Goal: Task Accomplishment & Management: Manage account settings

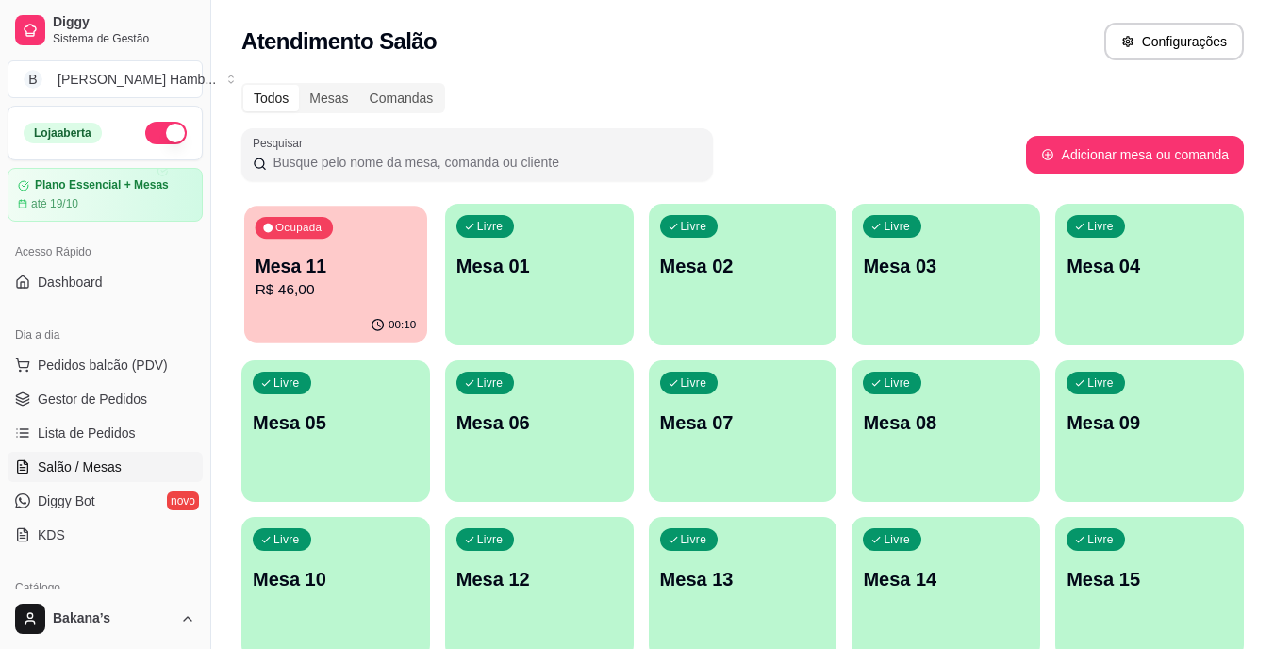
click at [345, 301] on p "R$ 46,00" at bounding box center [335, 290] width 161 height 22
click at [390, 243] on div "Ocupada Mesa 11 R$ 46,00" at bounding box center [335, 257] width 183 height 102
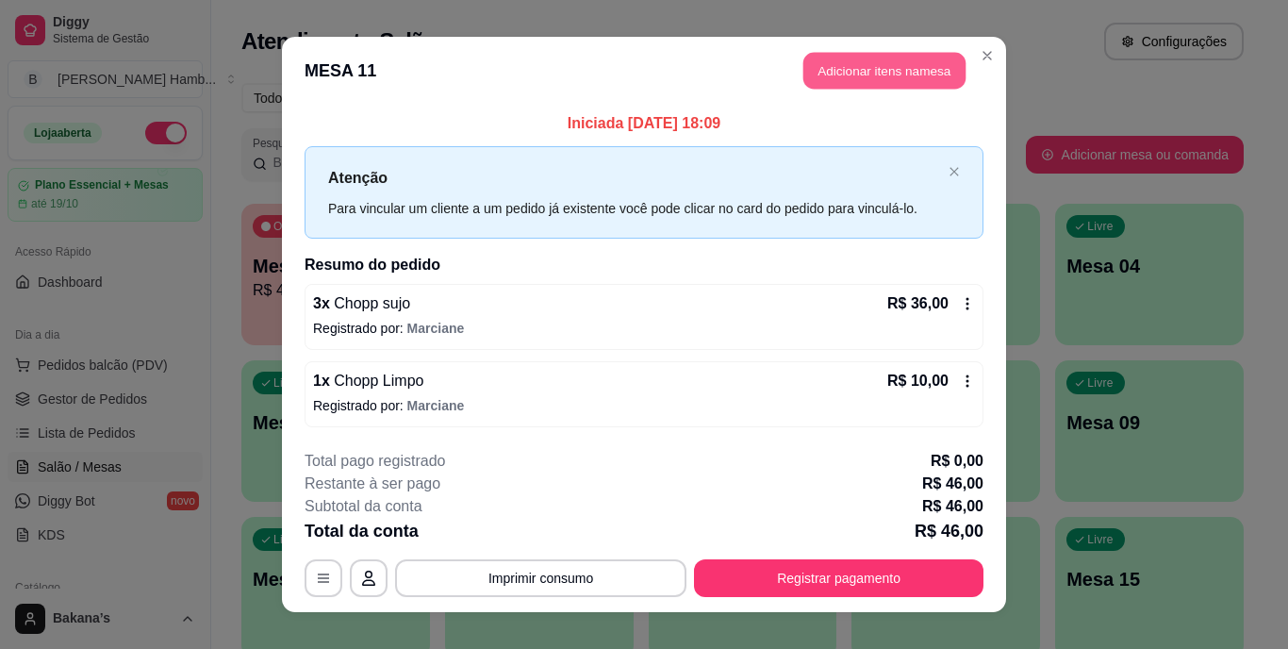
click at [848, 78] on button "Adicionar itens na mesa" at bounding box center [884, 71] width 162 height 37
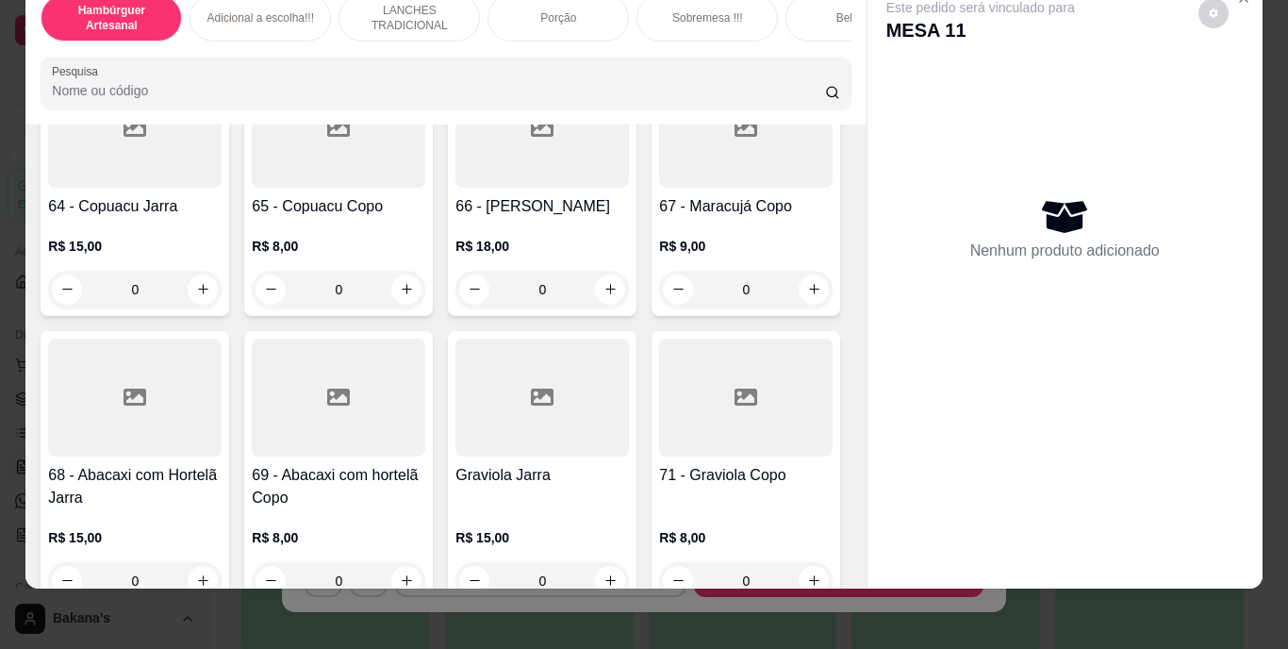
scroll to position [6190, 0]
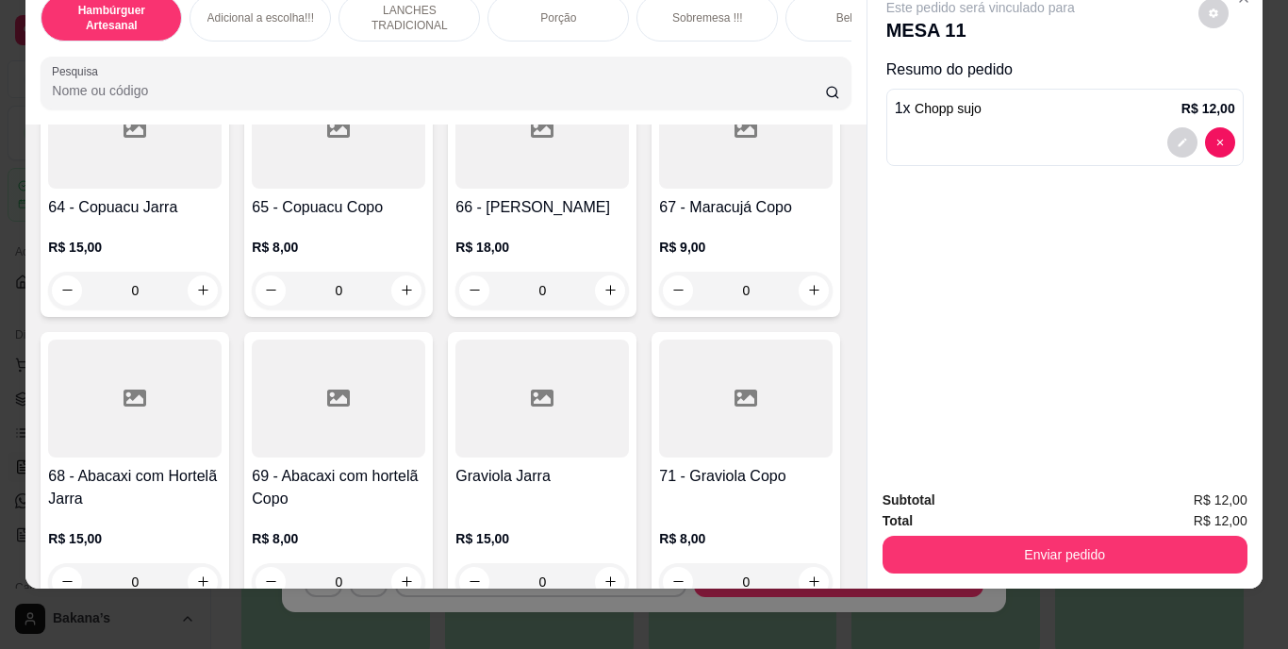
type input "3"
type input "1"
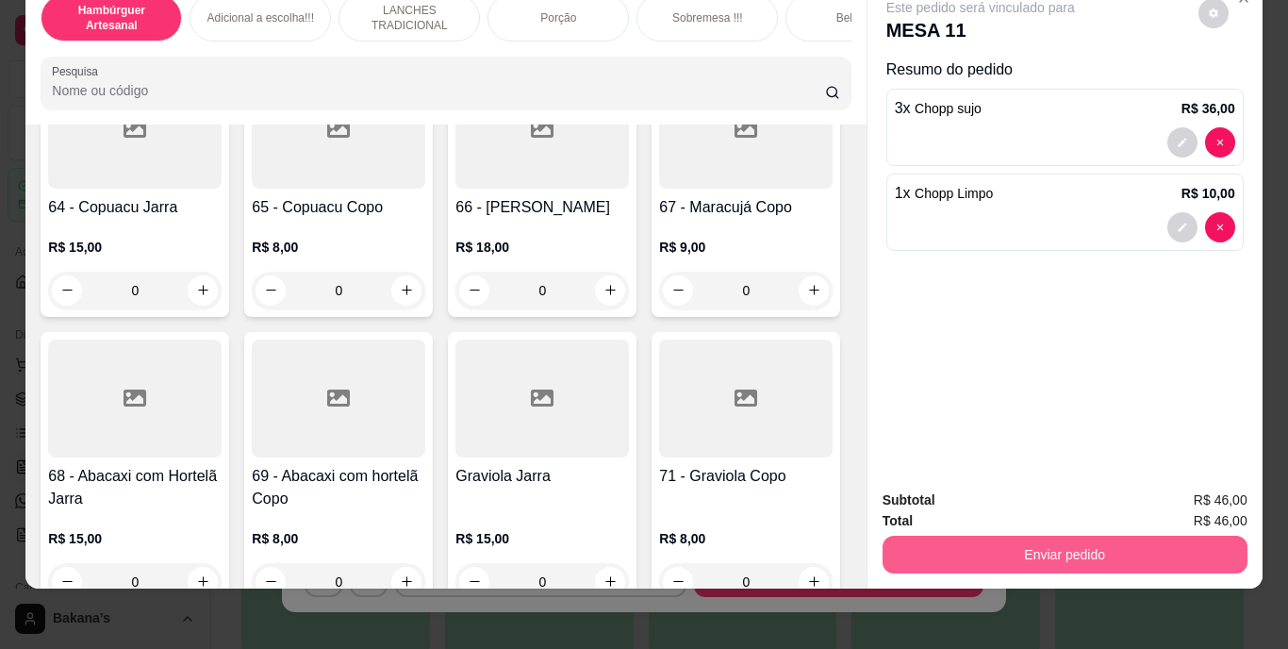
click at [984, 535] on button "Enviar pedido" at bounding box center [1064, 554] width 365 height 38
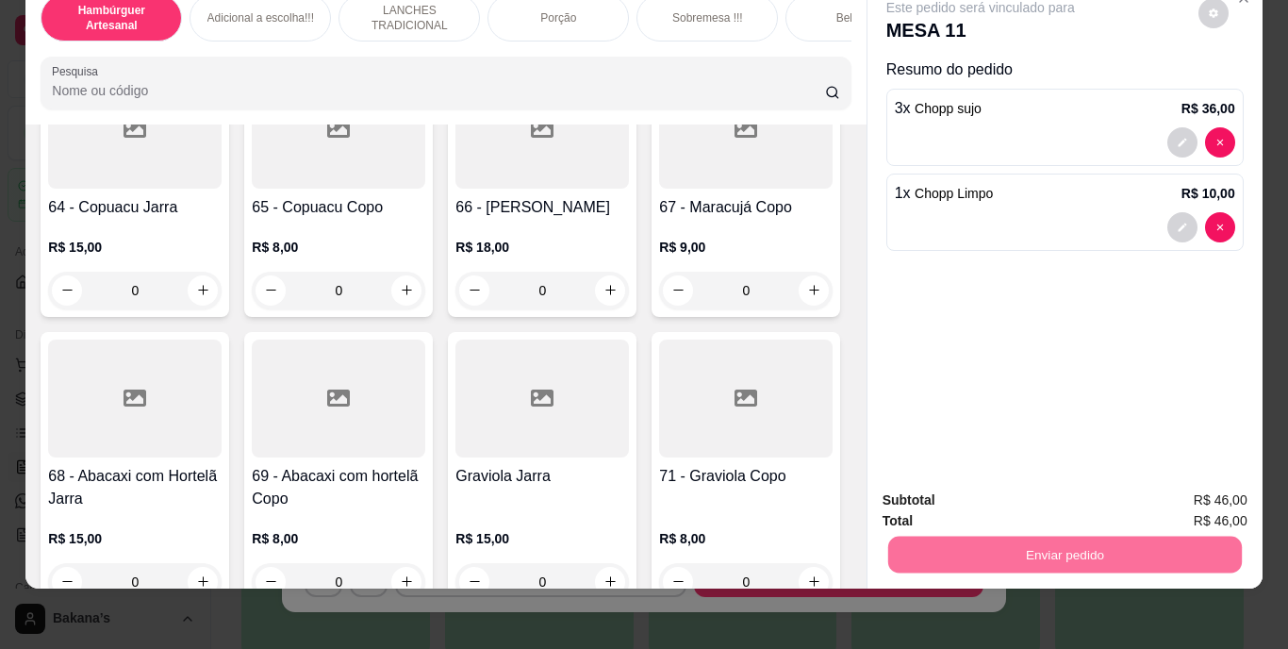
click at [1188, 495] on button "Enviar pedido" at bounding box center [1198, 493] width 104 height 35
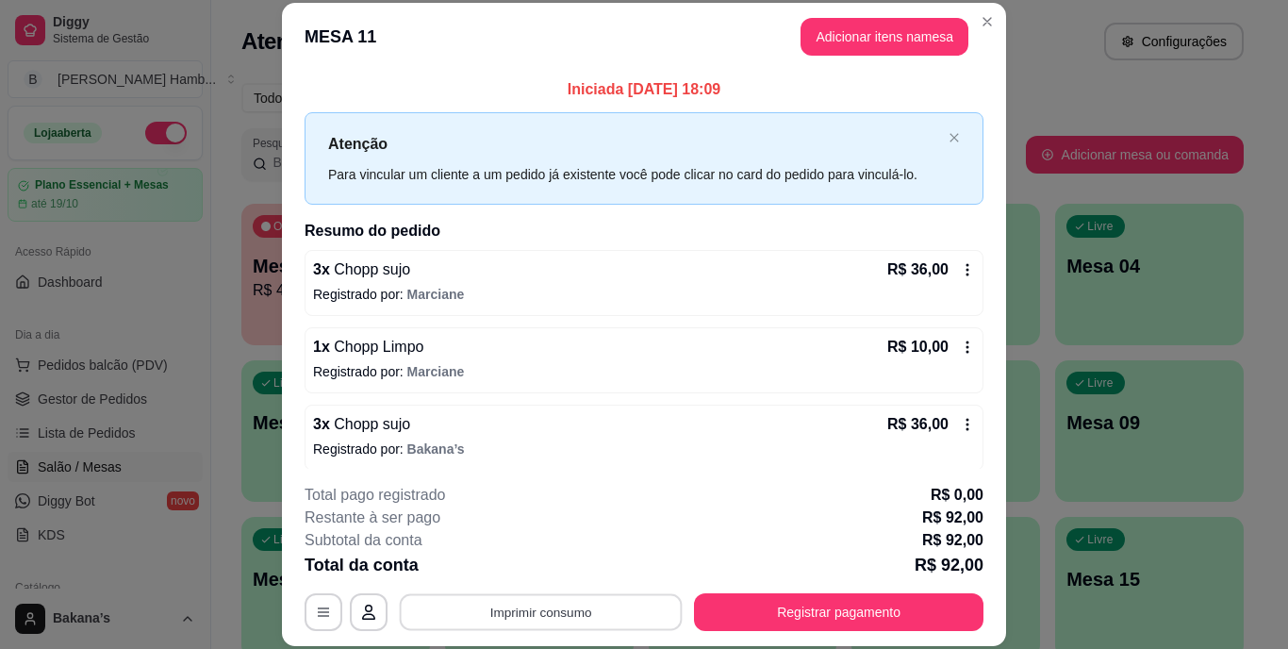
click at [638, 606] on button "Imprimir consumo" at bounding box center [541, 611] width 283 height 37
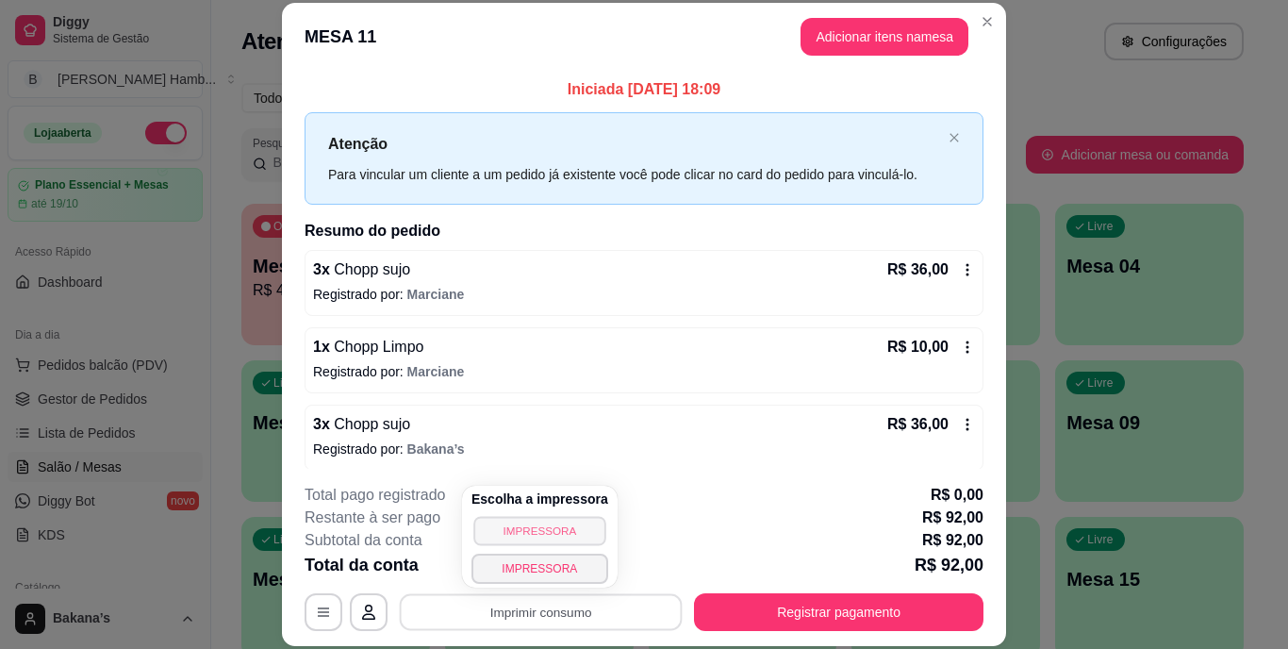
click at [552, 522] on button "IMPRESSORA" at bounding box center [539, 530] width 132 height 29
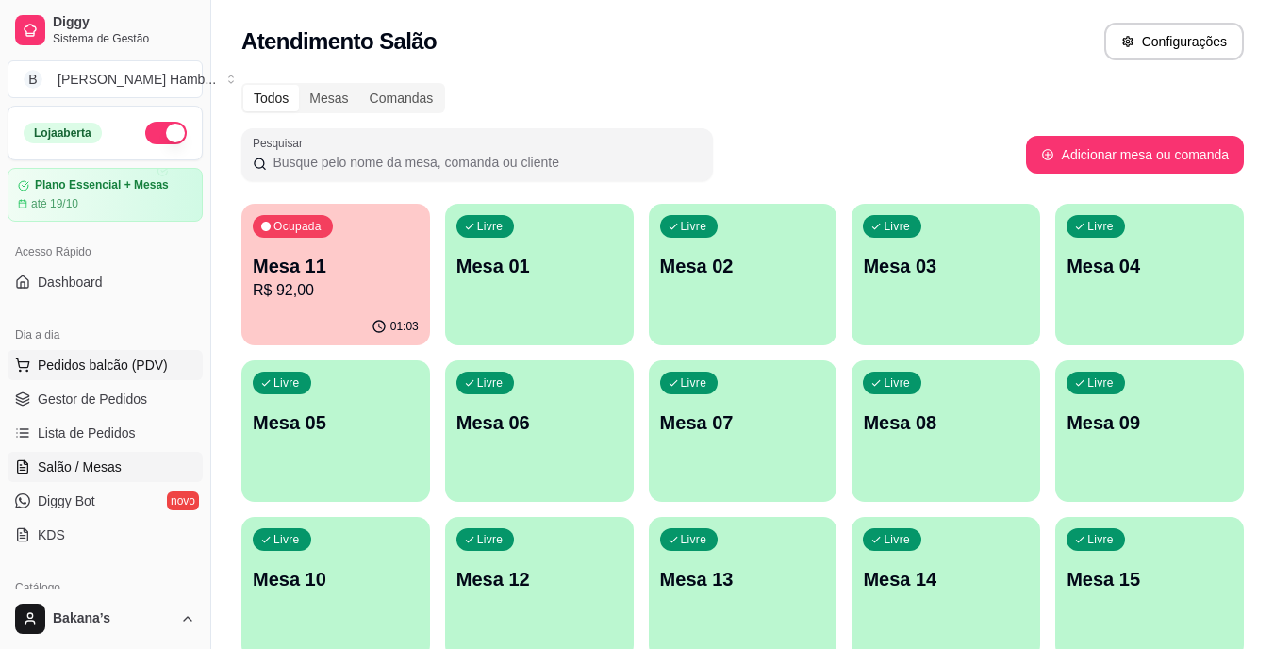
click at [138, 377] on button "Pedidos balcão (PDV)" at bounding box center [105, 365] width 195 height 30
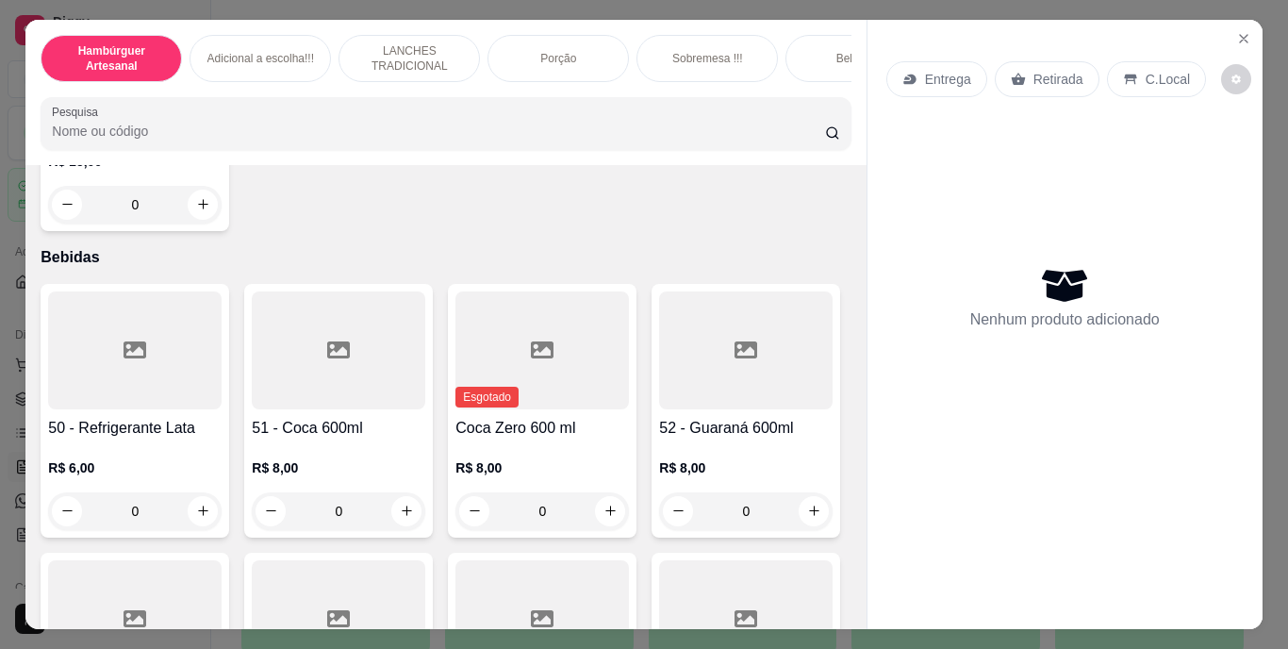
scroll to position [4201, 0]
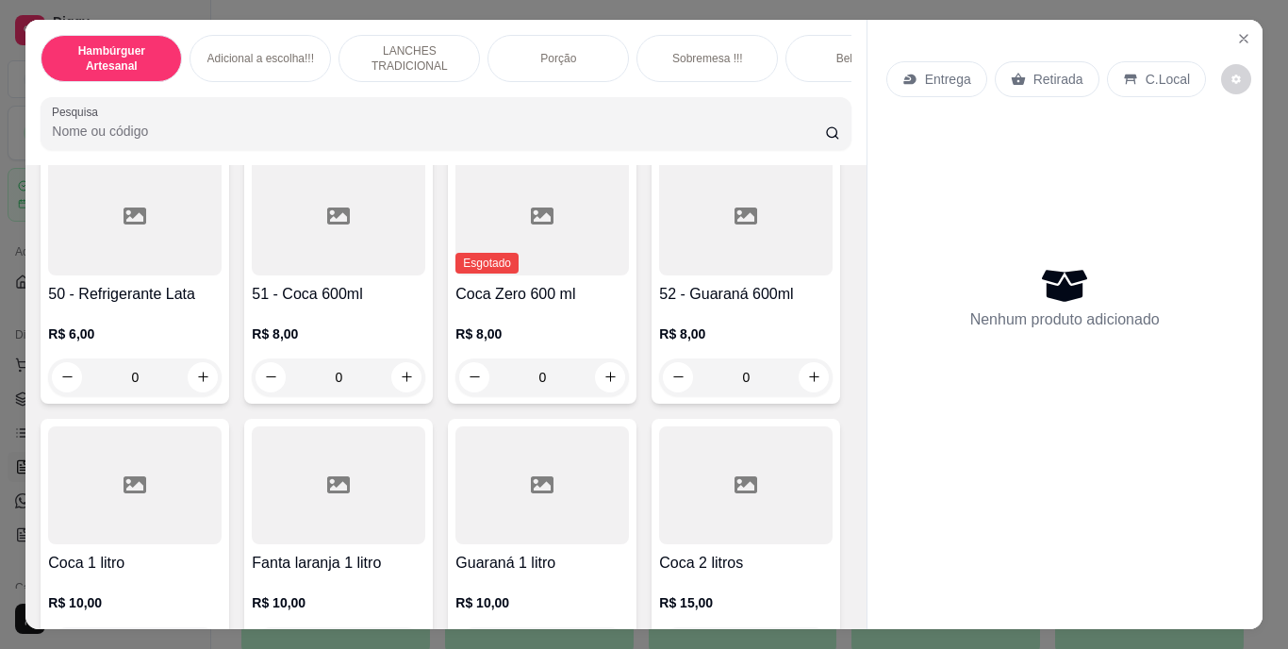
type input "1"
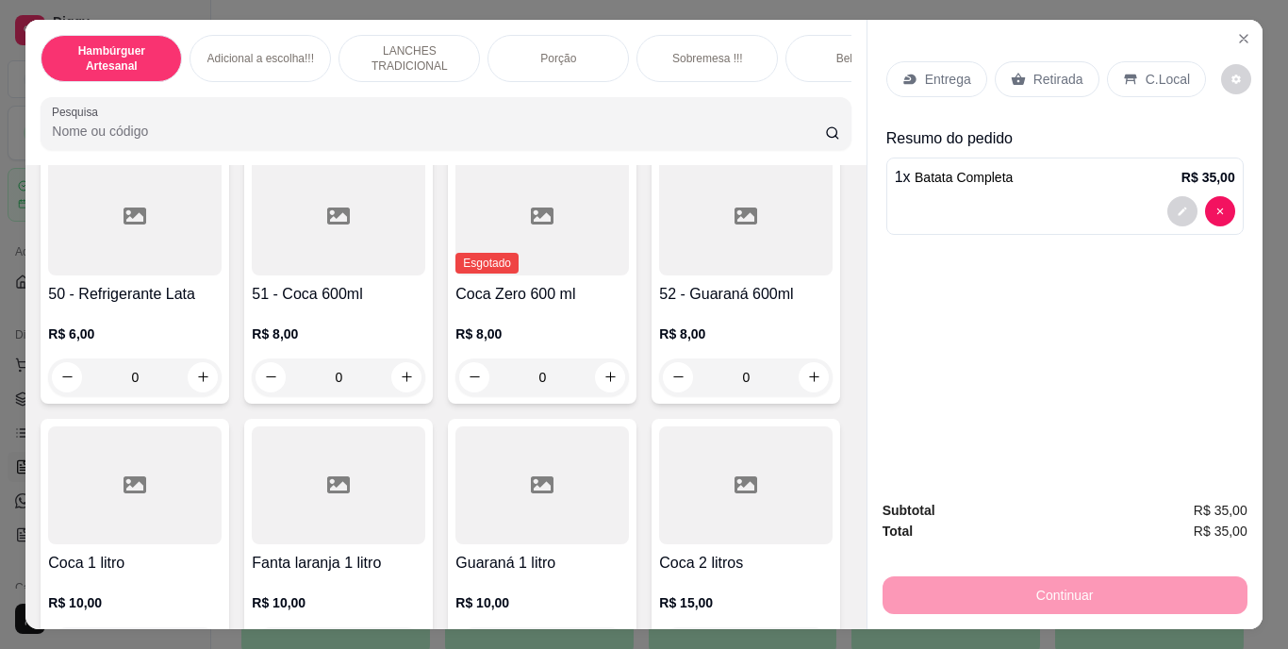
click at [1052, 85] on div "Retirada" at bounding box center [1047, 79] width 105 height 36
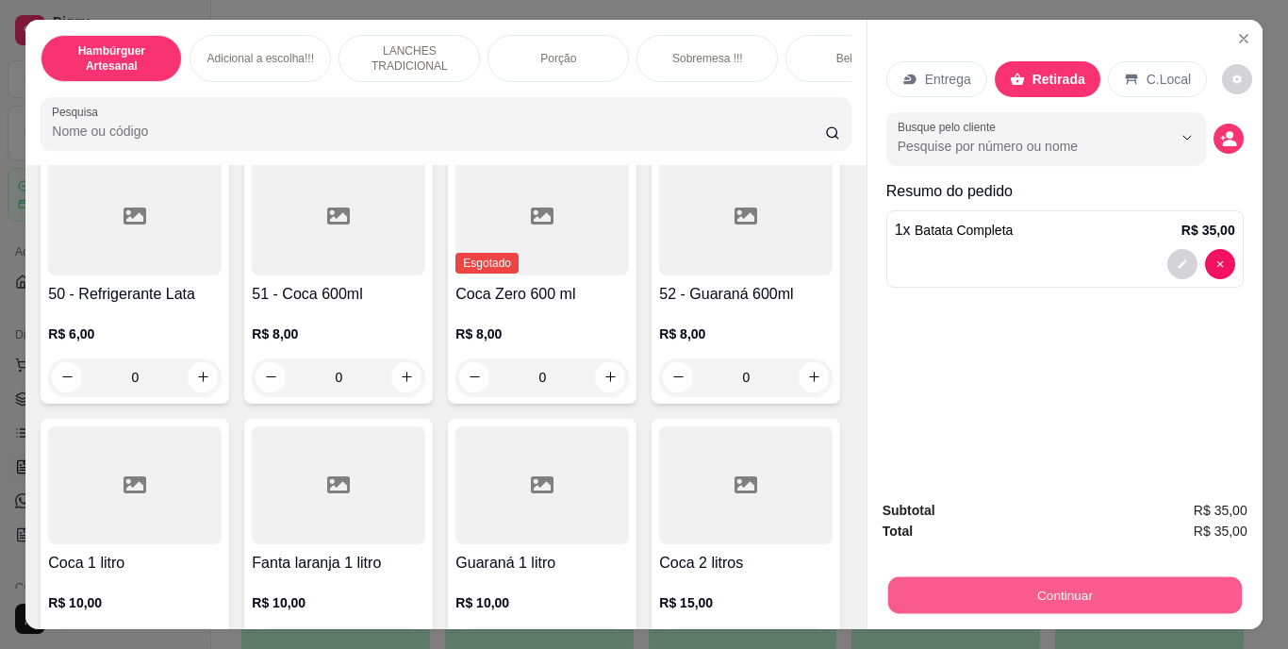
click at [1111, 578] on button "Continuar" at bounding box center [1064, 595] width 354 height 37
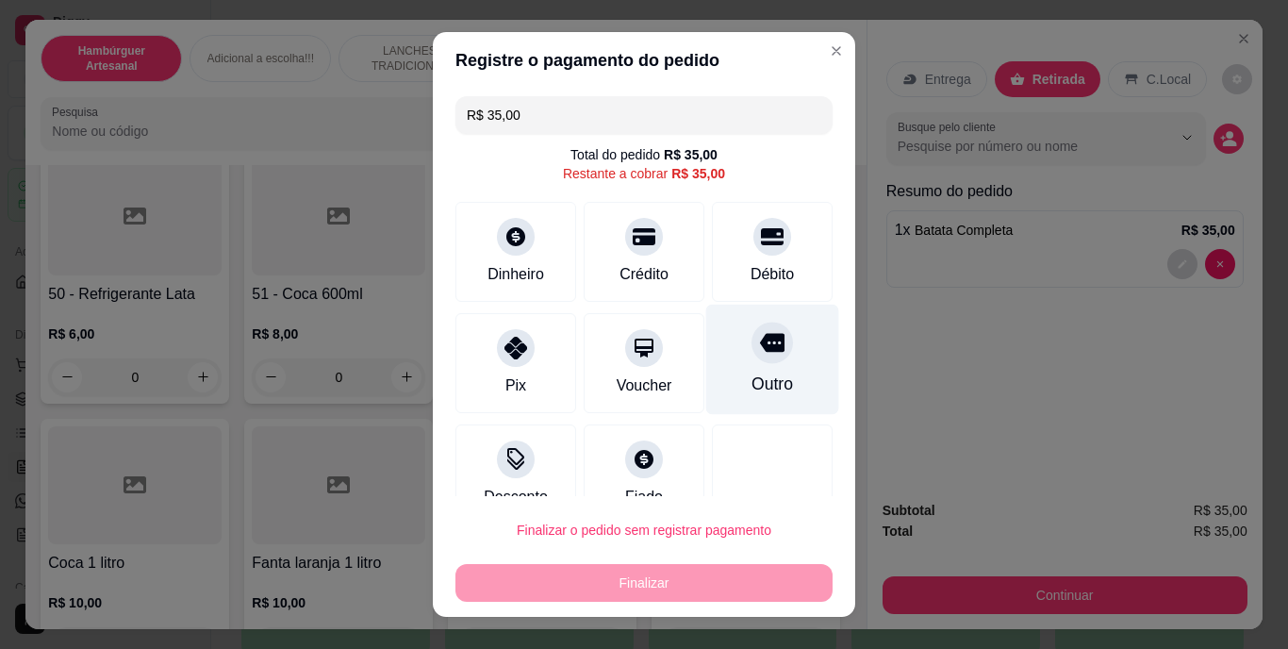
click at [751, 358] on div at bounding box center [771, 342] width 41 height 41
type input "R$ 0,00"
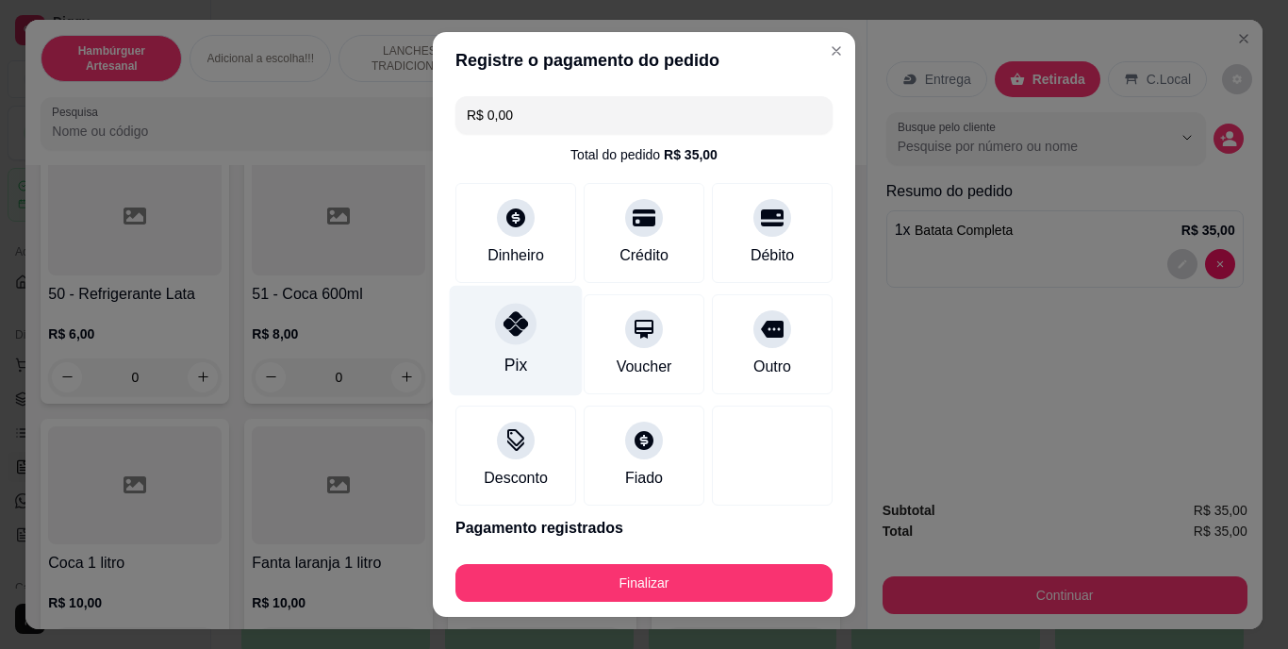
click at [506, 321] on icon at bounding box center [515, 324] width 25 height 25
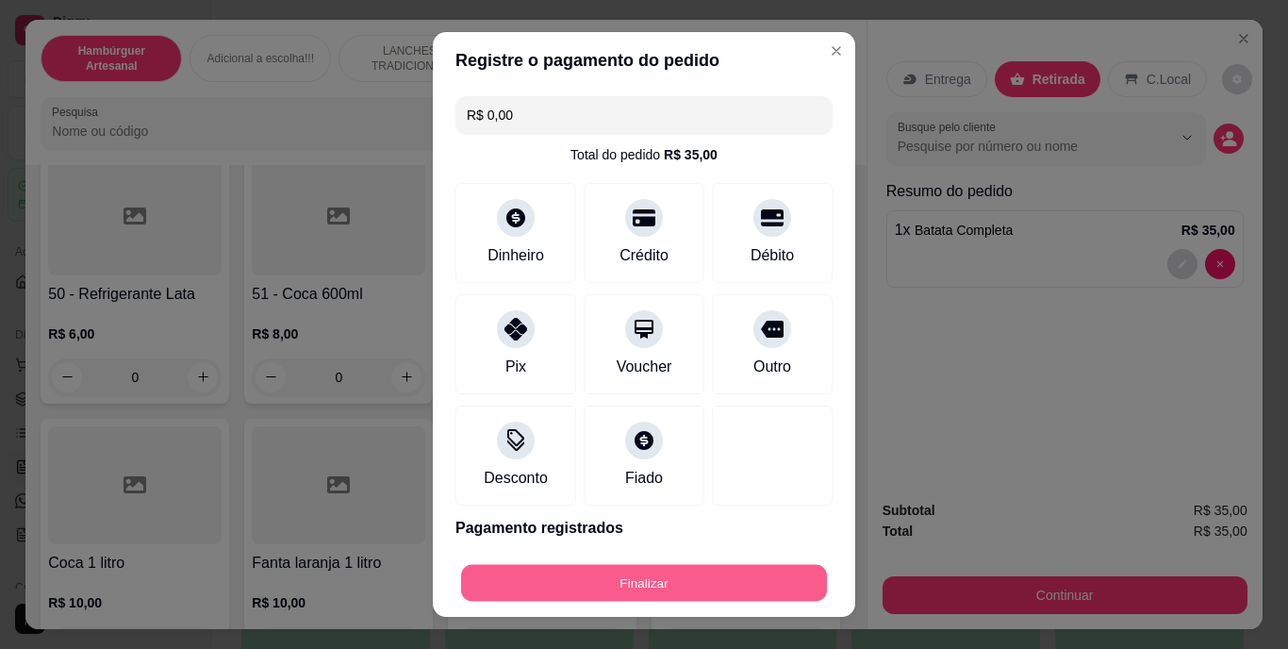
click at [613, 566] on button "Finalizar" at bounding box center [644, 582] width 366 height 37
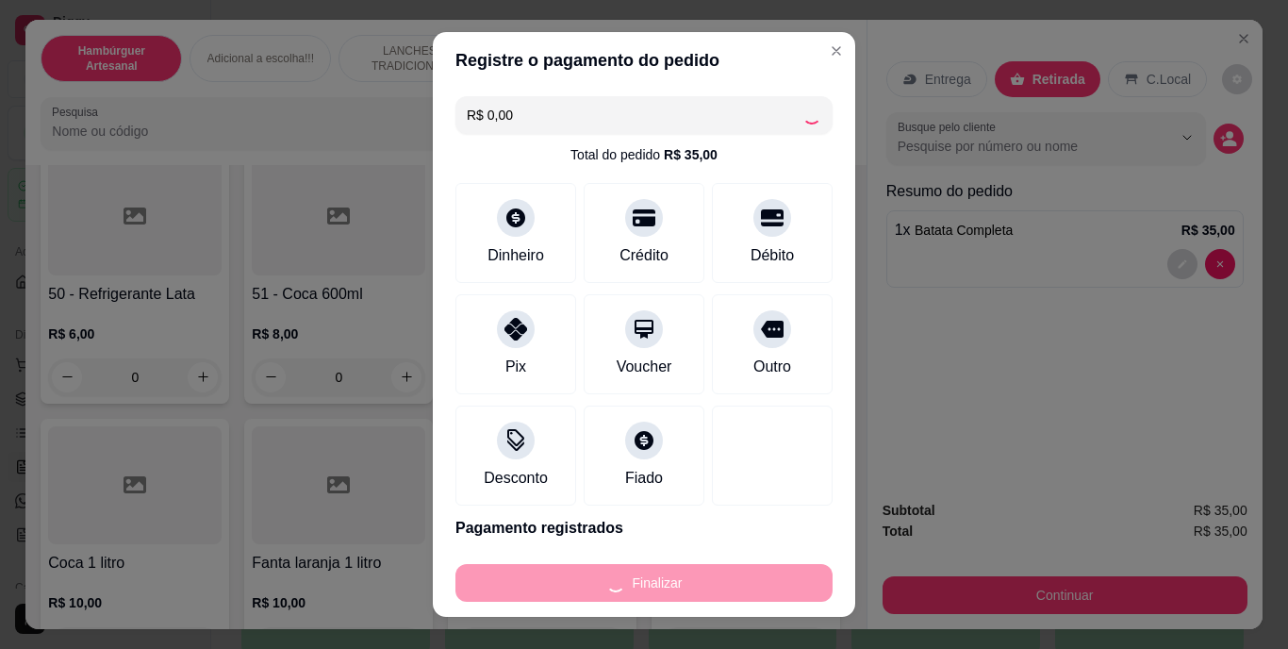
type input "0"
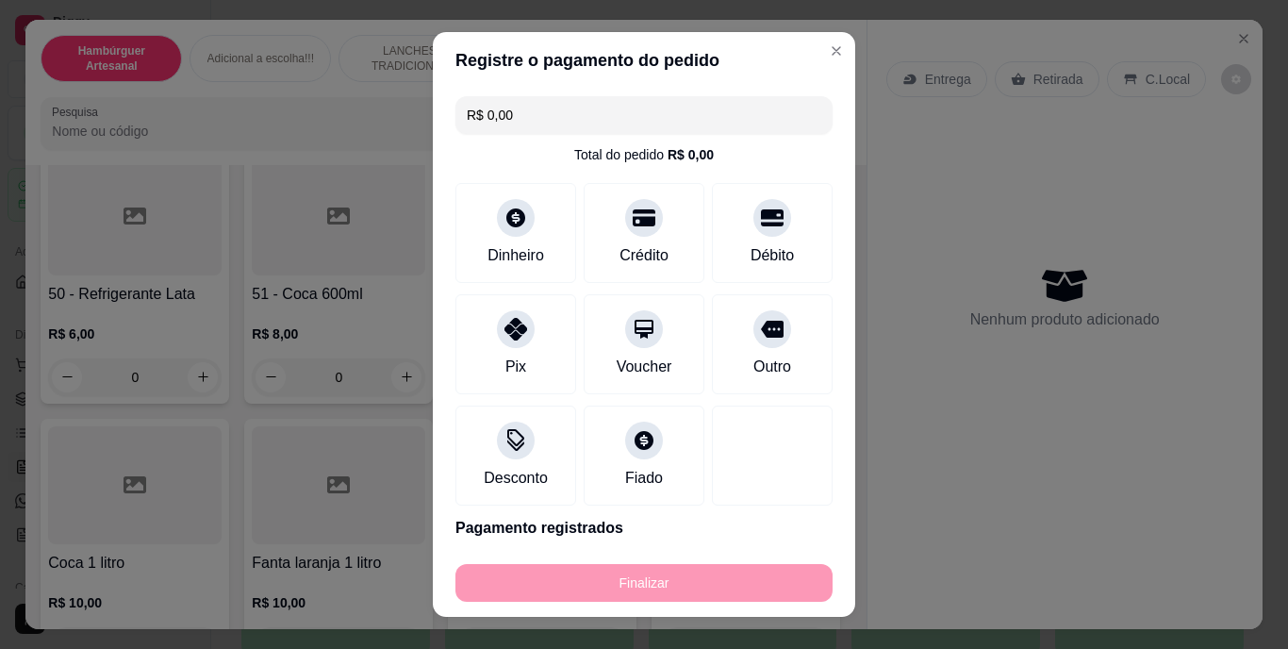
type input "-R$ 35,00"
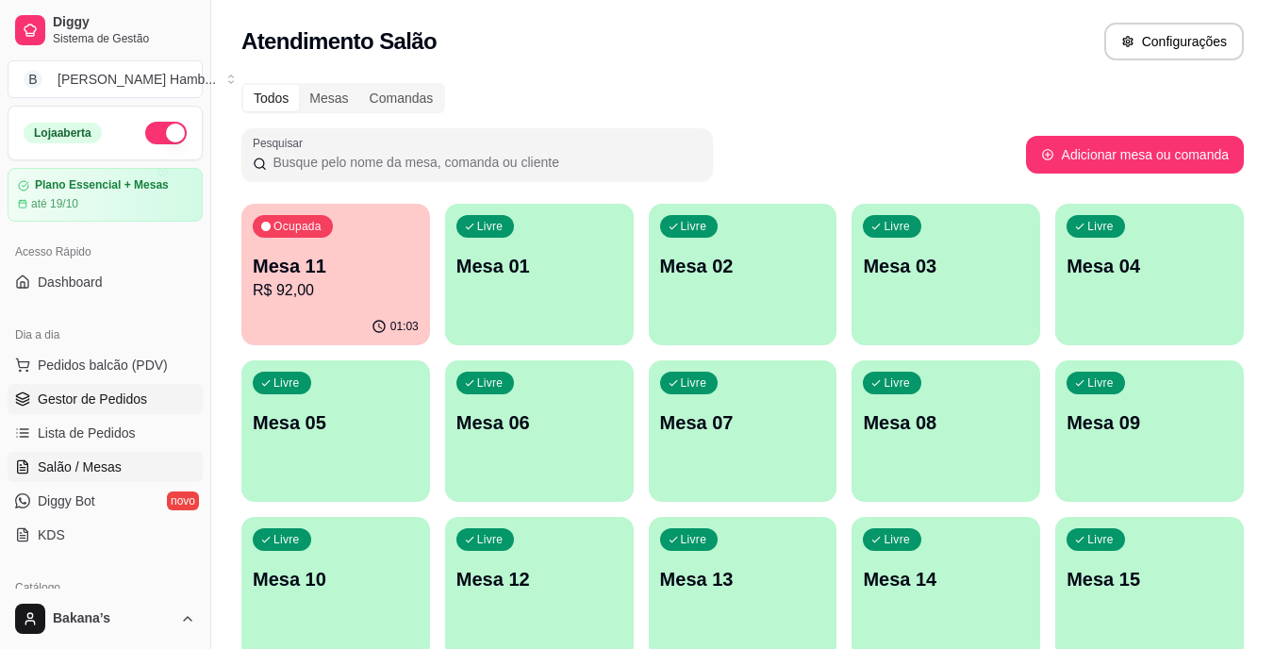
click at [84, 413] on link "Gestor de Pedidos" at bounding box center [105, 399] width 195 height 30
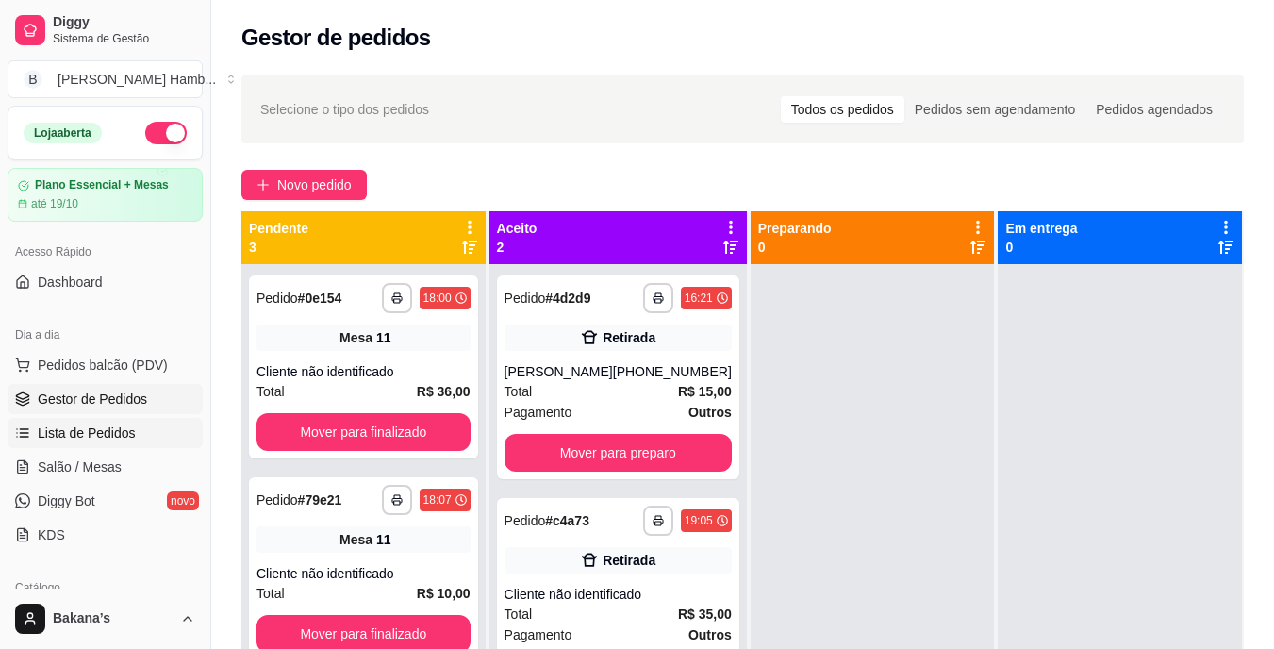
click at [82, 432] on span "Lista de Pedidos" at bounding box center [87, 432] width 98 height 19
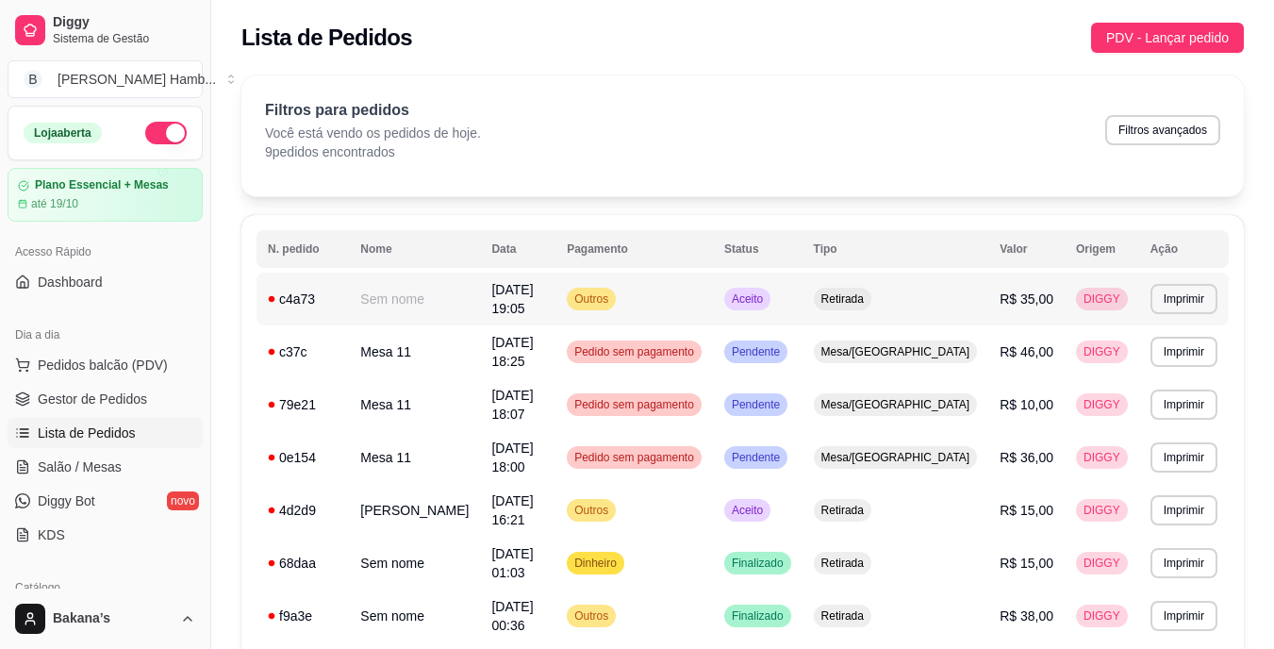
click at [537, 284] on td "[DATE] 19:05" at bounding box center [517, 298] width 75 height 53
click at [126, 357] on span "Pedidos balcão (PDV)" at bounding box center [103, 364] width 130 height 19
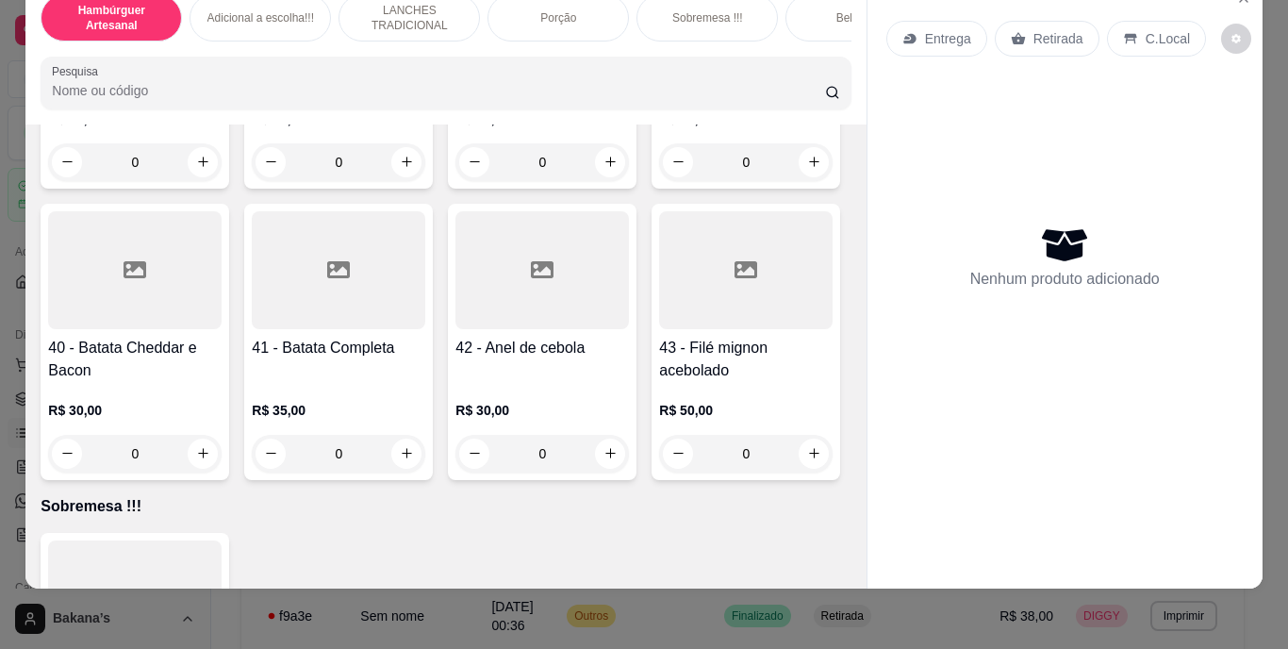
scroll to position [3670, 0]
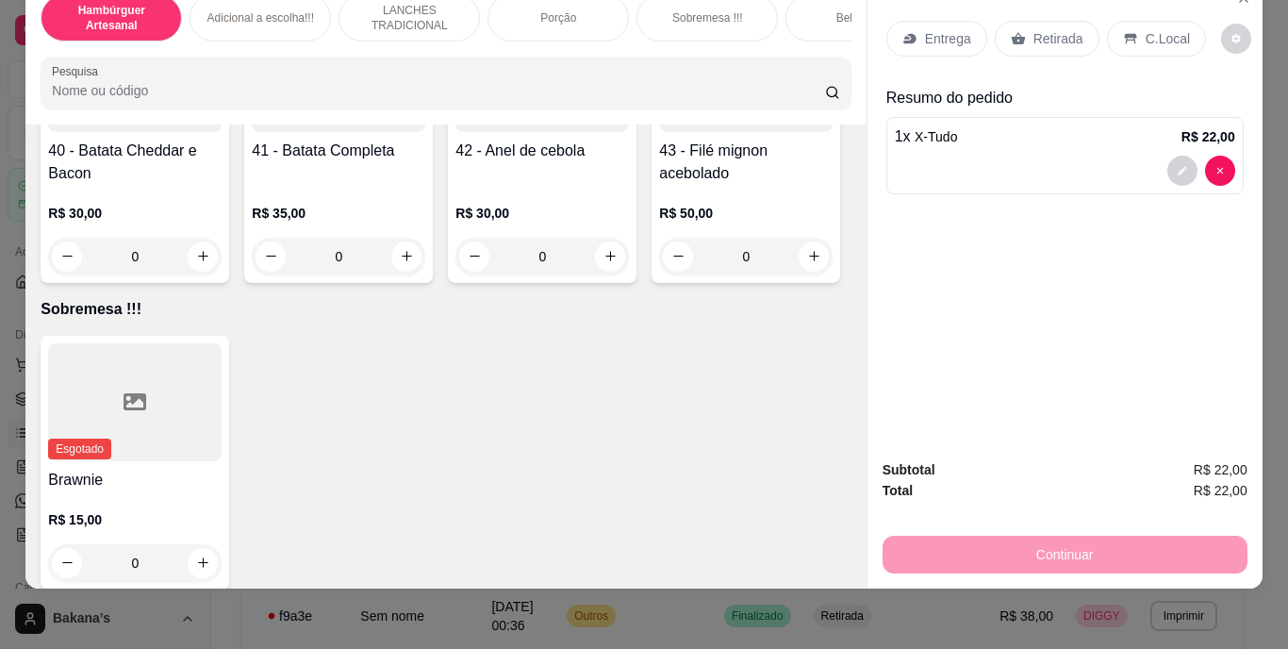
type input "5"
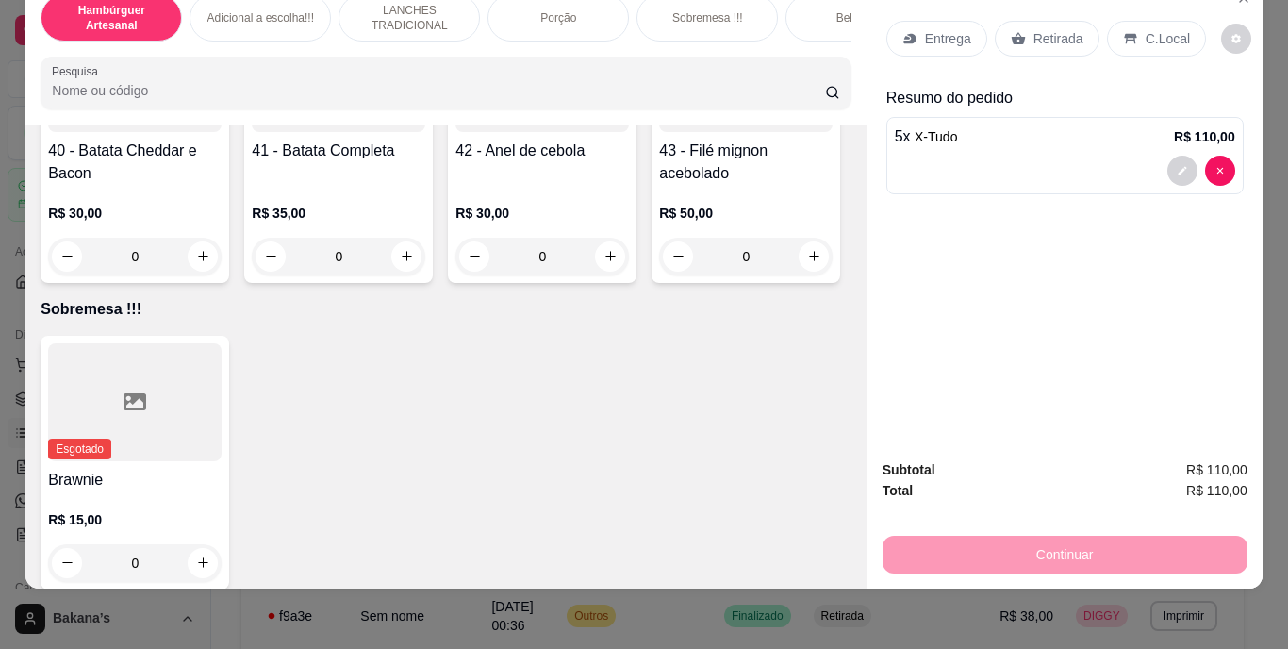
click at [927, 32] on p "Entrega" at bounding box center [948, 38] width 46 height 19
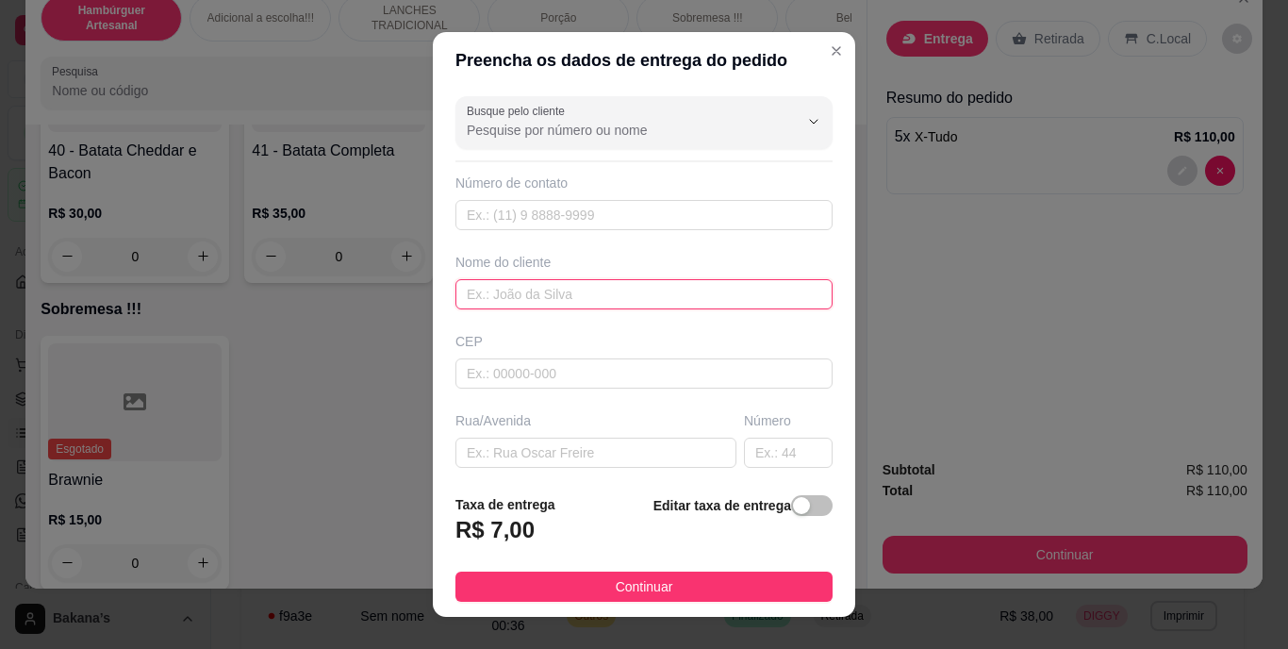
click at [556, 296] on input "text" at bounding box center [643, 294] width 377 height 30
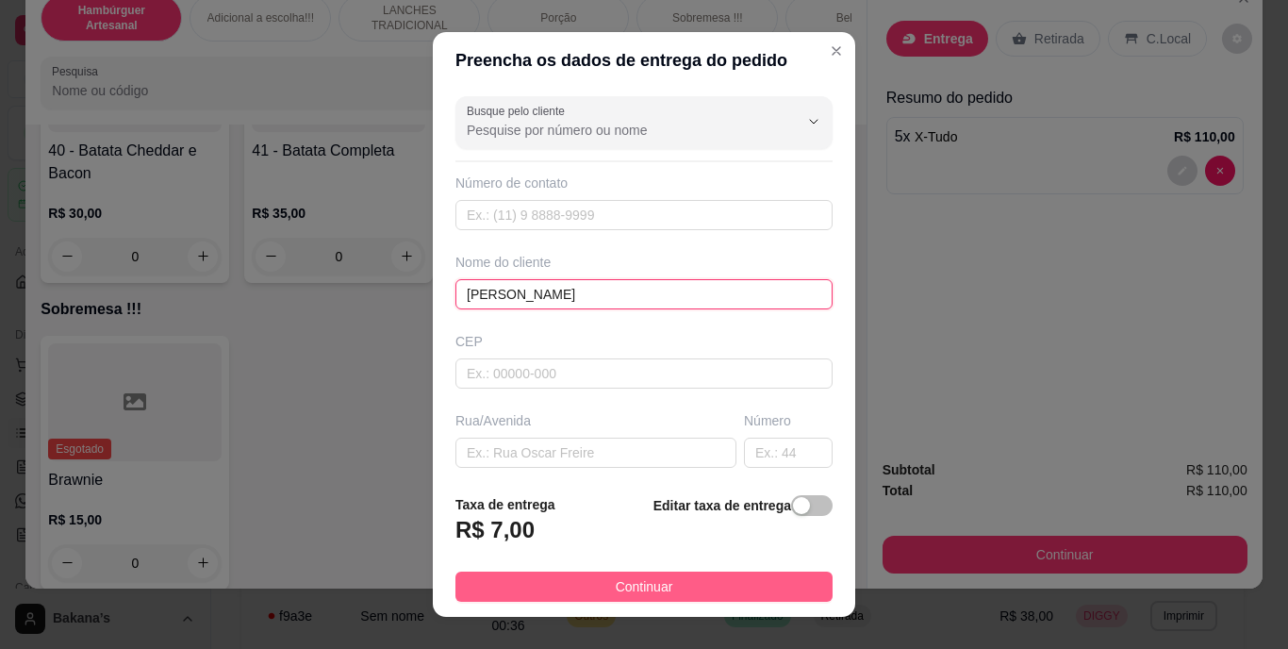
type input "[PERSON_NAME]"
click at [538, 590] on button "Continuar" at bounding box center [643, 586] width 377 height 30
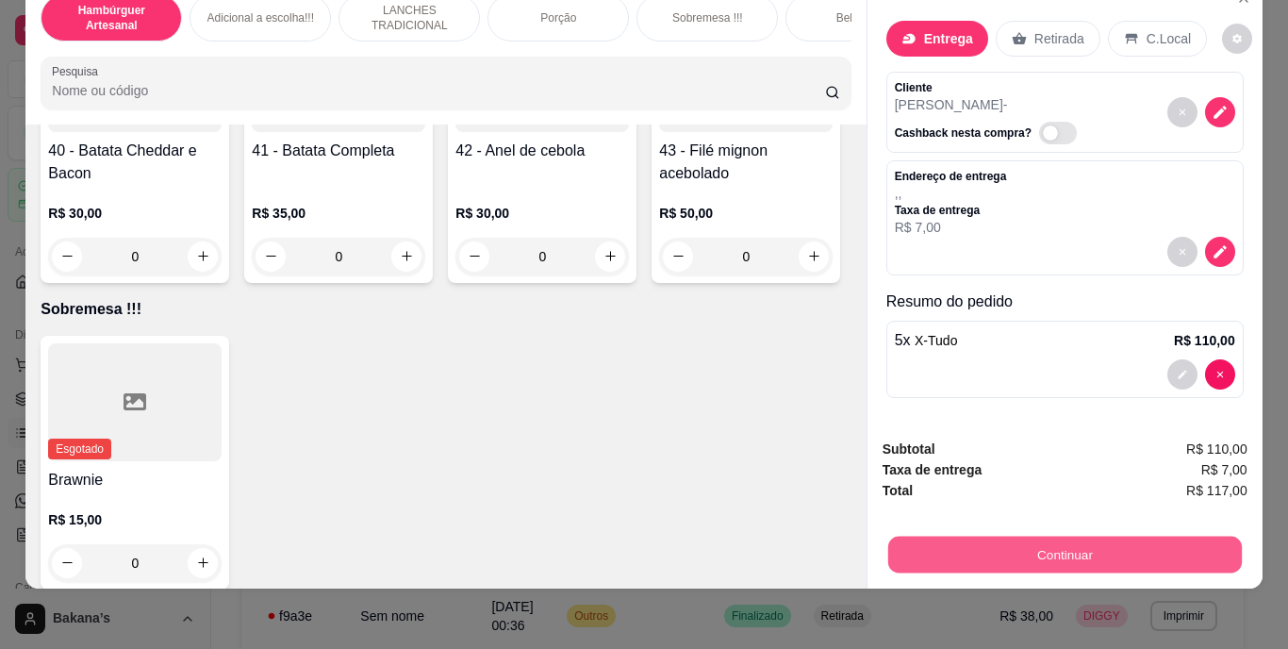
click at [944, 536] on button "Continuar" at bounding box center [1064, 554] width 354 height 37
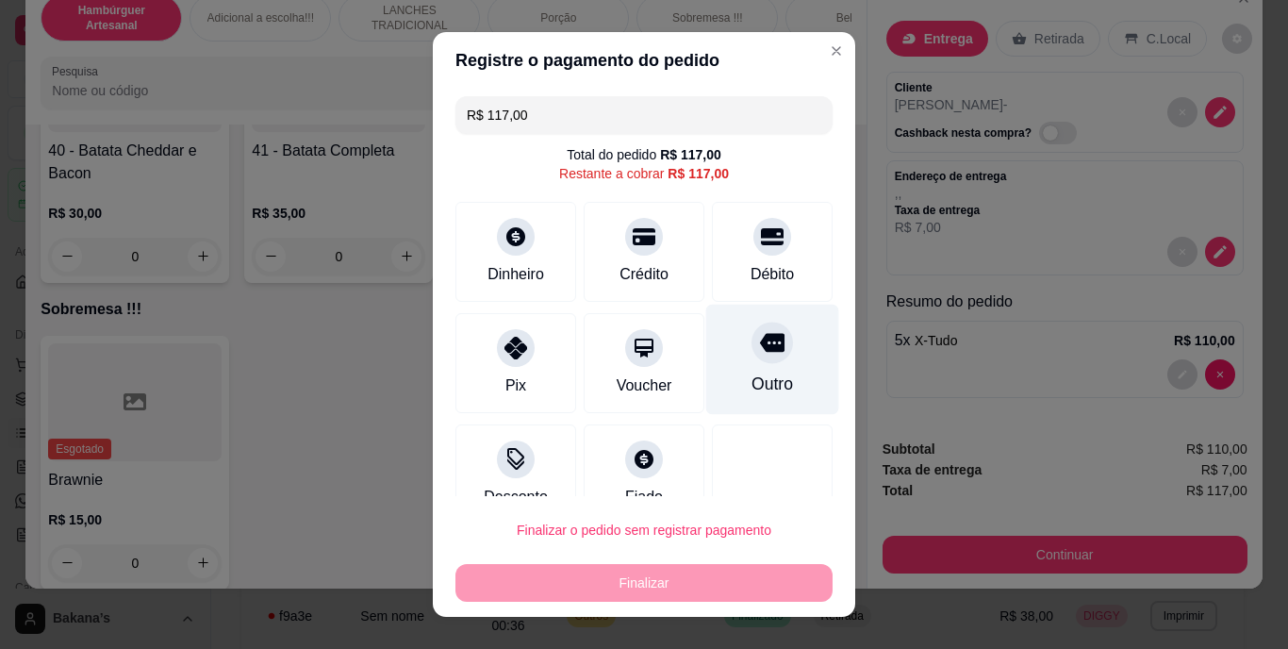
click at [757, 363] on div "Outro" at bounding box center [772, 359] width 133 height 110
type input "R$ 0,00"
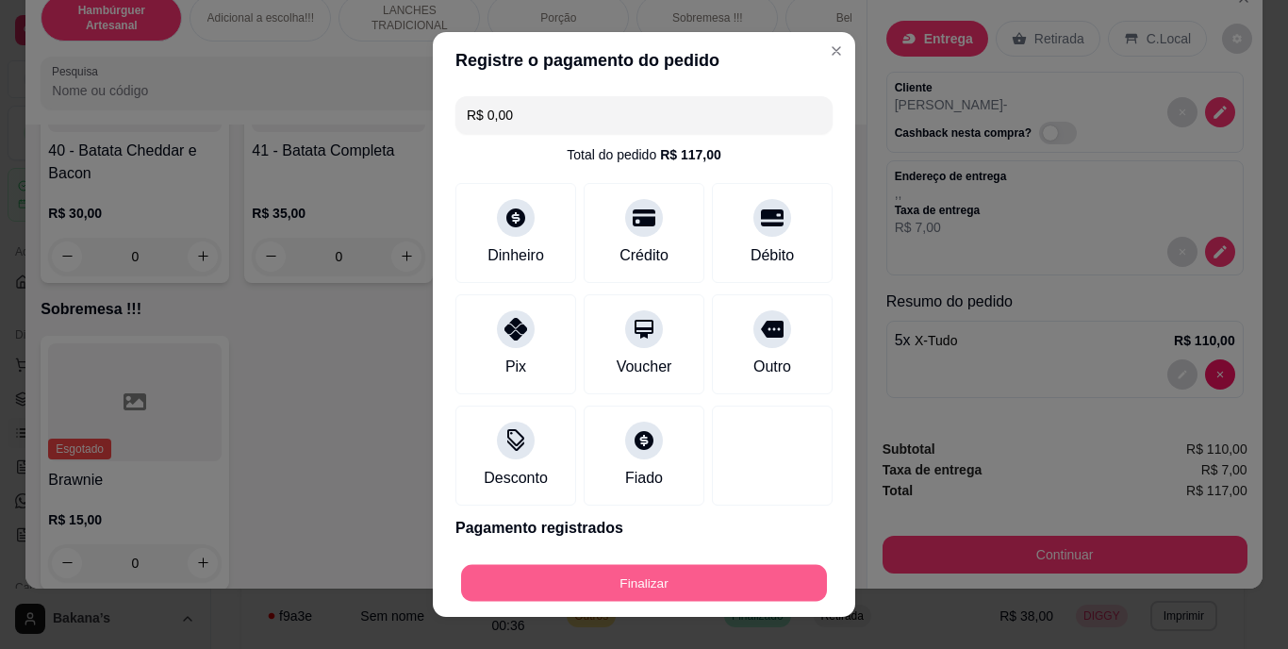
click at [691, 568] on button "Finalizar" at bounding box center [644, 582] width 366 height 37
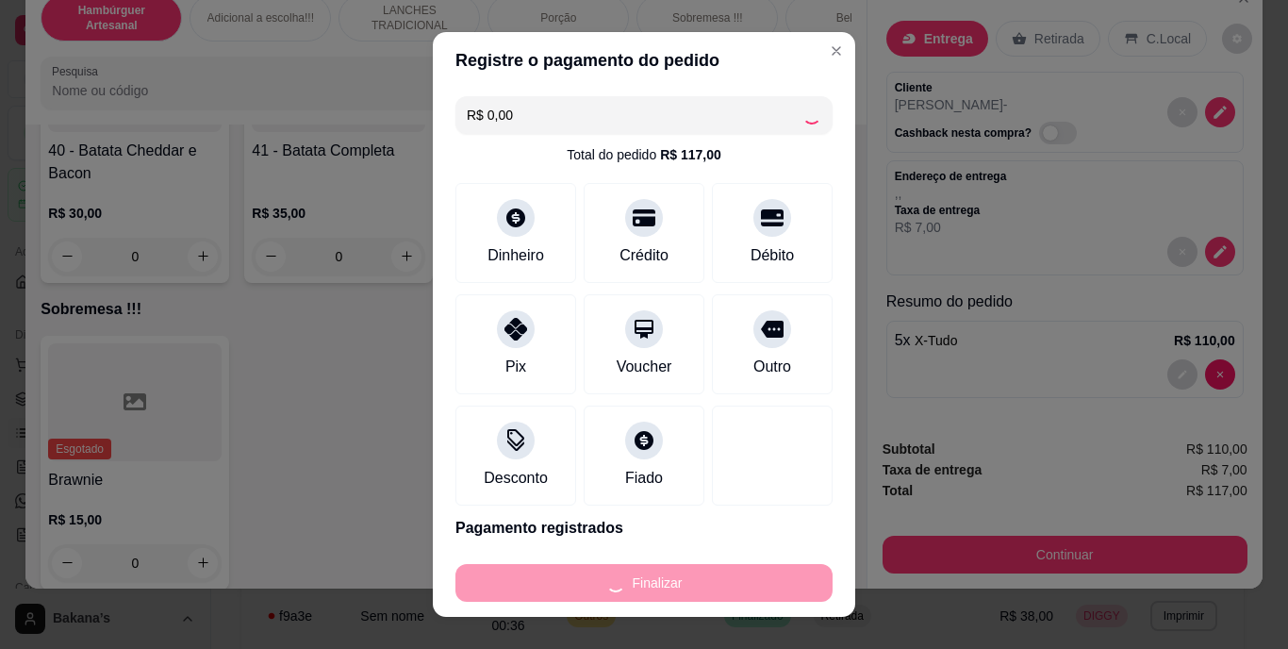
type input "0"
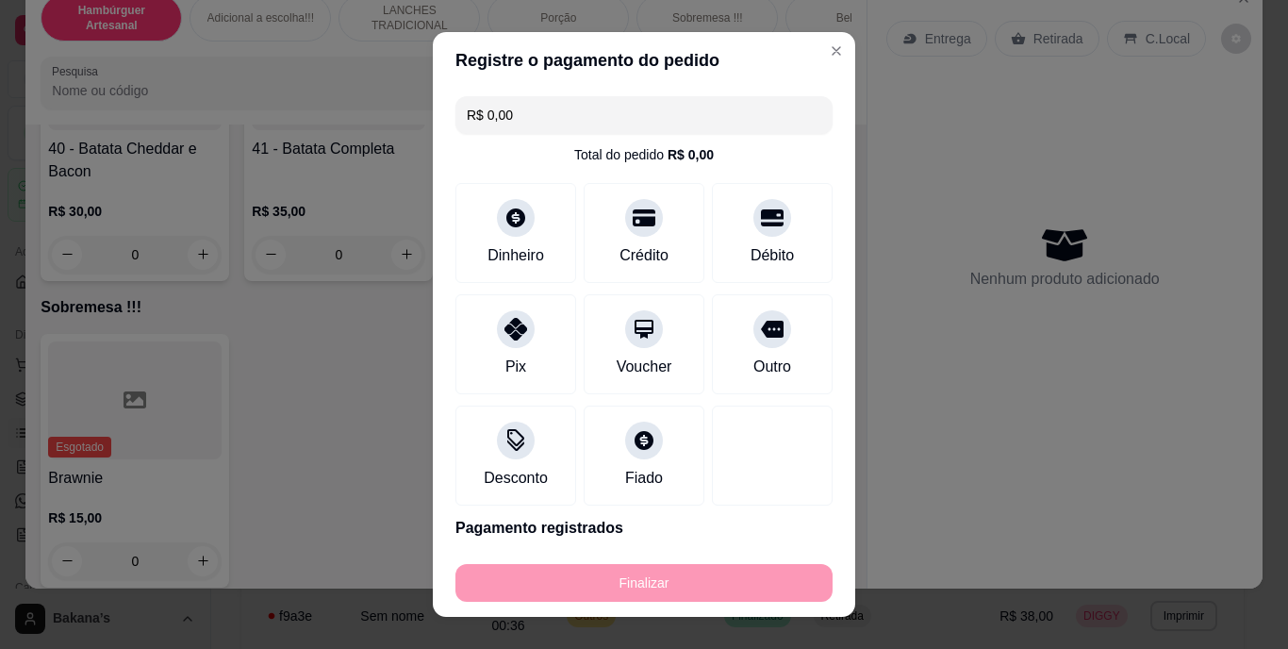
type input "-R$ 117,00"
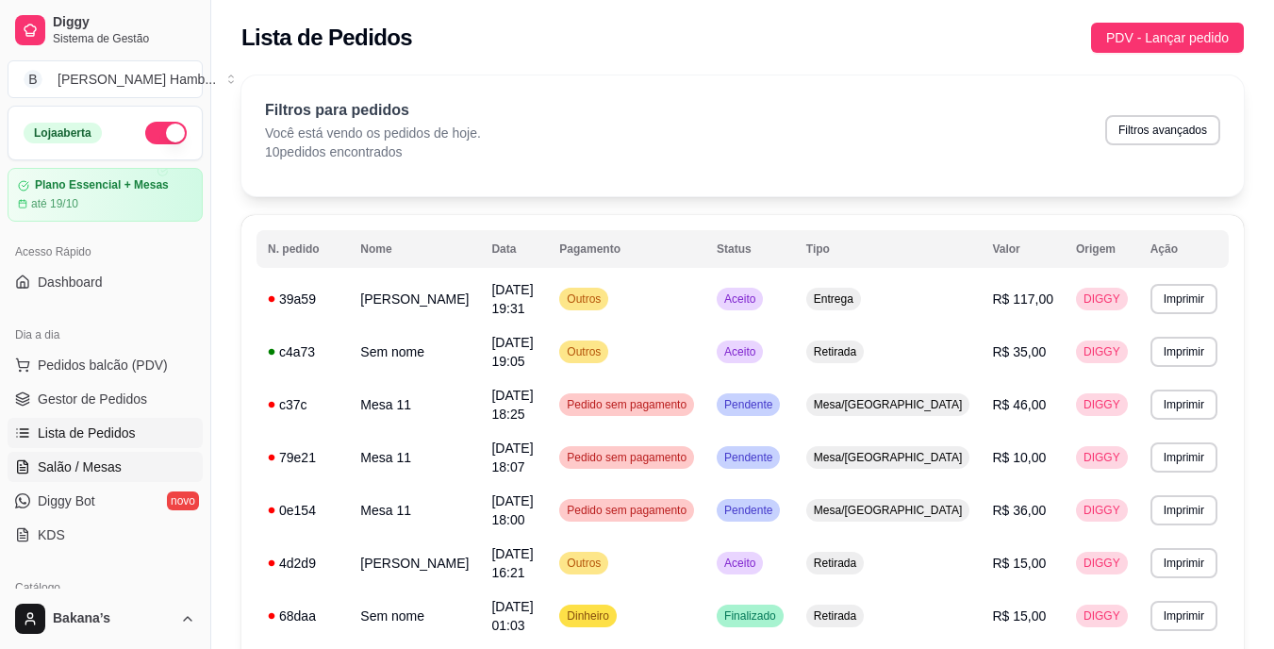
click at [107, 464] on span "Salão / Mesas" at bounding box center [80, 466] width 84 height 19
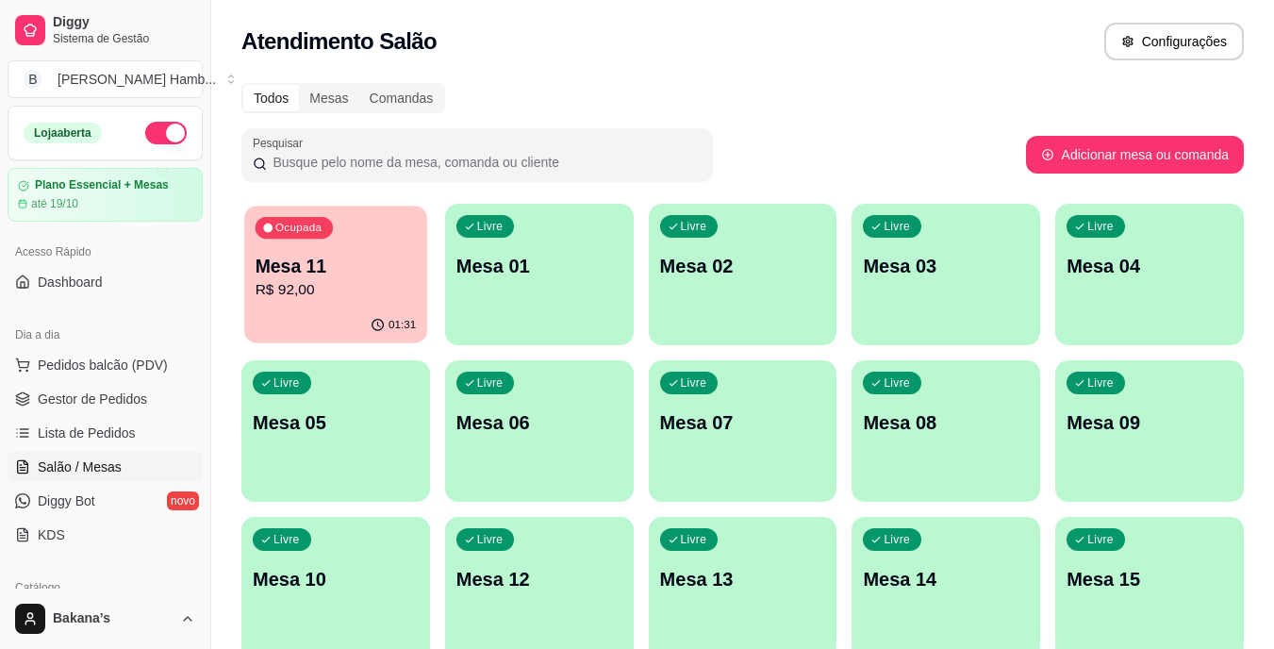
click at [337, 331] on div "01:31" at bounding box center [335, 325] width 183 height 36
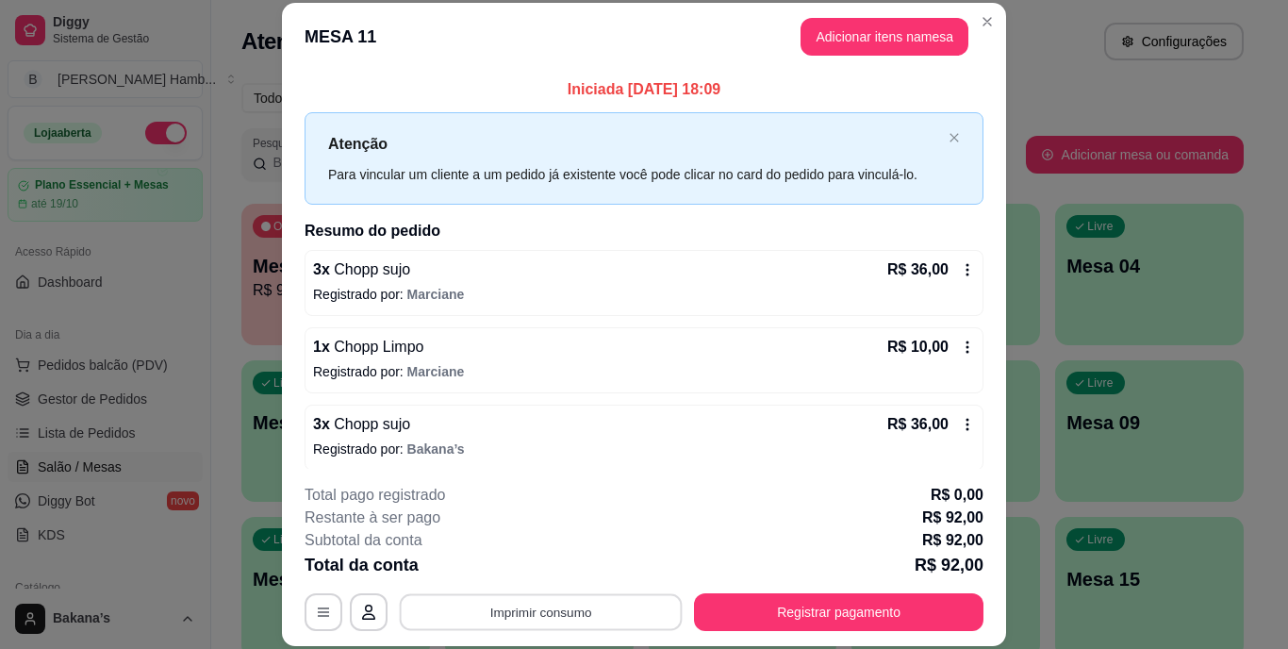
click at [576, 599] on button "Imprimir consumo" at bounding box center [541, 611] width 283 height 37
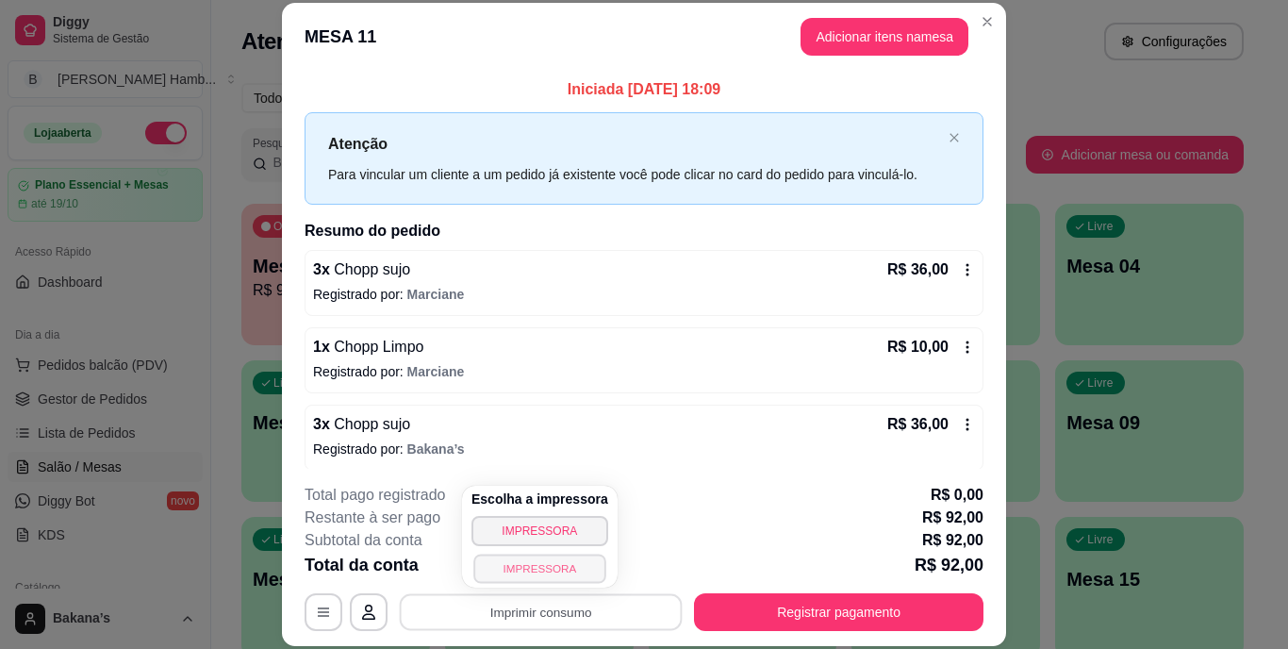
click at [547, 562] on button "IMPRESSORA" at bounding box center [539, 567] width 132 height 29
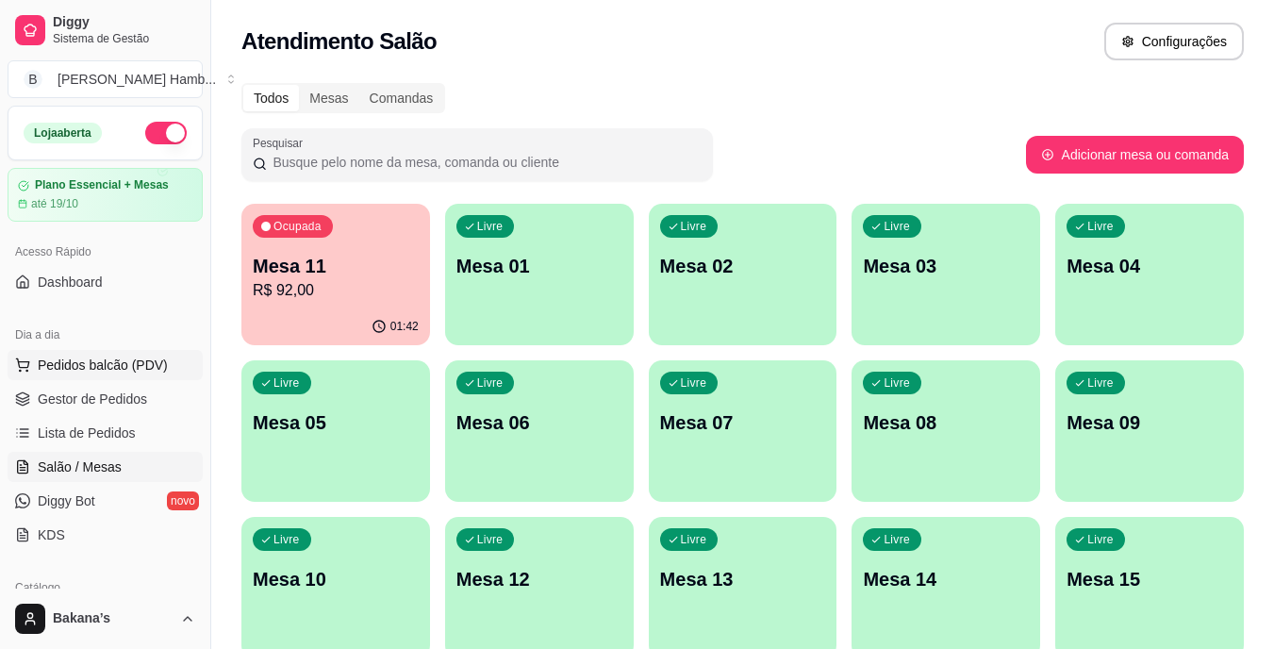
click at [123, 367] on span "Pedidos balcão (PDV)" at bounding box center [103, 364] width 130 height 19
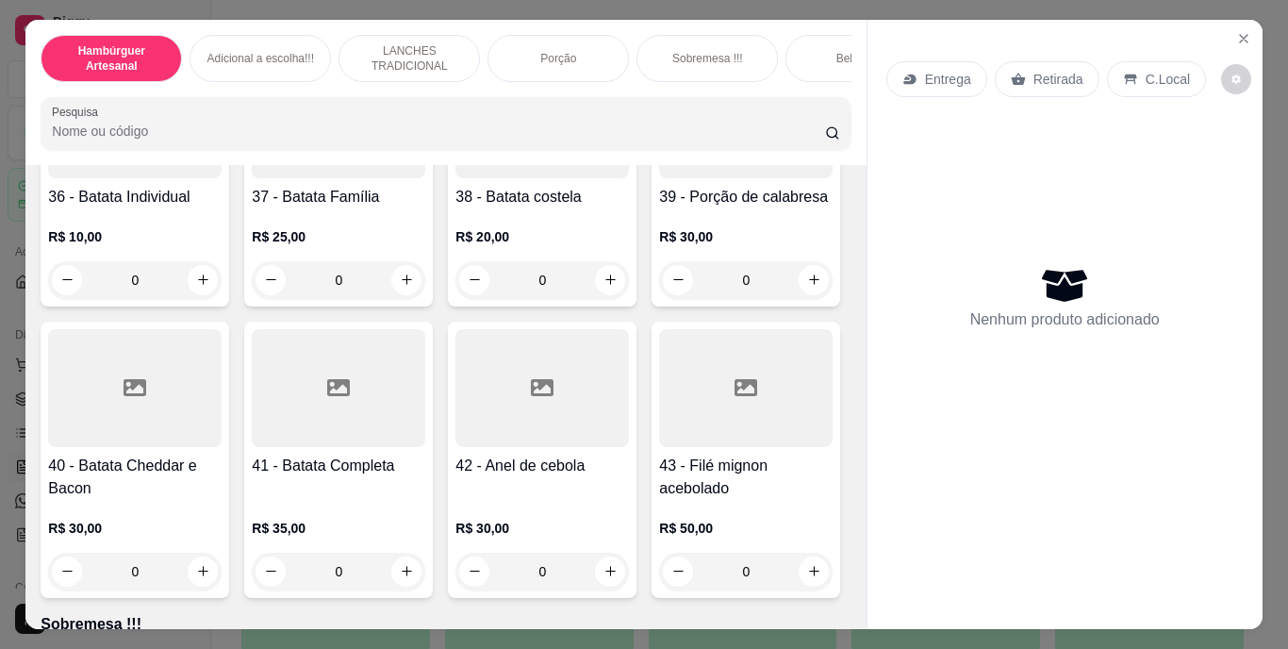
scroll to position [3582, 0]
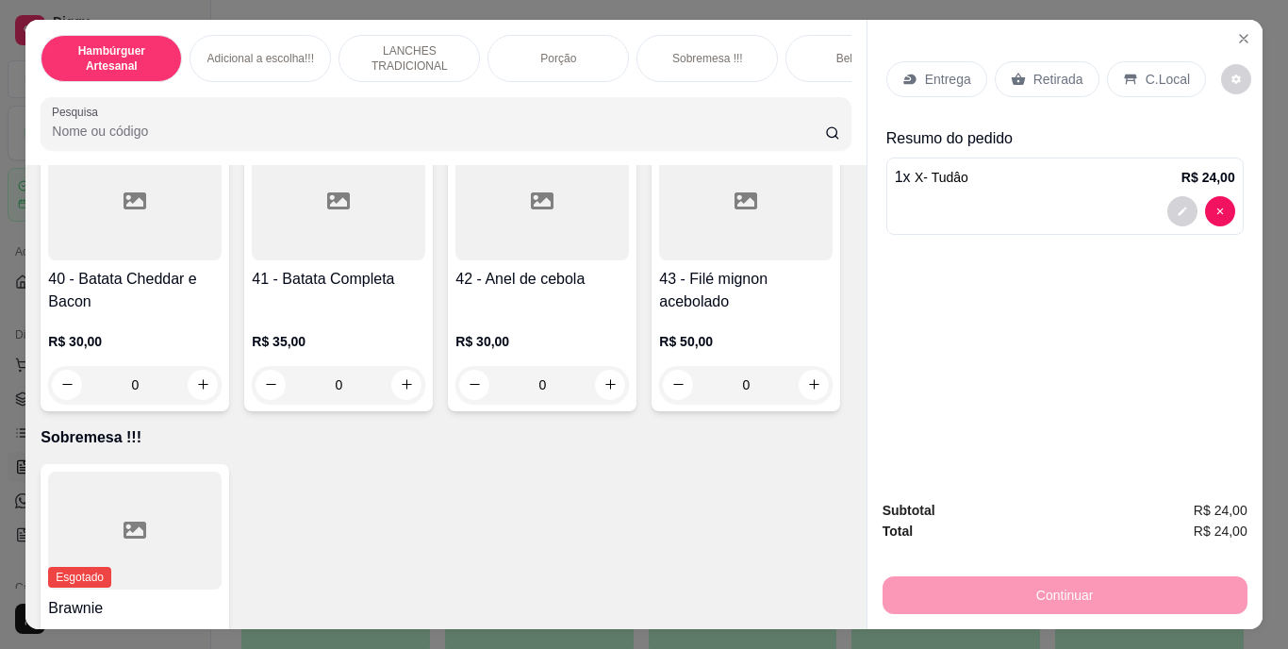
type input "4"
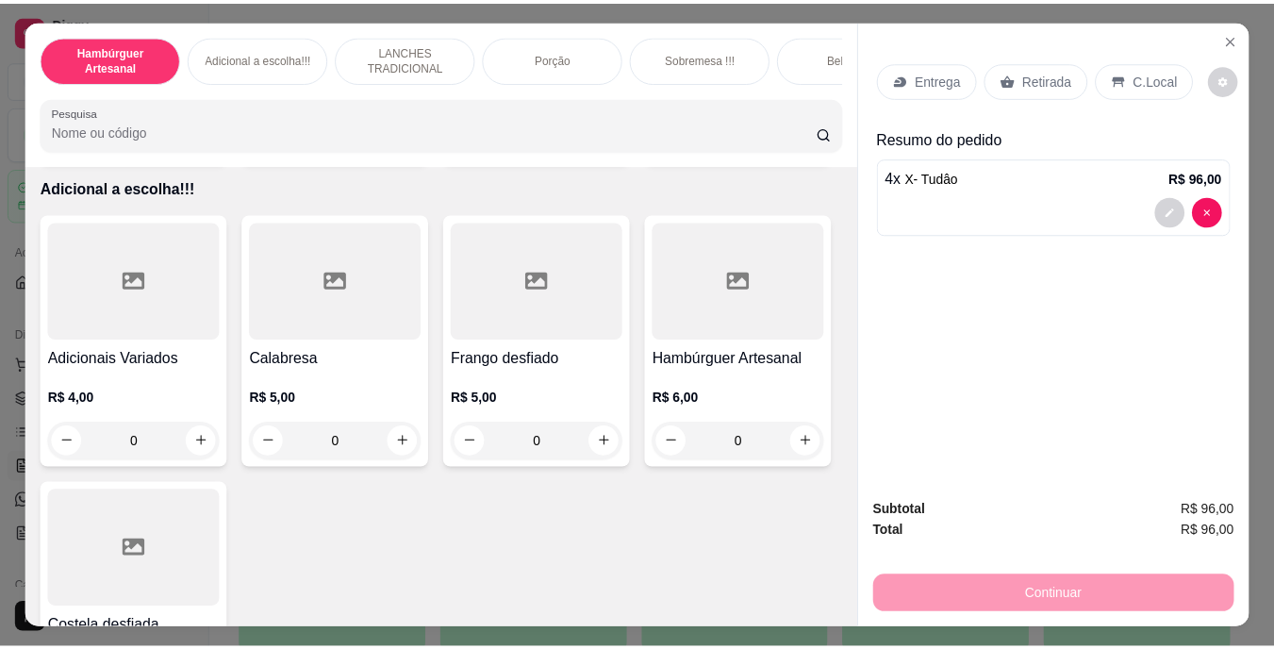
scroll to position [1603, 0]
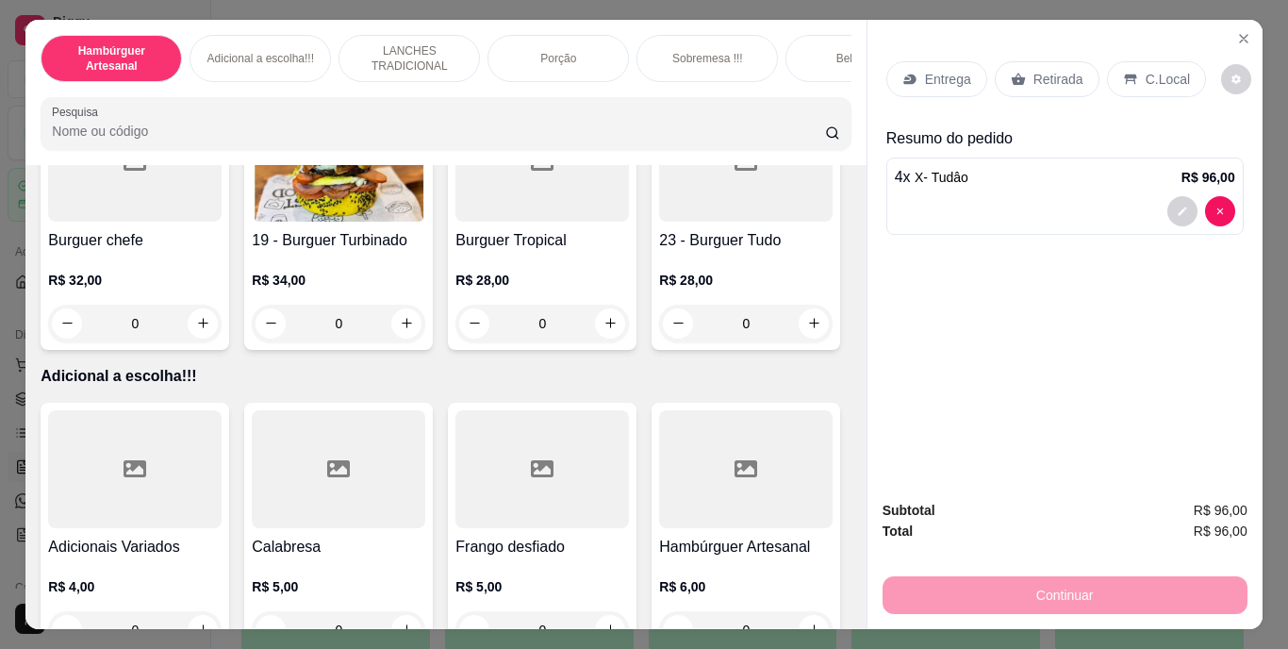
click at [210, 61] on icon "increase-product-quantity" at bounding box center [203, 54] width 14 height 14
type input "1"
click at [931, 74] on p "Entrega" at bounding box center [948, 79] width 46 height 19
click at [925, 79] on p "Entrega" at bounding box center [948, 79] width 46 height 19
click at [943, 70] on p "Entrega" at bounding box center [948, 79] width 46 height 19
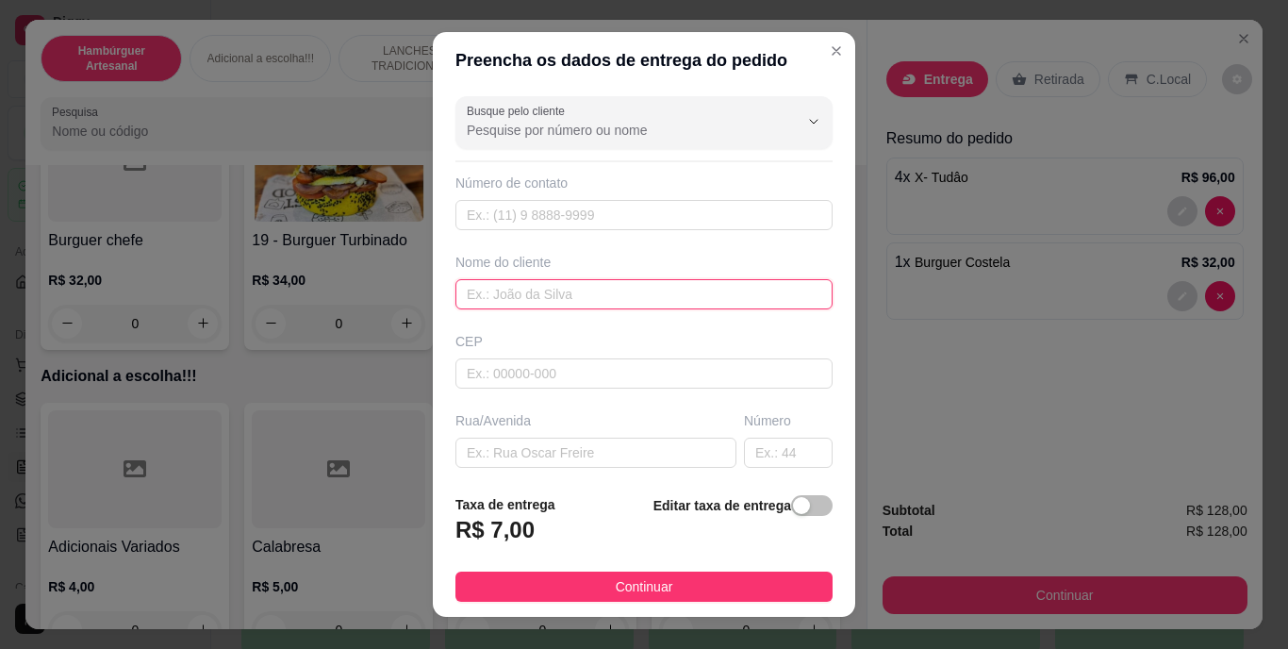
click at [639, 300] on input "text" at bounding box center [643, 294] width 377 height 30
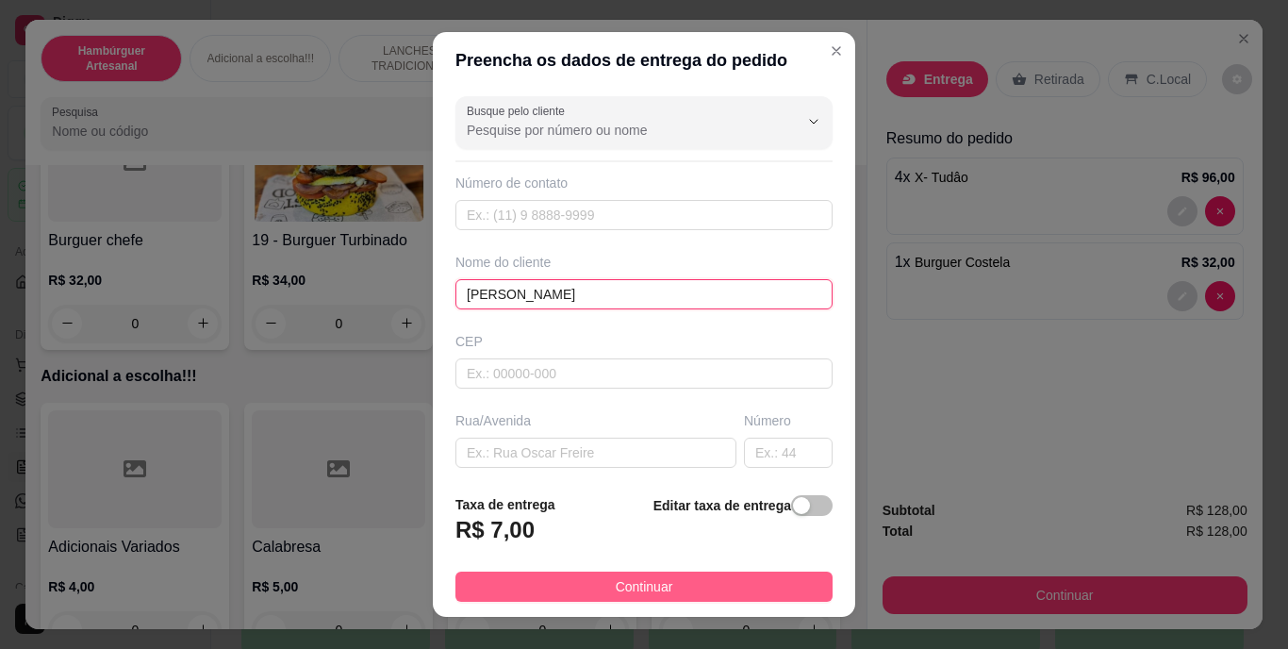
type input "[PERSON_NAME]"
click at [571, 587] on button "Continuar" at bounding box center [643, 586] width 377 height 30
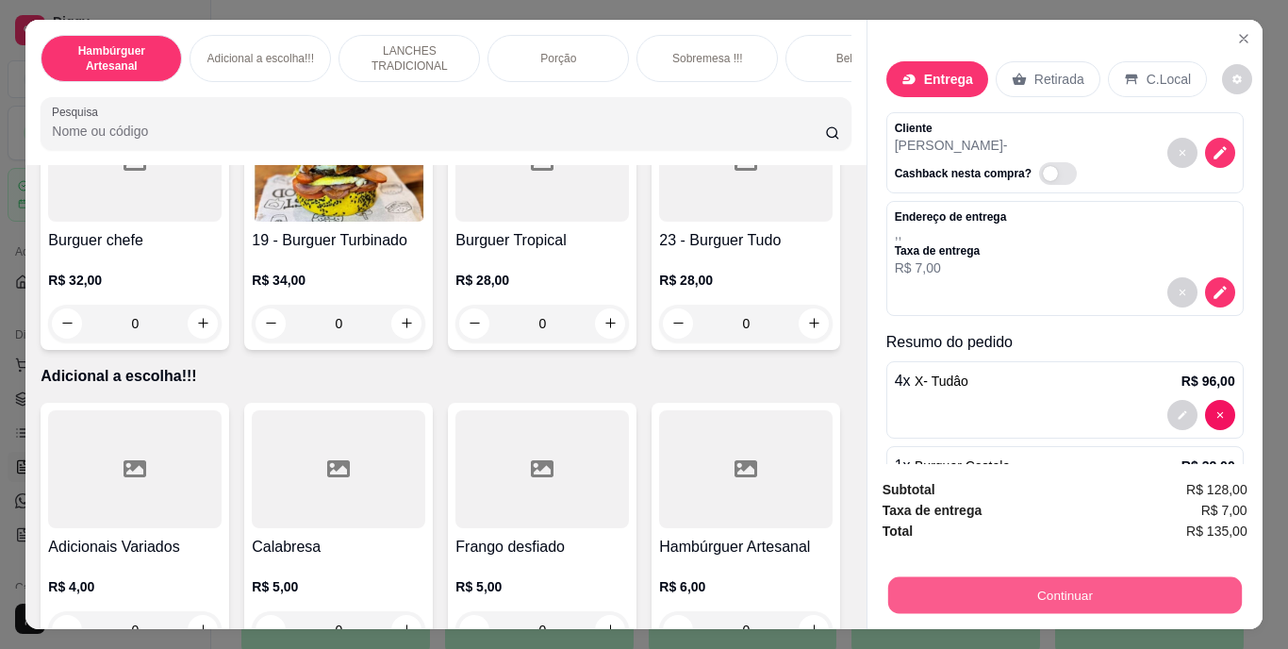
click at [1015, 592] on button "Continuar" at bounding box center [1064, 595] width 354 height 37
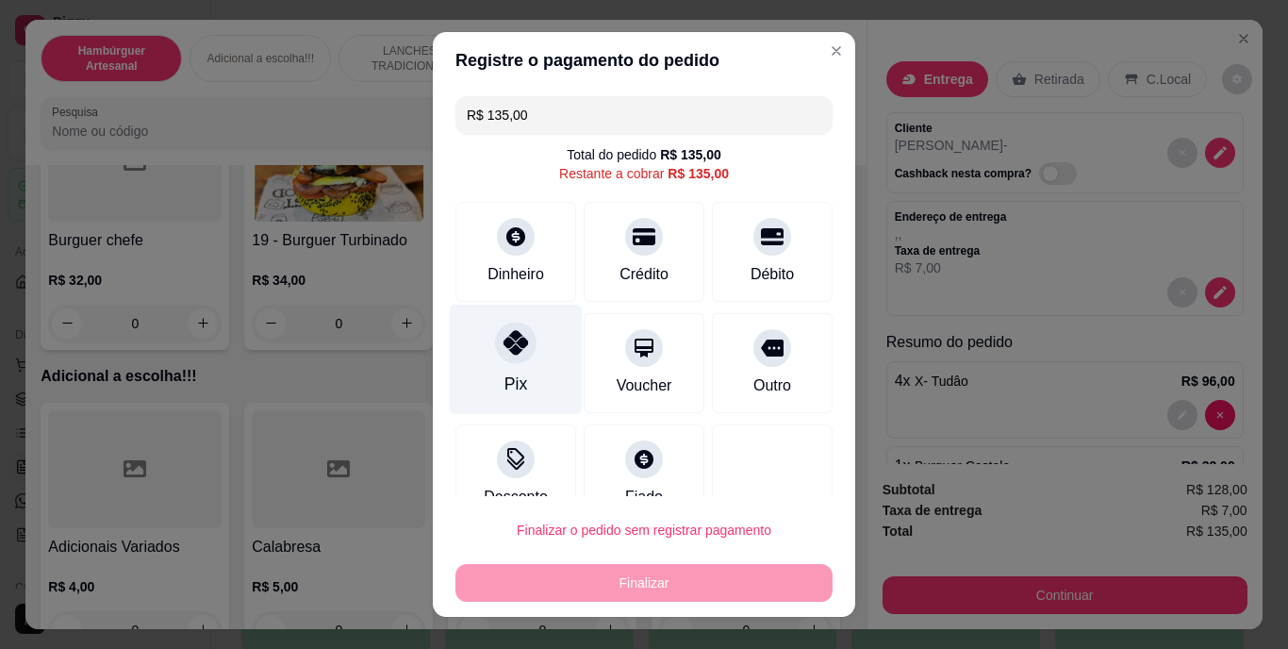
click at [518, 355] on div at bounding box center [515, 342] width 41 height 41
type input "R$ 0,00"
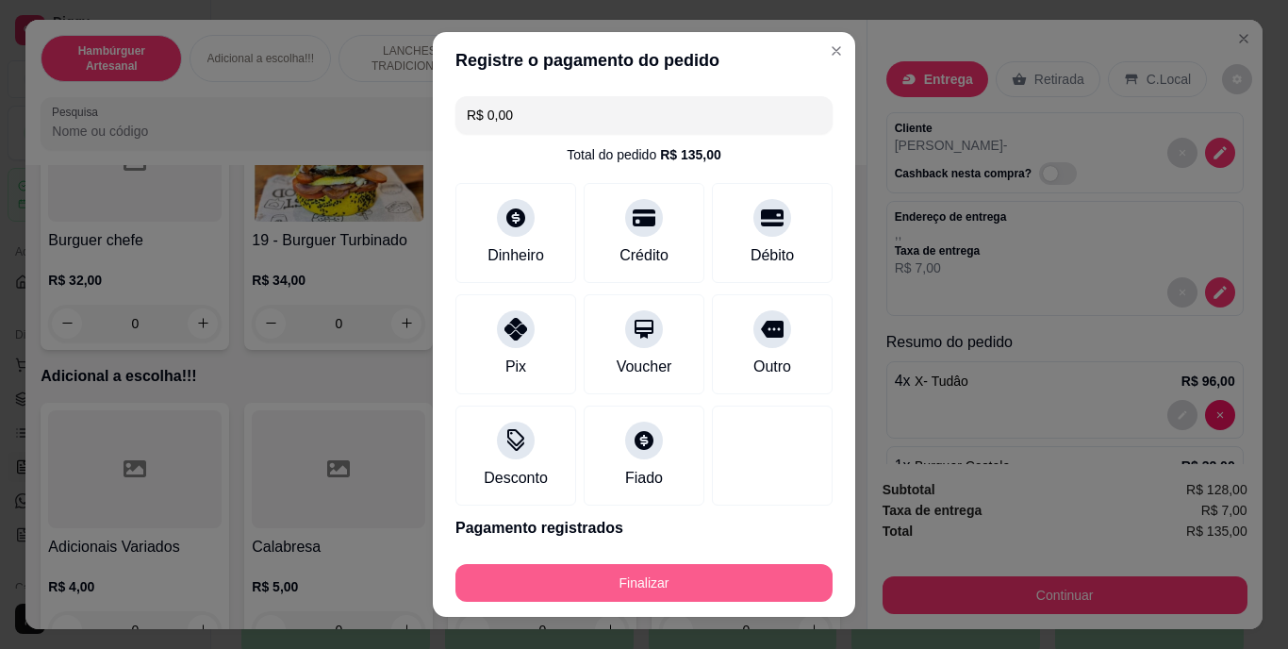
click at [645, 566] on button "Finalizar" at bounding box center [643, 583] width 377 height 38
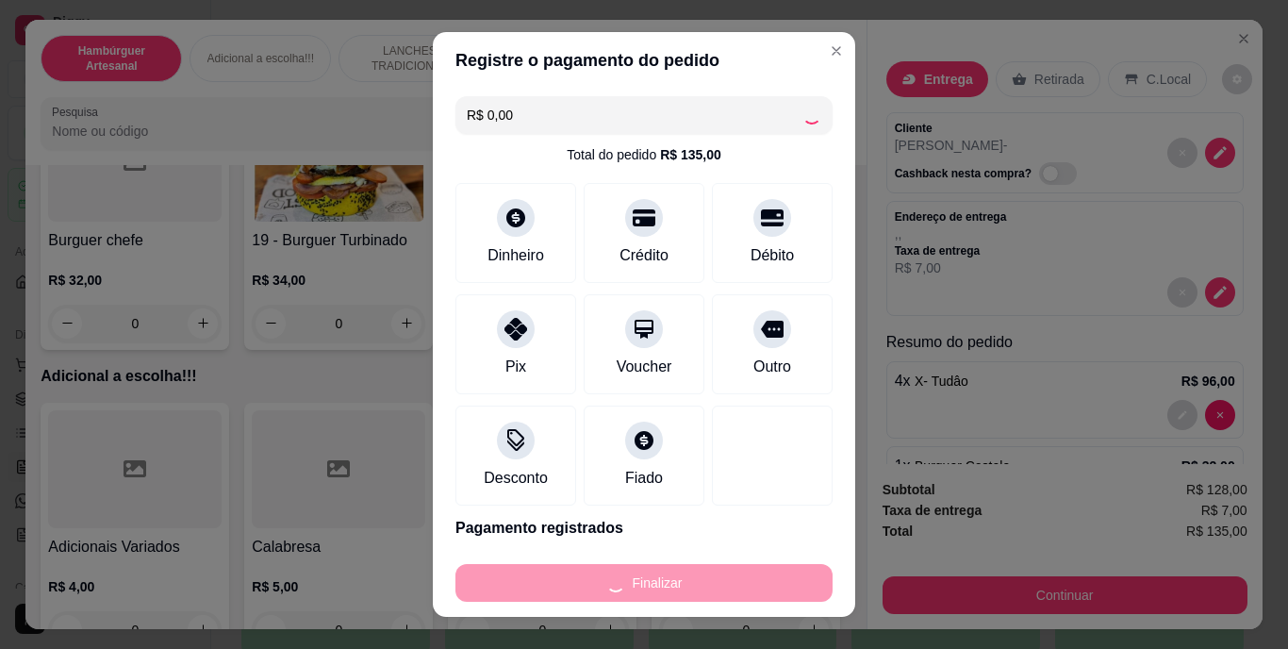
type input "0"
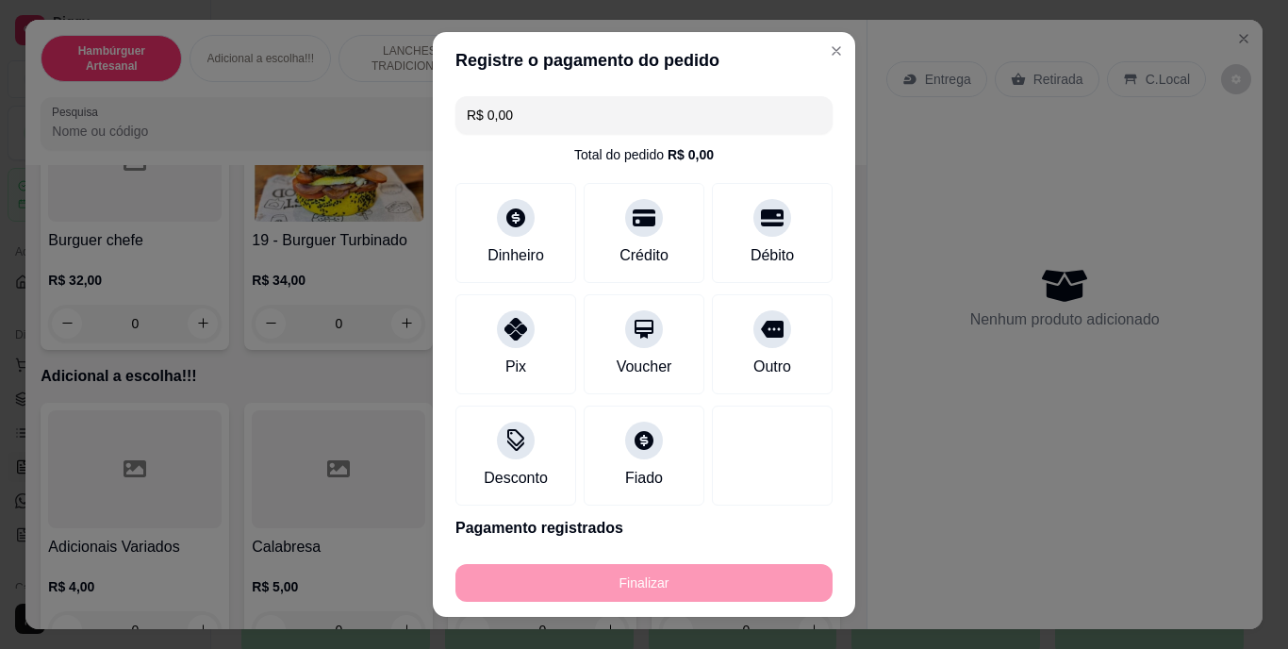
type input "-R$ 135,00"
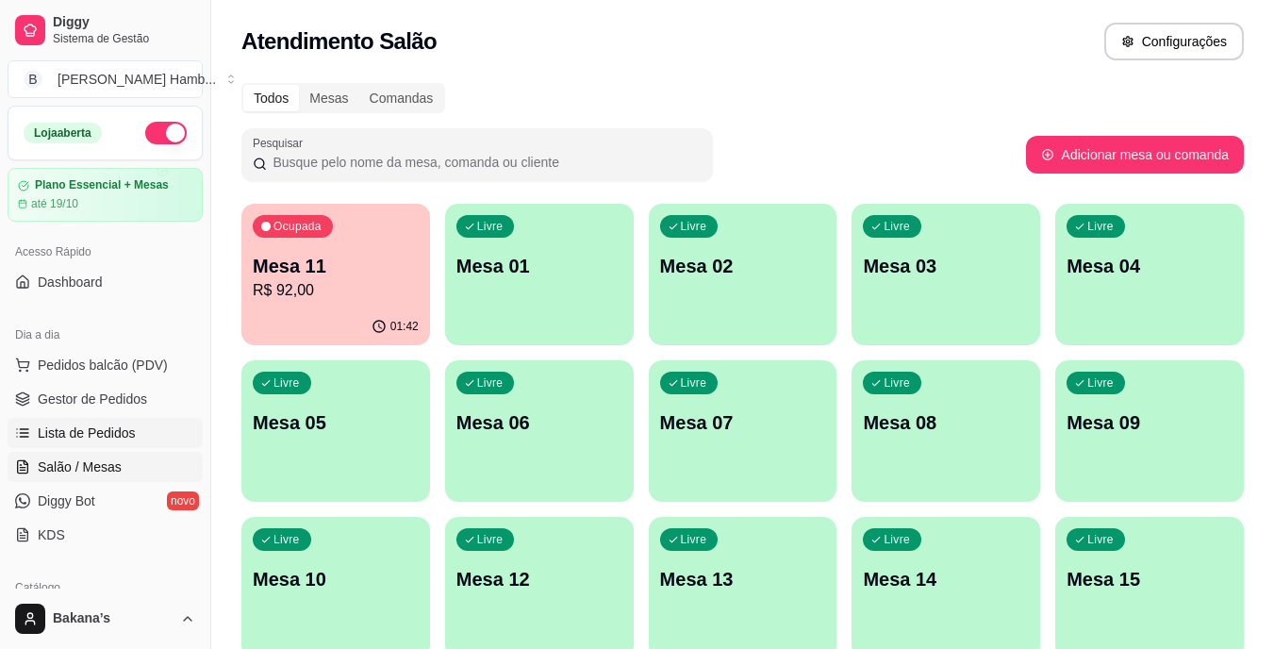
click at [66, 426] on span "Lista de Pedidos" at bounding box center [87, 432] width 98 height 19
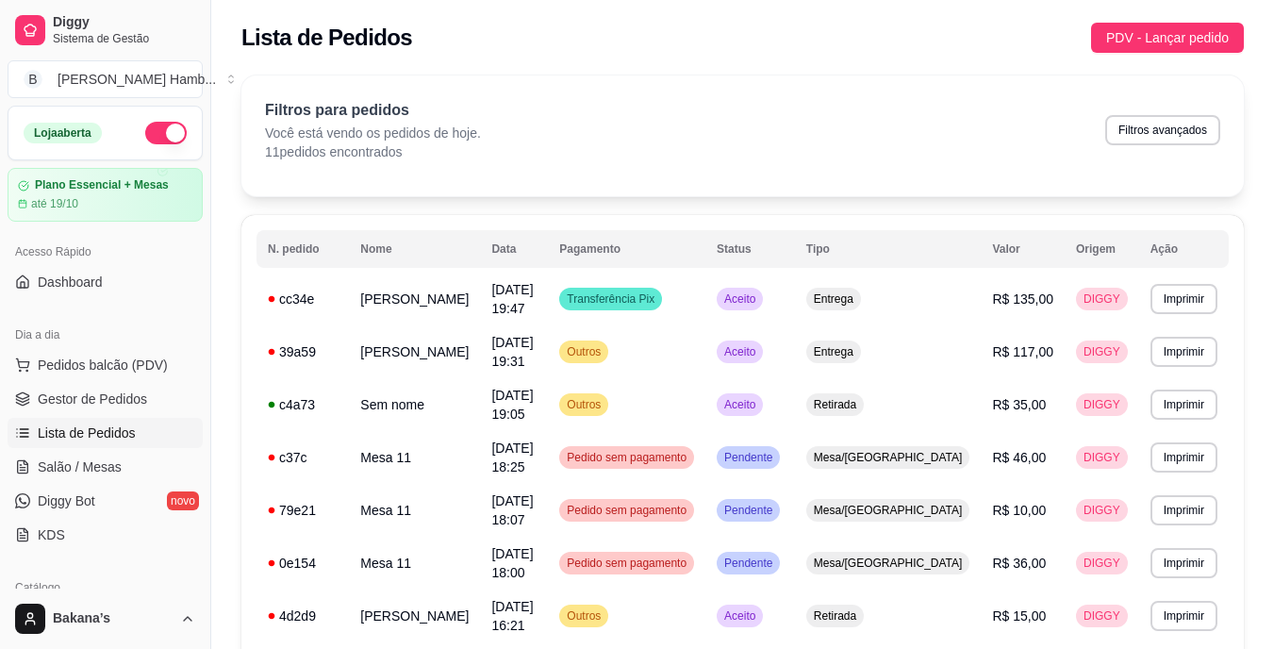
scroll to position [258, 0]
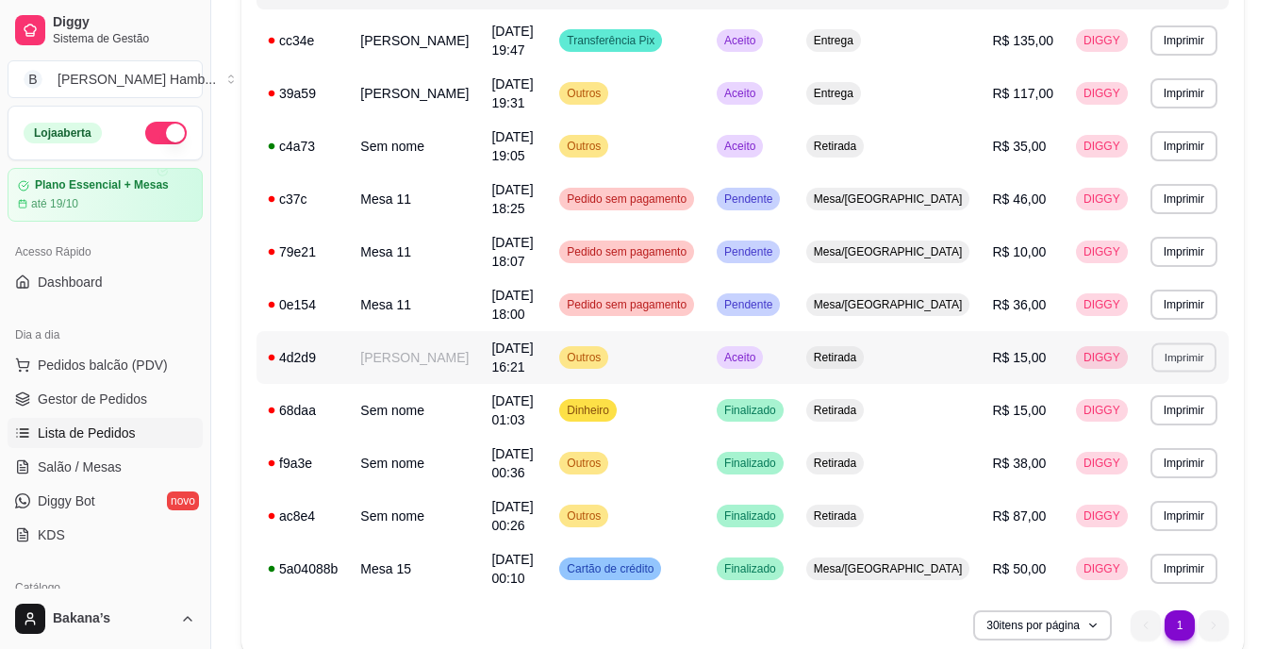
click at [1162, 342] on button "Imprimir" at bounding box center [1183, 356] width 65 height 29
click at [1136, 369] on button "IMPRESSORA" at bounding box center [1147, 374] width 137 height 30
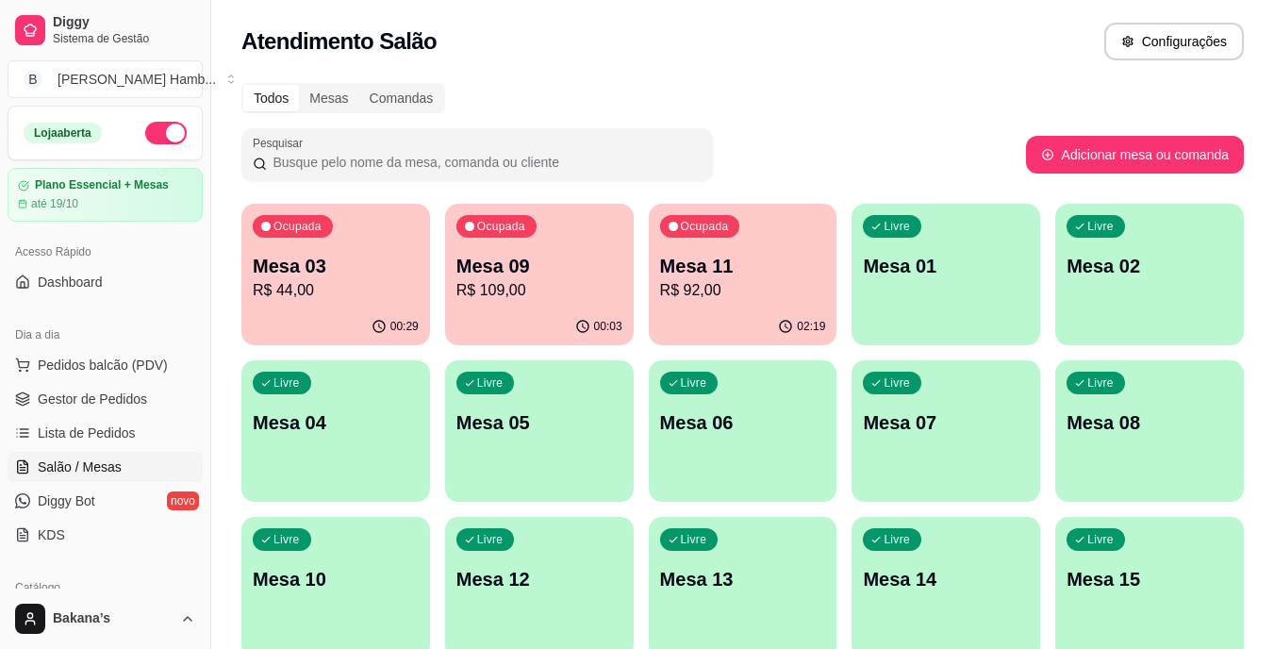
click at [506, 283] on p "R$ 109,00" at bounding box center [539, 290] width 166 height 23
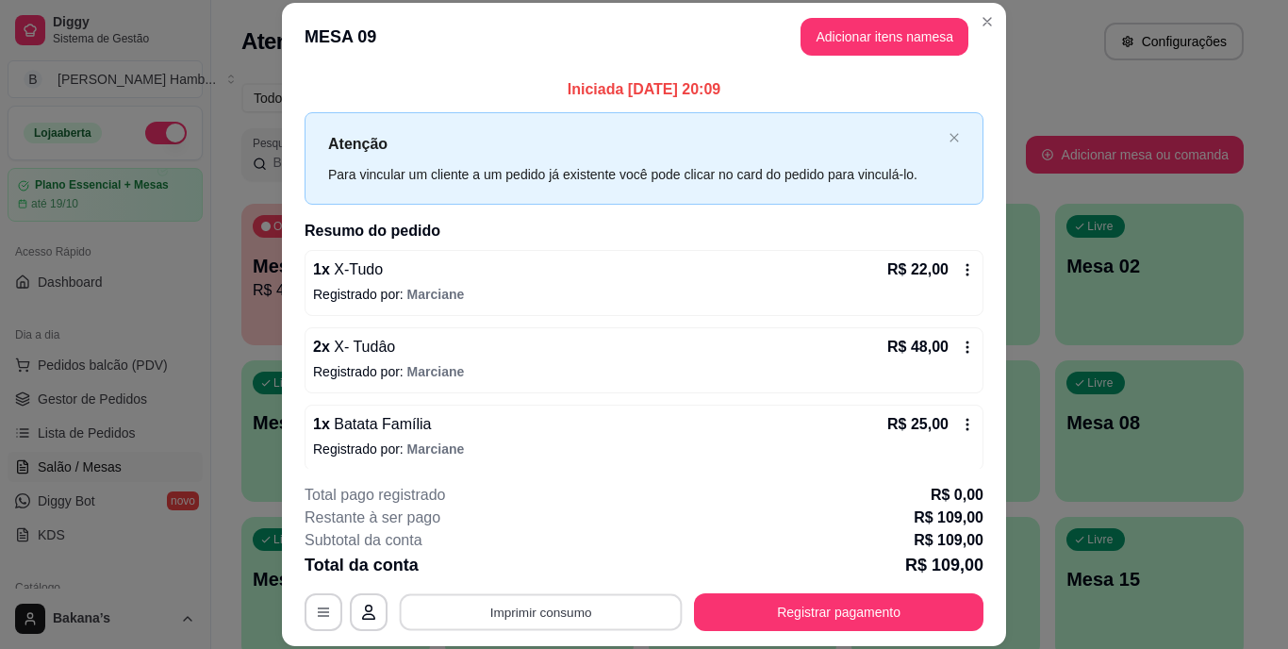
click at [600, 612] on button "Imprimir consumo" at bounding box center [541, 611] width 283 height 37
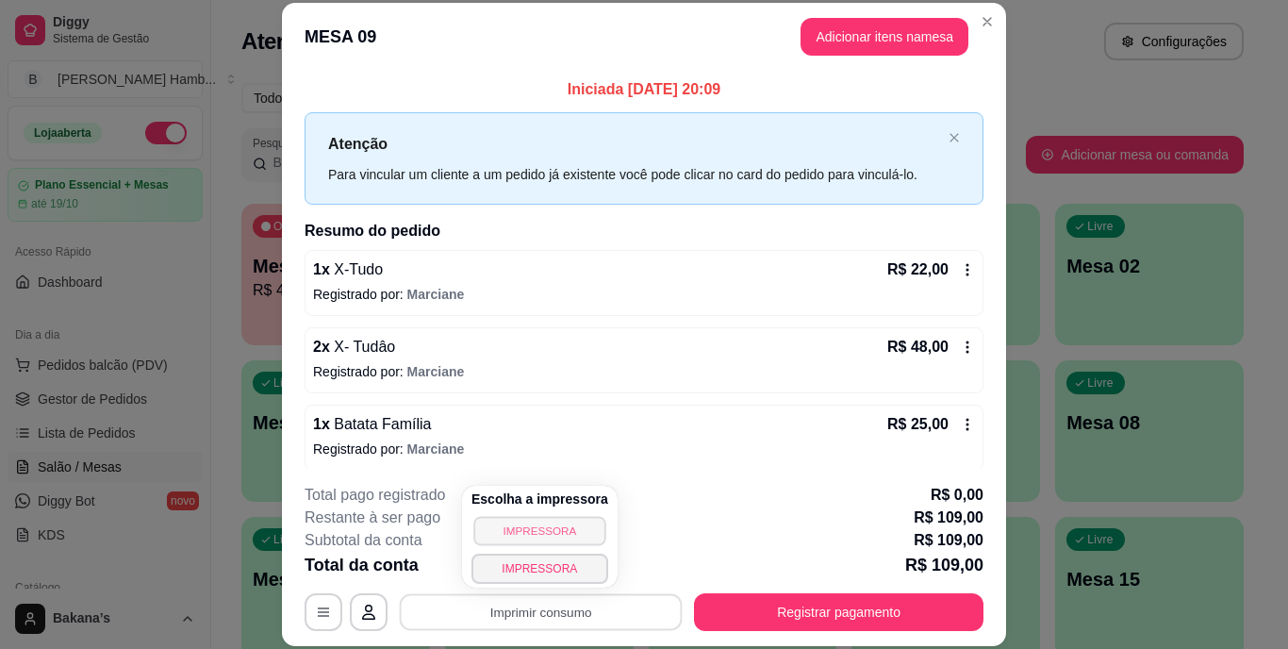
click at [547, 524] on button "IMPRESSORA" at bounding box center [539, 530] width 132 height 29
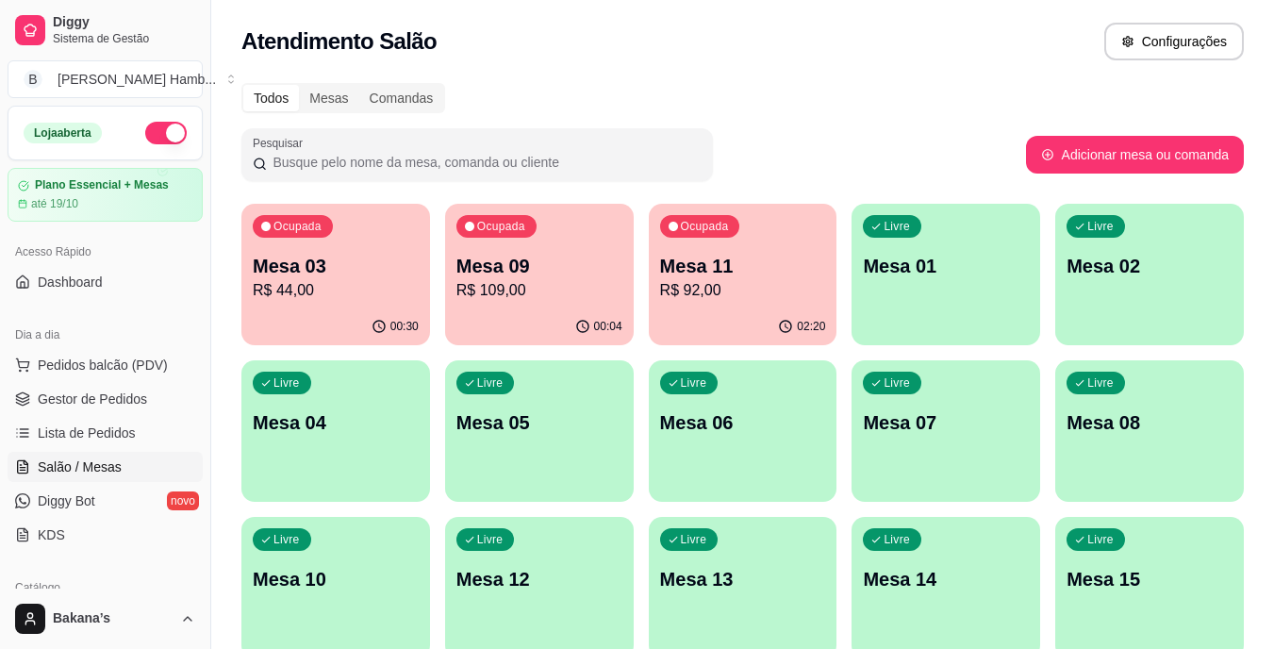
click at [932, 190] on div "Todos Mesas Comandas Pesquisar Adicionar mesa ou comanda Ocupada Mesa 03 R$ 44,…" at bounding box center [742, 454] width 1062 height 765
click at [119, 365] on span "Pedidos balcão (PDV)" at bounding box center [103, 364] width 130 height 19
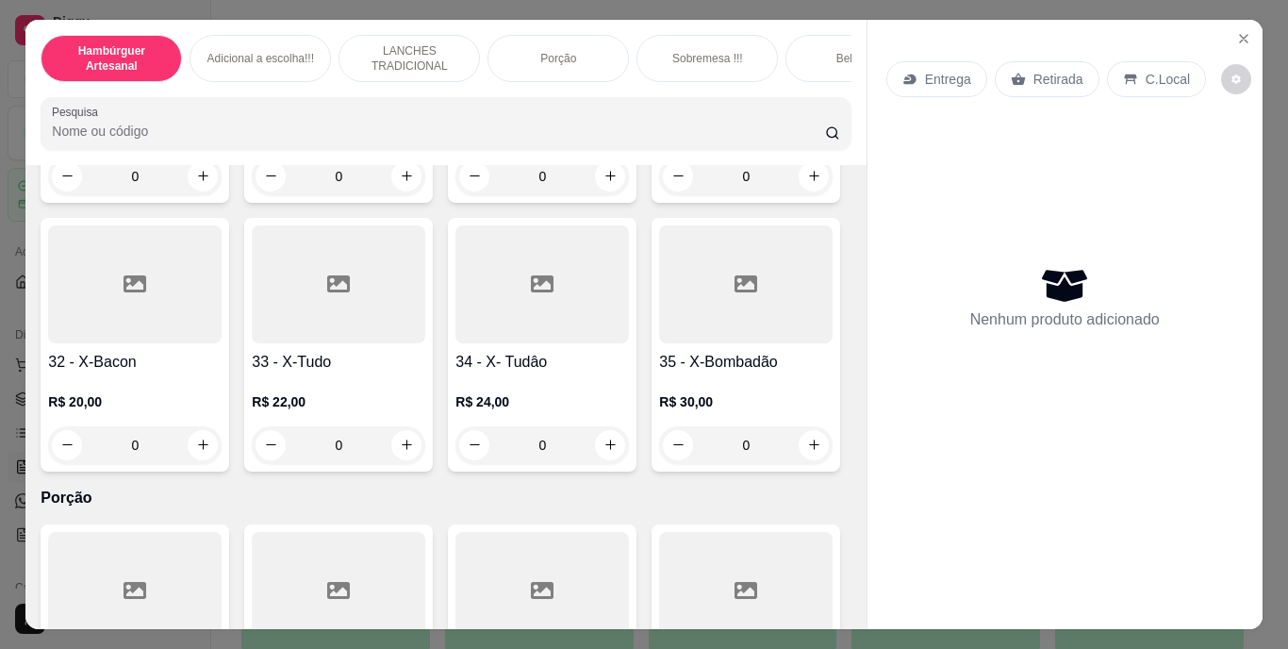
scroll to position [3111, 0]
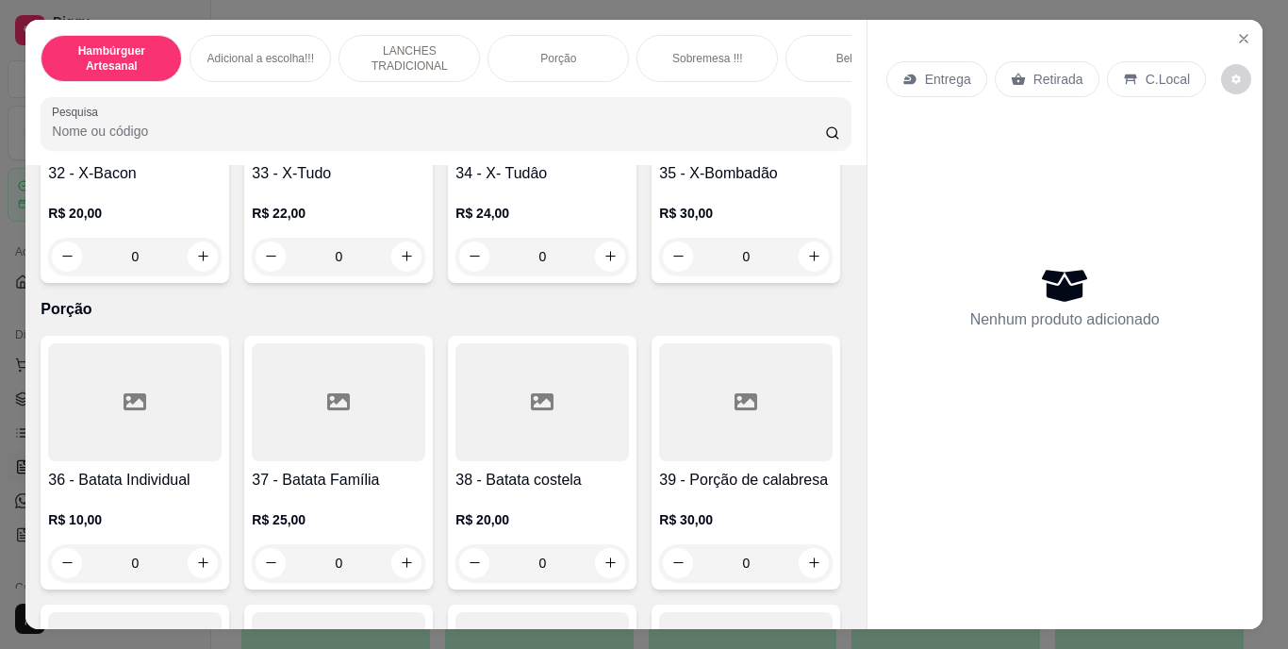
type input "1"
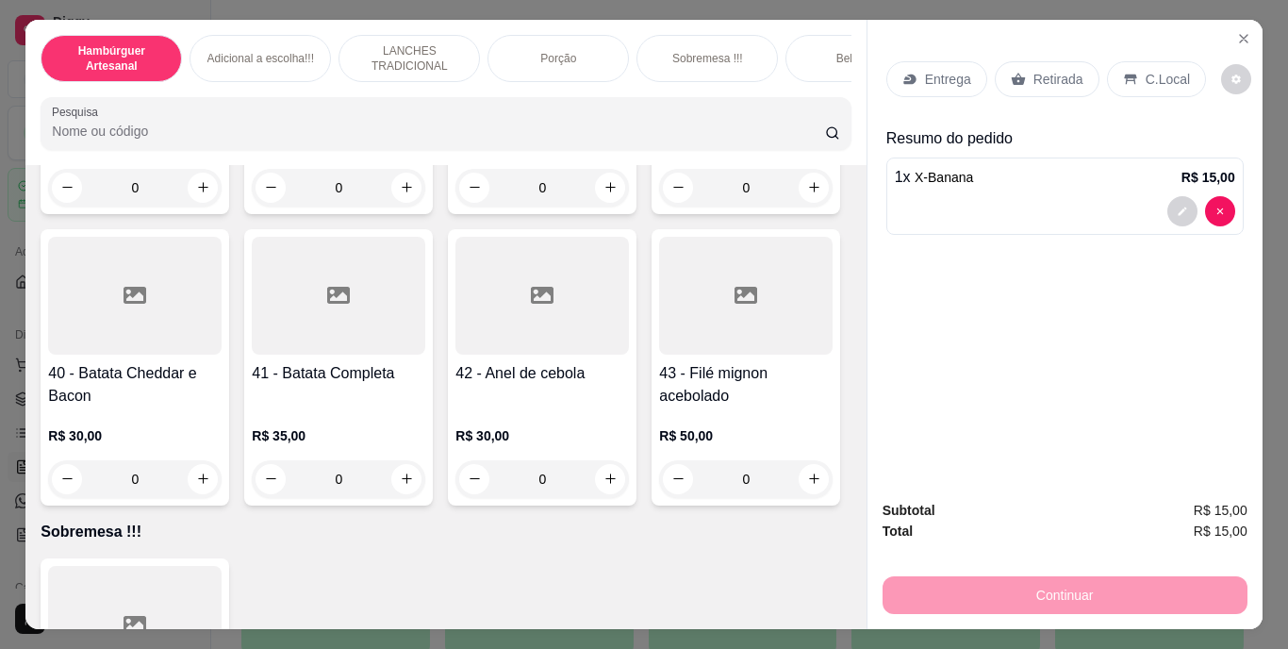
scroll to position [3865, 0]
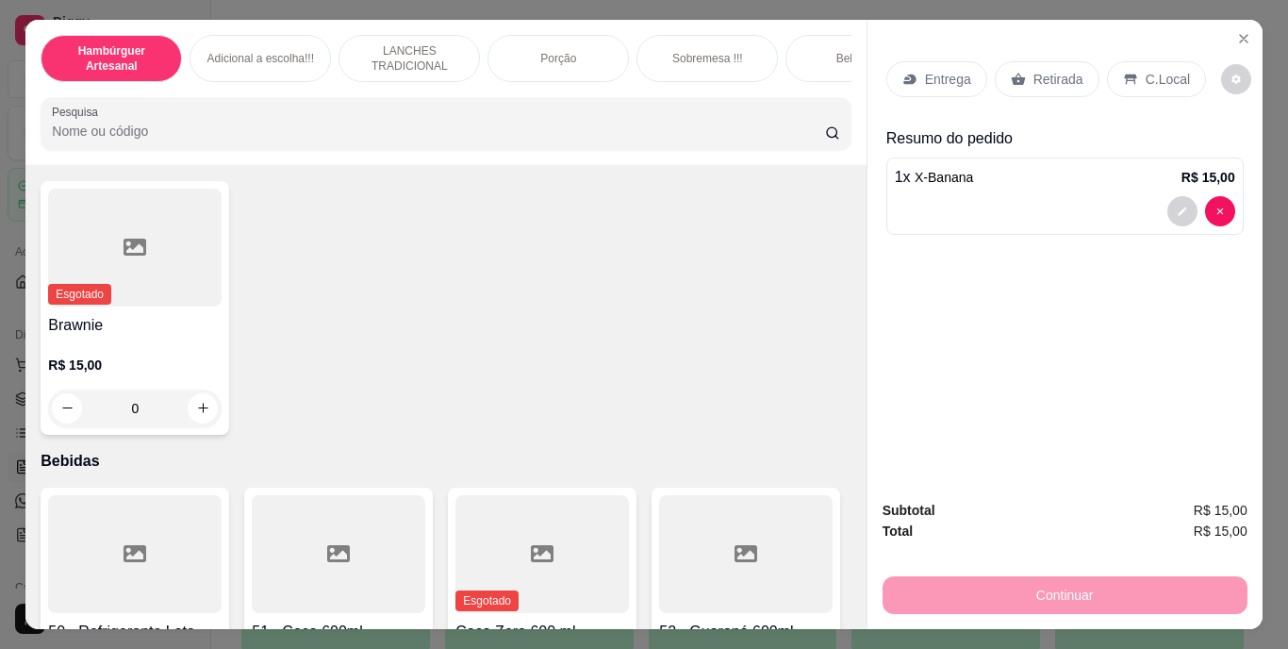
type input "1"
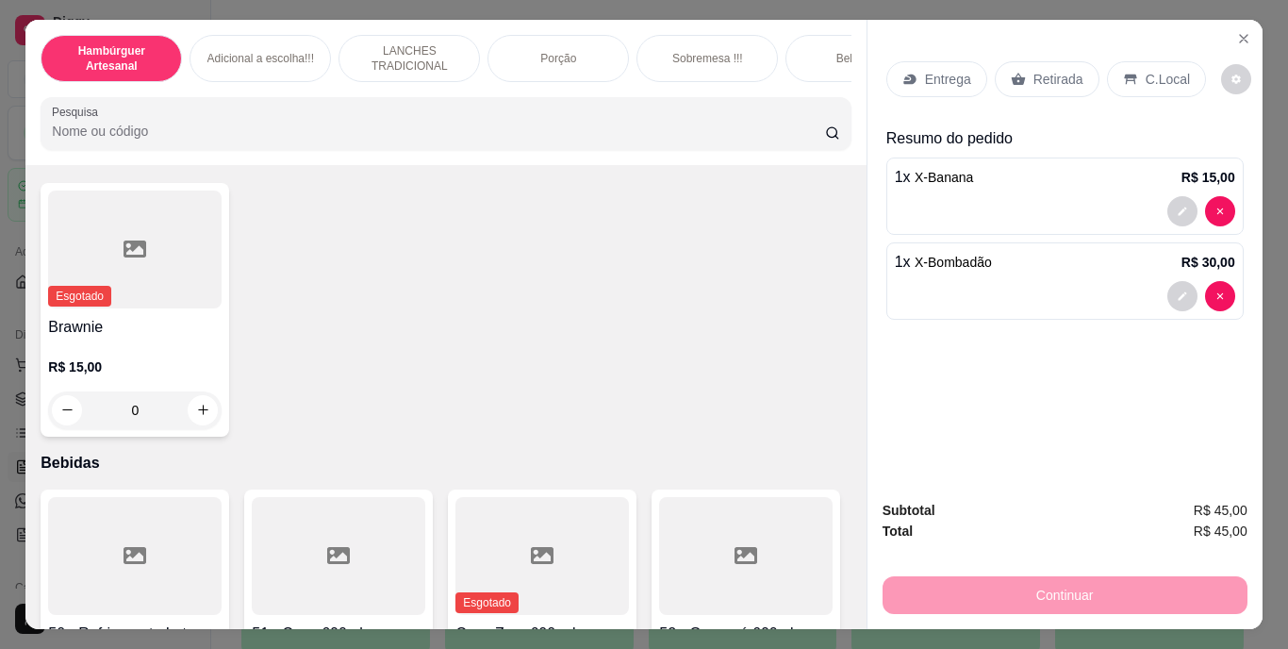
click at [955, 70] on p "Entrega" at bounding box center [948, 79] width 46 height 19
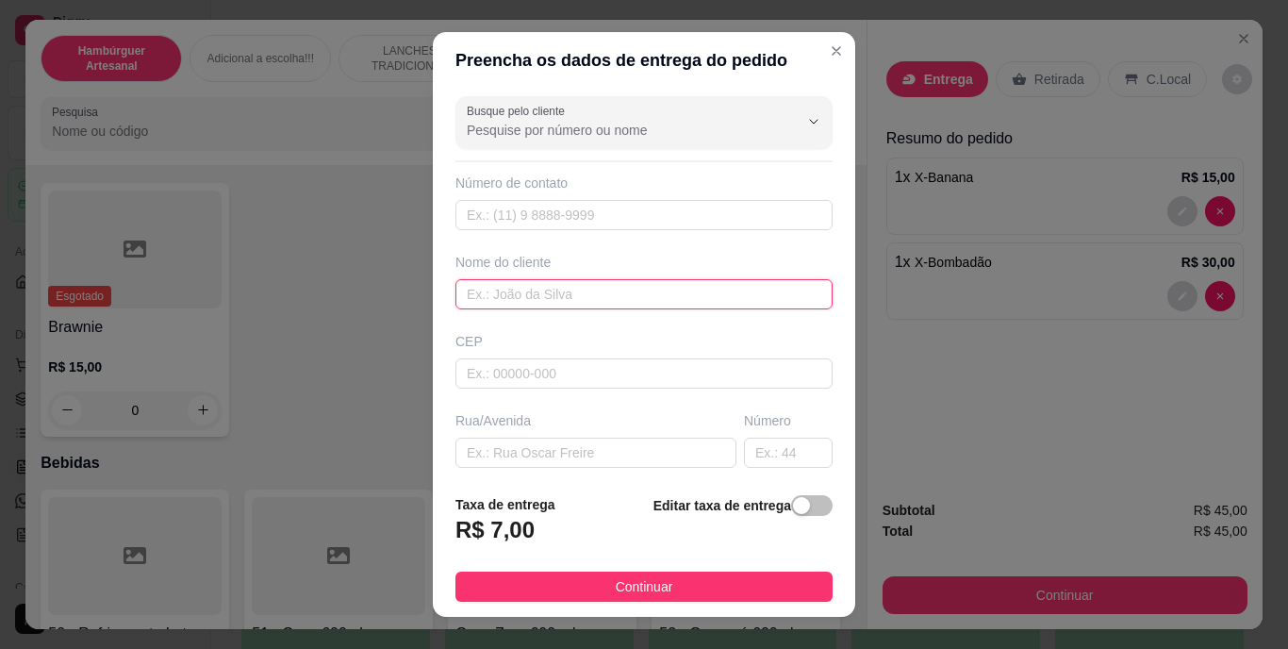
click at [687, 294] on input "text" at bounding box center [643, 294] width 377 height 30
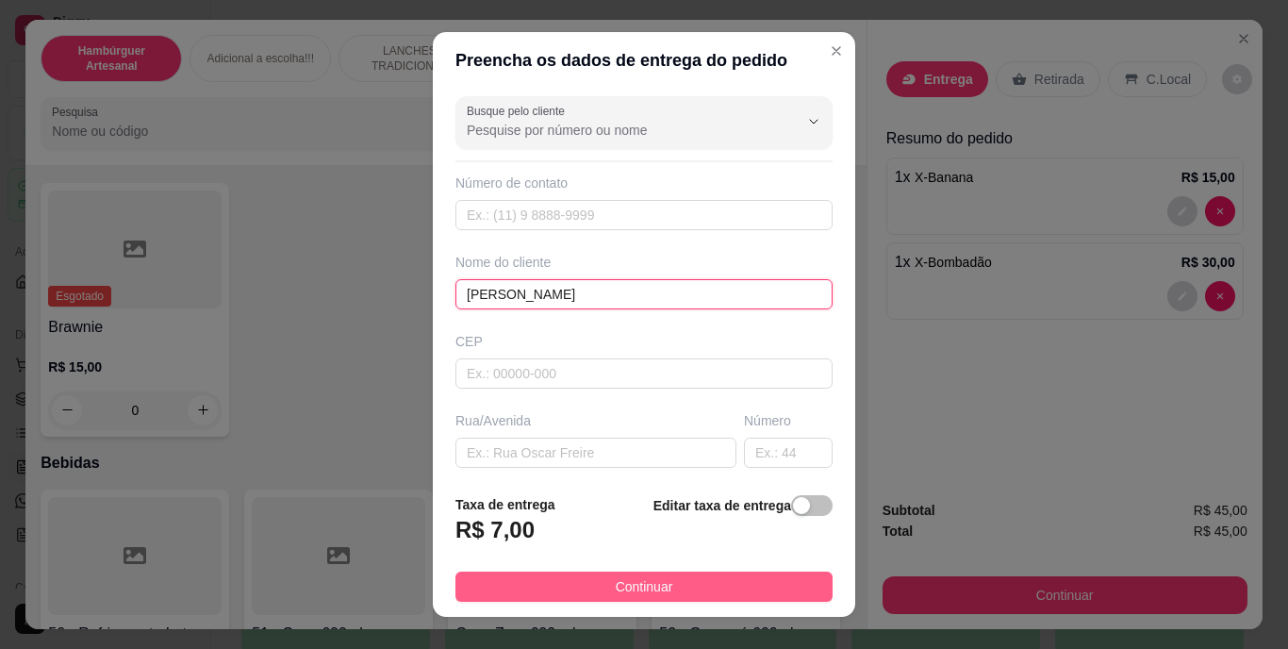
type input "[PERSON_NAME]"
click at [587, 571] on button "Continuar" at bounding box center [643, 586] width 377 height 30
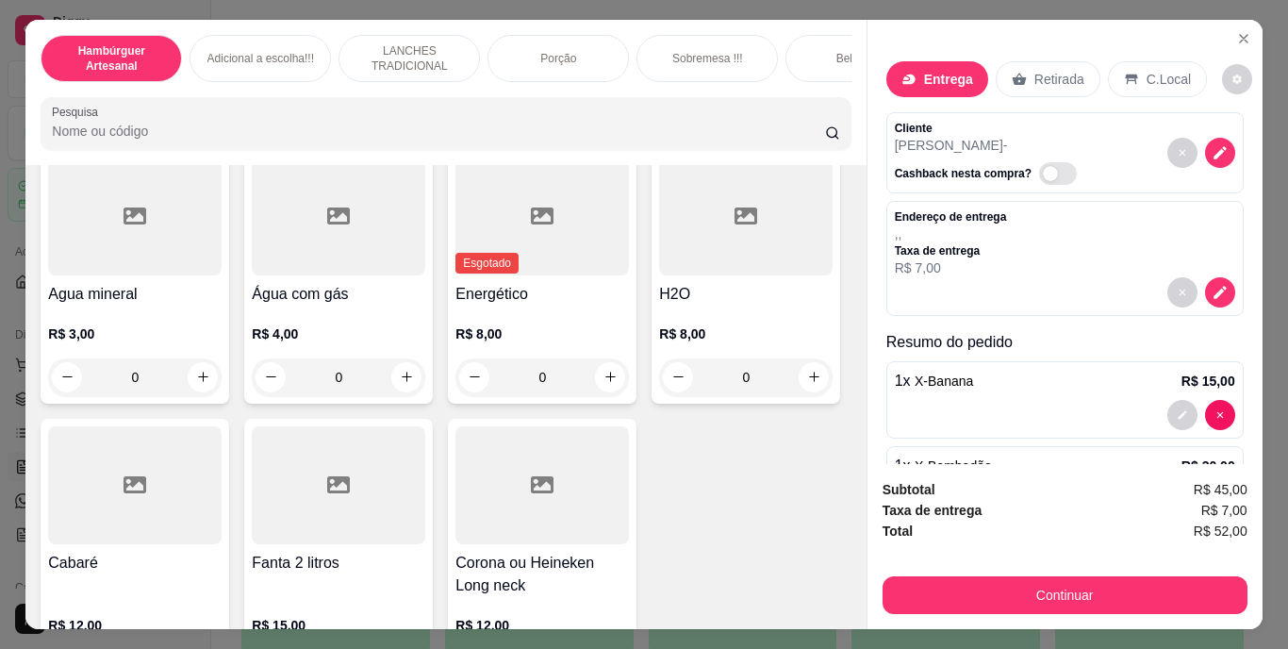
scroll to position [5467, 0]
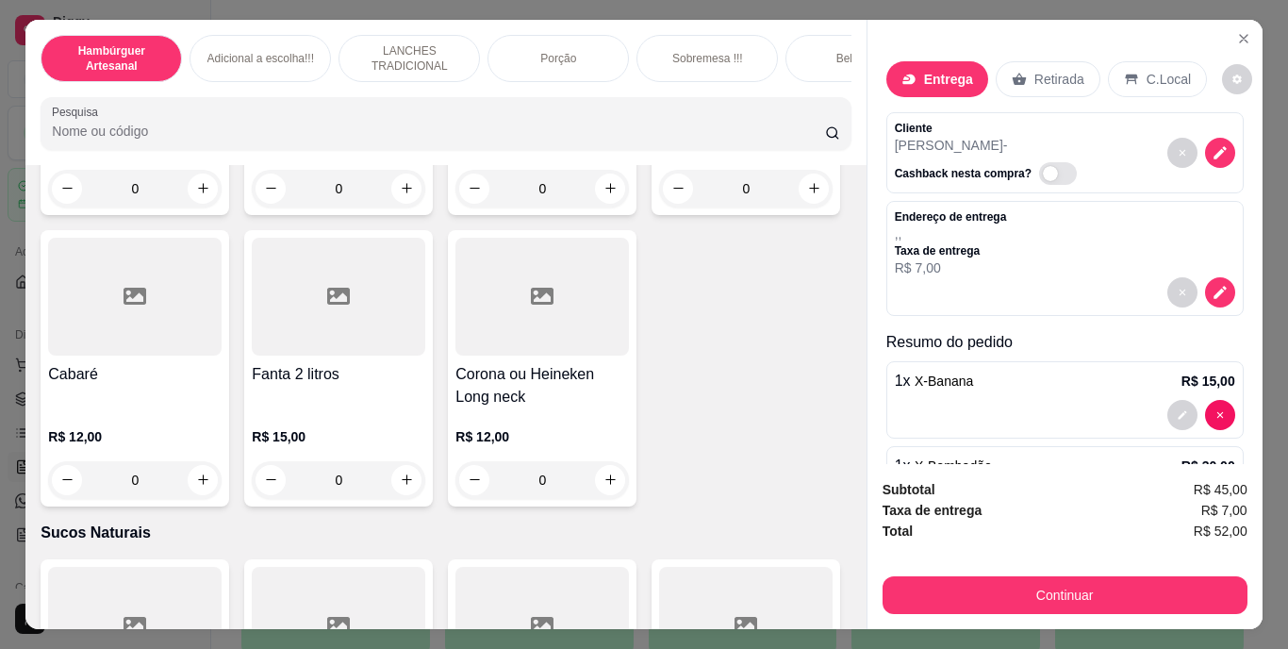
type input "1"
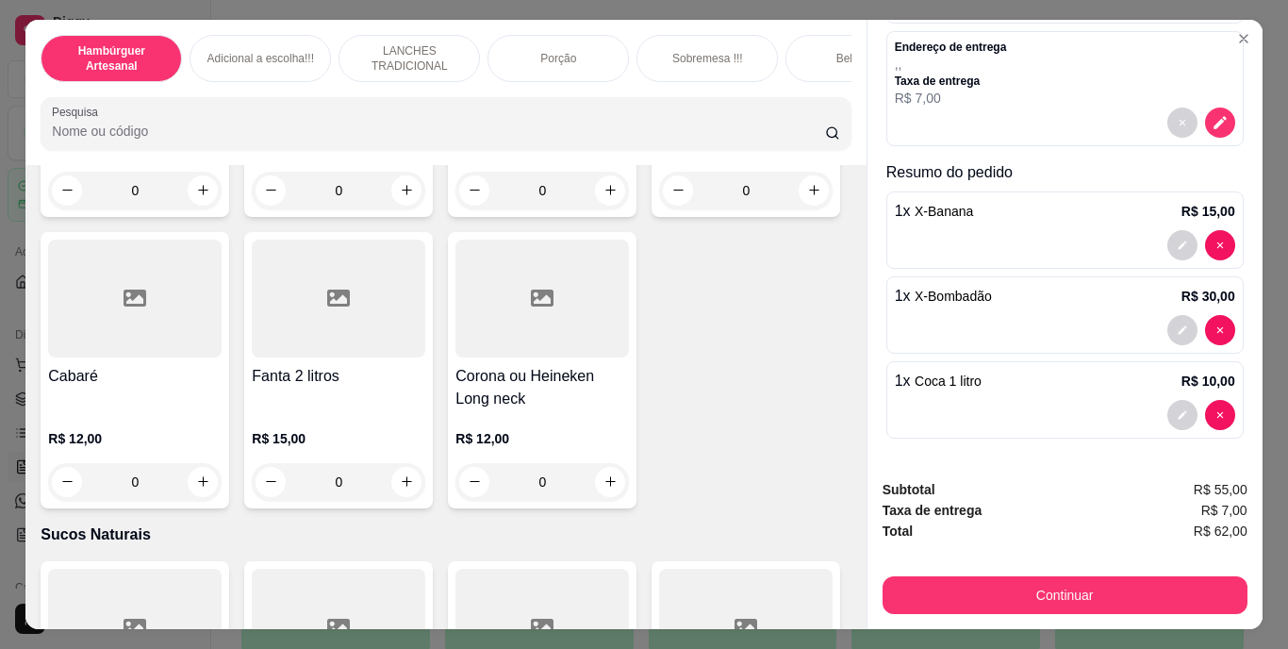
scroll to position [48, 0]
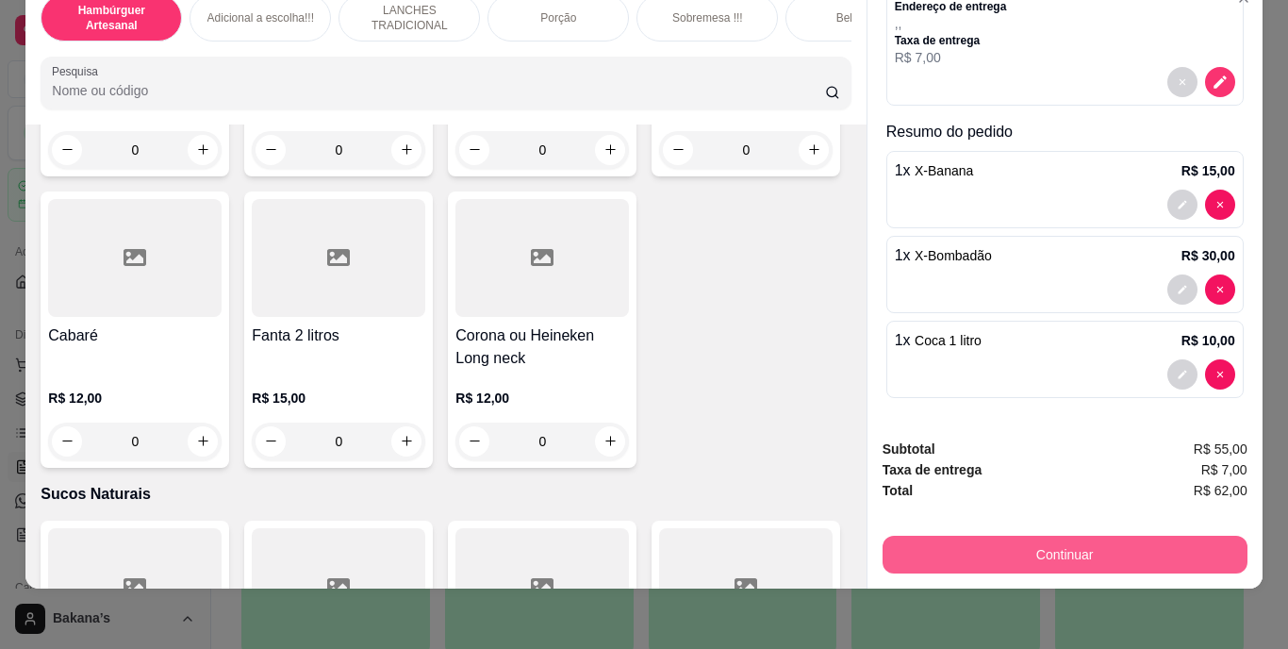
click at [957, 536] on button "Continuar" at bounding box center [1064, 554] width 365 height 38
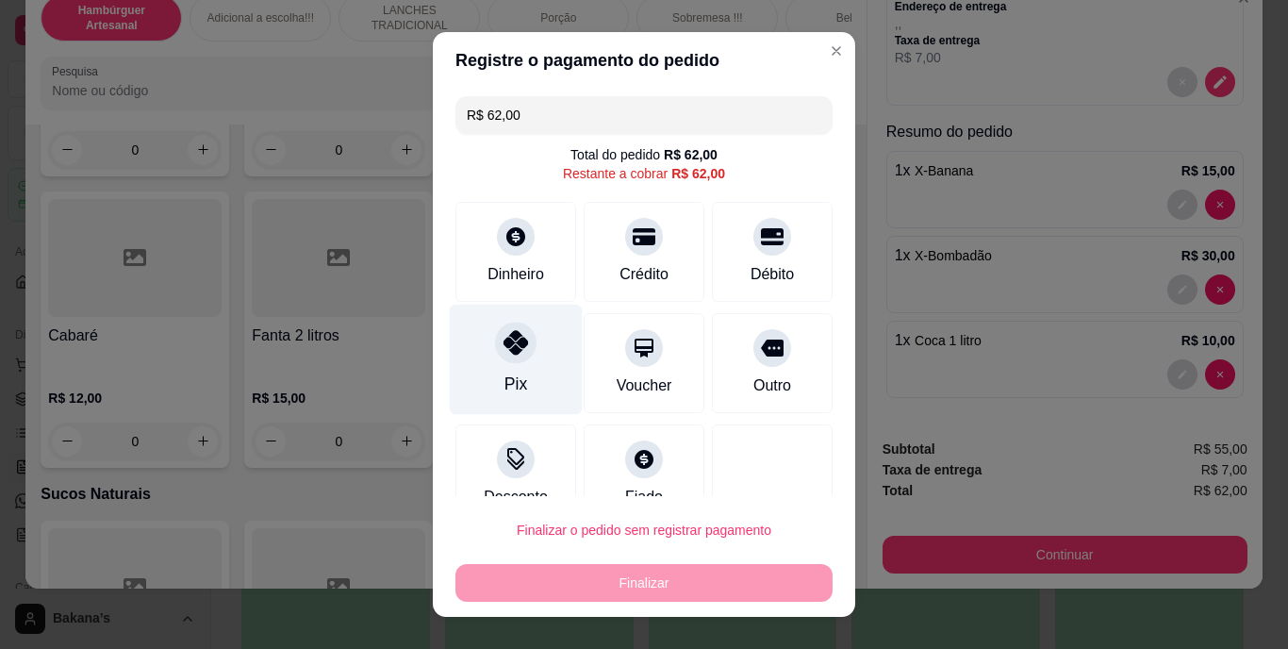
click at [513, 349] on icon at bounding box center [515, 343] width 25 height 25
type input "R$ 0,00"
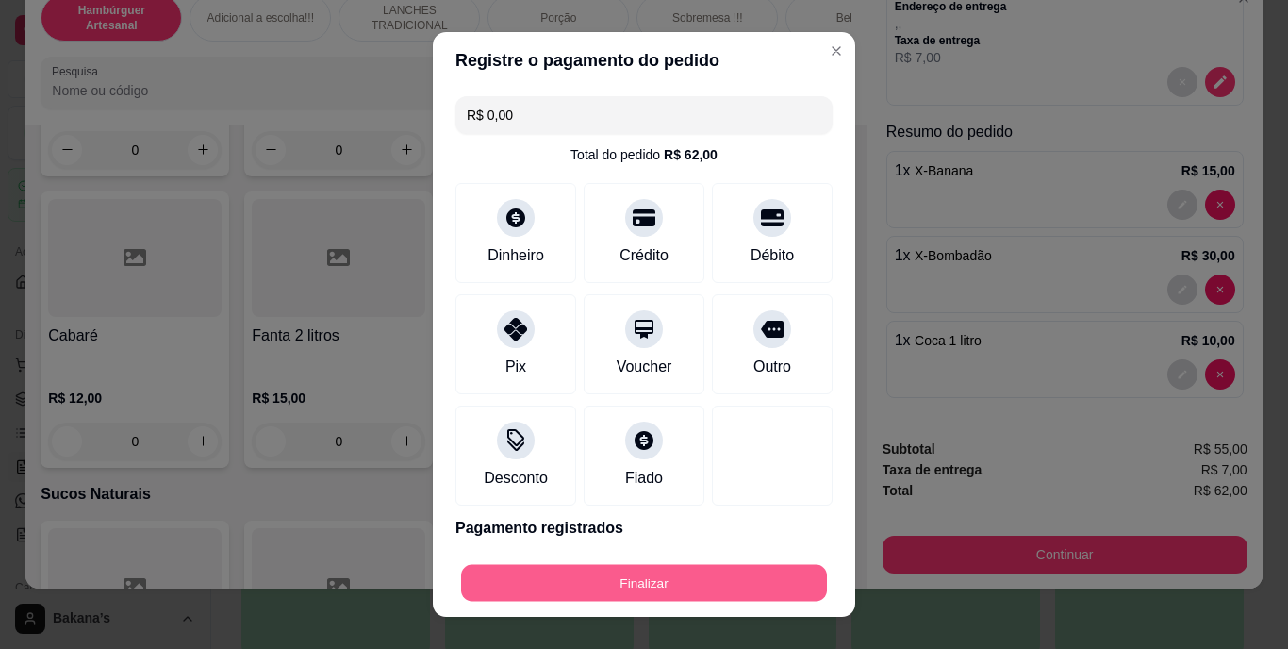
click at [583, 573] on button "Finalizar" at bounding box center [644, 582] width 366 height 37
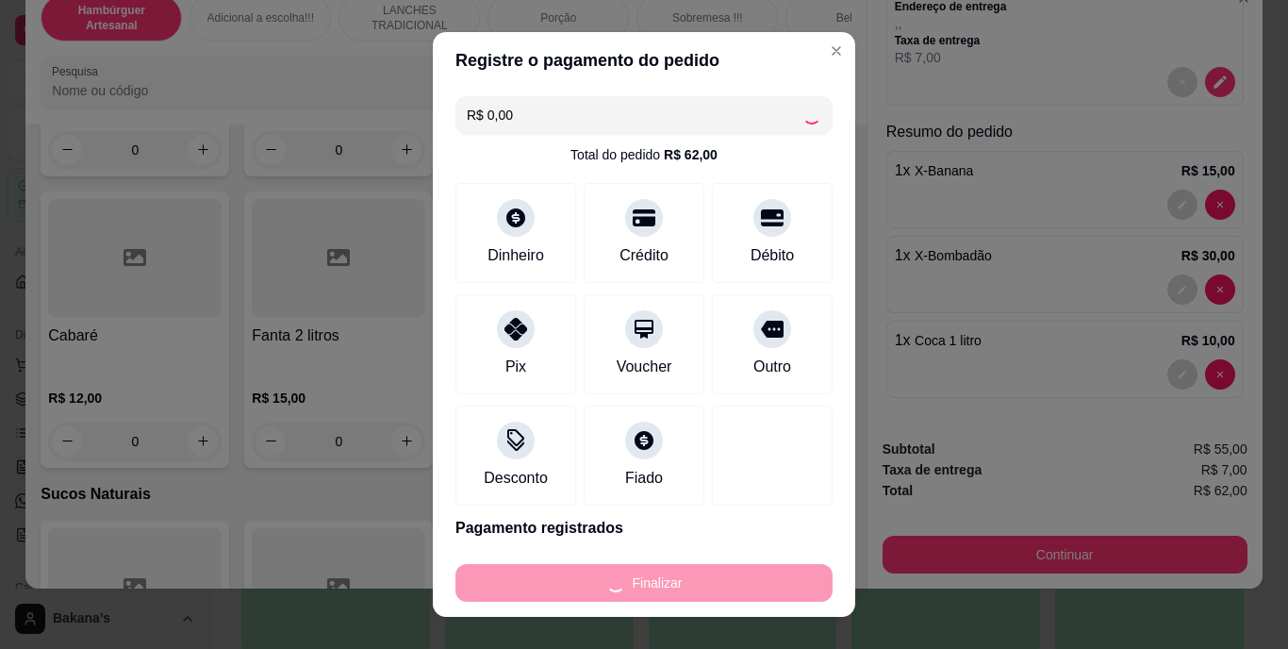
type input "0"
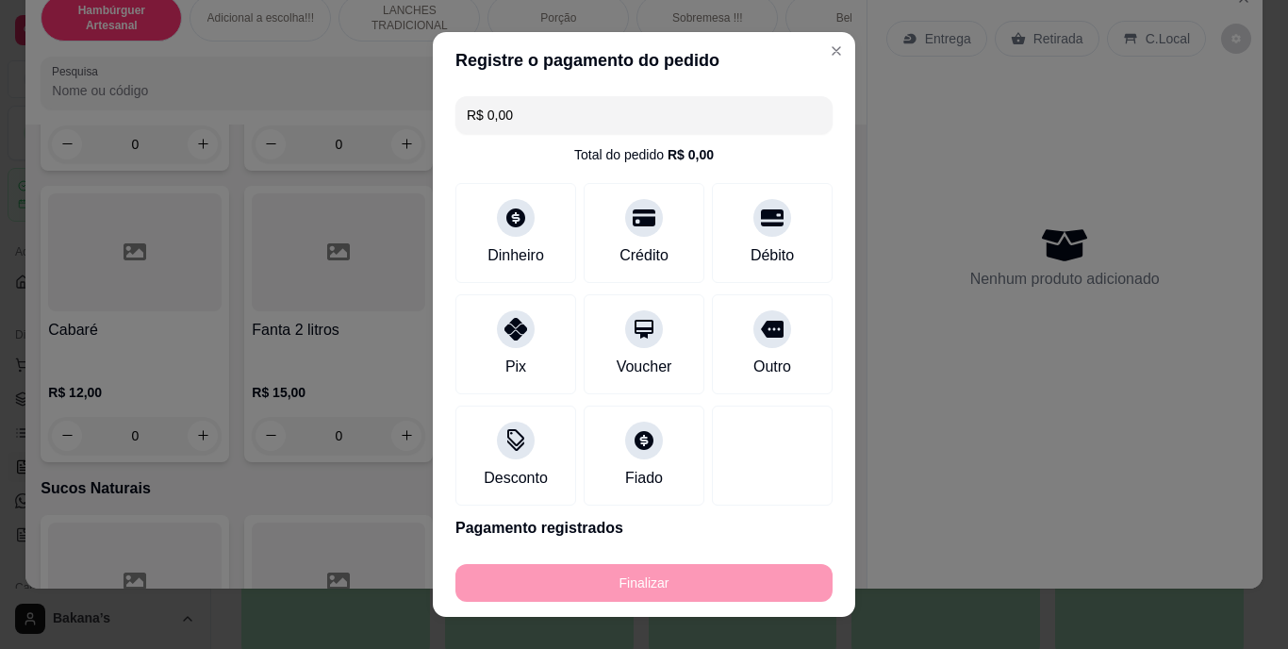
type input "-R$ 62,00"
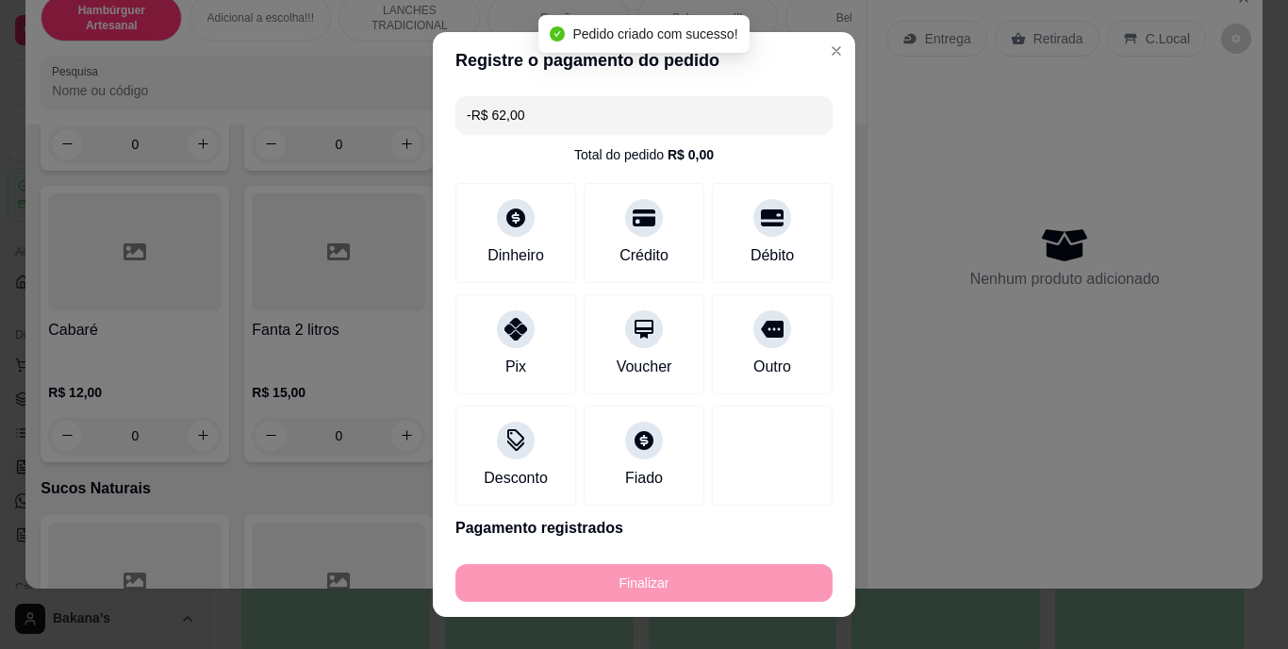
scroll to position [5466, 0]
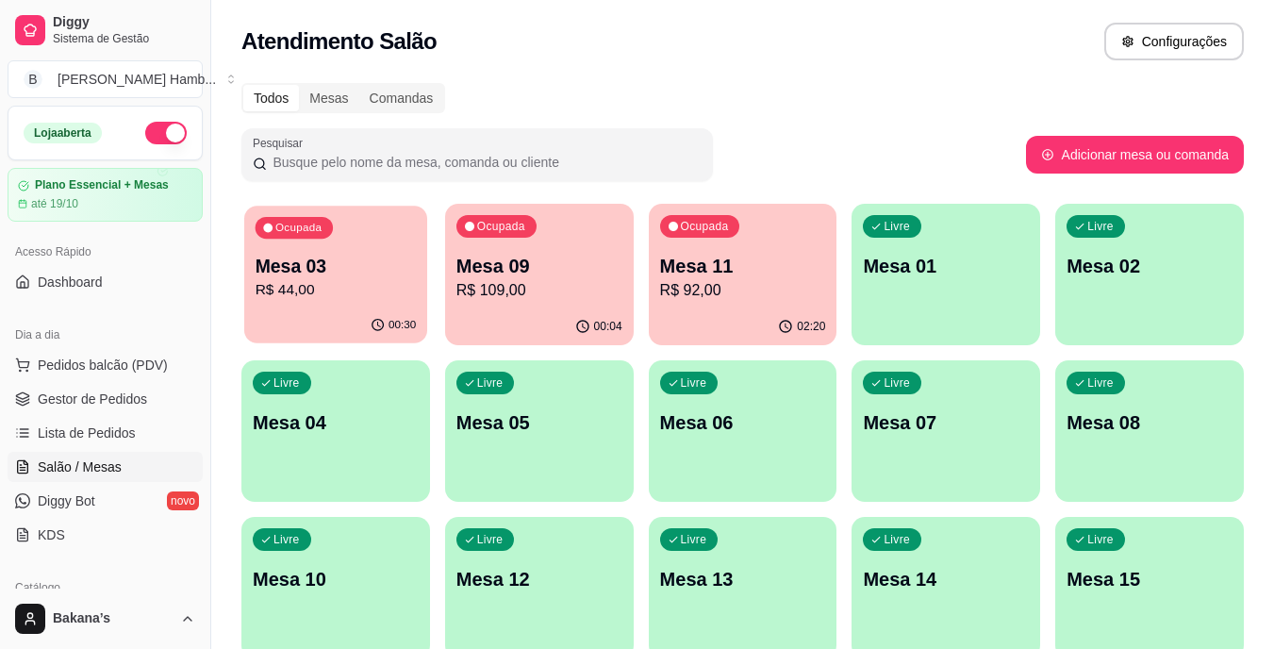
click at [304, 326] on div "00:30" at bounding box center [335, 325] width 183 height 36
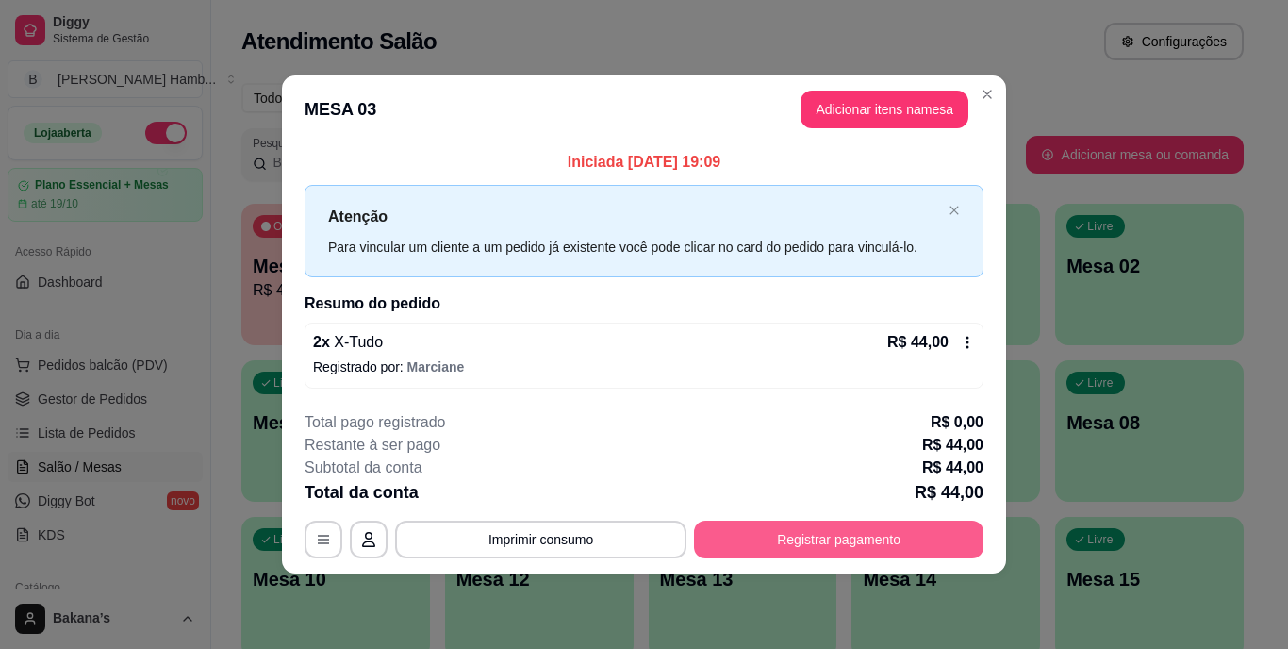
click at [754, 537] on button "Registrar pagamento" at bounding box center [838, 539] width 289 height 38
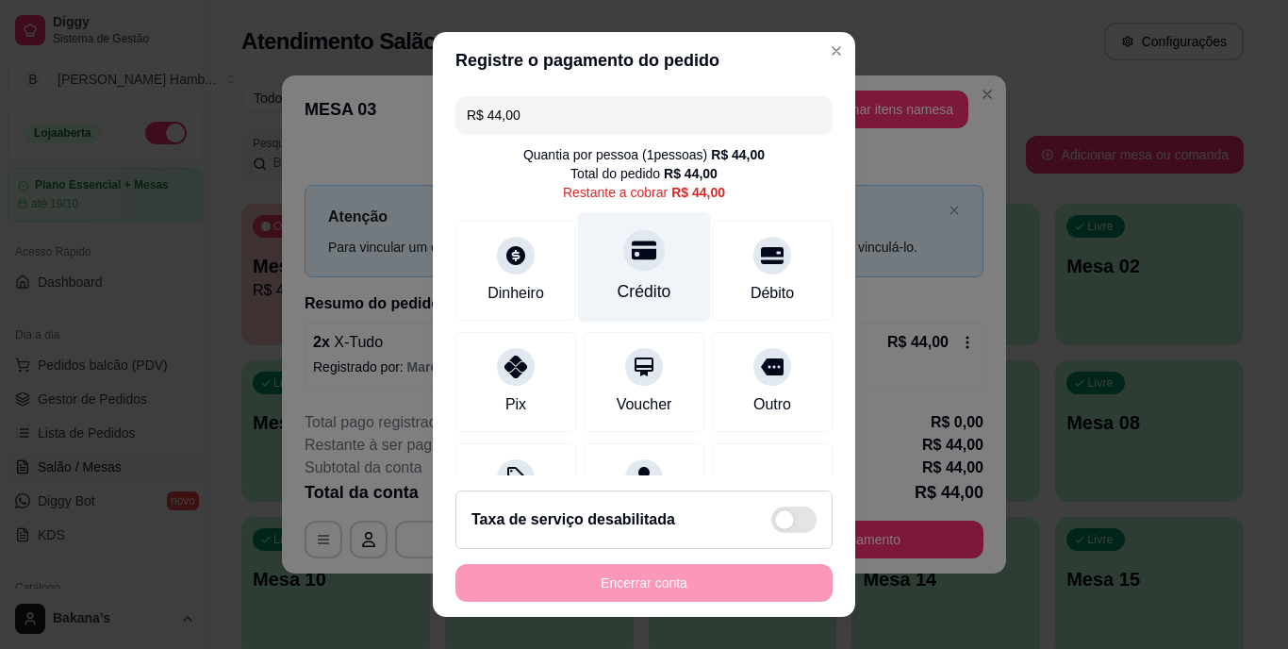
click at [622, 286] on div "Crédito" at bounding box center [644, 292] width 54 height 25
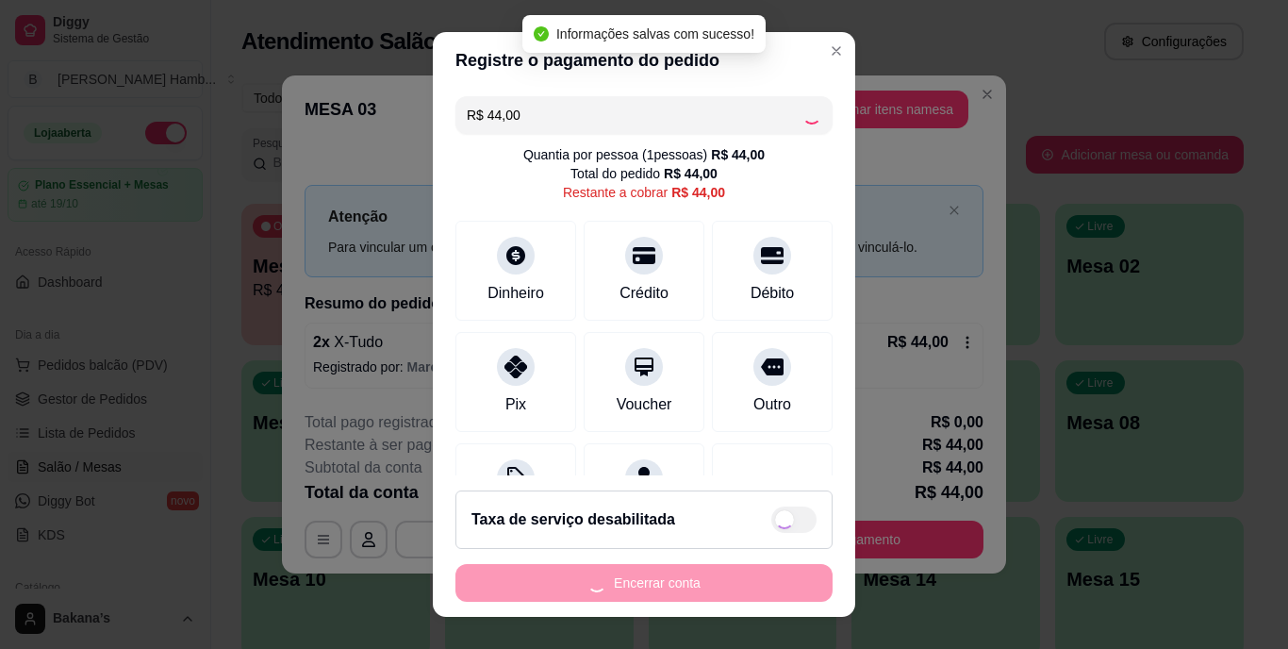
type input "R$ 0,00"
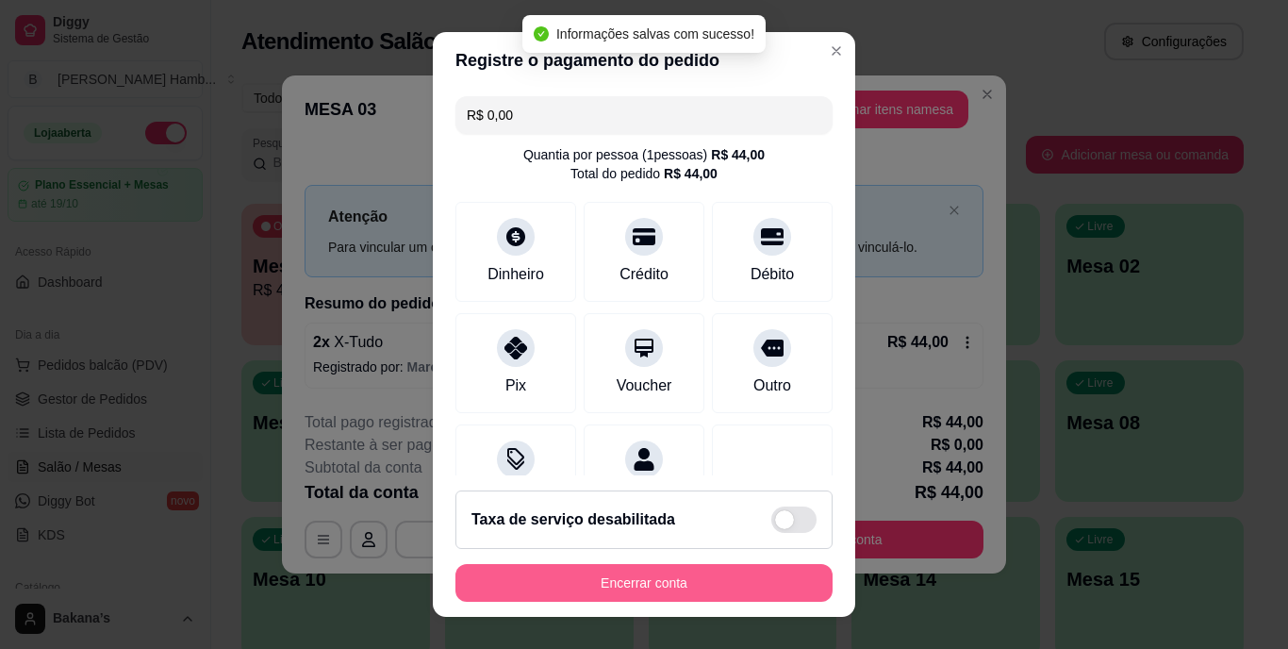
click at [575, 574] on button "Encerrar conta" at bounding box center [643, 583] width 377 height 38
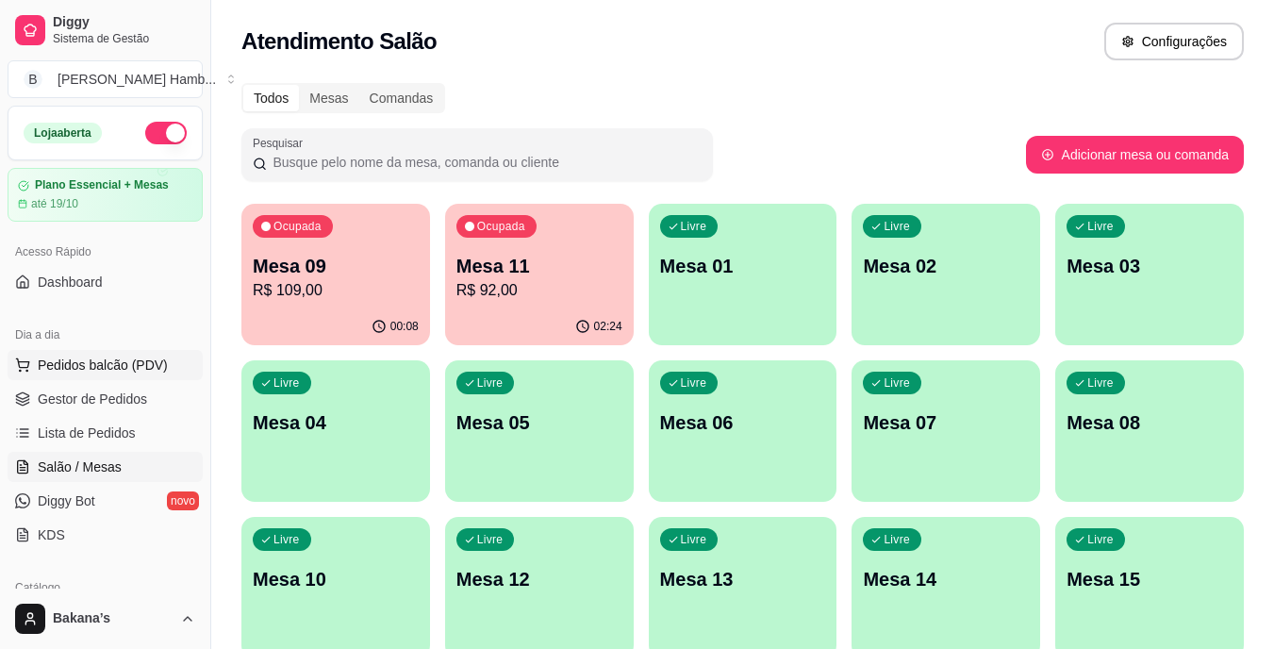
click at [168, 361] on button "Pedidos balcão (PDV)" at bounding box center [105, 365] width 195 height 30
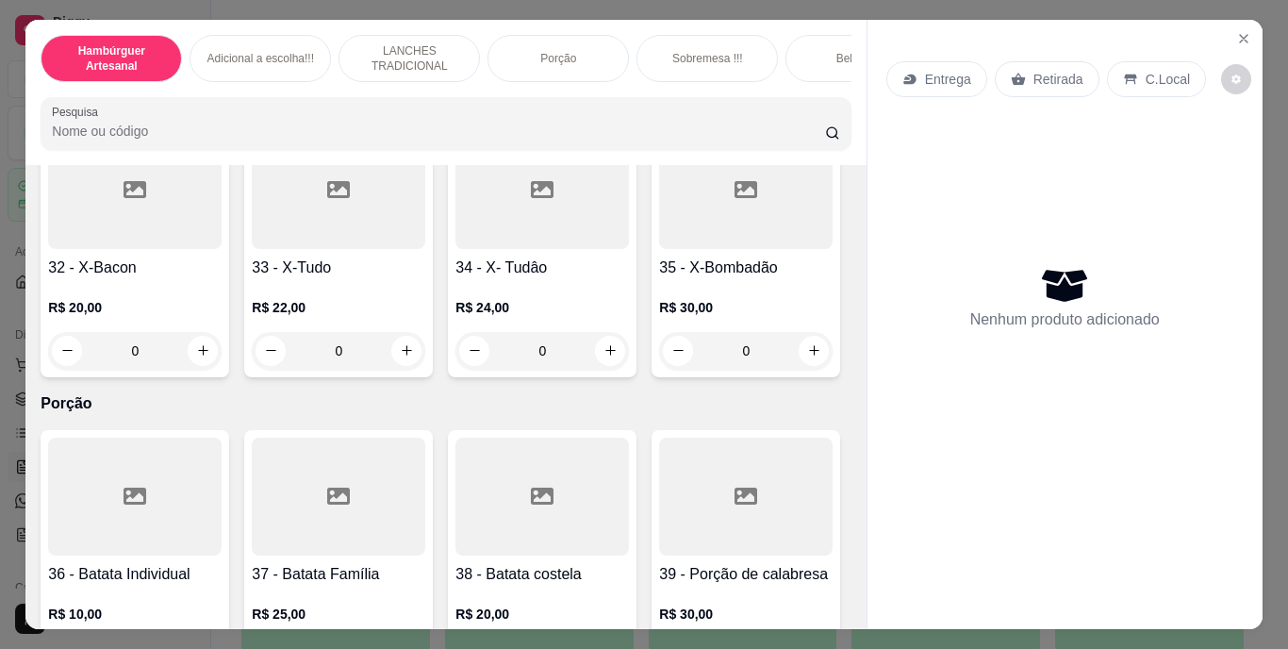
scroll to position [3111, 0]
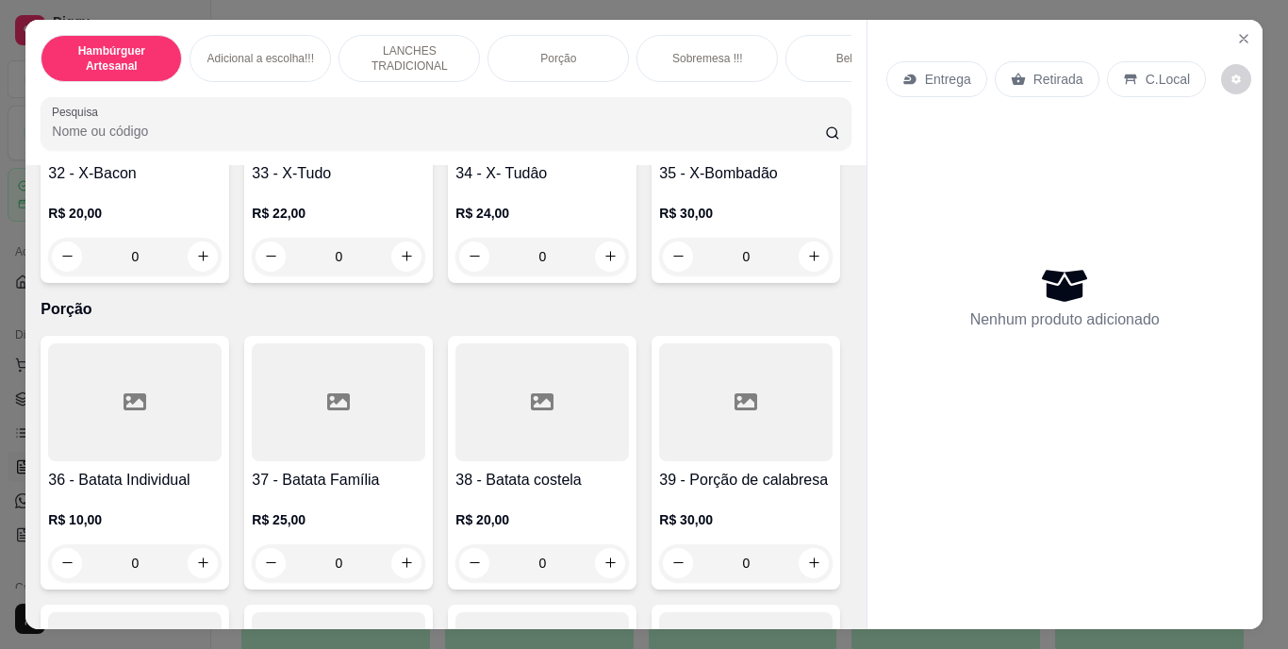
type input "1"
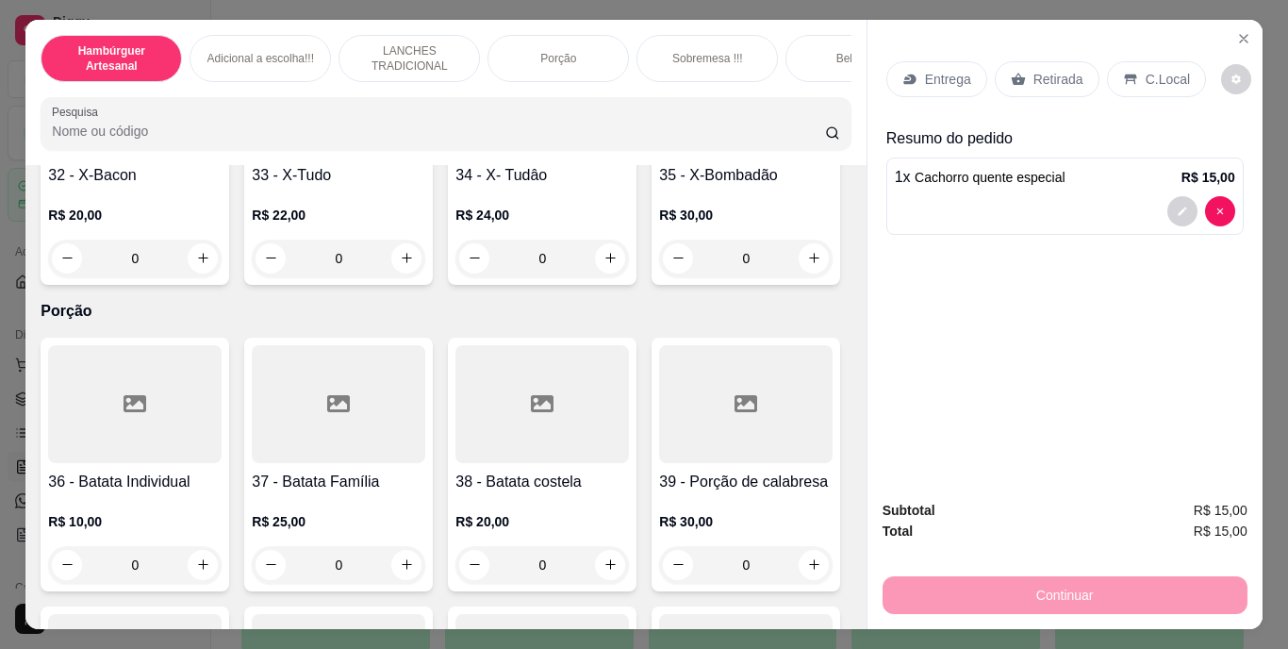
click at [1068, 70] on p "Retirada" at bounding box center [1058, 79] width 50 height 19
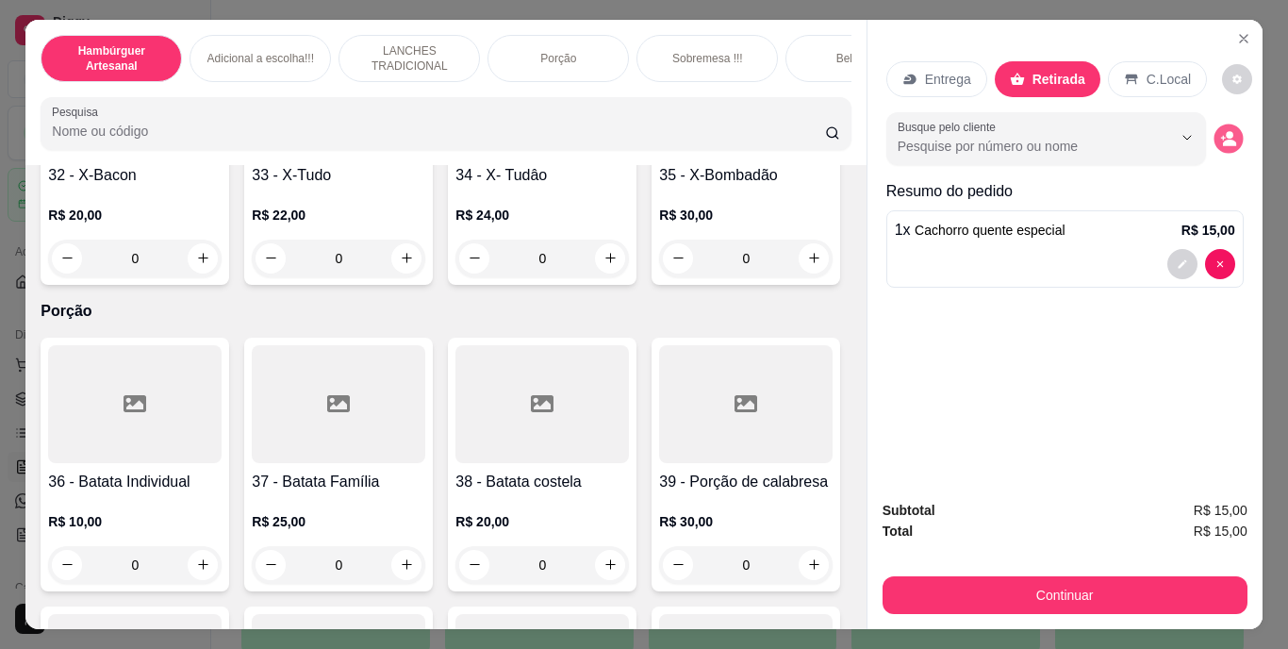
click at [1223, 140] on icon "decrease-product-quantity" at bounding box center [1229, 143] width 13 height 7
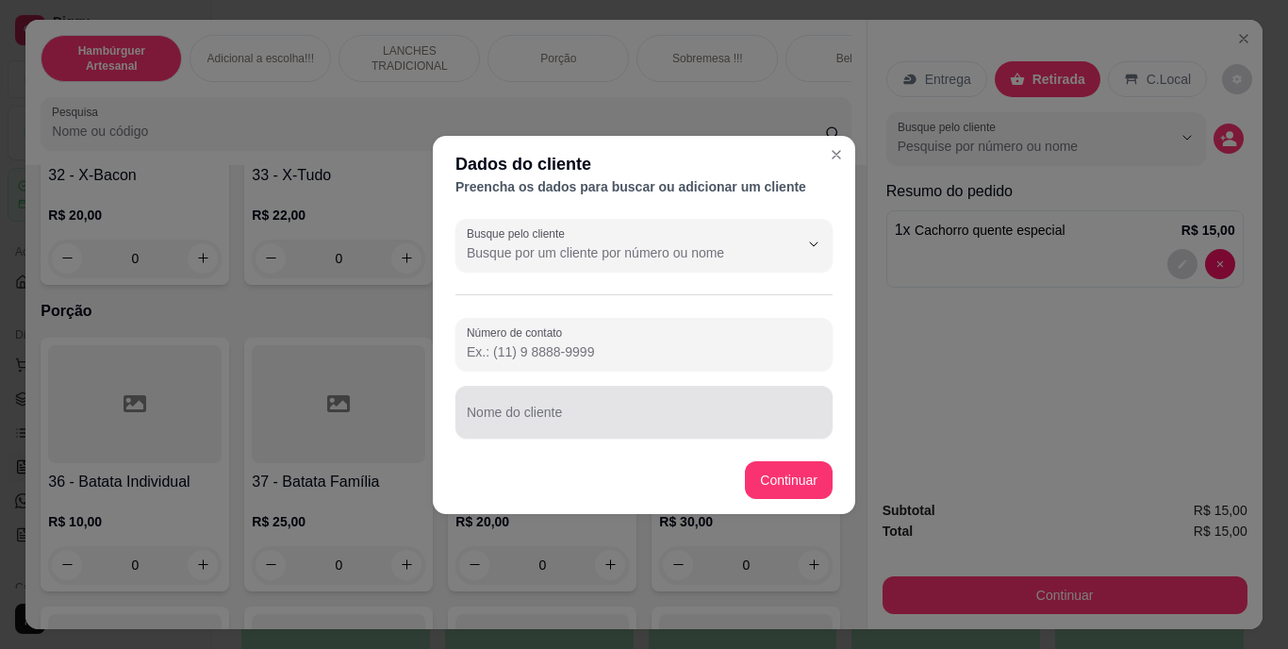
click at [754, 402] on div at bounding box center [644, 412] width 354 height 38
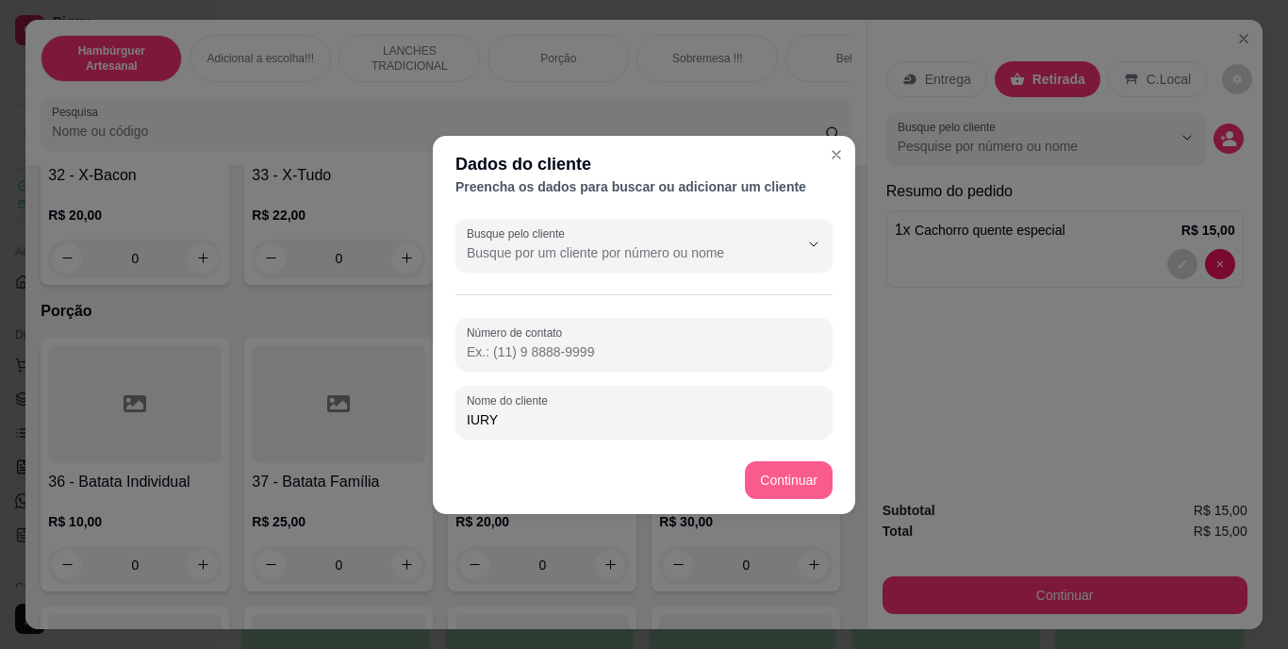
type input "IURY"
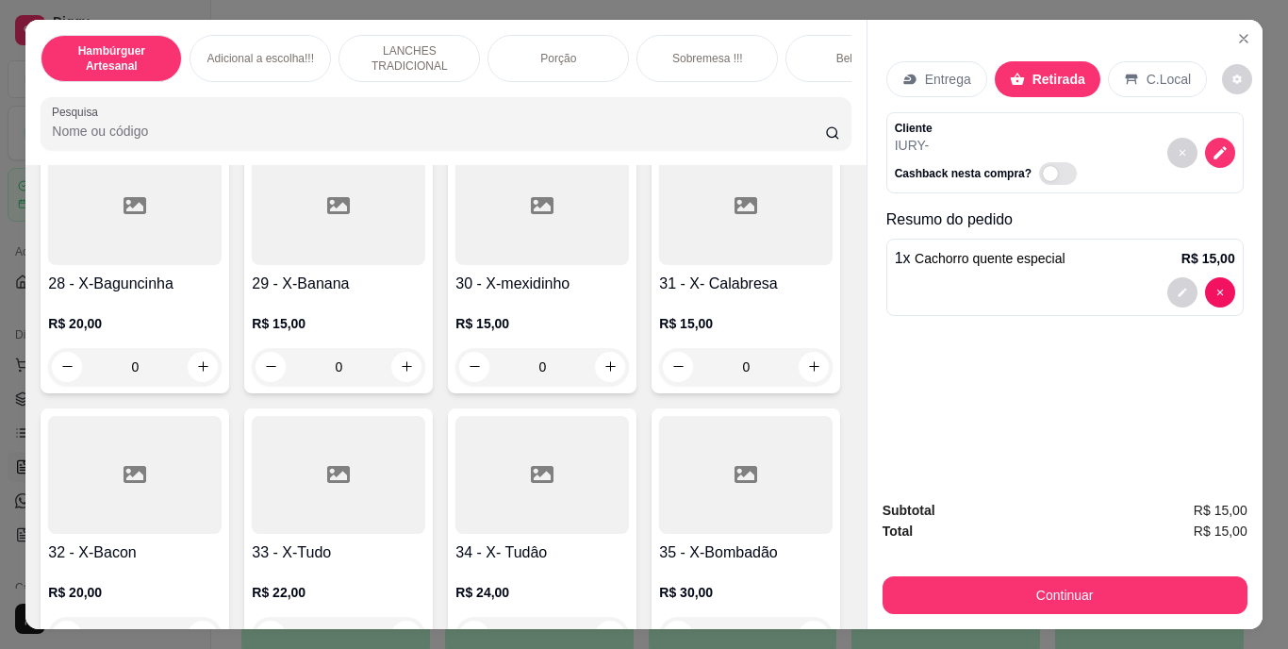
scroll to position [2451, 0]
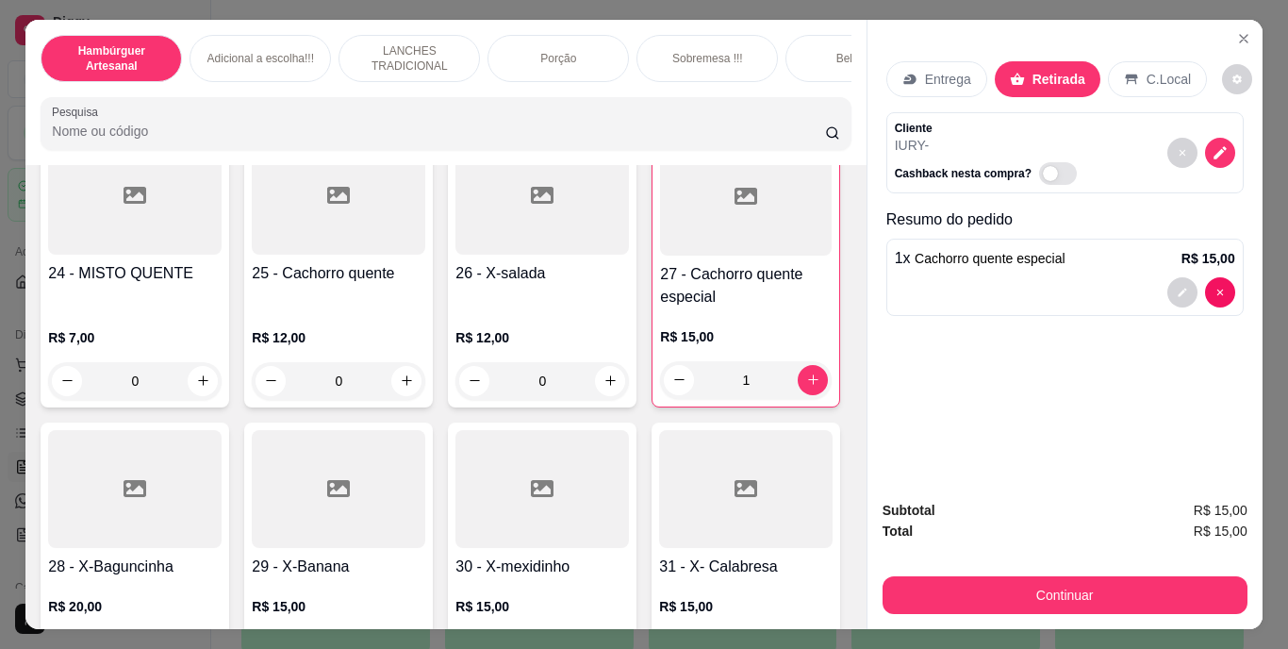
type input "1"
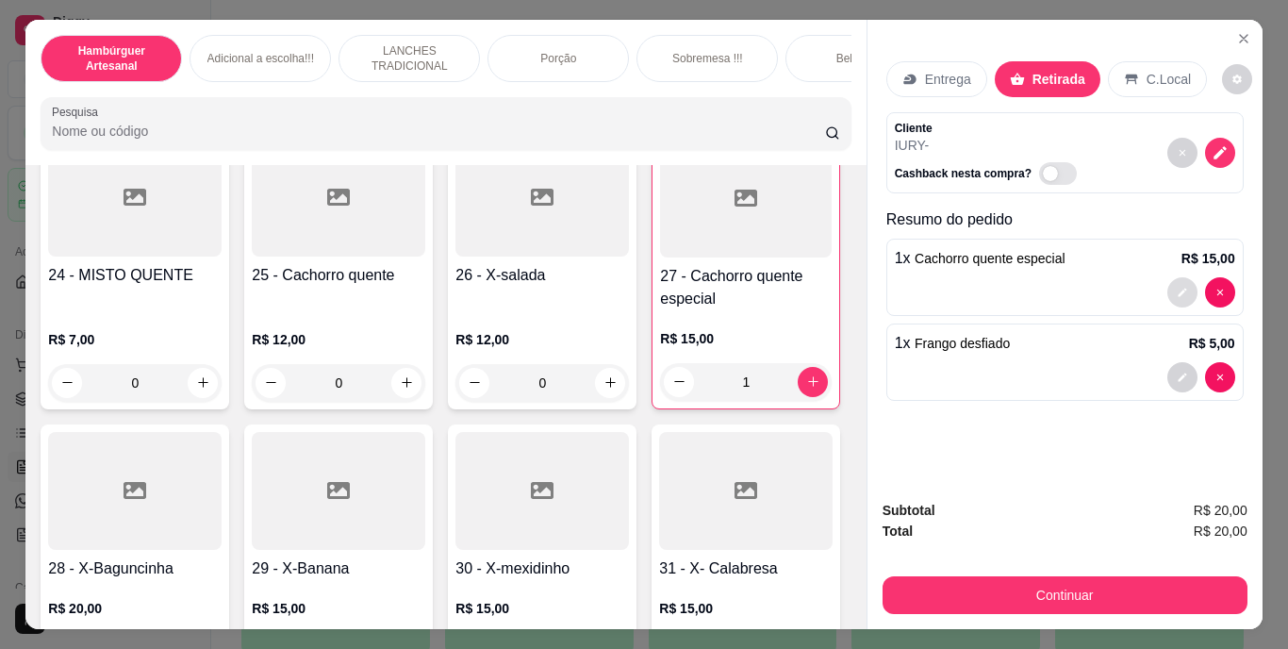
click at [1167, 278] on button "decrease-product-quantity" at bounding box center [1182, 292] width 30 height 30
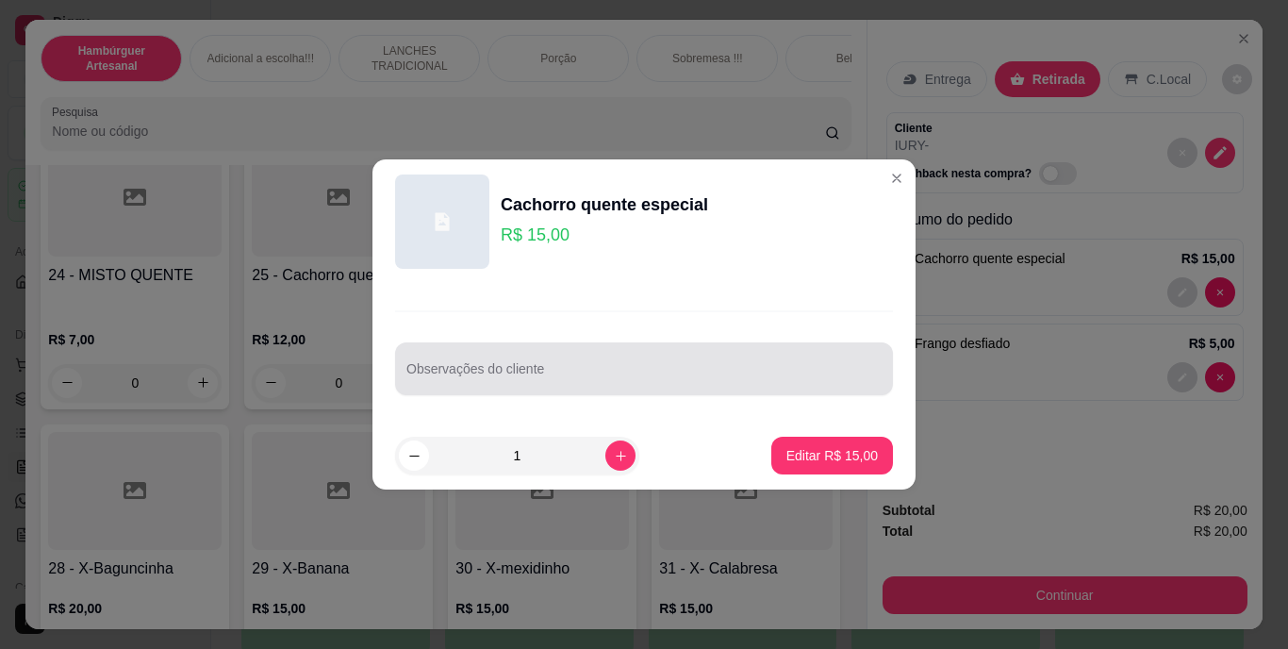
click at [675, 375] on input "Observações do cliente" at bounding box center [643, 376] width 475 height 19
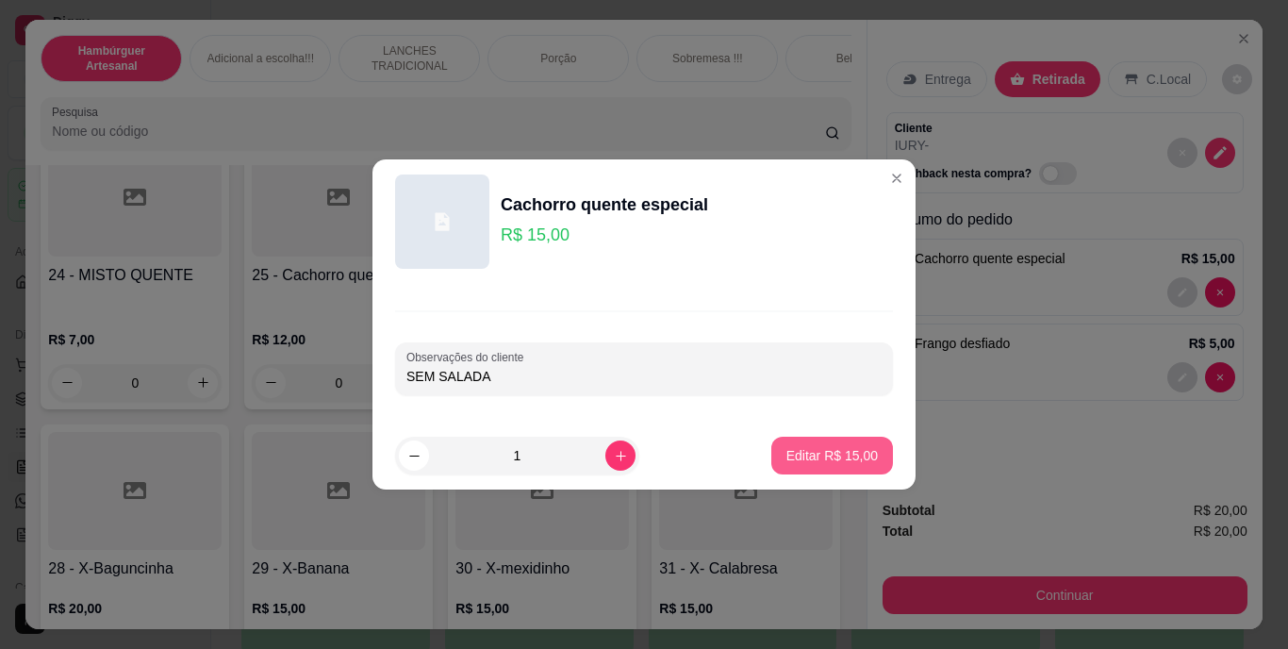
type input "SEM SALADA"
click at [800, 447] on p "Editar R$ 15,00" at bounding box center [831, 455] width 89 height 18
type input "0"
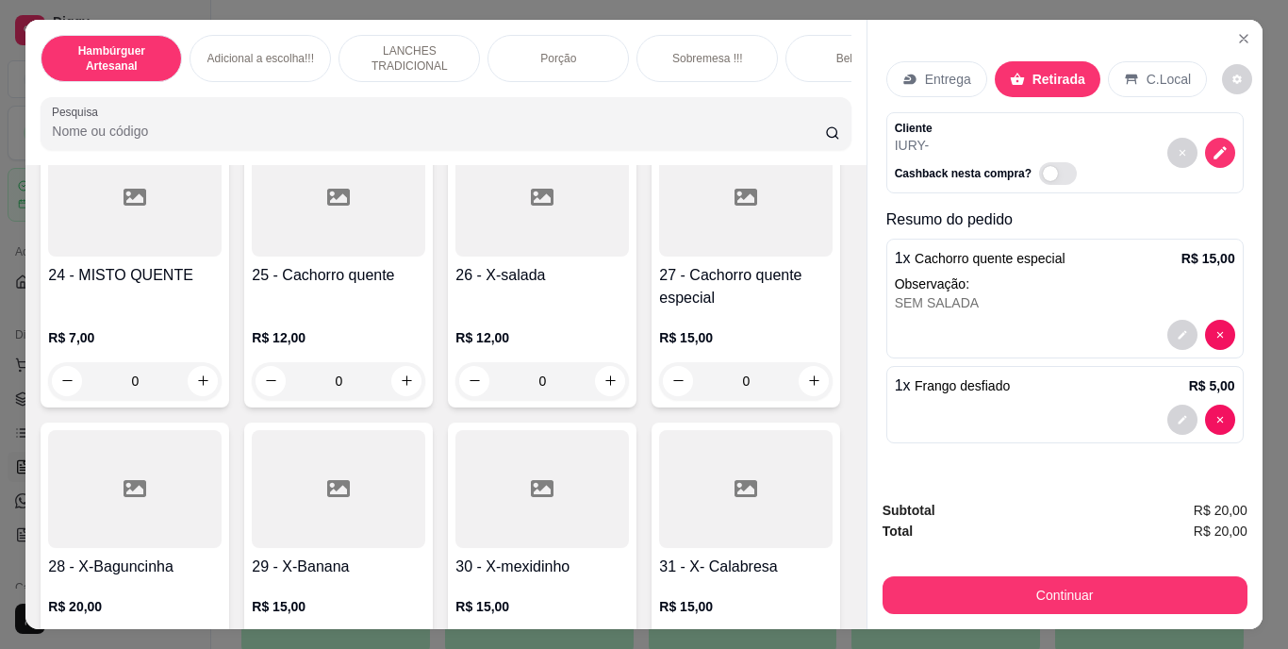
click at [943, 578] on button "Continuar" at bounding box center [1064, 595] width 365 height 38
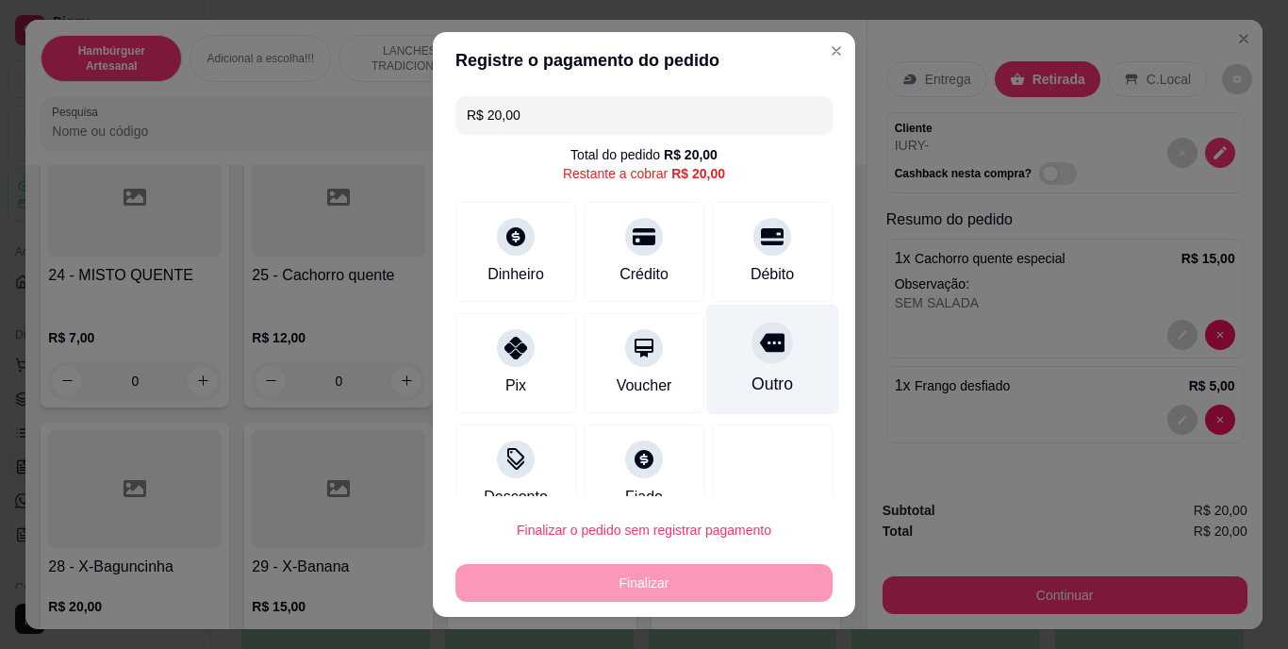
click at [755, 370] on div "Outro" at bounding box center [772, 359] width 133 height 110
type input "R$ 0,00"
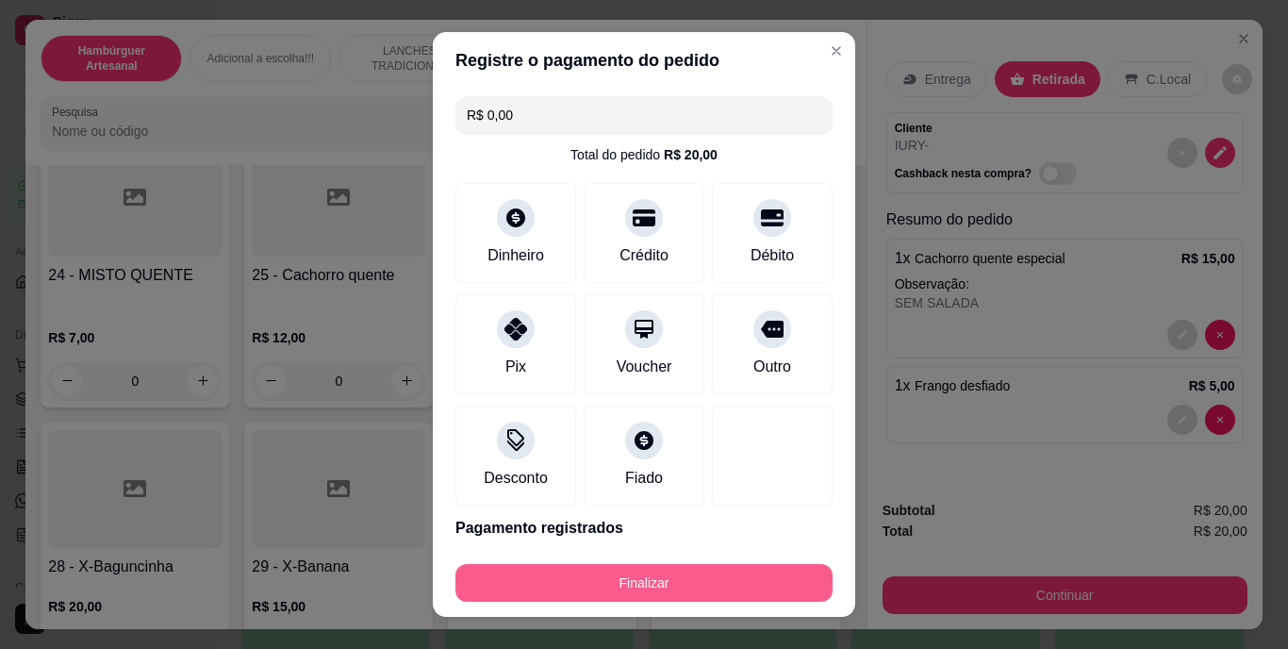
click at [727, 587] on button "Finalizar" at bounding box center [643, 583] width 377 height 38
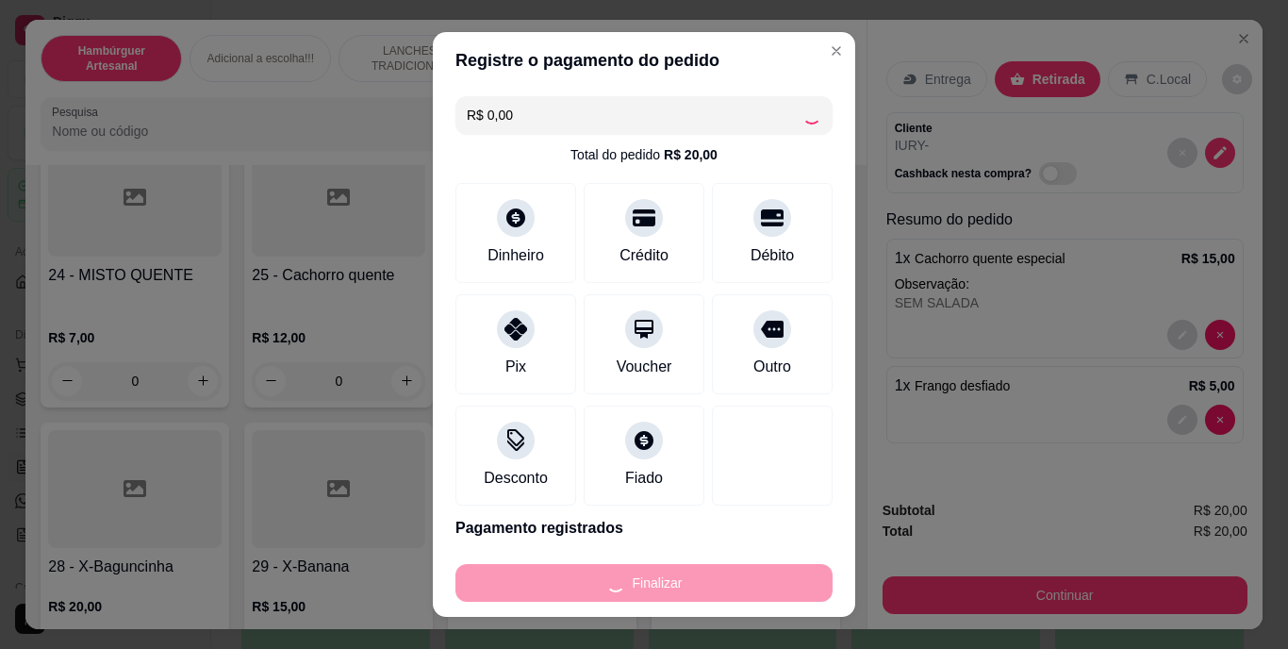
type input "0"
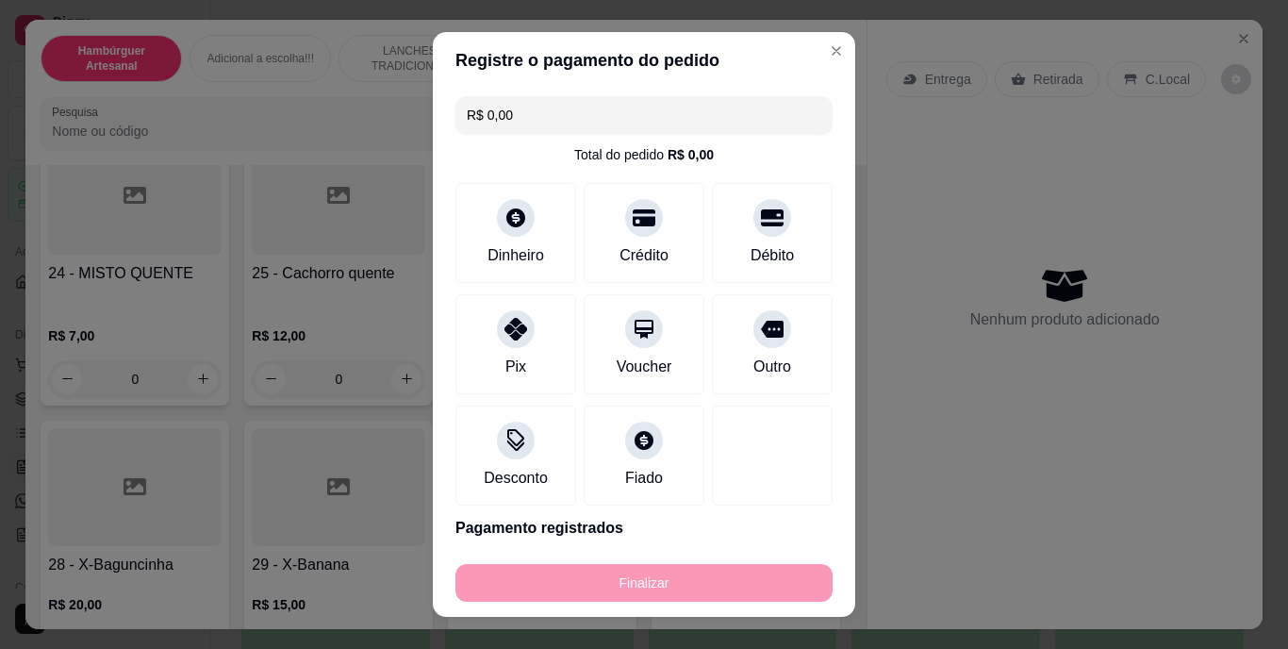
type input "-R$ 20,00"
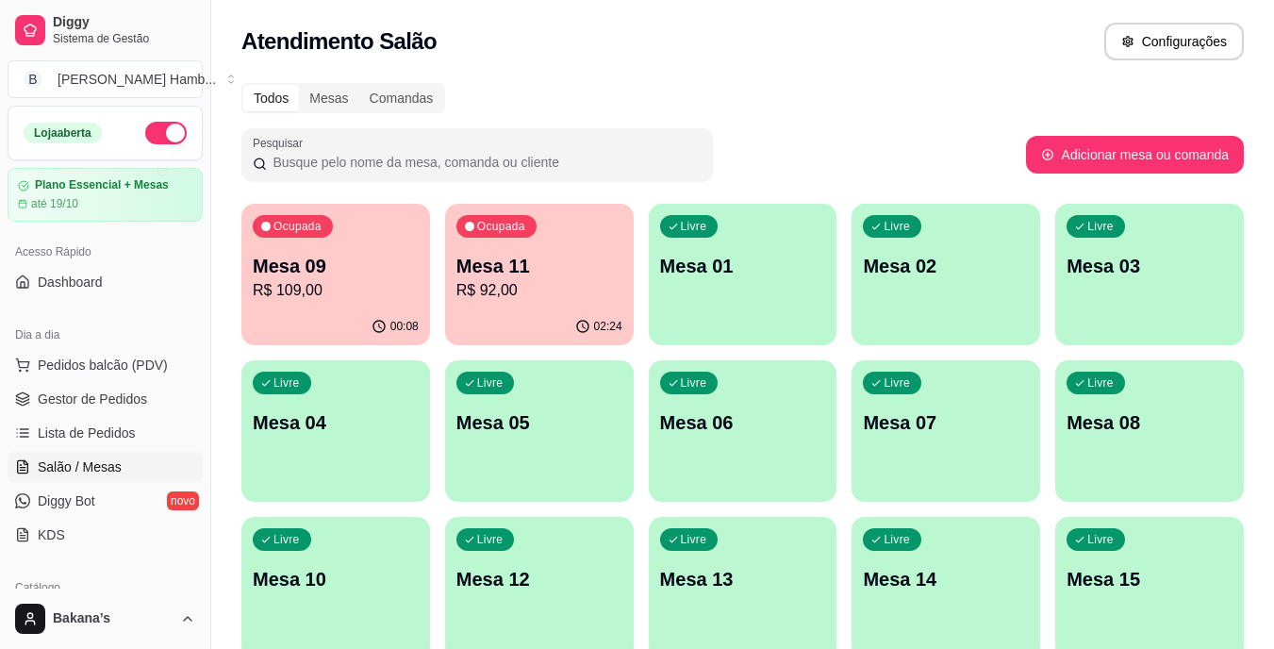
click at [386, 293] on p "R$ 109,00" at bounding box center [336, 290] width 166 height 23
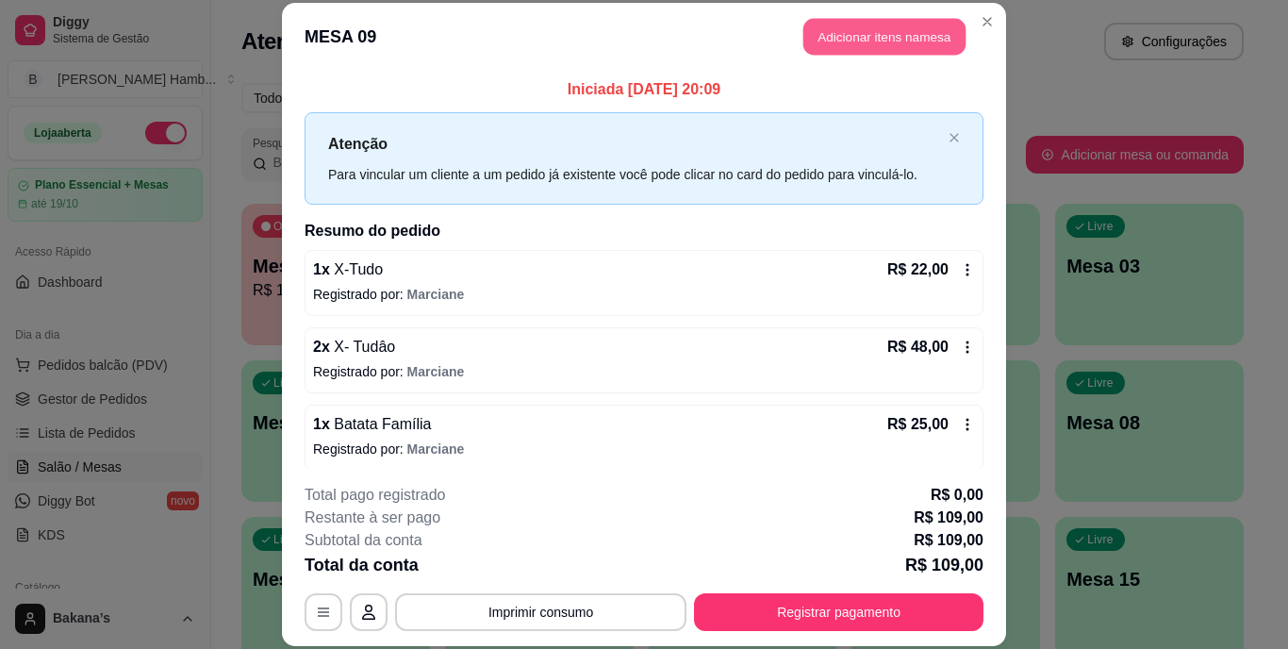
click at [890, 41] on button "Adicionar itens na mesa" at bounding box center [884, 37] width 162 height 37
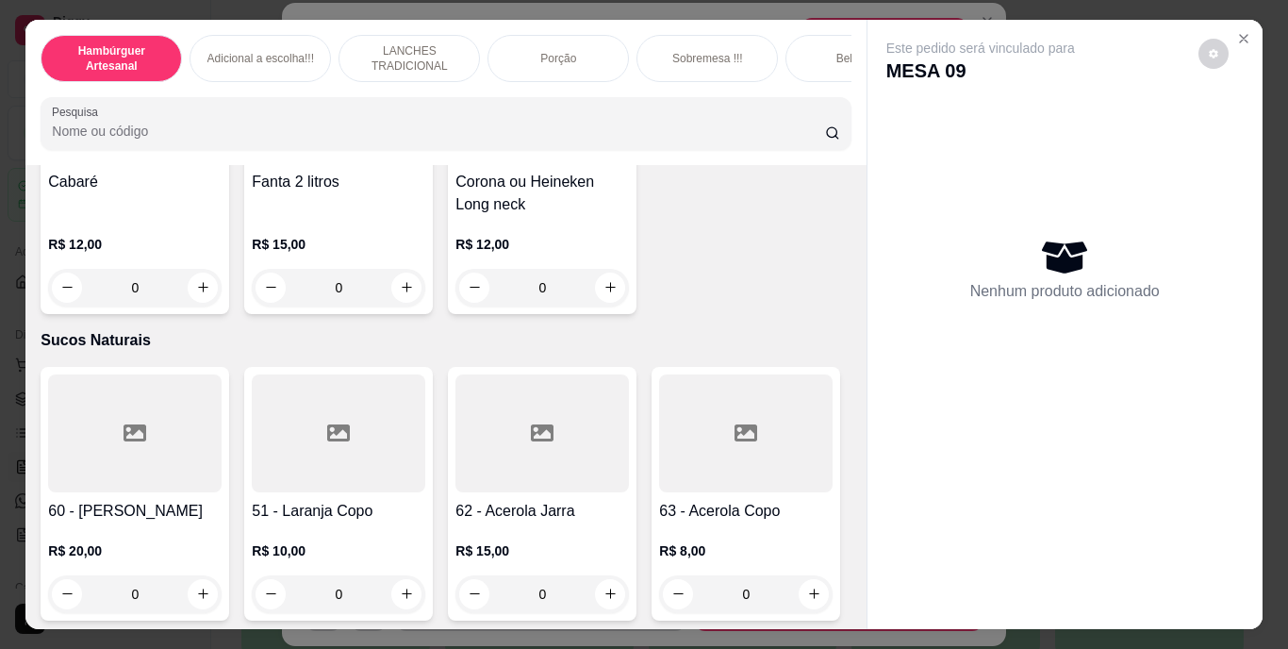
scroll to position [6127, 0]
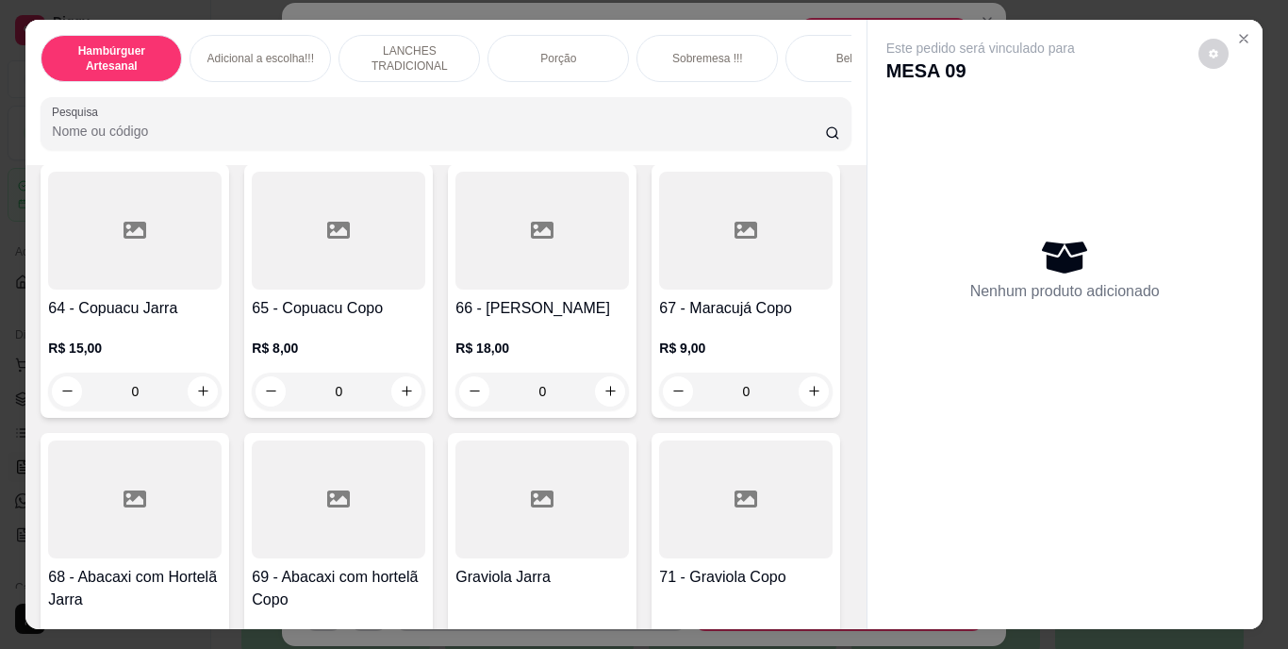
type input "1"
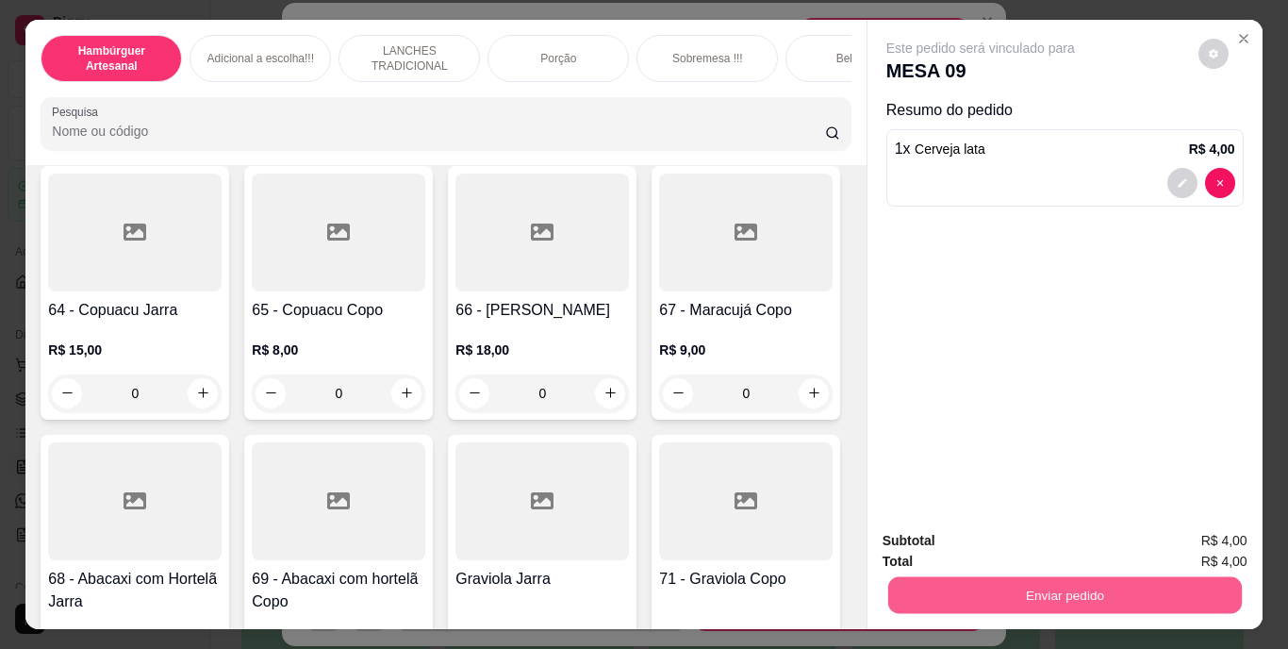
click at [1036, 584] on button "Enviar pedido" at bounding box center [1064, 595] width 354 height 37
click at [1207, 531] on button "Enviar pedido" at bounding box center [1197, 542] width 107 height 36
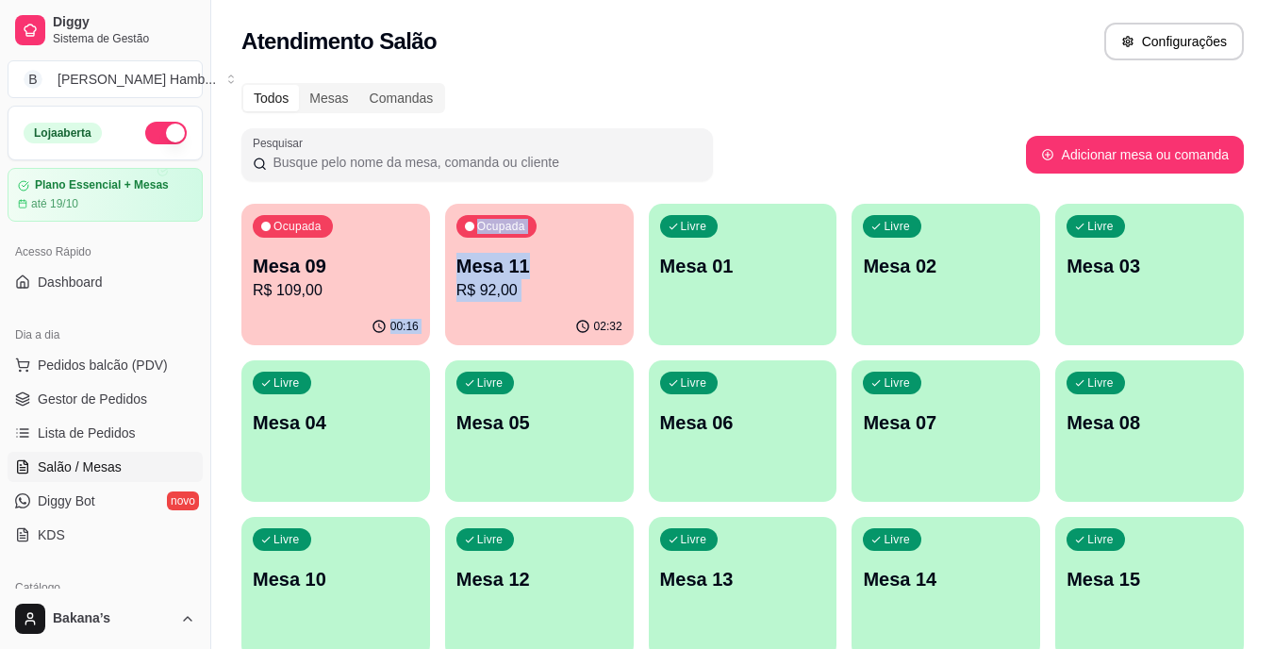
drag, startPoint x: 436, startPoint y: 282, endPoint x: 576, endPoint y: 316, distance: 144.5
click at [576, 316] on div "Ocupada Mesa 09 R$ 109,00 00:16 Ocupada Mesa 11 R$ 92,00 02:32 Livre Mesa 01 Li…" at bounding box center [742, 509] width 1002 height 611
click at [575, 315] on div "02:32" at bounding box center [539, 326] width 189 height 37
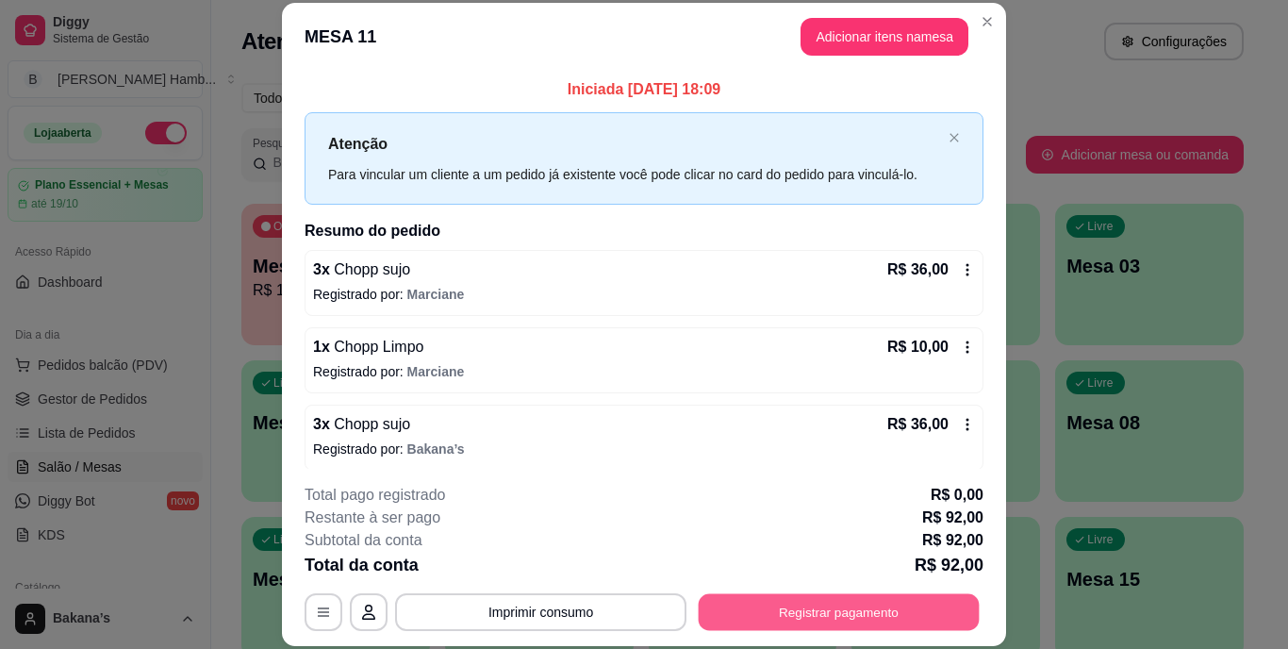
click at [847, 599] on button "Registrar pagamento" at bounding box center [839, 611] width 281 height 37
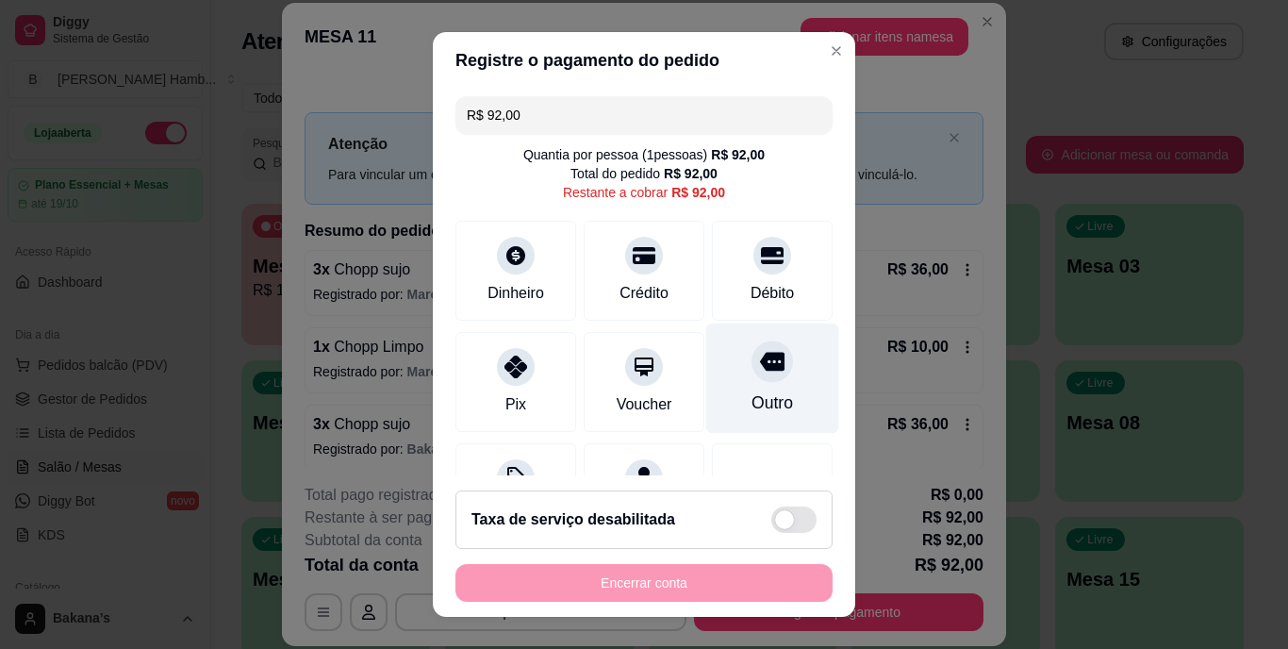
click at [763, 382] on div "Outro" at bounding box center [772, 378] width 133 height 110
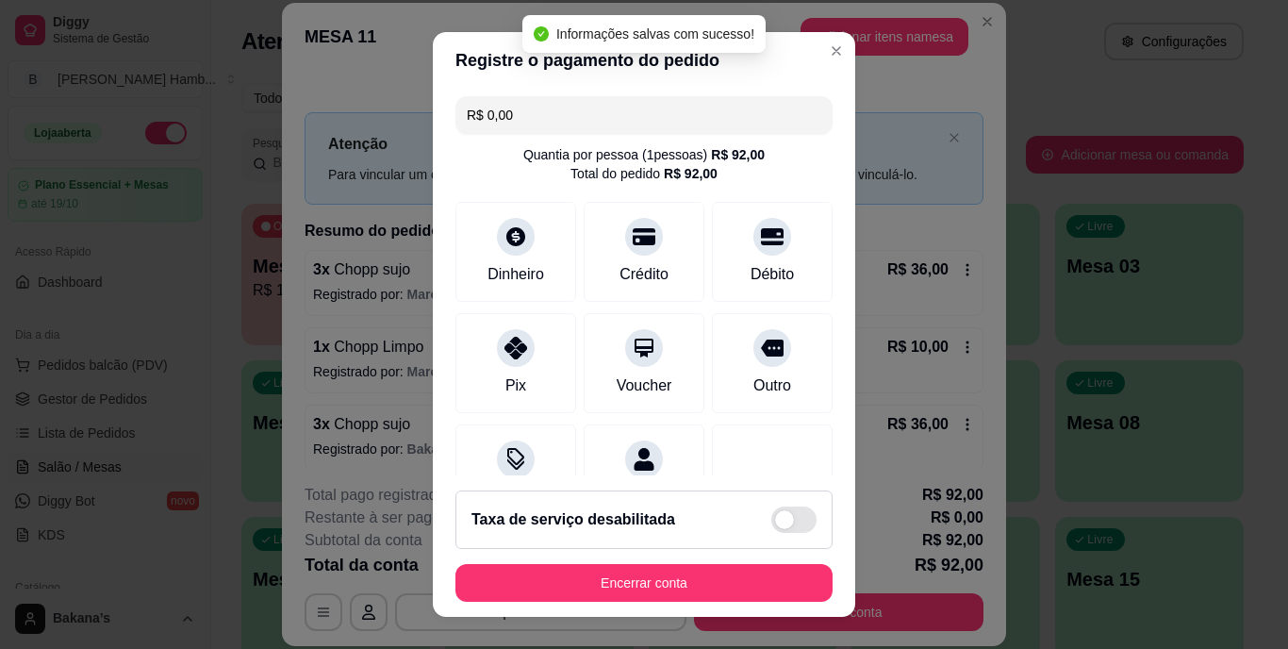
type input "R$ 0,00"
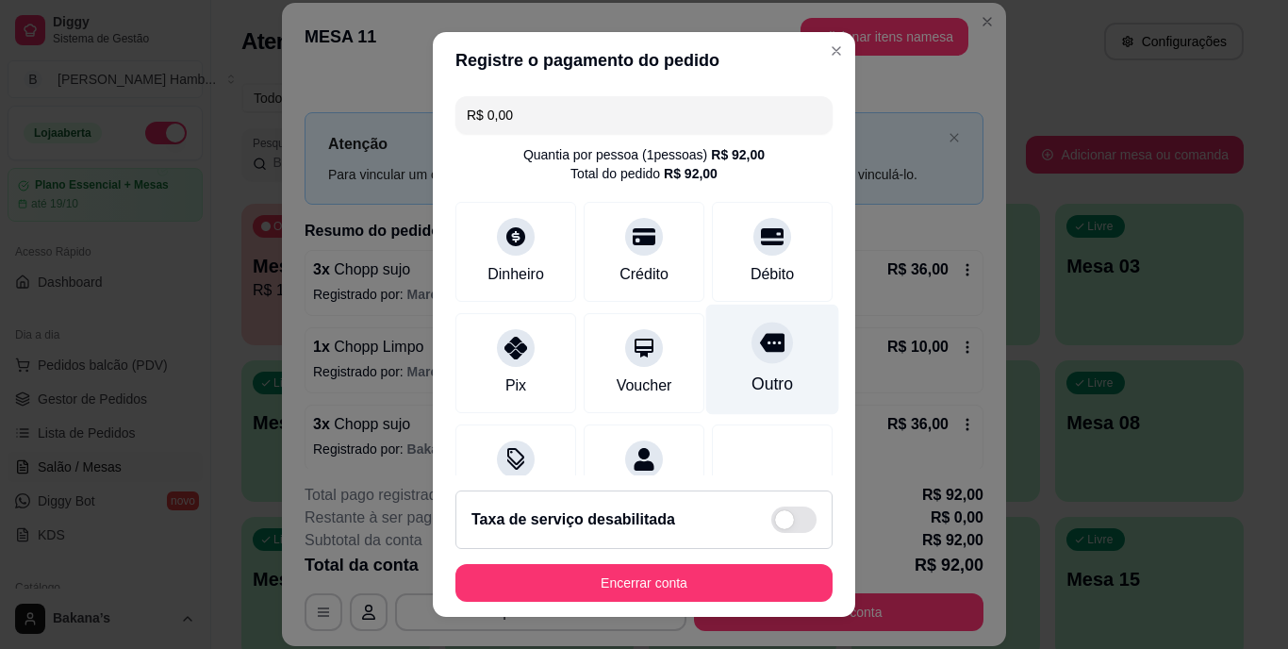
click at [729, 362] on div "Outro" at bounding box center [772, 359] width 133 height 110
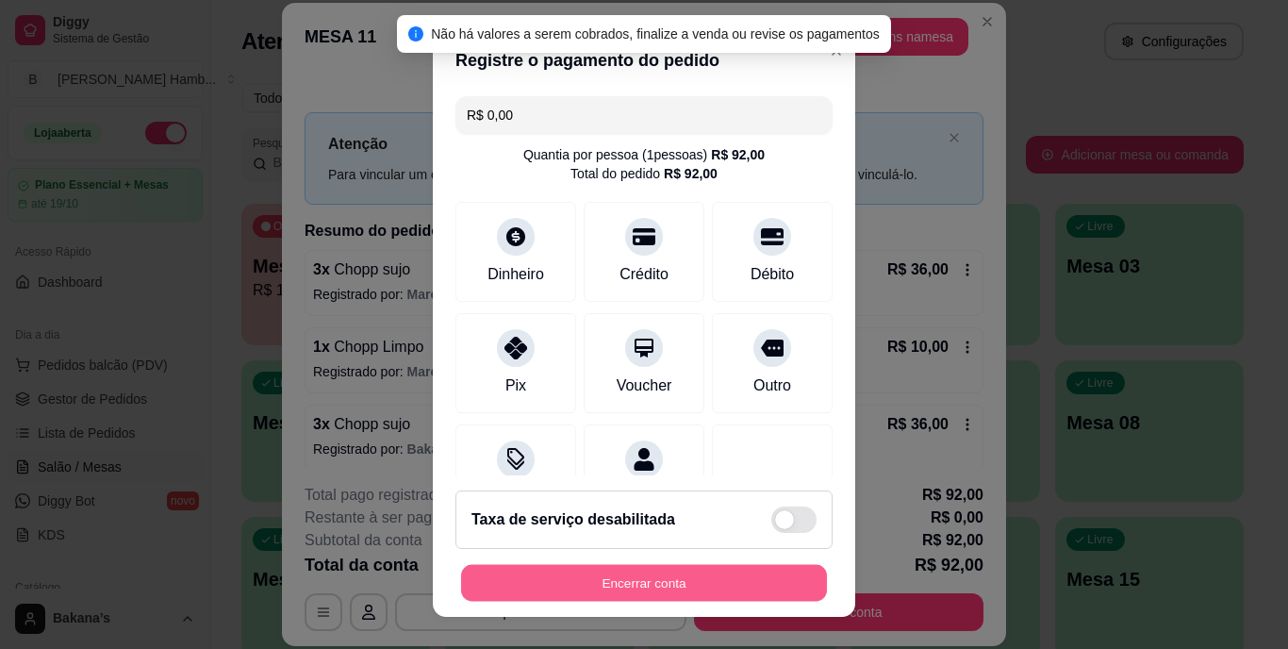
click at [693, 567] on button "Encerrar conta" at bounding box center [644, 582] width 366 height 37
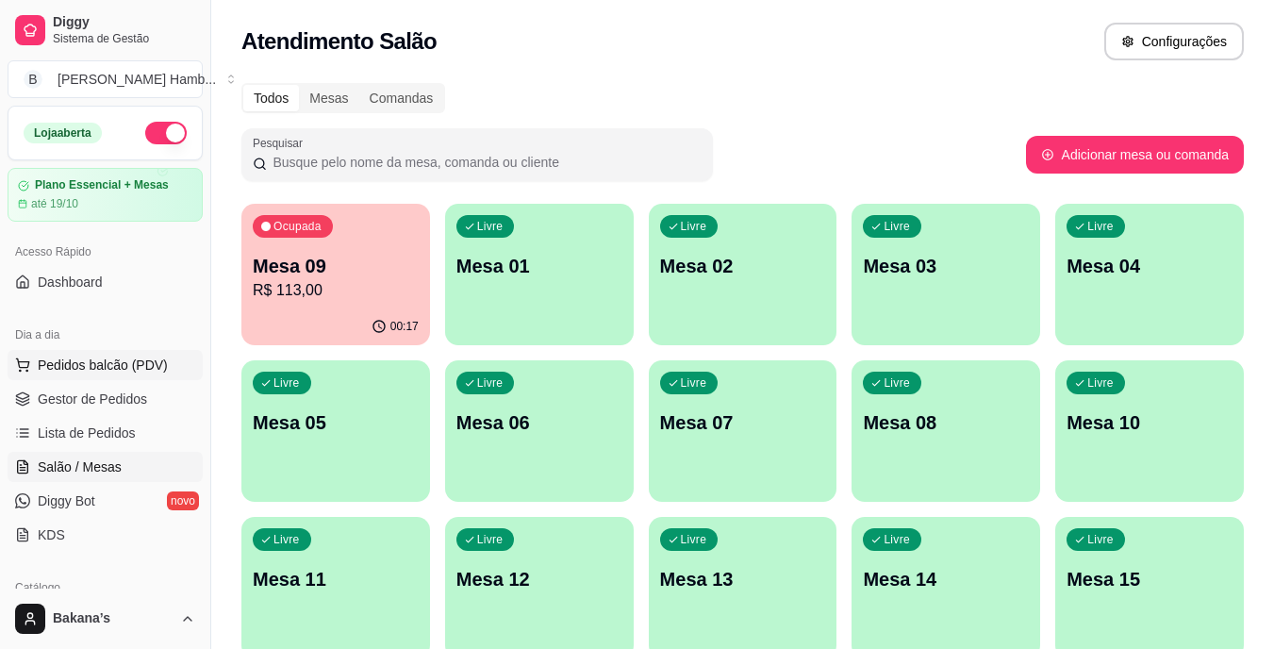
click at [146, 357] on span "Pedidos balcão (PDV)" at bounding box center [103, 364] width 130 height 19
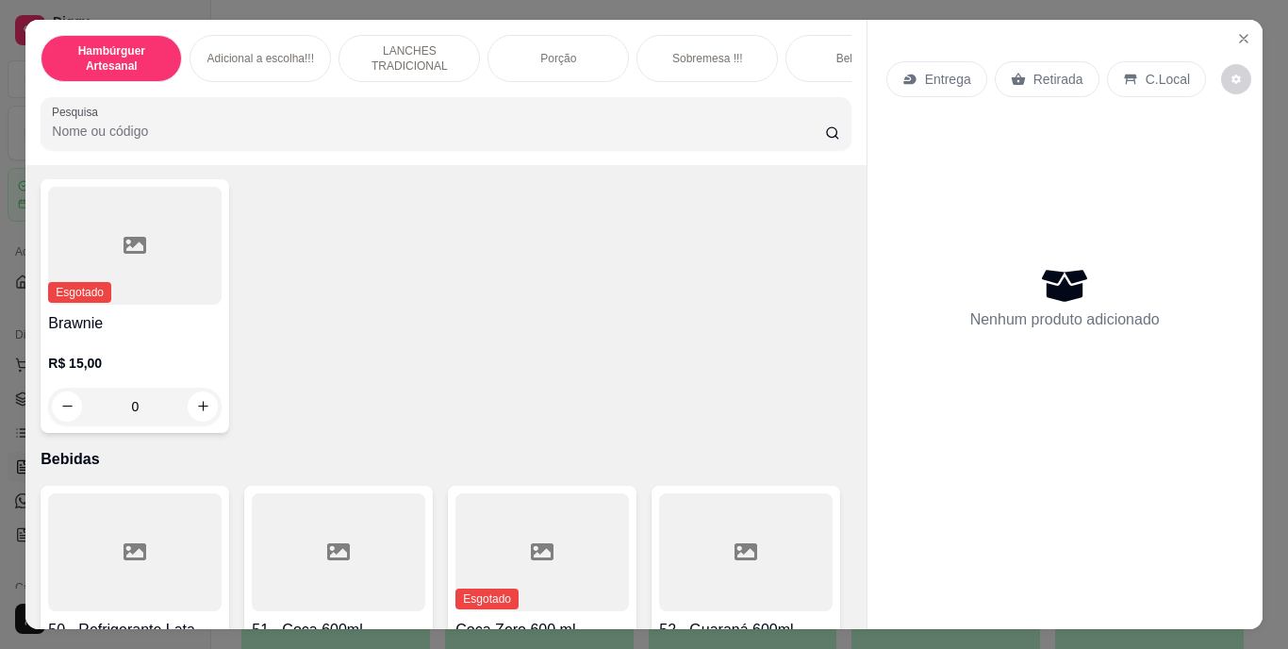
scroll to position [3676, 0]
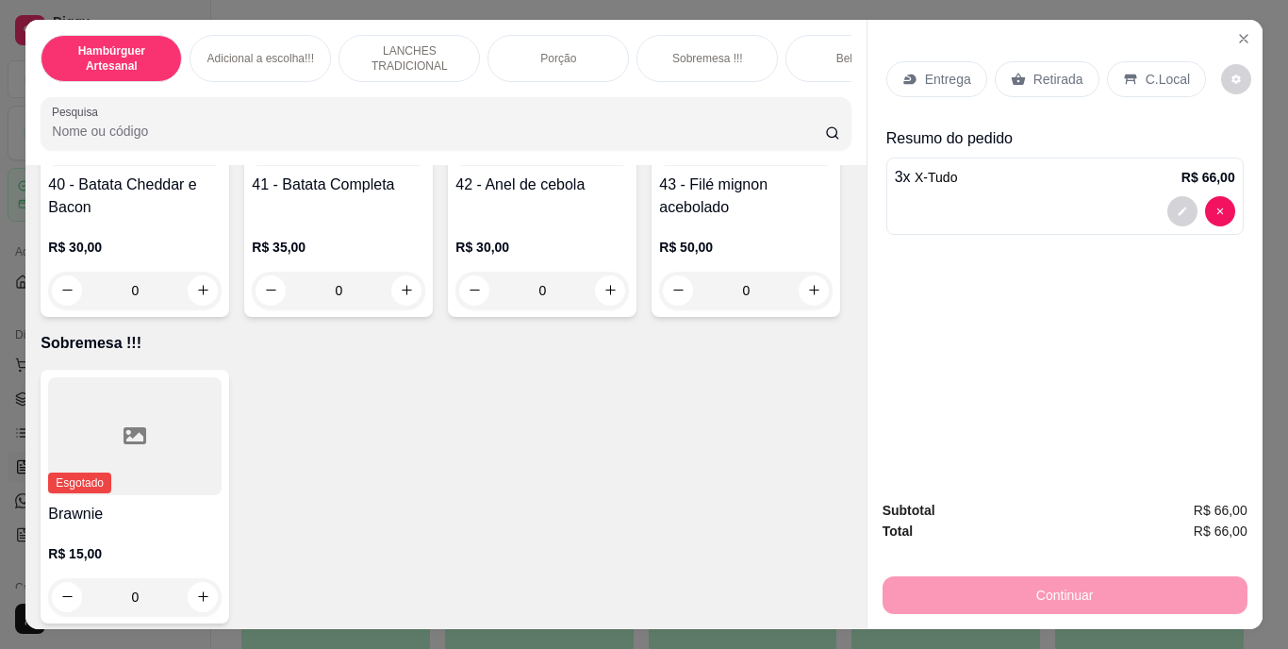
type input "4"
click at [936, 70] on p "Entrega" at bounding box center [948, 79] width 46 height 19
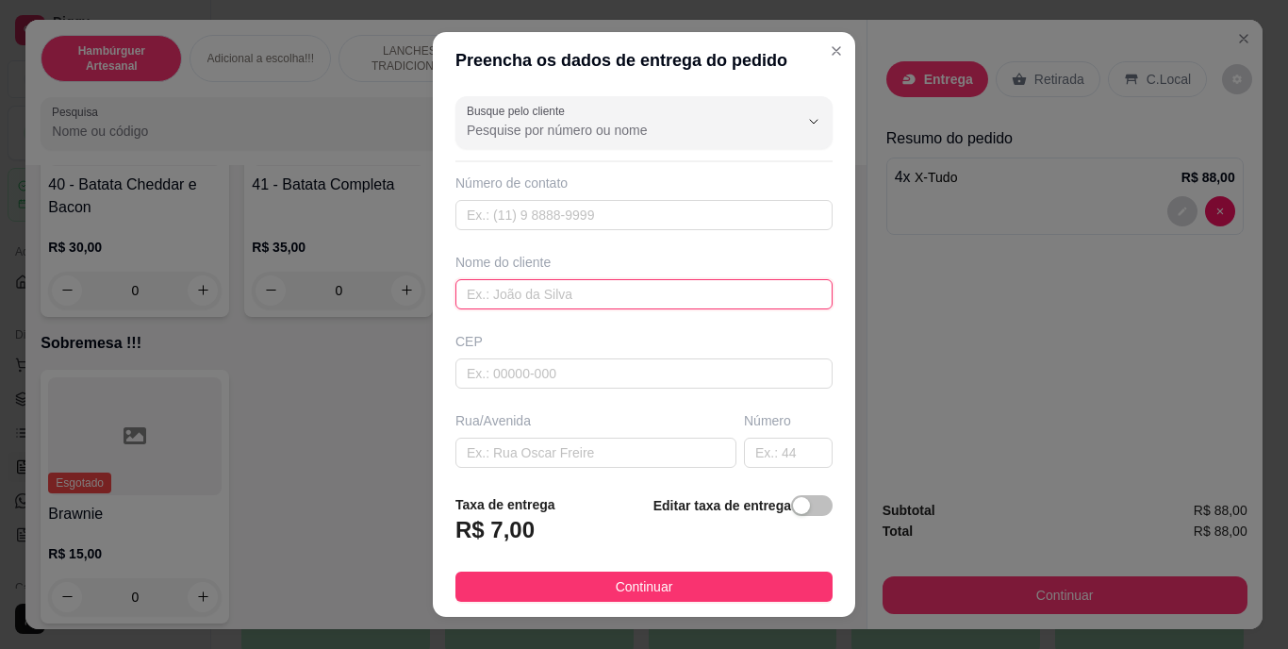
click at [738, 293] on input "text" at bounding box center [643, 294] width 377 height 30
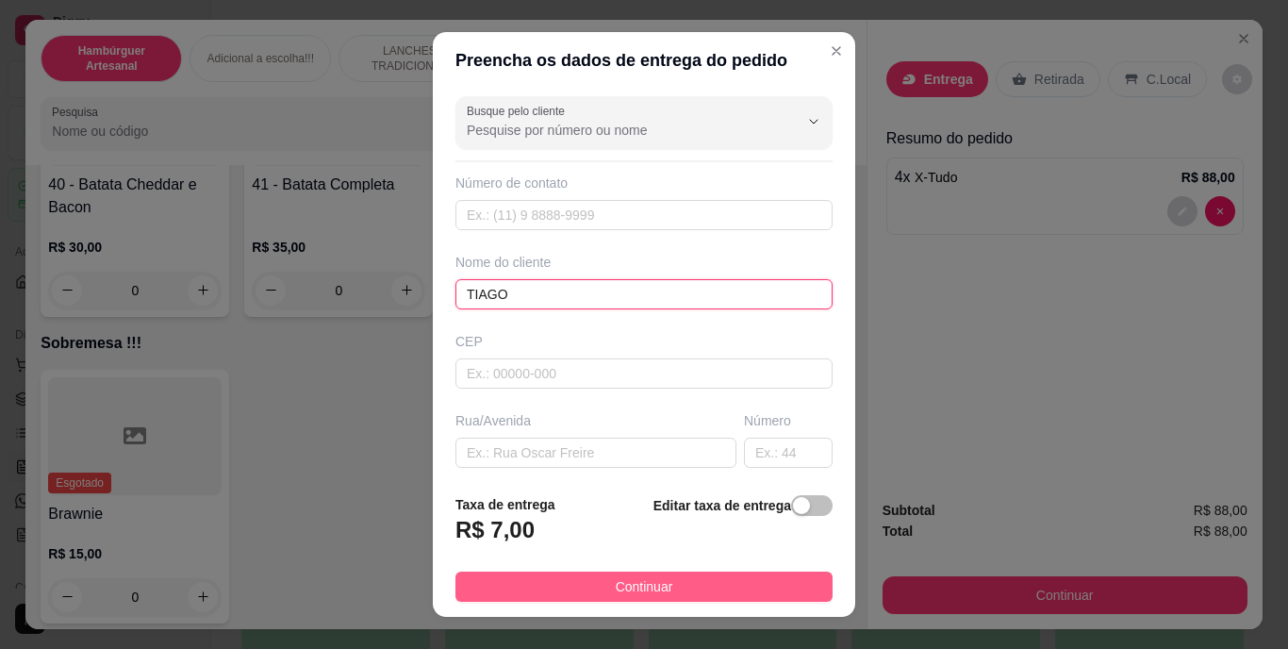
type input "TIAGO"
click at [668, 573] on button "Continuar" at bounding box center [643, 586] width 377 height 30
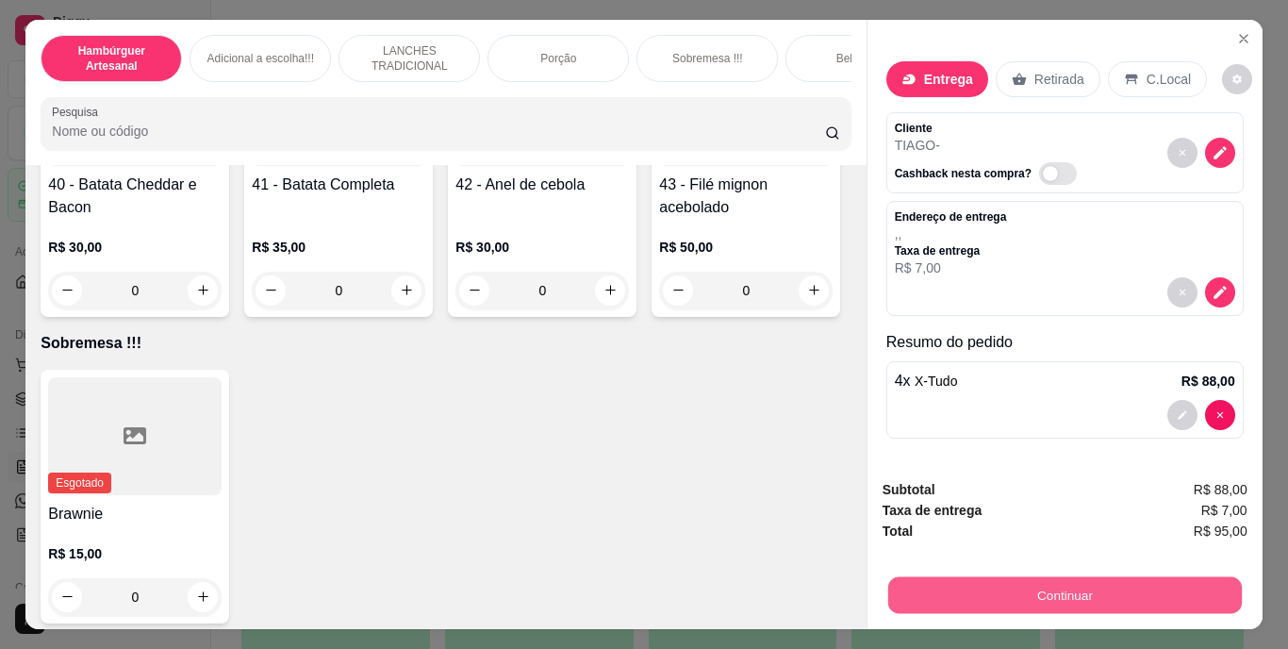
click at [944, 591] on button "Continuar" at bounding box center [1064, 595] width 354 height 37
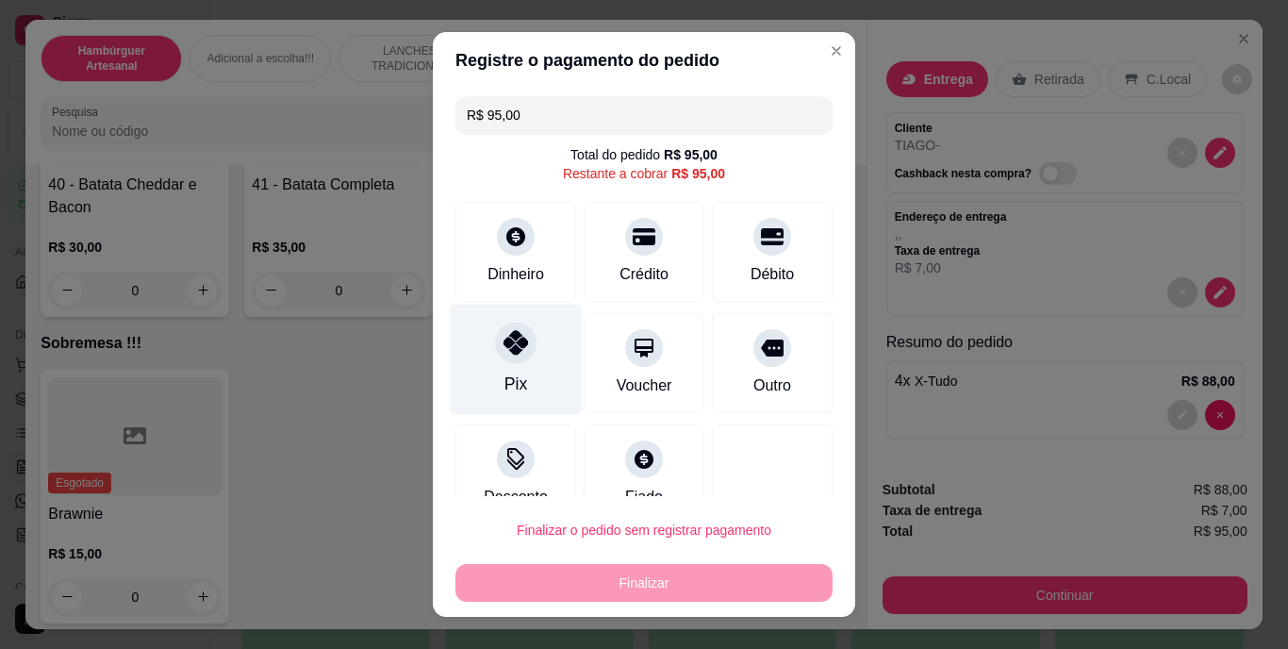
click at [498, 358] on div at bounding box center [515, 342] width 41 height 41
type input "R$ 0,00"
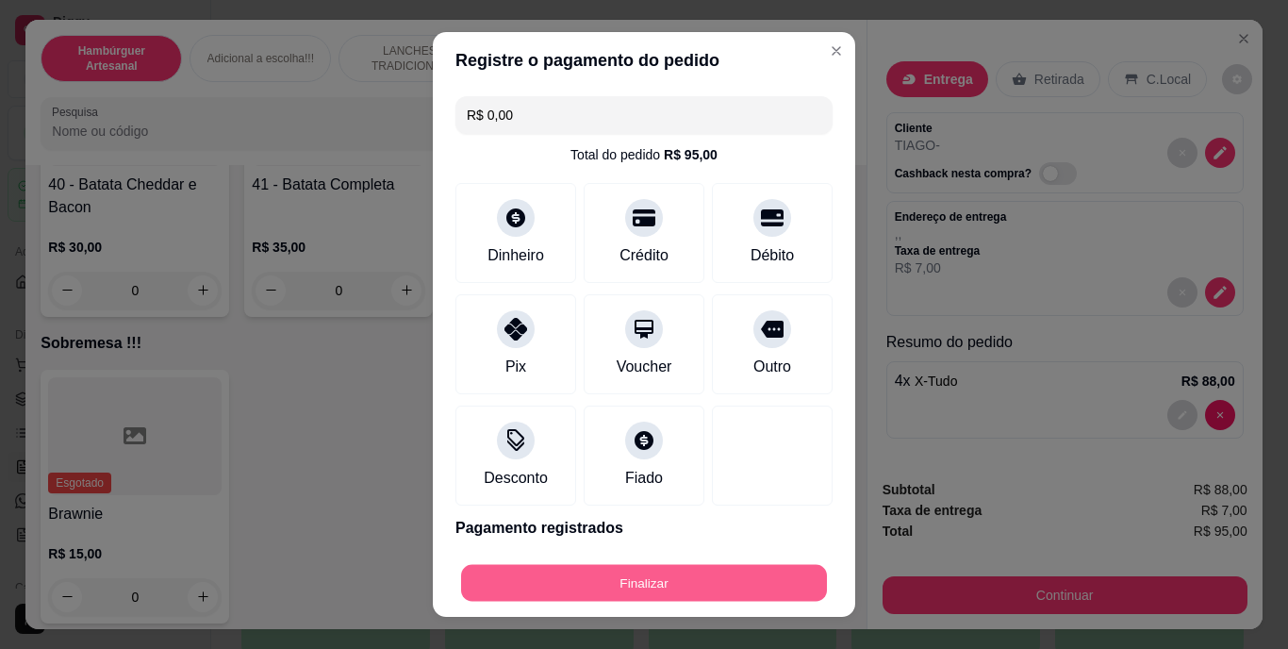
click at [577, 581] on button "Finalizar" at bounding box center [644, 582] width 366 height 37
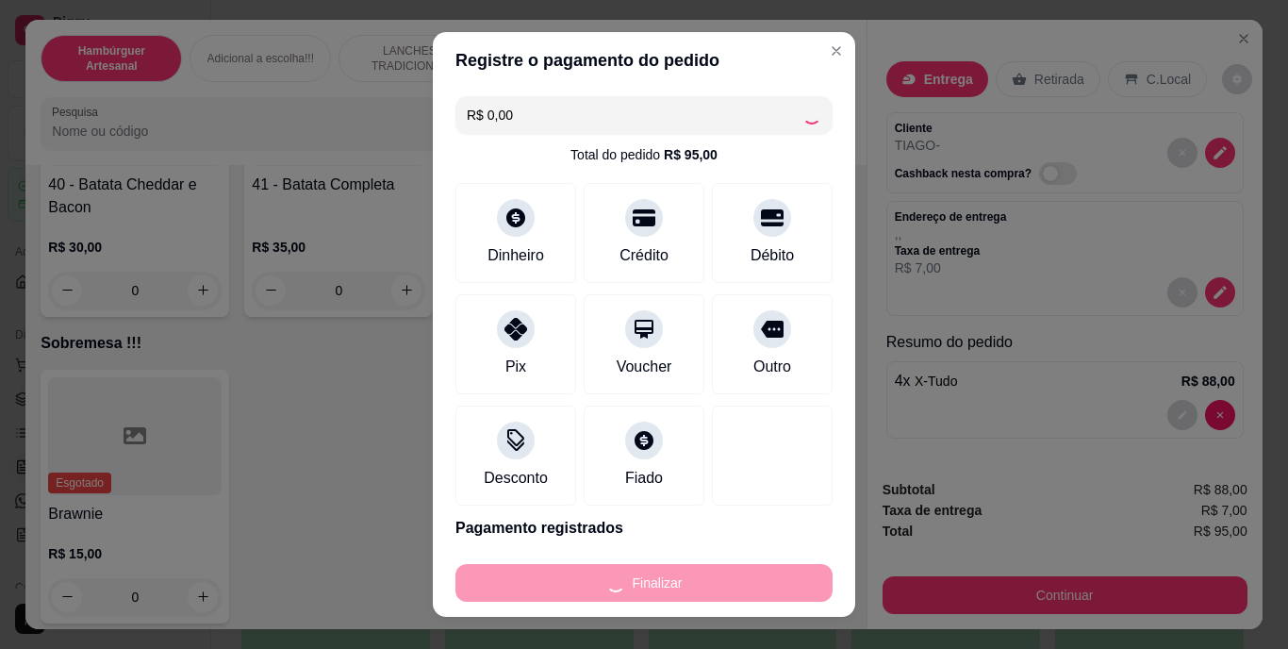
type input "0"
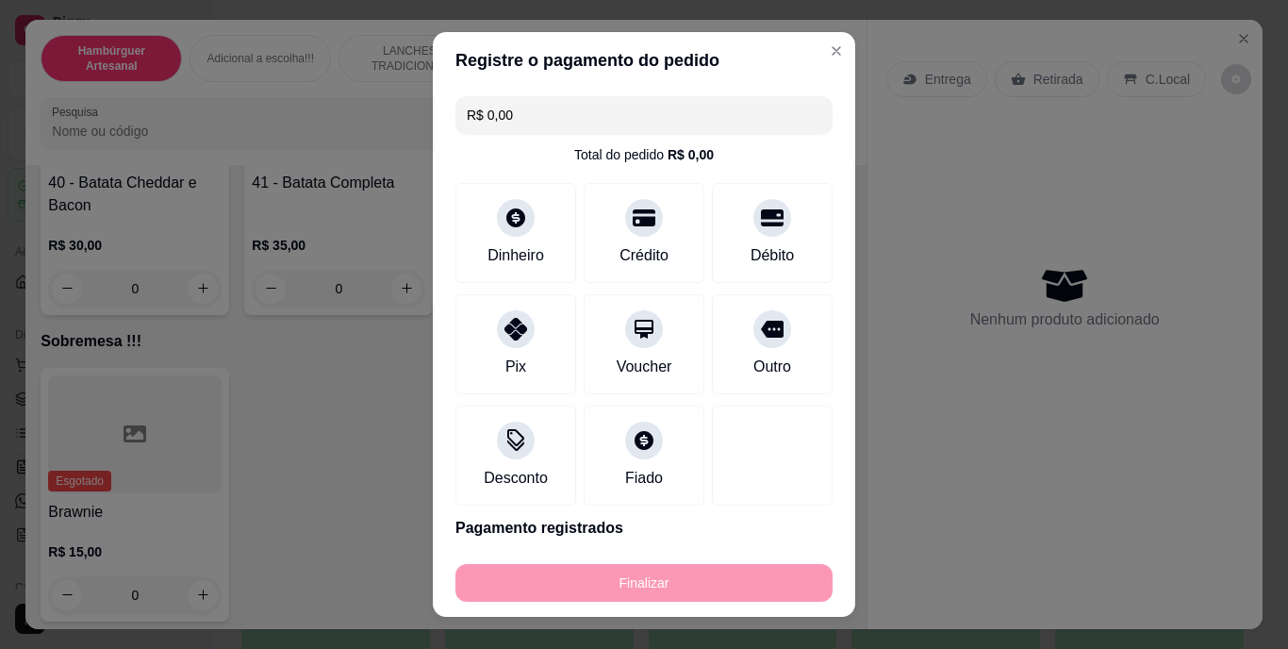
type input "-R$ 95,00"
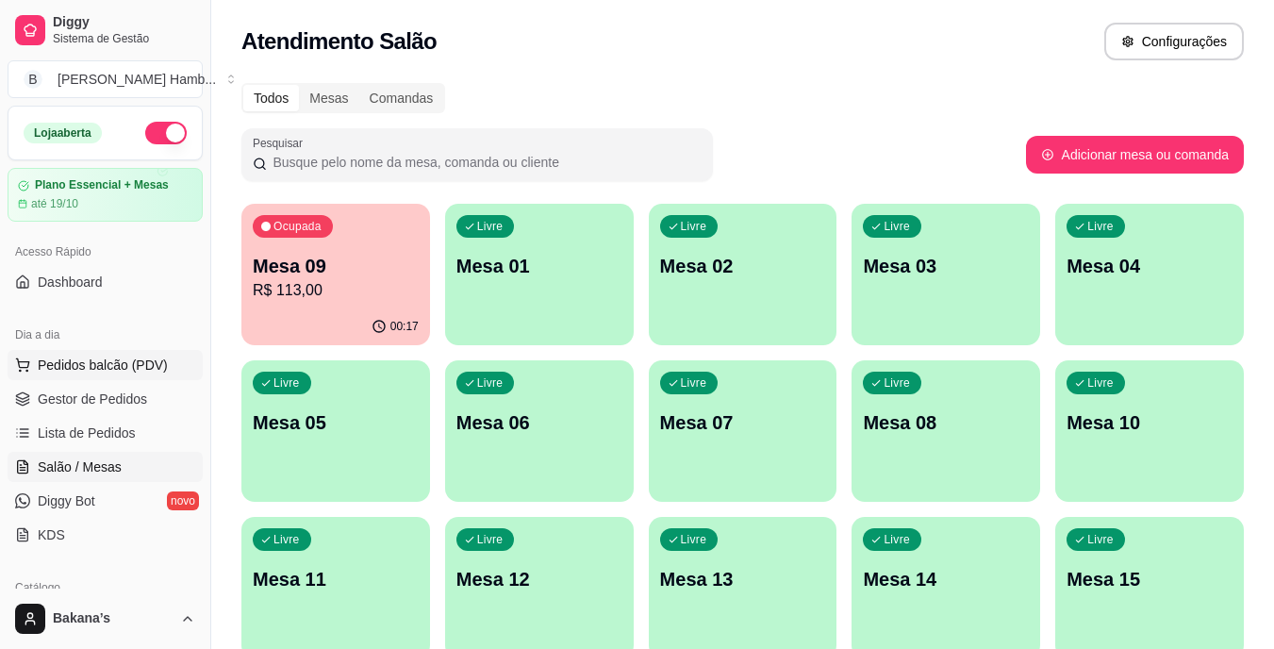
click at [154, 360] on span "Pedidos balcão (PDV)" at bounding box center [103, 364] width 130 height 19
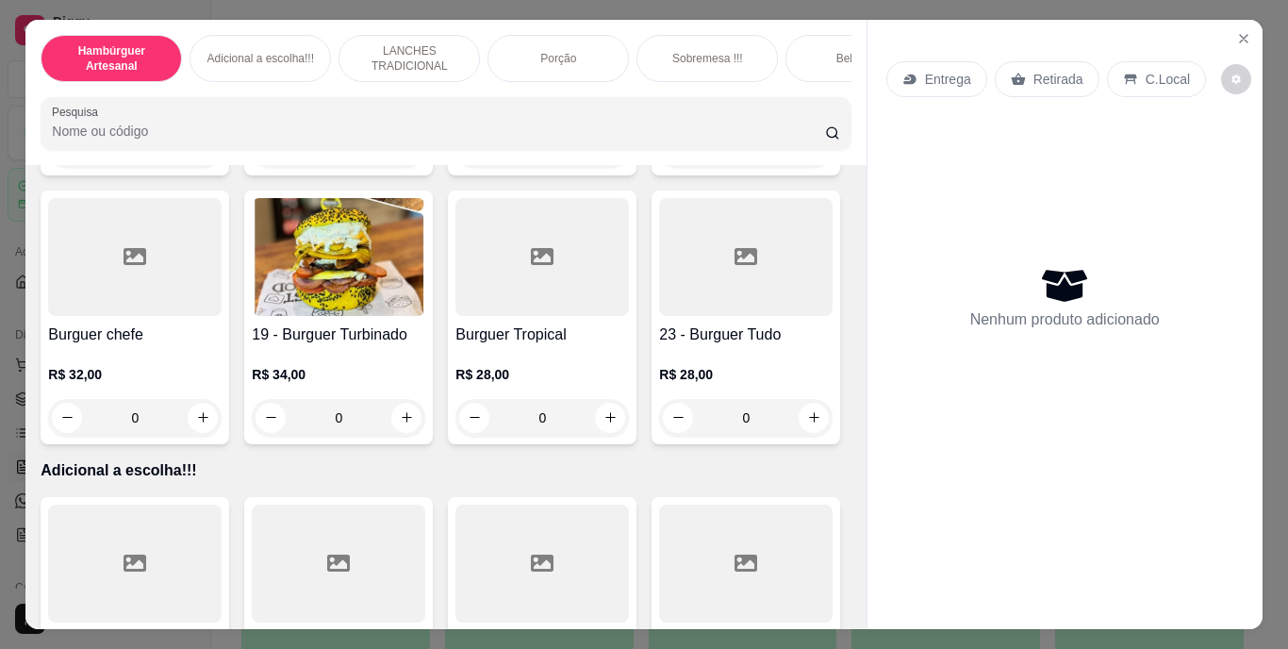
scroll to position [1603, 0]
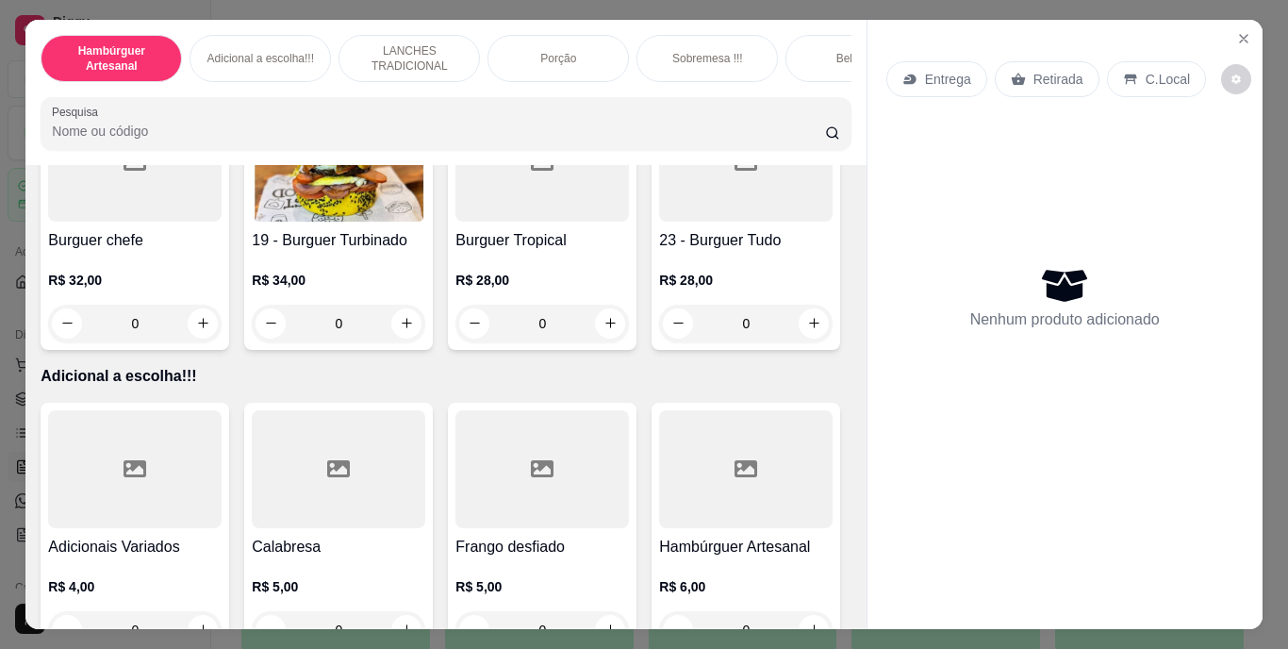
click at [603, 61] on icon "increase-product-quantity" at bounding box center [610, 54] width 14 height 14
type input "1"
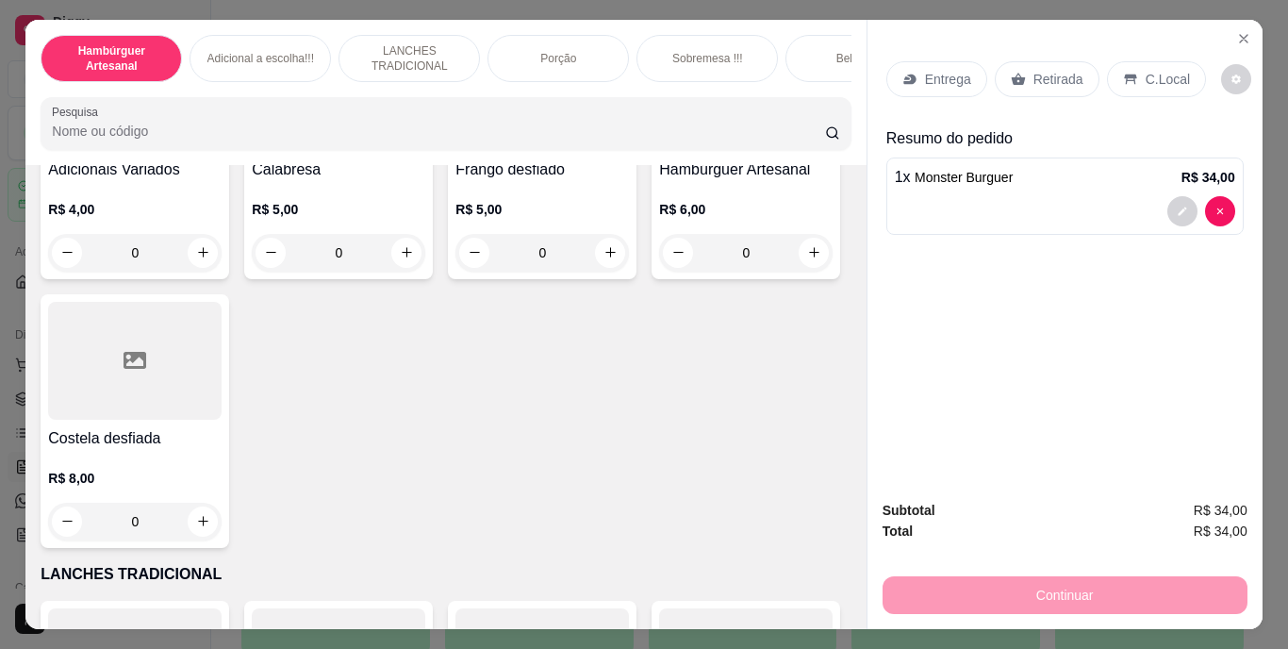
scroll to position [2262, 0]
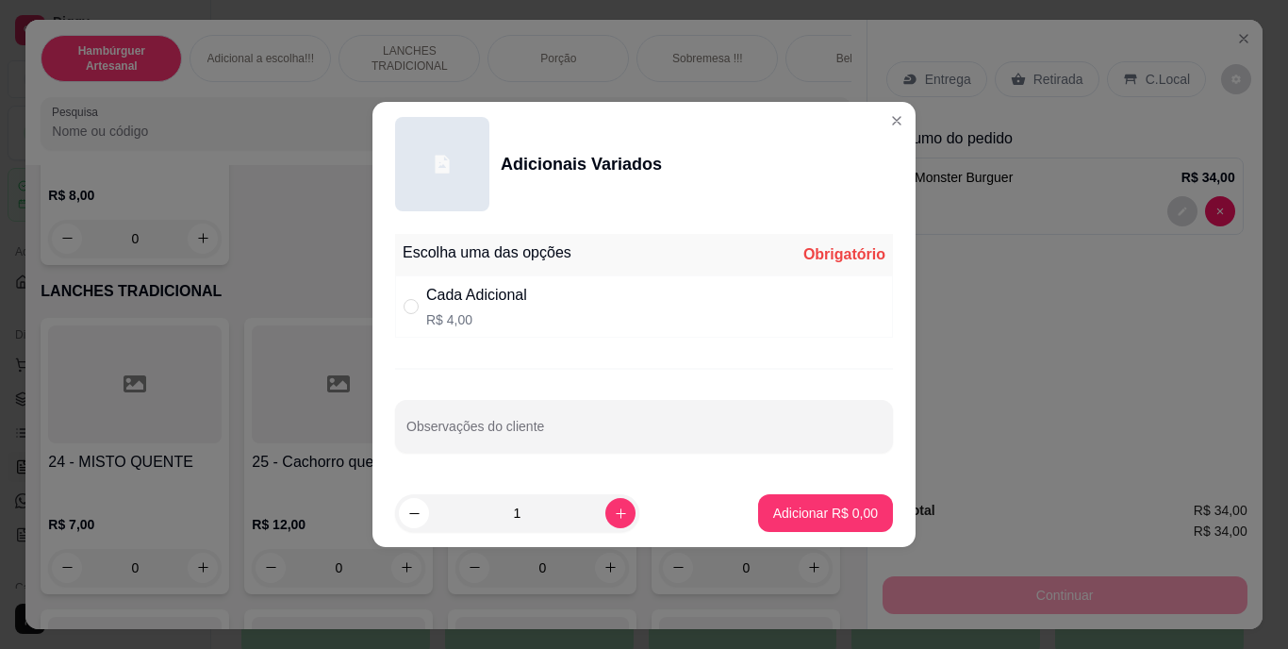
click at [538, 304] on div "Cada Adicional R$ 4,00" at bounding box center [644, 306] width 498 height 62
radio input "true"
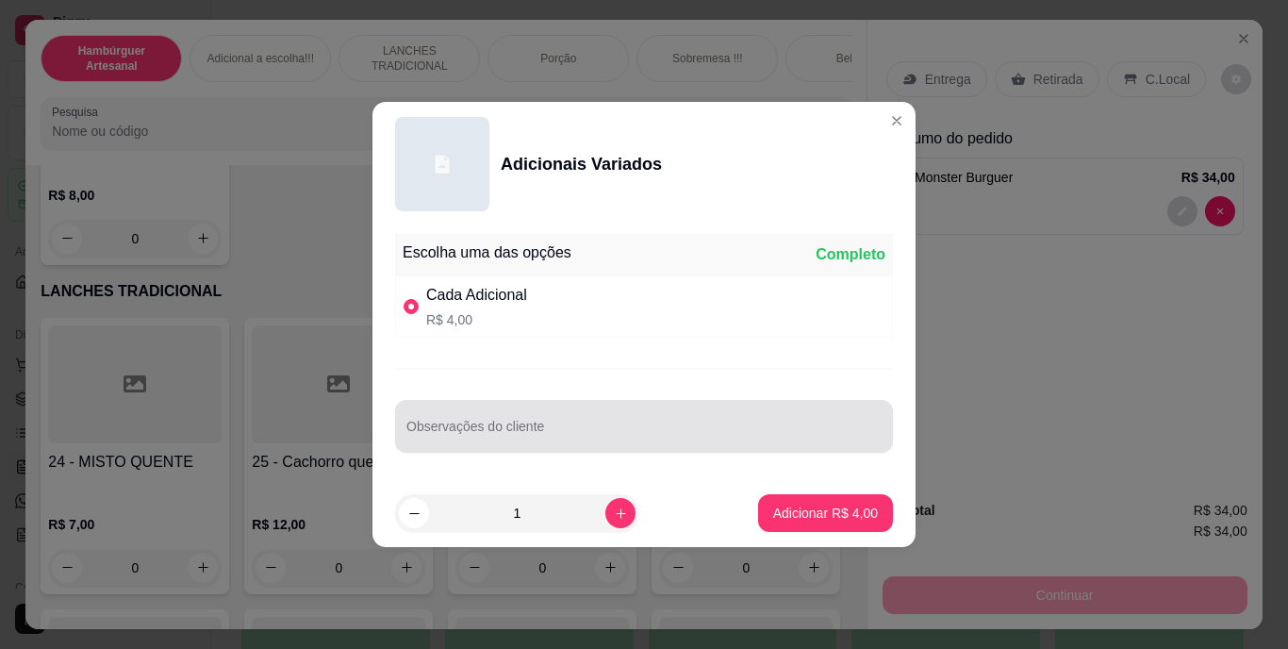
drag, startPoint x: 544, startPoint y: 423, endPoint x: 514, endPoint y: 282, distance: 144.6
click at [544, 418] on div at bounding box center [643, 426] width 475 height 38
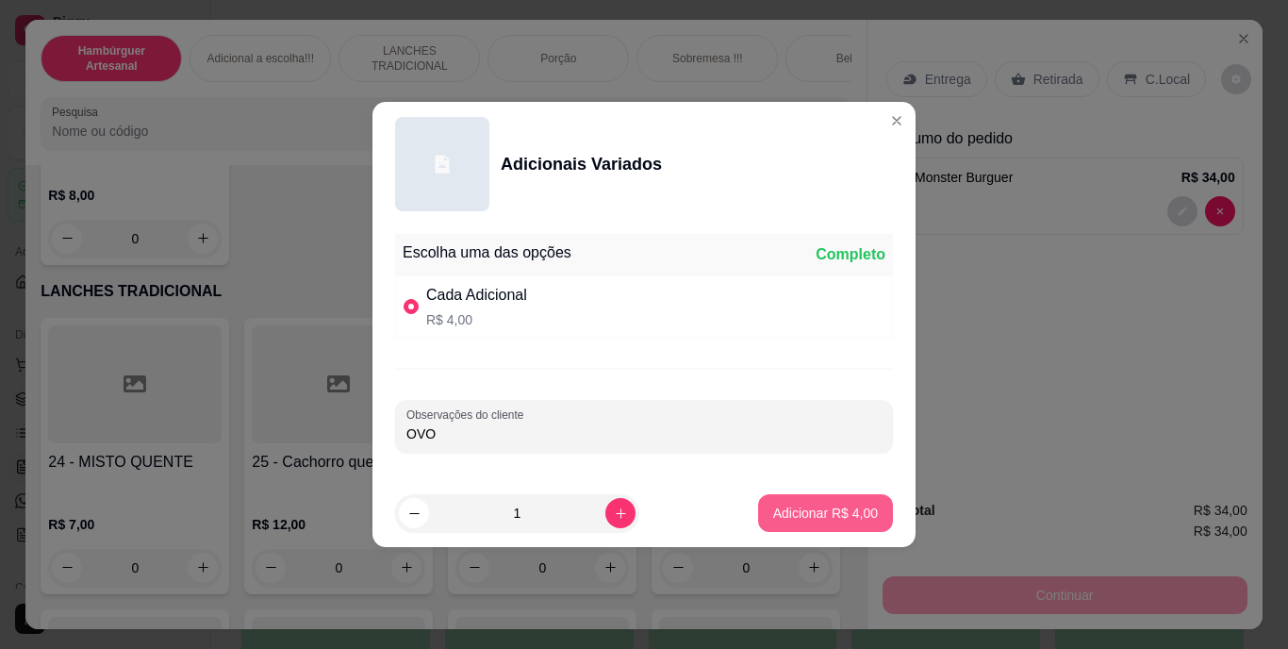
type input "OVO"
click at [795, 511] on p "Adicionar R$ 4,00" at bounding box center [825, 512] width 105 height 19
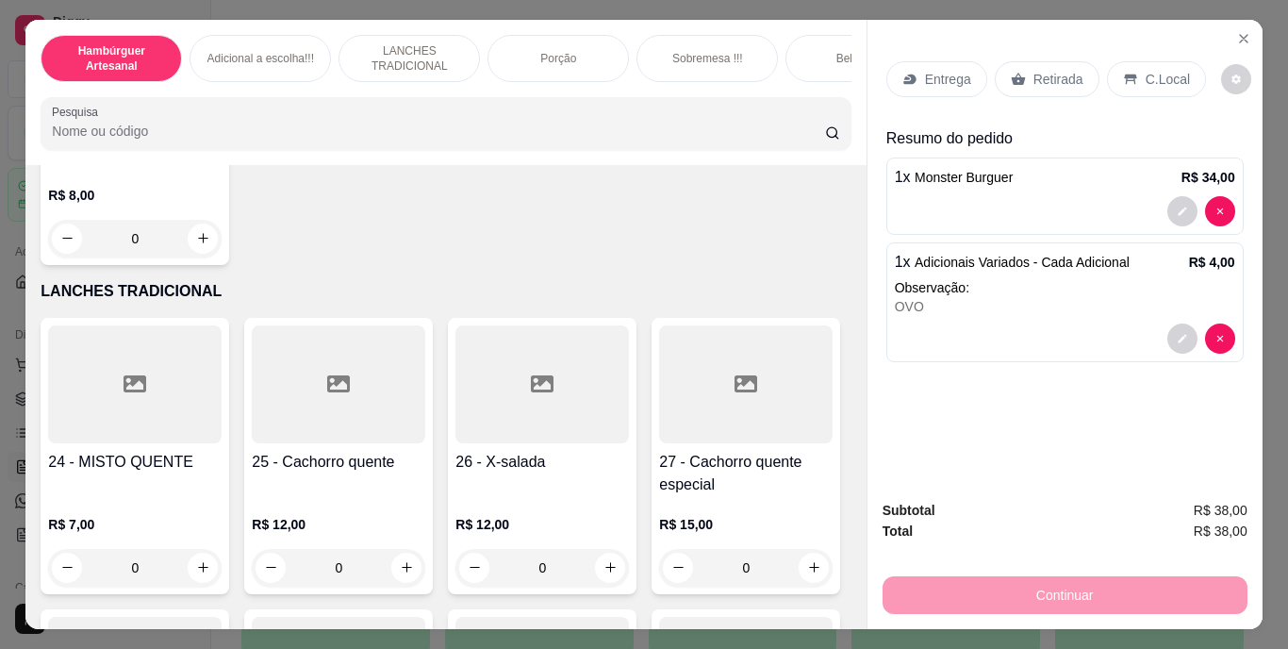
click at [914, 67] on div "Entrega" at bounding box center [936, 79] width 101 height 36
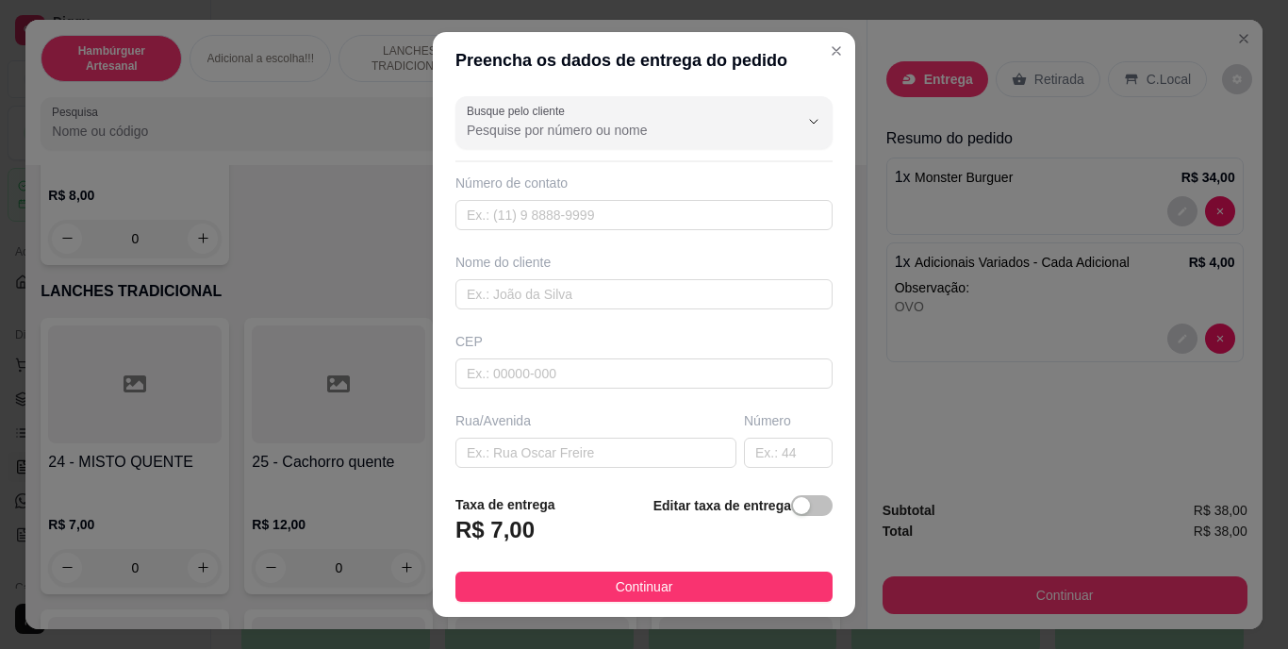
click at [584, 532] on div "Taxa de entrega R$ 7,00 Editar taxa de entrega" at bounding box center [643, 525] width 377 height 62
click at [815, 502] on footer "Taxa de entrega R$ 7,00 Editar taxa de entrega Continuar" at bounding box center [644, 548] width 422 height 138
click at [803, 502] on span "button" at bounding box center [811, 505] width 41 height 21
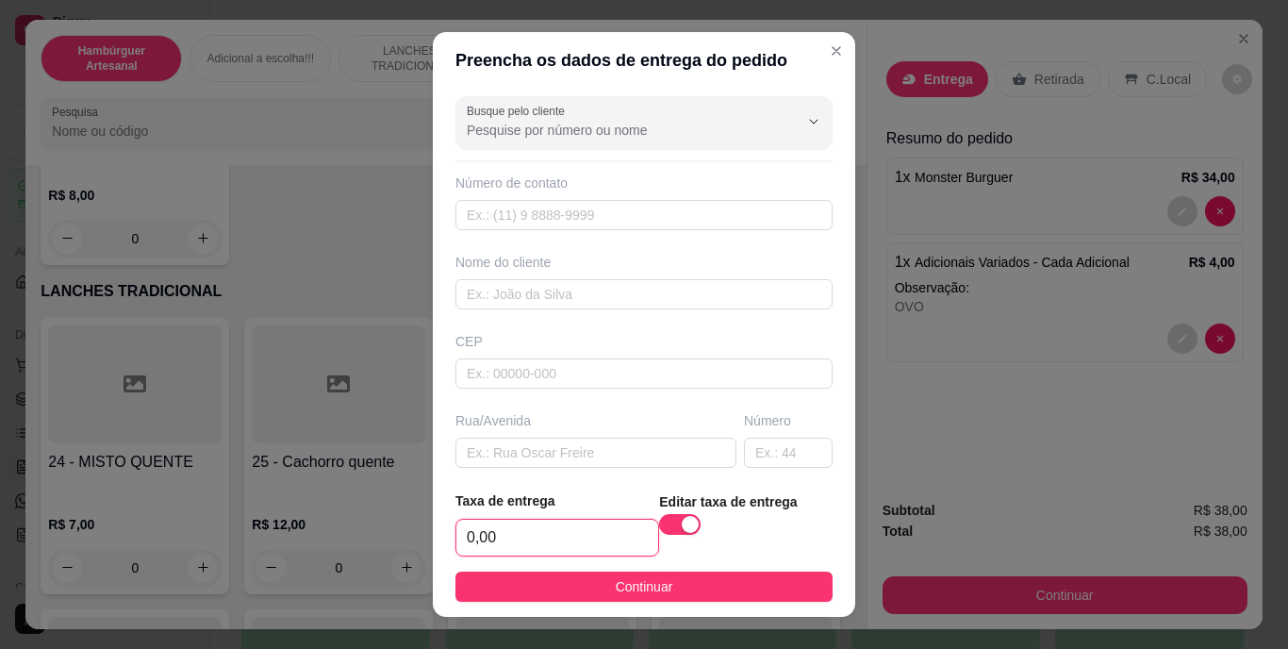
click at [527, 527] on input "0,00" at bounding box center [557, 537] width 202 height 36
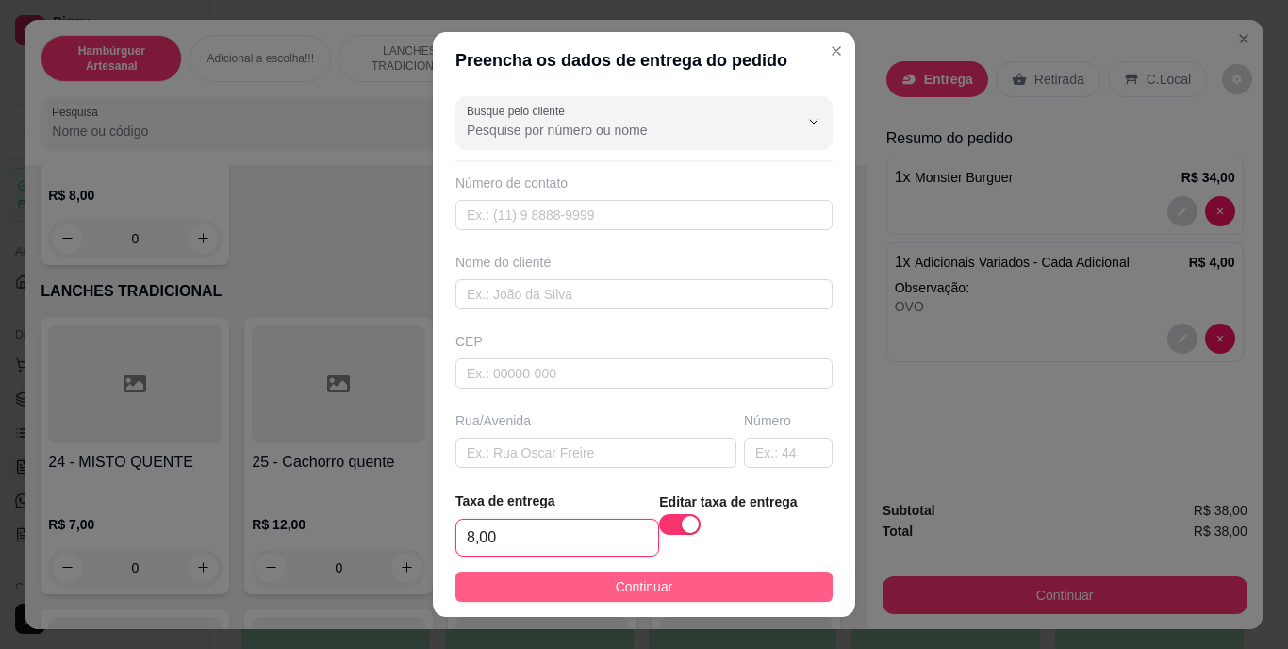
type input "8,00"
click at [582, 586] on button "Continuar" at bounding box center [643, 586] width 377 height 30
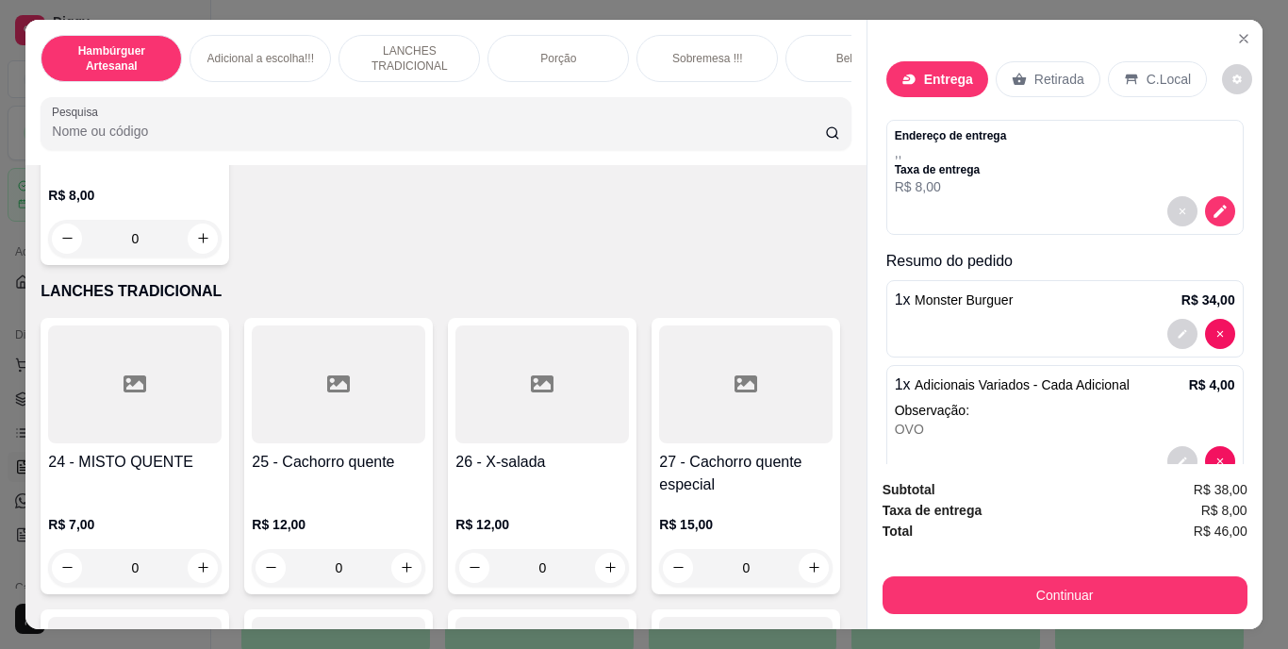
click at [958, 70] on p "Entrega" at bounding box center [948, 79] width 49 height 19
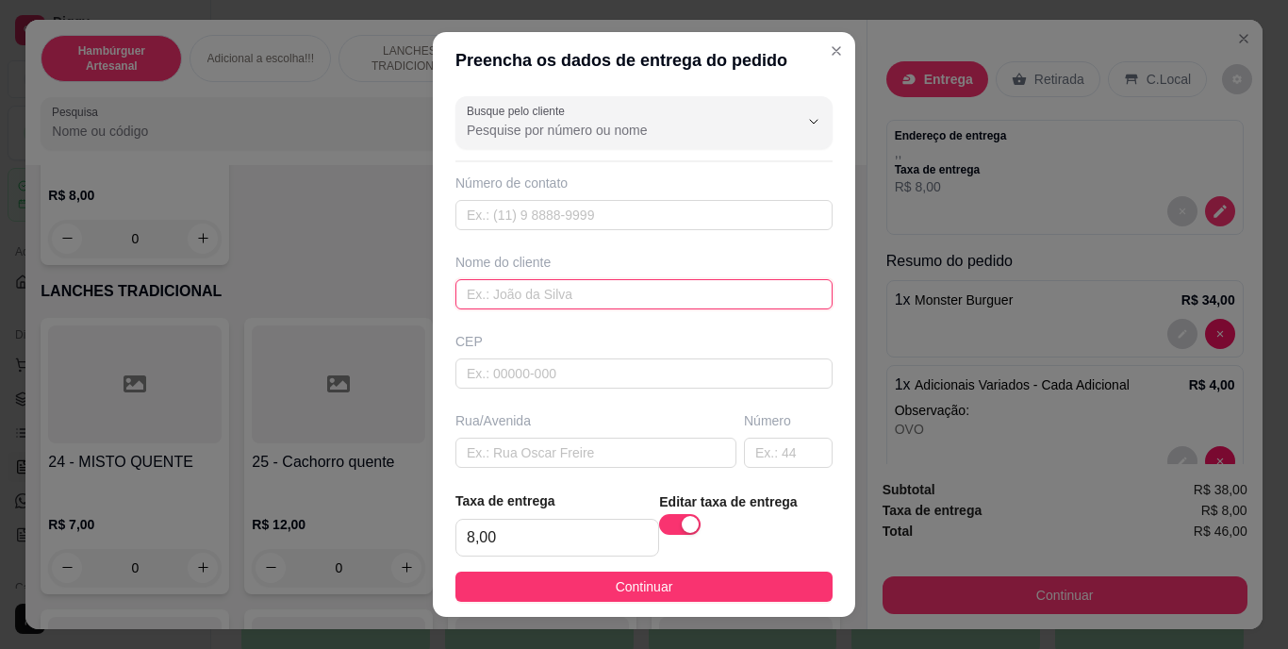
click at [617, 299] on input "text" at bounding box center [643, 294] width 377 height 30
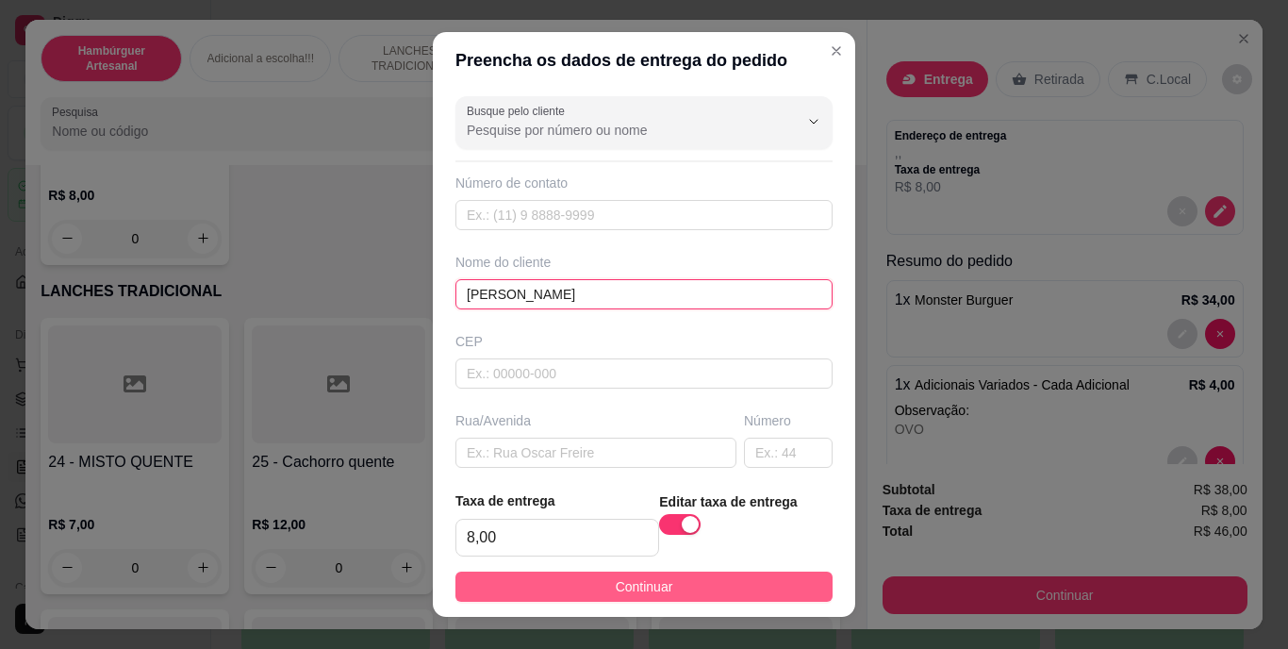
type input "[PERSON_NAME]"
click at [628, 585] on span "Continuar" at bounding box center [645, 586] width 58 height 21
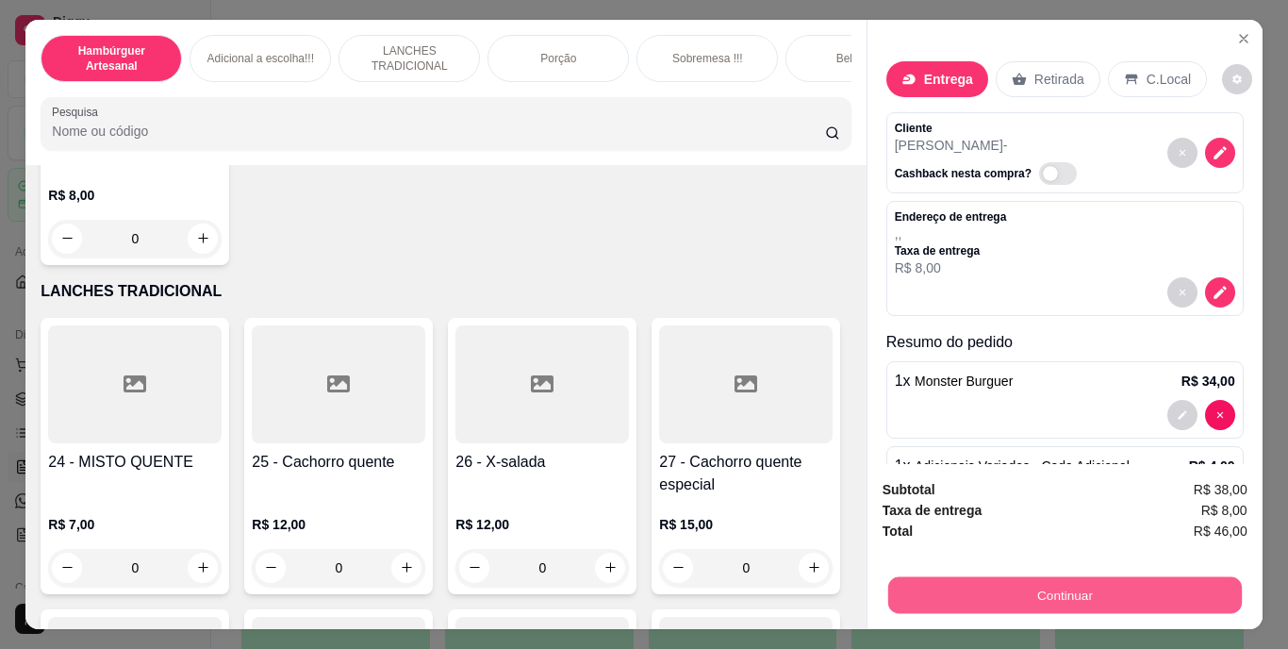
click at [1016, 605] on button "Continuar" at bounding box center [1064, 595] width 354 height 37
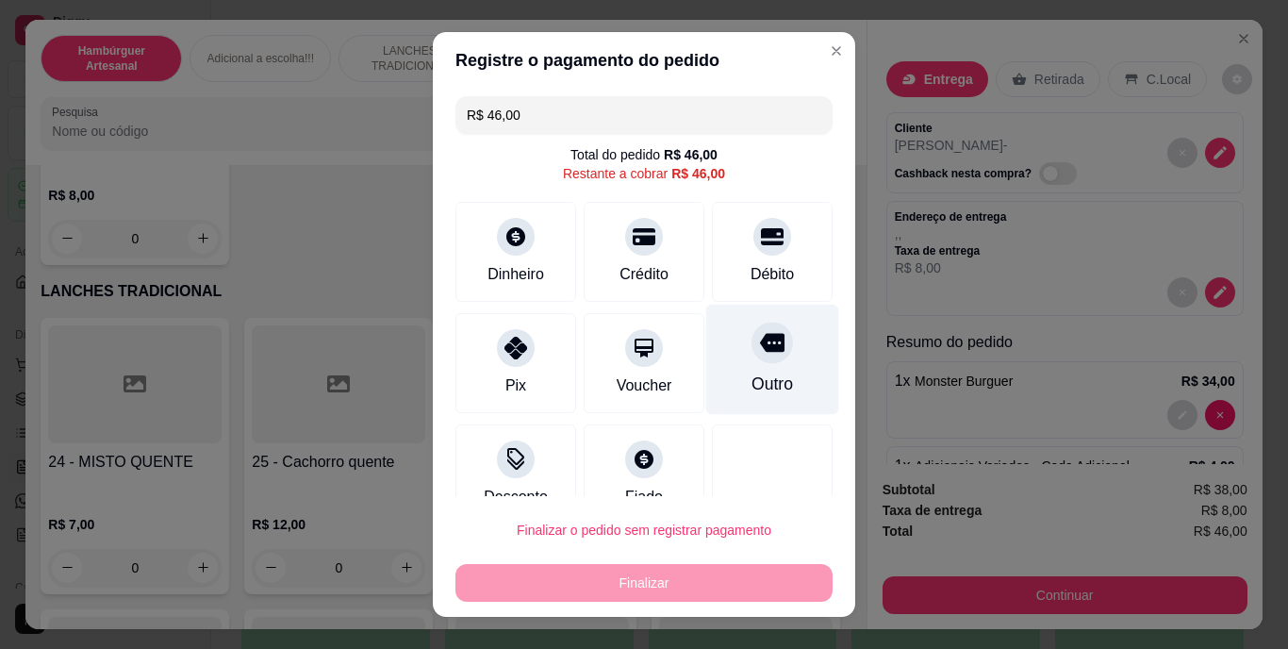
click at [765, 388] on div "Outro" at bounding box center [772, 359] width 133 height 110
type input "R$ 0,00"
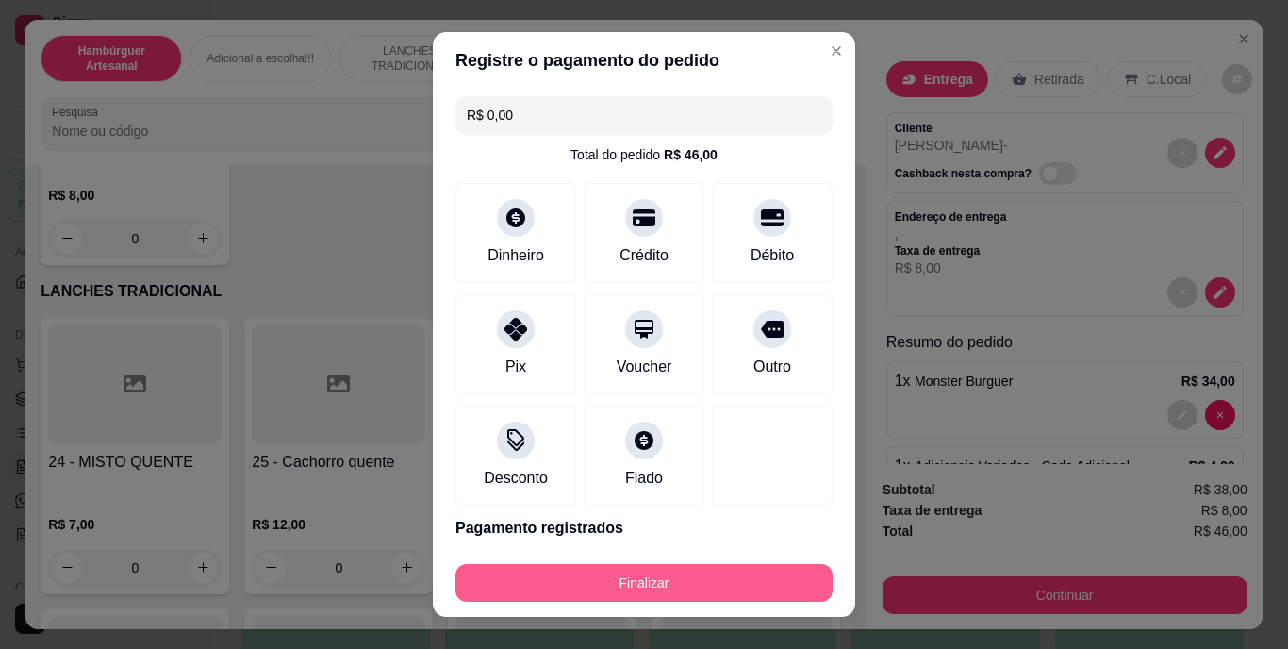
click at [756, 581] on button "Finalizar" at bounding box center [643, 583] width 377 height 38
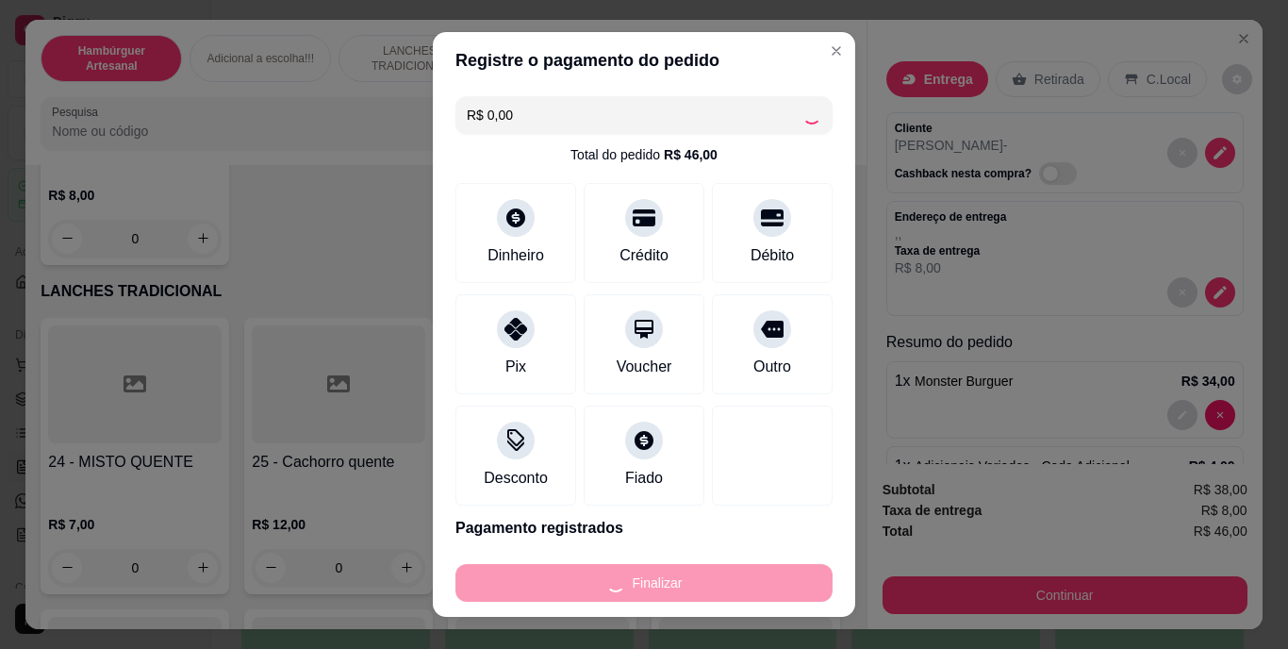
type input "0"
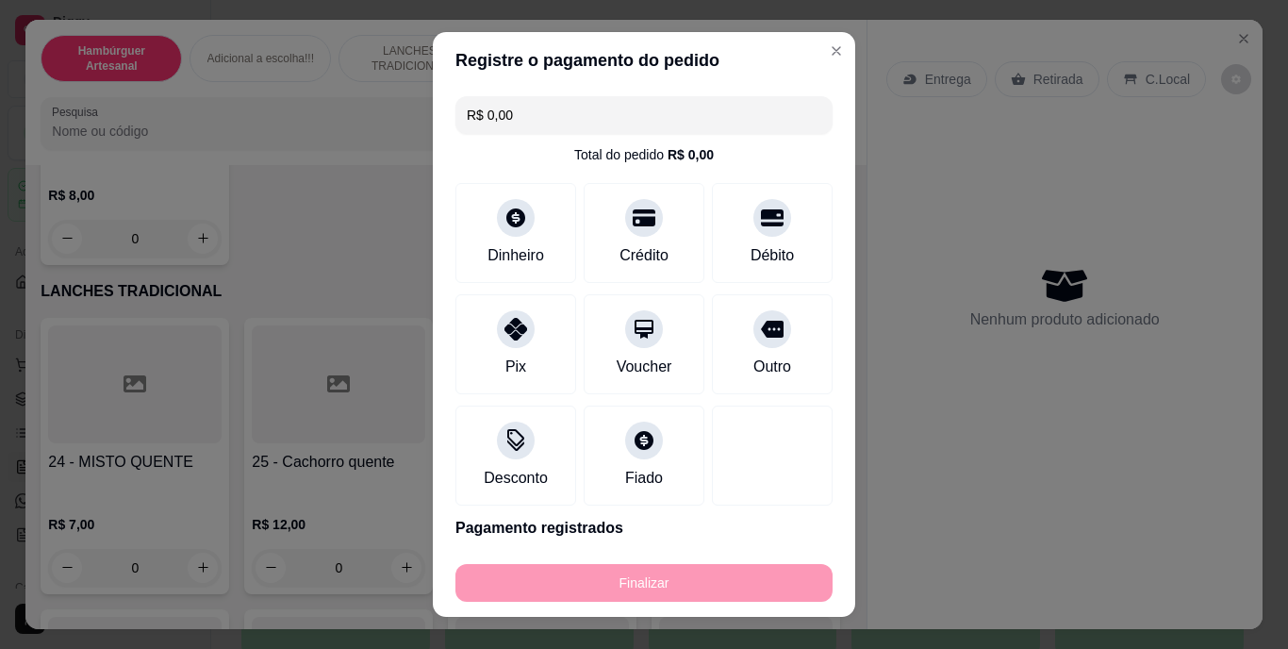
type input "-R$ 46,00"
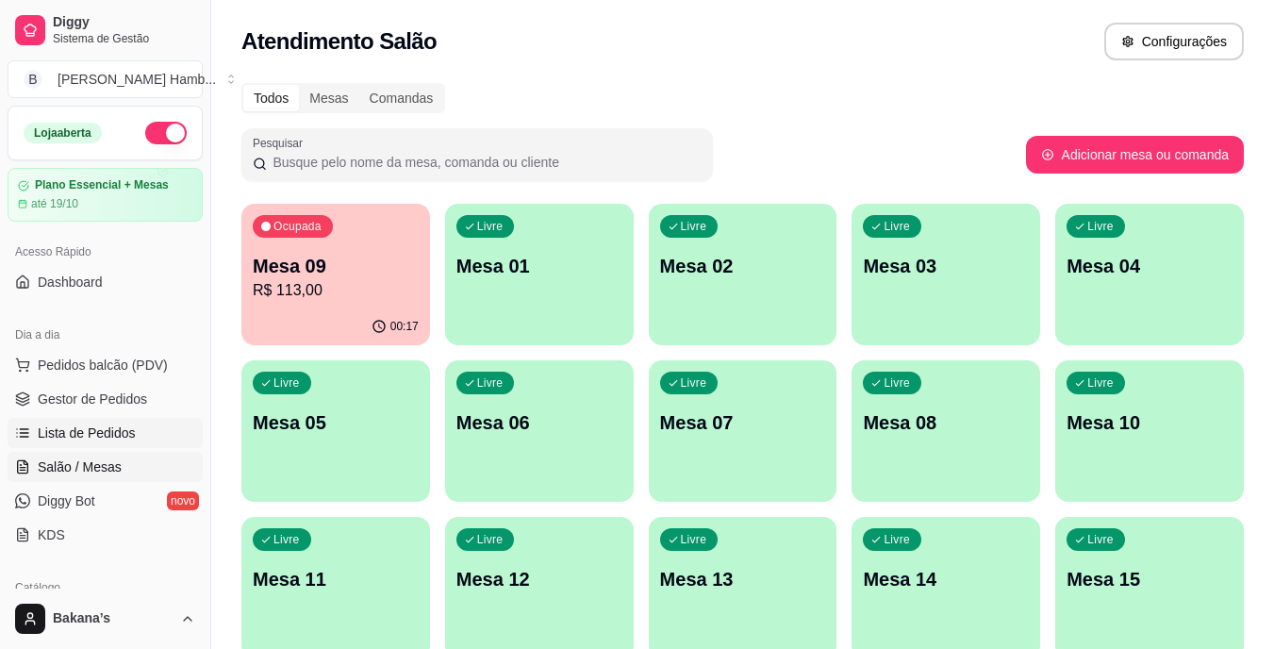
click at [135, 424] on link "Lista de Pedidos" at bounding box center [105, 433] width 195 height 30
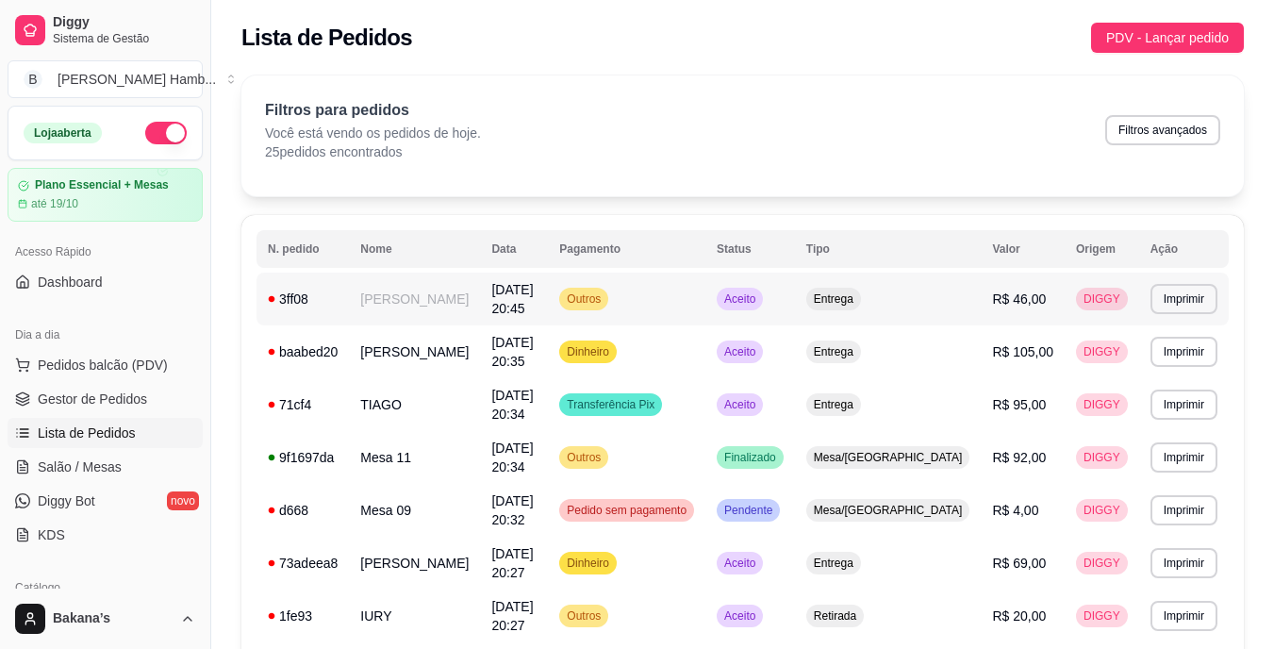
click at [427, 295] on td "[PERSON_NAME]" at bounding box center [414, 298] width 131 height 53
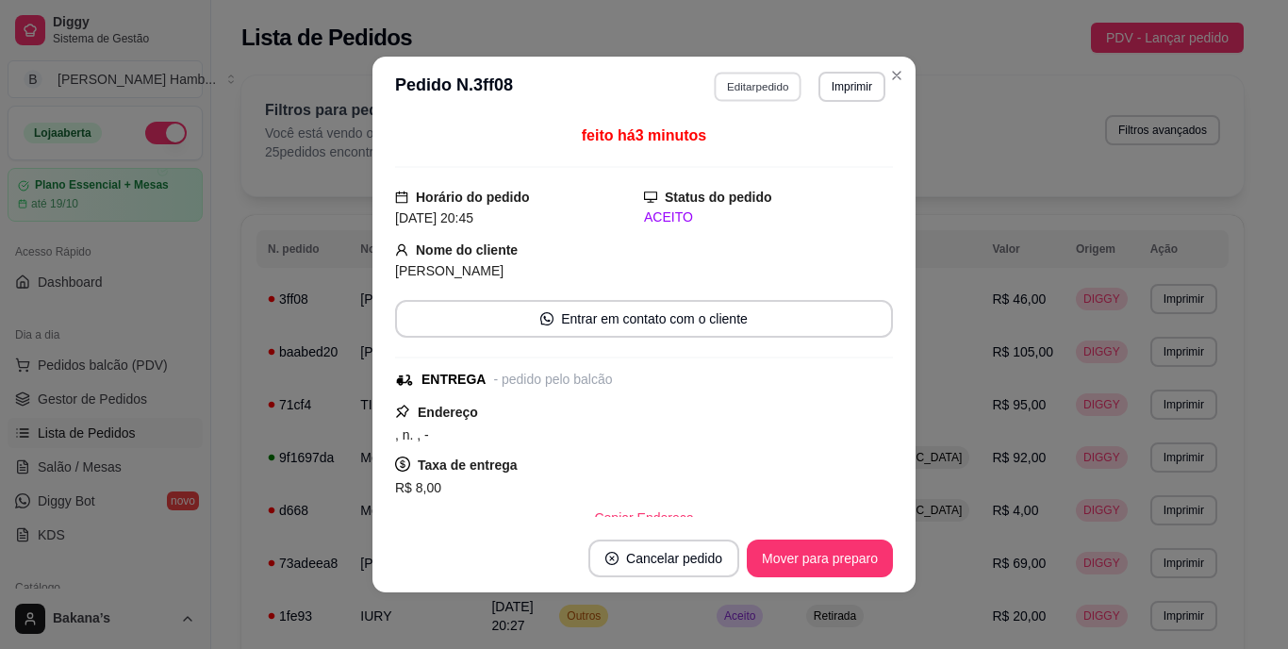
click at [767, 96] on button "Editar pedido" at bounding box center [759, 86] width 88 height 29
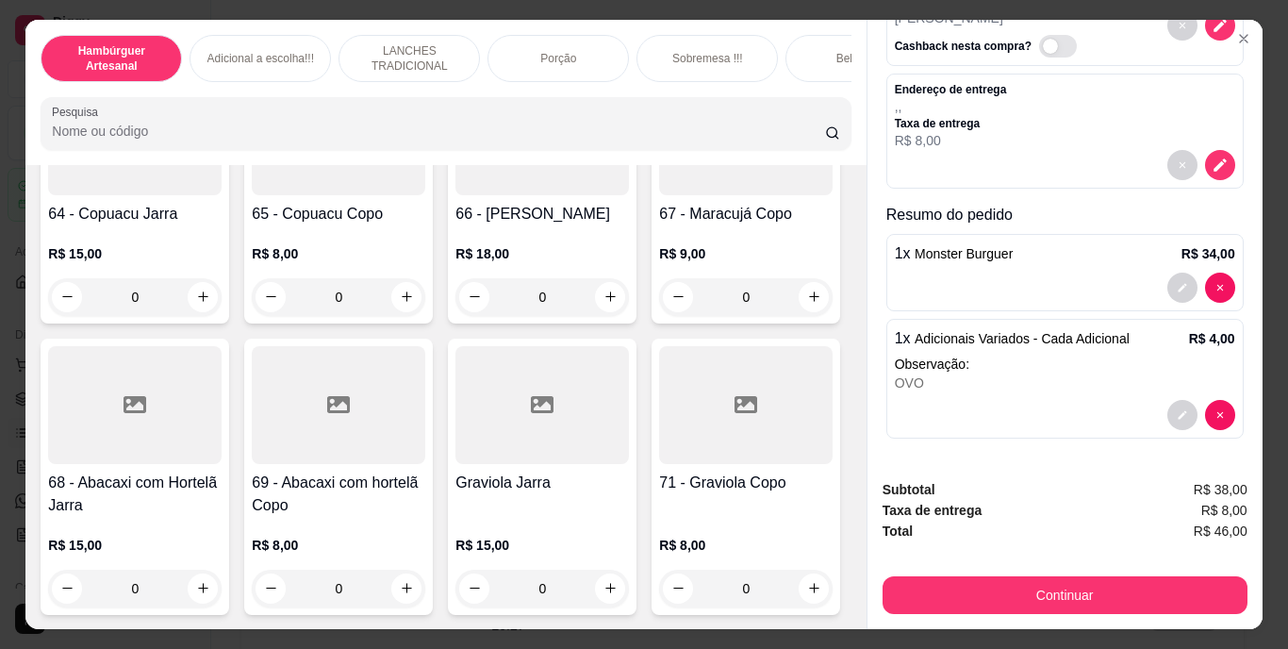
scroll to position [7447, 0]
click at [398, 43] on button "increase-product-quantity" at bounding box center [406, 28] width 30 height 30
type input "1"
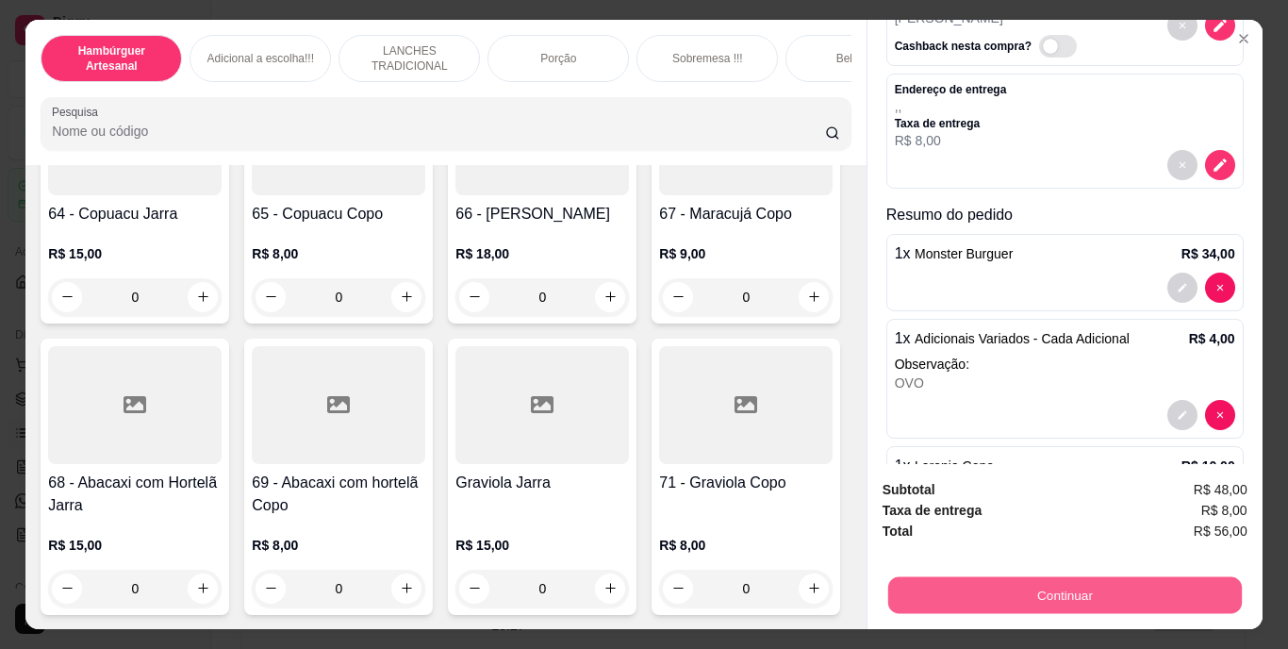
click at [946, 585] on button "Continuar" at bounding box center [1064, 595] width 354 height 37
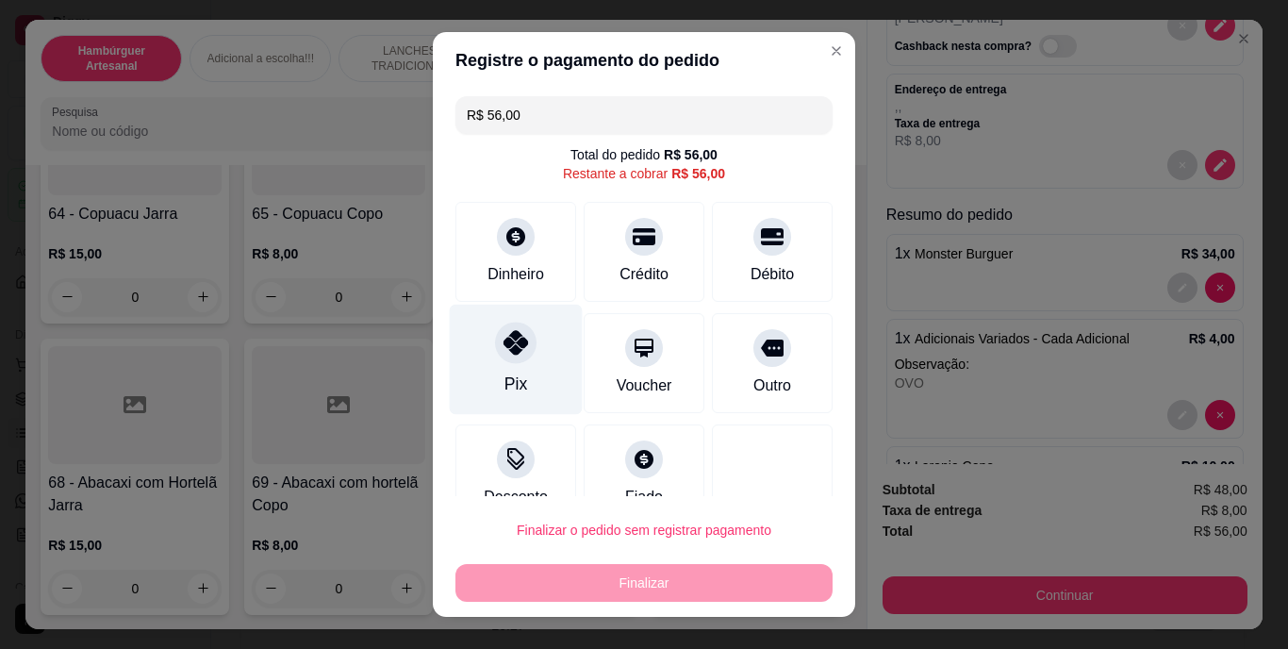
click at [519, 358] on div "Pix" at bounding box center [516, 359] width 133 height 110
type input "R$ 0,00"
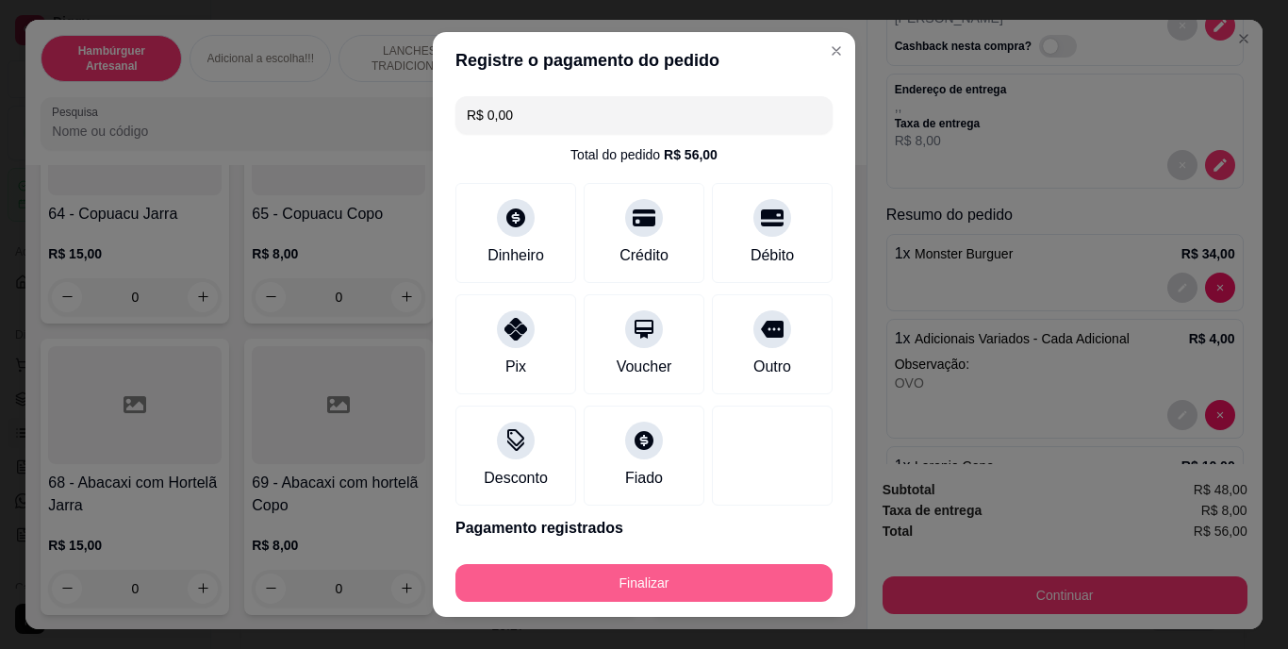
click at [605, 570] on button "Finalizar" at bounding box center [643, 583] width 377 height 38
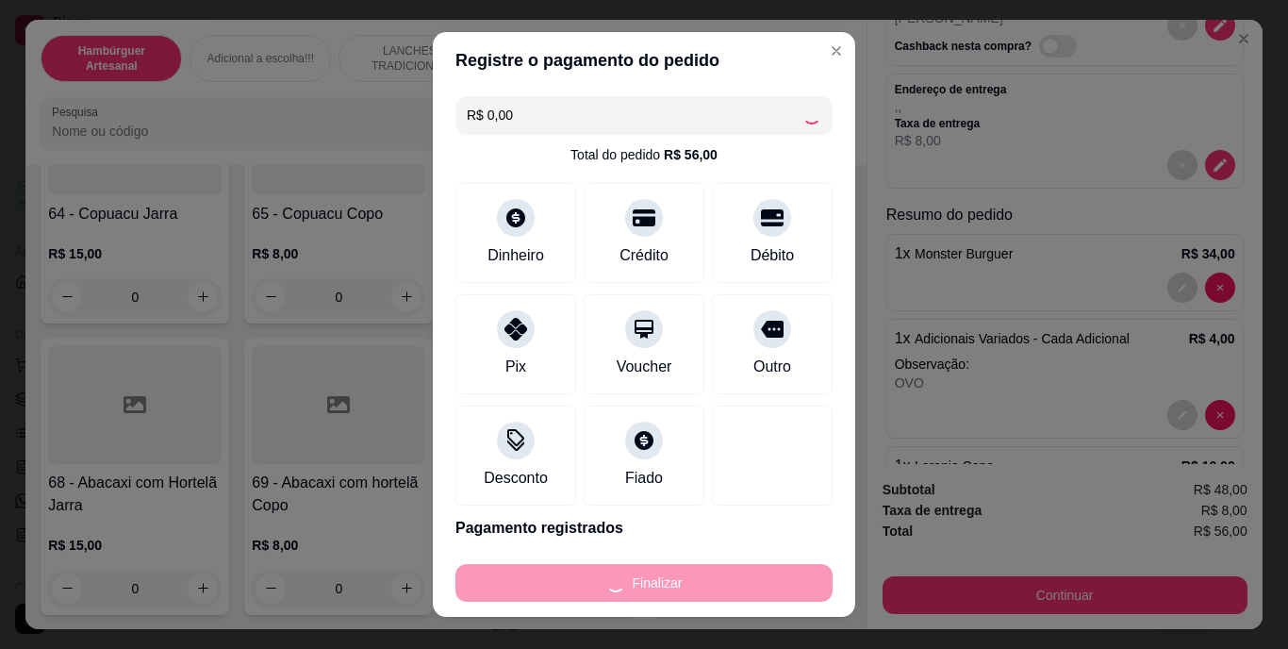
type input "0"
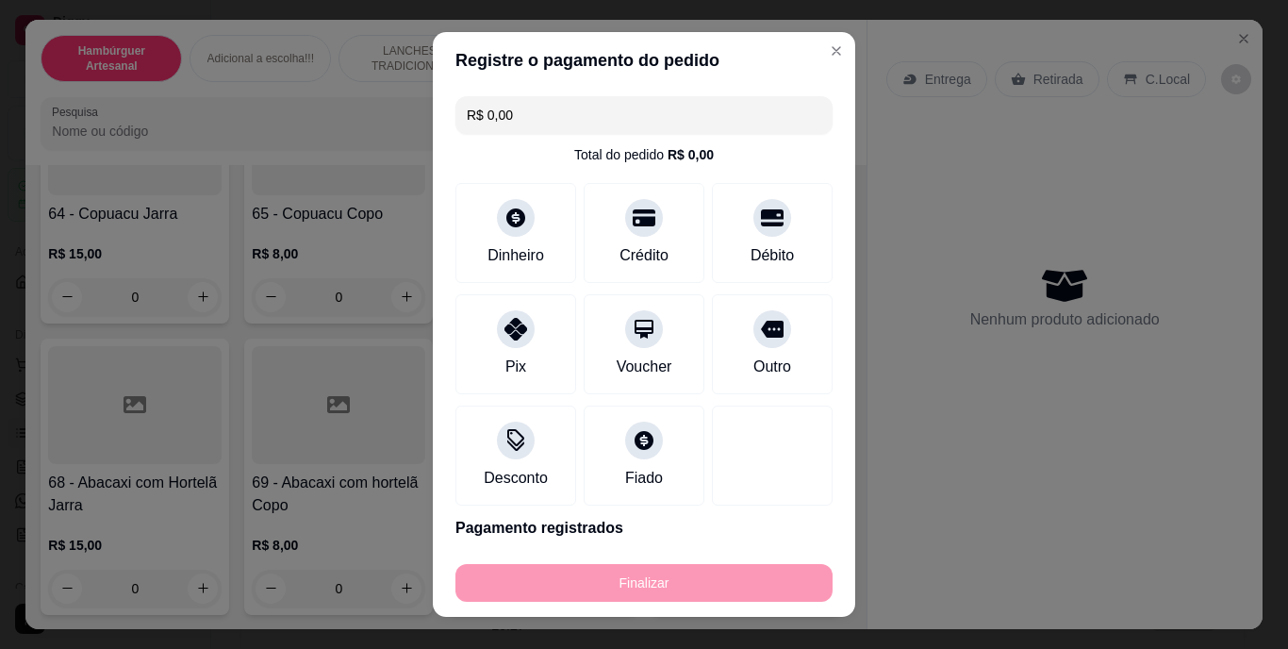
type input "-R$ 56,00"
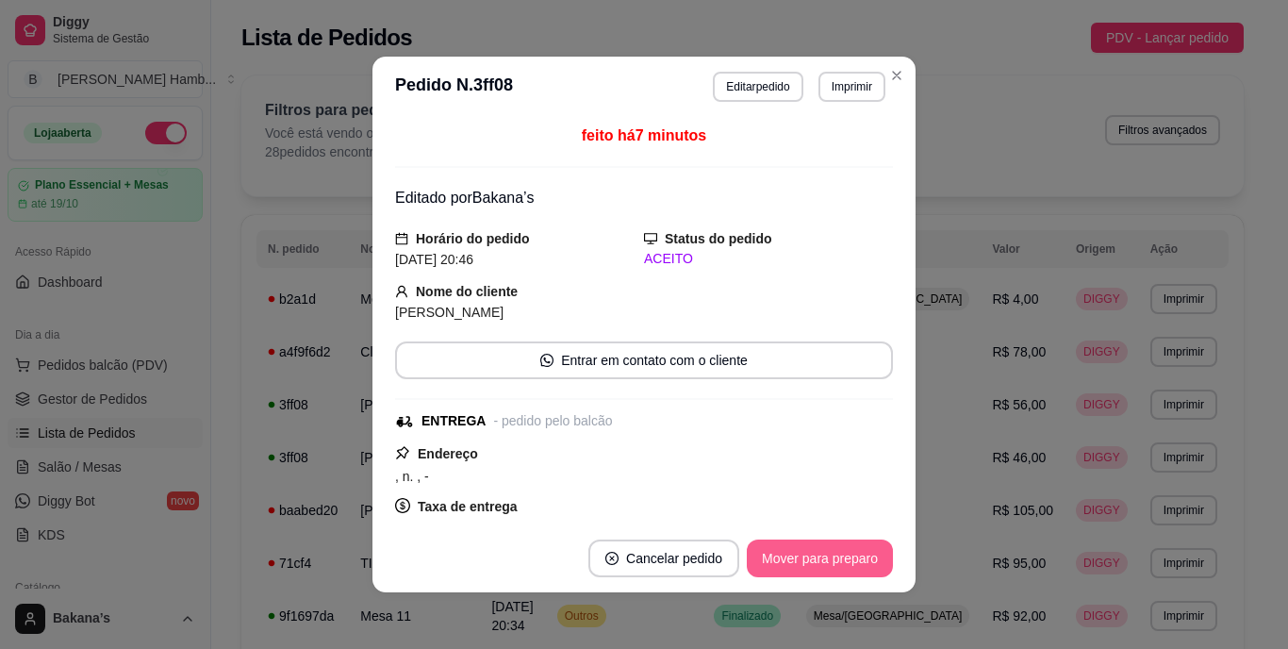
click at [797, 565] on button "Mover para preparo" at bounding box center [820, 558] width 146 height 38
click at [766, 556] on button "Mover para entrega" at bounding box center [820, 558] width 145 height 38
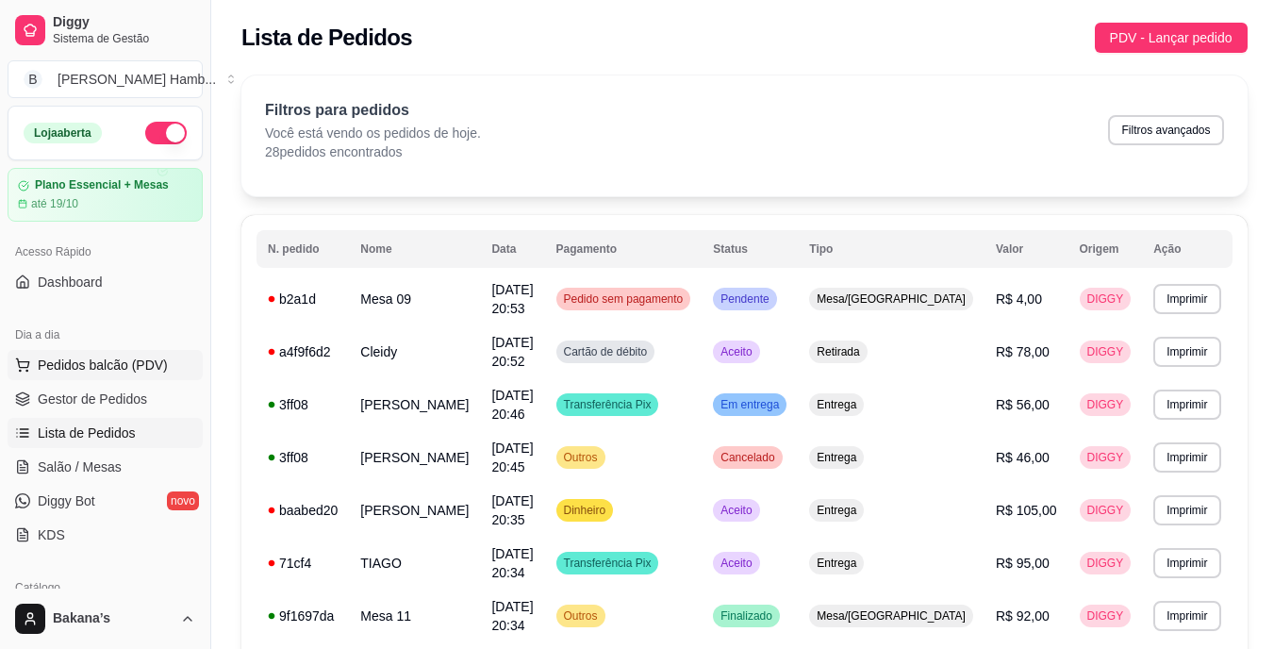
click at [165, 365] on button "Pedidos balcão (PDV)" at bounding box center [105, 365] width 195 height 30
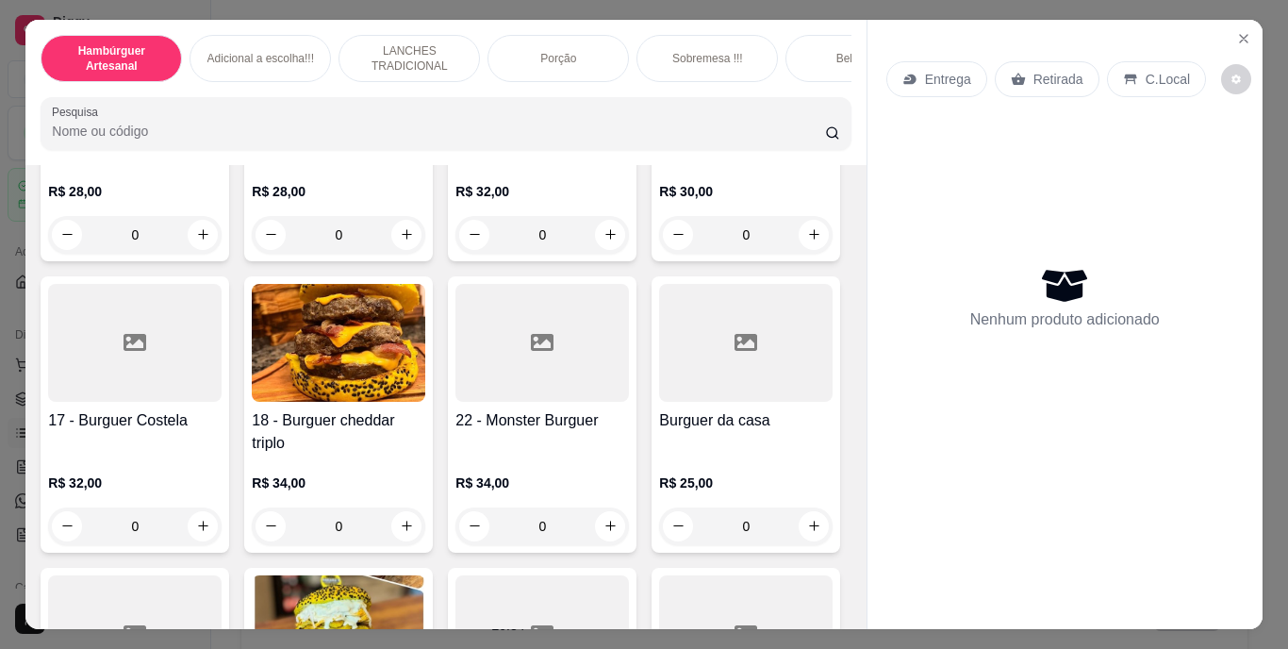
scroll to position [1414, 0]
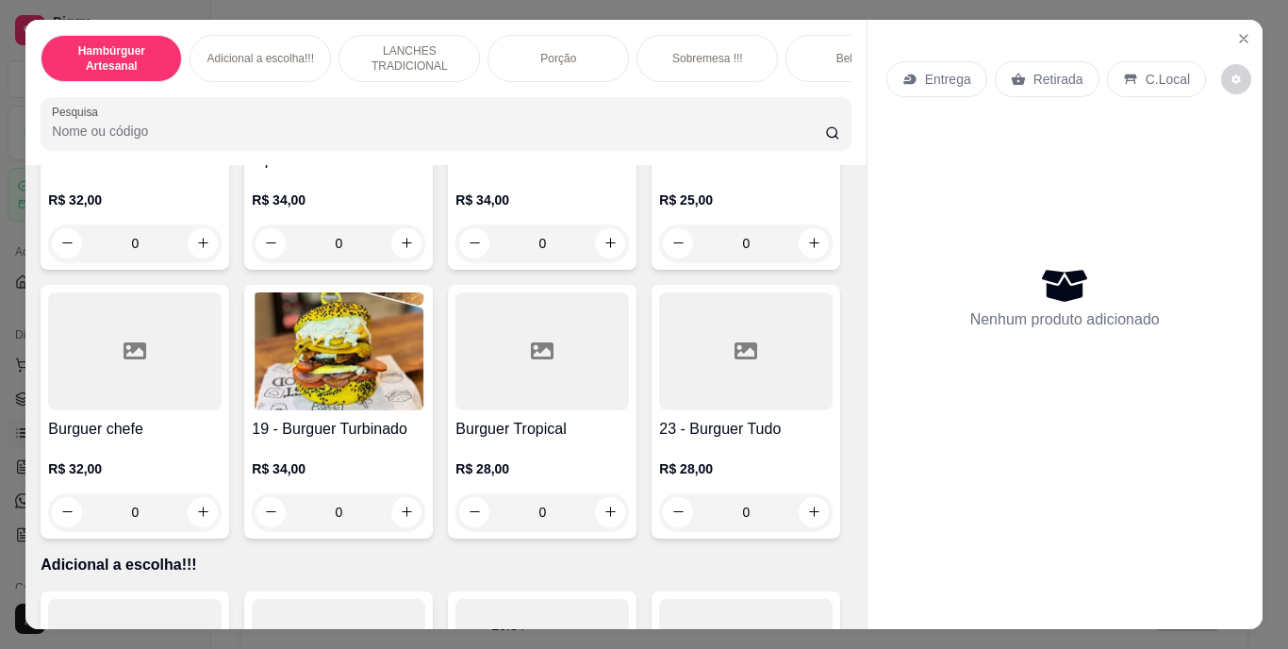
type input "1"
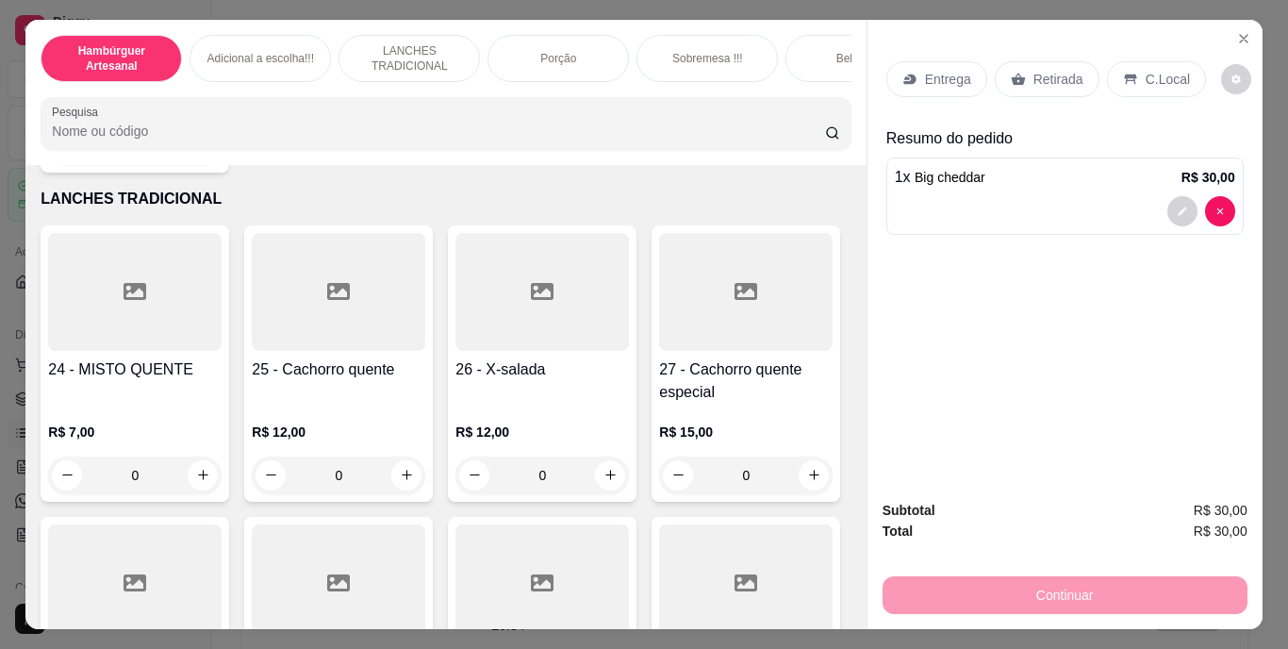
scroll to position [2451, 0]
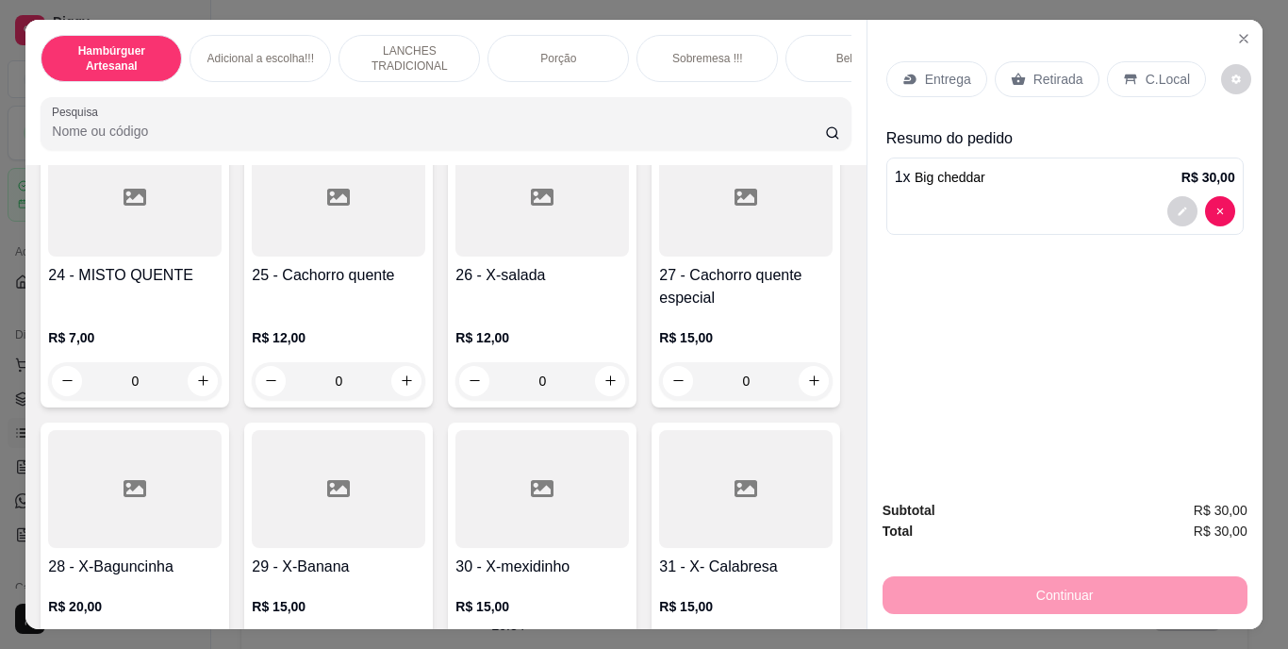
click at [210, 58] on icon "increase-product-quantity" at bounding box center [203, 51] width 14 height 14
type input "1"
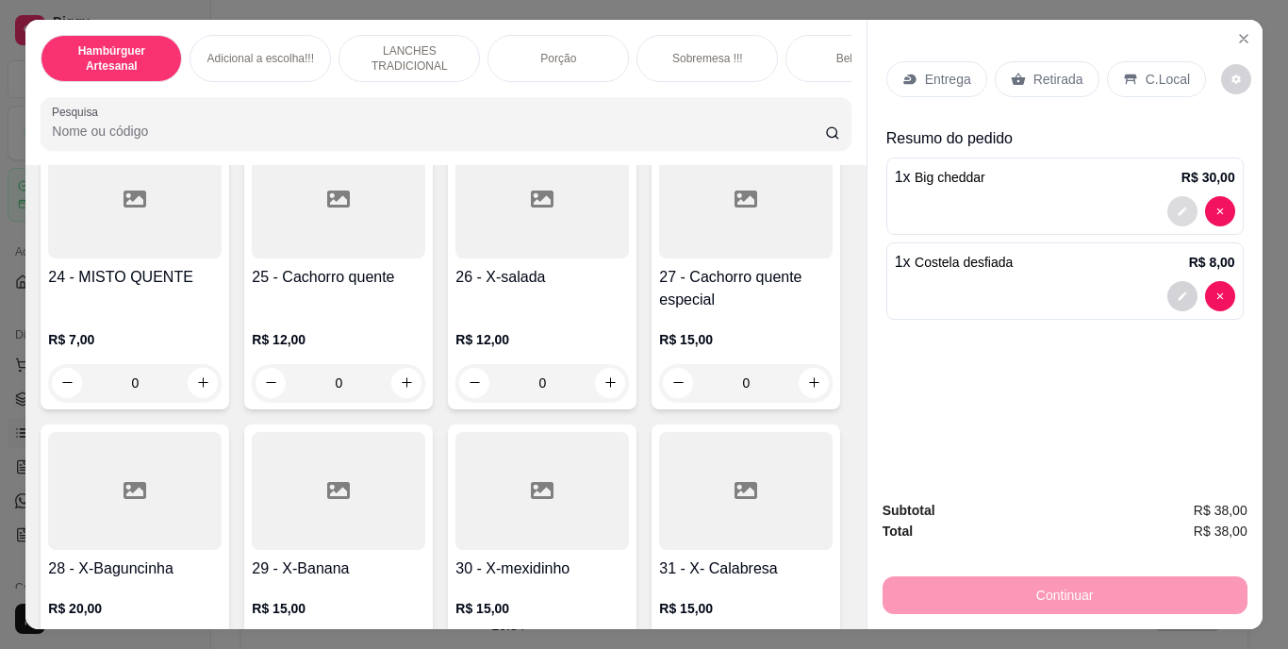
click at [1180, 204] on button "decrease-product-quantity" at bounding box center [1182, 211] width 30 height 30
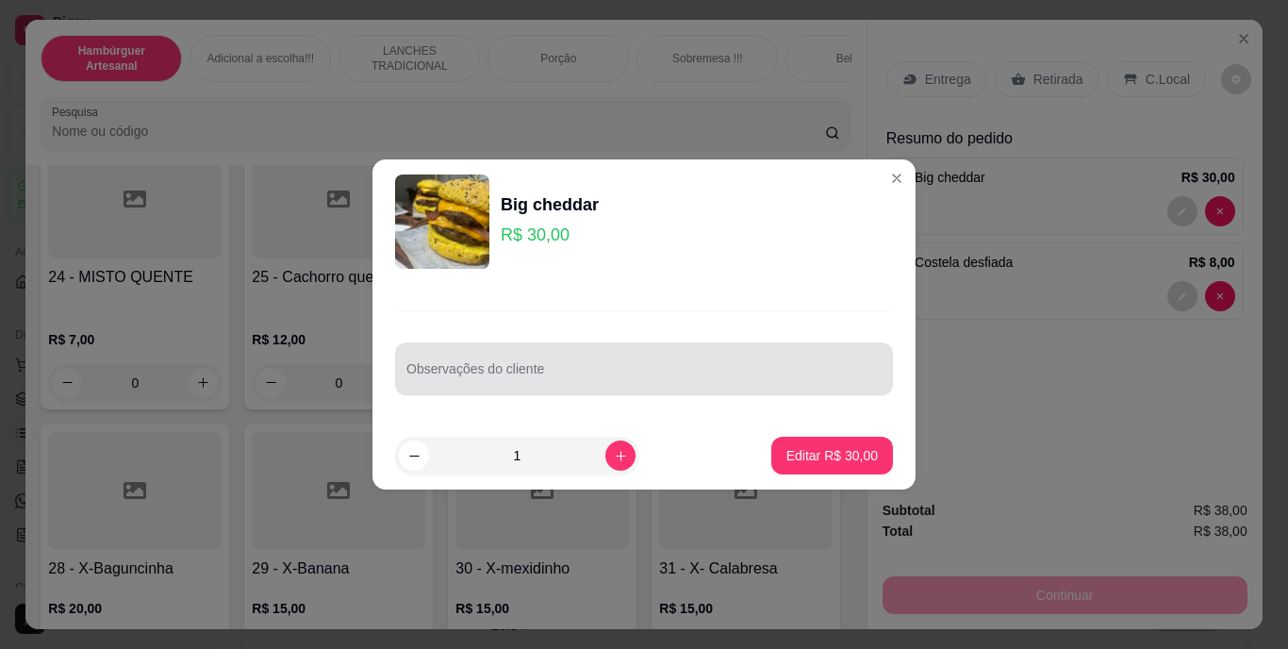
click at [709, 370] on input "Observações do cliente" at bounding box center [643, 376] width 475 height 19
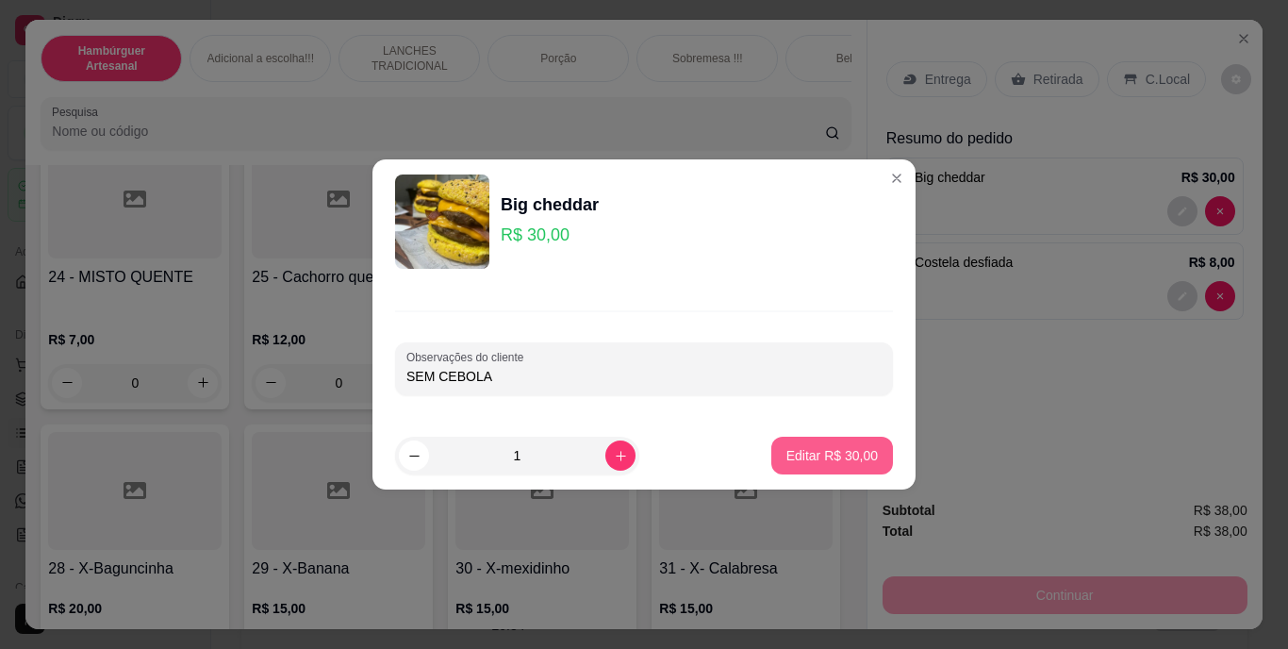
type input "SEM CEBOLA"
click at [814, 455] on p "Editar R$ 30,00" at bounding box center [831, 455] width 89 height 18
type input "0"
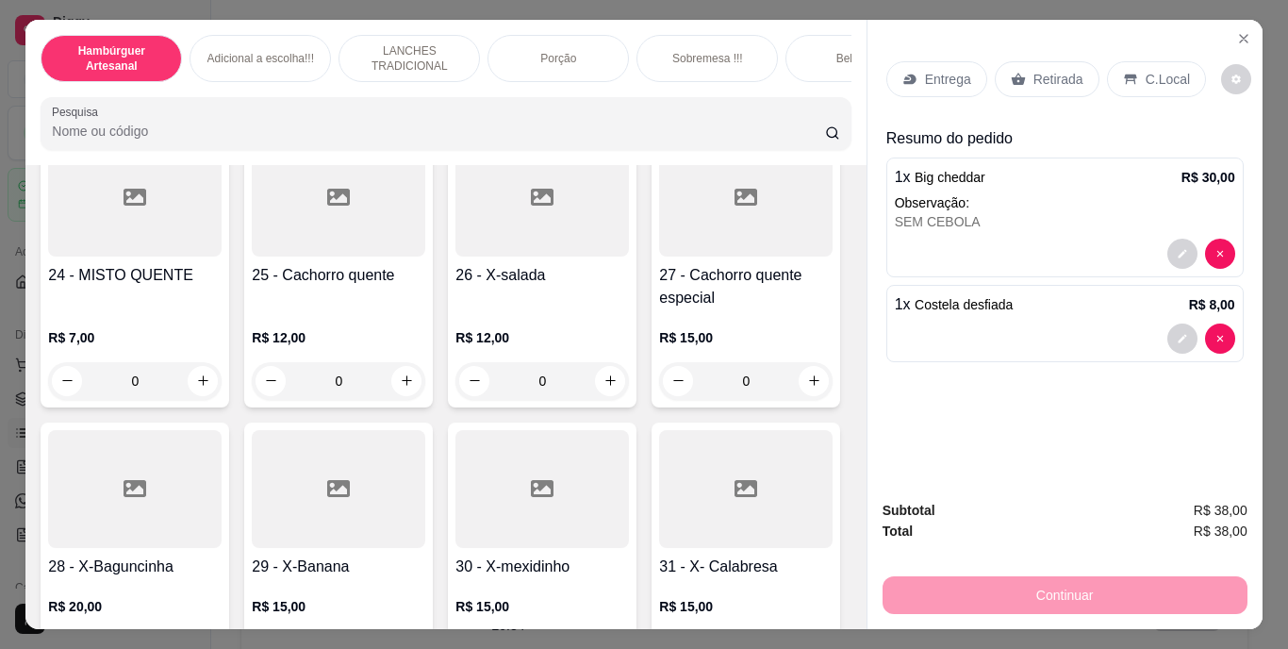
click at [943, 80] on p "Entrega" at bounding box center [948, 79] width 46 height 19
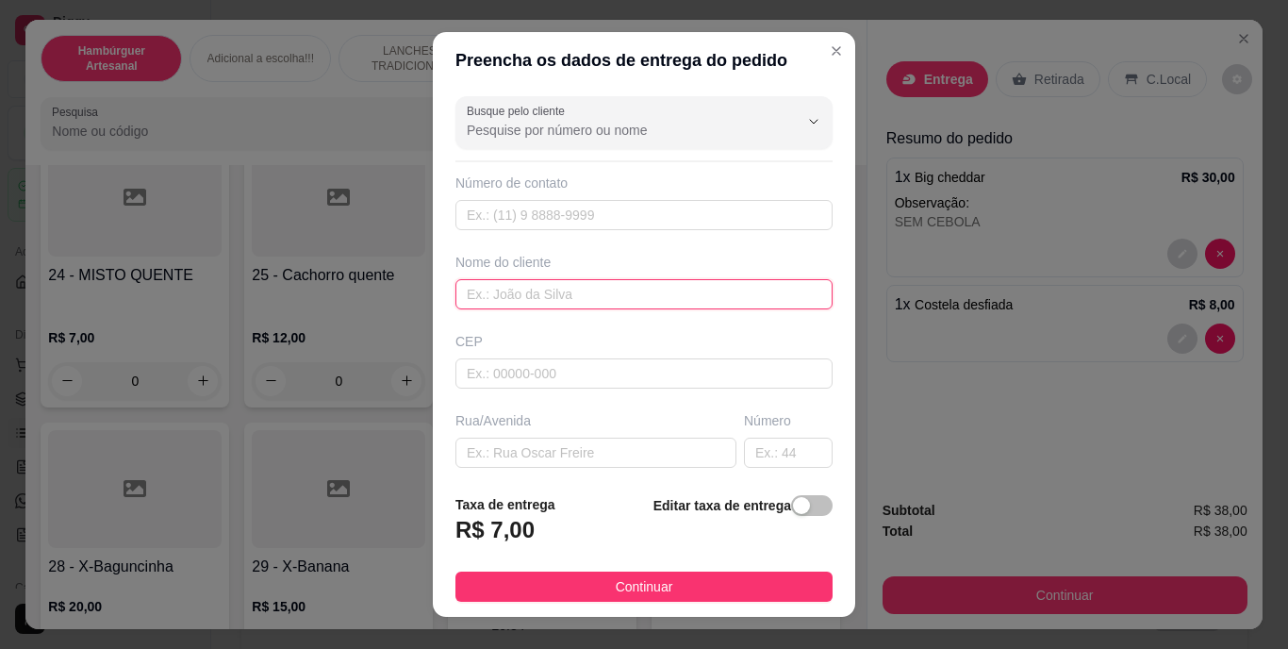
click at [680, 304] on input "text" at bounding box center [643, 294] width 377 height 30
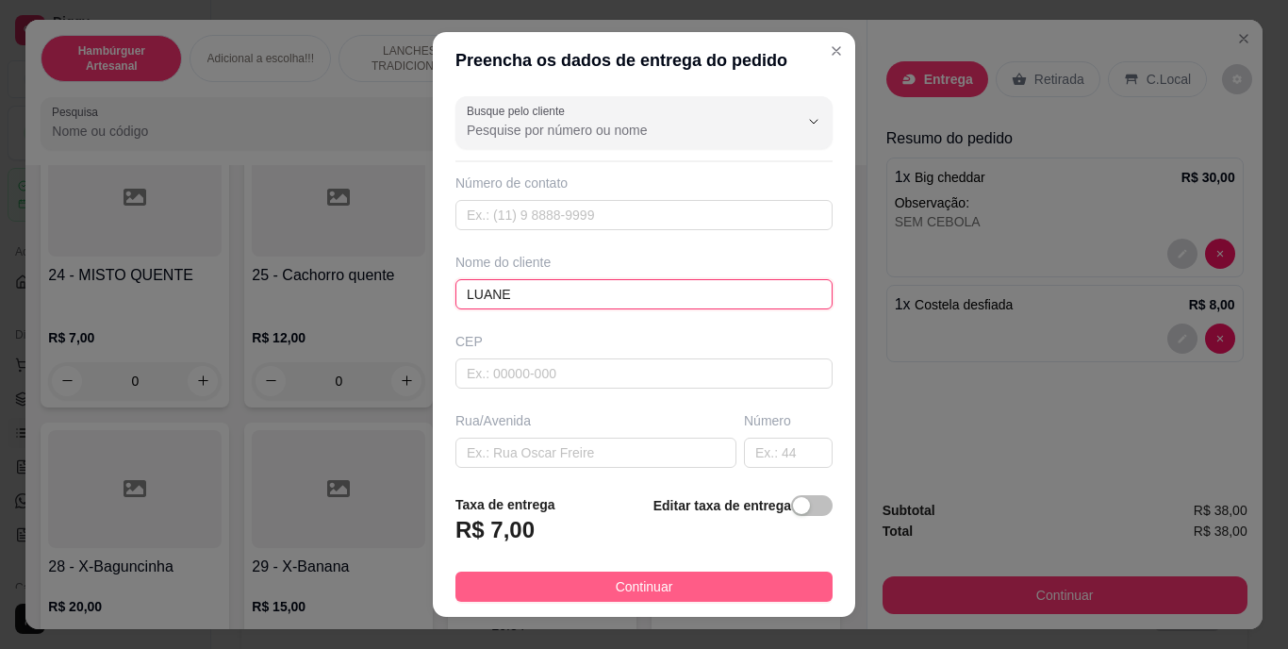
type input "LUANE"
click at [653, 581] on span "Continuar" at bounding box center [645, 586] width 58 height 21
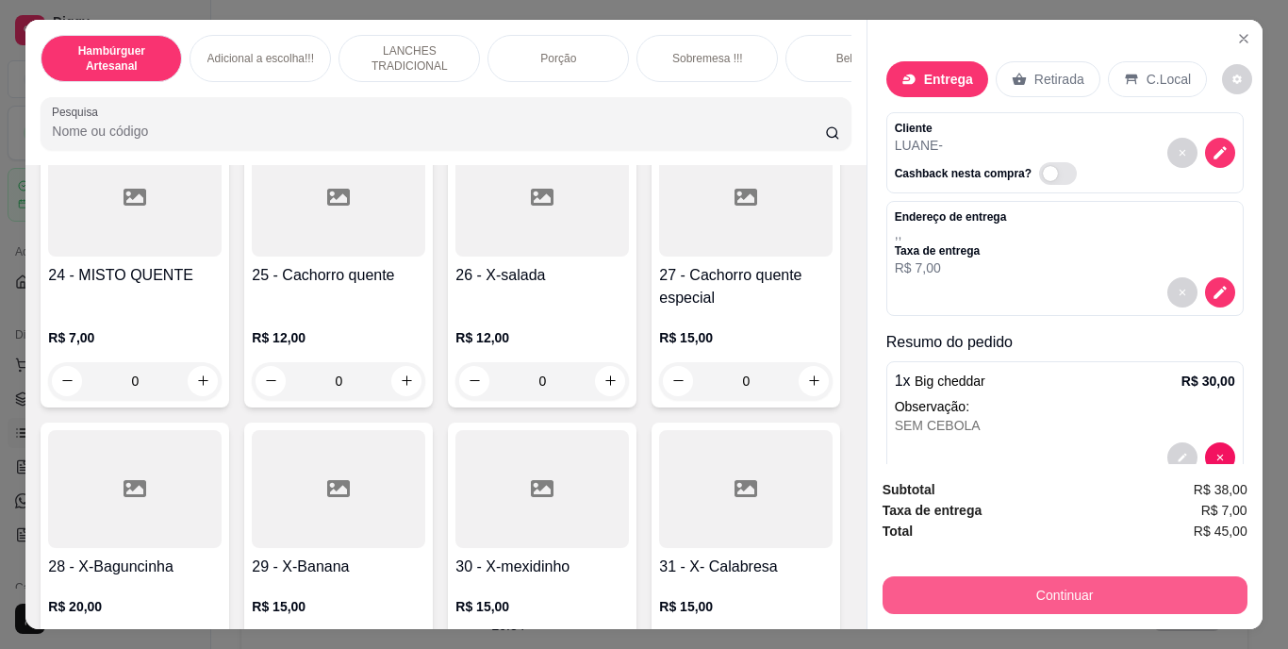
click at [976, 577] on button "Continuar" at bounding box center [1064, 595] width 365 height 38
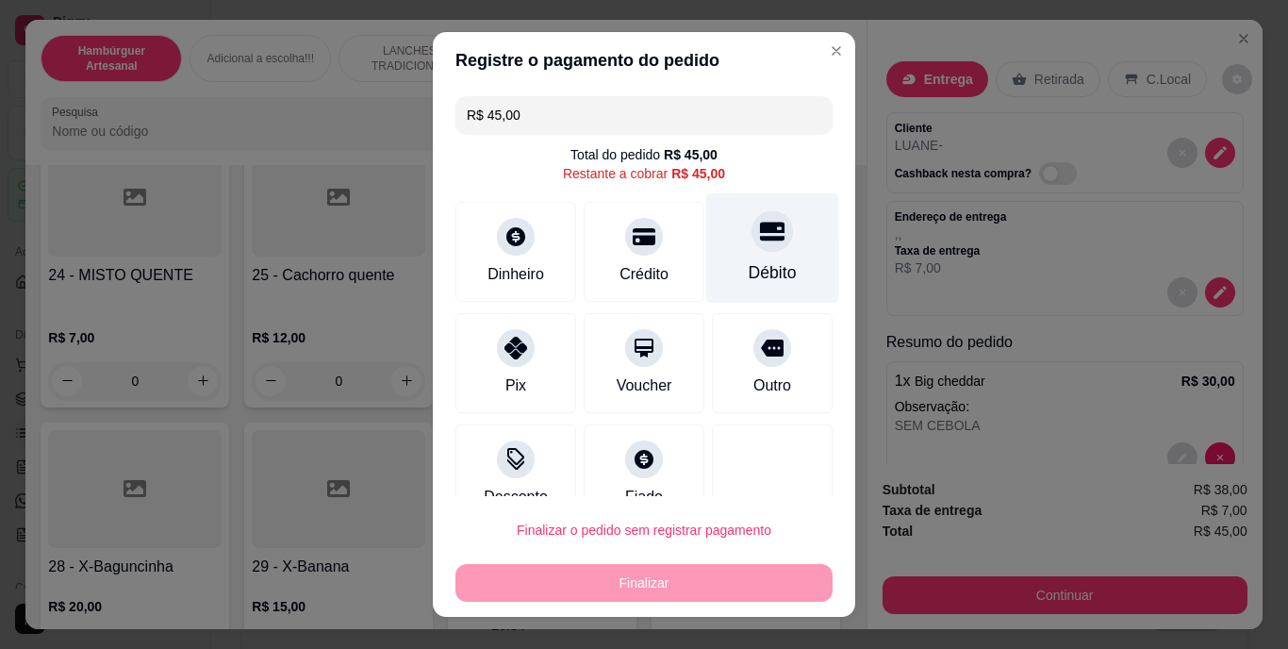
click at [748, 264] on div "Débito" at bounding box center [772, 273] width 48 height 25
type input "R$ 0,00"
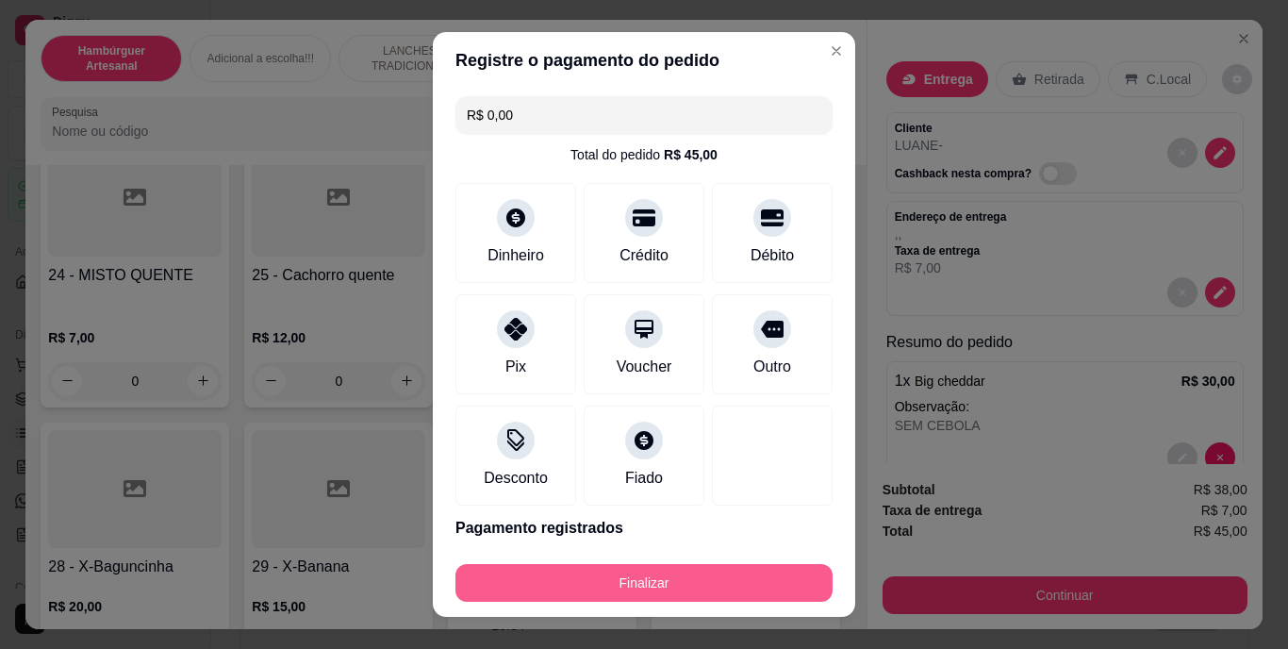
click at [742, 574] on button "Finalizar" at bounding box center [643, 583] width 377 height 38
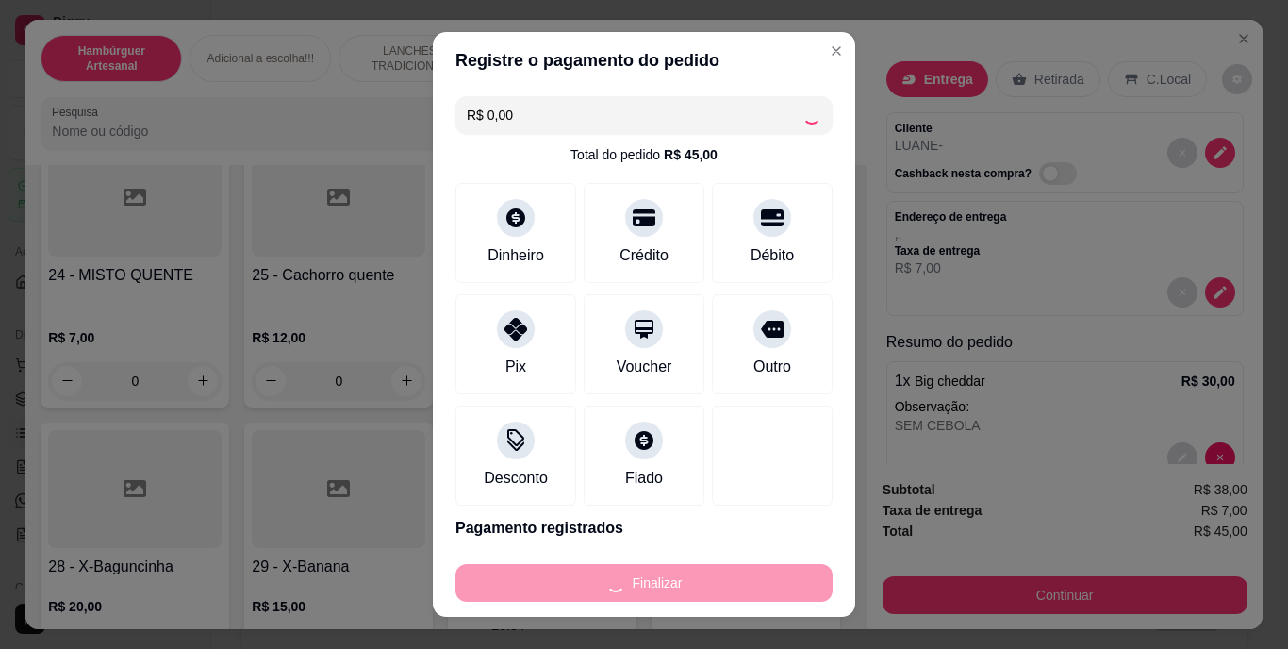
type input "0"
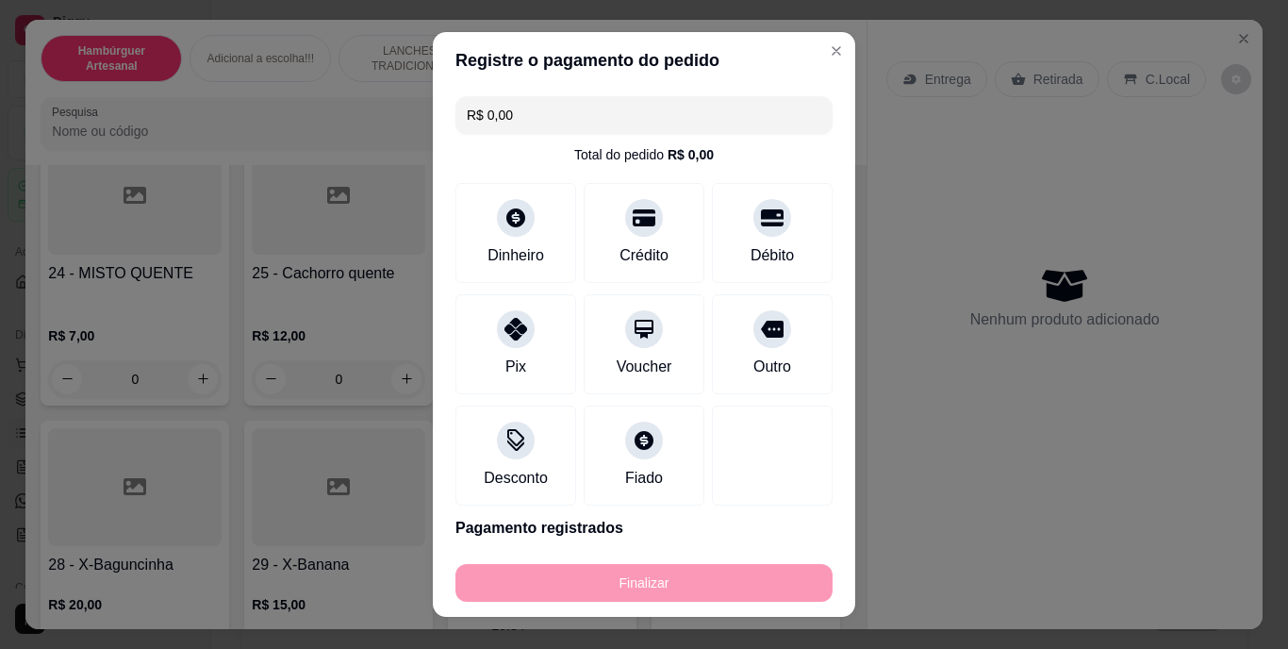
type input "-R$ 45,00"
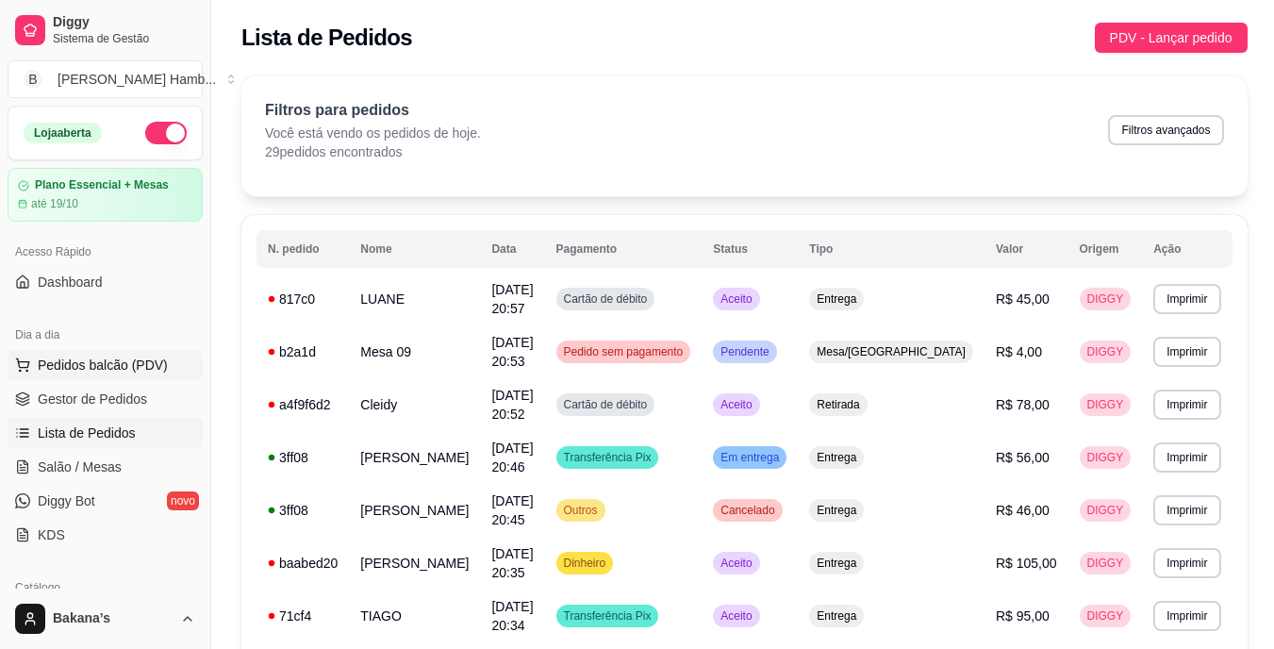
click at [149, 366] on span "Pedidos balcão (PDV)" at bounding box center [103, 364] width 130 height 19
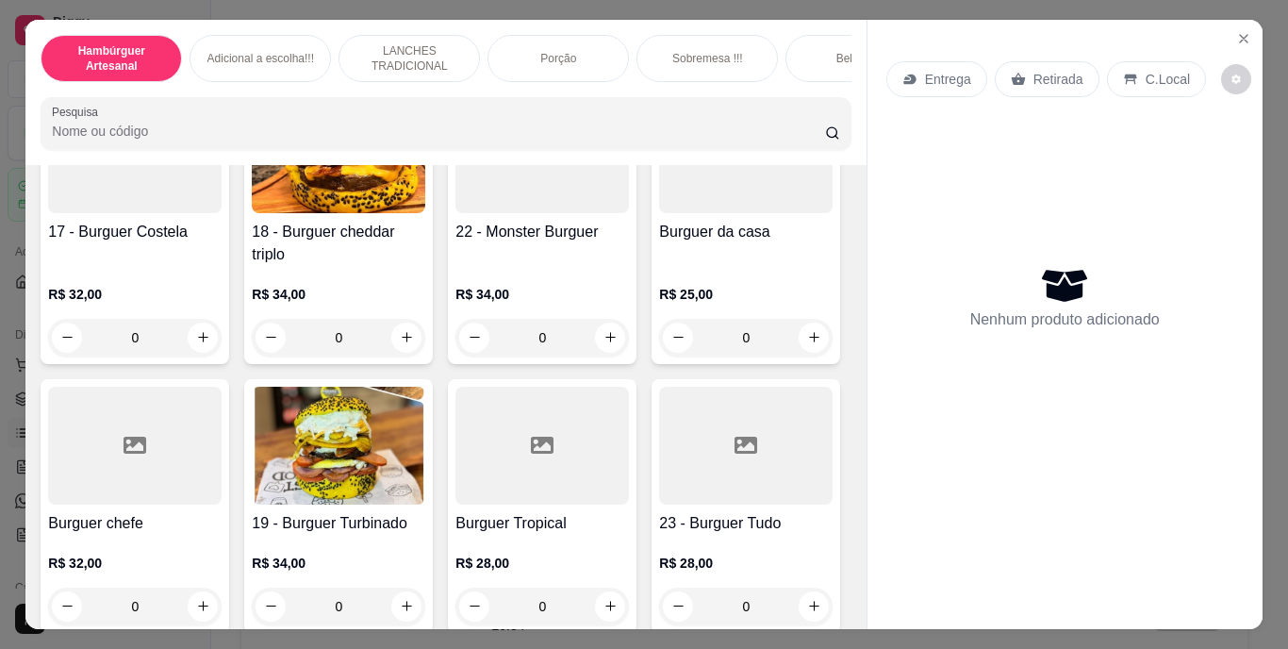
scroll to position [1414, 0]
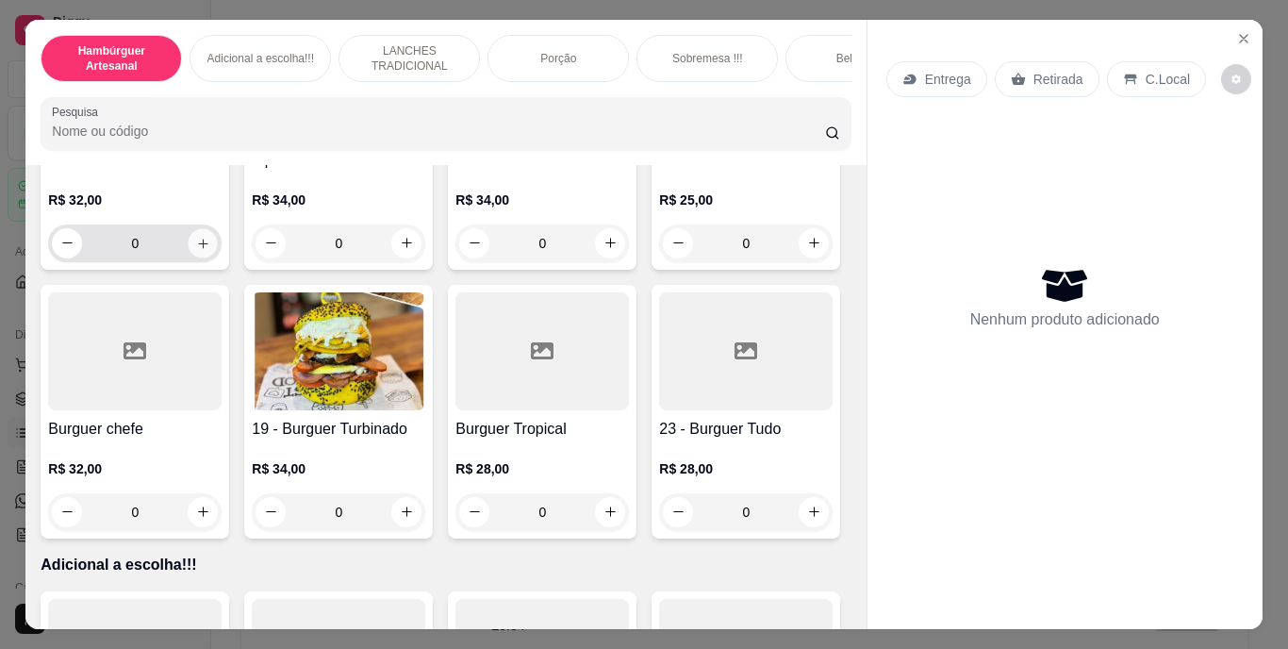
click at [210, 250] on icon "increase-product-quantity" at bounding box center [203, 243] width 14 height 14
type input "1"
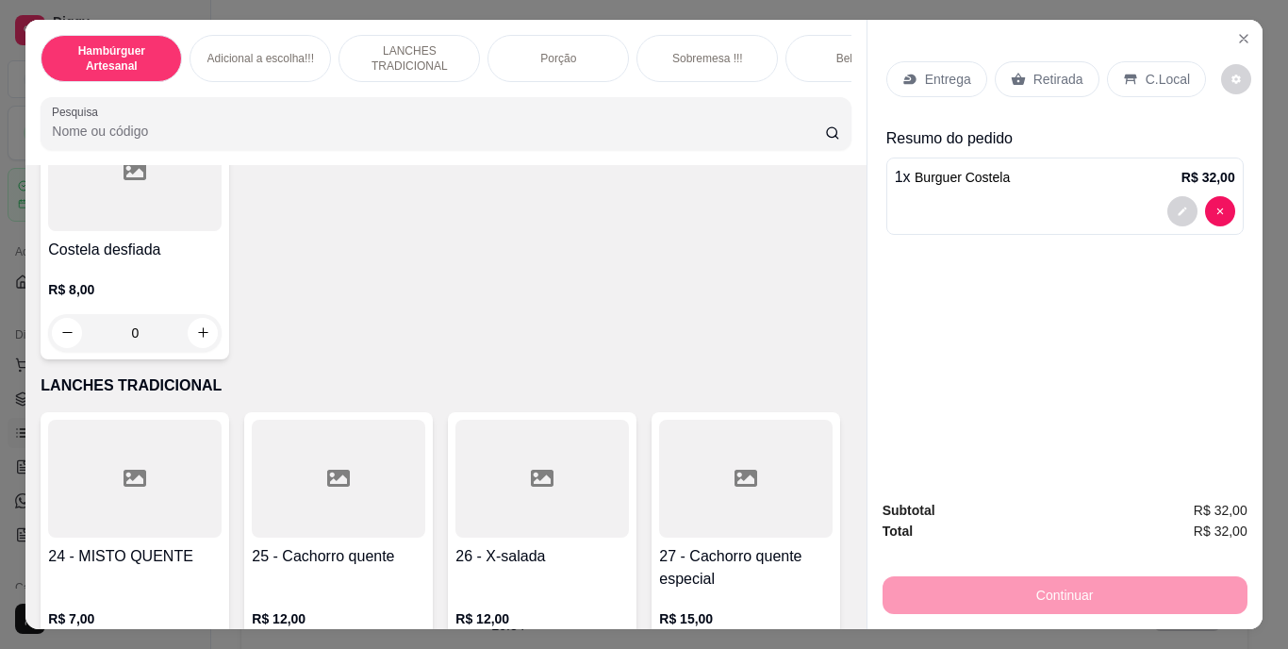
scroll to position [2357, 0]
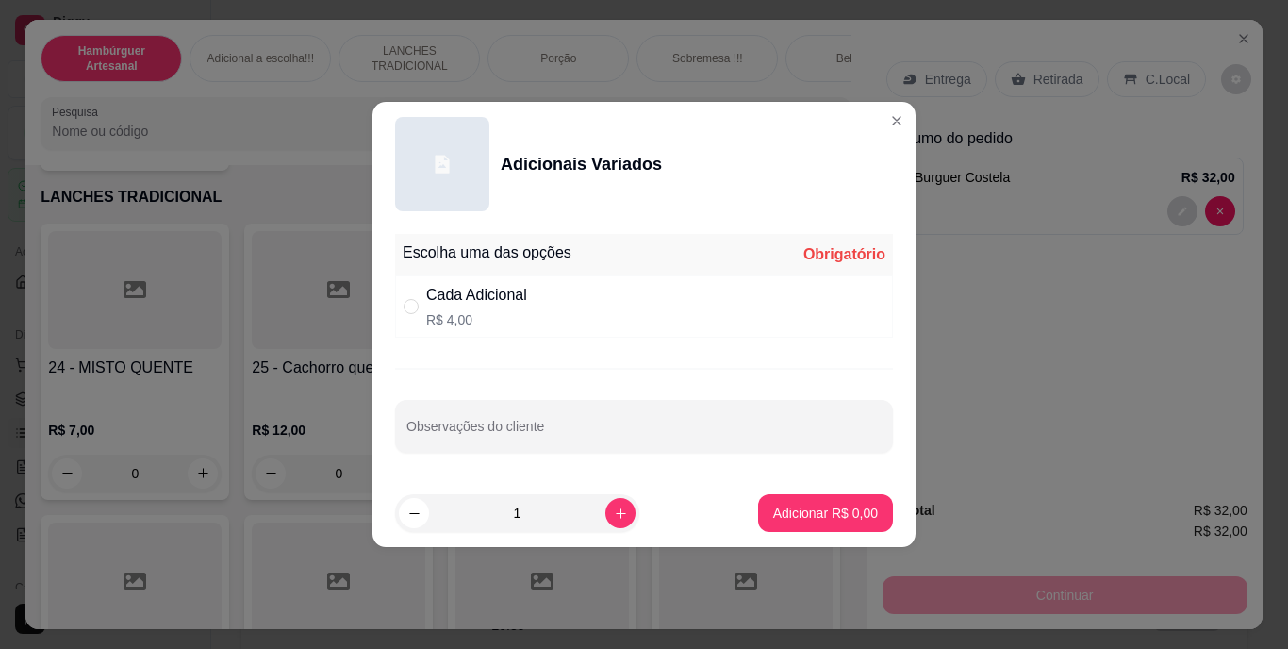
click at [460, 332] on div "Cada Adicional R$ 4,00" at bounding box center [644, 306] width 498 height 62
radio input "true"
click at [613, 516] on button "increase-product-quantity" at bounding box center [619, 512] width 29 height 29
type input "2"
click at [620, 429] on input "Observações do cliente" at bounding box center [643, 433] width 475 height 19
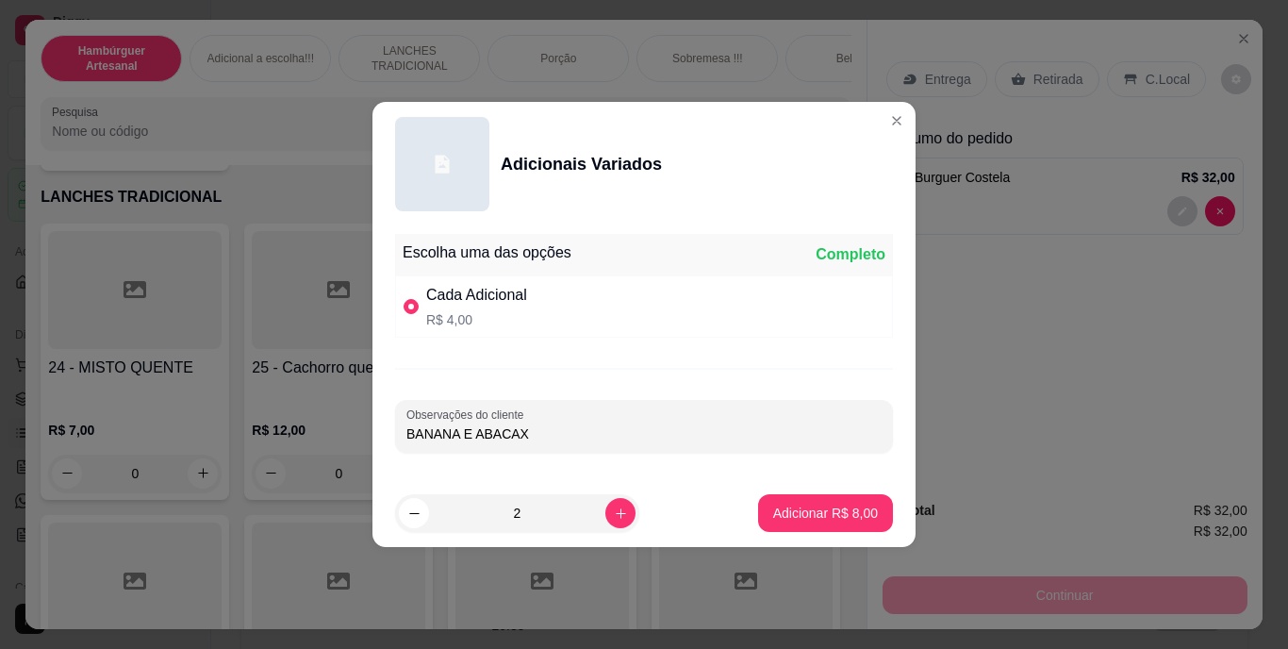
type input "BANANA E ABACAXI"
click at [777, 513] on p "Adicionar R$ 8,00" at bounding box center [825, 512] width 105 height 19
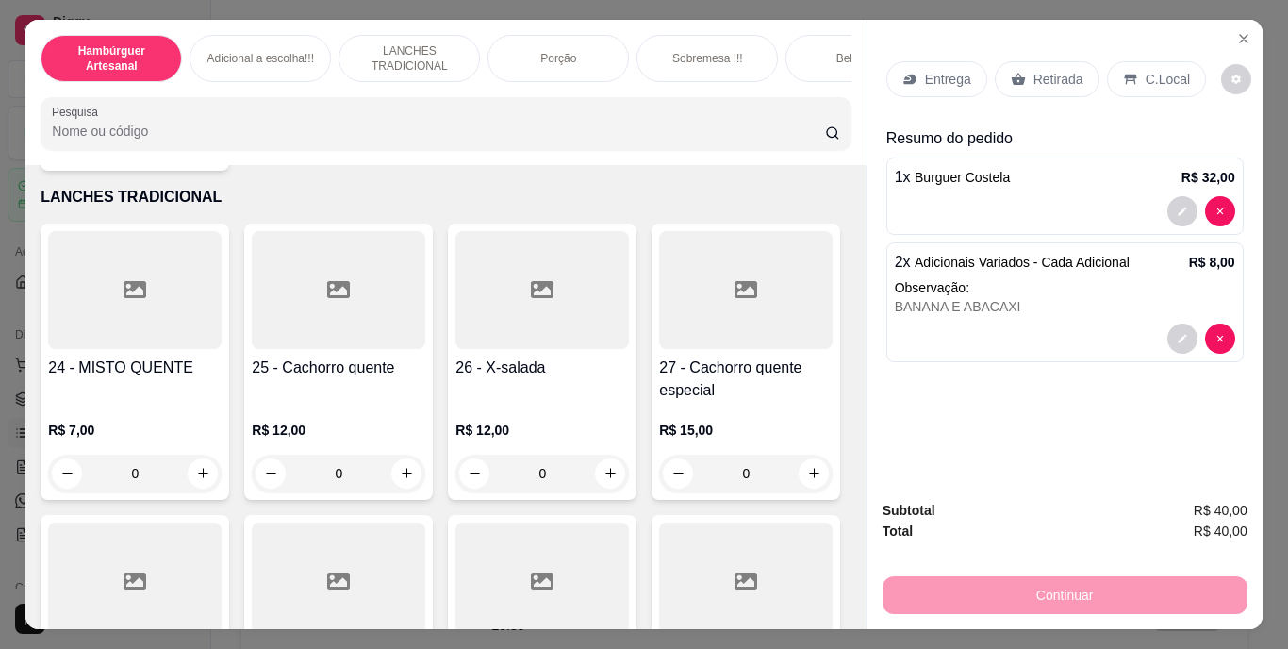
click at [1033, 76] on p "Retirada" at bounding box center [1058, 79] width 50 height 19
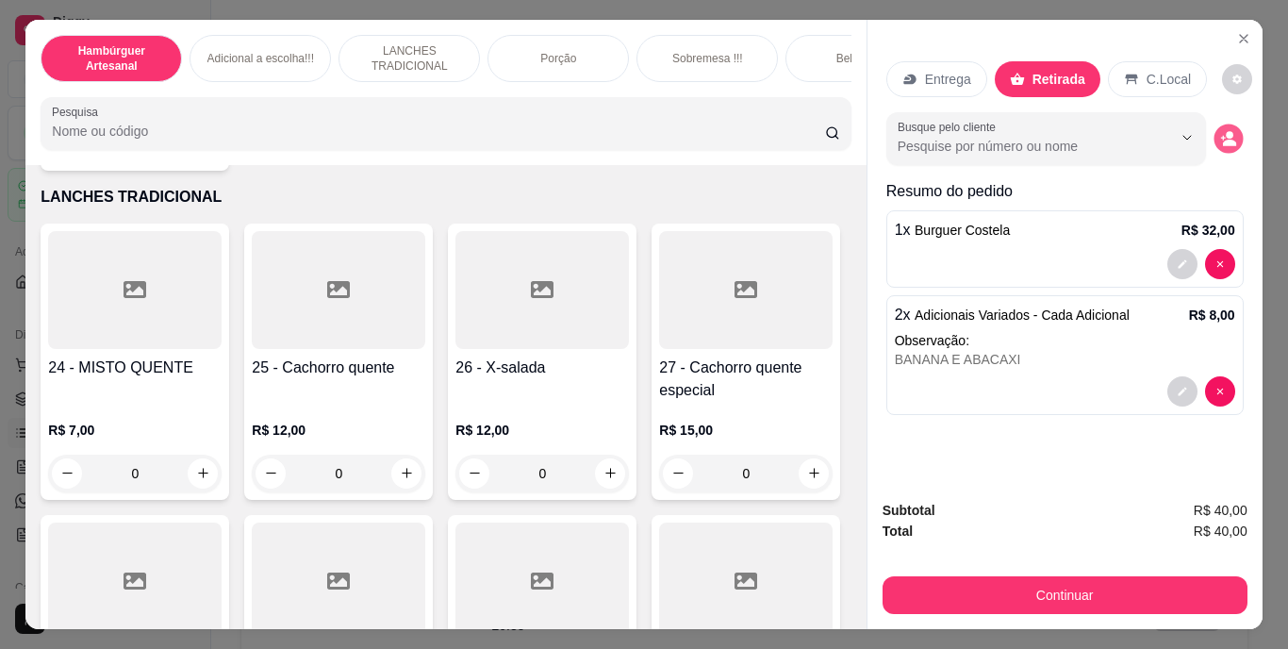
click at [1213, 136] on button "decrease-product-quantity" at bounding box center [1227, 137] width 29 height 29
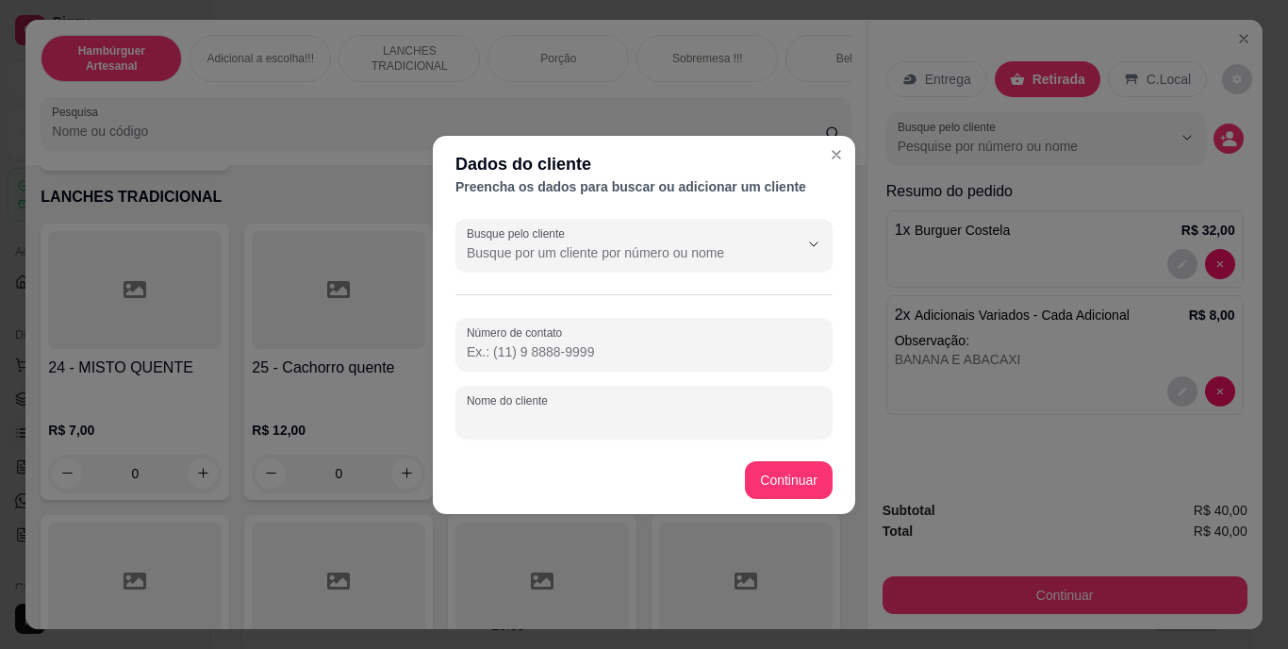
click at [662, 415] on input "Nome do cliente" at bounding box center [644, 419] width 354 height 19
type input "[PERSON_NAME]"
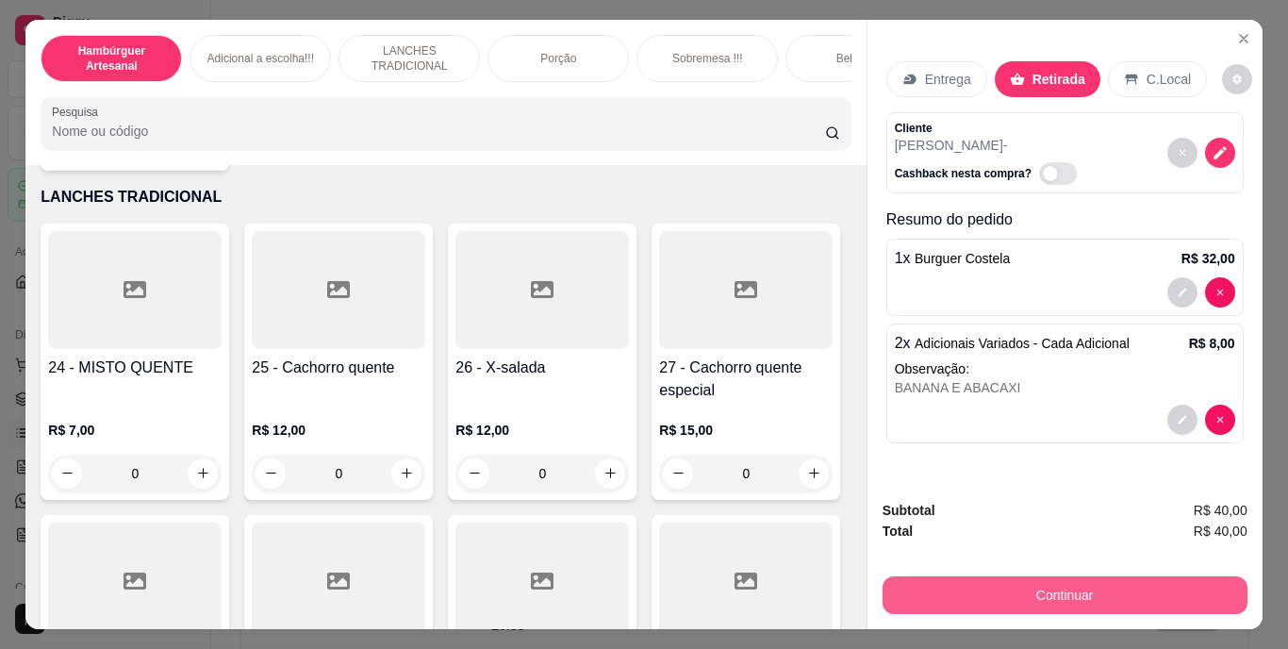
click at [928, 580] on button "Continuar" at bounding box center [1064, 595] width 365 height 38
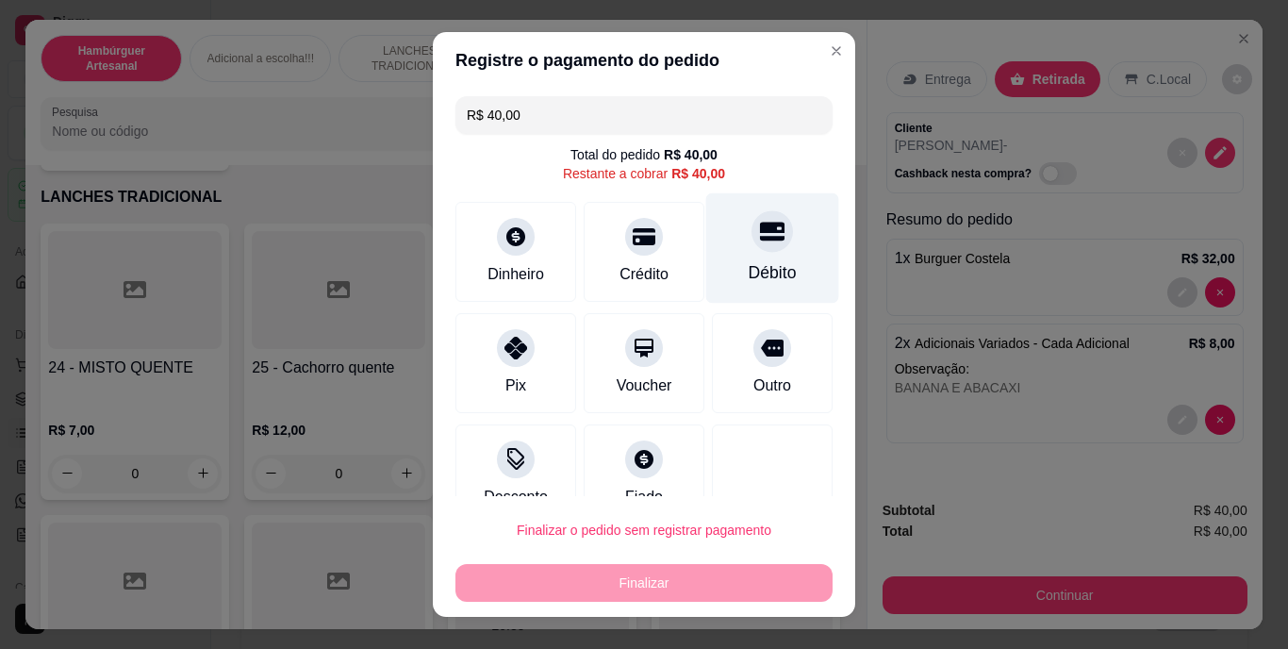
click at [752, 246] on div at bounding box center [771, 231] width 41 height 41
type input "R$ 0,00"
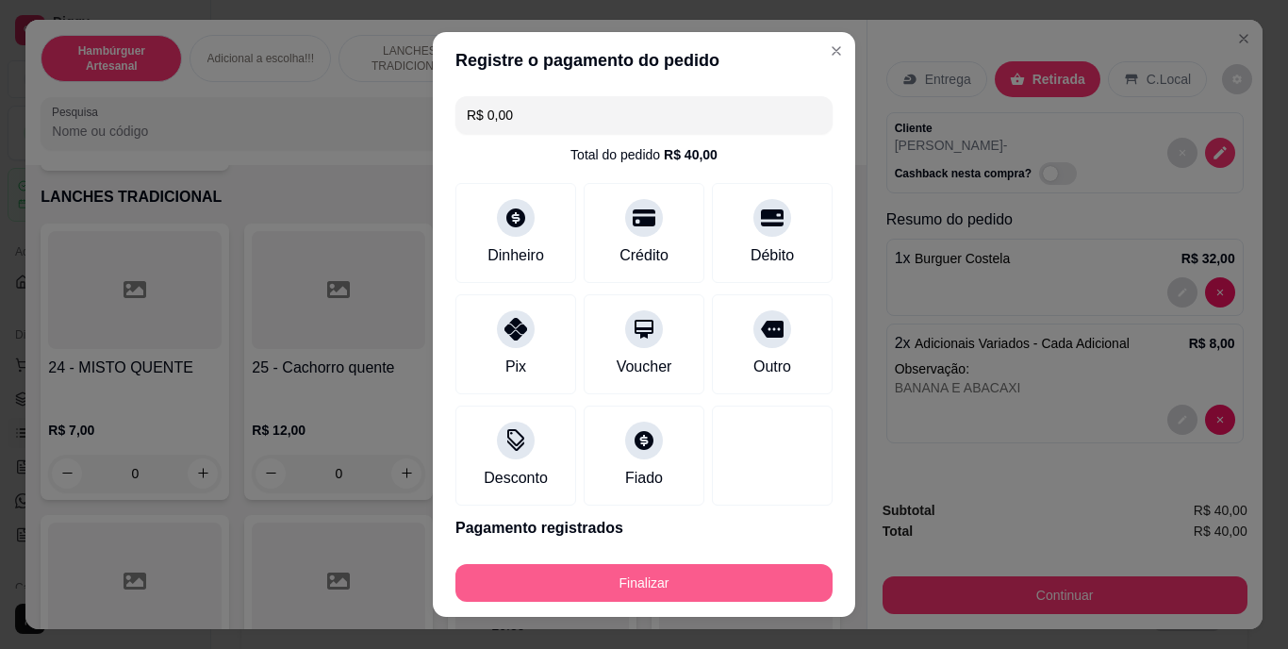
click at [677, 567] on button "Finalizar" at bounding box center [643, 583] width 377 height 38
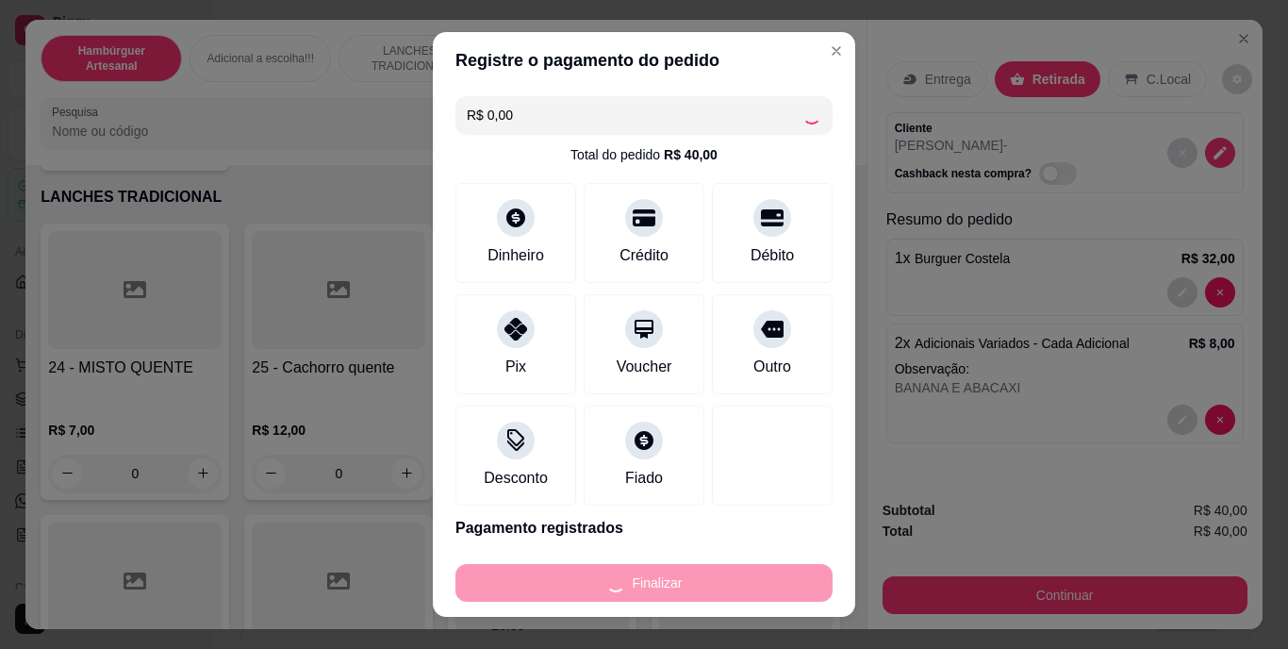
type input "0"
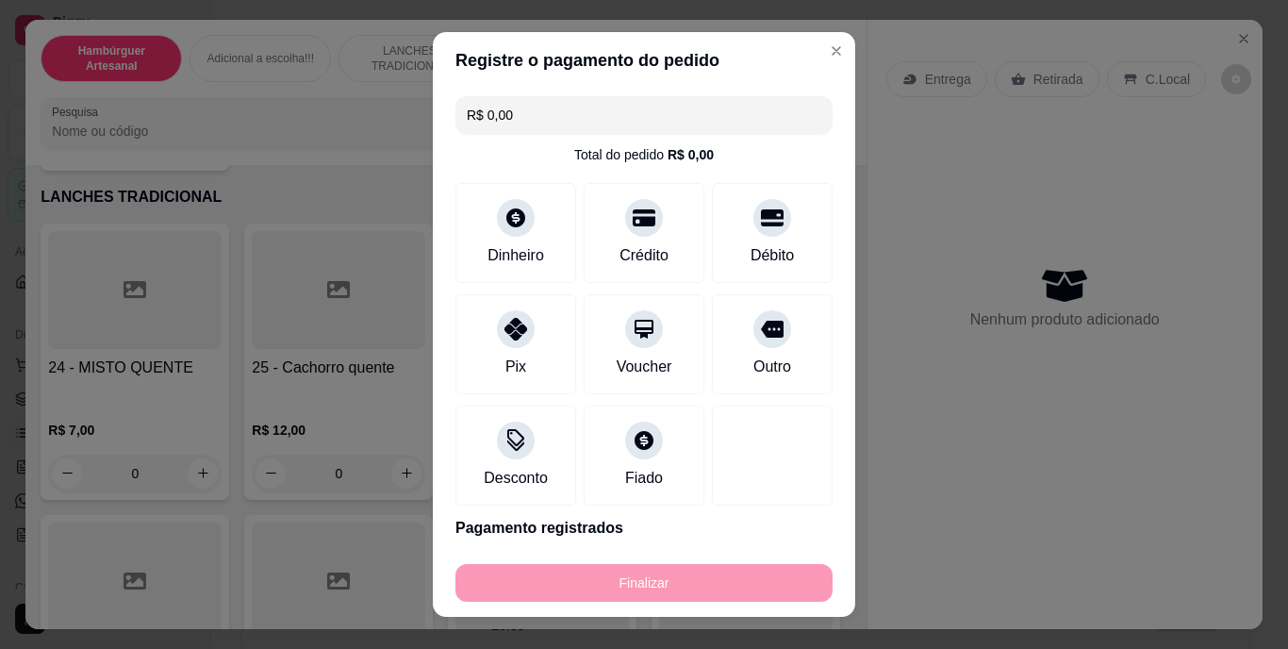
type input "-R$ 40,00"
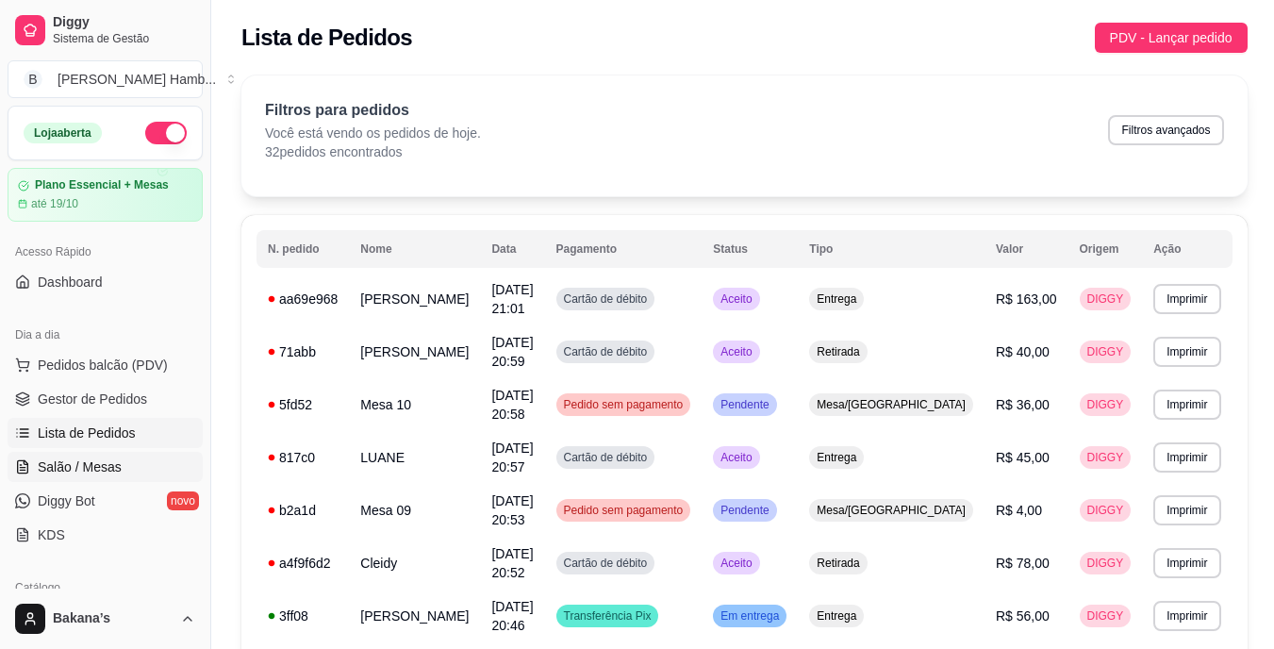
click at [99, 468] on span "Salão / Mesas" at bounding box center [80, 466] width 84 height 19
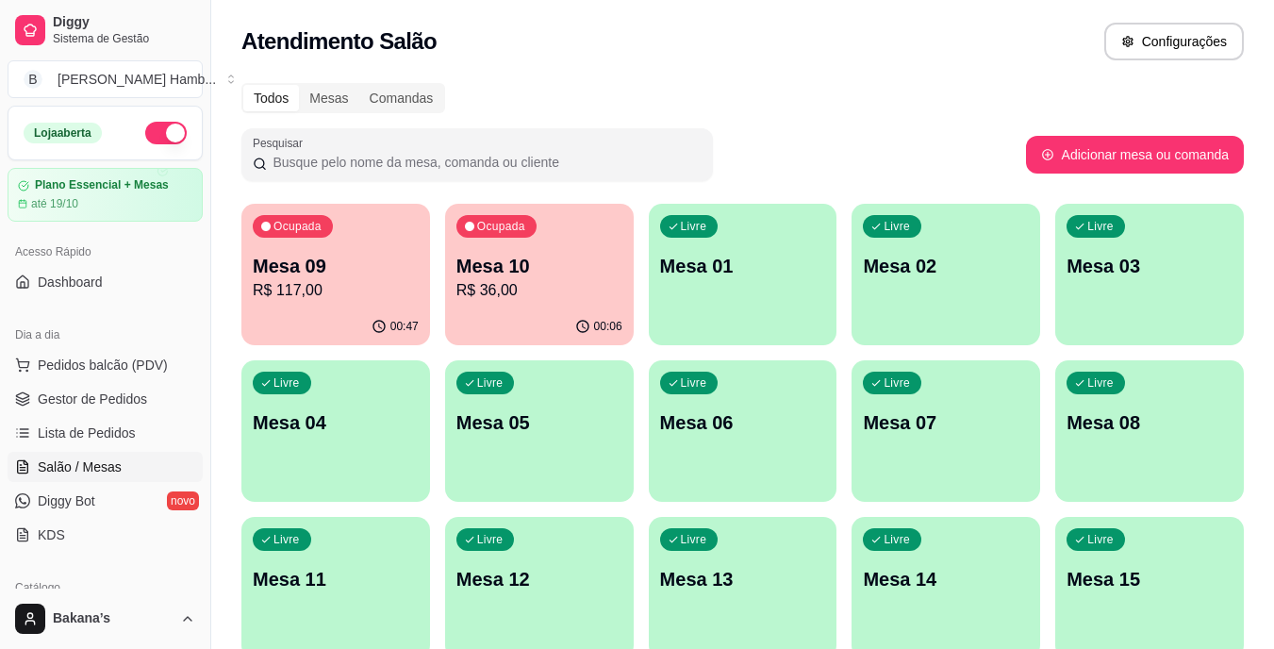
click at [345, 279] on p "R$ 117,00" at bounding box center [336, 290] width 166 height 23
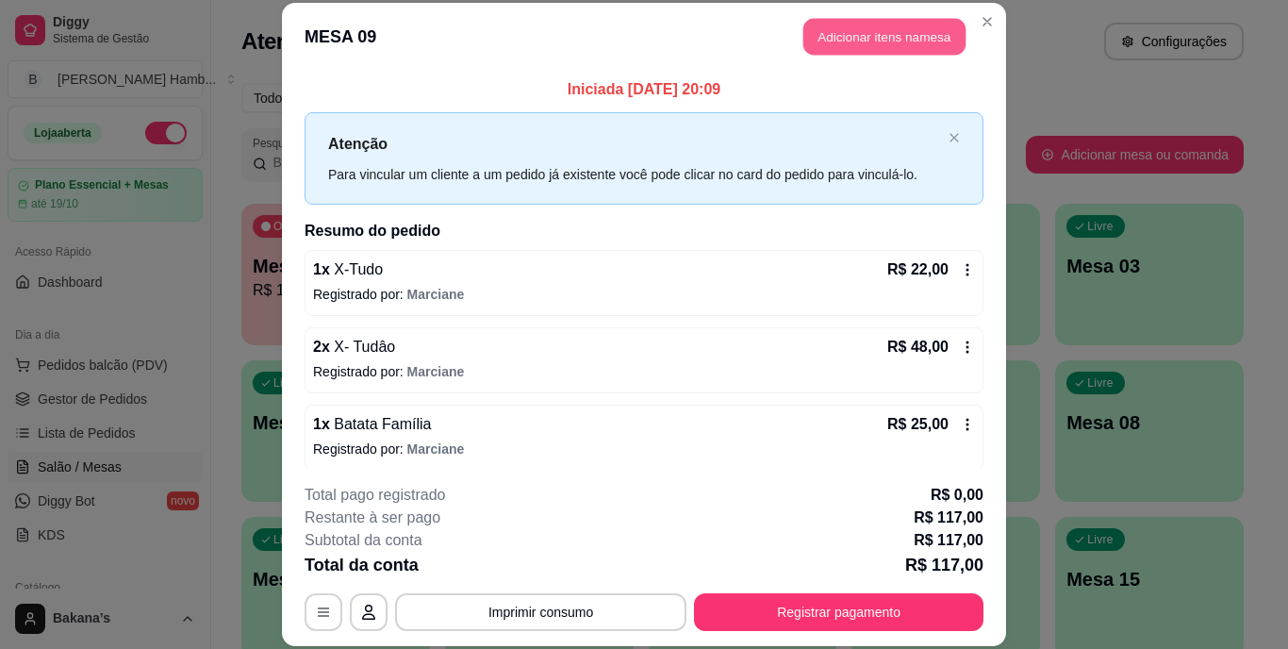
click at [830, 44] on button "Adicionar itens na mesa" at bounding box center [884, 37] width 162 height 37
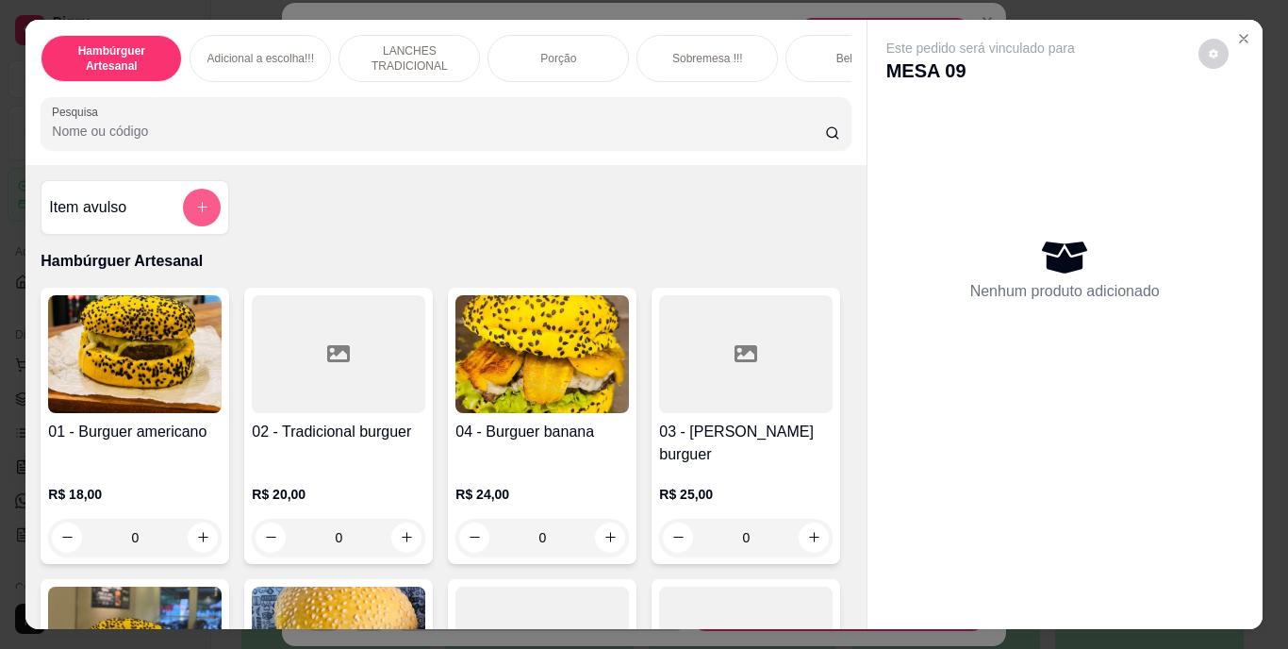
click at [198, 204] on button "add-separate-item" at bounding box center [202, 208] width 38 height 38
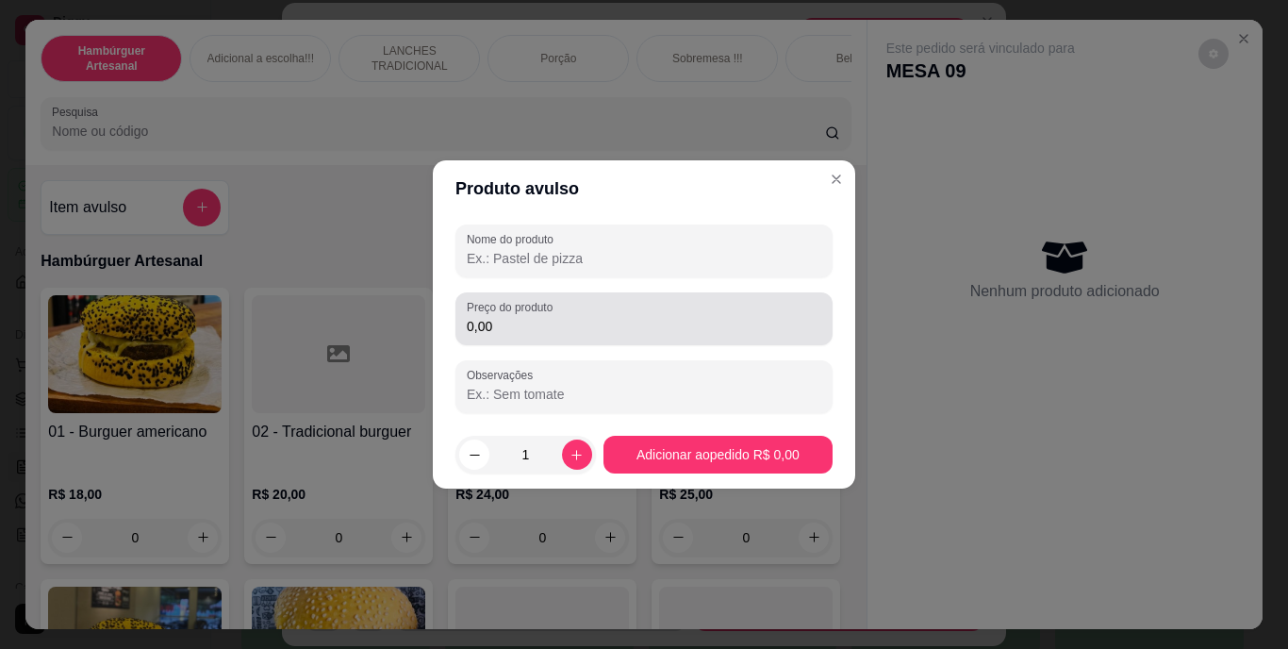
click at [569, 337] on div "0,00" at bounding box center [644, 319] width 354 height 38
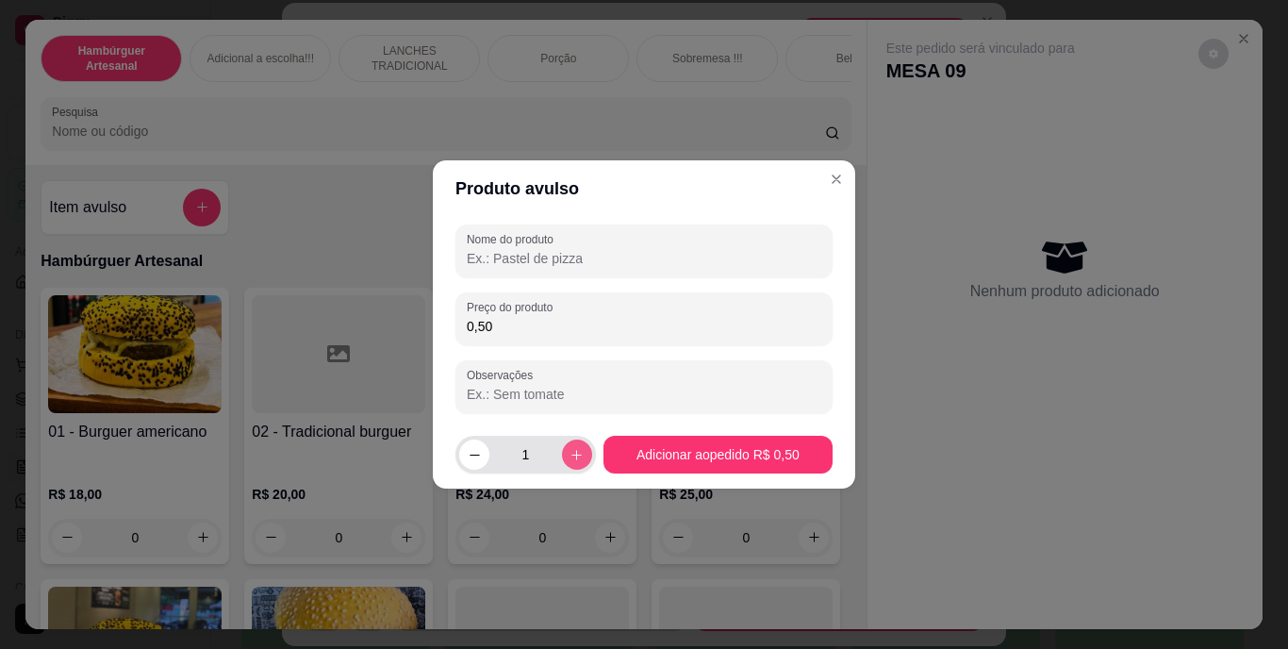
type input "0,50"
click at [572, 456] on icon "increase-product-quantity" at bounding box center [576, 455] width 14 height 14
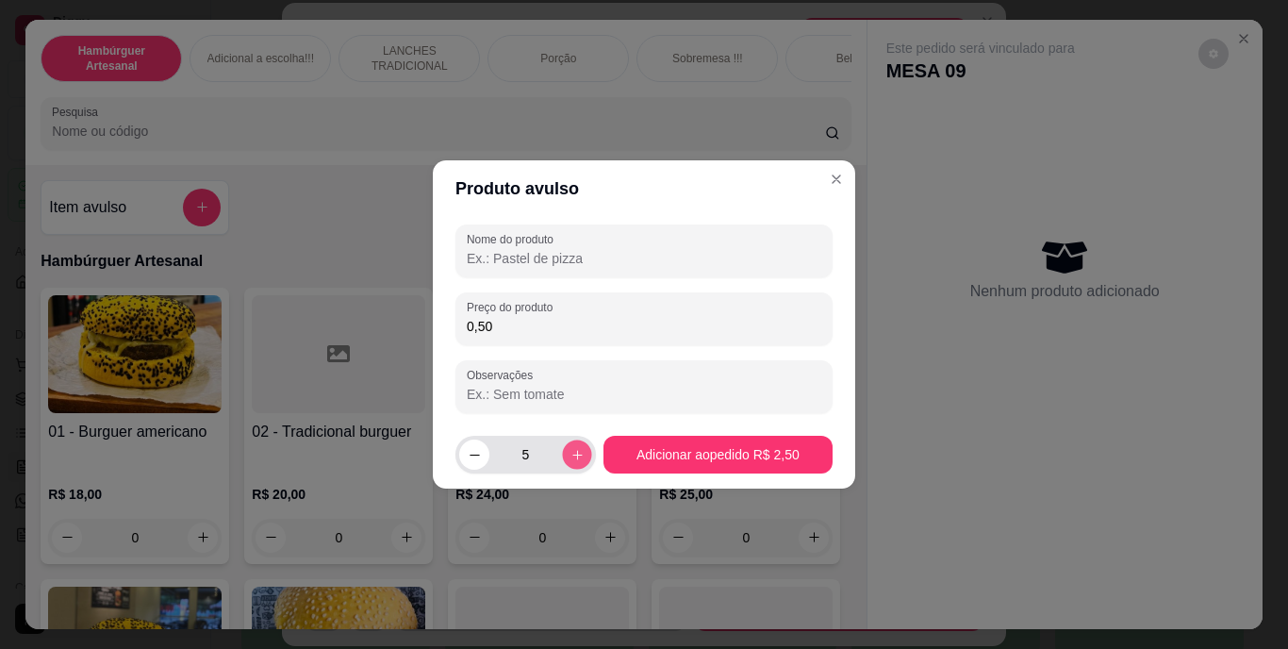
click at [572, 456] on icon "increase-product-quantity" at bounding box center [576, 455] width 14 height 14
click at [475, 459] on icon "decrease-product-quantity" at bounding box center [475, 455] width 14 height 14
type input "6"
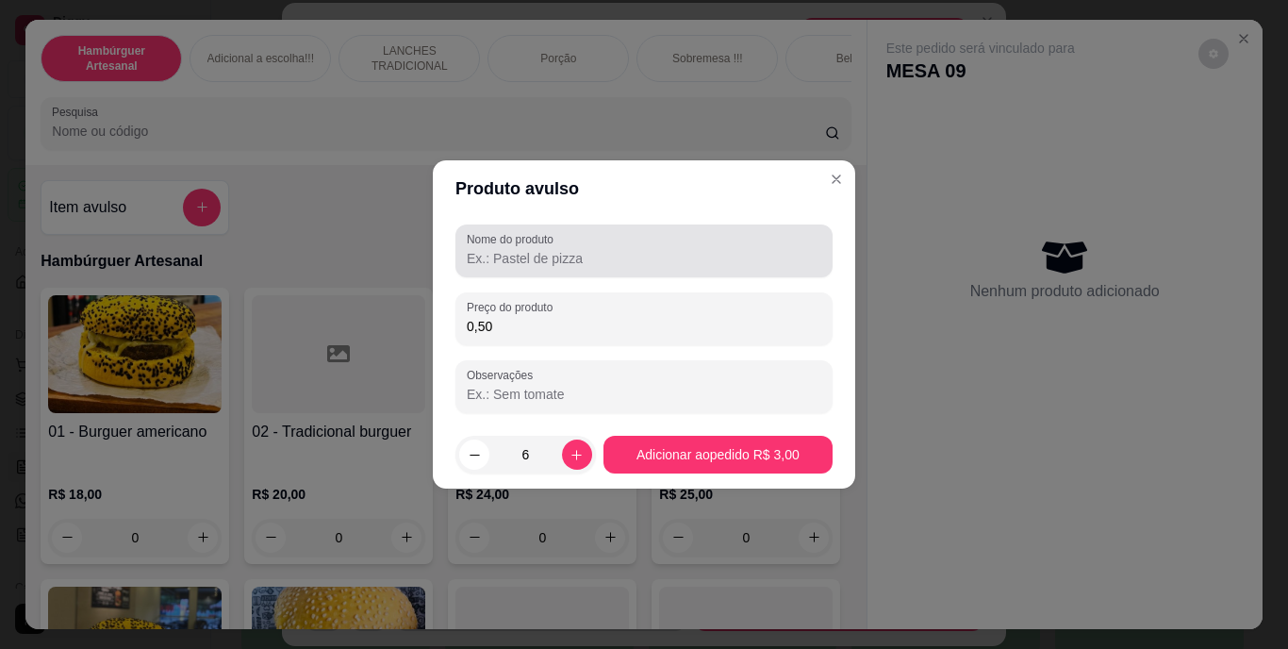
click at [568, 247] on div at bounding box center [644, 251] width 354 height 38
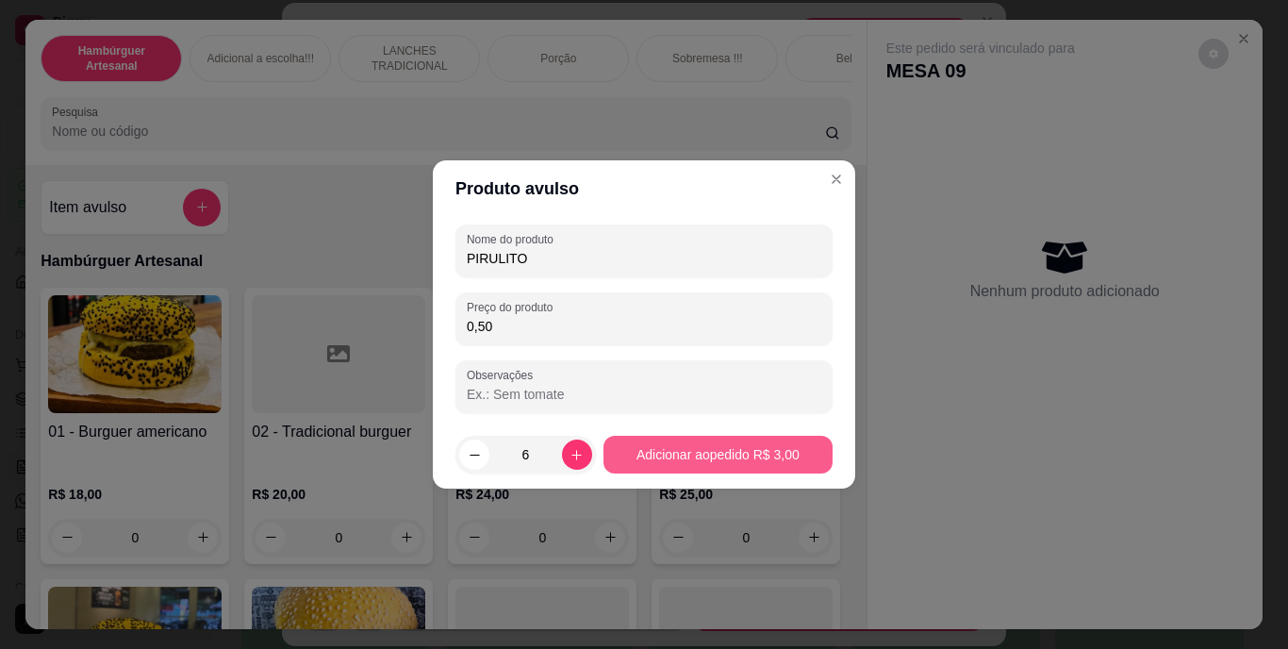
type input "PIRULITO"
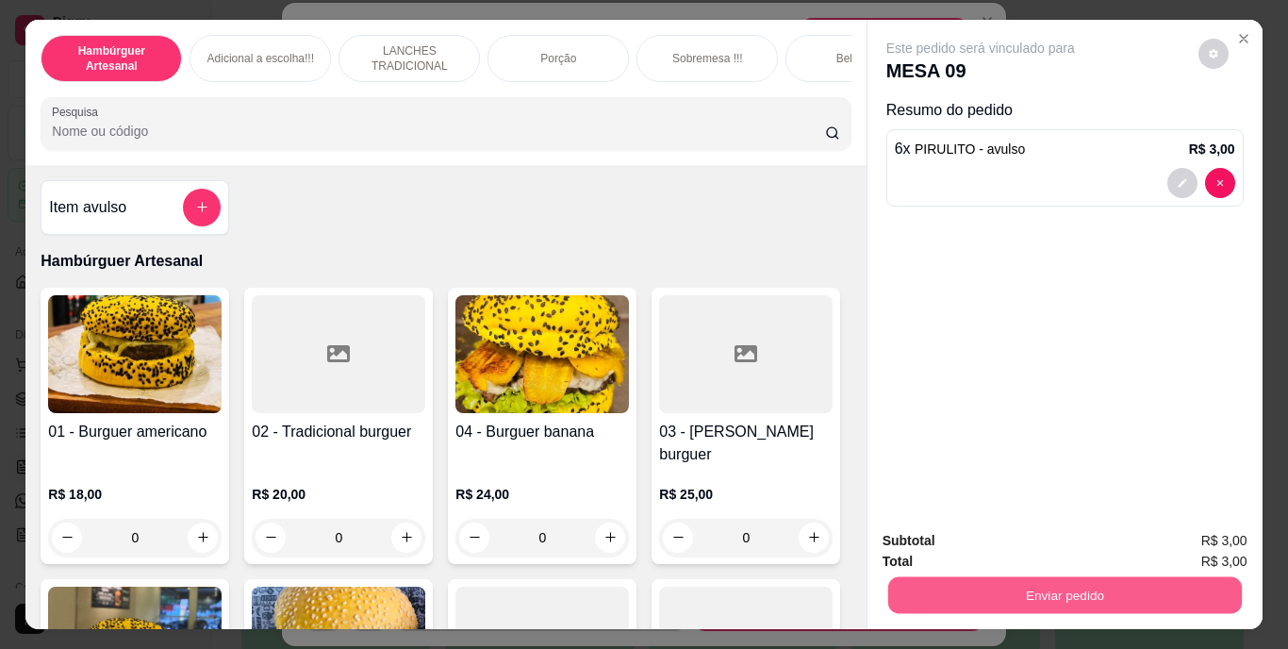
click at [964, 577] on button "Enviar pedido" at bounding box center [1064, 595] width 354 height 37
click at [1162, 540] on button "Enviar pedido" at bounding box center [1198, 541] width 104 height 35
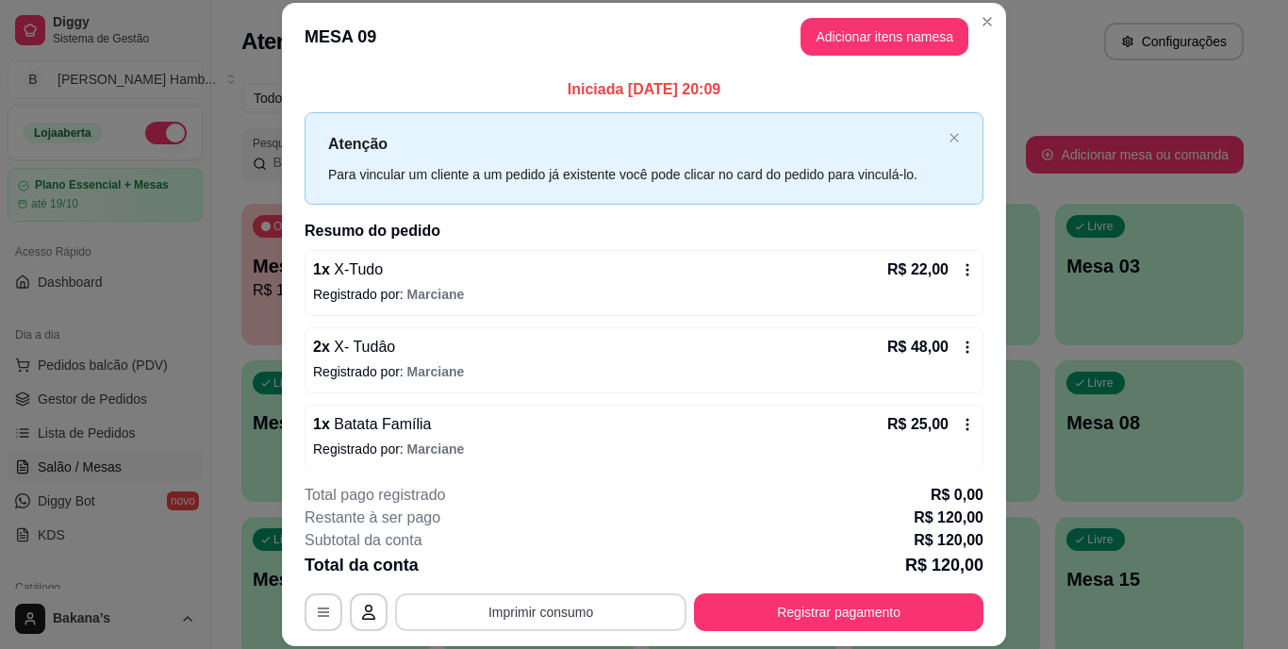
click at [598, 610] on button "Imprimir consumo" at bounding box center [540, 612] width 291 height 38
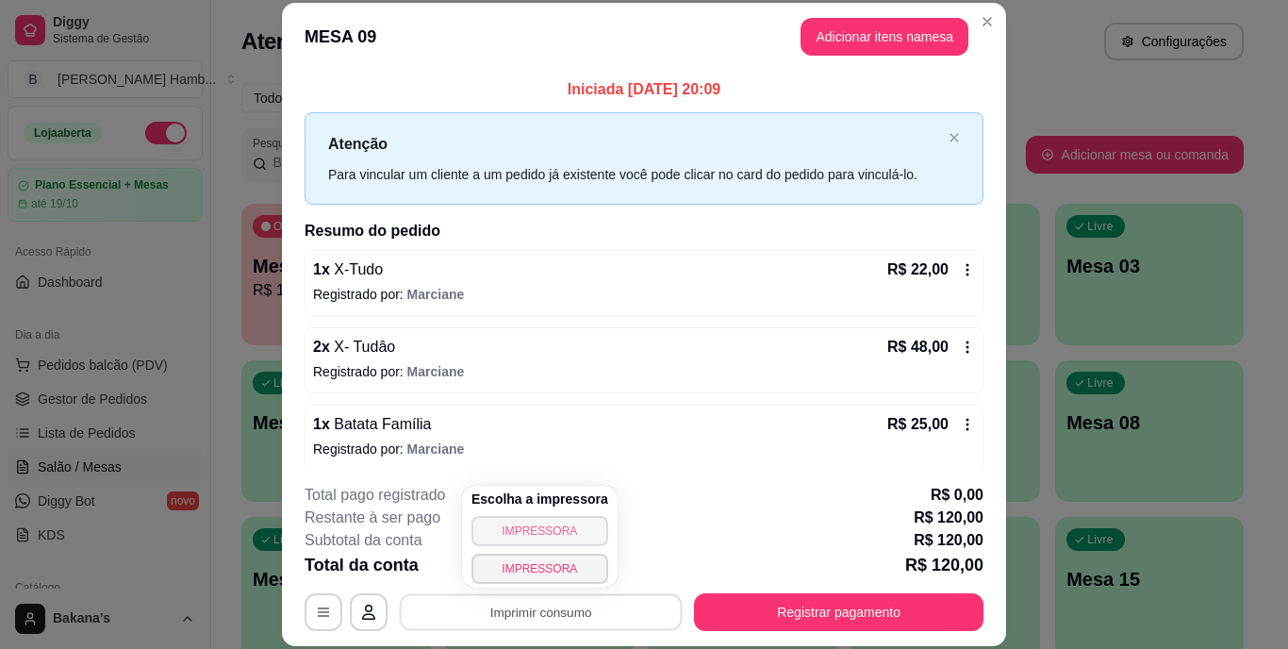
click at [538, 525] on button "IMPRESSORA" at bounding box center [539, 531] width 137 height 30
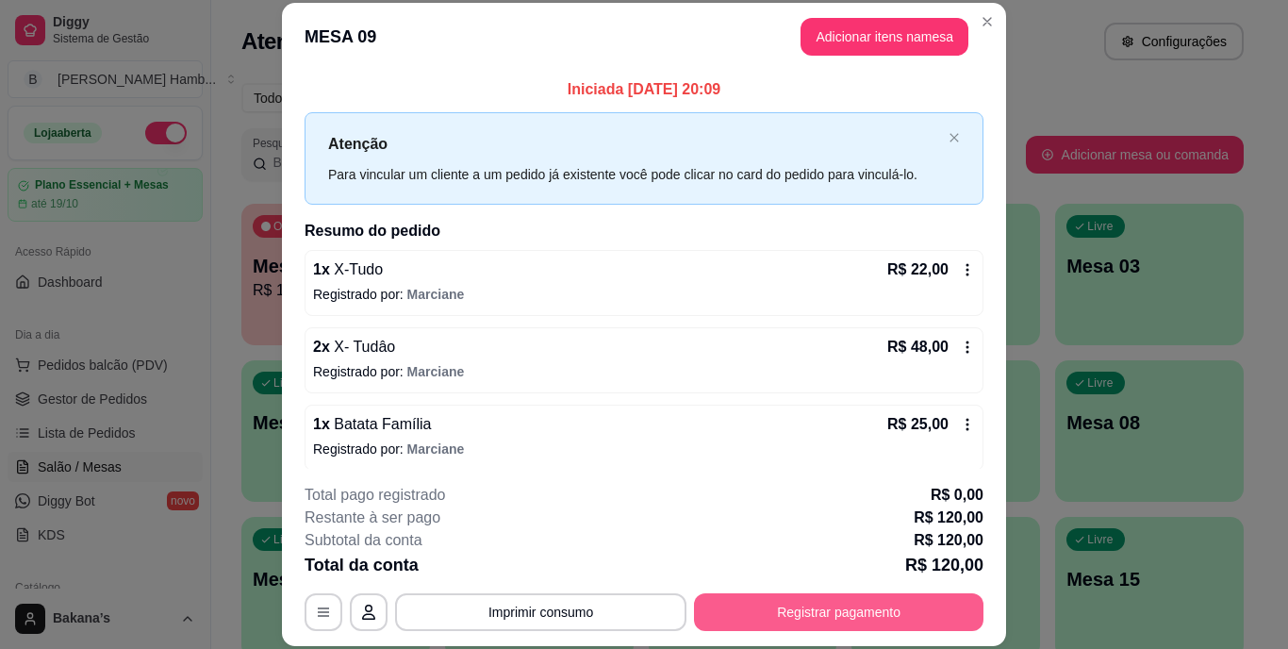
click at [839, 625] on button "Registrar pagamento" at bounding box center [838, 612] width 289 height 38
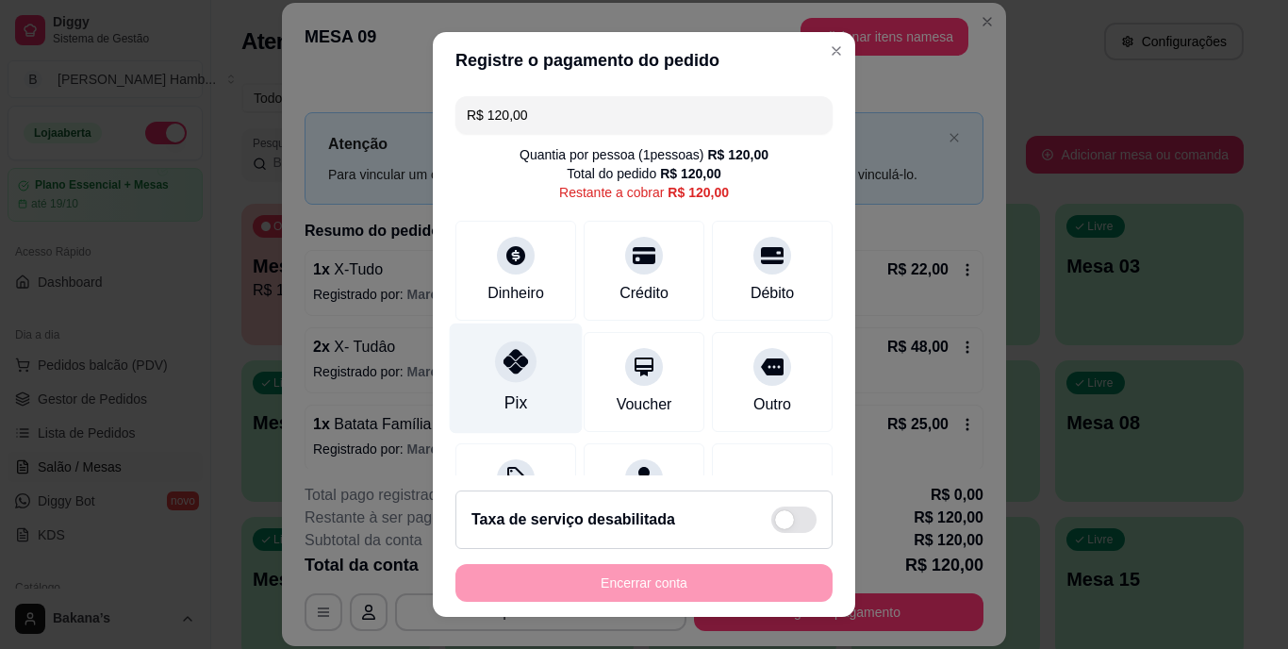
click at [508, 377] on div at bounding box center [515, 361] width 41 height 41
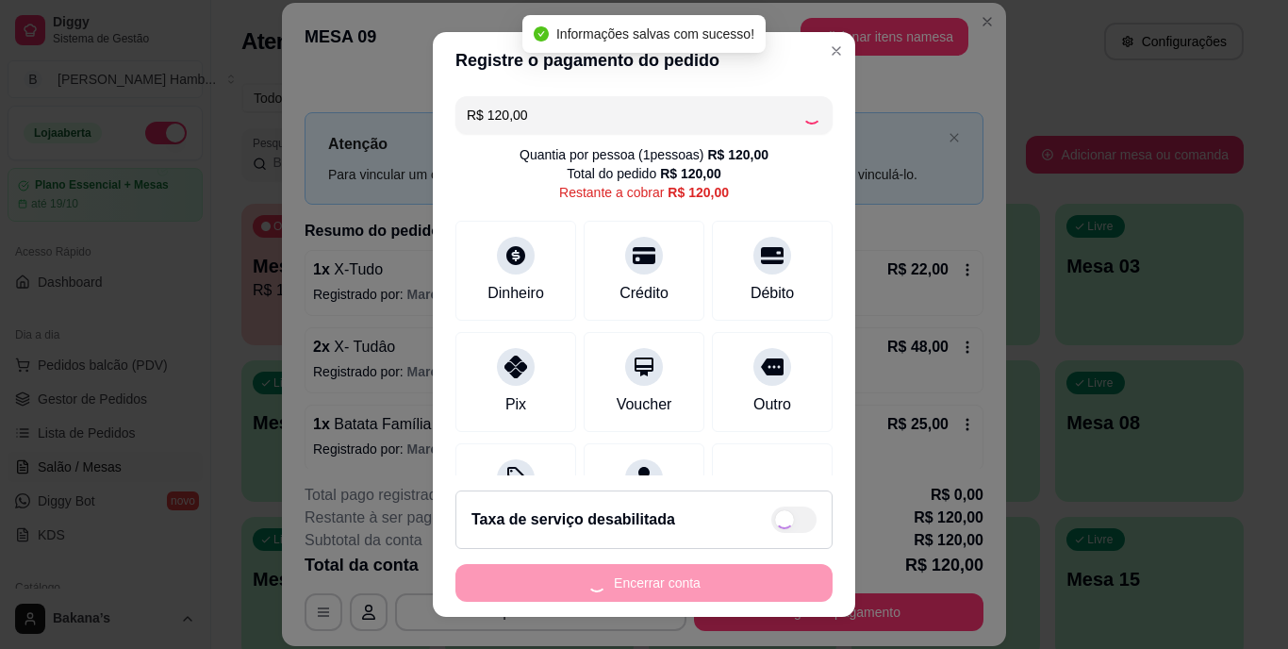
type input "R$ 0,00"
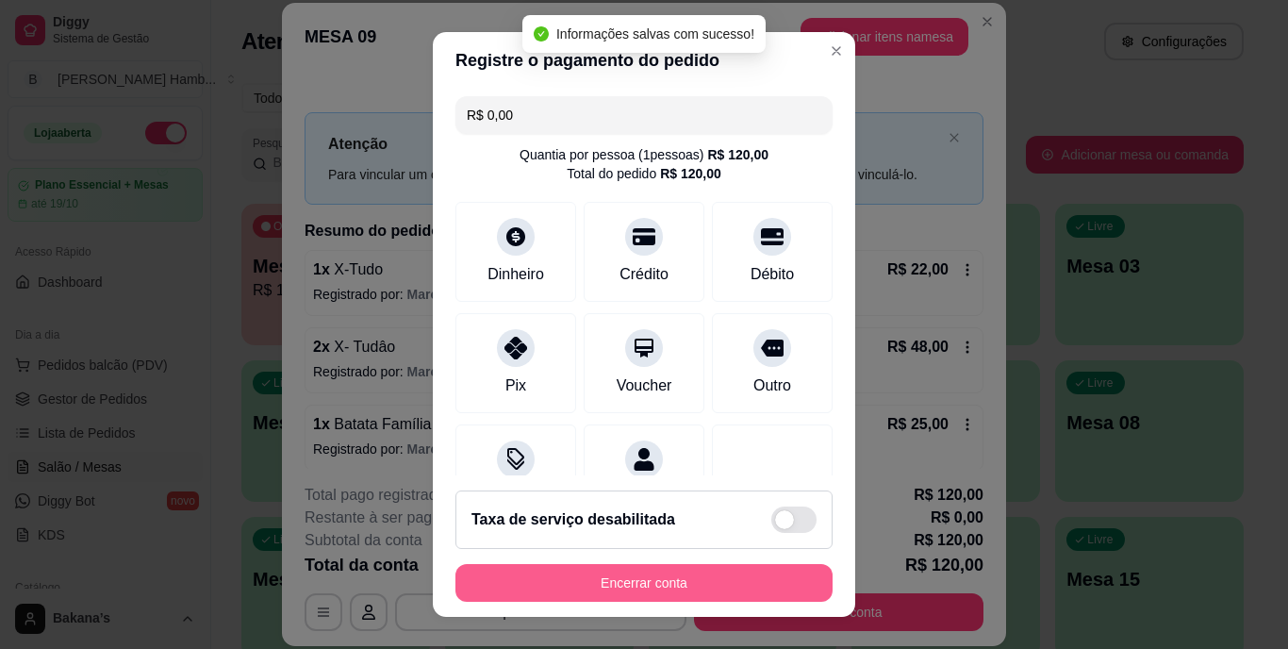
click at [625, 578] on button "Encerrar conta" at bounding box center [643, 583] width 377 height 38
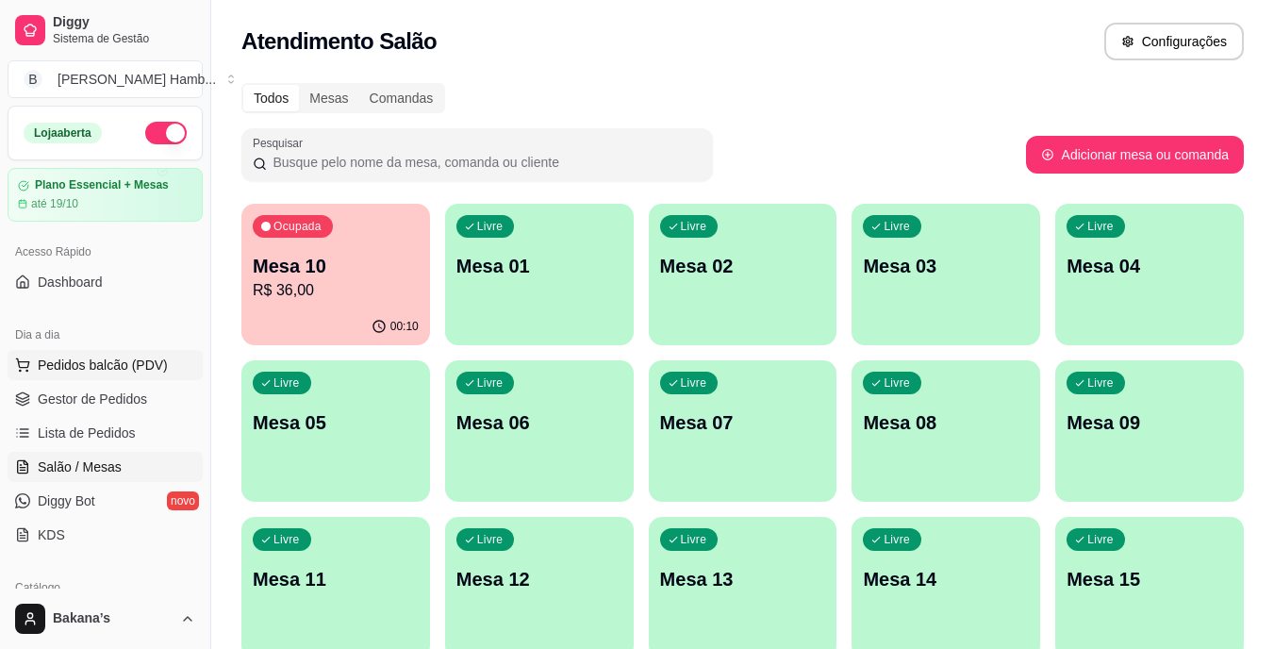
click at [180, 350] on button "Pedidos balcão (PDV)" at bounding box center [105, 365] width 195 height 30
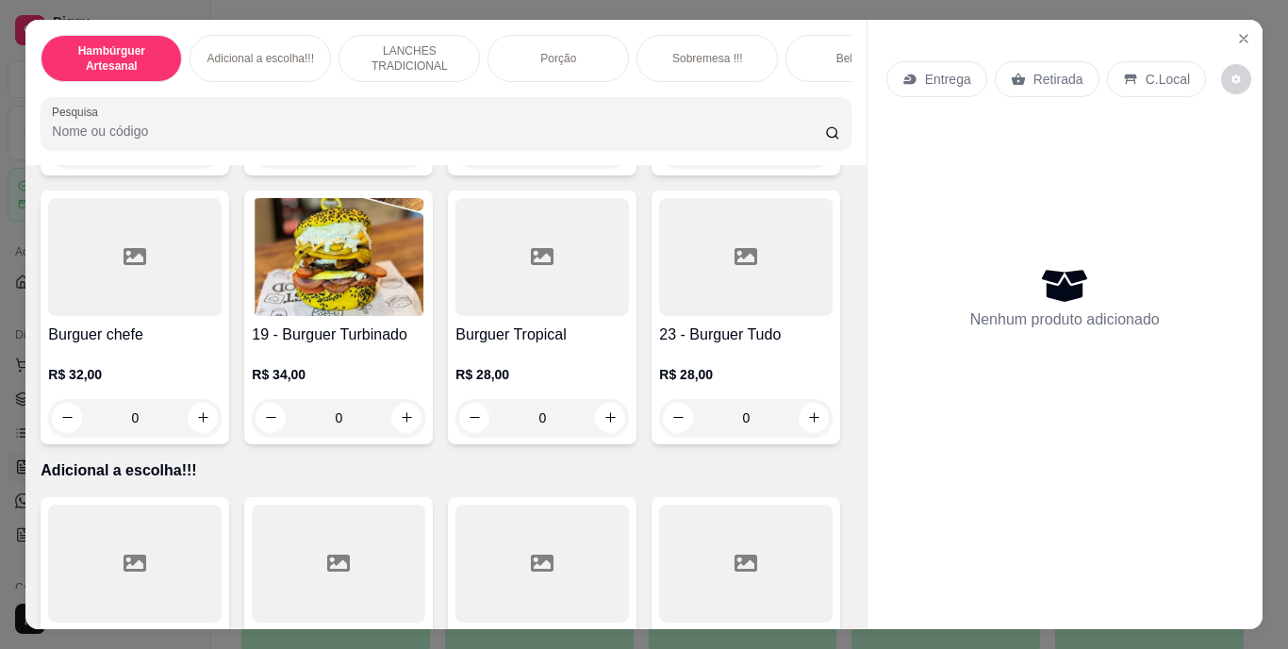
scroll to position [1697, 0]
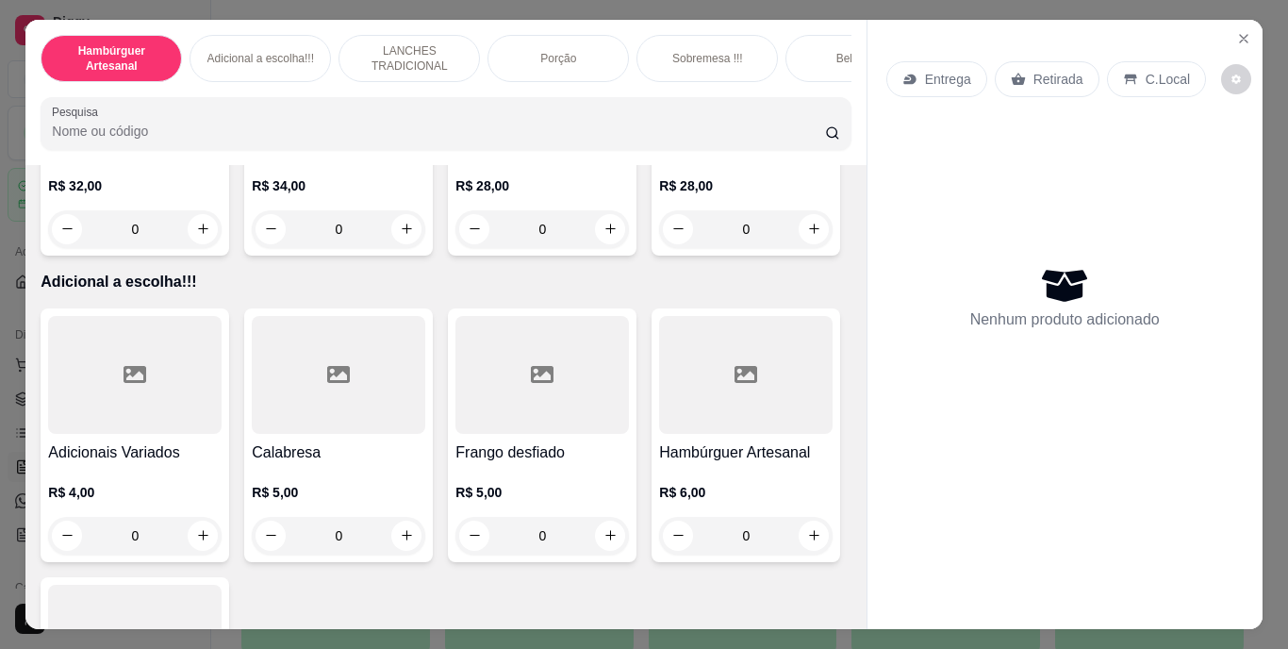
type input "1"
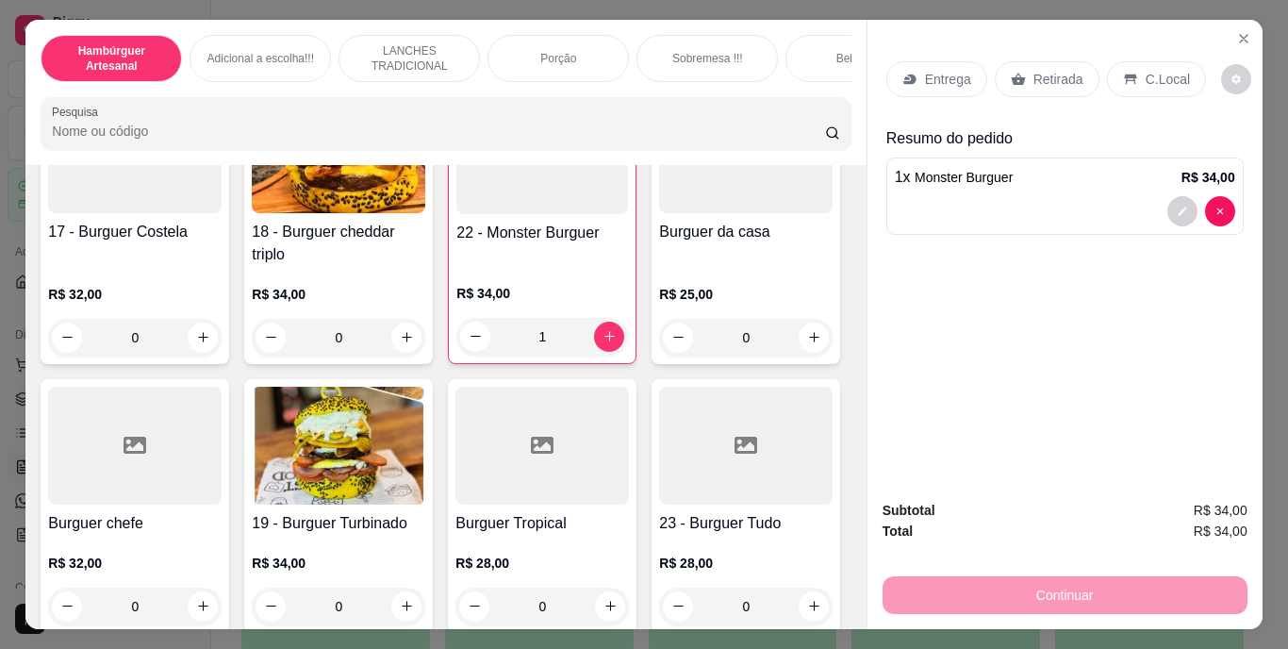
scroll to position [1037, 0]
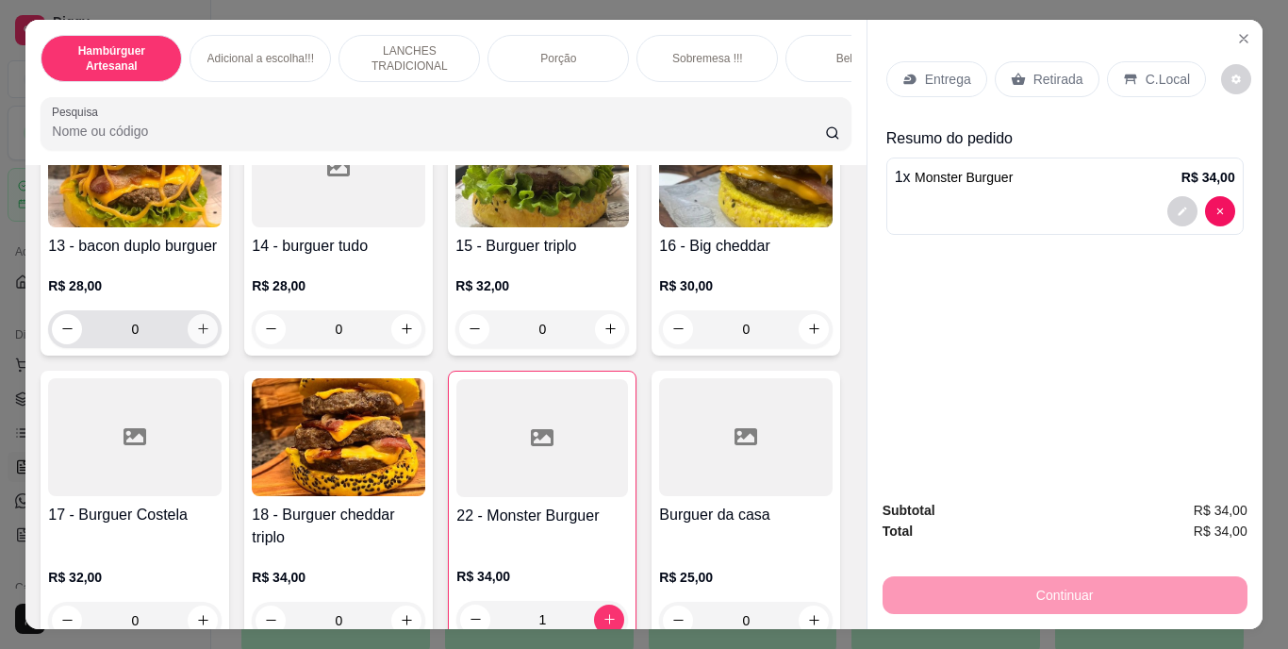
click at [196, 336] on icon "increase-product-quantity" at bounding box center [203, 328] width 14 height 14
type input "1"
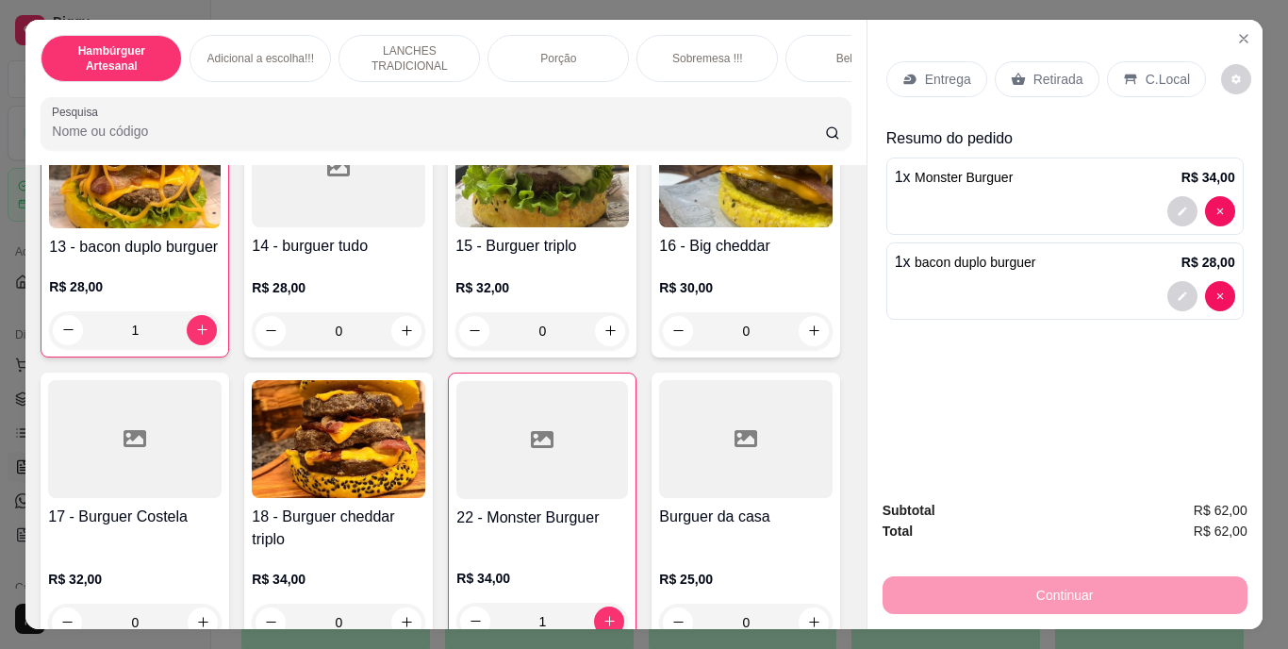
click at [191, 349] on div "R$ 28,00 1" at bounding box center [135, 313] width 172 height 72
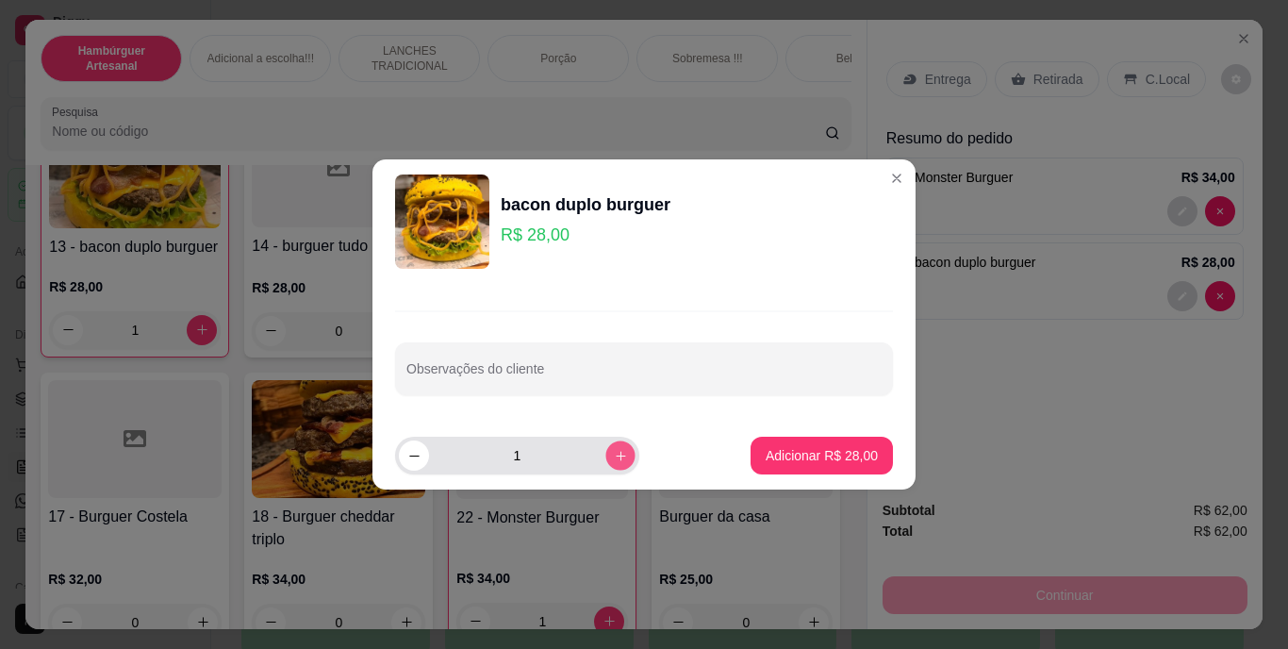
click at [605, 456] on button "increase-product-quantity" at bounding box center [619, 454] width 29 height 29
type input "2"
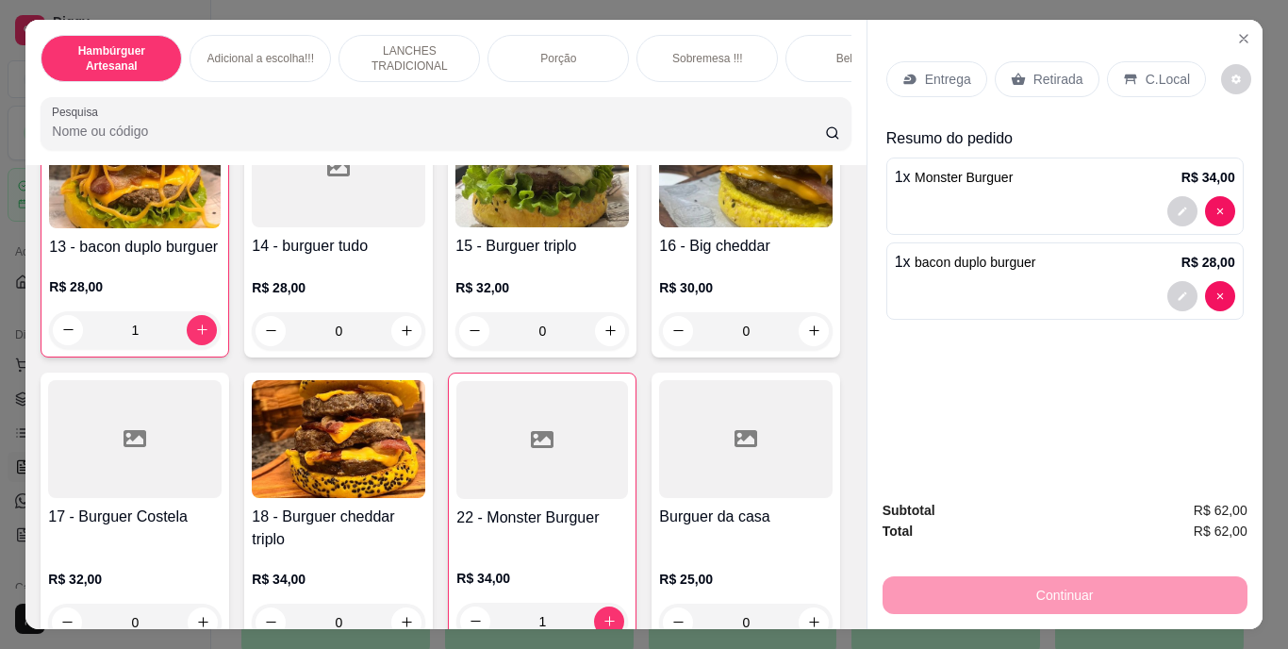
click at [913, 74] on div "Entrega" at bounding box center [936, 79] width 101 height 36
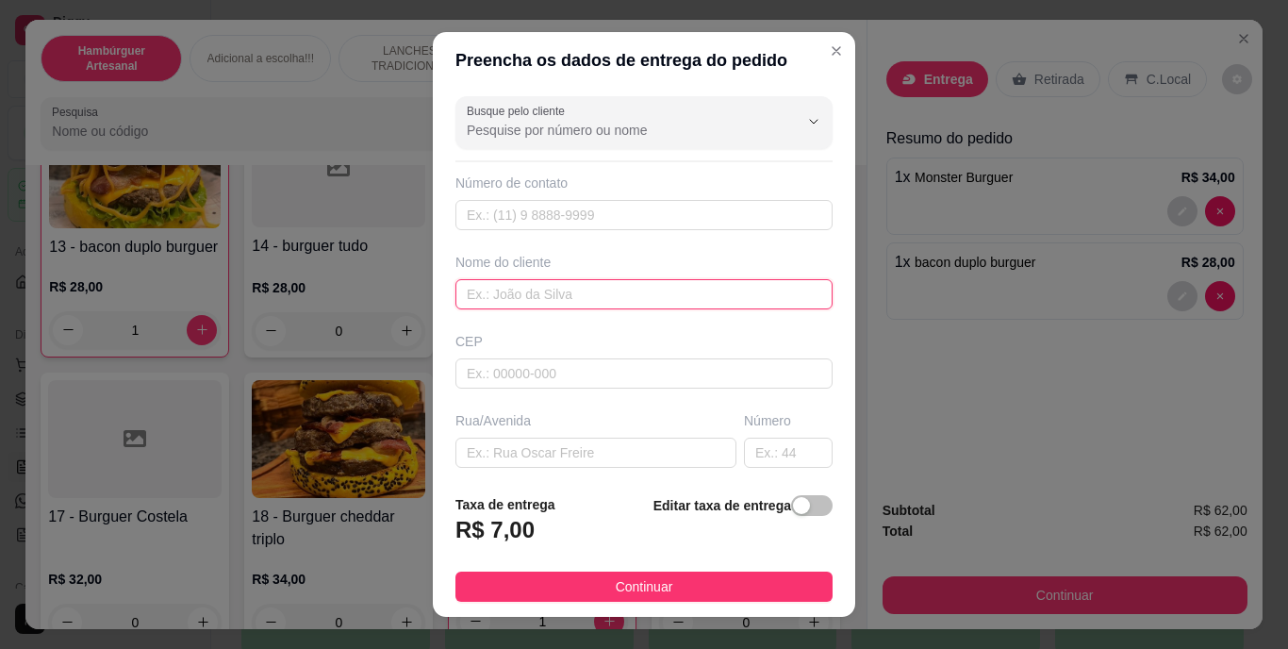
click at [712, 300] on input "text" at bounding box center [643, 294] width 377 height 30
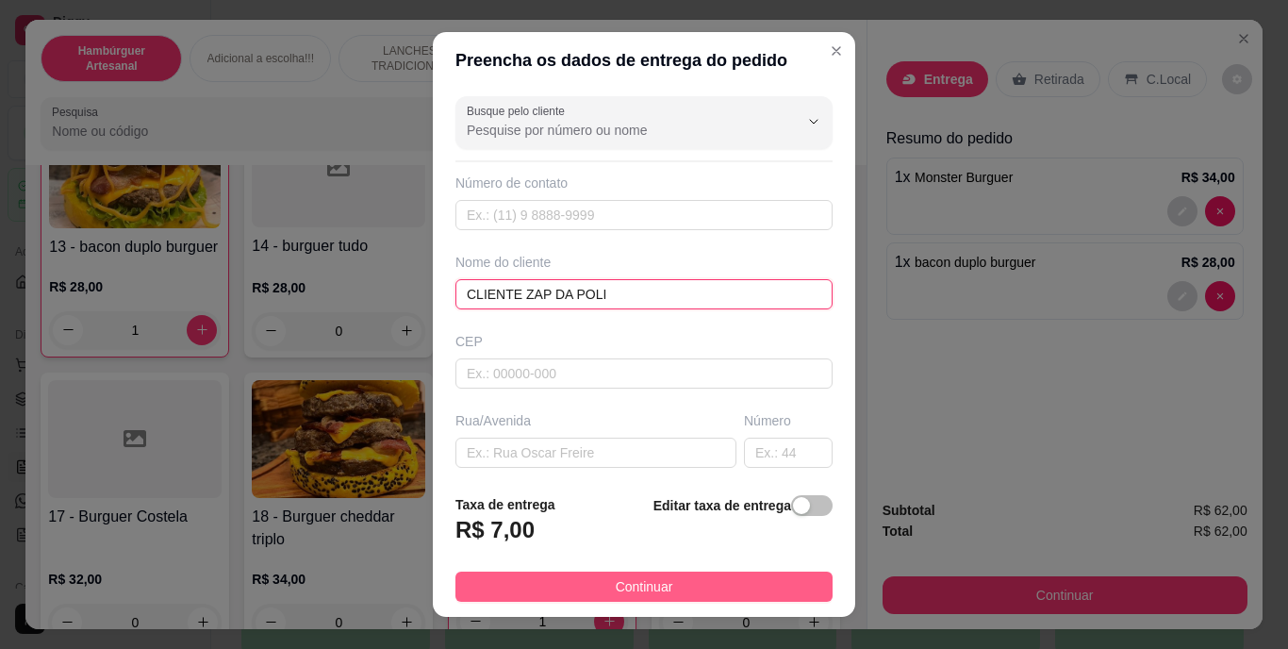
type input "CLIENTE ZAP DA POLI"
click at [585, 579] on button "Continuar" at bounding box center [643, 586] width 377 height 30
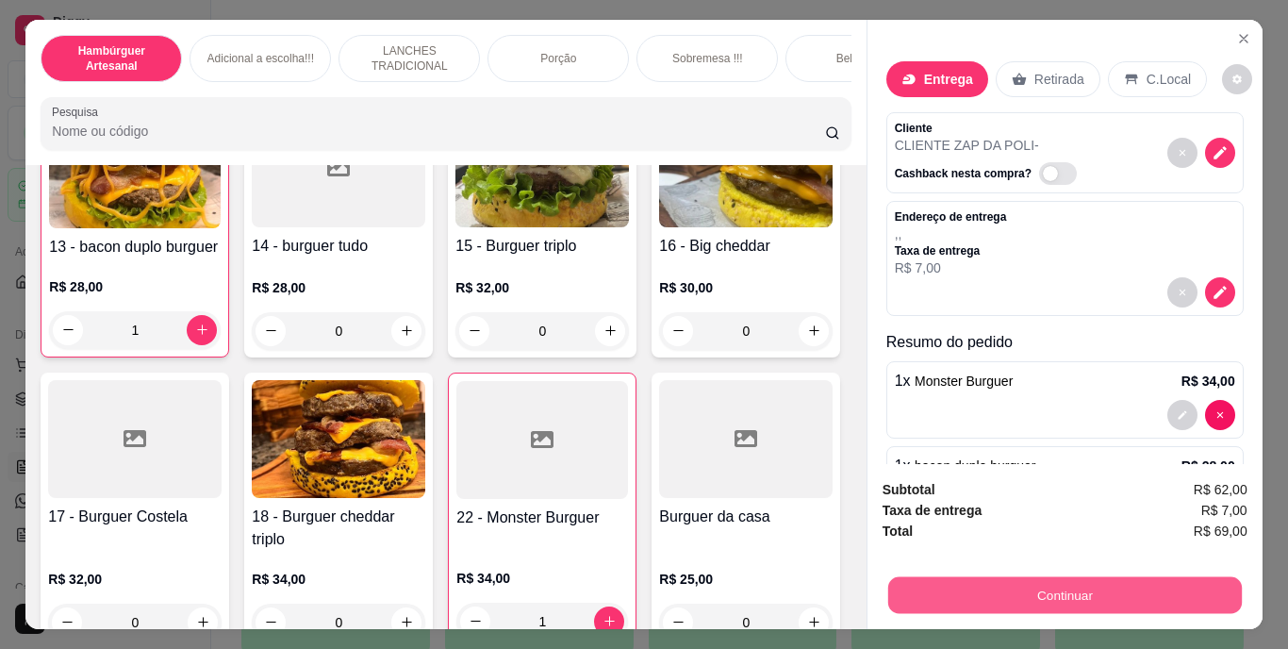
click at [941, 590] on button "Continuar" at bounding box center [1064, 595] width 354 height 37
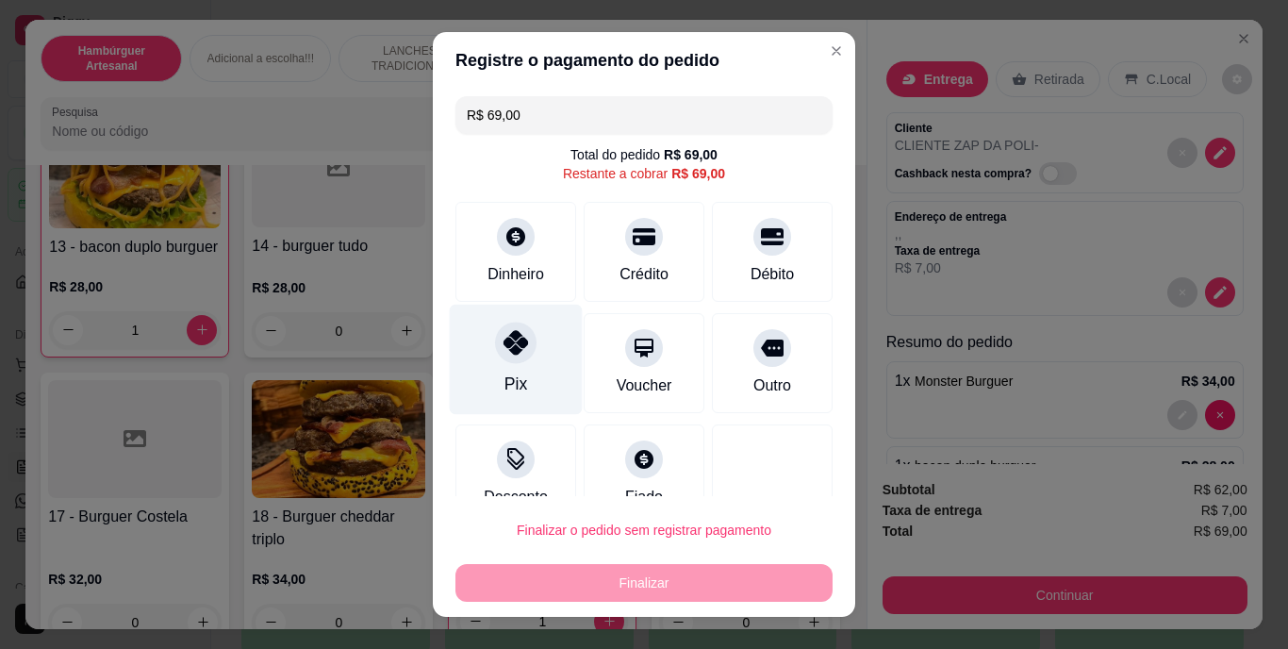
click at [495, 354] on div at bounding box center [515, 342] width 41 height 41
type input "R$ 0,00"
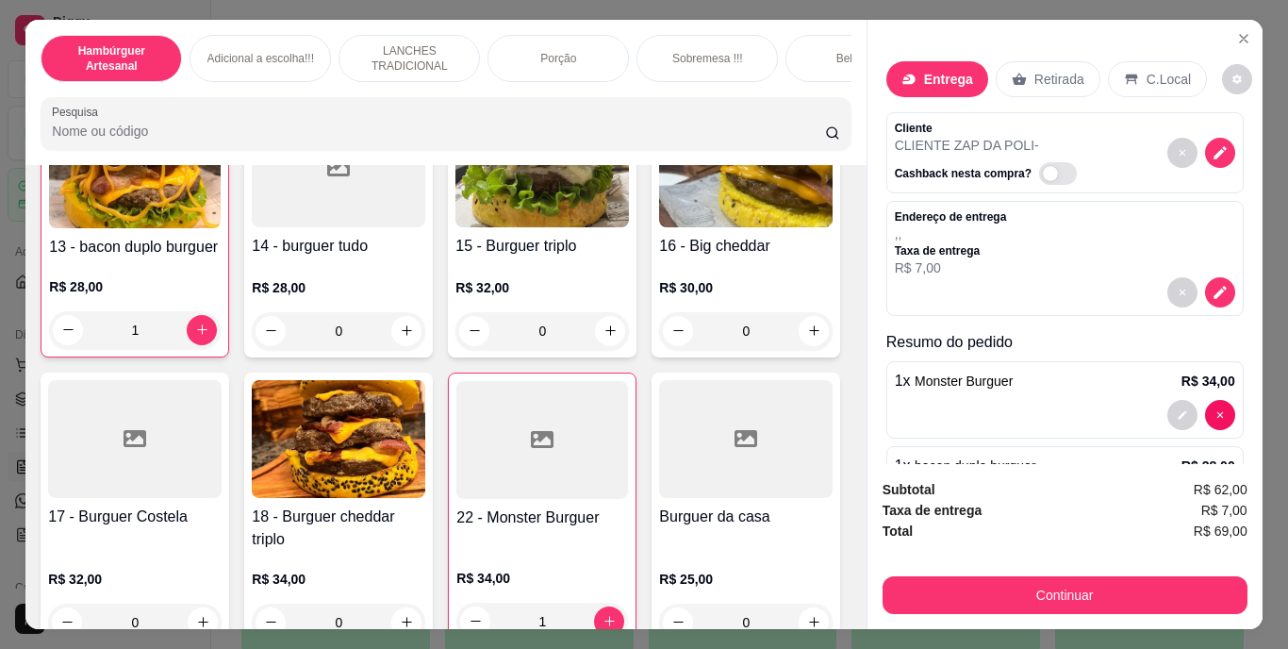
scroll to position [48, 0]
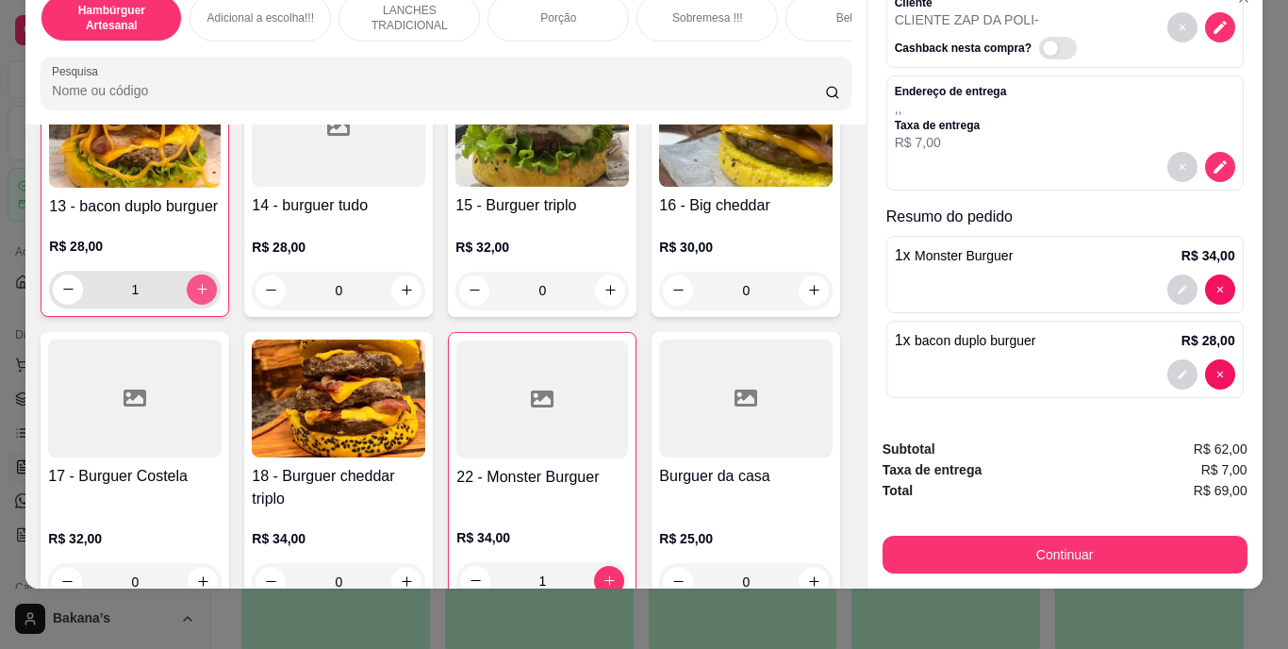
click at [197, 296] on icon "increase-product-quantity" at bounding box center [202, 289] width 14 height 14
type input "2"
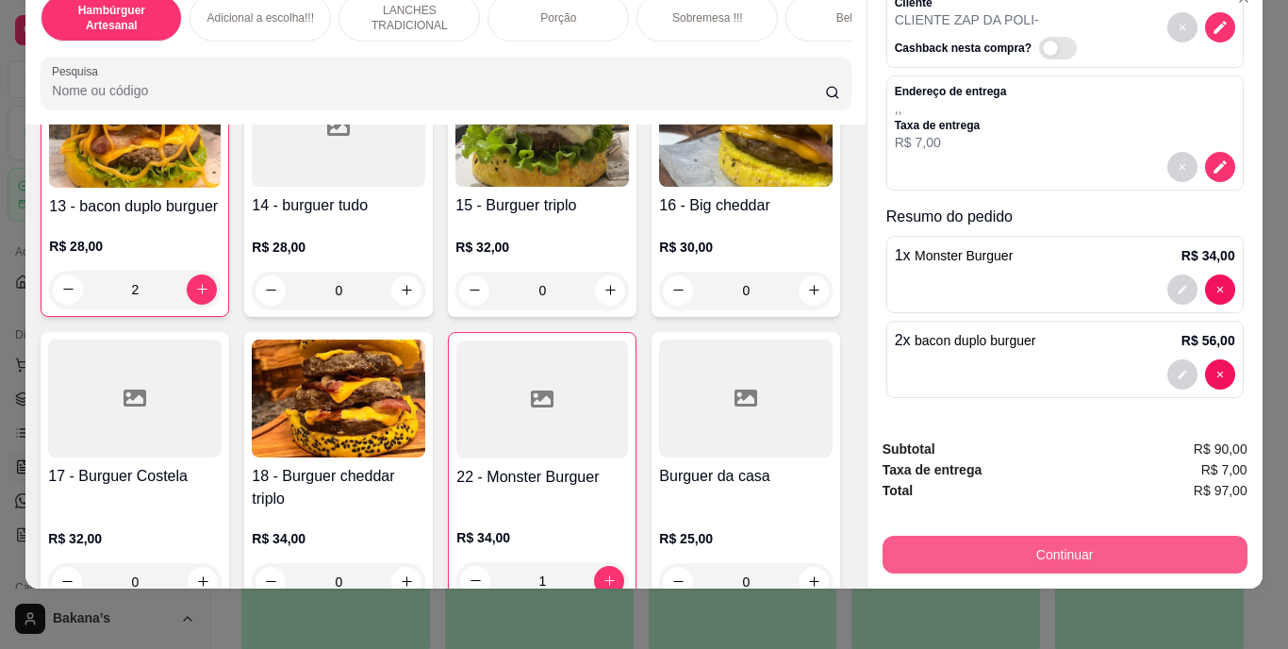
click at [970, 535] on button "Continuar" at bounding box center [1064, 554] width 365 height 38
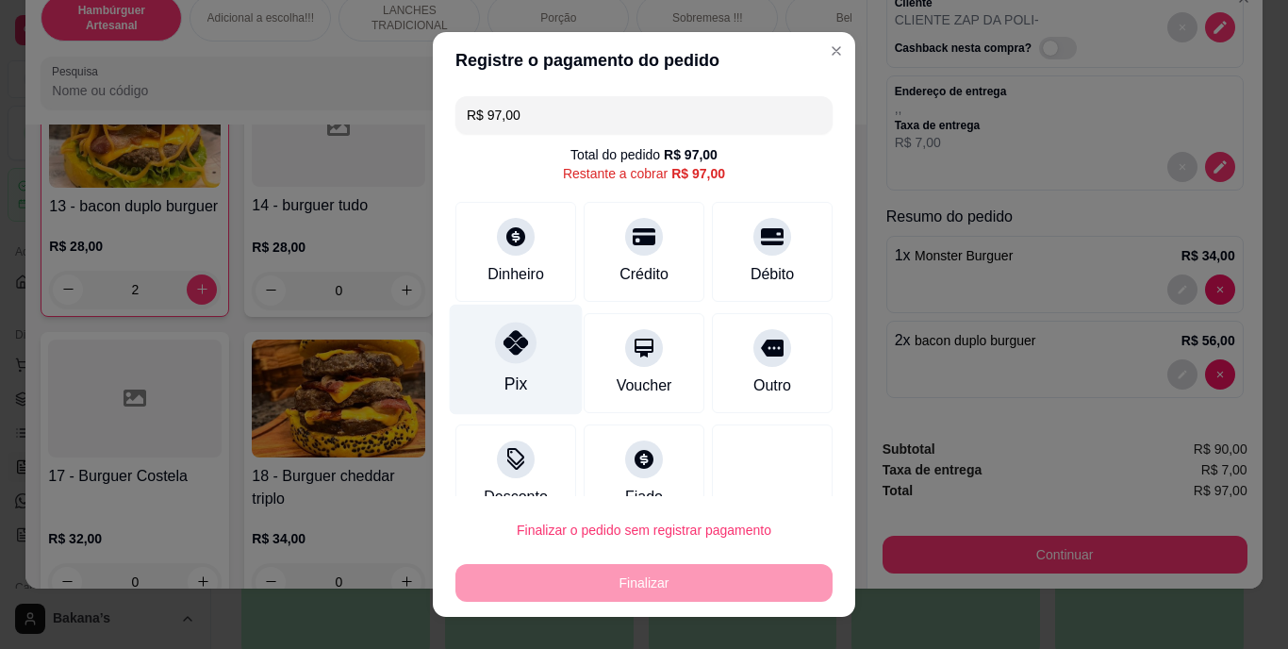
click at [497, 370] on div "Pix" at bounding box center [516, 359] width 133 height 110
type input "R$ 0,00"
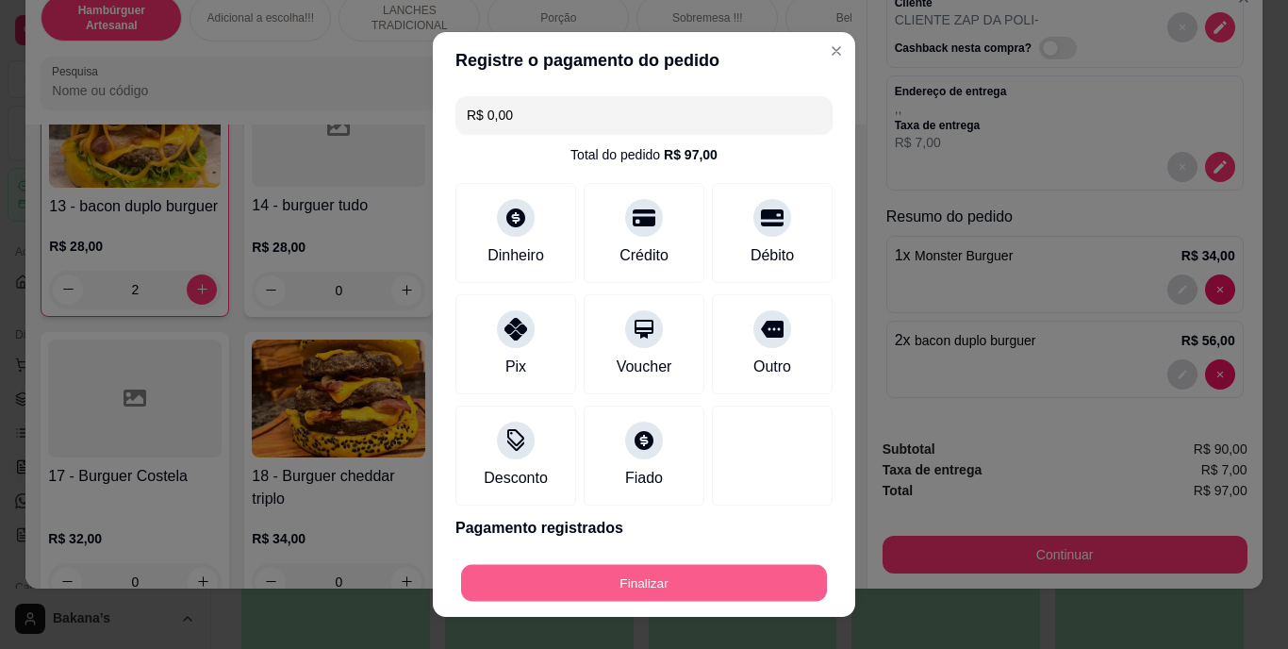
click at [587, 579] on button "Finalizar" at bounding box center [644, 582] width 366 height 37
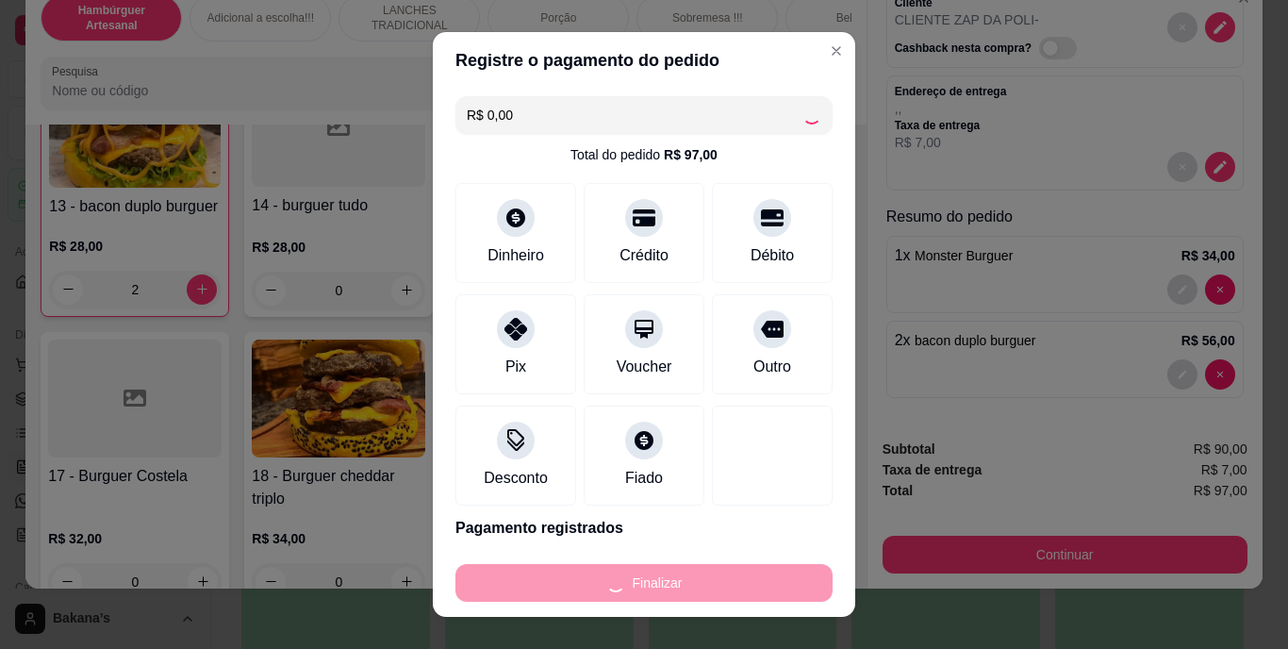
type input "0"
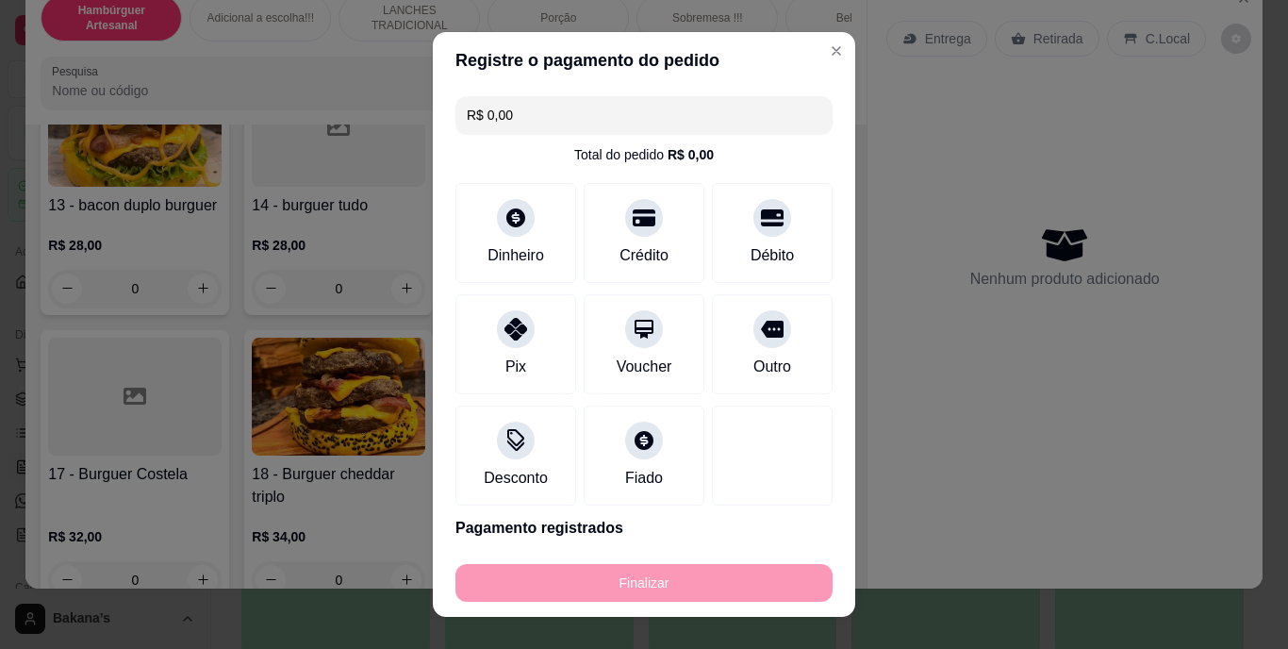
type input "-R$ 97,00"
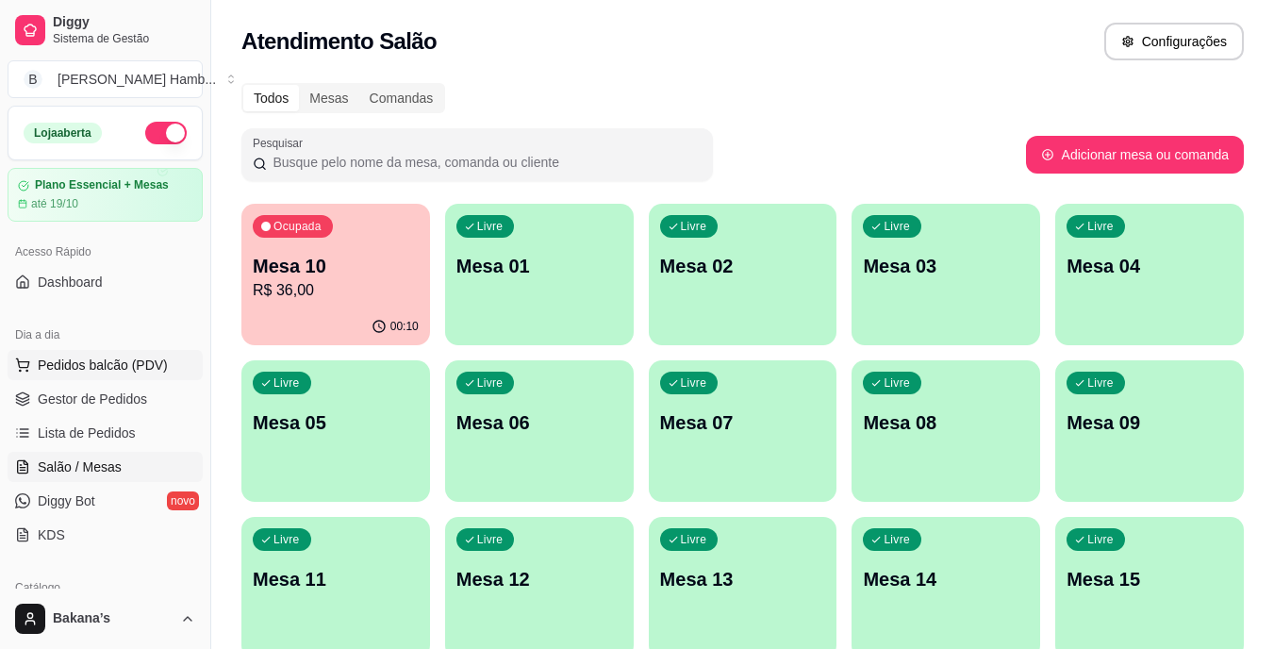
click at [101, 360] on span "Pedidos balcão (PDV)" at bounding box center [103, 364] width 130 height 19
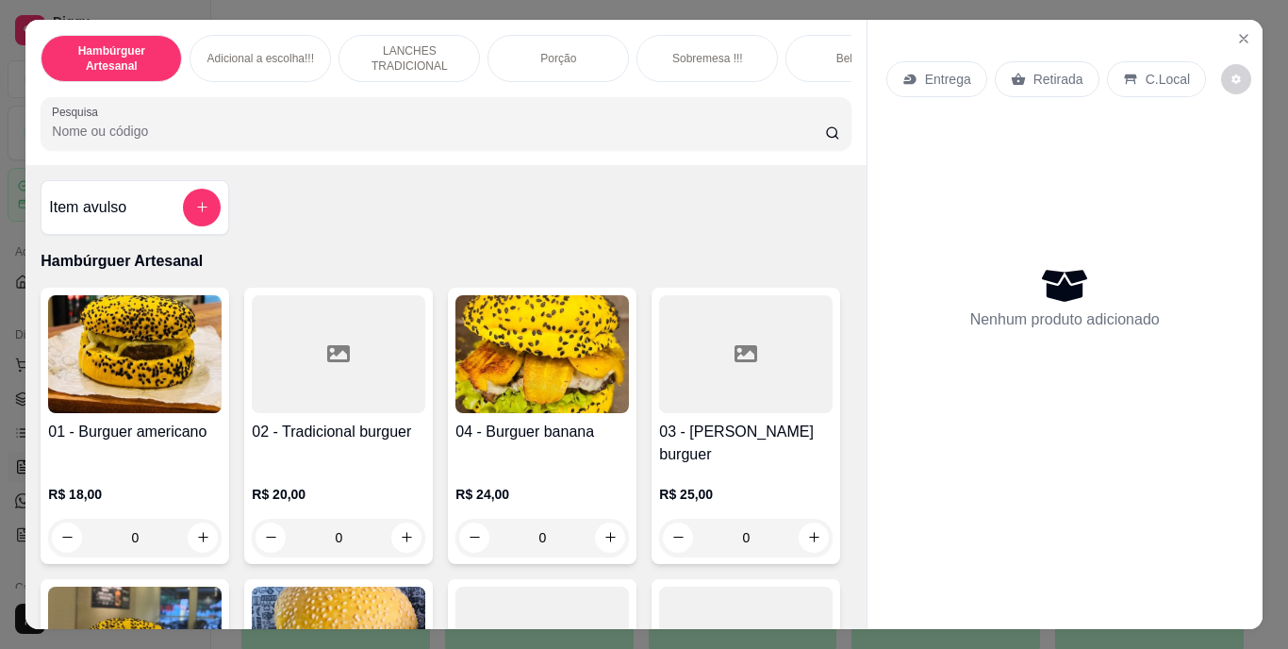
scroll to position [283, 0]
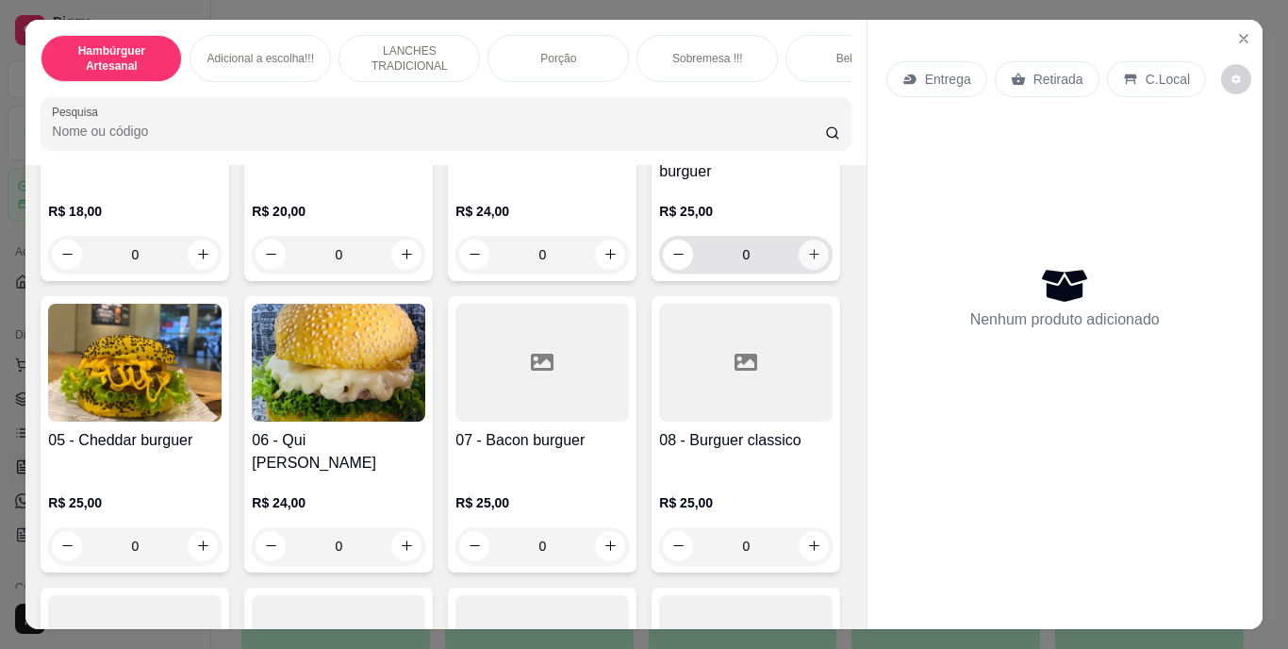
click at [807, 261] on icon "increase-product-quantity" at bounding box center [814, 254] width 14 height 14
type input "1"
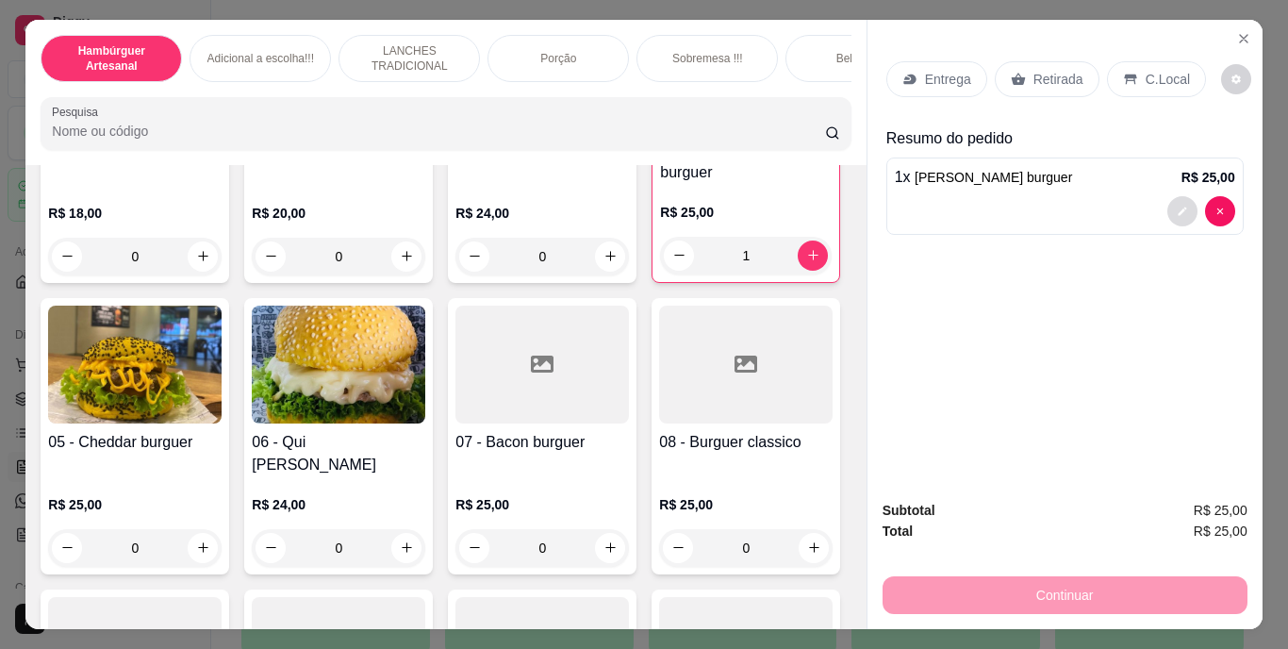
click at [1177, 206] on icon "decrease-product-quantity" at bounding box center [1181, 210] width 8 height 8
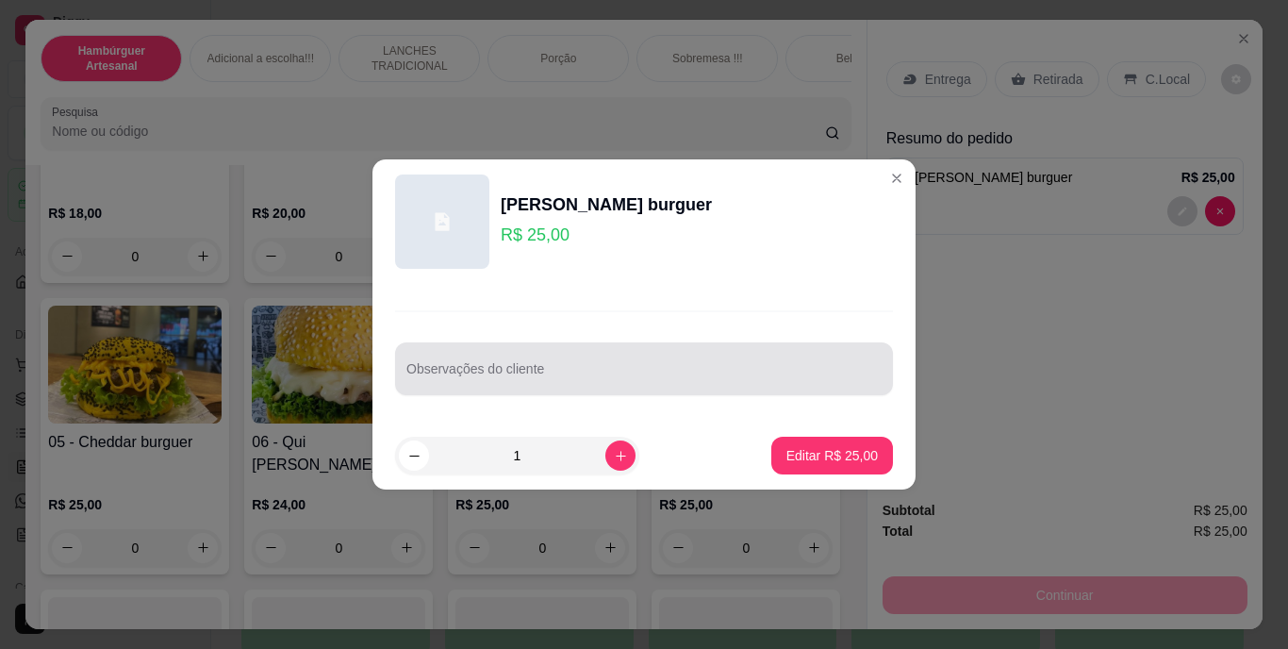
click at [704, 355] on div at bounding box center [643, 369] width 475 height 38
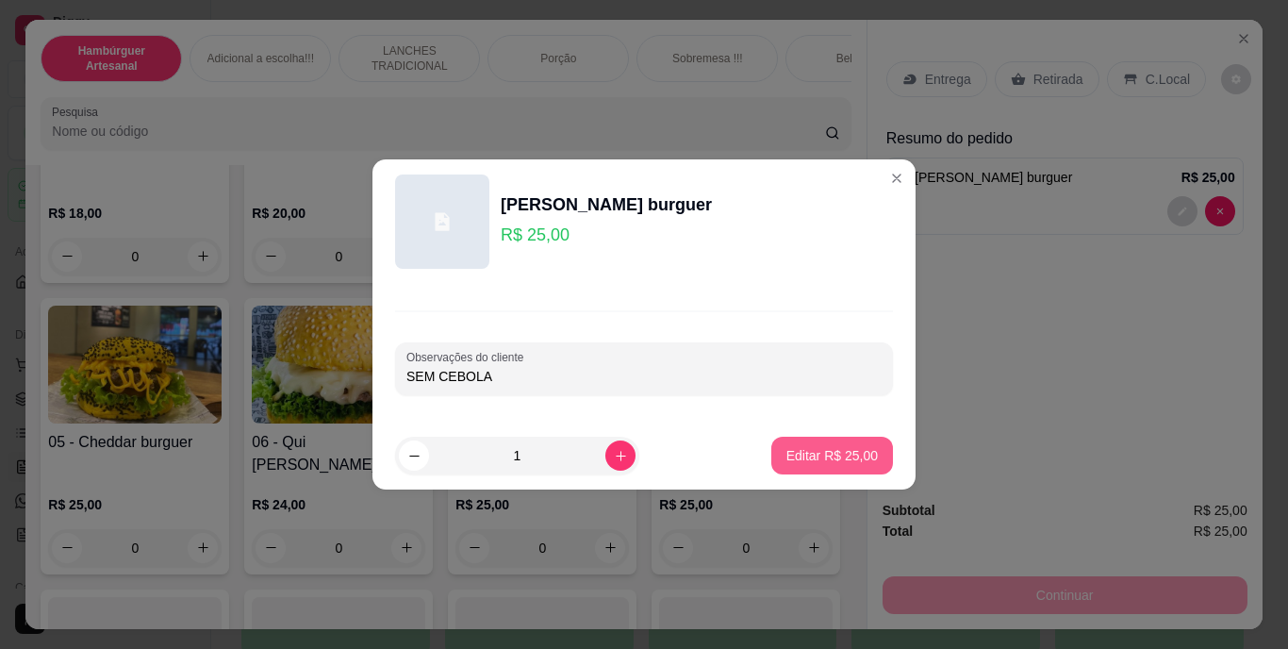
type input "SEM CEBOLA"
click at [795, 452] on p "Editar R$ 25,00" at bounding box center [831, 455] width 91 height 19
type input "0"
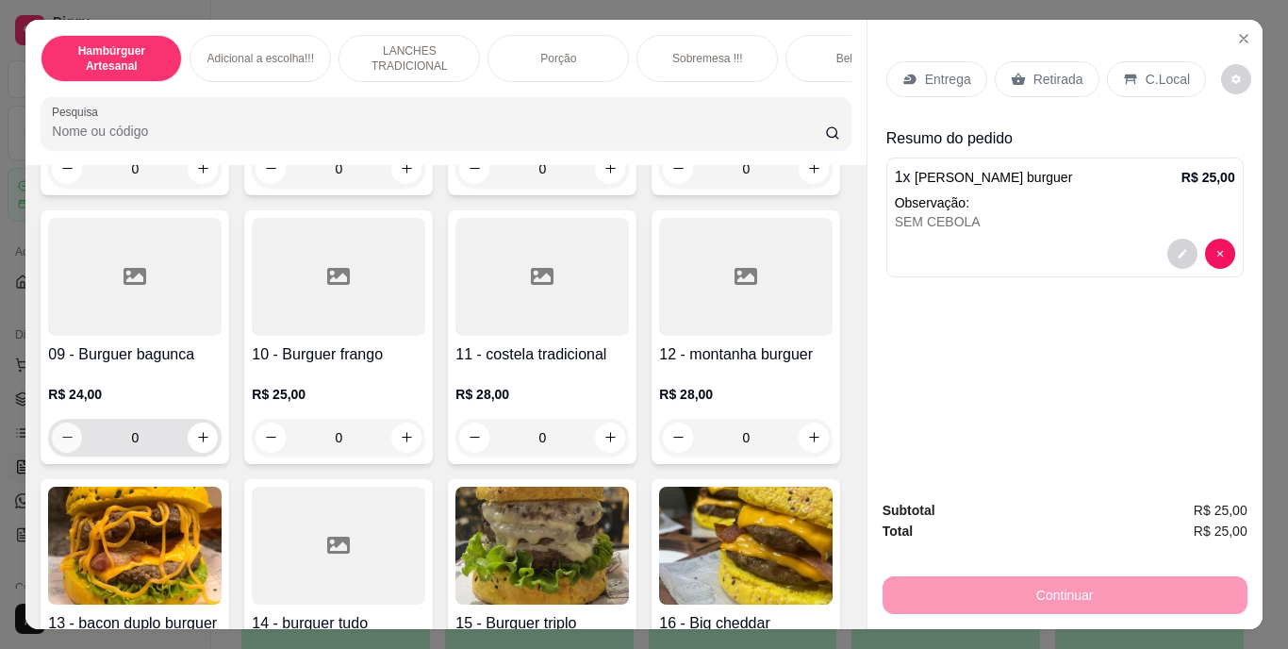
scroll to position [943, 0]
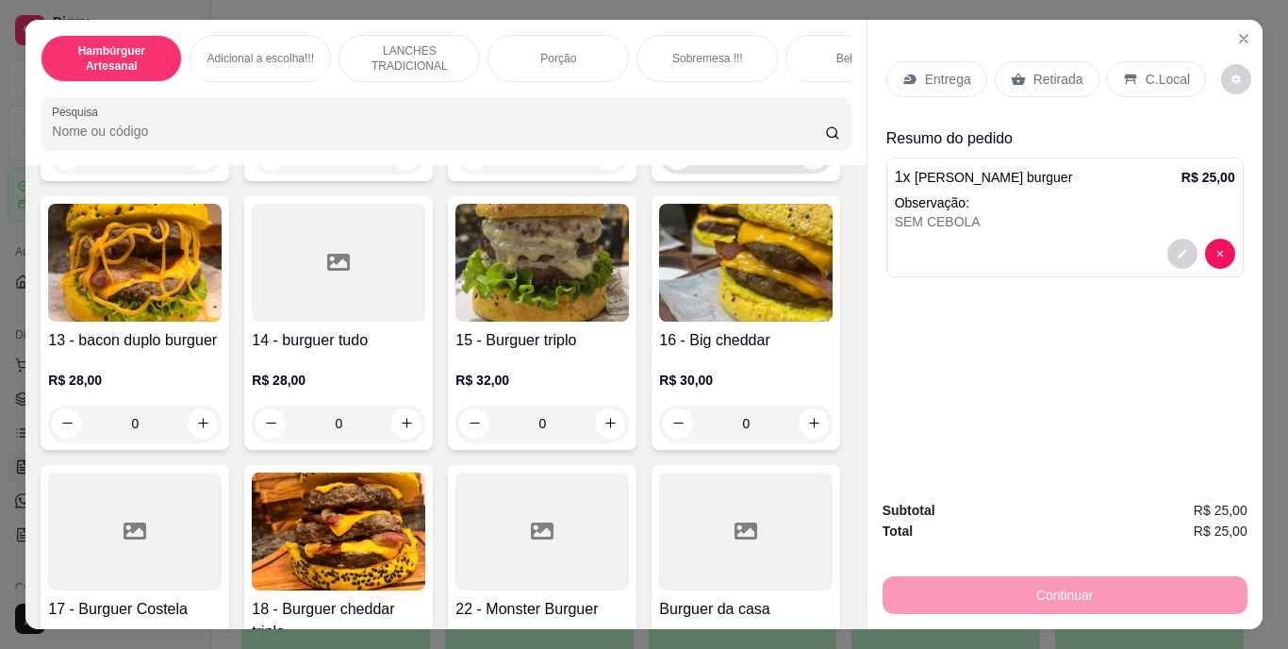
click at [807, 161] on icon "increase-product-quantity" at bounding box center [814, 154] width 14 height 14
type input "1"
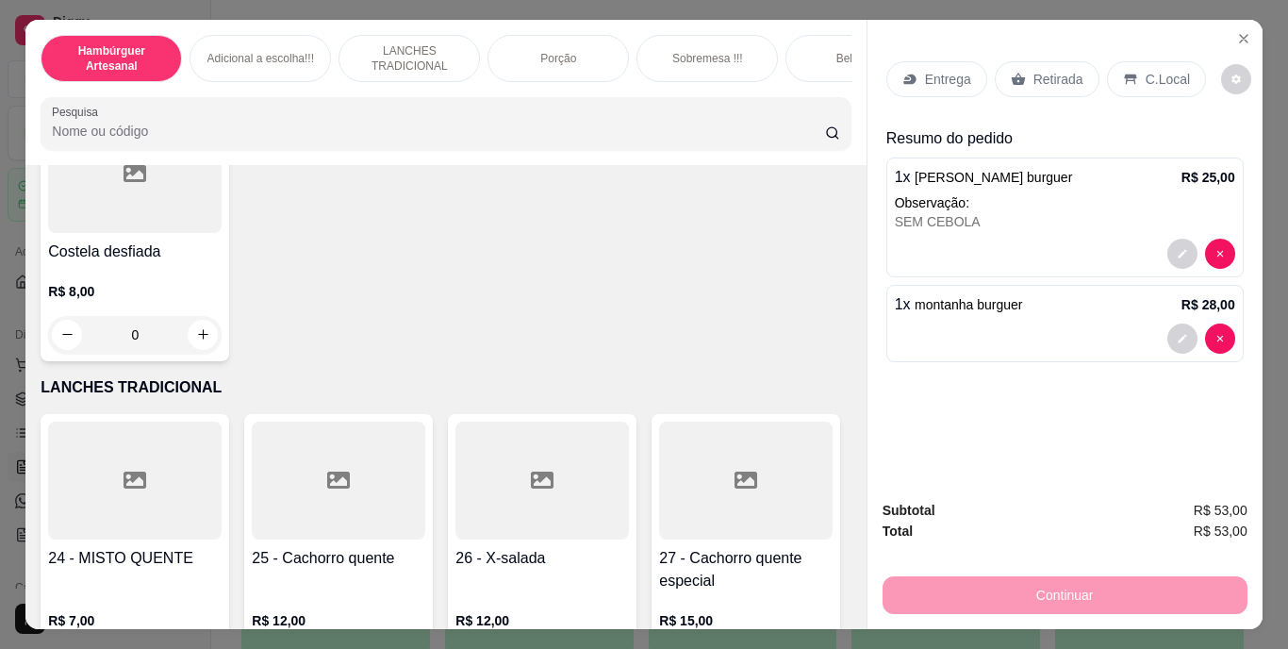
scroll to position [2451, 0]
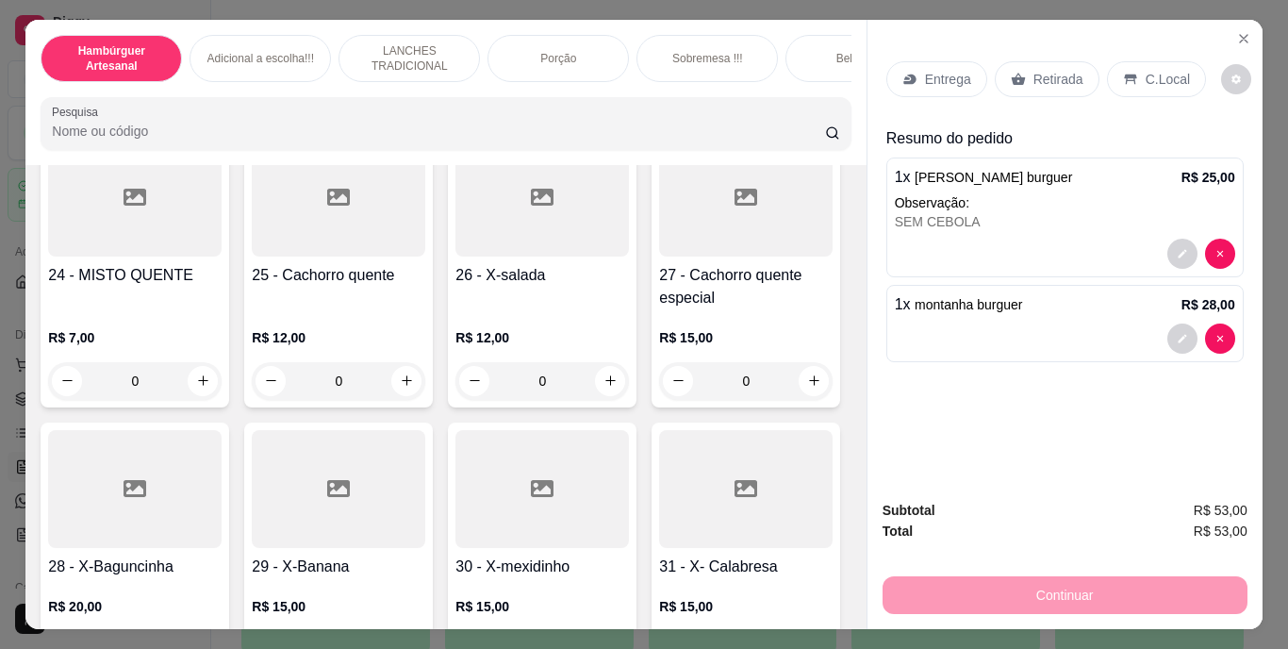
type input "1"
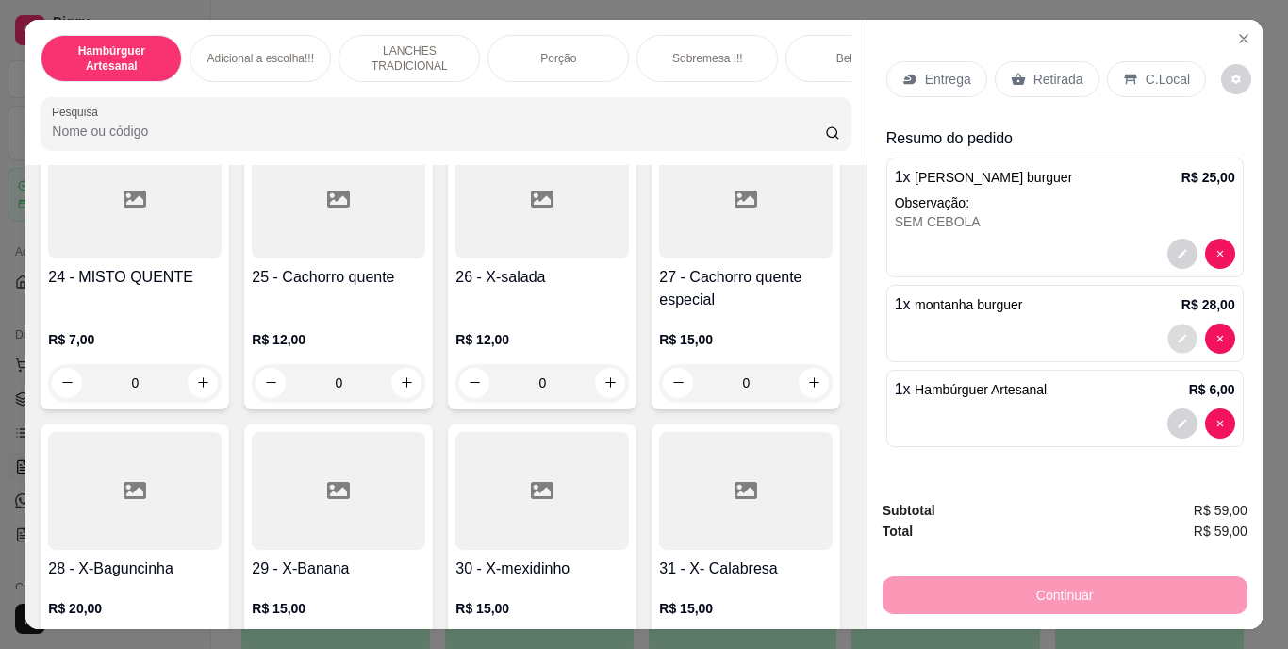
click at [1176, 333] on icon "decrease-product-quantity" at bounding box center [1181, 338] width 11 height 11
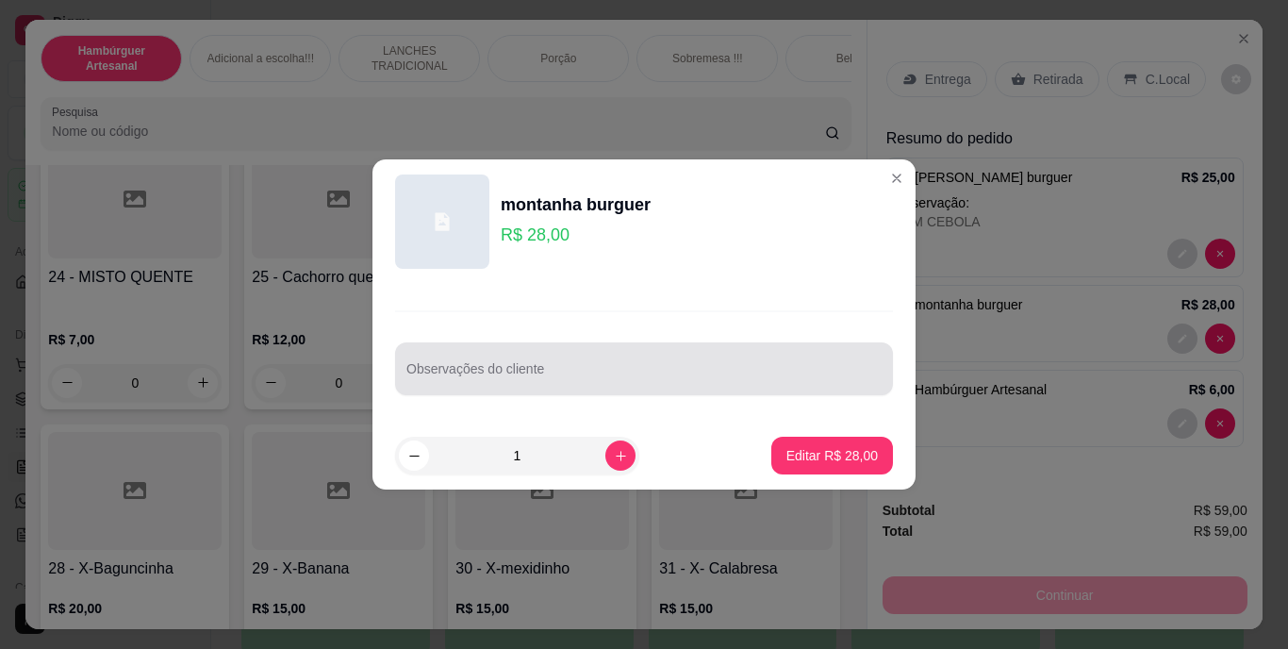
click at [756, 368] on input "Observações do cliente" at bounding box center [643, 376] width 475 height 19
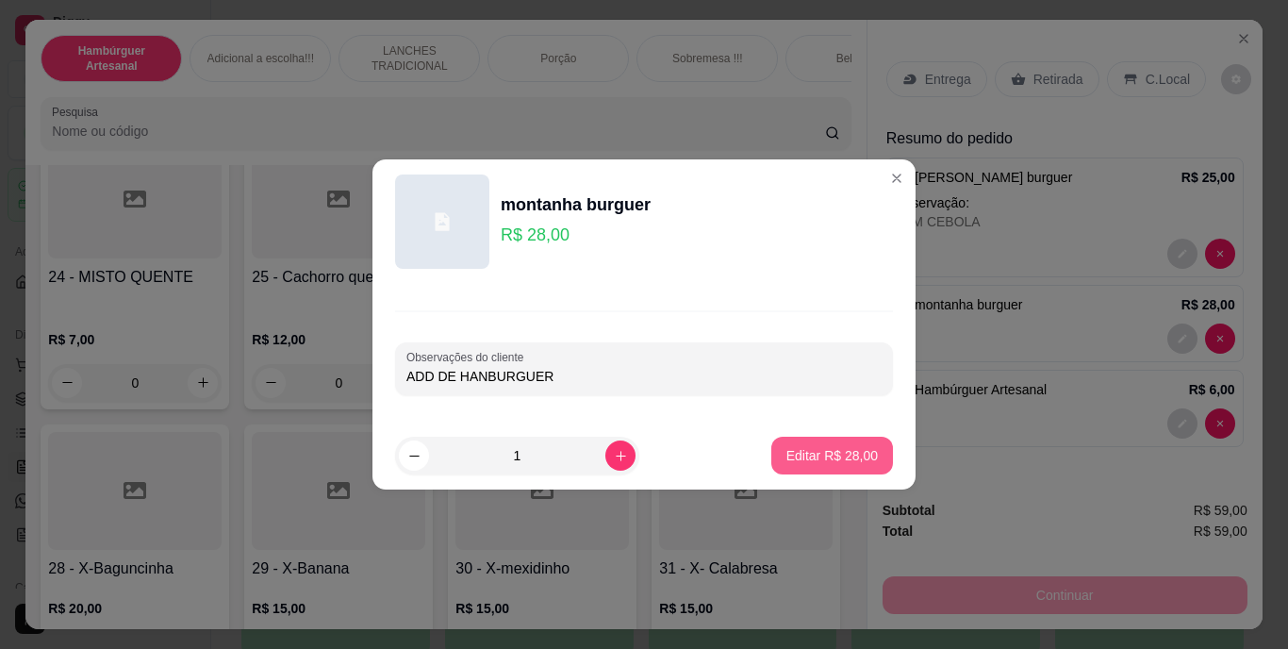
type input "ADD DE HANBURGUER"
click at [788, 449] on p "Editar R$ 28,00" at bounding box center [831, 455] width 89 height 18
type input "0"
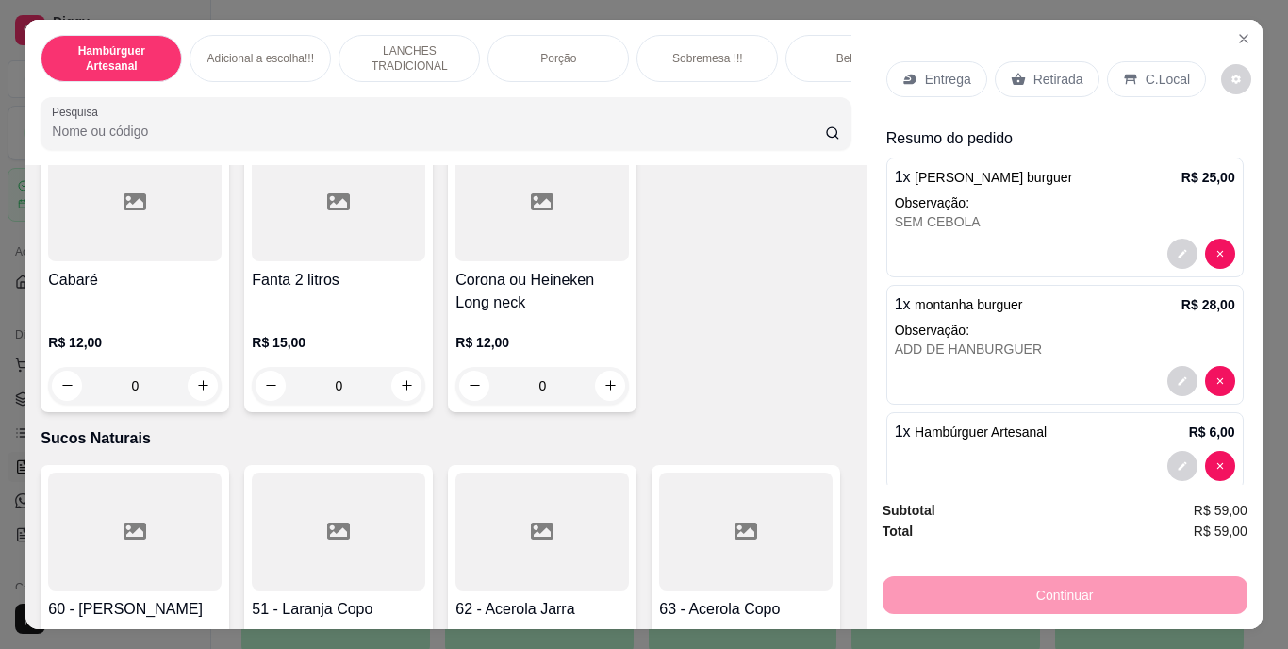
scroll to position [5466, 0]
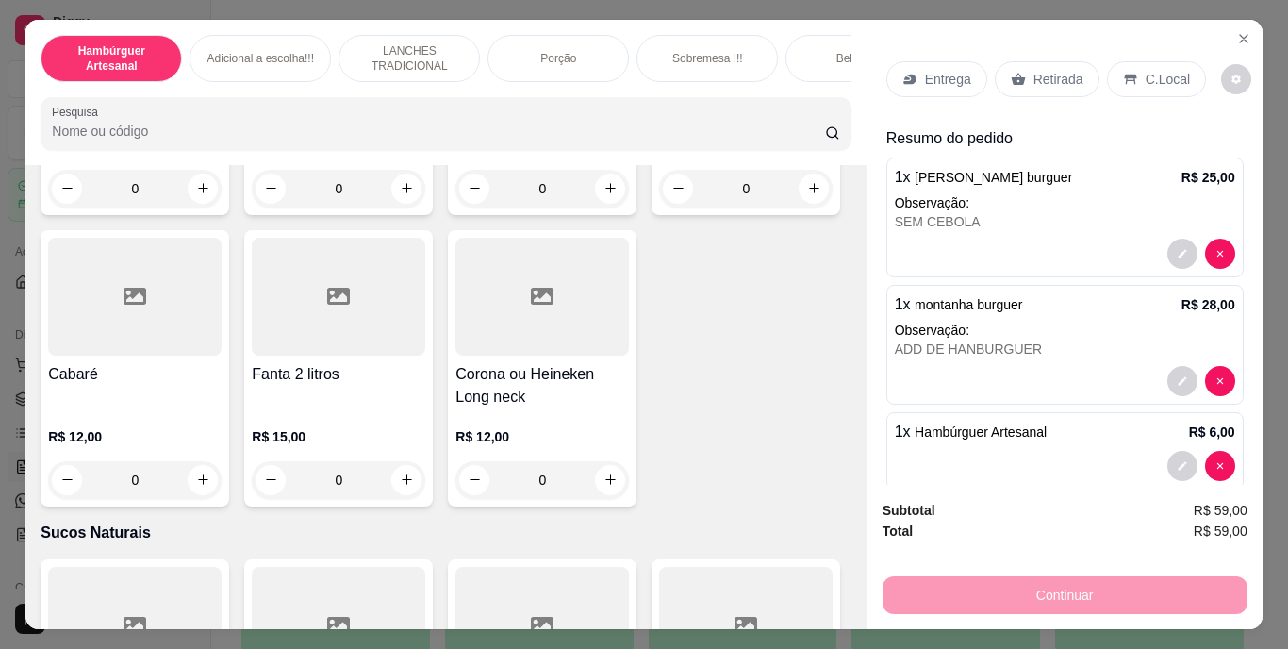
type input "1"
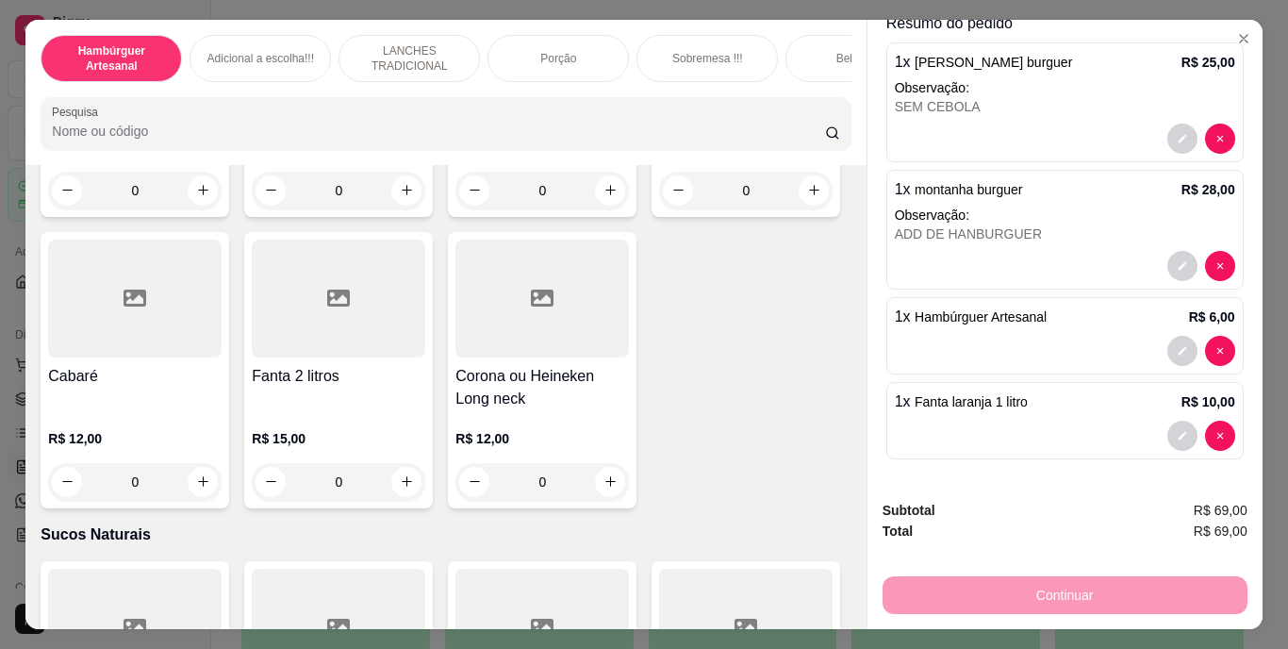
scroll to position [0, 0]
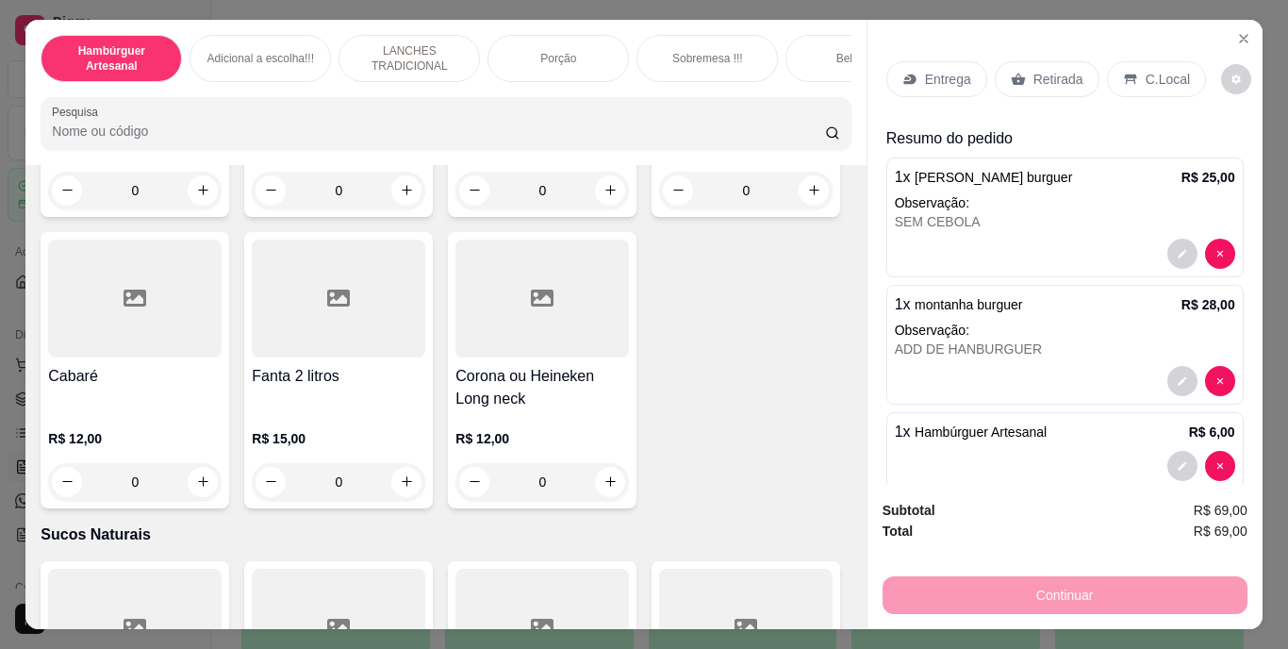
click at [943, 70] on p "Entrega" at bounding box center [948, 79] width 46 height 19
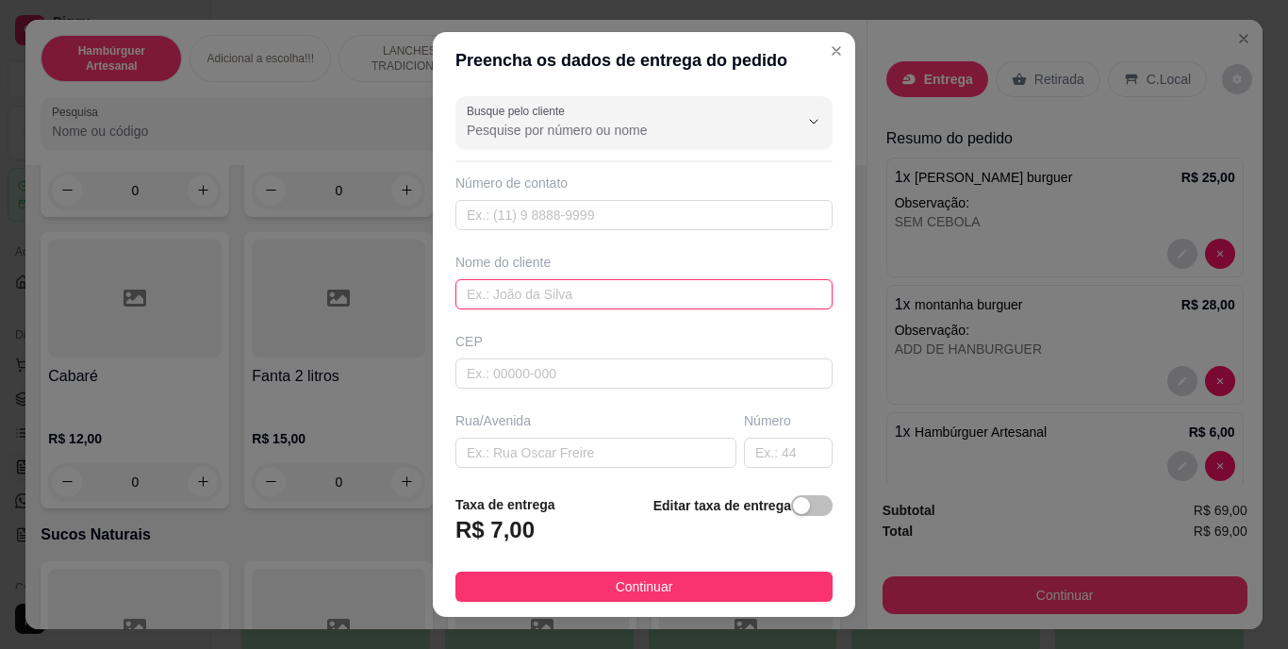
click at [612, 289] on input "text" at bounding box center [643, 294] width 377 height 30
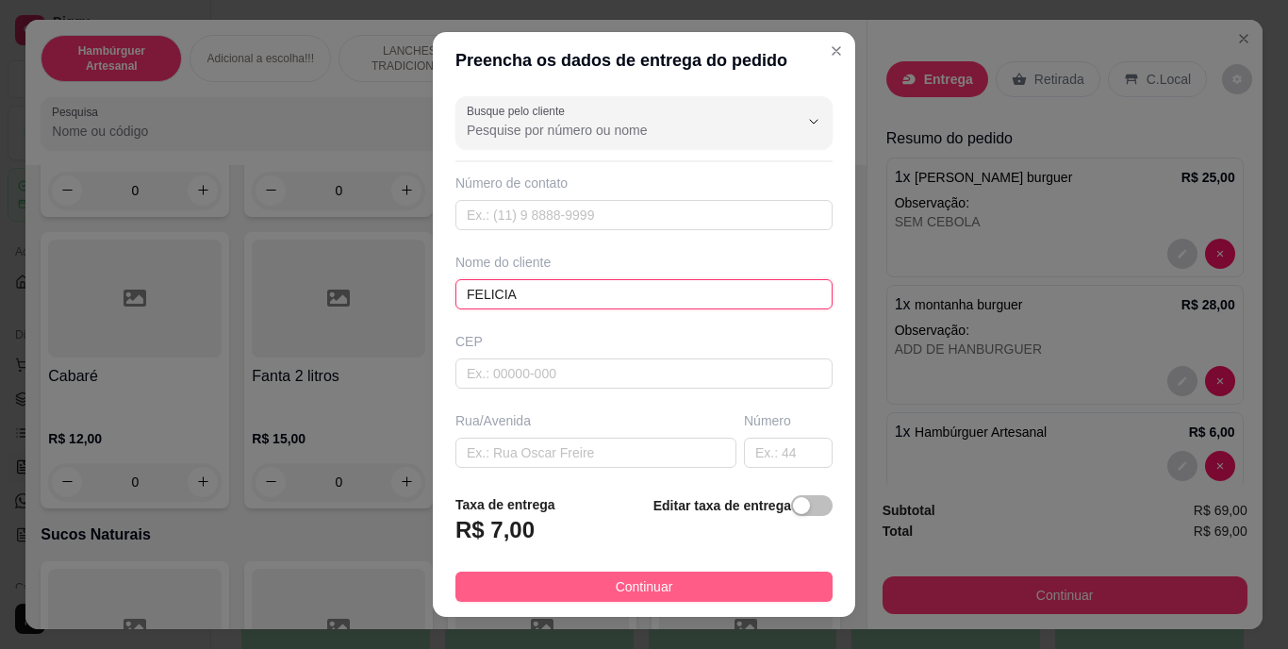
type input "FELICIA"
click at [616, 585] on span "Continuar" at bounding box center [645, 586] width 58 height 21
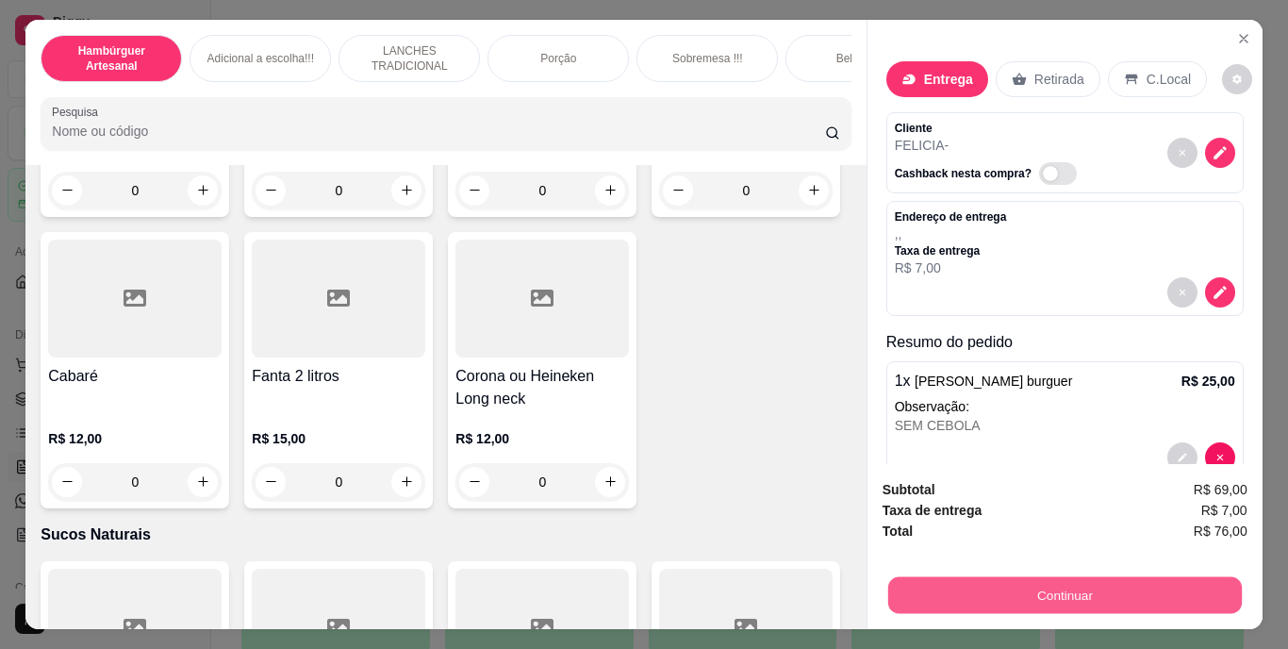
click at [987, 584] on button "Continuar" at bounding box center [1064, 595] width 354 height 37
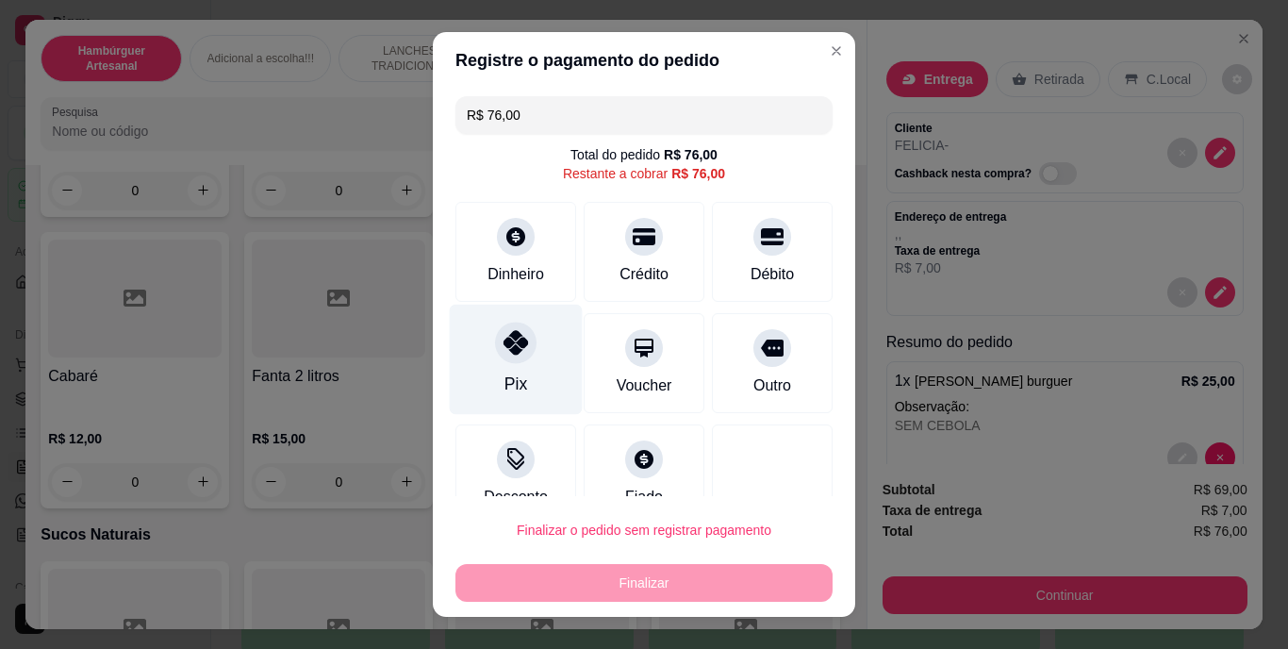
click at [503, 354] on icon at bounding box center [515, 343] width 25 height 25
type input "R$ 0,00"
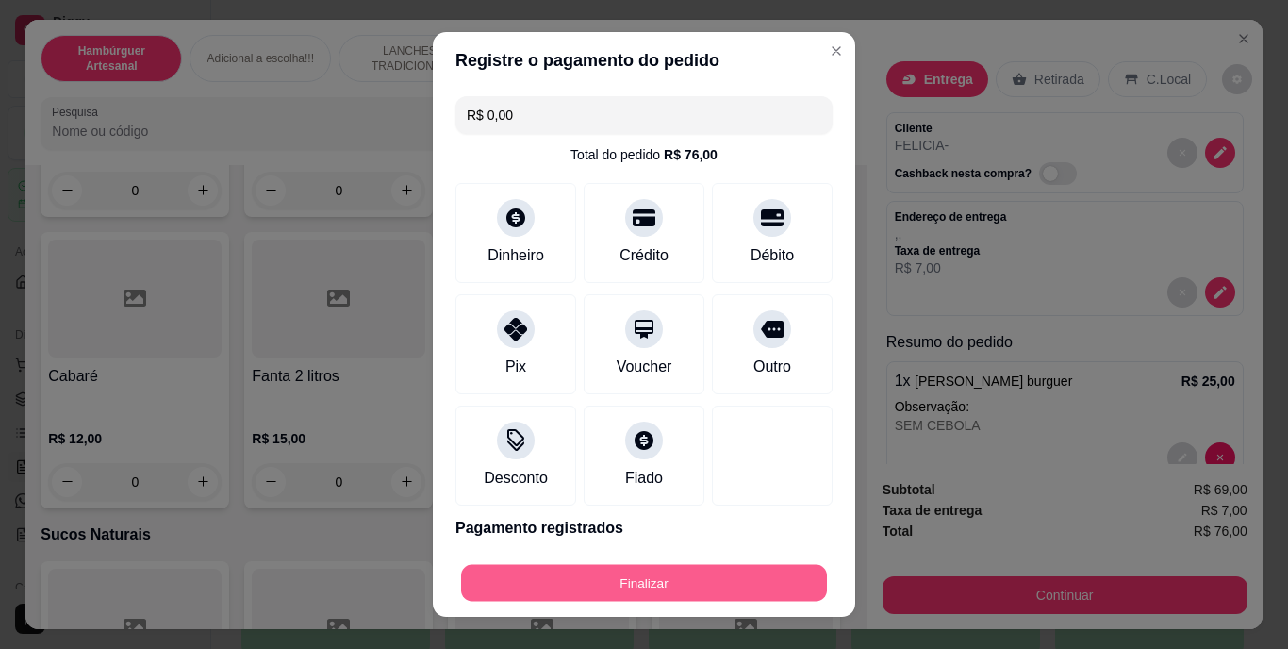
click at [549, 573] on button "Finalizar" at bounding box center [644, 582] width 366 height 37
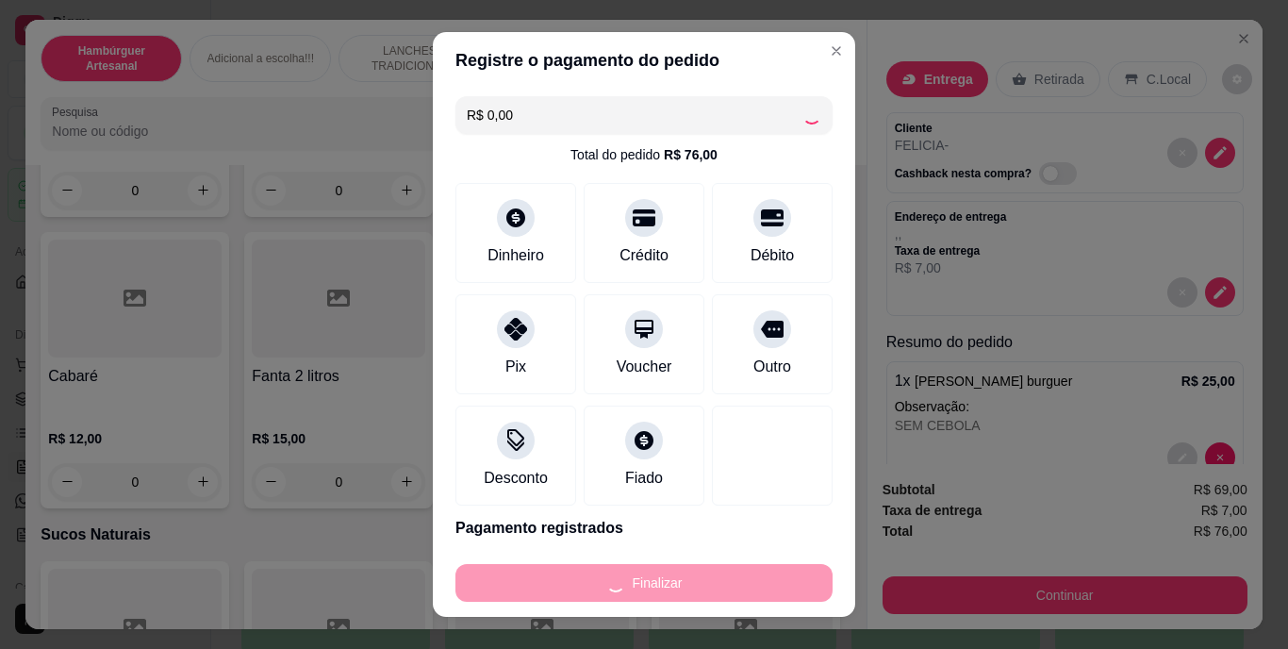
type input "0"
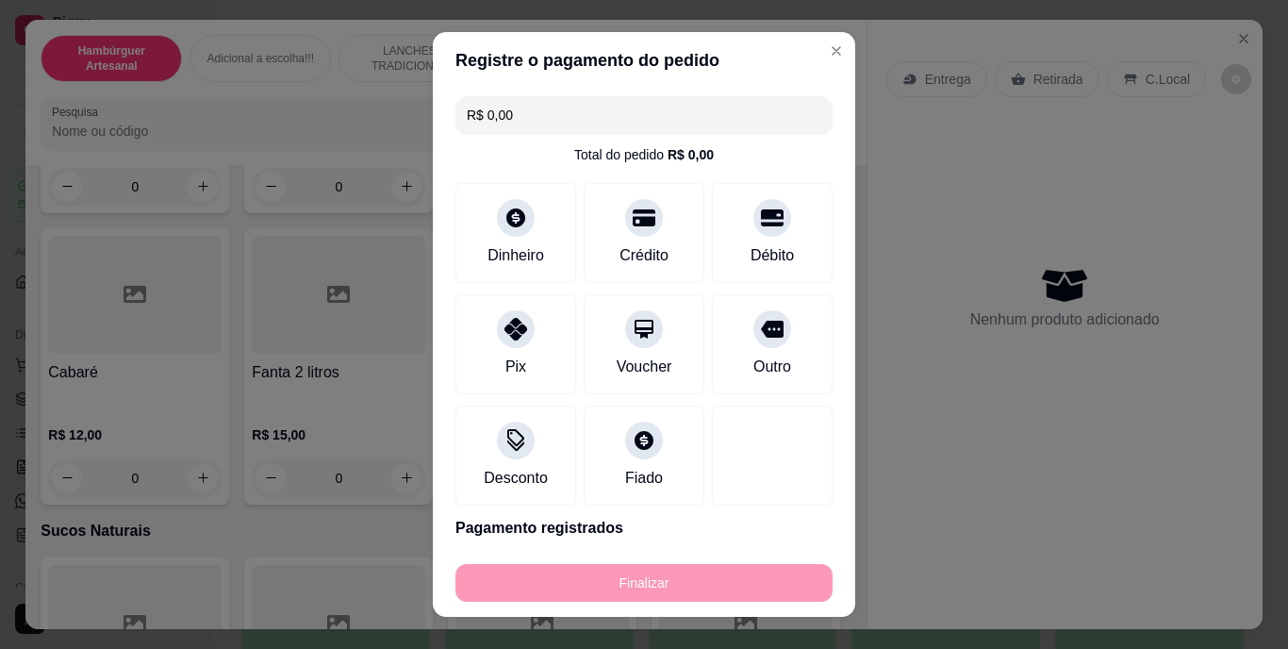
type input "-R$ 76,00"
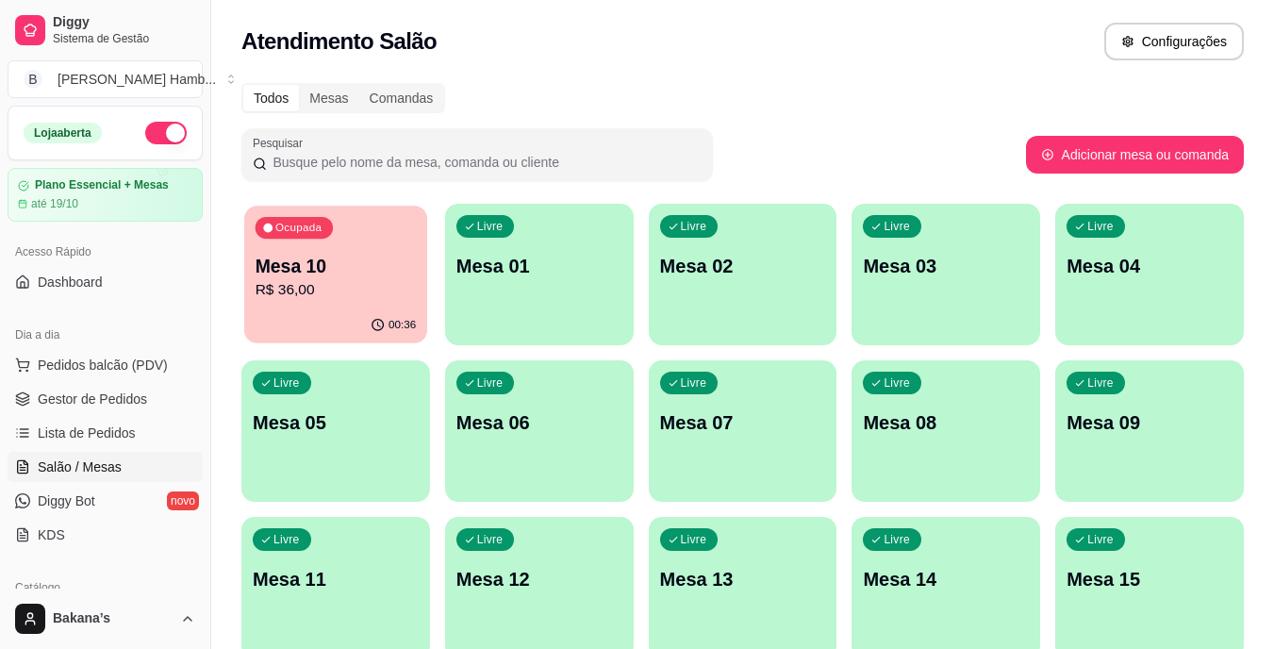
click at [340, 291] on p "R$ 36,00" at bounding box center [335, 290] width 161 height 22
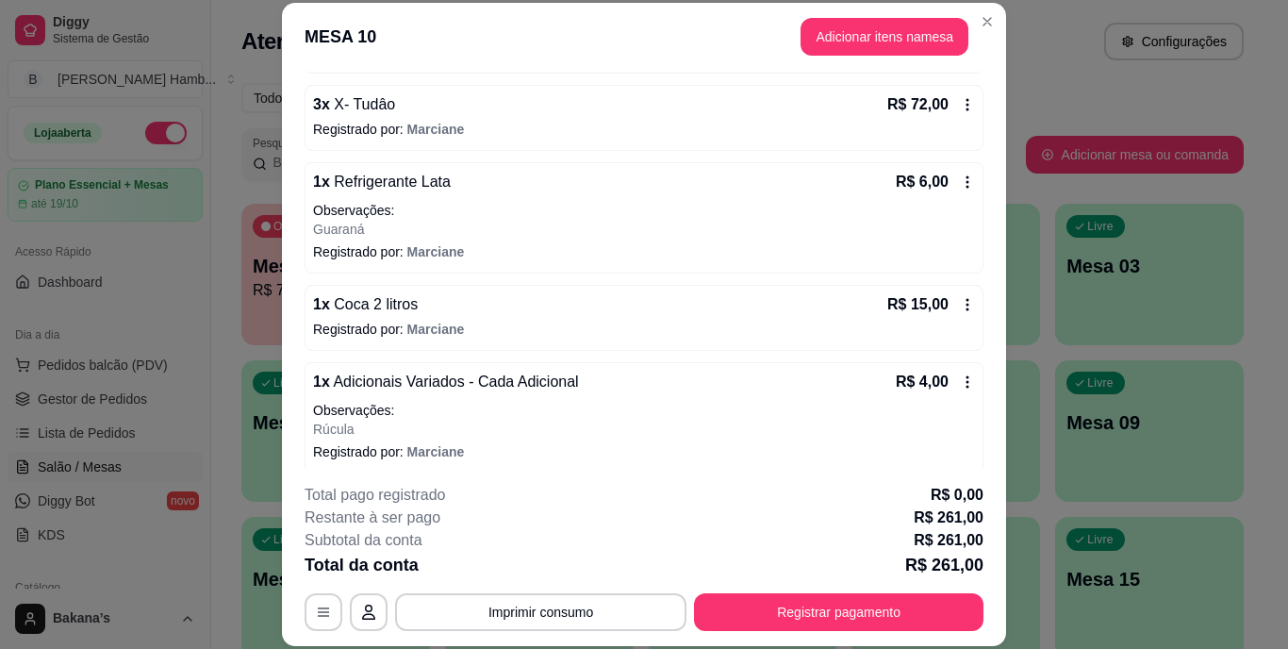
scroll to position [598, 0]
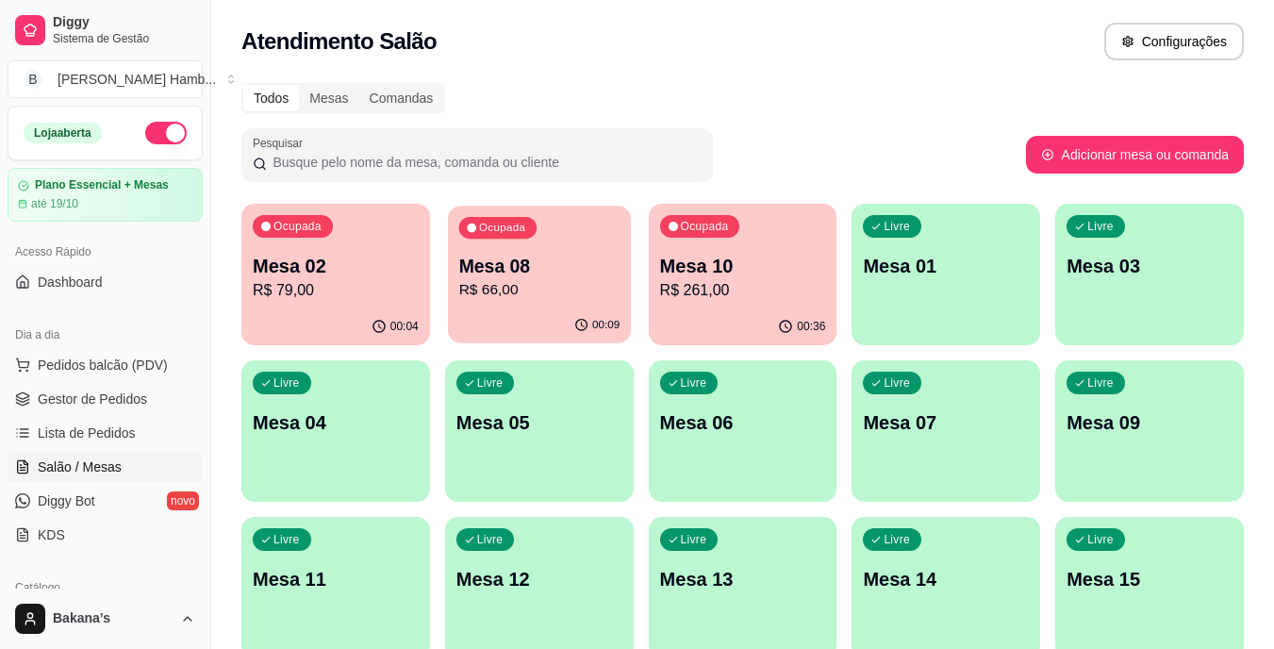
click at [527, 275] on p "Mesa 08" at bounding box center [538, 266] width 161 height 25
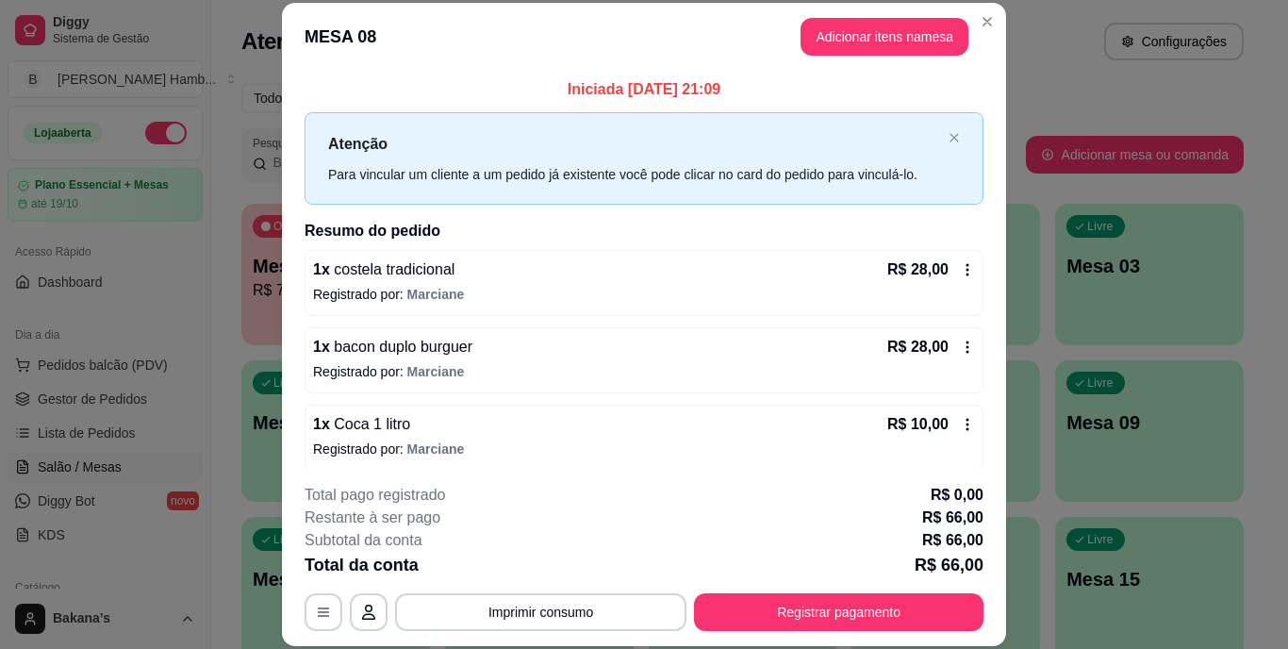
scroll to position [9, 0]
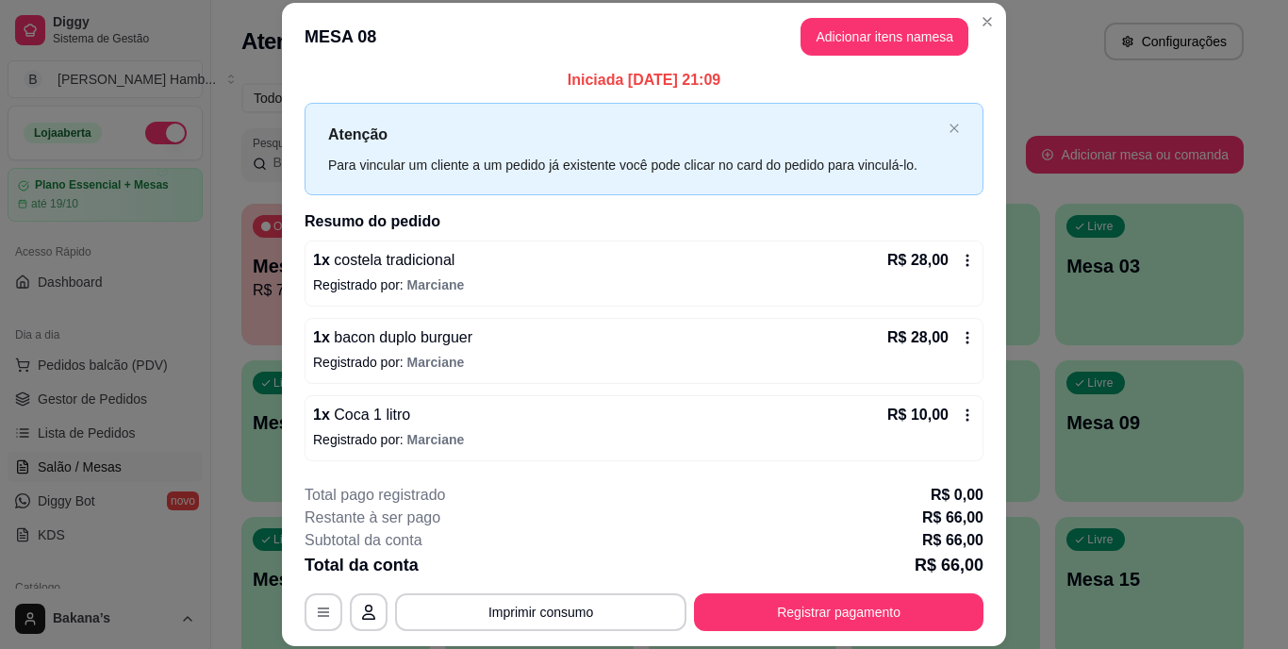
click at [966, 414] on icon at bounding box center [967, 414] width 3 height 12
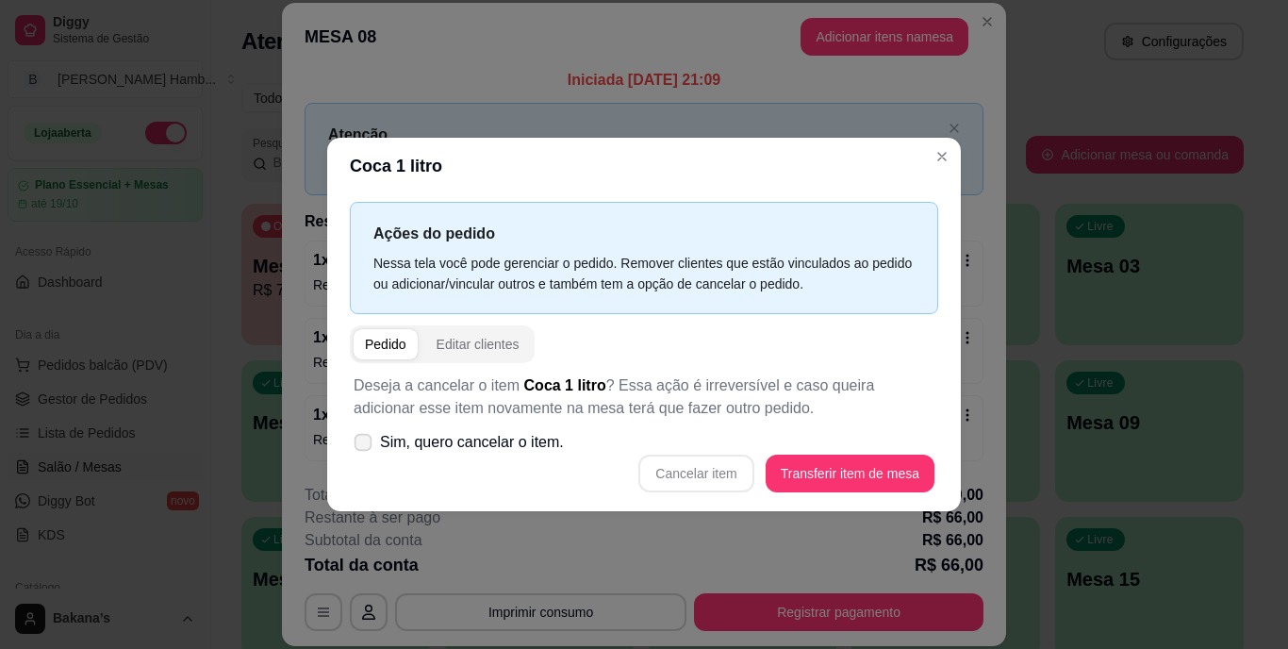
click at [497, 434] on span "Sim, quero cancelar o item." at bounding box center [472, 442] width 184 height 23
click at [365, 446] on input "Sim, quero cancelar o item." at bounding box center [359, 452] width 12 height 12
checkbox input "true"
click at [667, 477] on button "Cancelar item" at bounding box center [696, 473] width 112 height 37
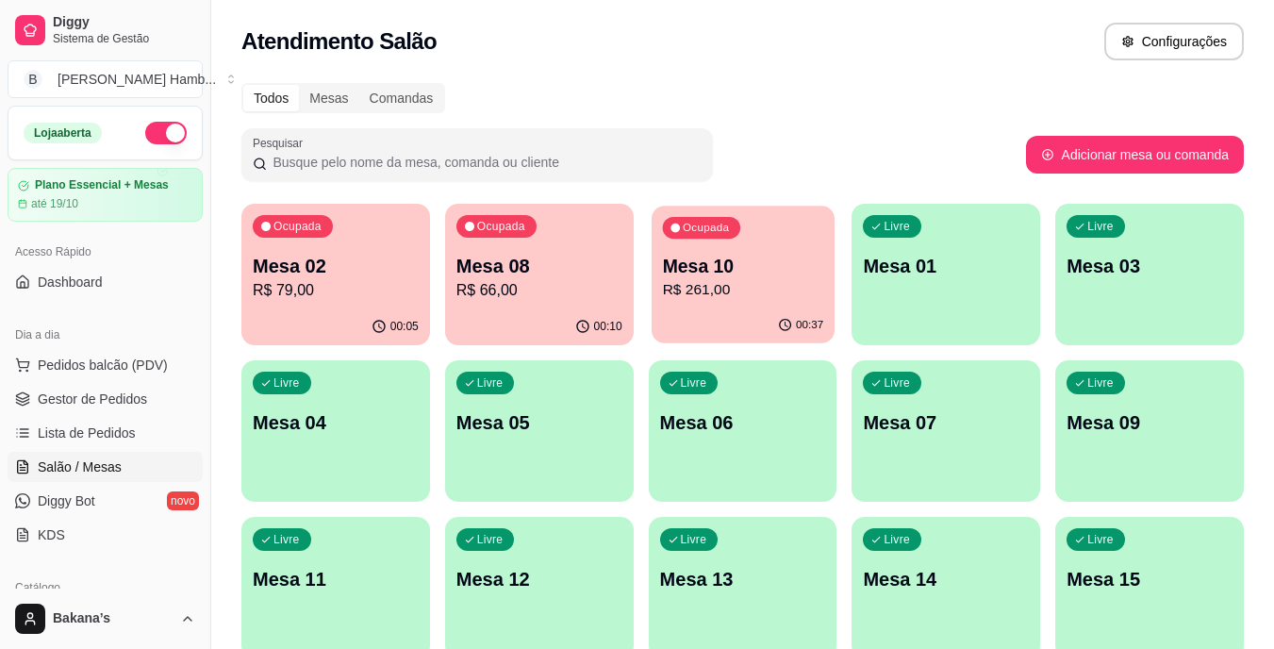
click at [714, 289] on p "R$ 261,00" at bounding box center [742, 290] width 161 height 22
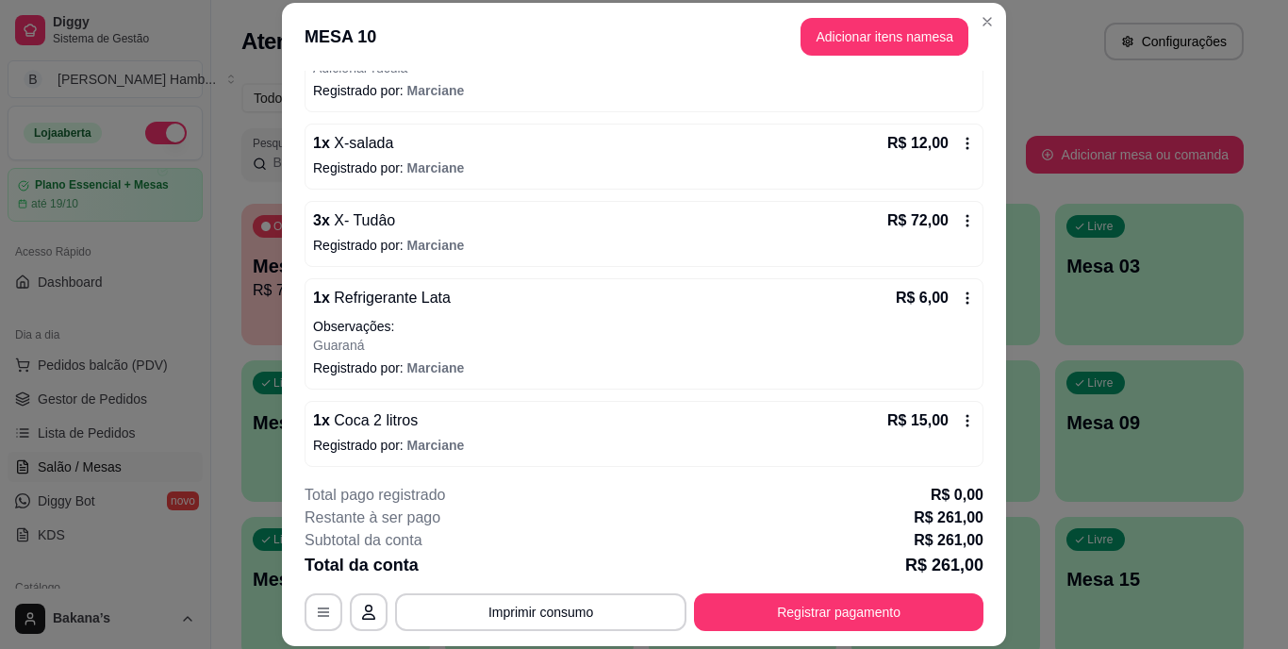
scroll to position [669, 0]
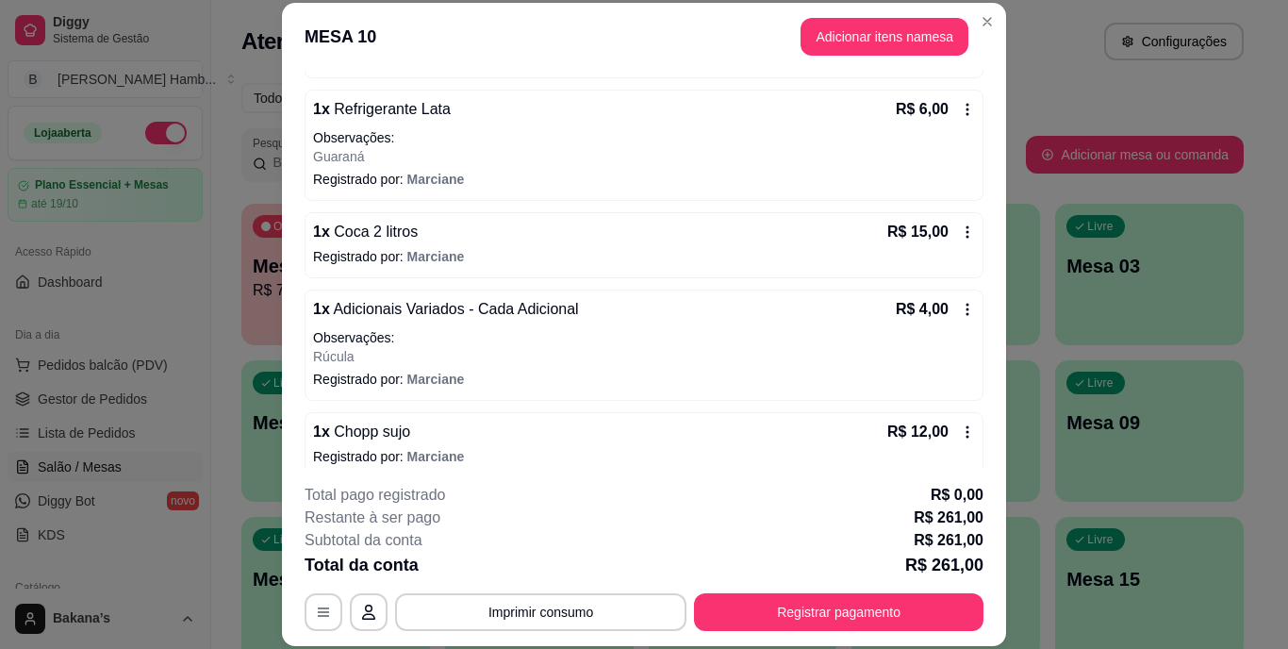
click at [966, 228] on icon at bounding box center [967, 231] width 3 height 12
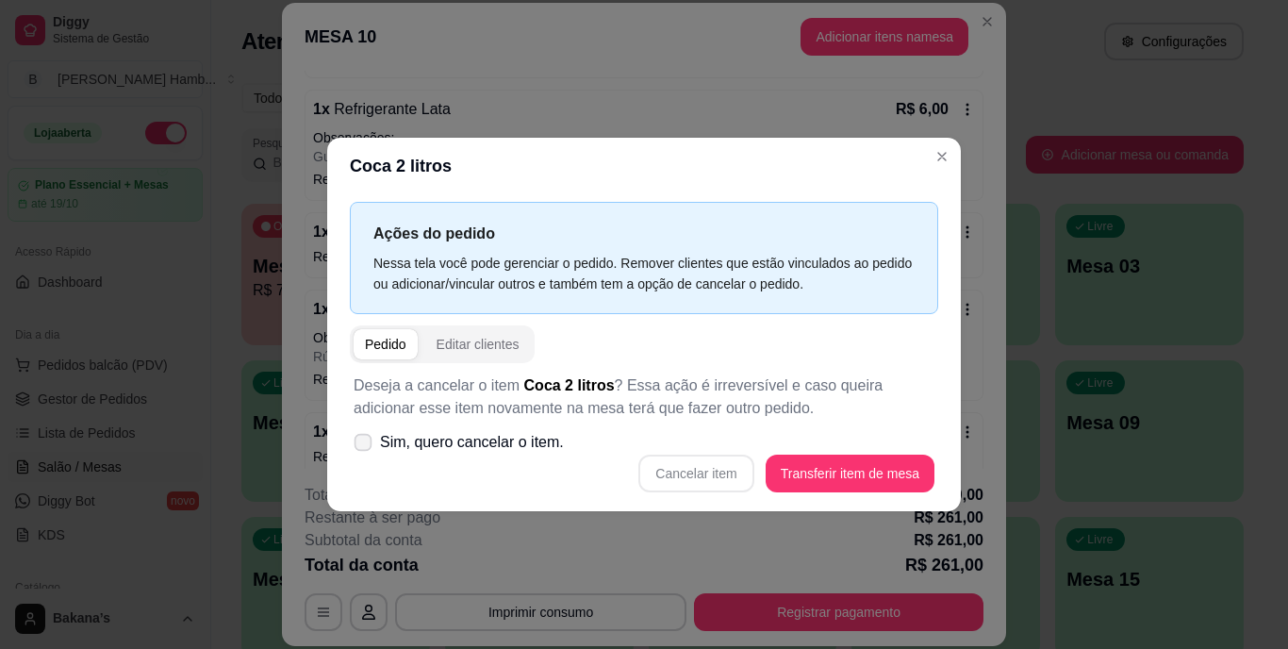
click at [404, 440] on span "Sim, quero cancelar o item." at bounding box center [472, 442] width 184 height 23
click at [365, 446] on input "Sim, quero cancelar o item." at bounding box center [359, 452] width 12 height 12
checkbox input "true"
click at [659, 469] on button "Cancelar item" at bounding box center [695, 473] width 115 height 38
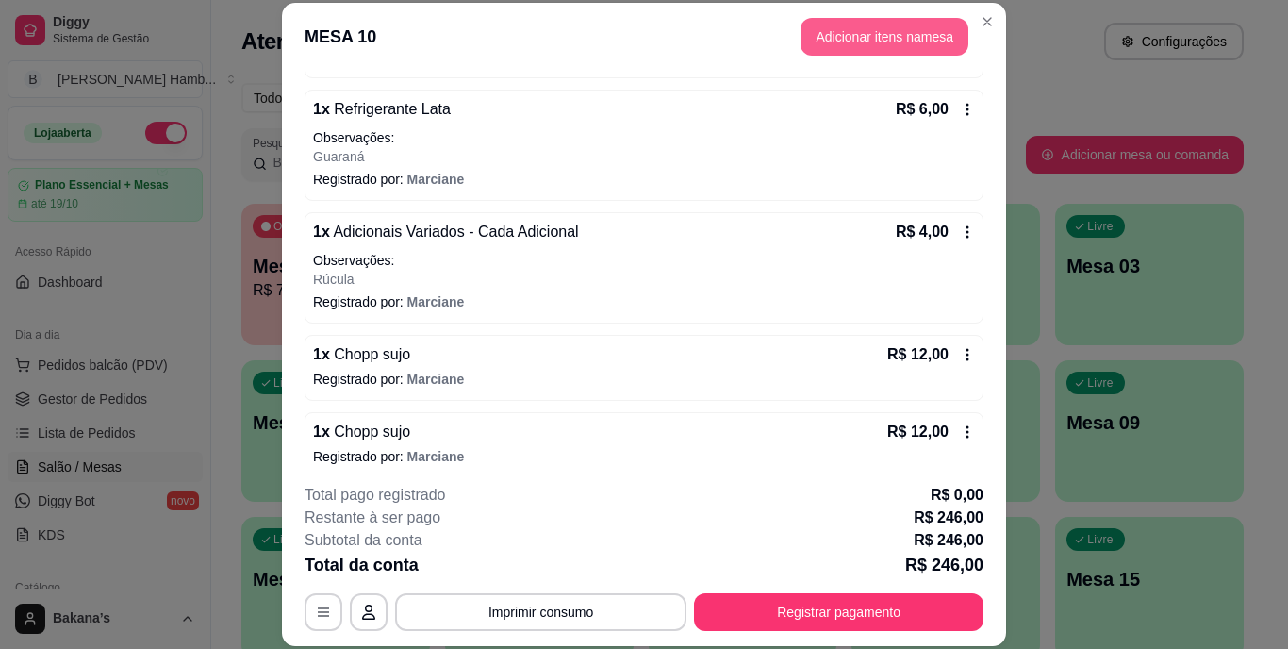
click at [828, 38] on button "Adicionar itens na mesa" at bounding box center [884, 37] width 168 height 38
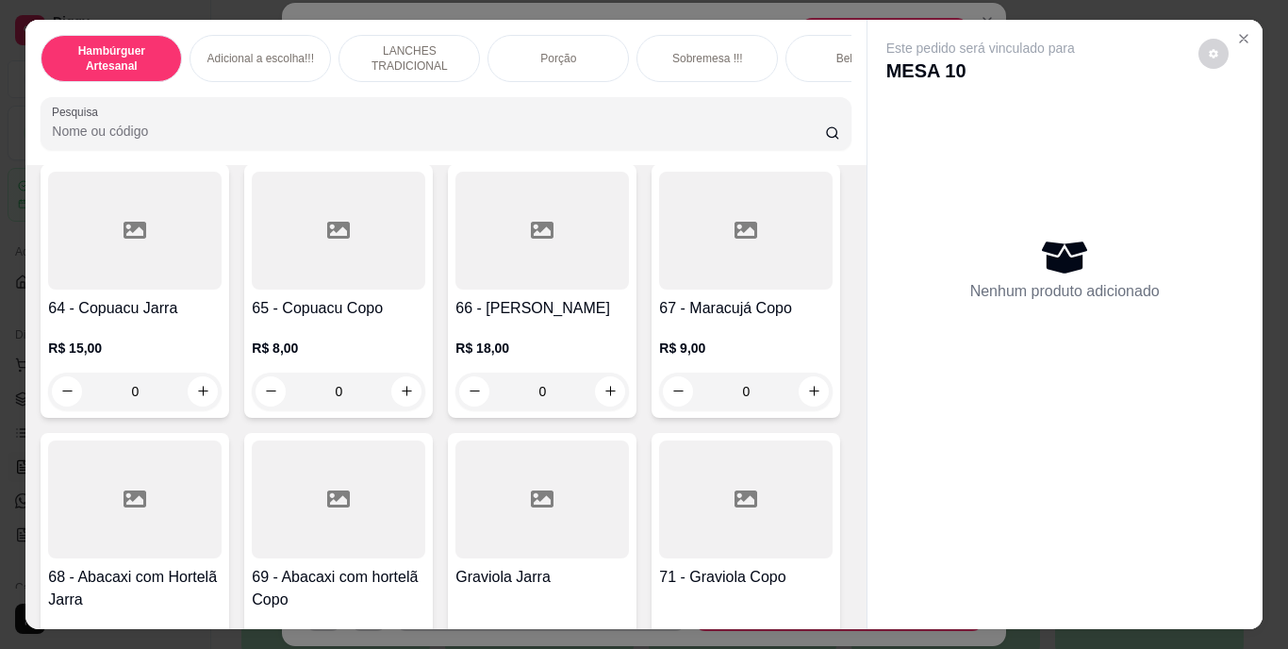
scroll to position [6222, 0]
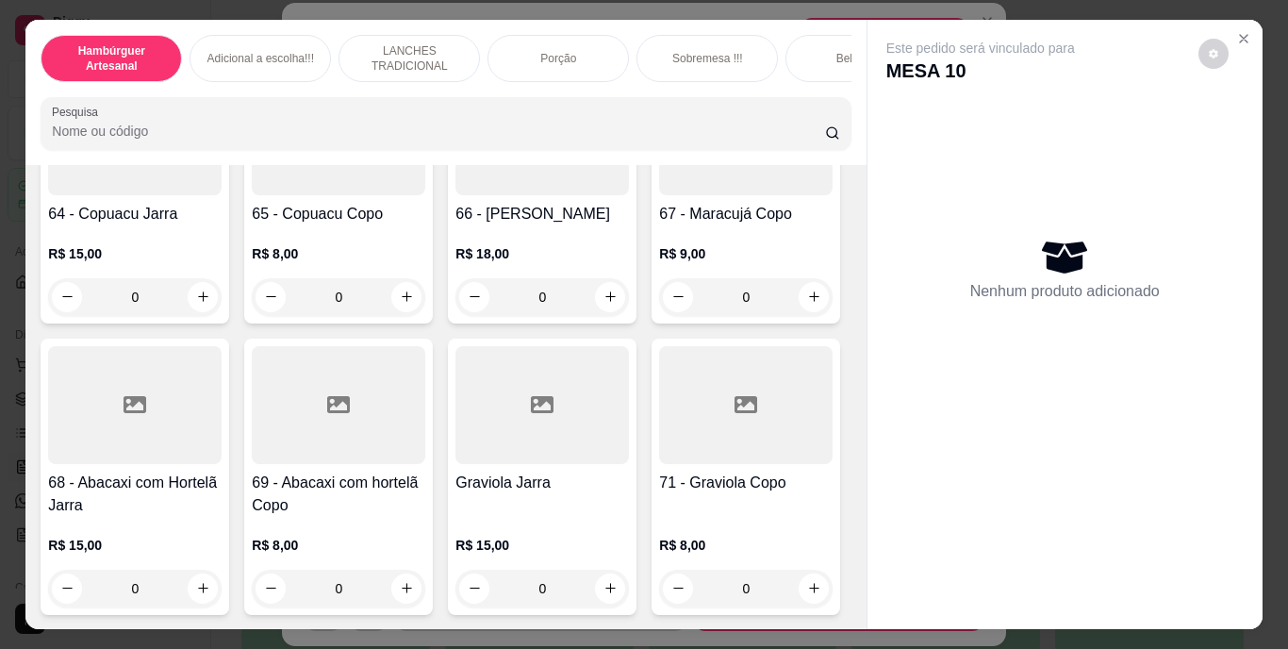
type input "1"
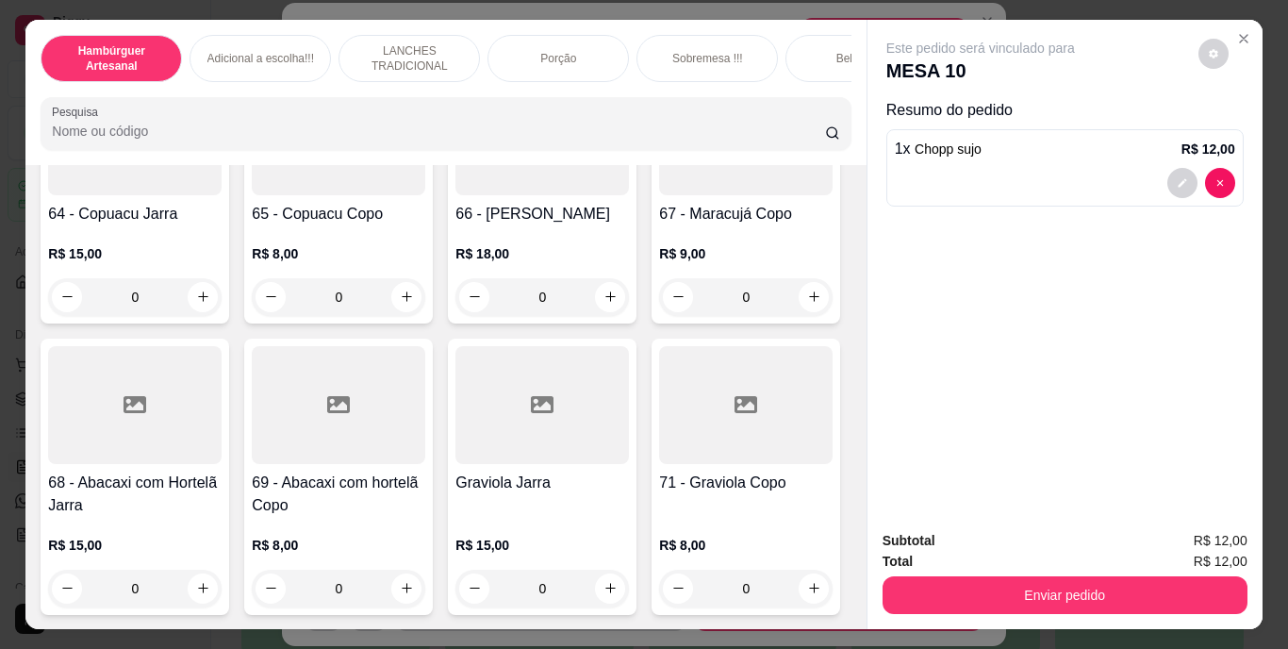
scroll to position [7918, 0]
click at [603, 304] on icon "increase-product-quantity" at bounding box center [610, 296] width 14 height 14
type input "1"
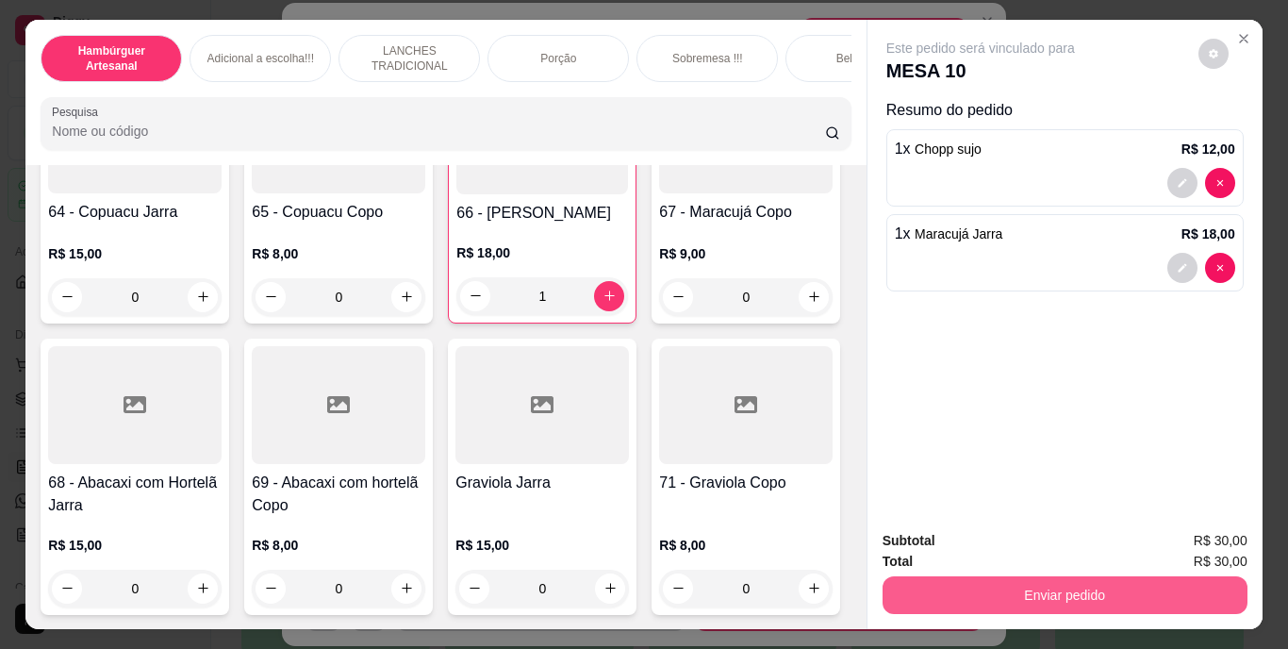
click at [1093, 584] on button "Enviar pedido" at bounding box center [1064, 595] width 365 height 38
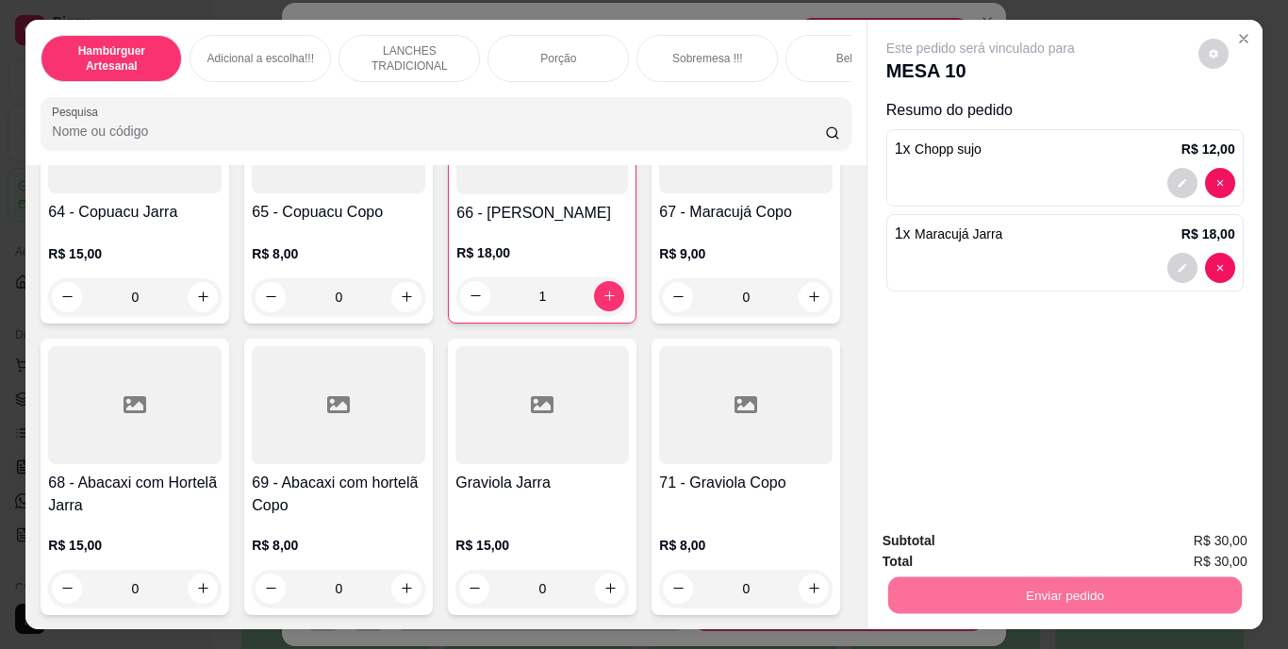
click at [1224, 545] on button "Enviar pedido" at bounding box center [1198, 541] width 104 height 35
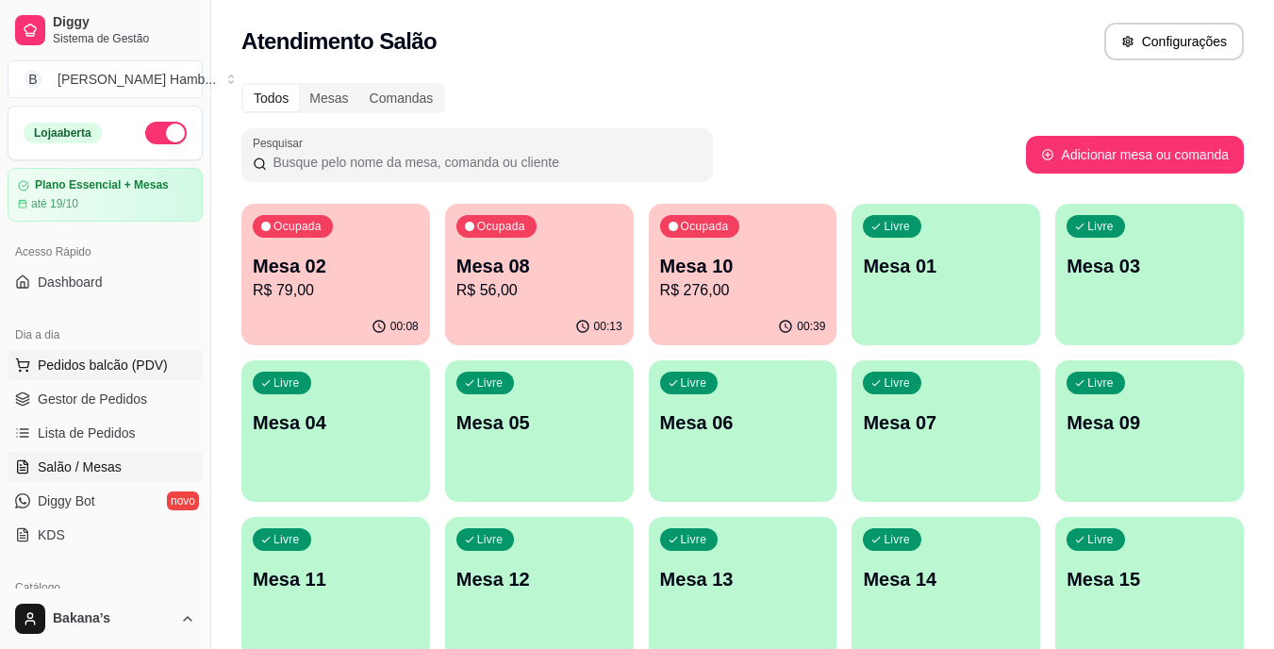
click at [132, 366] on span "Pedidos balcão (PDV)" at bounding box center [103, 364] width 130 height 19
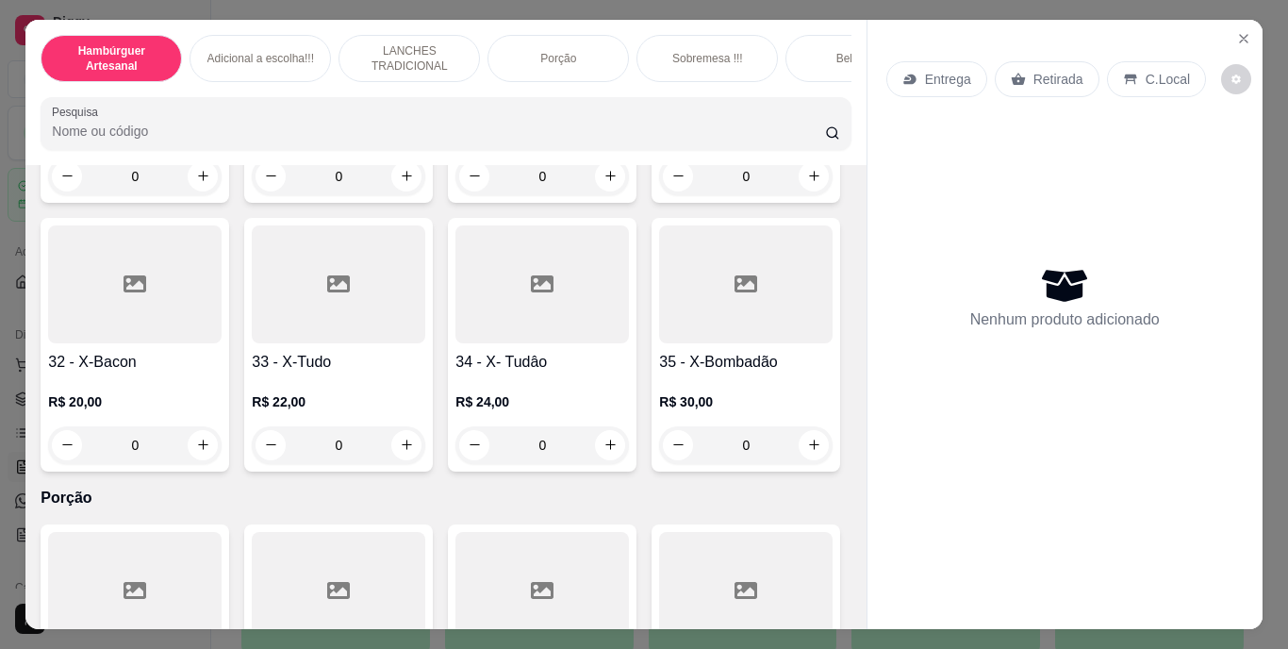
scroll to position [3111, 0]
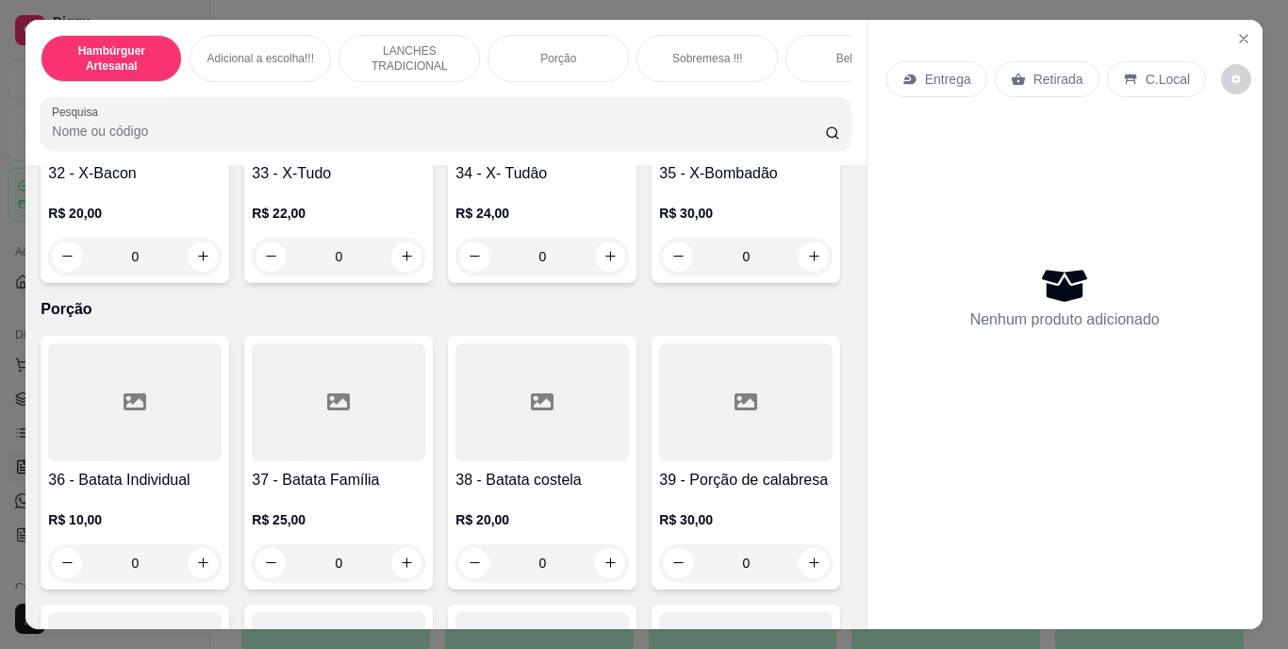
type input "1"
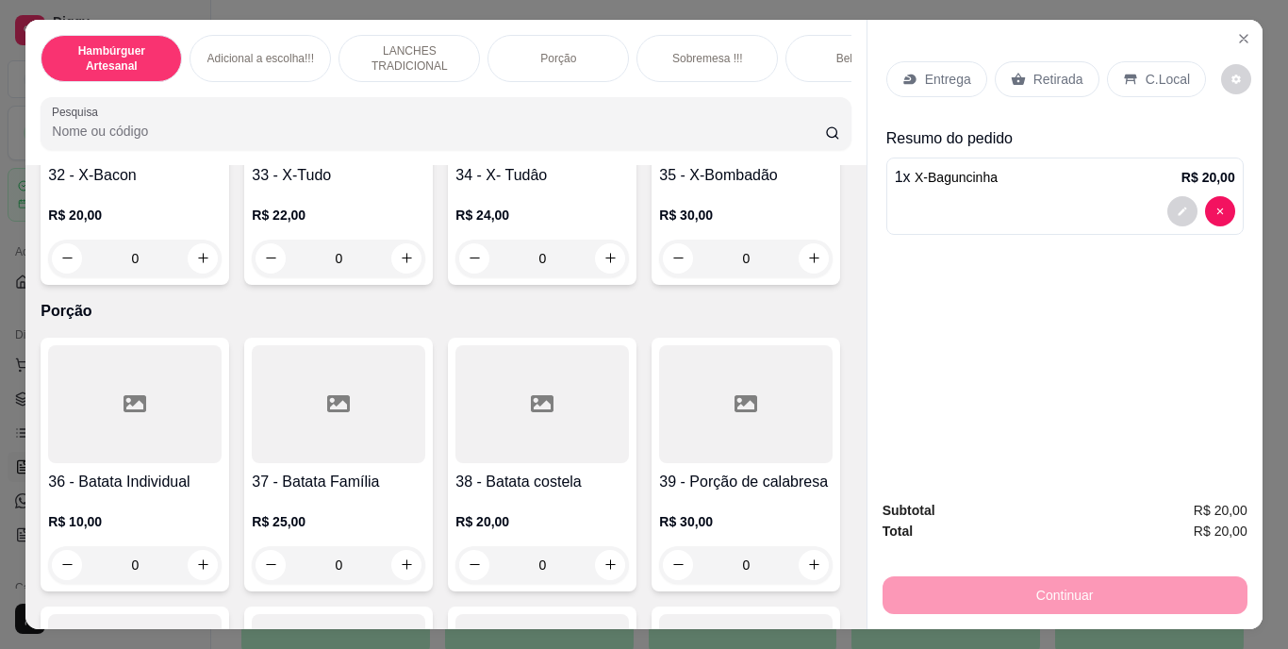
click at [942, 72] on p "Entrega" at bounding box center [948, 79] width 46 height 19
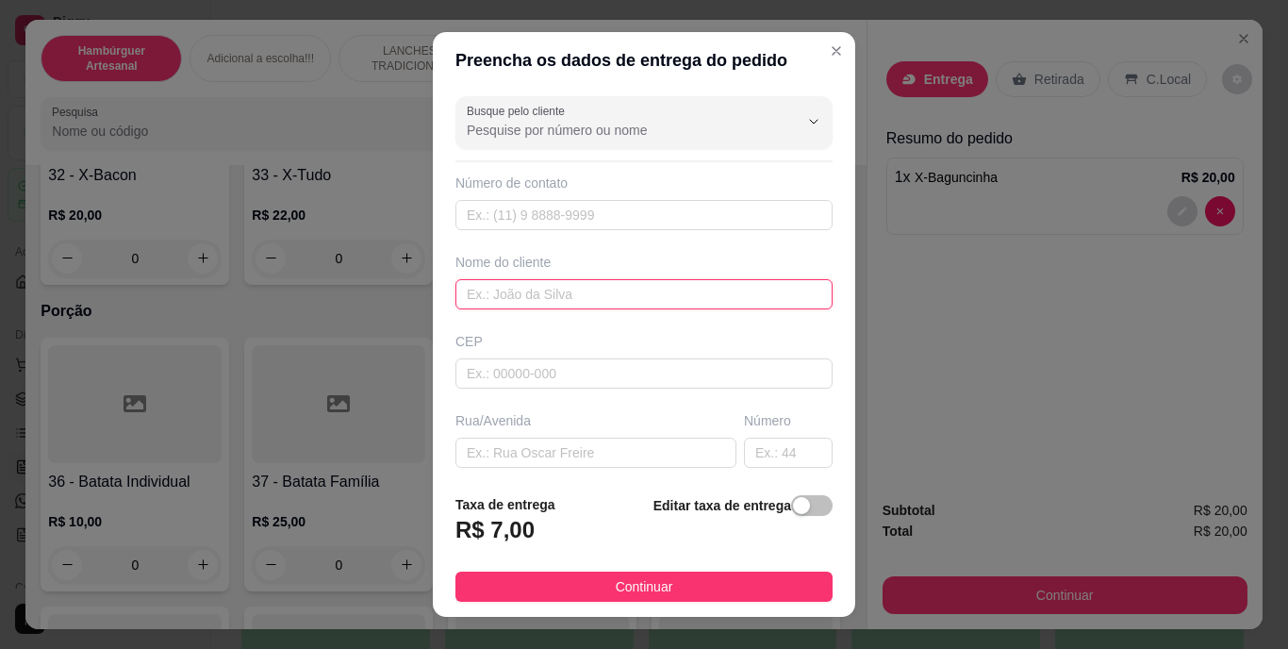
click at [734, 297] on input "text" at bounding box center [643, 294] width 377 height 30
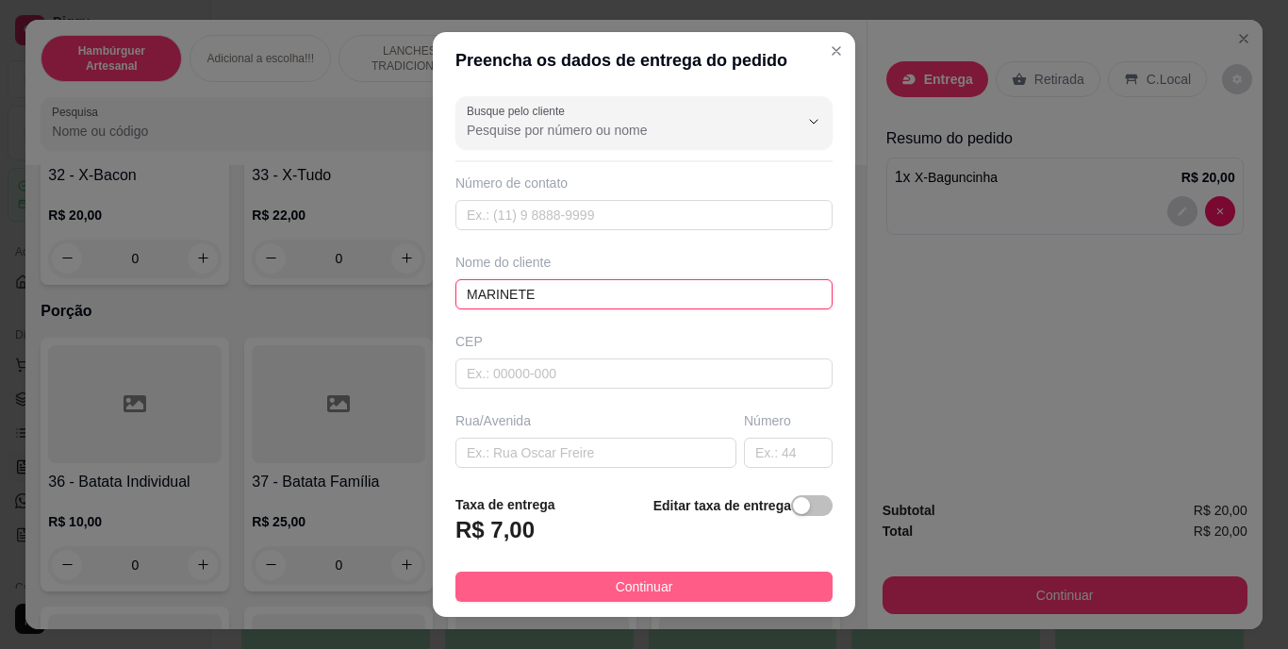
type input "MARINETE"
click at [587, 584] on button "Continuar" at bounding box center [643, 586] width 377 height 30
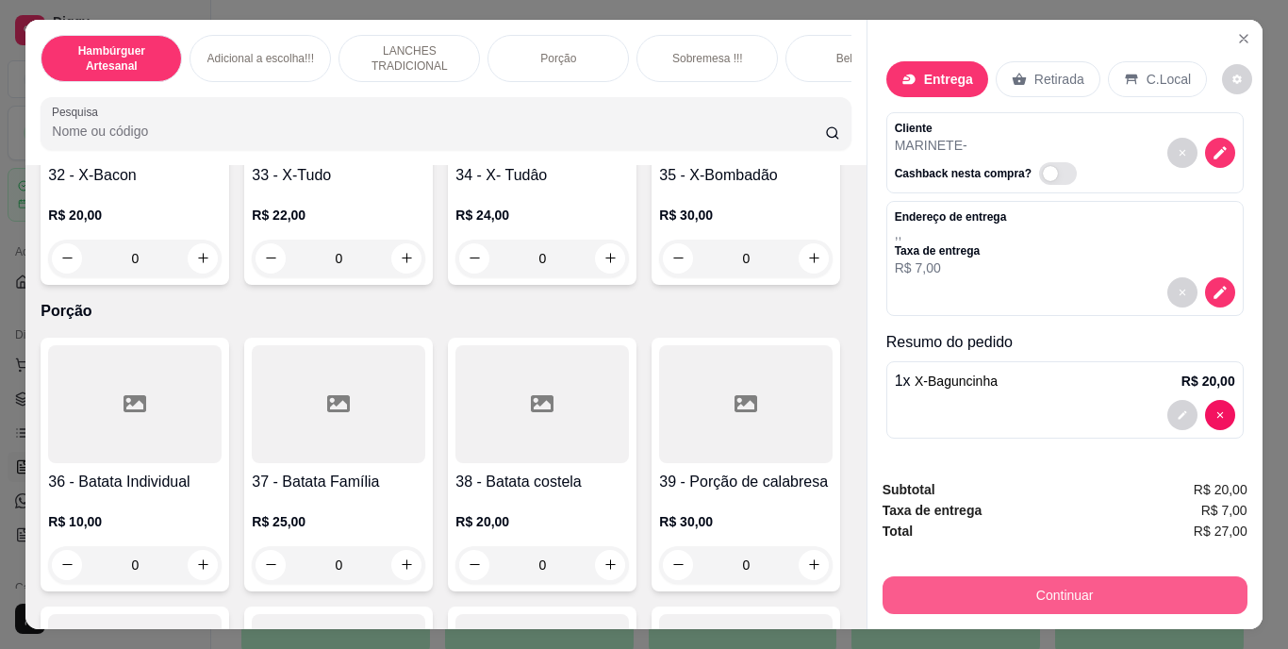
click at [981, 578] on button "Continuar" at bounding box center [1064, 595] width 365 height 38
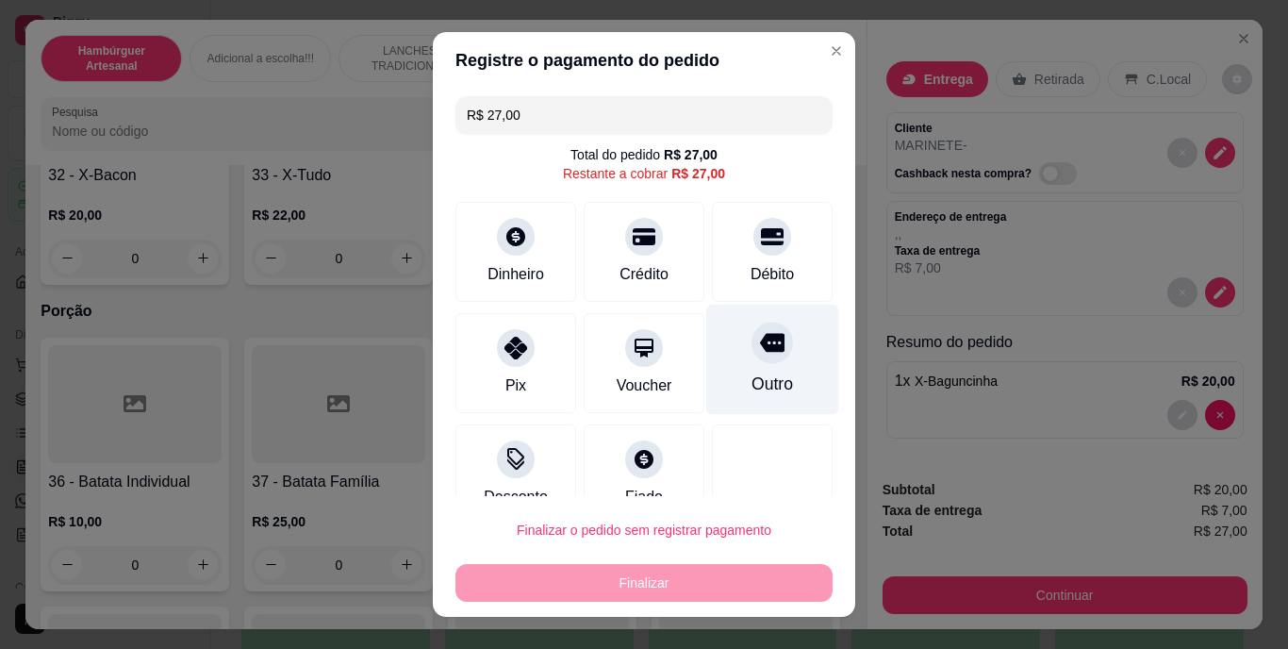
click at [751, 372] on div "Outro" at bounding box center [771, 384] width 41 height 25
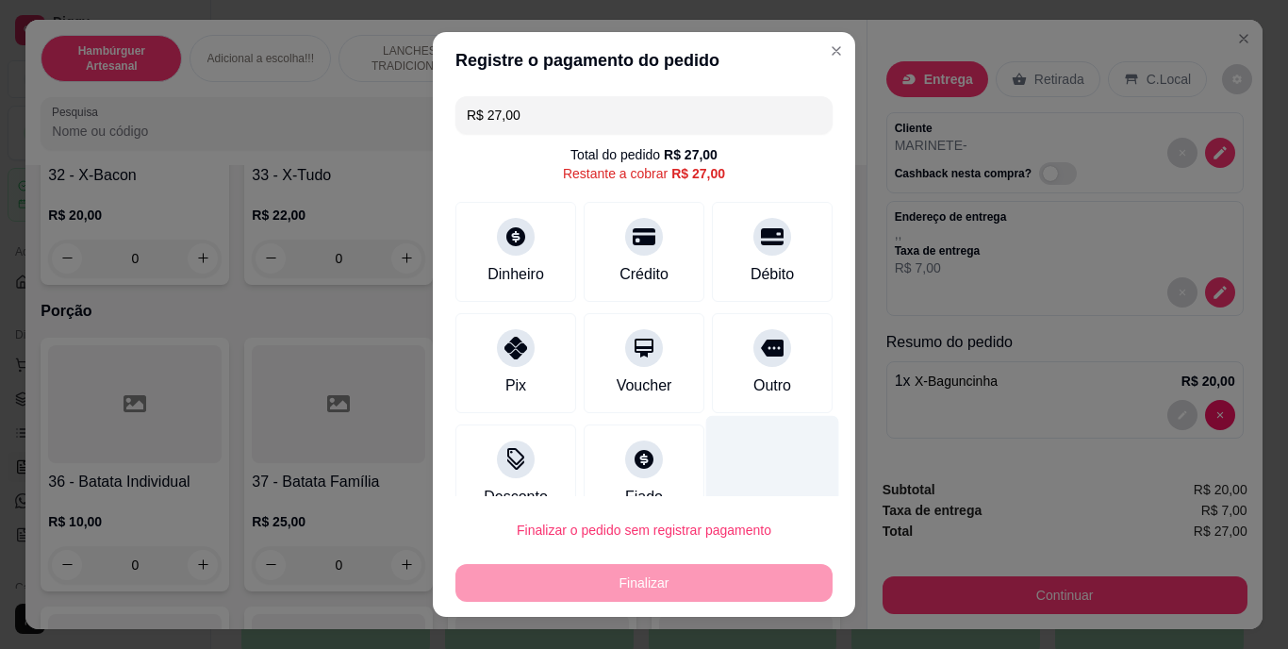
type input "R$ 0,00"
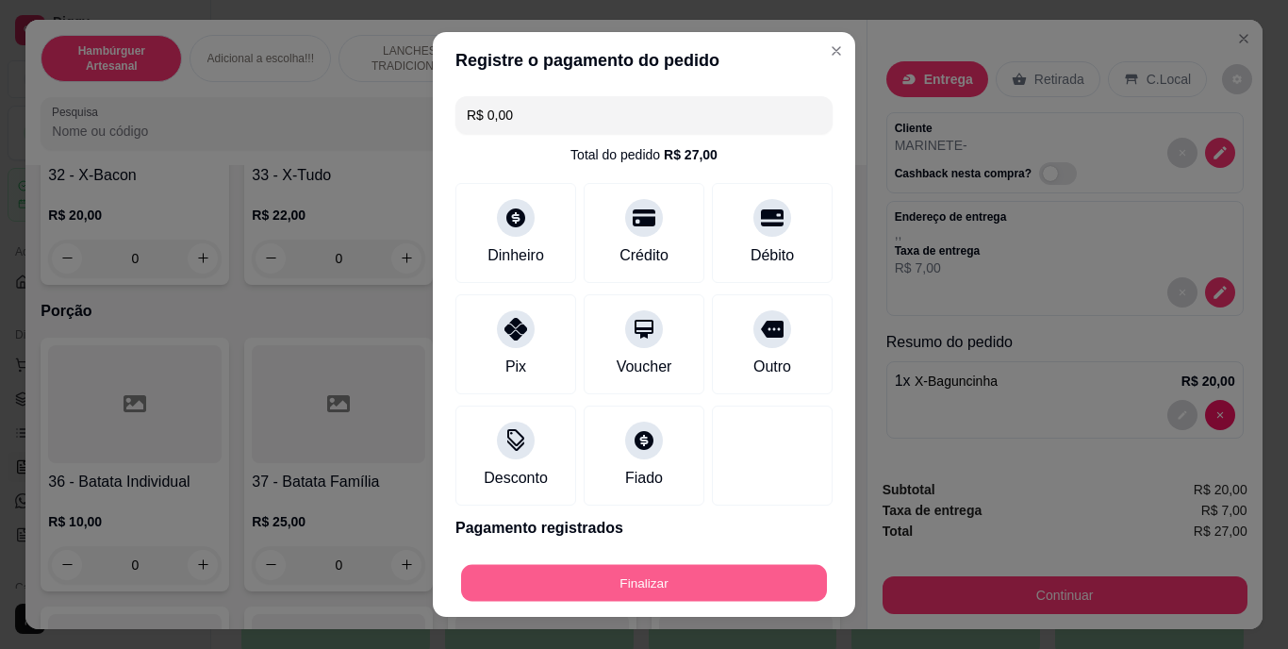
click at [673, 567] on button "Finalizar" at bounding box center [644, 582] width 366 height 37
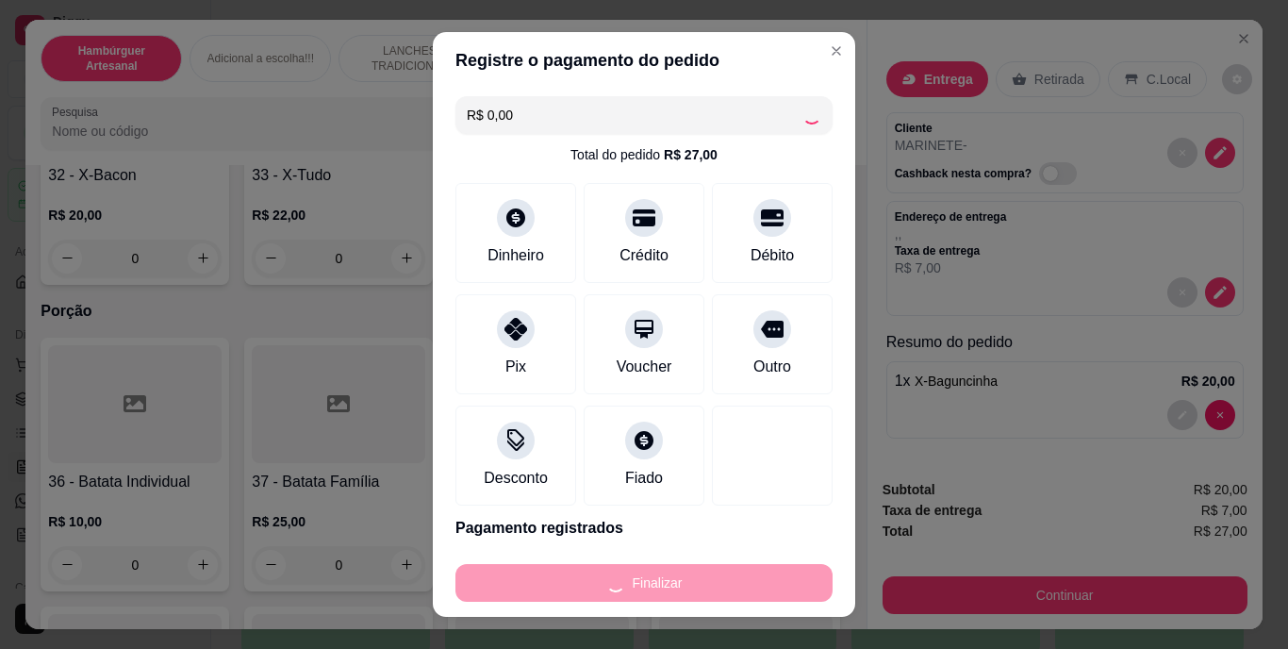
type input "0"
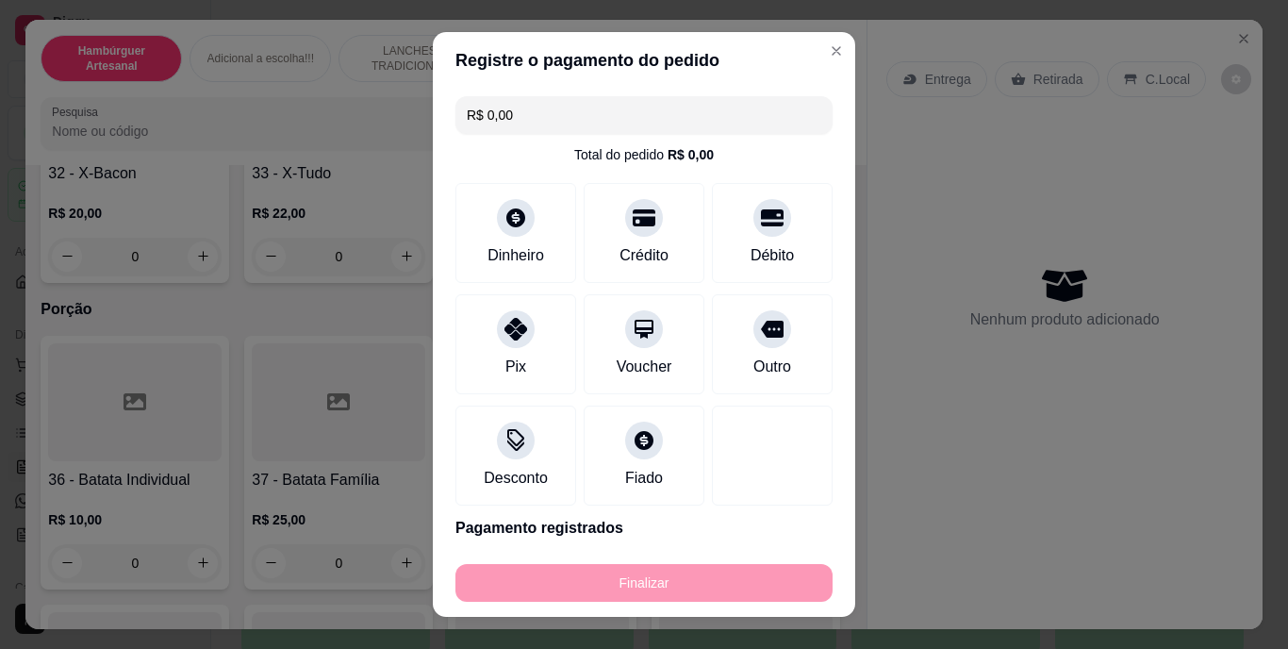
type input "-R$ 27,00"
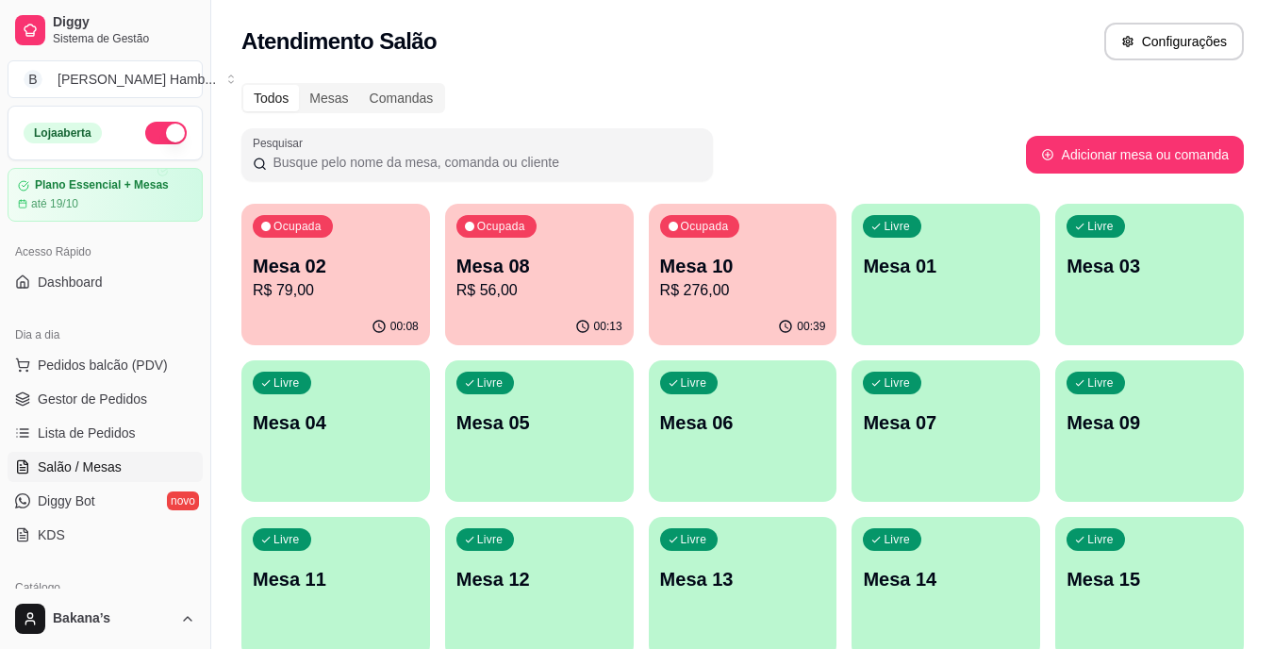
click at [1241, 28] on div "Configurações" at bounding box center [1174, 42] width 140 height 38
click at [723, 262] on p "Mesa 10" at bounding box center [742, 266] width 161 height 25
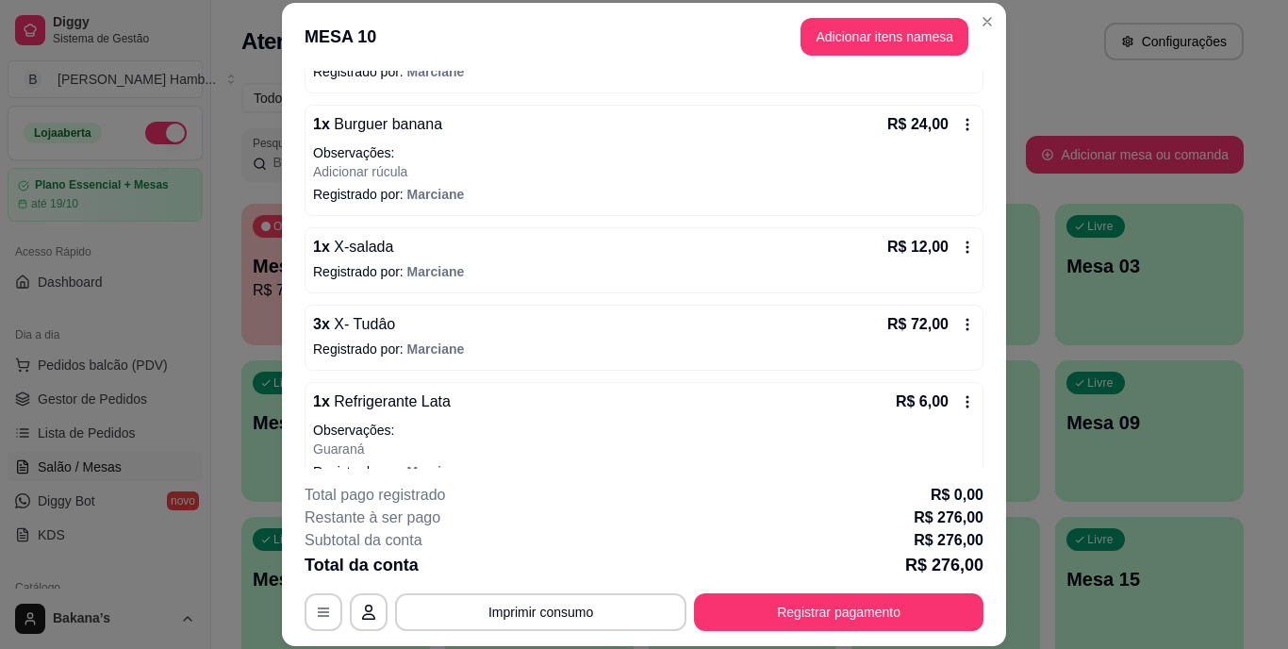
scroll to position [471, 0]
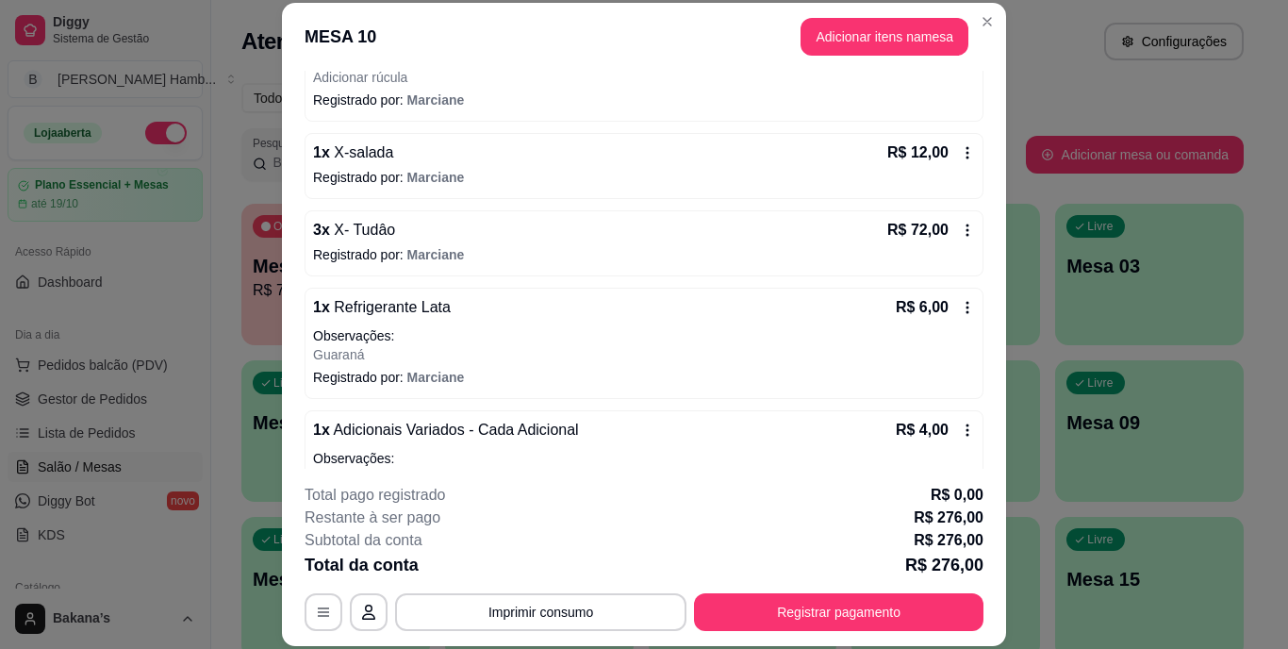
click at [960, 304] on icon at bounding box center [967, 307] width 15 height 15
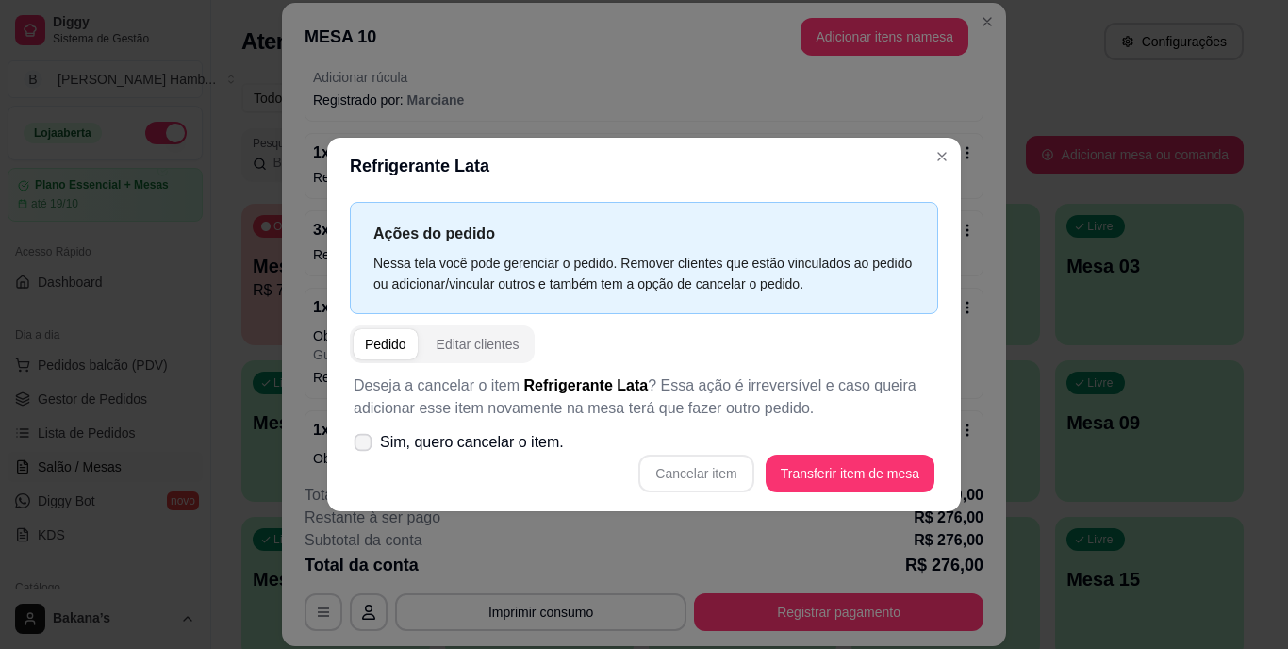
click at [449, 441] on span "Sim, quero cancelar o item." at bounding box center [472, 442] width 184 height 23
click at [365, 446] on input "Sim, quero cancelar o item." at bounding box center [359, 452] width 12 height 12
checkbox input "true"
click at [694, 470] on button "Cancelar item" at bounding box center [695, 473] width 115 height 38
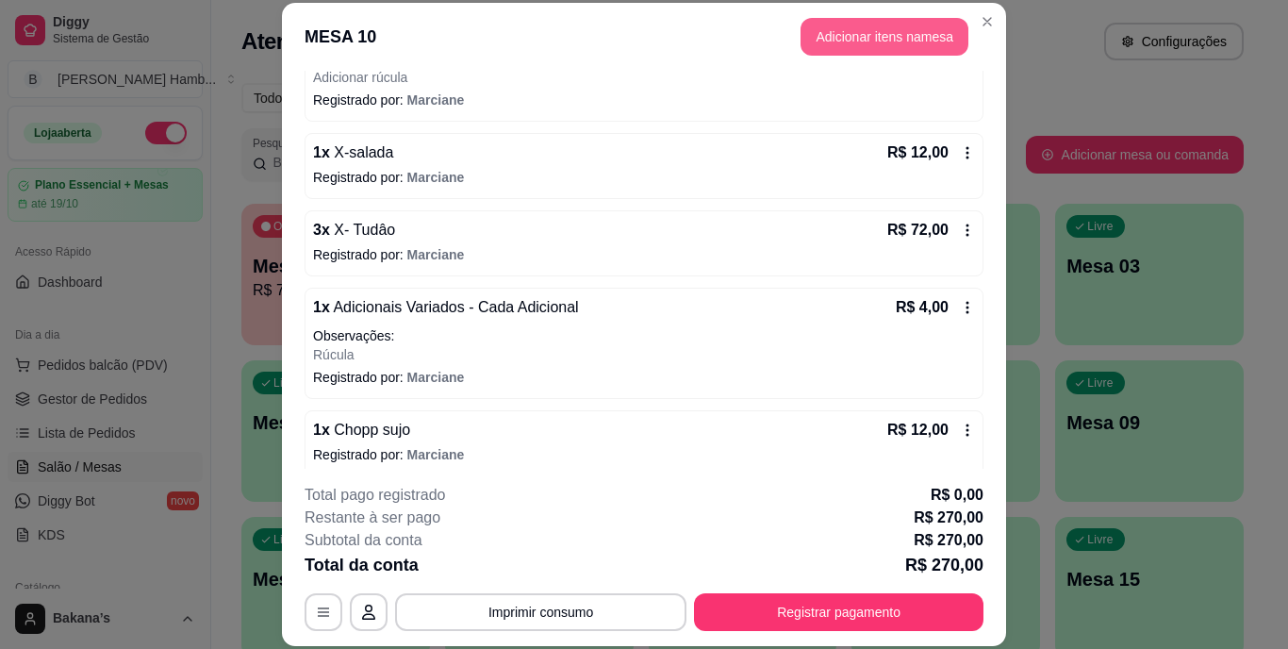
click at [812, 36] on button "Adicionar itens na mesa" at bounding box center [884, 37] width 168 height 38
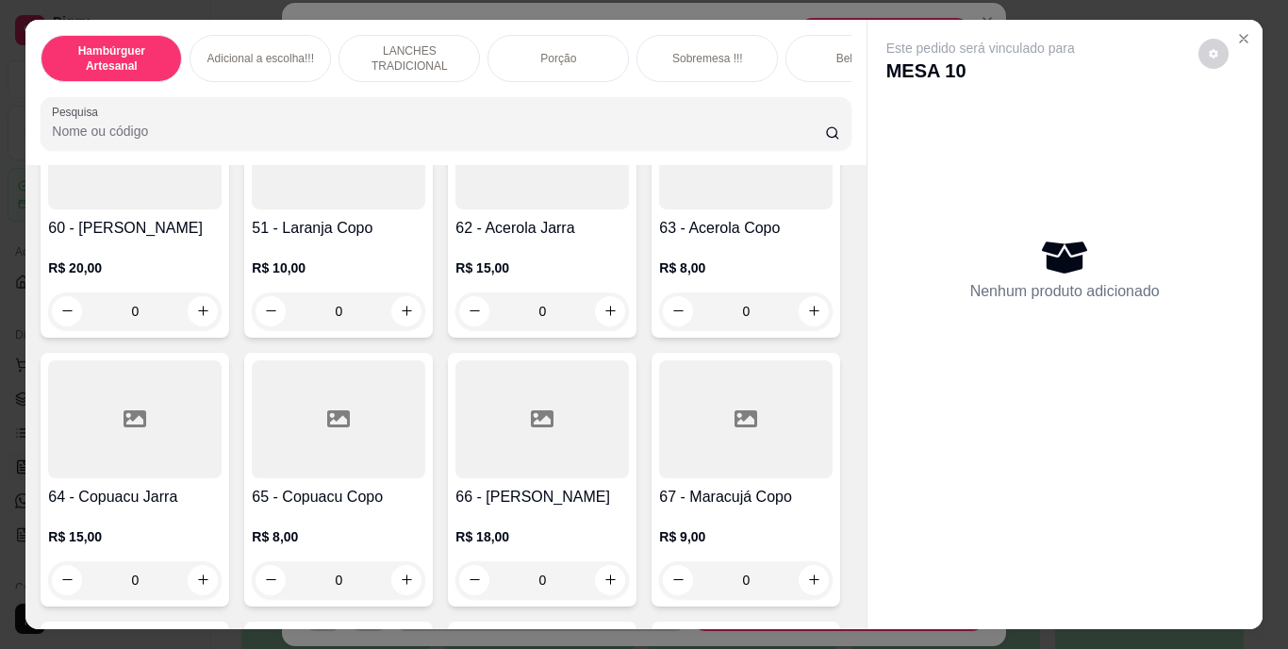
scroll to position [5750, 0]
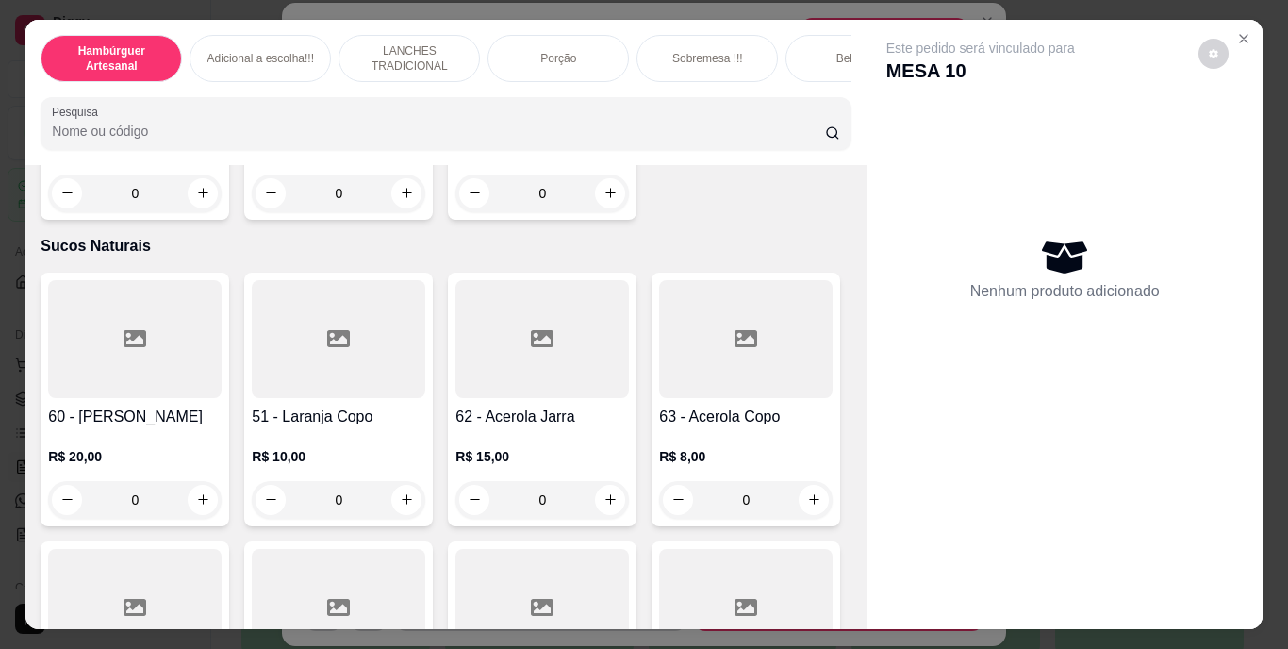
type input "1"
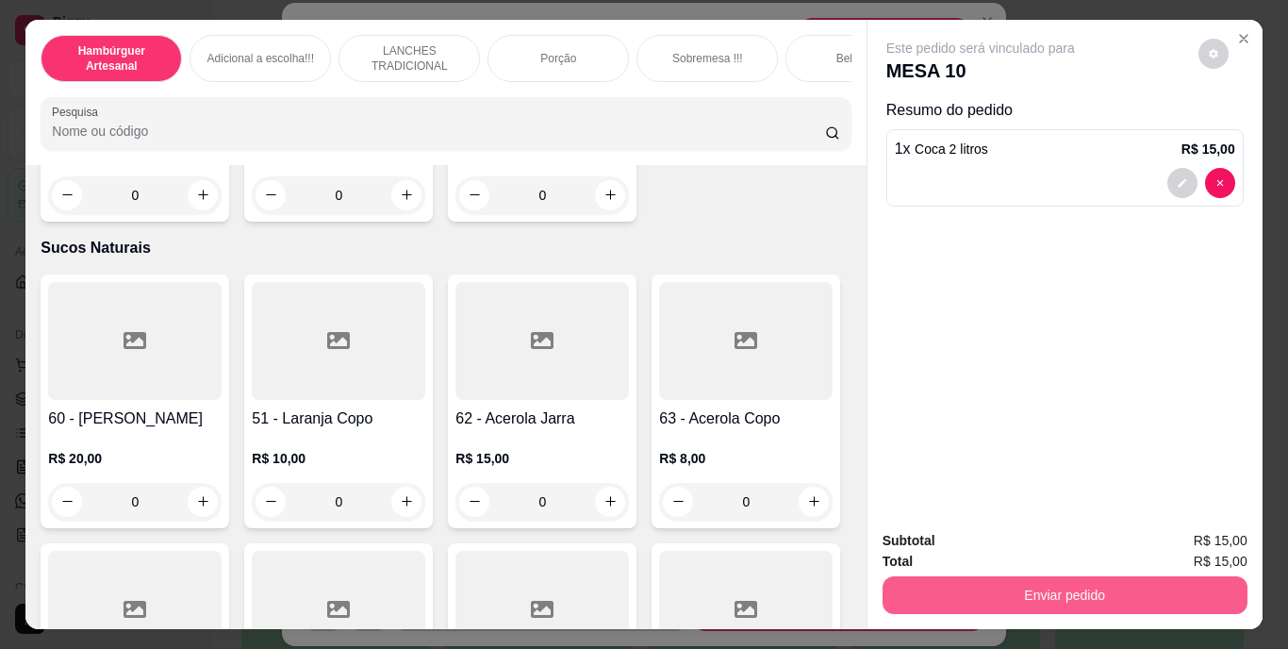
click at [921, 584] on button "Enviar pedido" at bounding box center [1064, 595] width 365 height 38
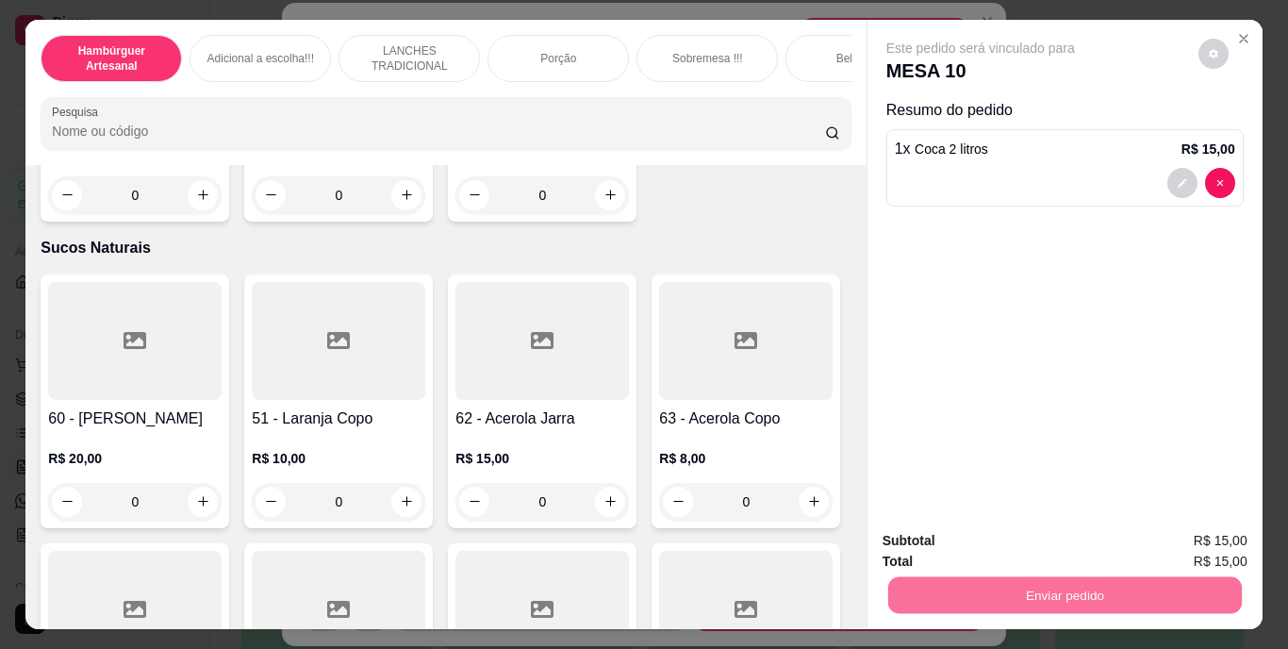
click at [1177, 542] on button "Enviar pedido" at bounding box center [1197, 542] width 107 height 36
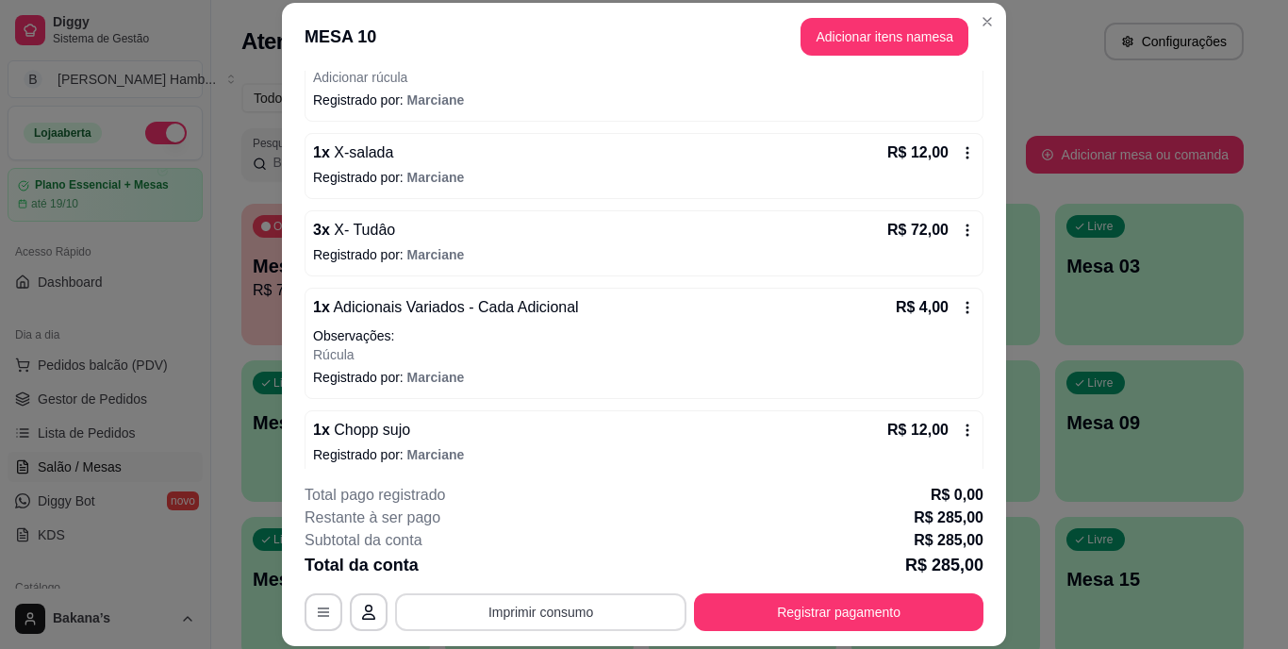
click at [531, 614] on button "Imprimir consumo" at bounding box center [540, 612] width 291 height 38
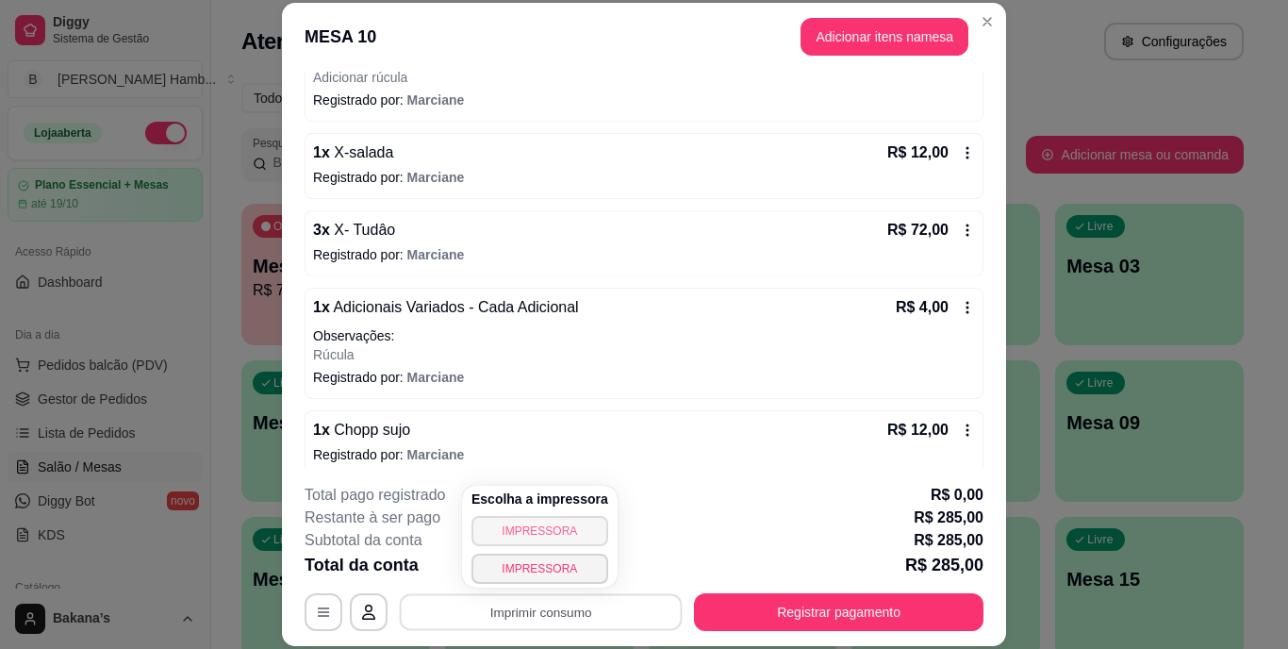
click at [532, 529] on button "IMPRESSORA" at bounding box center [539, 531] width 137 height 30
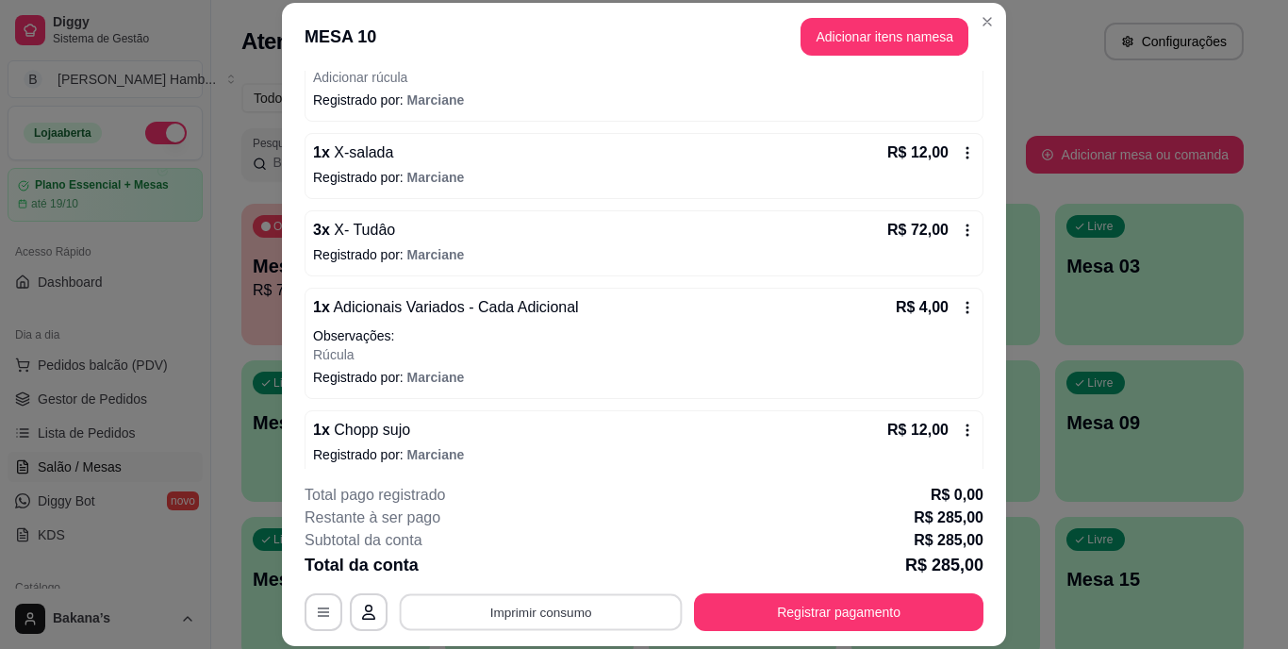
click at [565, 604] on button "Imprimir consumo" at bounding box center [541, 611] width 283 height 37
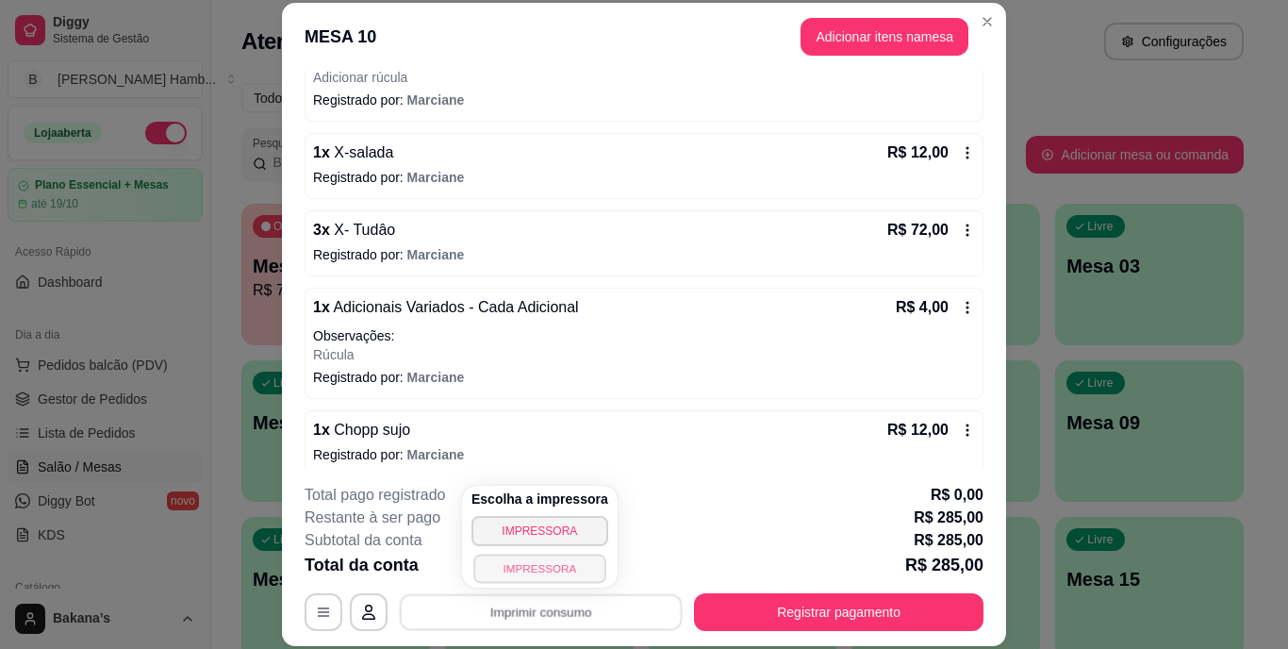
click at [553, 571] on button "IMPRESSORA" at bounding box center [539, 567] width 132 height 29
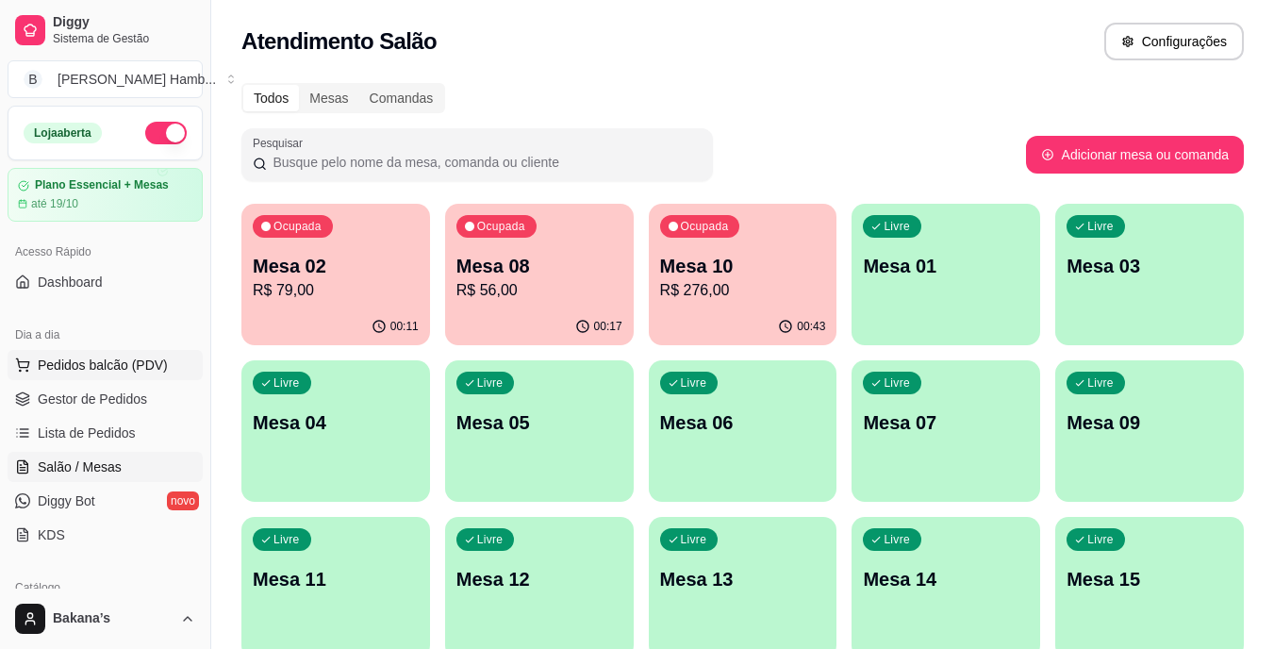
click at [166, 362] on button "Pedidos balcão (PDV)" at bounding box center [105, 365] width 195 height 30
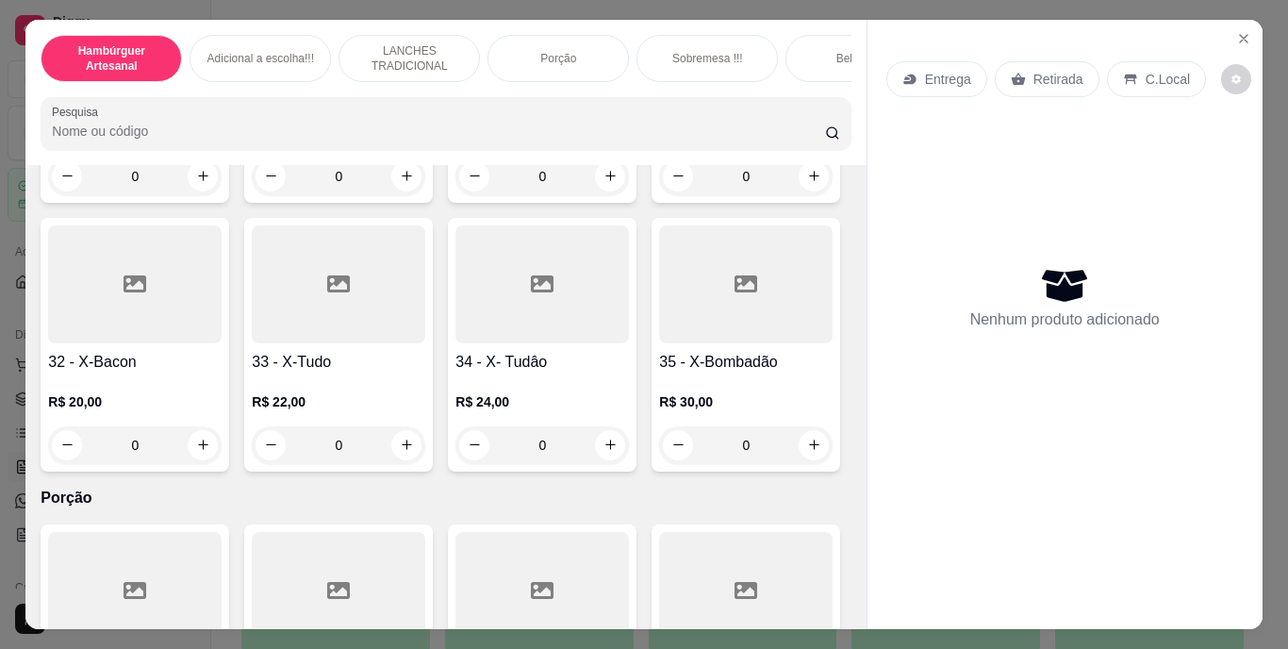
scroll to position [3017, 0]
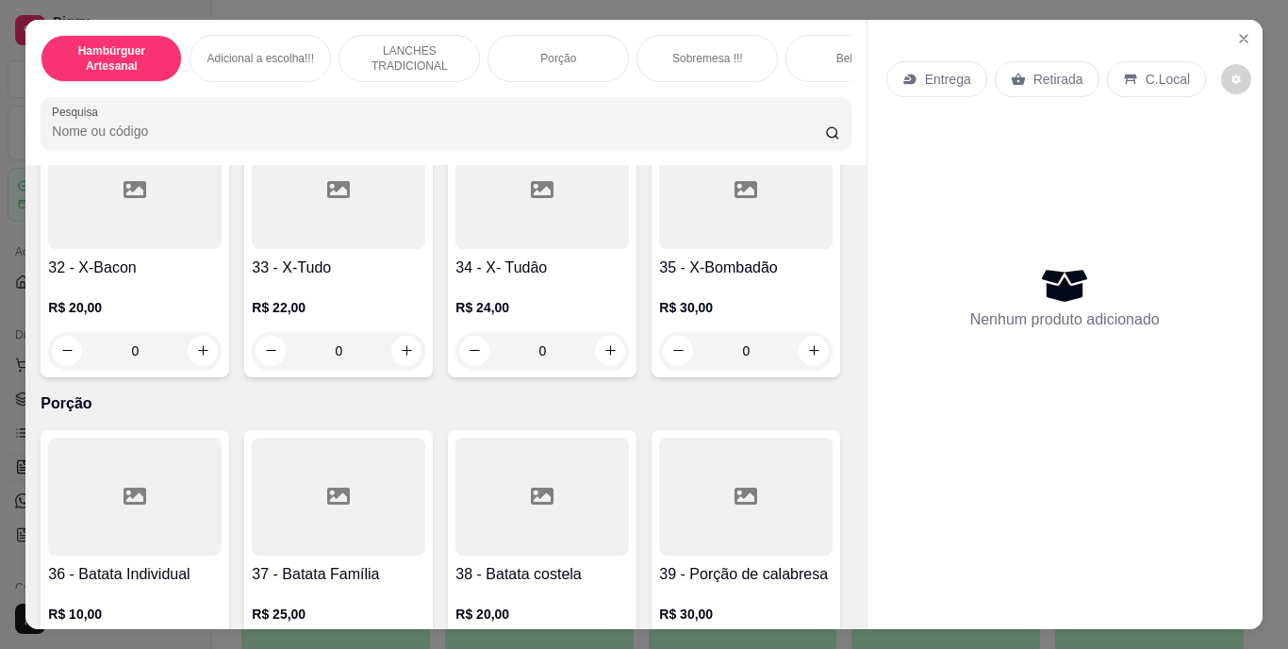
click at [210, 89] on icon "increase-product-quantity" at bounding box center [203, 81] width 14 height 14
type input "1"
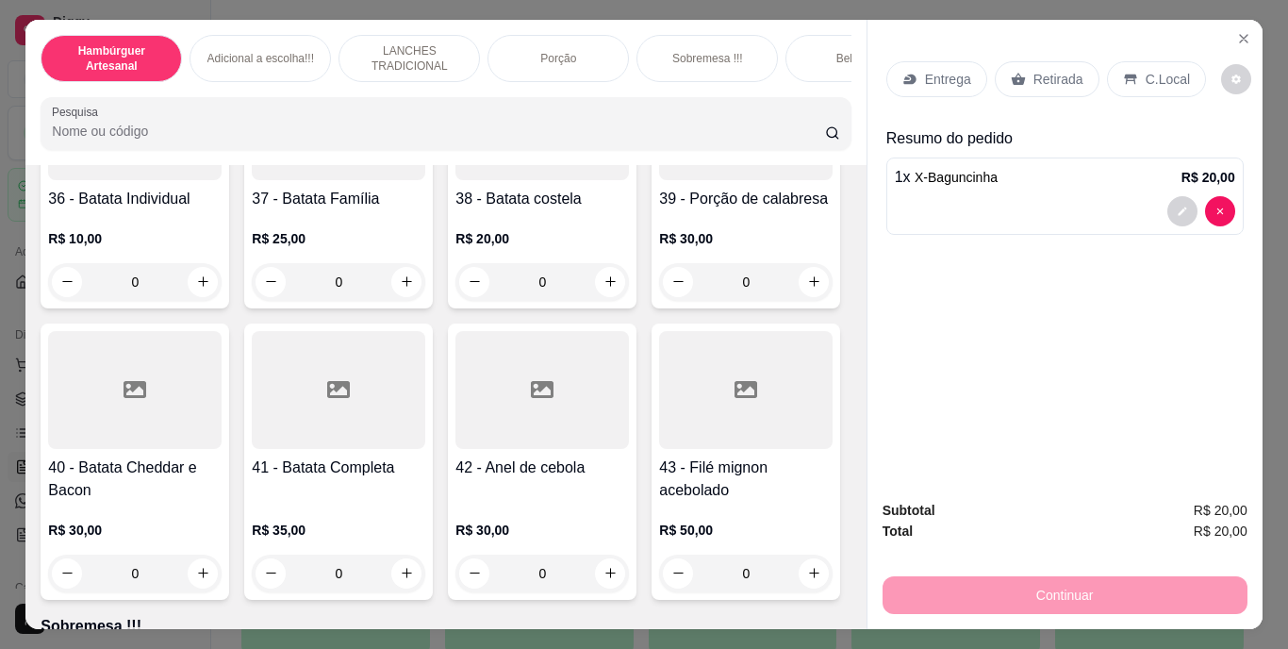
scroll to position [3676, 0]
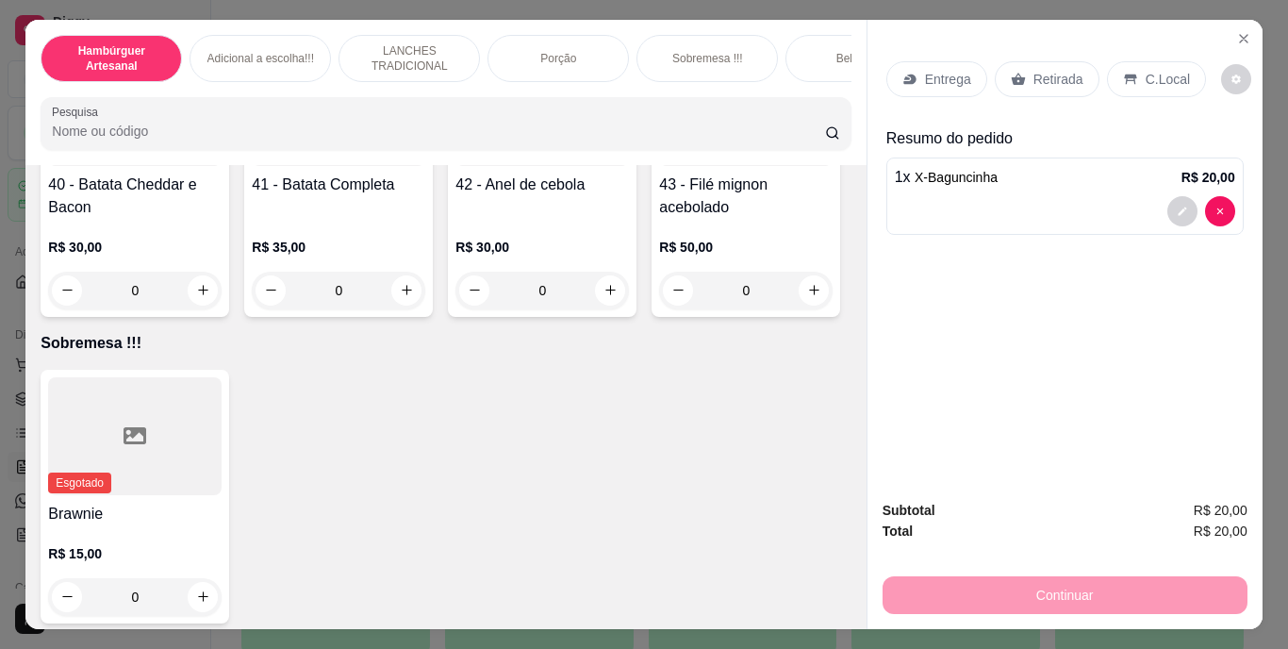
type input "1"
click at [924, 61] on div "Entrega" at bounding box center [936, 79] width 101 height 36
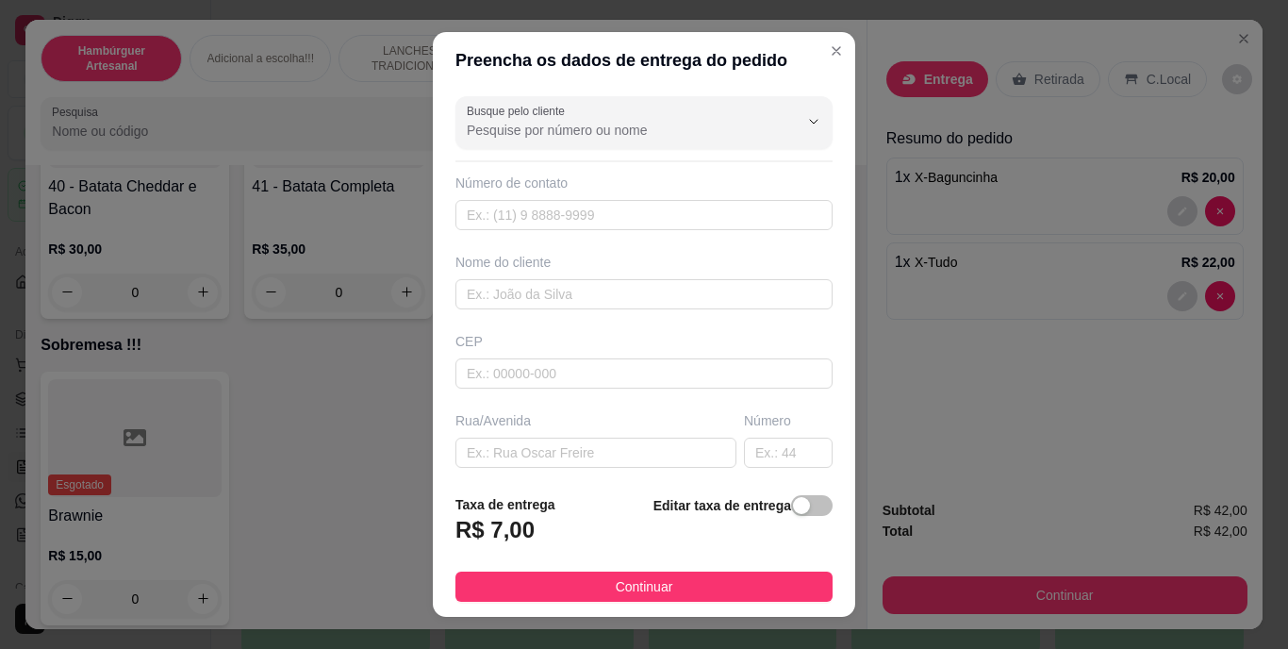
click at [765, 505] on strong "Editar taxa de entrega" at bounding box center [722, 505] width 138 height 15
click at [791, 516] on span "button" at bounding box center [811, 505] width 41 height 21
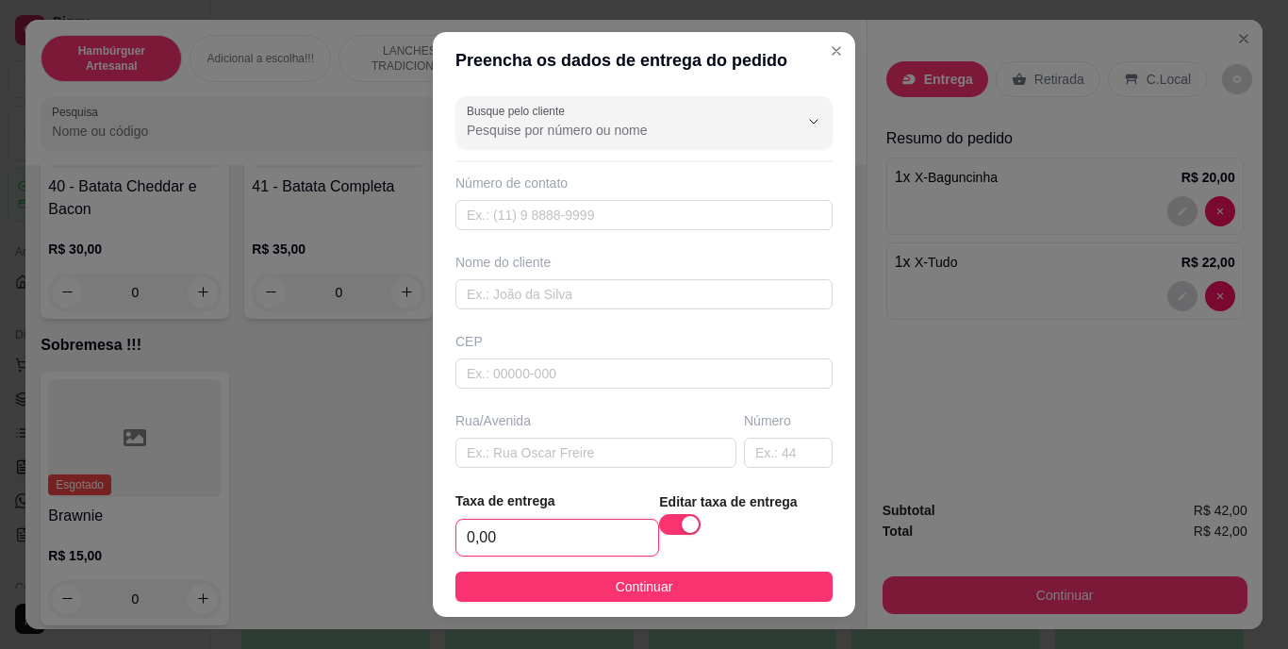
click at [594, 525] on input "0,00" at bounding box center [557, 537] width 202 height 36
type input "8,00"
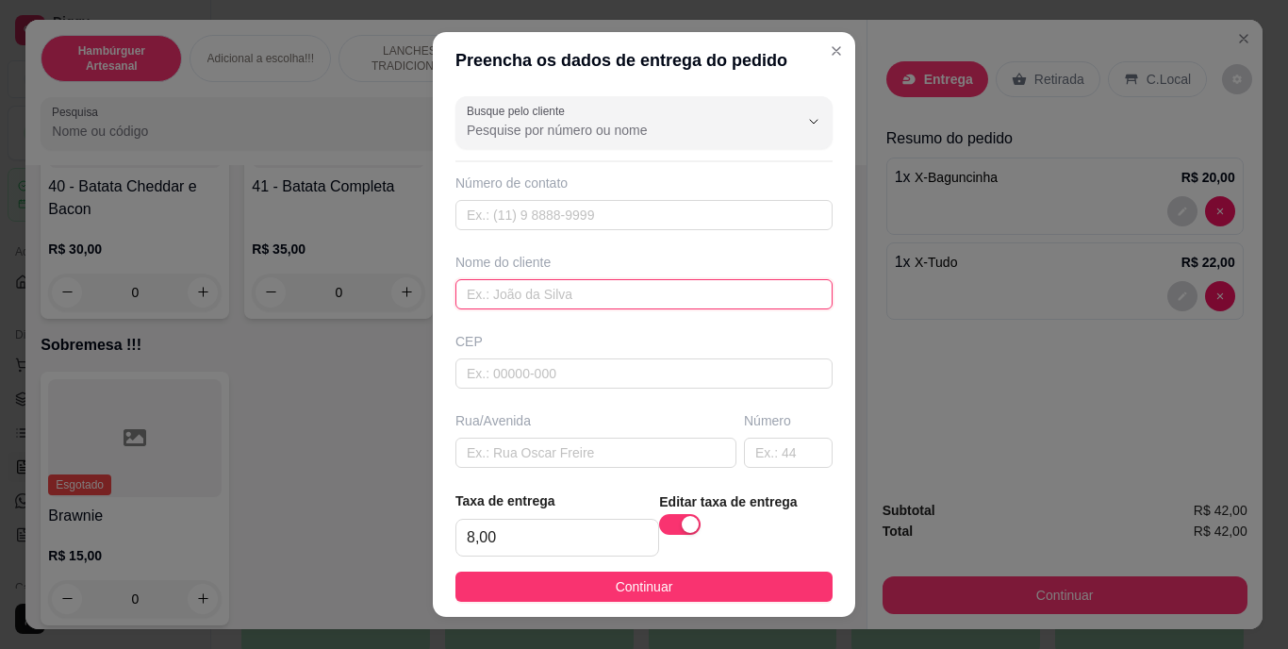
click at [786, 288] on input "text" at bounding box center [643, 294] width 377 height 30
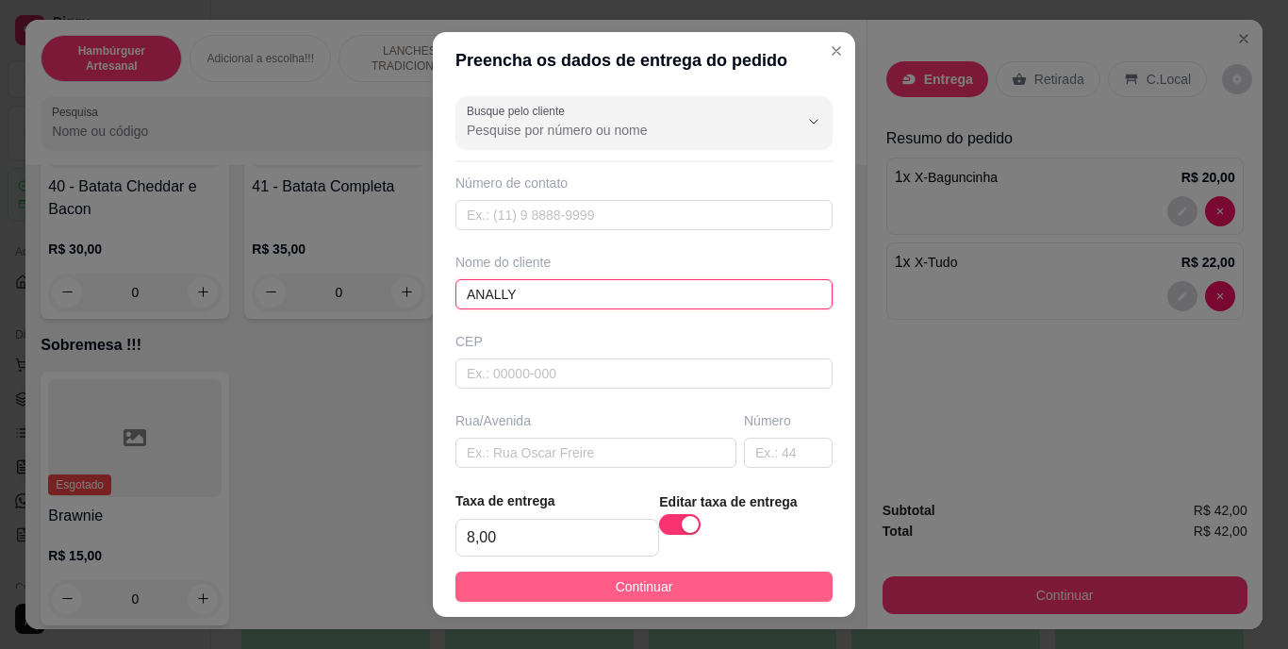
type input "ANALLY"
click at [717, 581] on button "Continuar" at bounding box center [643, 586] width 377 height 30
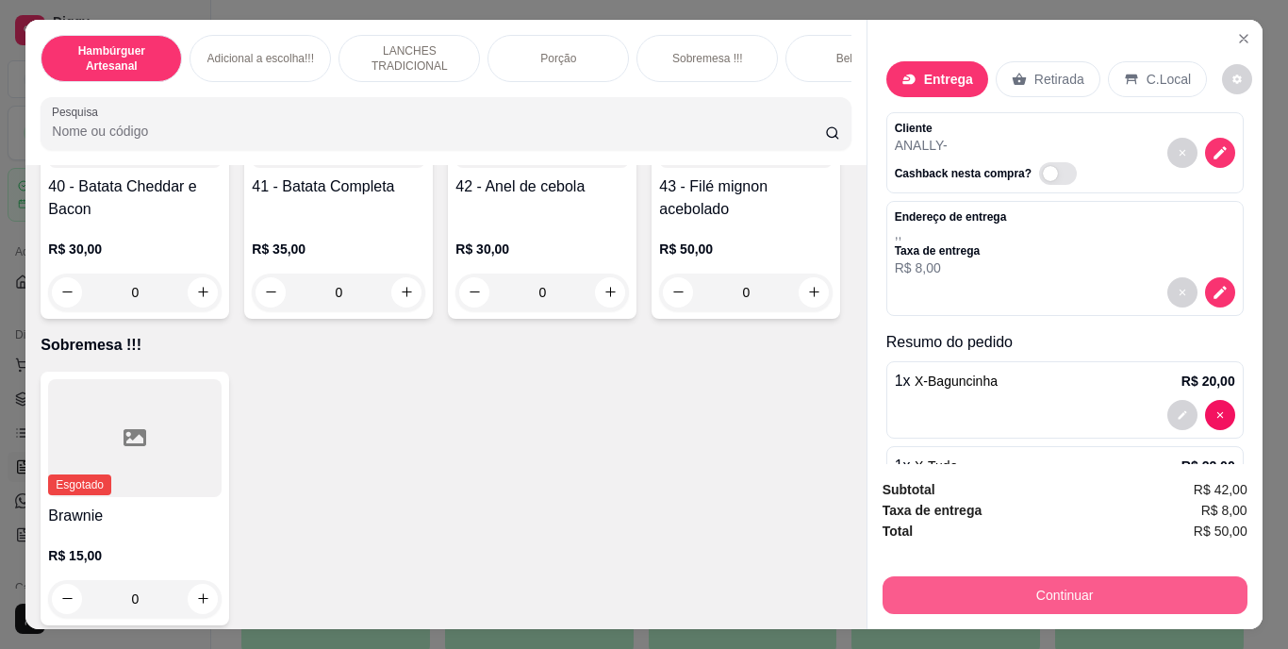
click at [1020, 583] on button "Continuar" at bounding box center [1064, 595] width 365 height 38
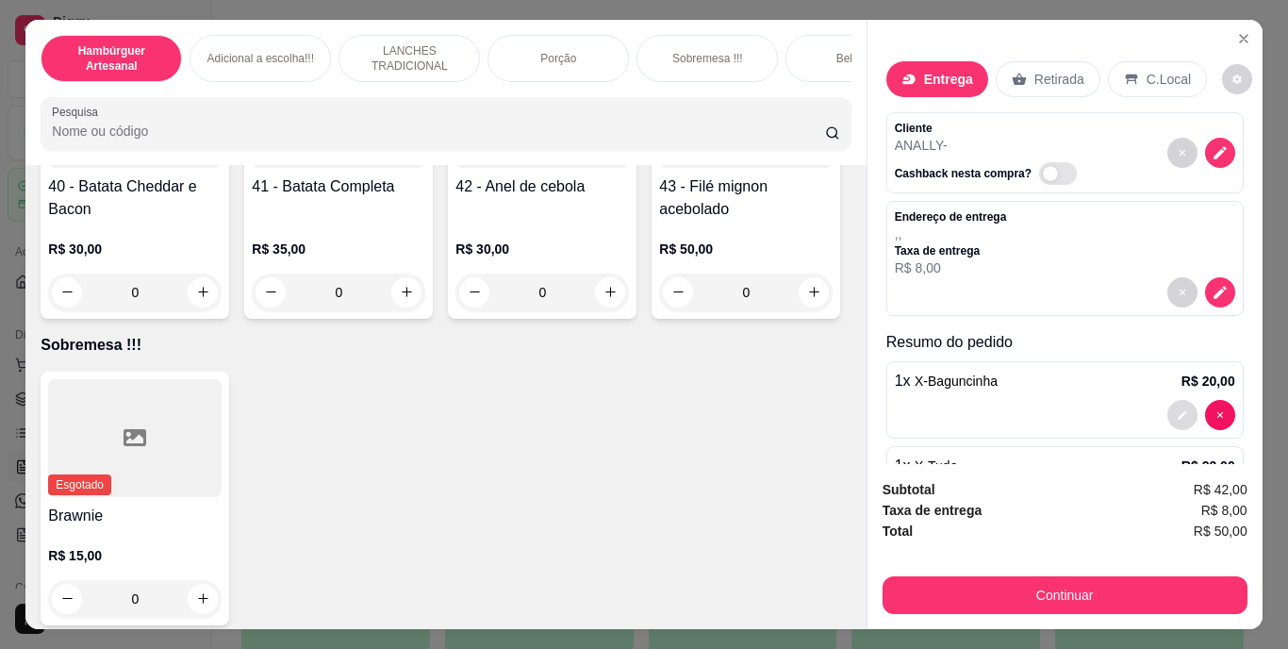
click at [1172, 413] on button "decrease-product-quantity" at bounding box center [1182, 415] width 30 height 30
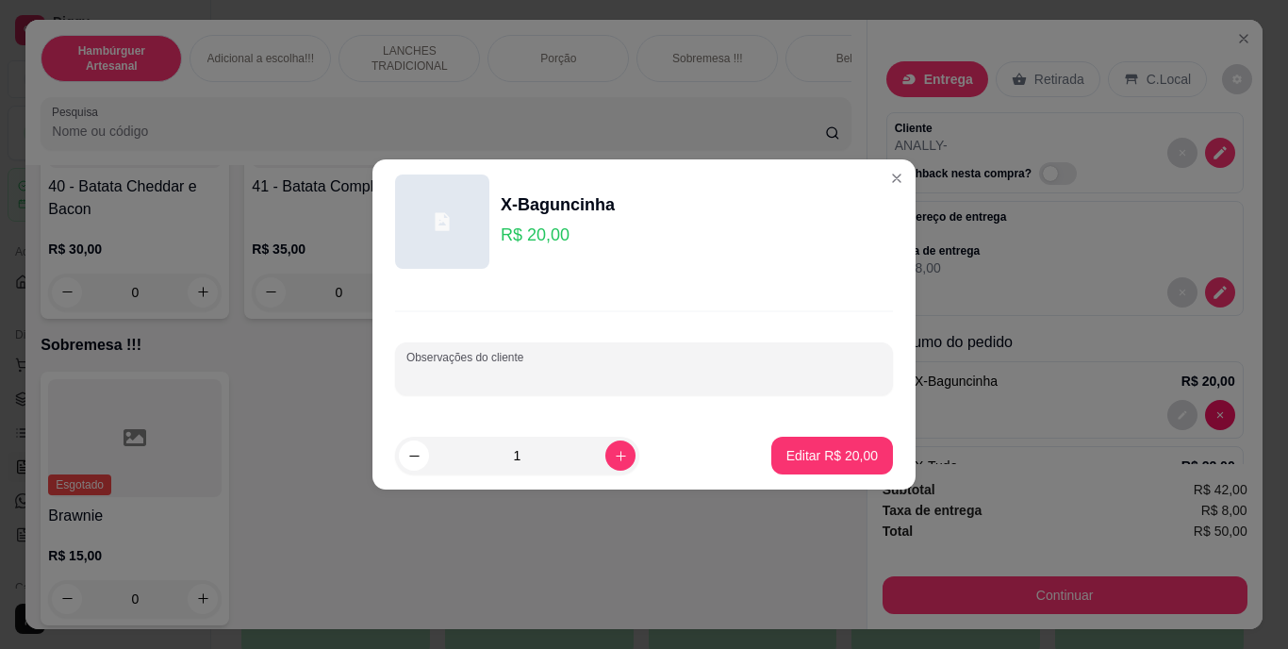
click at [791, 394] on div "Observações do cliente" at bounding box center [644, 368] width 498 height 53
type input "ADD DE COSTELA"
click at [857, 441] on button "Editar R$ 20,00" at bounding box center [832, 455] width 122 height 38
type input "0"
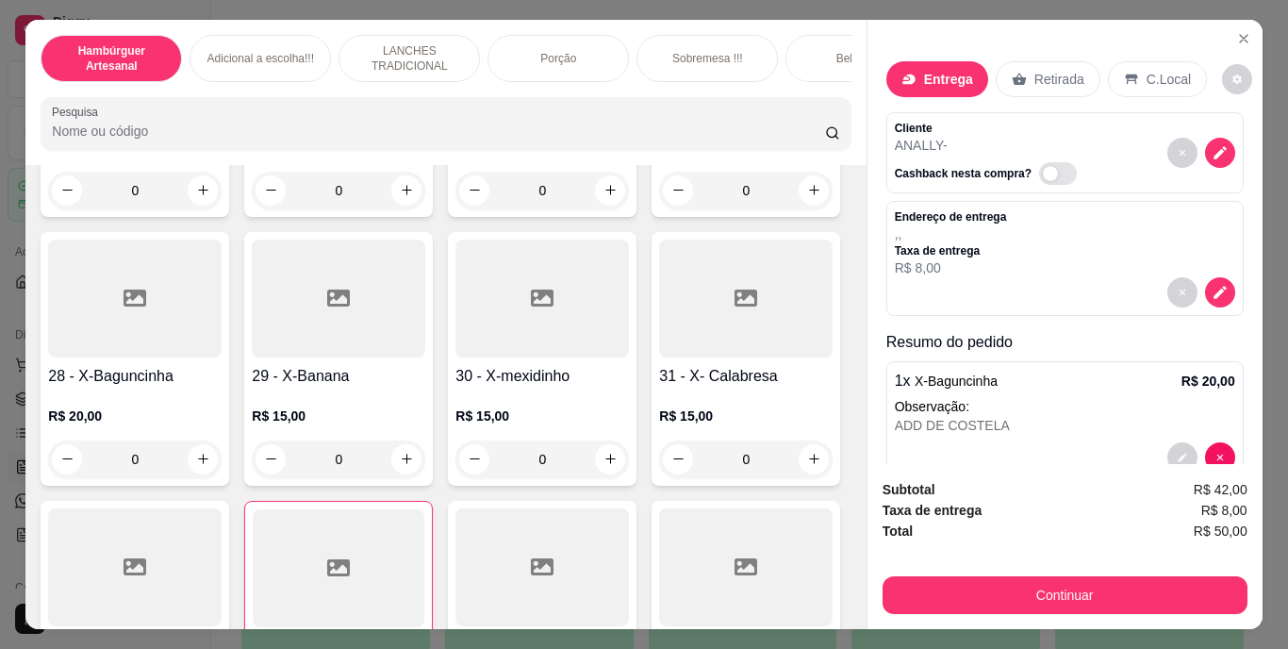
scroll to position [2545, 0]
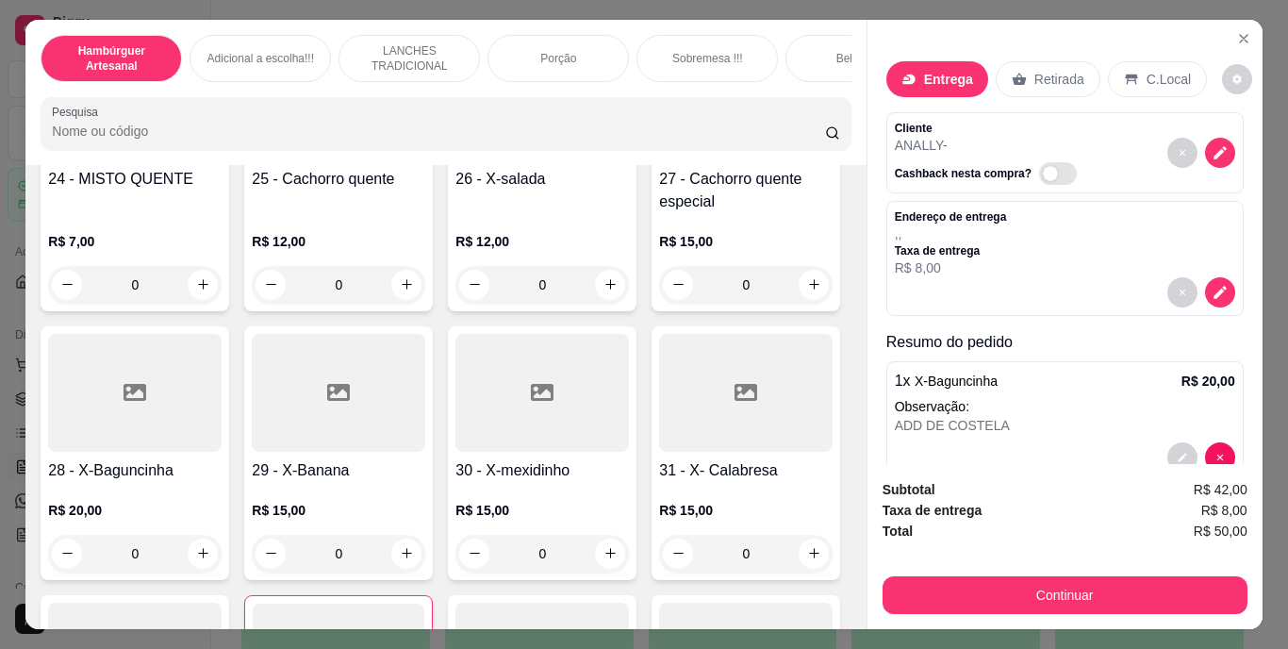
type input "1"
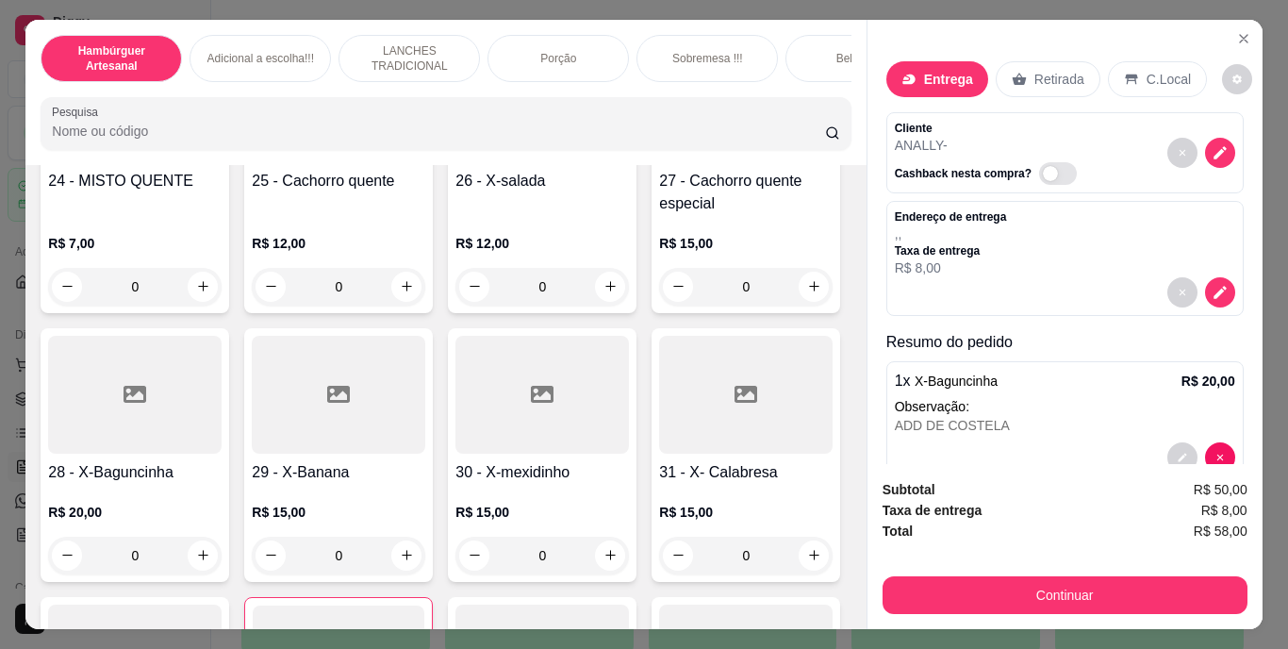
click at [943, 61] on div "Entrega" at bounding box center [937, 79] width 102 height 36
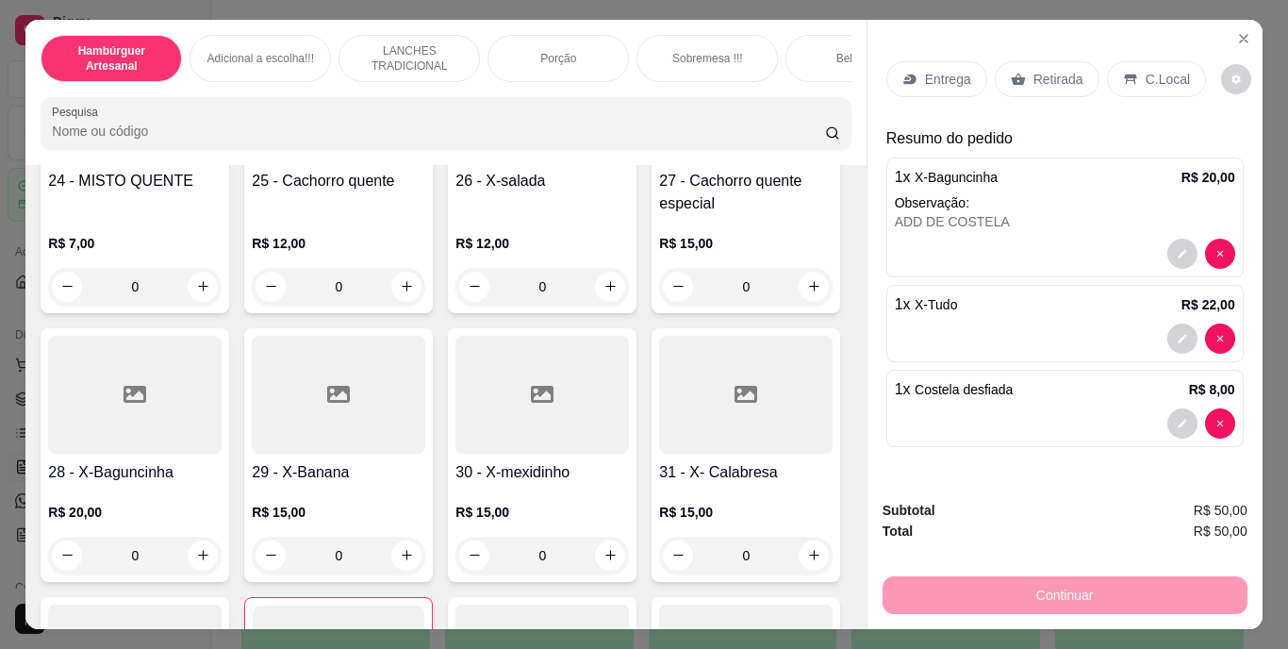
click at [936, 78] on p "Entrega" at bounding box center [948, 79] width 46 height 19
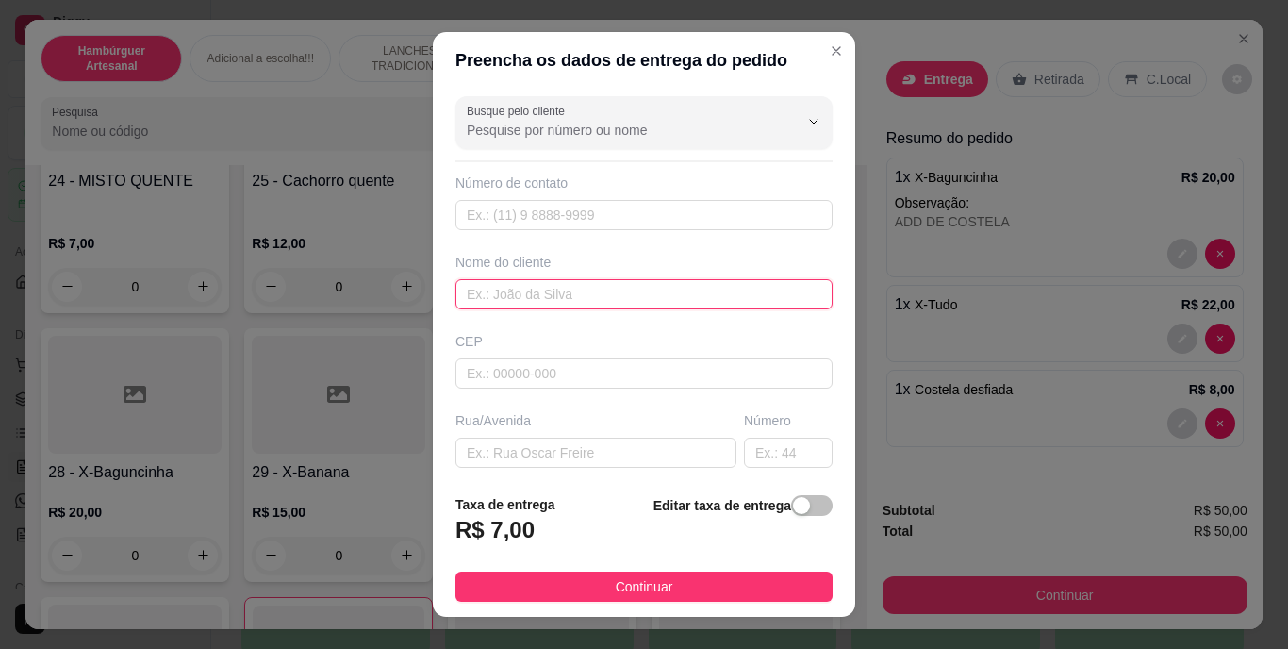
click at [736, 303] on input "text" at bounding box center [643, 294] width 377 height 30
type input "ANALLY"
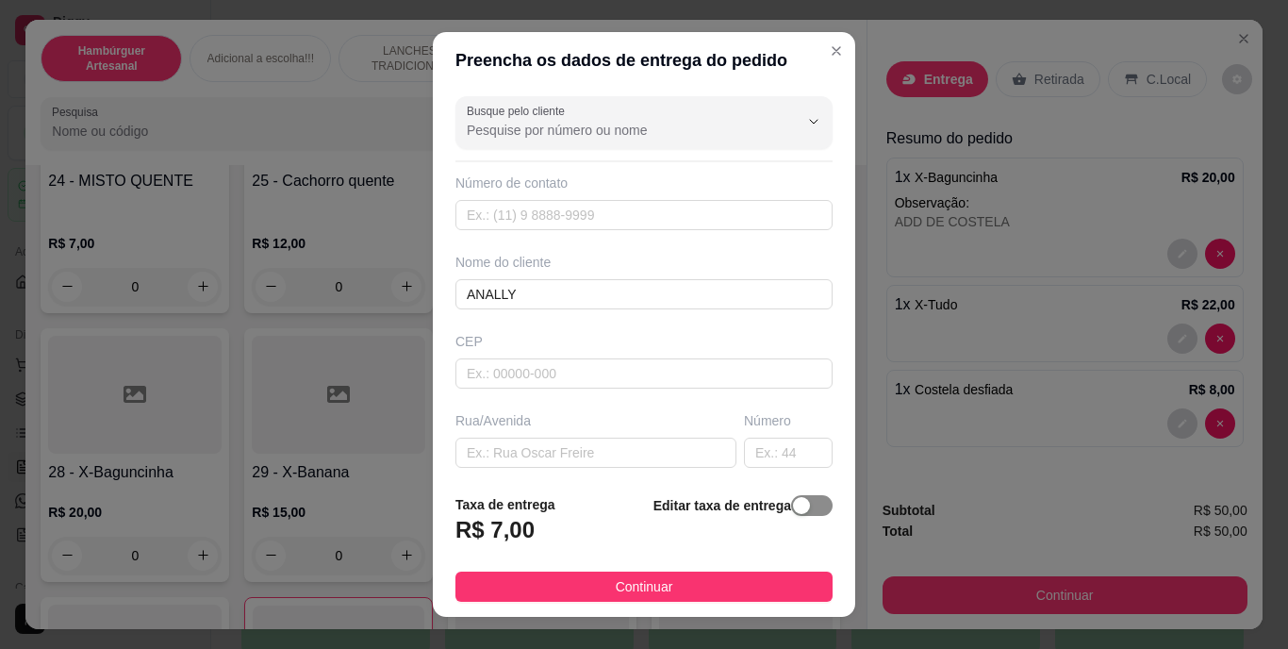
click at [793, 506] on div "button" at bounding box center [801, 505] width 17 height 17
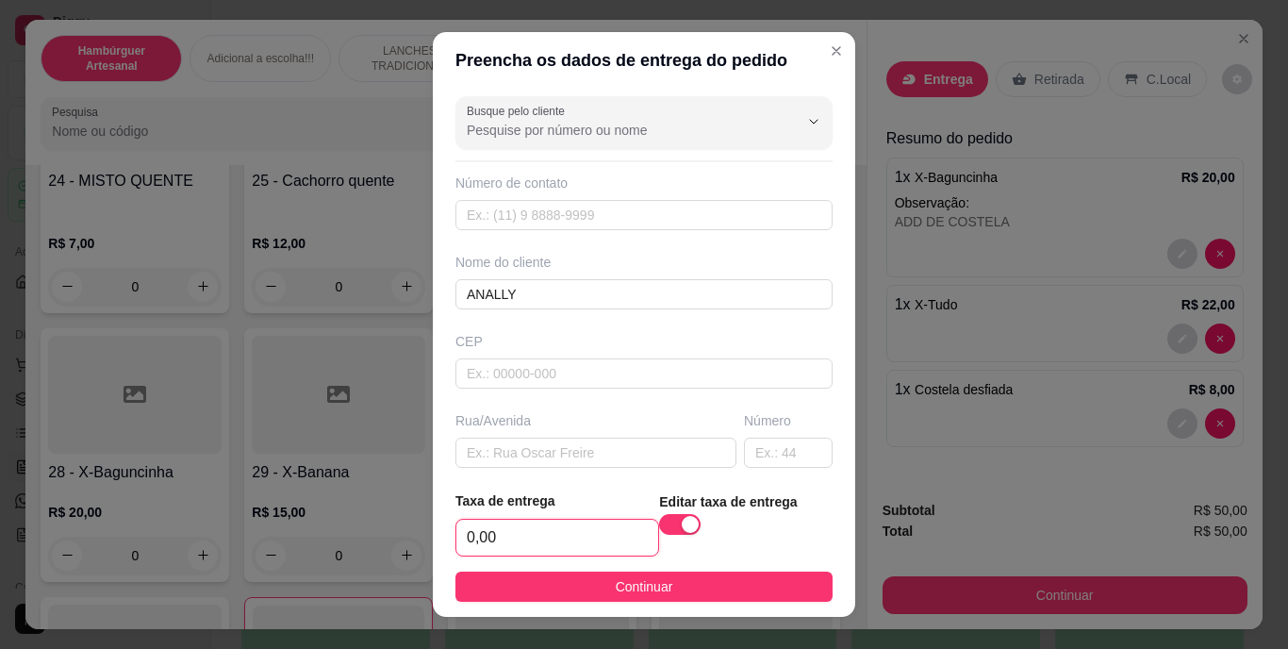
click at [579, 524] on input "0,00" at bounding box center [557, 537] width 202 height 36
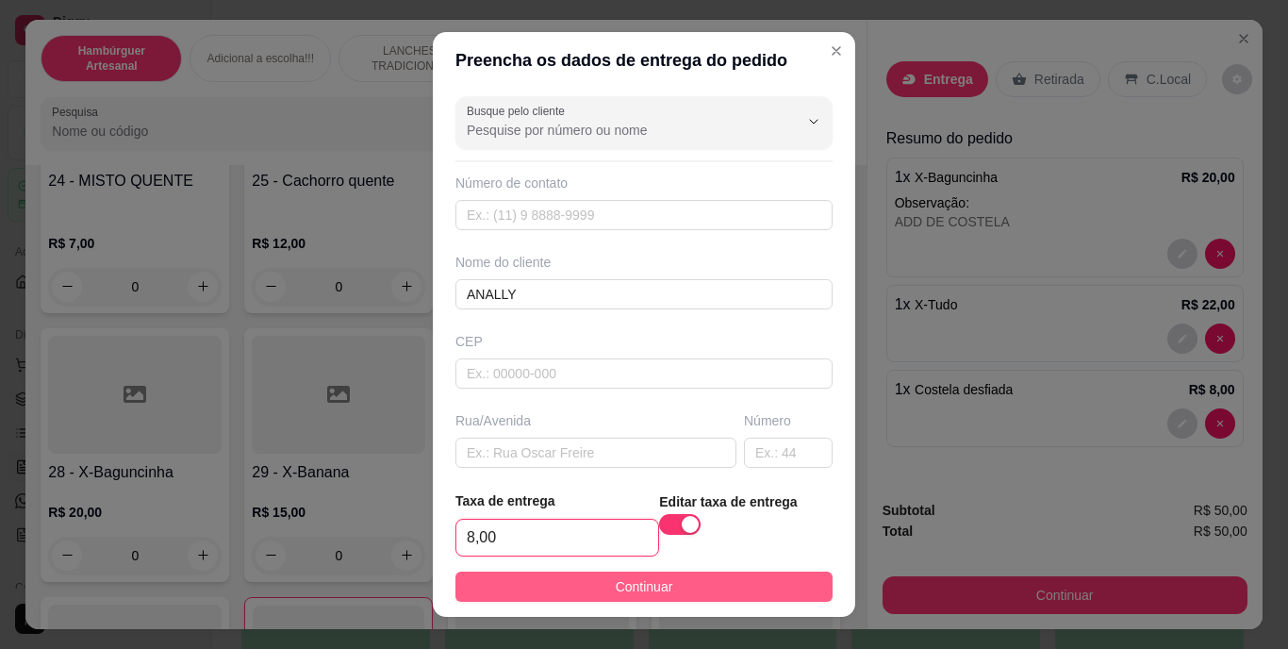
type input "8,00"
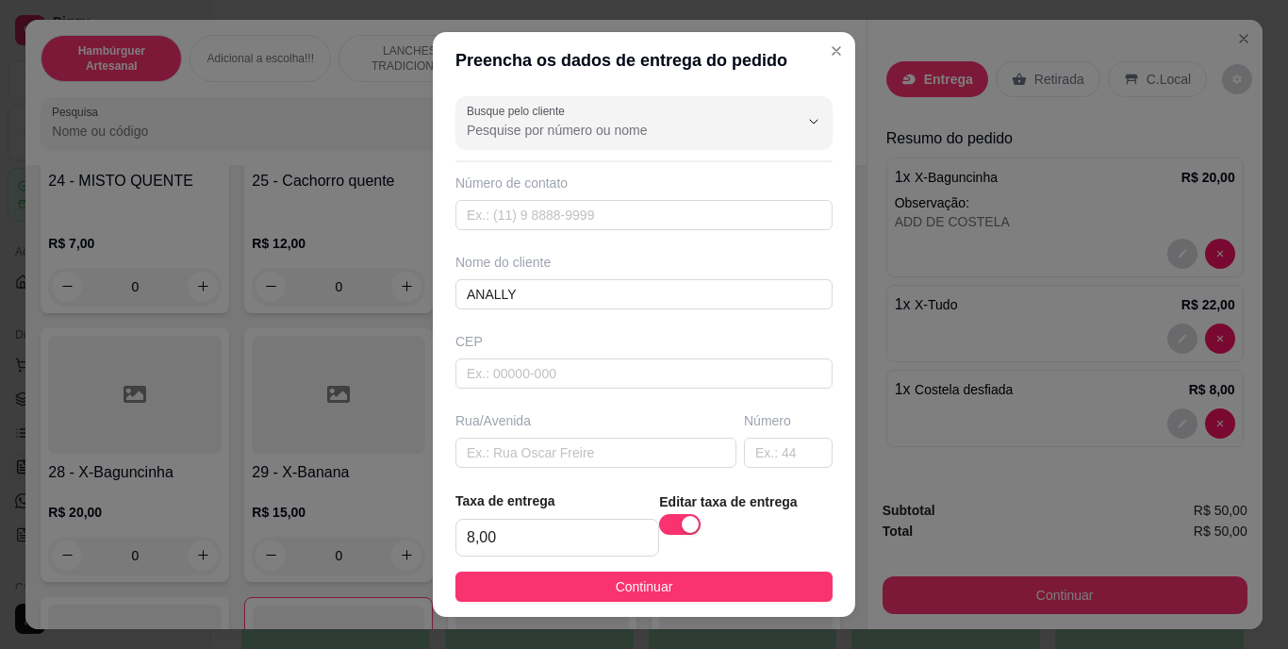
drag, startPoint x: 608, startPoint y: 579, endPoint x: 738, endPoint y: 581, distance: 130.1
click at [616, 579] on span "Continuar" at bounding box center [645, 586] width 58 height 21
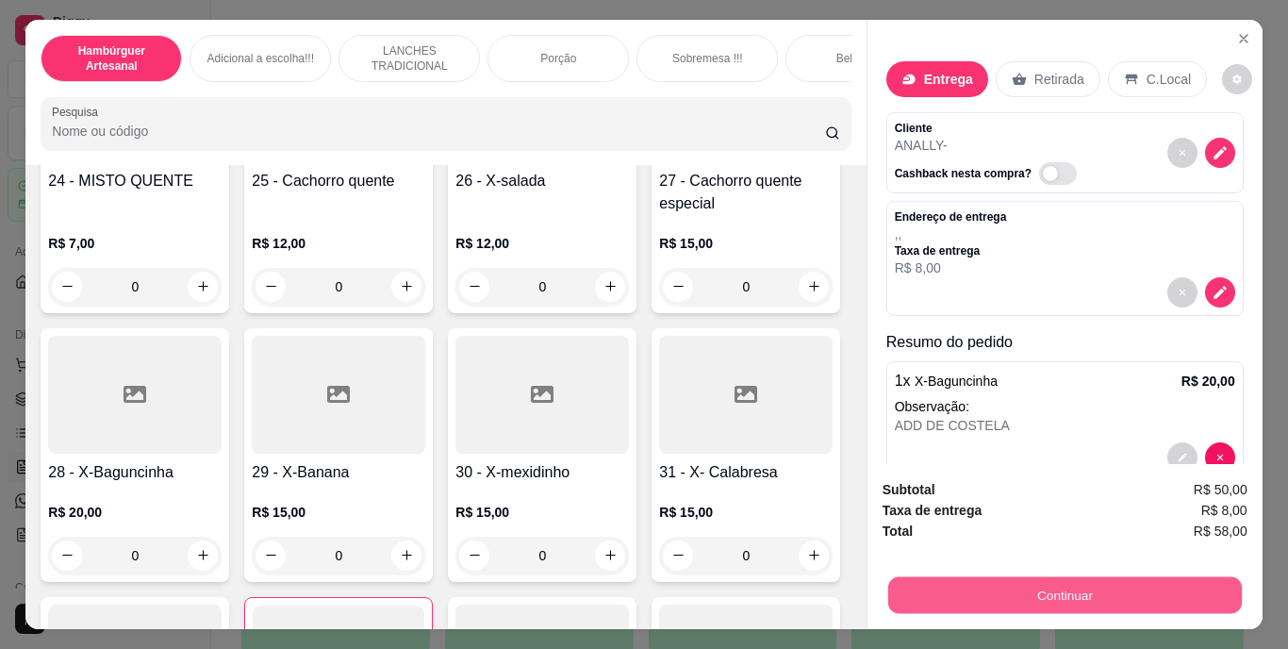
click at [1024, 581] on button "Continuar" at bounding box center [1064, 595] width 354 height 37
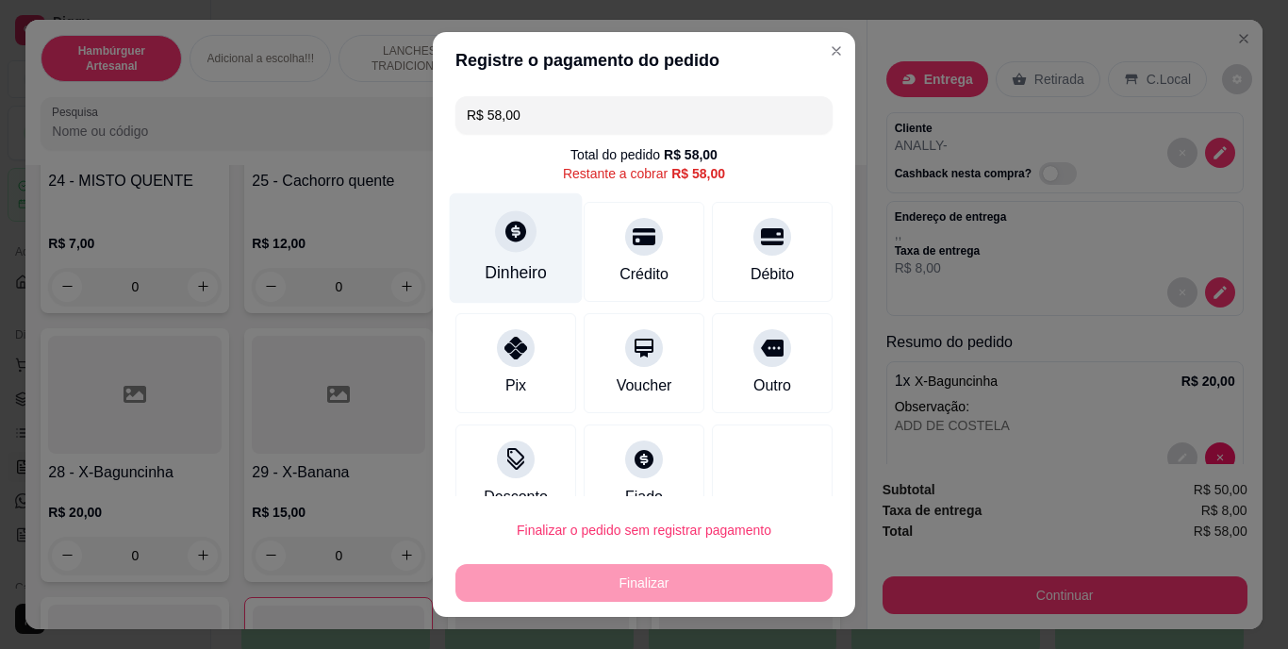
click at [535, 255] on div "Dinheiro" at bounding box center [516, 248] width 133 height 110
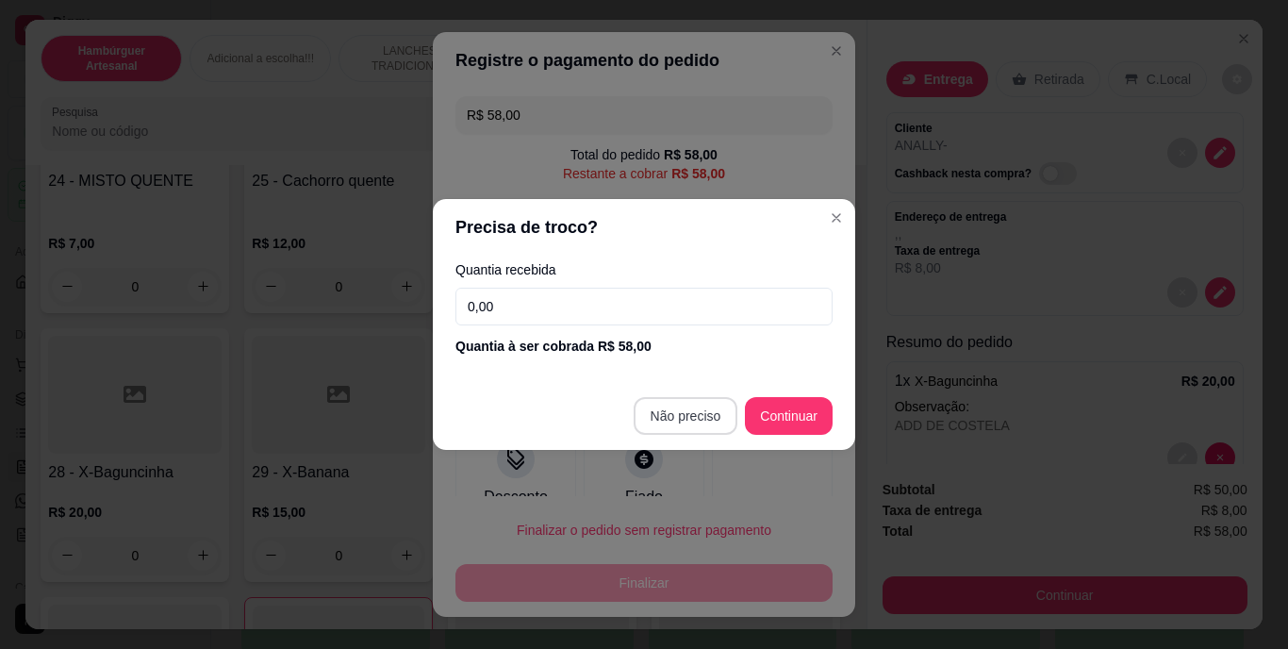
type input "R$ 0,00"
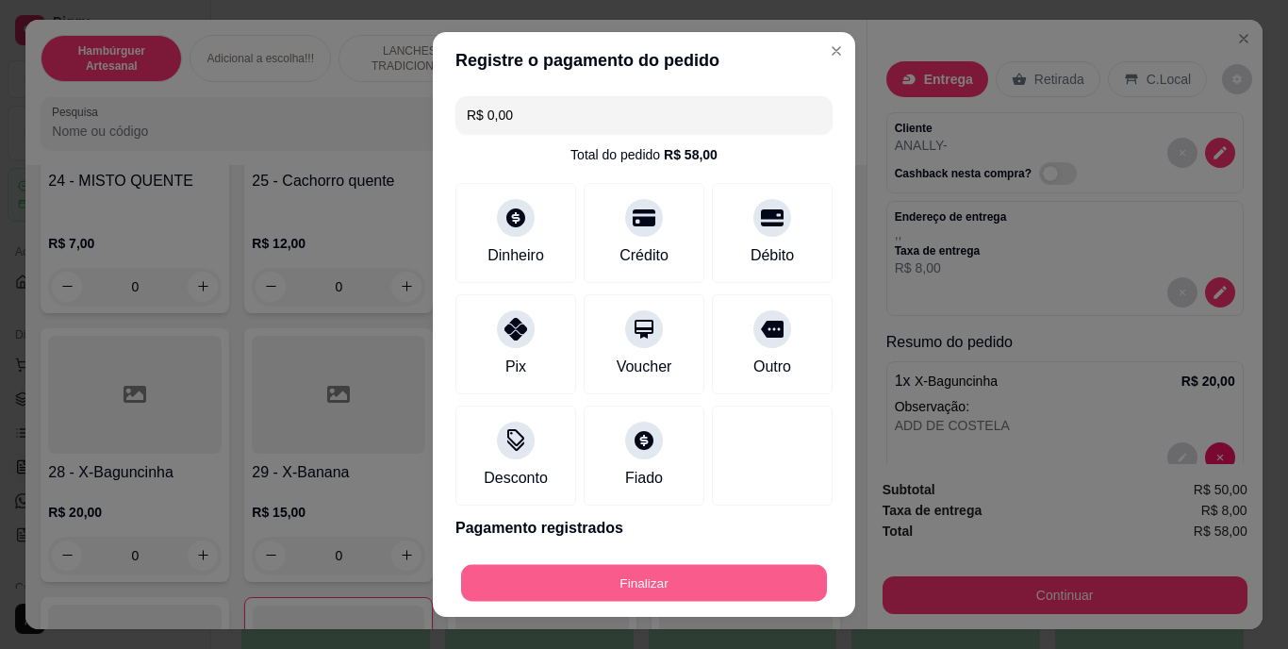
click at [666, 568] on button "Finalizar" at bounding box center [644, 582] width 366 height 37
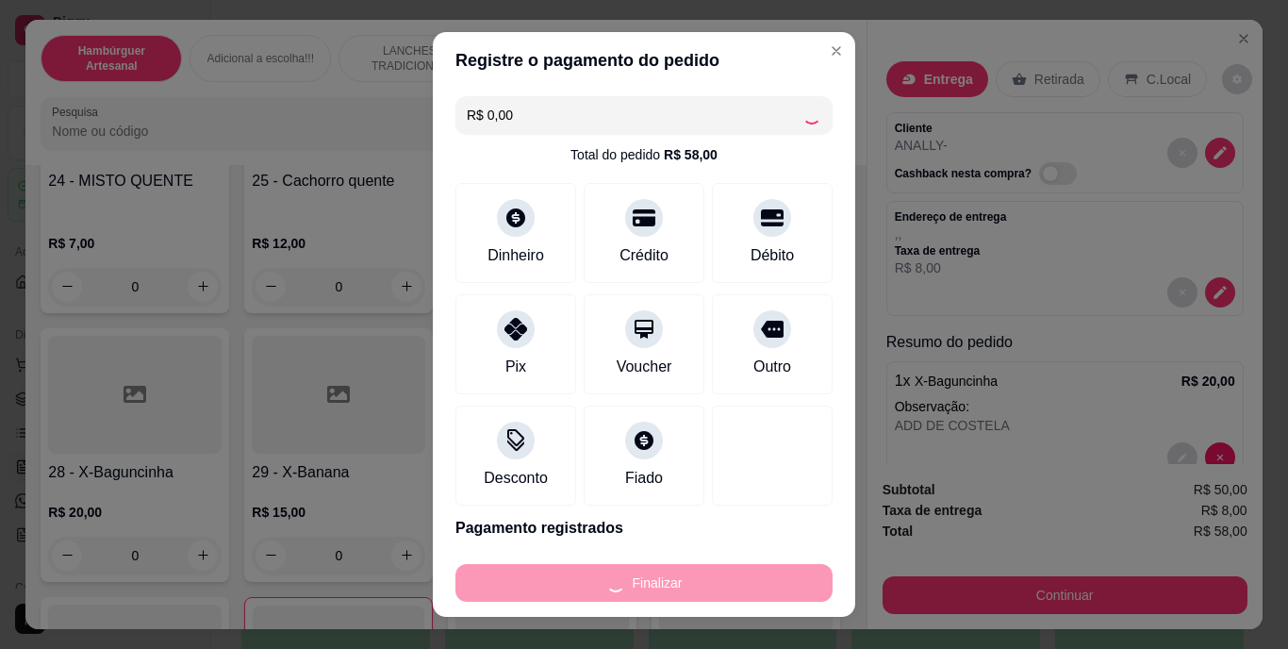
type input "0"
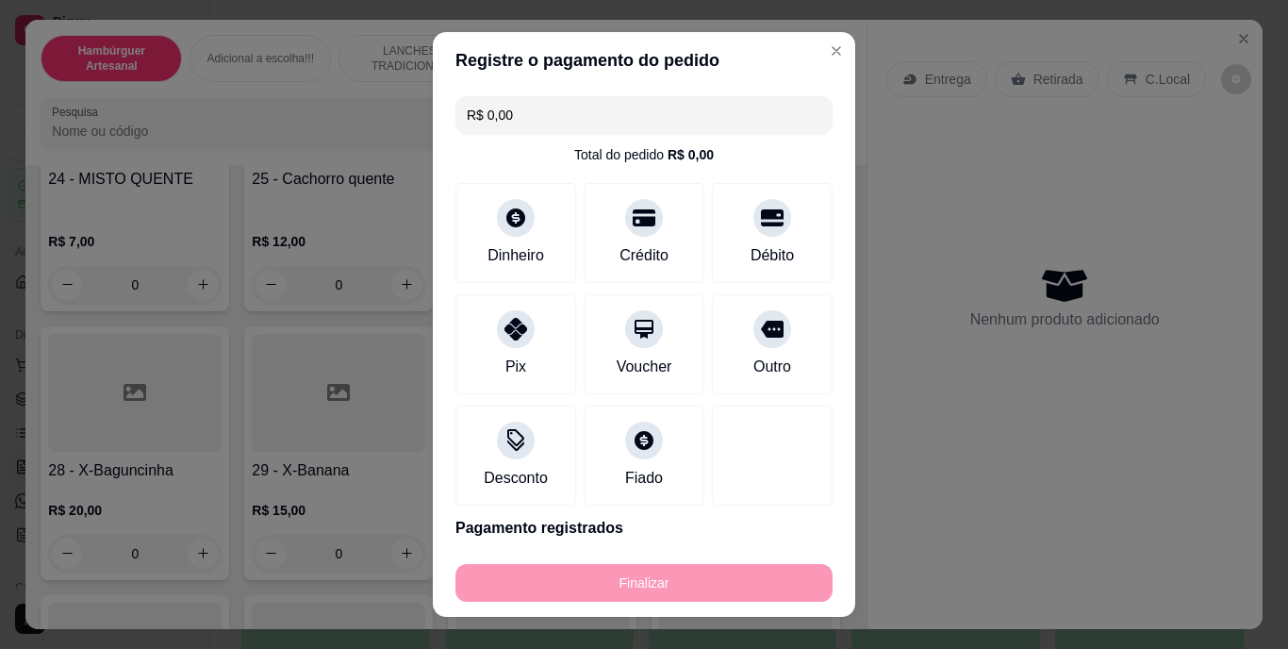
type input "-R$ 58,00"
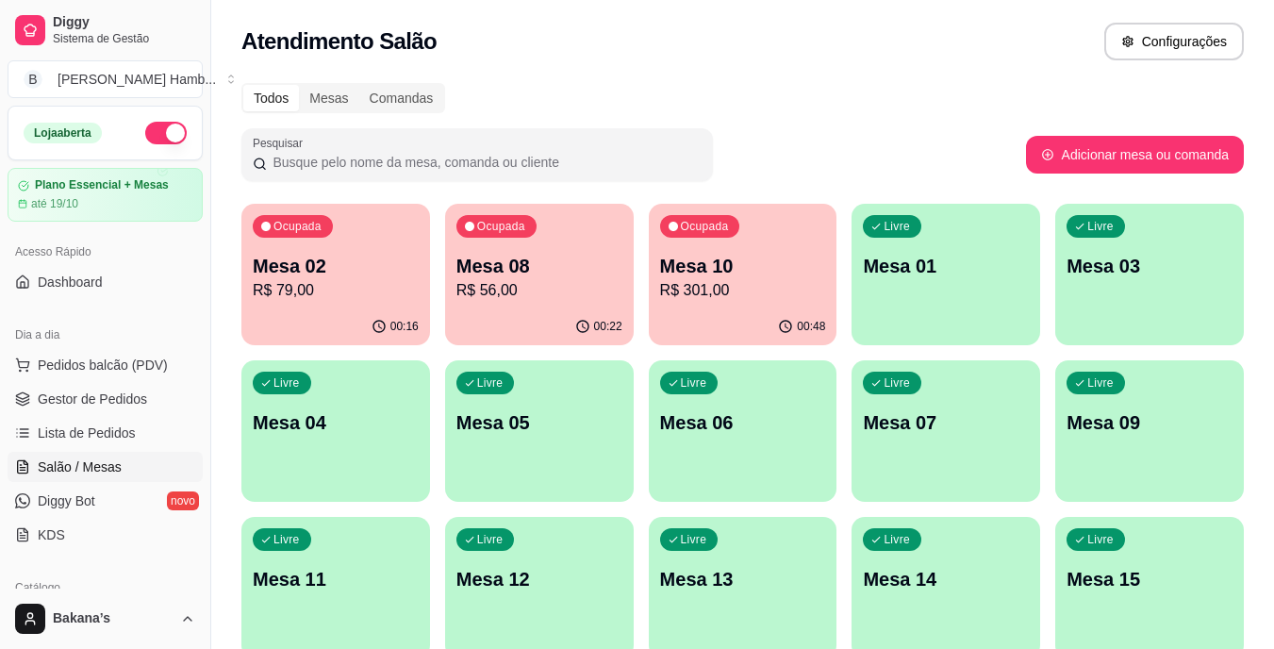
click at [411, 286] on p "R$ 79,00" at bounding box center [336, 290] width 166 height 23
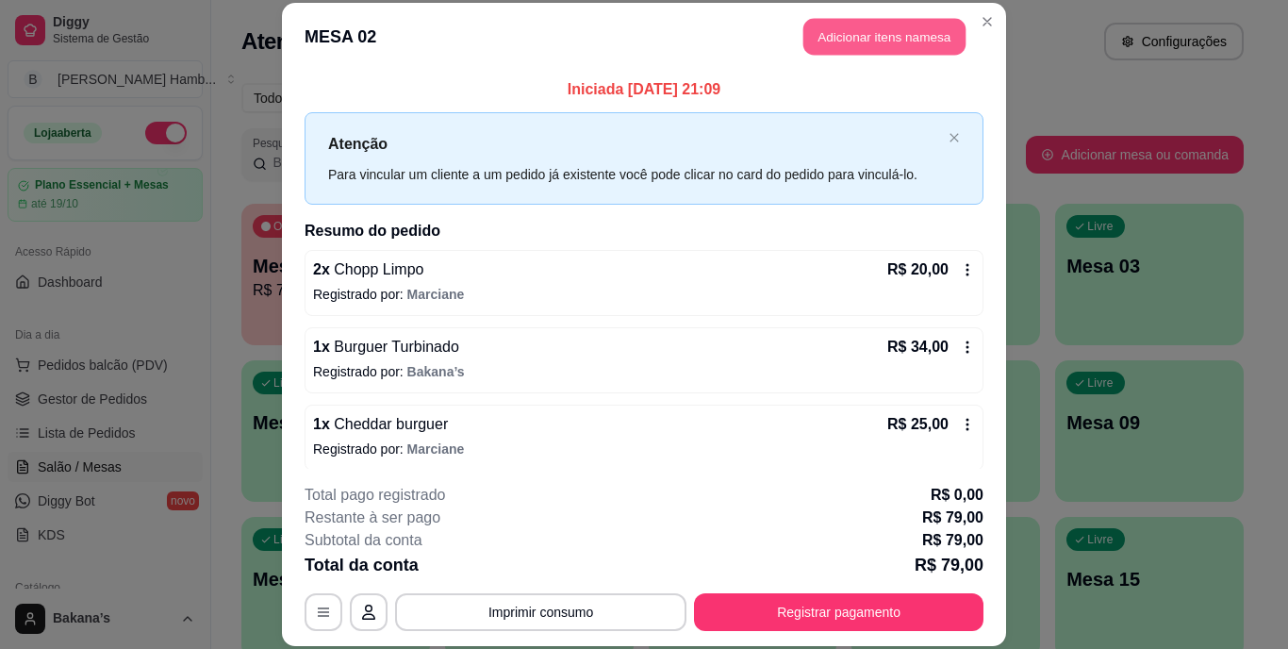
click at [924, 25] on button "Adicionar itens na mesa" at bounding box center [884, 37] width 162 height 37
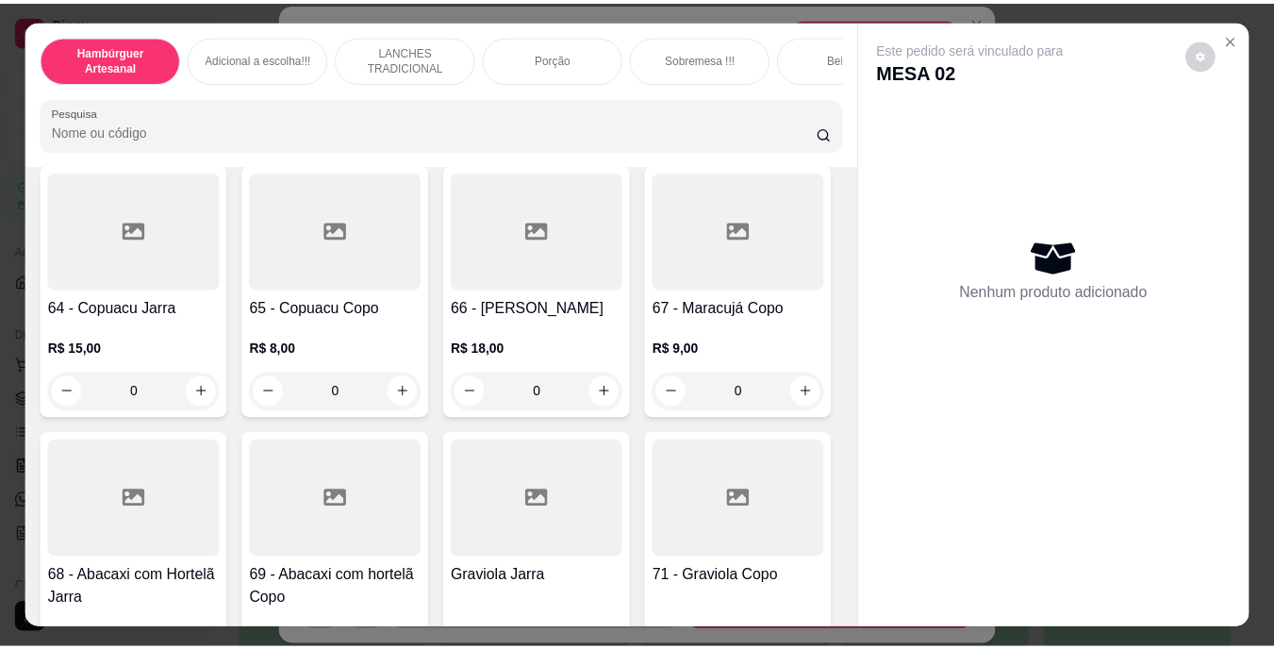
scroll to position [6410, 0]
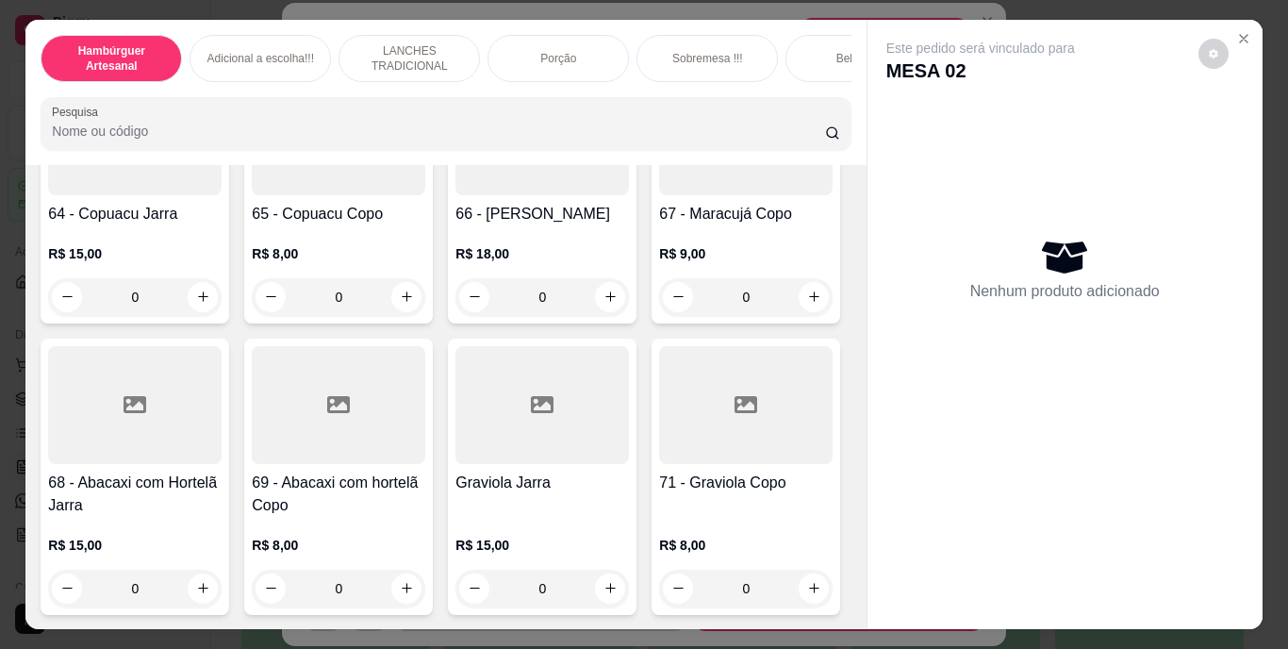
type input "1"
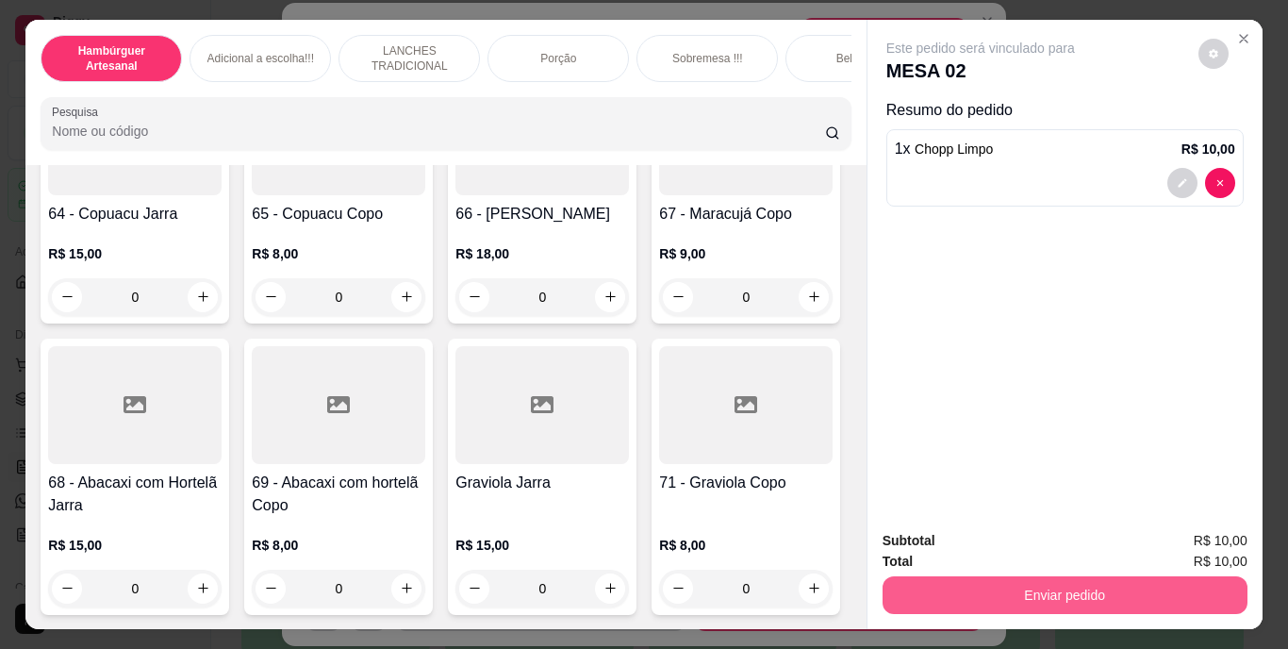
click at [1186, 577] on button "Enviar pedido" at bounding box center [1064, 595] width 365 height 38
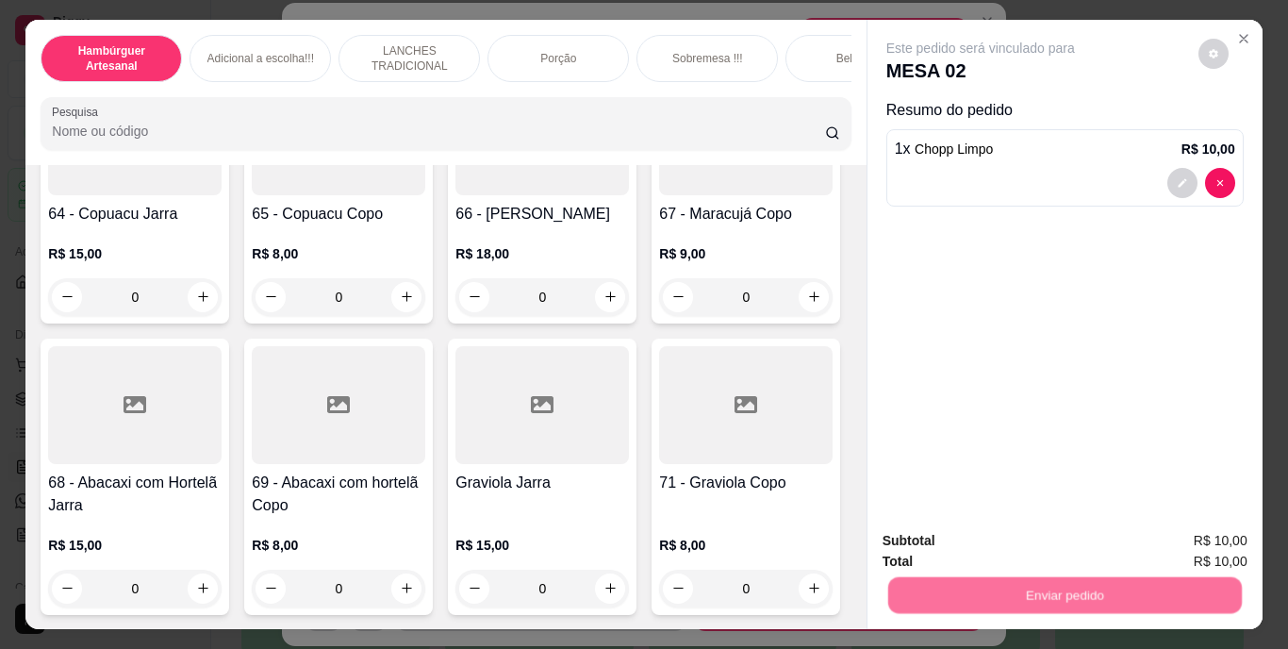
click at [1189, 538] on button "Enviar pedido" at bounding box center [1197, 542] width 107 height 36
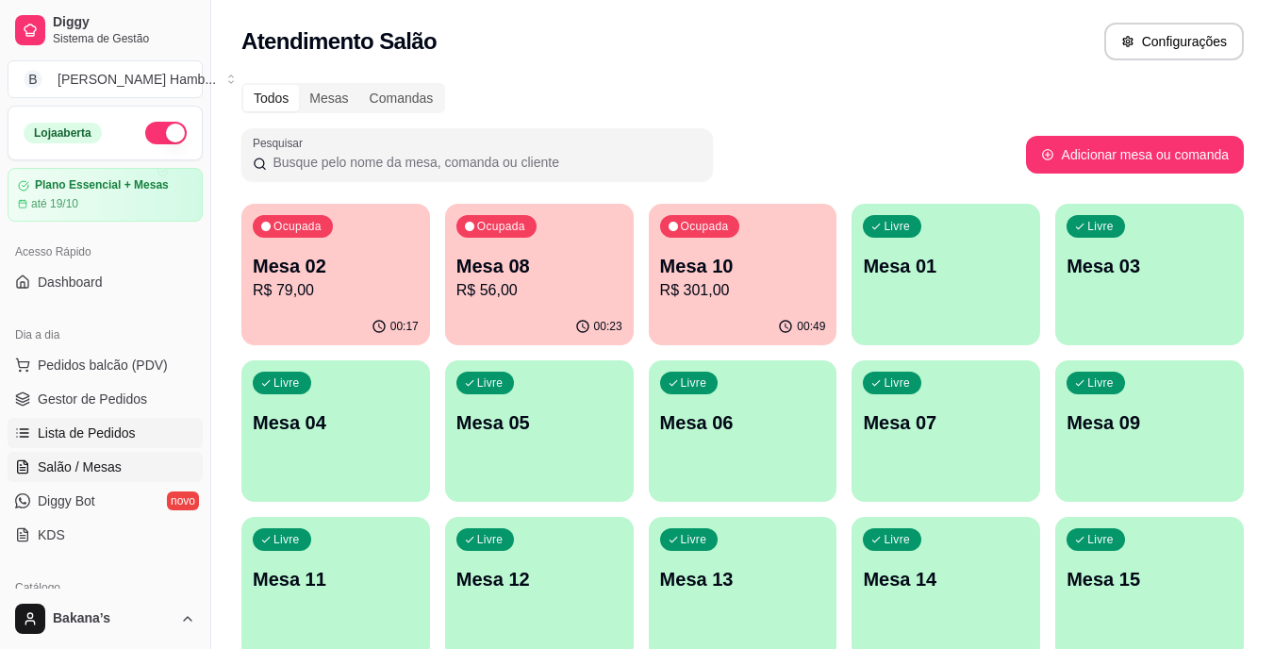
click at [97, 428] on span "Lista de Pedidos" at bounding box center [87, 432] width 98 height 19
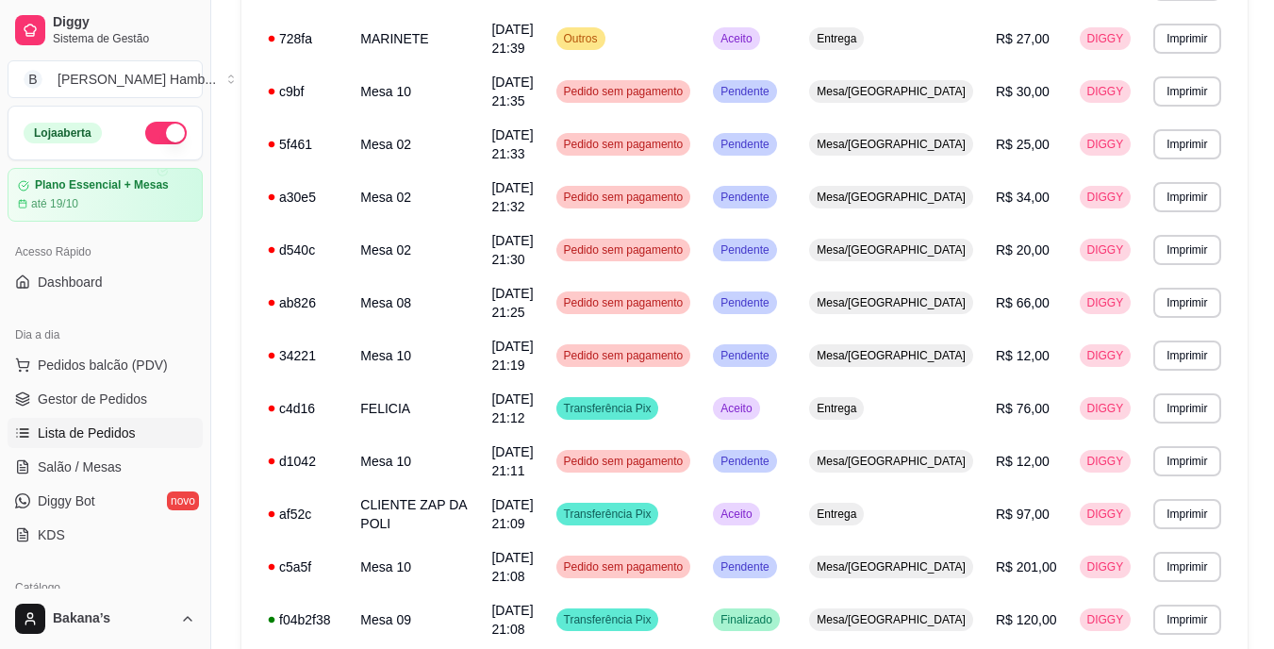
scroll to position [566, 0]
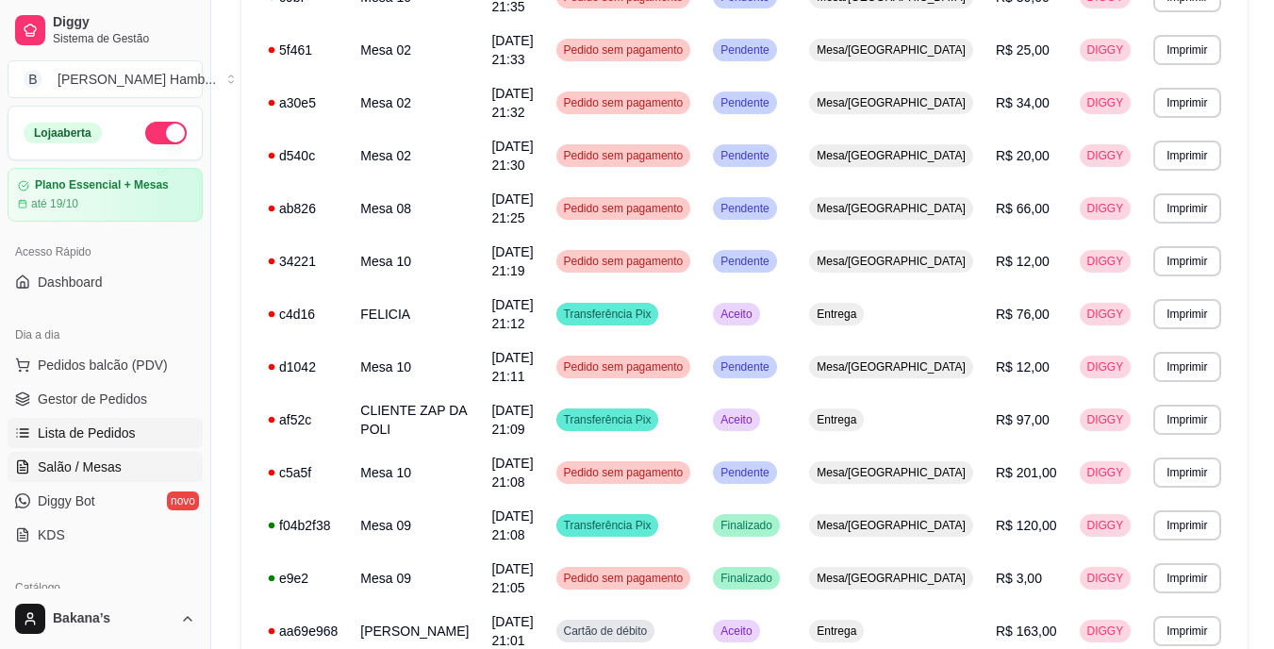
click at [61, 460] on span "Salão / Mesas" at bounding box center [80, 466] width 84 height 19
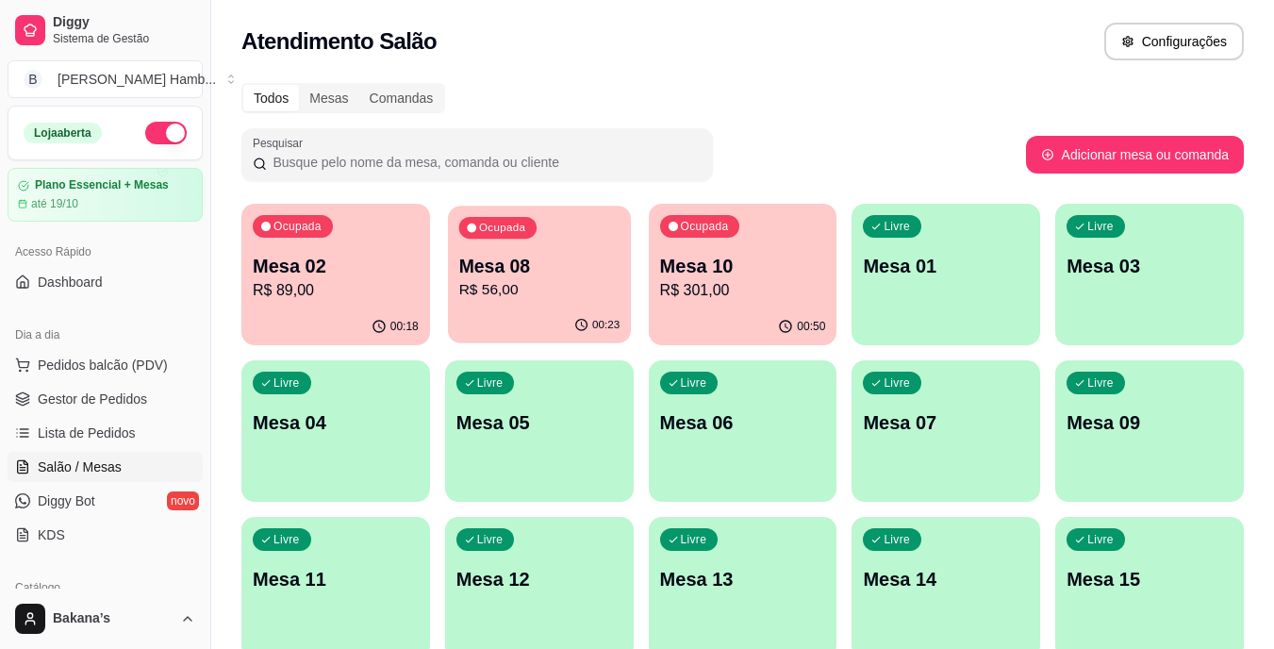
click at [557, 269] on p "Mesa 08" at bounding box center [538, 266] width 161 height 25
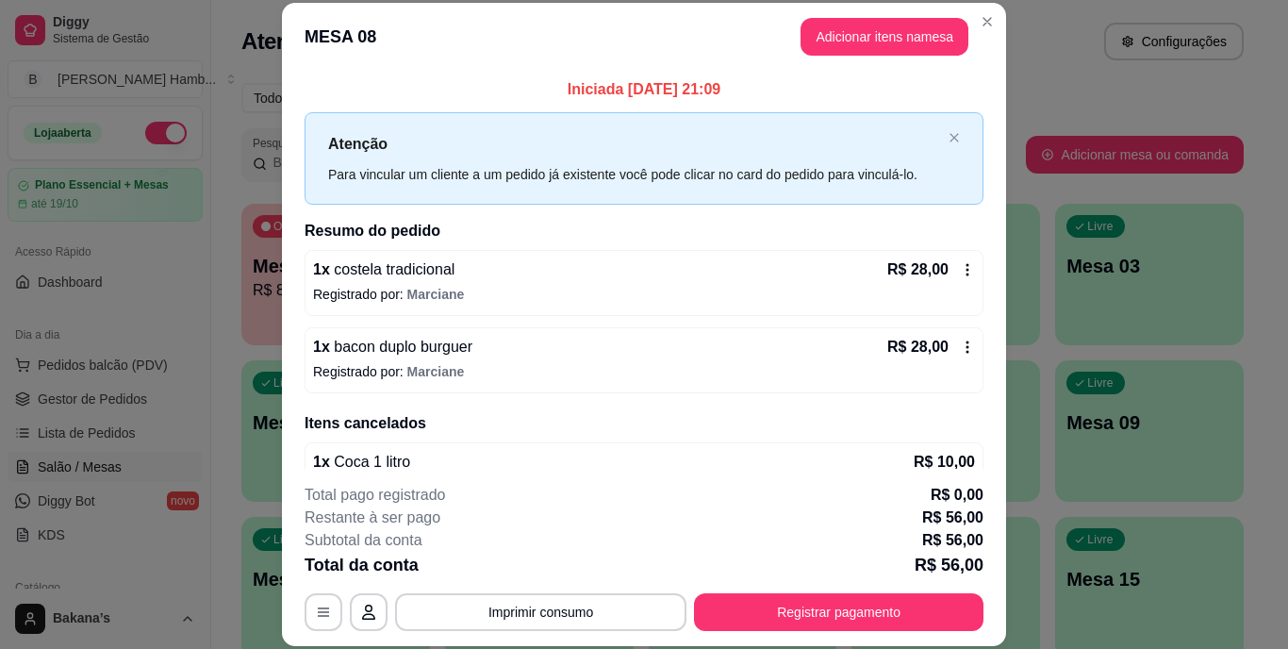
scroll to position [40, 0]
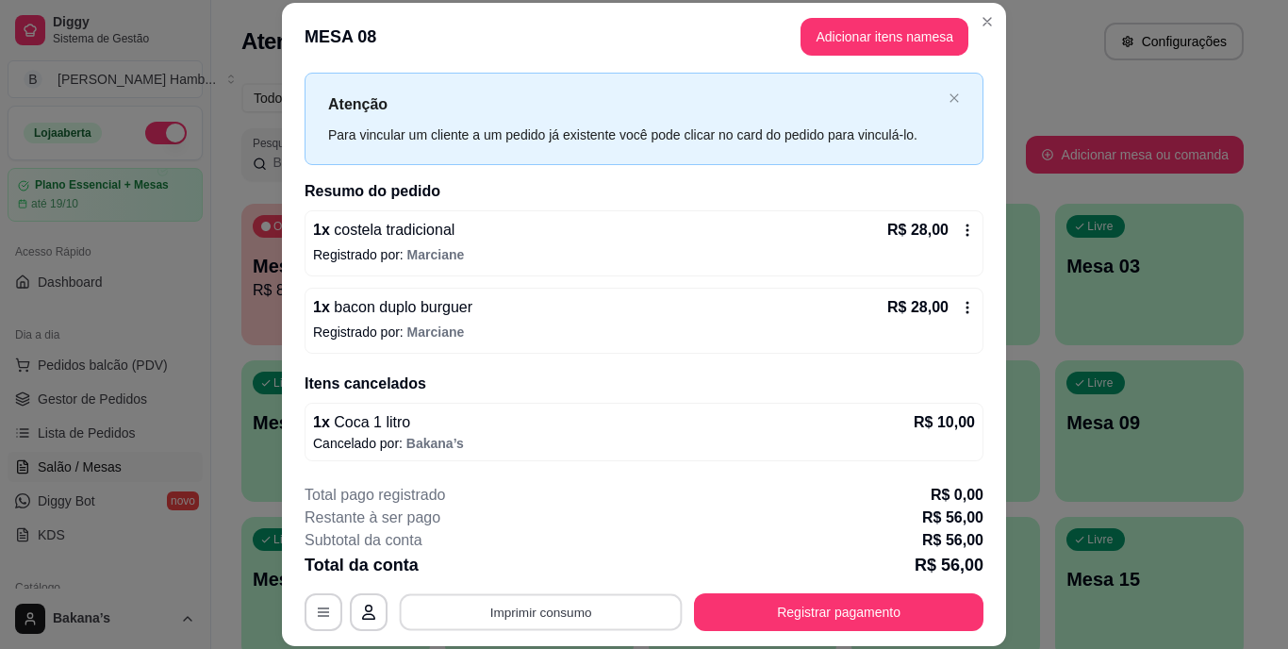
click at [548, 602] on button "Imprimir consumo" at bounding box center [541, 611] width 283 height 37
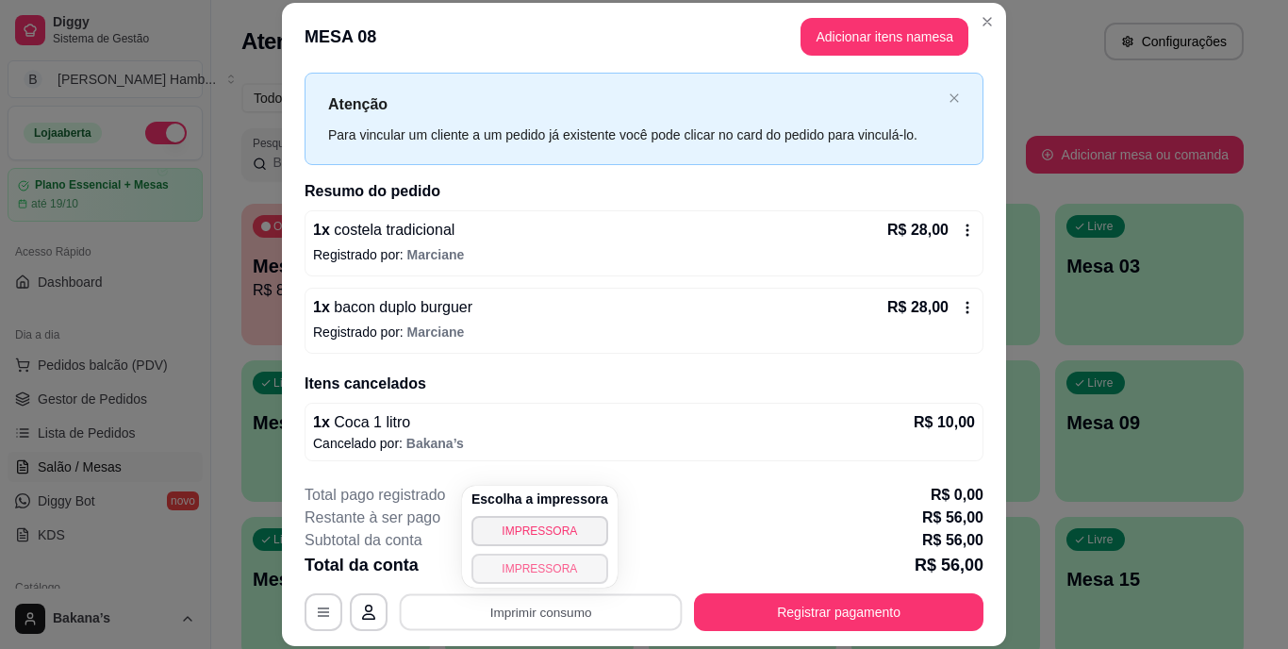
click at [577, 570] on button "IMPRESSORA" at bounding box center [539, 568] width 137 height 30
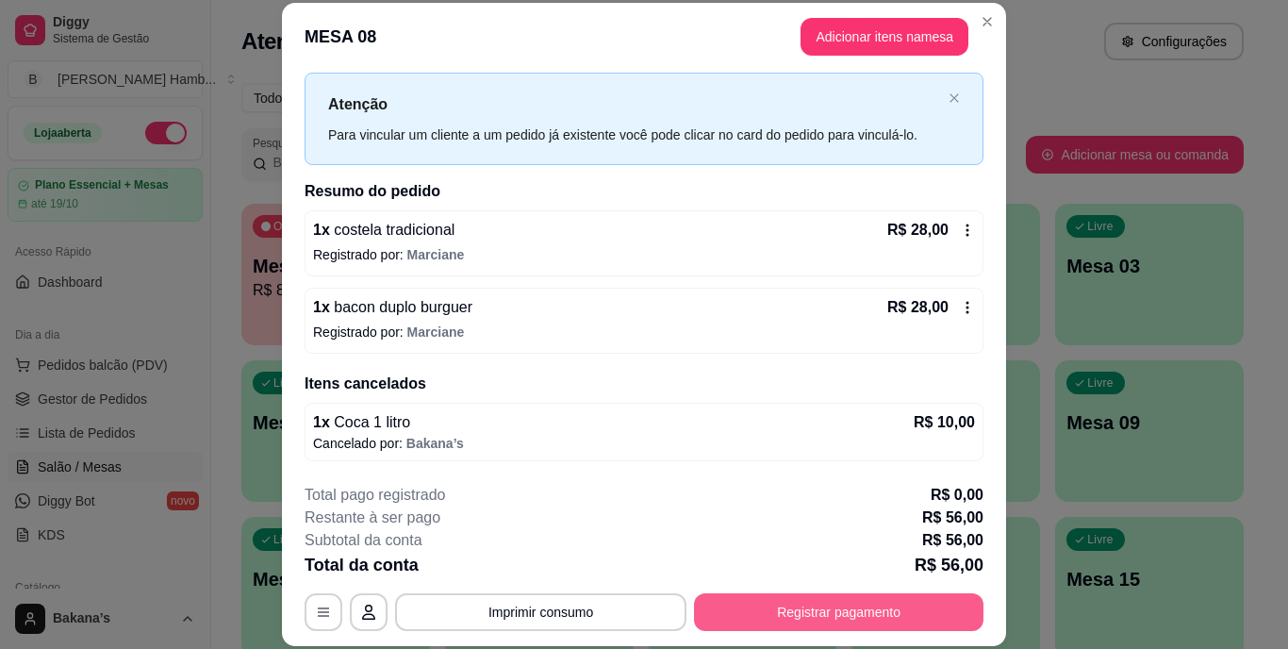
click at [780, 606] on button "Registrar pagamento" at bounding box center [838, 612] width 289 height 38
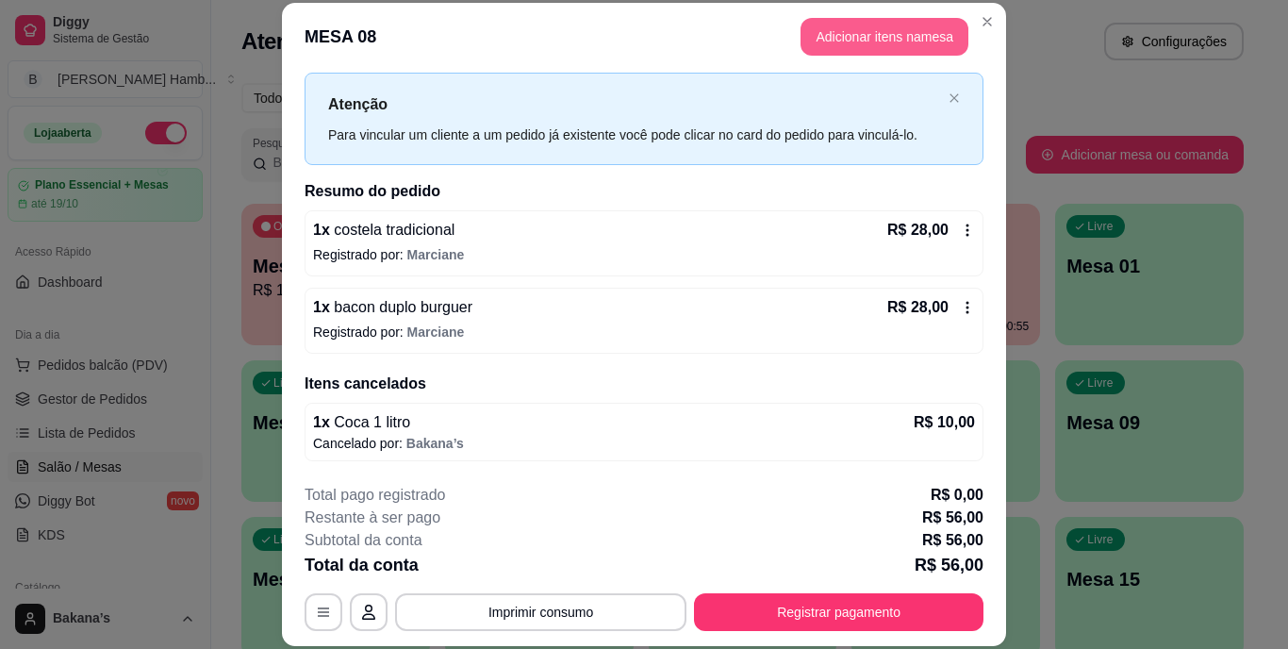
click at [871, 37] on button "Adicionar itens na mesa" at bounding box center [884, 37] width 168 height 38
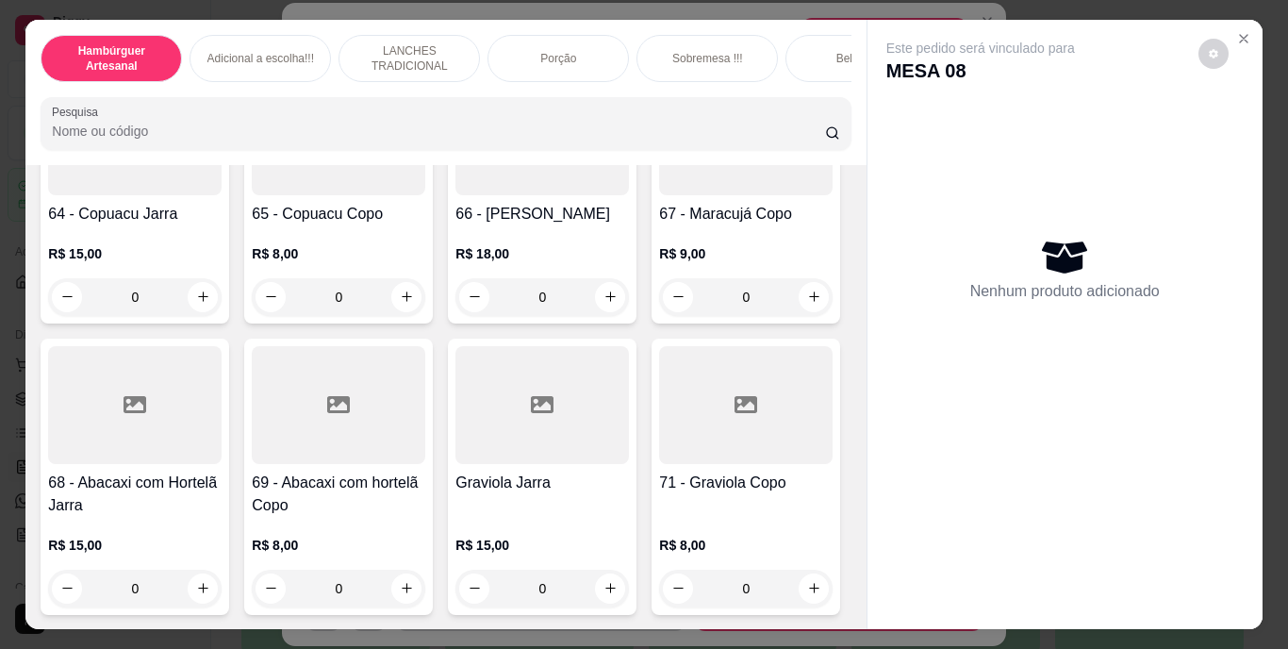
scroll to position [6693, 0]
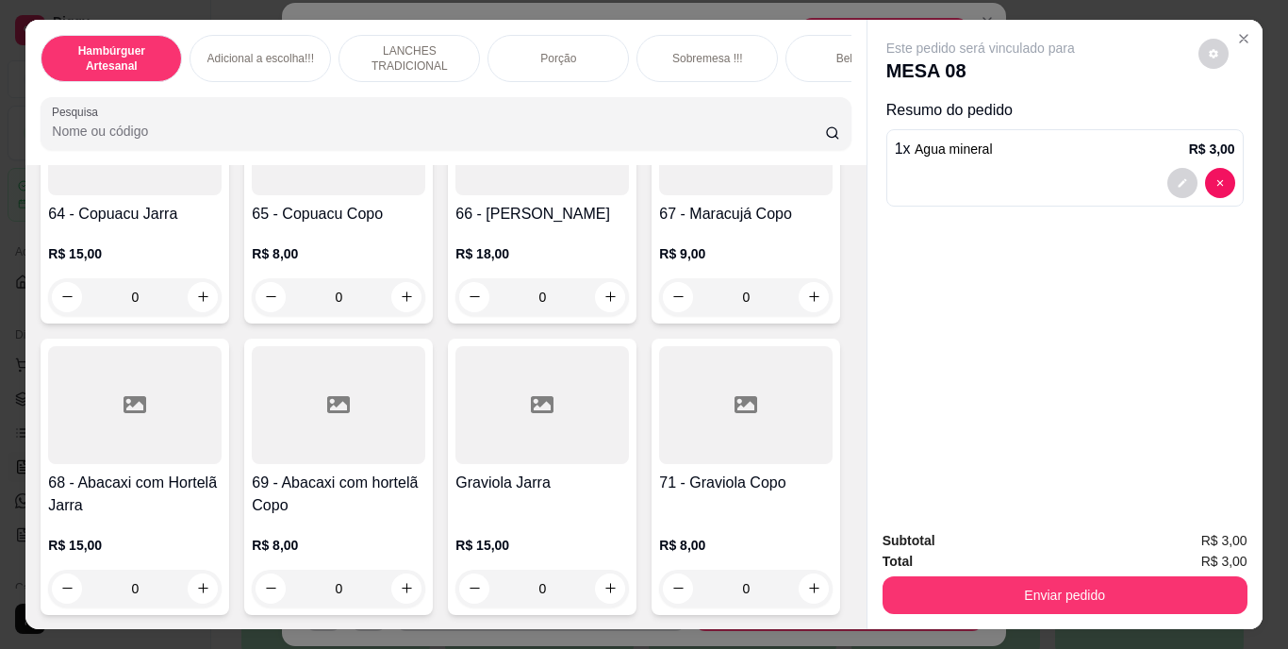
type input "1"
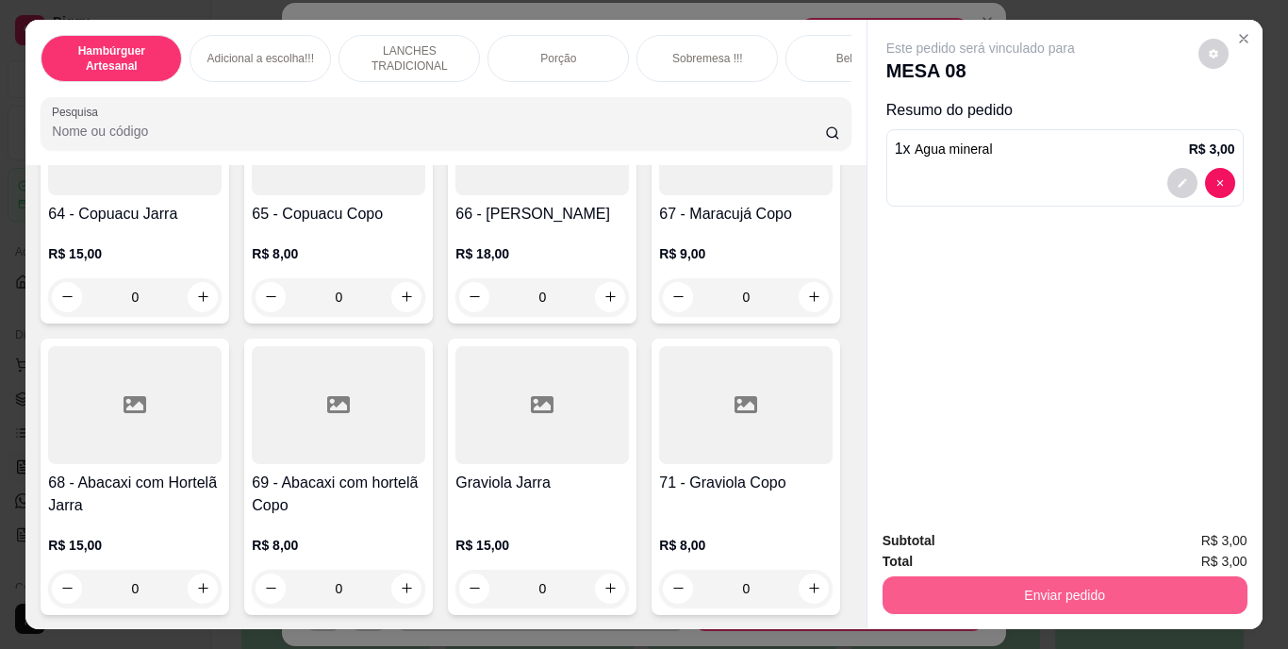
click at [1052, 578] on button "Enviar pedido" at bounding box center [1064, 595] width 365 height 38
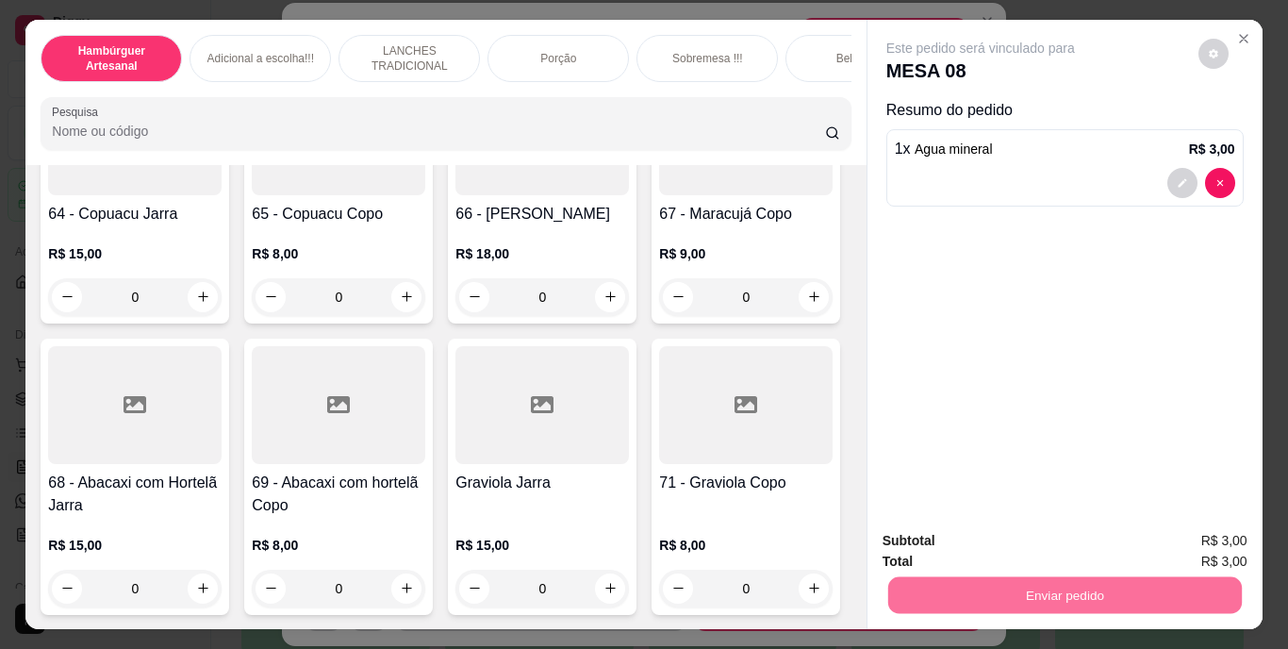
click at [1156, 531] on button "Enviar pedido" at bounding box center [1197, 542] width 107 height 36
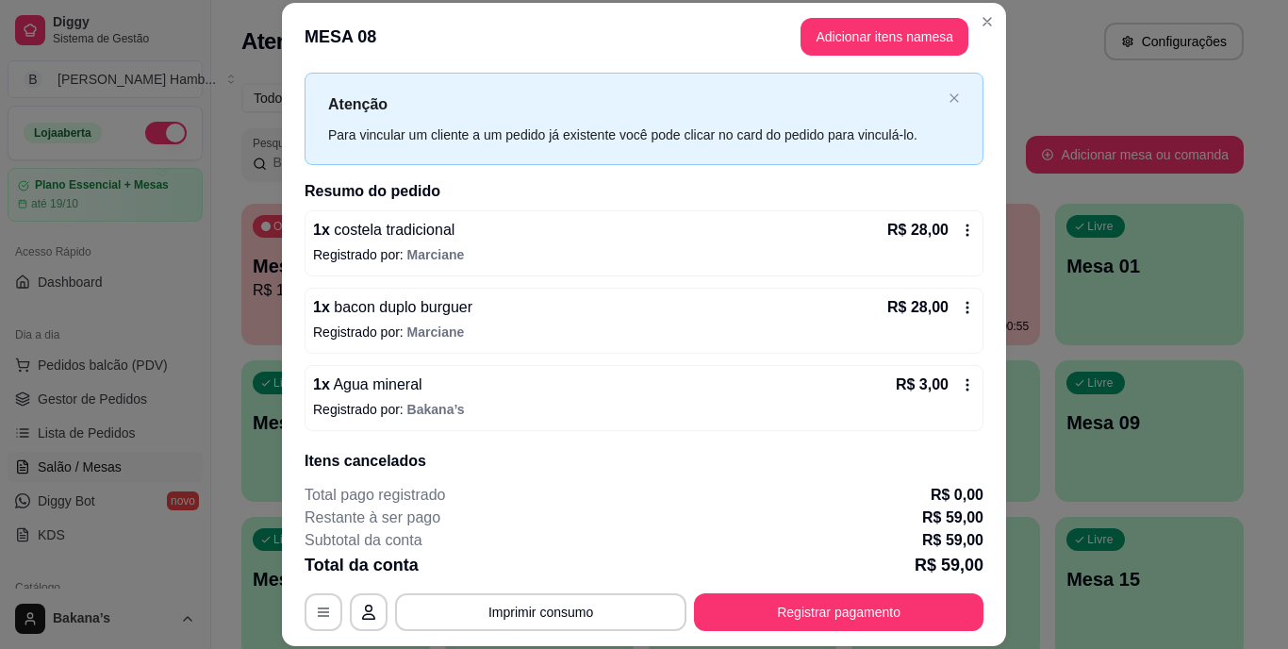
click at [636, 602] on button "Imprimir consumo" at bounding box center [540, 612] width 291 height 38
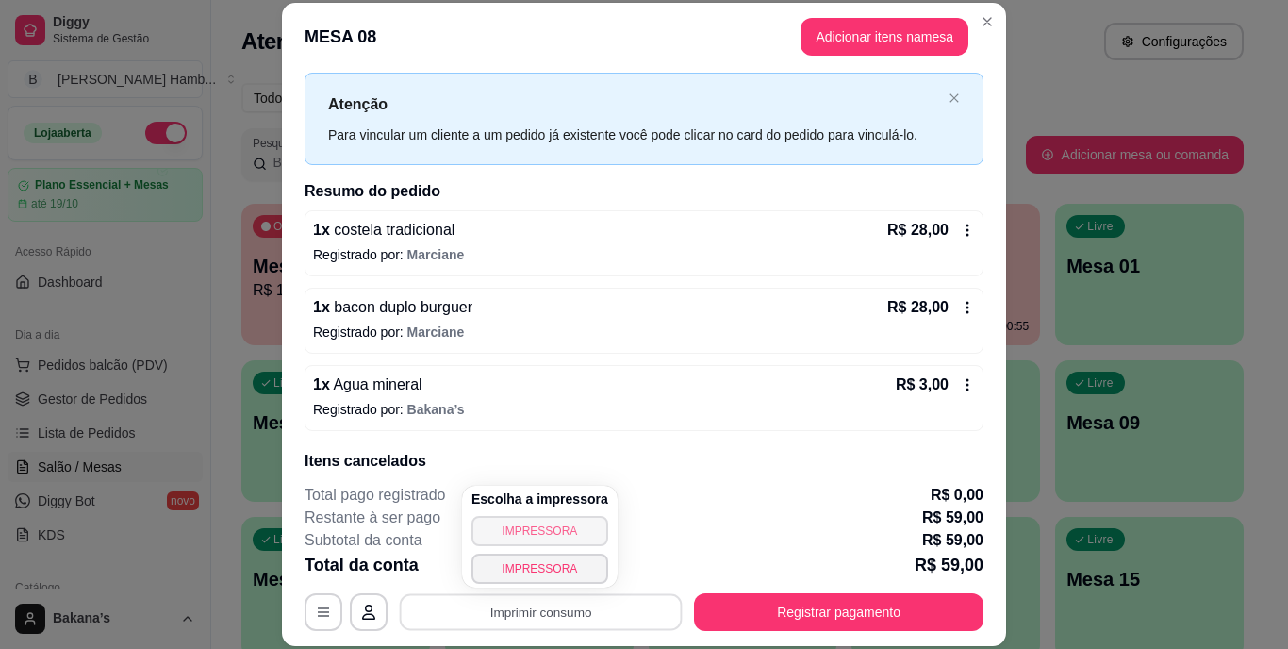
click at [549, 526] on button "IMPRESSORA" at bounding box center [539, 531] width 137 height 30
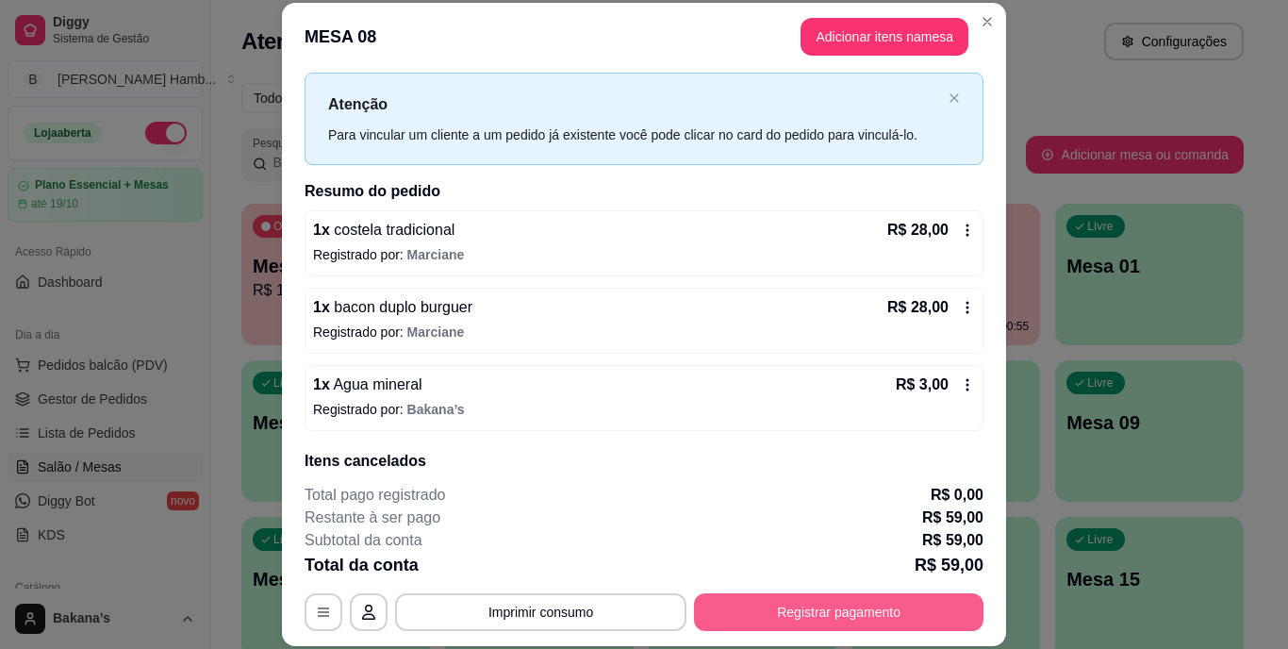
click at [880, 612] on button "Registrar pagamento" at bounding box center [838, 612] width 289 height 38
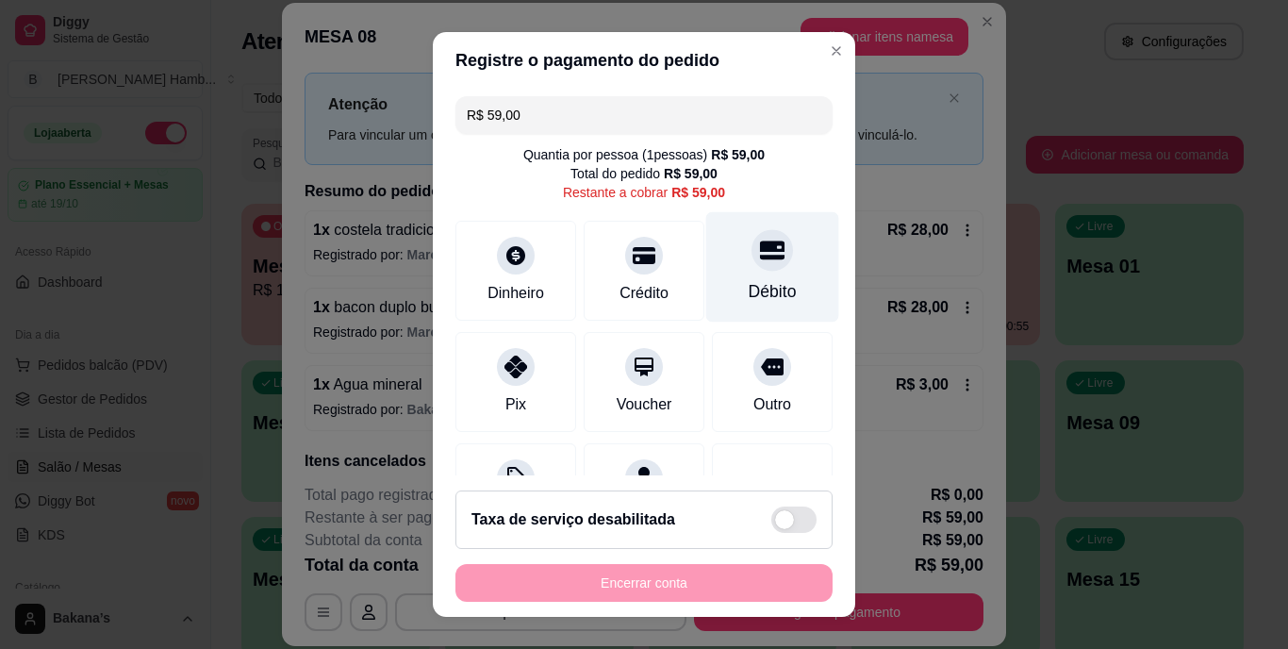
click at [751, 267] on div at bounding box center [771, 250] width 41 height 41
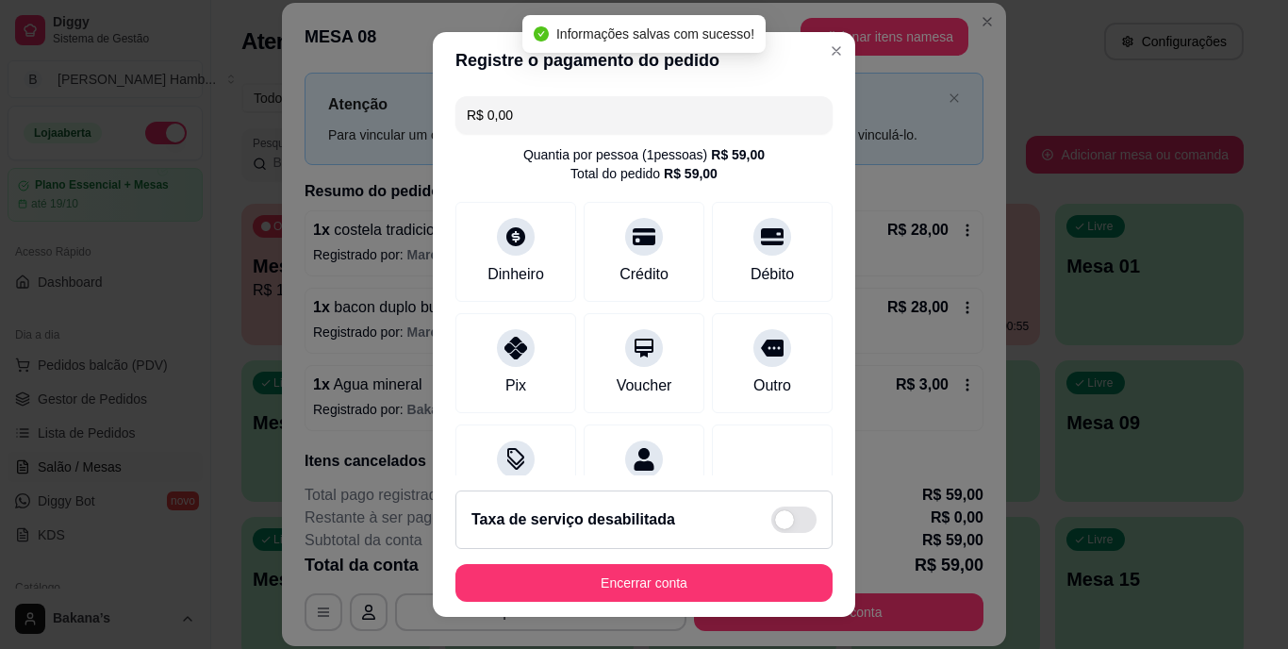
type input "R$ 0,00"
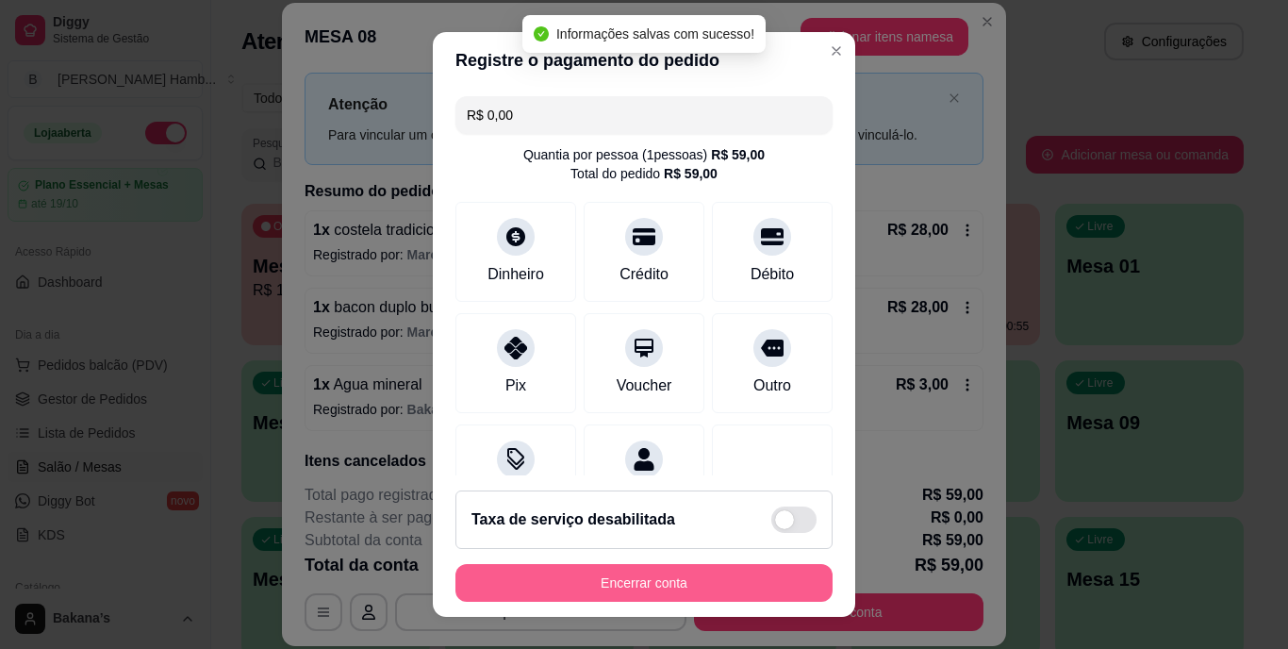
click at [670, 579] on button "Encerrar conta" at bounding box center [643, 583] width 377 height 38
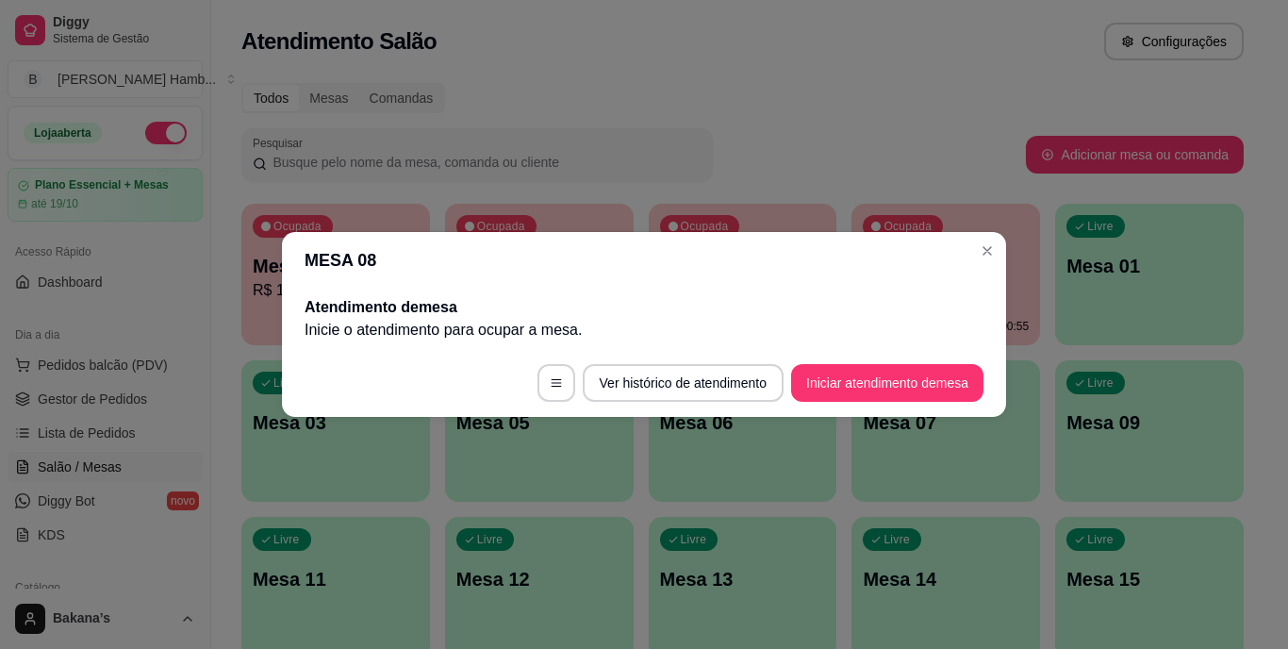
scroll to position [0, 0]
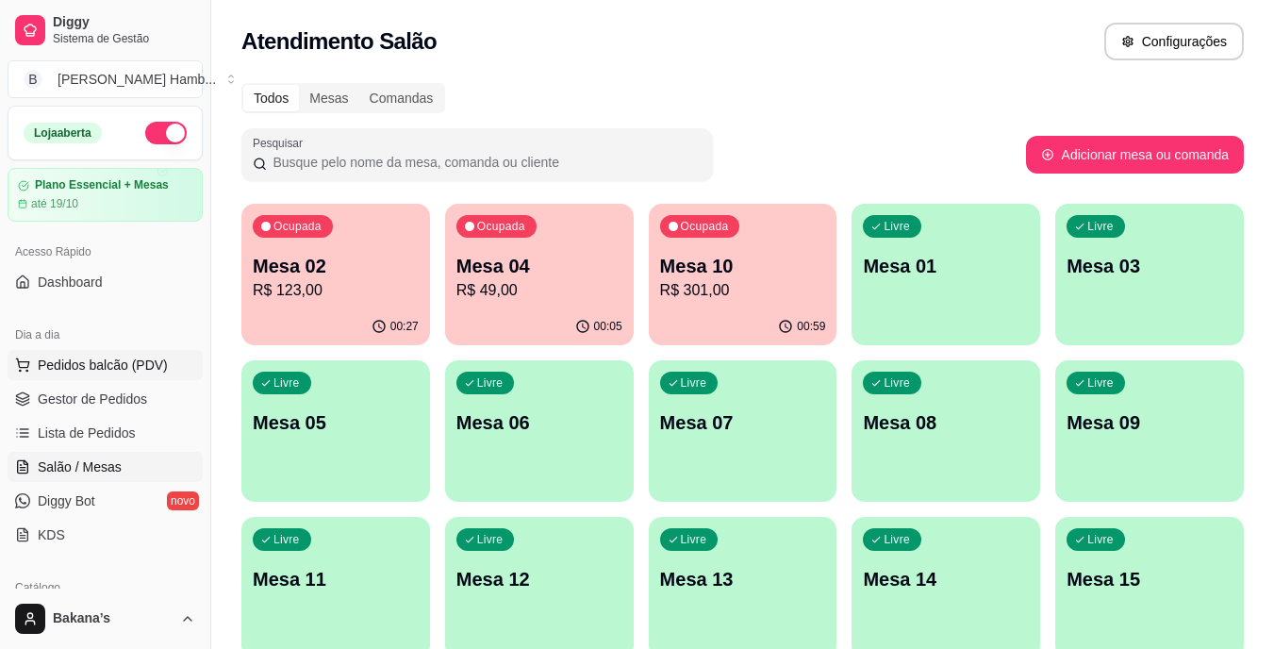
click at [159, 365] on span "Pedidos balcão (PDV)" at bounding box center [103, 364] width 130 height 19
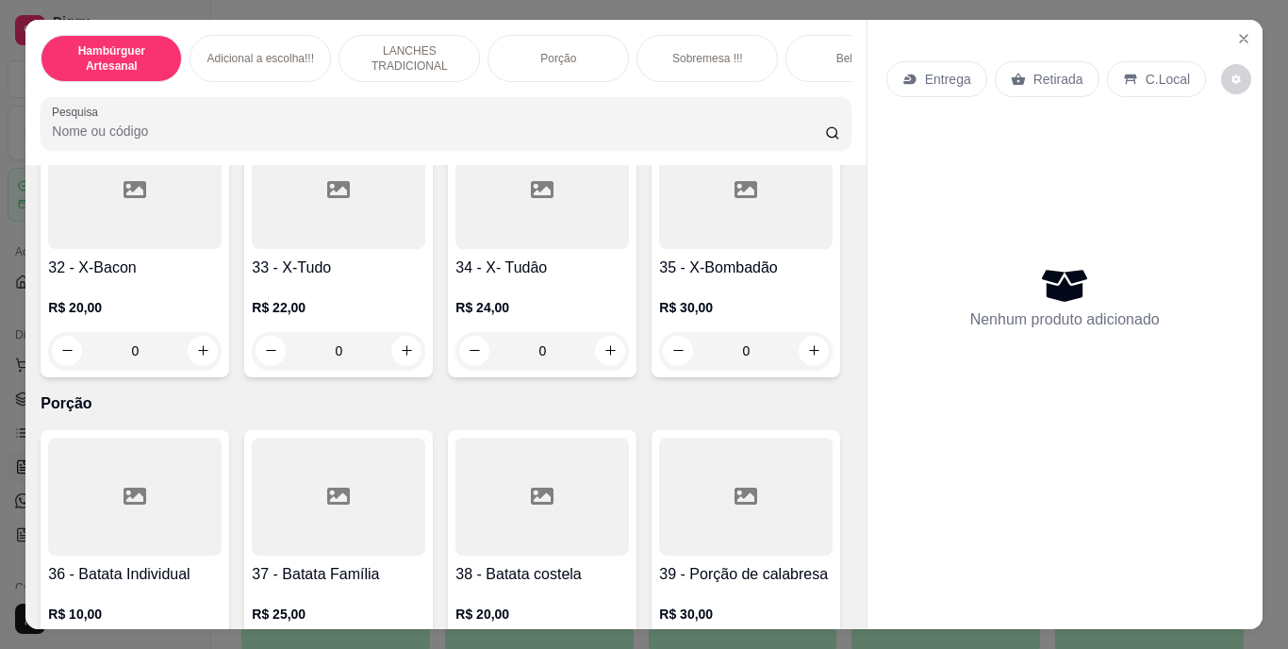
scroll to position [3205, 0]
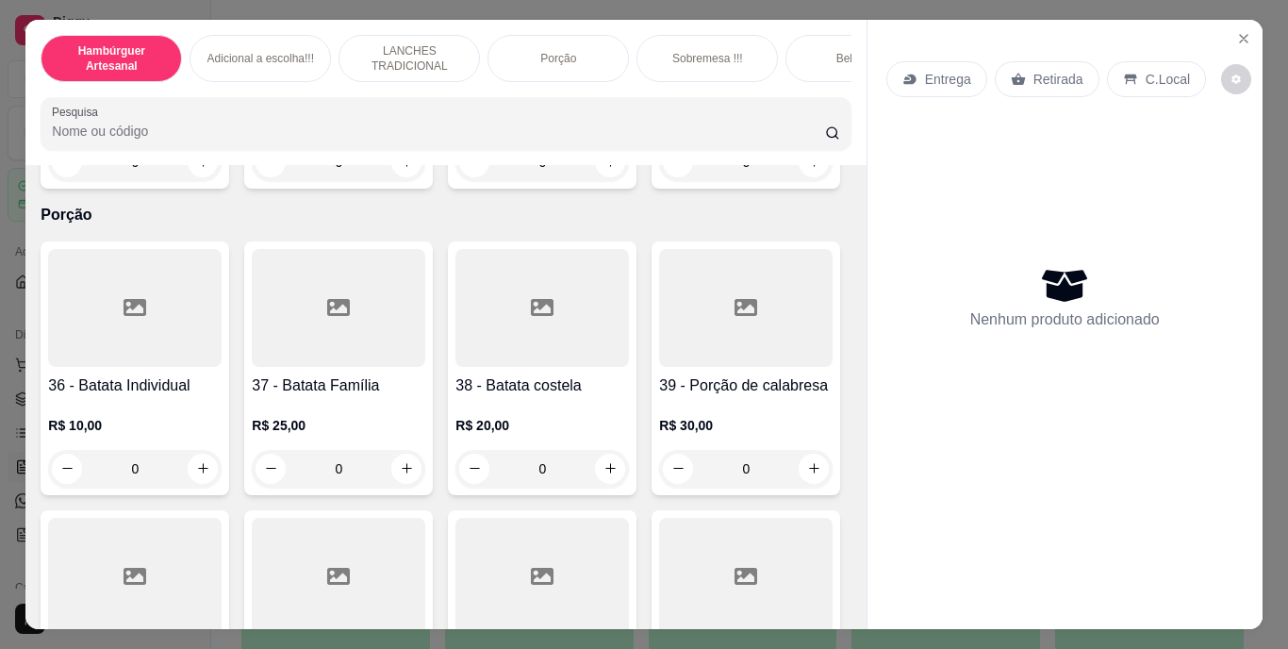
type input "2"
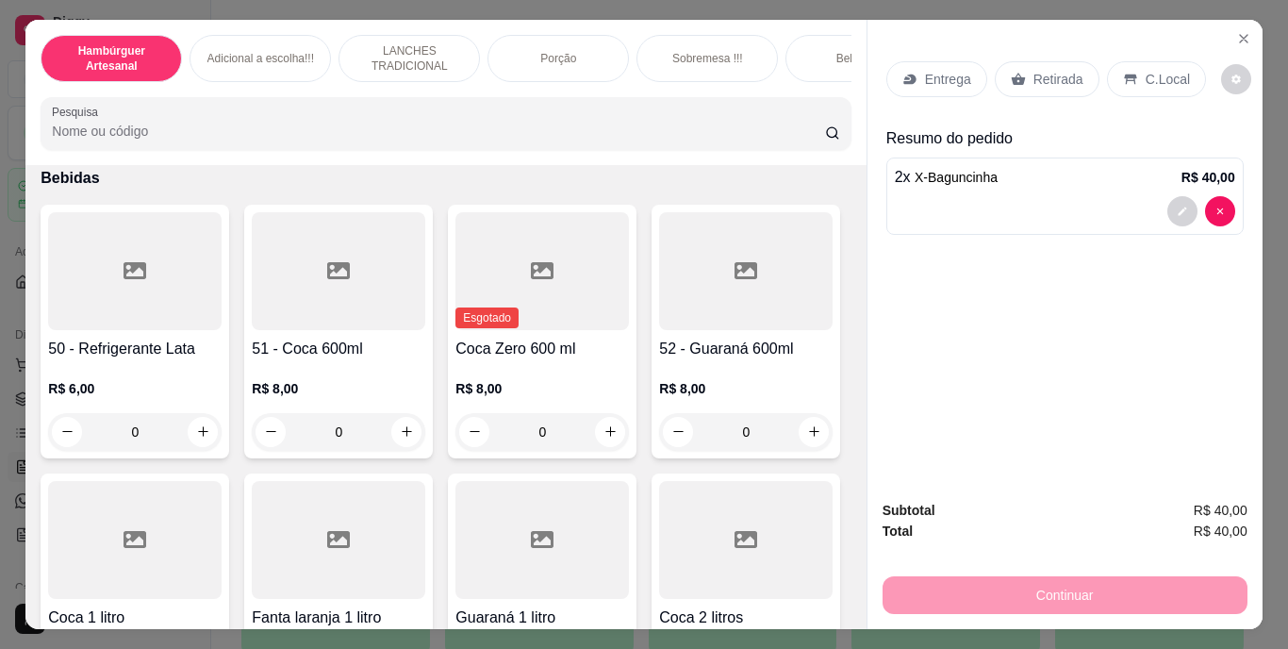
scroll to position [4336, 0]
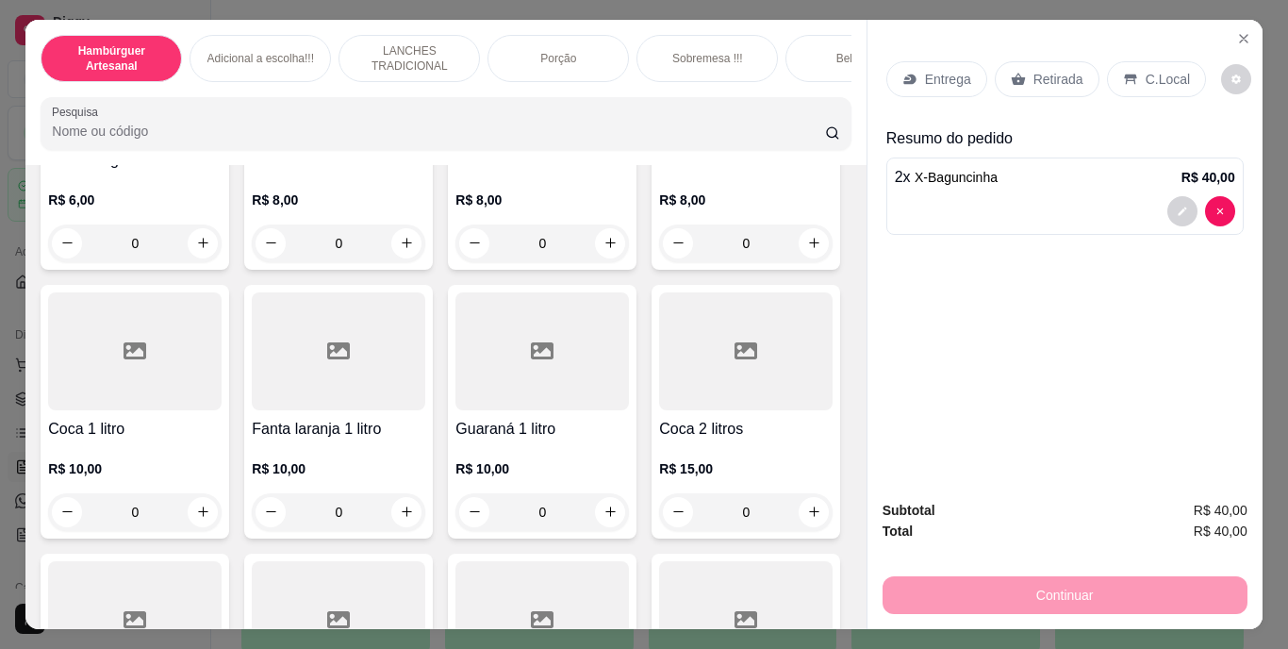
type input "1"
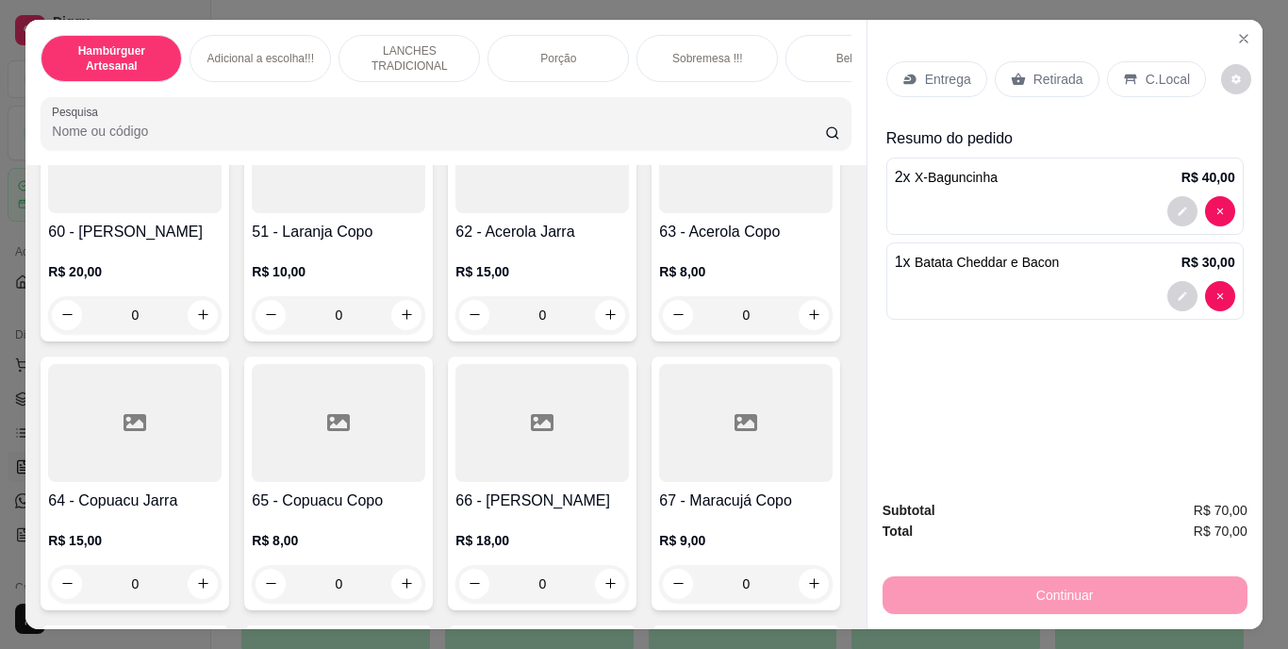
scroll to position [5845, 0]
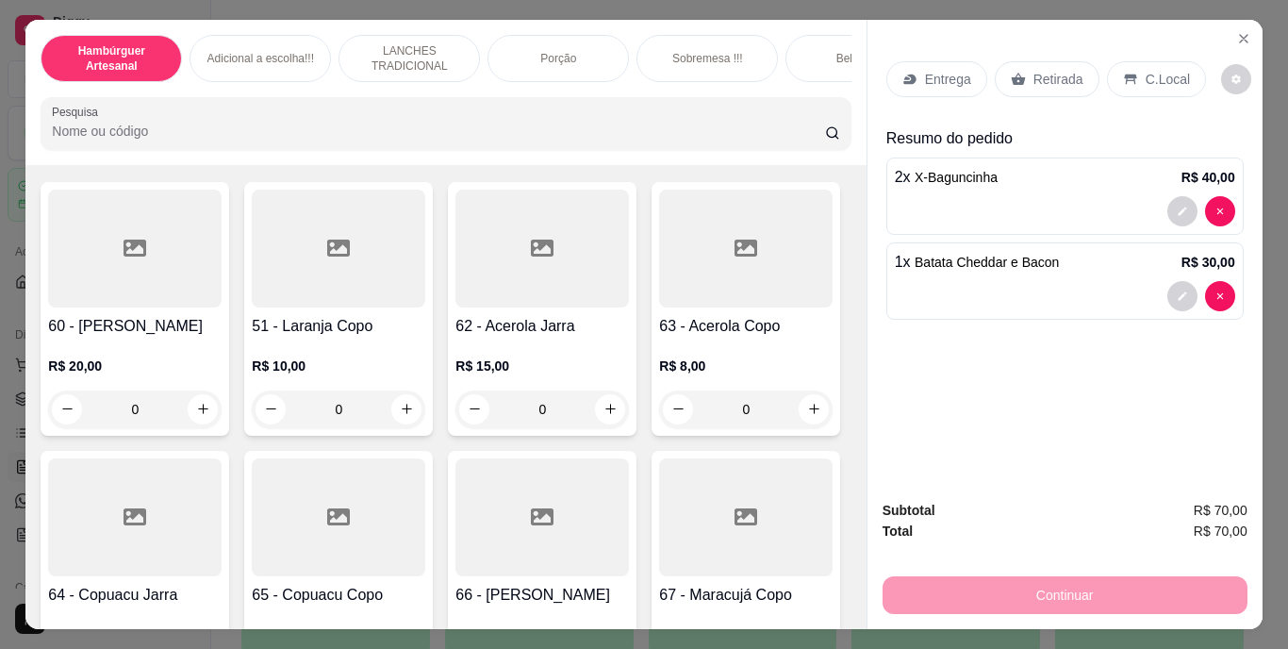
type input "1"
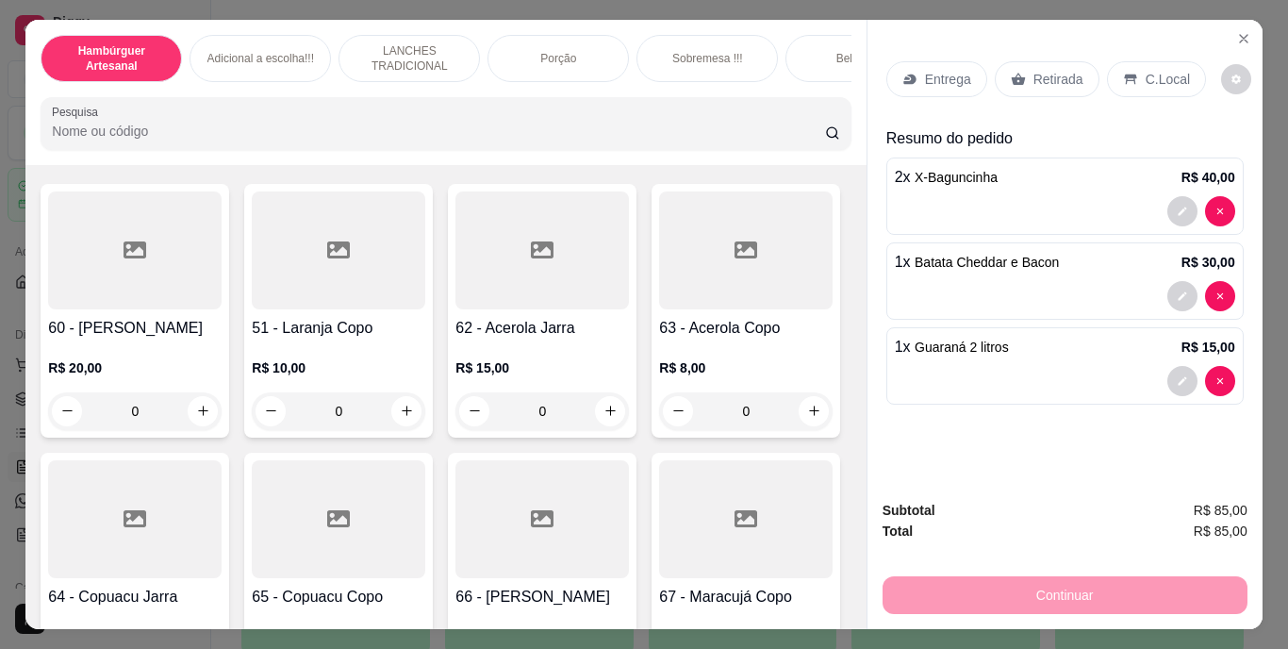
click at [931, 74] on p "Entrega" at bounding box center [948, 79] width 46 height 19
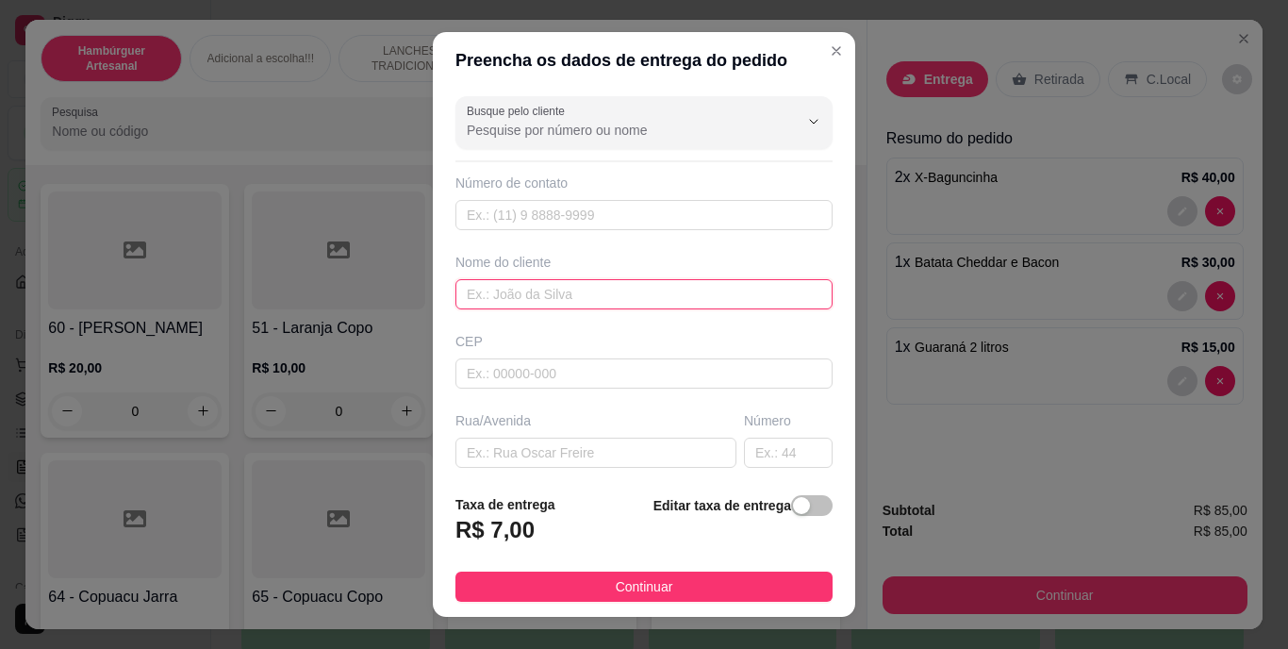
click at [658, 283] on input "text" at bounding box center [643, 294] width 377 height 30
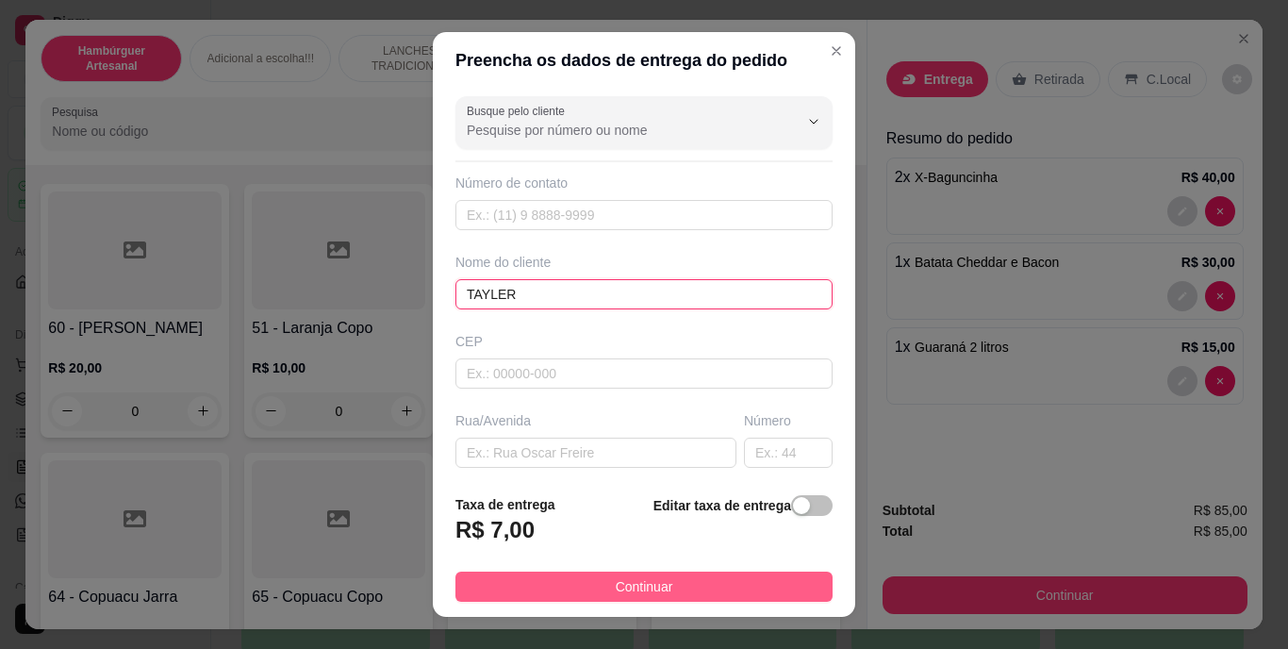
type input "TAYLER"
click at [618, 587] on span "Continuar" at bounding box center [645, 586] width 58 height 21
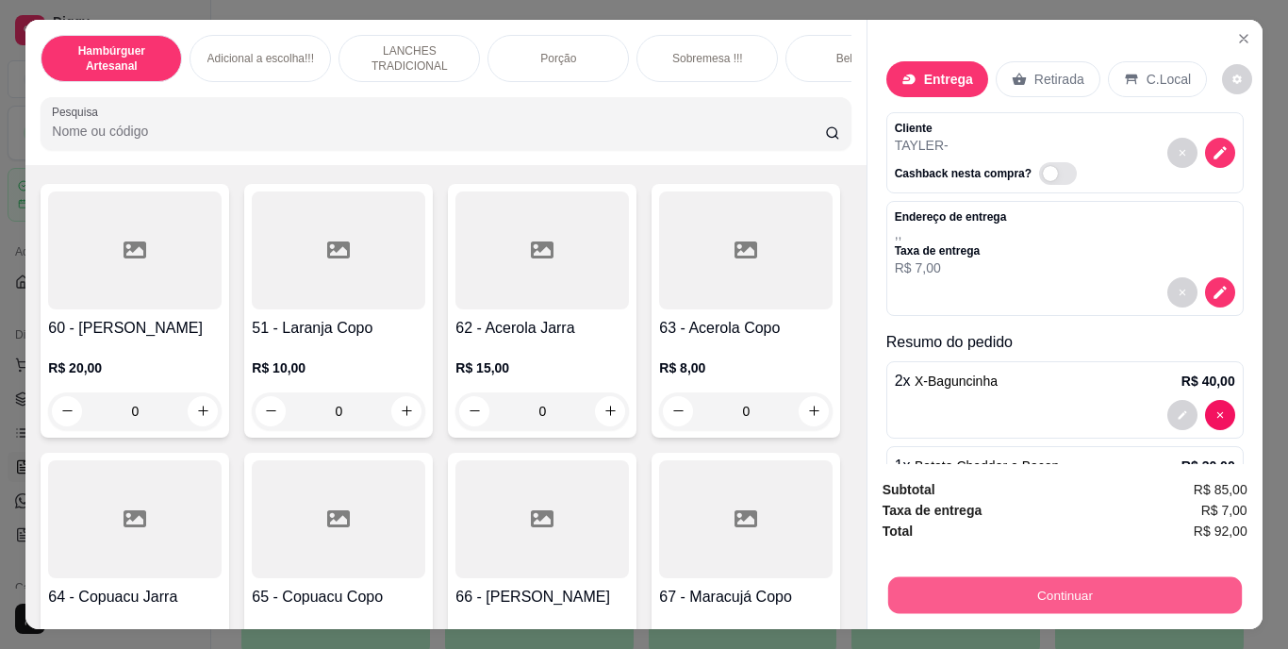
click at [999, 579] on button "Continuar" at bounding box center [1064, 595] width 354 height 37
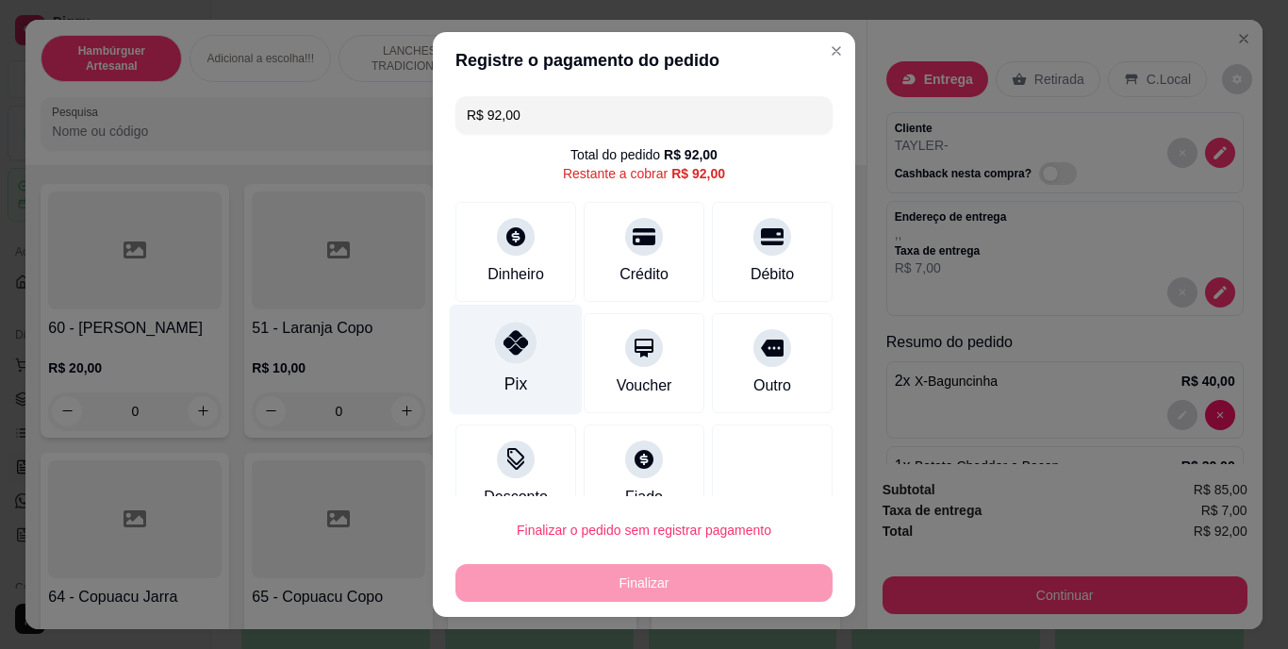
click at [503, 338] on icon at bounding box center [515, 343] width 25 height 25
type input "R$ 0,00"
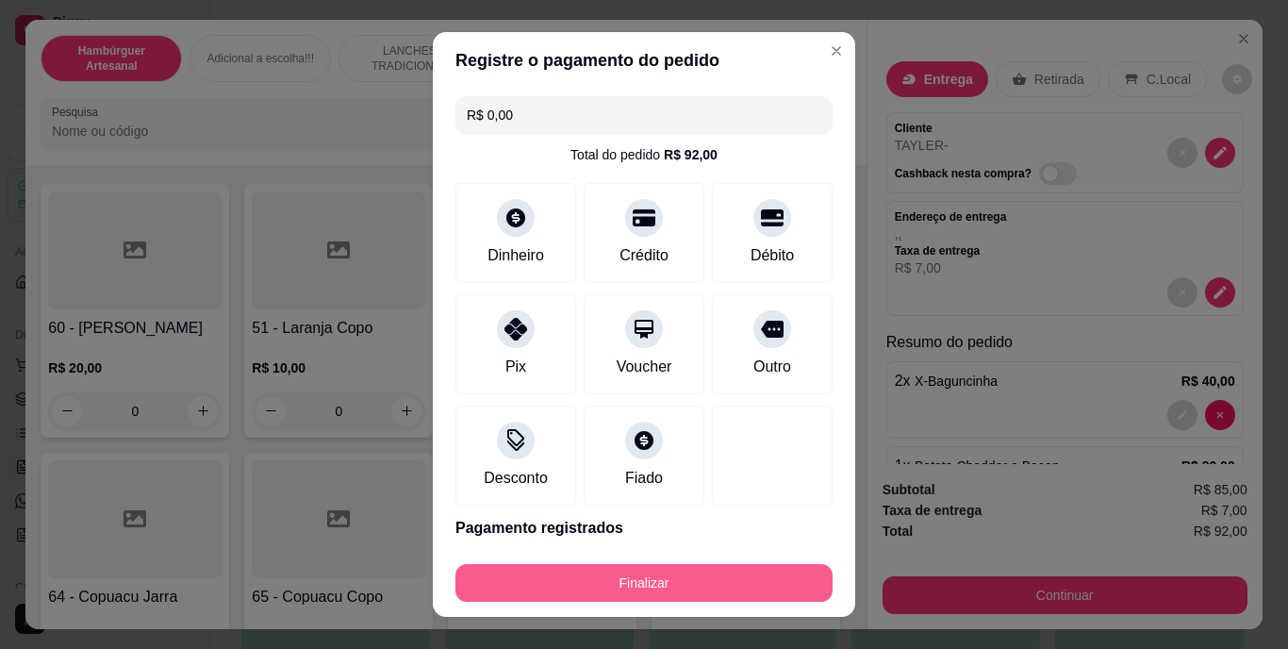
click at [589, 576] on button "Finalizar" at bounding box center [643, 583] width 377 height 38
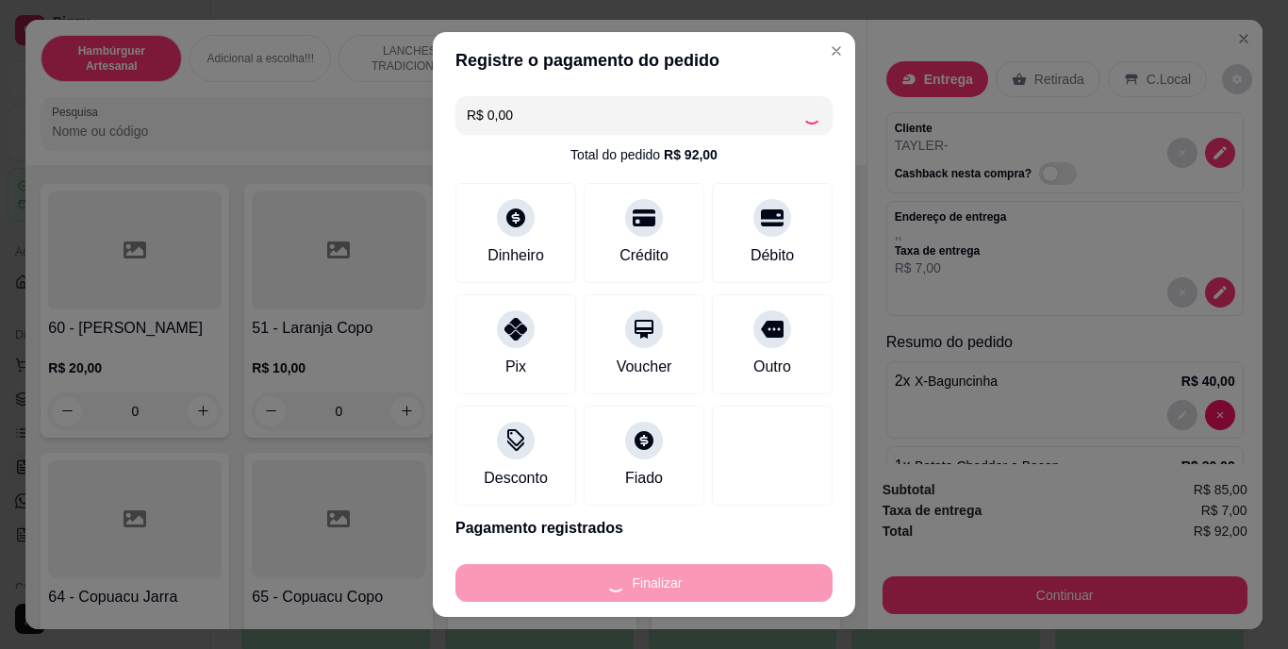
type input "0"
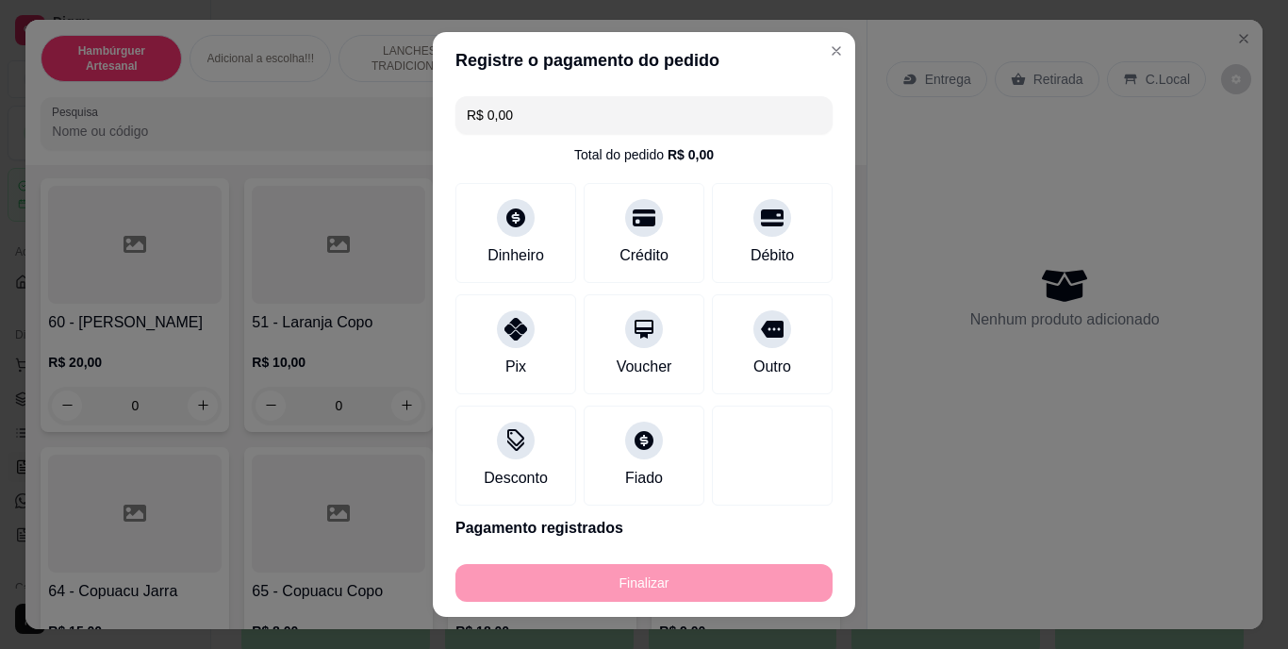
type input "-R$ 92,00"
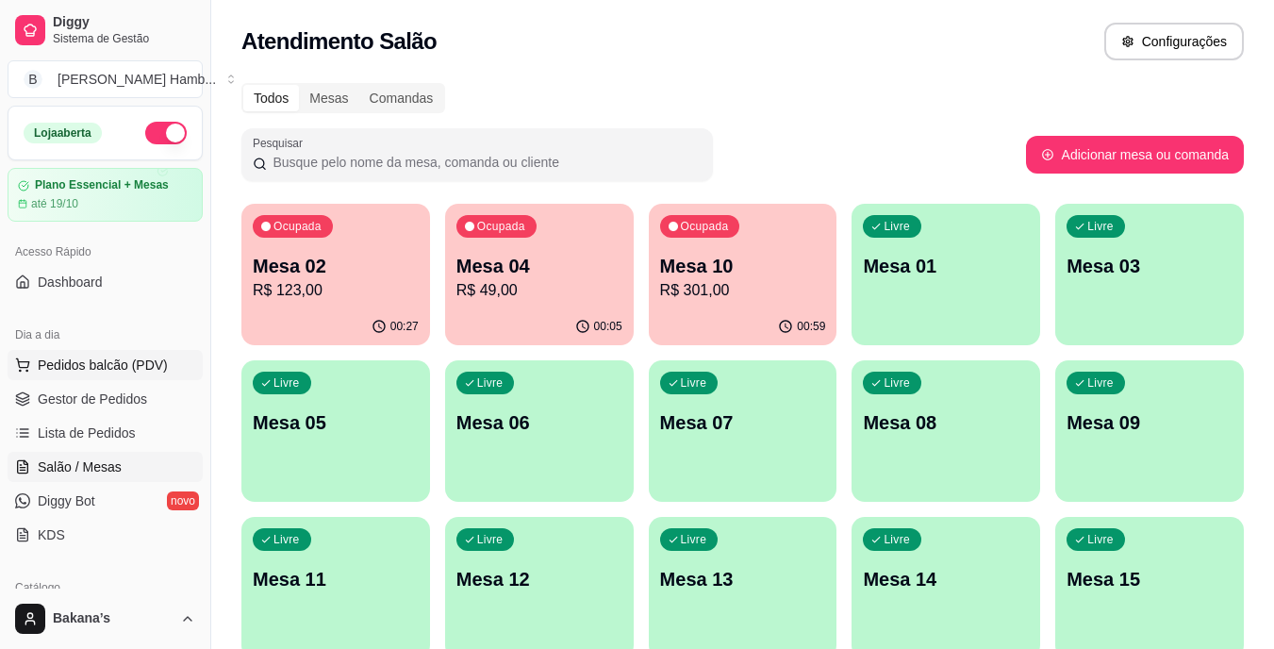
click at [179, 353] on button "Pedidos balcão (PDV)" at bounding box center [105, 365] width 195 height 30
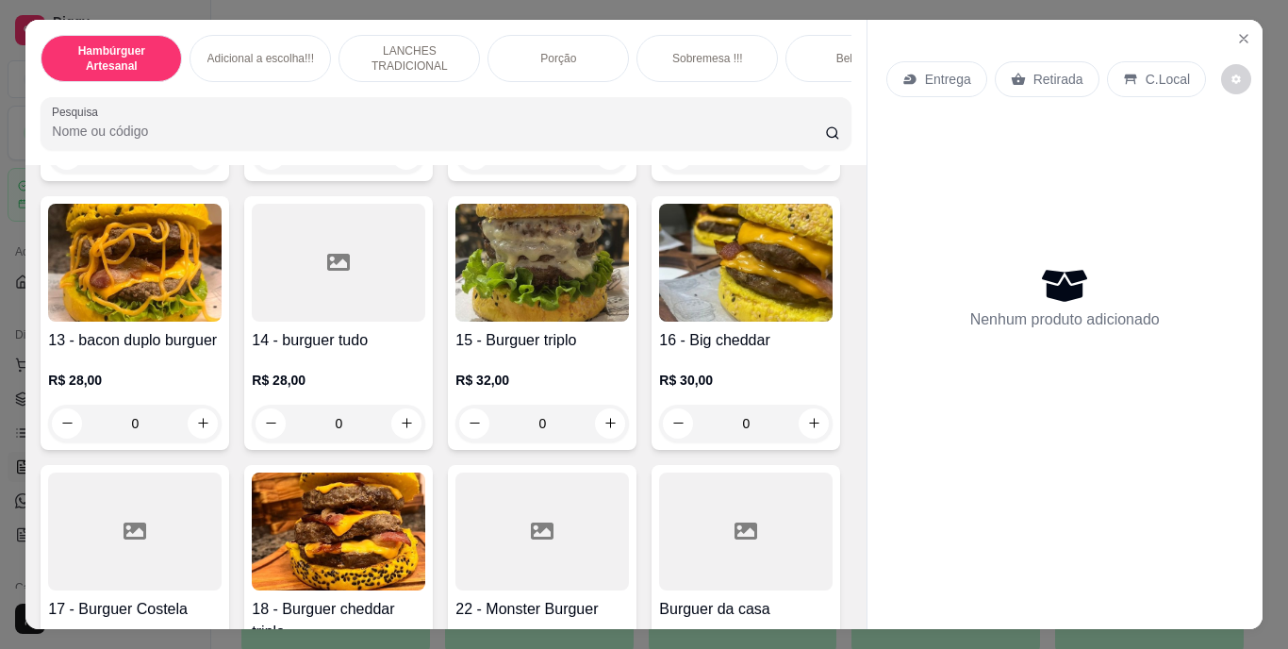
scroll to position [1037, 0]
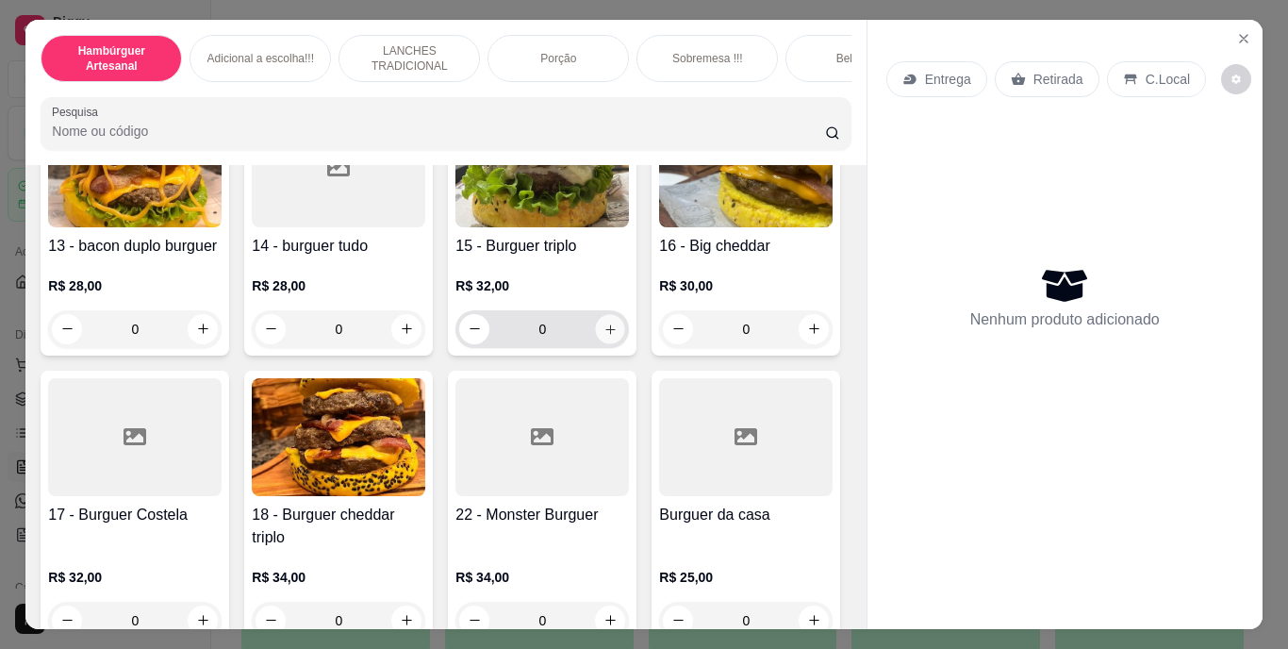
click at [603, 336] on icon "increase-product-quantity" at bounding box center [610, 328] width 14 height 14
type input "1"
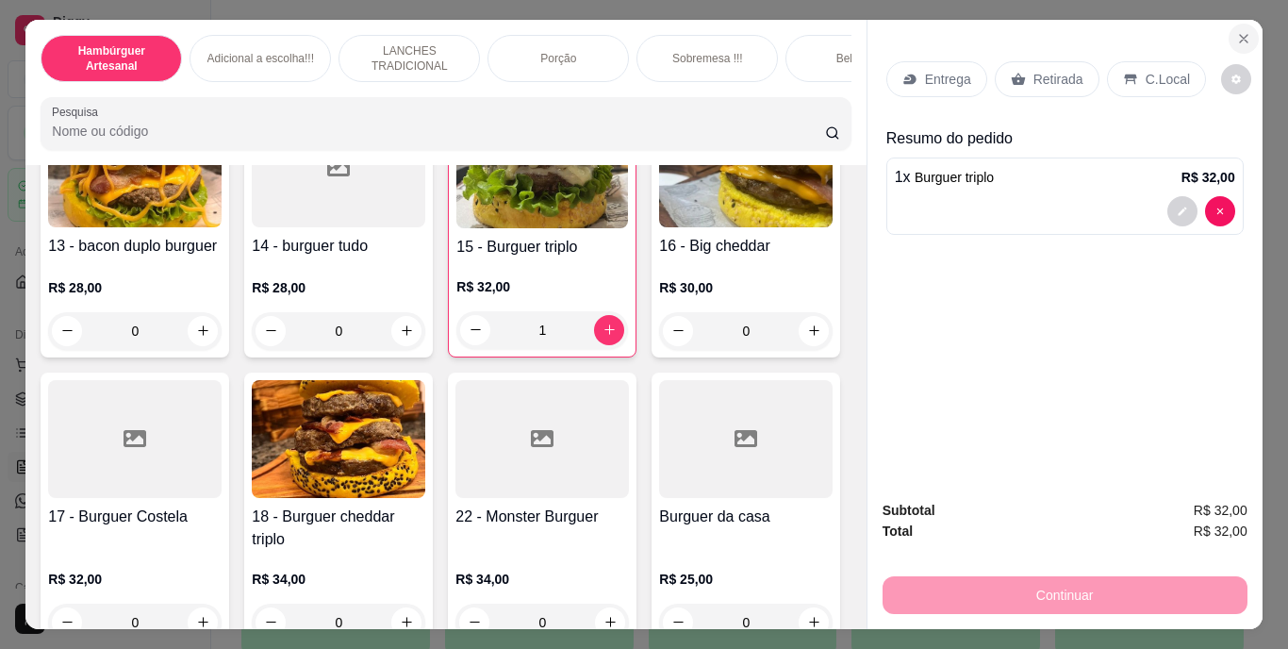
click at [1236, 31] on icon "Close" at bounding box center [1243, 38] width 15 height 15
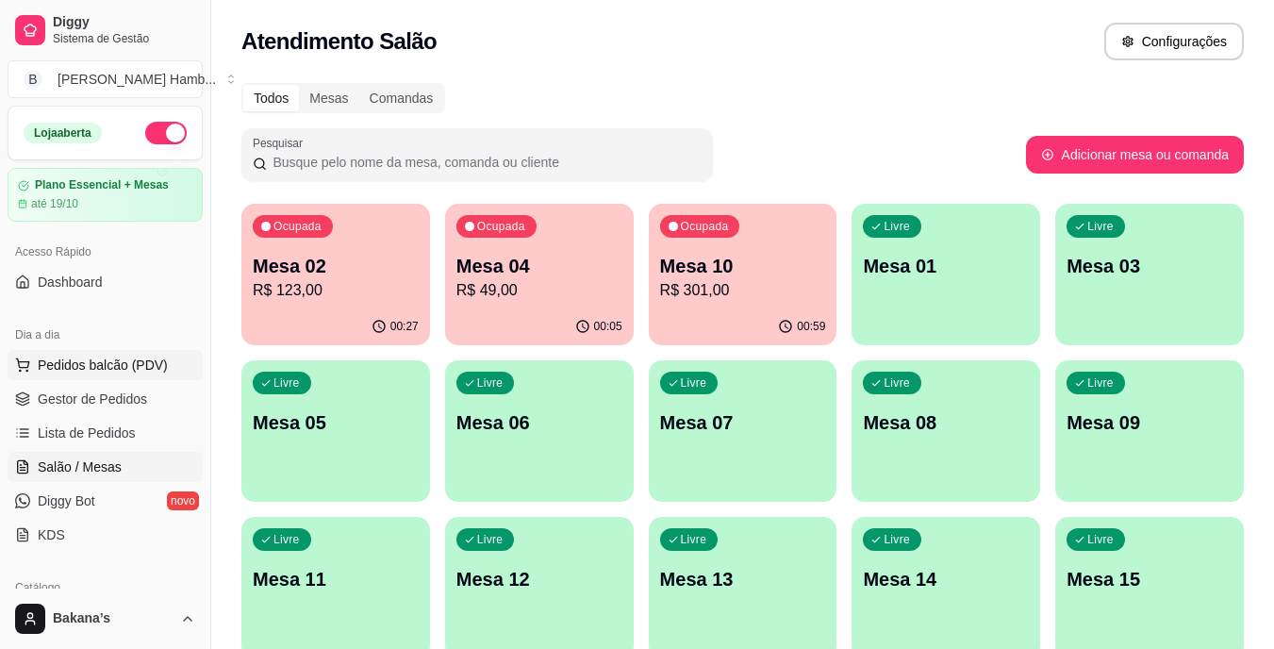
click at [149, 354] on button "Pedidos balcão (PDV)" at bounding box center [105, 365] width 195 height 30
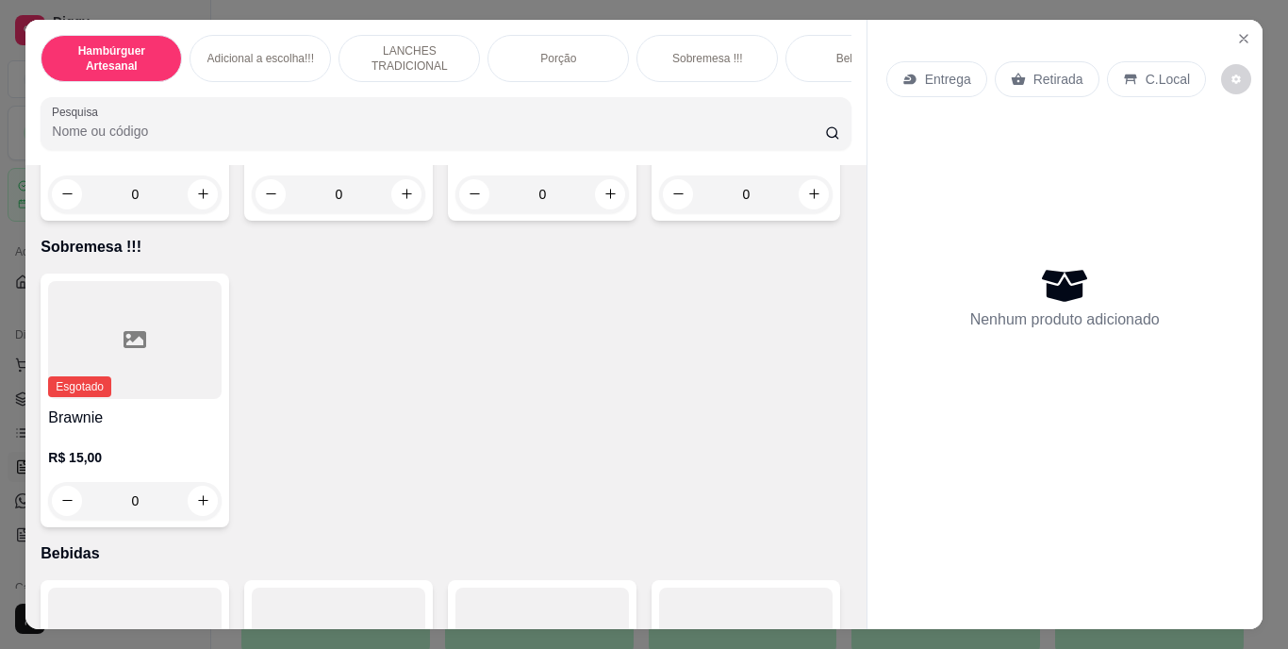
scroll to position [3676, 0]
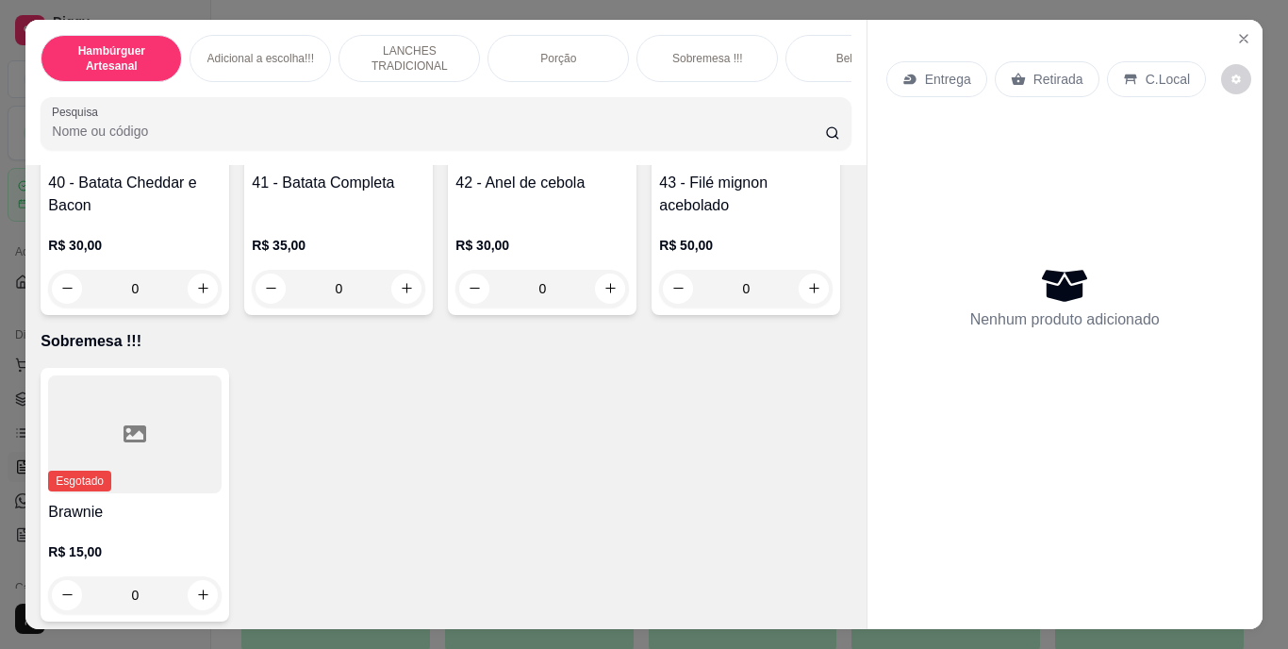
type input "2"
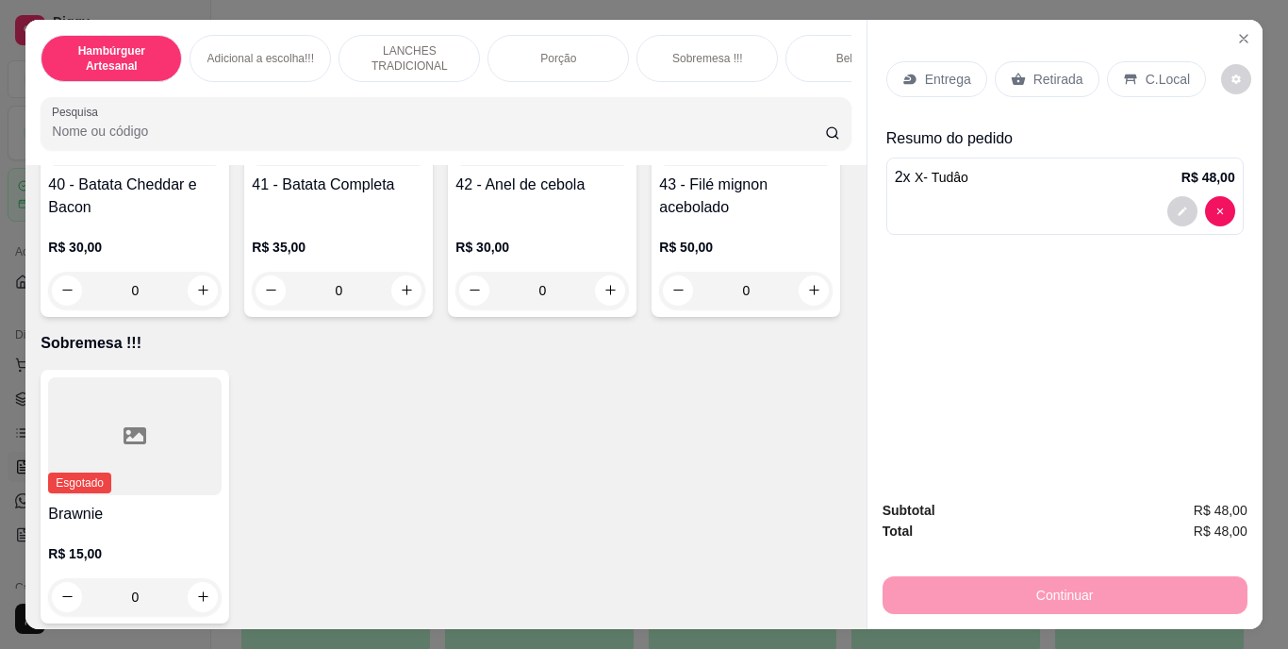
click at [936, 70] on p "Entrega" at bounding box center [948, 79] width 46 height 19
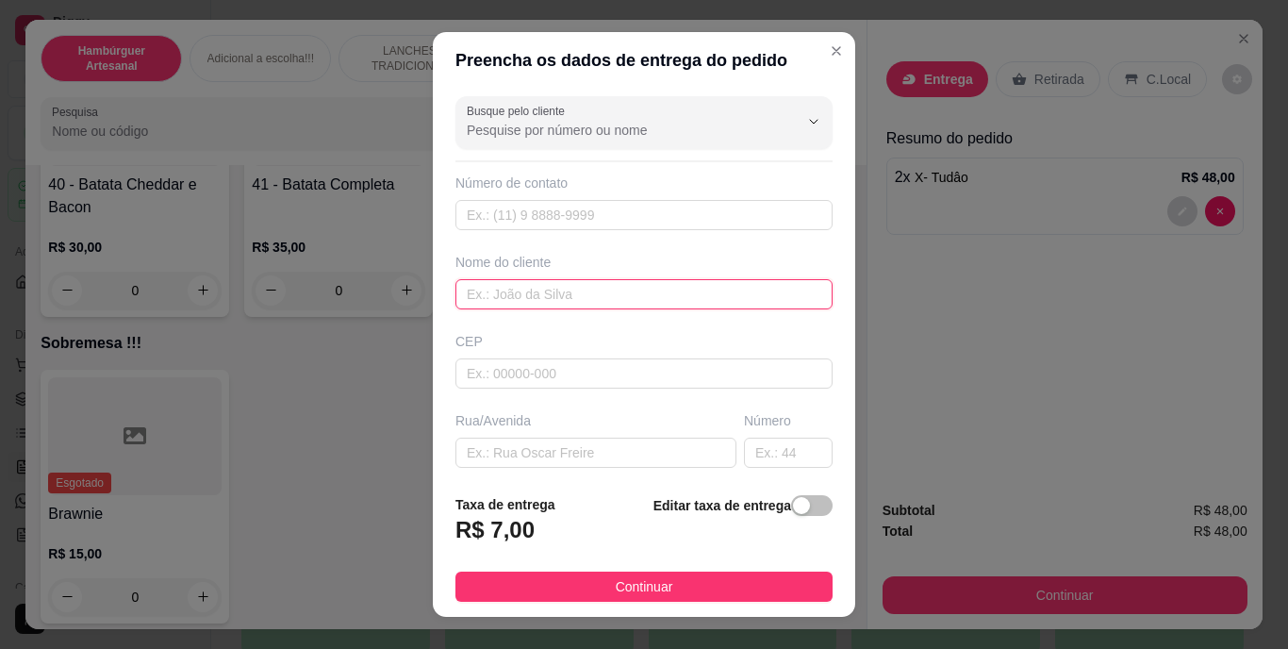
click at [541, 291] on input "text" at bounding box center [643, 294] width 377 height 30
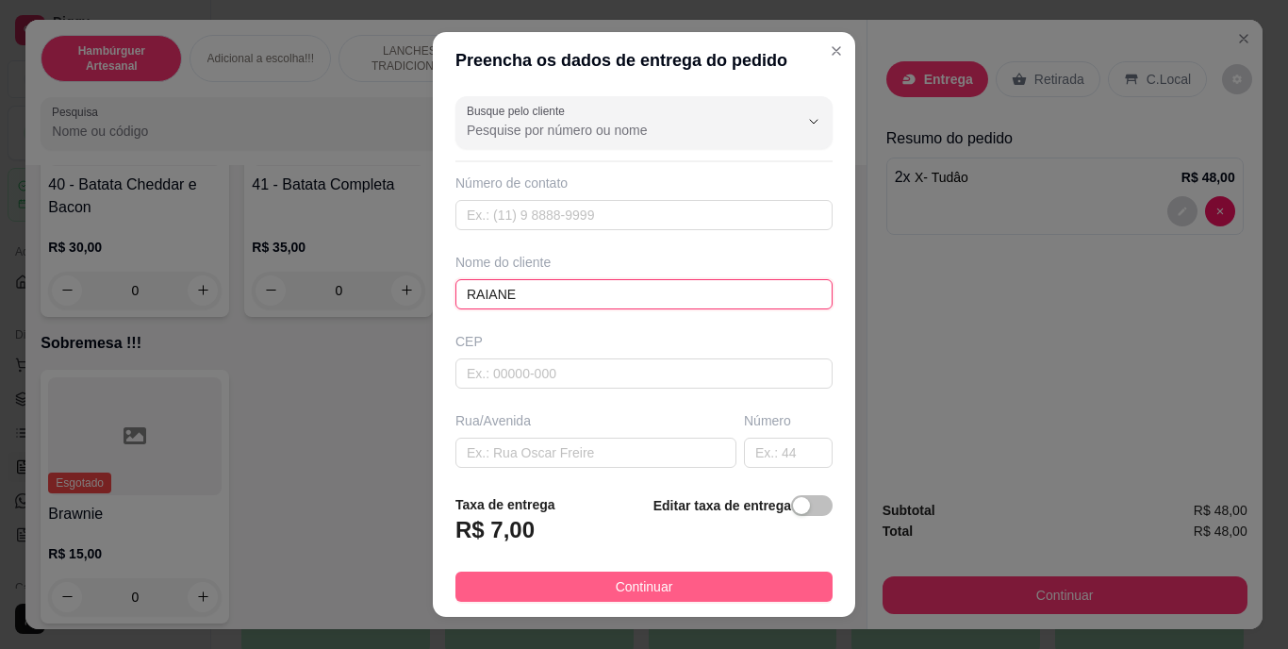
type input "RAIANE"
click at [602, 574] on button "Continuar" at bounding box center [643, 586] width 377 height 30
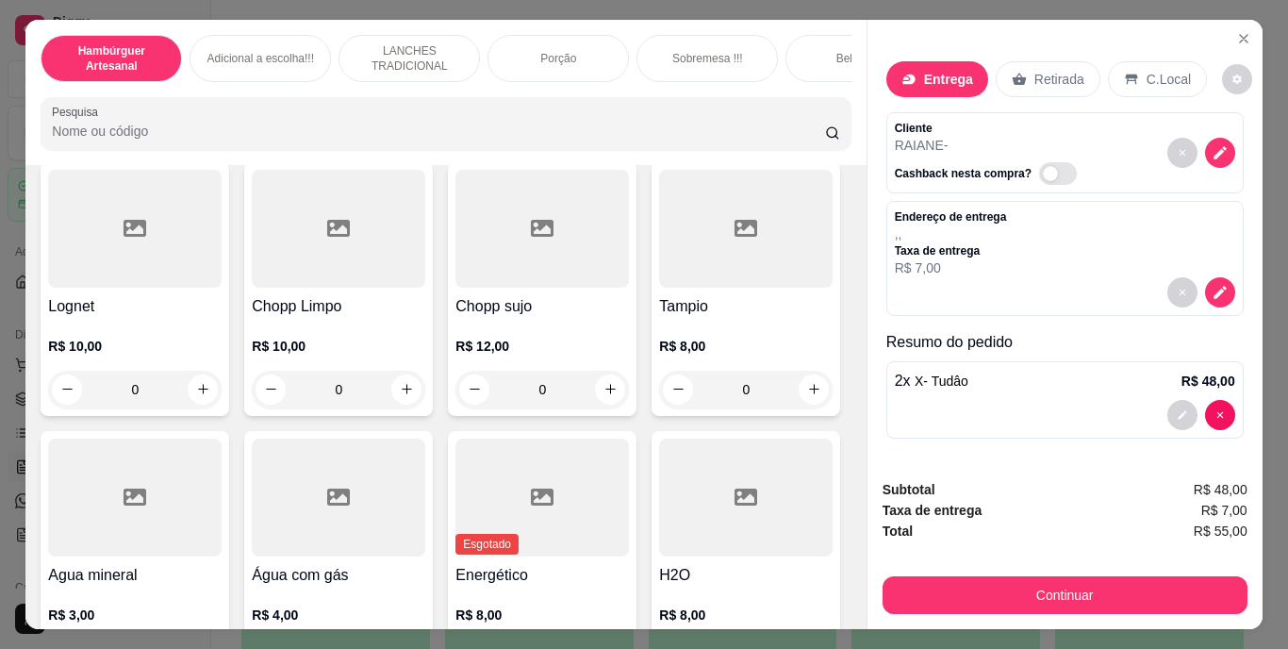
scroll to position [5185, 0]
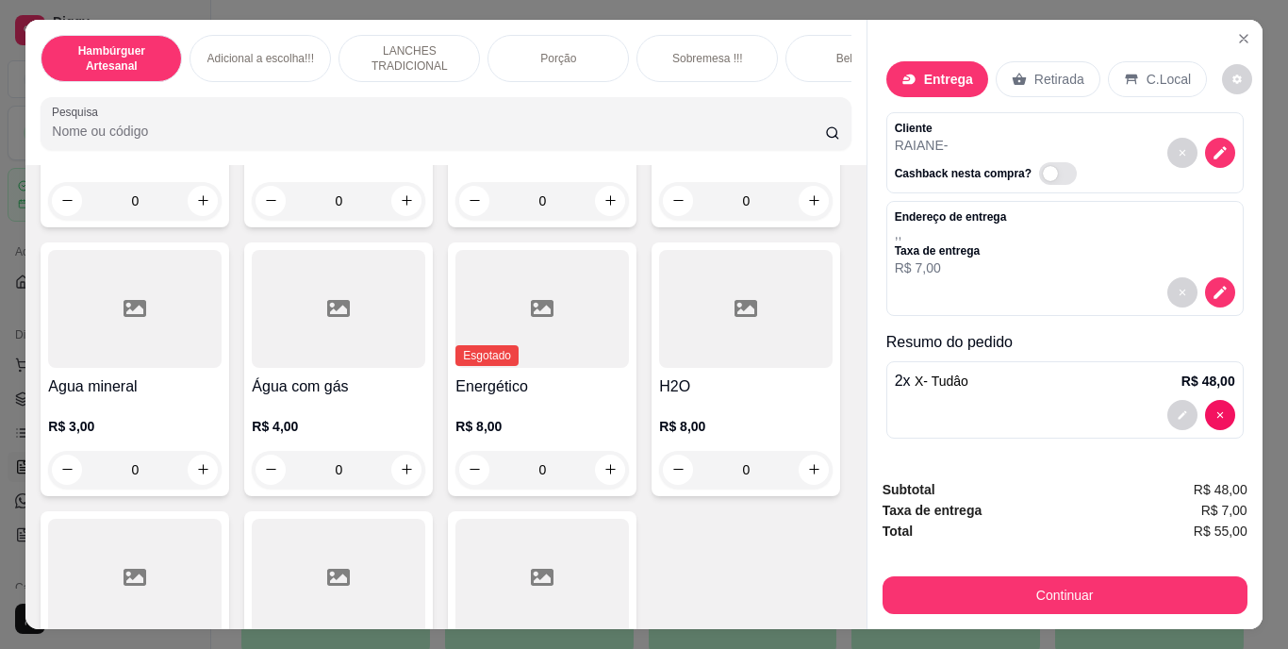
type input "1"
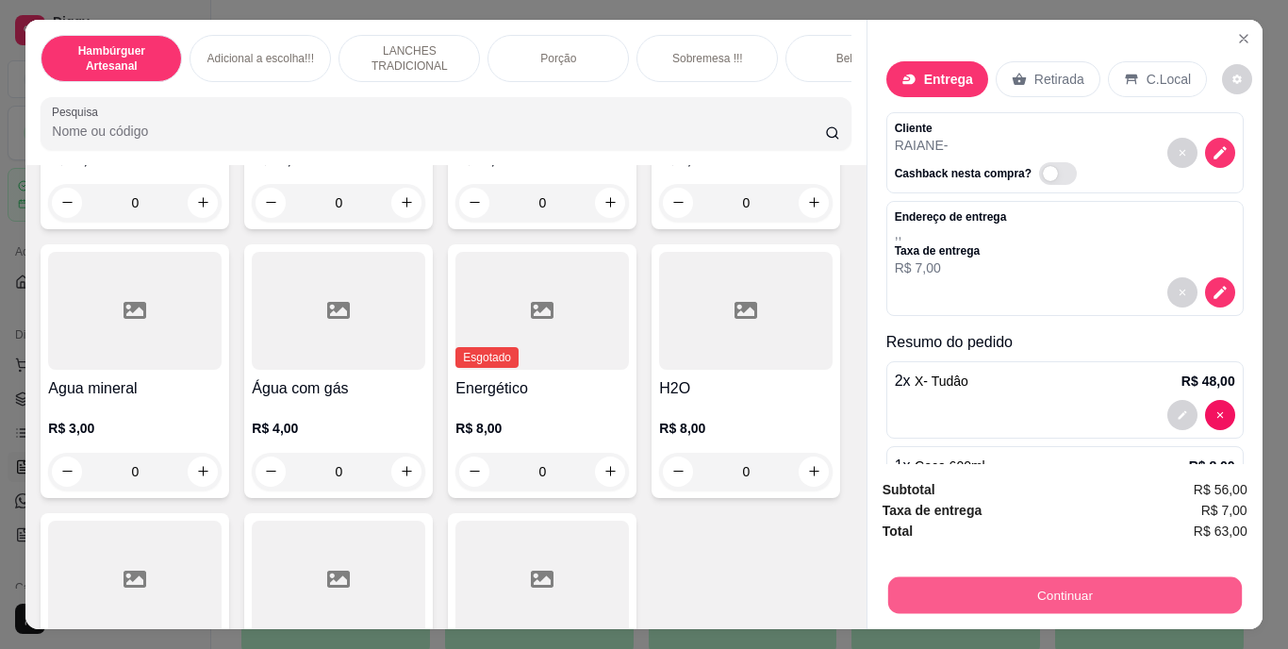
click at [982, 579] on button "Continuar" at bounding box center [1064, 595] width 354 height 37
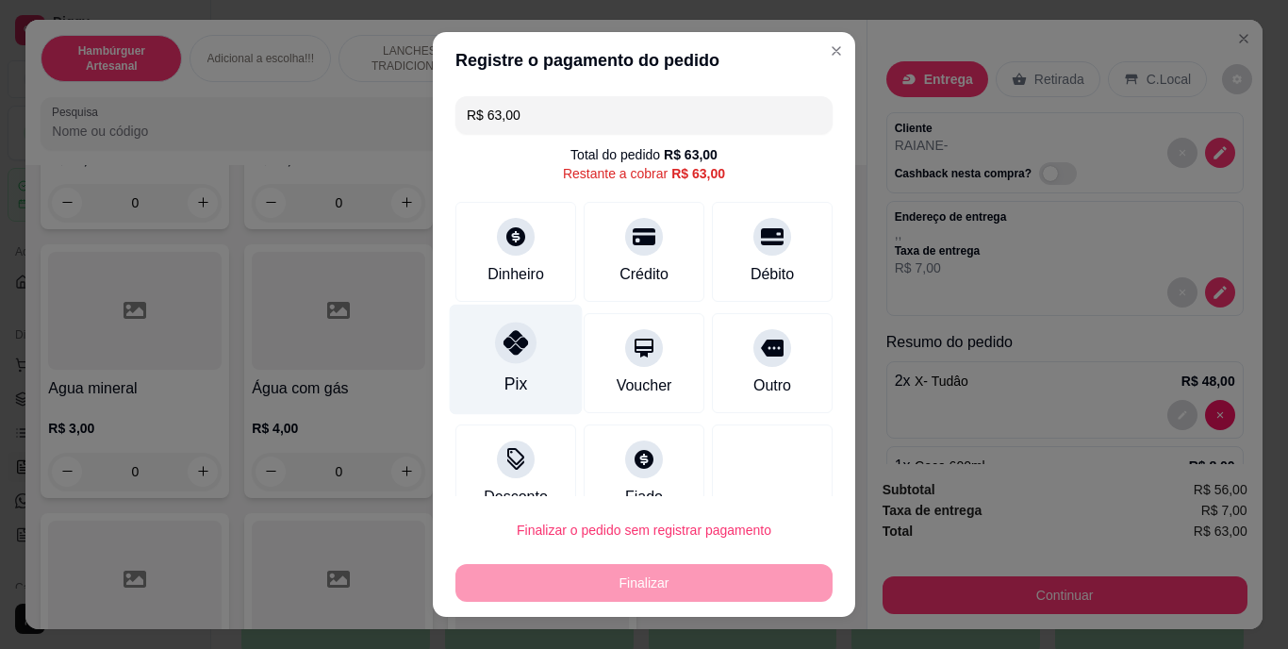
click at [498, 362] on div at bounding box center [515, 342] width 41 height 41
type input "R$ 0,00"
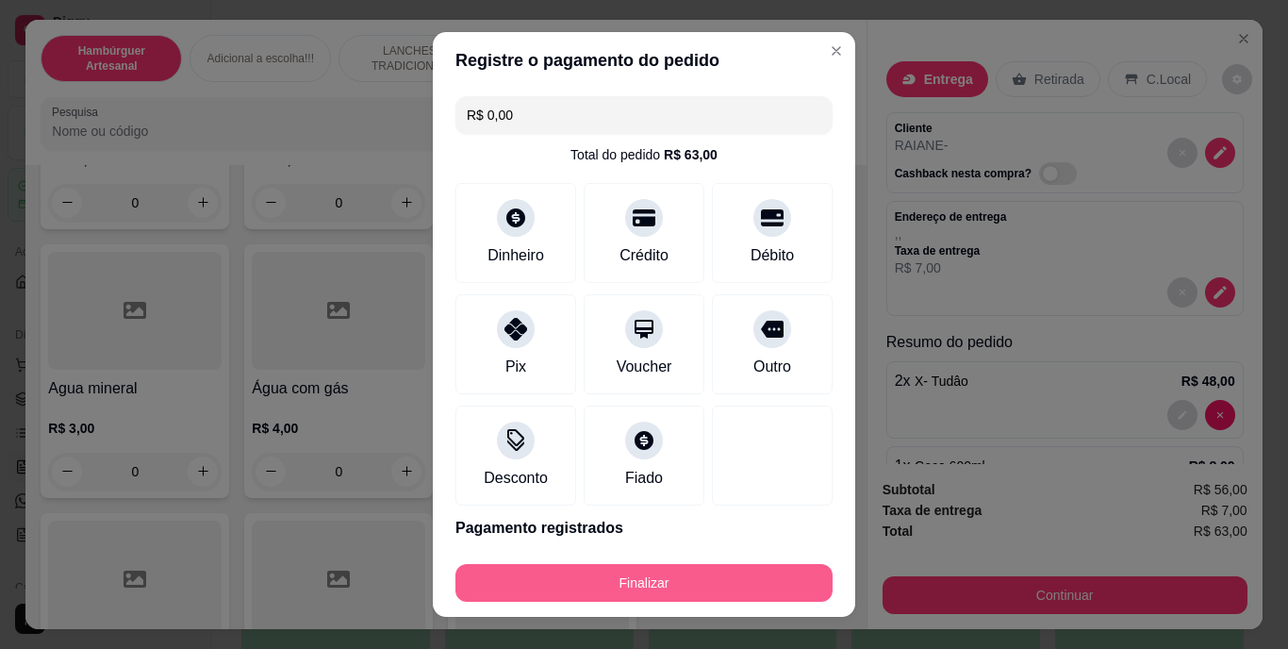
click at [560, 569] on button "Finalizar" at bounding box center [643, 583] width 377 height 38
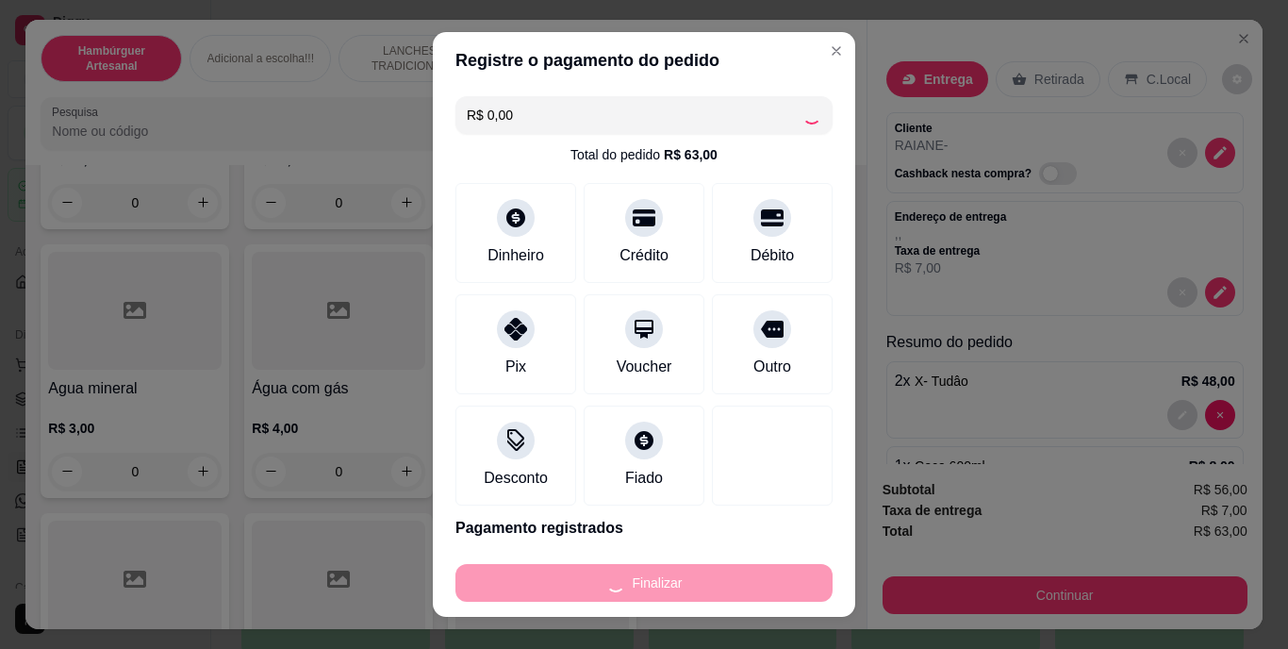
type input "0"
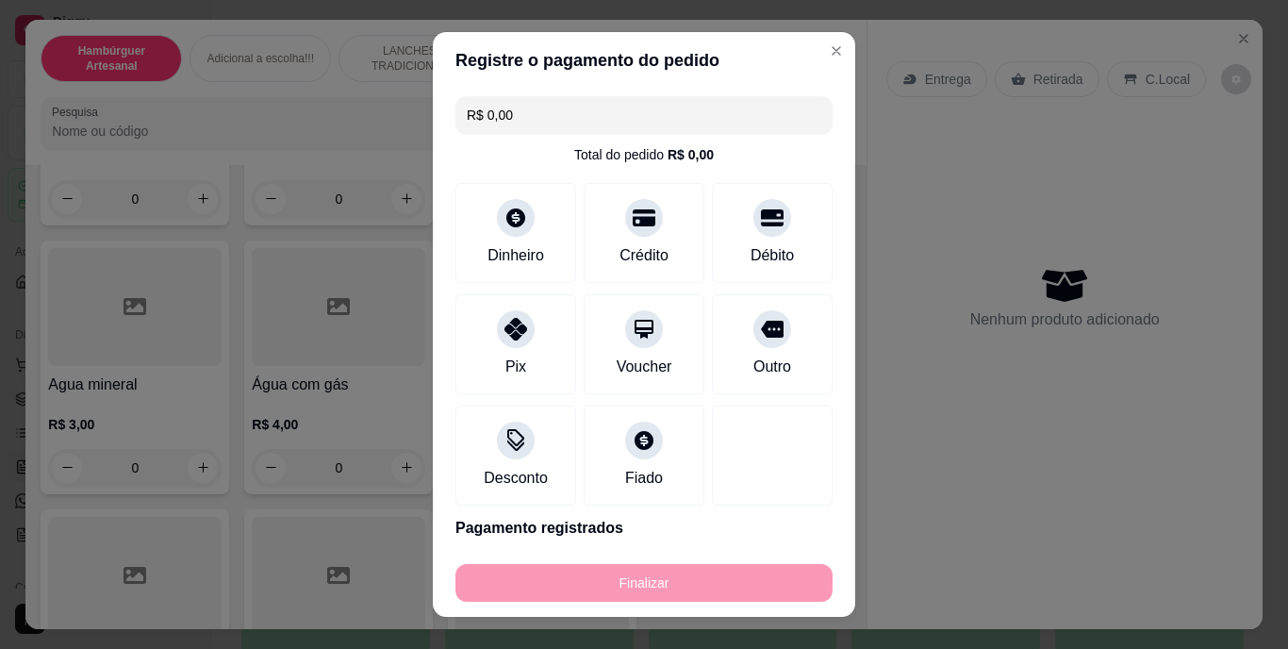
type input "-R$ 63,00"
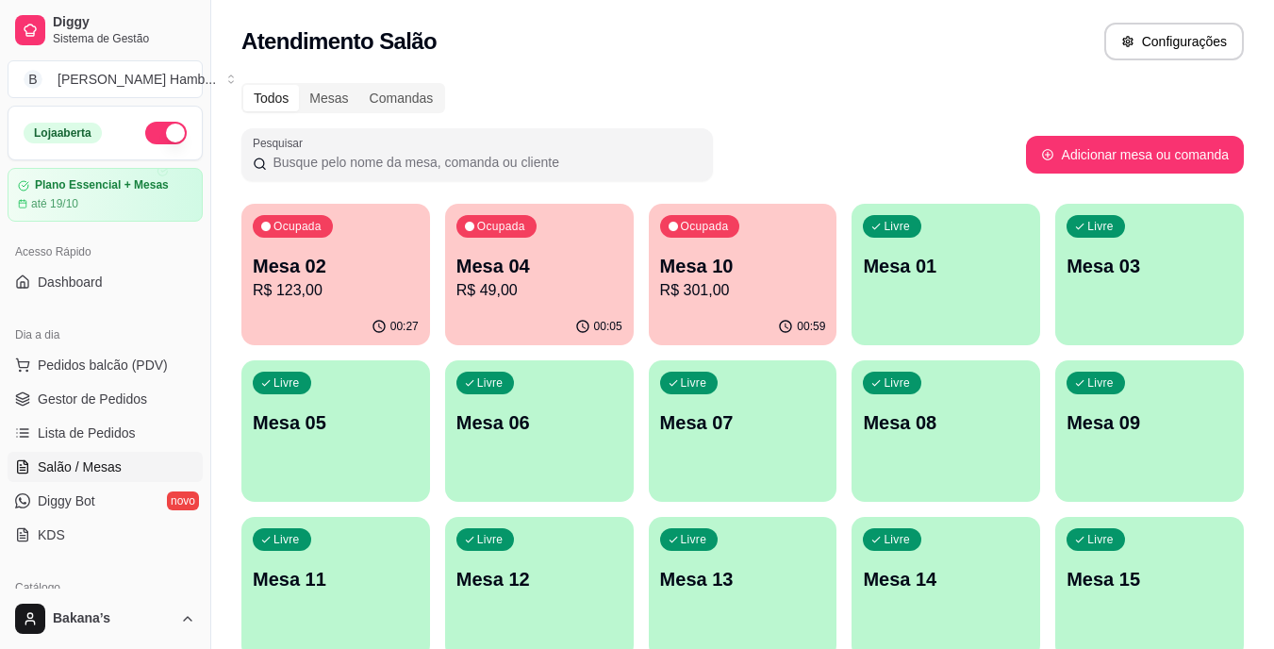
click at [403, 273] on p "Mesa 02" at bounding box center [336, 266] width 166 height 26
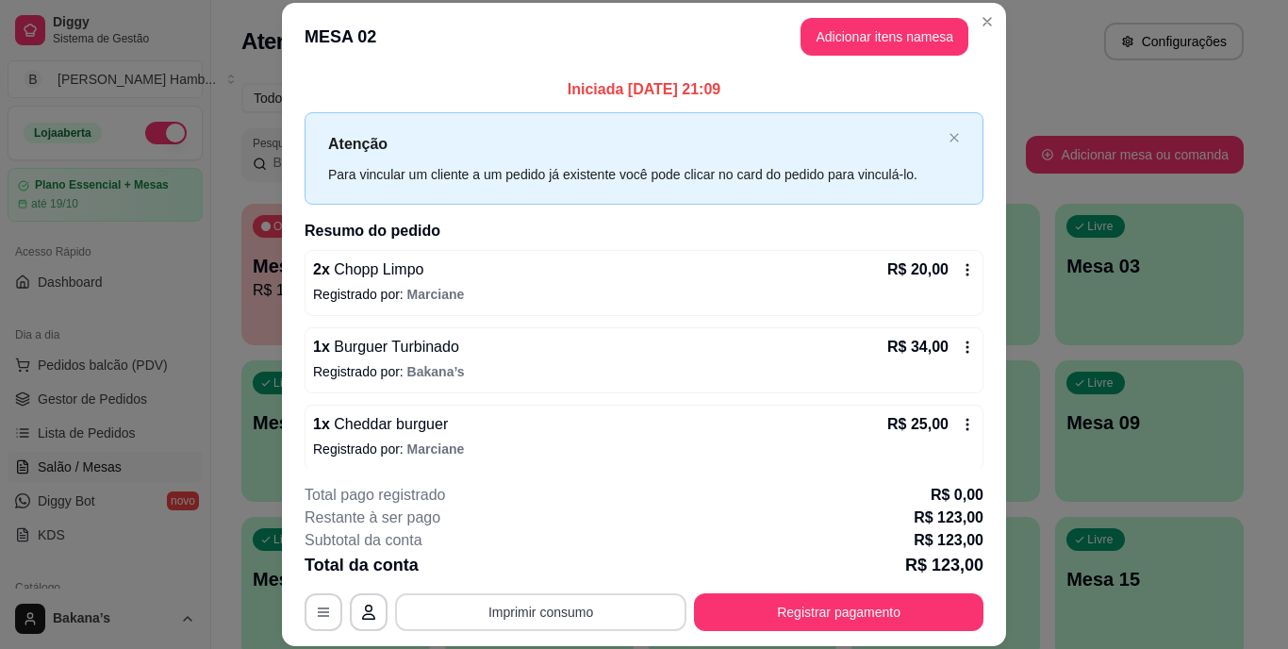
click at [576, 609] on button "Imprimir consumo" at bounding box center [540, 612] width 291 height 38
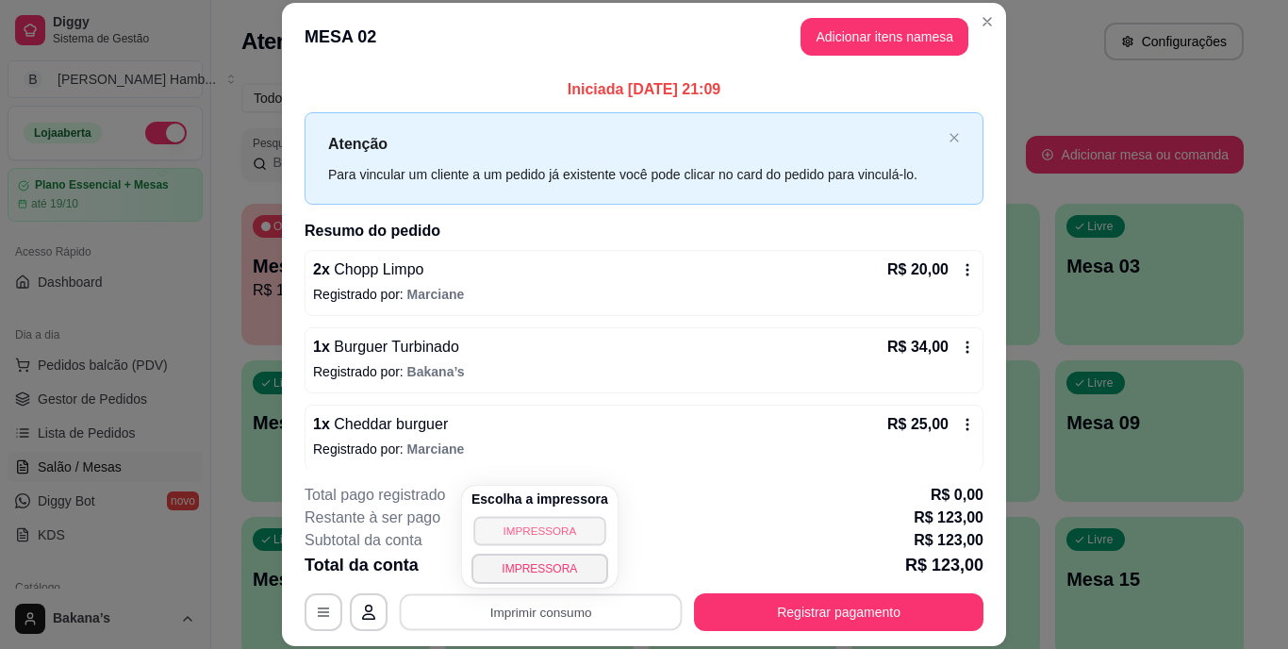
click at [553, 521] on button "IMPRESSORA" at bounding box center [539, 530] width 132 height 29
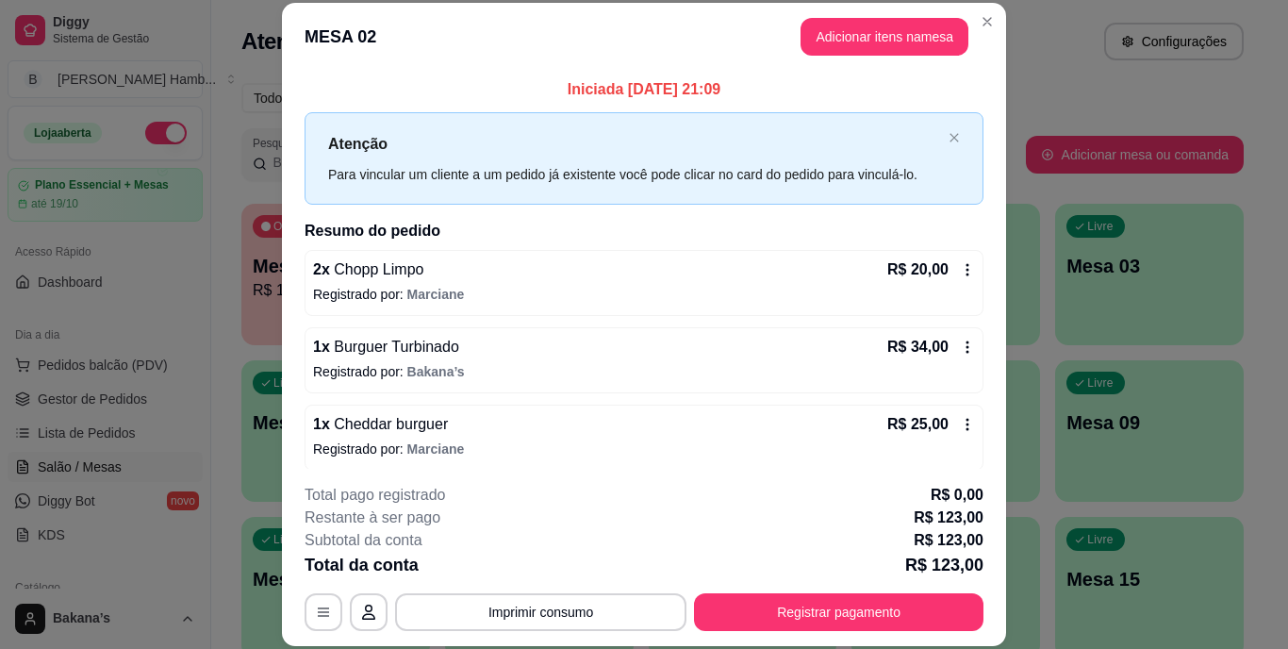
click at [856, 591] on div "**********" at bounding box center [643, 557] width 679 height 147
click at [854, 620] on button "Registrar pagamento" at bounding box center [838, 612] width 289 height 38
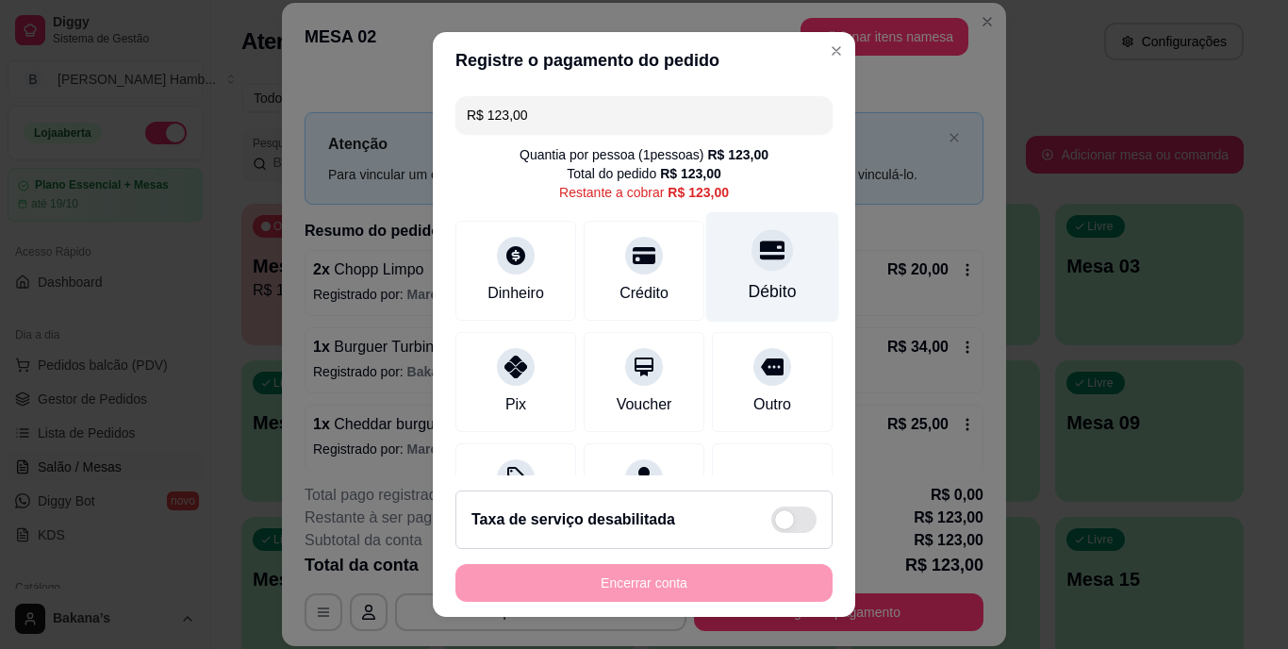
click at [737, 306] on div "Débito" at bounding box center [772, 267] width 133 height 110
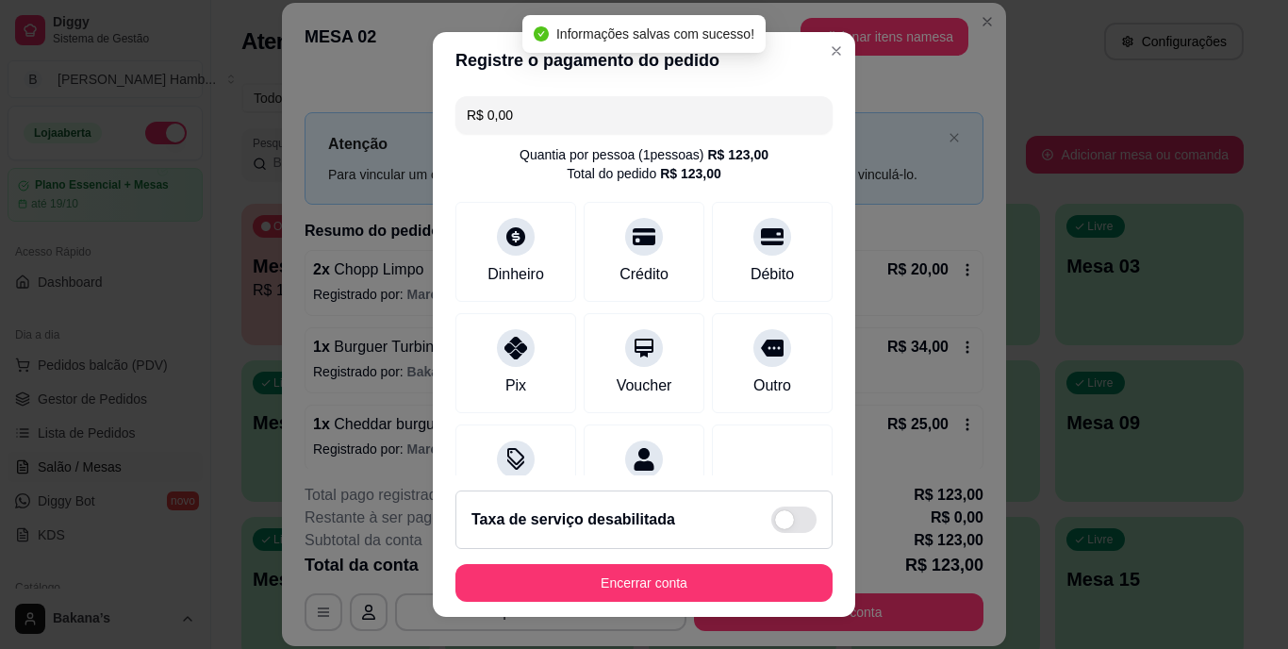
type input "R$ 0,00"
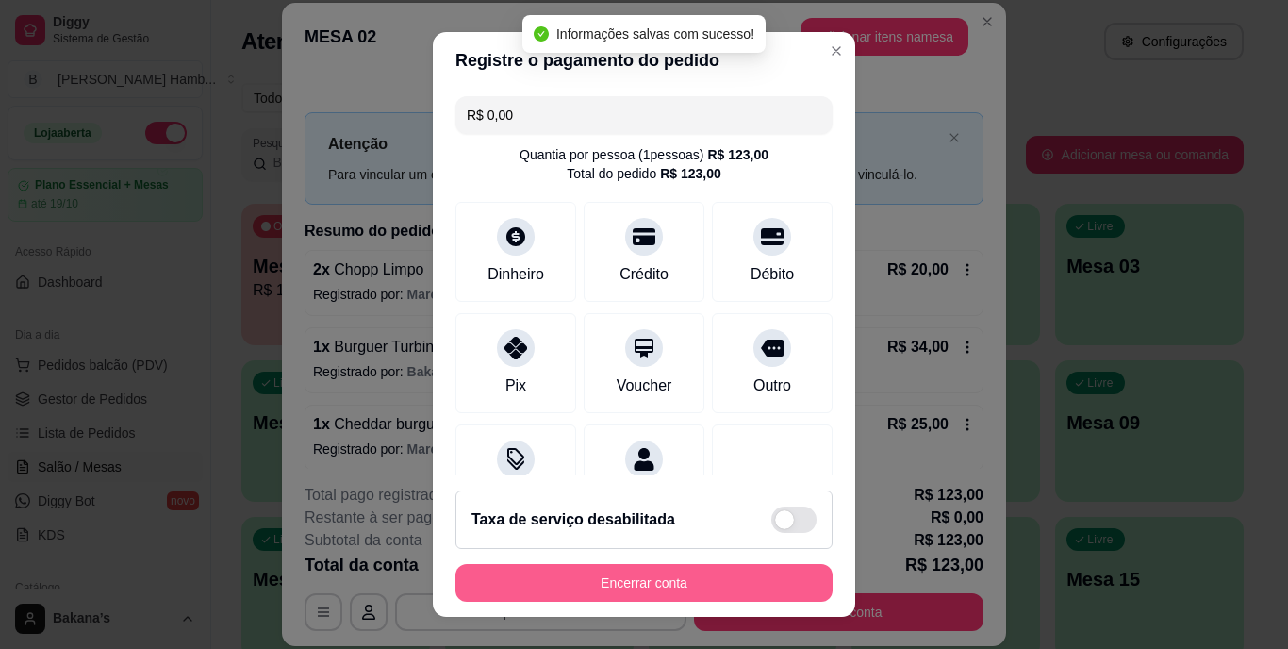
click at [745, 580] on button "Encerrar conta" at bounding box center [643, 583] width 377 height 38
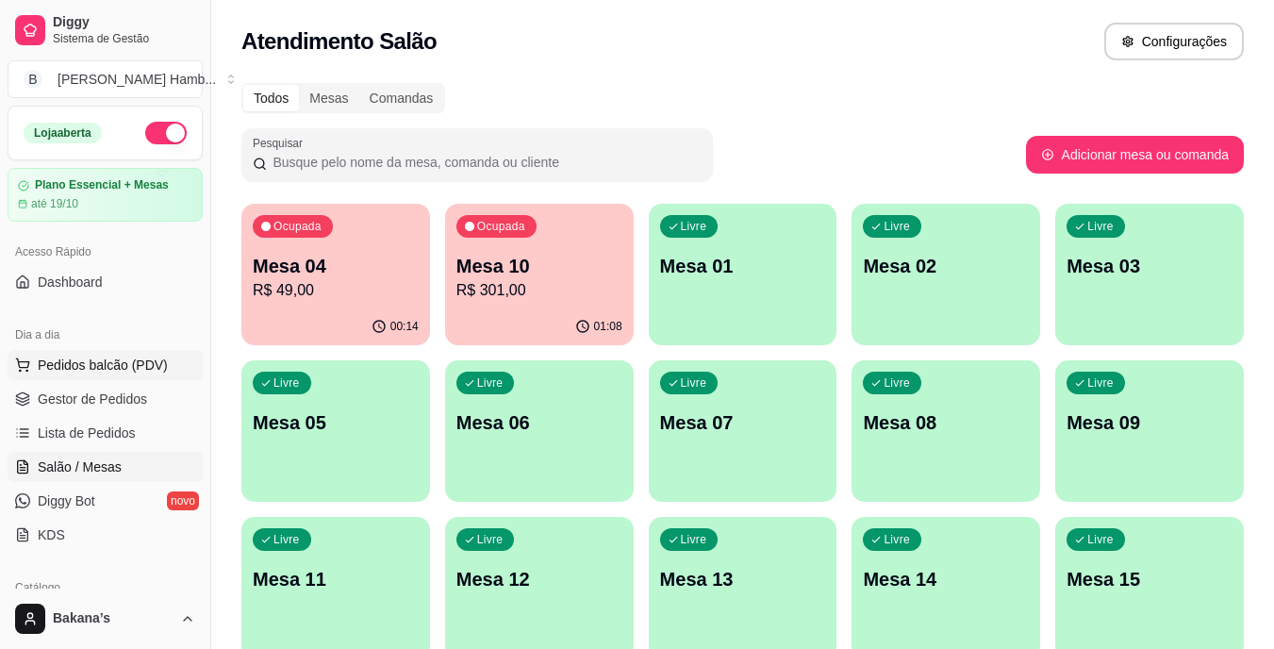
click at [185, 370] on button "Pedidos balcão (PDV)" at bounding box center [105, 365] width 195 height 30
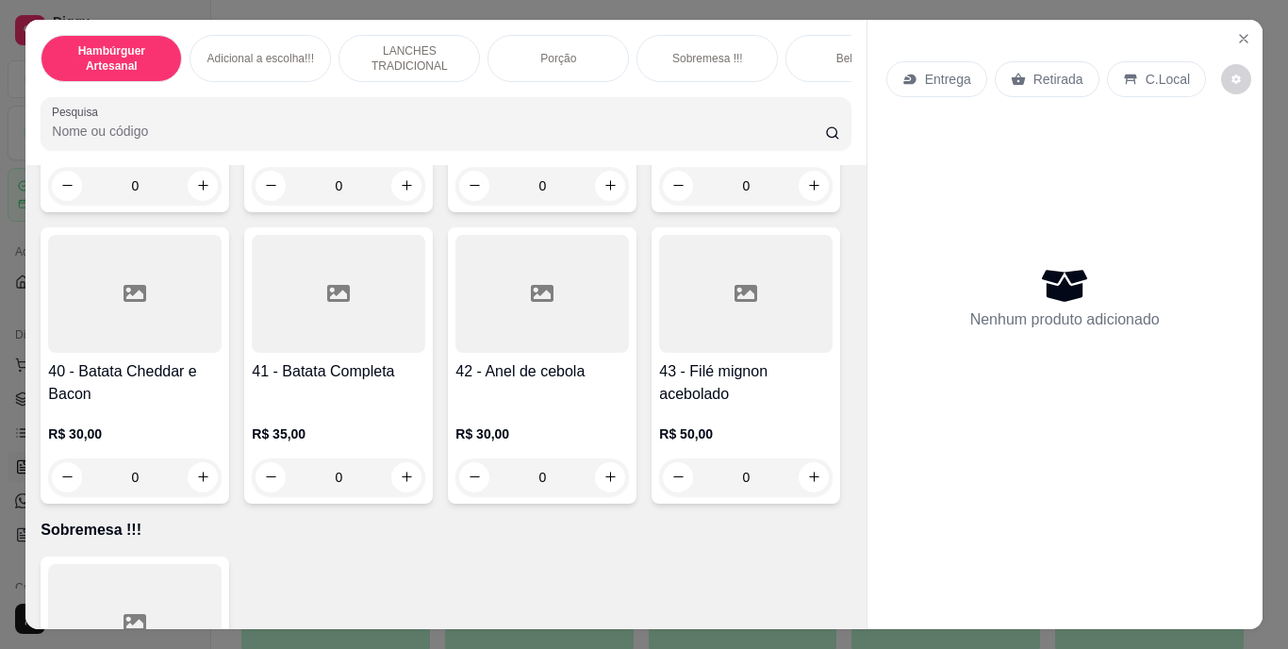
scroll to position [3865, 0]
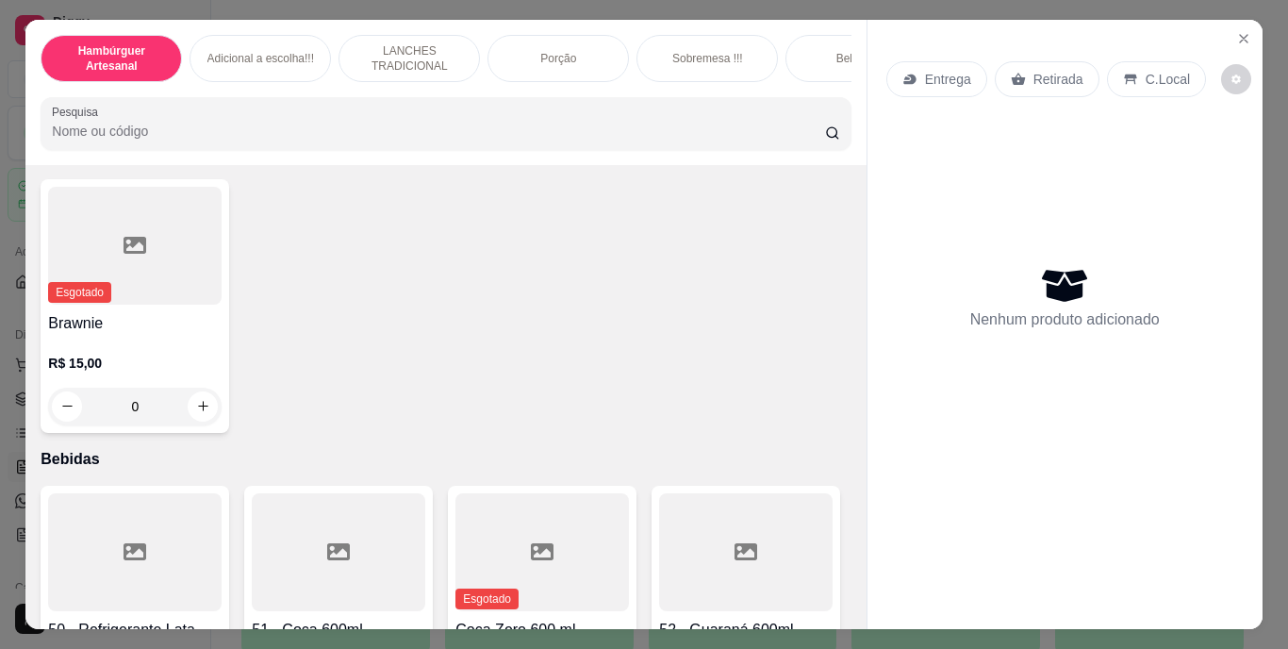
type input "2"
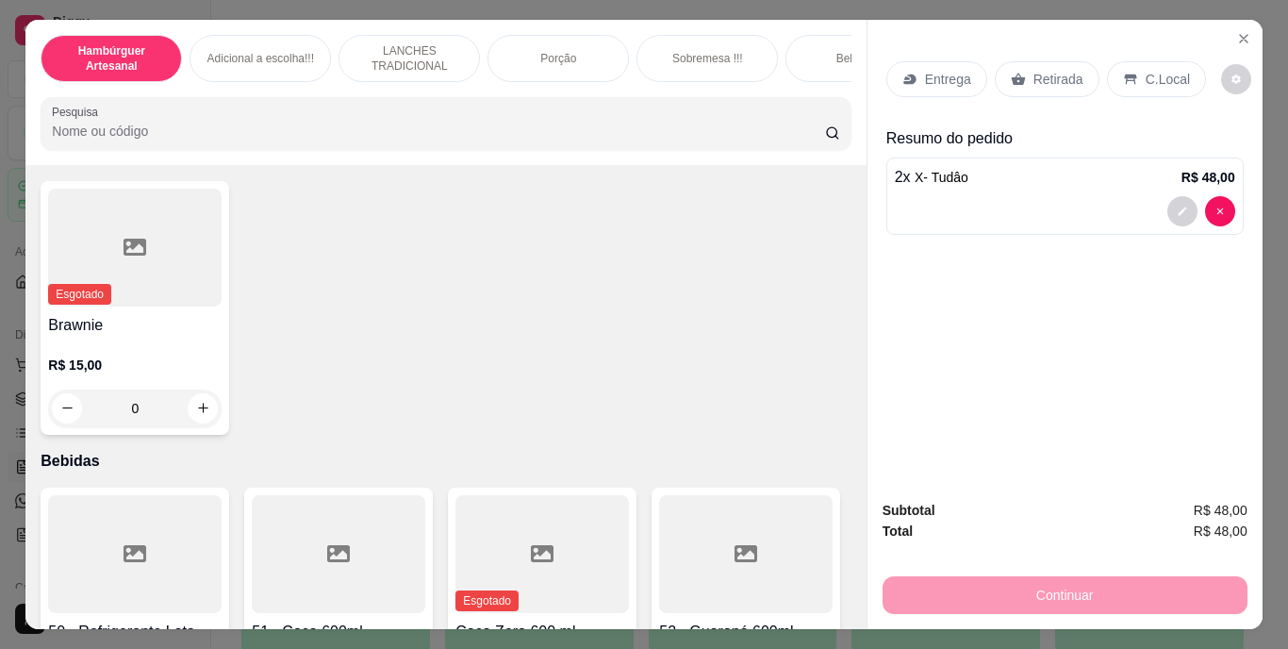
click at [945, 74] on p "Entrega" at bounding box center [948, 79] width 46 height 19
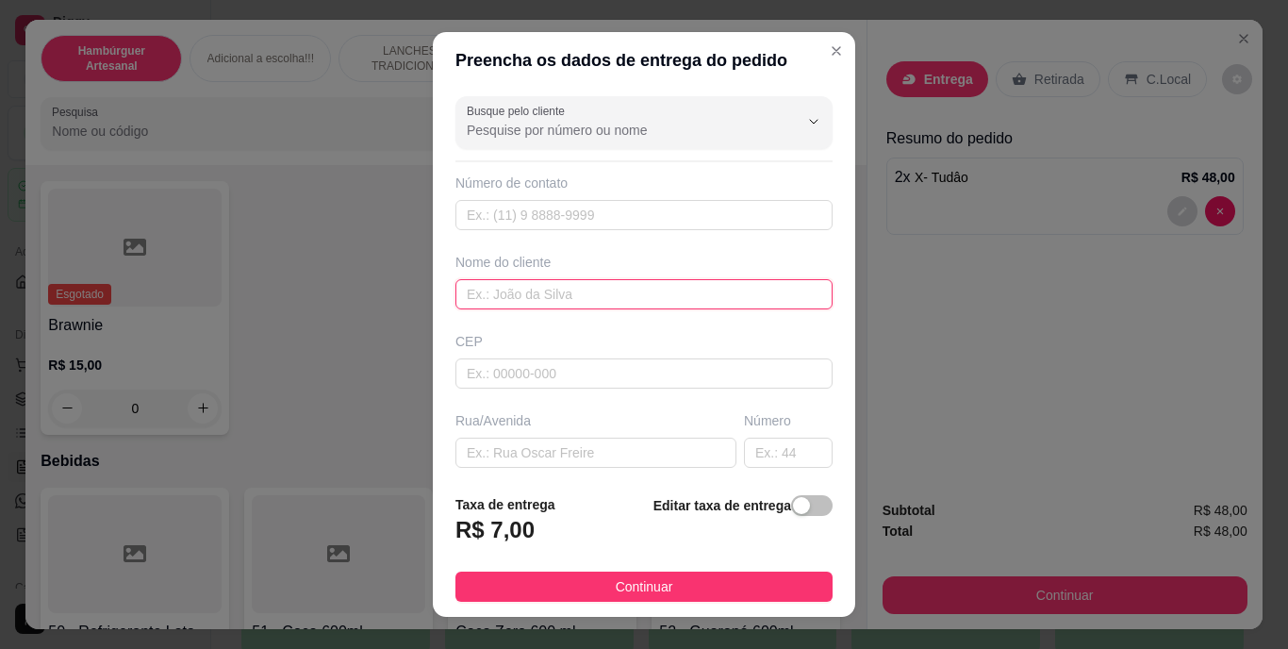
click at [716, 286] on input "text" at bounding box center [643, 294] width 377 height 30
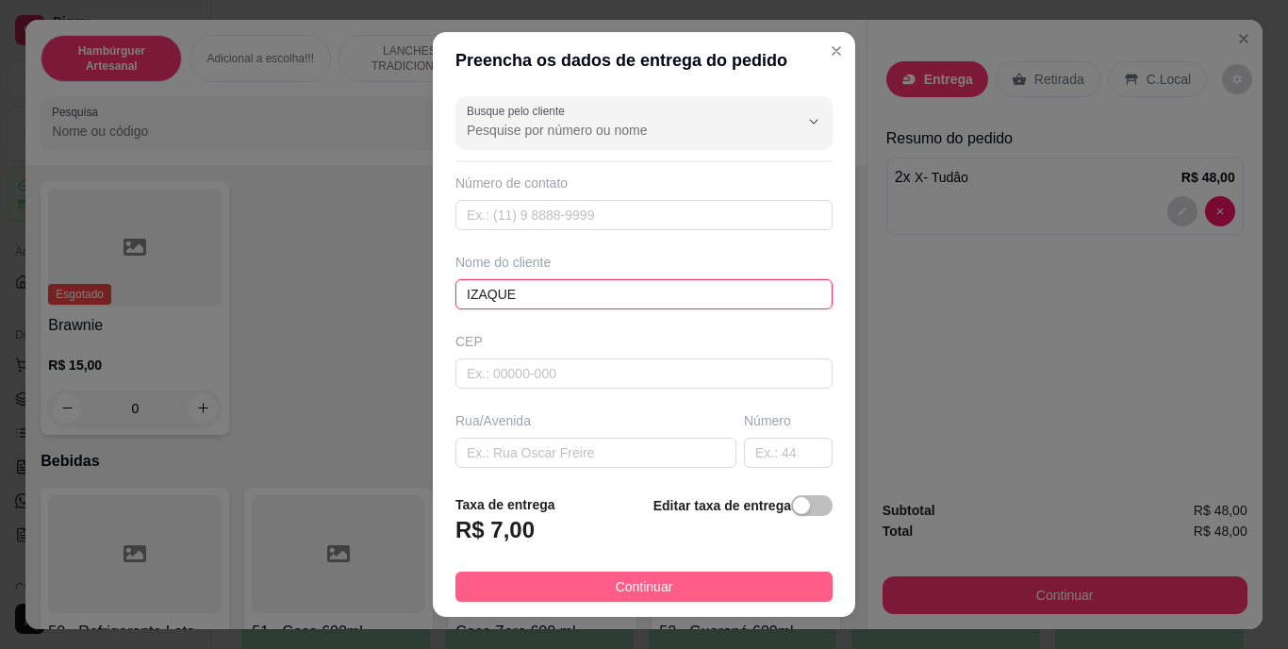
type input "IZAQUE"
click at [661, 578] on button "Continuar" at bounding box center [643, 586] width 377 height 30
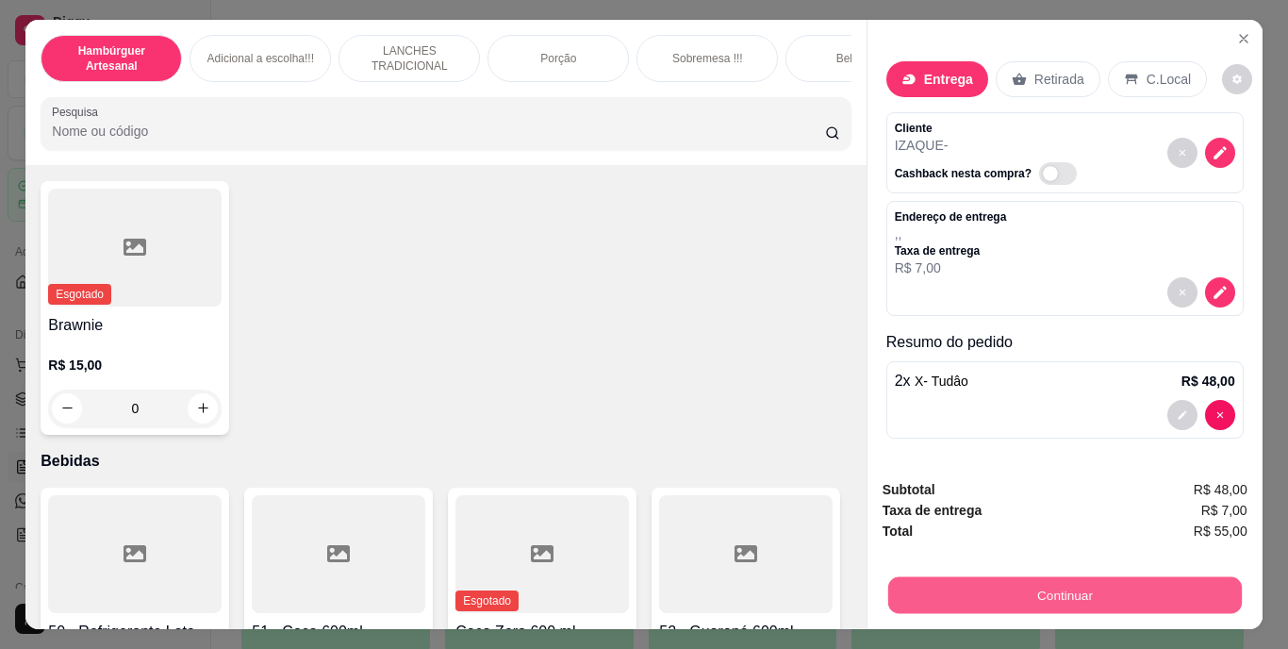
click at [887, 599] on button "Continuar" at bounding box center [1064, 595] width 354 height 37
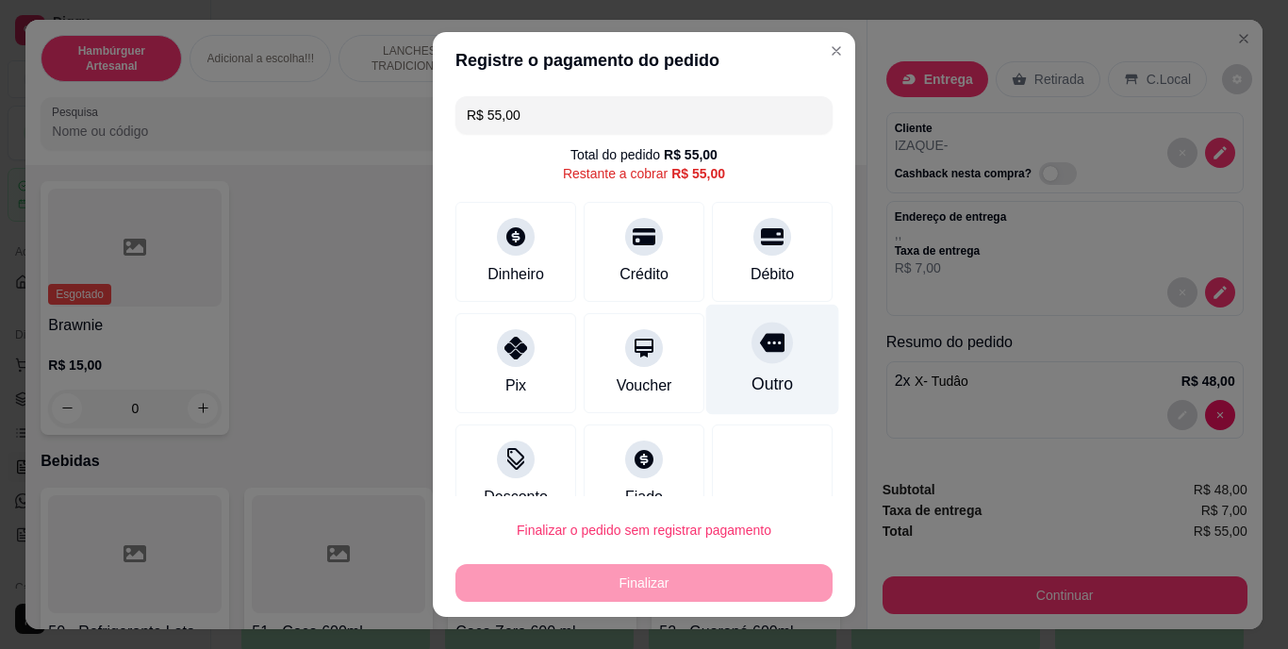
click at [751, 359] on div at bounding box center [771, 342] width 41 height 41
type input "R$ 0,00"
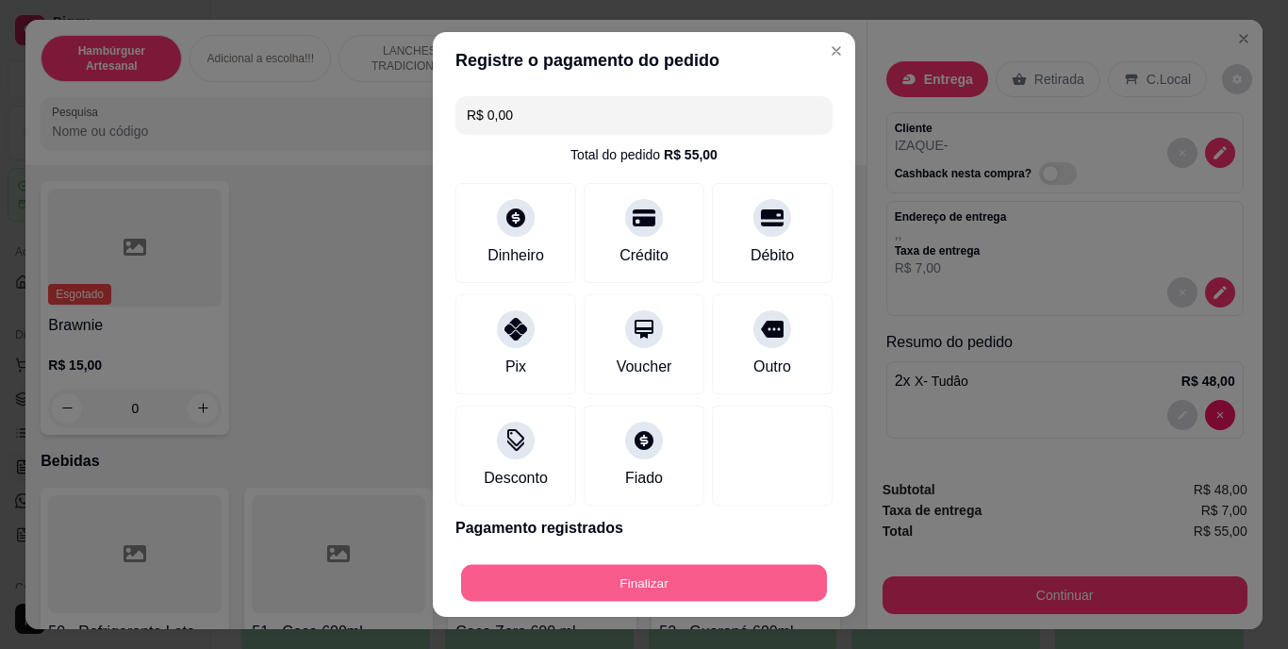
click at [680, 584] on button "Finalizar" at bounding box center [644, 582] width 366 height 37
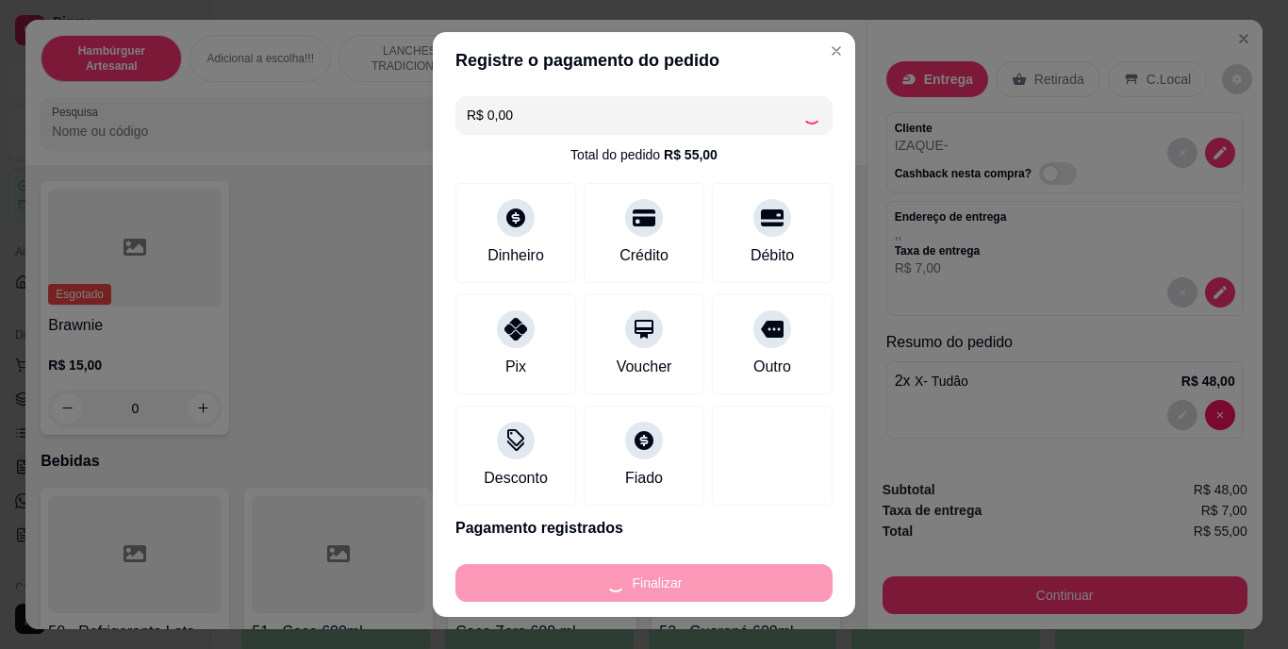
type input "0"
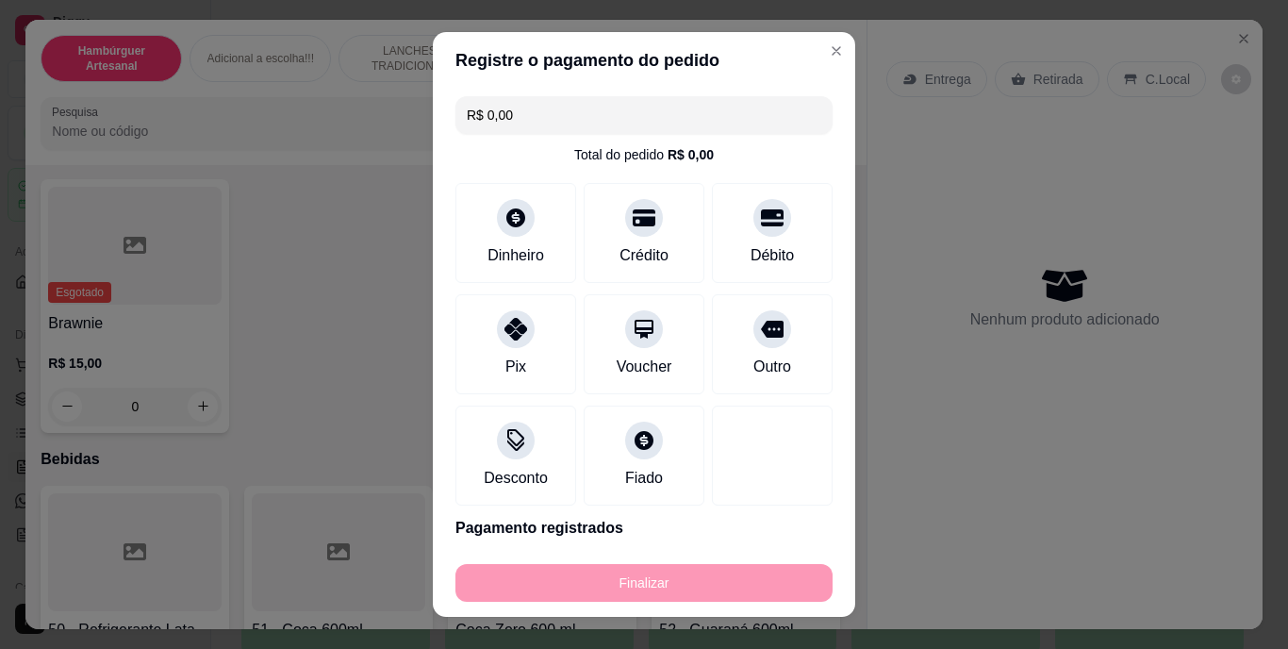
type input "-R$ 55,00"
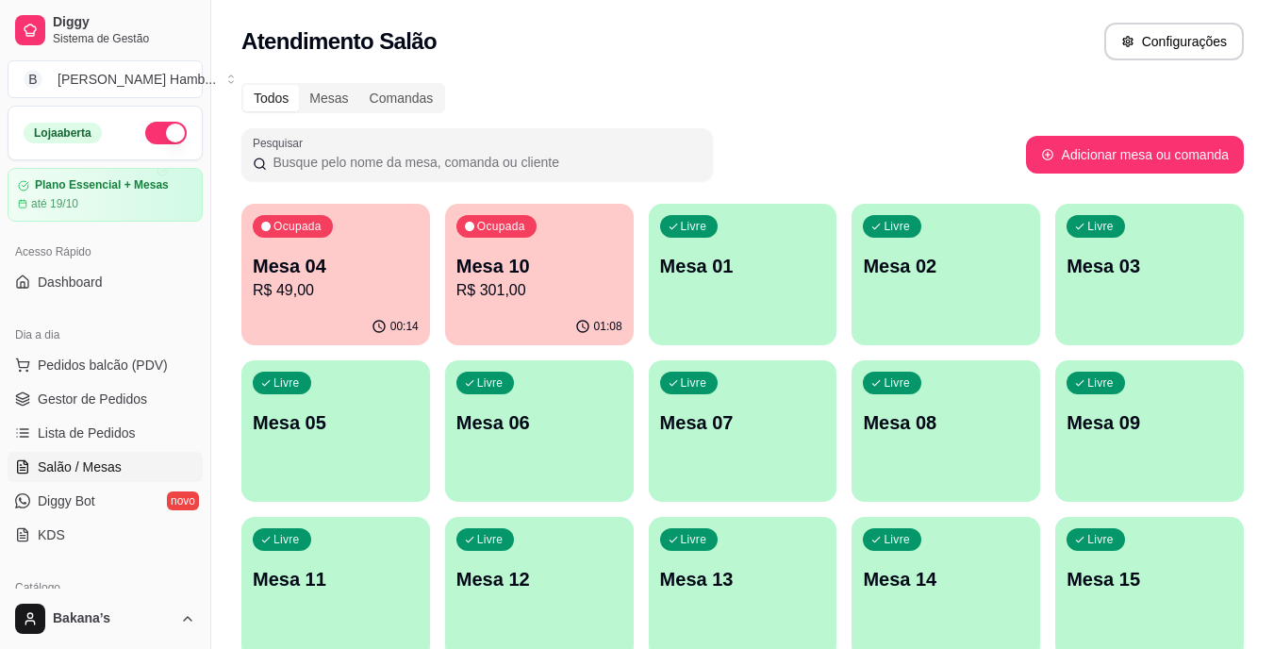
click at [148, 349] on div "Dia a dia" at bounding box center [105, 335] width 195 height 30
click at [146, 355] on span "Pedidos balcão (PDV)" at bounding box center [103, 364] width 130 height 19
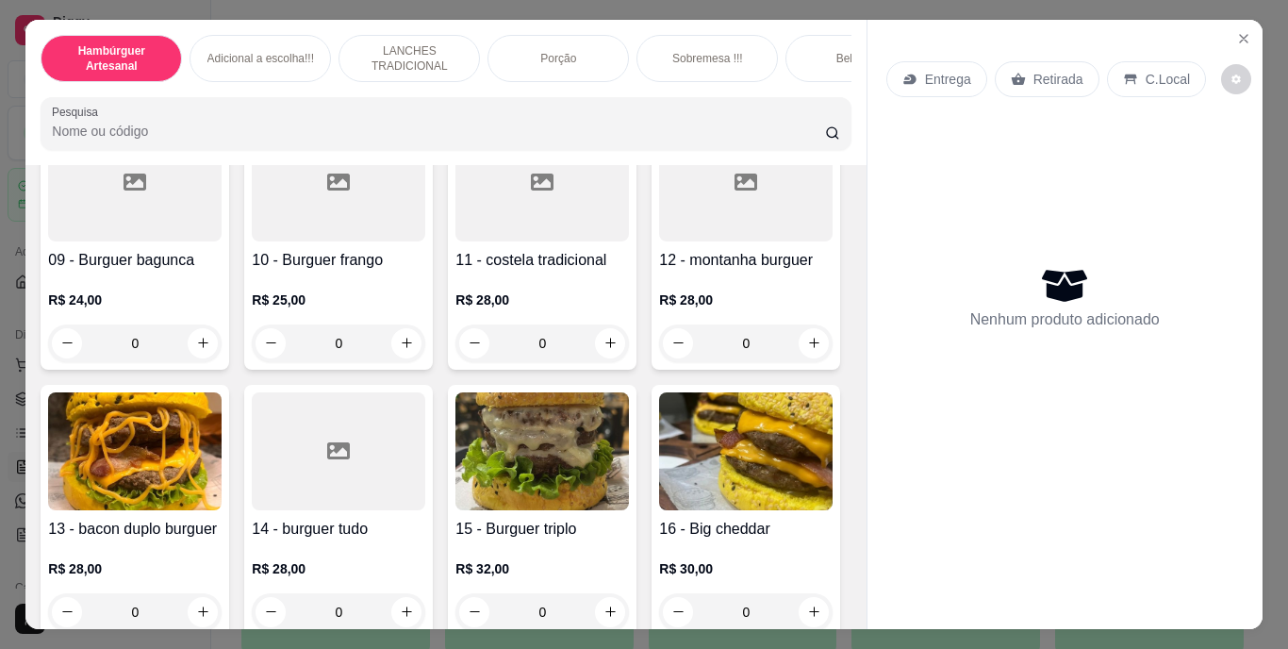
scroll to position [848, 0]
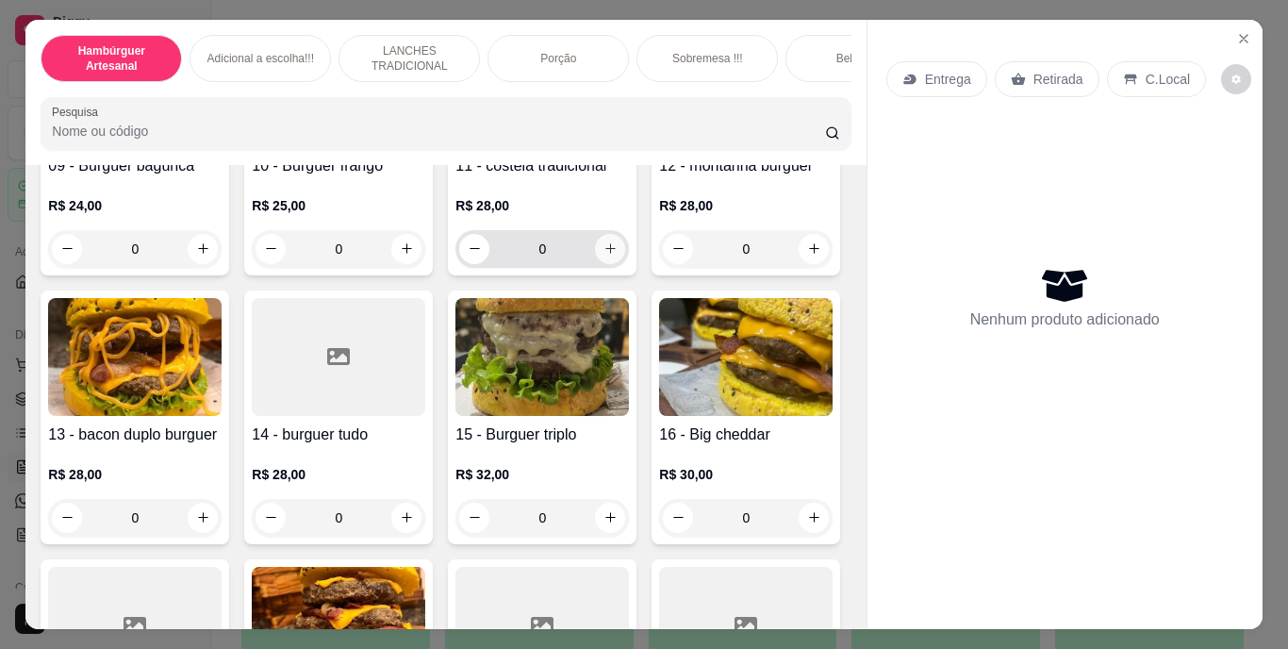
click at [603, 255] on icon "increase-product-quantity" at bounding box center [610, 248] width 14 height 14
type input "1"
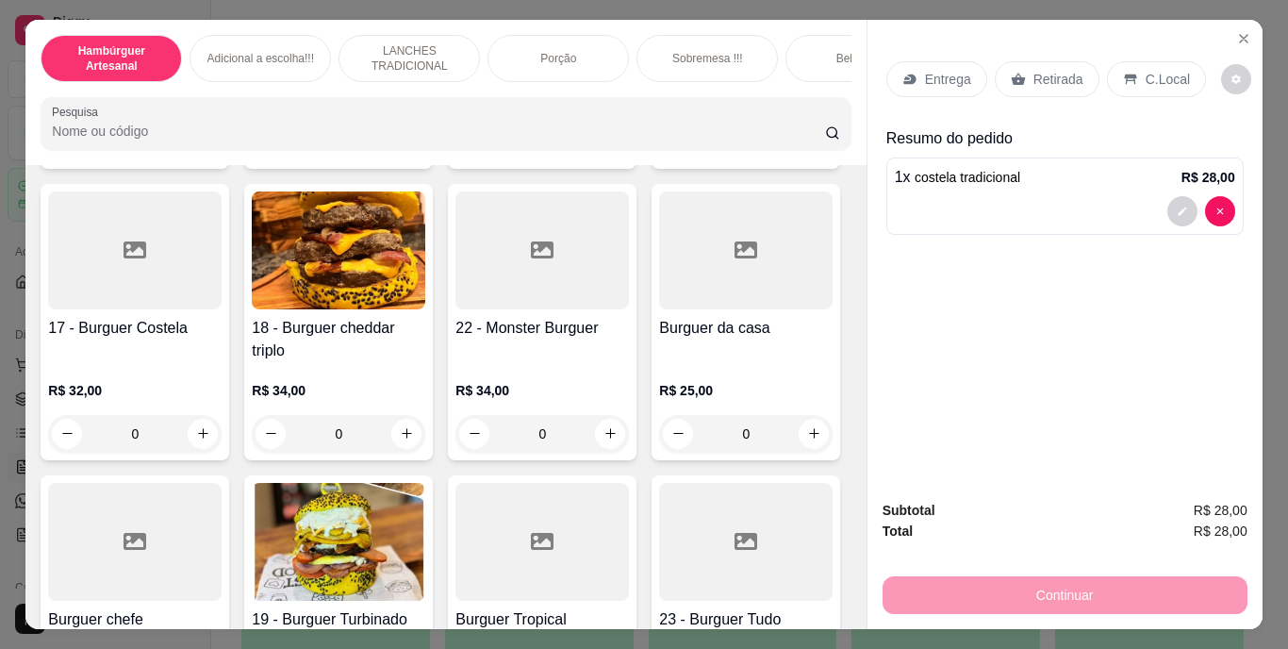
scroll to position [1320, 0]
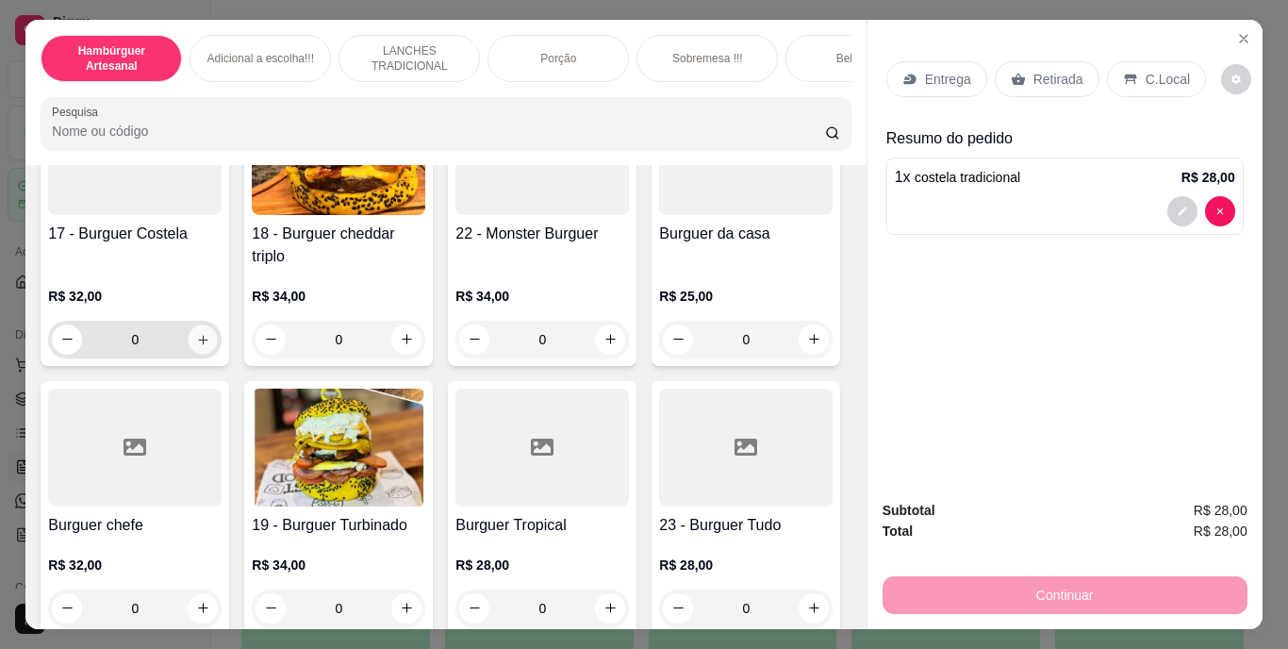
click at [210, 346] on icon "increase-product-quantity" at bounding box center [203, 339] width 14 height 14
type input "1"
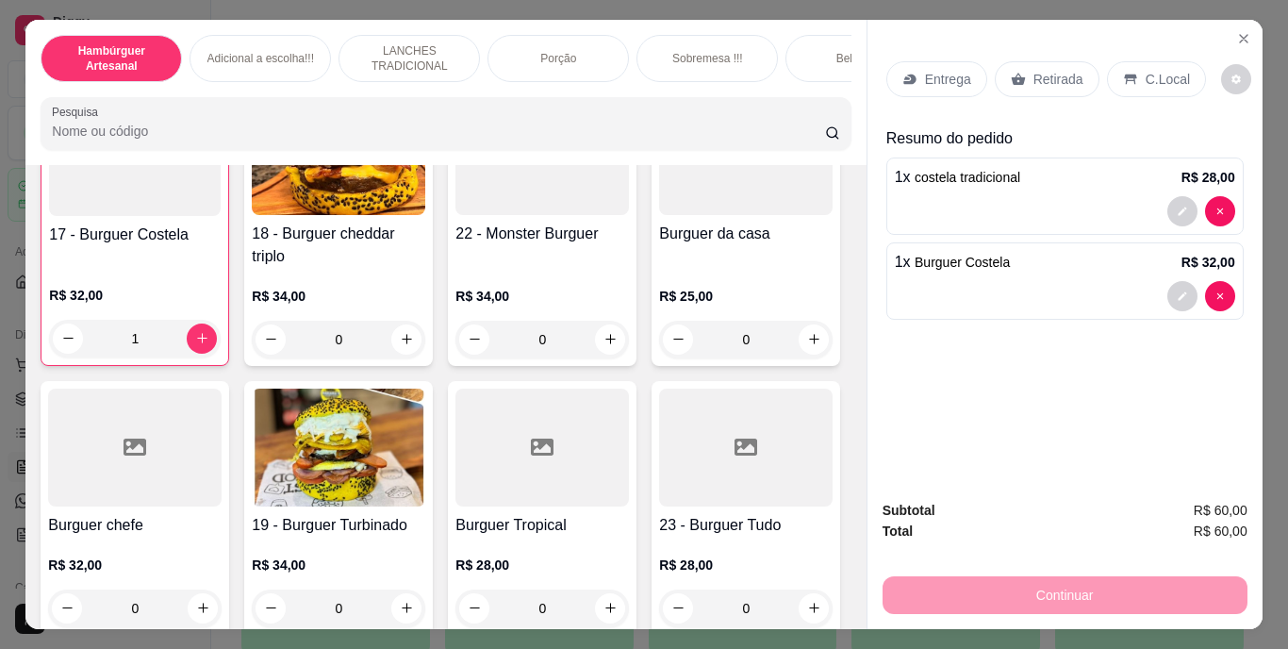
click at [1016, 63] on div "Retirada" at bounding box center [1047, 79] width 105 height 36
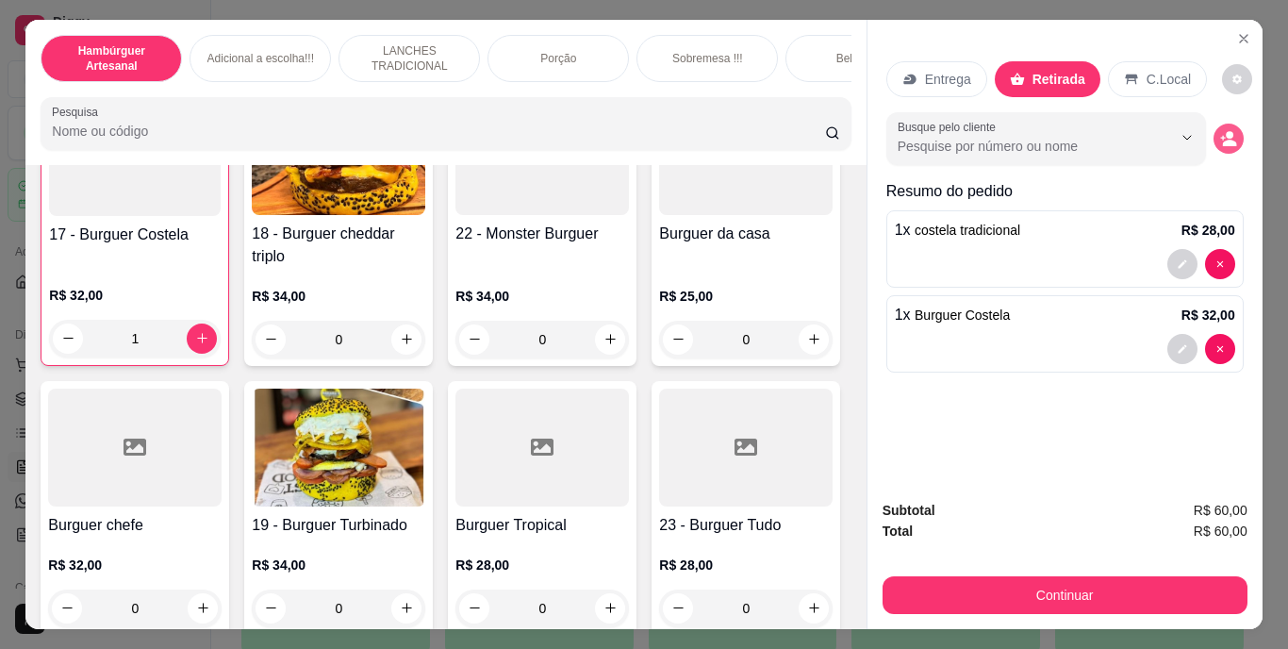
click at [1224, 140] on icon "decrease-product-quantity" at bounding box center [1229, 143] width 14 height 7
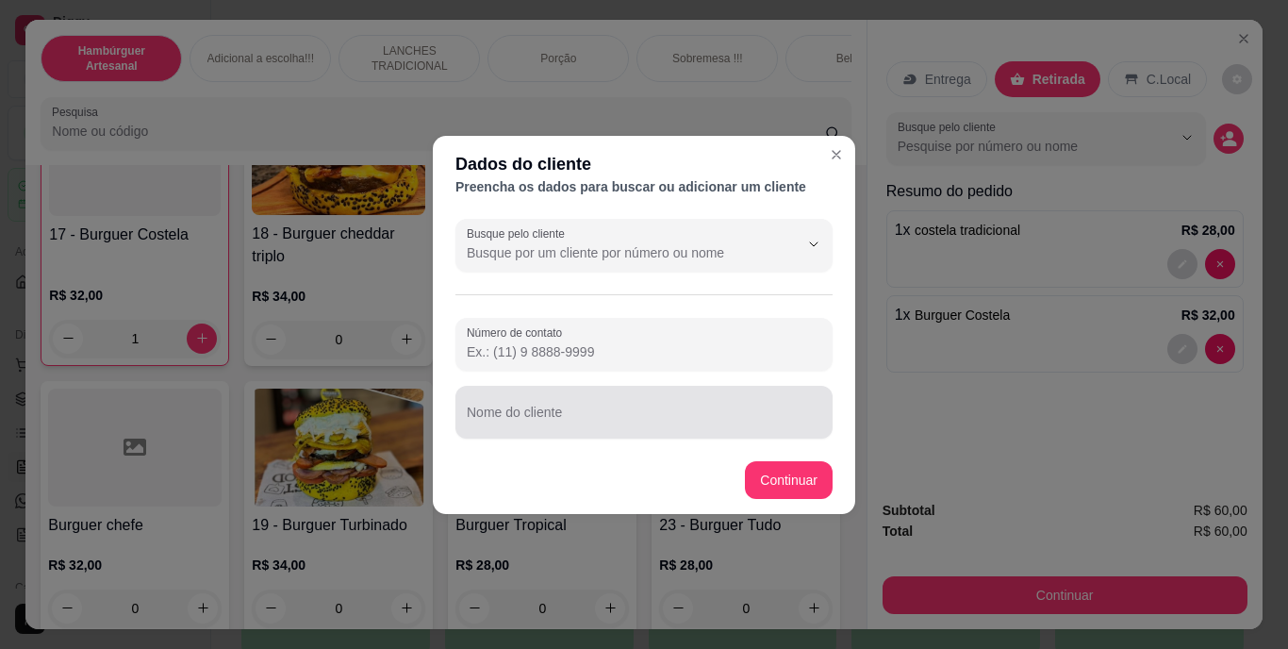
click at [708, 386] on div "Nome do cliente" at bounding box center [643, 412] width 377 height 53
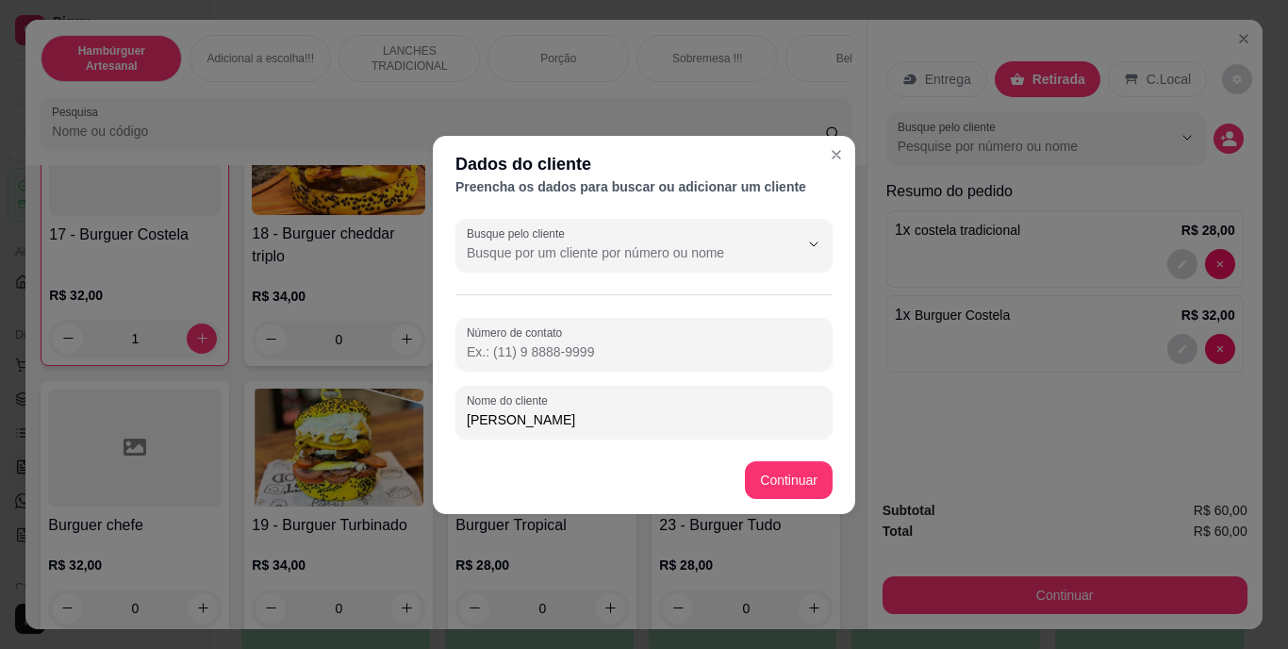
type input "[PERSON_NAME]"
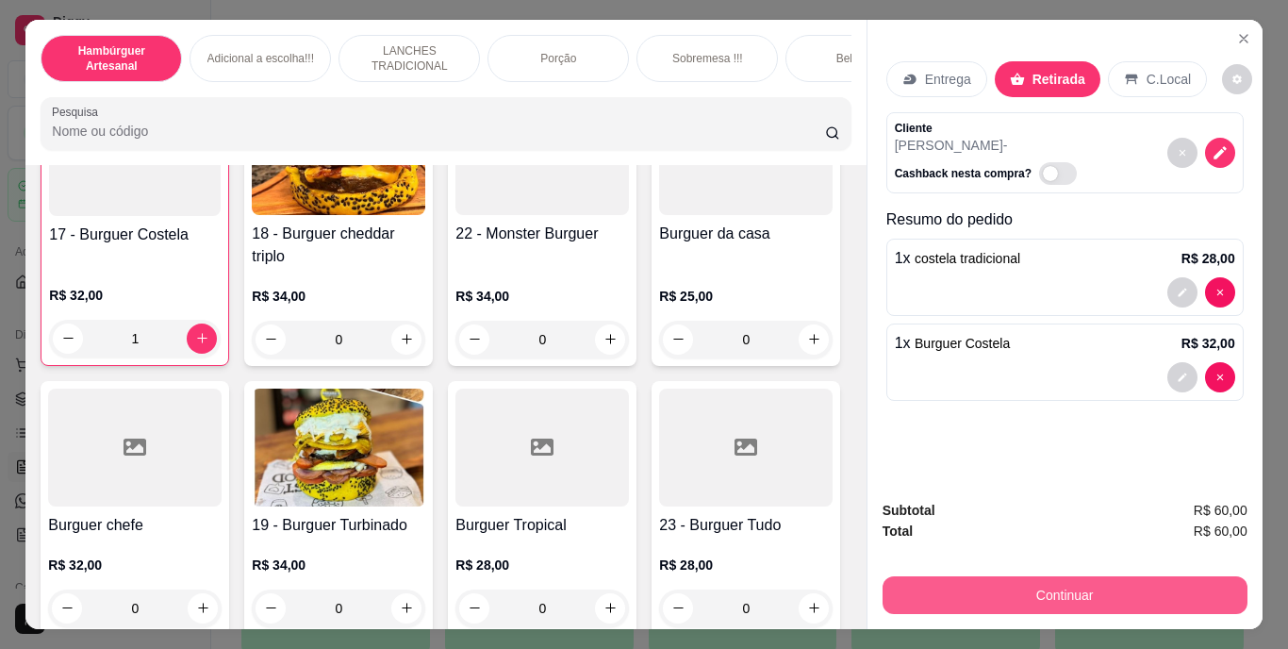
click at [964, 600] on button "Continuar" at bounding box center [1064, 595] width 365 height 38
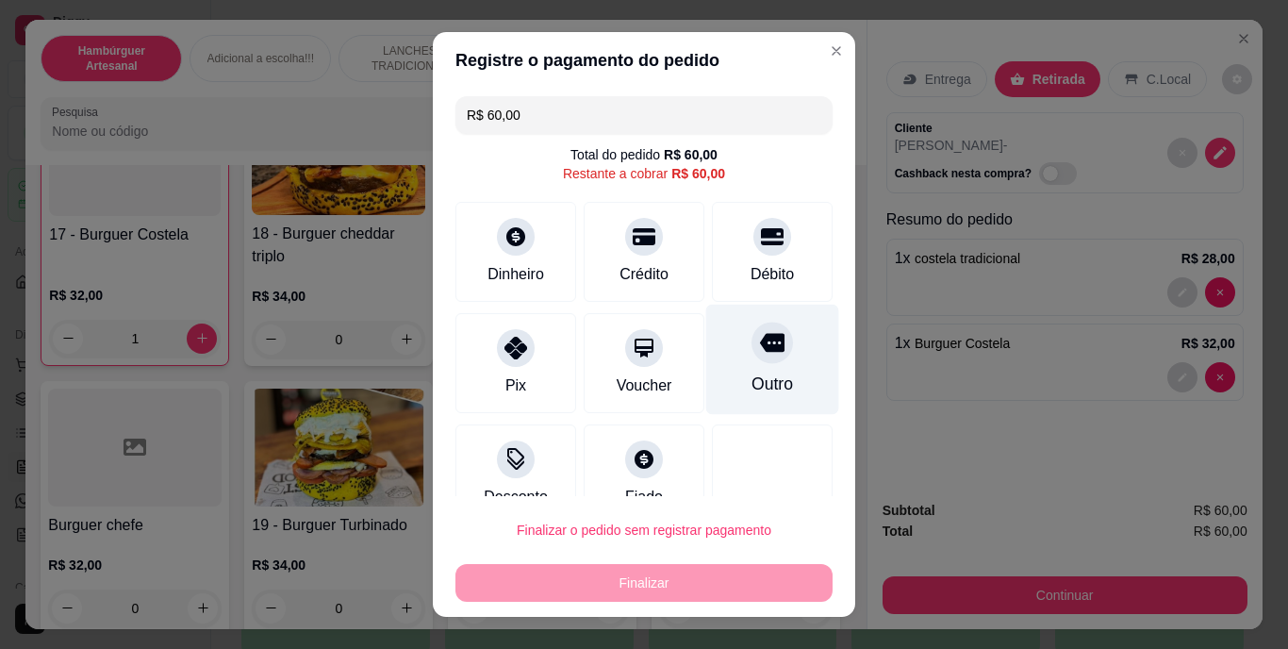
click at [760, 350] on icon at bounding box center [772, 343] width 25 height 19
type input "R$ 0,00"
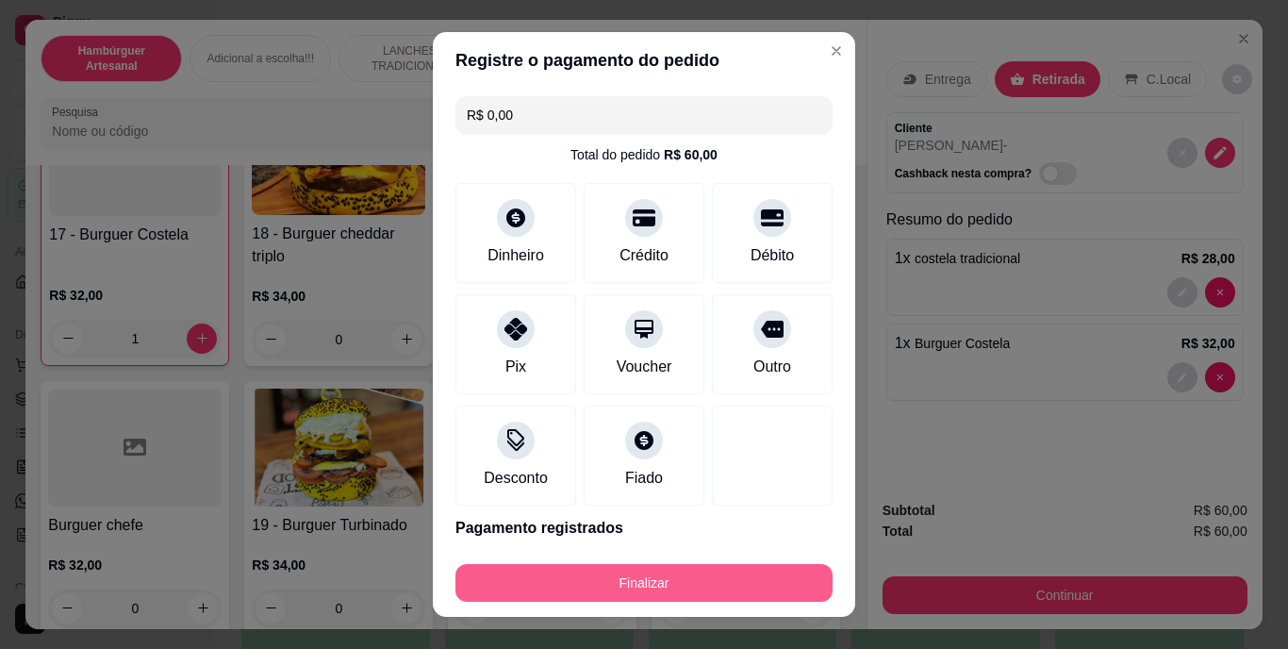
click at [699, 567] on button "Finalizar" at bounding box center [643, 583] width 377 height 38
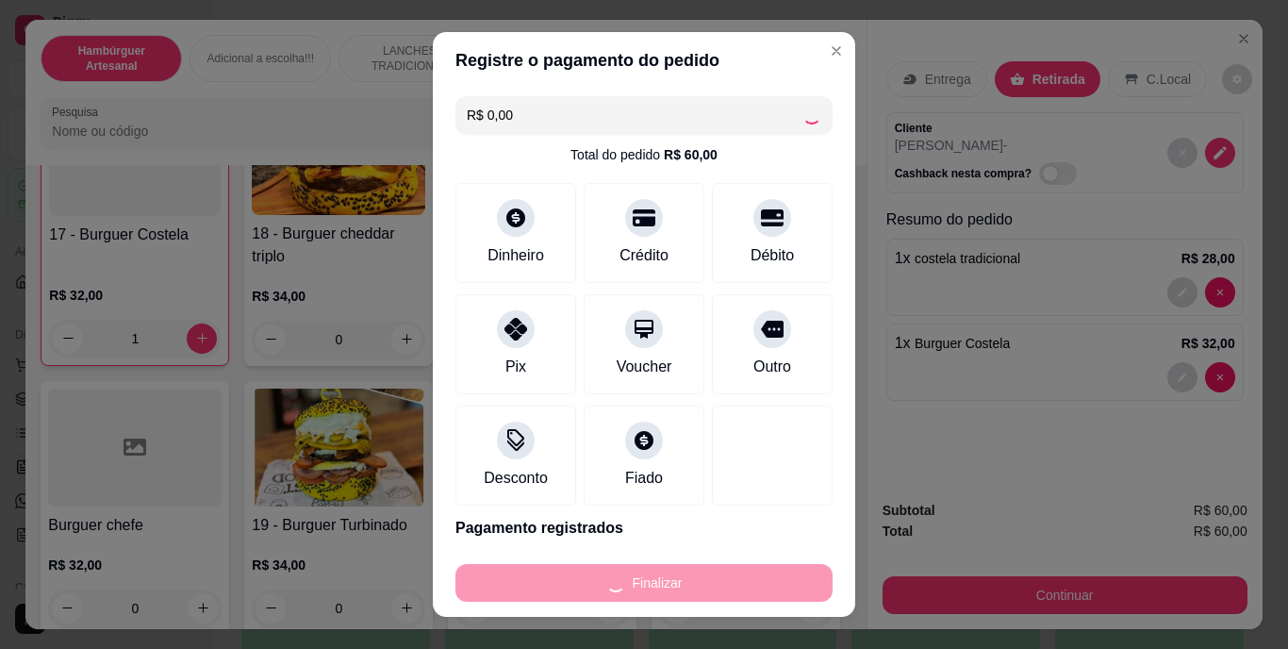
type input "0"
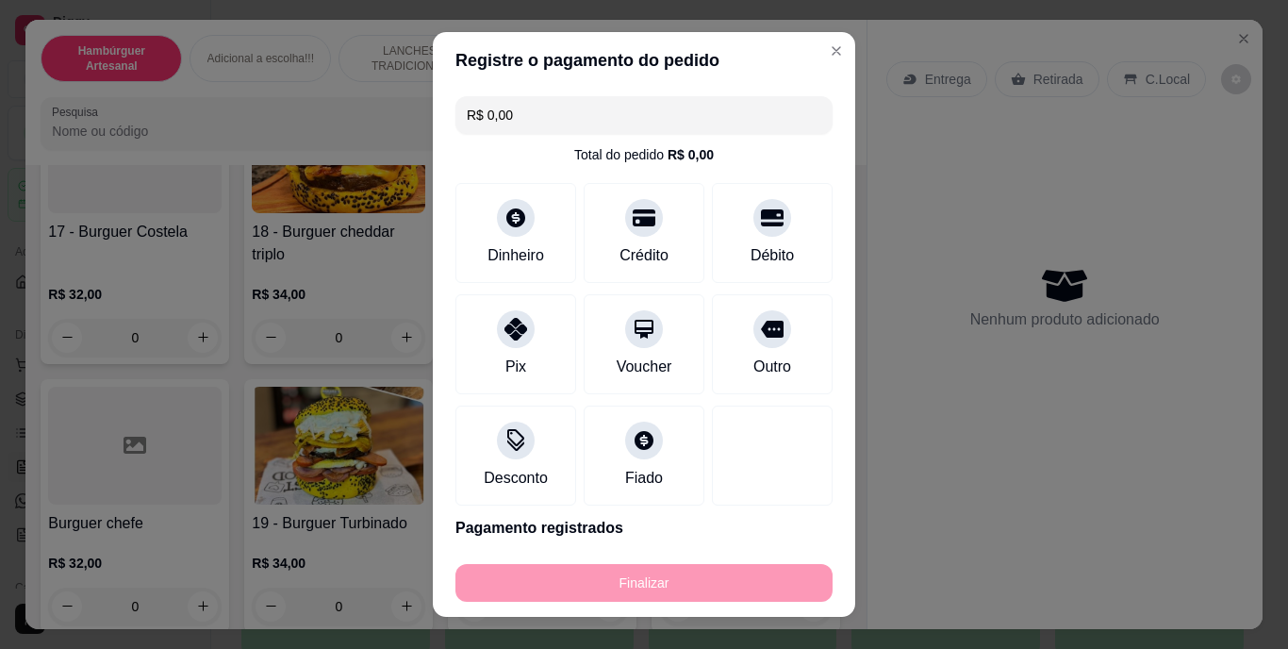
type input "-R$ 60,00"
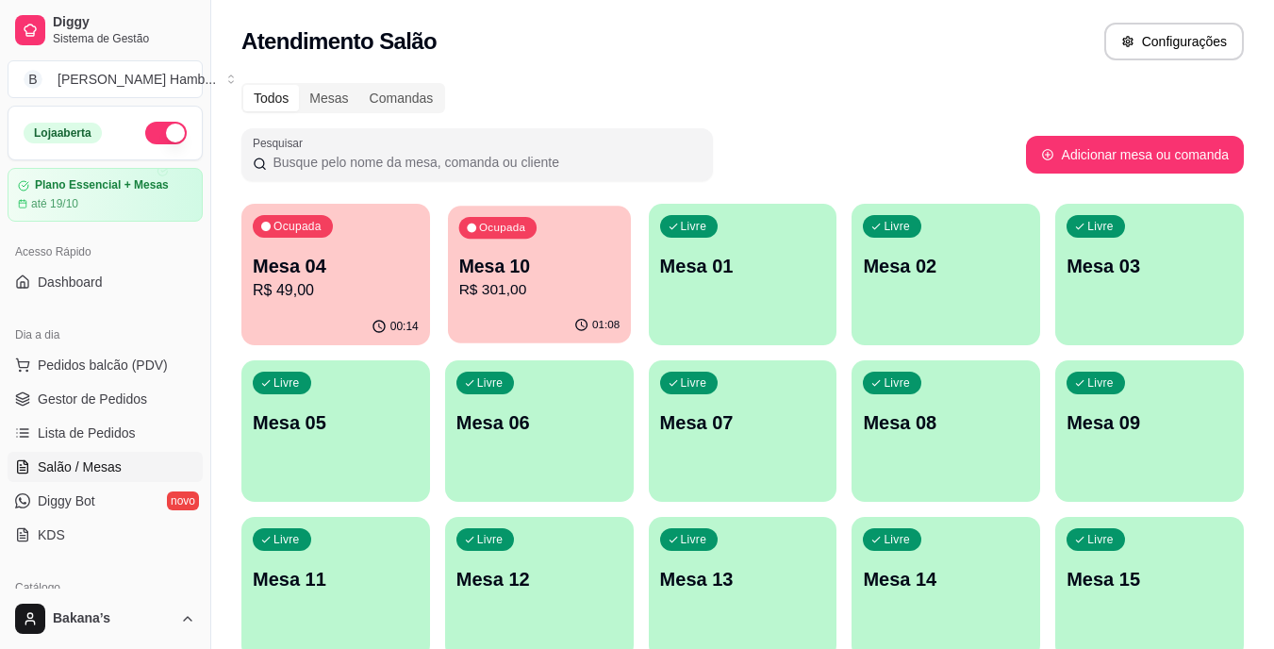
click at [547, 264] on p "Mesa 10" at bounding box center [538, 266] width 161 height 25
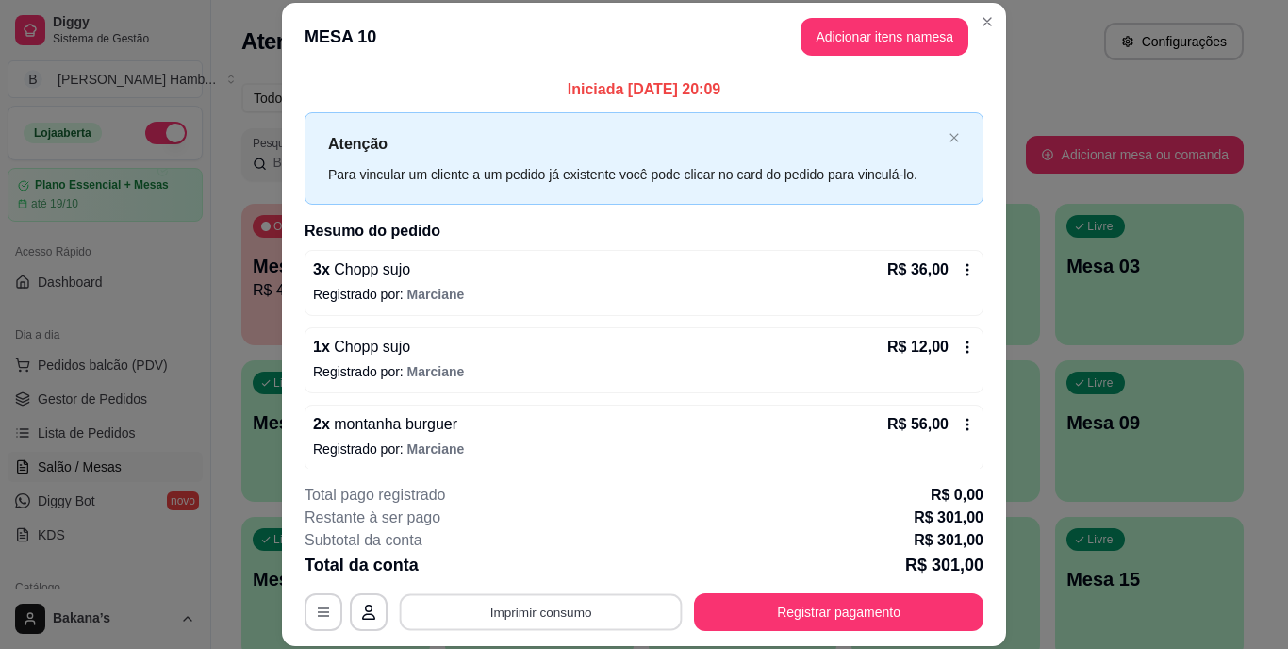
click at [584, 622] on button "Imprimir consumo" at bounding box center [541, 611] width 283 height 37
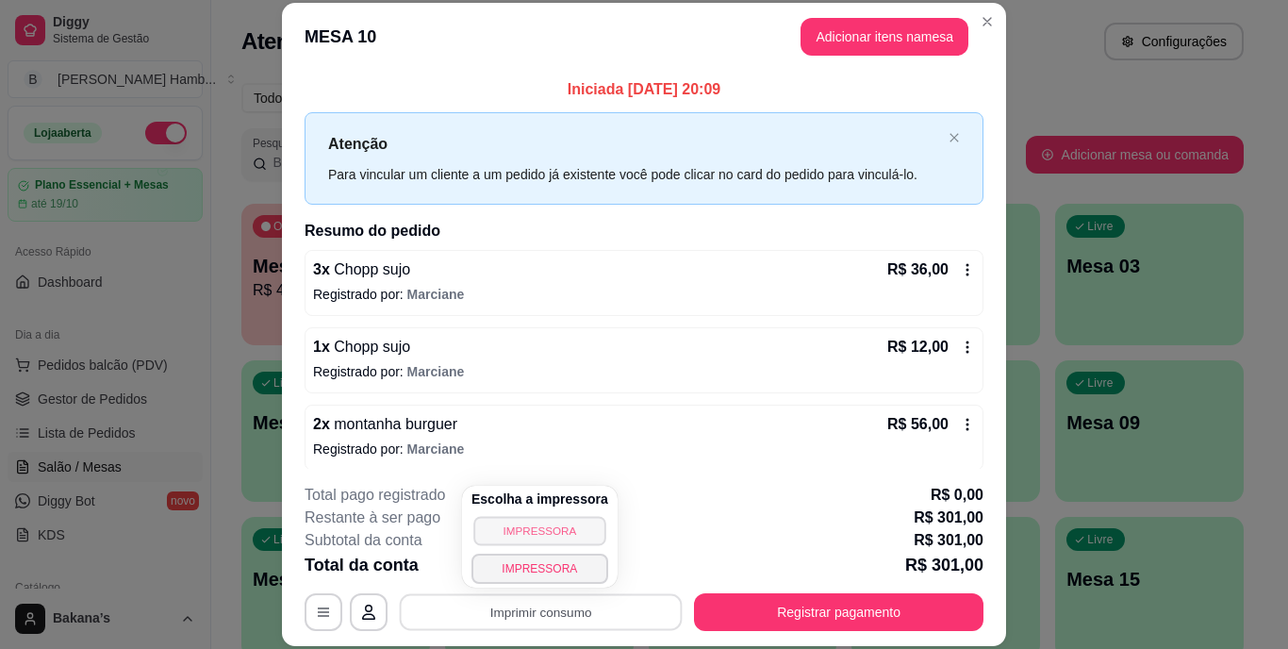
click at [545, 534] on button "IMPRESSORA" at bounding box center [539, 530] width 132 height 29
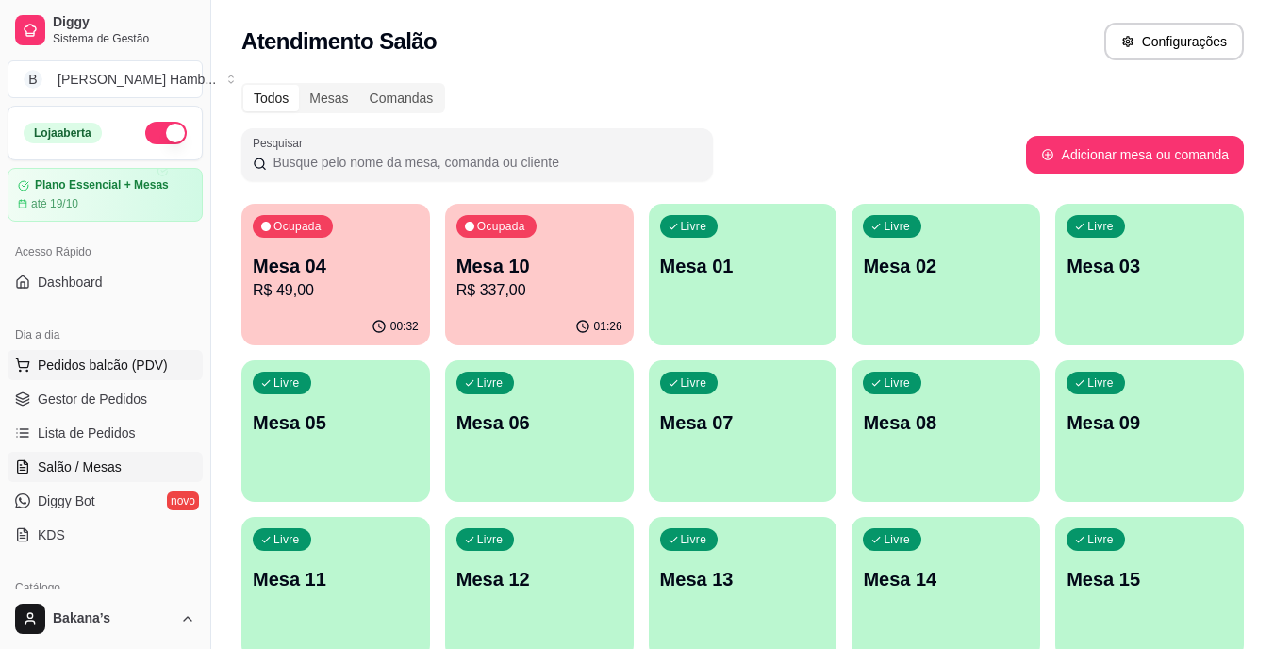
click at [126, 355] on span "Pedidos balcão (PDV)" at bounding box center [103, 364] width 130 height 19
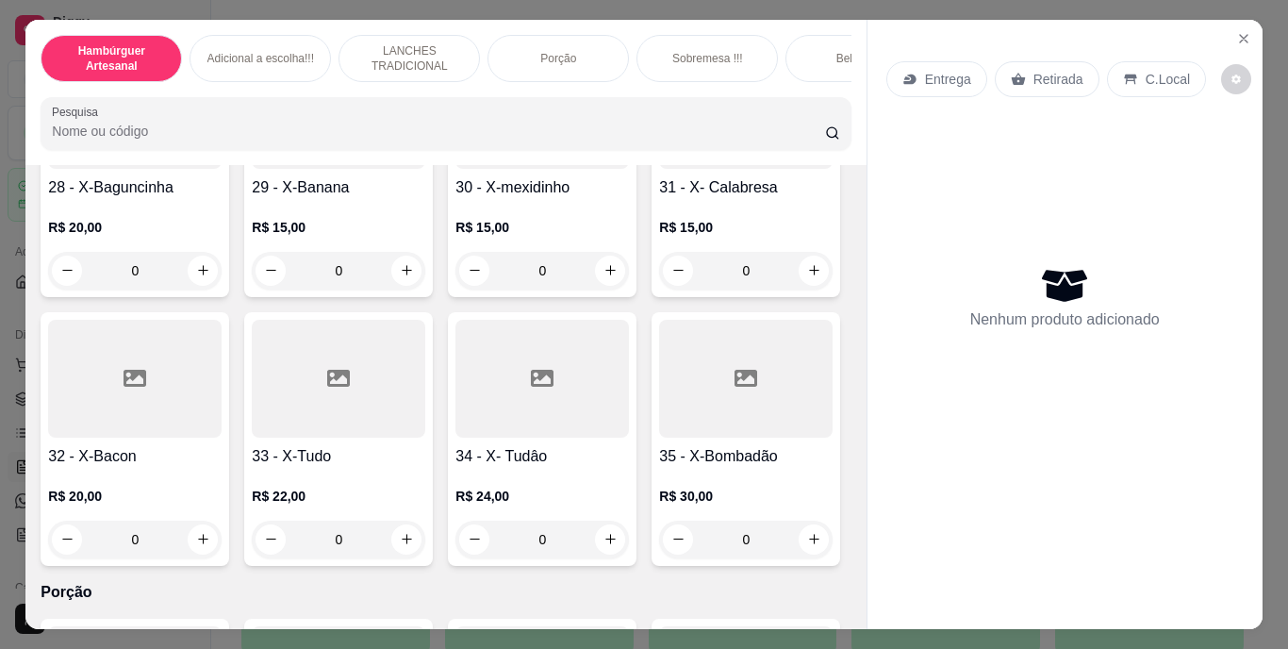
scroll to position [3394, 0]
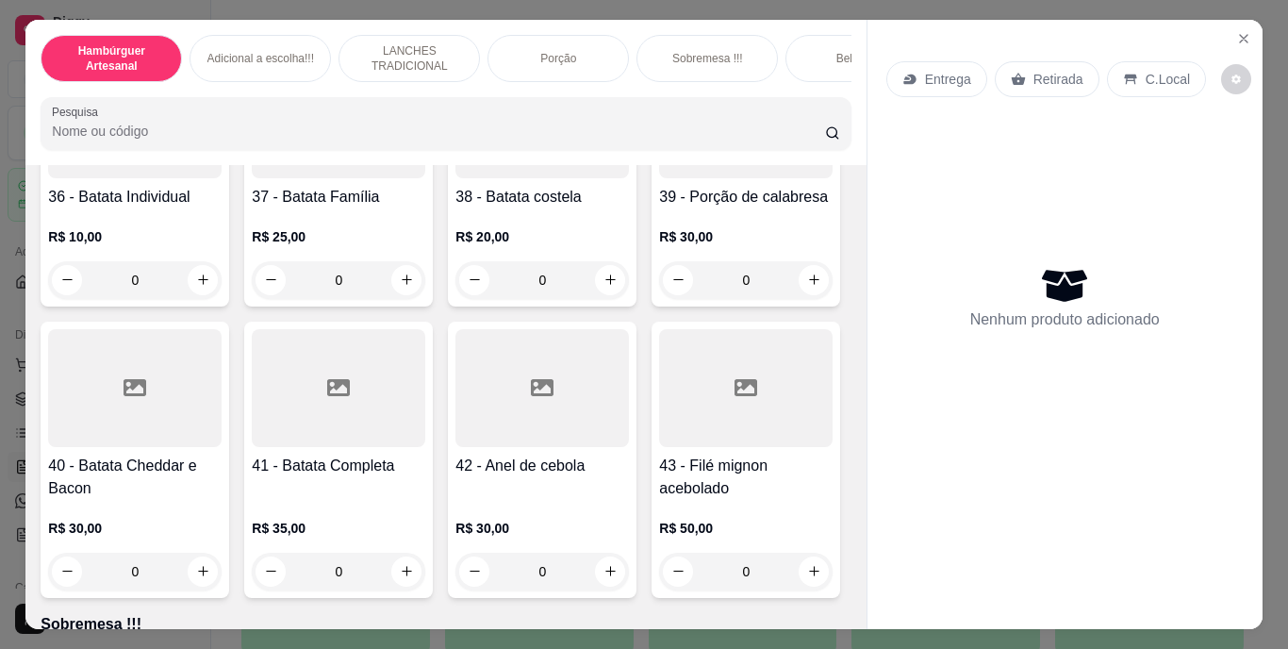
type input "1"
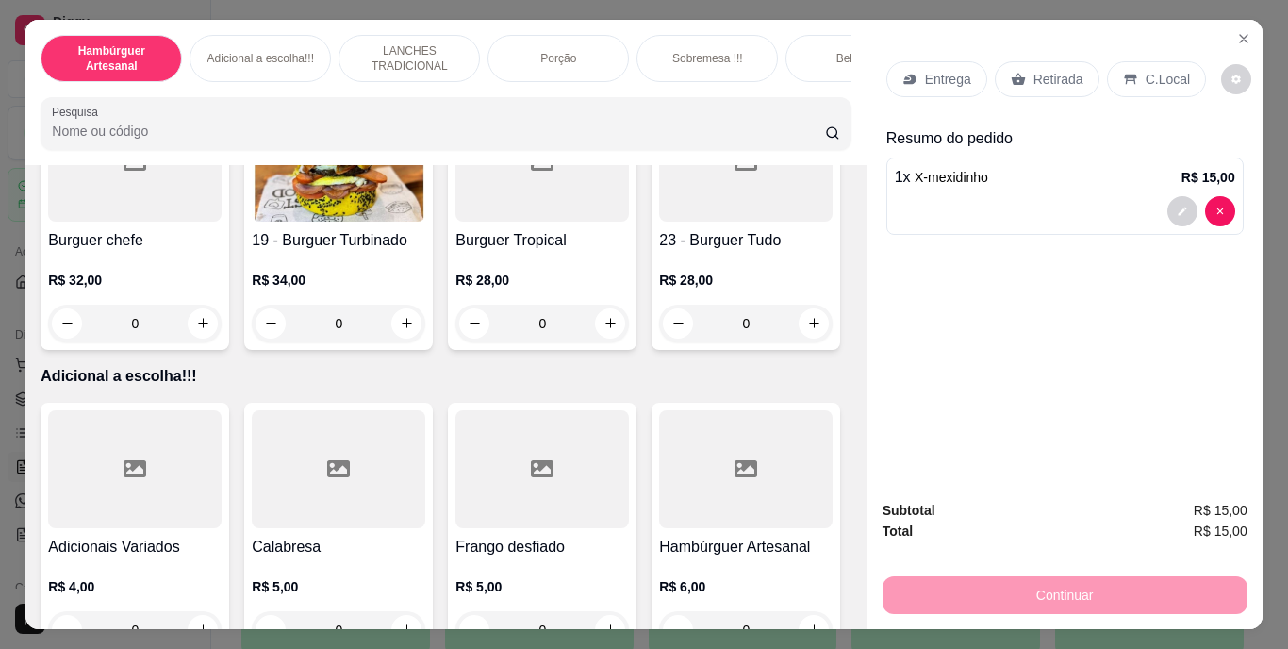
scroll to position [1508, 0]
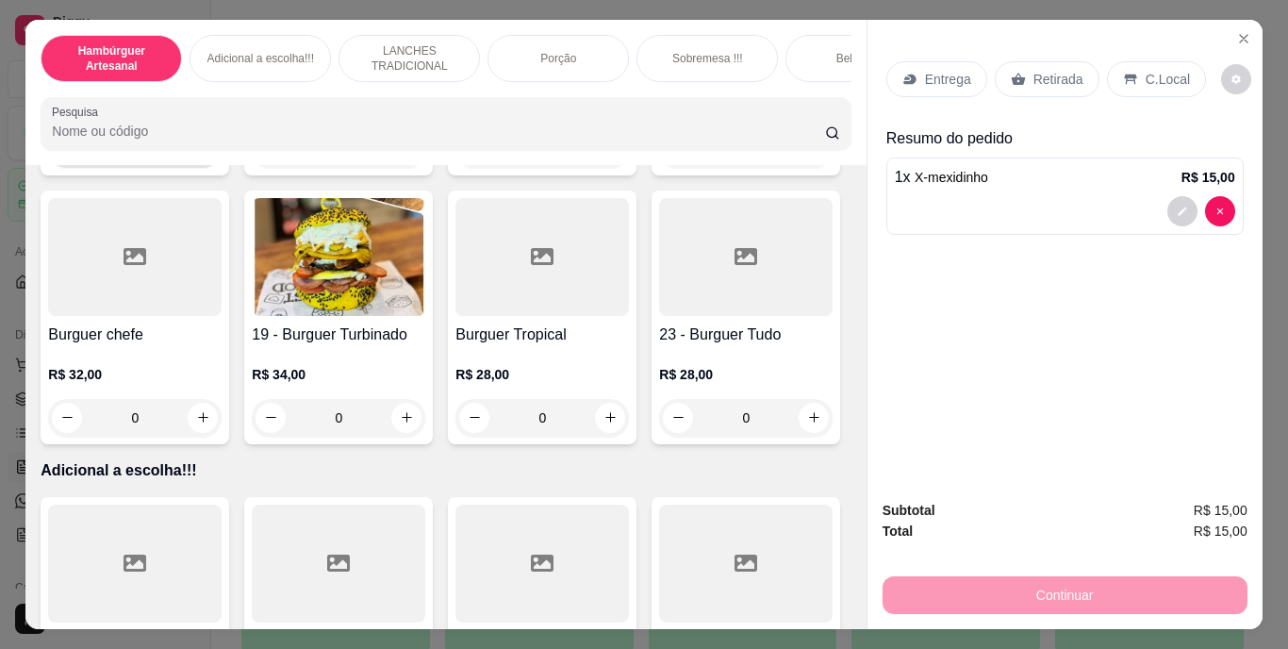
click at [208, 154] on icon "increase-product-quantity" at bounding box center [203, 148] width 10 height 10
type input "1"
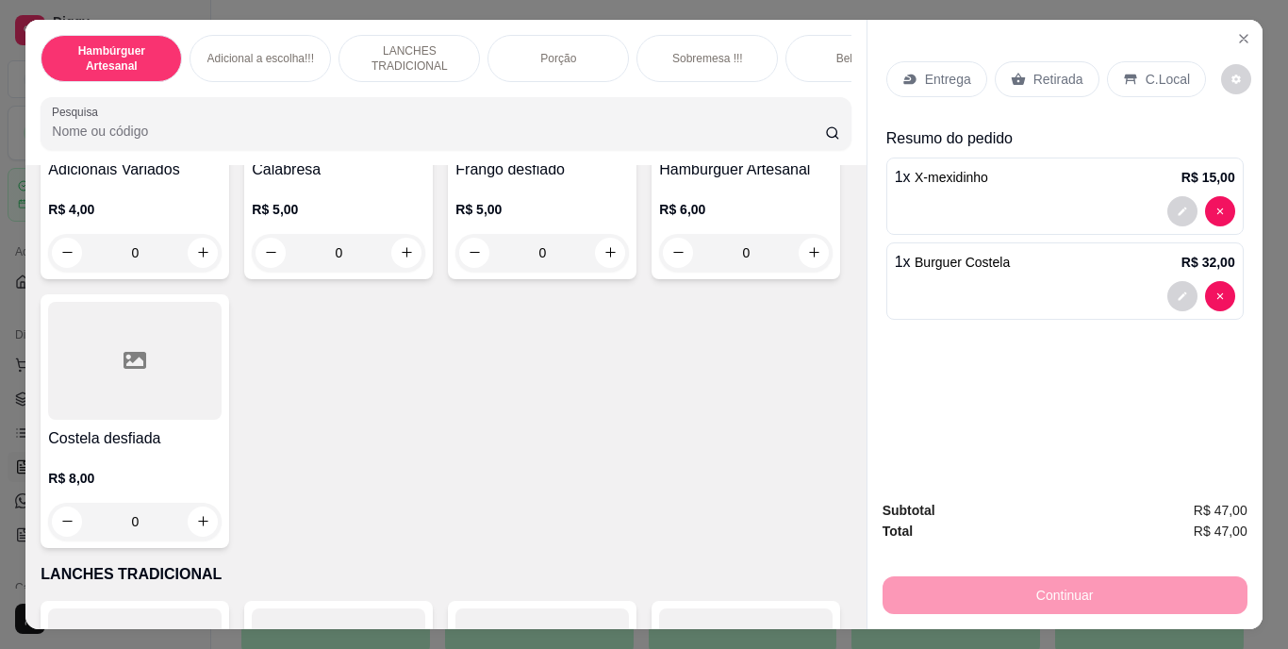
scroll to position [2262, 0]
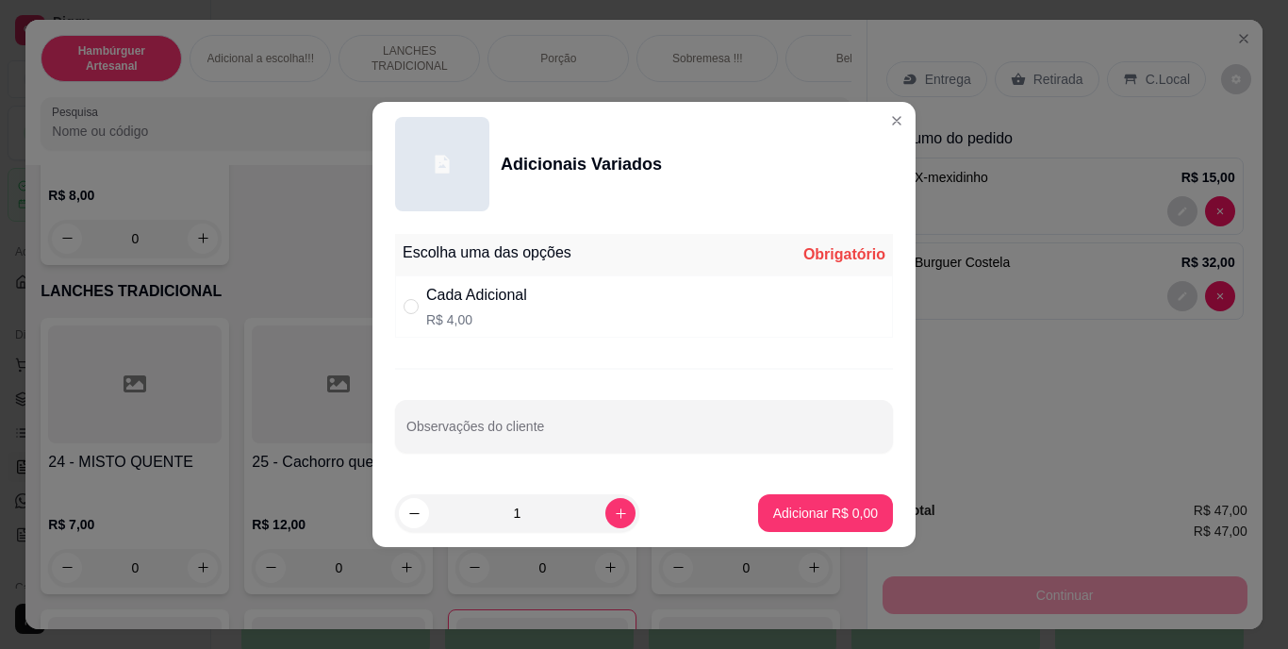
click at [503, 314] on p "R$ 4,00" at bounding box center [476, 319] width 101 height 19
radio input "true"
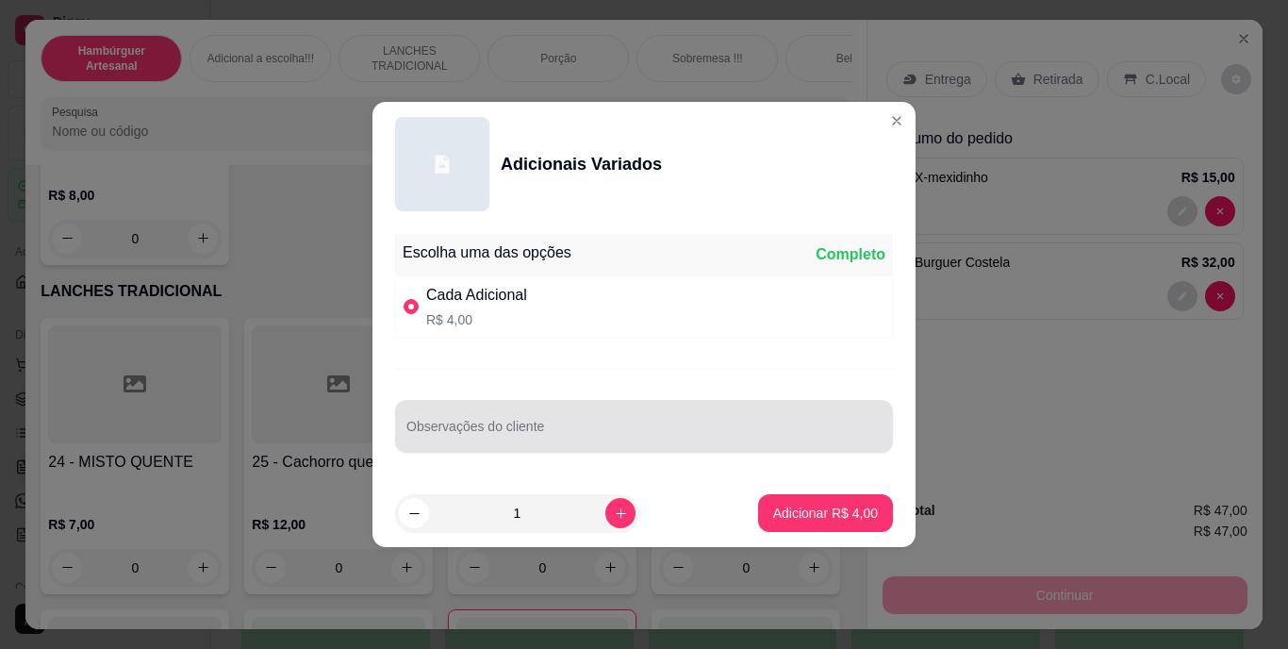
click at [567, 436] on input "Observações do cliente" at bounding box center [643, 433] width 475 height 19
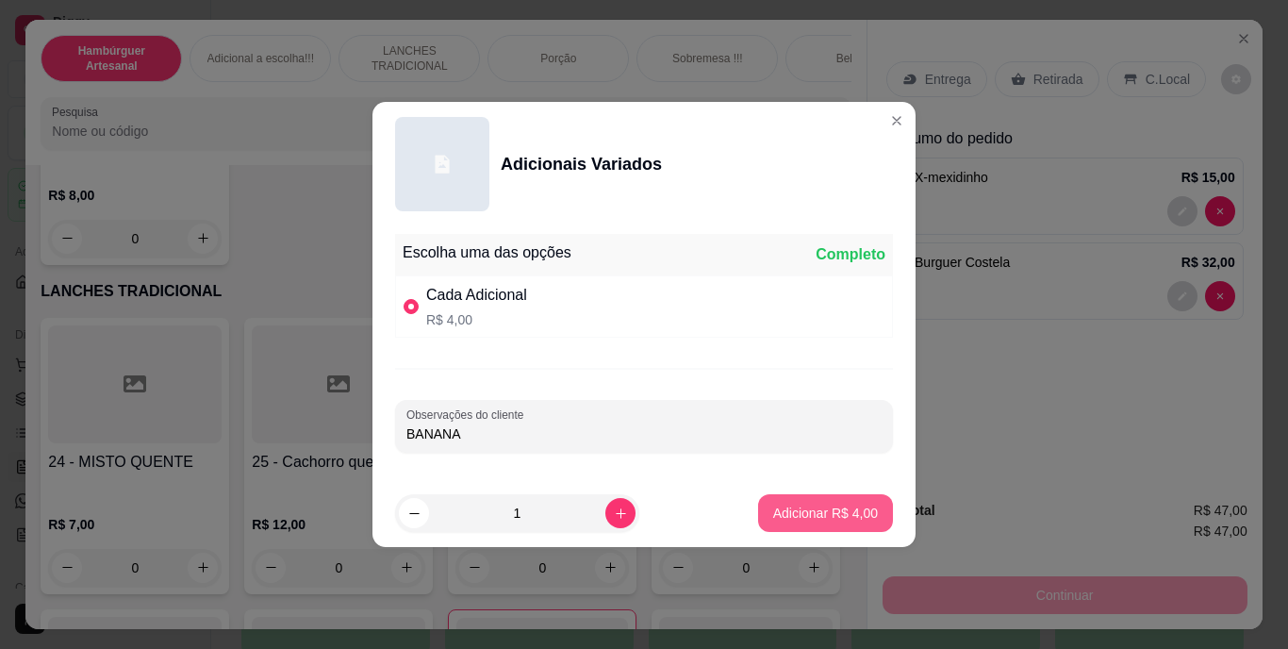
type input "BANANA"
click at [789, 511] on p "Adicionar R$ 4,00" at bounding box center [825, 512] width 102 height 18
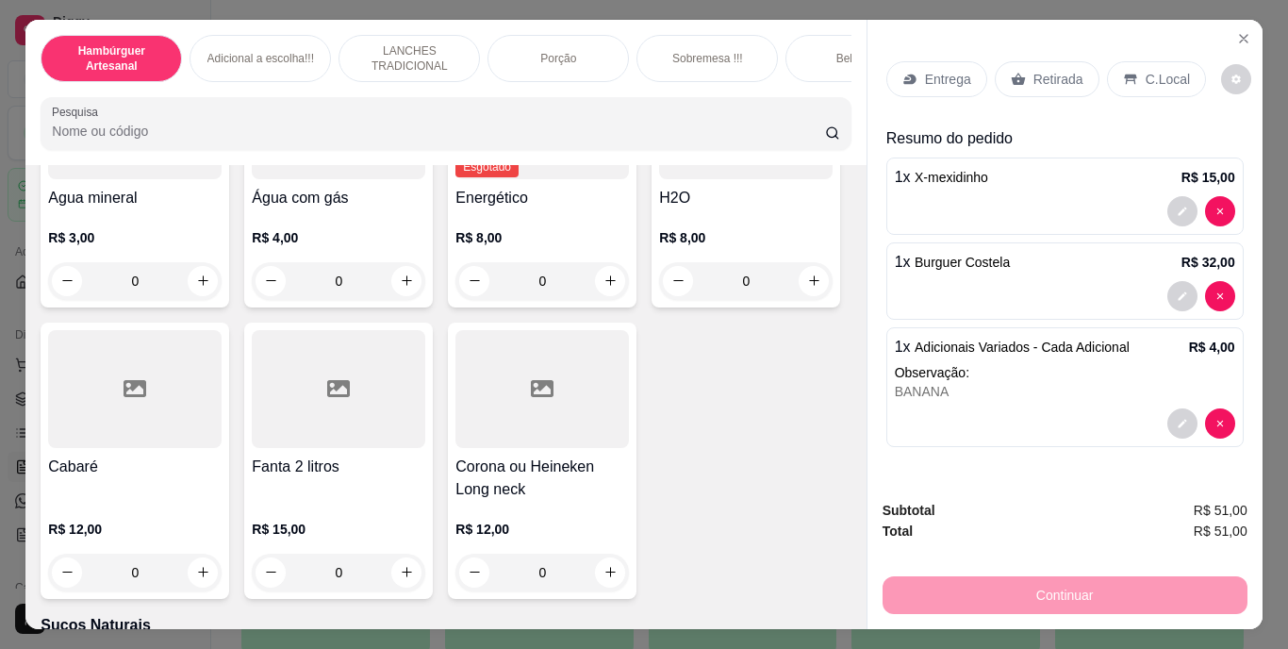
scroll to position [5467, 0]
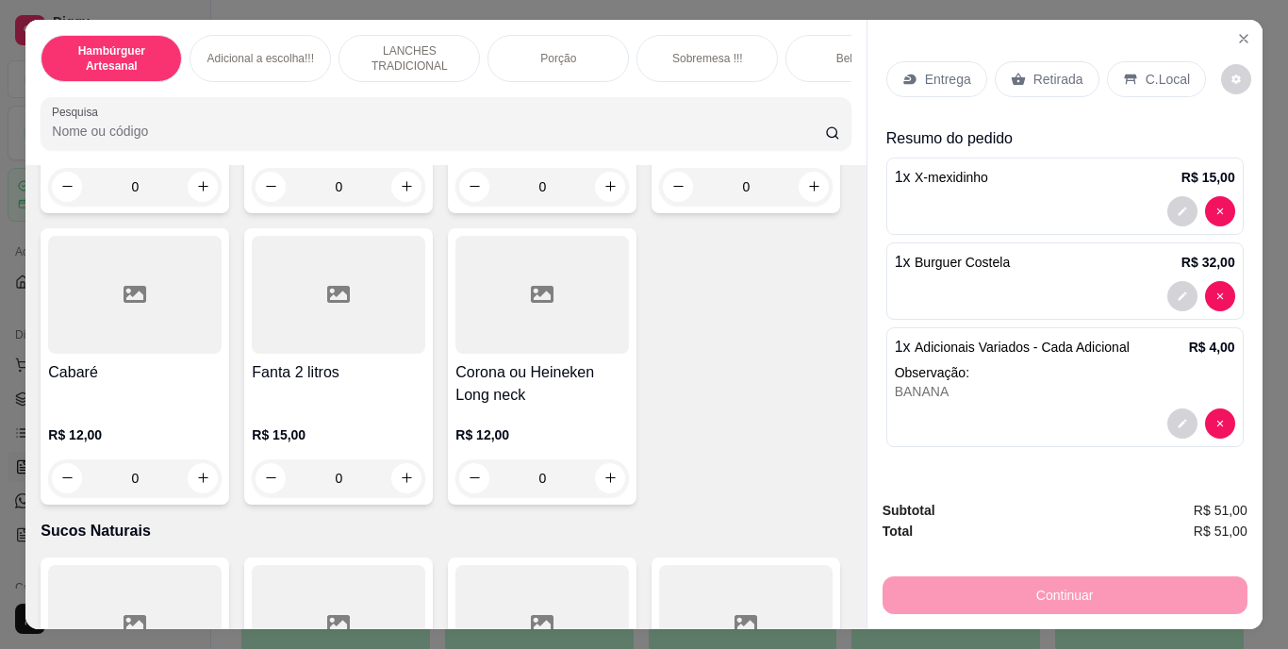
type input "1"
click at [1170, 287] on button "decrease-product-quantity" at bounding box center [1181, 295] width 29 height 29
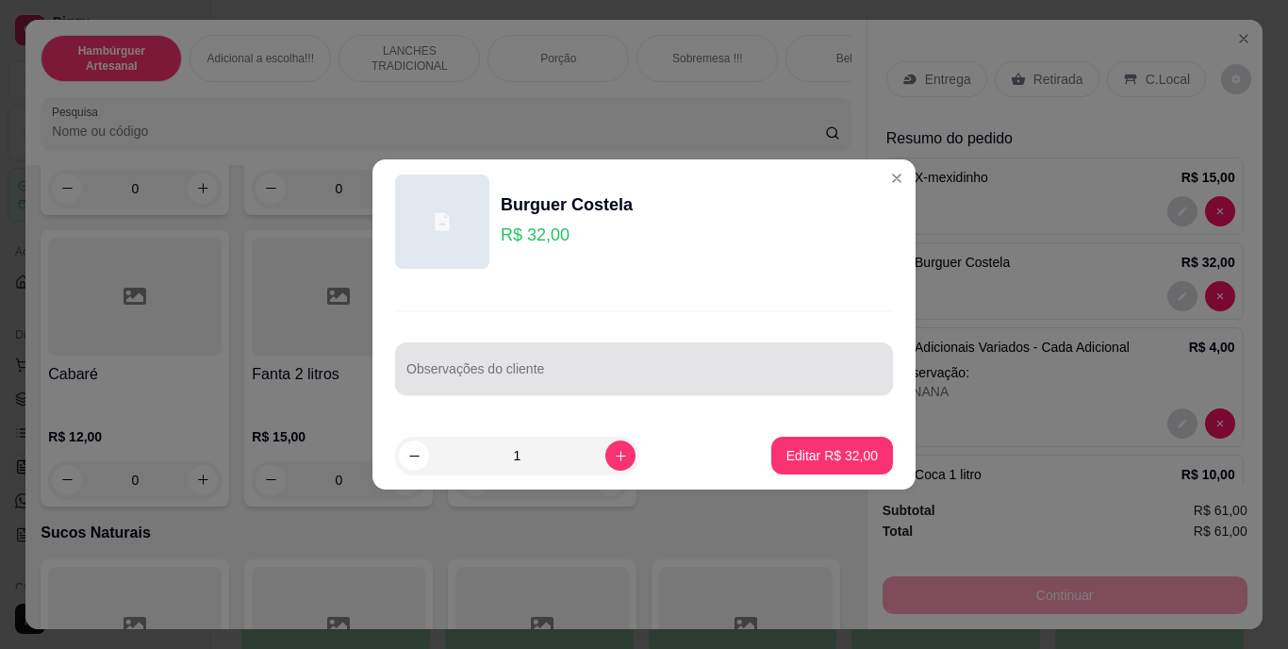
click at [740, 348] on div "Observações do cliente" at bounding box center [644, 368] width 498 height 53
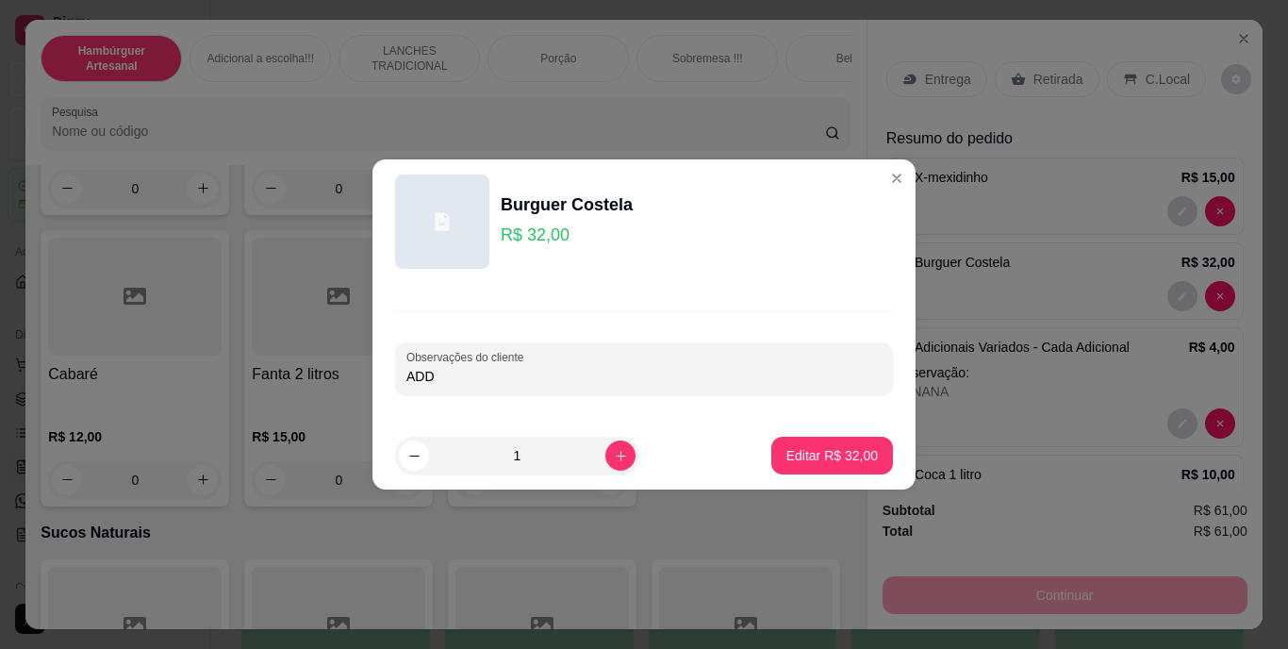
type input "ADD"
click at [807, 463] on p "Editar R$ 32,00" at bounding box center [831, 455] width 89 height 18
type input "0"
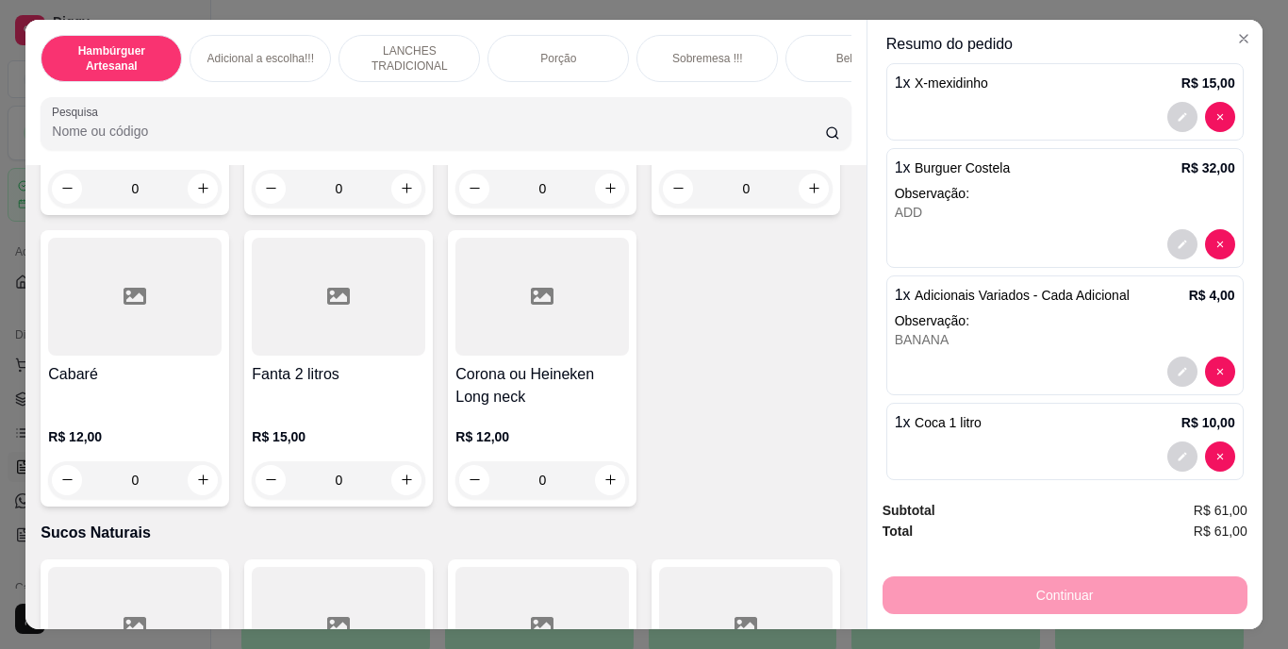
scroll to position [0, 0]
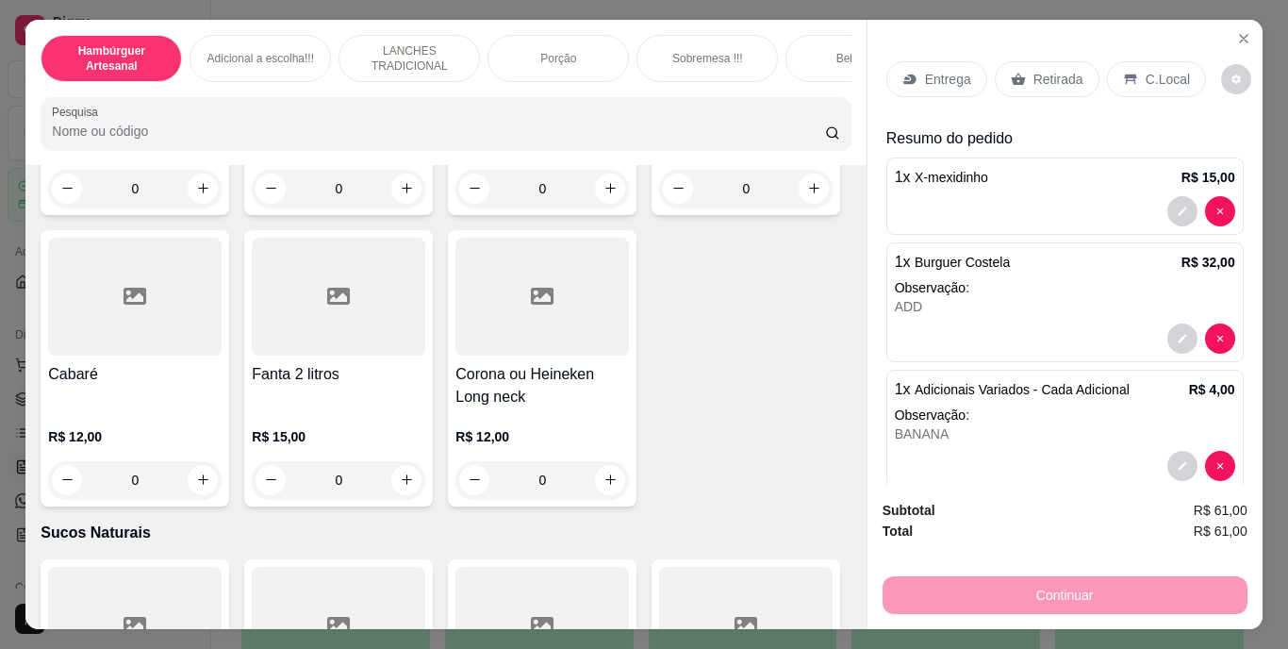
click at [1033, 70] on p "Retirada" at bounding box center [1058, 79] width 50 height 19
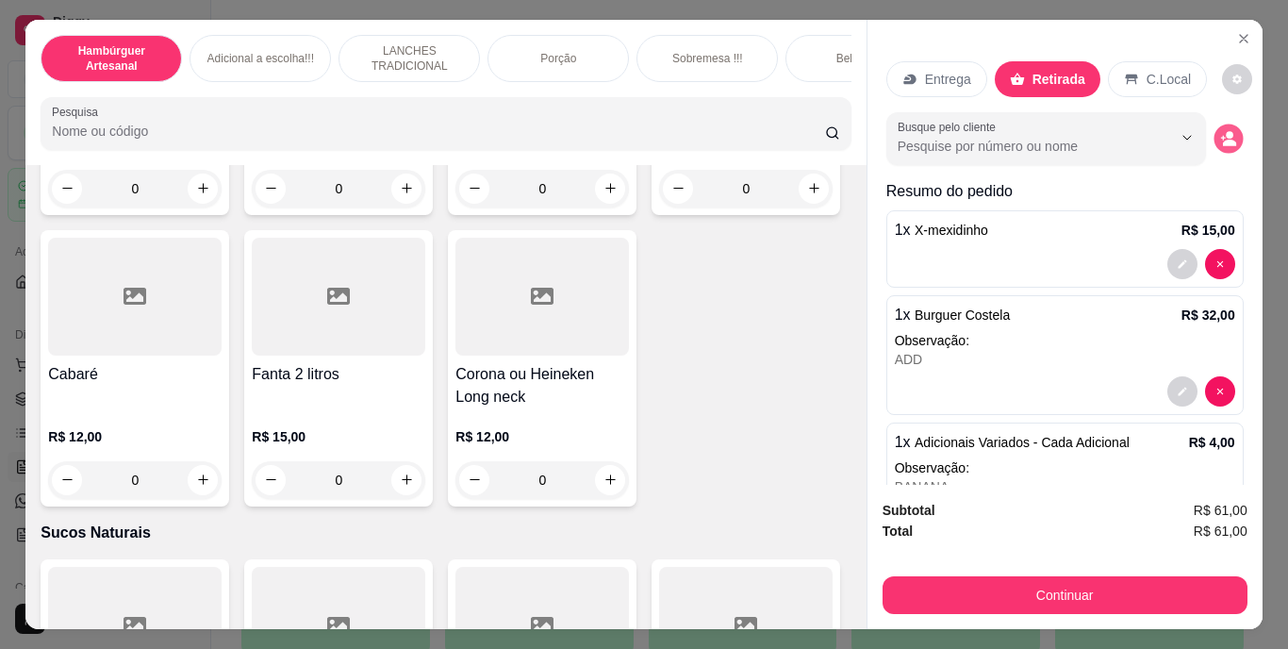
click at [1213, 140] on button "decrease-product-quantity" at bounding box center [1227, 137] width 29 height 29
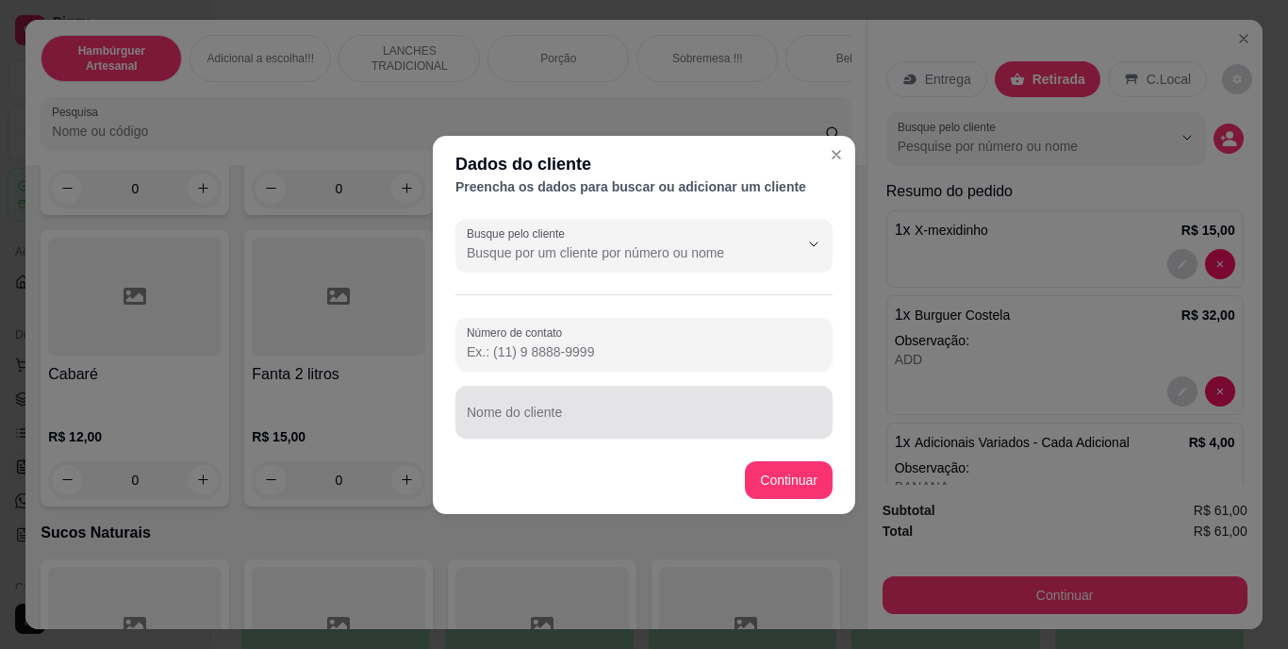
click at [625, 411] on input "Nome do cliente" at bounding box center [644, 419] width 354 height 19
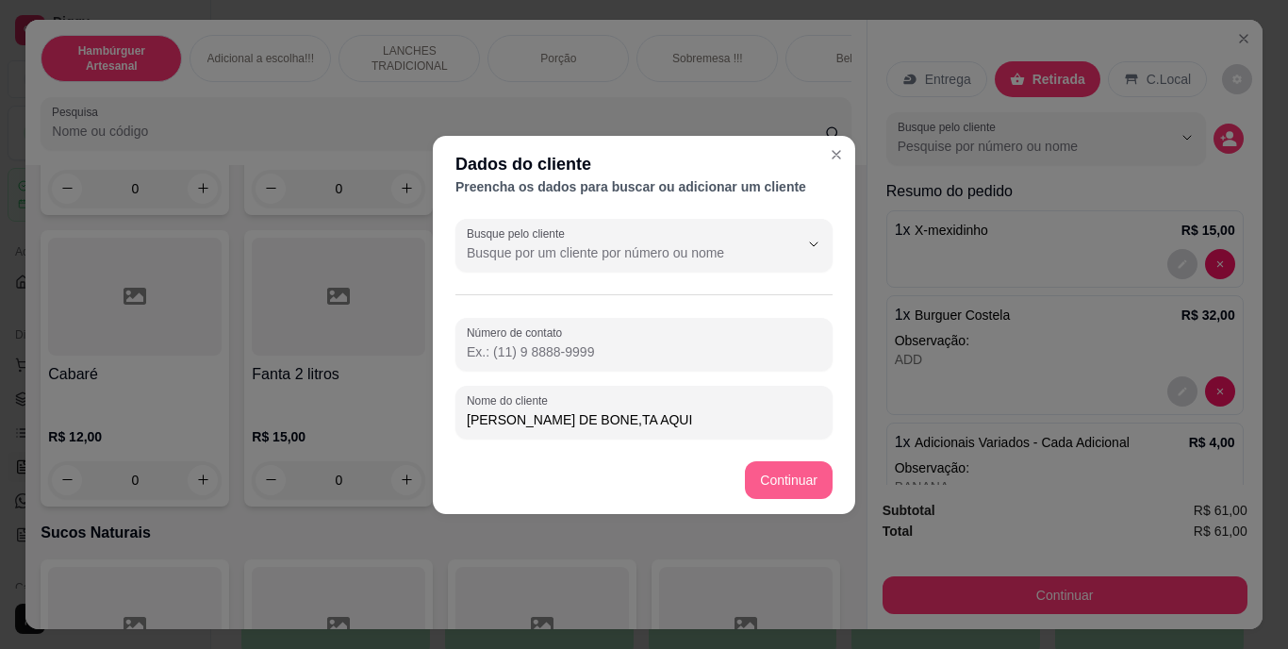
type input "[PERSON_NAME] DE BONE,TA AQUI"
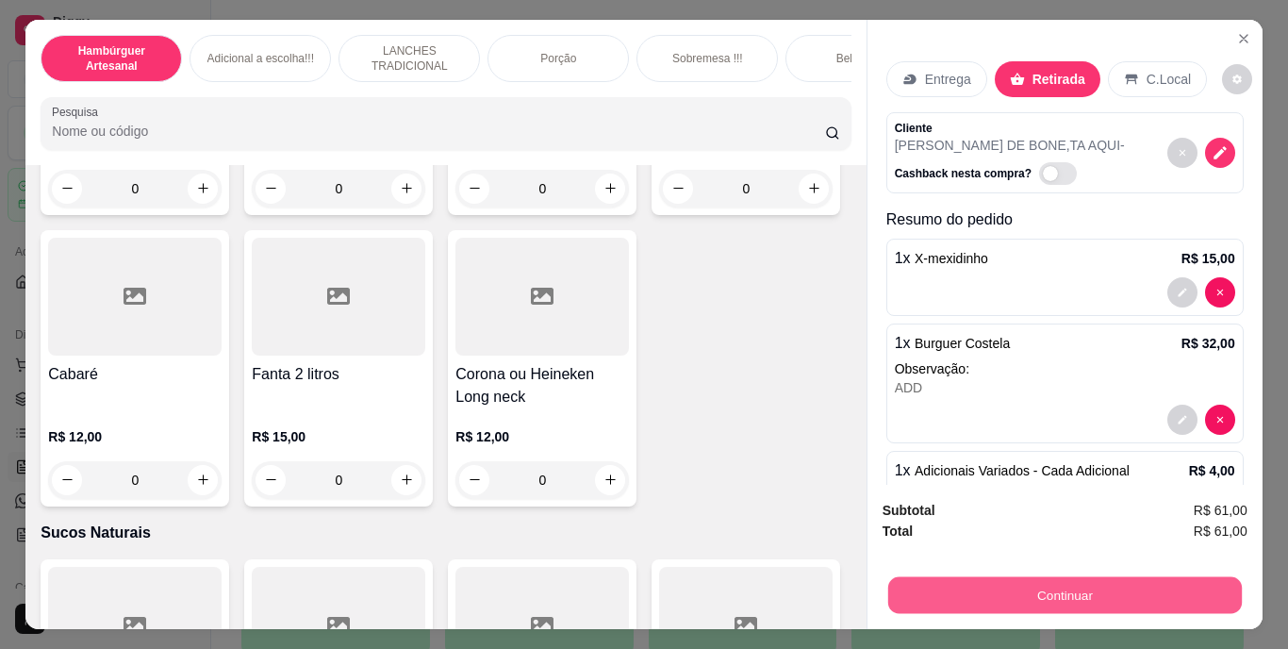
click at [1016, 583] on button "Continuar" at bounding box center [1064, 595] width 354 height 37
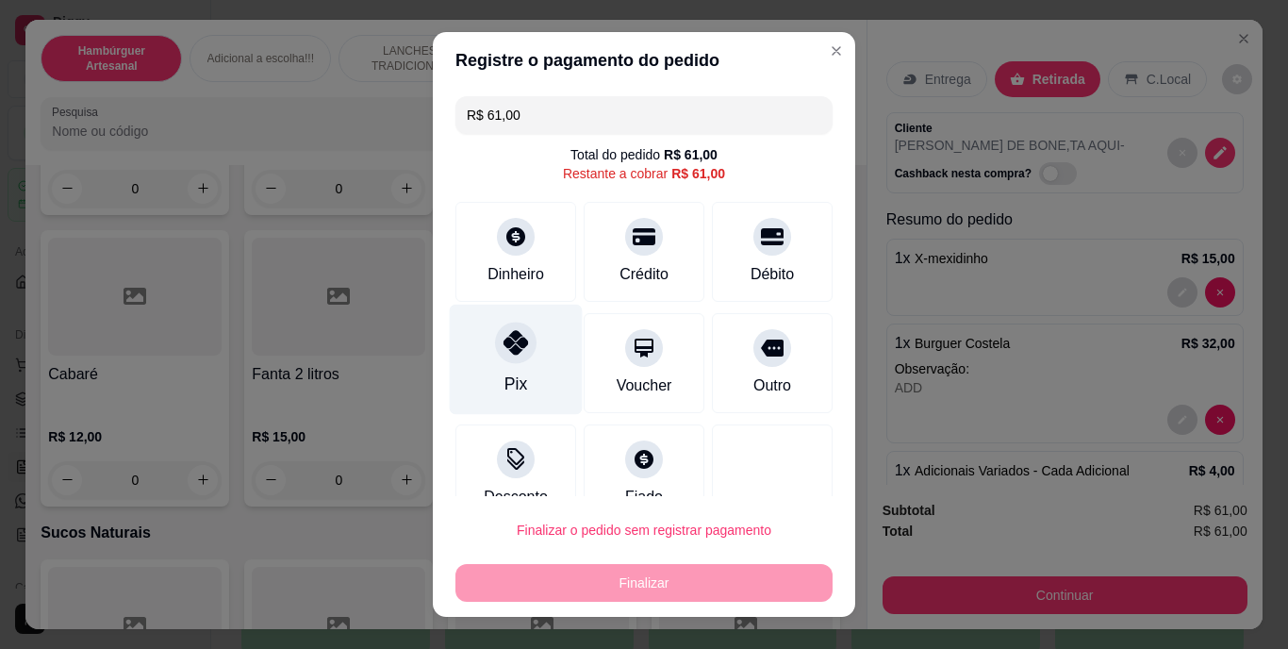
click at [508, 359] on div at bounding box center [515, 342] width 41 height 41
type input "R$ 0,00"
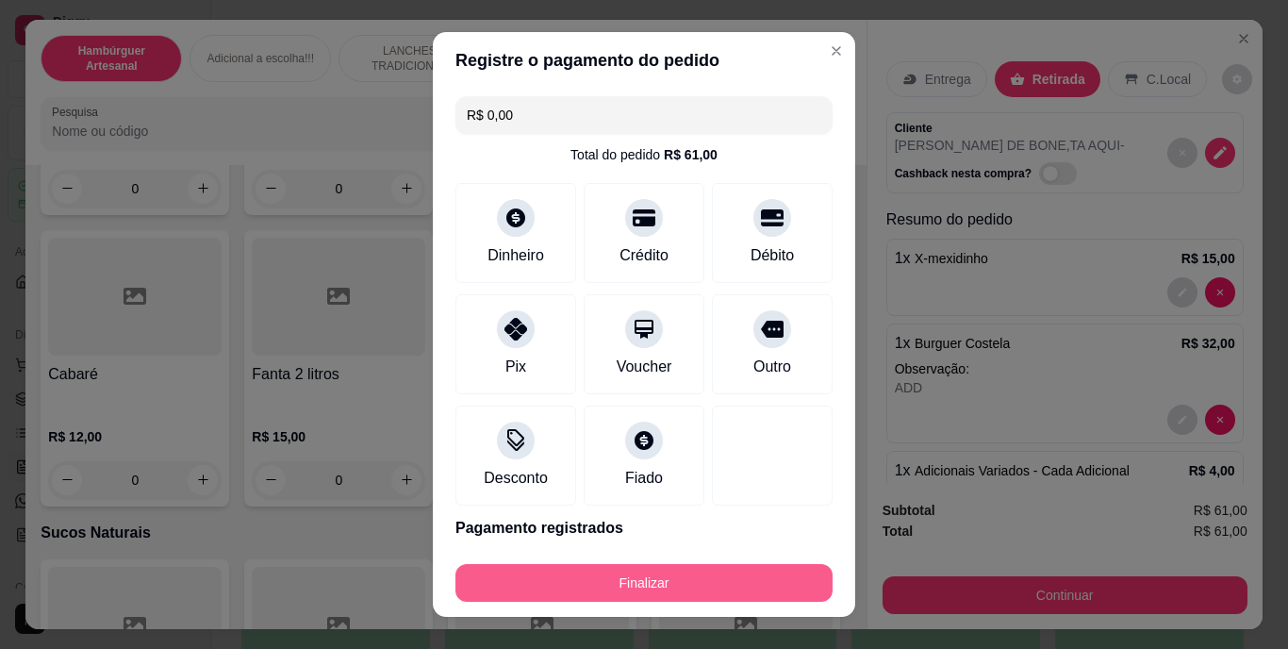
click at [601, 586] on button "Finalizar" at bounding box center [643, 583] width 377 height 38
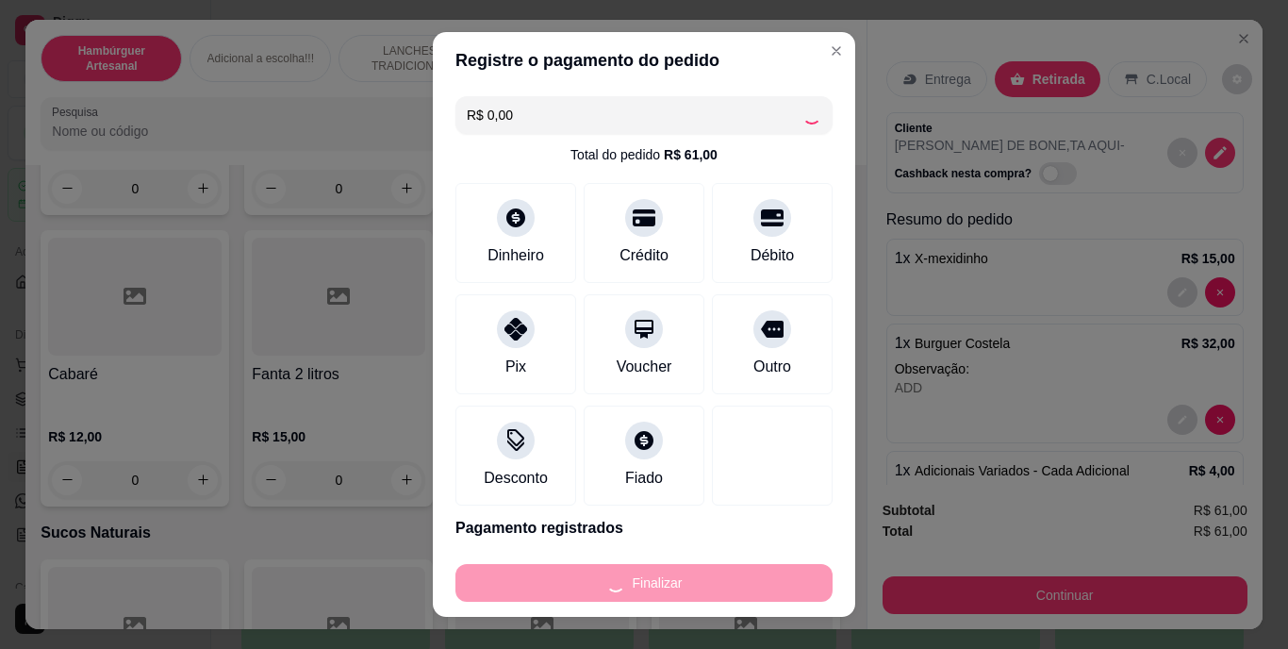
type input "0"
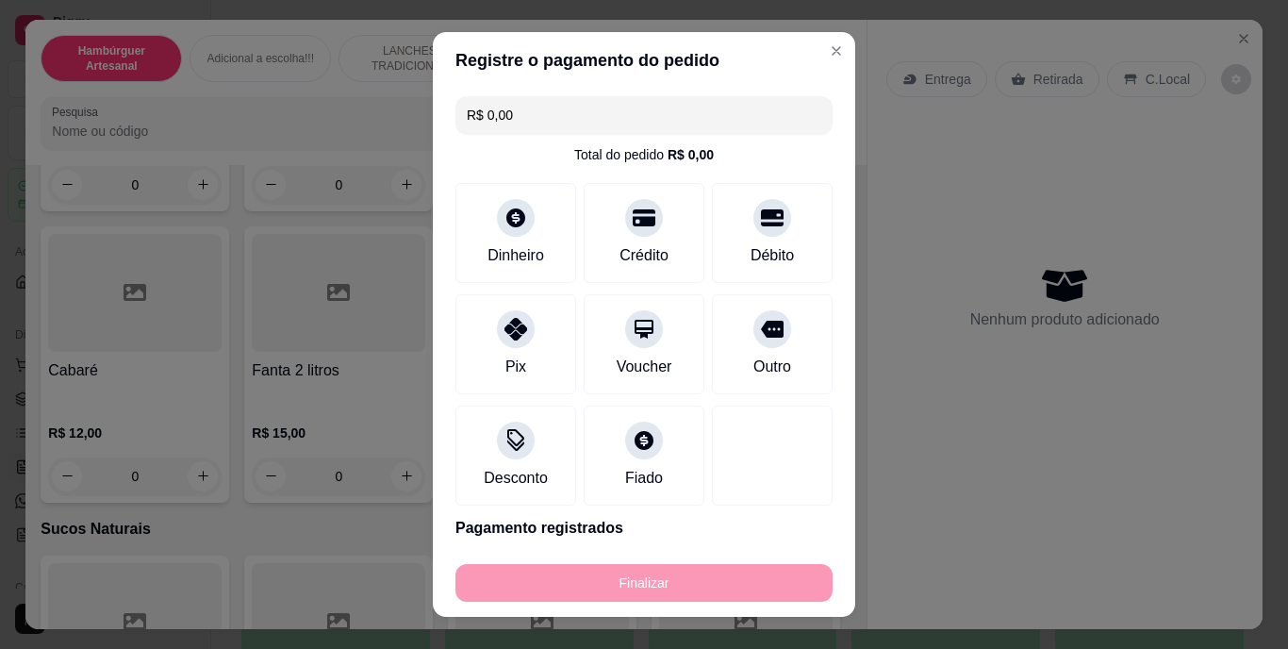
type input "-R$ 61,00"
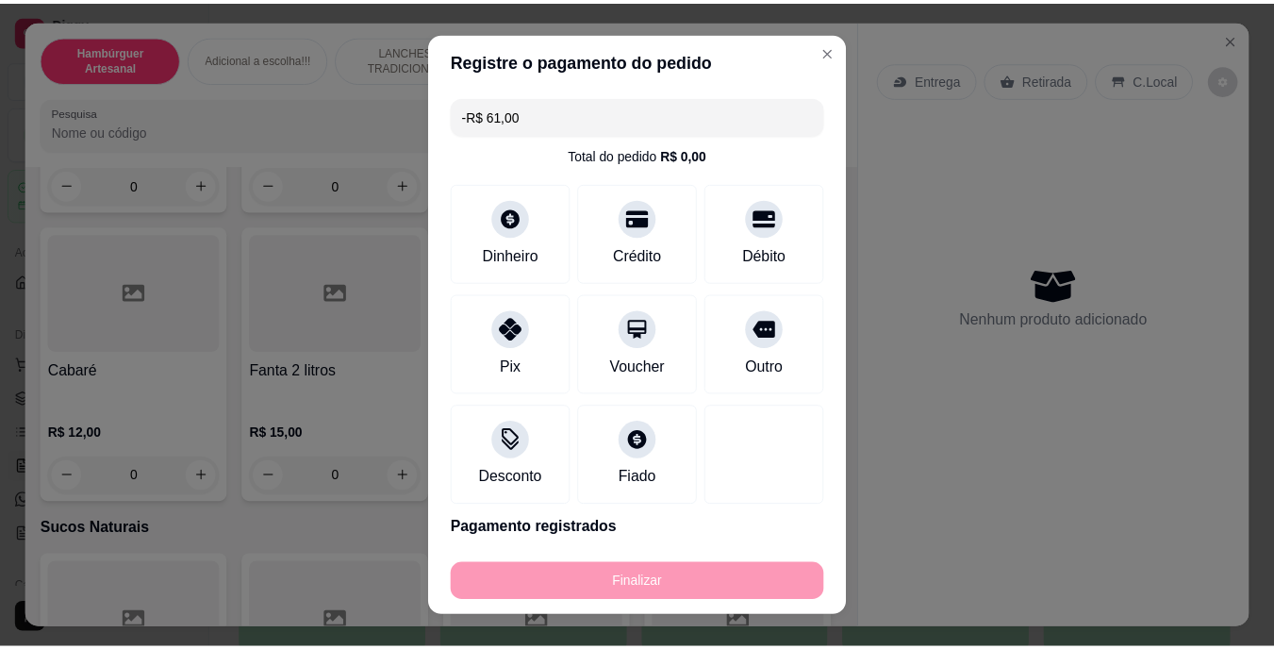
scroll to position [5466, 0]
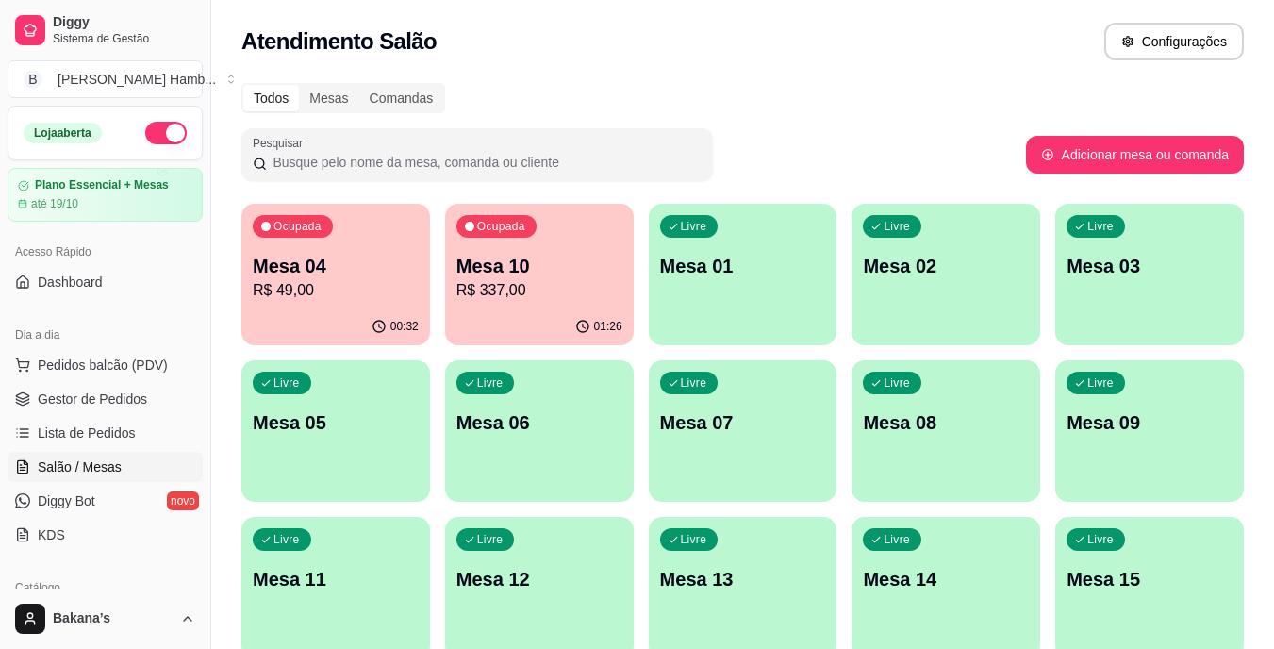
click at [327, 306] on div "Ocupada Mesa 04 R$ 49,00" at bounding box center [335, 256] width 189 height 105
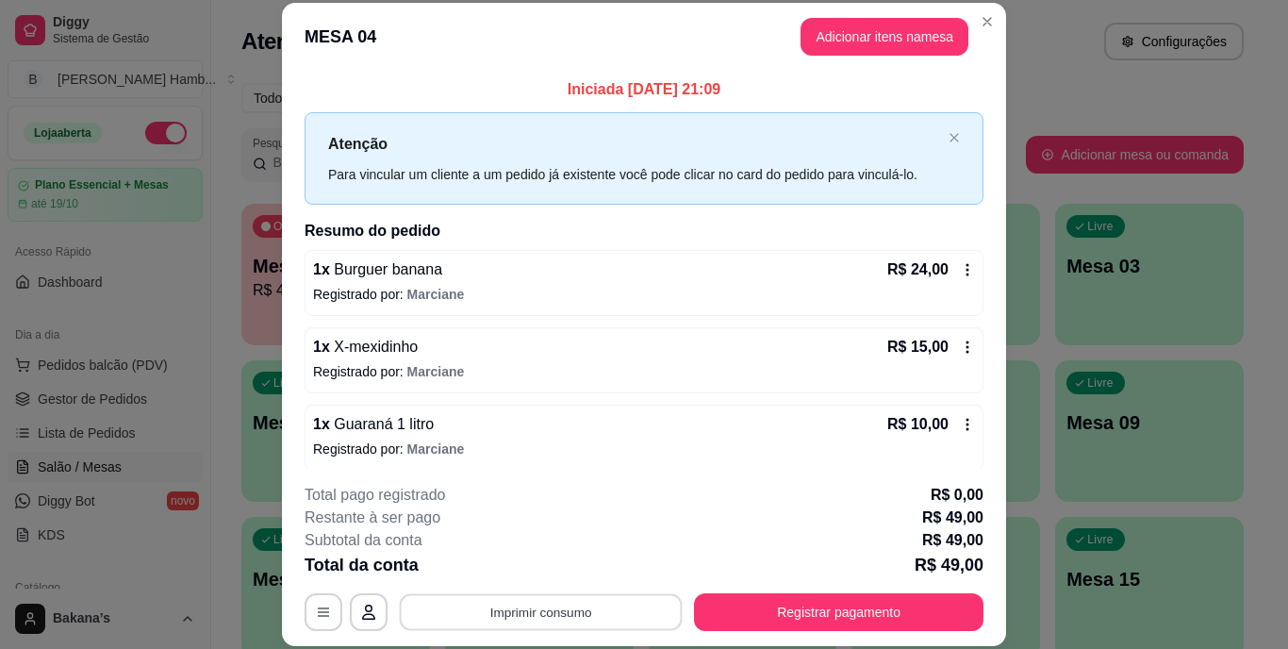
click at [504, 612] on button "Imprimir consumo" at bounding box center [541, 611] width 283 height 37
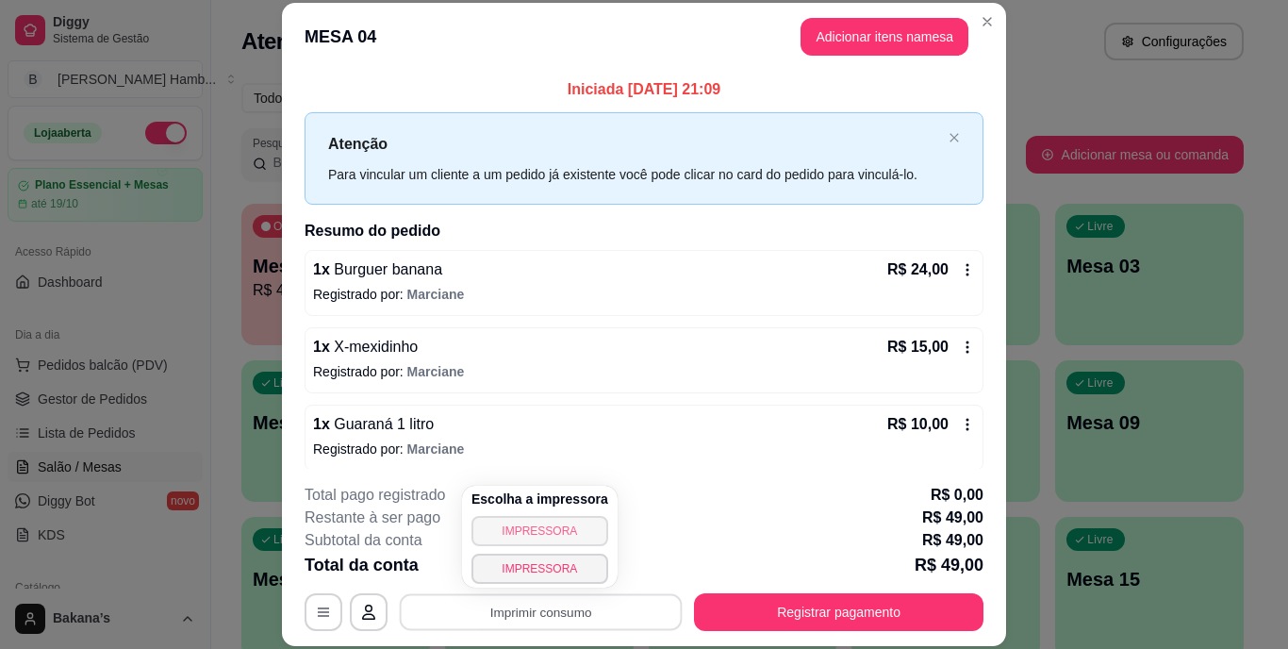
click at [550, 529] on button "IMPRESSORA" at bounding box center [539, 531] width 137 height 30
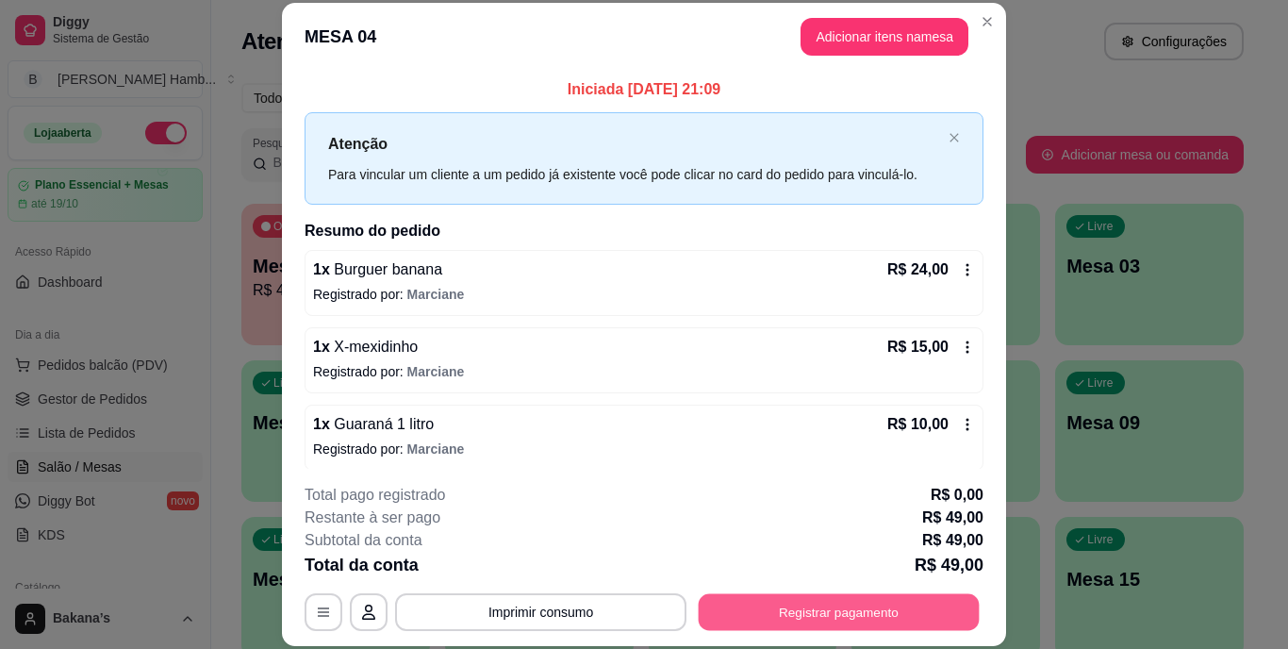
click at [764, 606] on button "Registrar pagamento" at bounding box center [839, 611] width 281 height 37
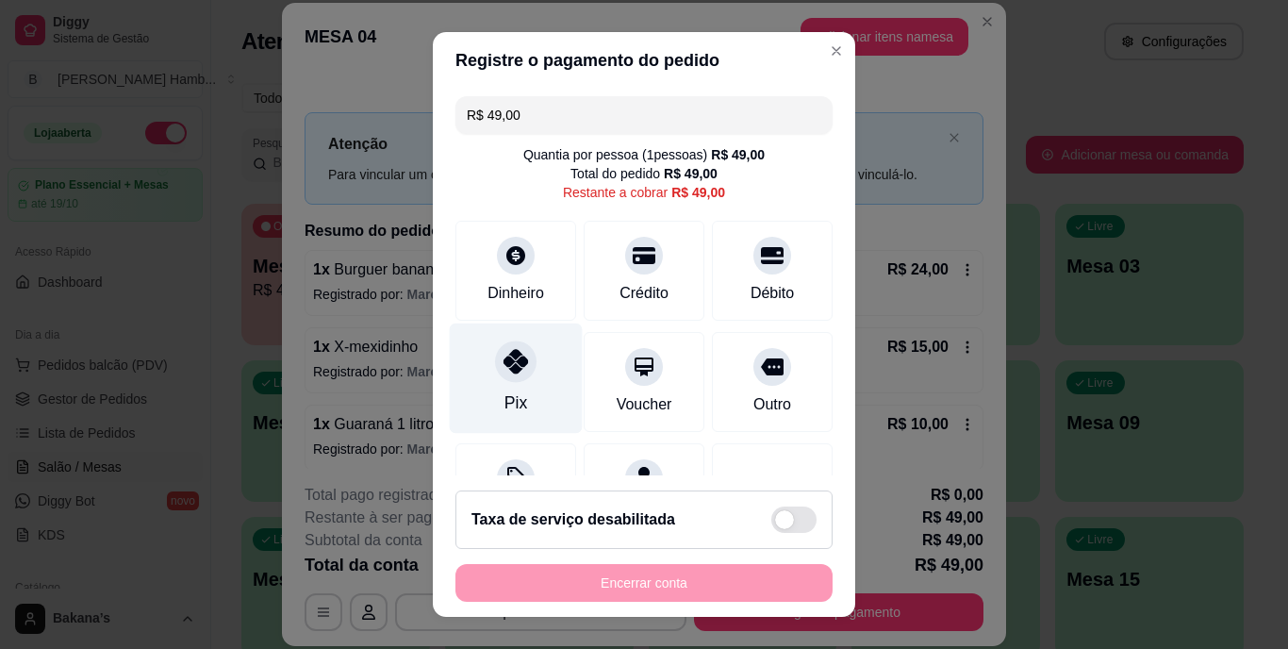
click at [511, 404] on div "Pix" at bounding box center [515, 403] width 23 height 25
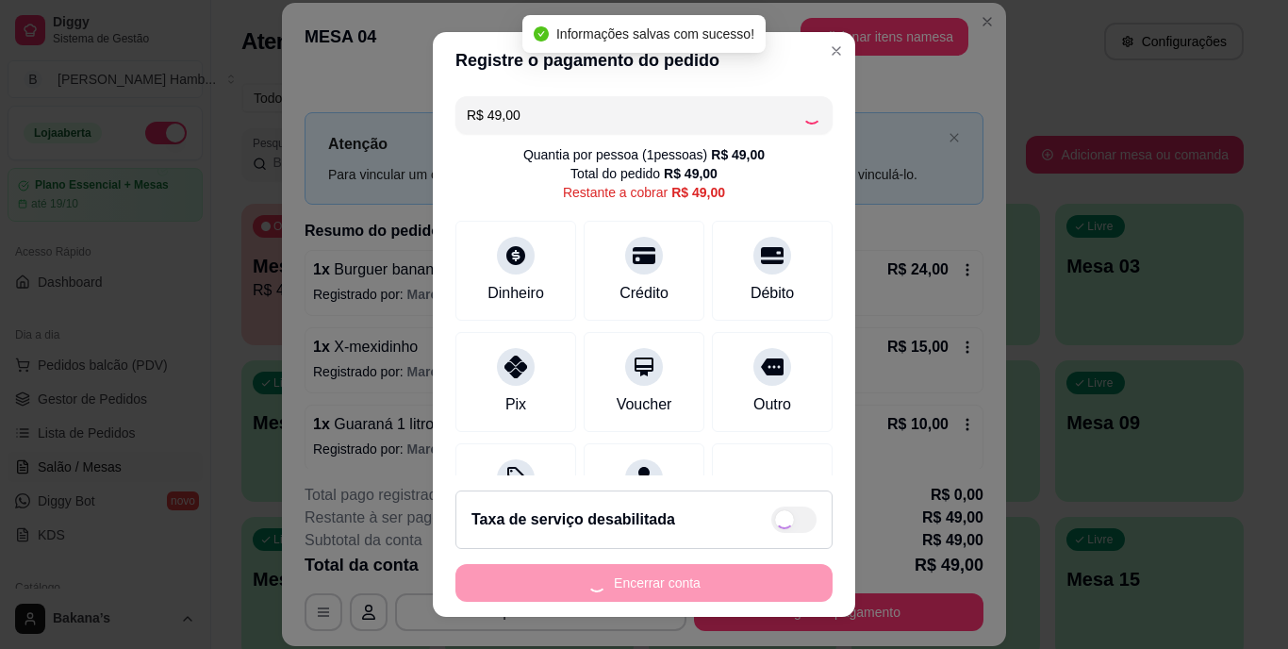
type input "R$ 0,00"
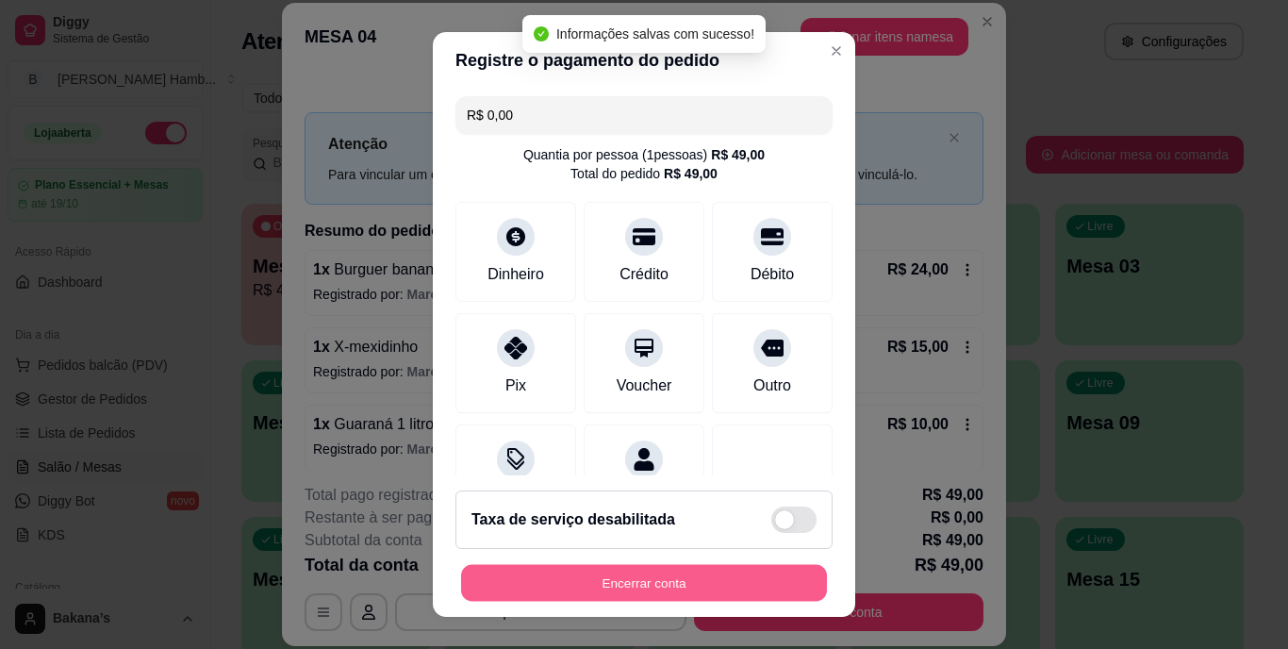
click at [584, 578] on button "Encerrar conta" at bounding box center [644, 582] width 366 height 37
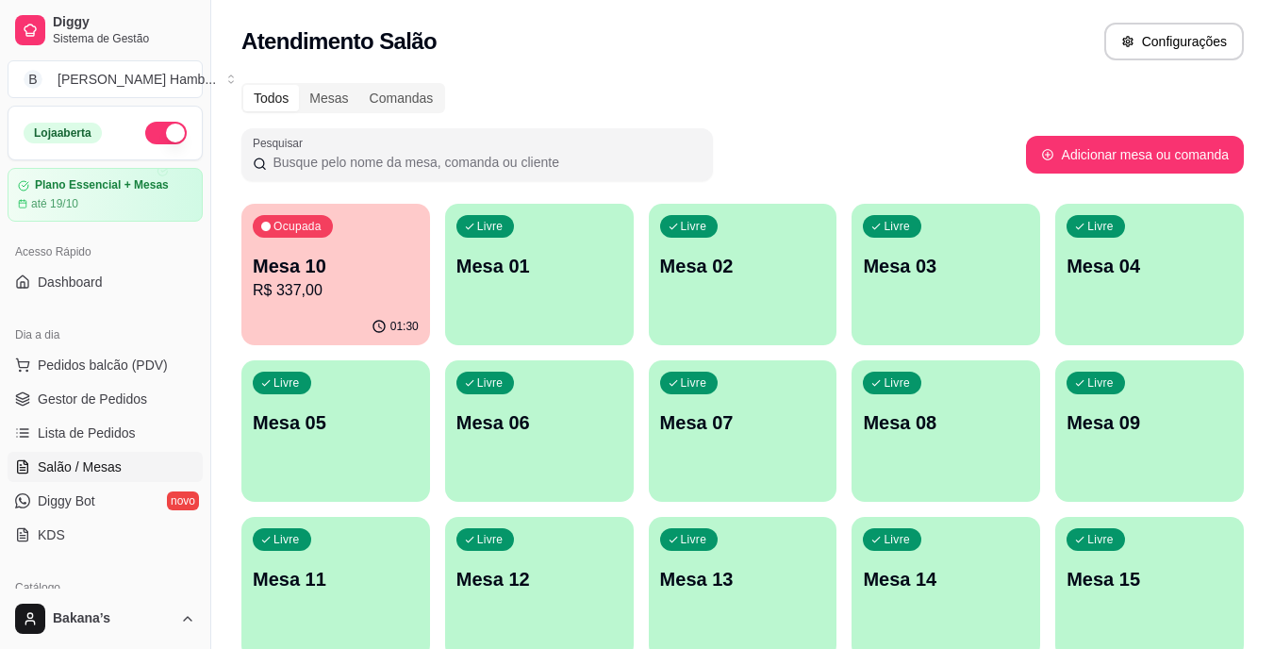
click at [316, 255] on p "Mesa 10" at bounding box center [336, 266] width 166 height 26
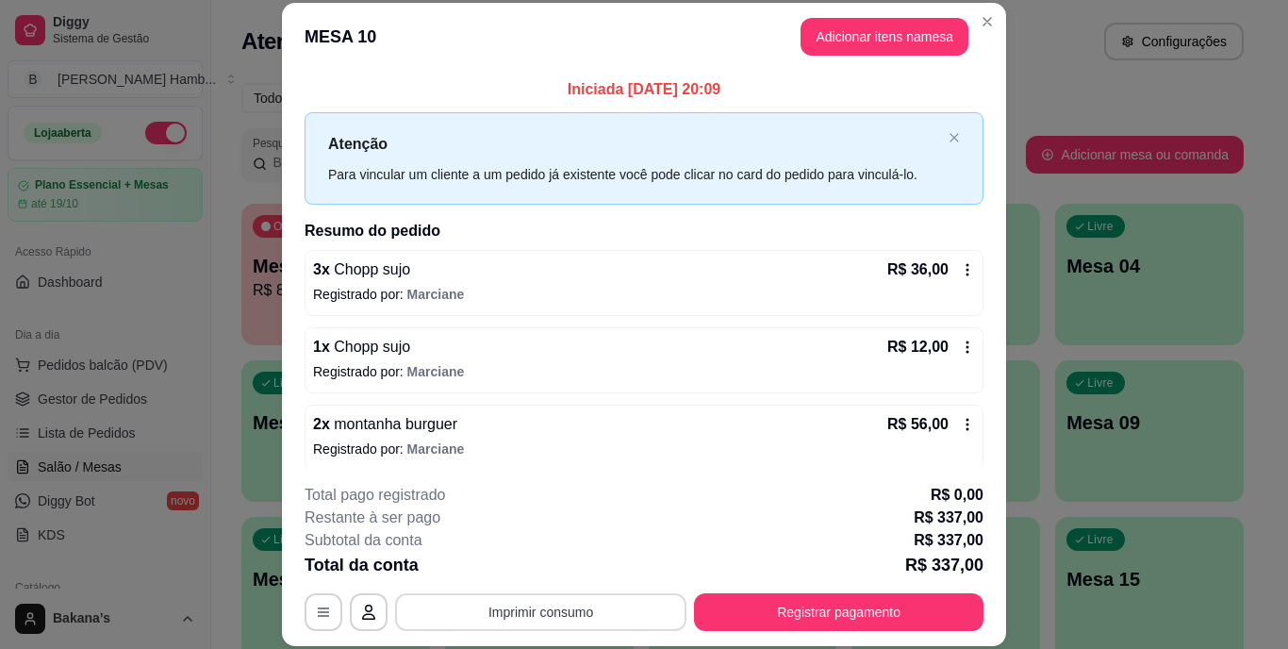
click at [609, 601] on button "Imprimir consumo" at bounding box center [540, 612] width 291 height 38
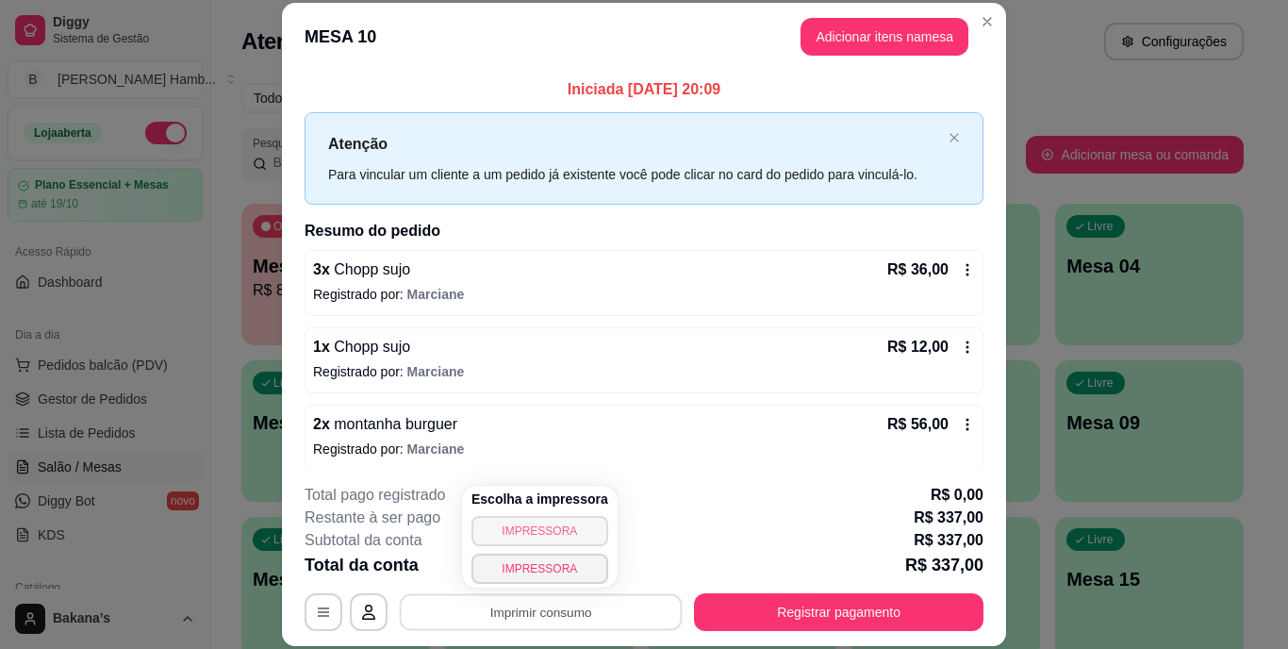
click at [561, 523] on button "IMPRESSORA" at bounding box center [539, 531] width 137 height 30
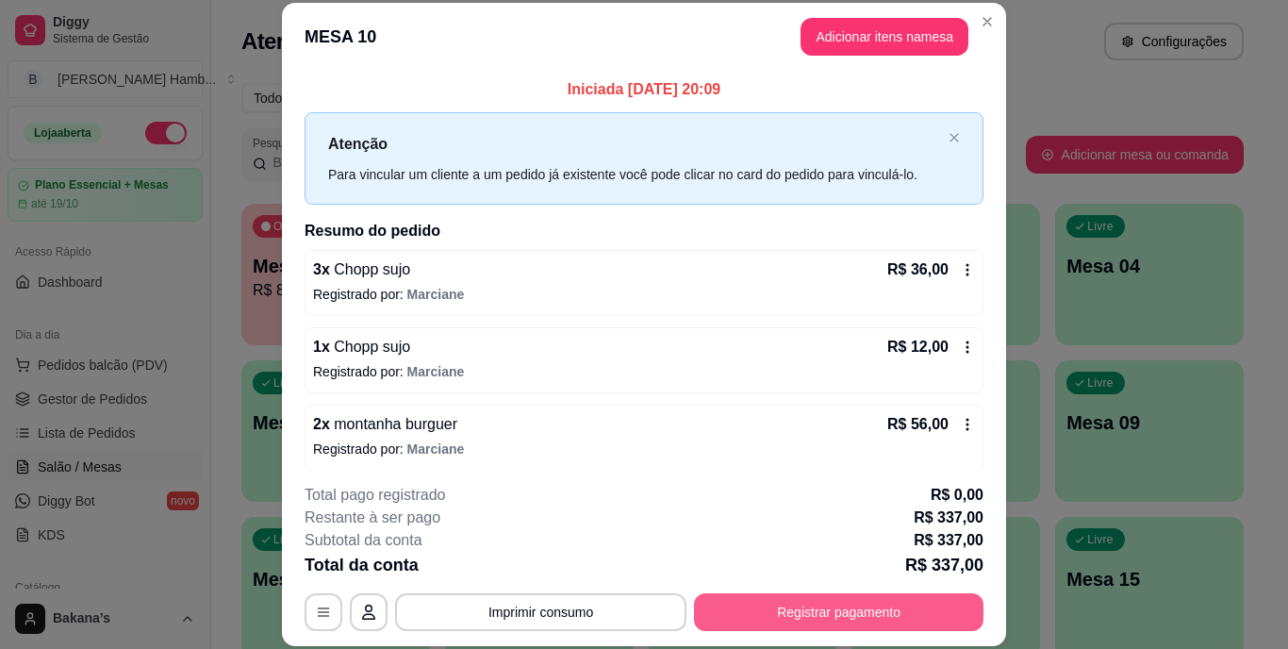
click at [743, 603] on button "Registrar pagamento" at bounding box center [838, 612] width 289 height 38
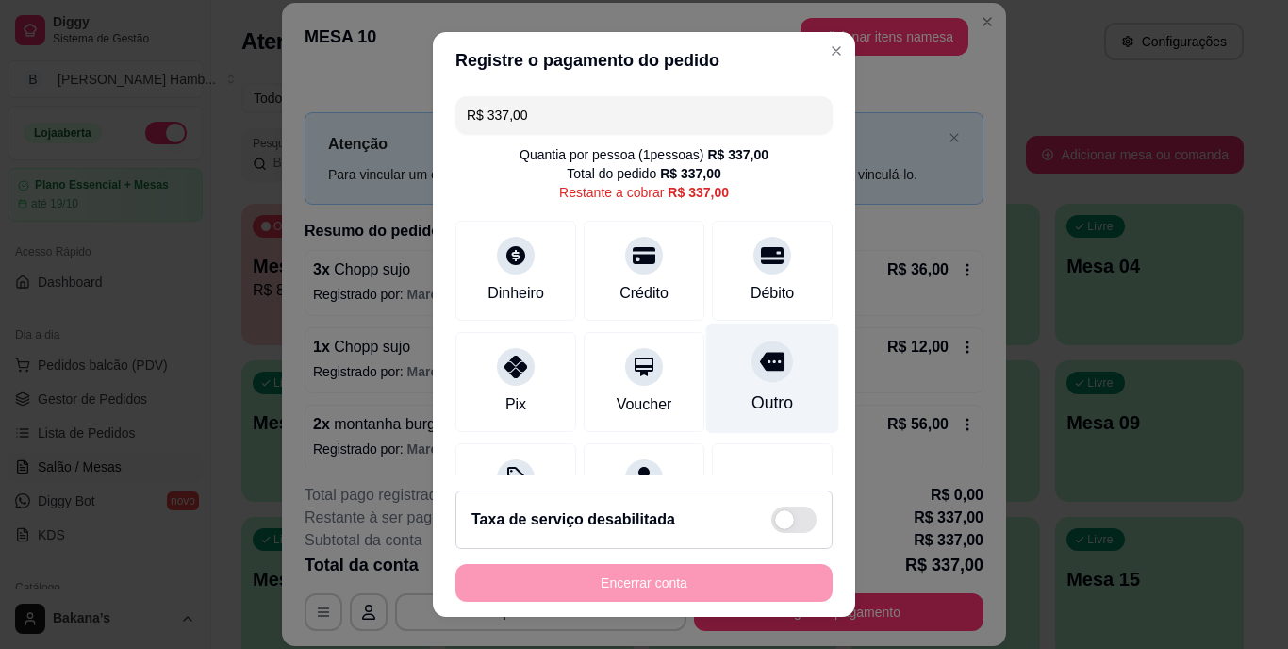
click at [752, 398] on div "Outro" at bounding box center [771, 403] width 41 height 25
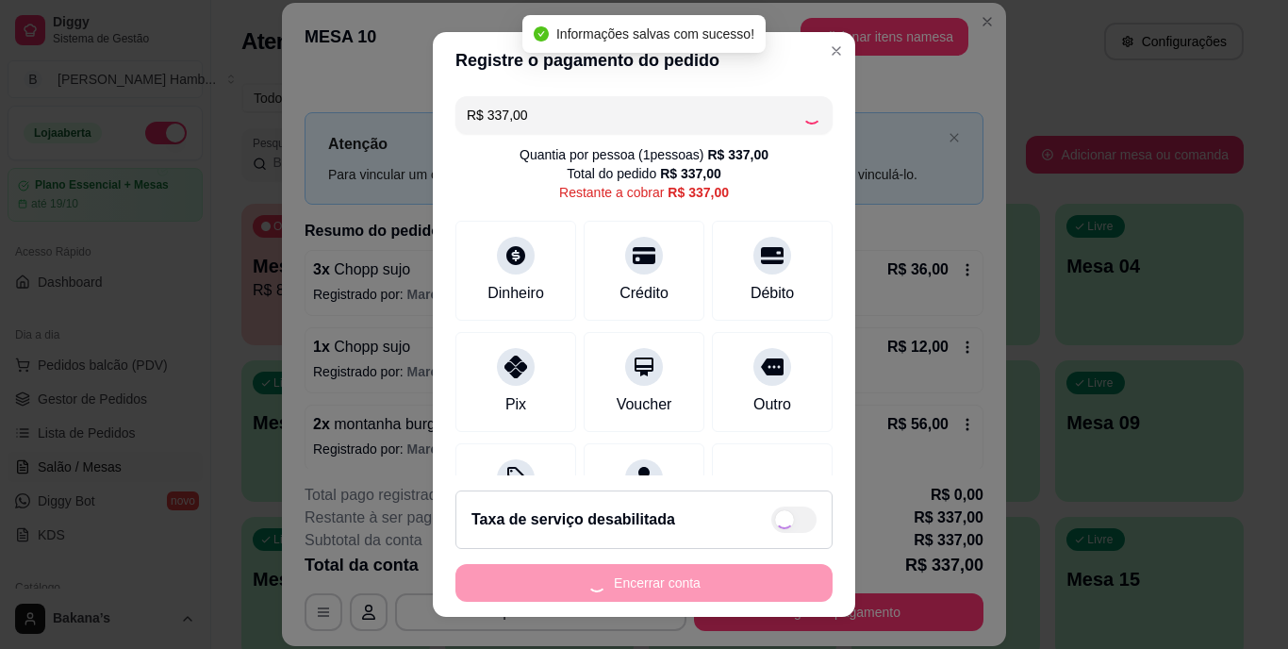
type input "R$ 0,00"
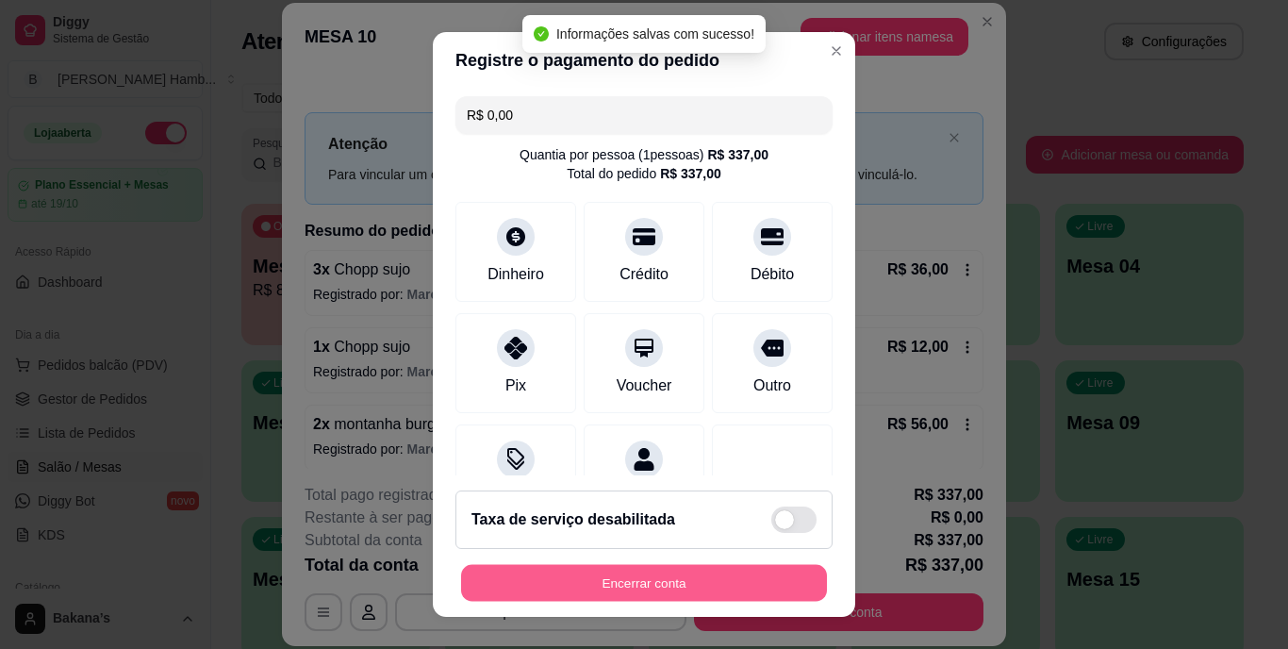
click at [730, 577] on button "Encerrar conta" at bounding box center [644, 582] width 366 height 37
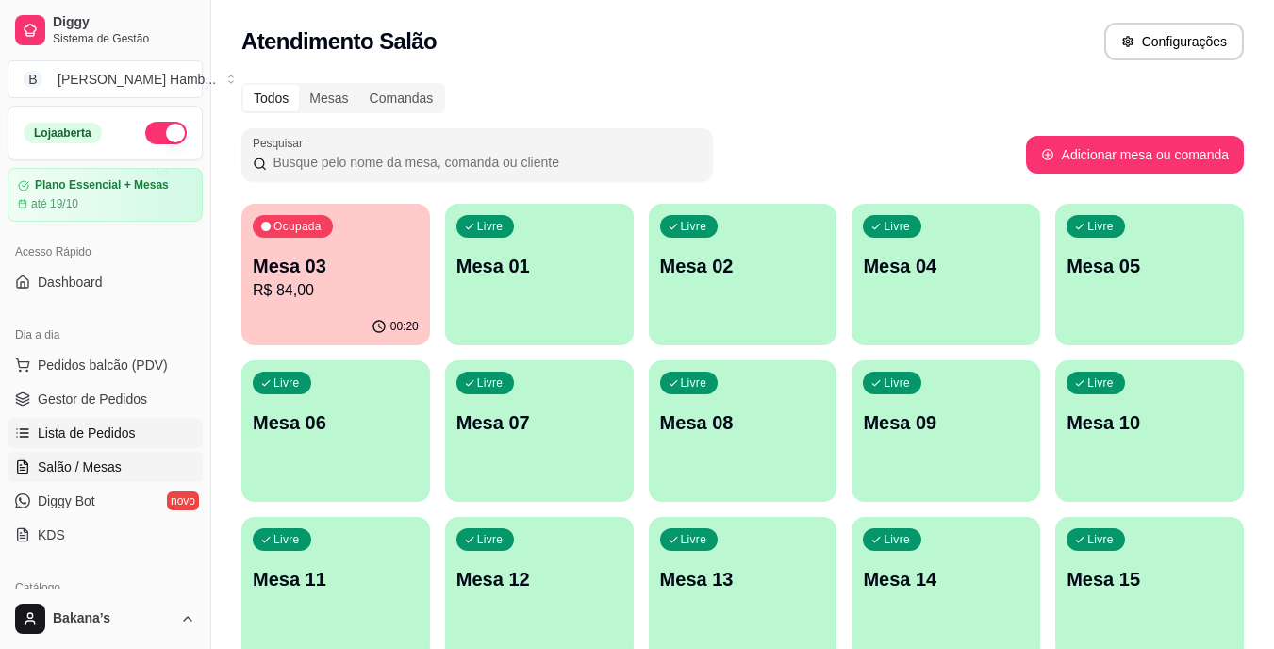
click at [85, 433] on span "Lista de Pedidos" at bounding box center [87, 432] width 98 height 19
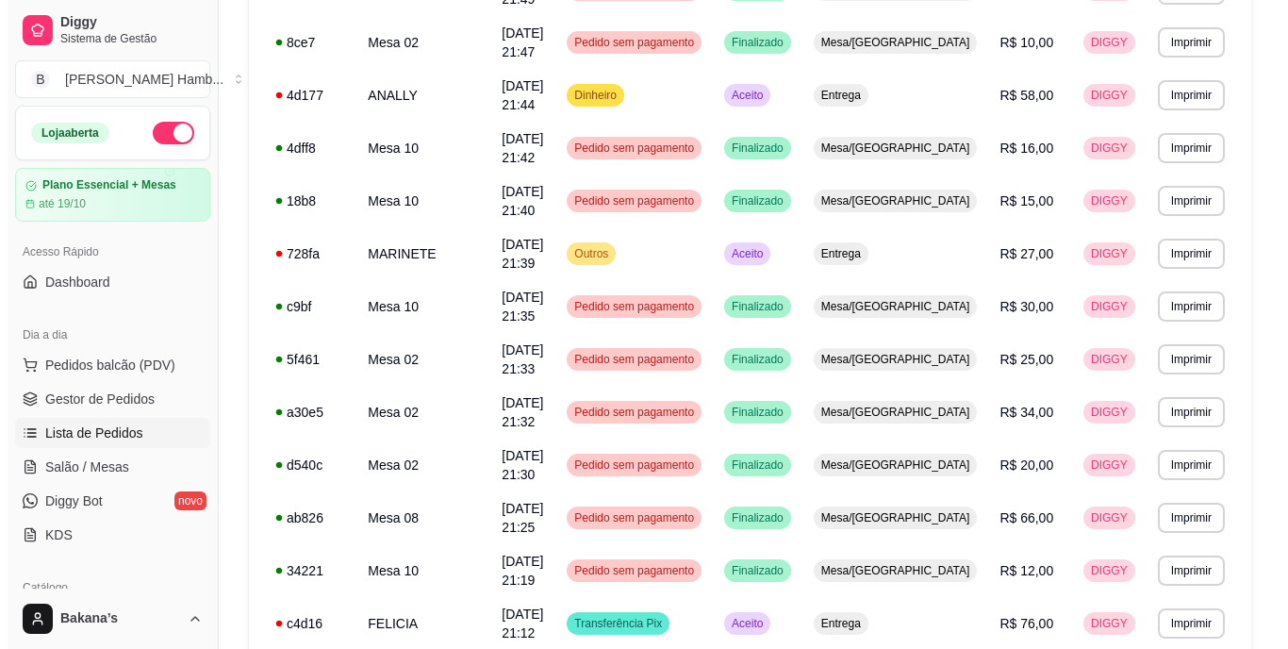
scroll to position [1344, 0]
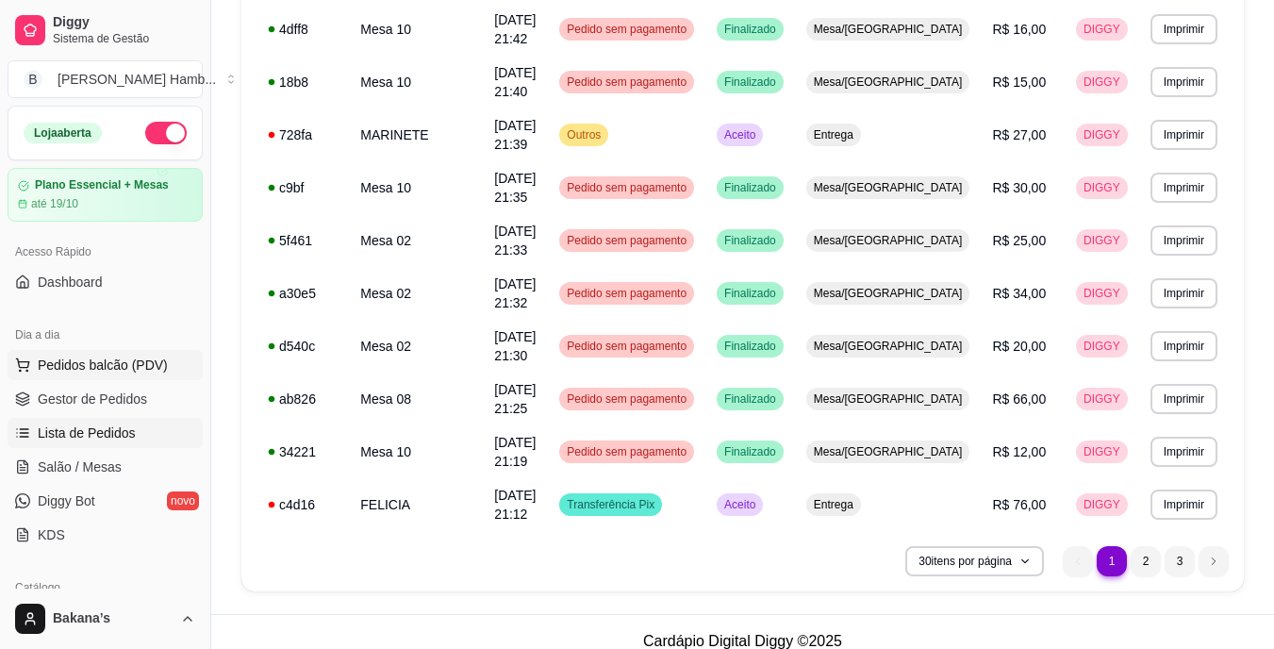
click at [88, 363] on span "Pedidos balcão (PDV)" at bounding box center [103, 364] width 130 height 19
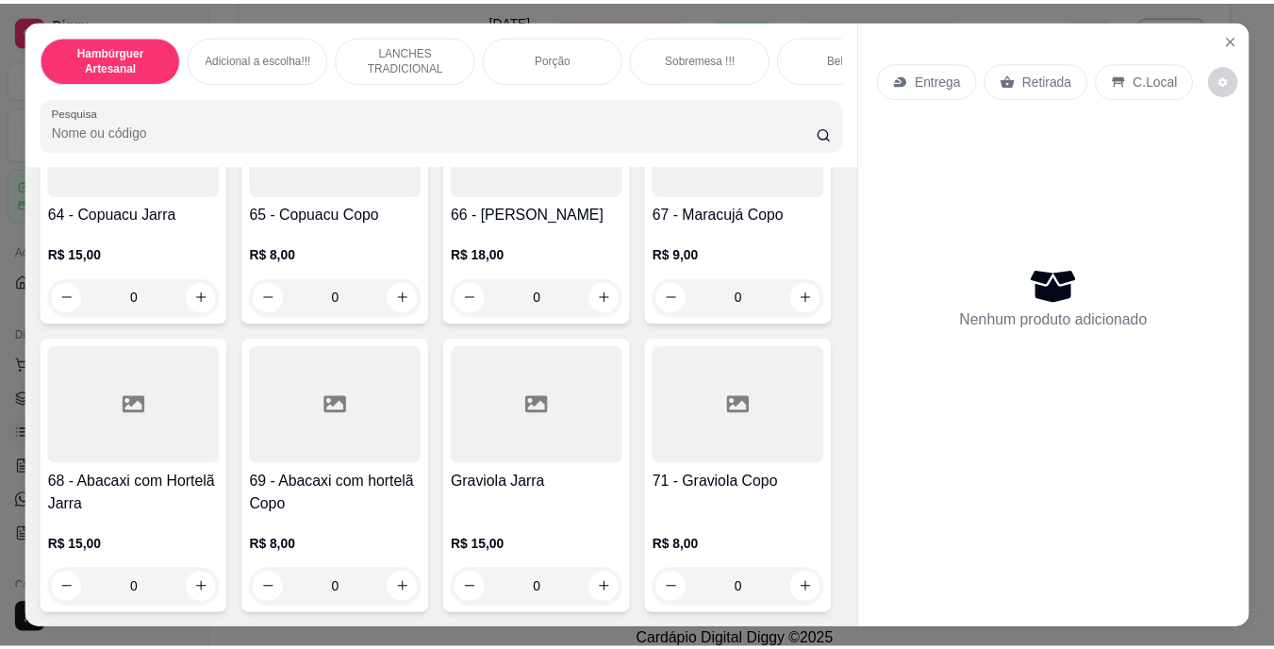
scroll to position [6127, 0]
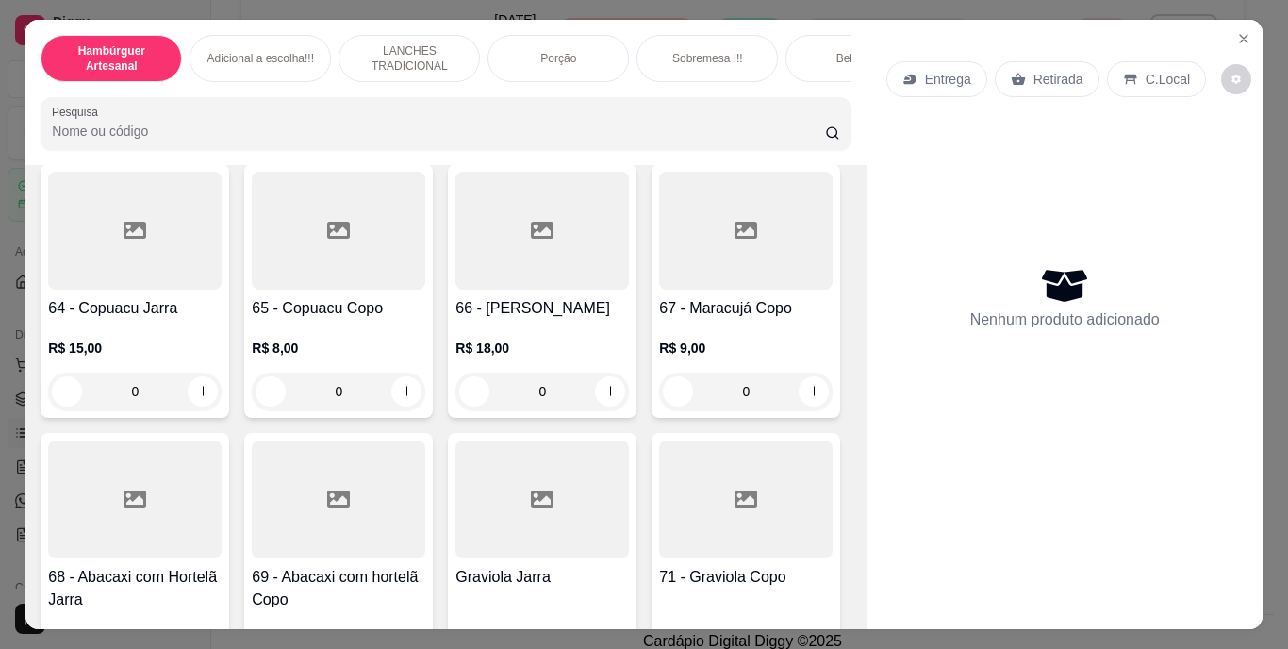
type input "1"
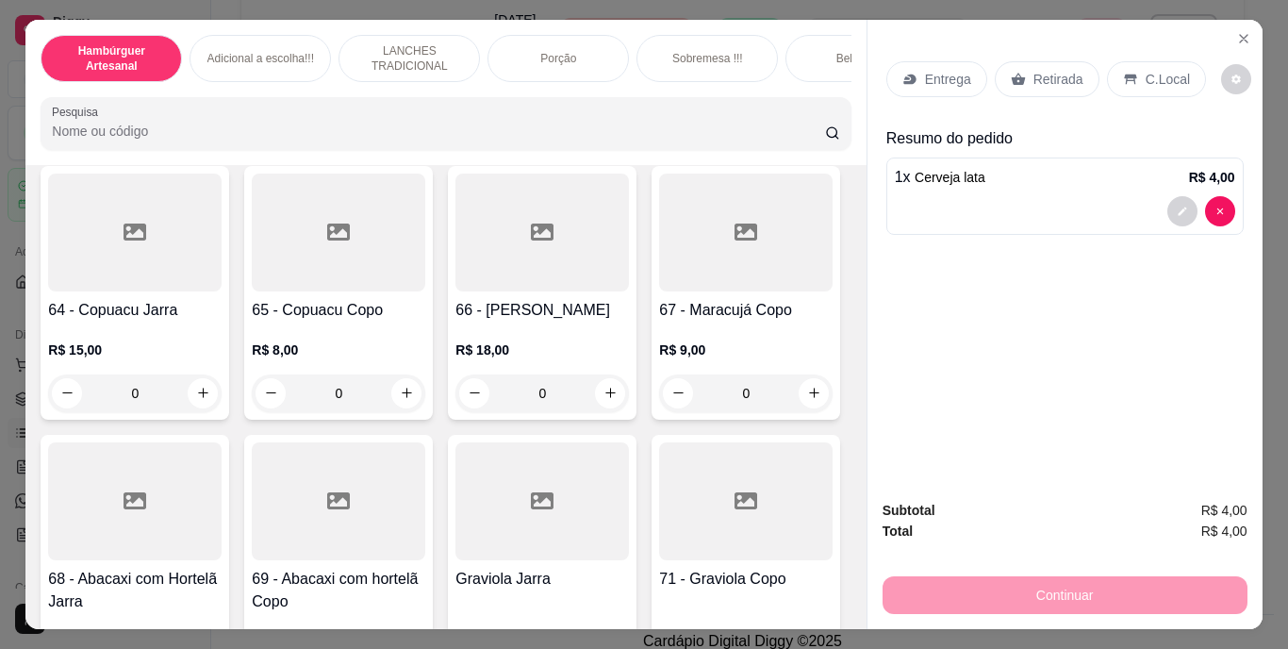
click at [1044, 74] on p "Retirada" at bounding box center [1058, 79] width 50 height 19
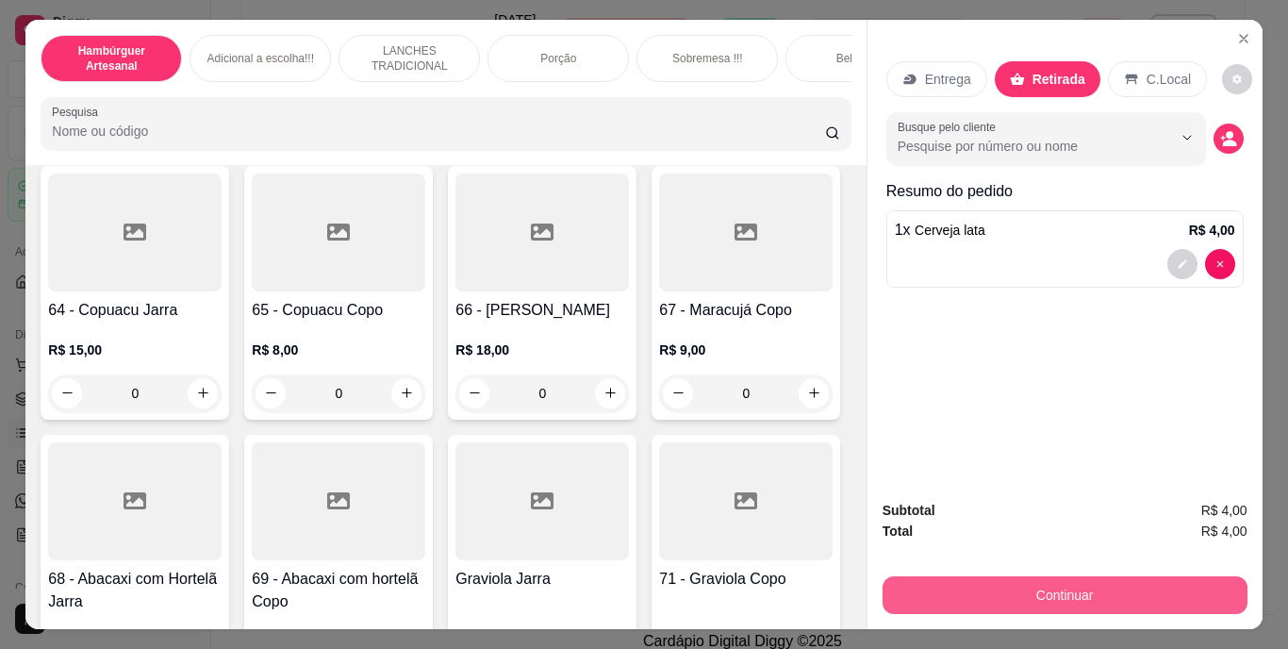
click at [1118, 585] on button "Continuar" at bounding box center [1064, 595] width 365 height 38
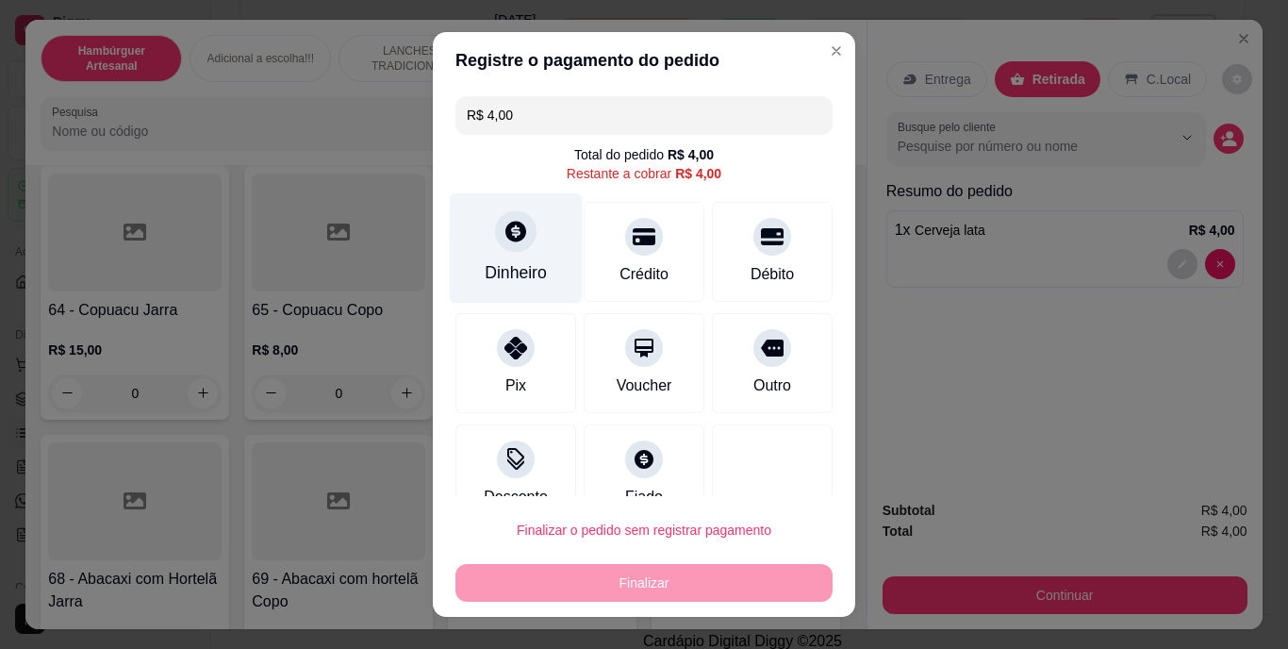
click at [481, 234] on div "Dinheiro" at bounding box center [516, 248] width 133 height 110
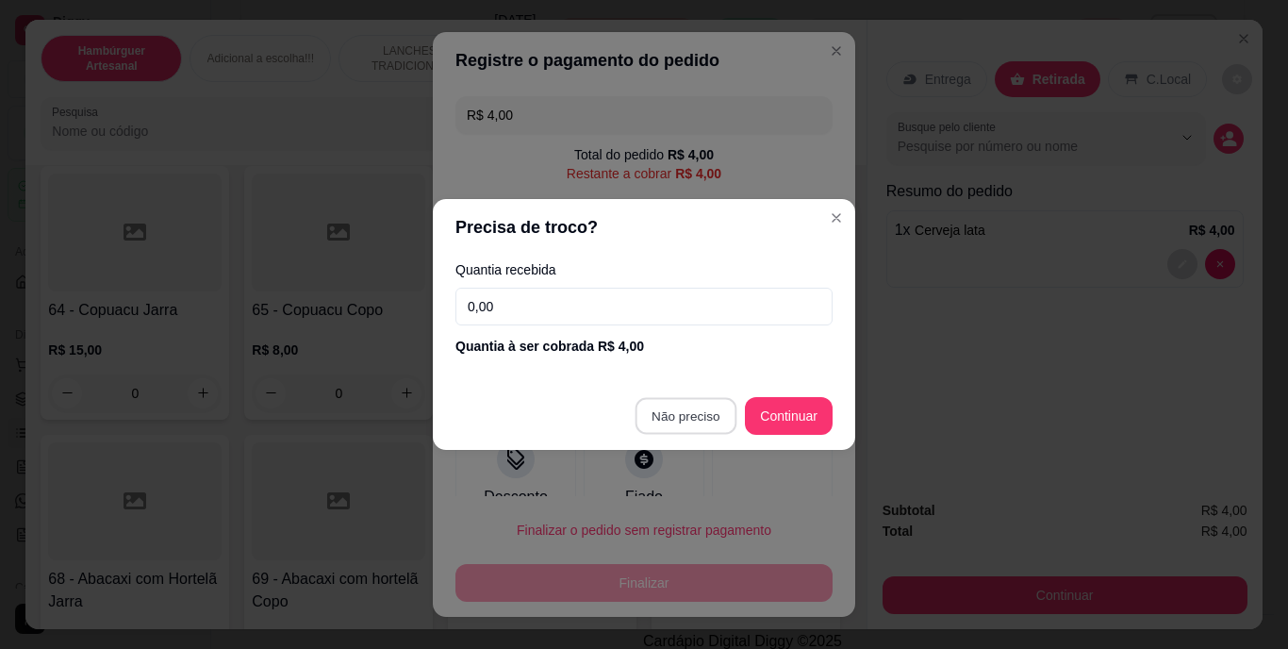
type input "R$ 0,00"
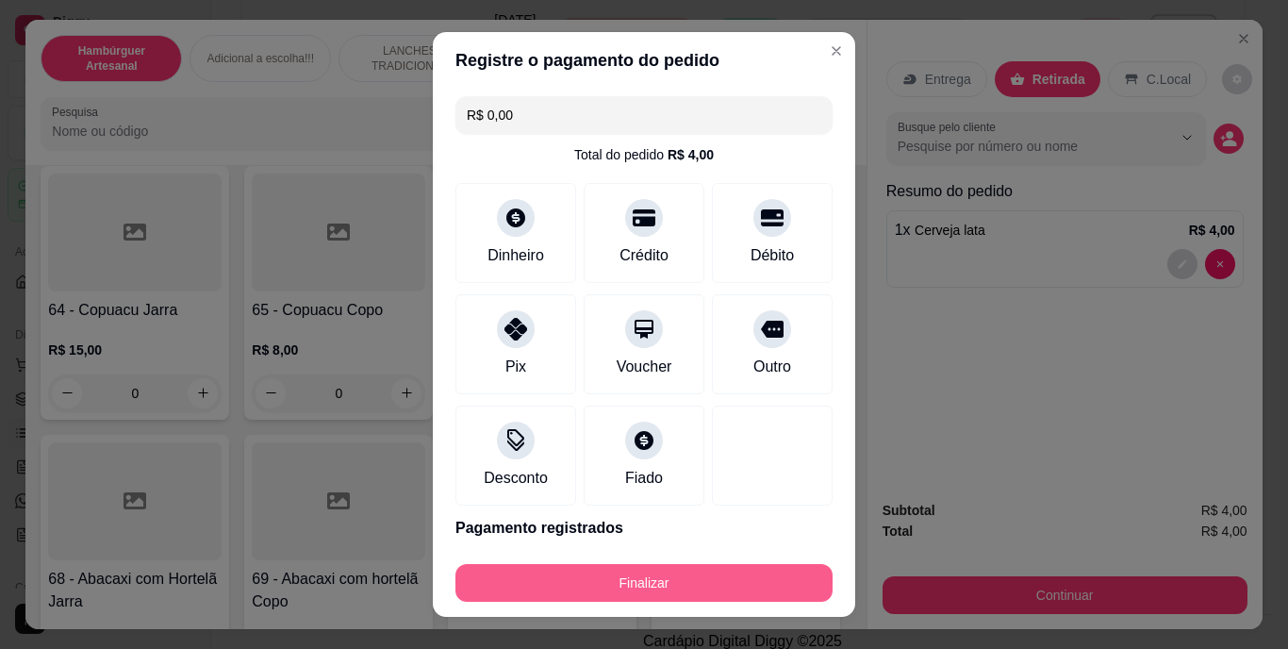
click at [714, 574] on button "Finalizar" at bounding box center [643, 583] width 377 height 38
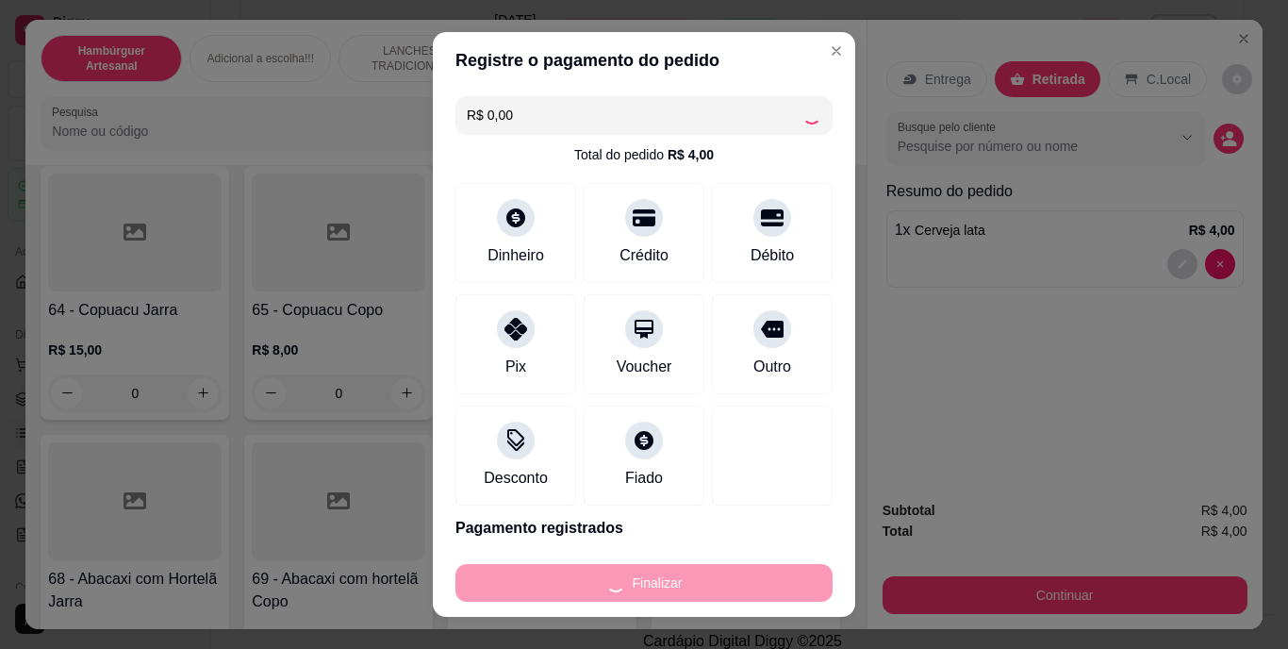
type input "0"
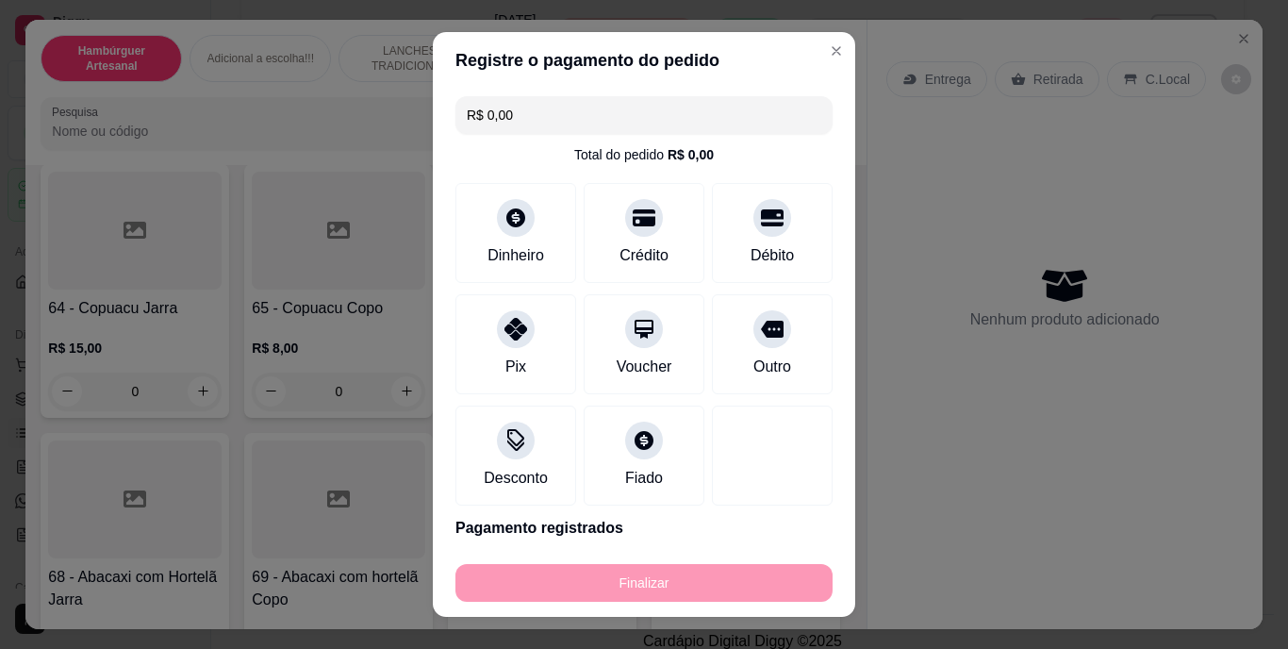
type input "-R$ 4,00"
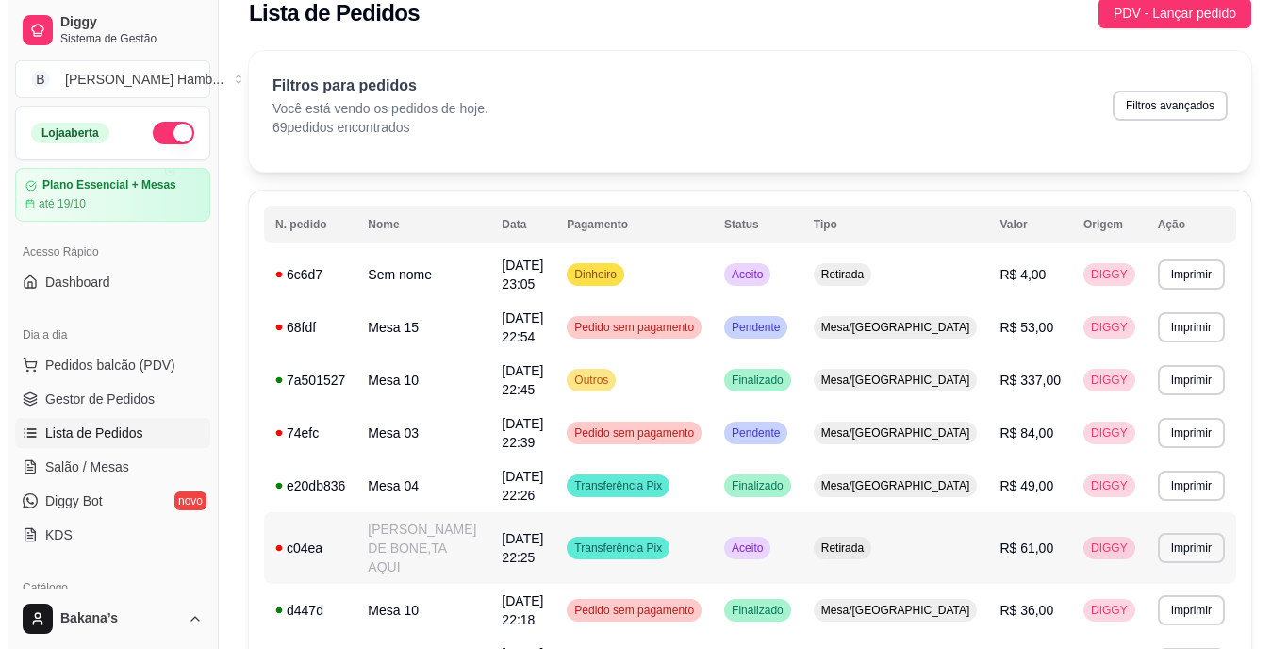
scroll to position [119, 0]
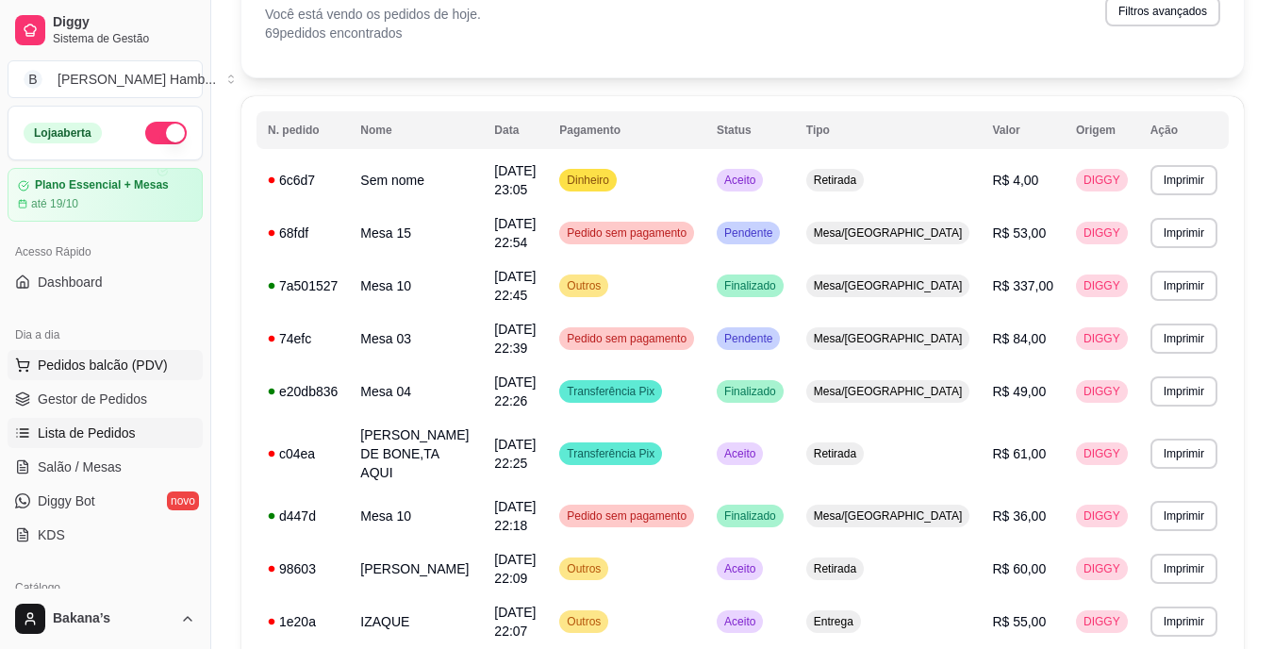
click at [179, 370] on button "Pedidos balcão (PDV)" at bounding box center [105, 365] width 195 height 30
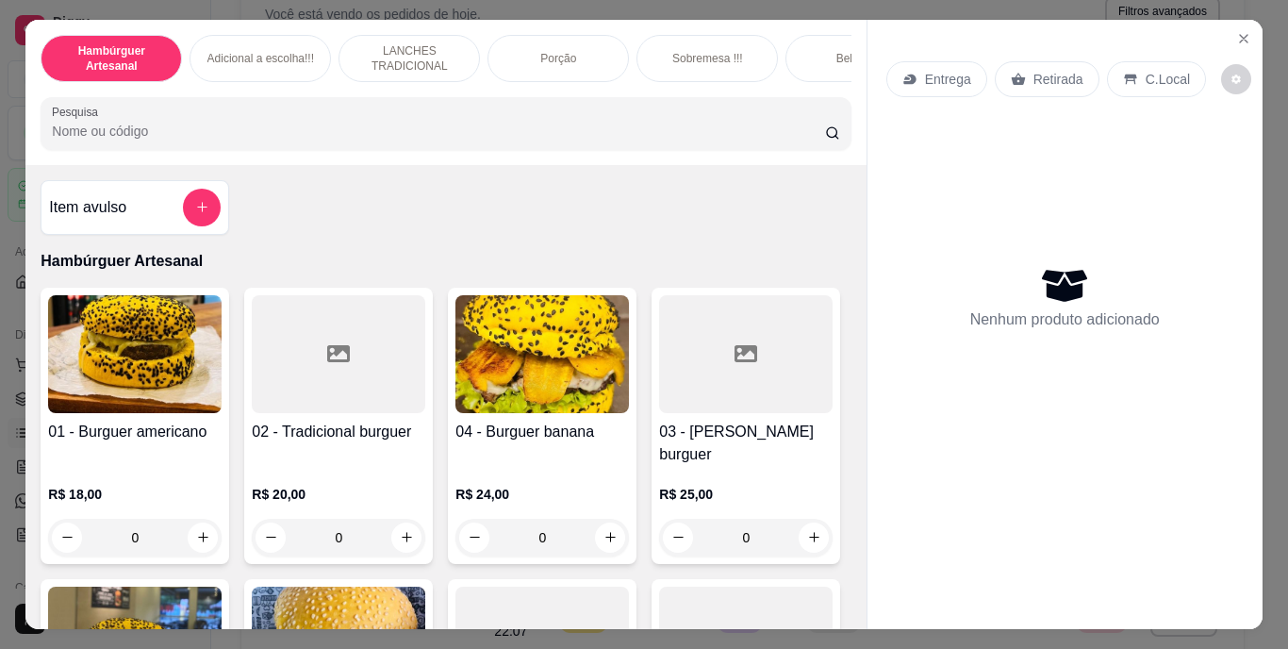
drag, startPoint x: 179, startPoint y: 370, endPoint x: 126, endPoint y: 369, distance: 52.8
click at [126, 369] on img at bounding box center [134, 354] width 173 height 118
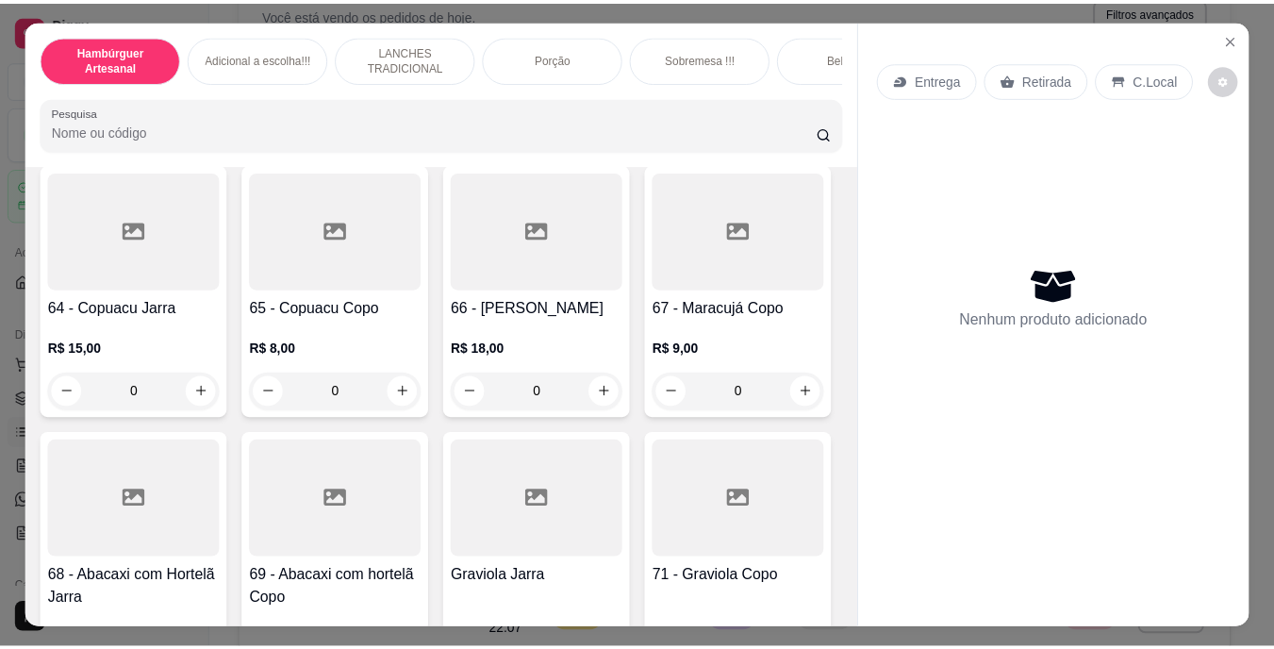
scroll to position [5939, 0]
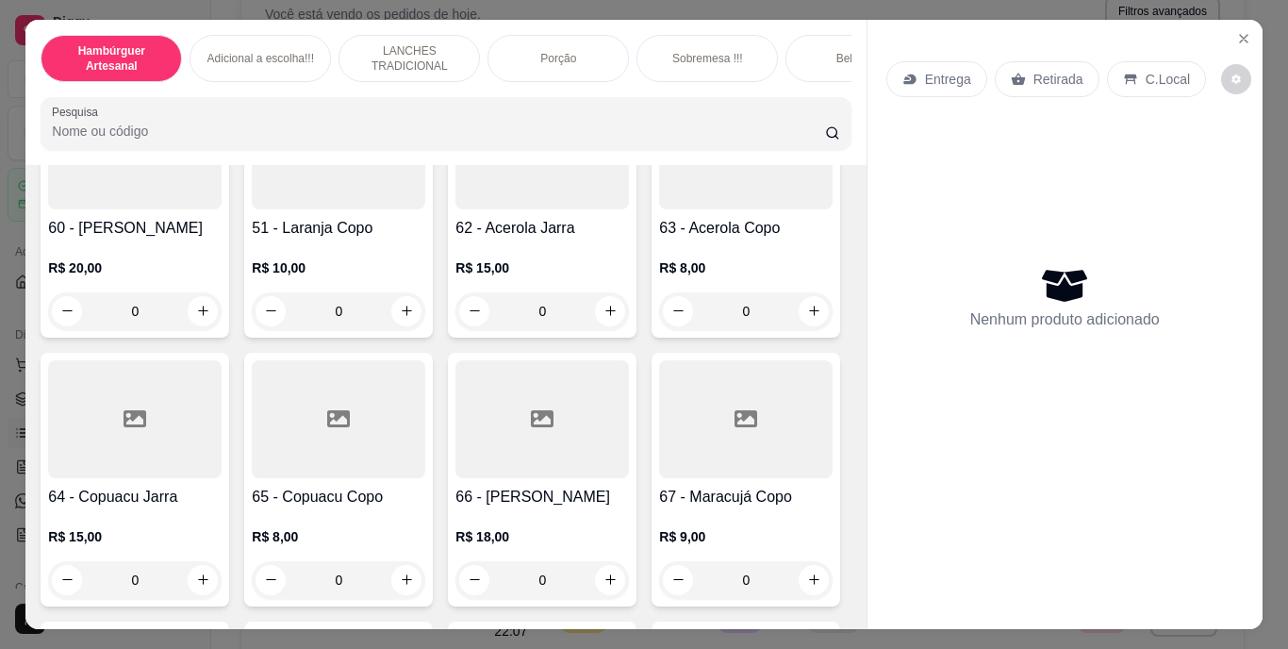
type input "2"
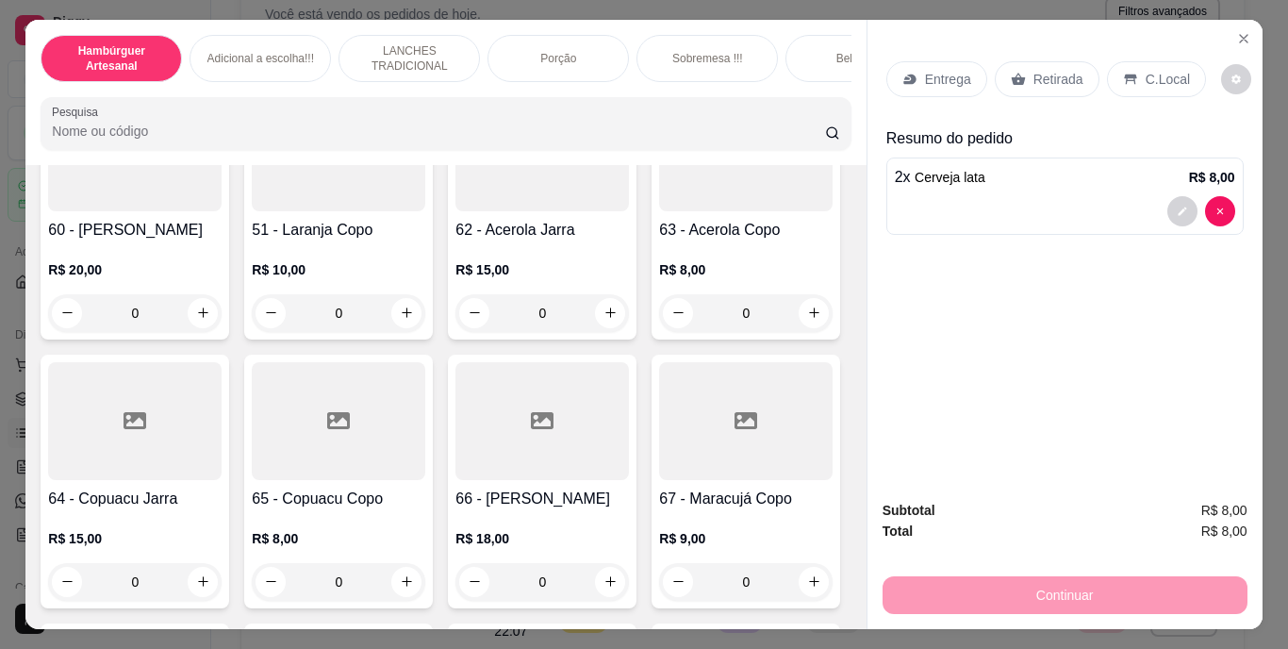
click at [1011, 72] on icon at bounding box center [1018, 79] width 15 height 15
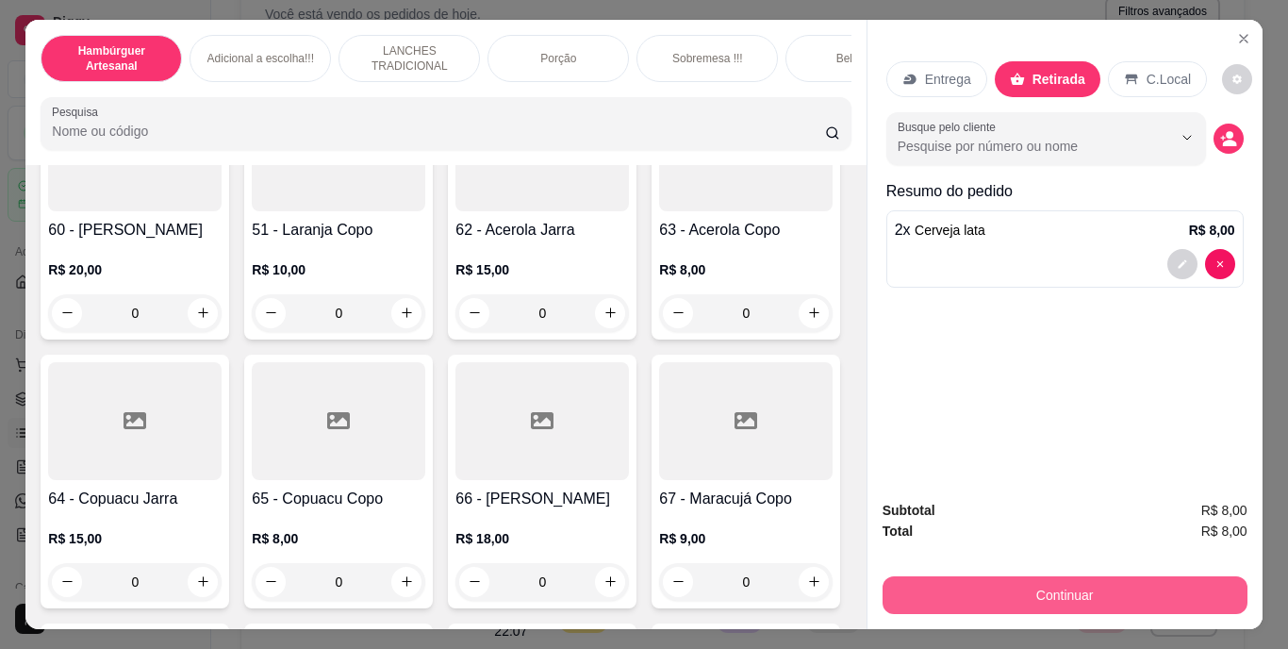
click at [931, 571] on div "Continuar" at bounding box center [1064, 592] width 365 height 42
click at [1079, 595] on button "Continuar" at bounding box center [1064, 595] width 365 height 38
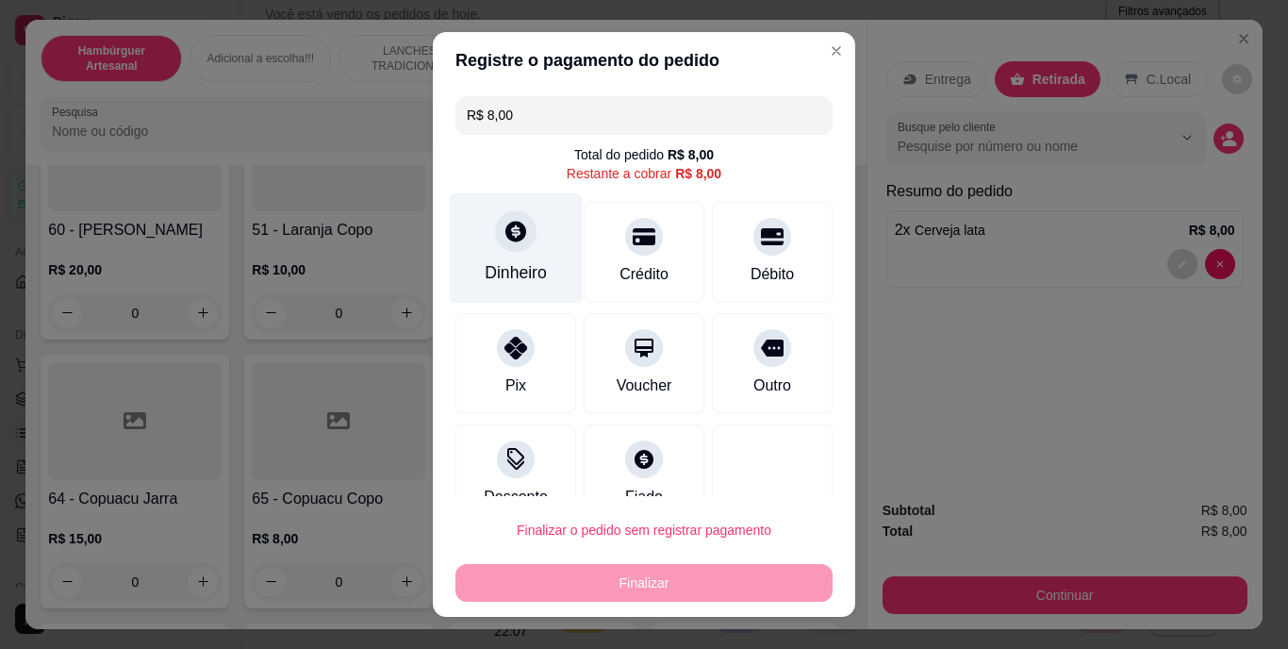
click at [485, 261] on div "Dinheiro" at bounding box center [516, 273] width 62 height 25
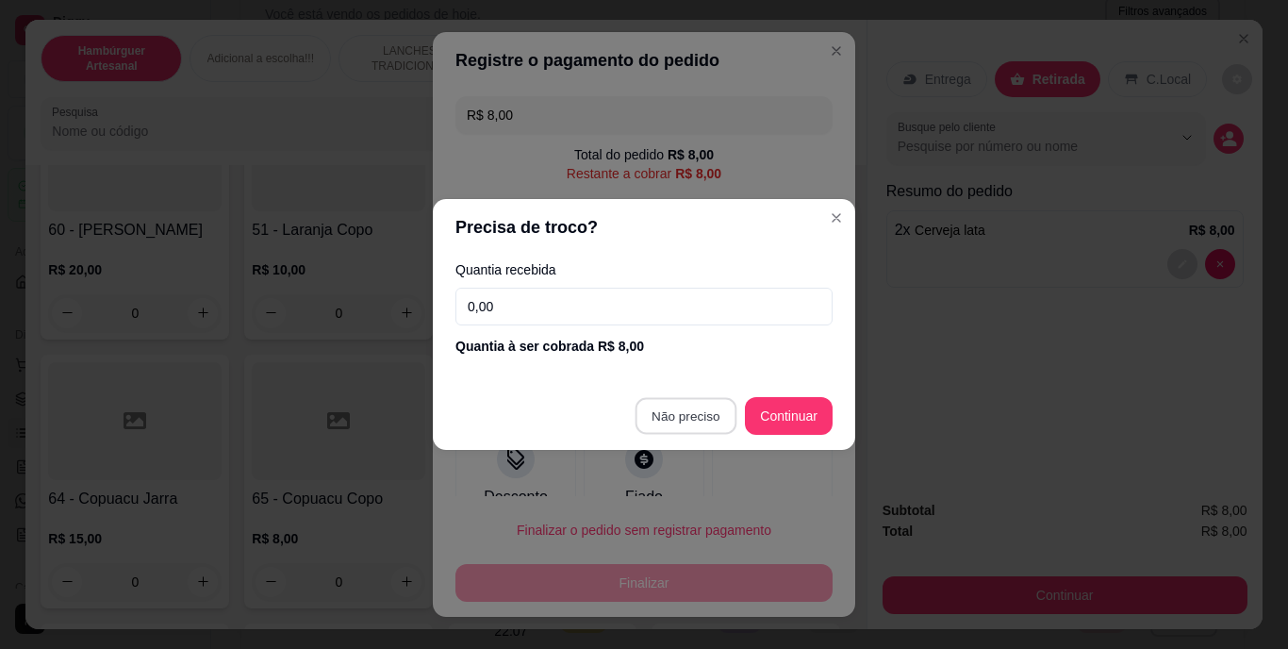
type input "R$ 0,00"
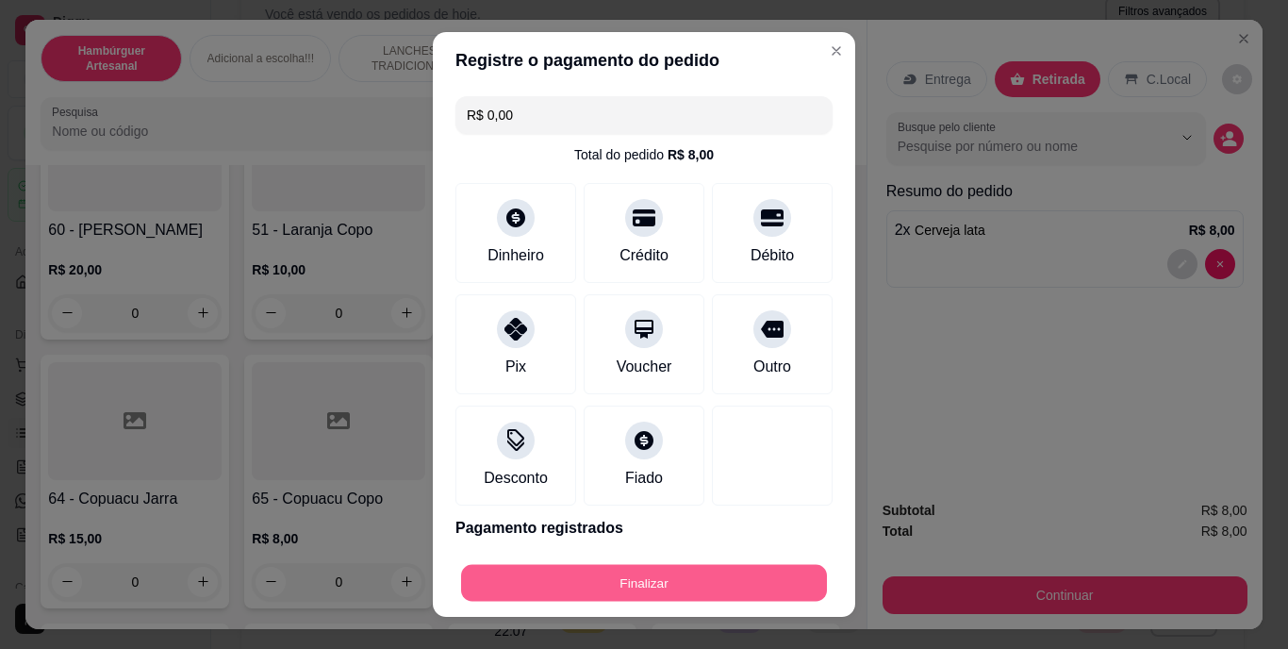
click at [699, 578] on button "Finalizar" at bounding box center [644, 582] width 366 height 37
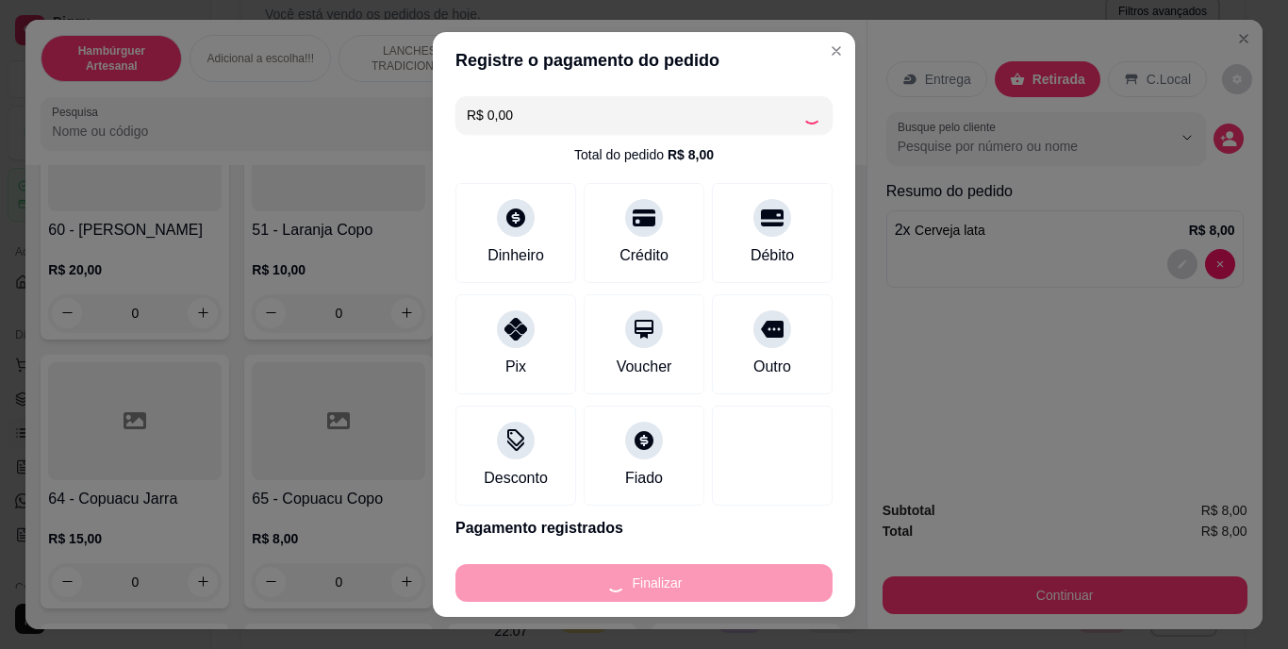
type input "0"
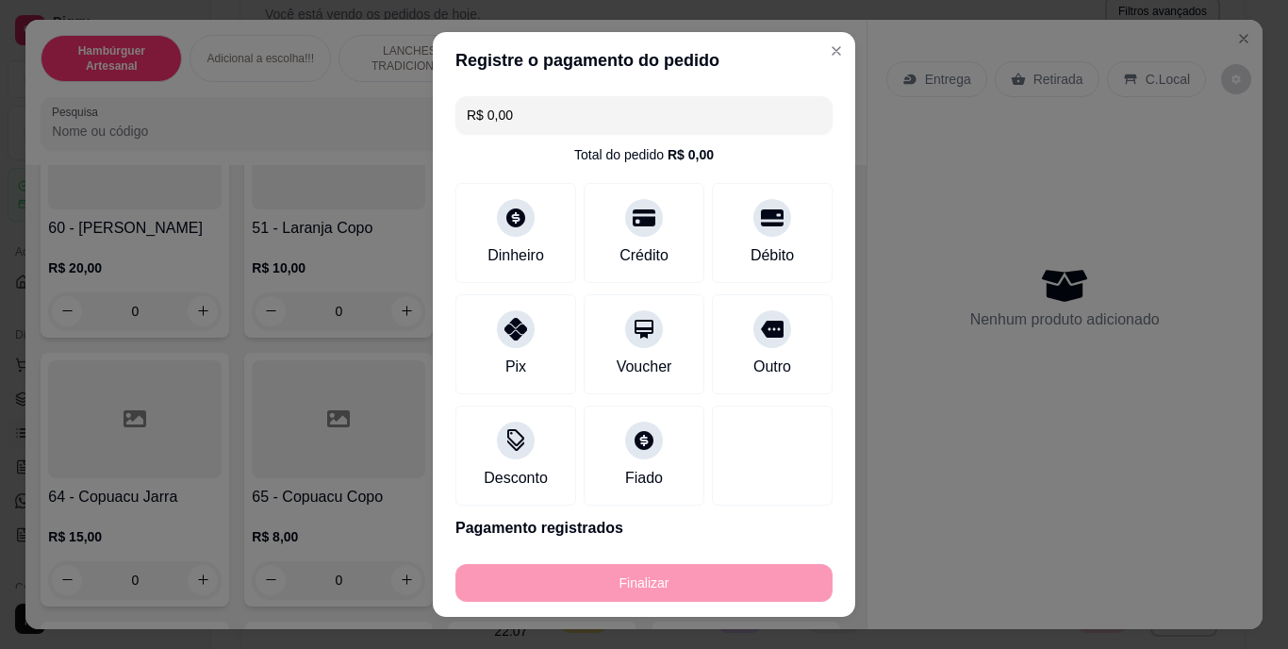
type input "-R$ 8,00"
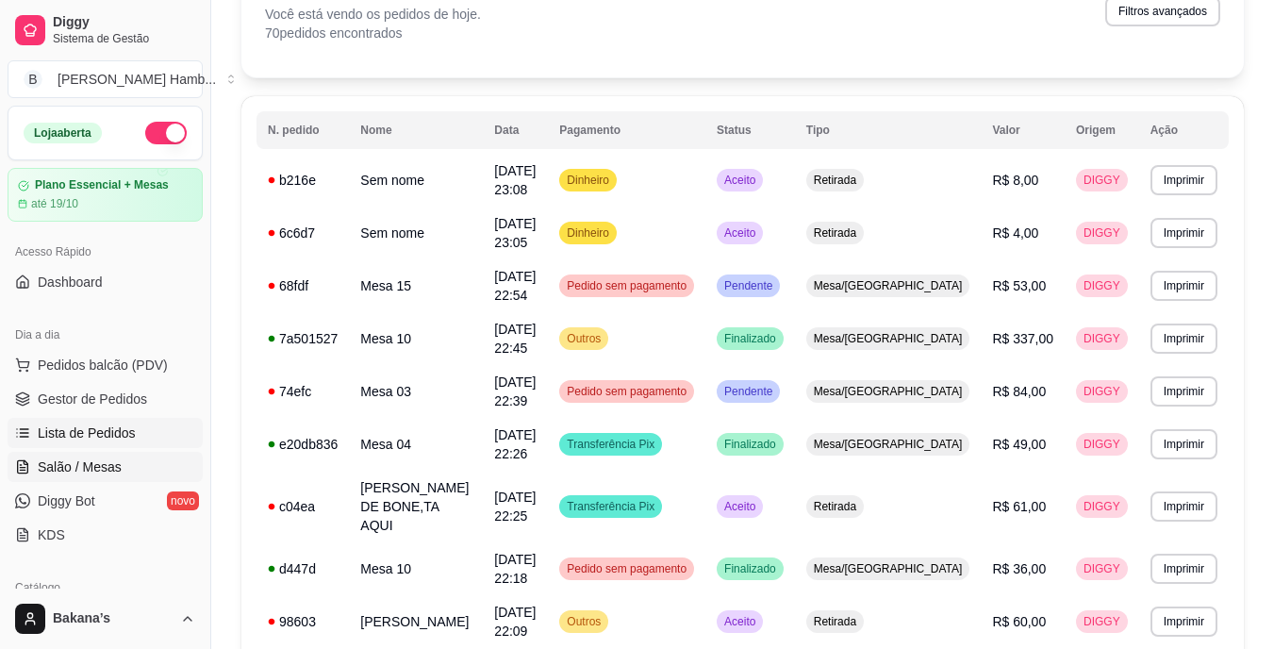
click at [140, 466] on link "Salão / Mesas" at bounding box center [105, 467] width 195 height 30
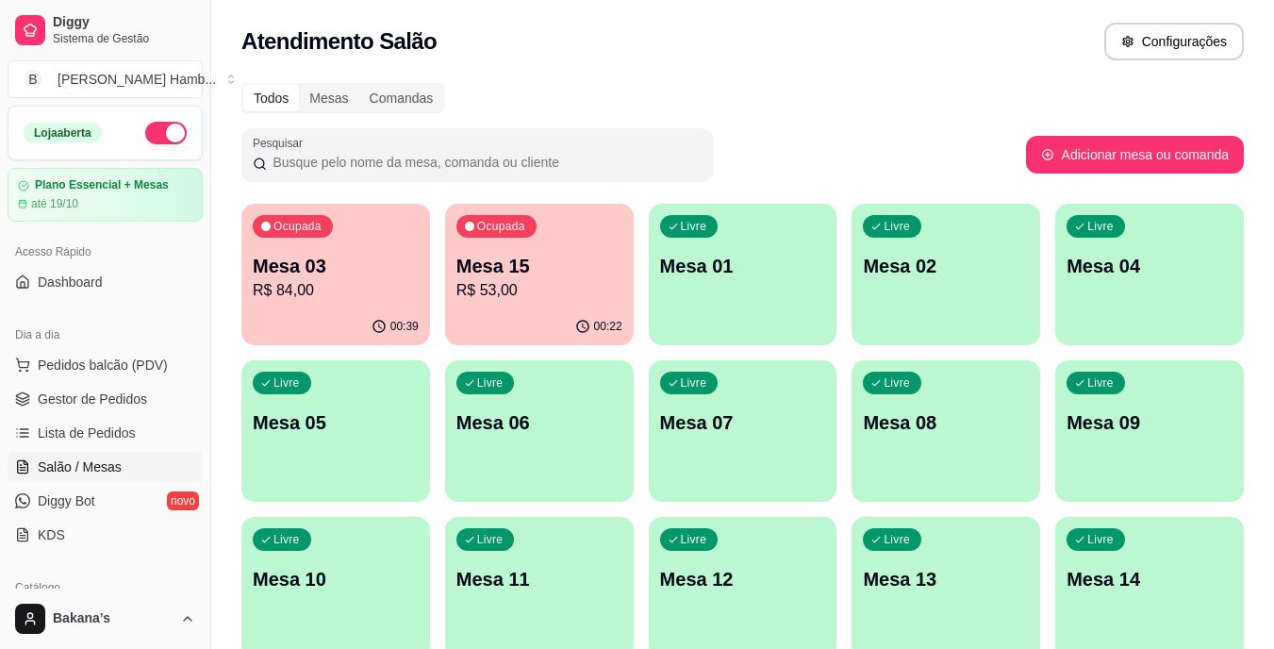
click at [317, 269] on p "Mesa 03" at bounding box center [336, 266] width 166 height 26
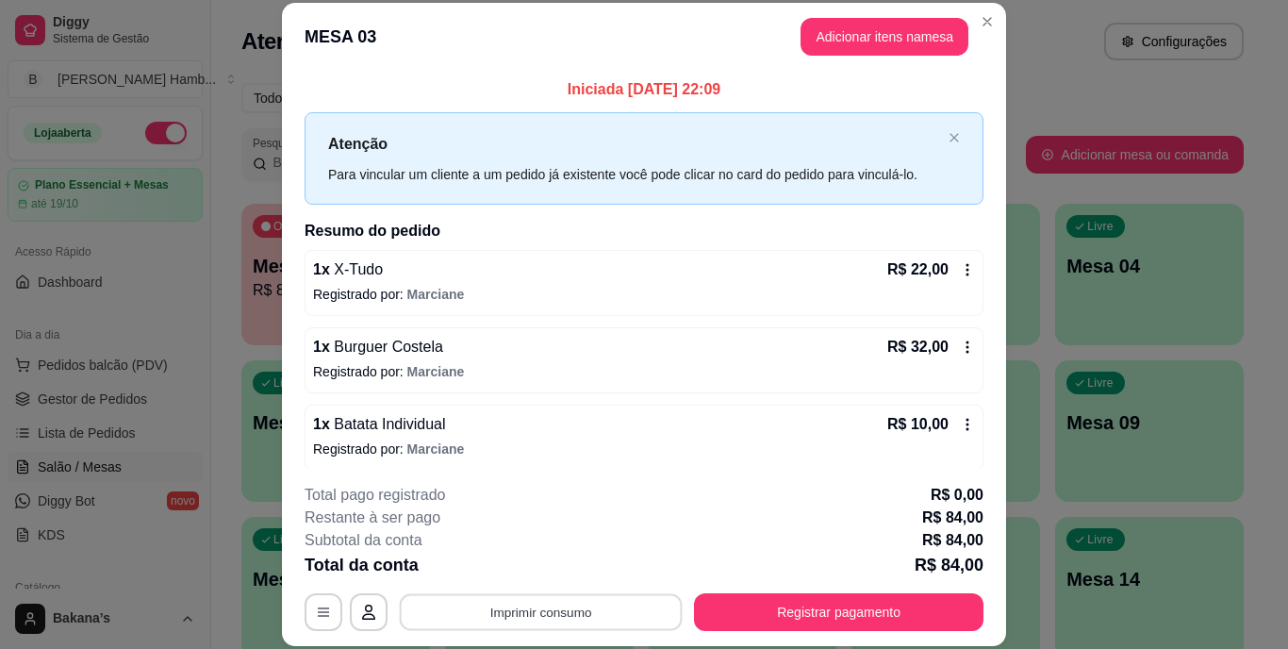
click at [531, 613] on button "Imprimir consumo" at bounding box center [541, 611] width 283 height 37
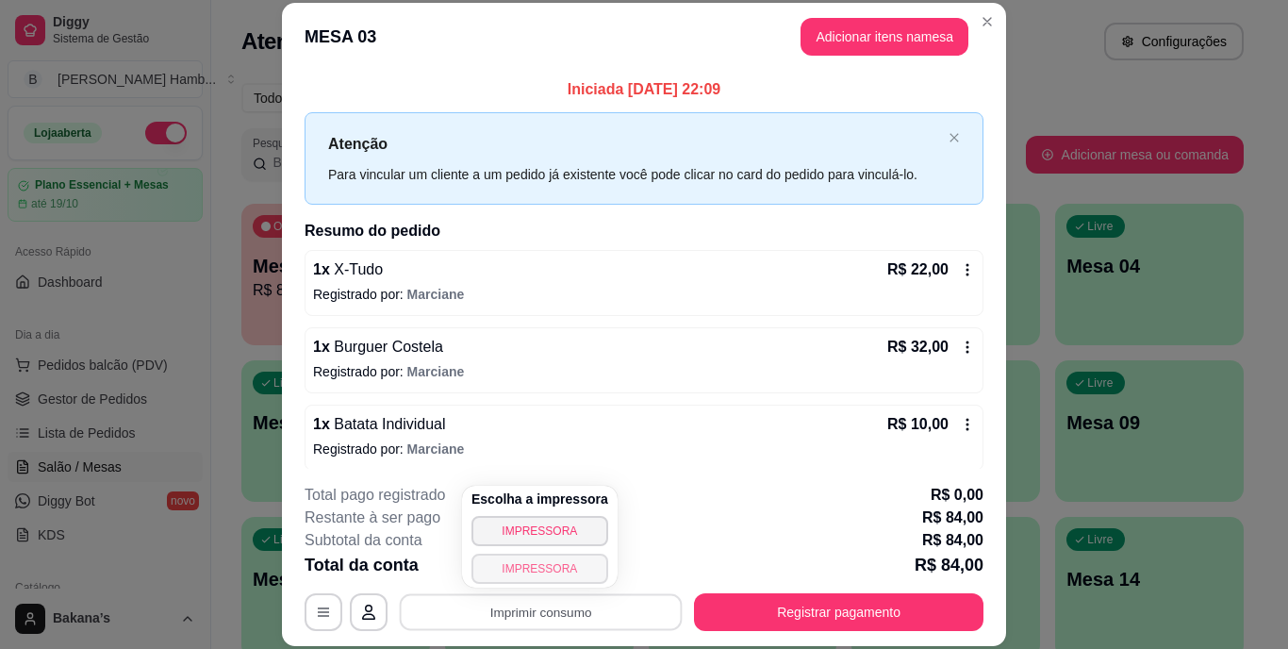
click at [553, 558] on button "IMPRESSORA" at bounding box center [539, 568] width 137 height 30
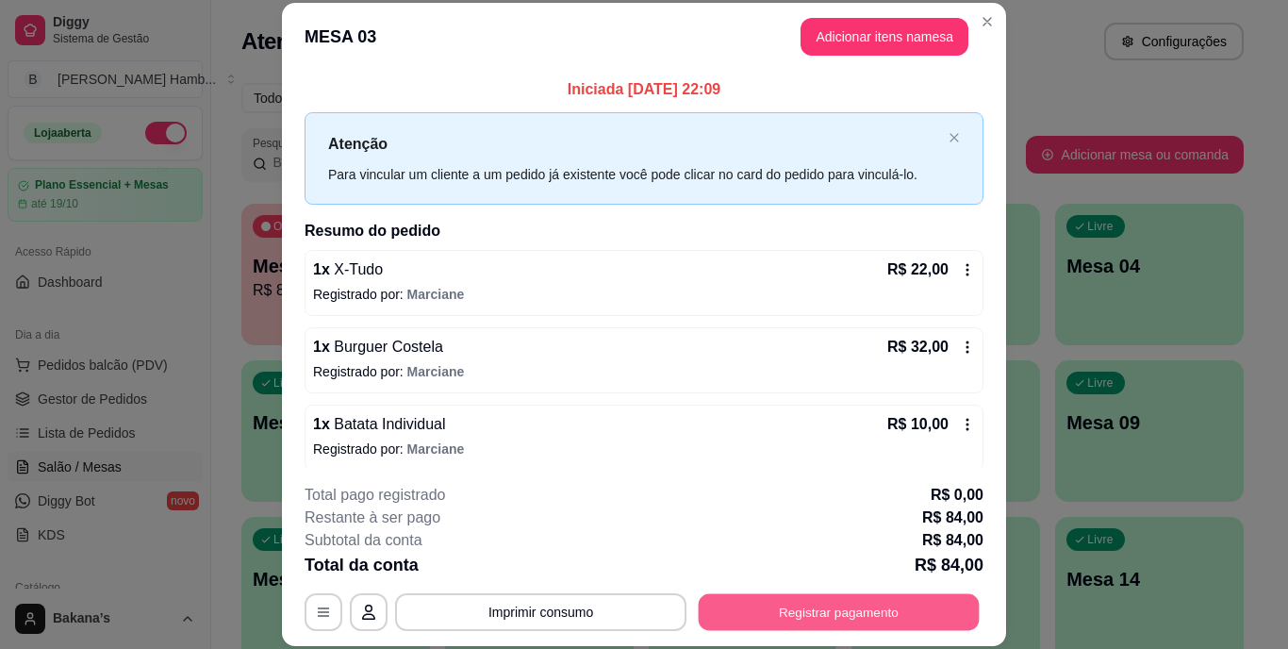
click at [972, 611] on button "Registrar pagamento" at bounding box center [839, 611] width 281 height 37
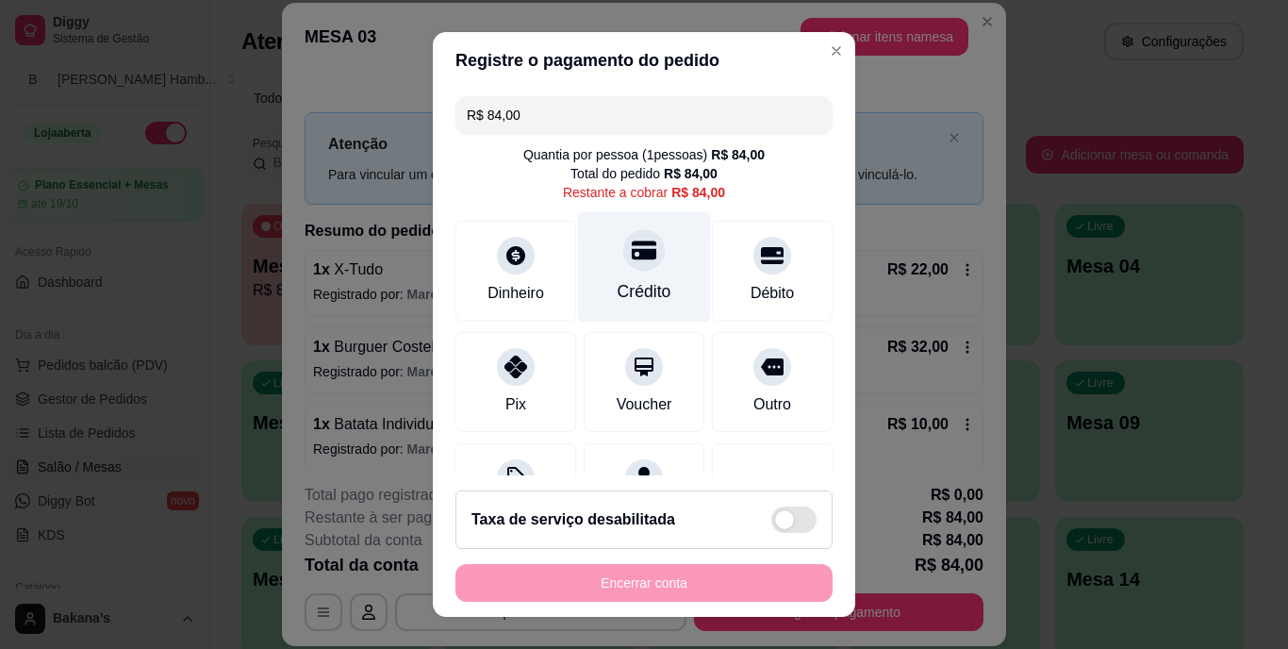
click at [630, 295] on div "Crédito" at bounding box center [644, 292] width 54 height 25
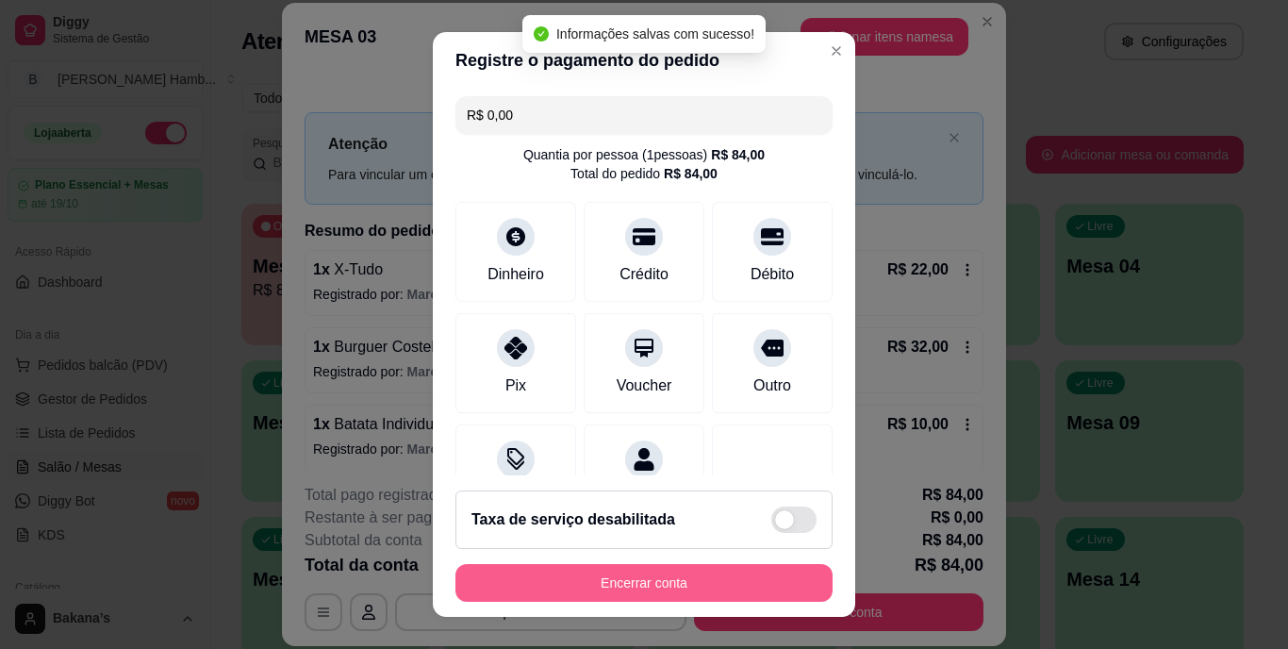
type input "R$ 0,00"
click at [686, 567] on button "Encerrar conta" at bounding box center [643, 583] width 377 height 38
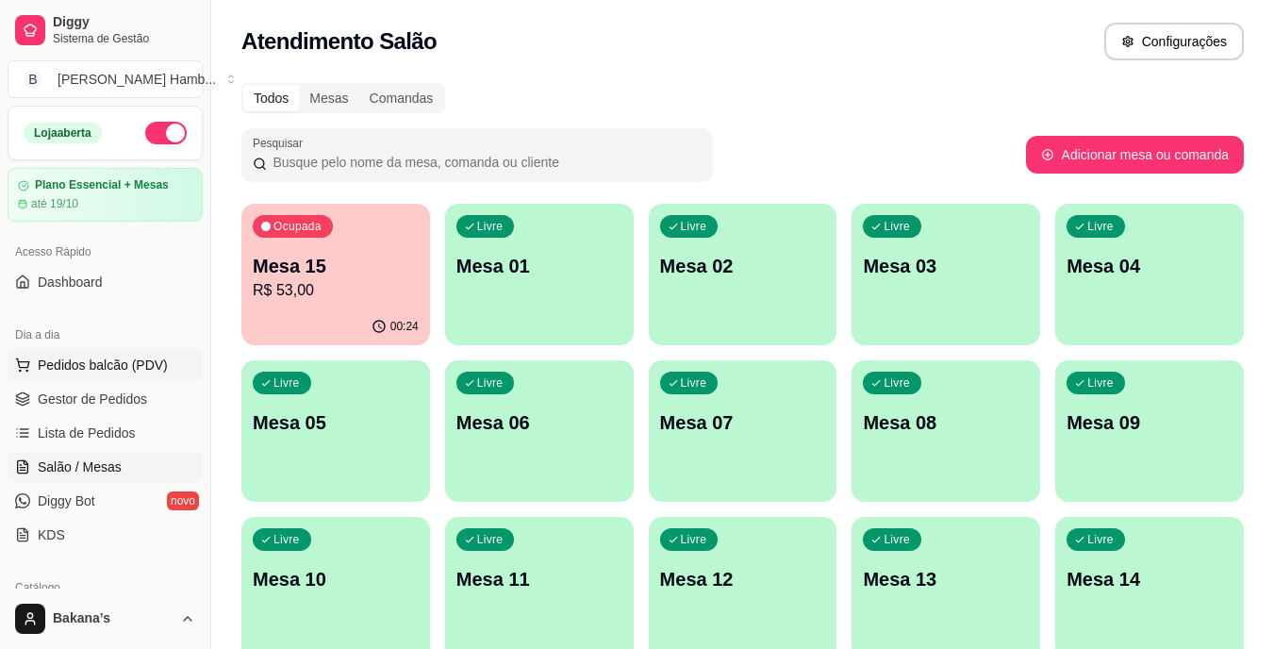
click at [131, 361] on span "Pedidos balcão (PDV)" at bounding box center [103, 364] width 130 height 19
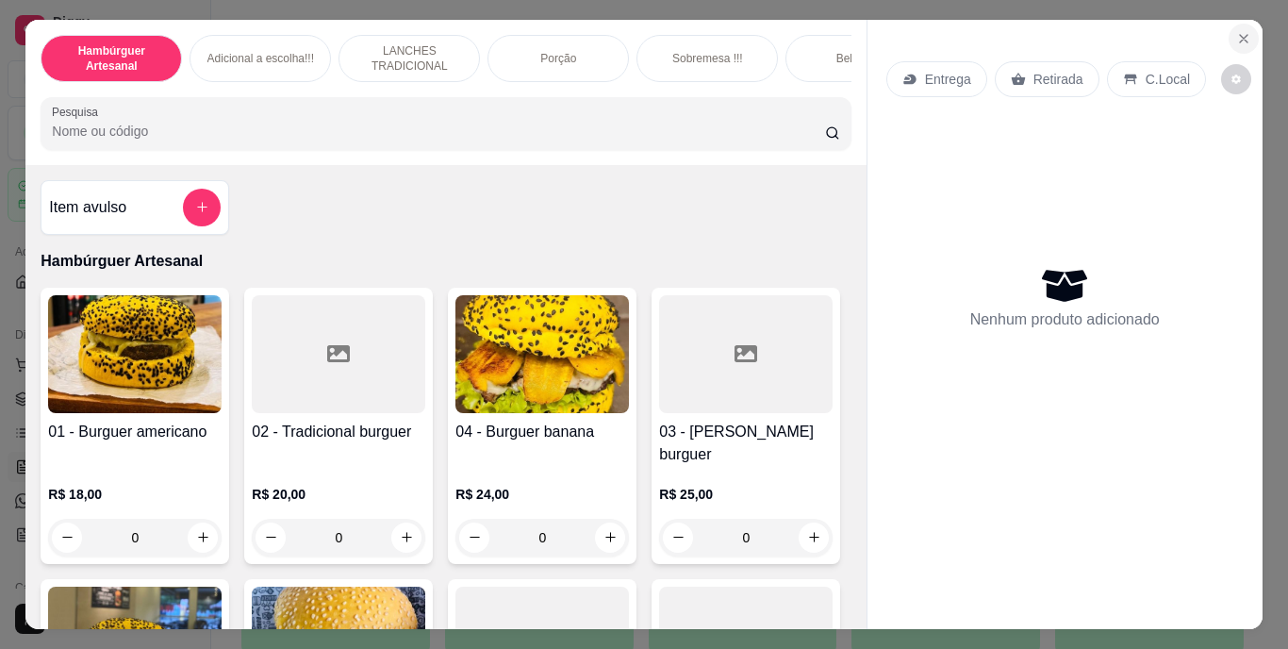
click at [1236, 31] on icon "Close" at bounding box center [1243, 38] width 15 height 15
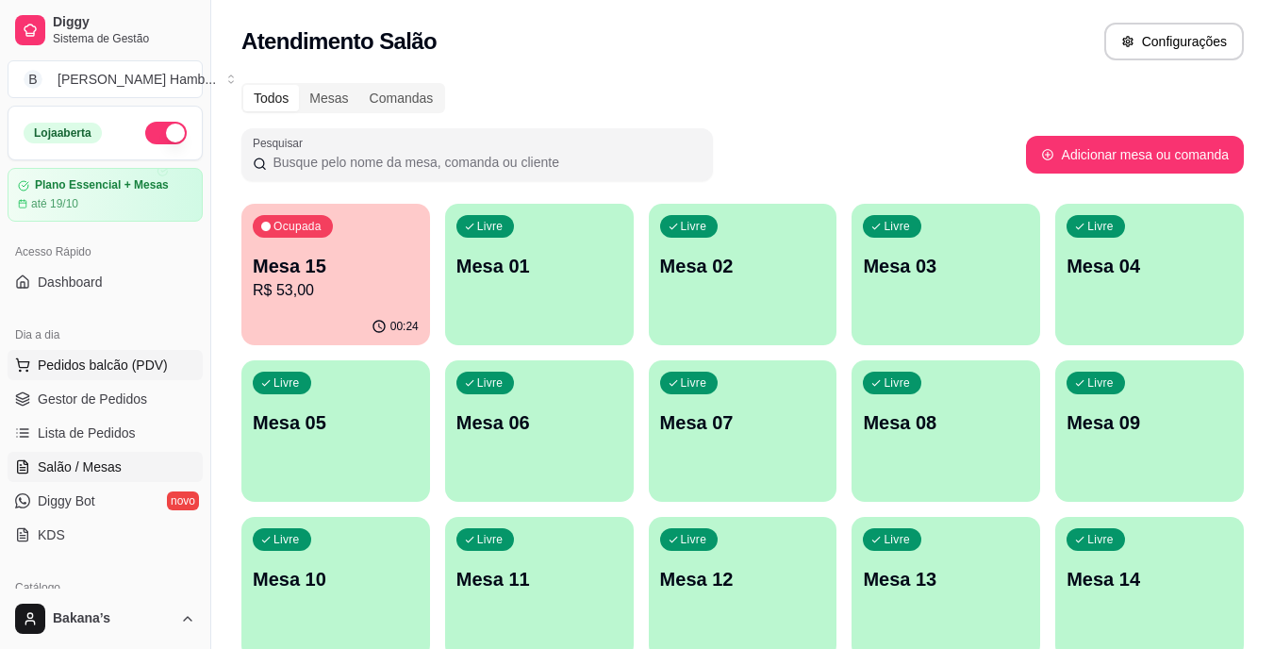
click at [172, 358] on button "Pedidos balcão (PDV)" at bounding box center [105, 365] width 195 height 30
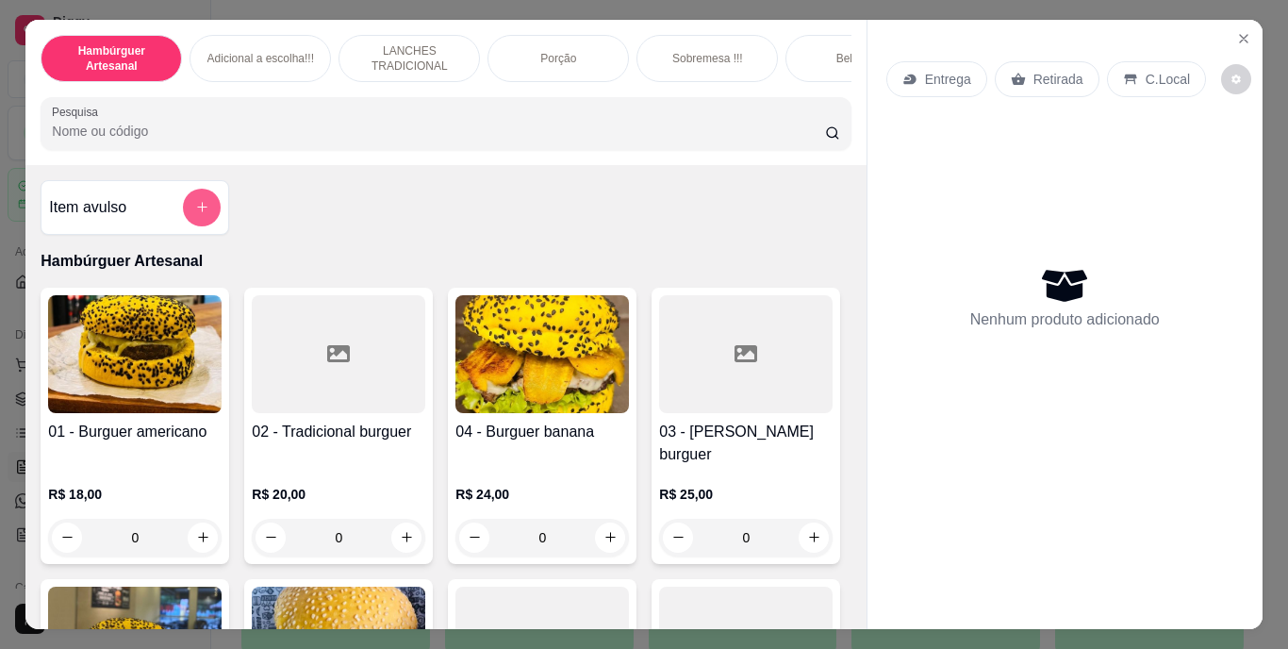
click at [198, 207] on icon "add-separate-item" at bounding box center [202, 207] width 14 height 14
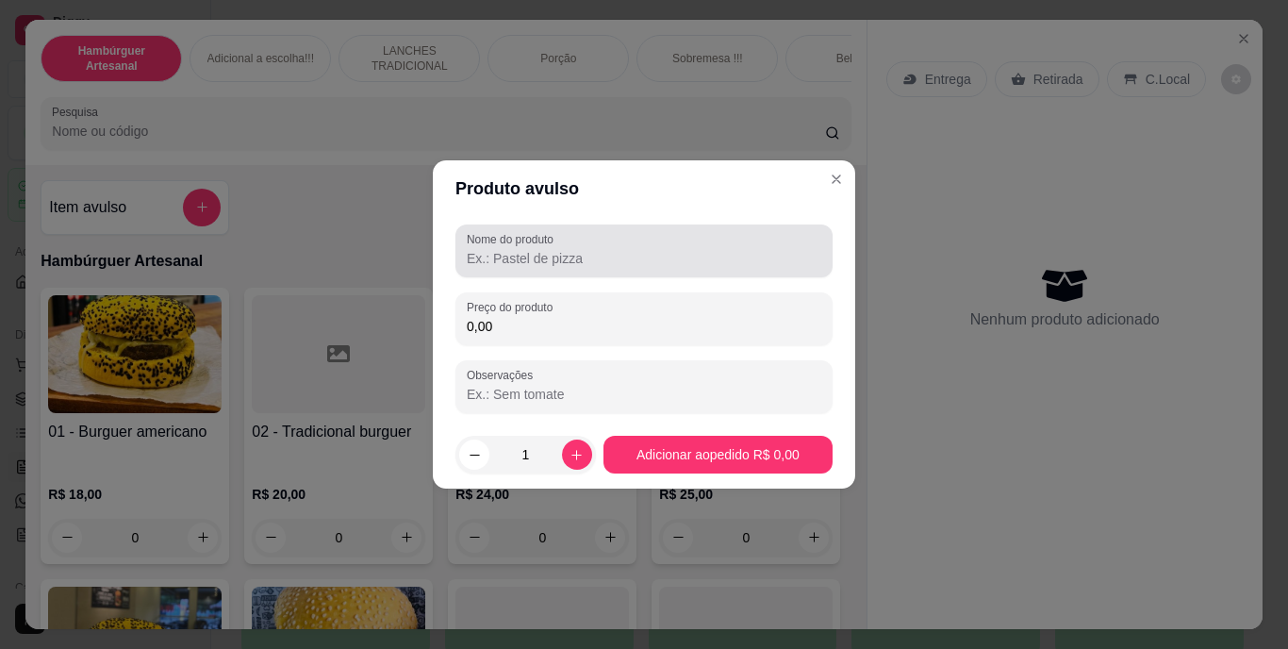
click at [600, 253] on input "Nome do produto" at bounding box center [644, 258] width 354 height 19
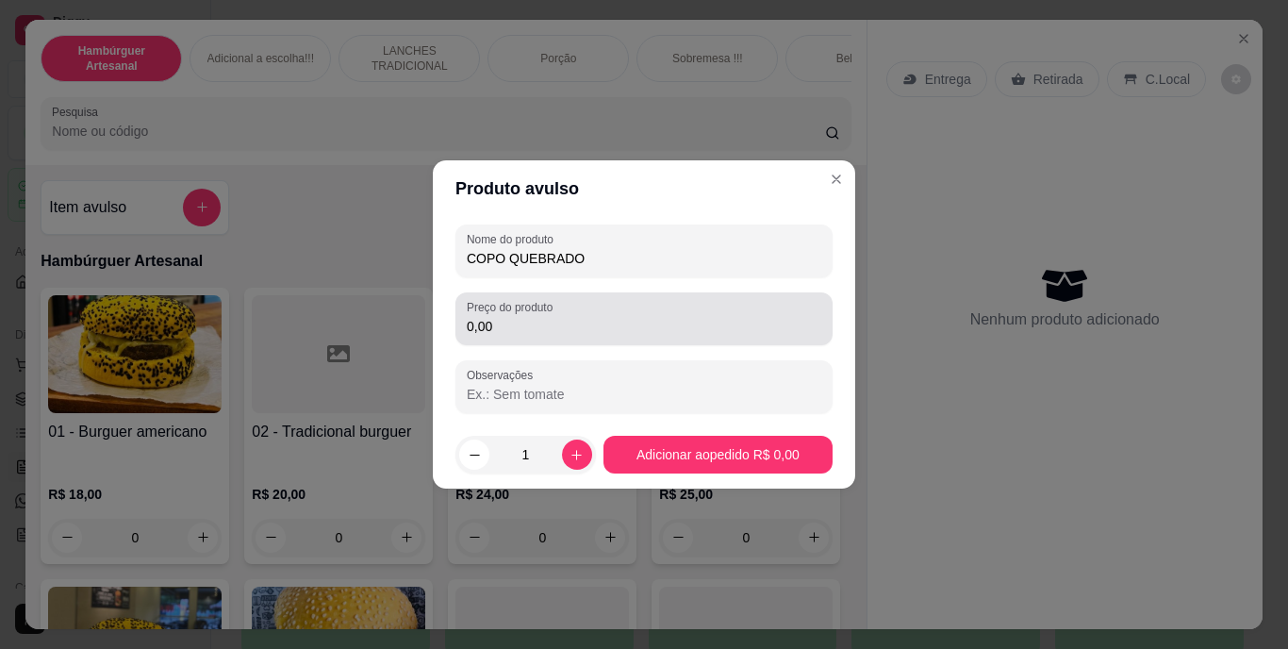
type input "COPO QUEBRADO"
click at [592, 335] on input "0,00" at bounding box center [644, 326] width 354 height 19
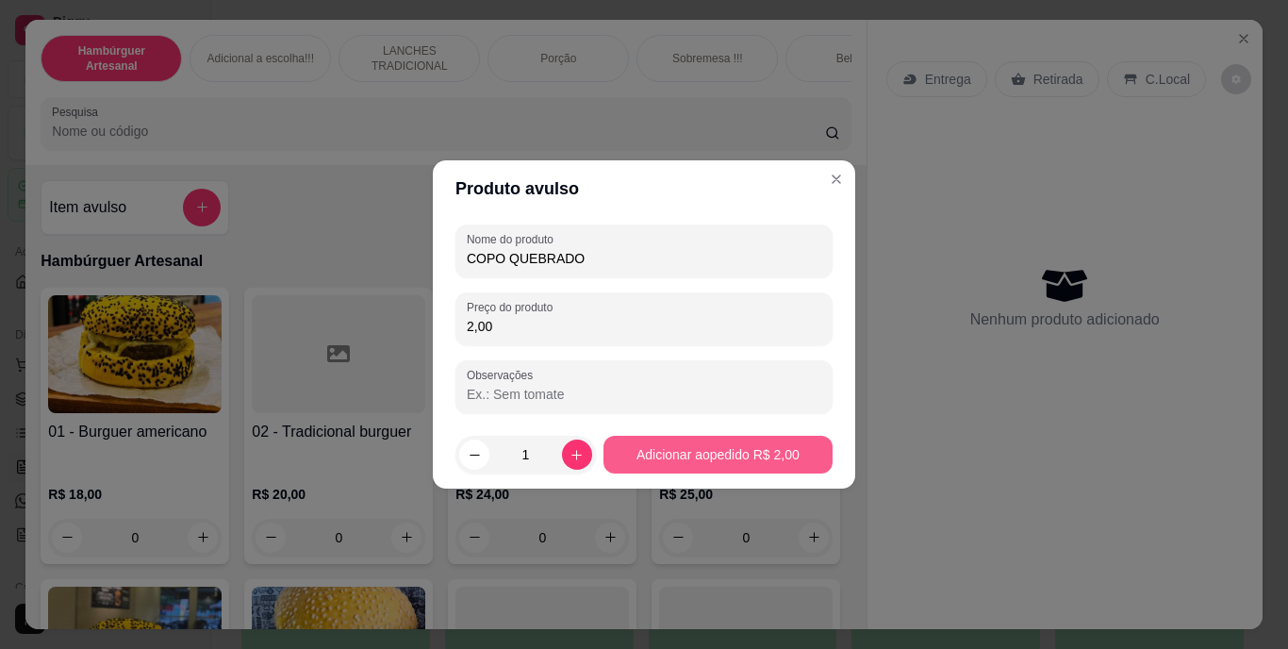
type input "2,00"
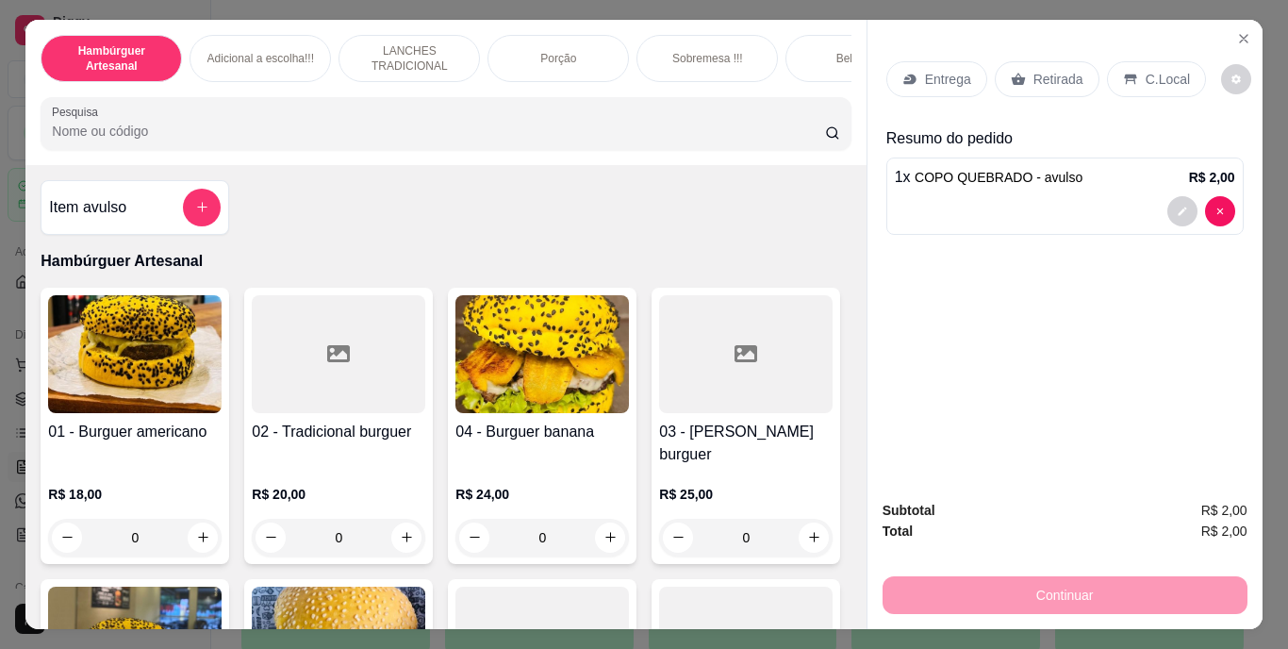
click at [1037, 79] on p "Retirada" at bounding box center [1058, 79] width 50 height 19
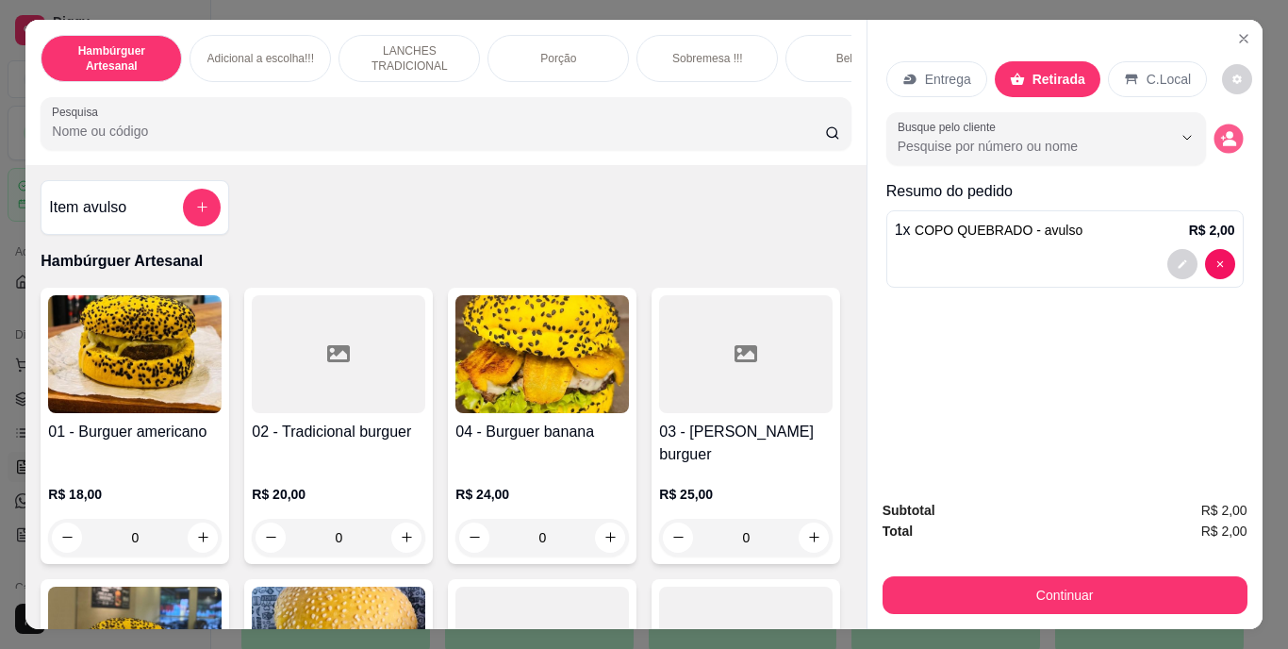
click at [1217, 123] on button "decrease-product-quantity" at bounding box center [1227, 137] width 29 height 29
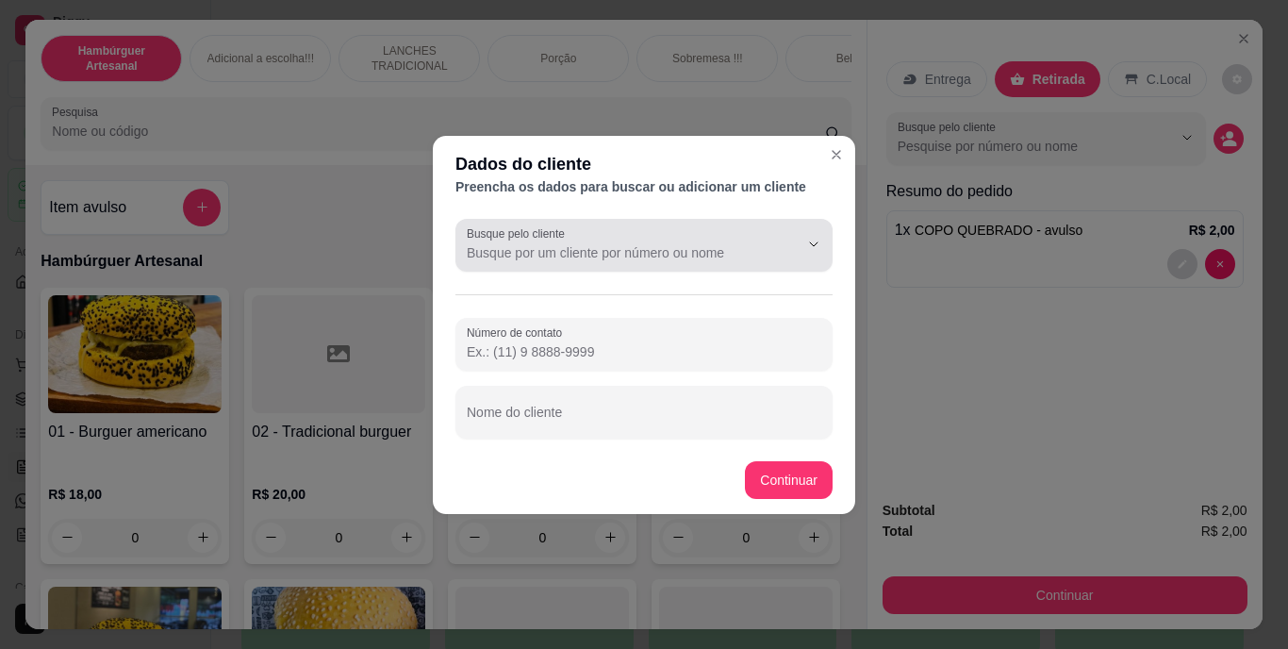
click at [777, 239] on button "Show suggestions" at bounding box center [786, 243] width 29 height 29
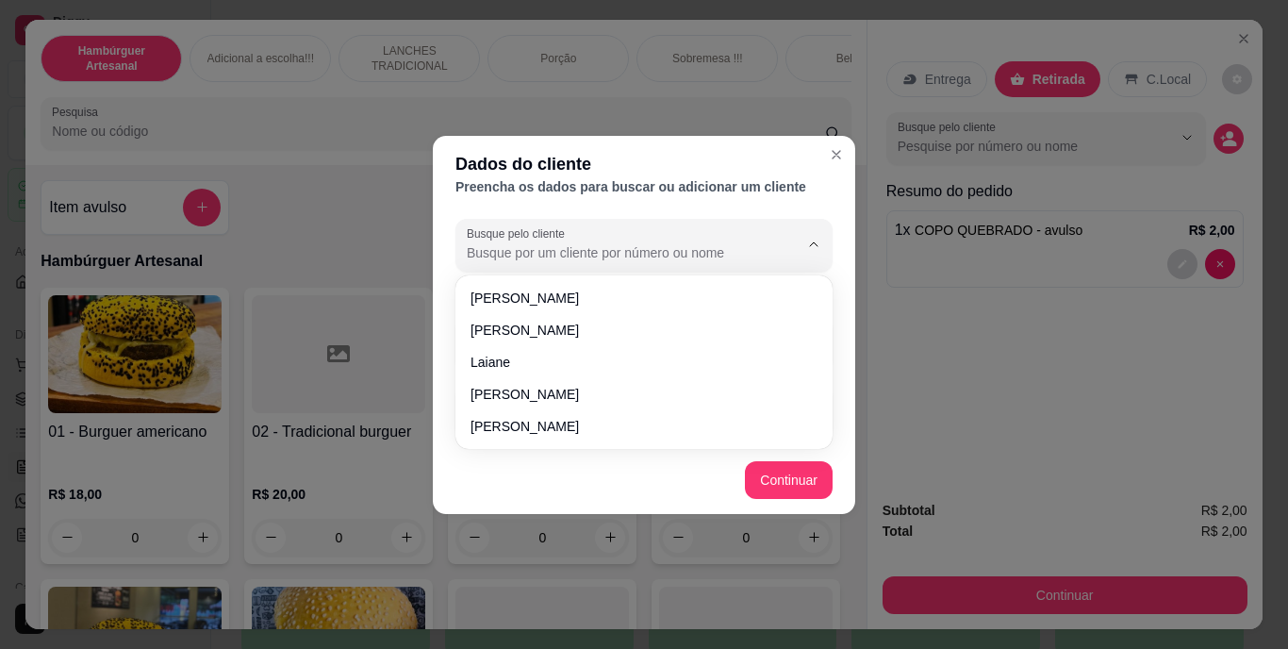
type input "M"
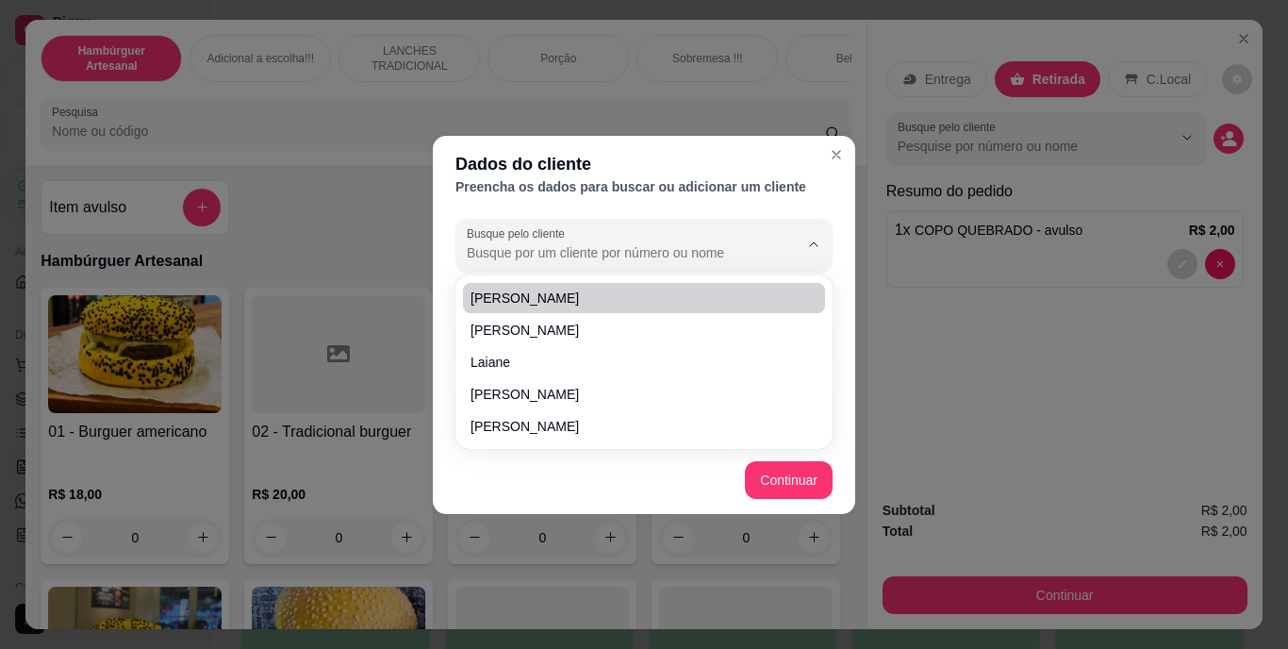
click at [928, 286] on div "Dados do cliente Preencha os dados para buscar ou adicionar um cliente Busque p…" at bounding box center [644, 324] width 1288 height 649
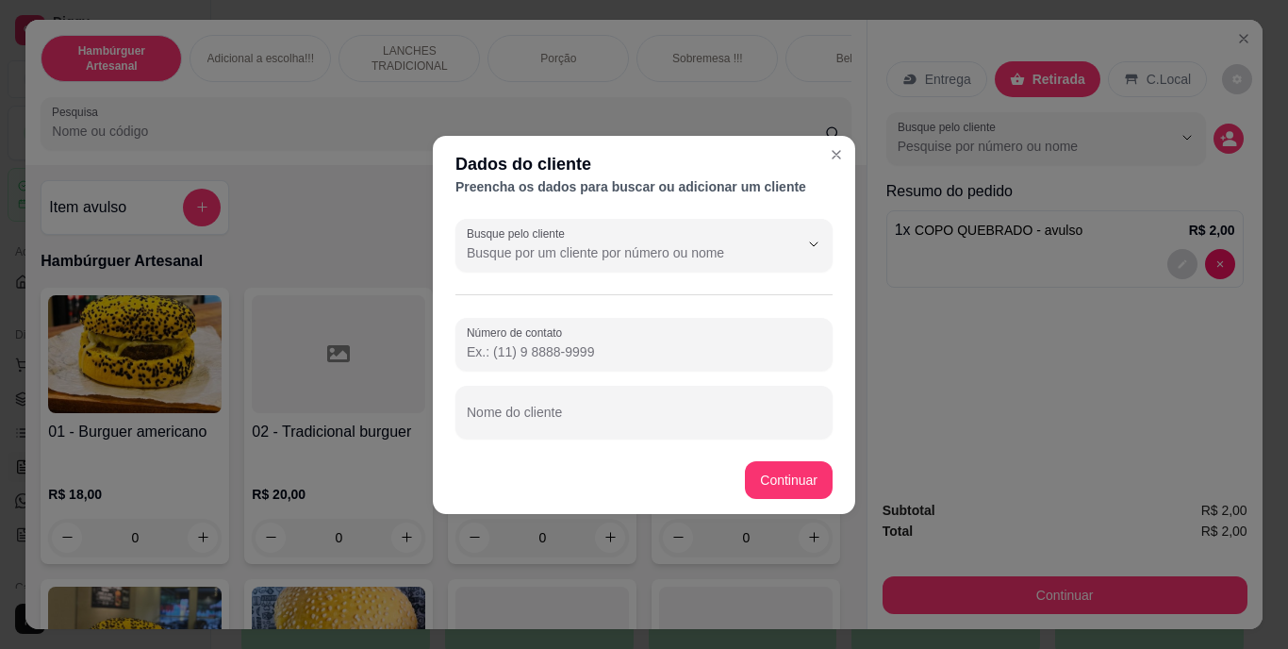
click at [792, 347] on input "Número de contato" at bounding box center [644, 351] width 354 height 19
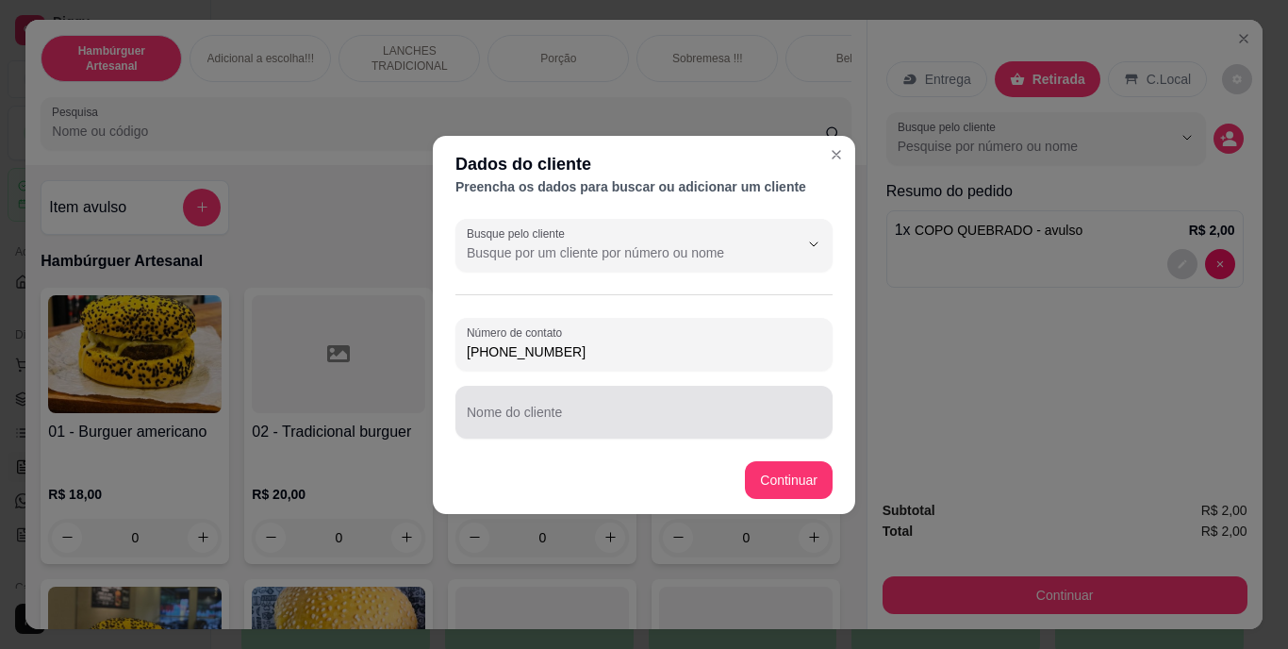
type input "[PHONE_NUMBER]"
click at [753, 414] on input "Nome do cliente" at bounding box center [644, 419] width 354 height 19
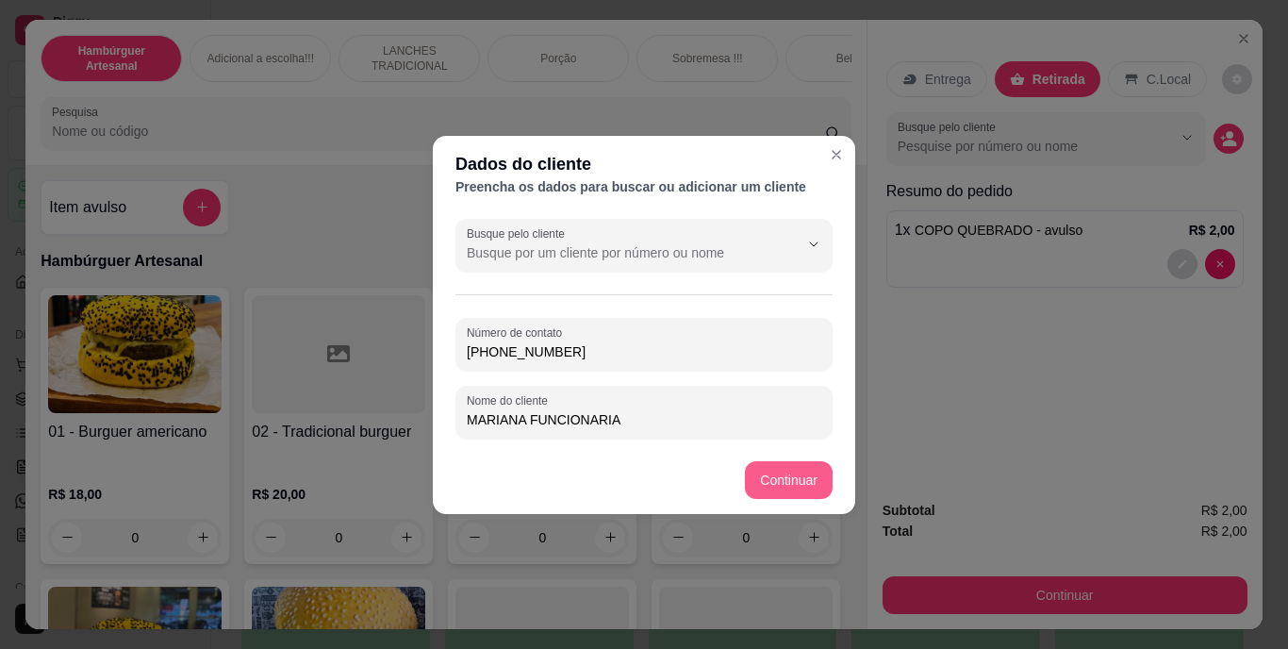
type input "MARIANA FUNCIONARIA"
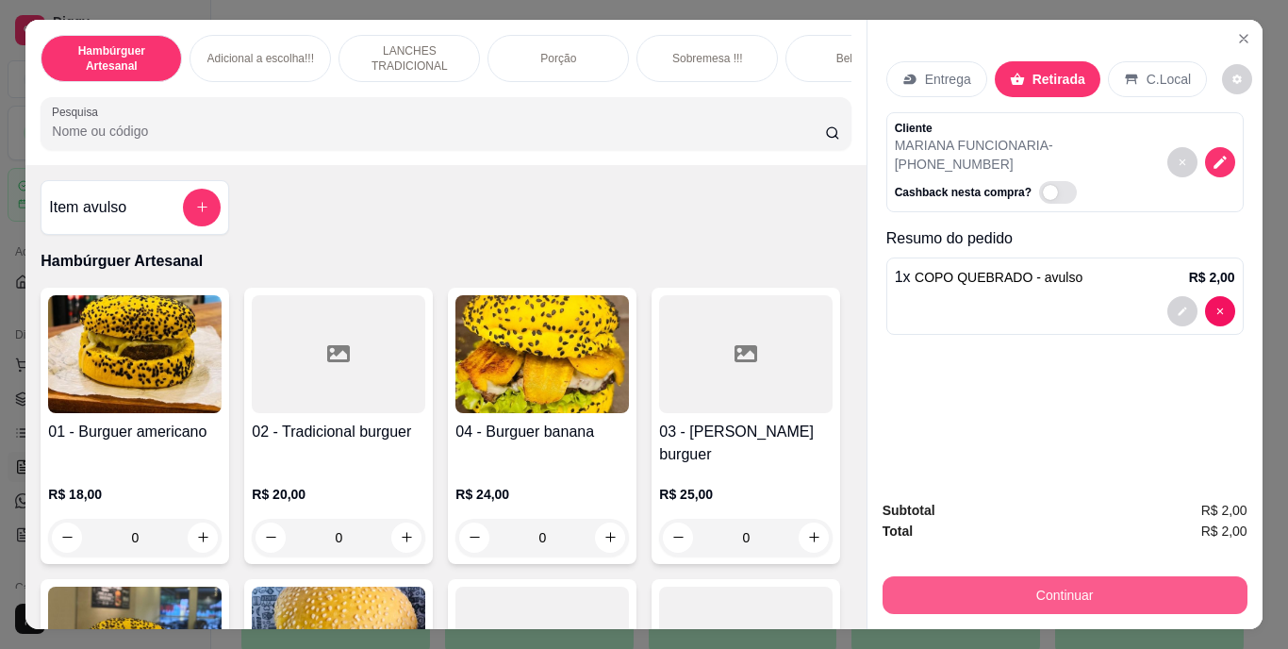
click at [932, 584] on button "Continuar" at bounding box center [1064, 595] width 365 height 38
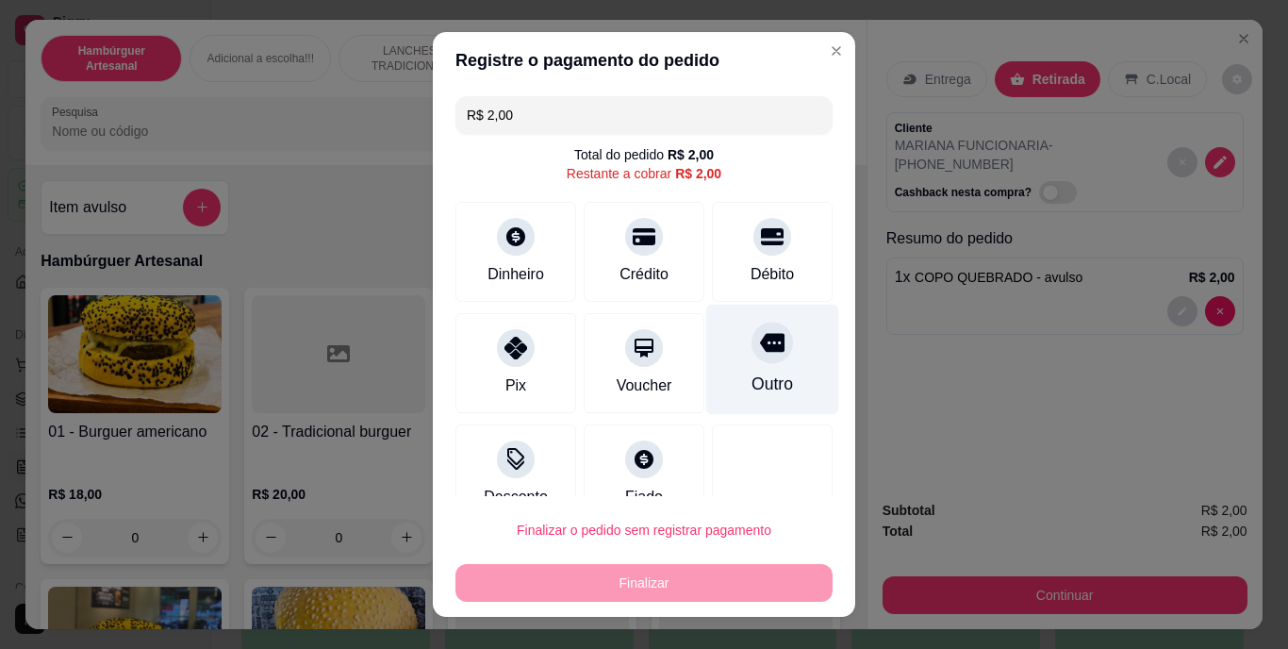
click at [760, 352] on icon at bounding box center [772, 343] width 25 height 25
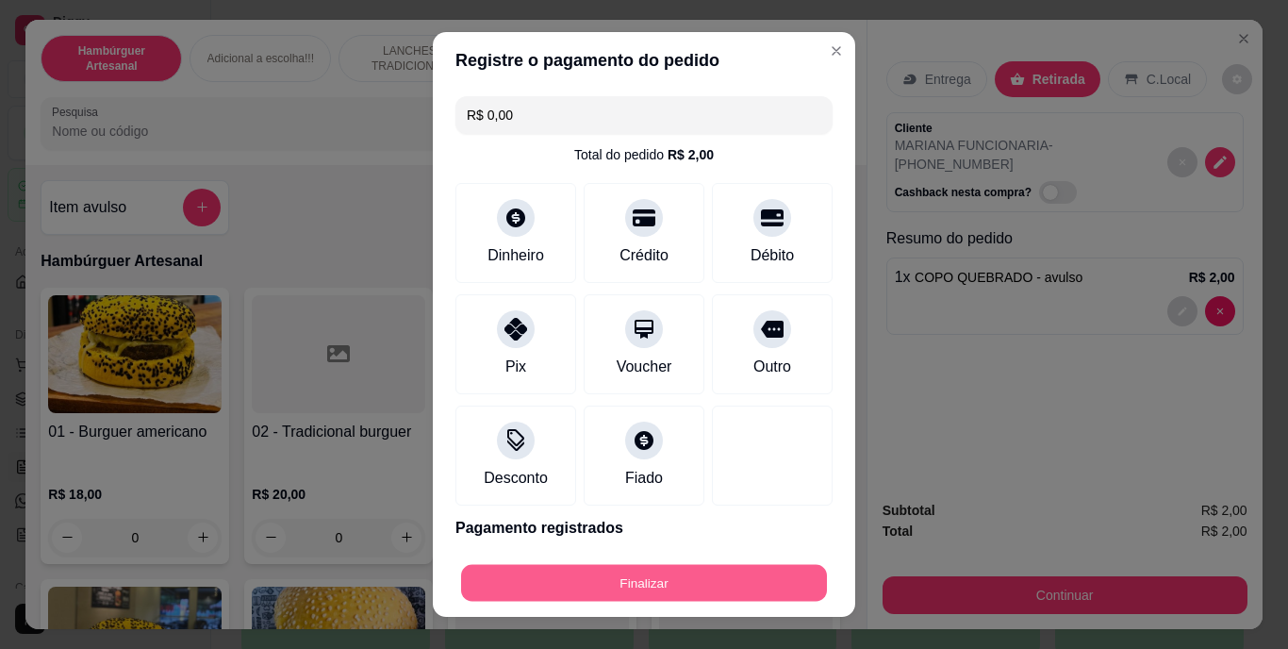
click at [692, 569] on button "Finalizar" at bounding box center [644, 582] width 366 height 37
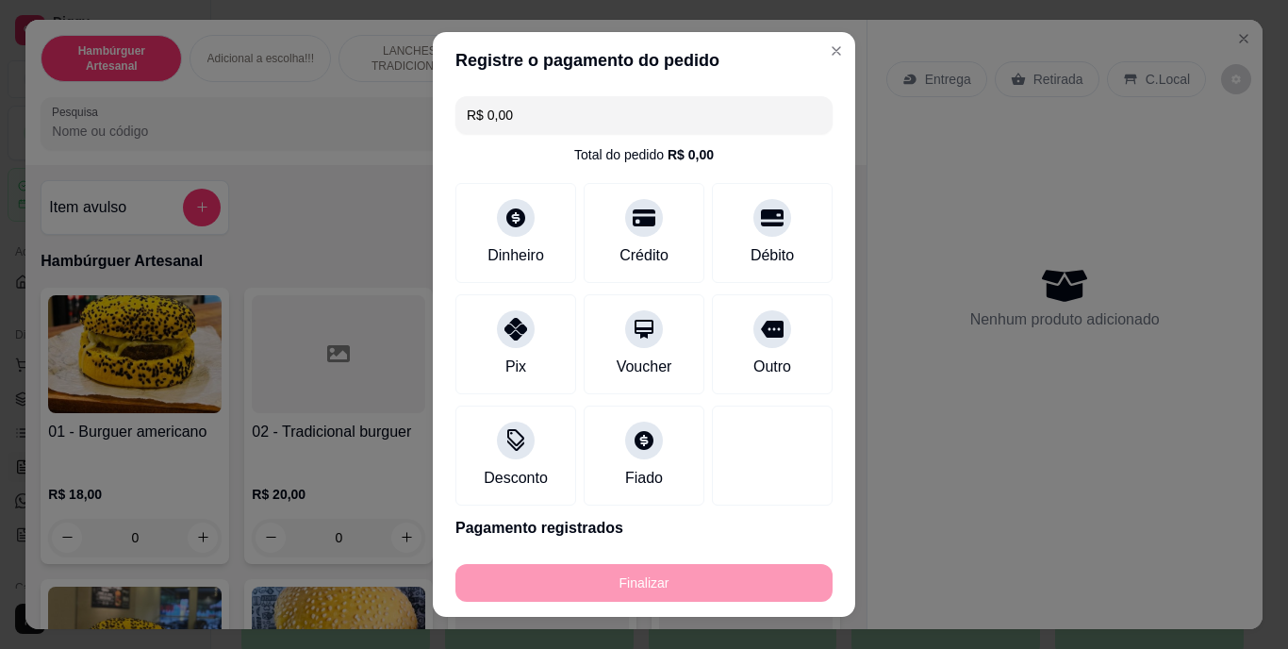
type input "-R$ 2,00"
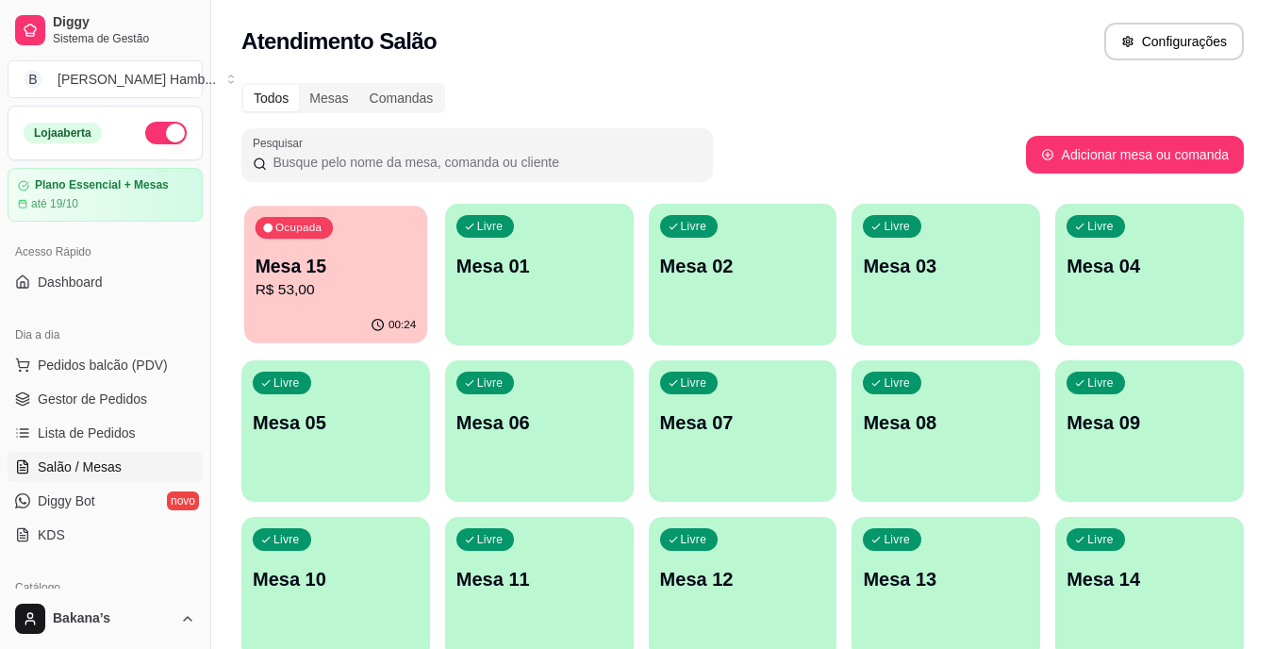
click at [380, 248] on div "Ocupada Mesa 15 R$ 53,00" at bounding box center [335, 257] width 183 height 102
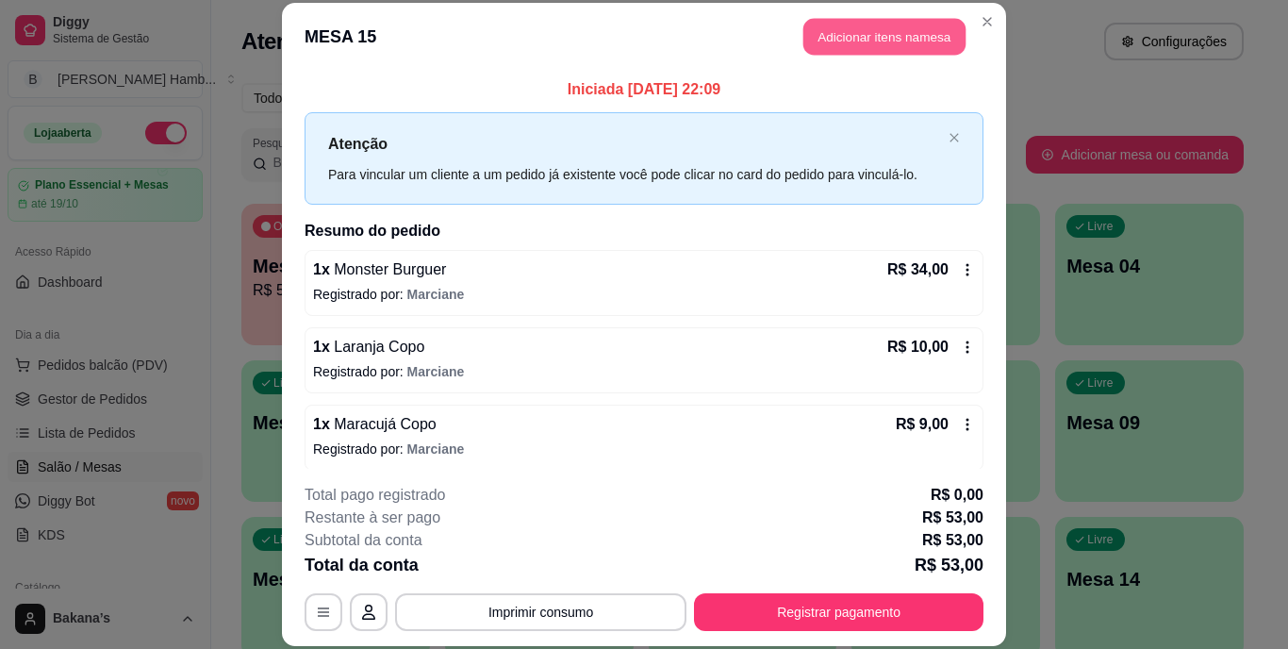
click at [928, 49] on button "Adicionar itens na mesa" at bounding box center [884, 37] width 162 height 37
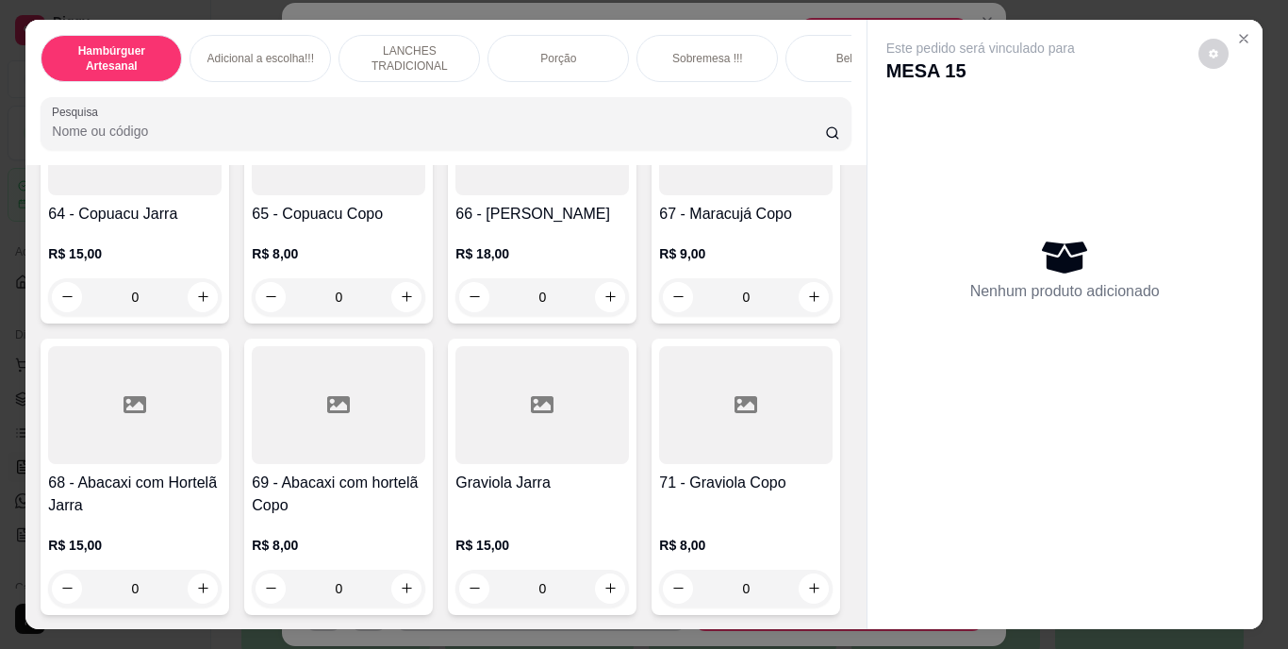
scroll to position [7739, 0]
click at [421, 312] on button "increase-product-quantity" at bounding box center [406, 297] width 30 height 30
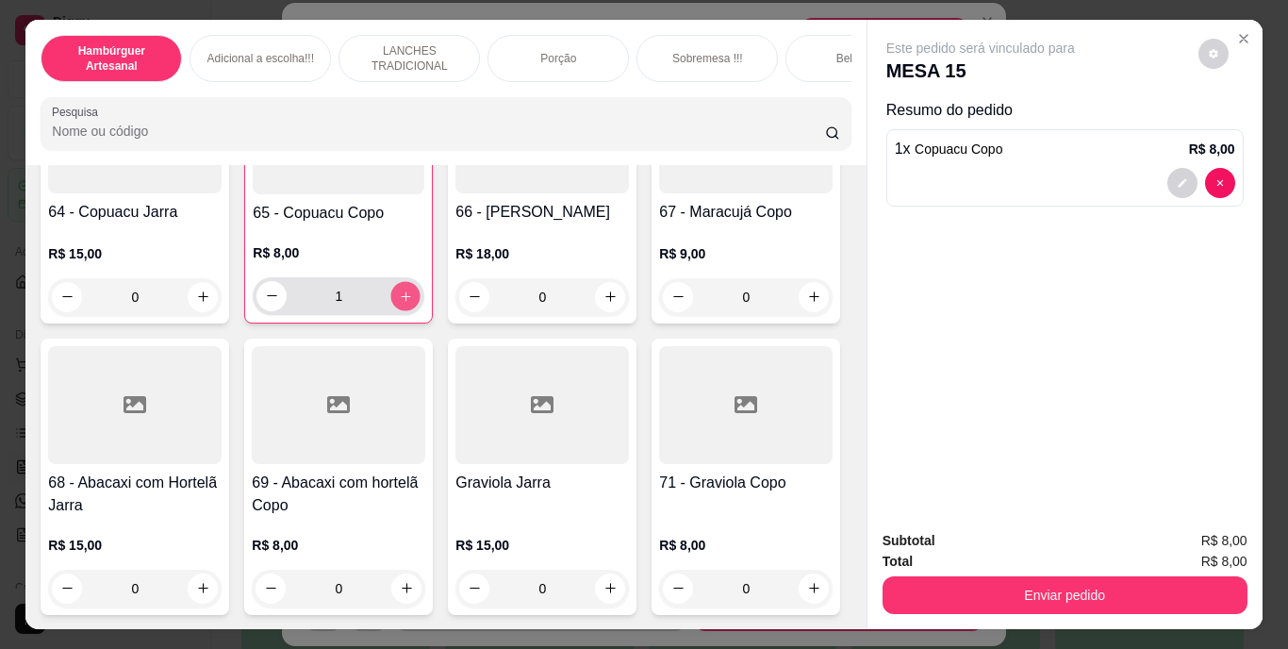
click at [420, 310] on button "increase-product-quantity" at bounding box center [405, 295] width 29 height 29
click at [287, 311] on button "decrease-product-quantity" at bounding box center [271, 296] width 30 height 30
click at [287, 310] on button "decrease-product-quantity" at bounding box center [271, 295] width 29 height 29
type input "0"
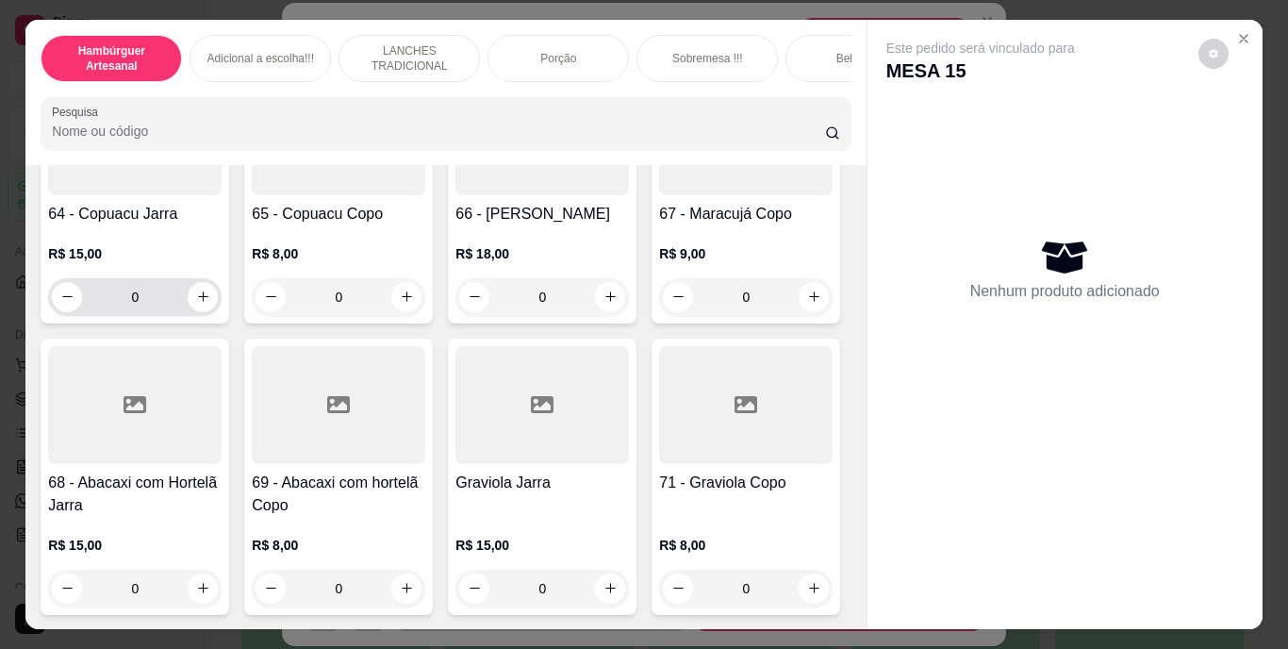
scroll to position [7457, 0]
click at [407, 43] on button "increase-product-quantity" at bounding box center [406, 28] width 30 height 30
click at [406, 43] on button "increase-product-quantity" at bounding box center [406, 28] width 30 height 30
type input "2"
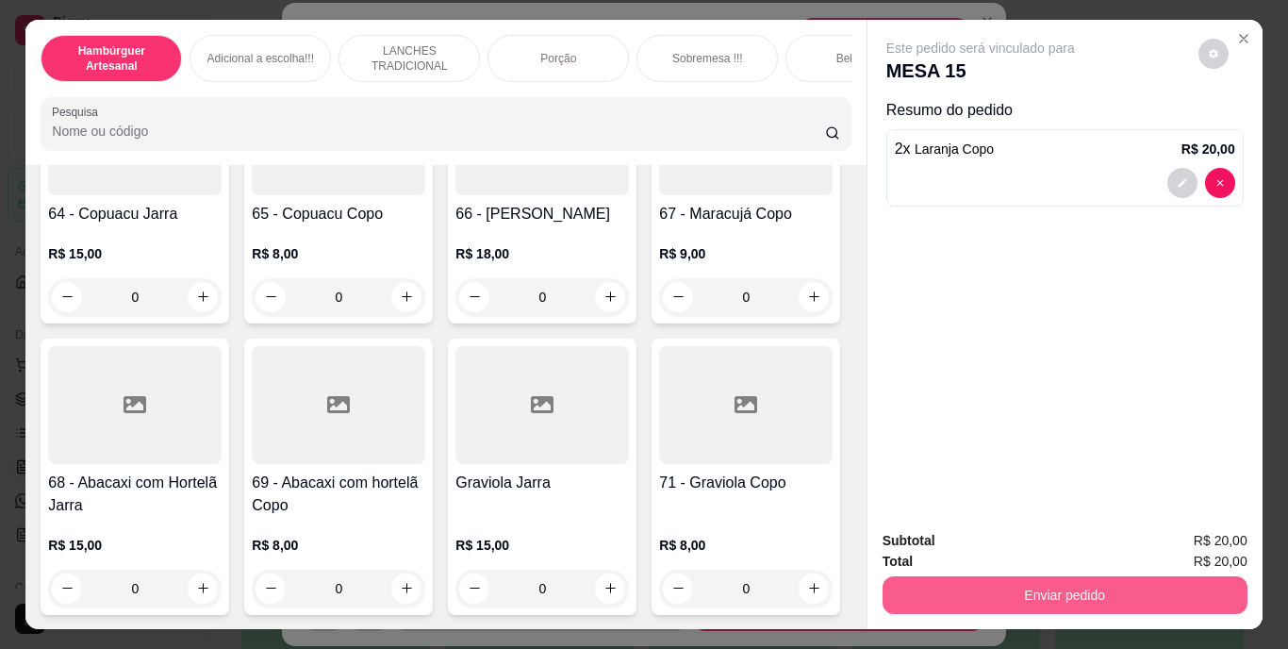
click at [1044, 576] on button "Enviar pedido" at bounding box center [1064, 595] width 365 height 38
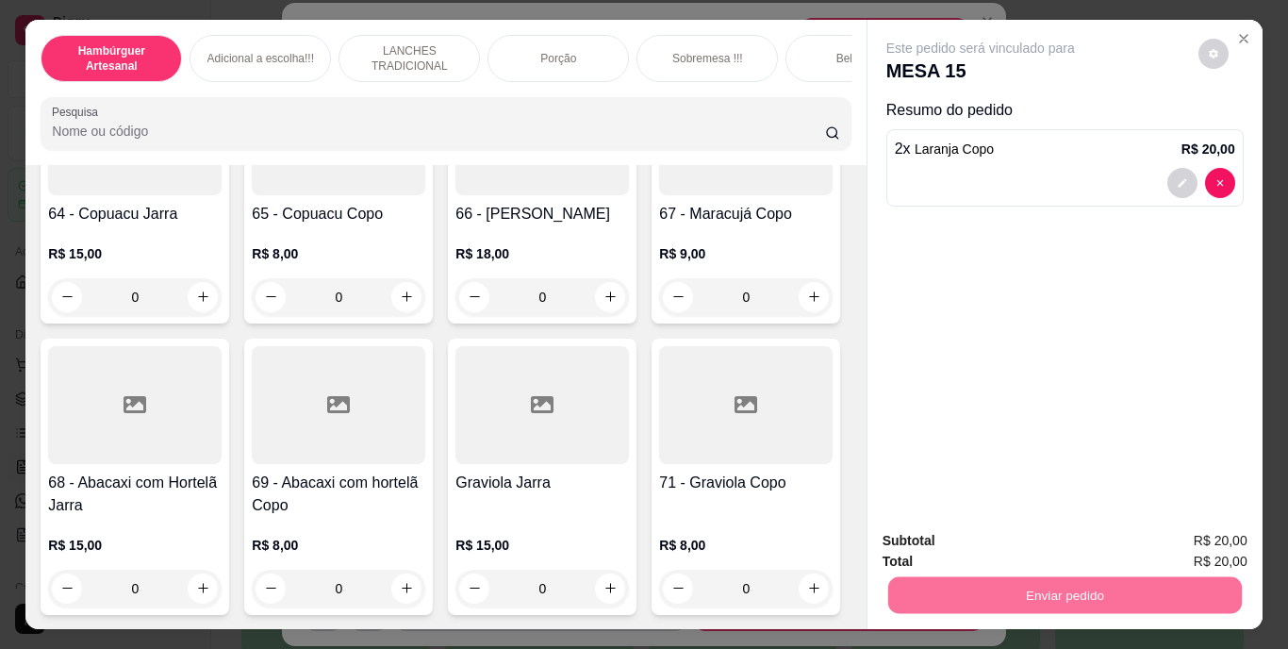
click at [1168, 541] on button "Enviar pedido" at bounding box center [1197, 542] width 107 height 36
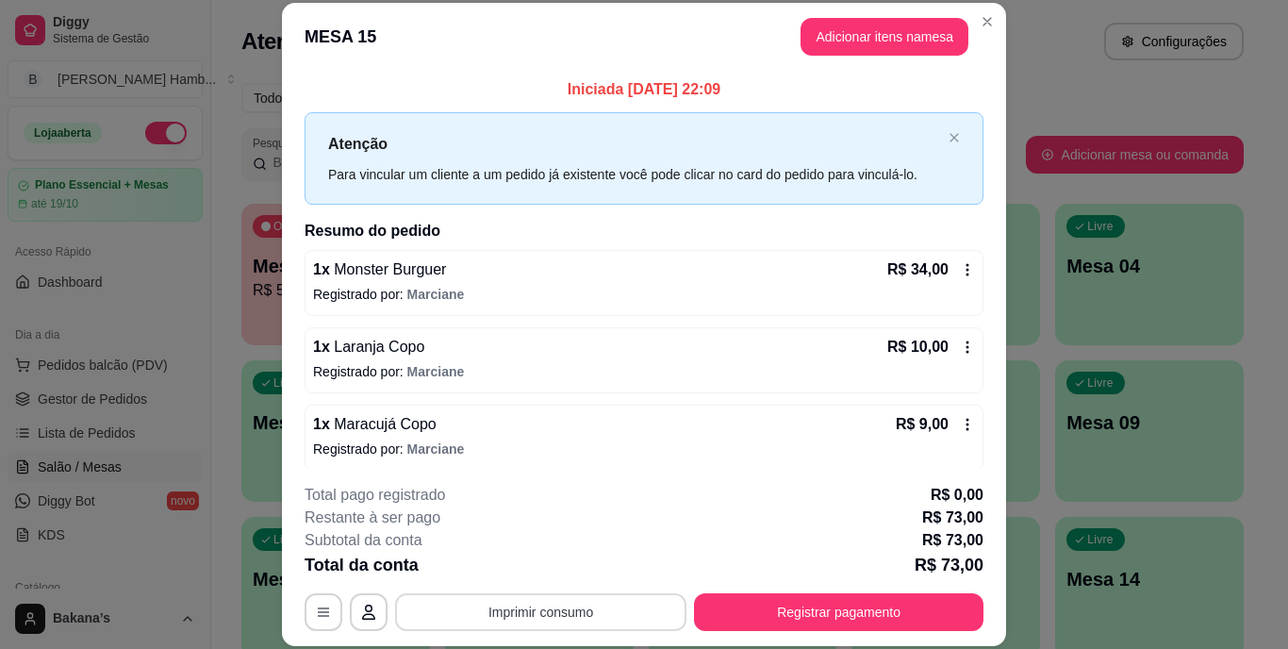
click at [652, 610] on button "Imprimir consumo" at bounding box center [540, 612] width 291 height 38
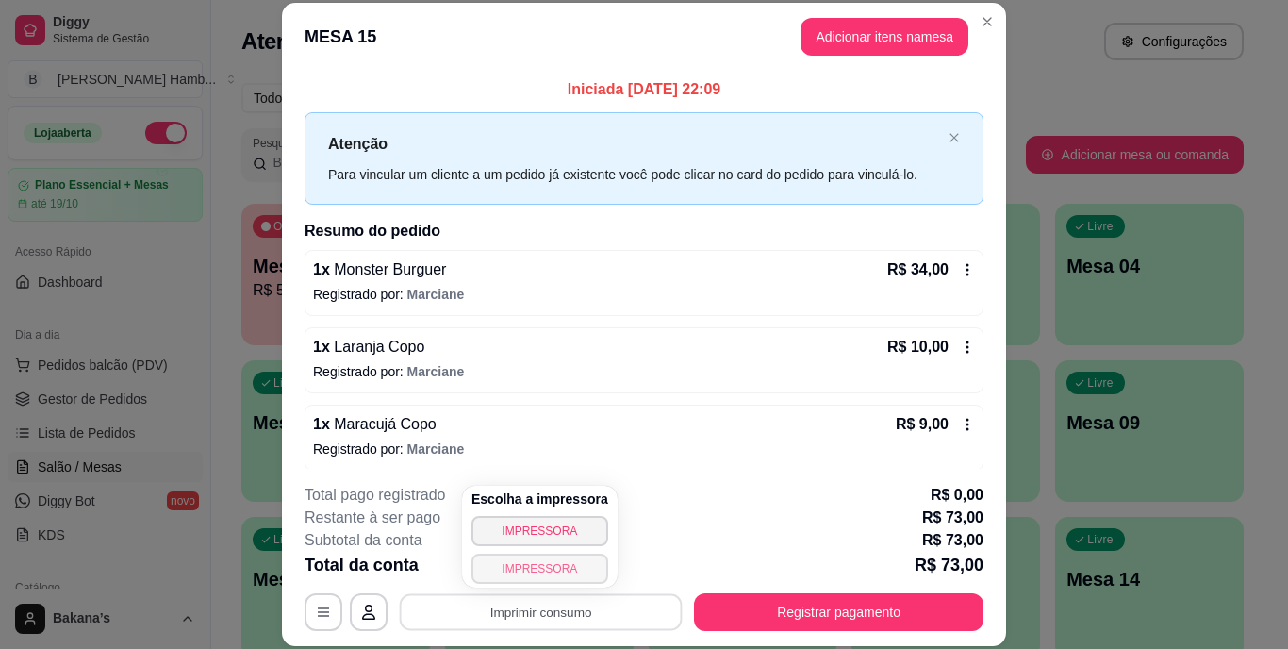
click at [564, 565] on button "IMPRESSORA" at bounding box center [539, 568] width 137 height 30
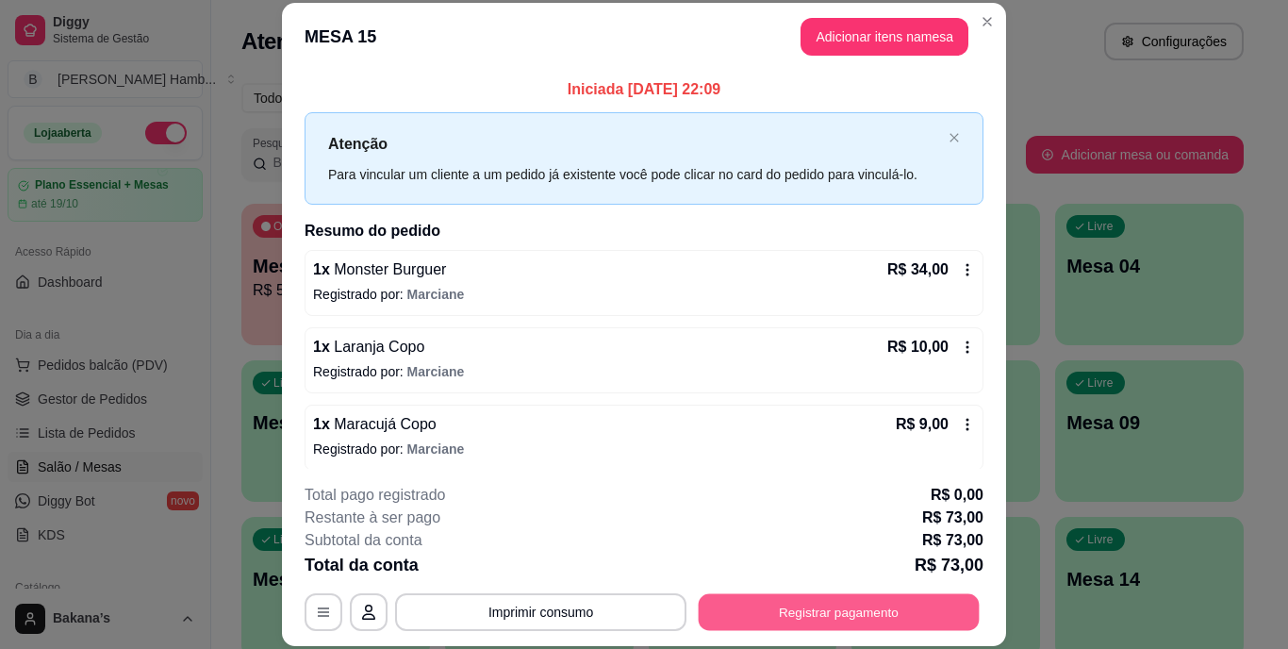
click at [758, 609] on button "Registrar pagamento" at bounding box center [839, 611] width 281 height 37
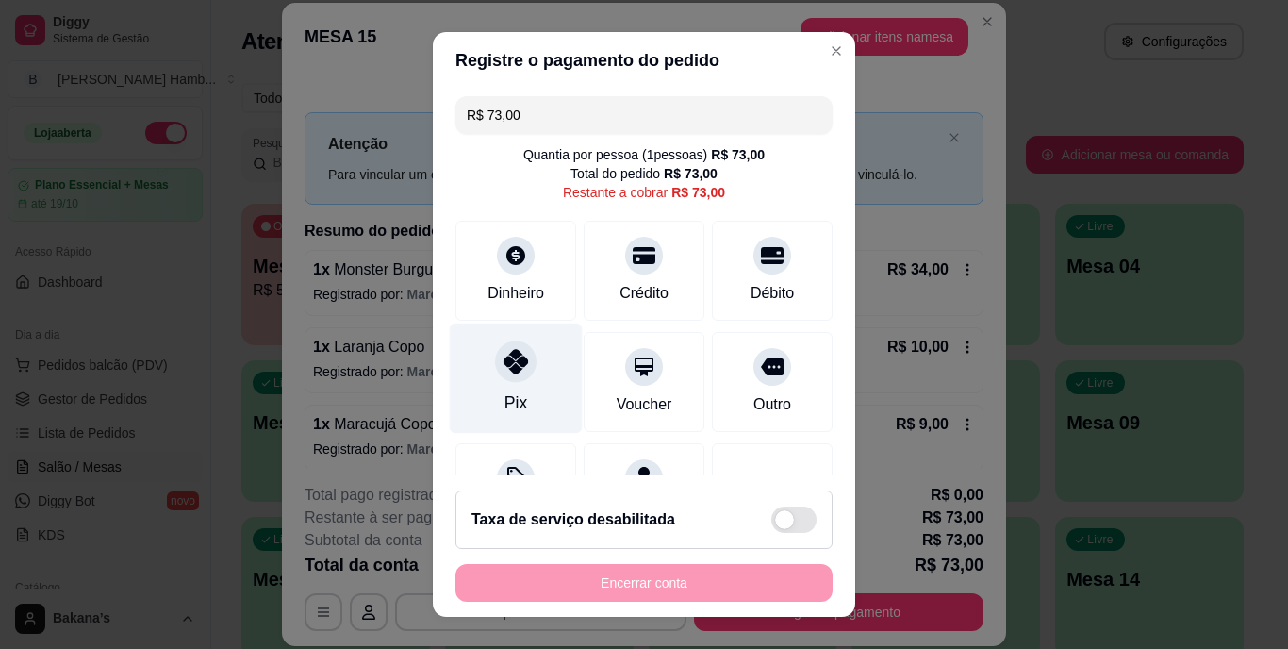
click at [510, 379] on div at bounding box center [515, 361] width 41 height 41
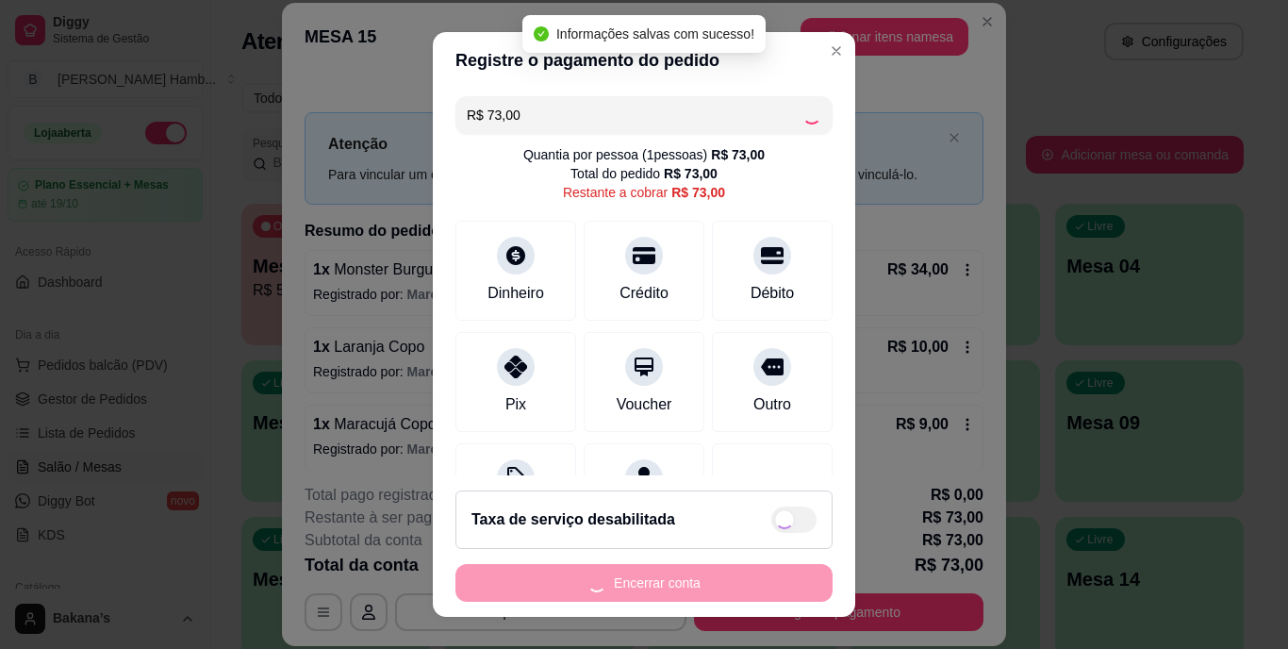
type input "R$ 0,00"
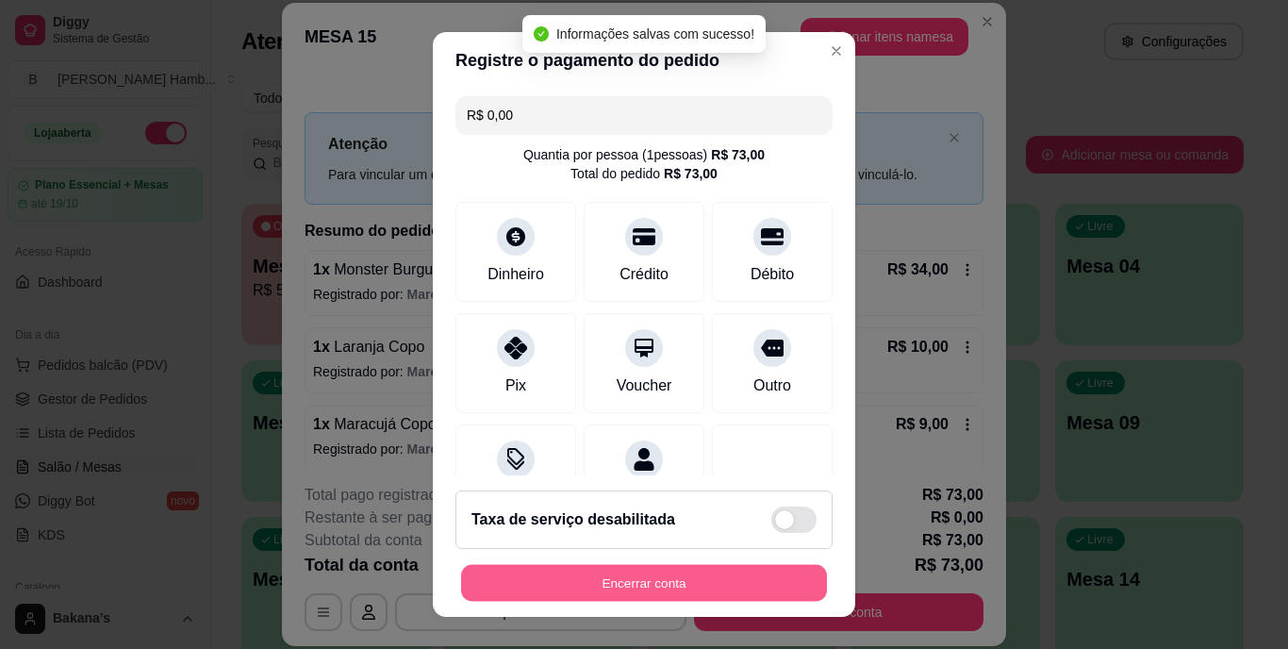
click at [609, 580] on button "Encerrar conta" at bounding box center [644, 582] width 366 height 37
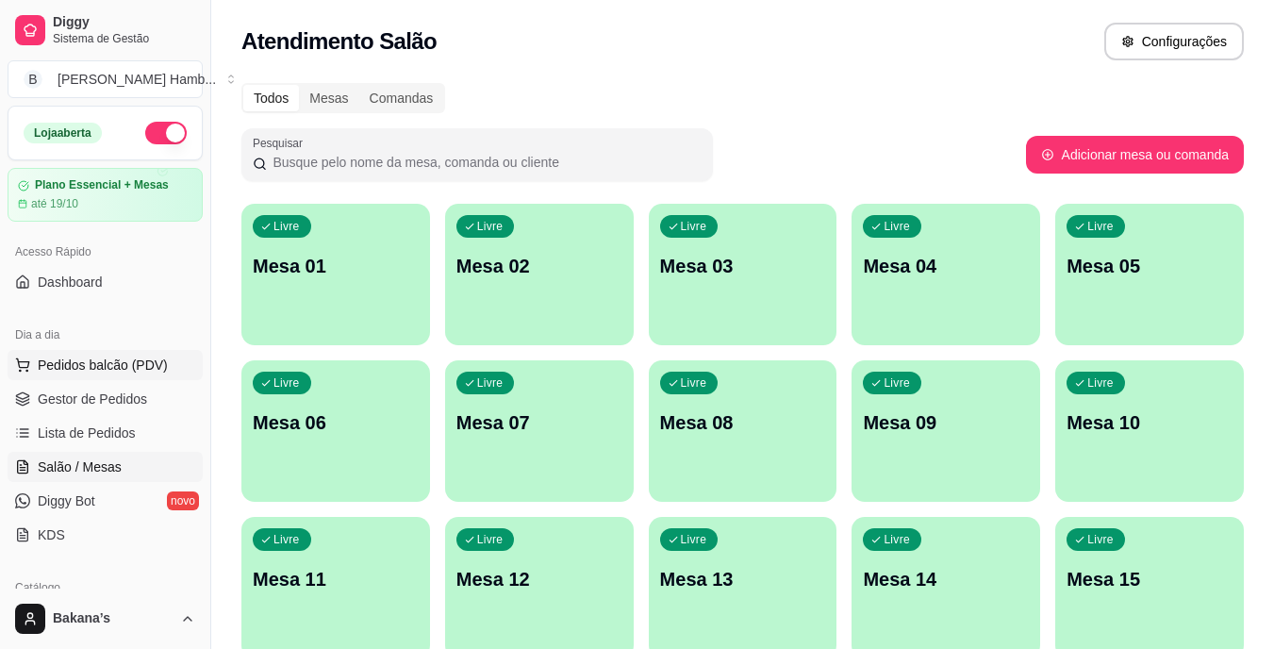
click at [123, 353] on button "Pedidos balcão (PDV)" at bounding box center [105, 365] width 195 height 30
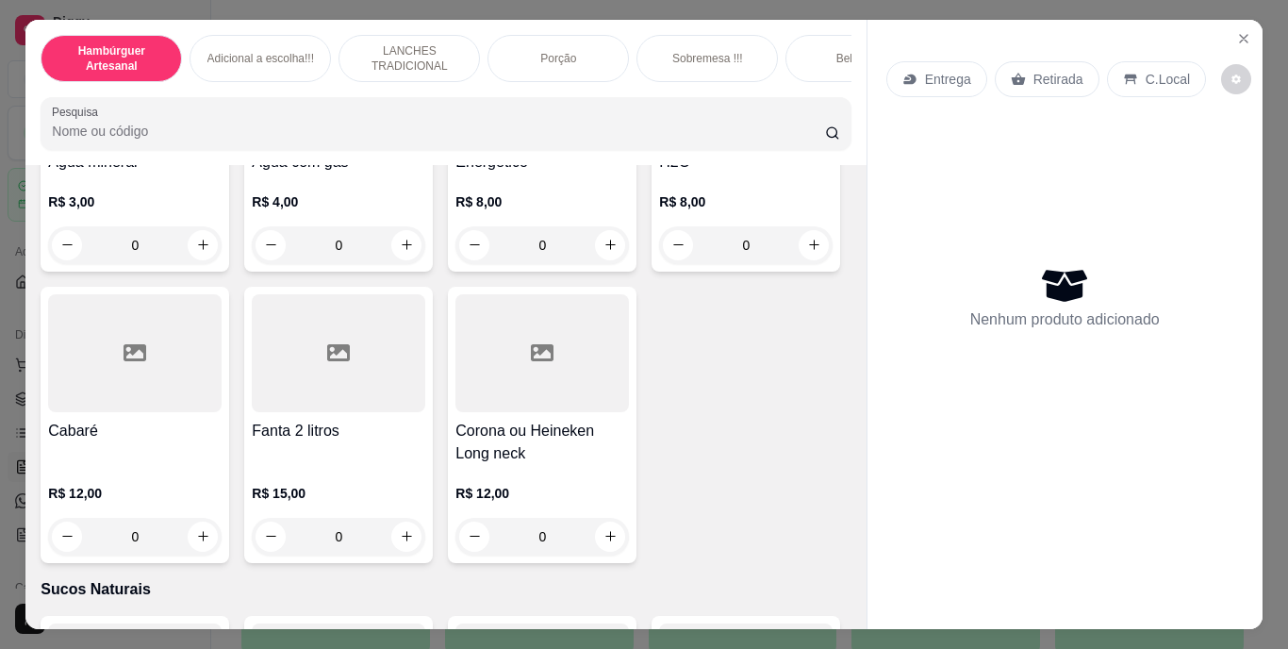
scroll to position [5408, 0]
type input "1"
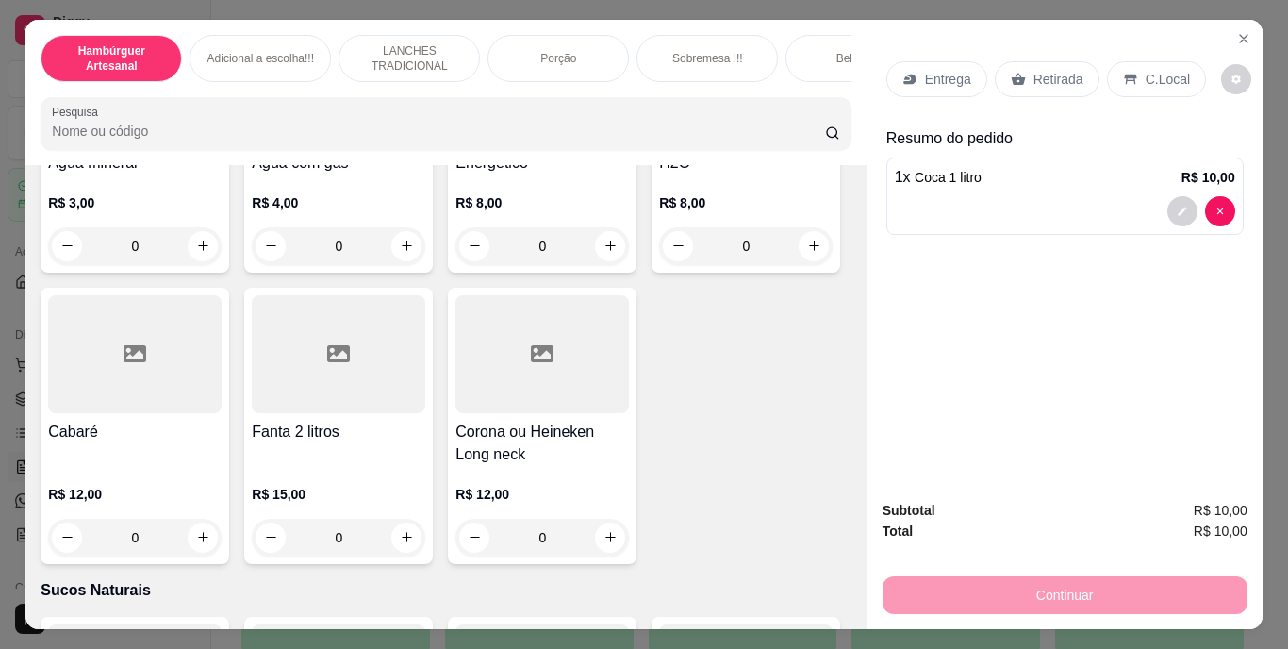
click at [1020, 85] on div "Retirada" at bounding box center [1047, 79] width 105 height 36
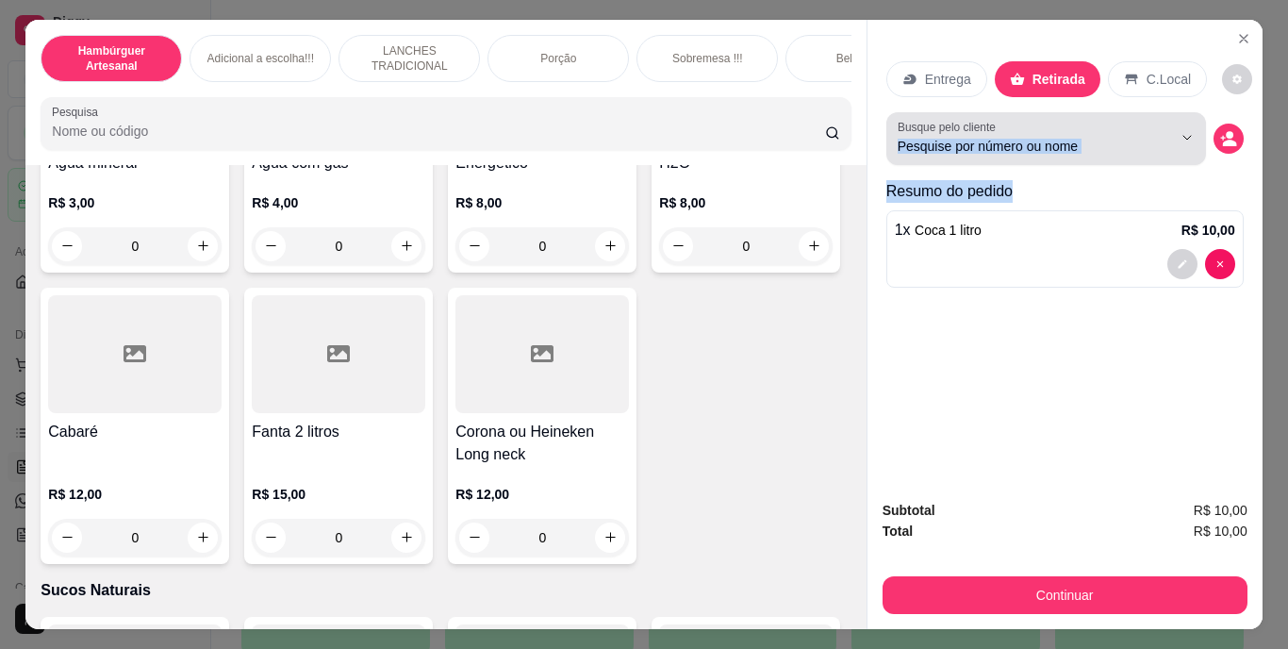
drag, startPoint x: 1055, startPoint y: 163, endPoint x: 1041, endPoint y: 130, distance: 35.9
click at [1041, 130] on div "Entrega Retirada C.Local Busque pelo cliente Resumo do pedido 1 x Coca 1 litro …" at bounding box center [1064, 170] width 357 height 249
click at [1041, 137] on input "Busque pelo cliente" at bounding box center [1019, 146] width 244 height 19
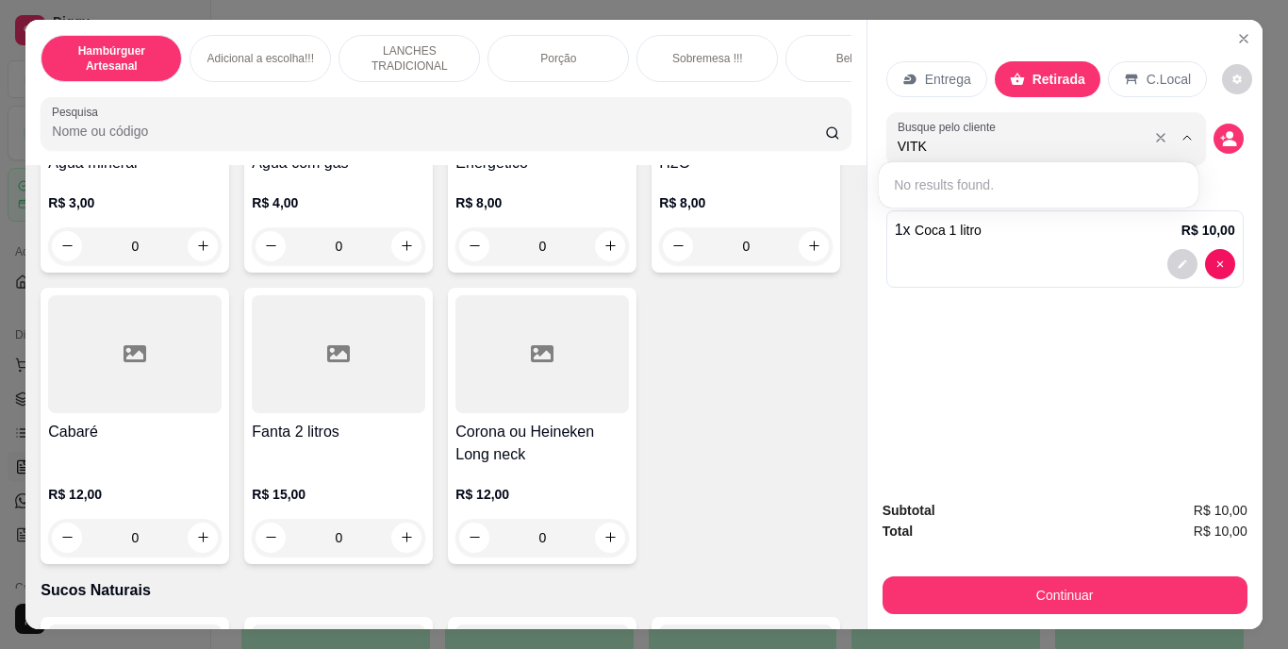
type input "VIT"
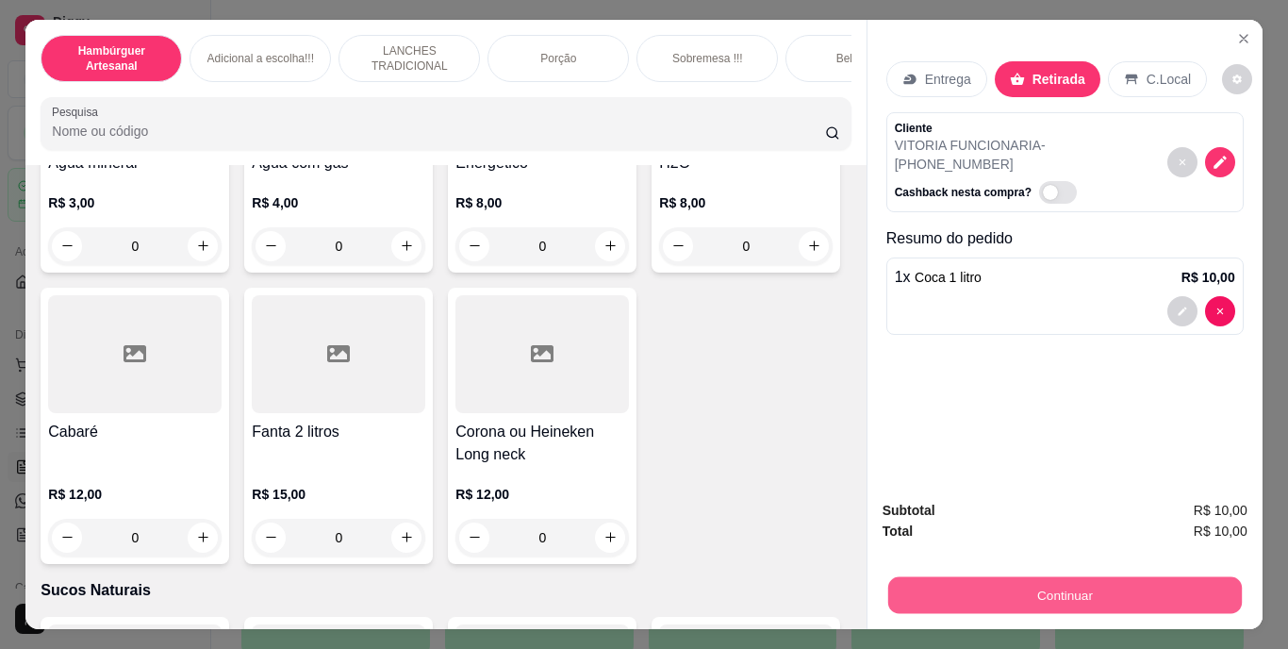
click at [1052, 586] on button "Continuar" at bounding box center [1064, 595] width 354 height 37
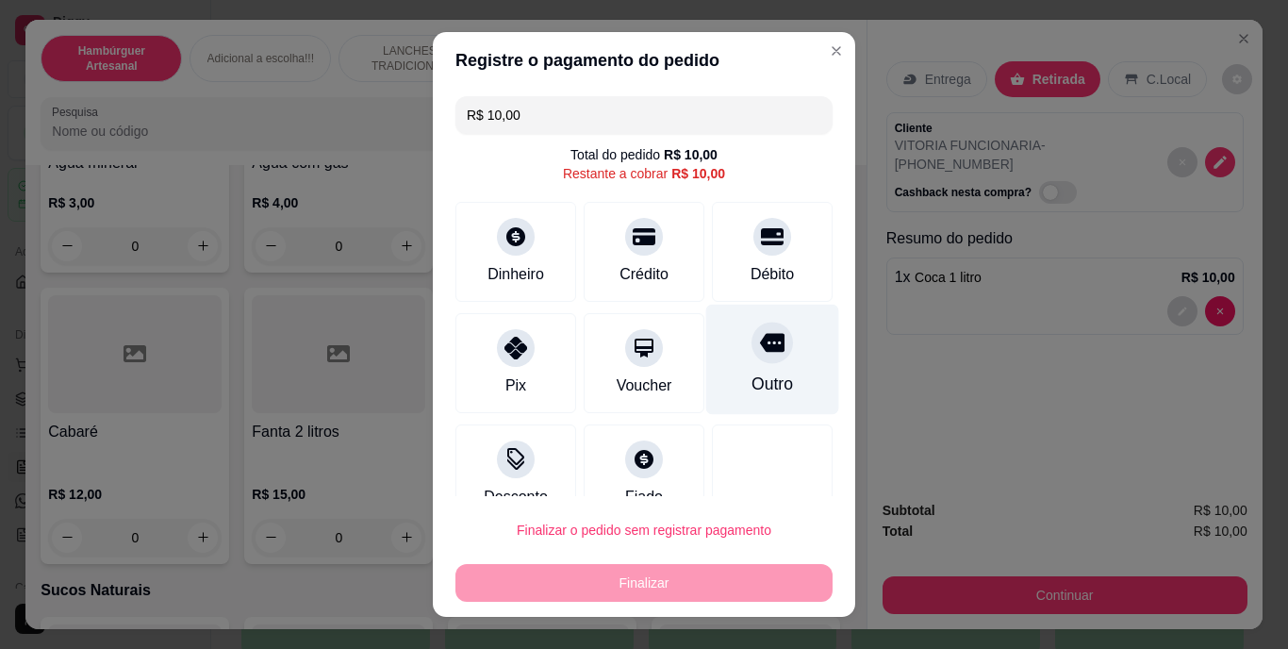
click at [751, 387] on div "Outro" at bounding box center [771, 384] width 41 height 25
type input "R$ 0,00"
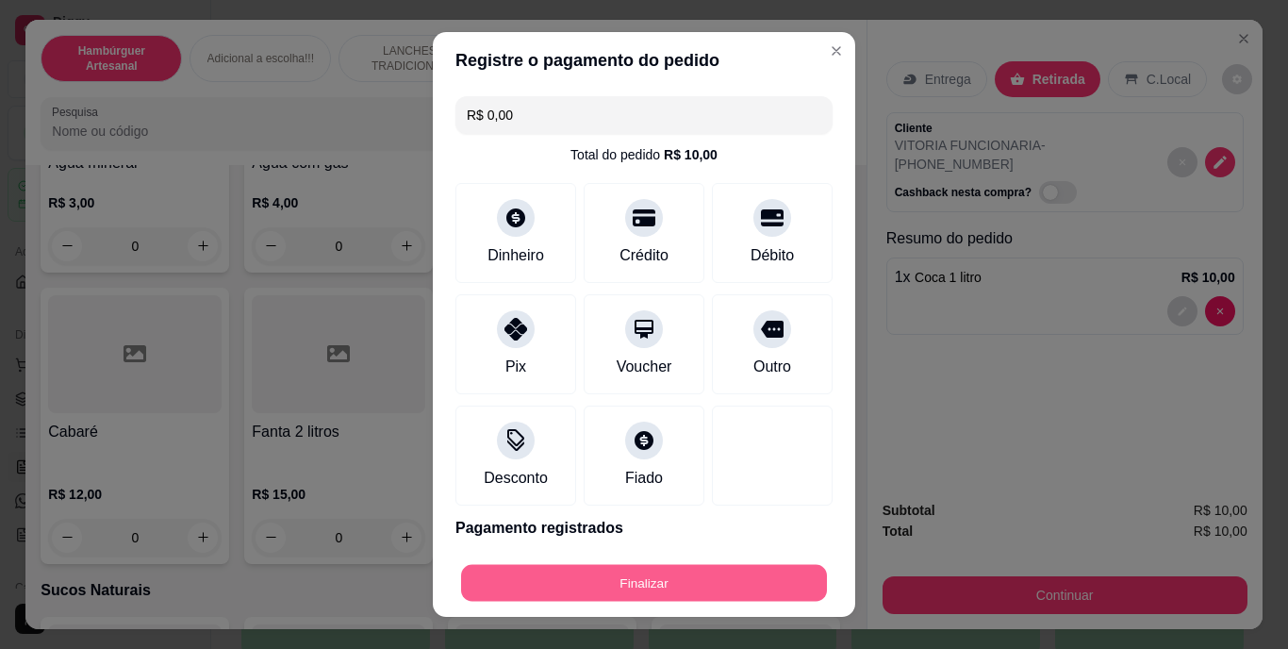
click at [652, 589] on button "Finalizar" at bounding box center [644, 582] width 366 height 37
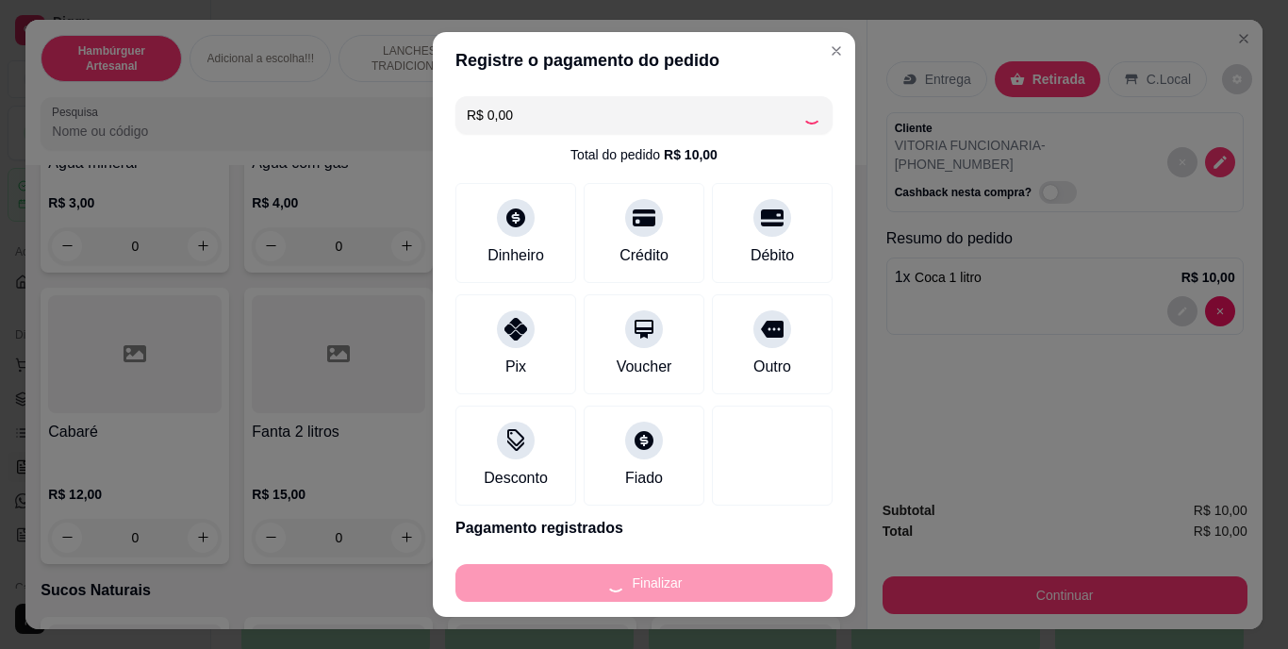
type input "0"
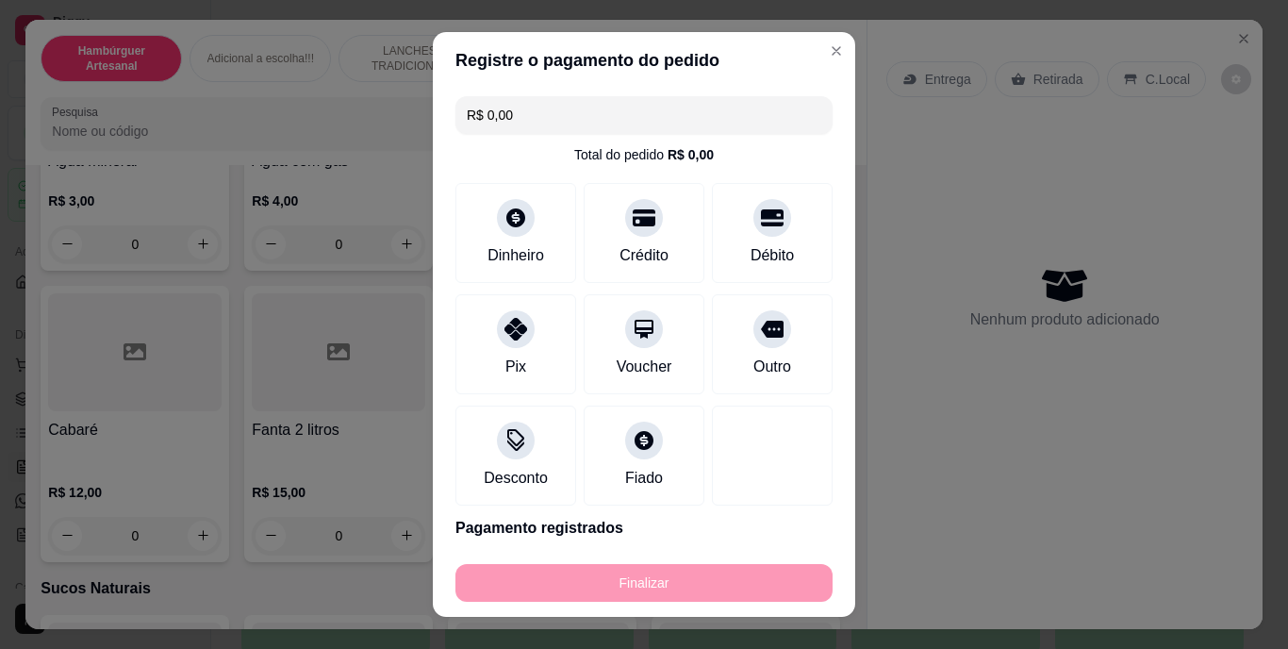
type input "-R$ 10,00"
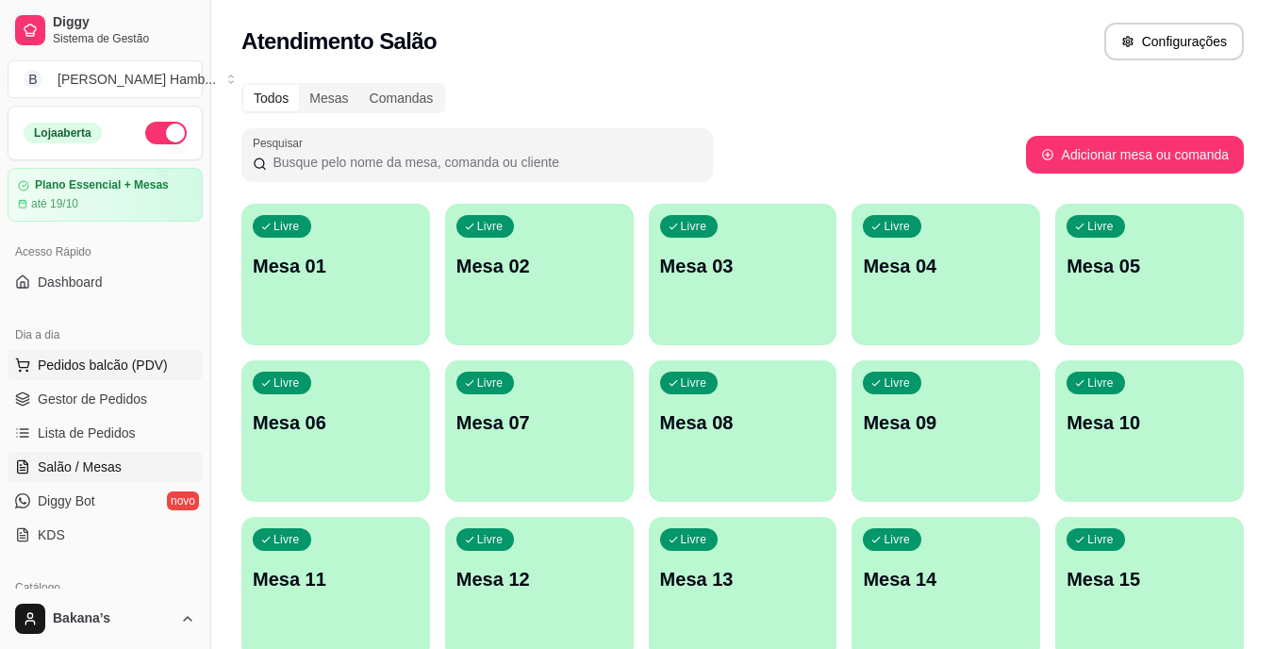
click at [153, 354] on button "Pedidos balcão (PDV)" at bounding box center [105, 365] width 195 height 30
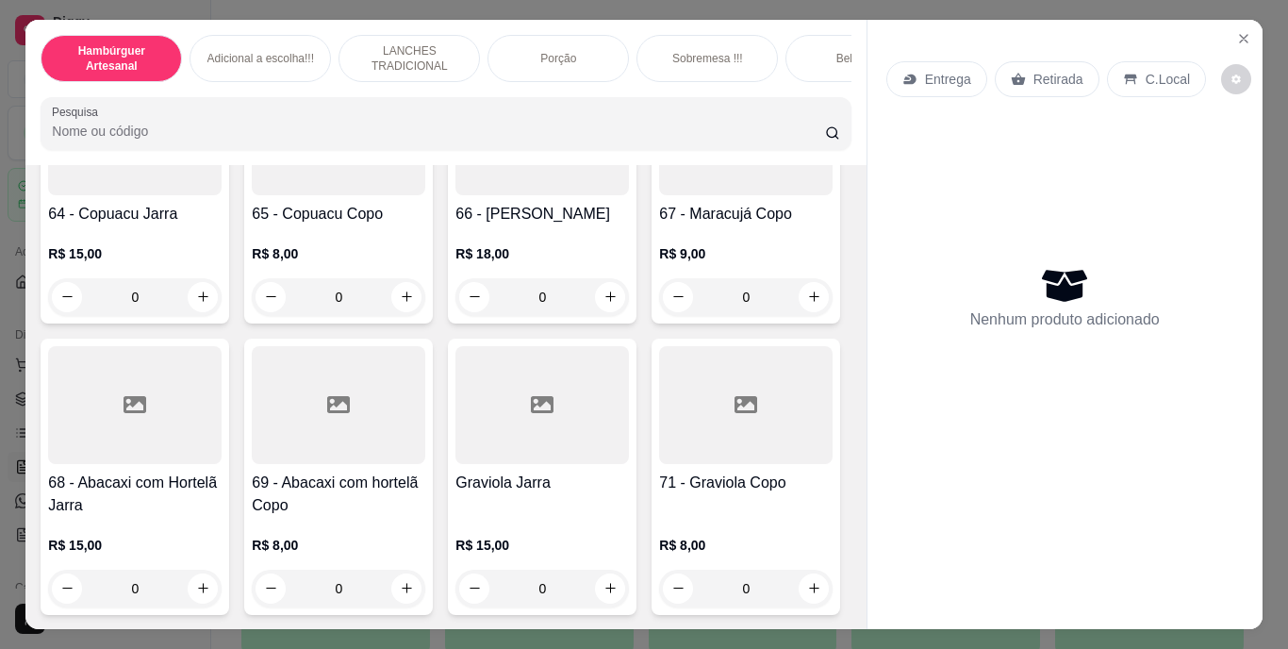
scroll to position [6693, 0]
type input "1"
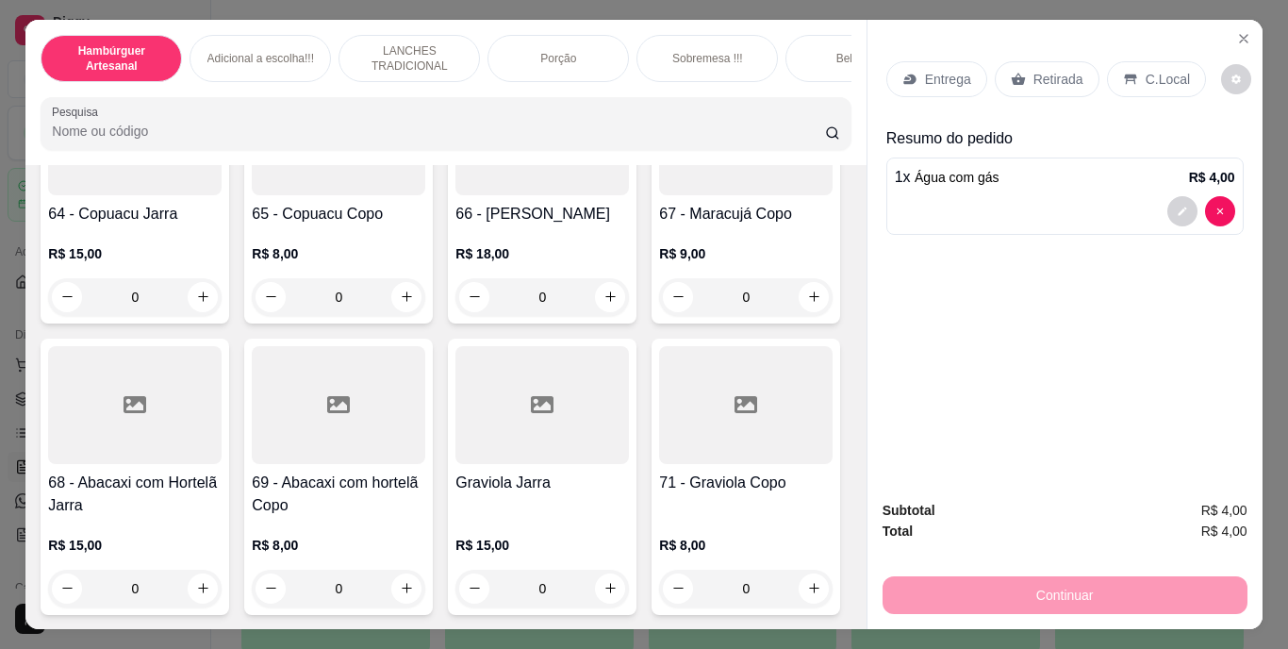
scroll to position [6222, 0]
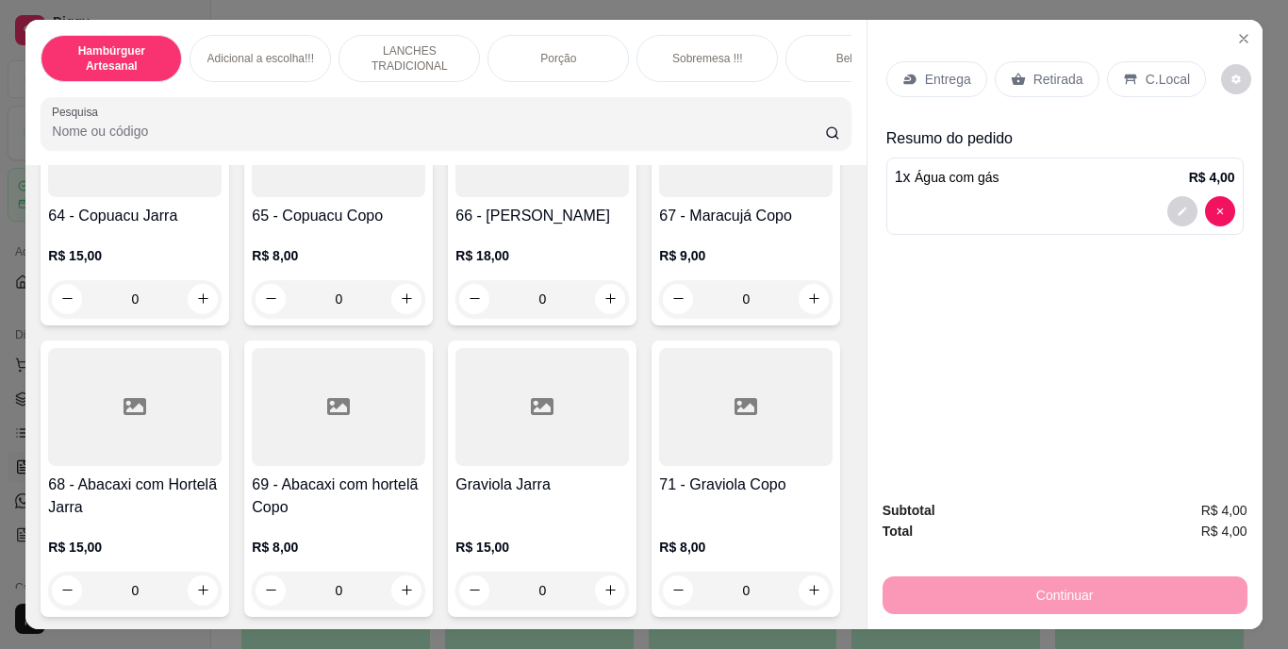
type input "2"
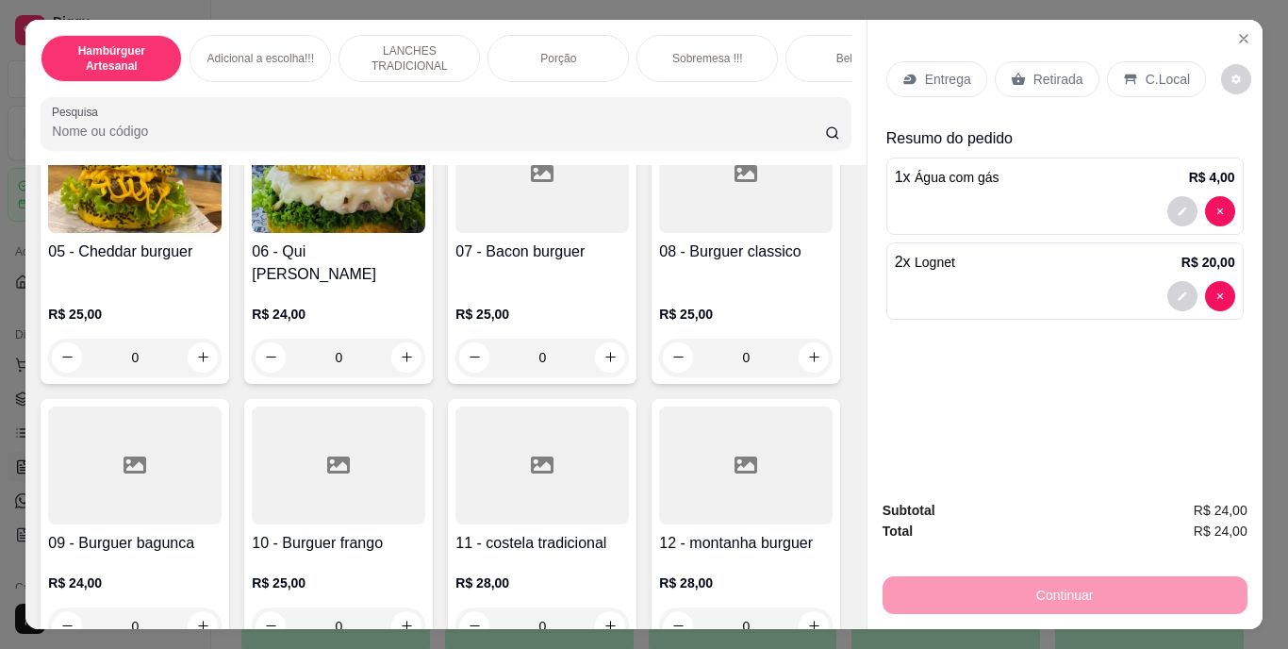
scroll to position [0, 0]
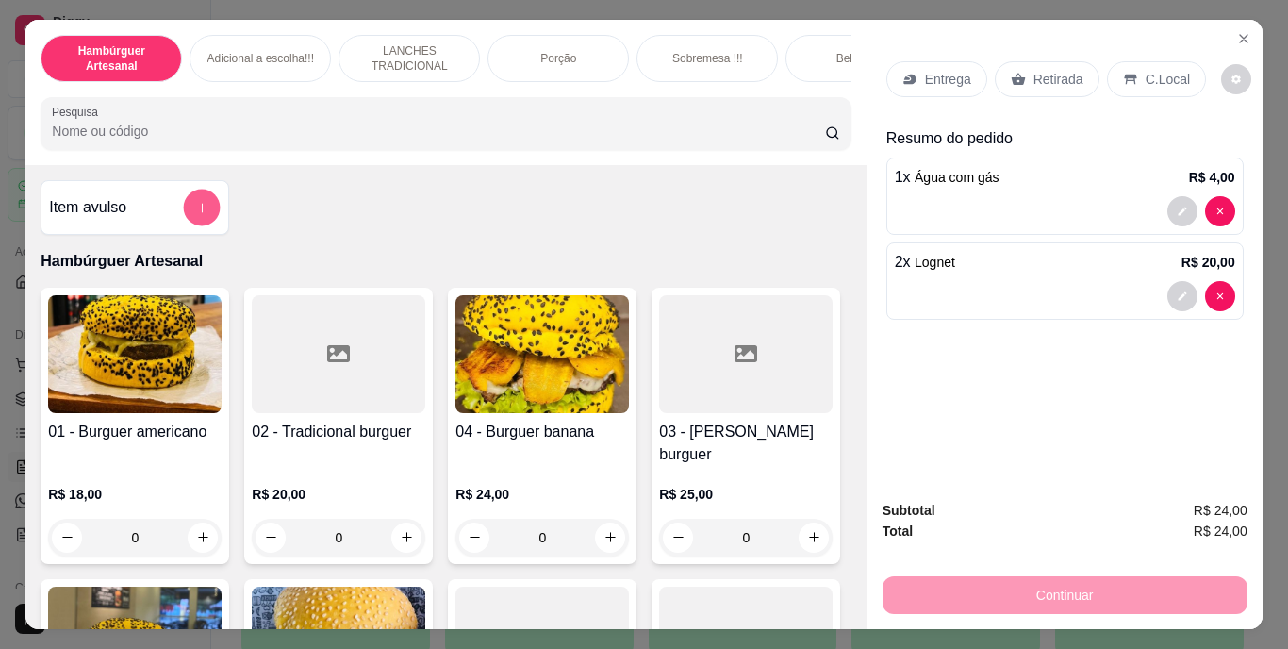
click at [195, 212] on icon "add-separate-item" at bounding box center [202, 207] width 14 height 14
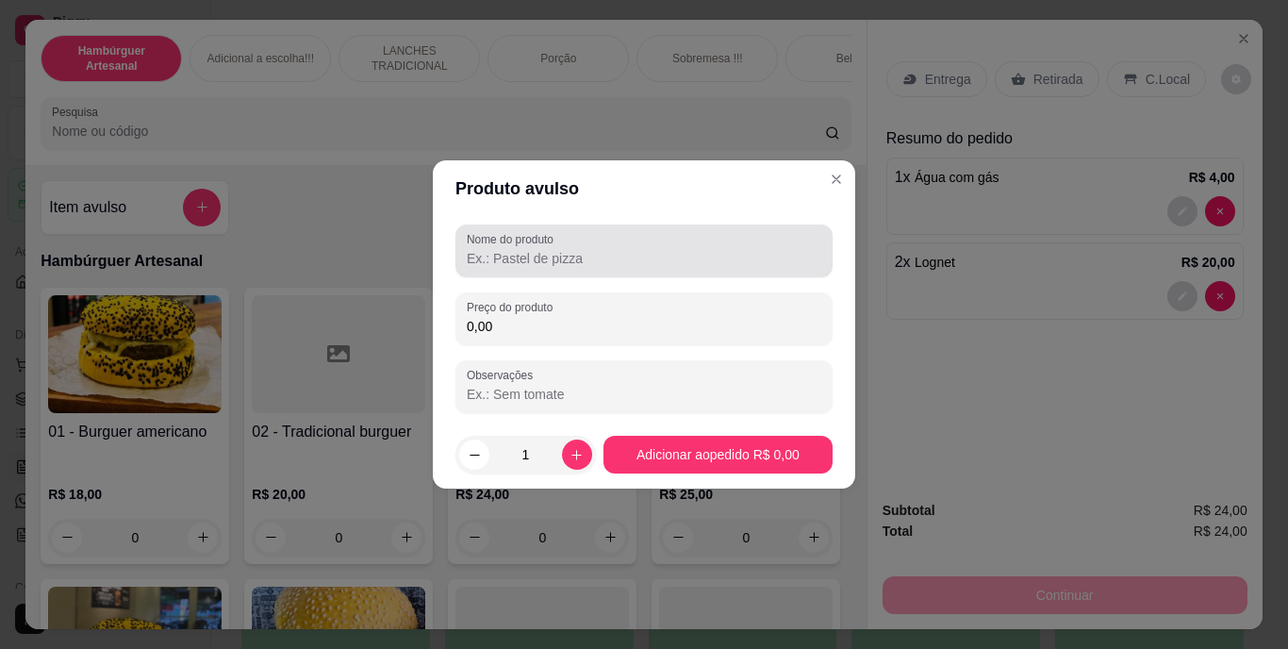
click at [534, 240] on label "Nome do produto" at bounding box center [513, 239] width 93 height 16
click at [534, 249] on input "Nome do produto" at bounding box center [644, 258] width 354 height 19
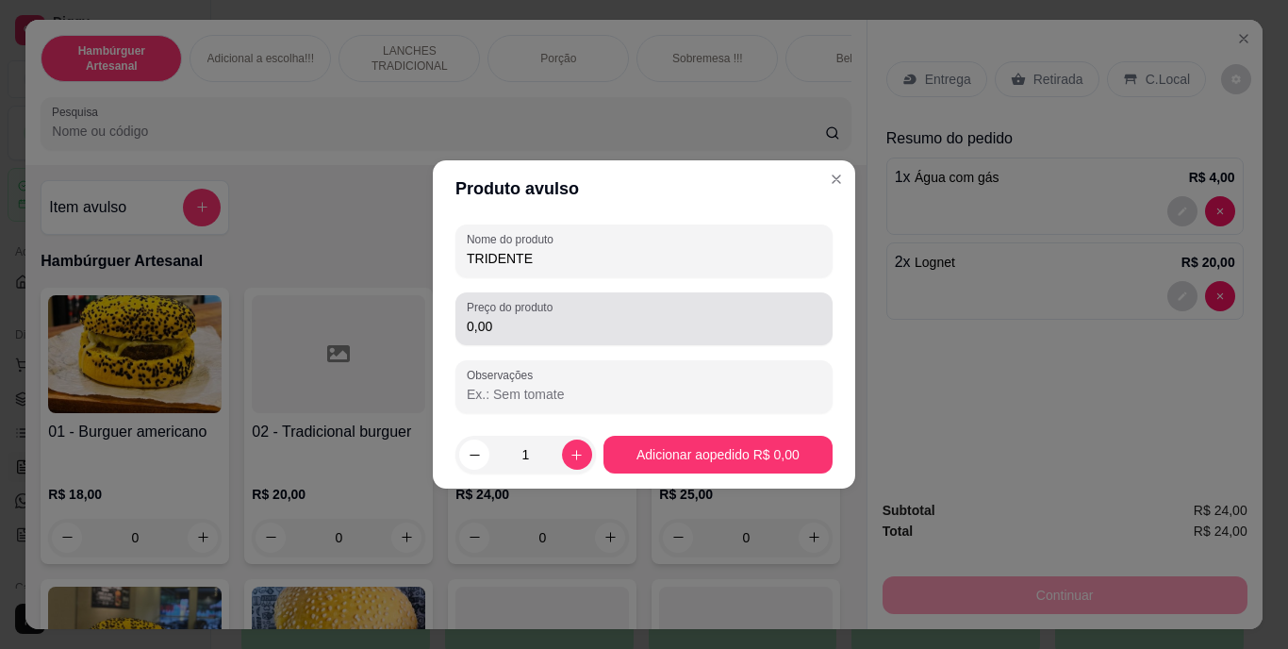
type input "TRIDENTE"
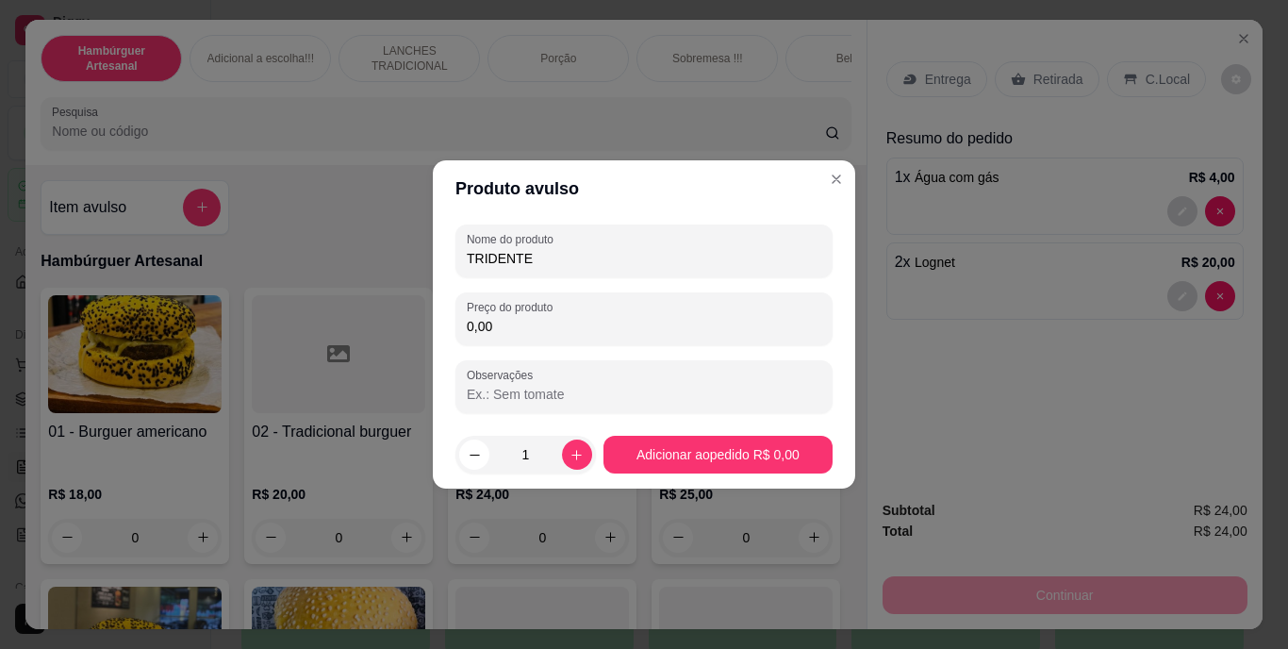
click at [639, 331] on input "0,00" at bounding box center [644, 326] width 354 height 19
type input "4,00"
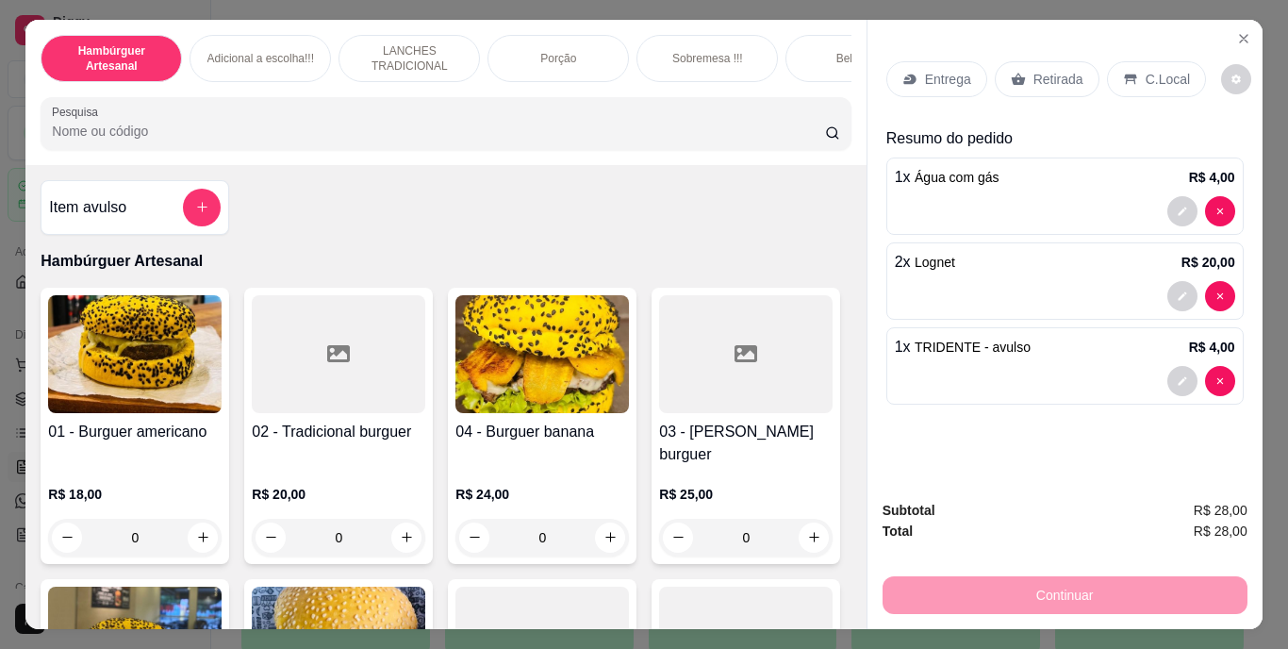
click at [1036, 81] on p "Retirada" at bounding box center [1058, 79] width 50 height 19
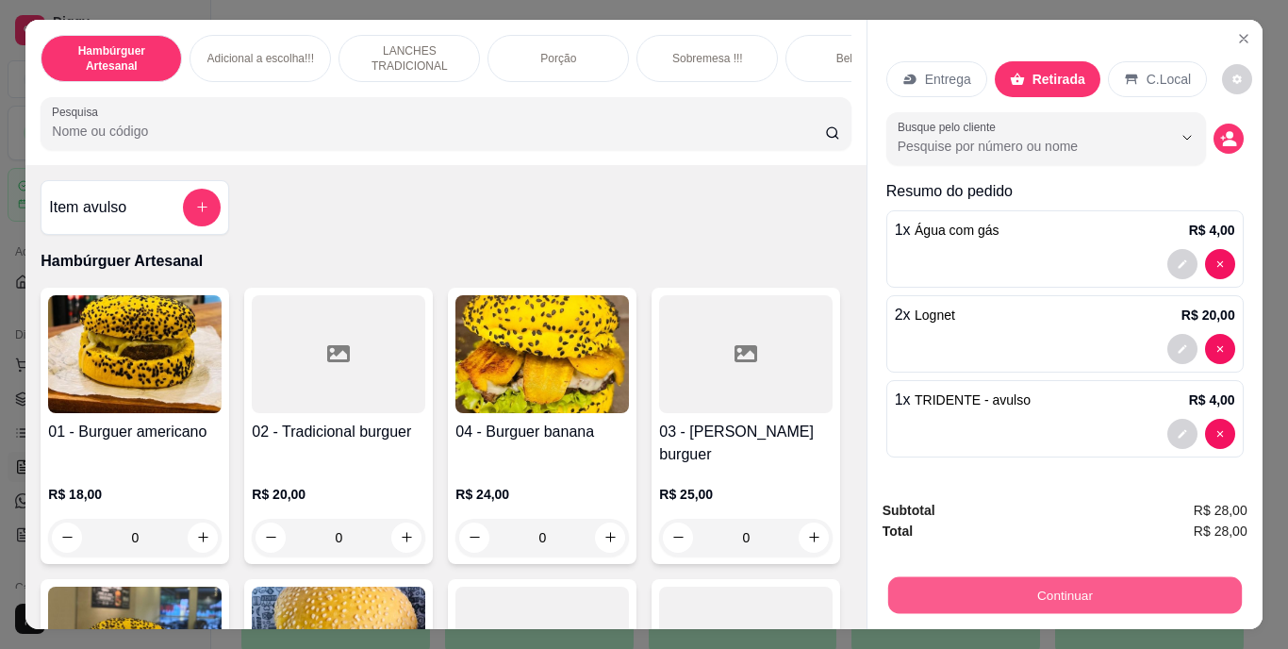
click at [1002, 577] on button "Continuar" at bounding box center [1064, 595] width 354 height 37
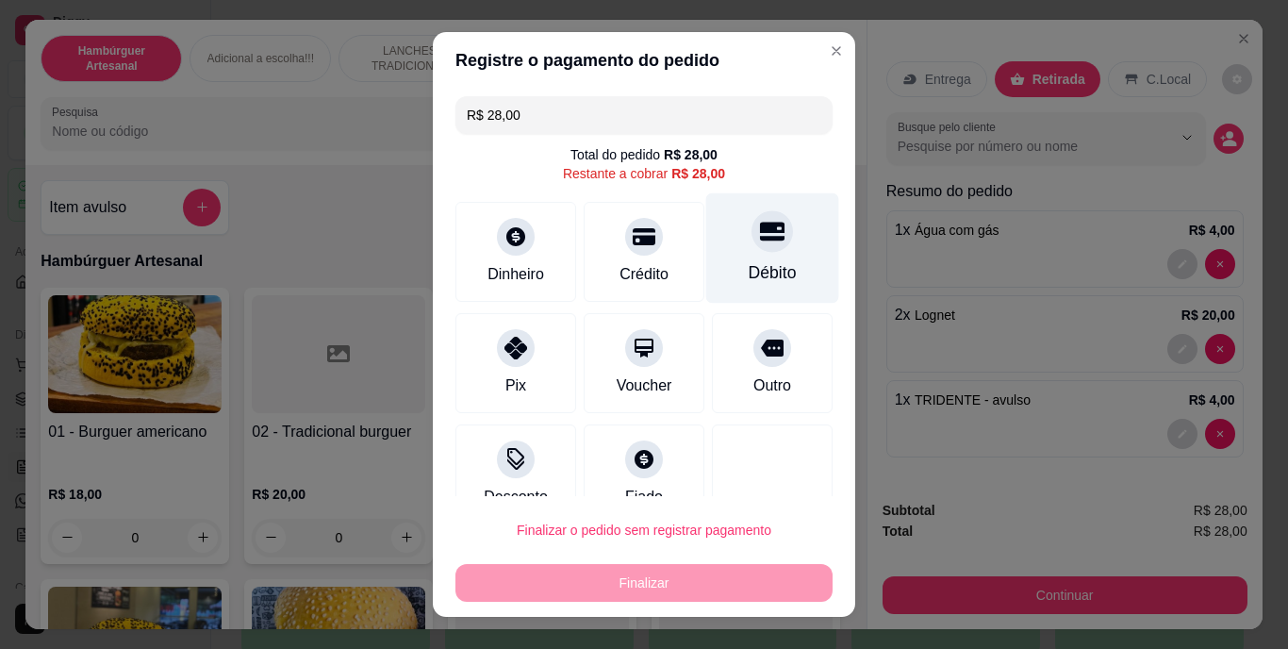
click at [725, 255] on div "Débito" at bounding box center [772, 248] width 133 height 110
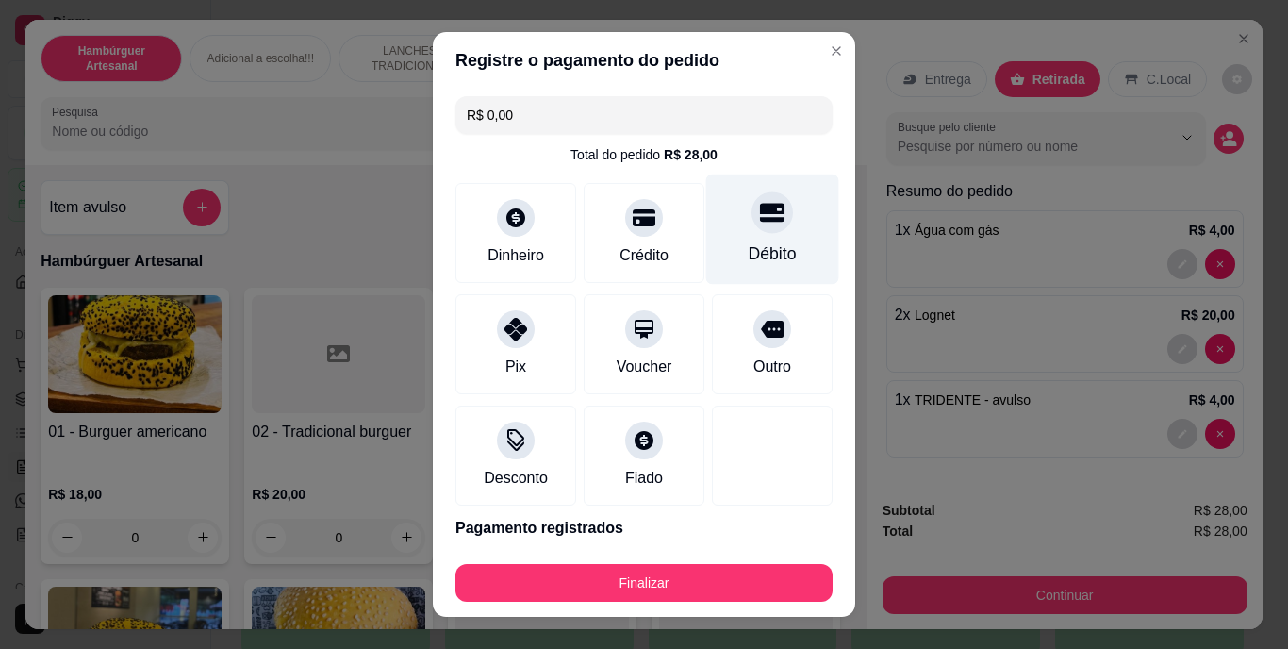
type input "R$ 0,00"
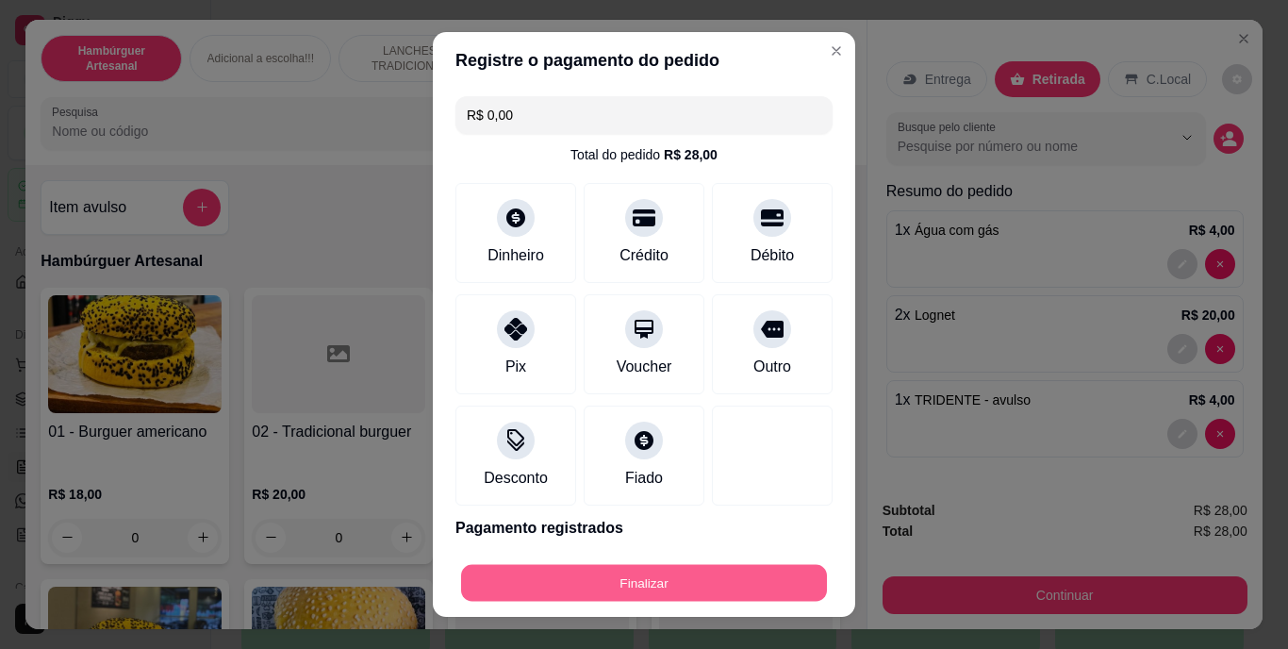
click at [645, 584] on button "Finalizar" at bounding box center [644, 582] width 366 height 37
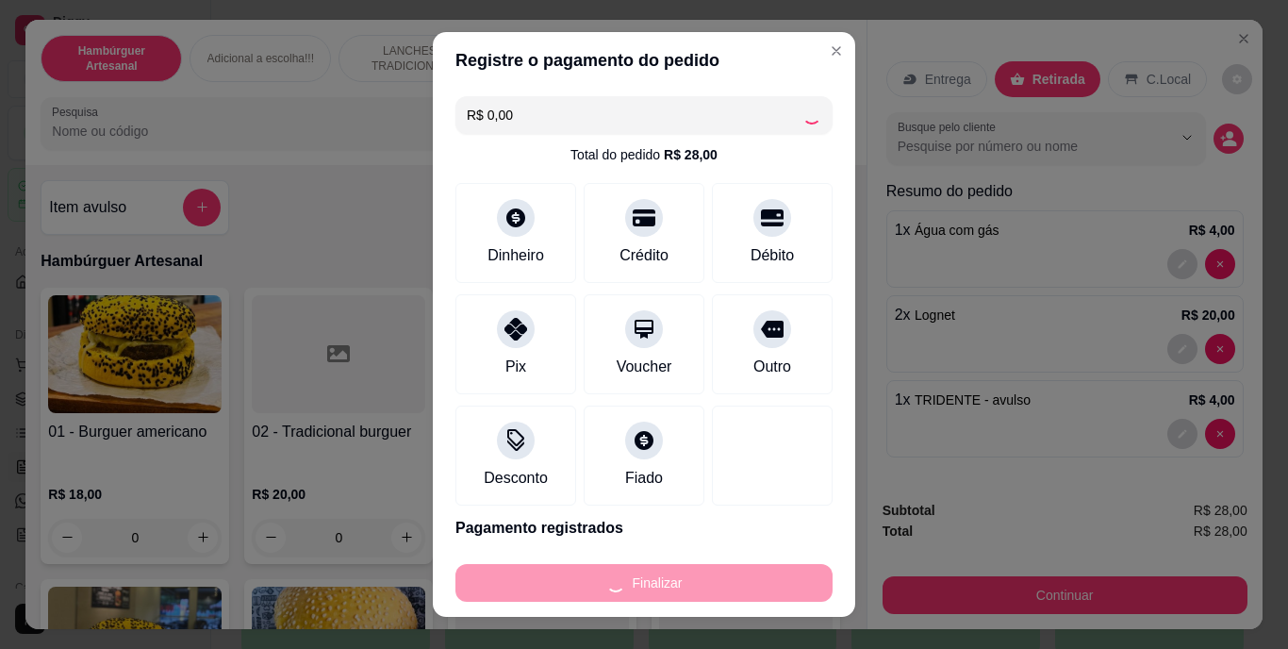
type input "0"
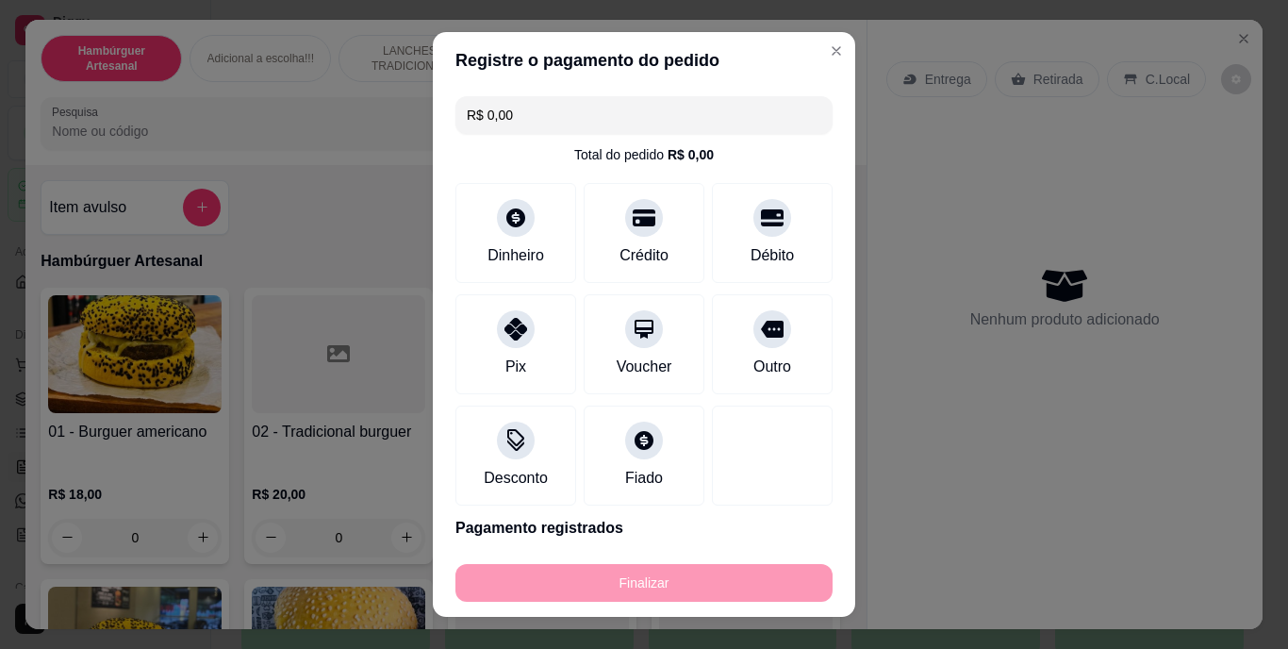
type input "-R$ 28,00"
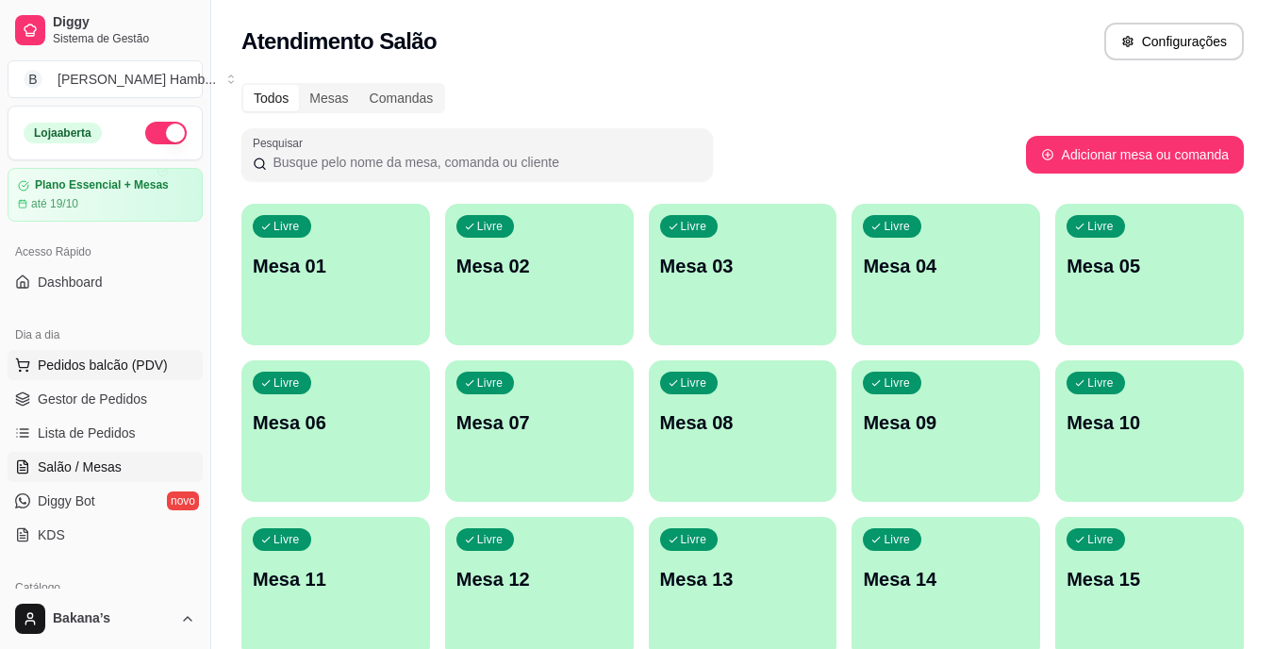
click at [86, 376] on button "Pedidos balcão (PDV)" at bounding box center [105, 365] width 195 height 30
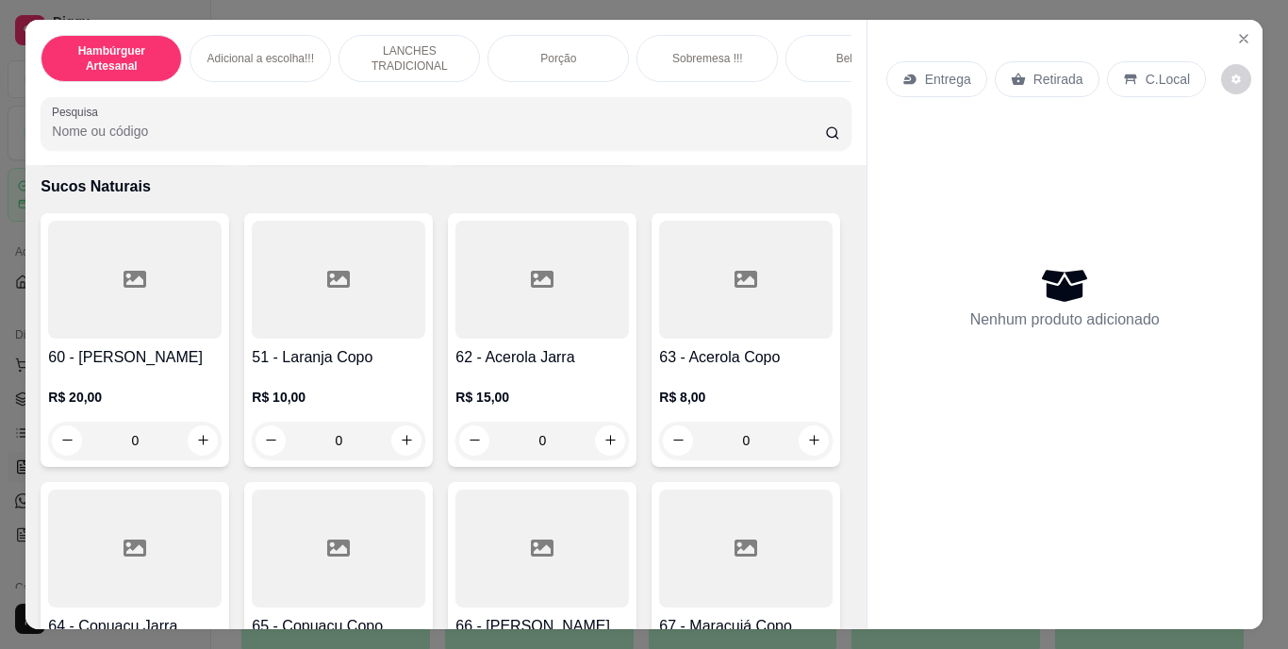
scroll to position [5839, 0]
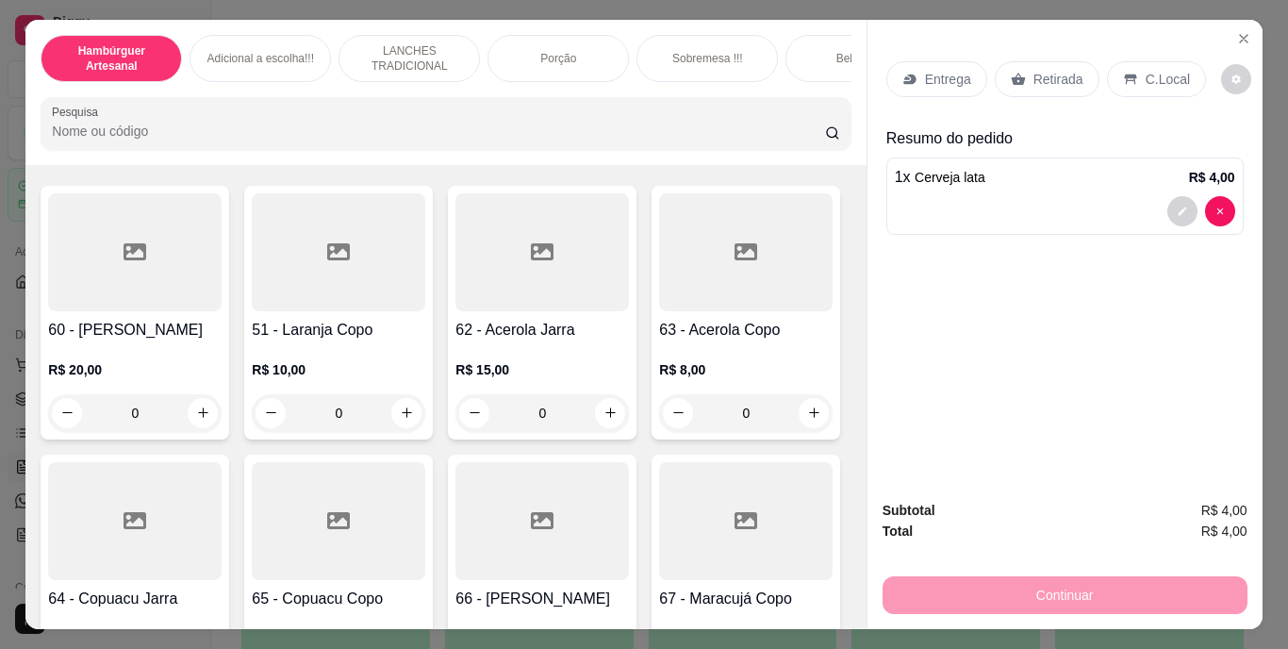
click at [1131, 63] on div "C.Local" at bounding box center [1156, 79] width 99 height 36
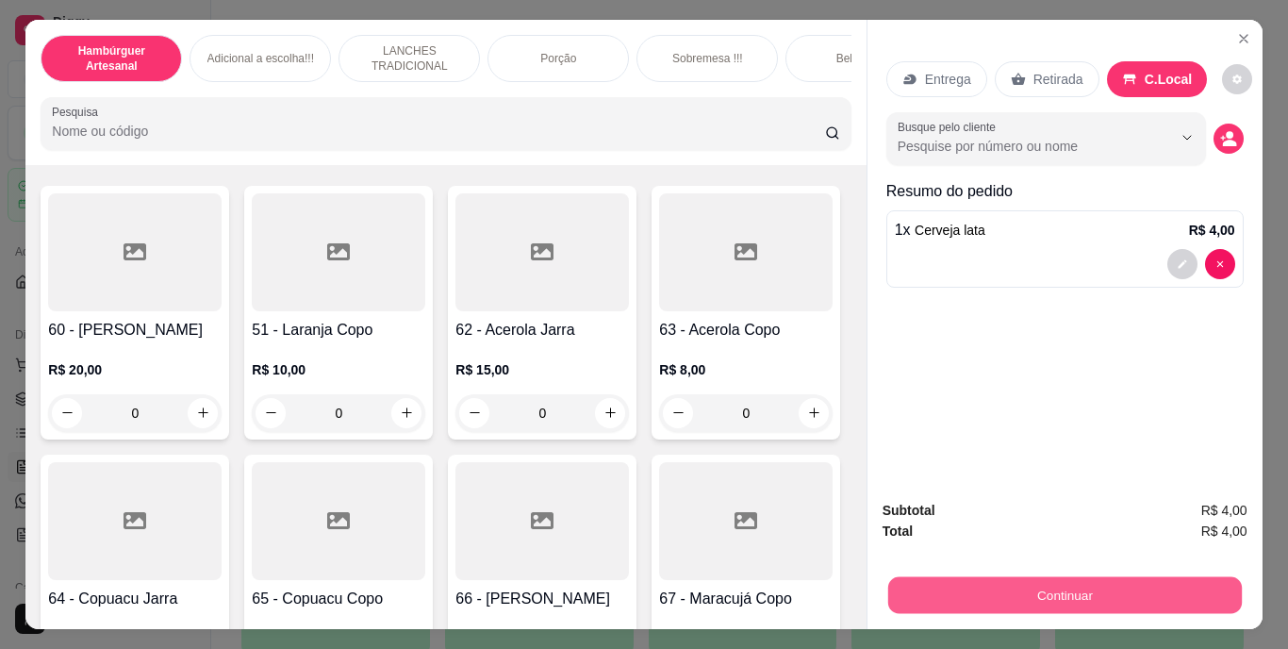
click at [987, 589] on button "Continuar" at bounding box center [1064, 595] width 354 height 37
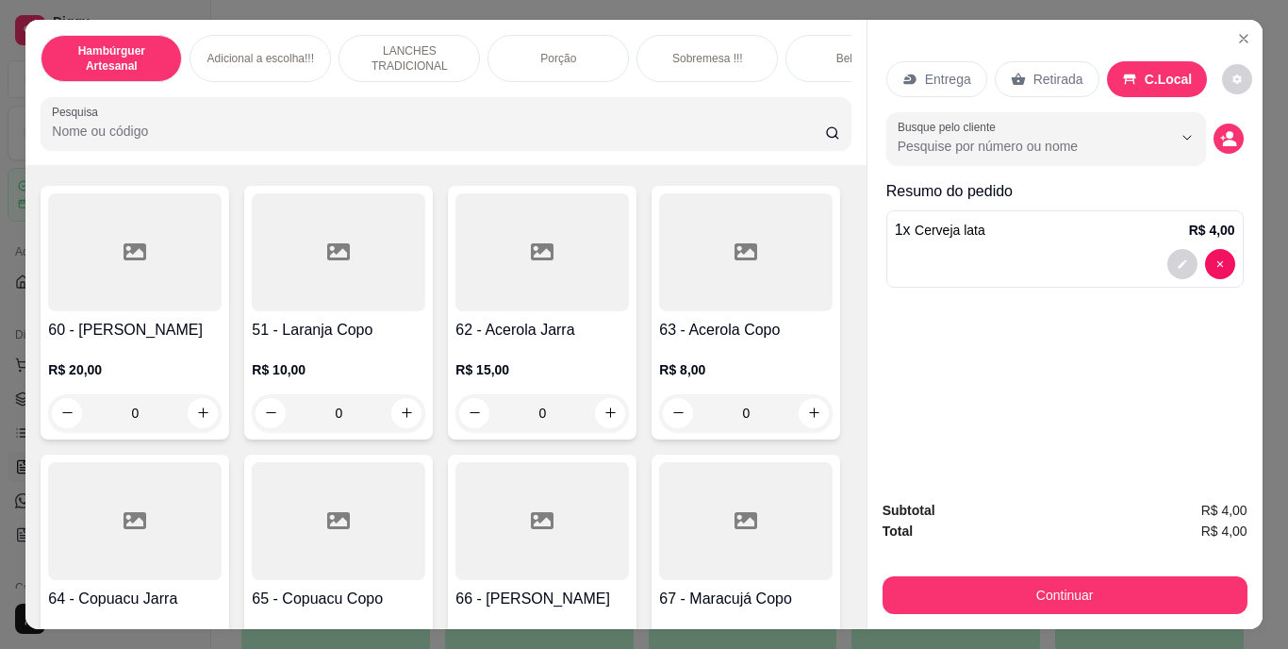
type input "2"
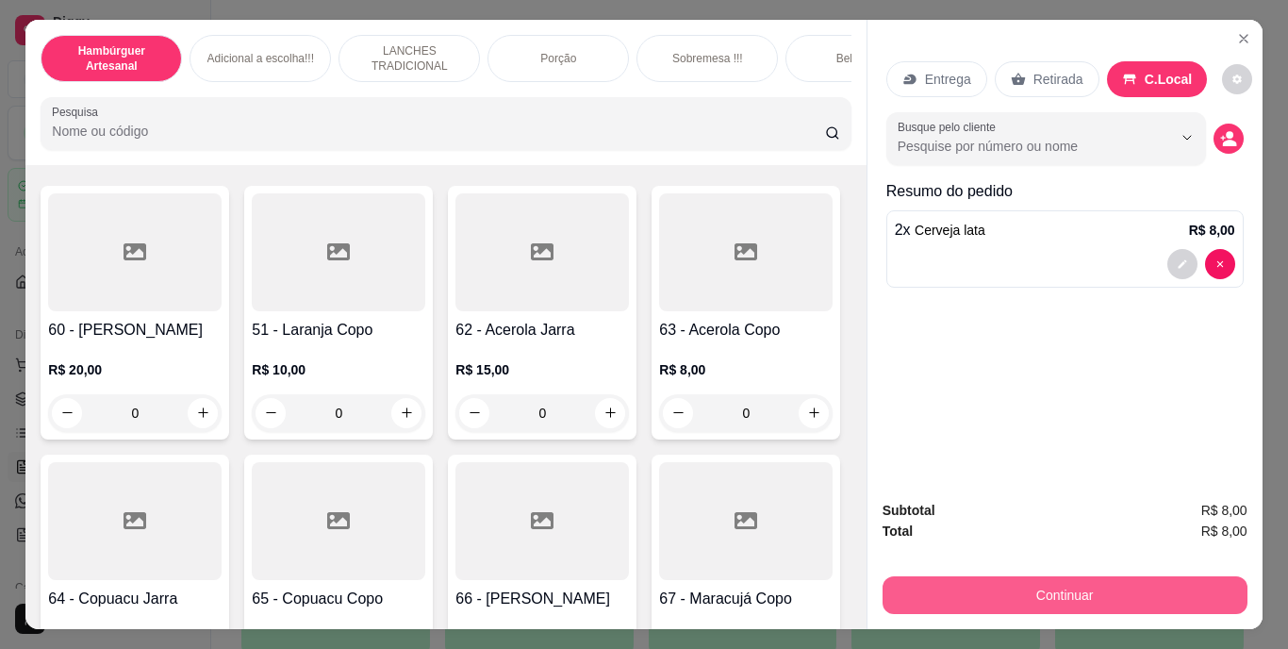
click at [1015, 591] on button "Continuar" at bounding box center [1064, 595] width 365 height 38
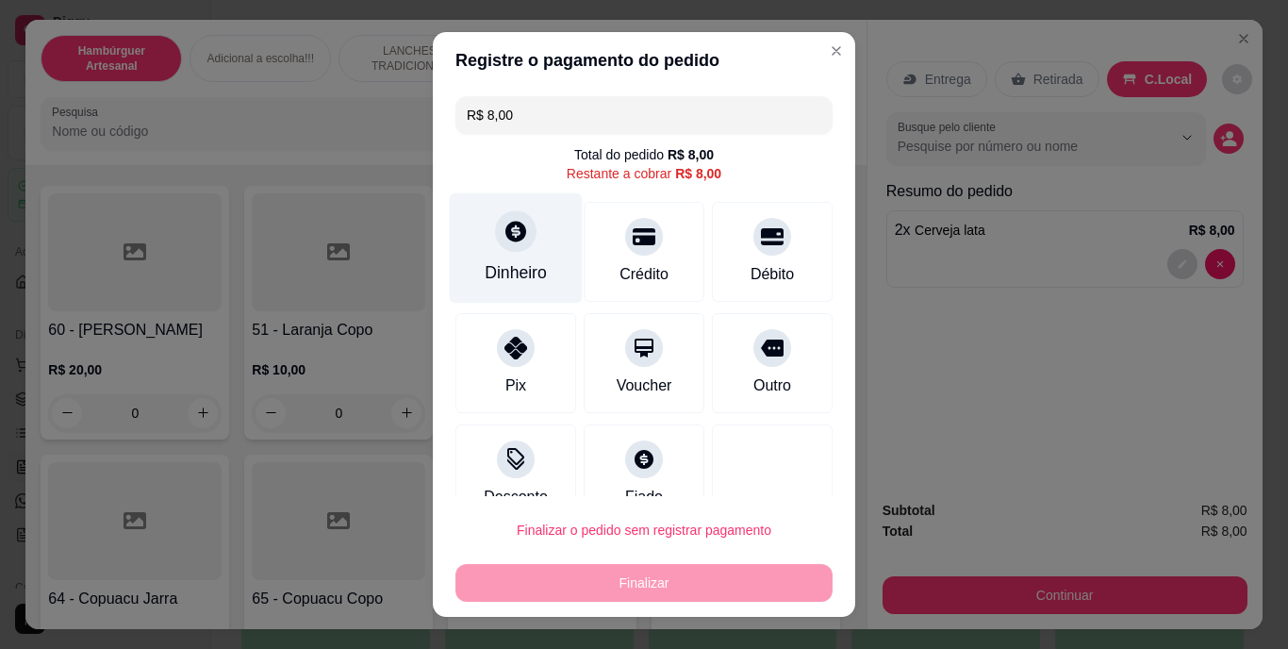
click at [501, 248] on div at bounding box center [515, 231] width 41 height 41
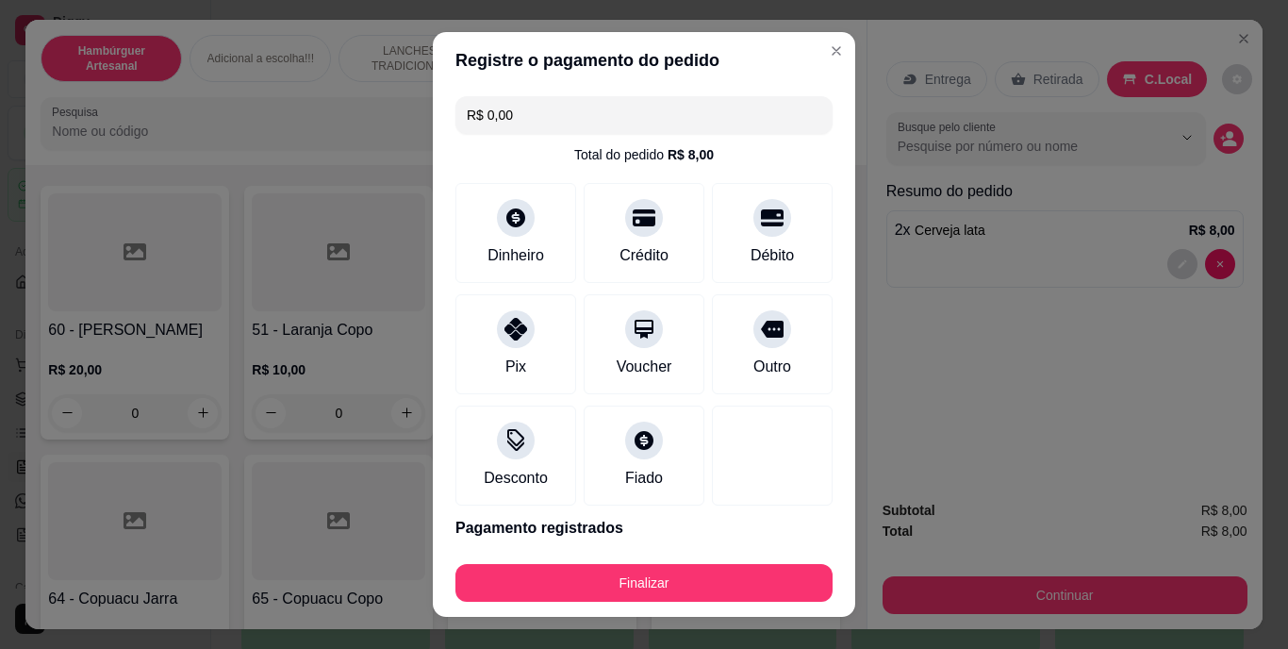
type input "R$ 0,00"
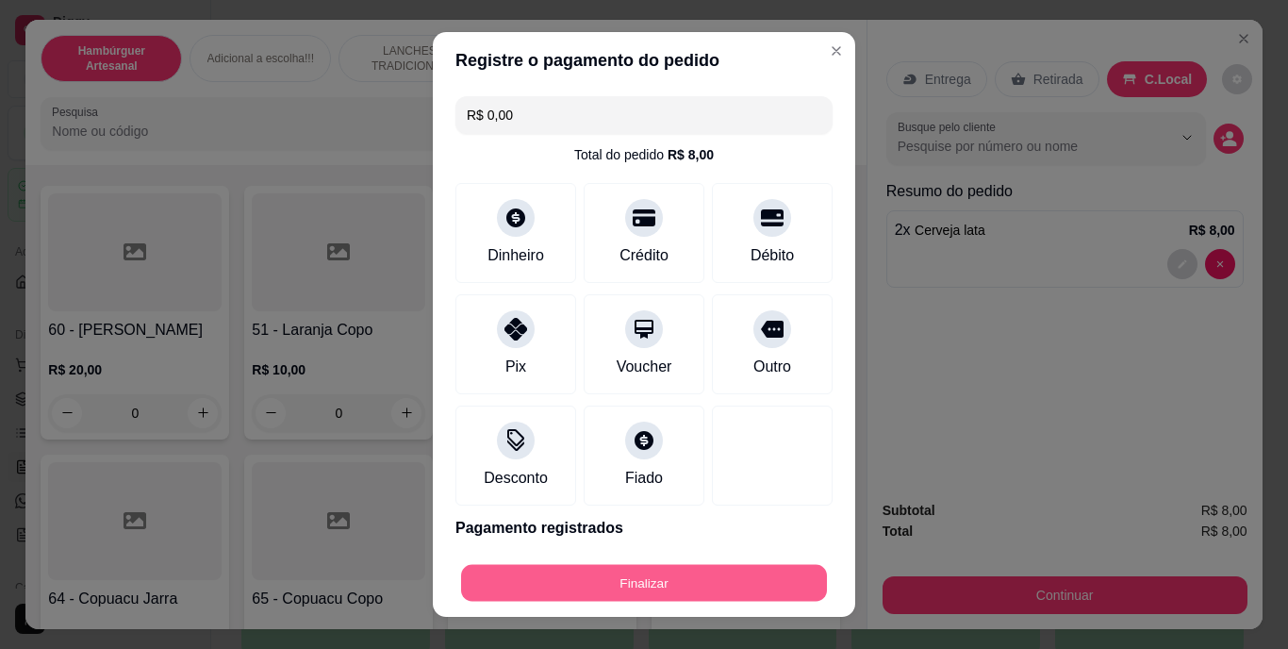
click at [642, 594] on button "Finalizar" at bounding box center [644, 582] width 366 height 37
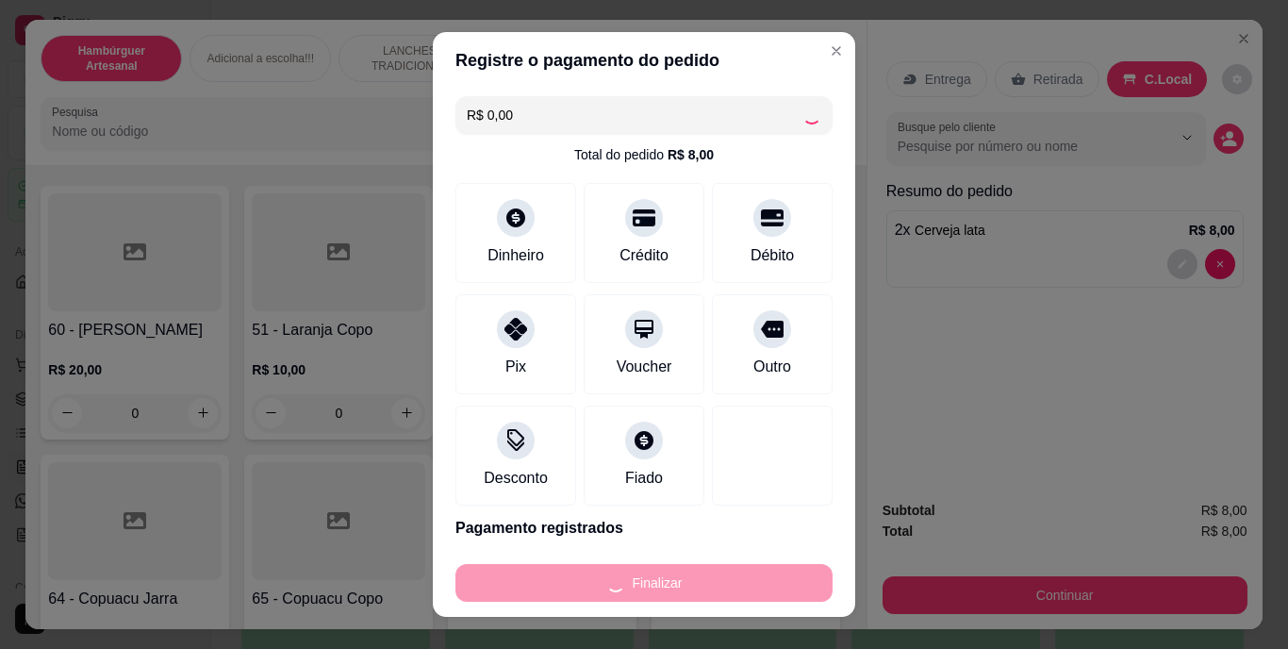
type input "0"
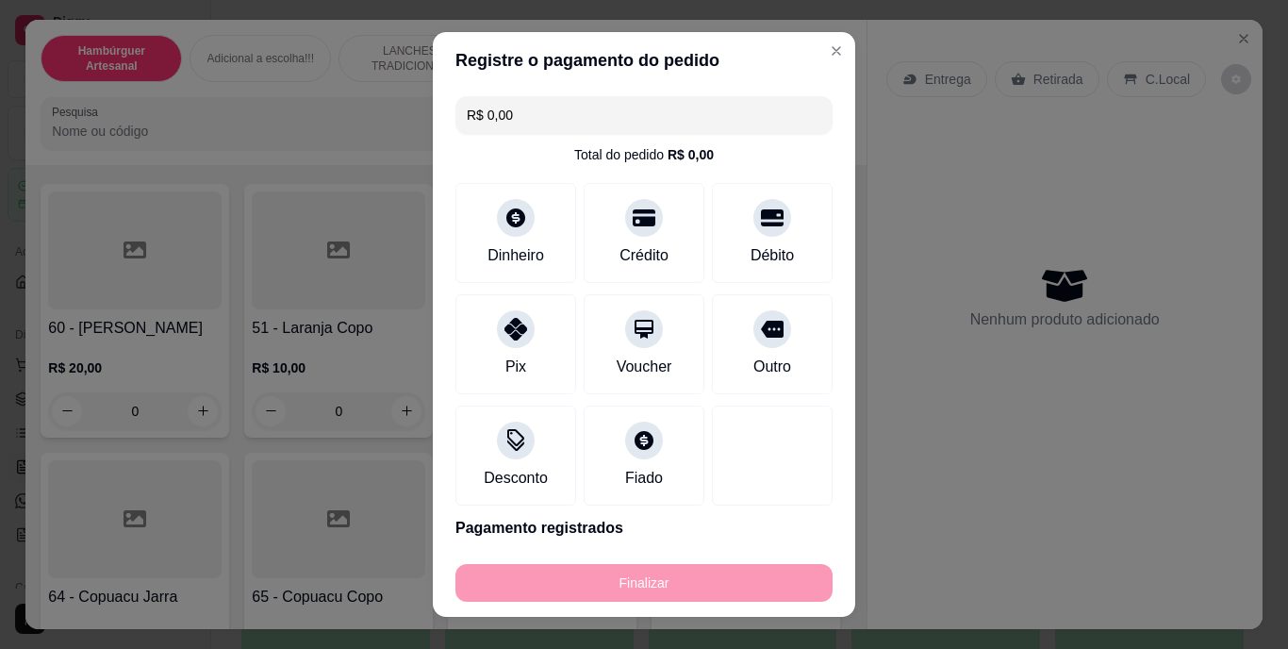
type input "-R$ 8,00"
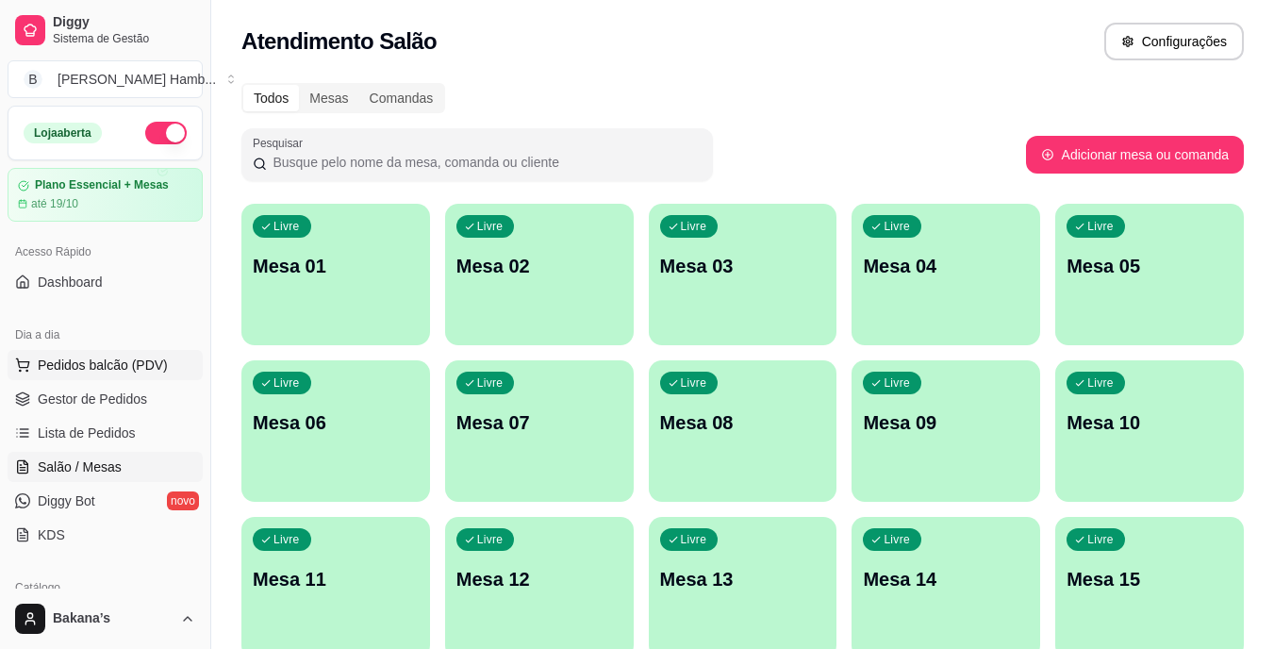
click at [113, 366] on span "Pedidos balcão (PDV)" at bounding box center [103, 364] width 130 height 19
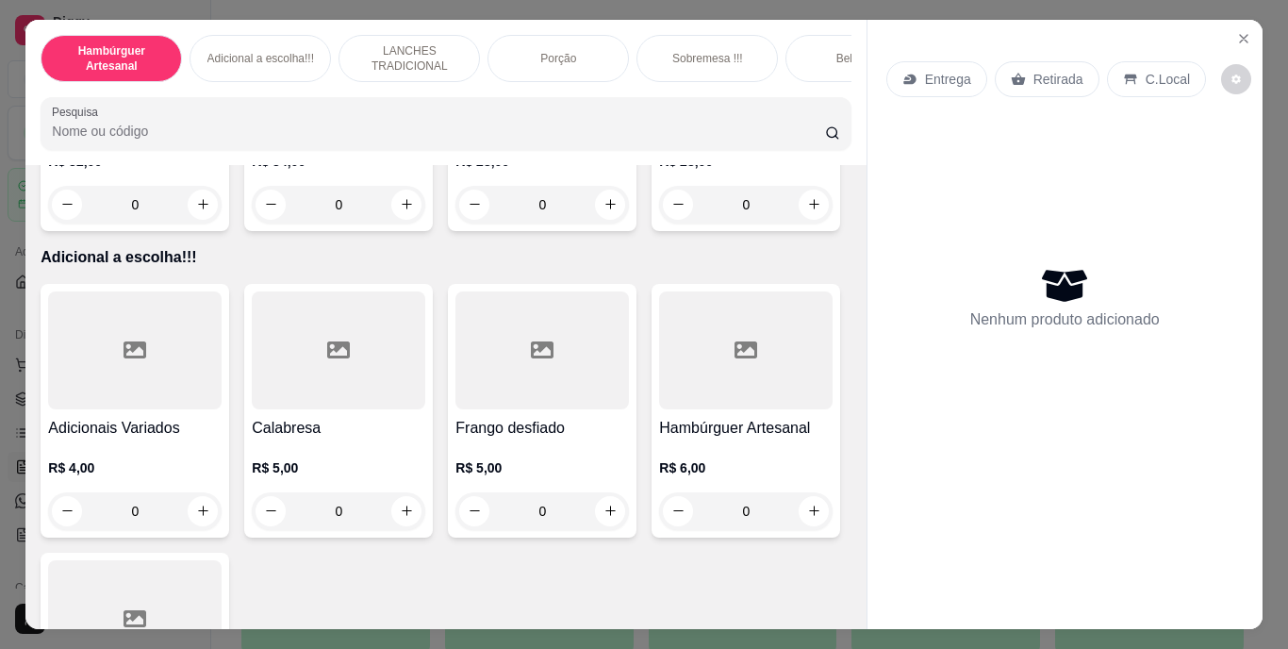
scroll to position [1834, 0]
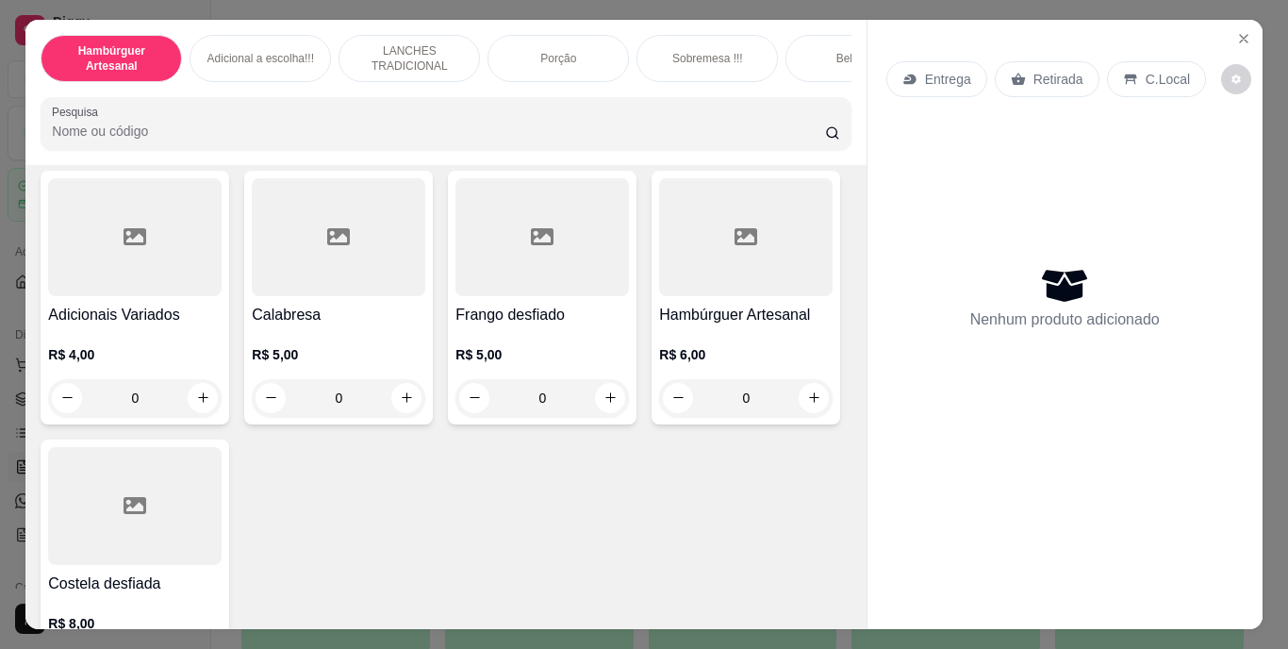
click at [603, 98] on icon "increase-product-quantity" at bounding box center [610, 91] width 14 height 14
type input "1"
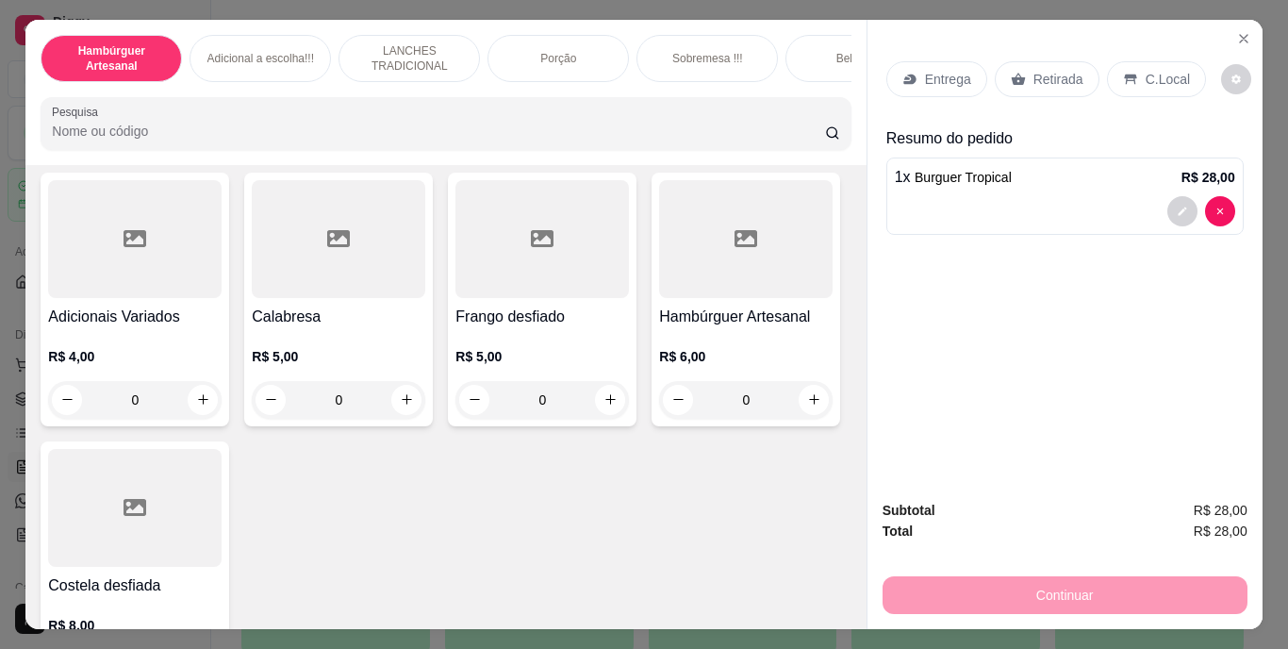
click at [1047, 74] on p "Retirada" at bounding box center [1058, 79] width 50 height 19
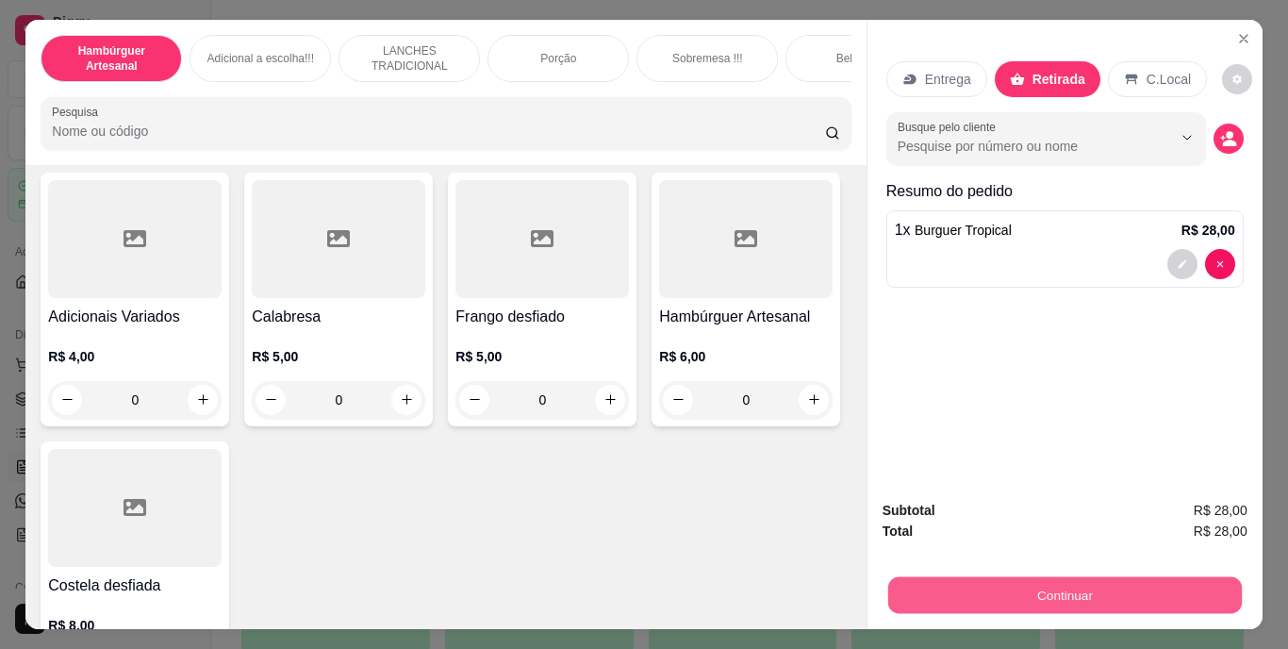
click at [1042, 577] on button "Continuar" at bounding box center [1064, 595] width 354 height 37
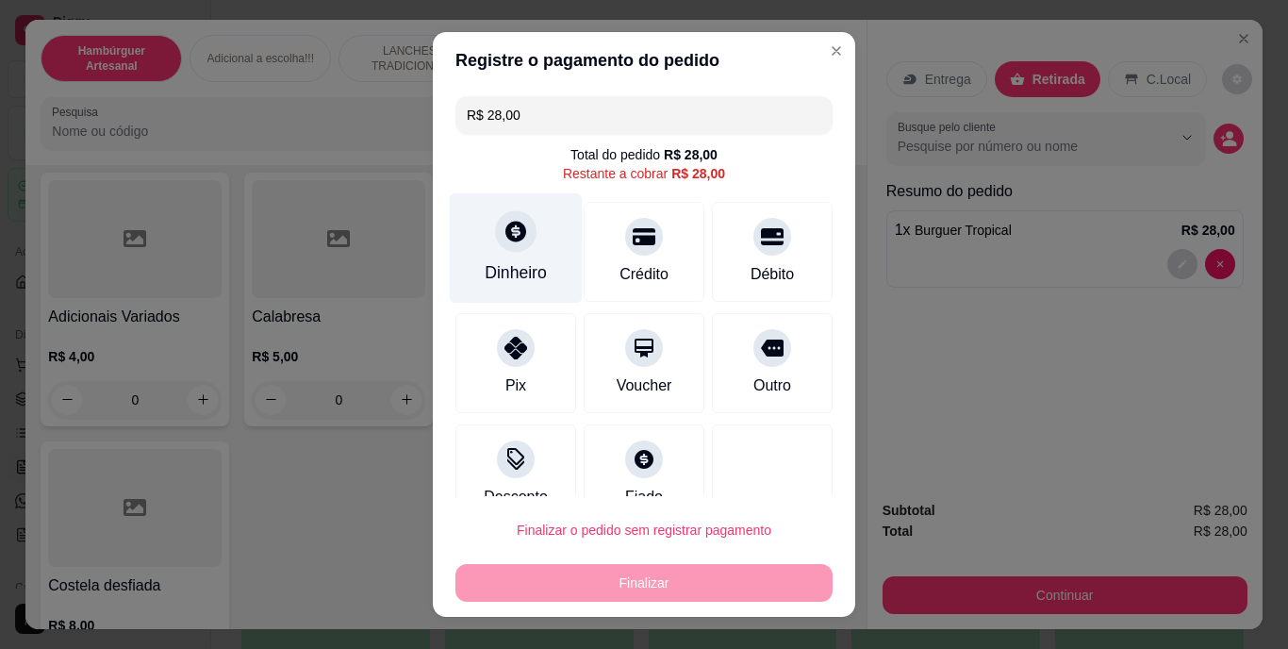
click at [475, 259] on div "Dinheiro" at bounding box center [516, 248] width 133 height 110
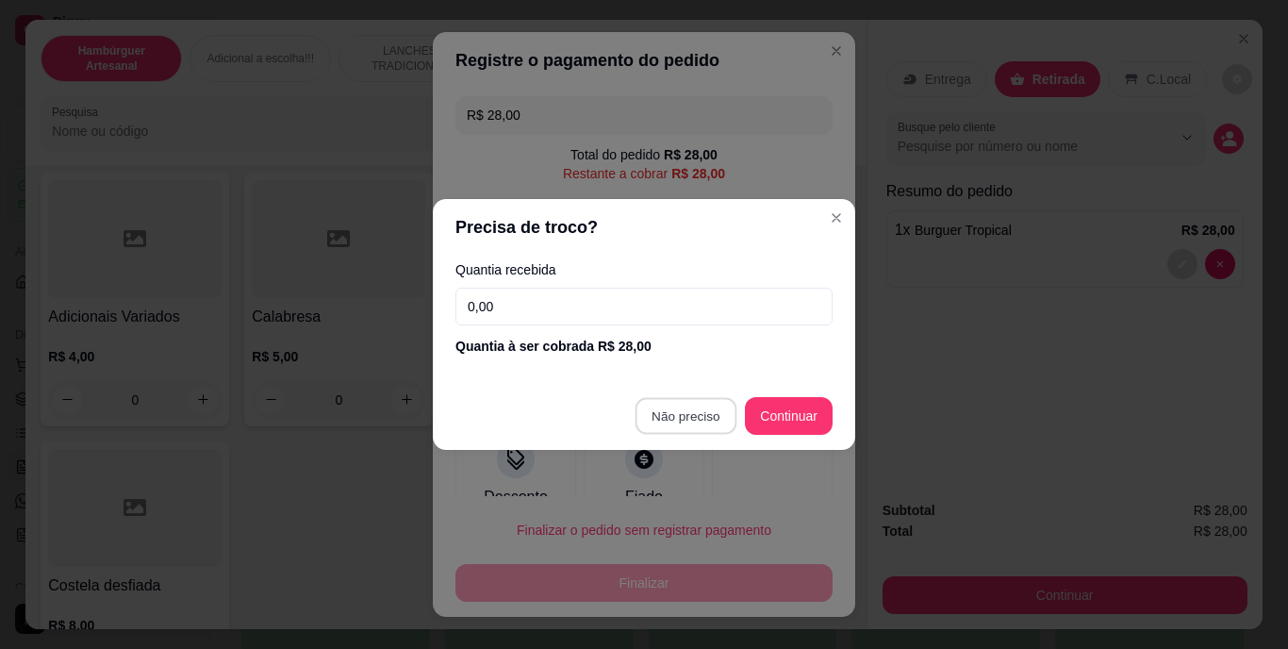
type input "R$ 0,00"
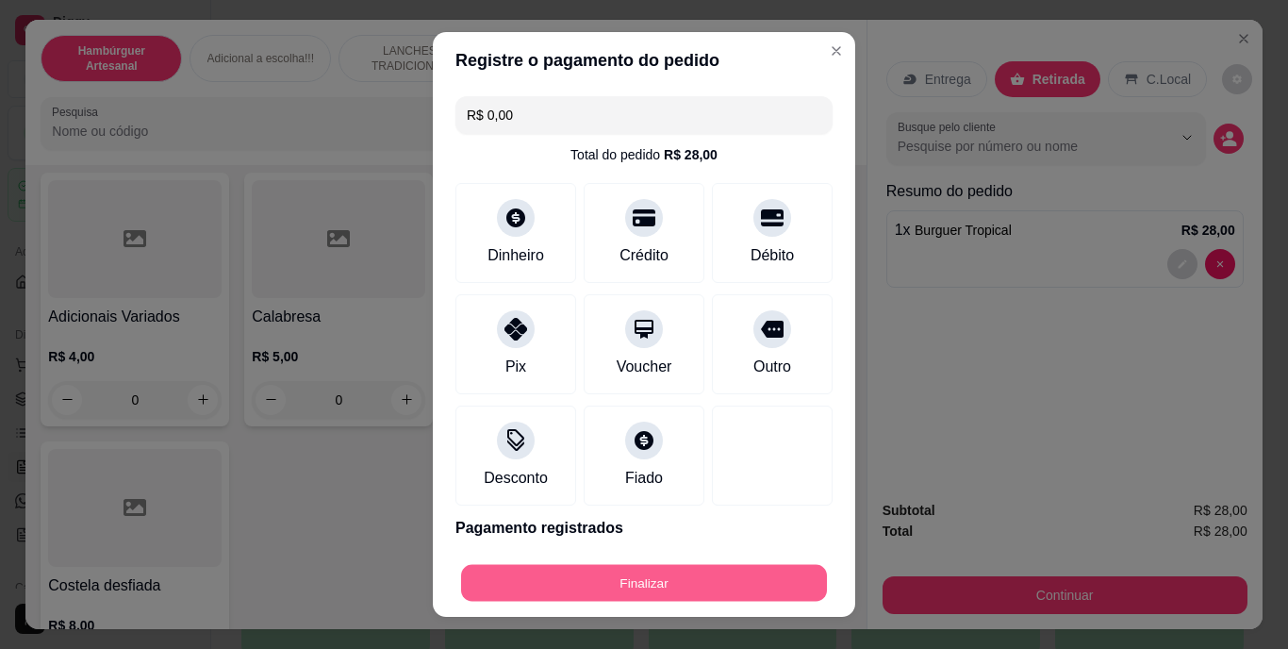
click at [591, 578] on button "Finalizar" at bounding box center [644, 582] width 366 height 37
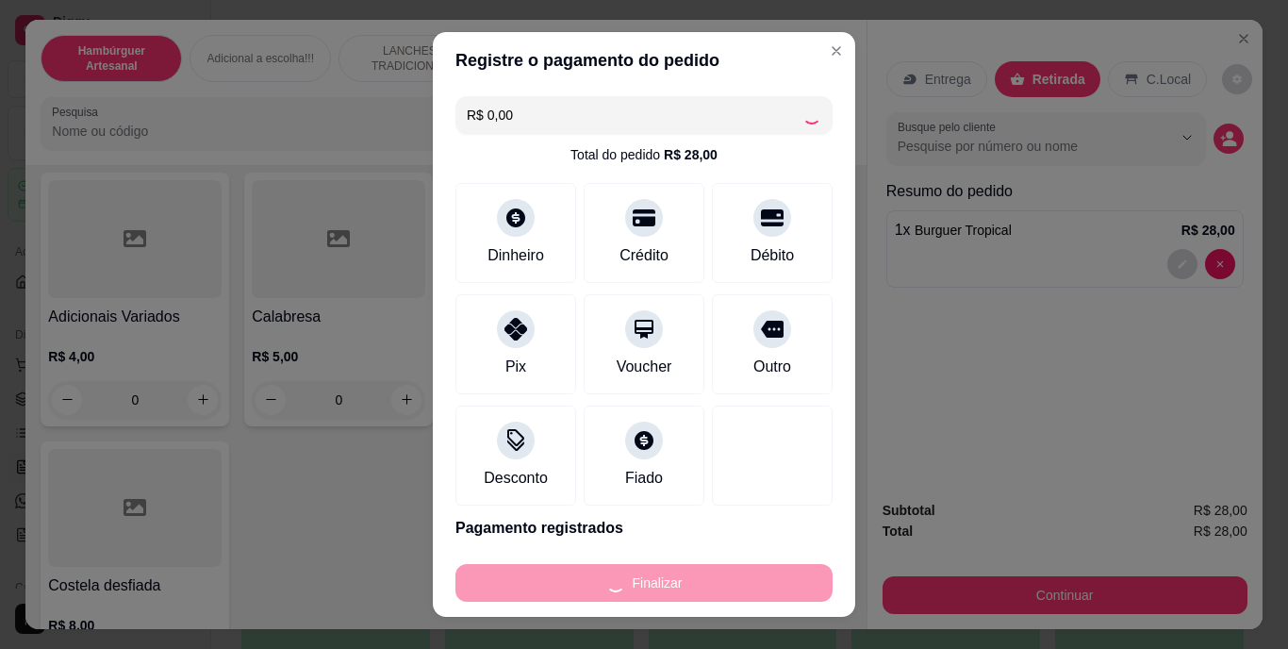
type input "0"
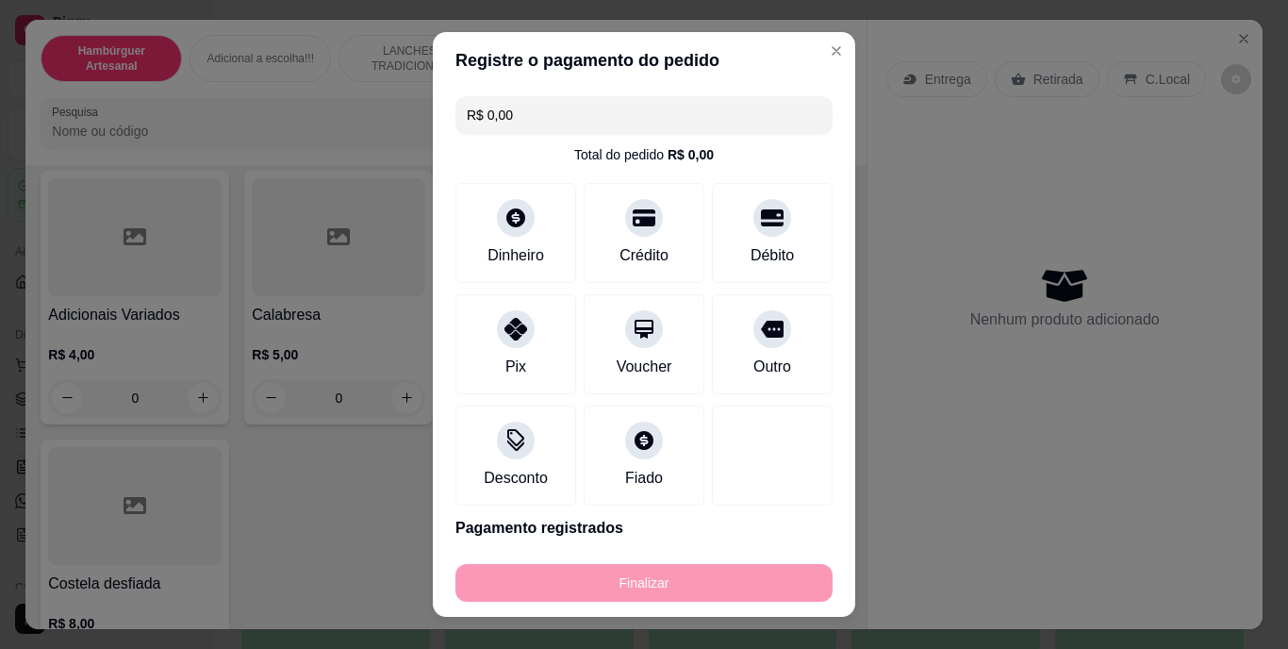
type input "-R$ 28,00"
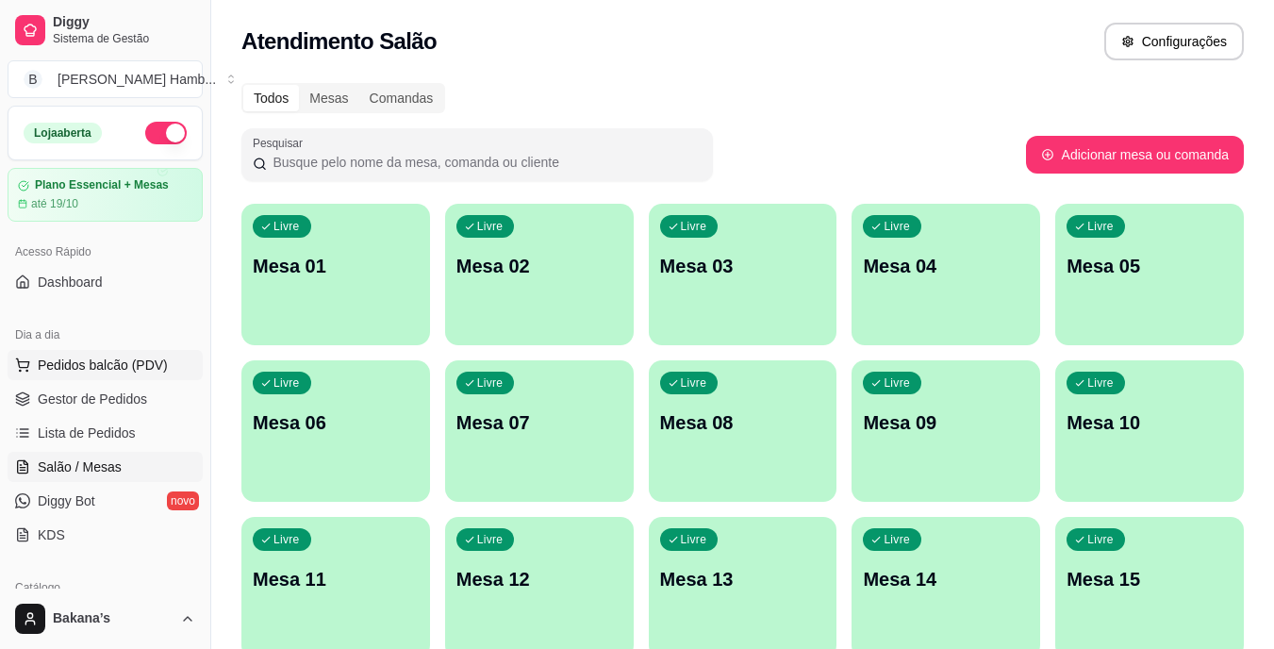
click at [59, 356] on span "Pedidos balcão (PDV)" at bounding box center [103, 364] width 130 height 19
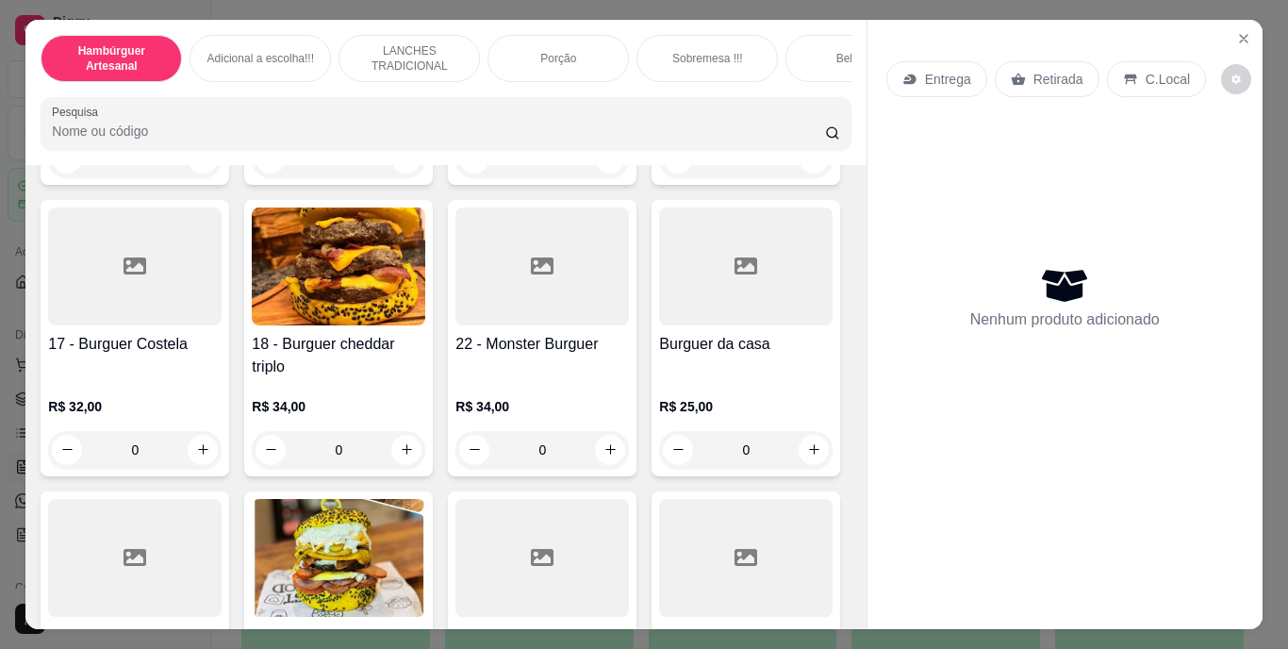
scroll to position [1967, 0]
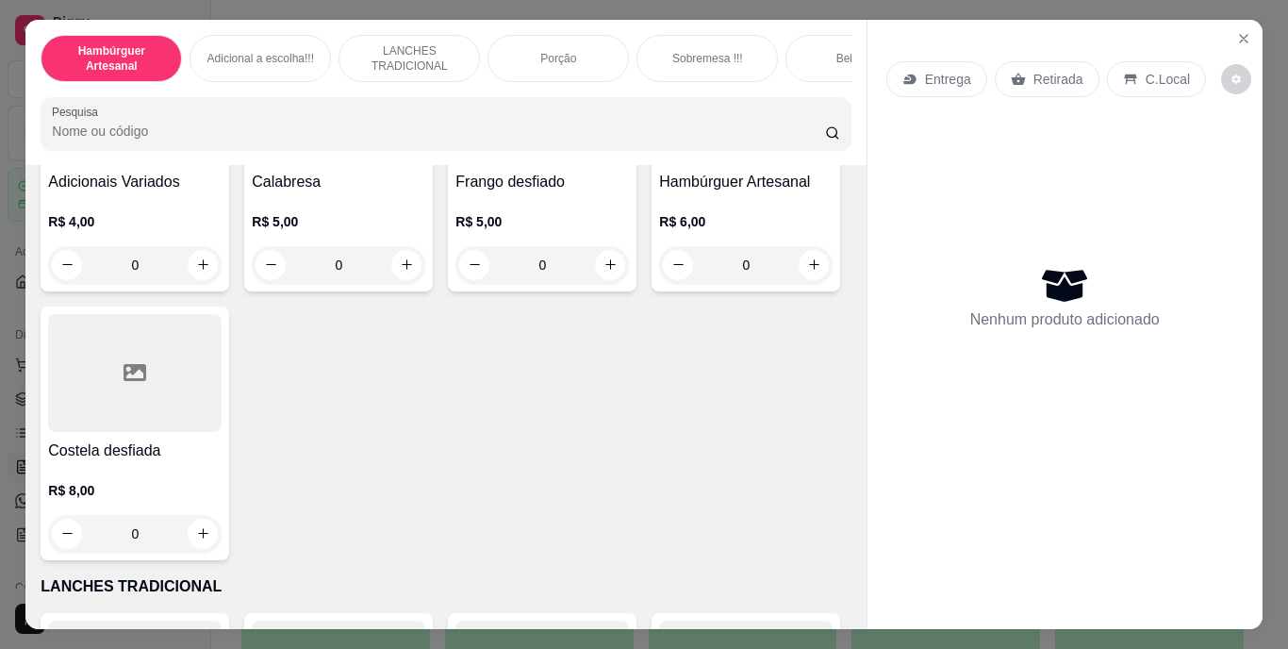
click at [853, 299] on div "Hambúrguer Artesanal Adicional a escolha!!! LANCHES TRADICIONAL Porção Sobremes…" at bounding box center [643, 325] width 1236 height 610
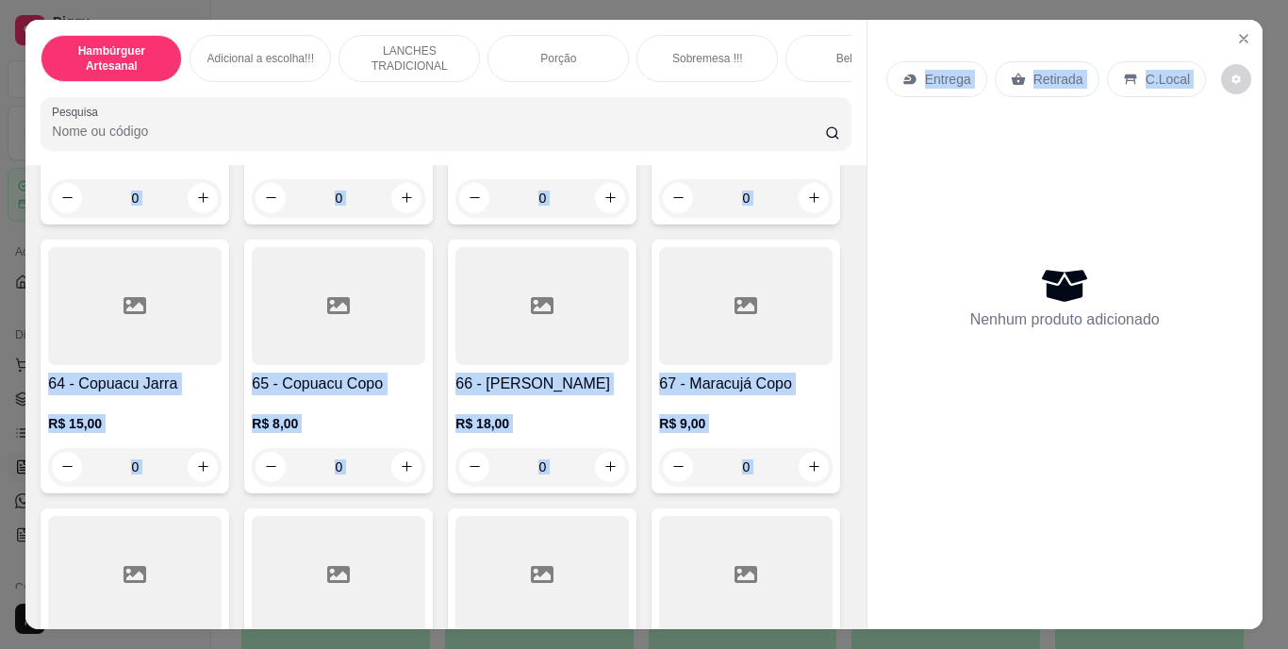
scroll to position [5993, 0]
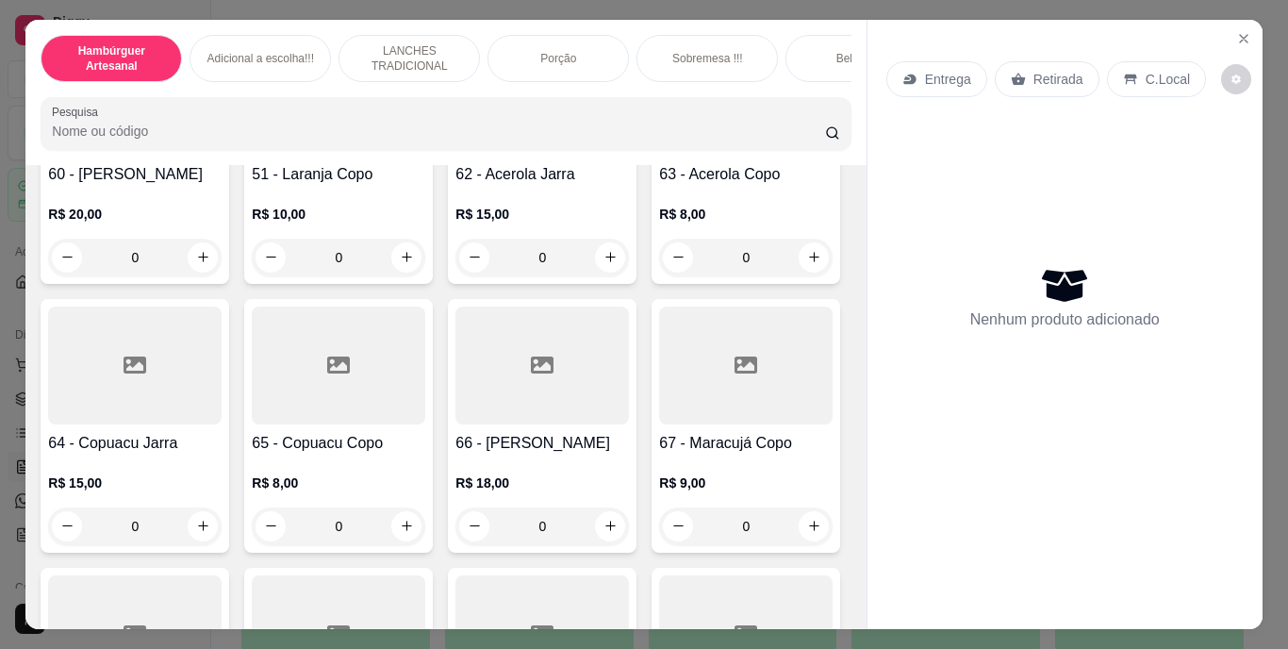
type input "1"
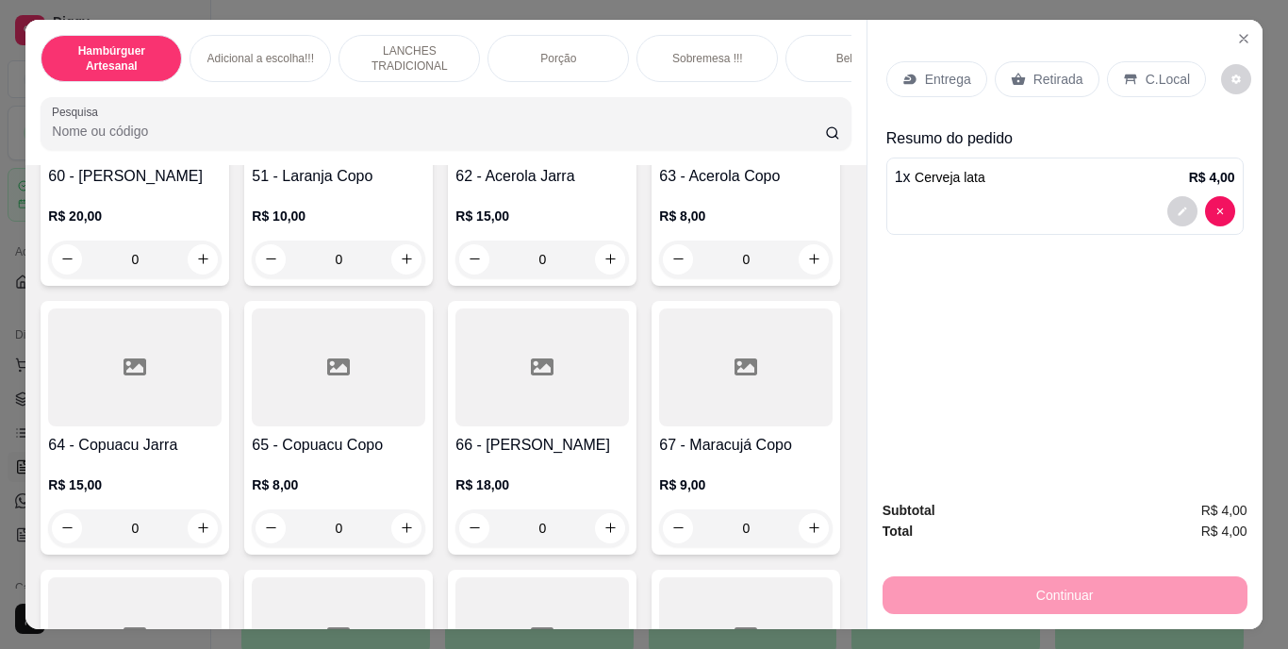
click at [1033, 70] on p "Retirada" at bounding box center [1058, 79] width 50 height 19
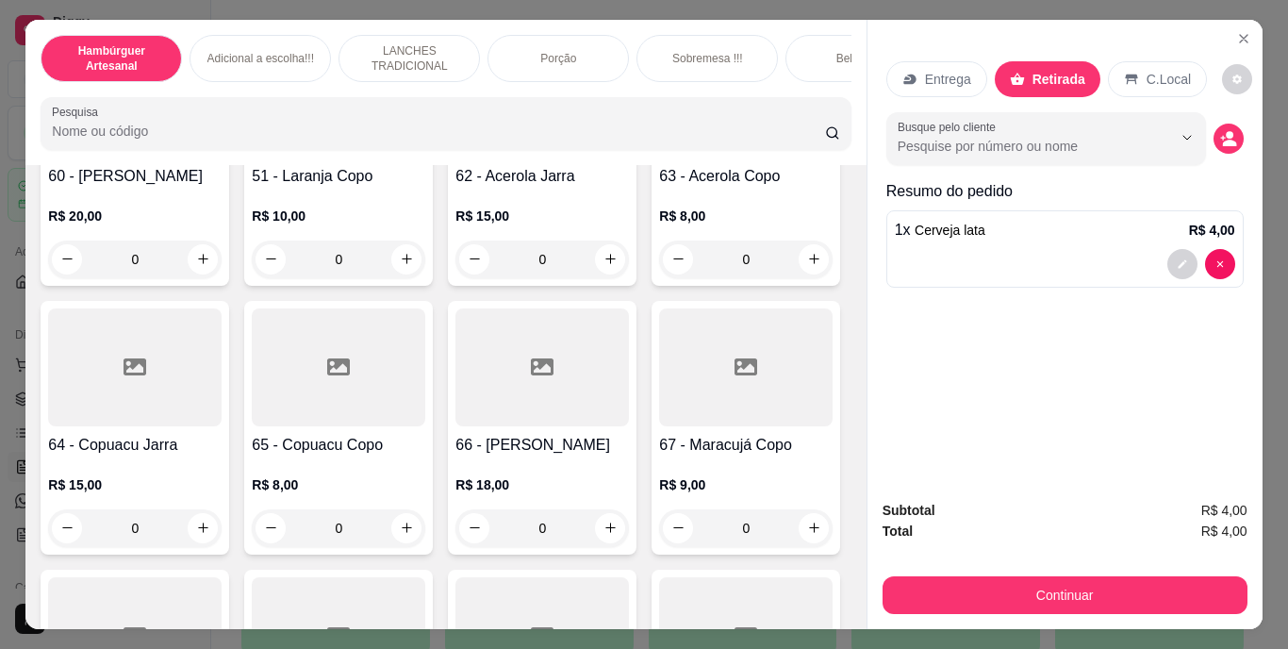
click at [1060, 571] on div "Continuar" at bounding box center [1064, 592] width 365 height 42
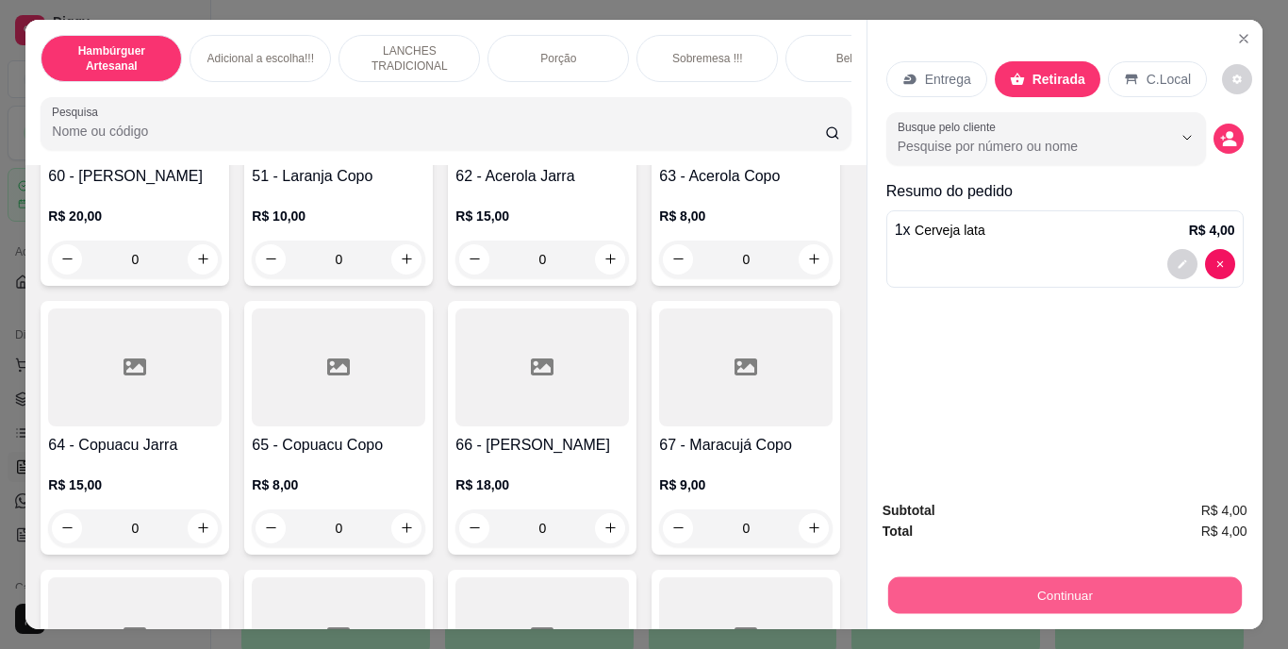
click at [1059, 603] on button "Continuar" at bounding box center [1064, 595] width 354 height 37
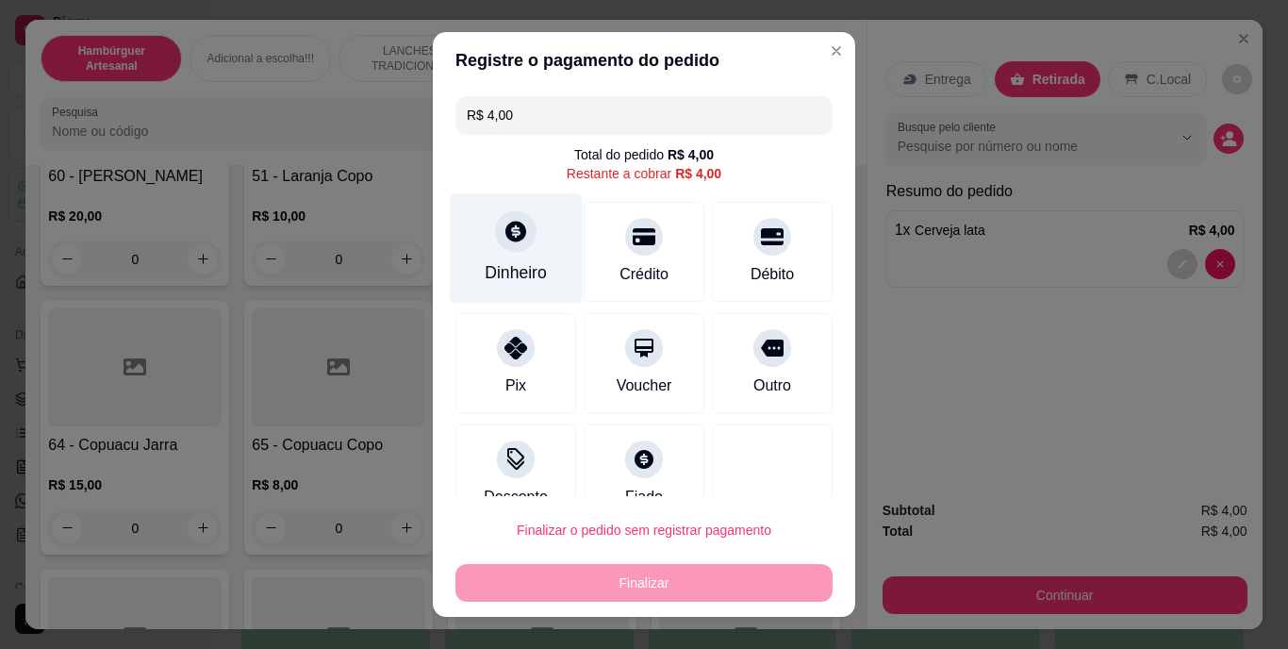
click at [510, 255] on div "Dinheiro" at bounding box center [516, 248] width 133 height 110
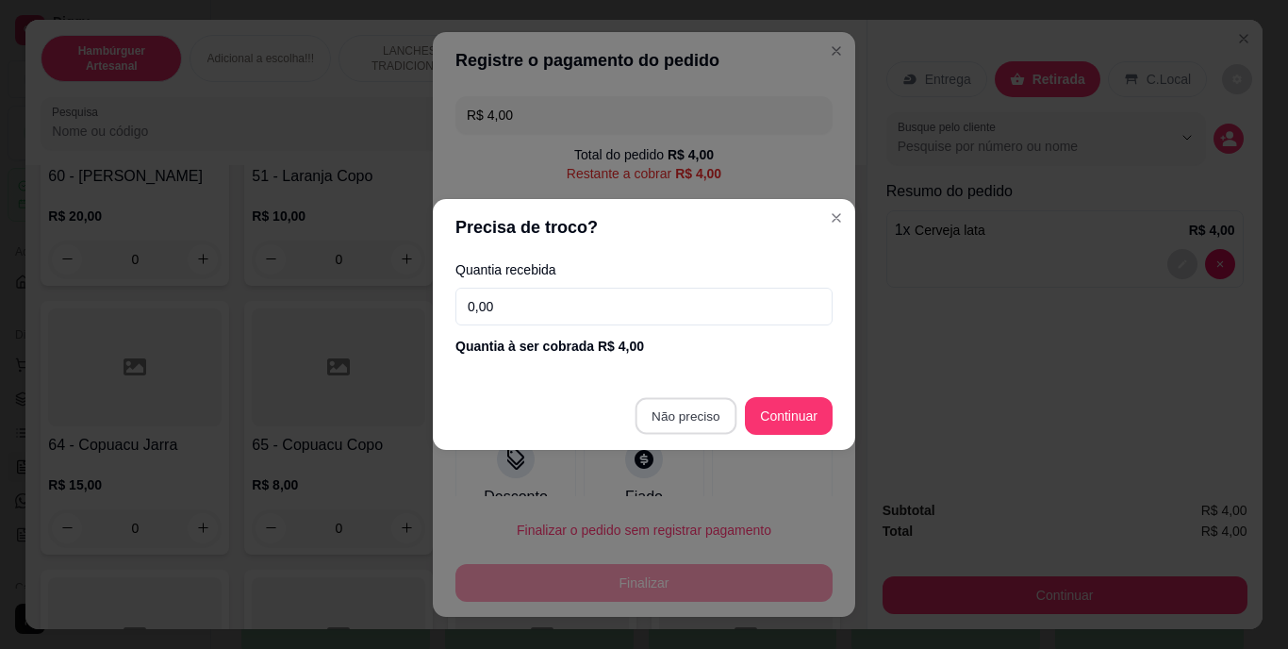
type input "R$ 0,00"
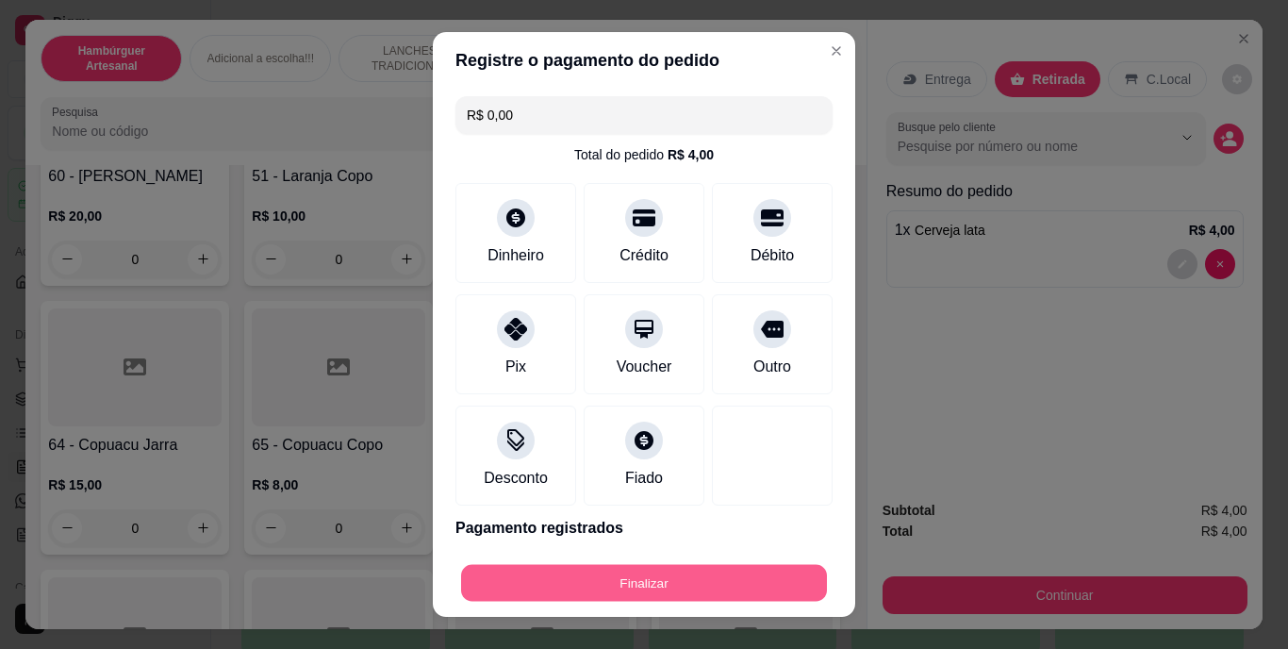
click at [639, 567] on button "Finalizar" at bounding box center [644, 582] width 366 height 37
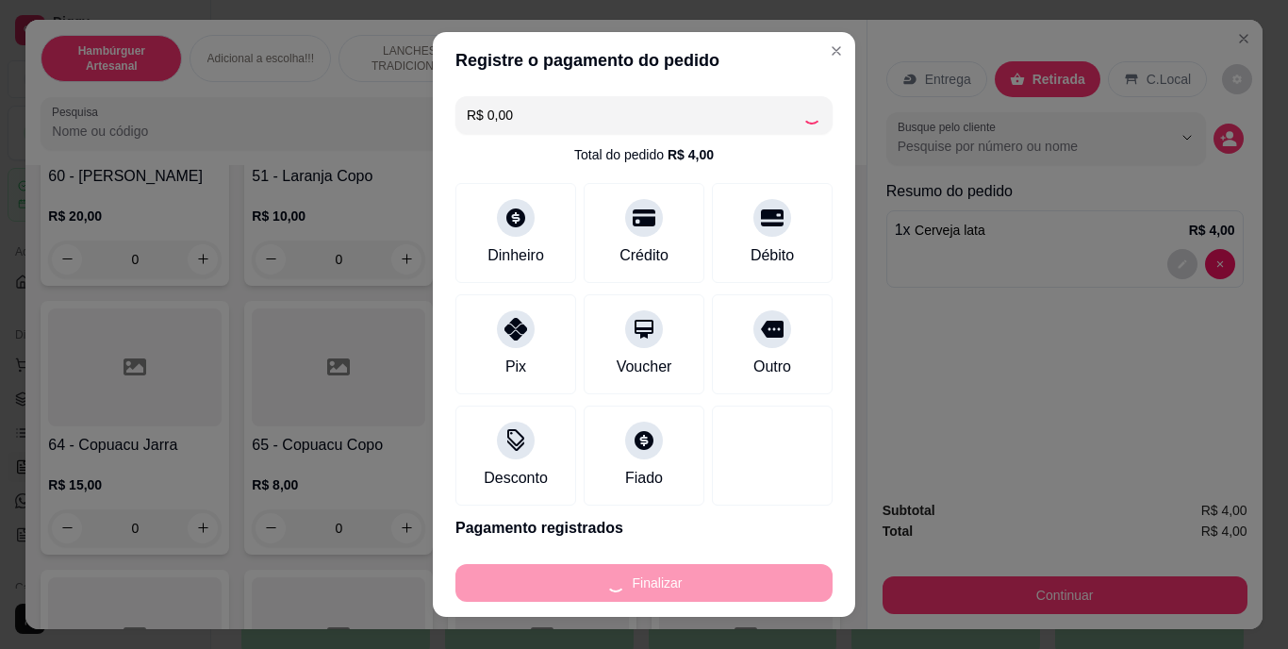
type input "0"
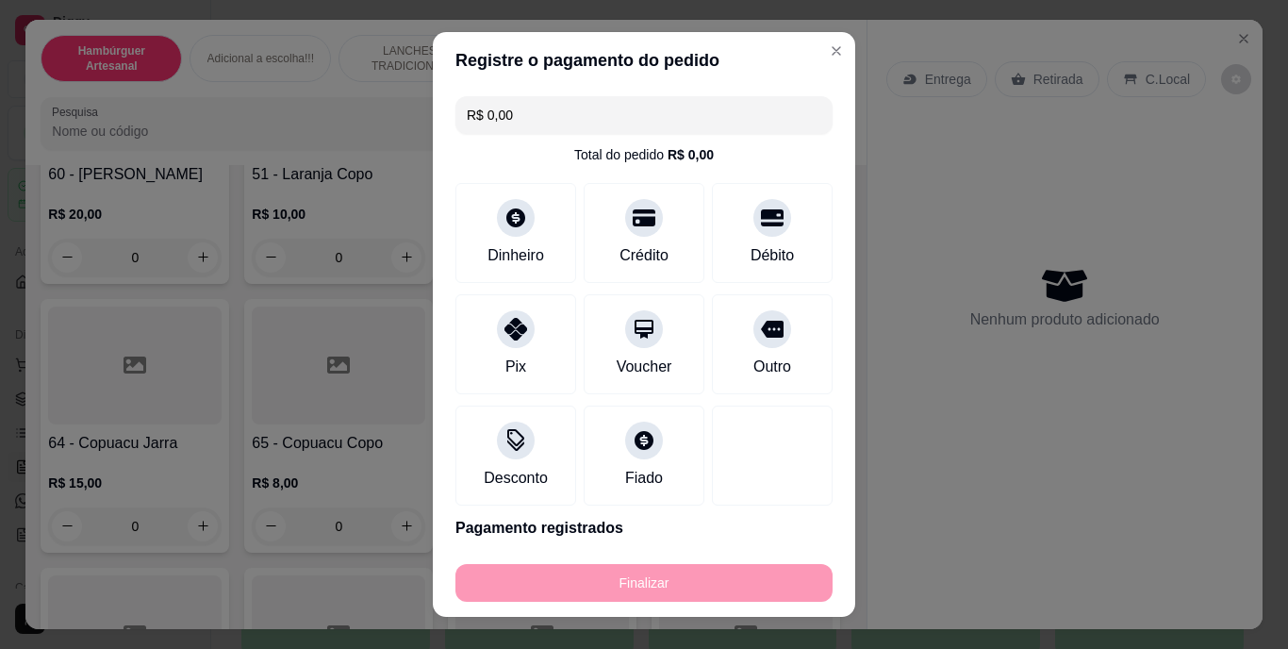
type input "-R$ 4,00"
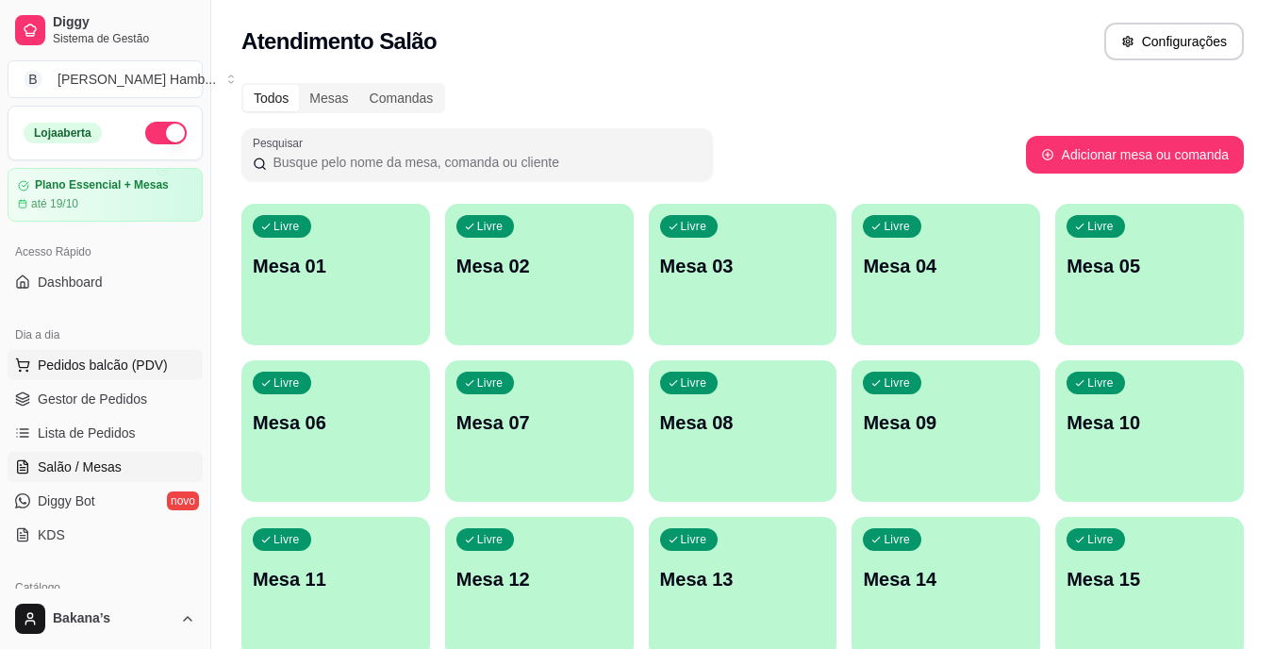
click at [108, 365] on span "Pedidos balcão (PDV)" at bounding box center [103, 364] width 130 height 19
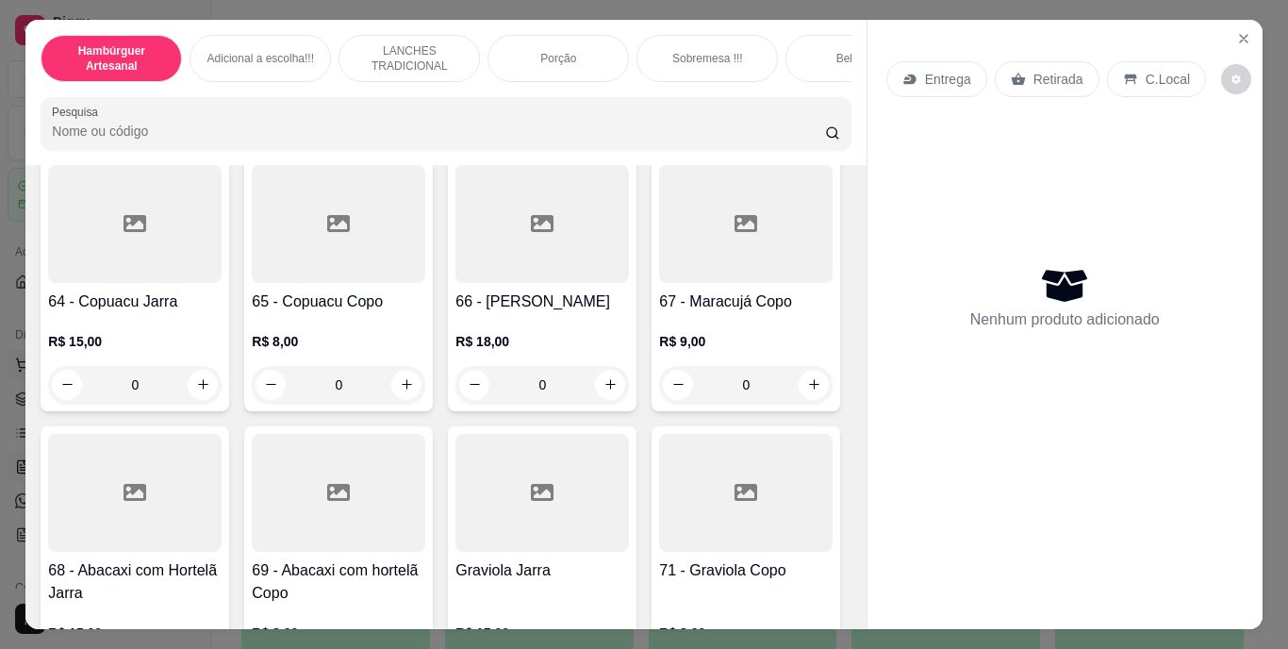
scroll to position [6131, 0]
type input "1"
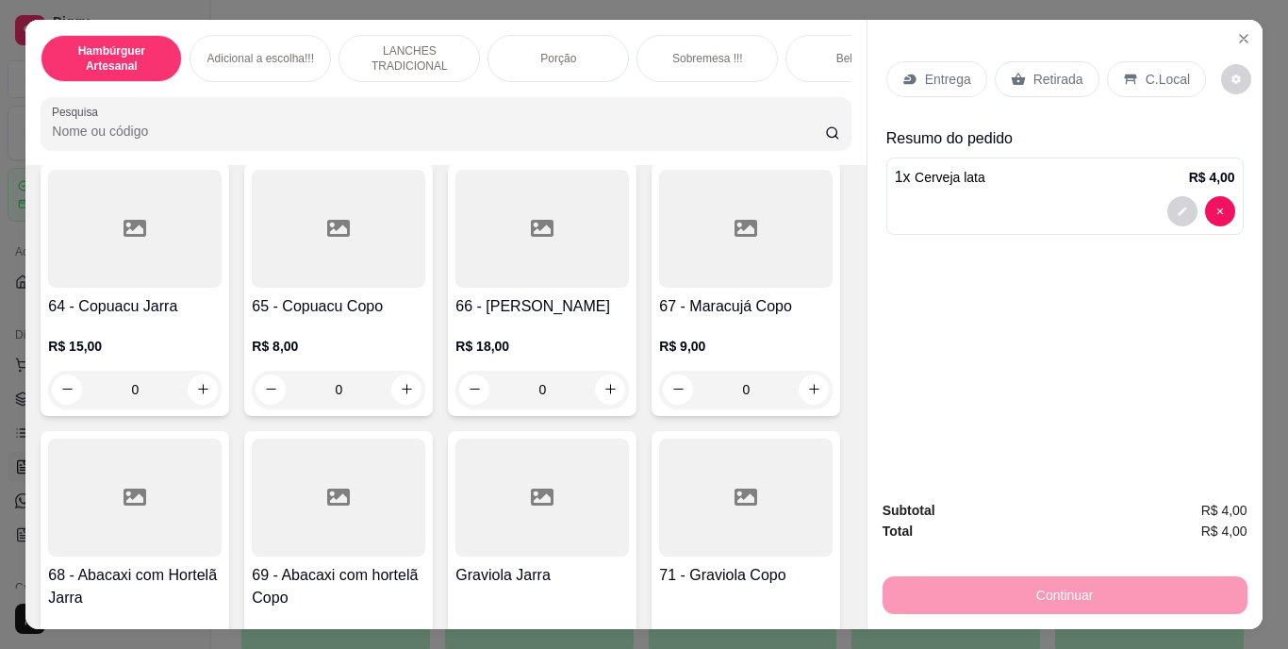
click at [1046, 70] on p "Retirada" at bounding box center [1058, 79] width 50 height 19
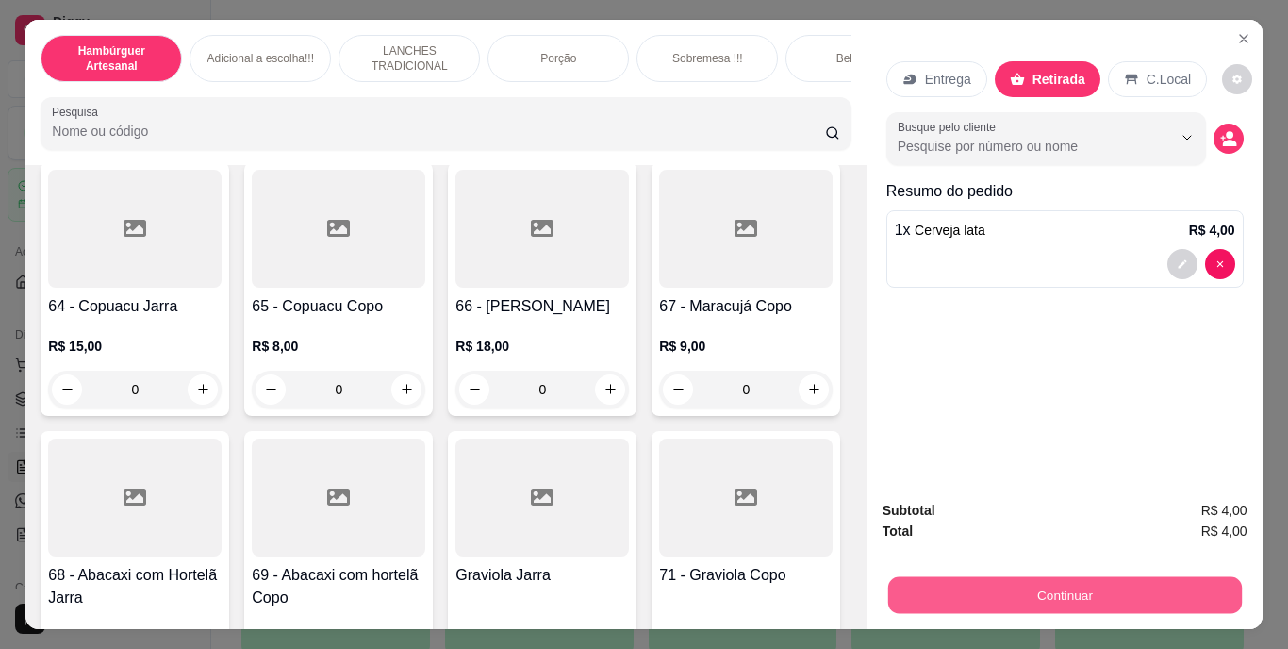
click at [1037, 580] on button "Continuar" at bounding box center [1064, 595] width 354 height 37
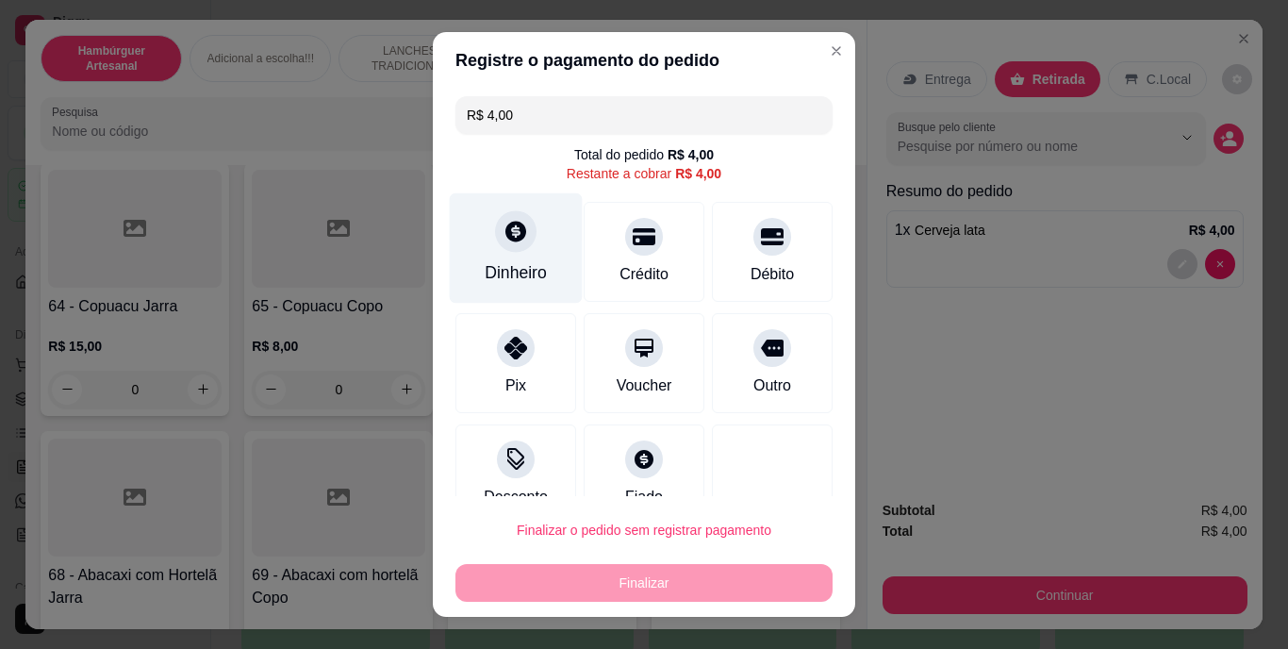
click at [531, 259] on div "Dinheiro" at bounding box center [516, 248] width 133 height 110
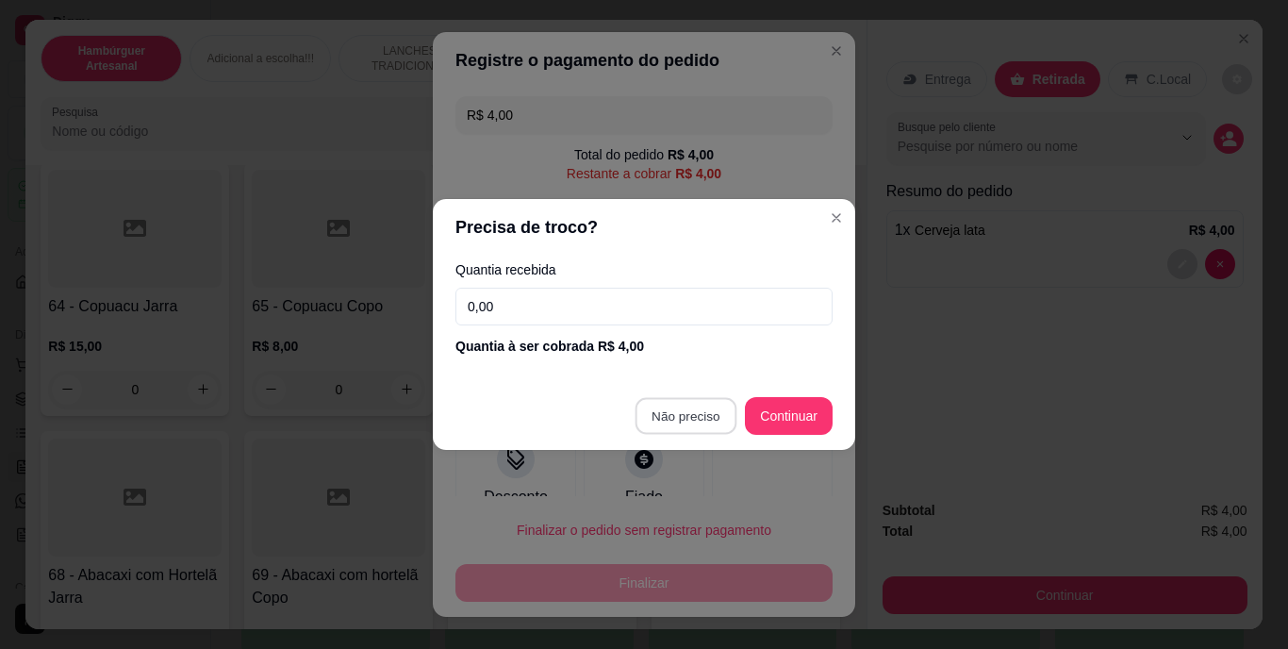
type input "R$ 0,00"
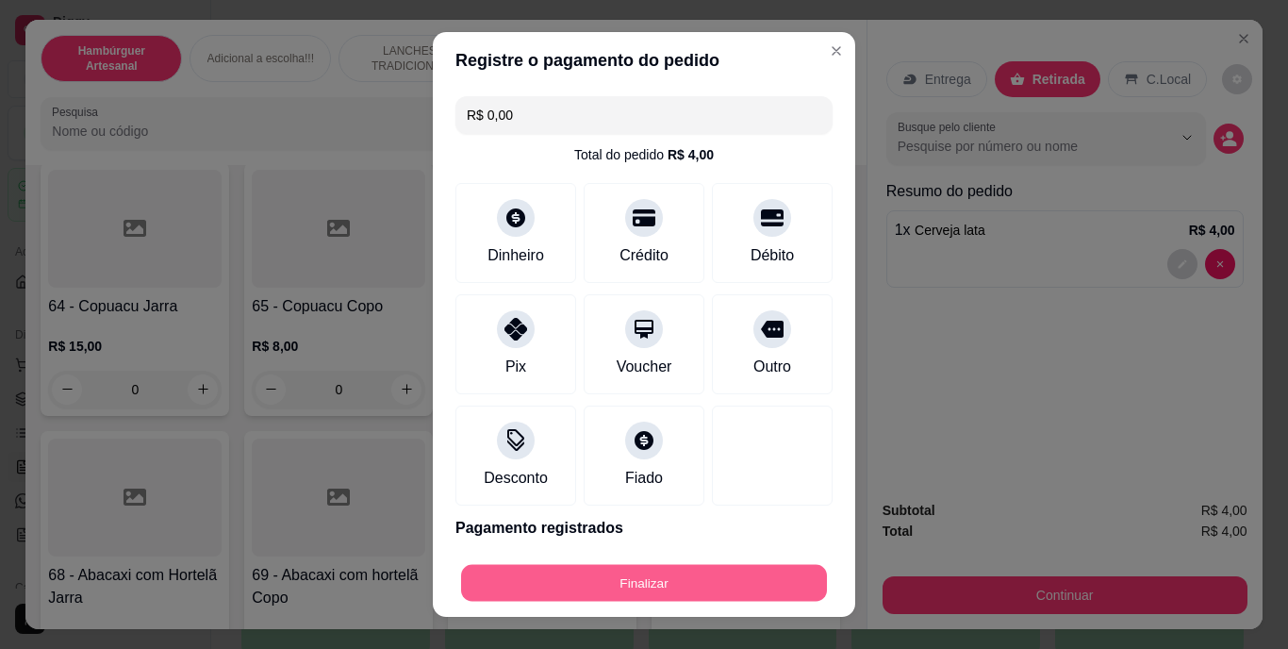
click at [681, 565] on button "Finalizar" at bounding box center [644, 582] width 366 height 37
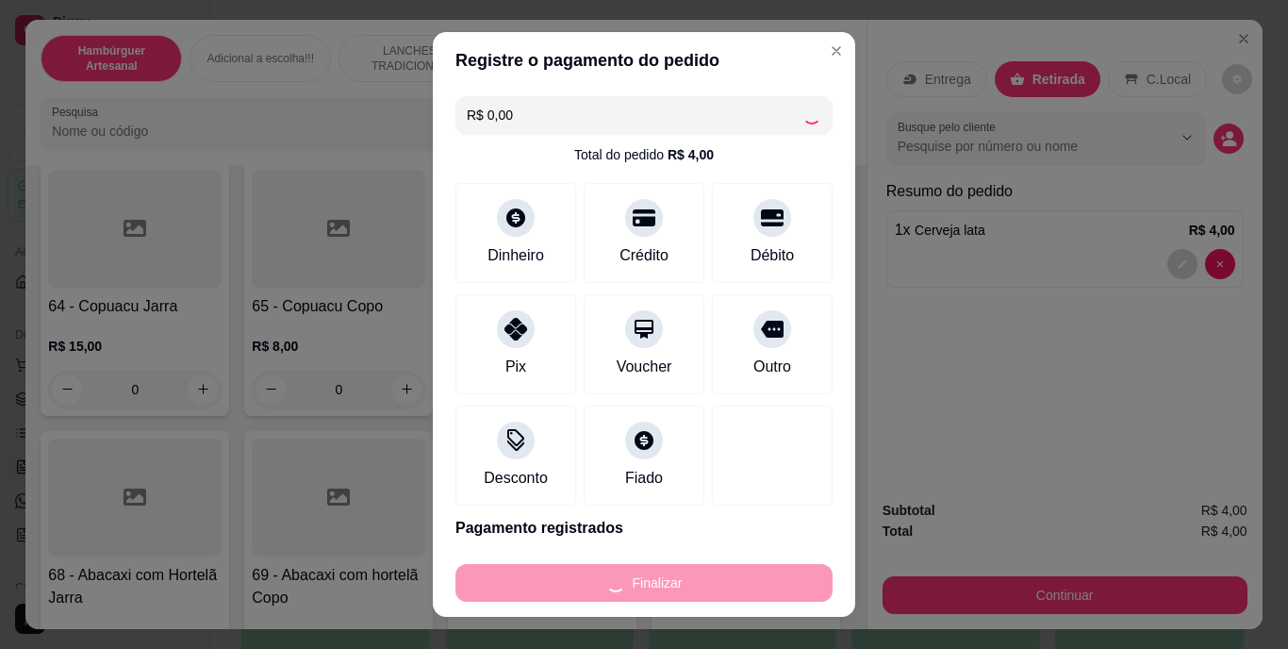
type input "0"
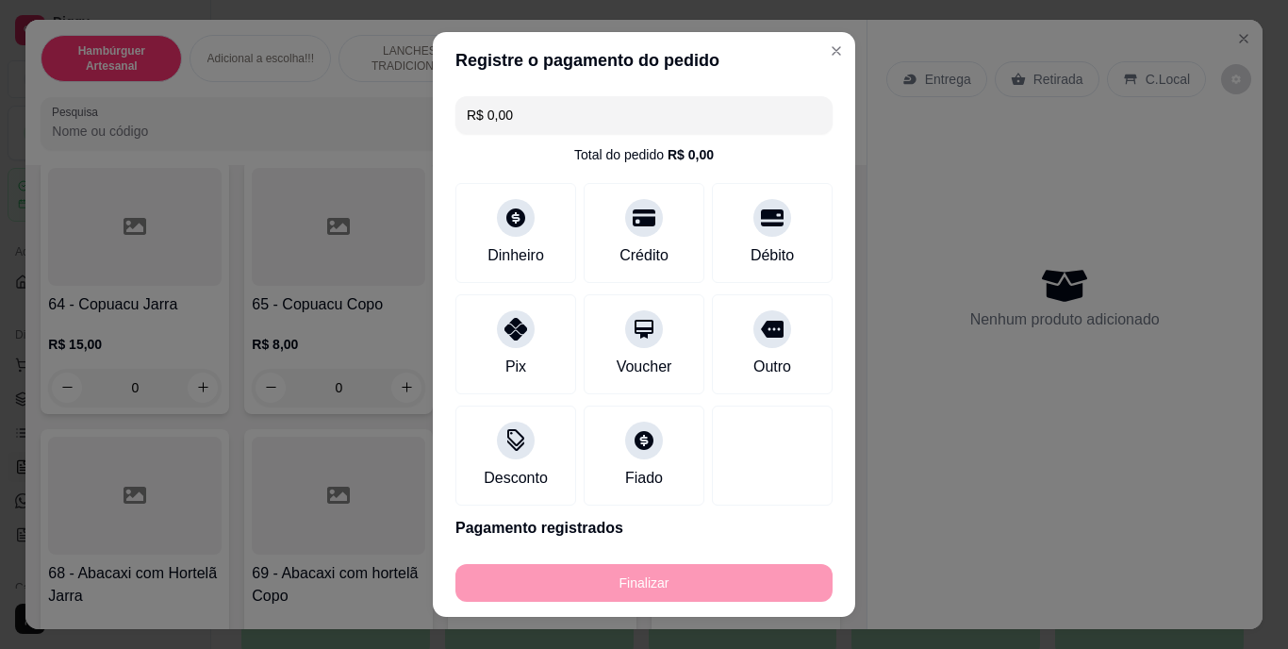
type input "-R$ 4,00"
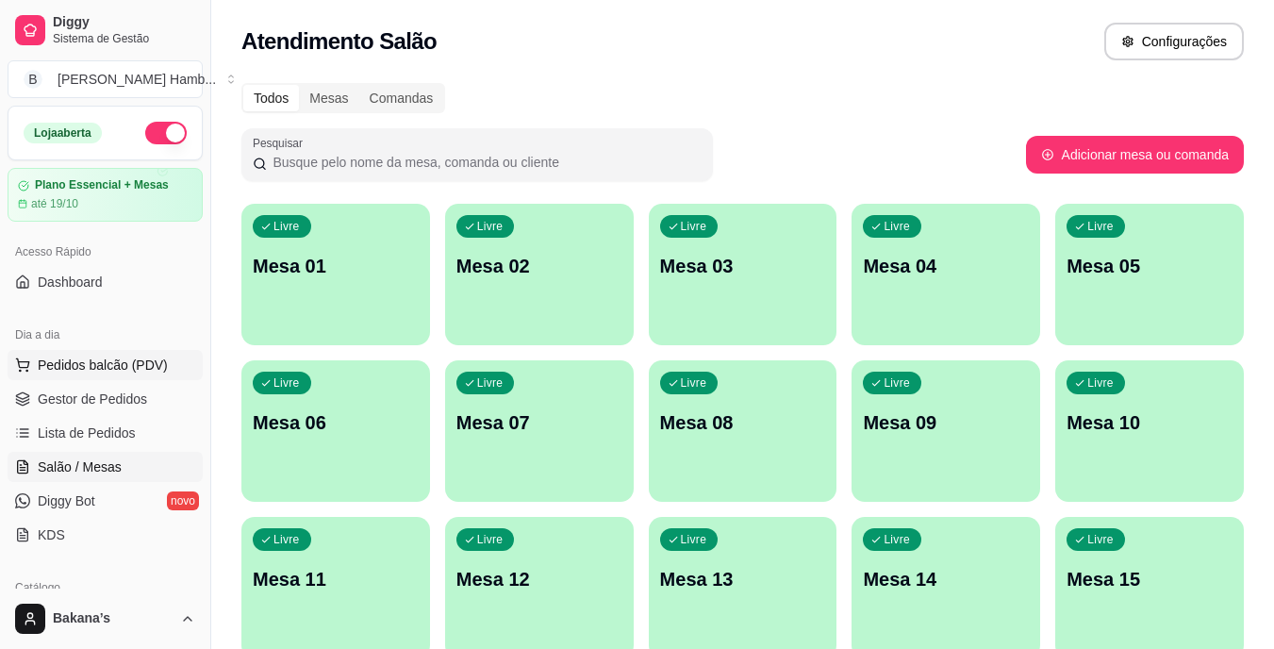
click at [69, 370] on span "Pedidos balcão (PDV)" at bounding box center [103, 364] width 130 height 19
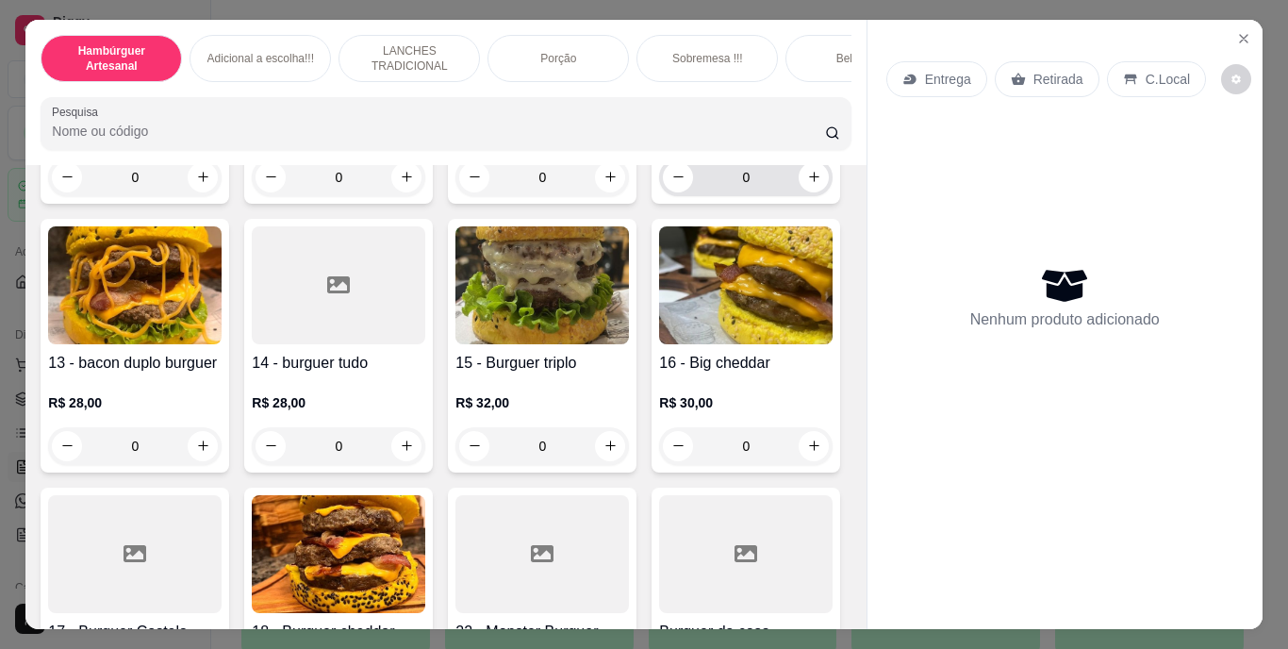
scroll to position [919, 0]
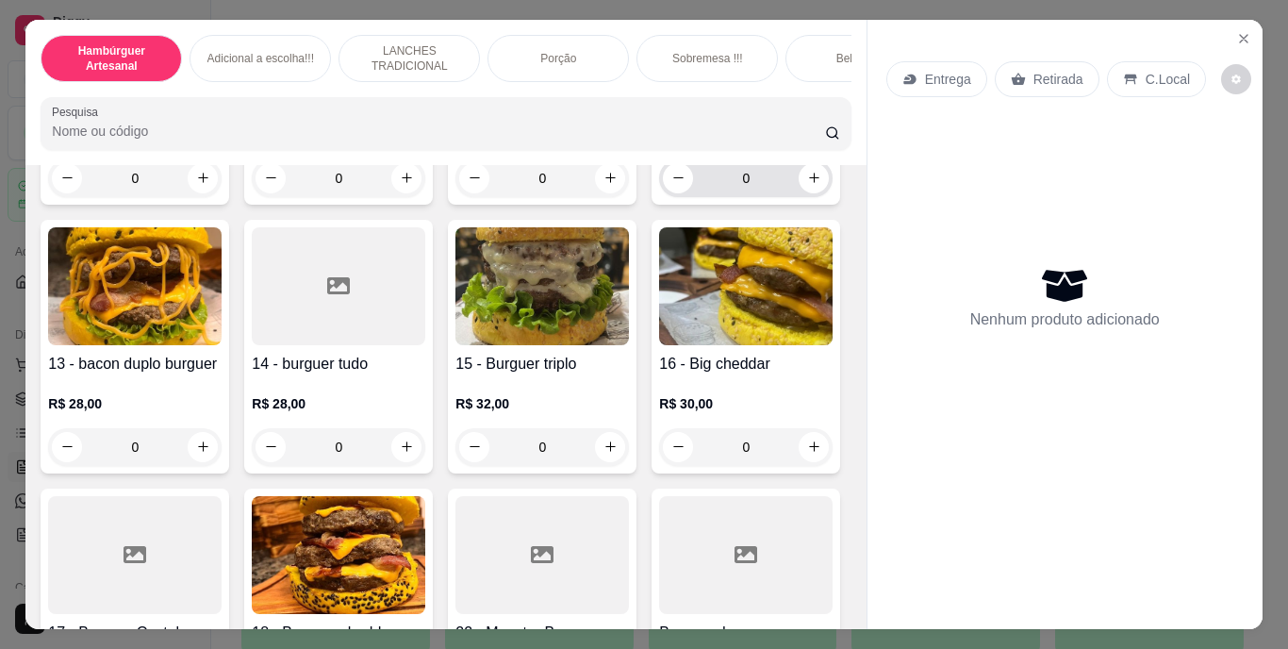
click at [663, 197] on div "0" at bounding box center [746, 178] width 166 height 38
click at [807, 185] on icon "increase-product-quantity" at bounding box center [814, 178] width 14 height 14
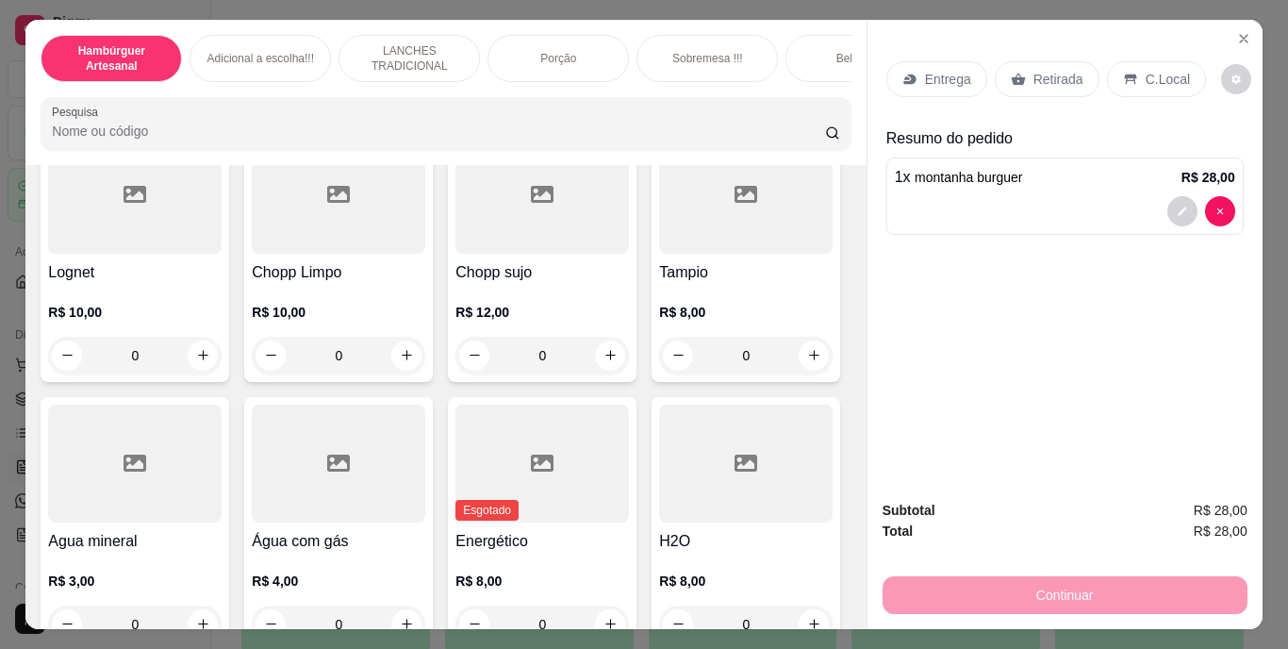
scroll to position [5031, 0]
click at [1033, 70] on p "Retirada" at bounding box center [1058, 79] width 50 height 19
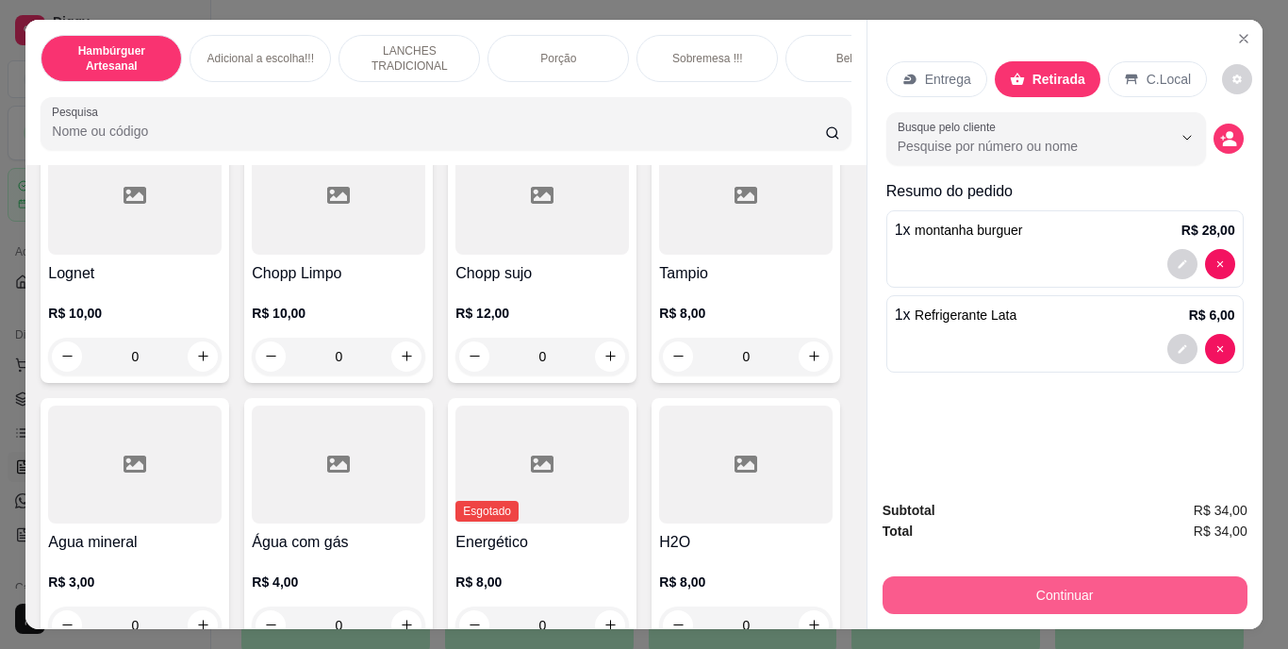
click at [996, 576] on button "Continuar" at bounding box center [1064, 595] width 365 height 38
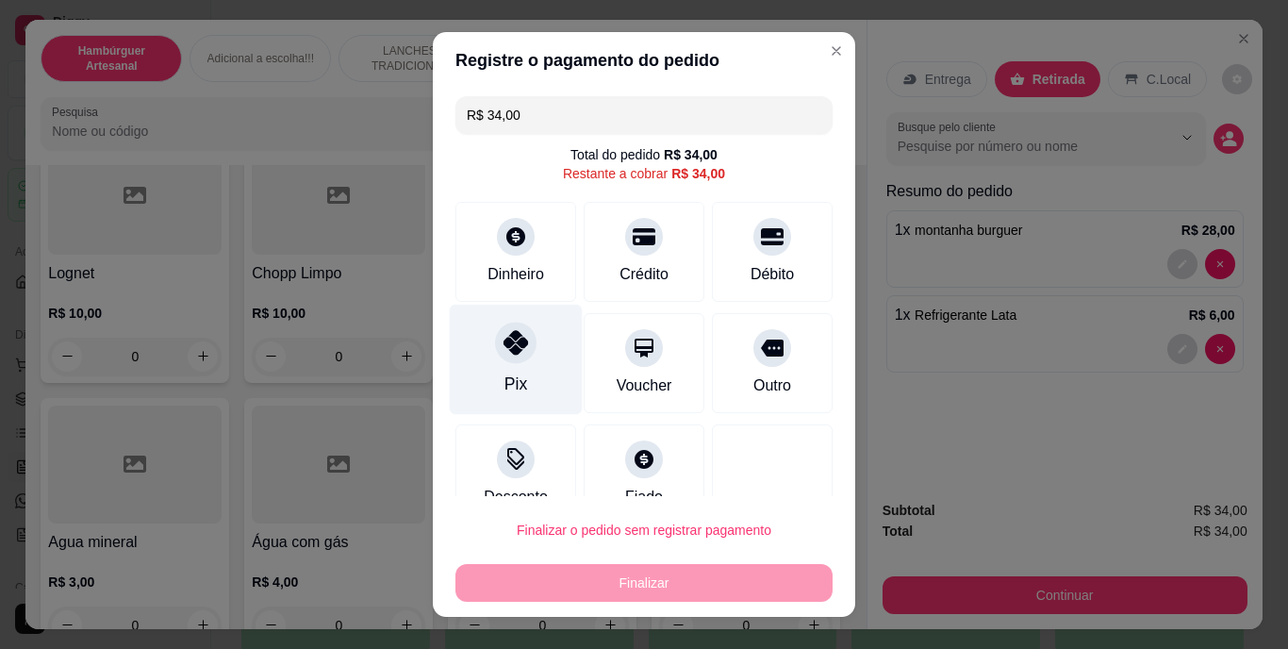
click at [504, 377] on div "Pix" at bounding box center [515, 384] width 23 height 25
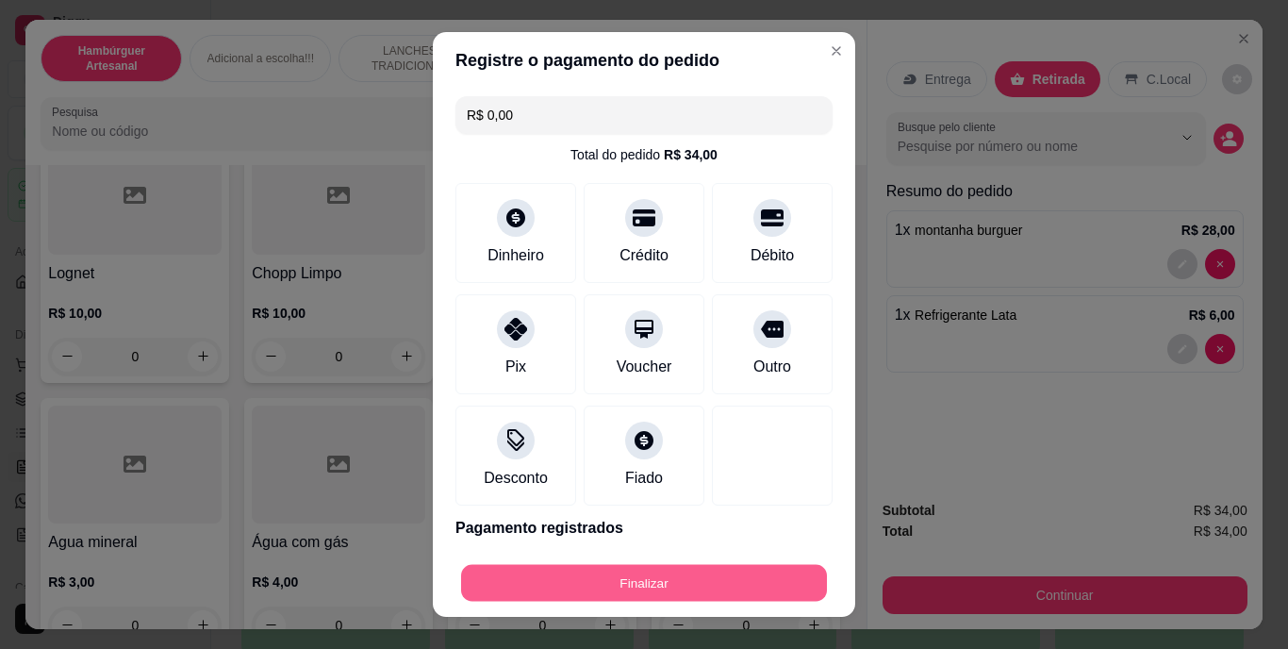
click at [665, 589] on button "Finalizar" at bounding box center [644, 582] width 366 height 37
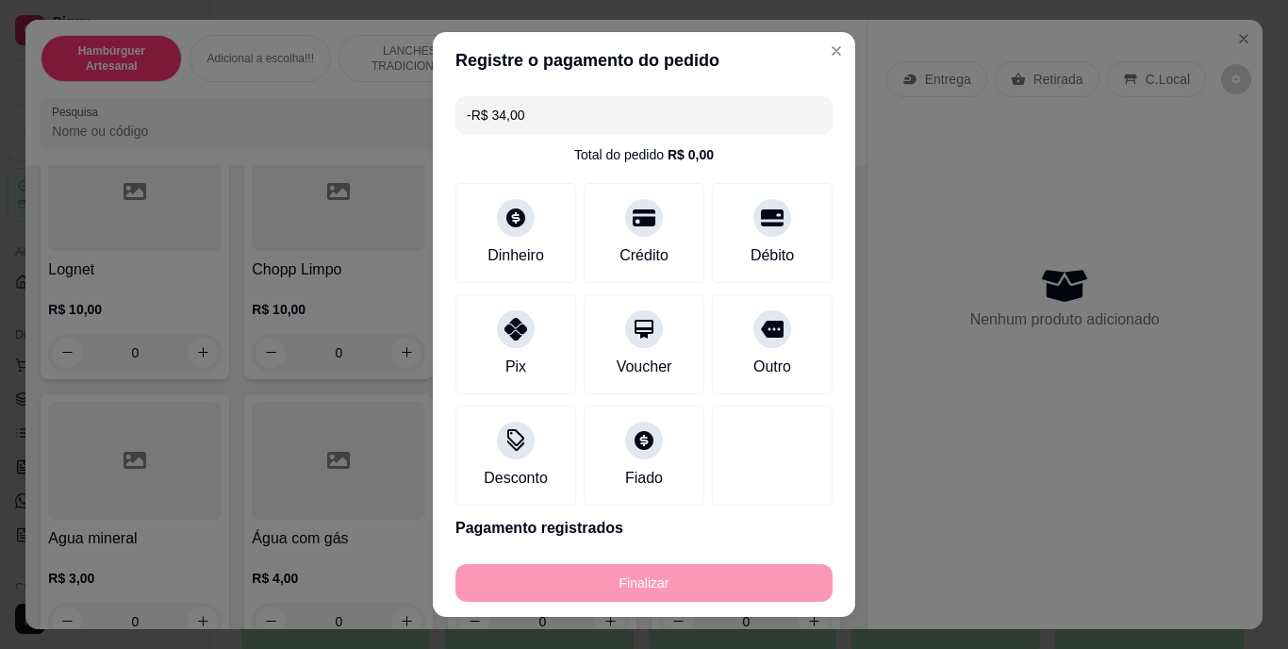
scroll to position [5029, 0]
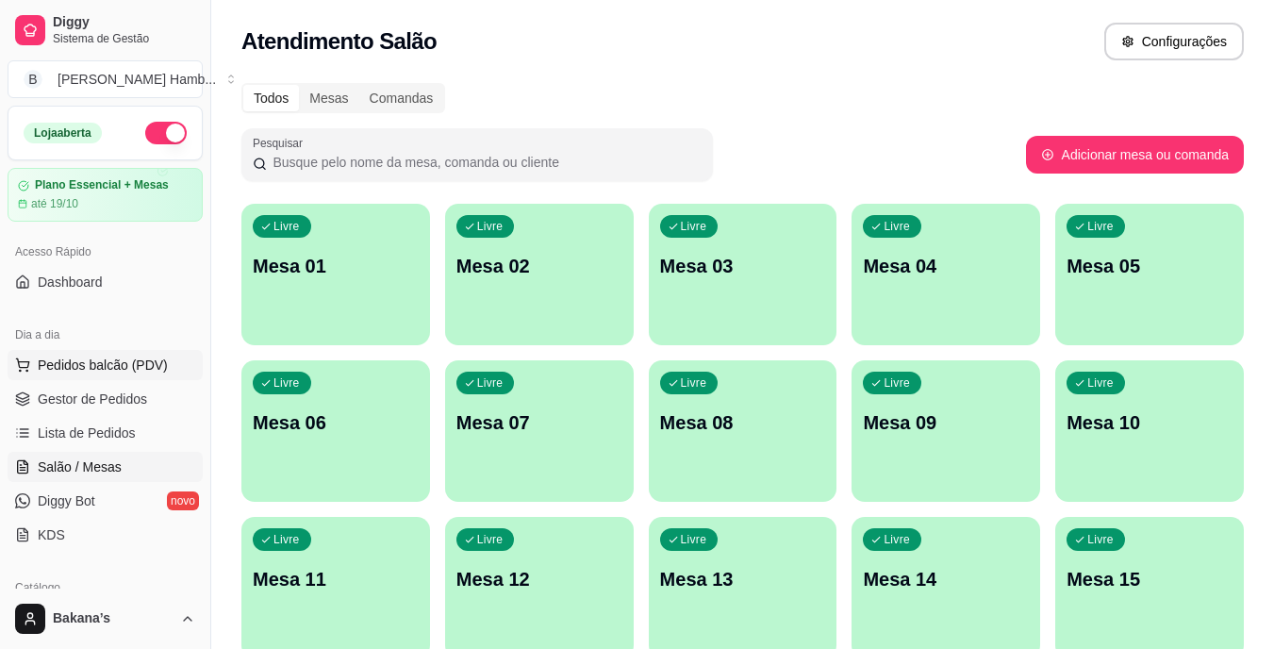
click at [97, 367] on span "Pedidos balcão (PDV)" at bounding box center [103, 364] width 130 height 19
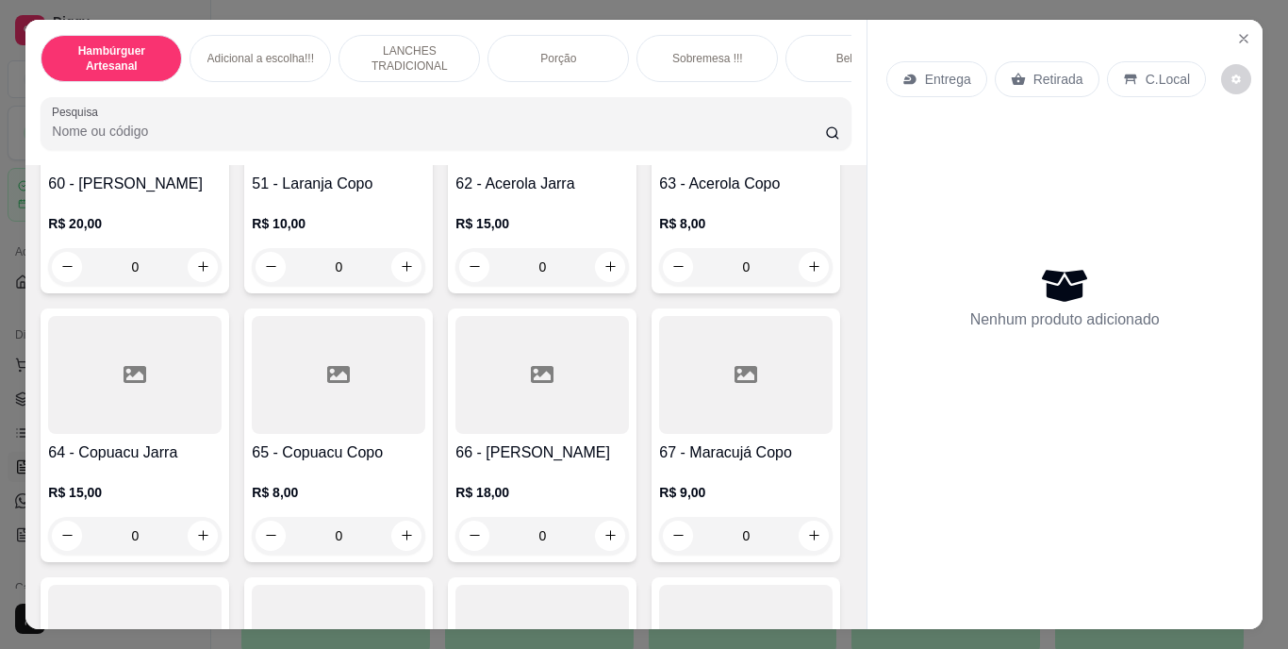
scroll to position [5984, 0]
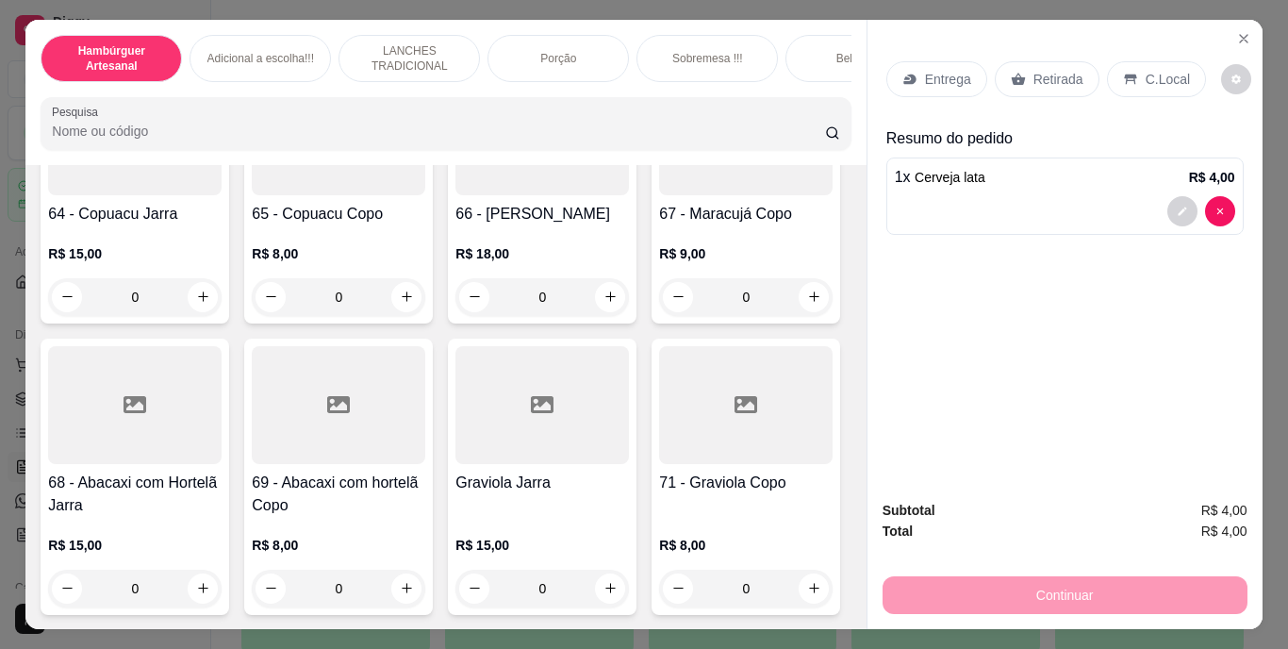
scroll to position [7092, 0]
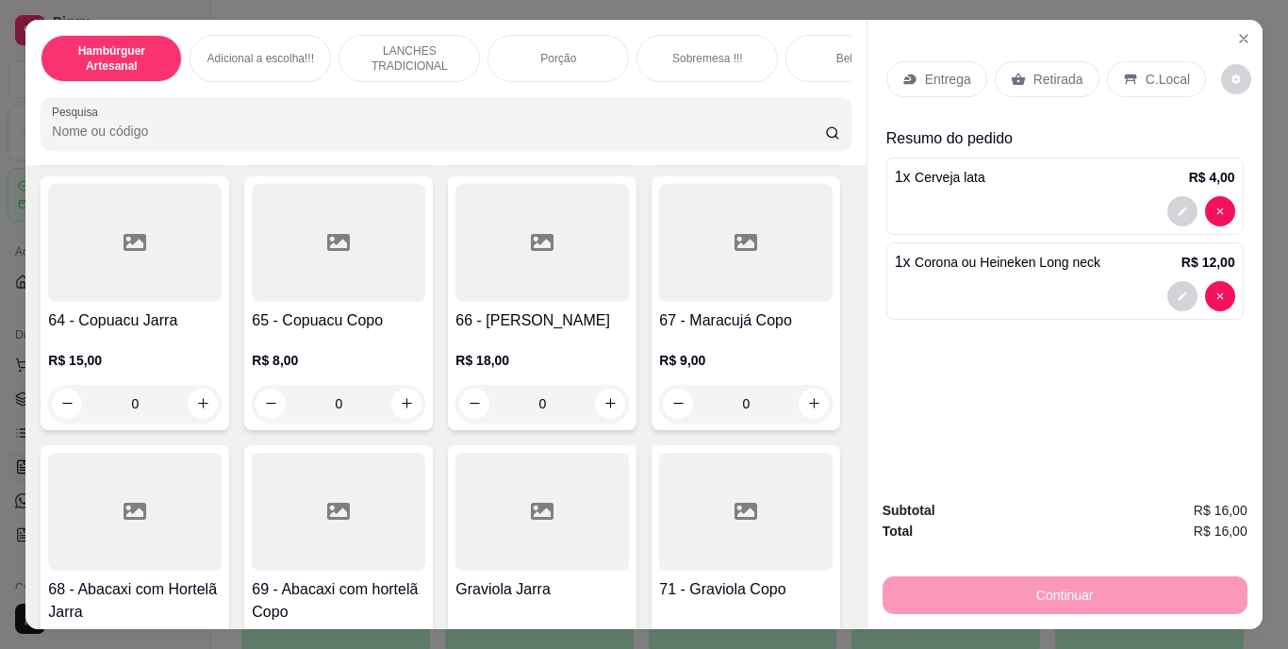
scroll to position [6100, 0]
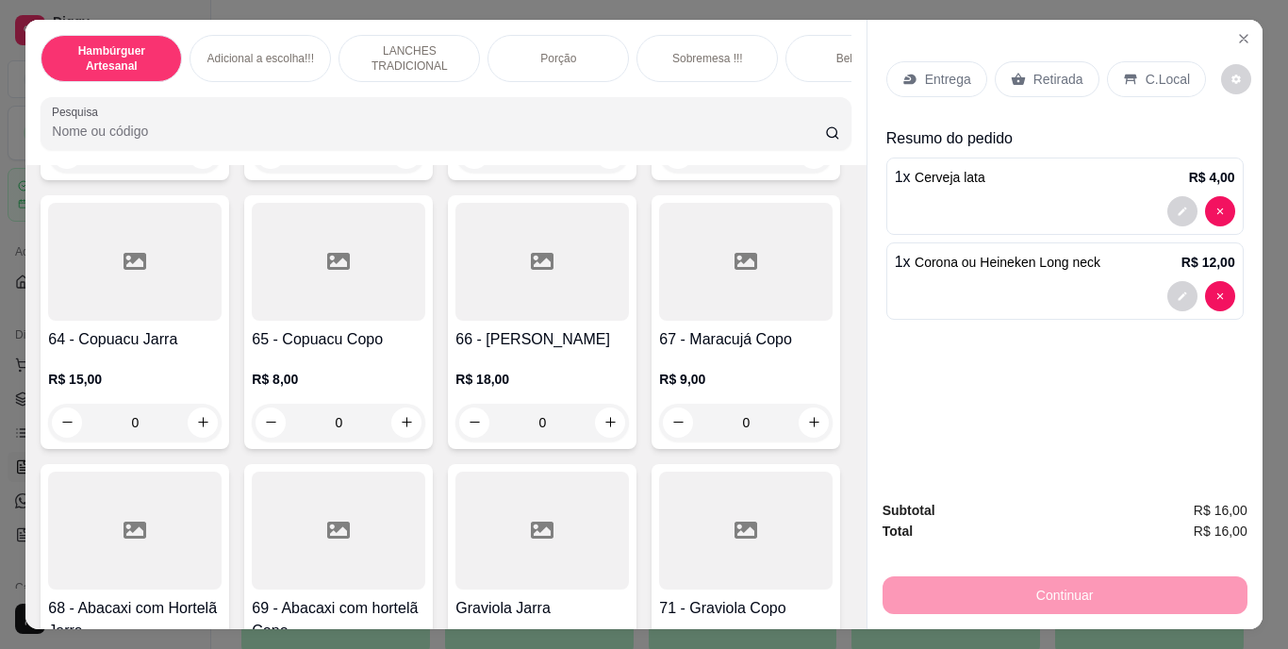
click at [1171, 212] on button "decrease-product-quantity" at bounding box center [1181, 210] width 29 height 29
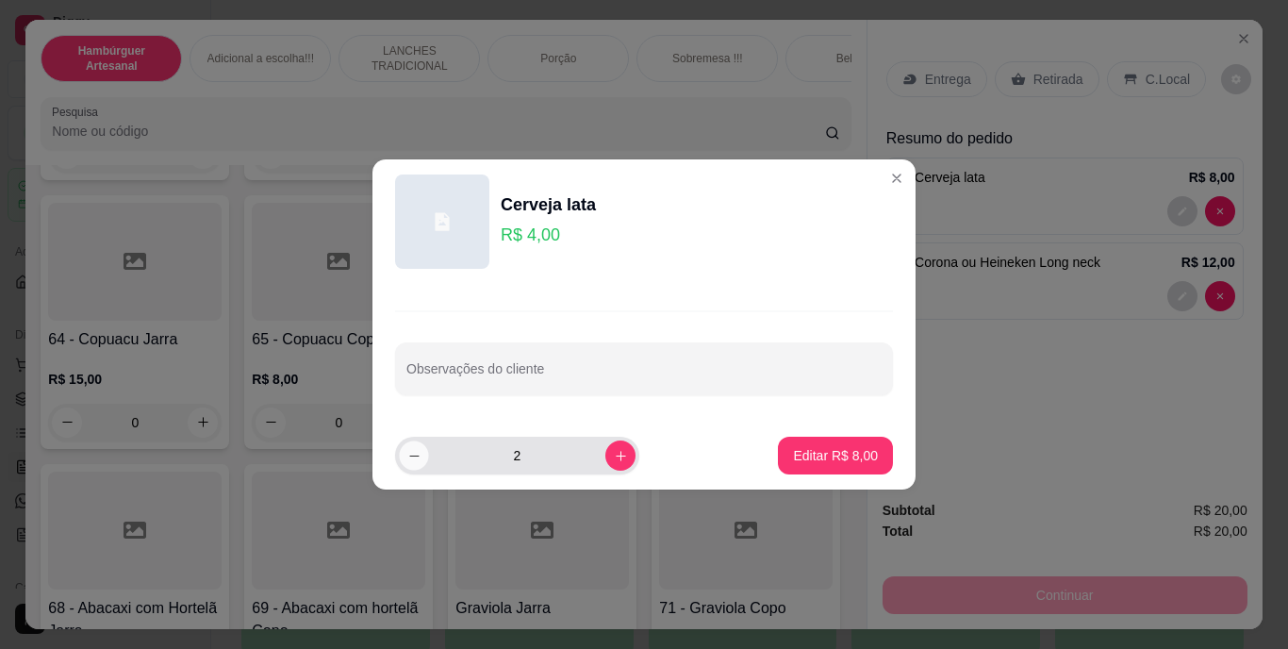
click at [402, 460] on button "decrease-product-quantity" at bounding box center [413, 454] width 29 height 29
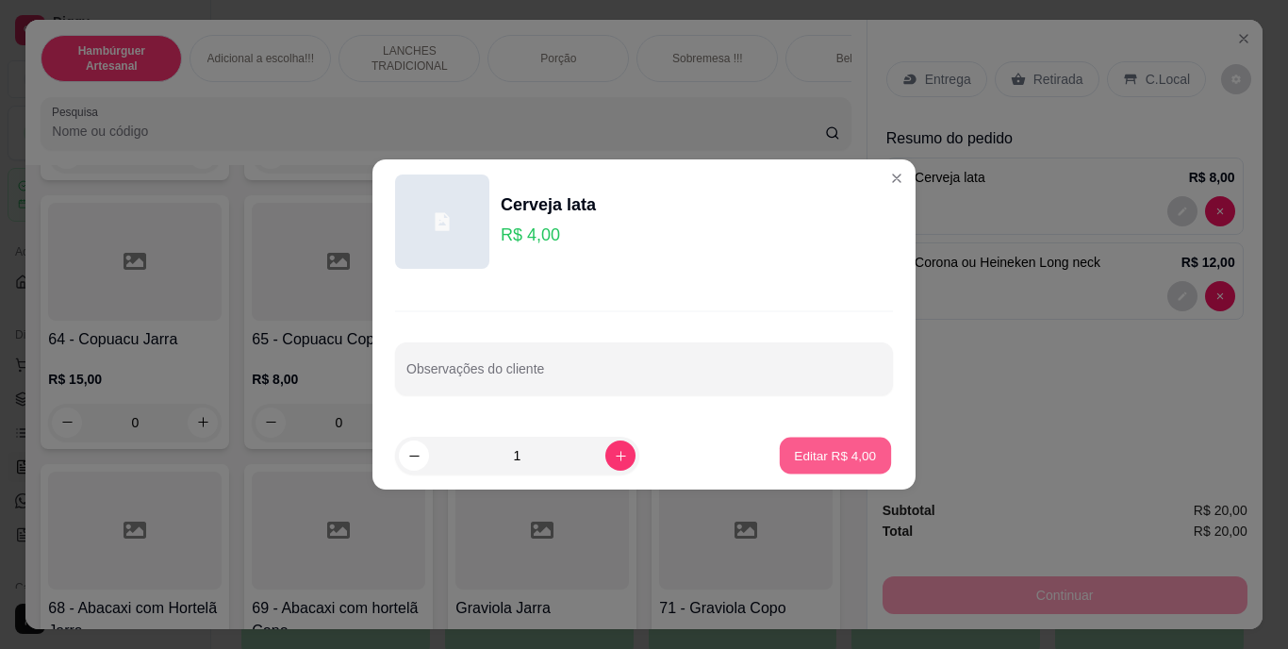
click at [839, 460] on p "Editar R$ 4,00" at bounding box center [836, 455] width 82 height 18
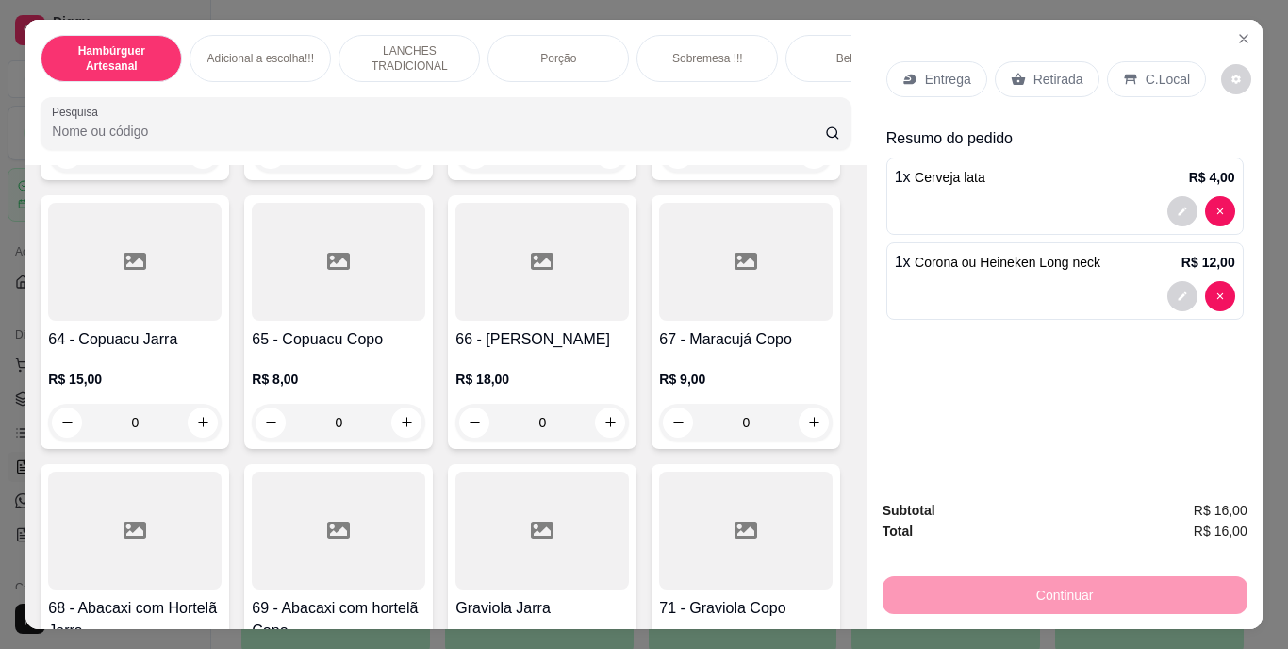
click at [1145, 72] on p "C.Local" at bounding box center [1167, 79] width 44 height 19
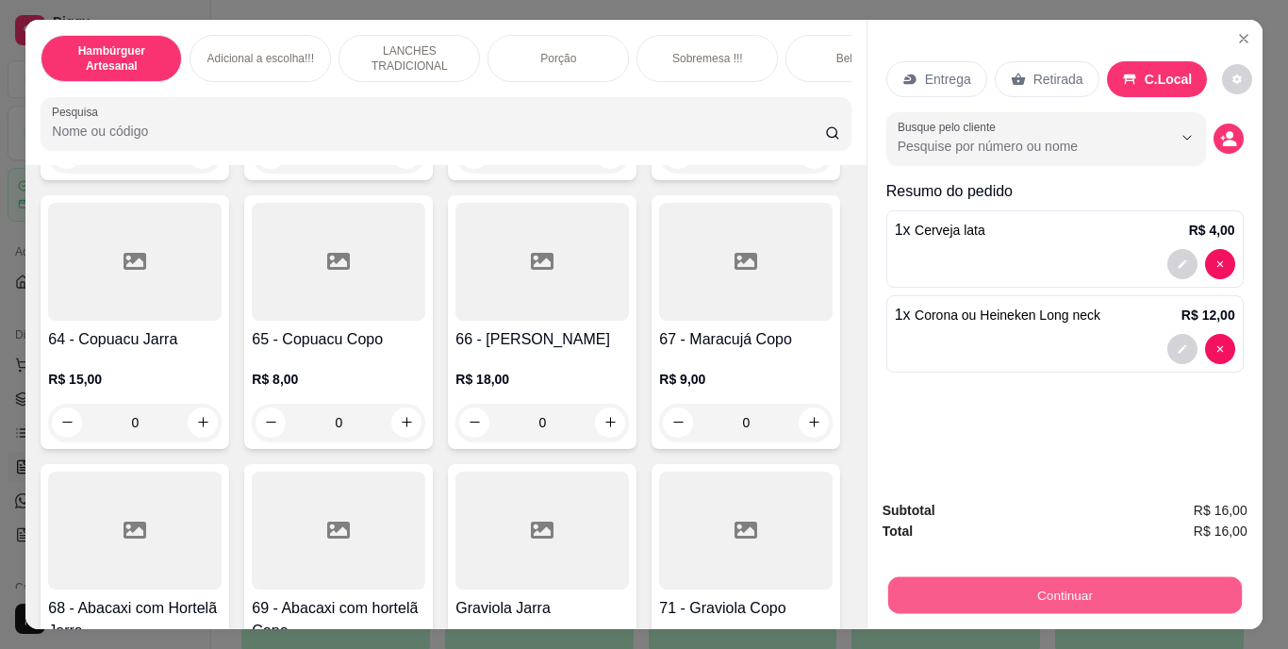
click at [1052, 577] on button "Continuar" at bounding box center [1064, 595] width 354 height 37
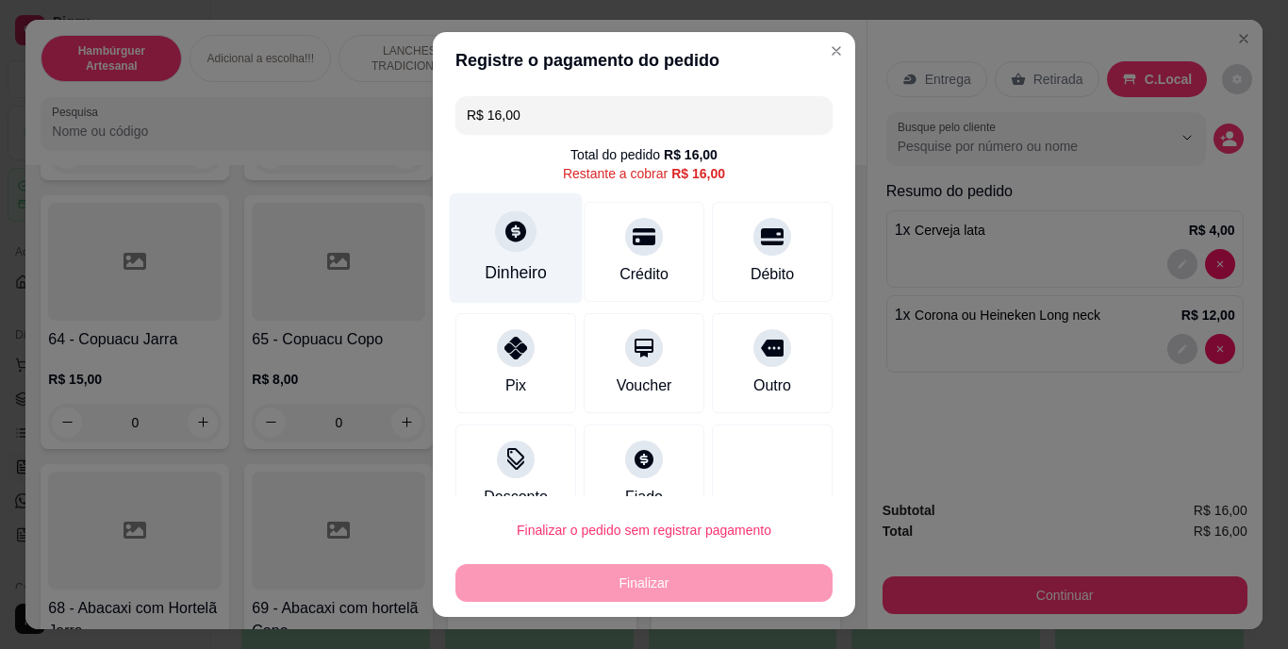
click at [503, 243] on icon at bounding box center [515, 232] width 25 height 25
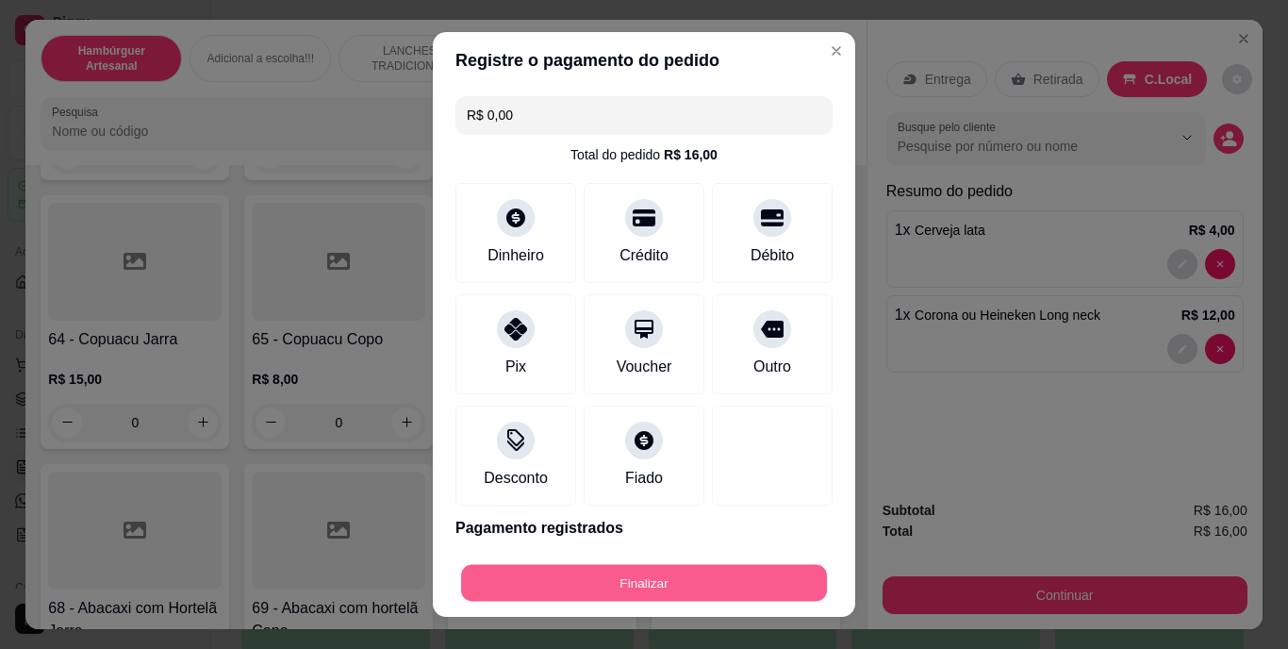
click at [713, 586] on button "Finalizar" at bounding box center [644, 582] width 366 height 37
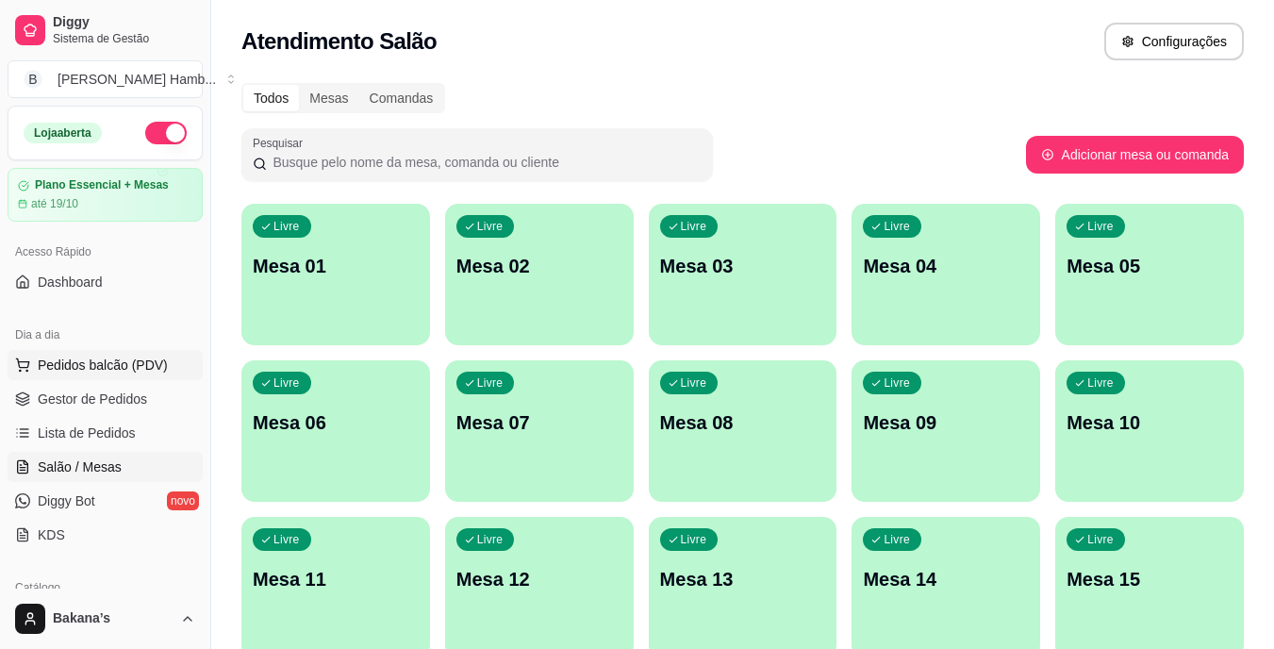
click at [108, 370] on span "Pedidos balcão (PDV)" at bounding box center [103, 364] width 130 height 19
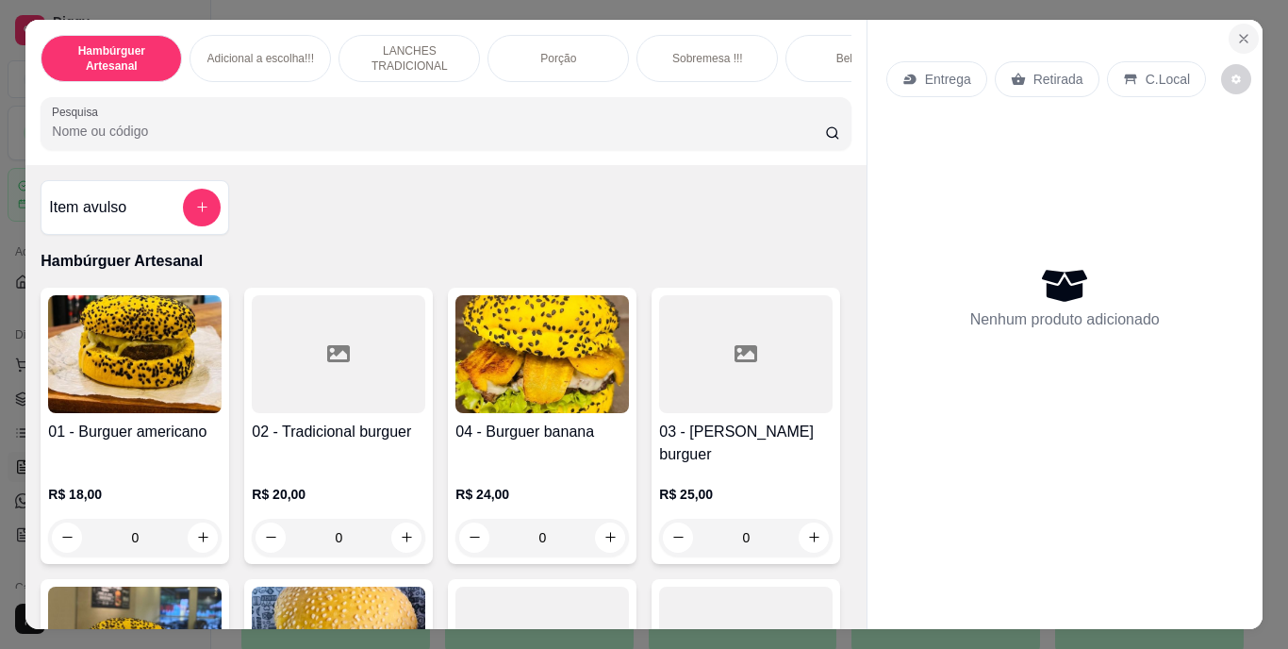
click at [1235, 40] on button "Close" at bounding box center [1243, 39] width 30 height 30
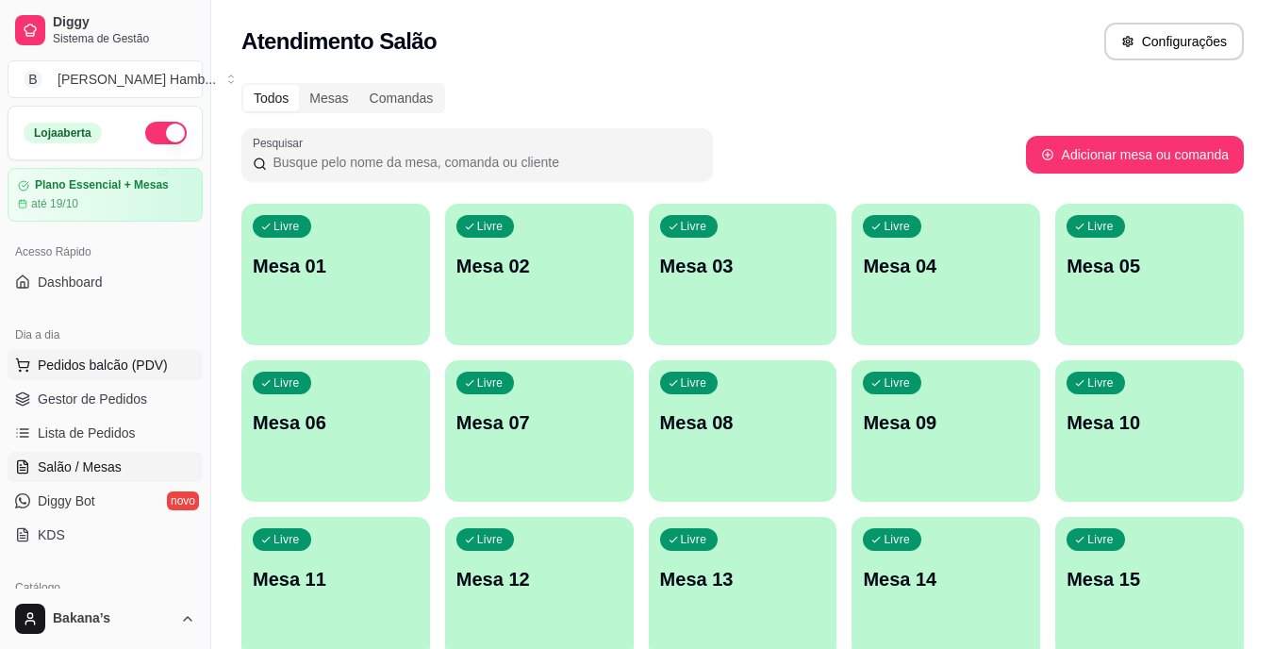
click at [160, 365] on span "Pedidos balcão (PDV)" at bounding box center [103, 364] width 130 height 19
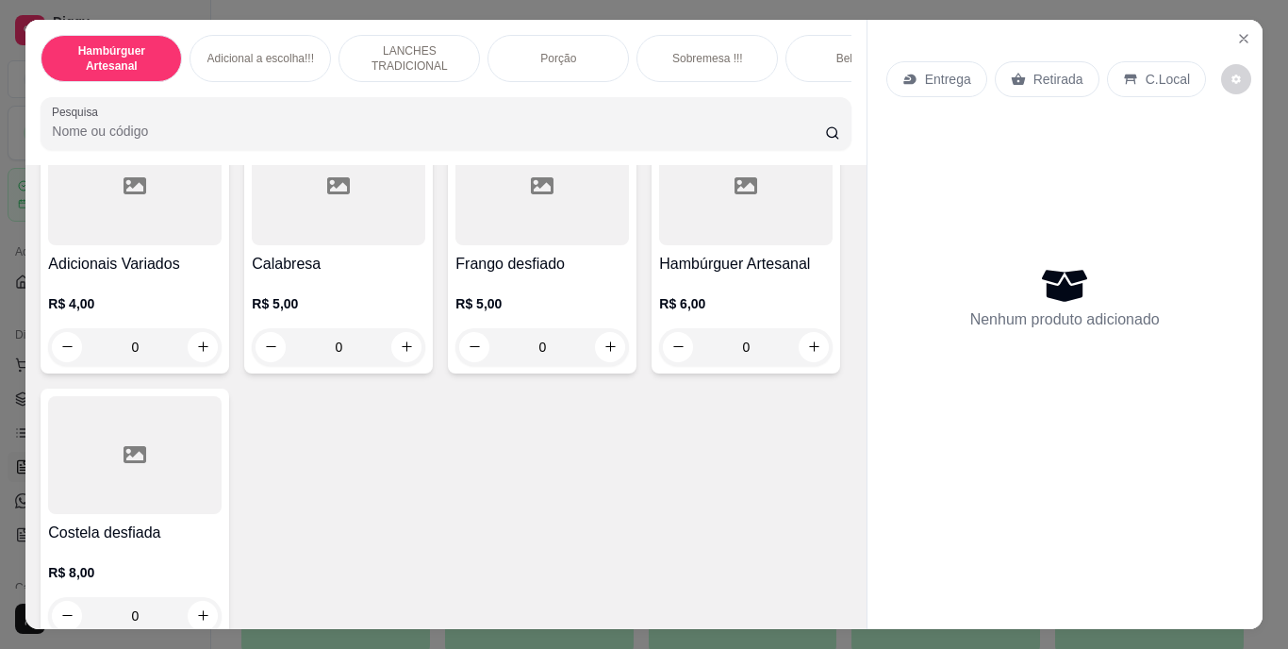
scroll to position [1980, 0]
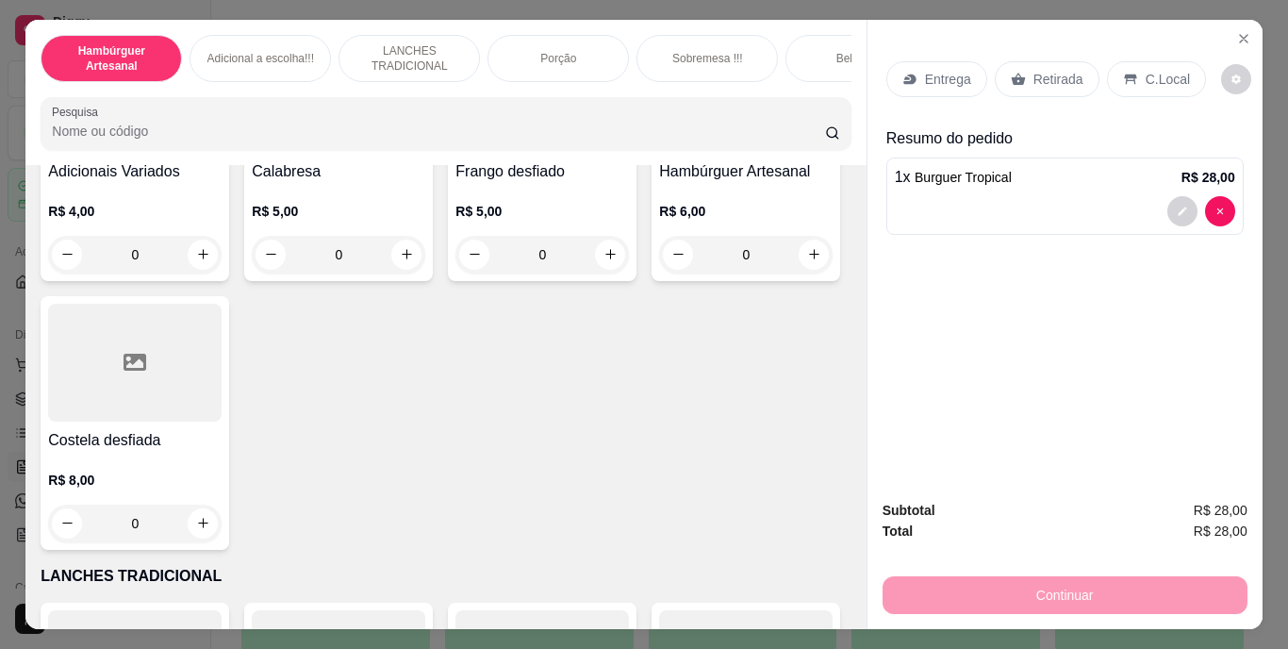
click at [1047, 61] on div "Retirada" at bounding box center [1047, 79] width 105 height 36
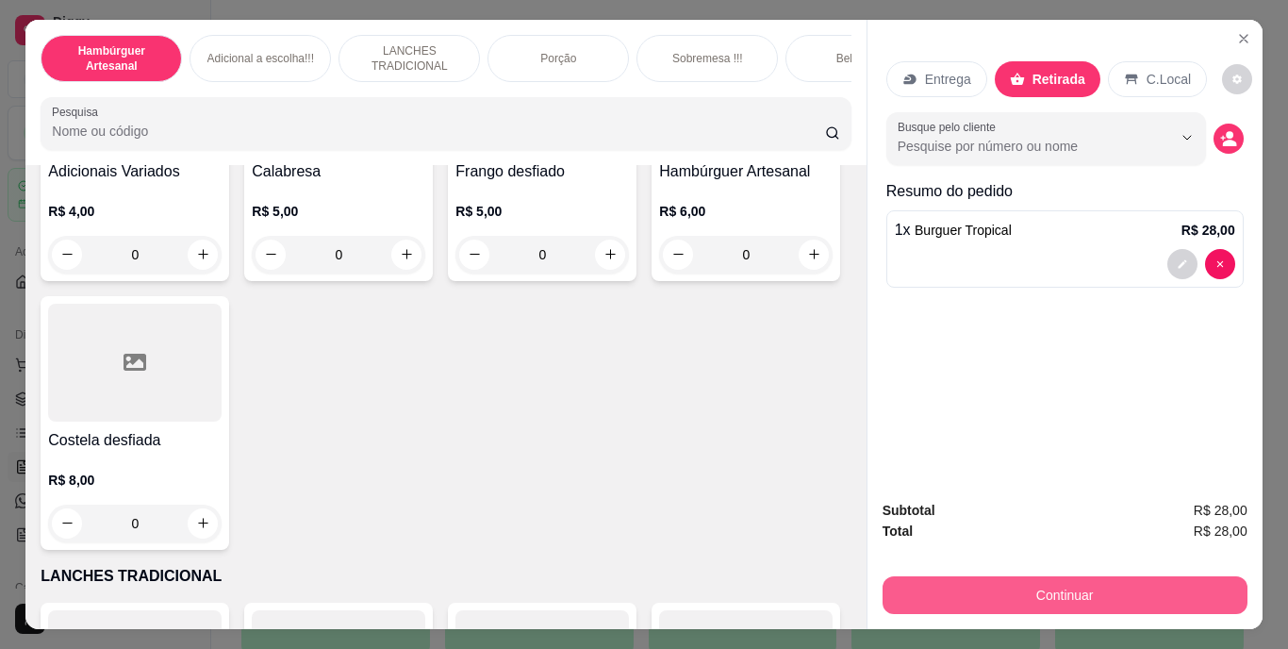
click at [1012, 584] on button "Continuar" at bounding box center [1064, 595] width 365 height 38
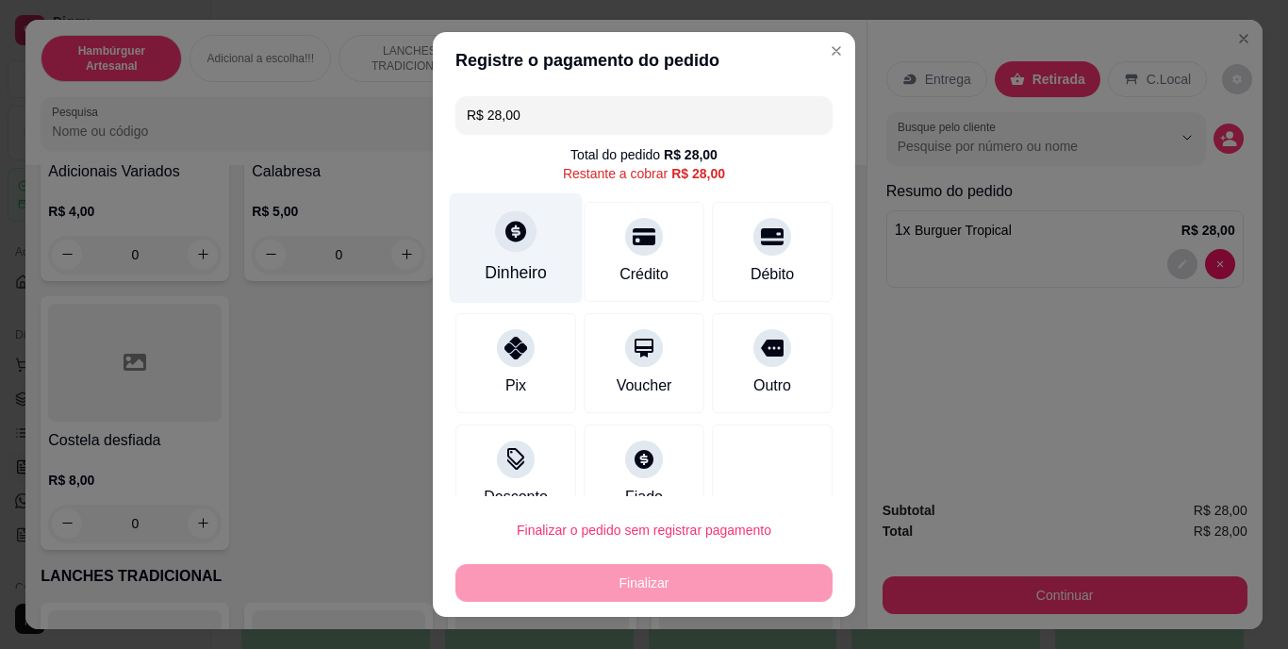
click at [509, 241] on icon at bounding box center [515, 232] width 25 height 25
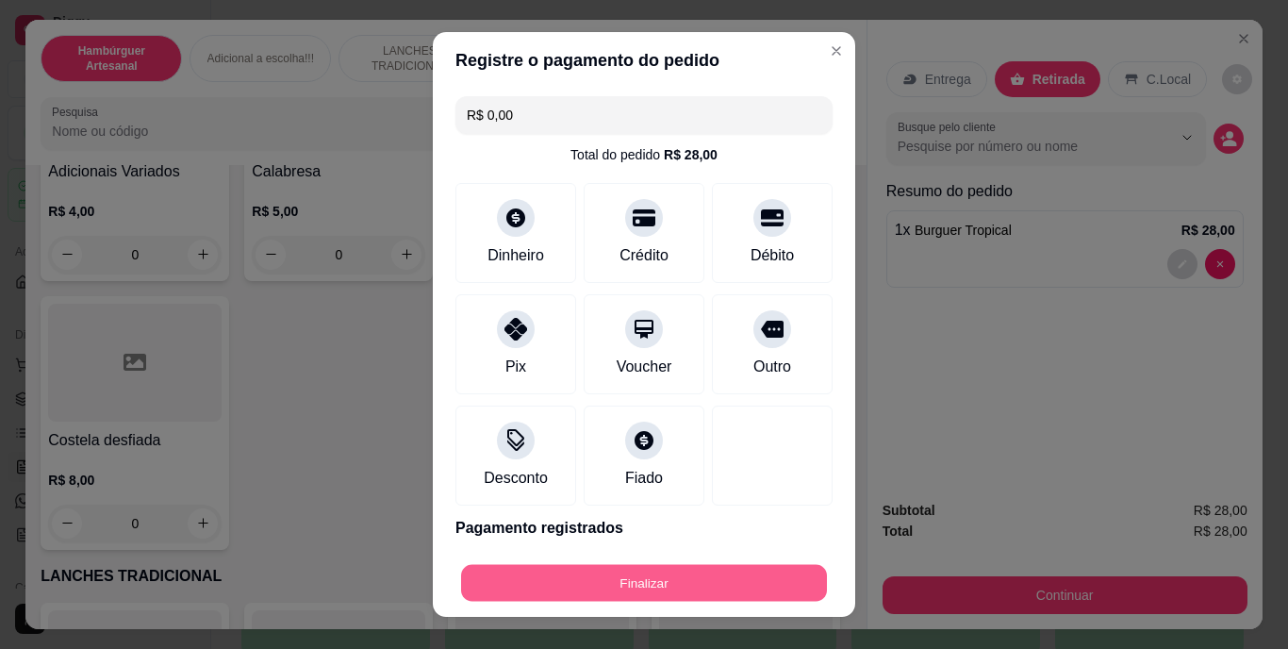
click at [684, 564] on button "Finalizar" at bounding box center [644, 582] width 366 height 37
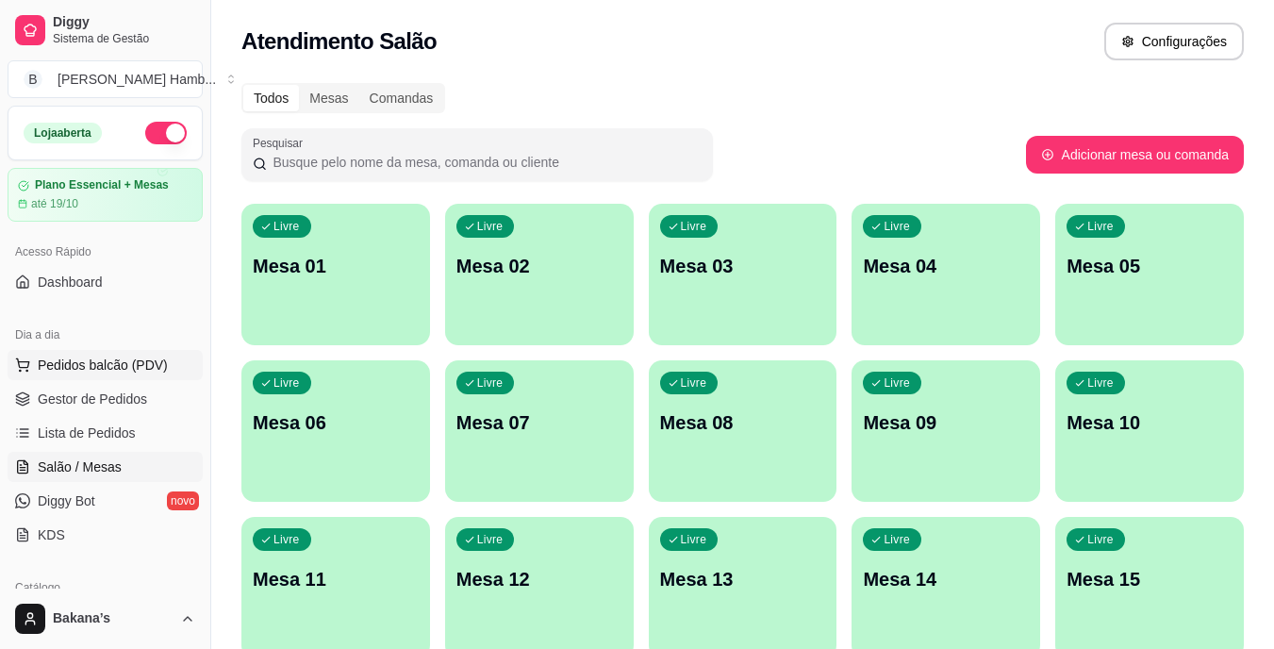
click at [55, 355] on span "Pedidos balcão (PDV)" at bounding box center [103, 364] width 130 height 19
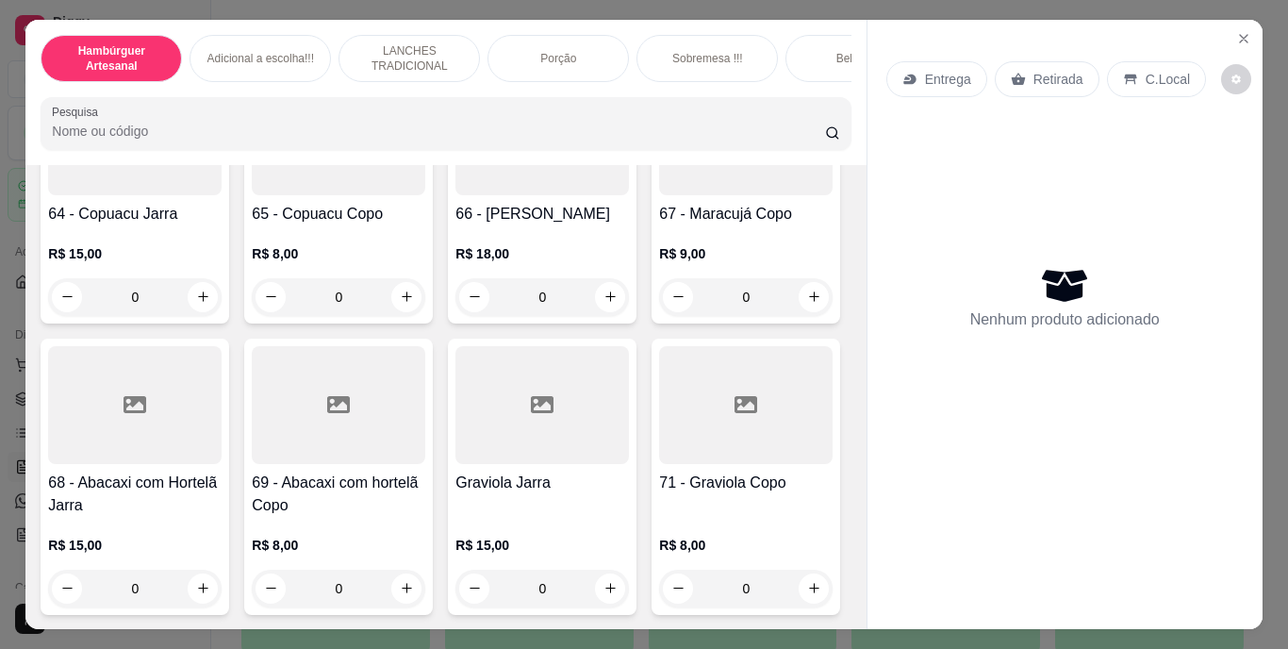
scroll to position [7070, 0]
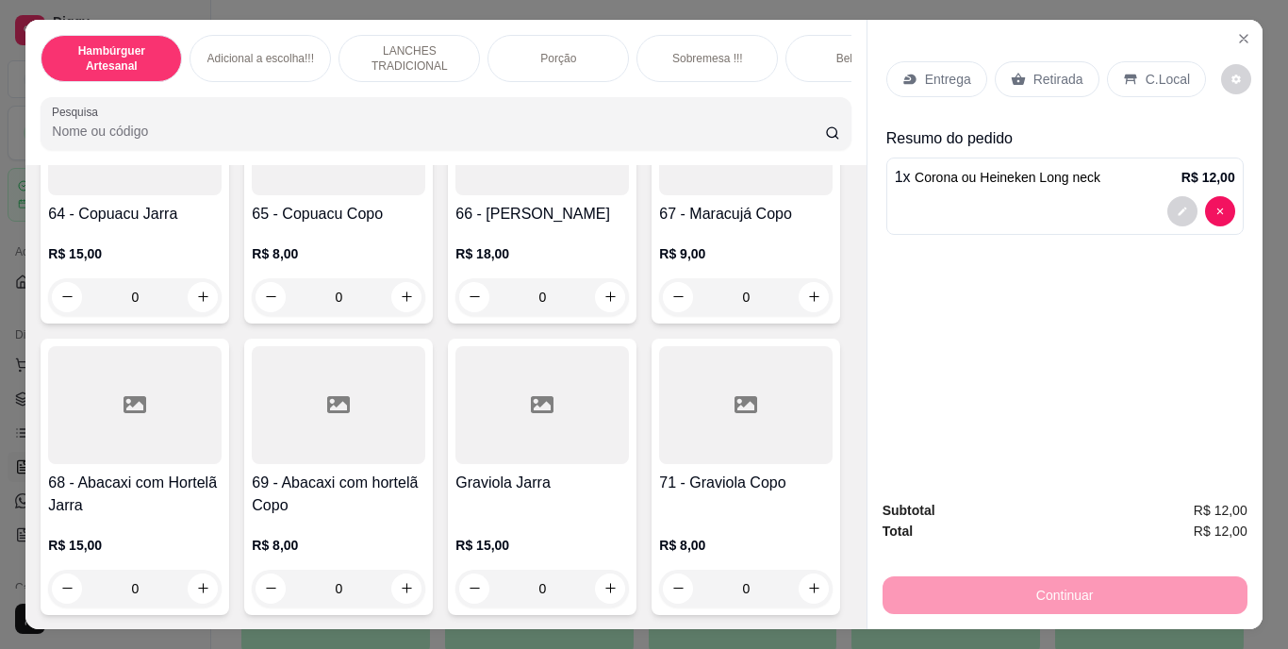
click at [1048, 70] on p "Retirada" at bounding box center [1058, 79] width 50 height 19
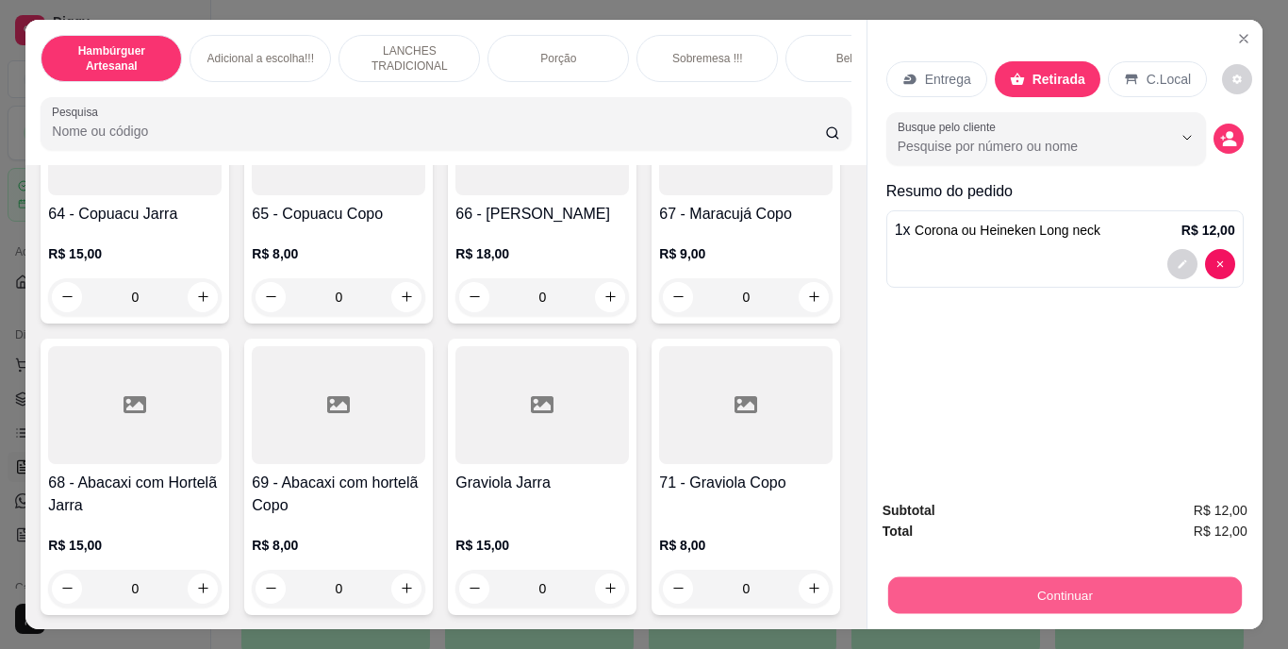
click at [1053, 583] on button "Continuar" at bounding box center [1064, 595] width 354 height 37
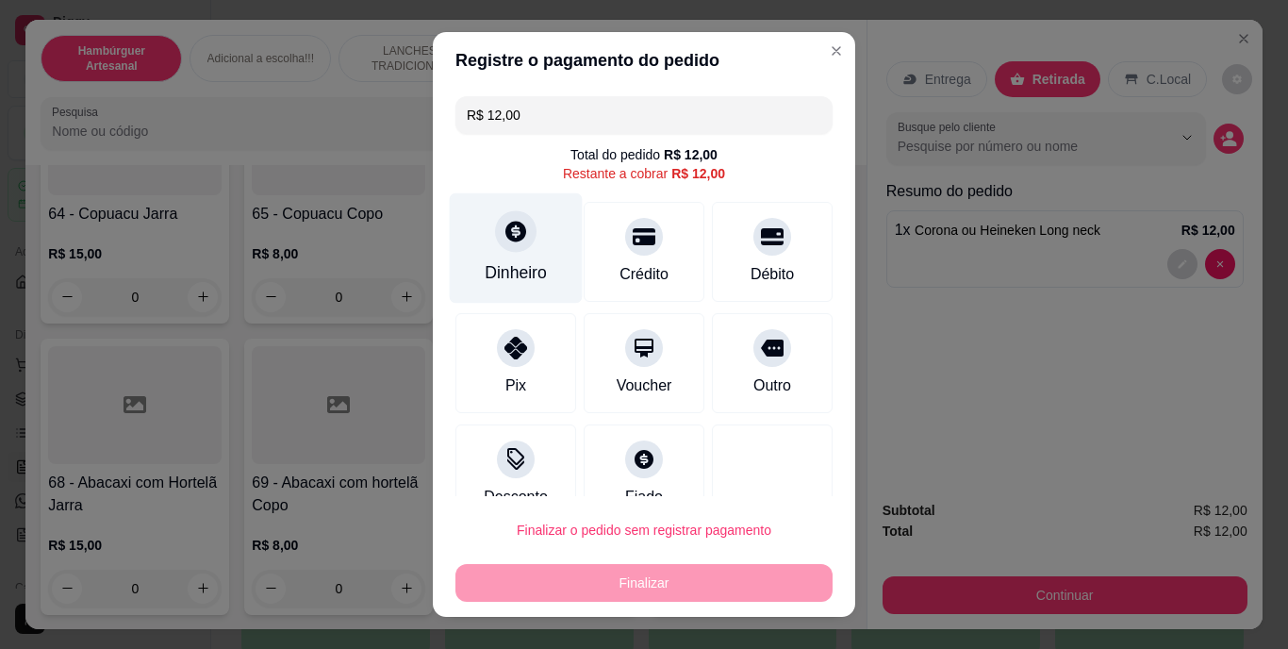
click at [509, 262] on div "Dinheiro" at bounding box center [516, 273] width 62 height 25
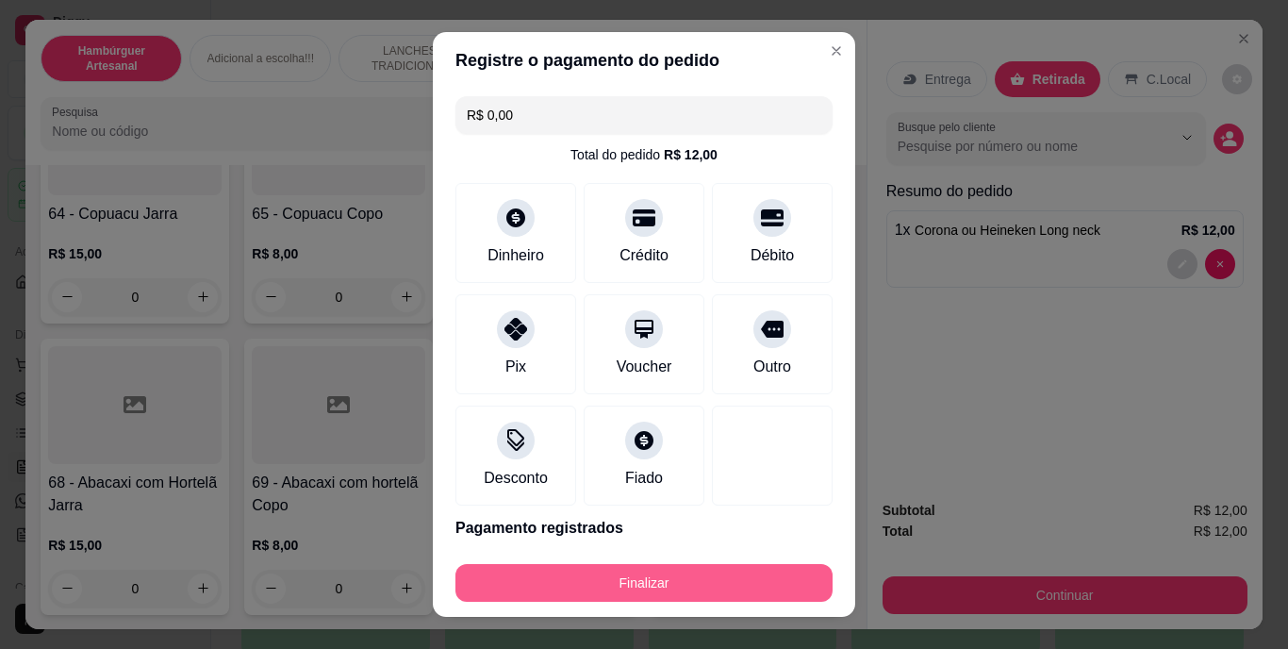
click at [628, 576] on button "Finalizar" at bounding box center [643, 583] width 377 height 38
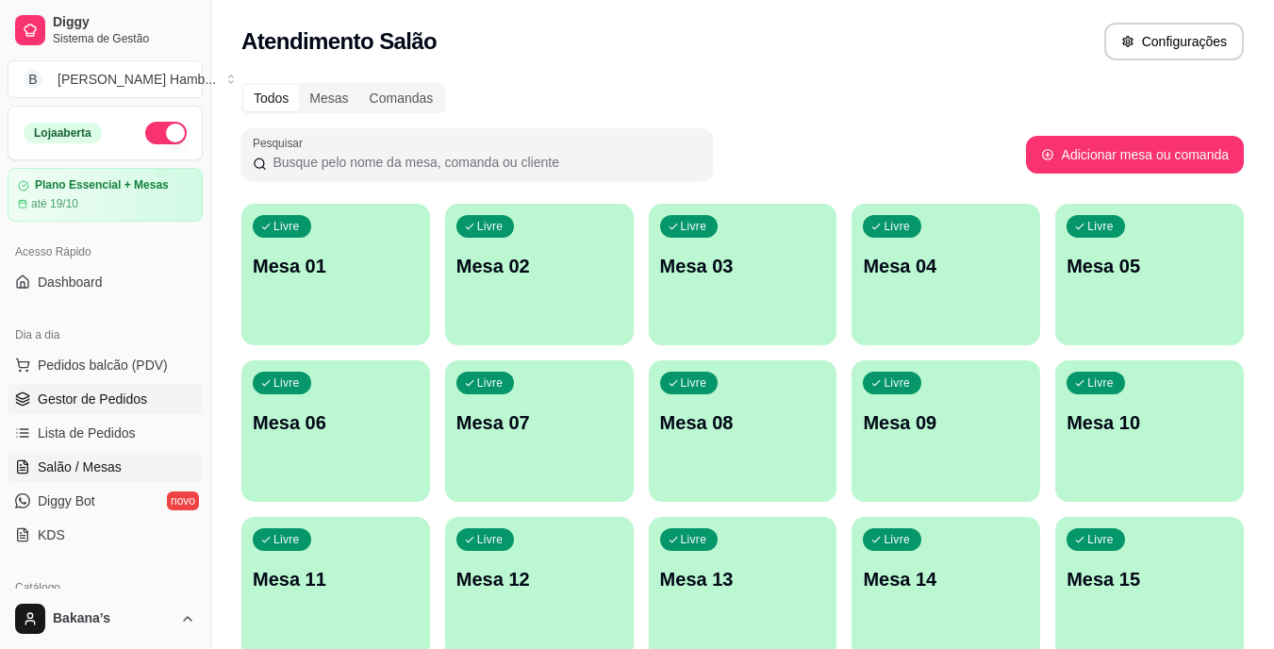
click at [146, 402] on link "Gestor de Pedidos" at bounding box center [105, 399] width 195 height 30
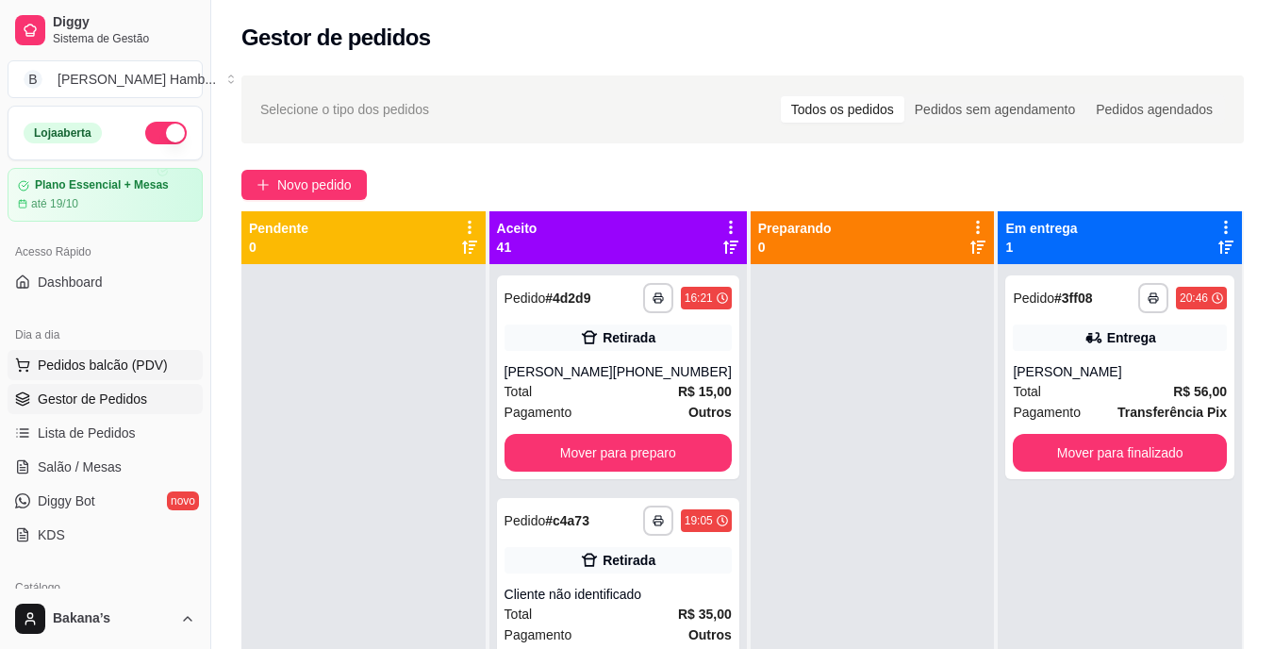
click at [132, 352] on button "Pedidos balcão (PDV)" at bounding box center [105, 365] width 195 height 30
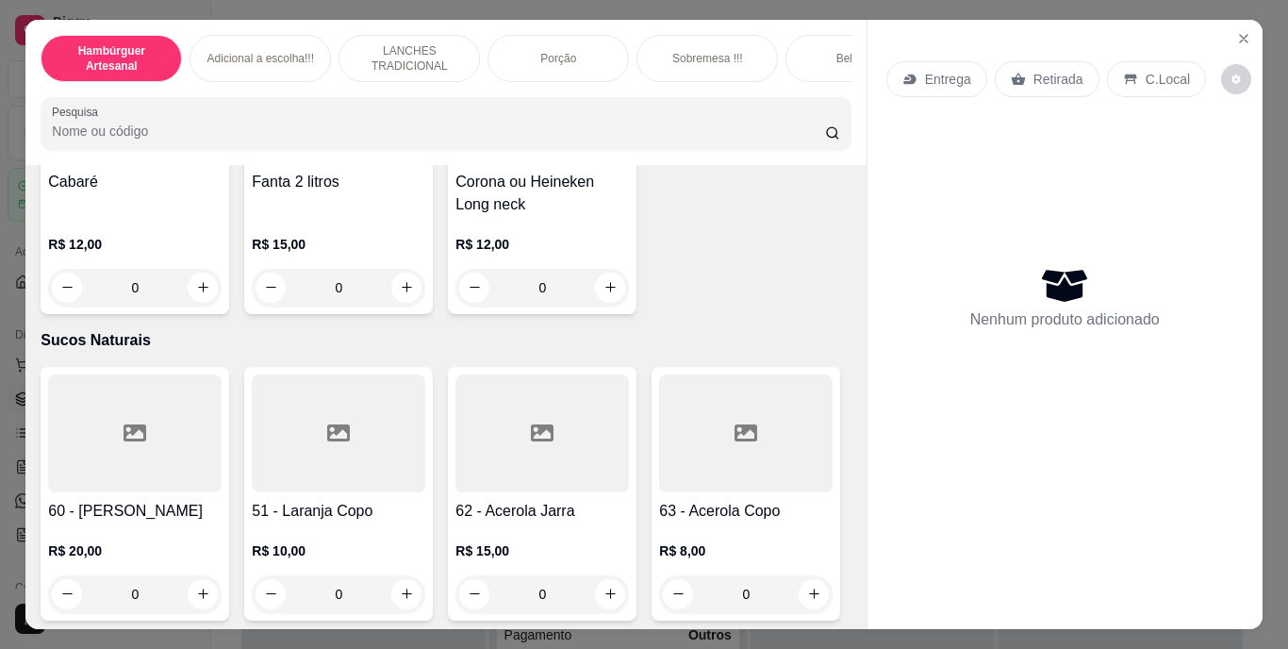
scroll to position [6127, 0]
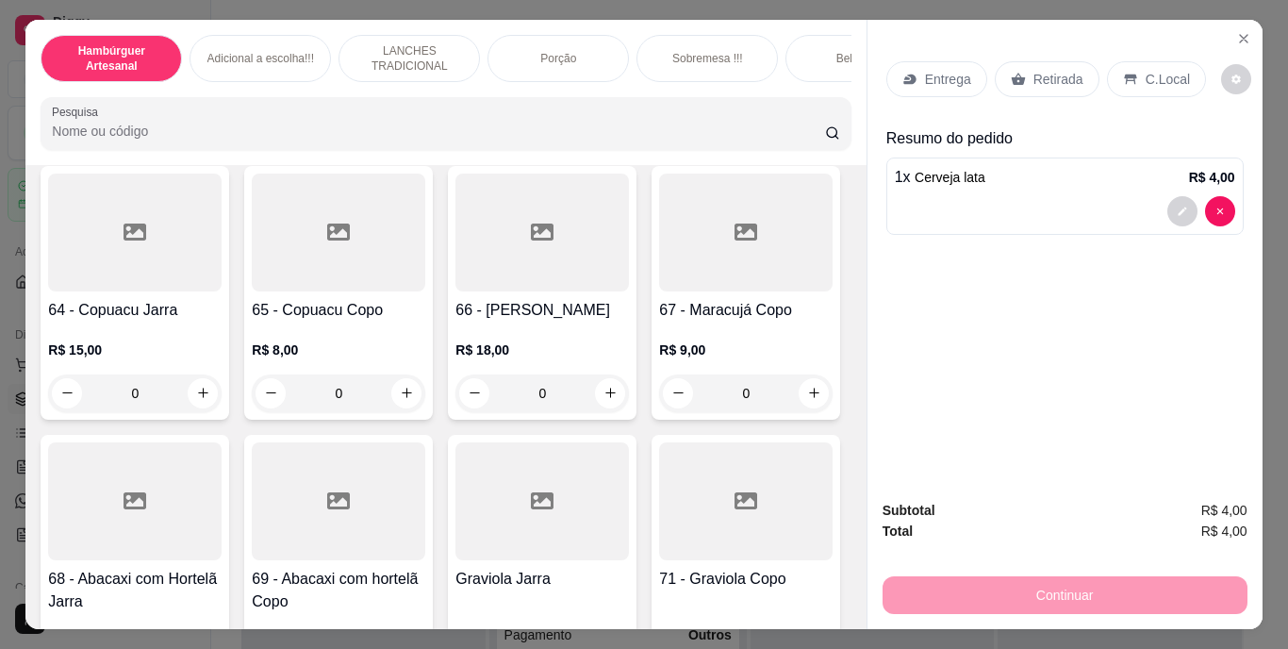
click at [1034, 71] on p "Retirada" at bounding box center [1058, 79] width 50 height 19
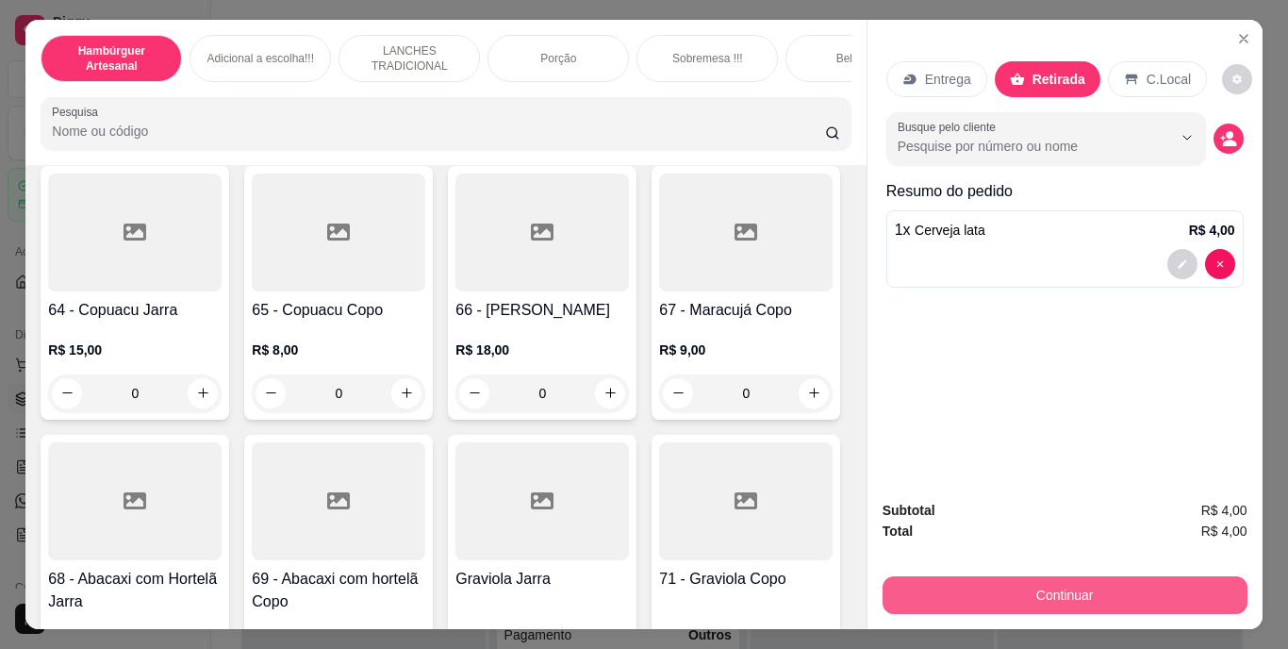
click at [1015, 576] on button "Continuar" at bounding box center [1064, 595] width 365 height 38
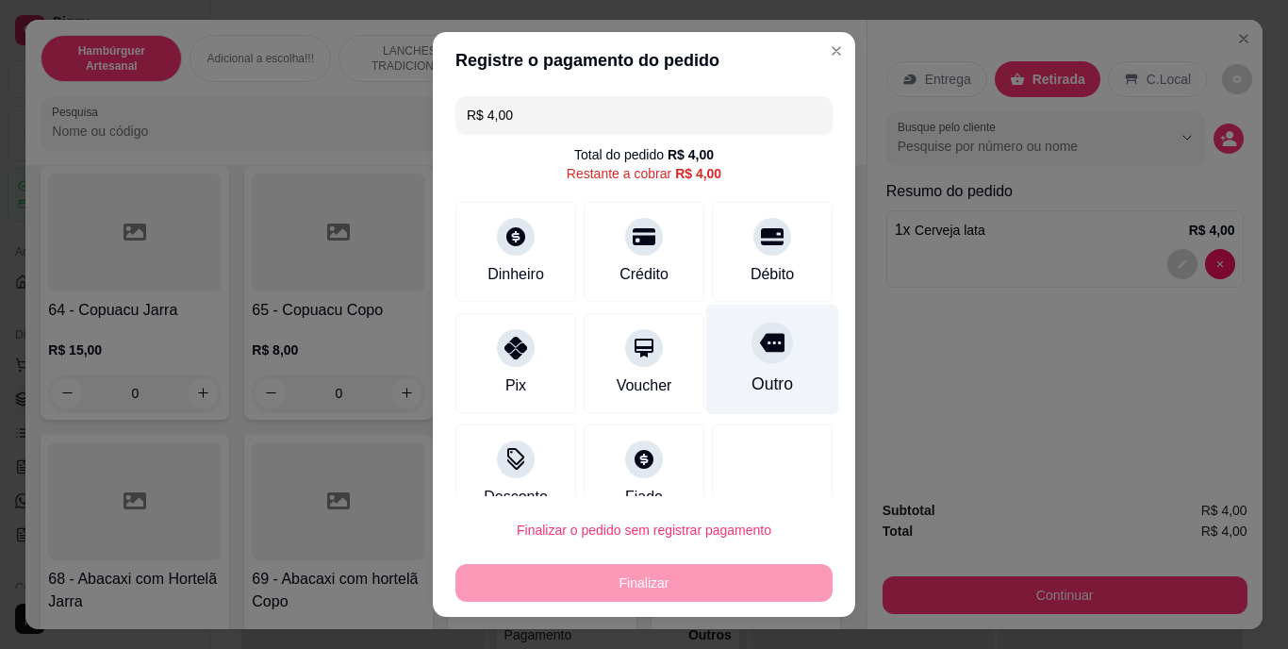
click at [748, 370] on div "Outro" at bounding box center [772, 359] width 133 height 110
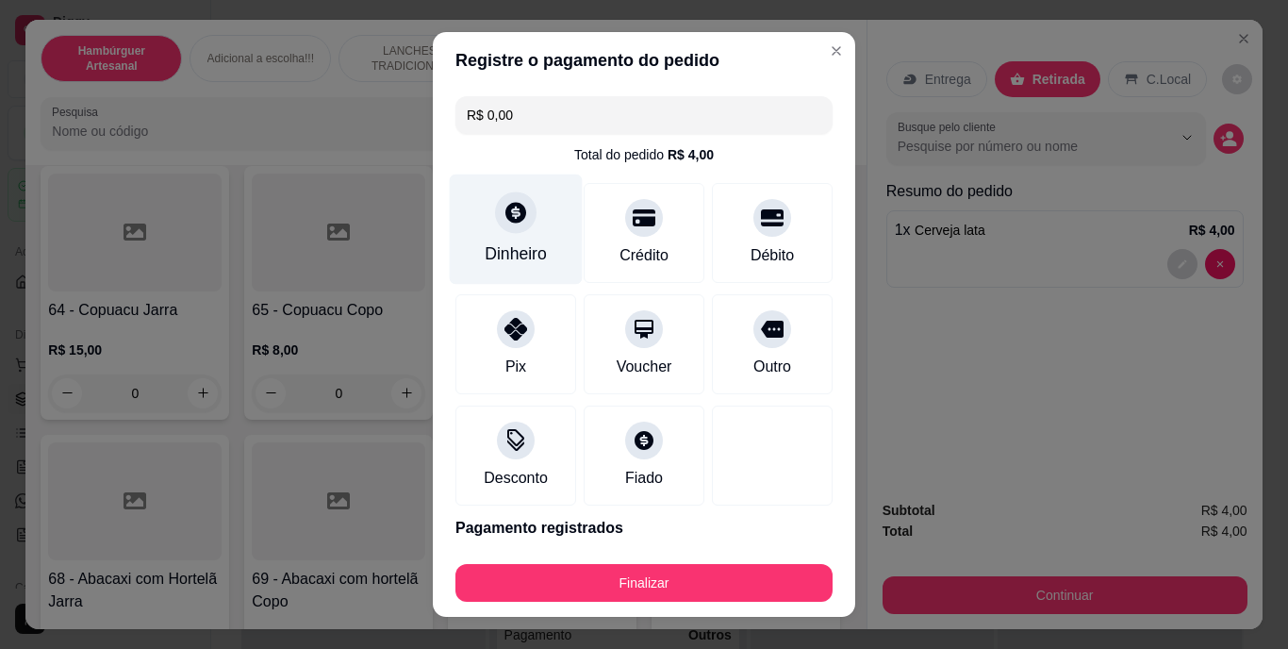
click at [506, 251] on div "Dinheiro" at bounding box center [516, 254] width 62 height 25
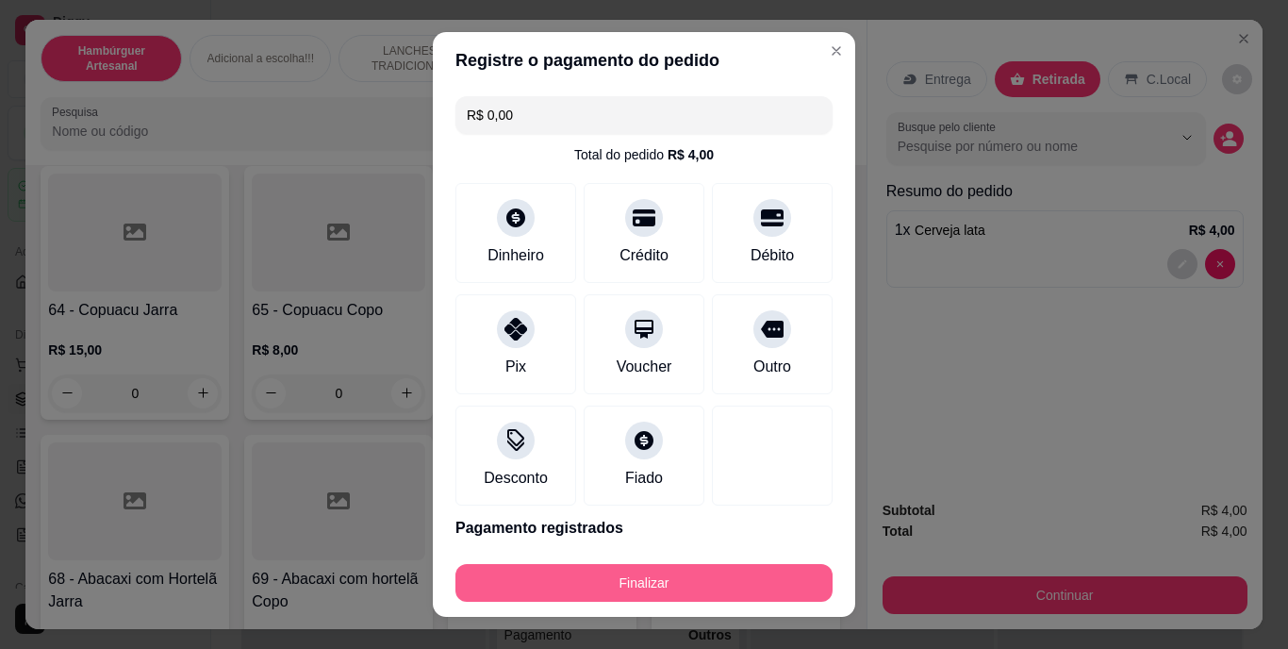
click at [688, 570] on button "Finalizar" at bounding box center [643, 583] width 377 height 38
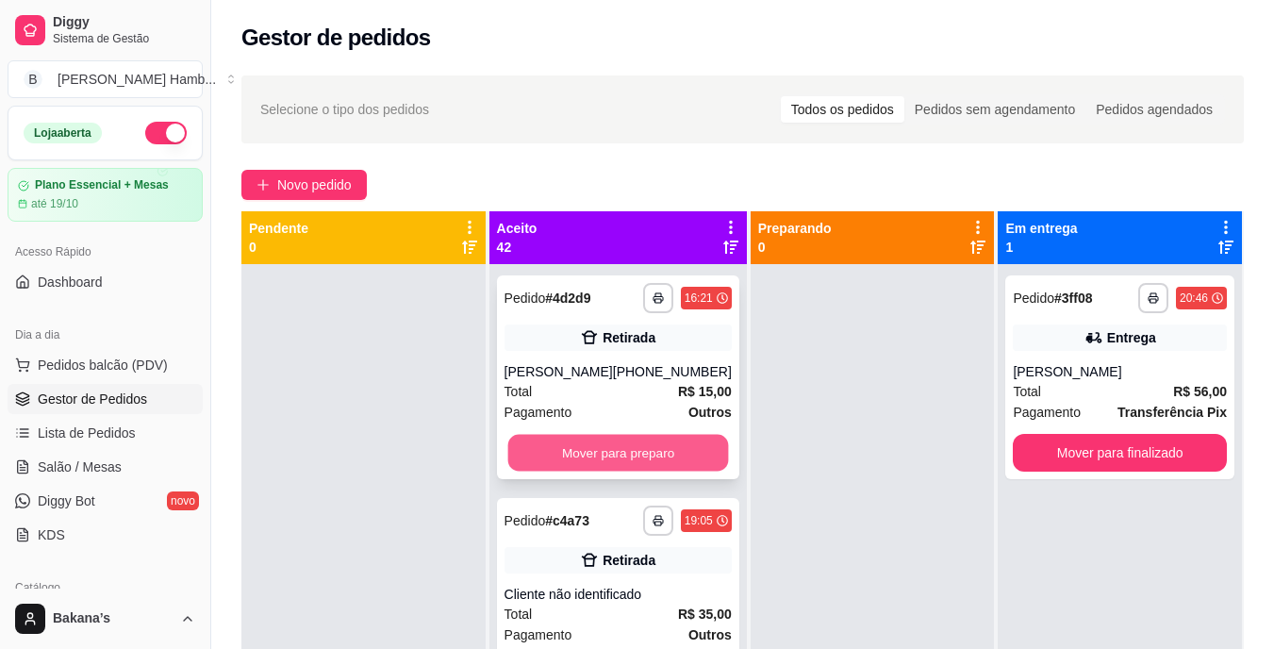
click at [615, 469] on button "Mover para preparo" at bounding box center [617, 453] width 221 height 37
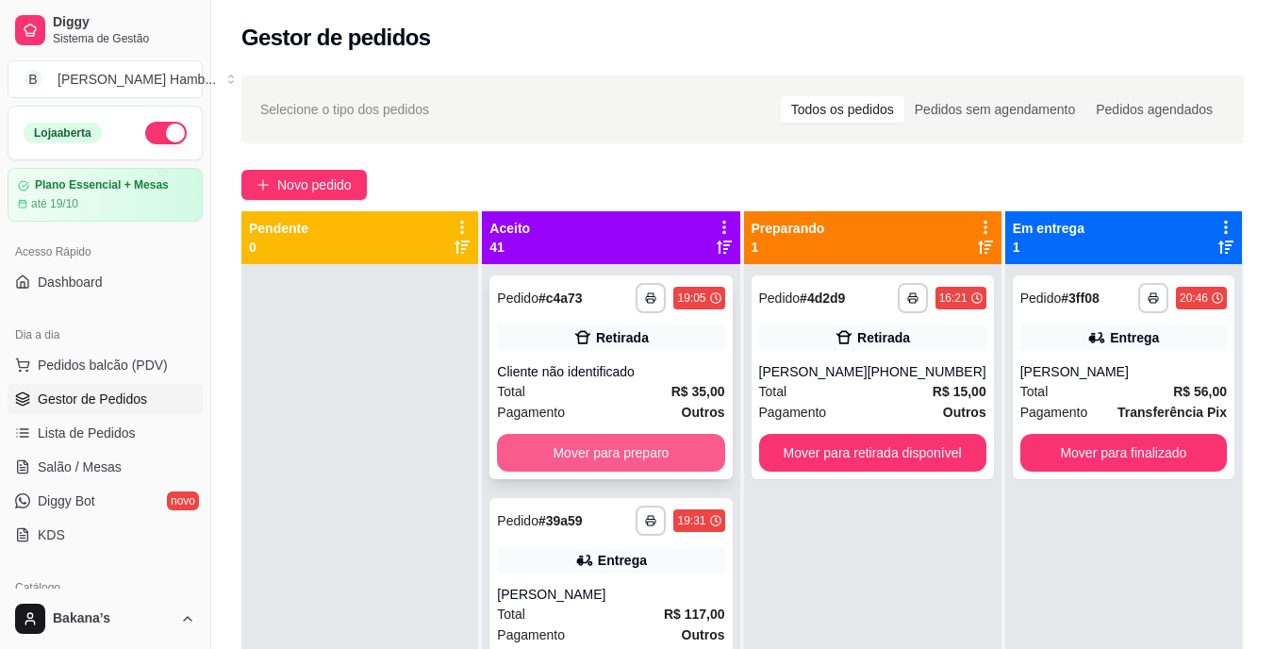
click at [616, 451] on button "Mover para preparo" at bounding box center [610, 453] width 227 height 38
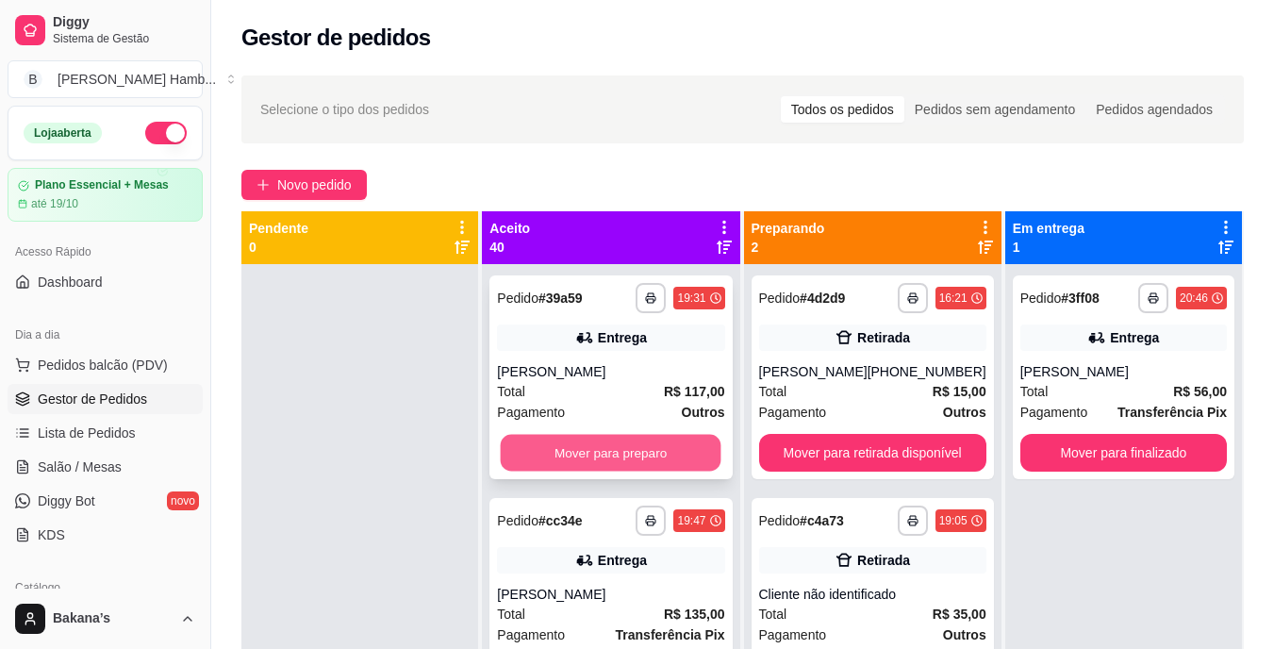
click at [620, 451] on button "Mover para preparo" at bounding box center [611, 453] width 221 height 37
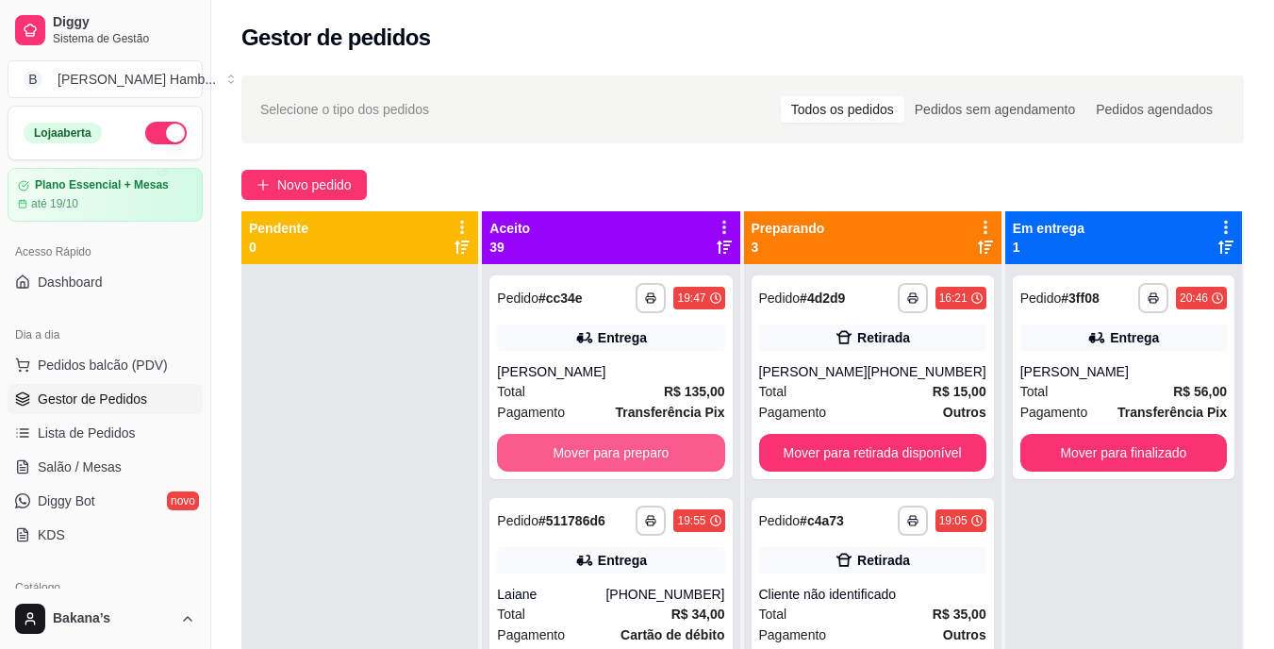
click at [615, 445] on button "Mover para preparo" at bounding box center [610, 453] width 227 height 38
click at [612, 443] on button "Mover para preparo" at bounding box center [610, 453] width 227 height 38
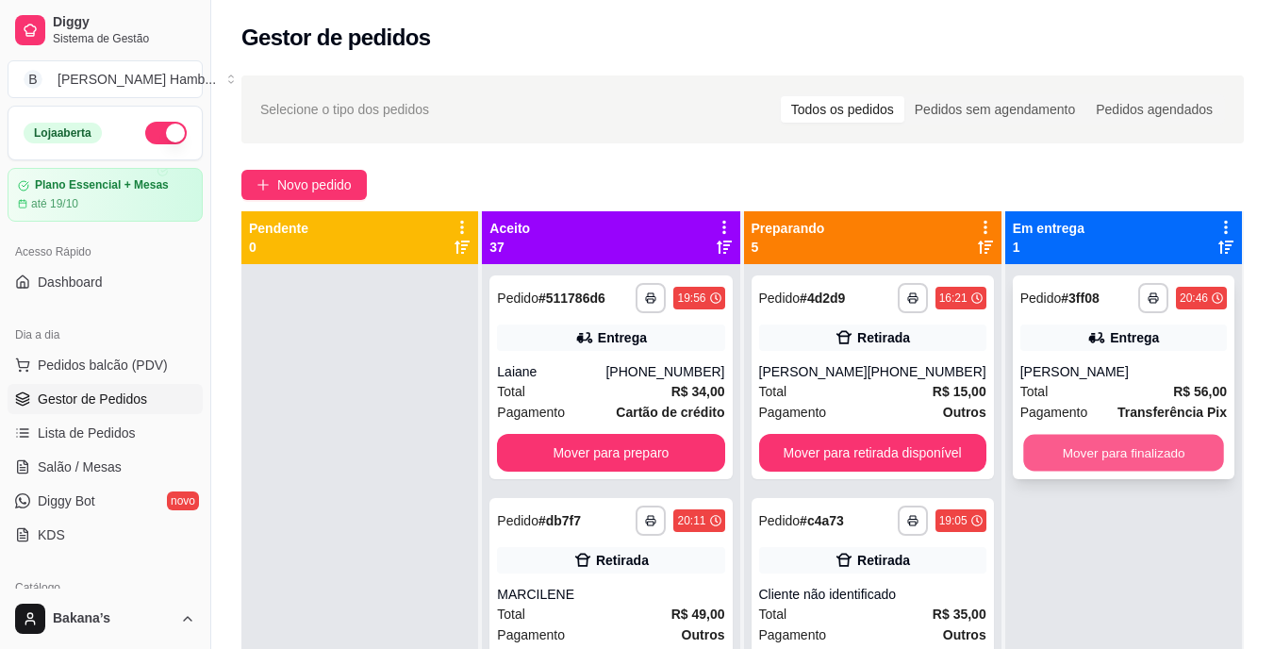
click at [1133, 444] on button "Mover para finalizado" at bounding box center [1123, 453] width 201 height 37
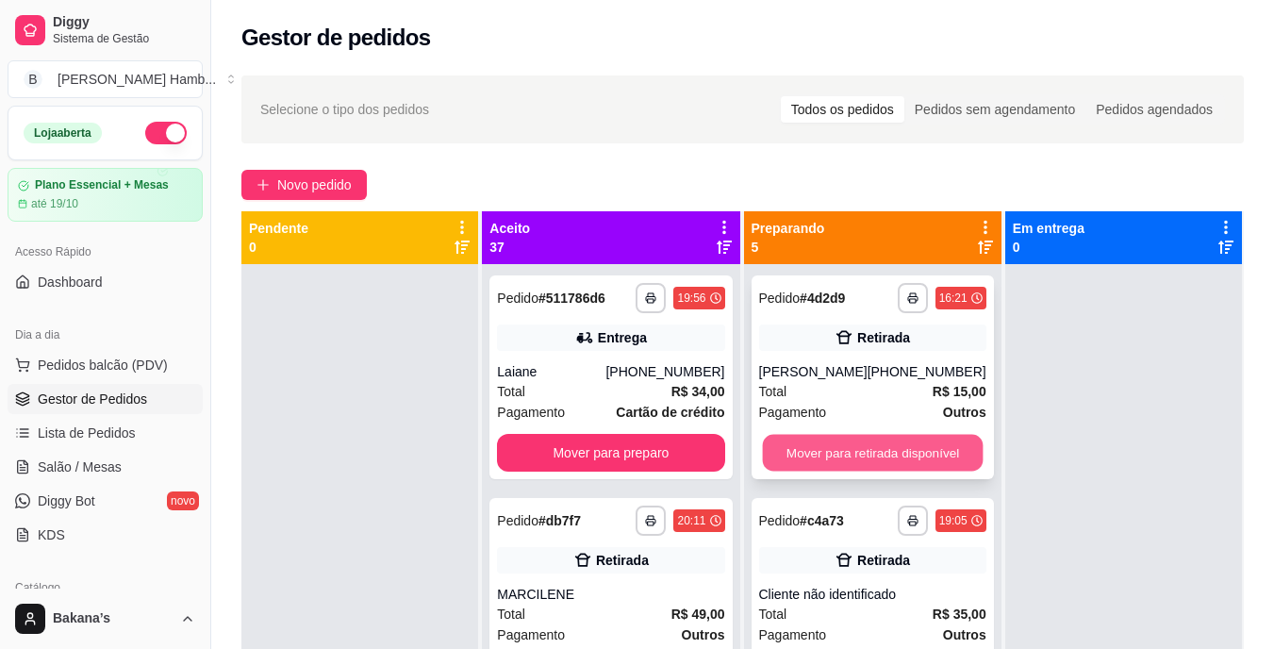
click at [931, 436] on button "Mover para retirada disponível" at bounding box center [872, 453] width 221 height 37
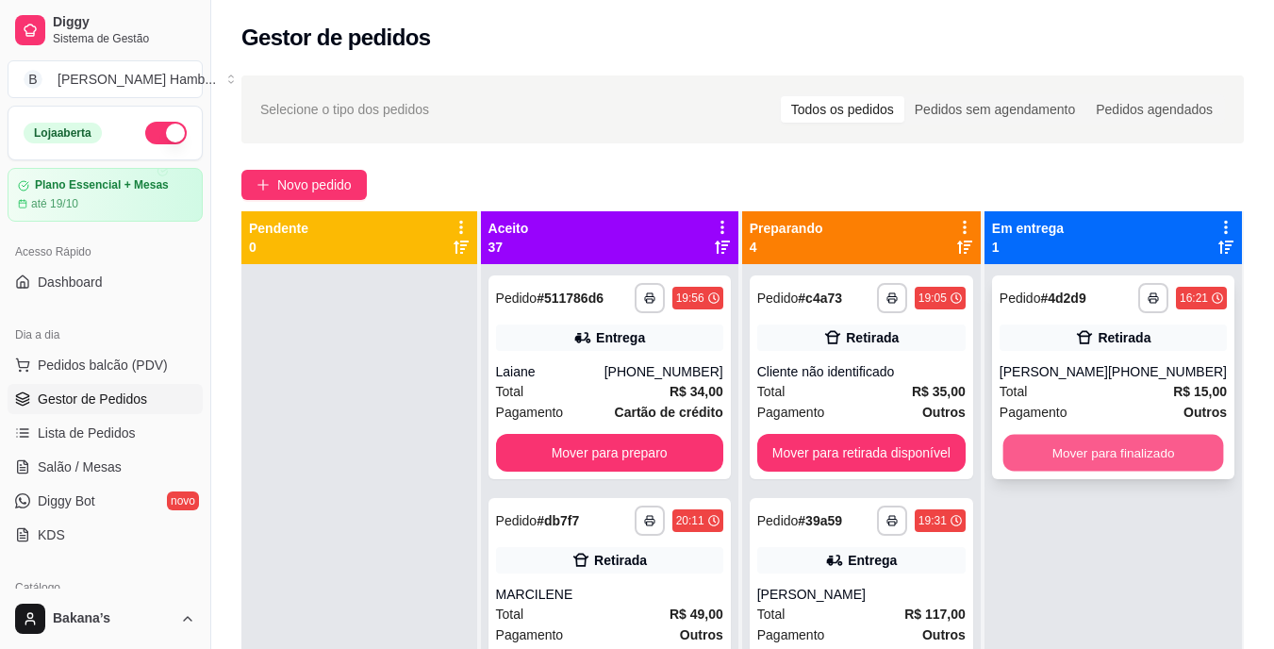
click at [1085, 455] on button "Mover para finalizado" at bounding box center [1112, 453] width 221 height 37
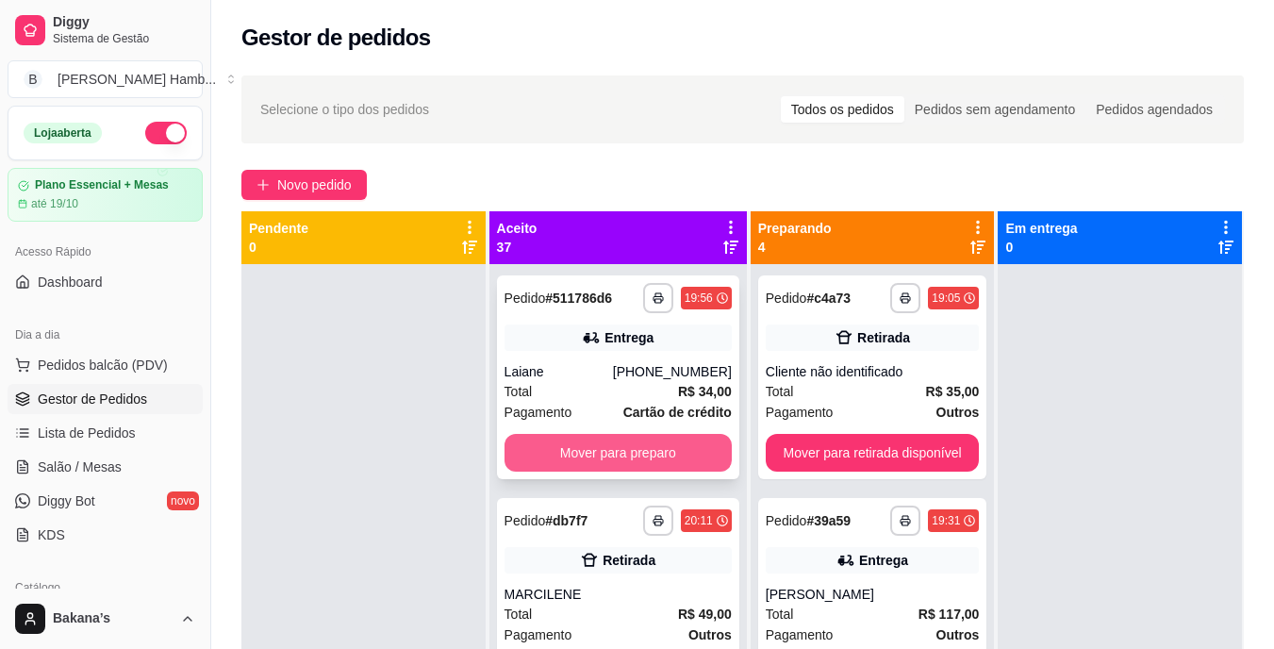
click at [632, 445] on button "Mover para preparo" at bounding box center [617, 453] width 227 height 38
click at [640, 439] on button "Mover para preparo" at bounding box center [617, 453] width 227 height 38
click at [638, 442] on button "Mover para preparo" at bounding box center [617, 453] width 227 height 38
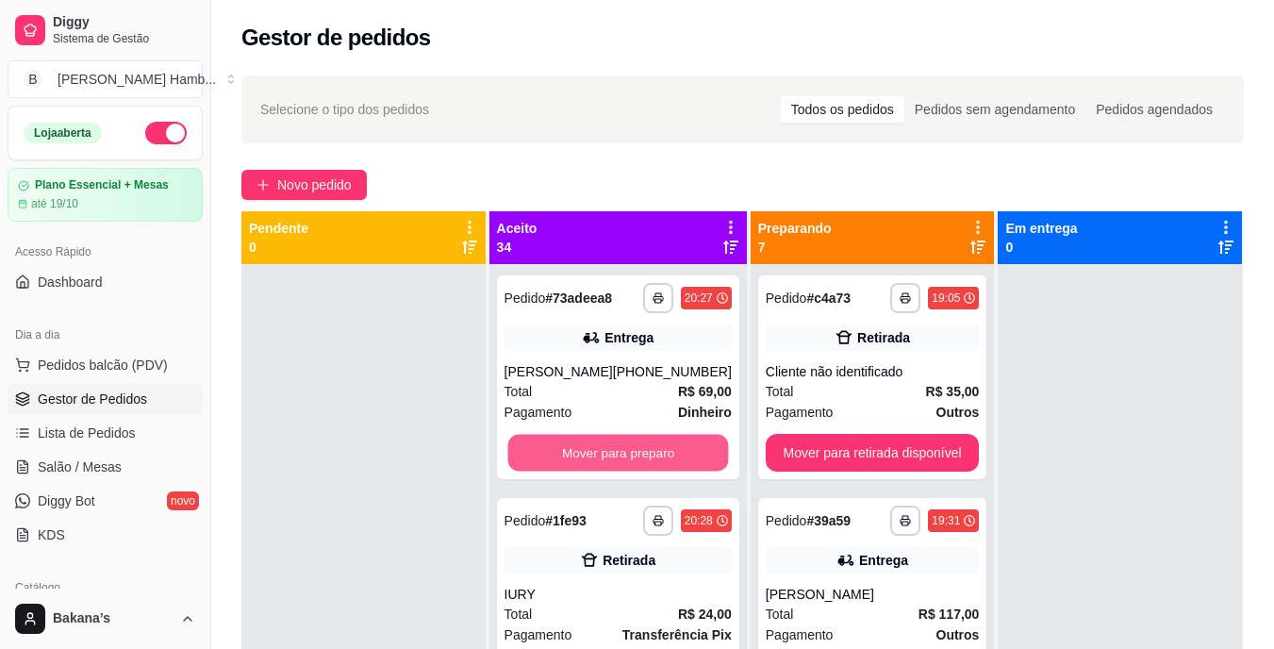
click at [638, 442] on button "Mover para preparo" at bounding box center [617, 453] width 221 height 37
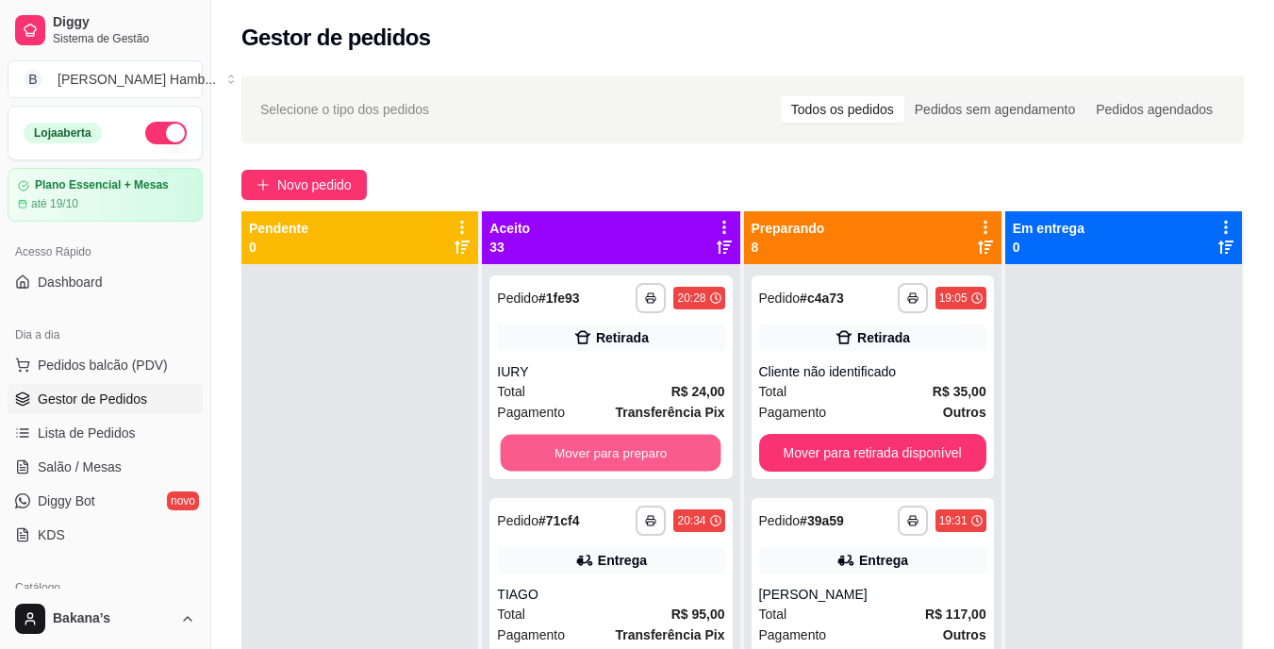
click at [639, 443] on button "Mover para preparo" at bounding box center [611, 453] width 221 height 37
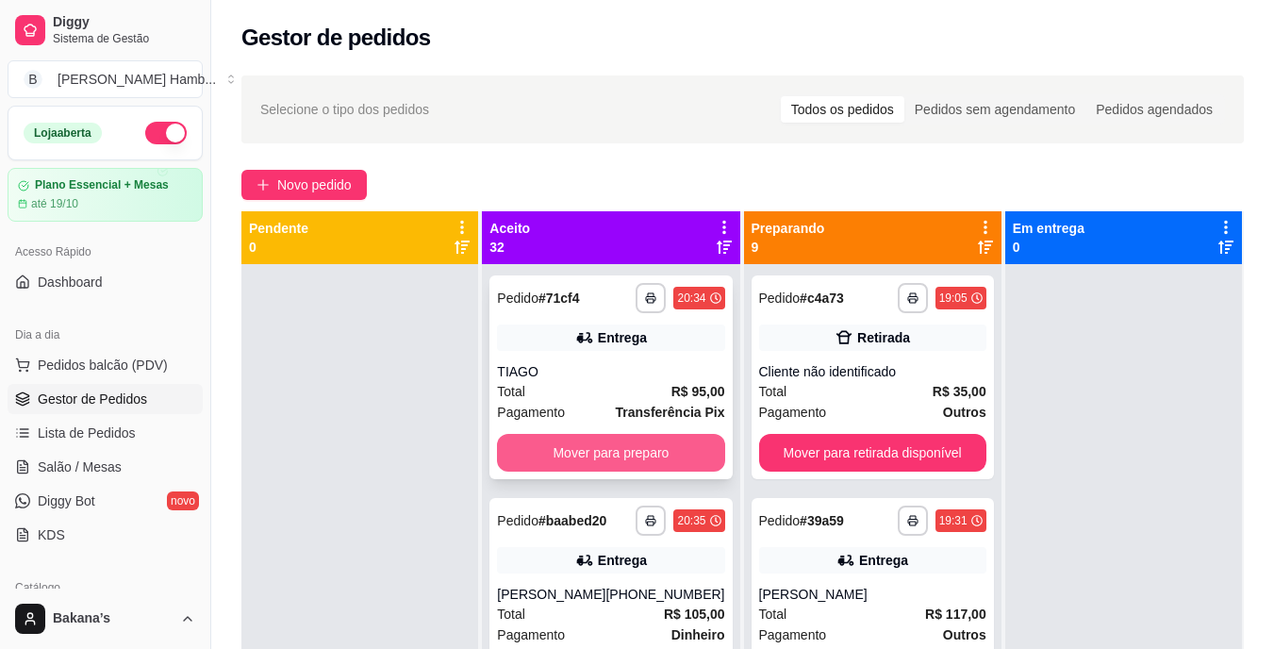
click at [639, 445] on button "Mover para preparo" at bounding box center [610, 453] width 227 height 38
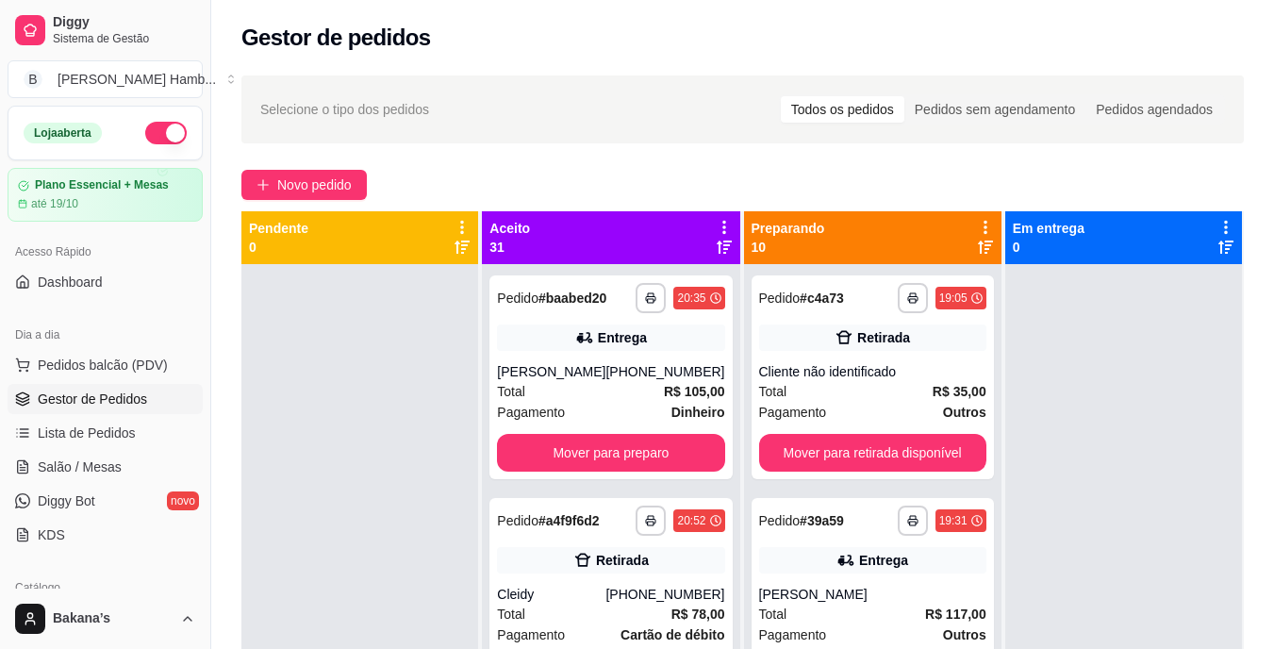
click at [639, 445] on div "**********" at bounding box center [610, 377] width 242 height 204
click at [698, 472] on div "**********" at bounding box center [610, 377] width 242 height 204
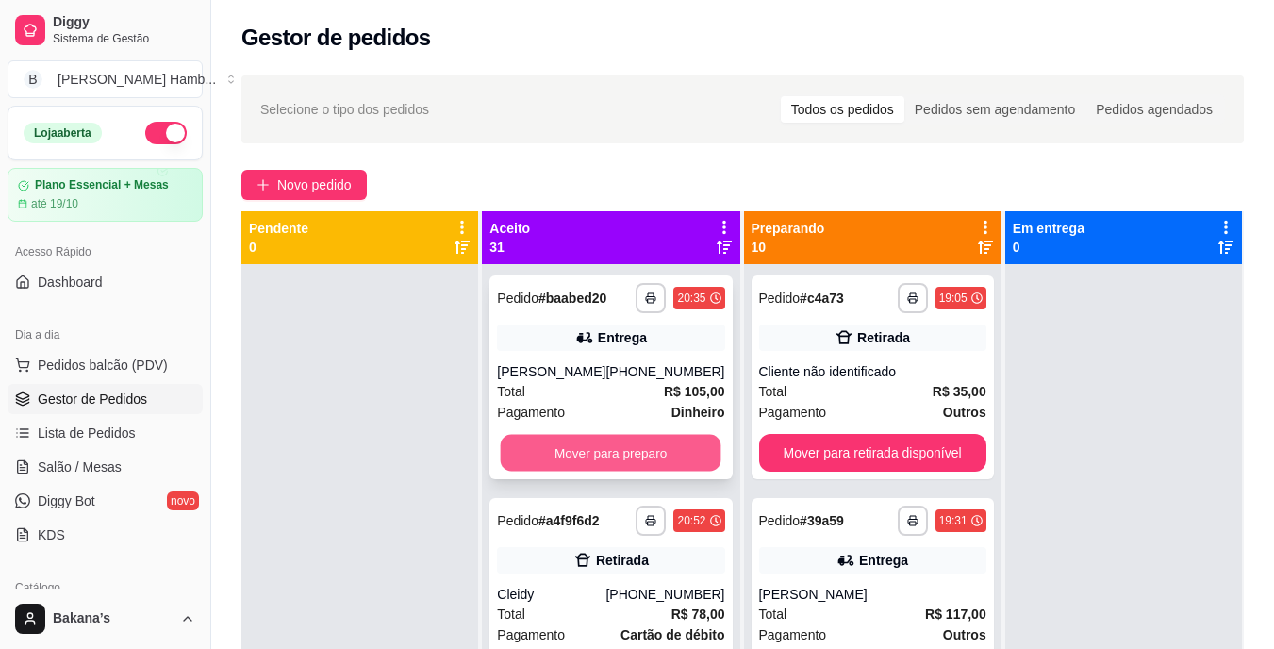
click at [656, 462] on button "Mover para preparo" at bounding box center [611, 453] width 221 height 37
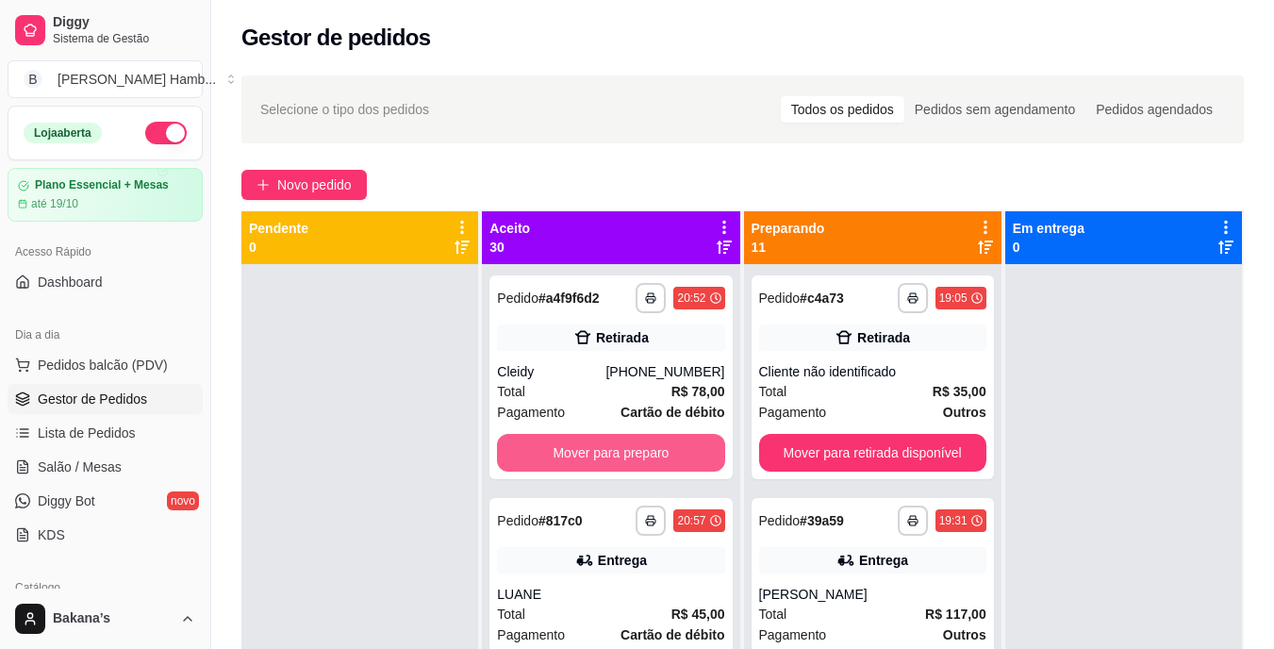
click at [656, 462] on button "Mover para preparo" at bounding box center [610, 453] width 227 height 38
click at [664, 439] on button "Mover para preparo" at bounding box center [610, 453] width 227 height 38
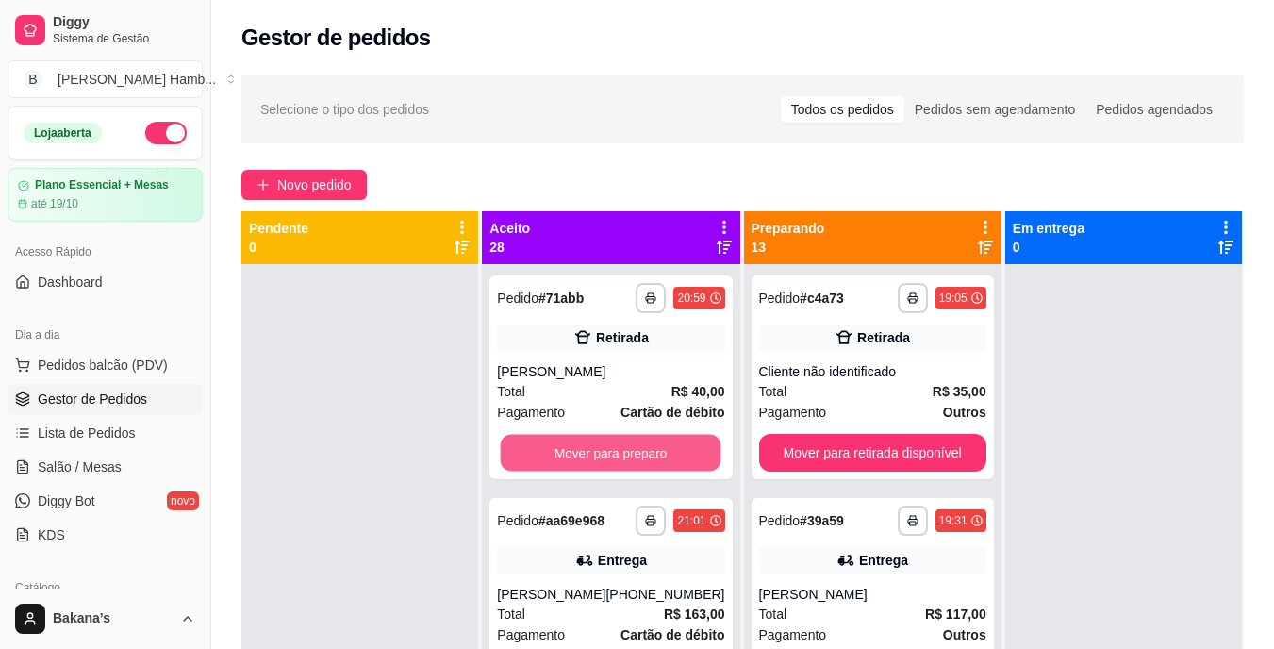
click at [653, 448] on button "Mover para preparo" at bounding box center [611, 453] width 221 height 37
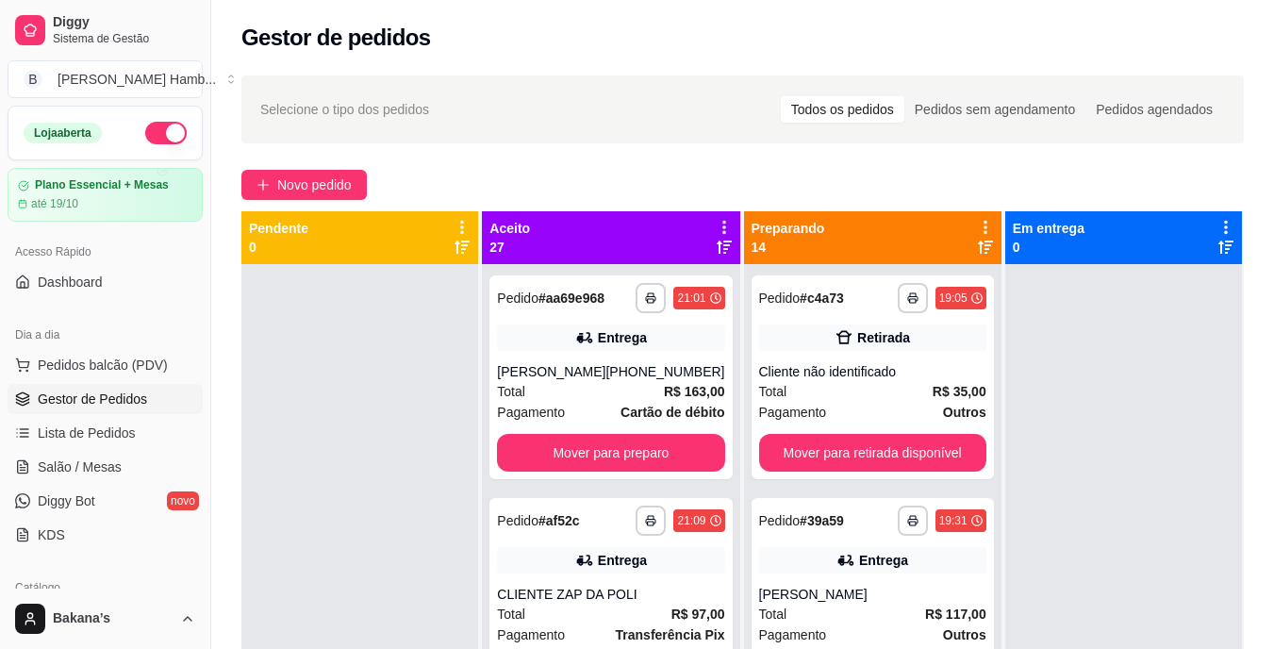
click at [653, 419] on strong "Cartão de débito" at bounding box center [672, 411] width 104 height 15
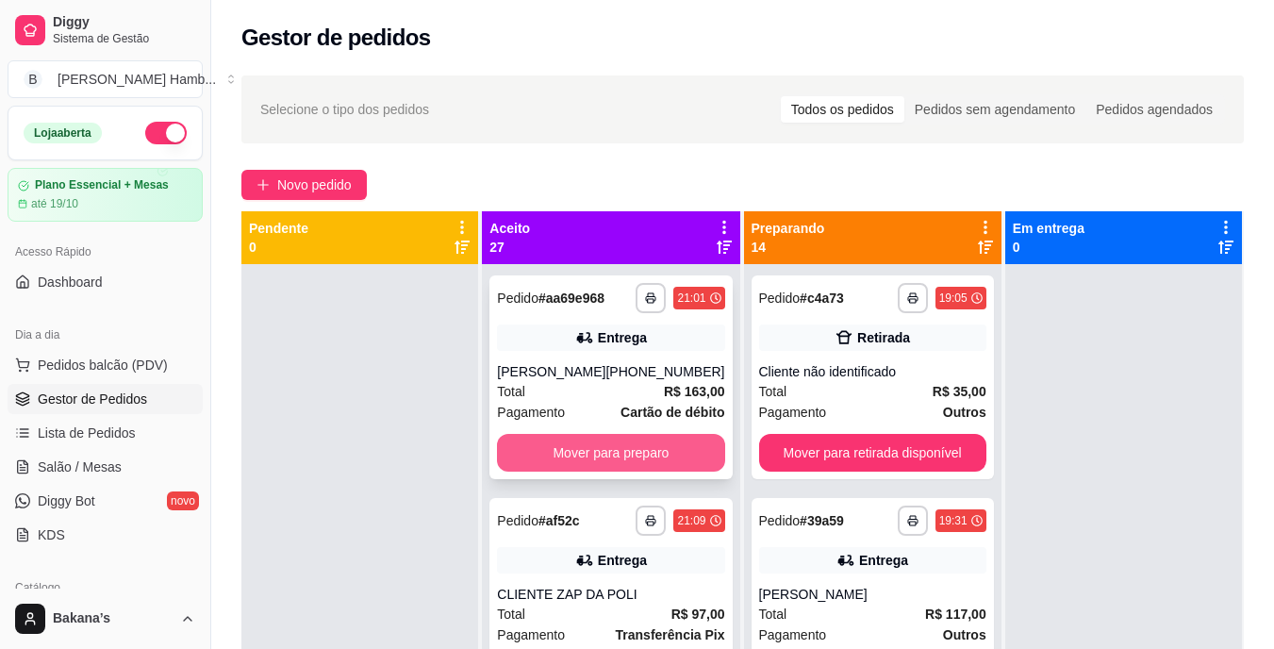
click at [533, 471] on button "Mover para preparo" at bounding box center [610, 453] width 227 height 38
click at [603, 461] on button "Mover para preparo" at bounding box center [611, 453] width 221 height 37
click at [607, 460] on button "Mover para preparo" at bounding box center [610, 453] width 227 height 38
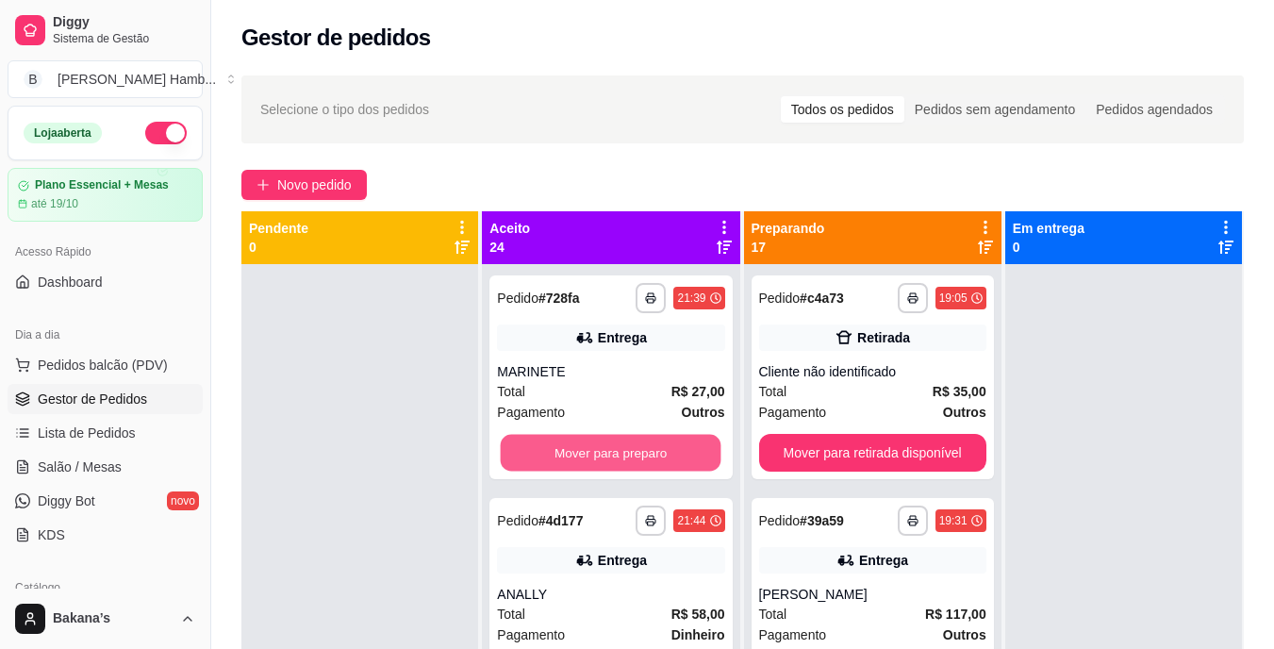
click at [609, 457] on button "Mover para preparo" at bounding box center [611, 453] width 221 height 37
click at [610, 457] on button "Mover para preparo" at bounding box center [611, 453] width 221 height 37
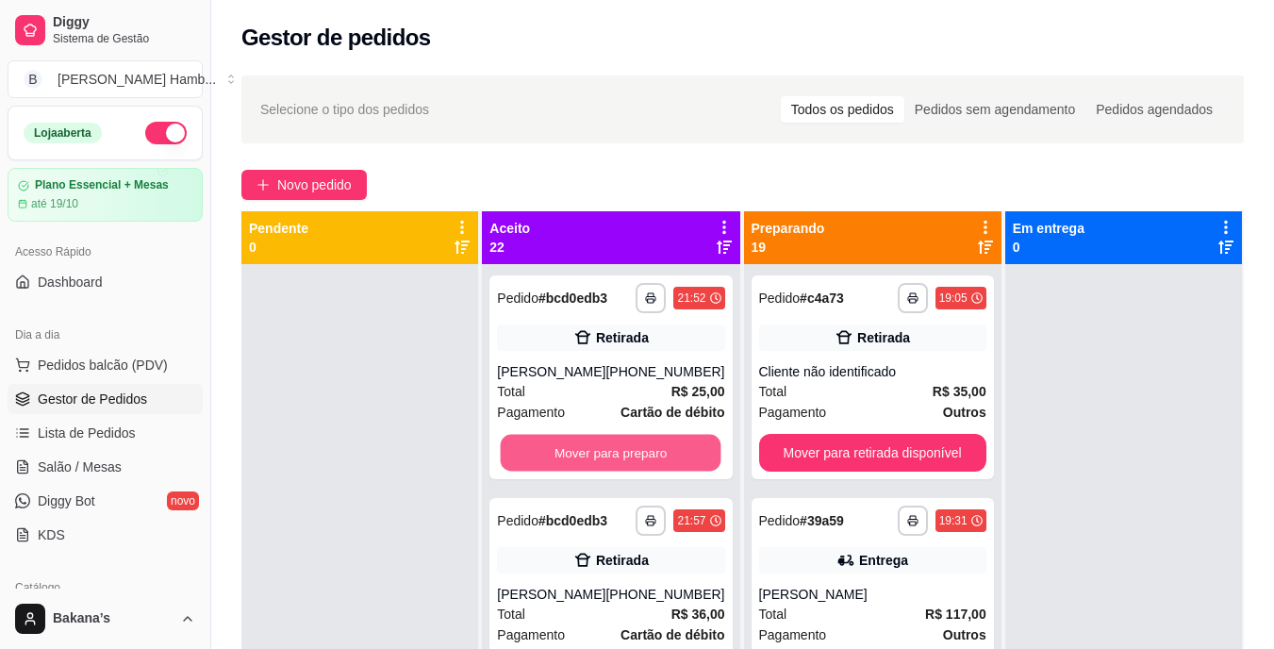
click at [610, 457] on button "Mover para preparo" at bounding box center [611, 453] width 221 height 37
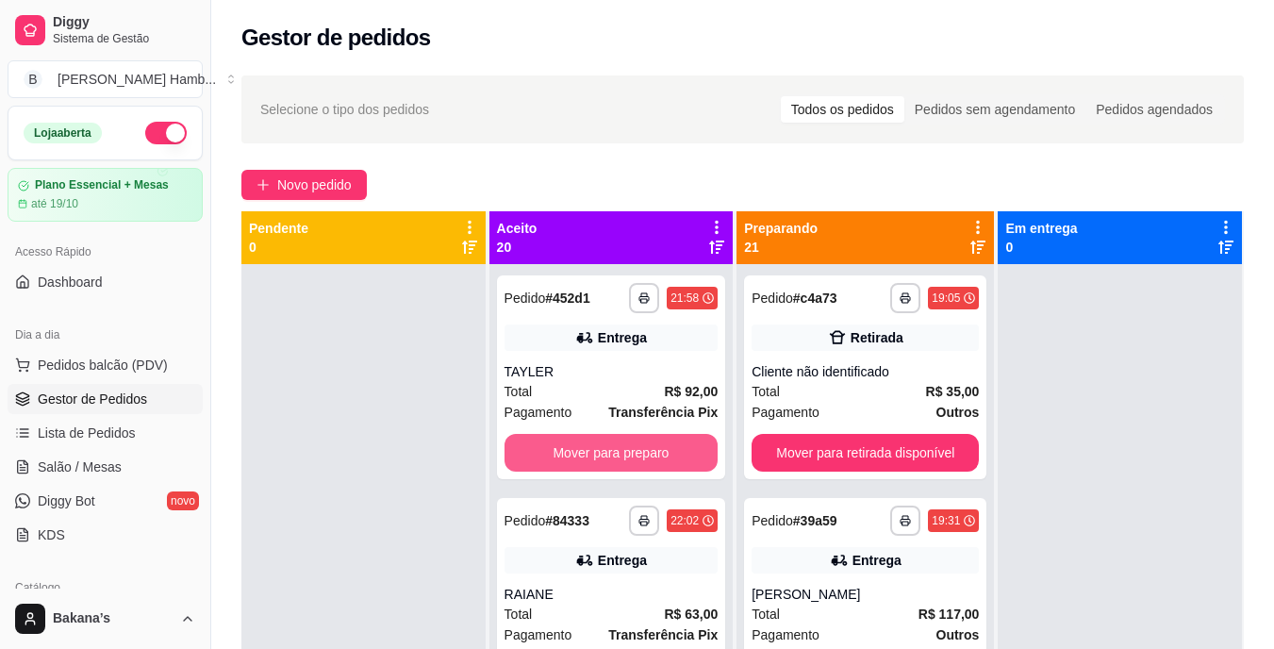
click at [610, 457] on button "Mover para preparo" at bounding box center [611, 453] width 214 height 38
click at [610, 457] on button "Mover para preparo" at bounding box center [610, 453] width 207 height 37
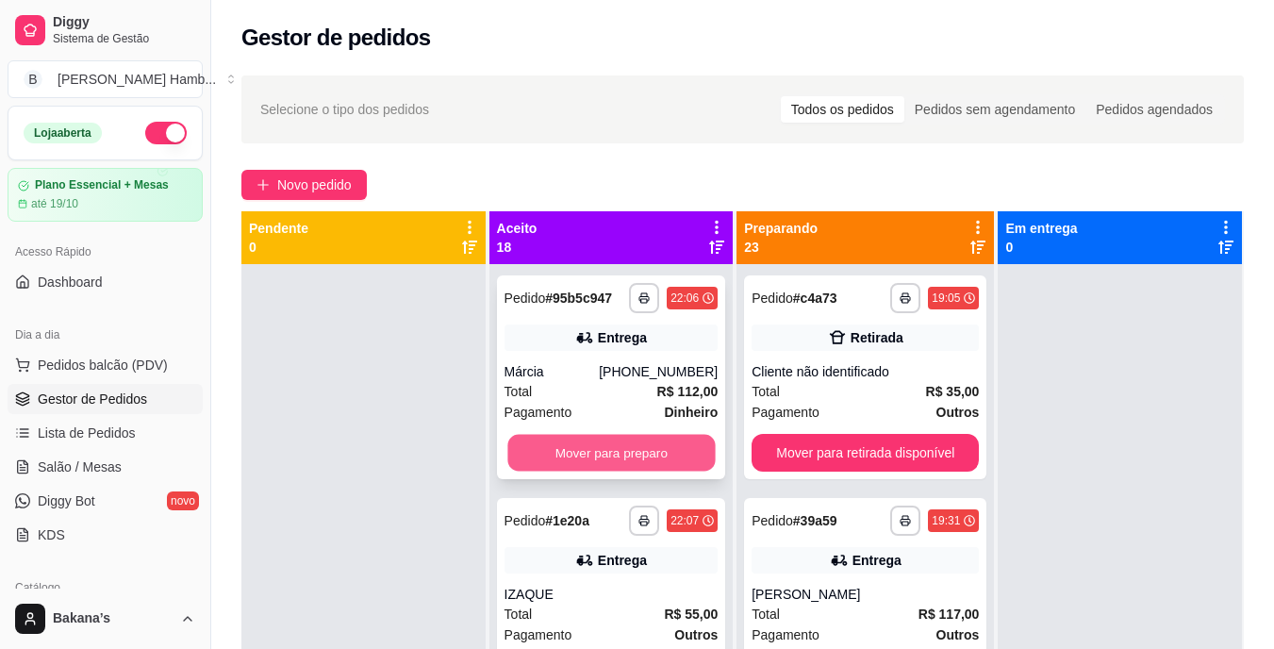
click at [612, 455] on button "Mover para preparo" at bounding box center [610, 453] width 207 height 37
click at [612, 455] on button "Mover para preparo" at bounding box center [611, 453] width 214 height 38
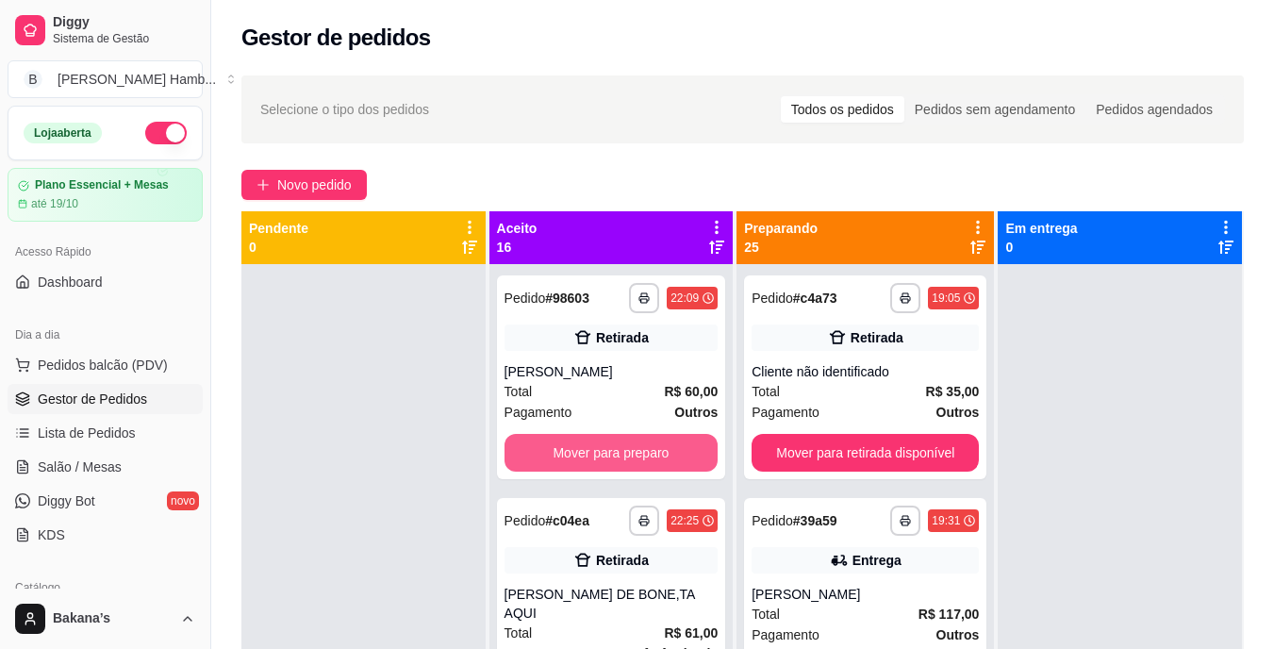
click at [612, 455] on button "Mover para preparo" at bounding box center [611, 453] width 214 height 38
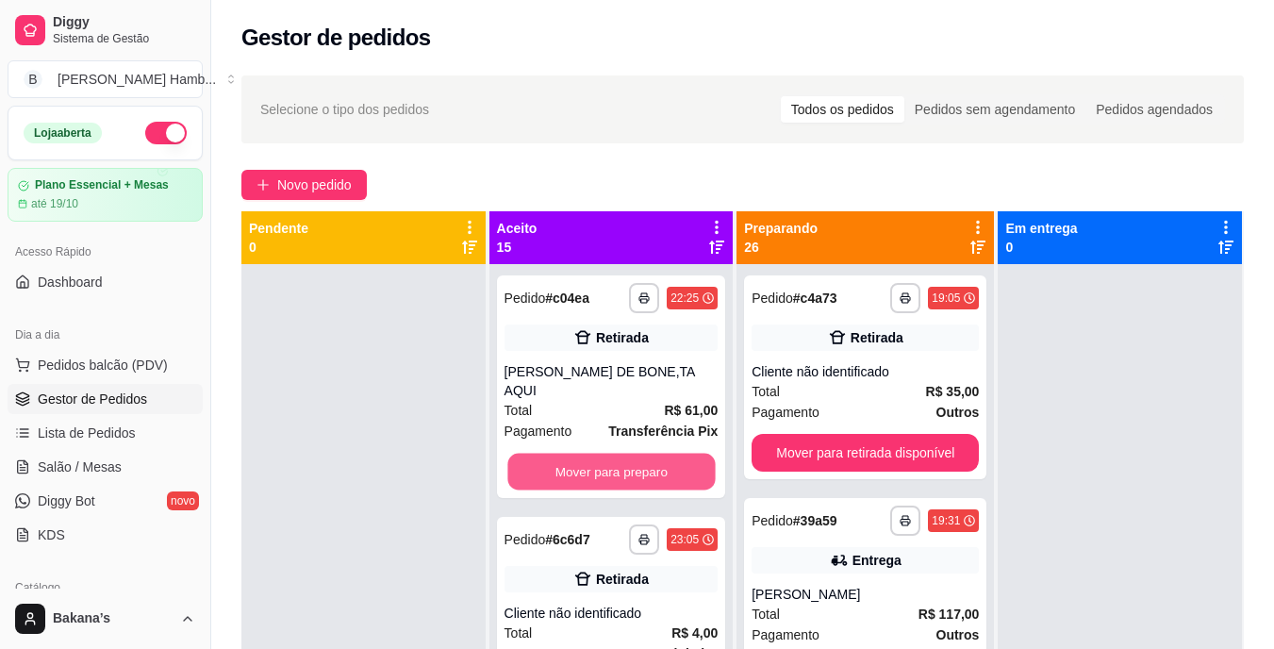
click at [612, 455] on button "Mover para preparo" at bounding box center [610, 471] width 207 height 37
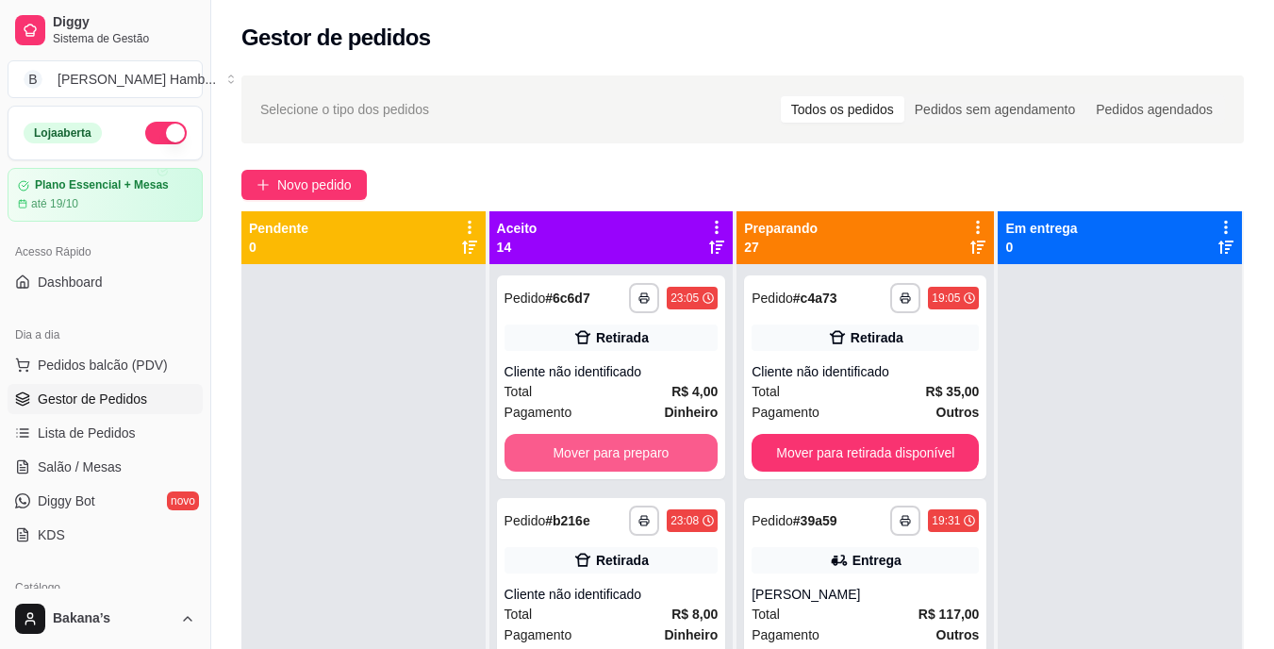
click at [613, 460] on button "Mover para preparo" at bounding box center [611, 453] width 214 height 38
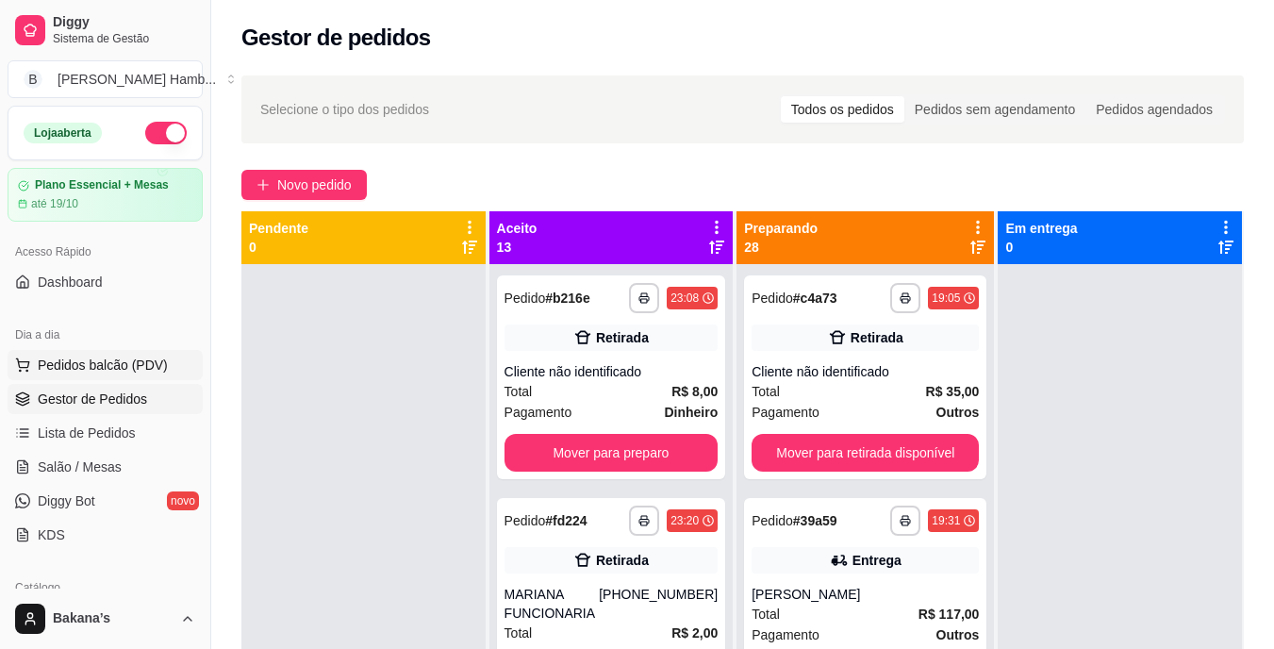
click at [157, 374] on button "Pedidos balcão (PDV)" at bounding box center [105, 365] width 195 height 30
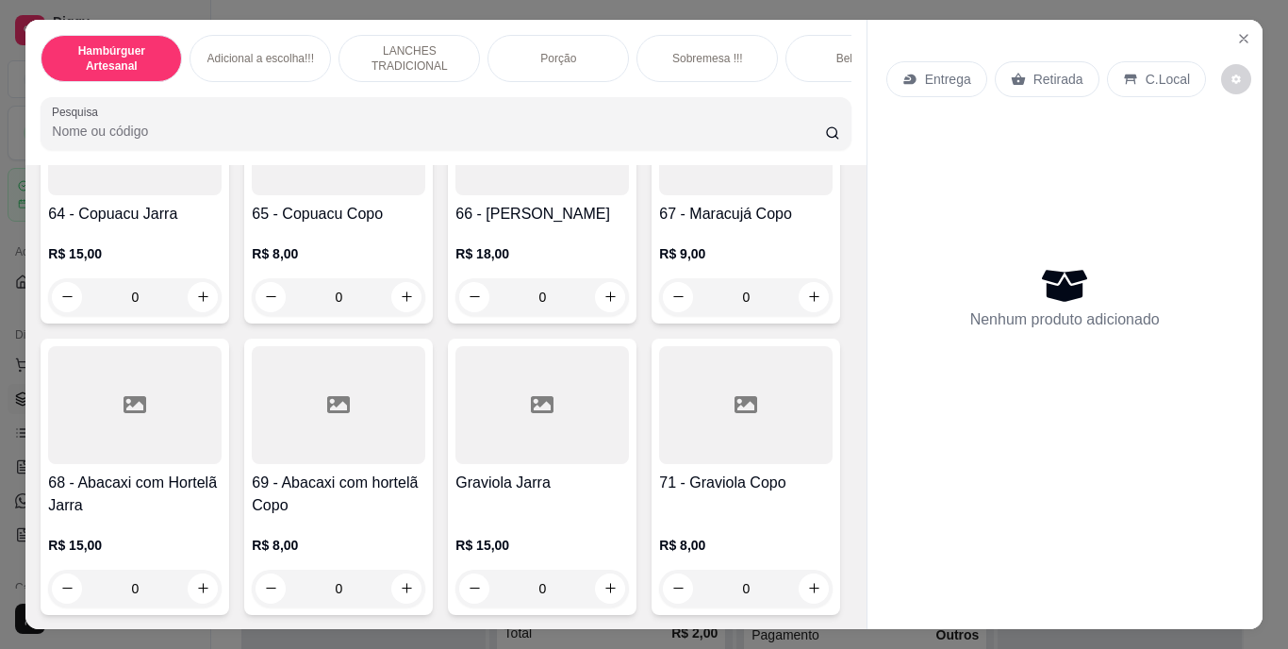
scroll to position [6976, 0]
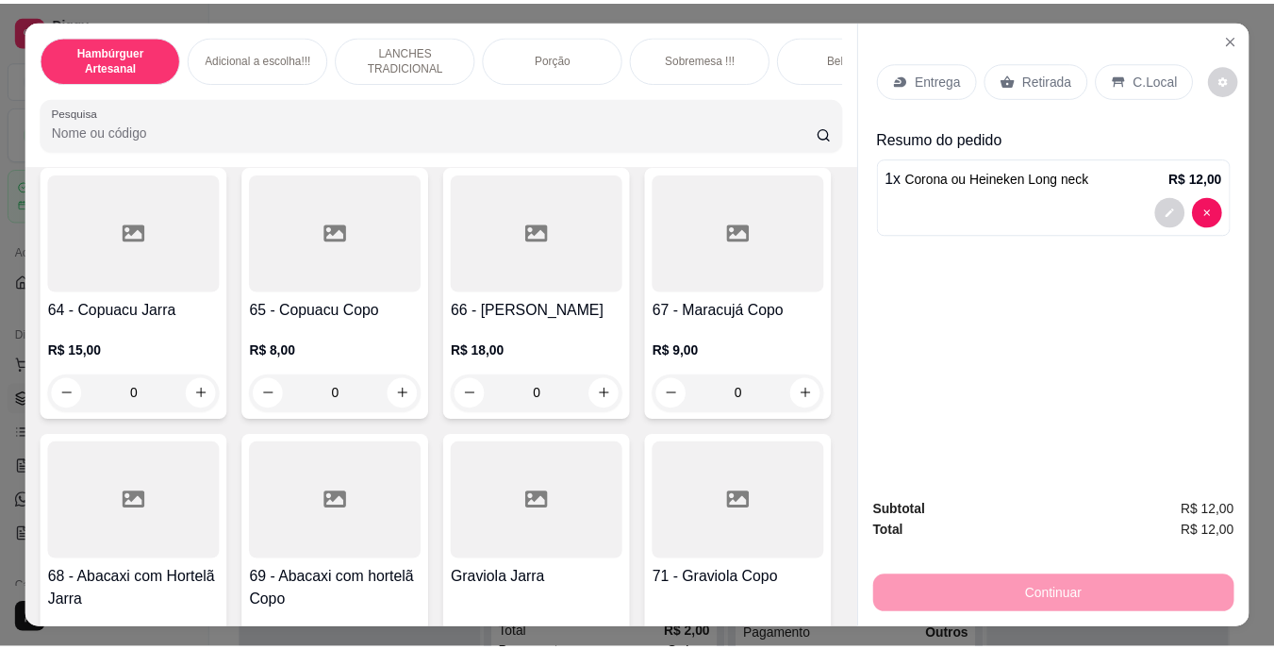
scroll to position [6033, 0]
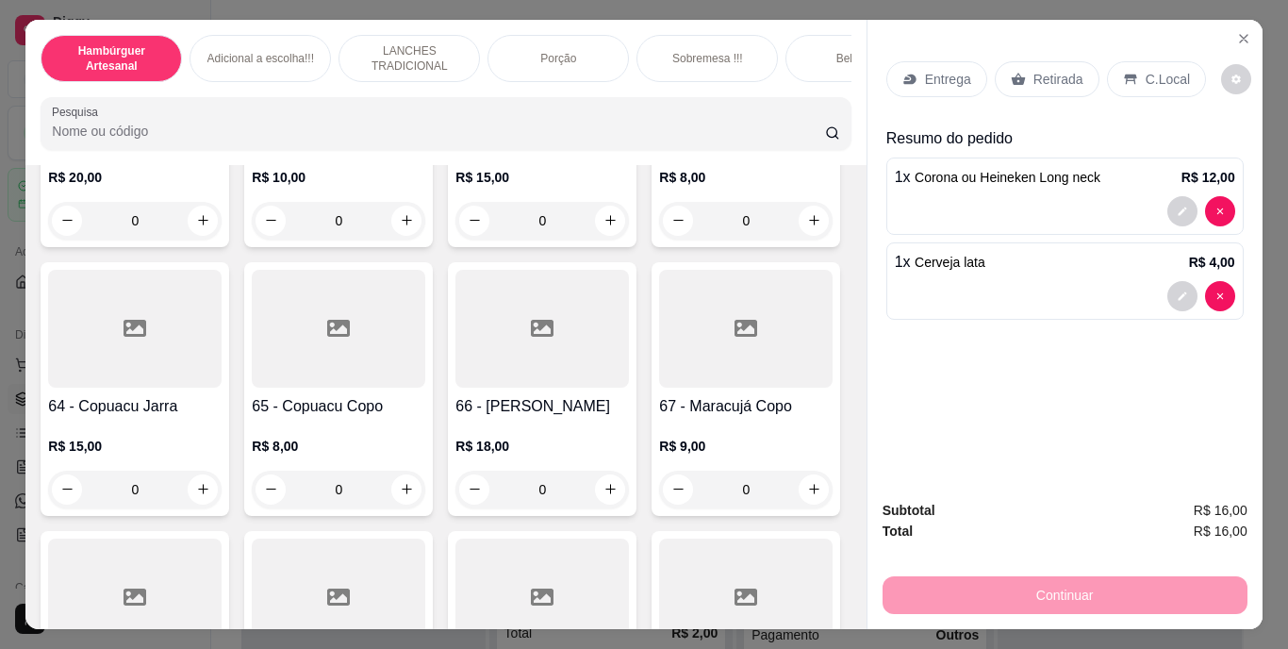
click at [1044, 70] on p "Retirada" at bounding box center [1058, 79] width 50 height 19
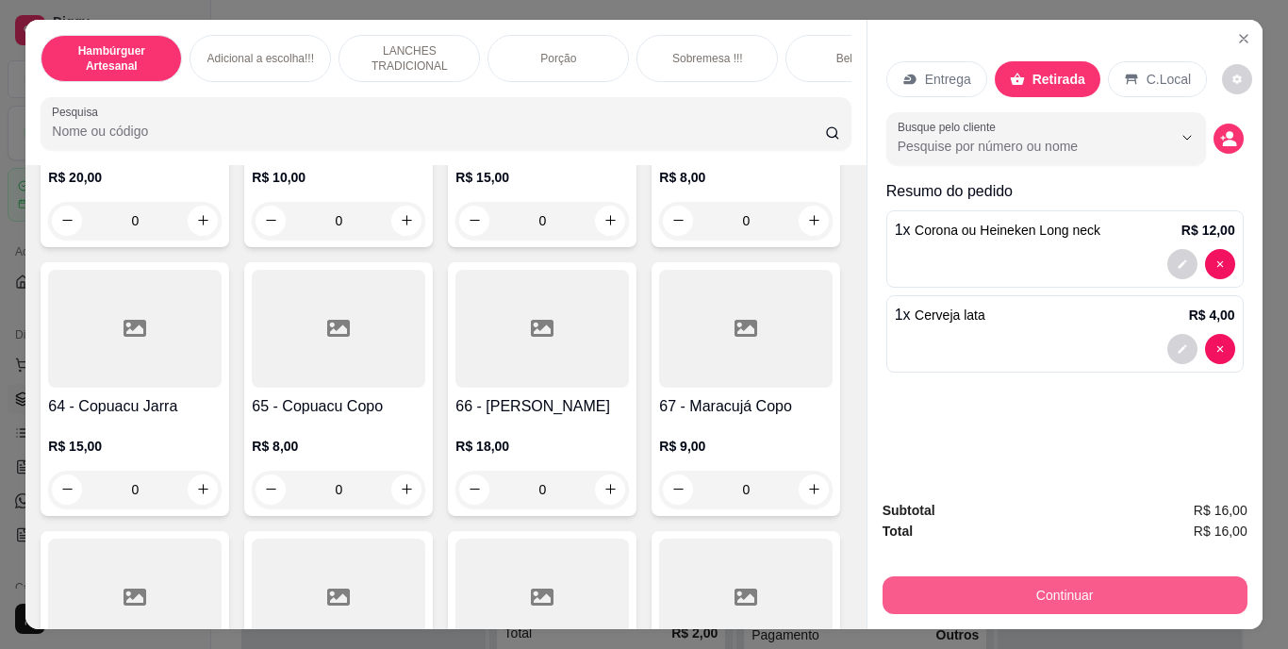
click at [1013, 576] on button "Continuar" at bounding box center [1064, 595] width 365 height 38
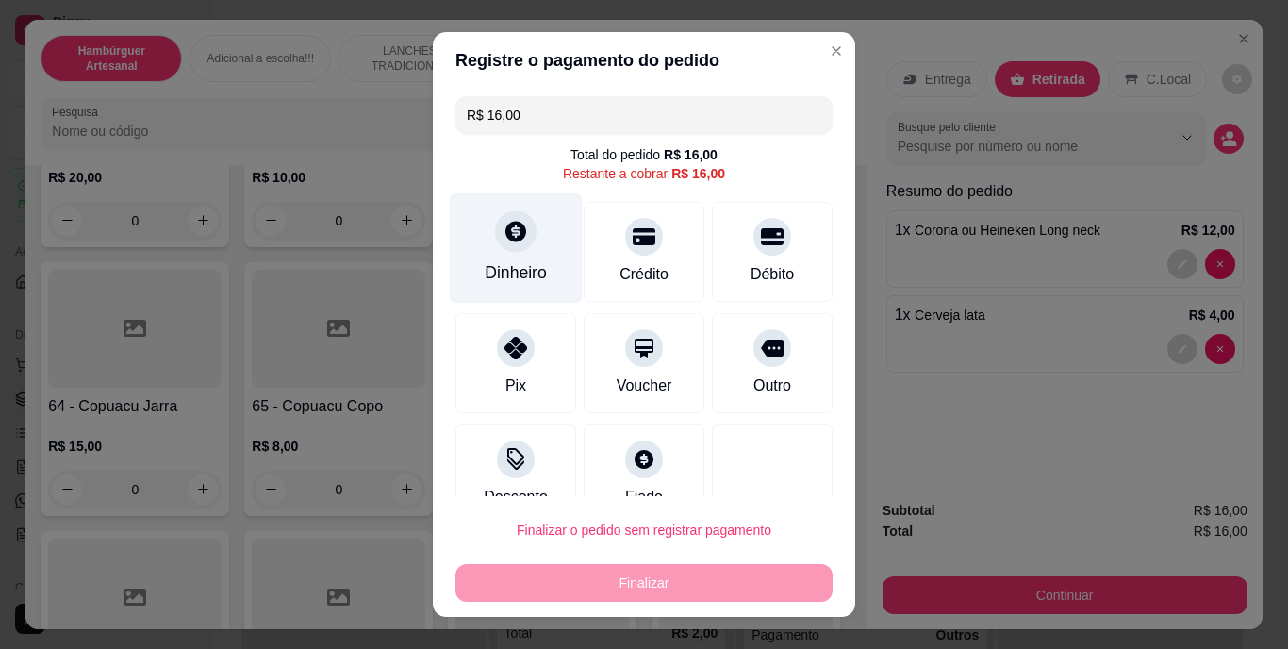
click at [533, 277] on div "Dinheiro" at bounding box center [516, 273] width 62 height 25
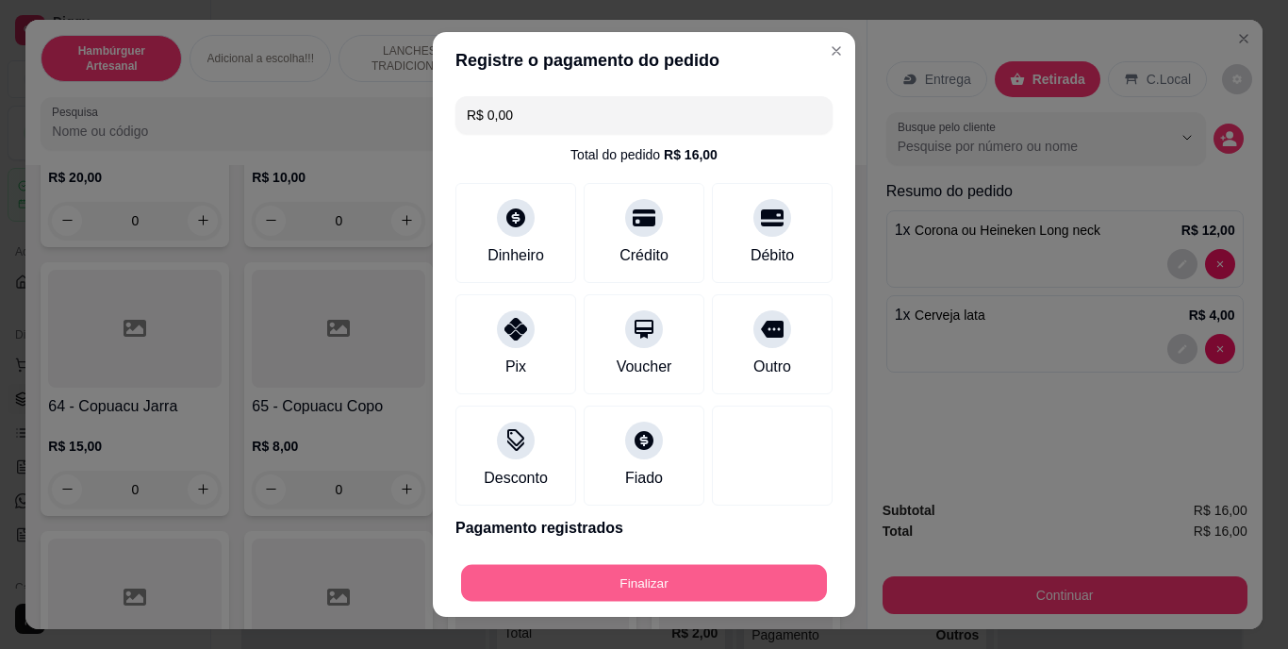
click at [689, 577] on button "Finalizar" at bounding box center [644, 582] width 366 height 37
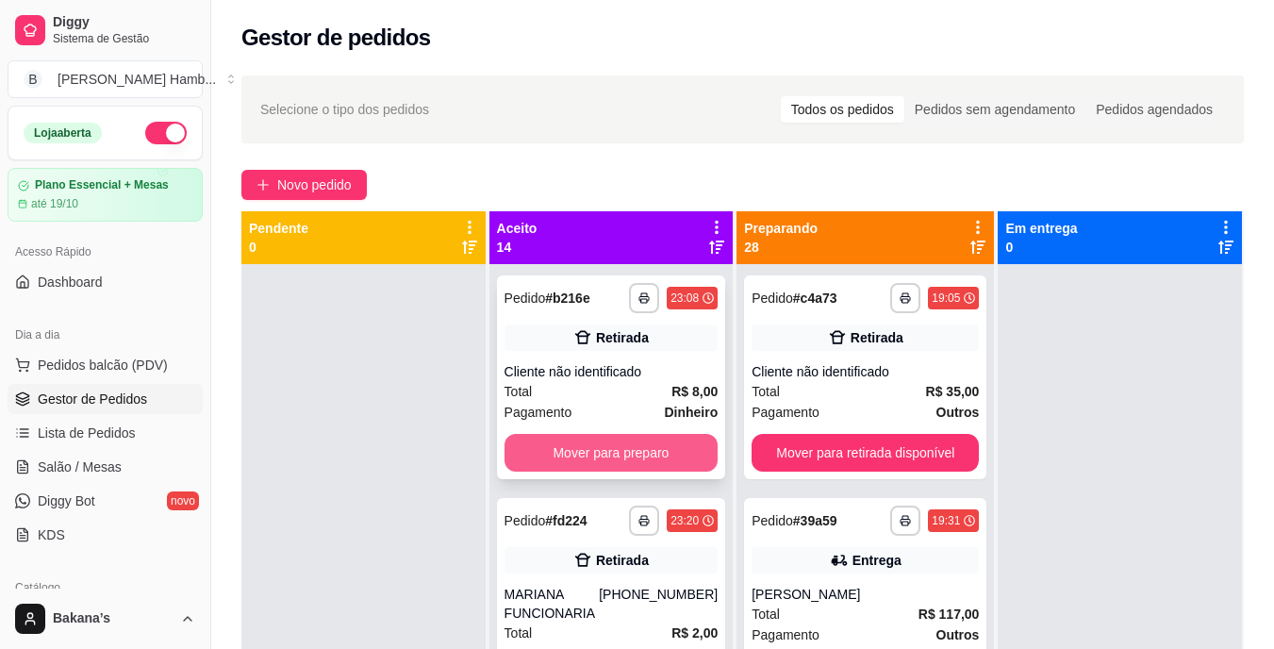
click at [667, 437] on button "Mover para preparo" at bounding box center [611, 453] width 214 height 38
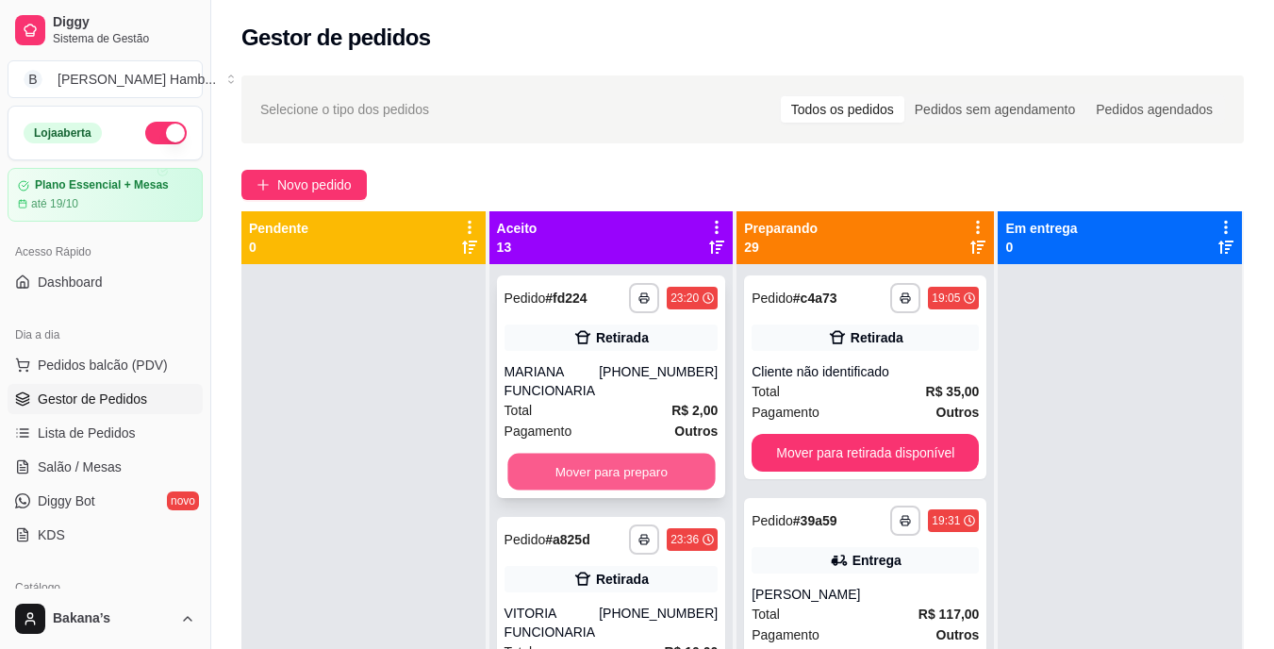
click at [666, 475] on button "Mover para preparo" at bounding box center [610, 471] width 207 height 37
click at [666, 471] on button "Mover para preparo" at bounding box center [611, 471] width 214 height 38
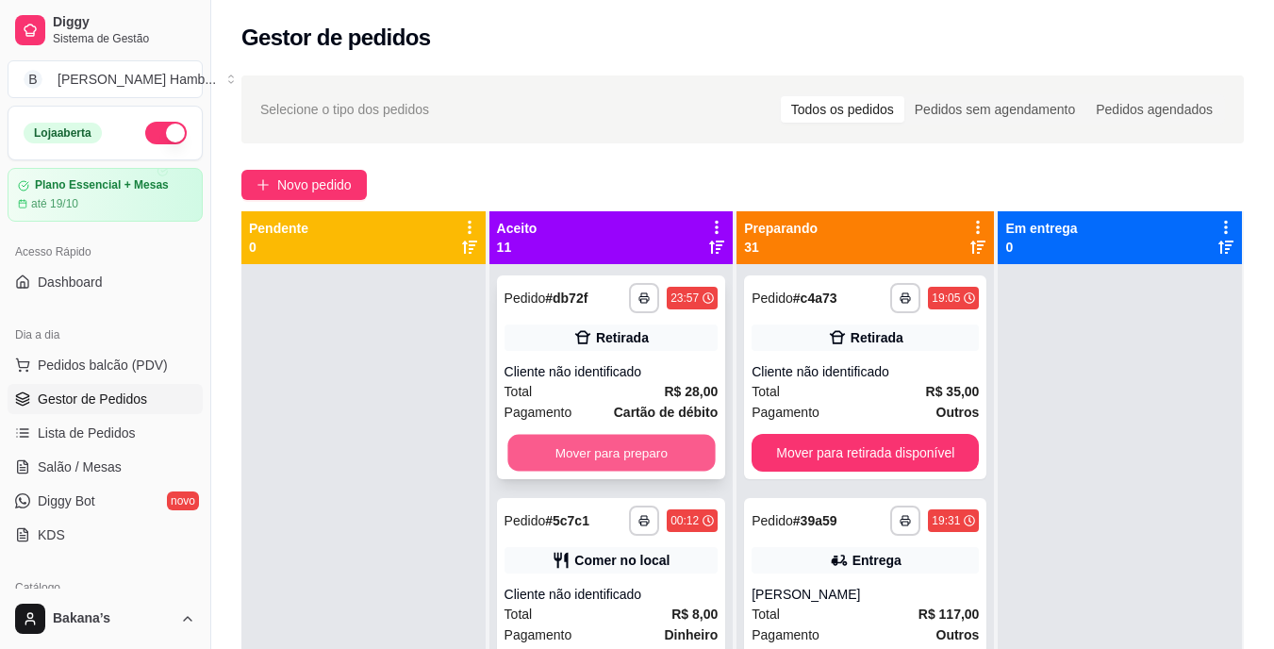
click at [664, 469] on button "Mover para preparo" at bounding box center [610, 453] width 207 height 37
click at [669, 455] on button "Mover para preparo" at bounding box center [610, 453] width 207 height 37
click at [669, 452] on button "Mover para preparo" at bounding box center [611, 453] width 214 height 38
click at [669, 452] on button "Mover para preparo" at bounding box center [610, 453] width 207 height 37
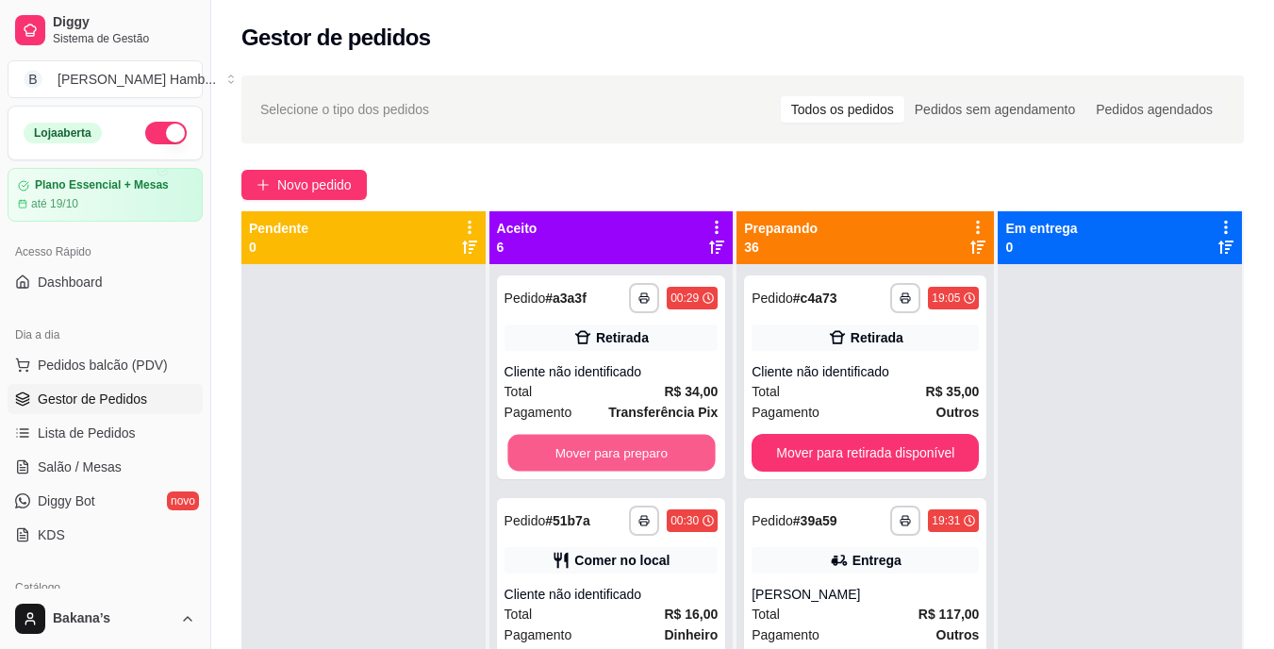
click at [669, 452] on button "Mover para preparo" at bounding box center [610, 453] width 207 height 37
click at [669, 452] on button "Mover para preparo" at bounding box center [611, 453] width 214 height 38
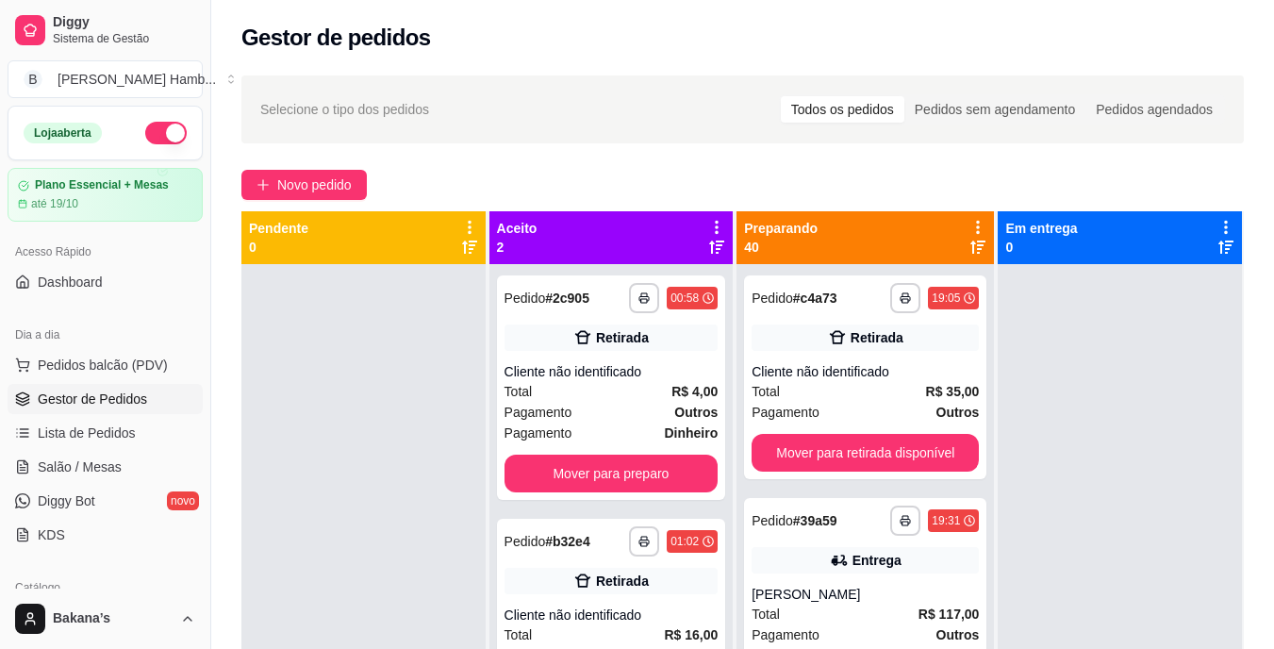
click at [669, 452] on div "**********" at bounding box center [611, 387] width 229 height 224
click at [666, 473] on button "Mover para preparo" at bounding box center [610, 473] width 207 height 37
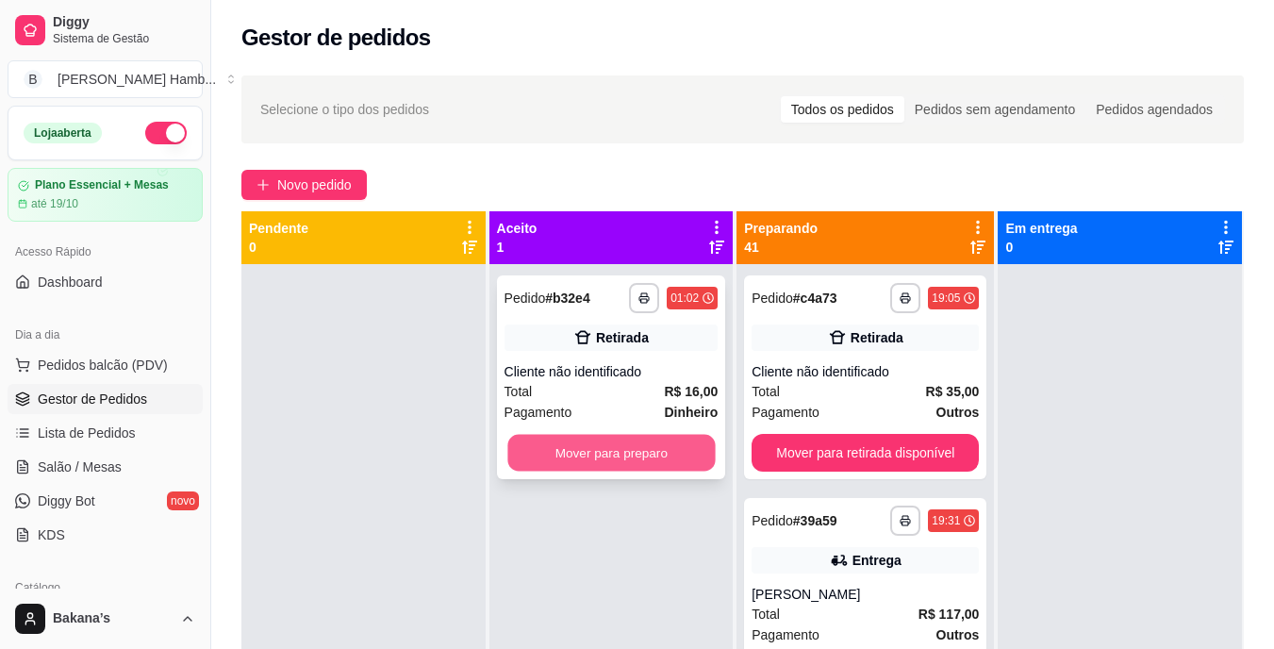
click at [928, 501] on div "**********" at bounding box center [742, 535] width 1002 height 649
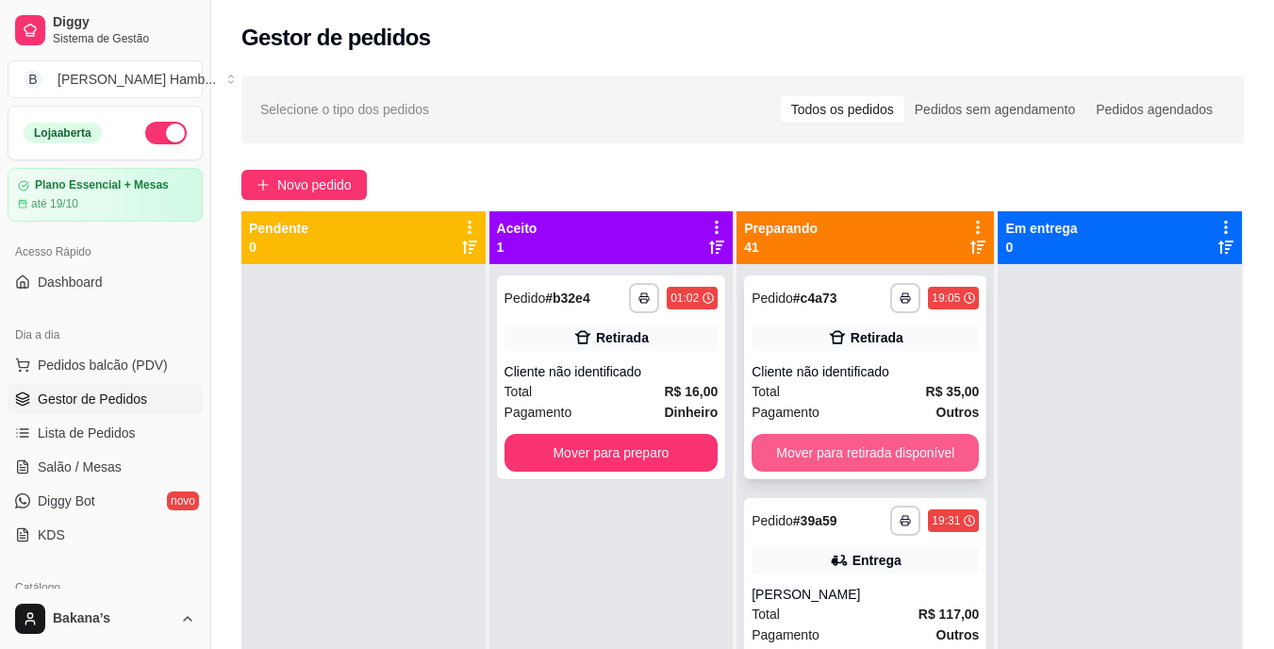
click at [906, 448] on button "Mover para retirada disponível" at bounding box center [864, 453] width 227 height 38
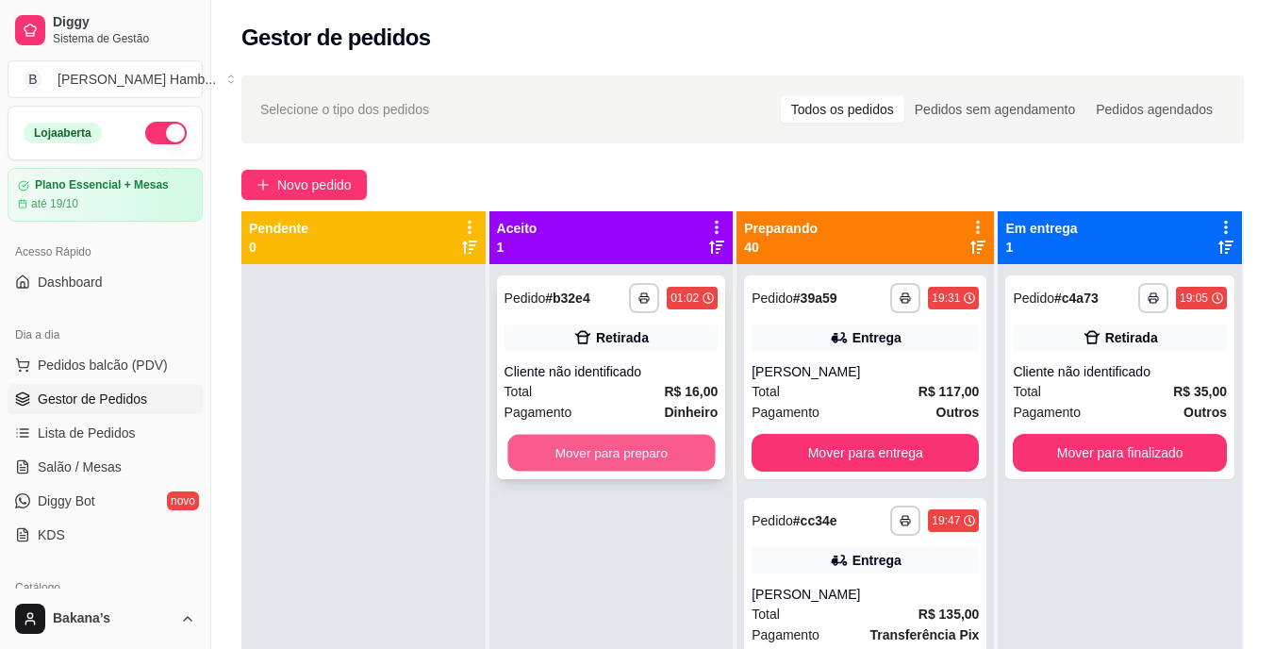
click at [645, 453] on button "Mover para preparo" at bounding box center [610, 453] width 207 height 37
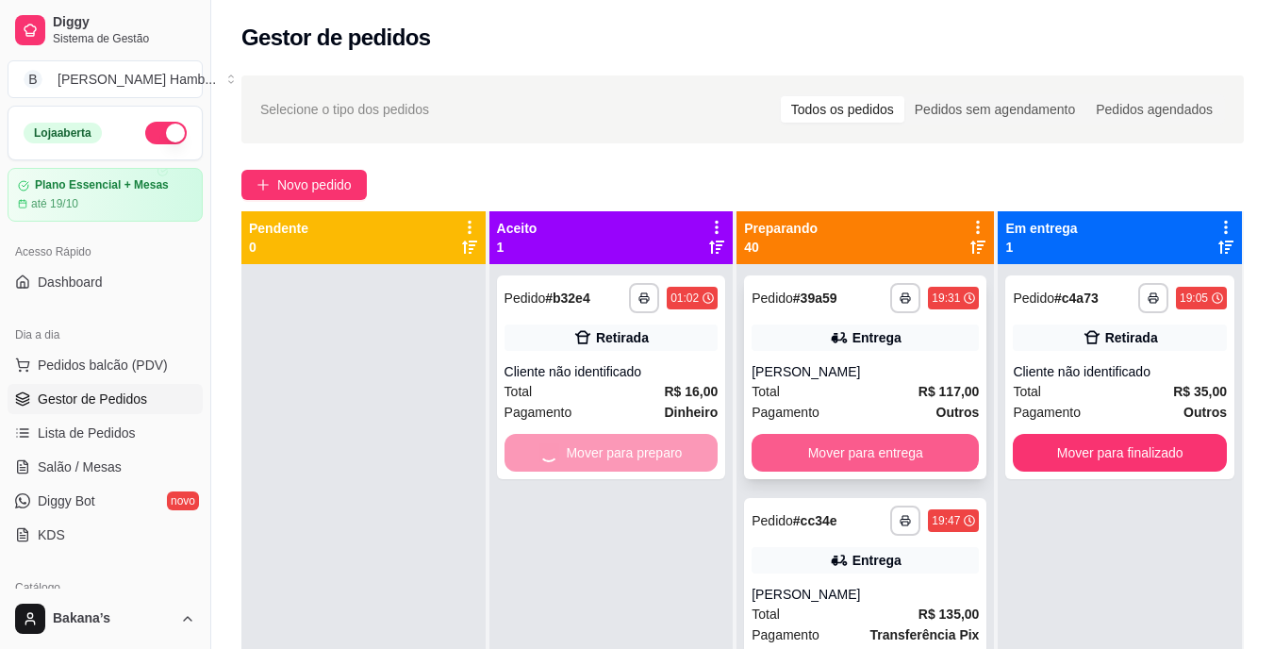
click at [918, 454] on button "Mover para entrega" at bounding box center [864, 453] width 227 height 38
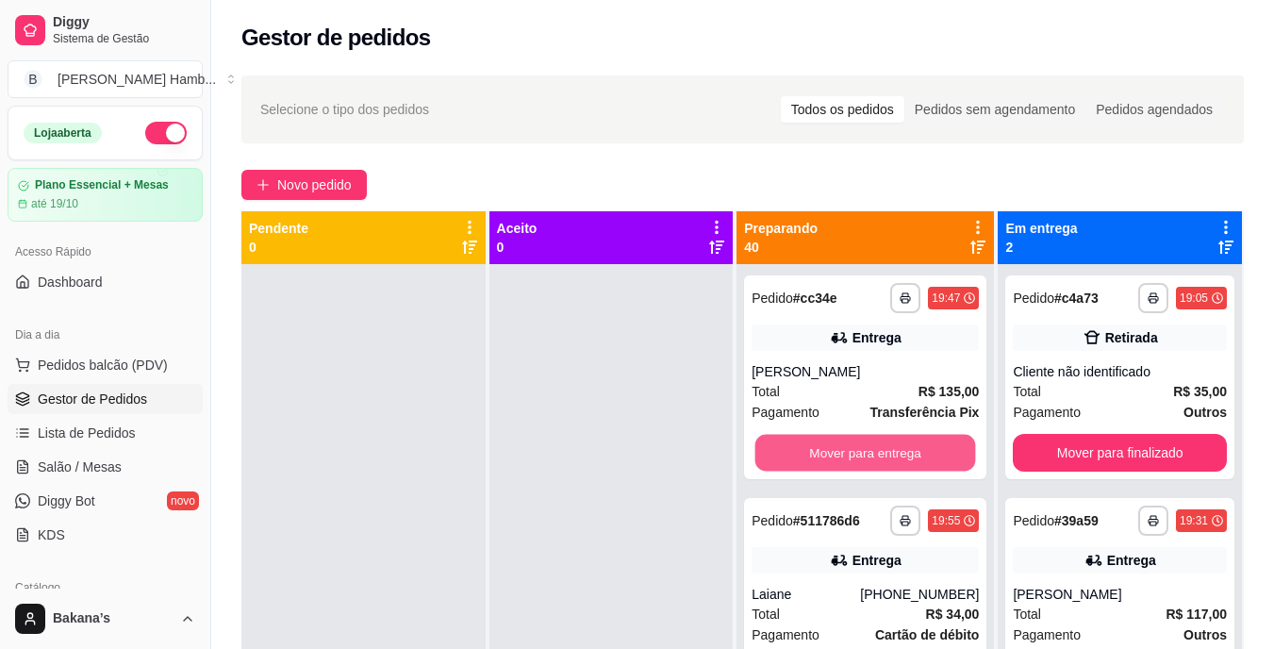
click at [914, 452] on button "Mover para entrega" at bounding box center [865, 453] width 221 height 37
click at [880, 441] on button "Mover para entrega" at bounding box center [864, 453] width 227 height 38
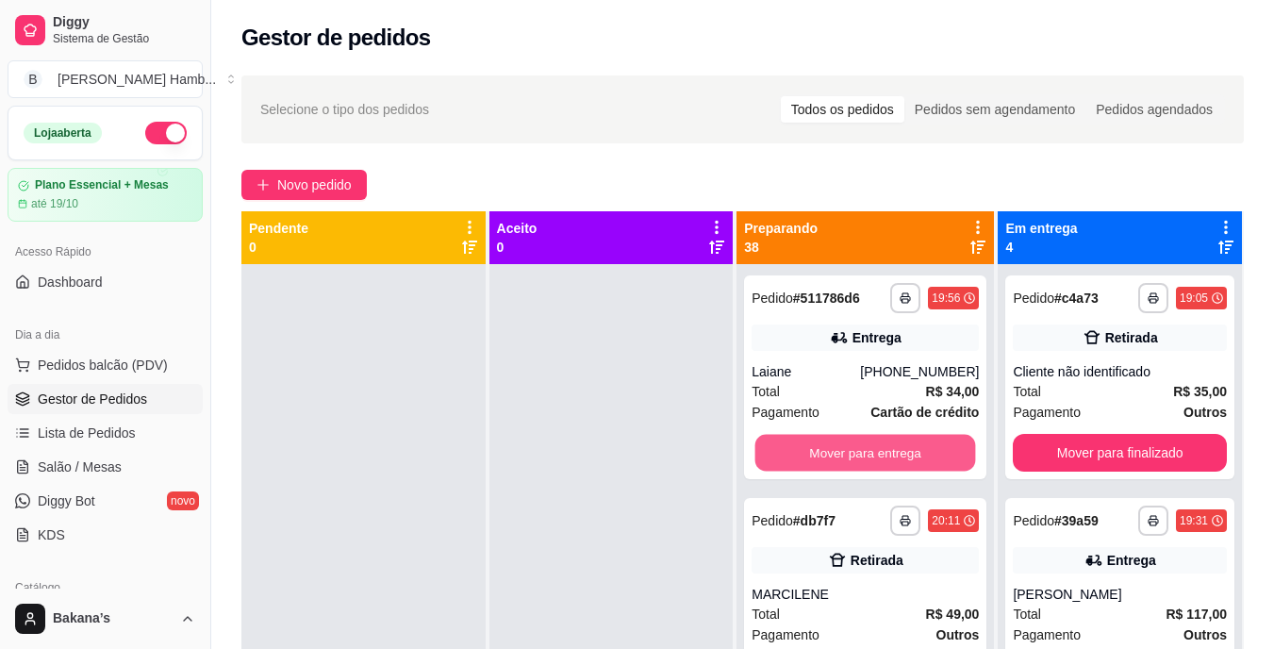
click at [885, 445] on button "Mover para entrega" at bounding box center [865, 453] width 221 height 37
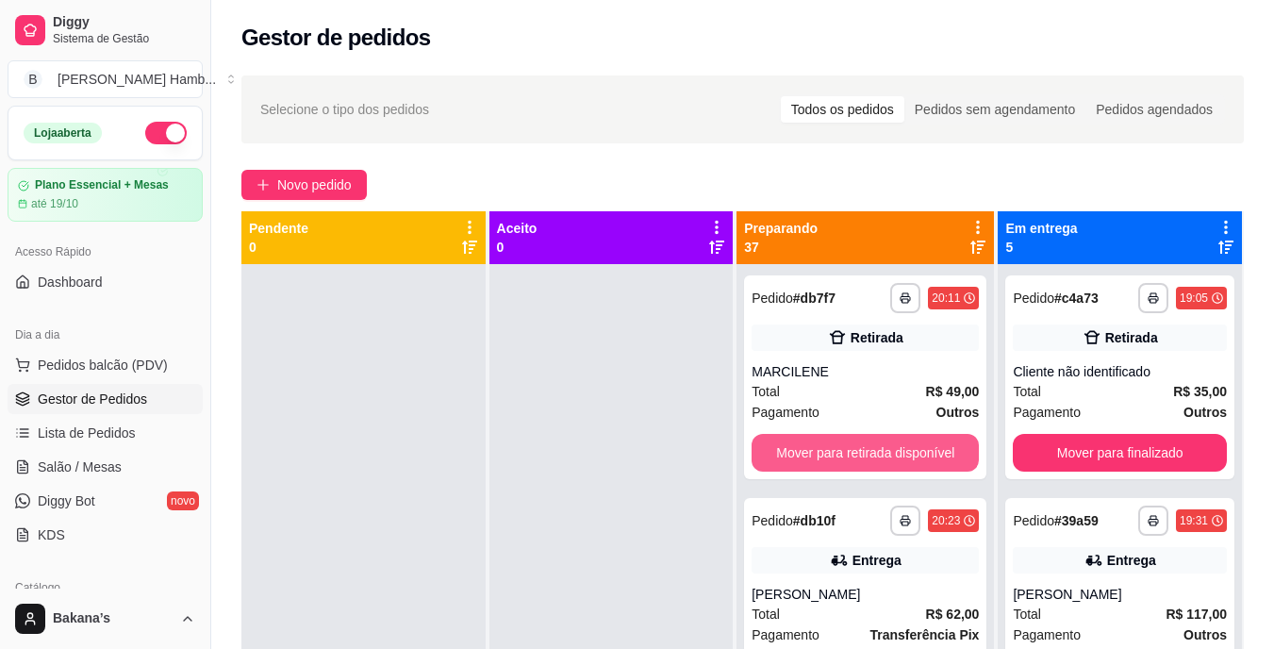
click at [885, 445] on button "Mover para retirada disponível" at bounding box center [864, 453] width 227 height 38
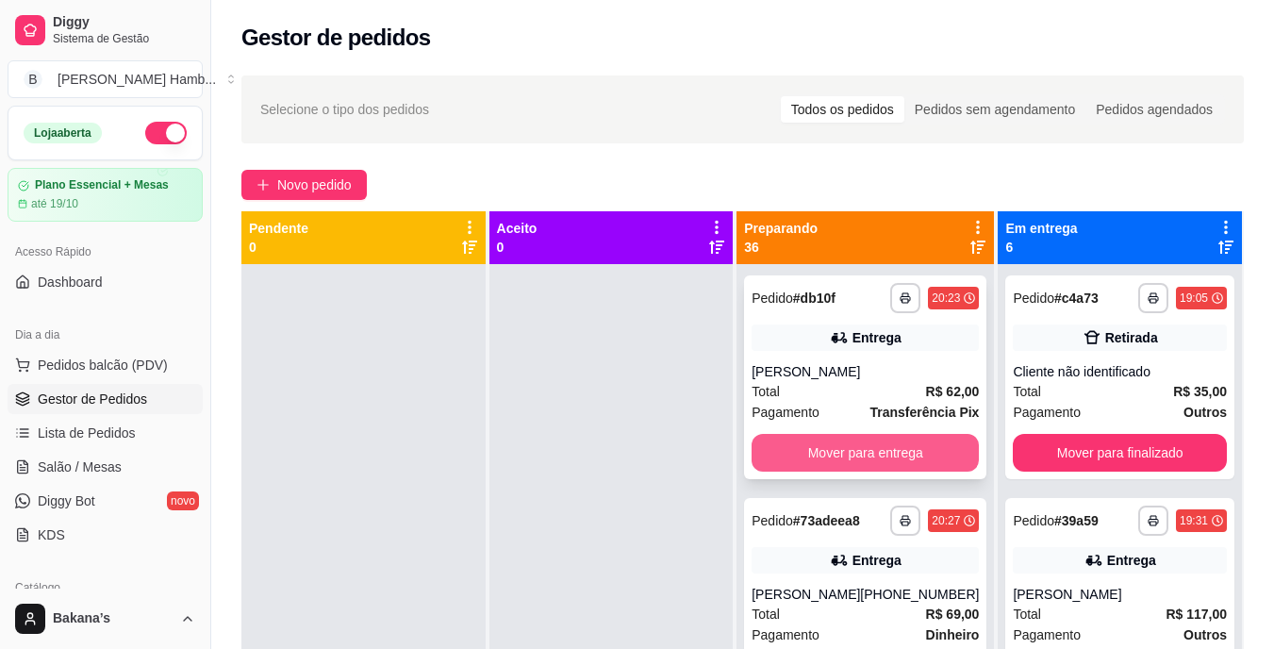
click at [891, 445] on button "Mover para entrega" at bounding box center [864, 453] width 227 height 38
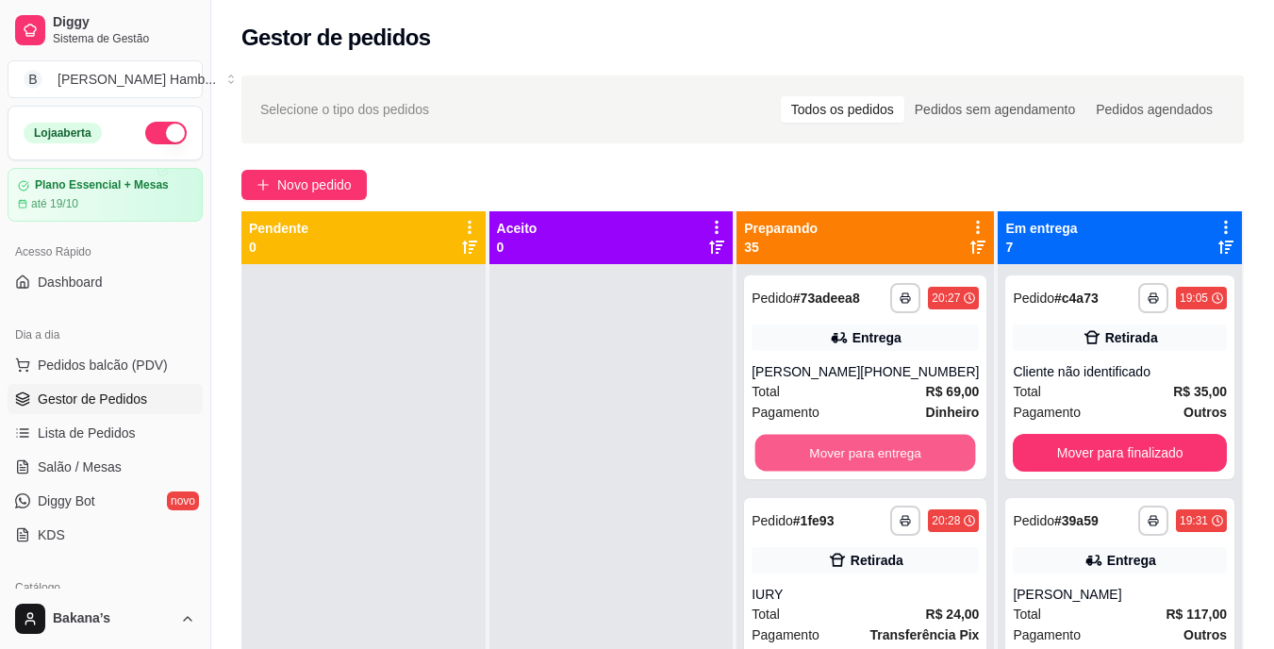
click at [891, 445] on button "Mover para entrega" at bounding box center [865, 453] width 221 height 37
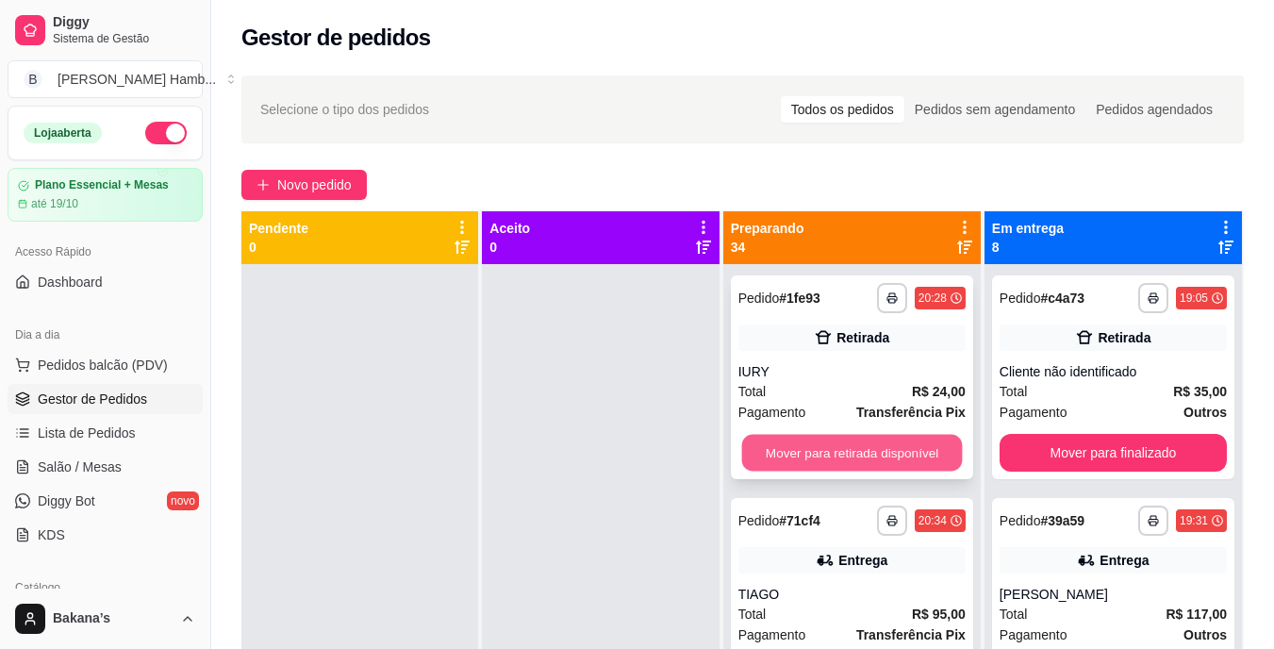
click at [892, 445] on button "Mover para retirada disponível" at bounding box center [851, 453] width 221 height 37
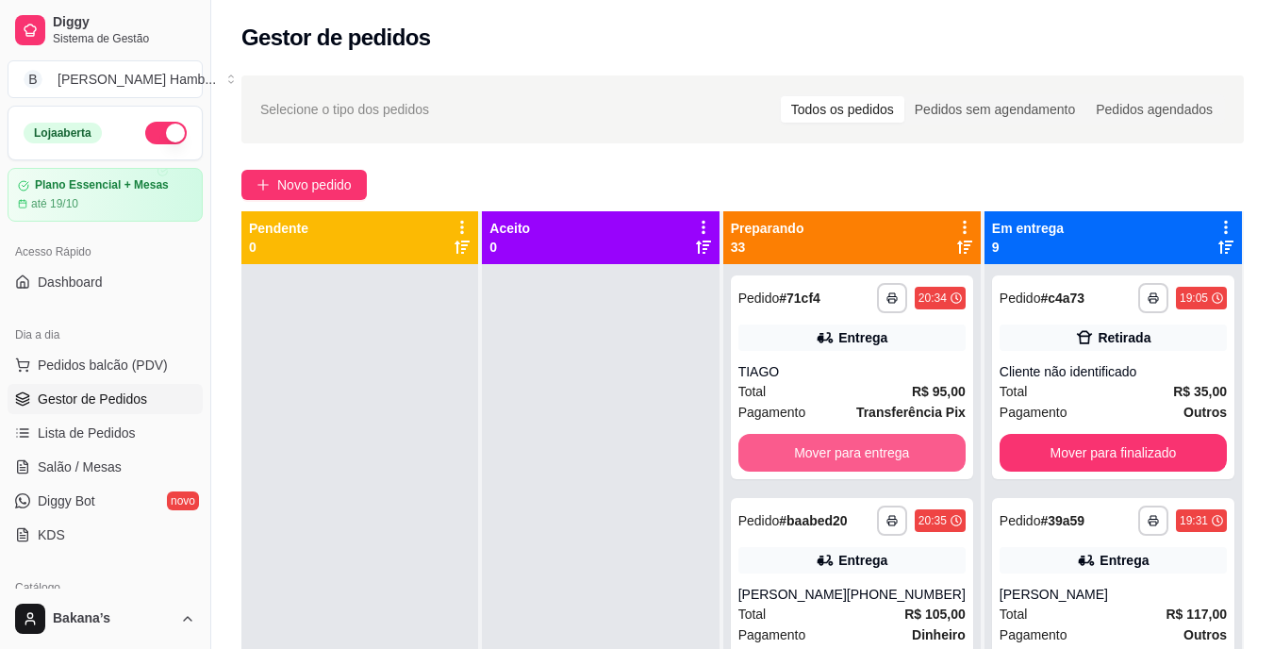
click at [893, 445] on button "Mover para entrega" at bounding box center [851, 453] width 227 height 38
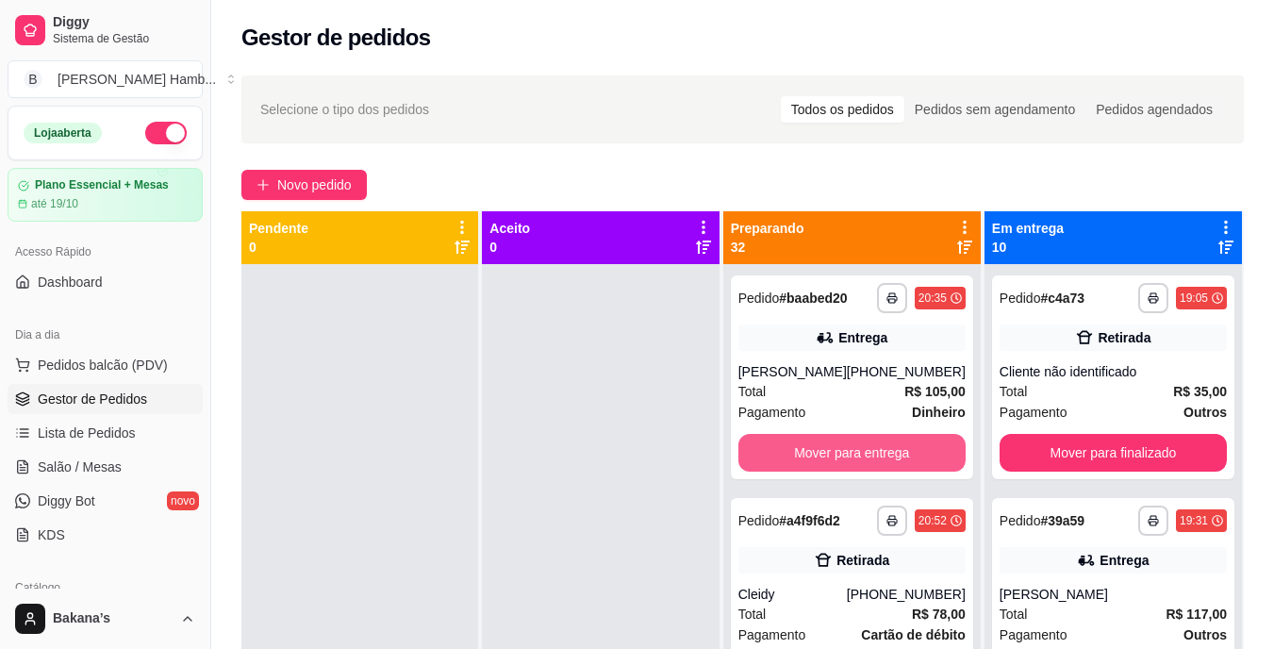
click at [893, 445] on button "Mover para entrega" at bounding box center [851, 453] width 227 height 38
click at [893, 445] on button "Mover para retirada disponível" at bounding box center [851, 453] width 221 height 37
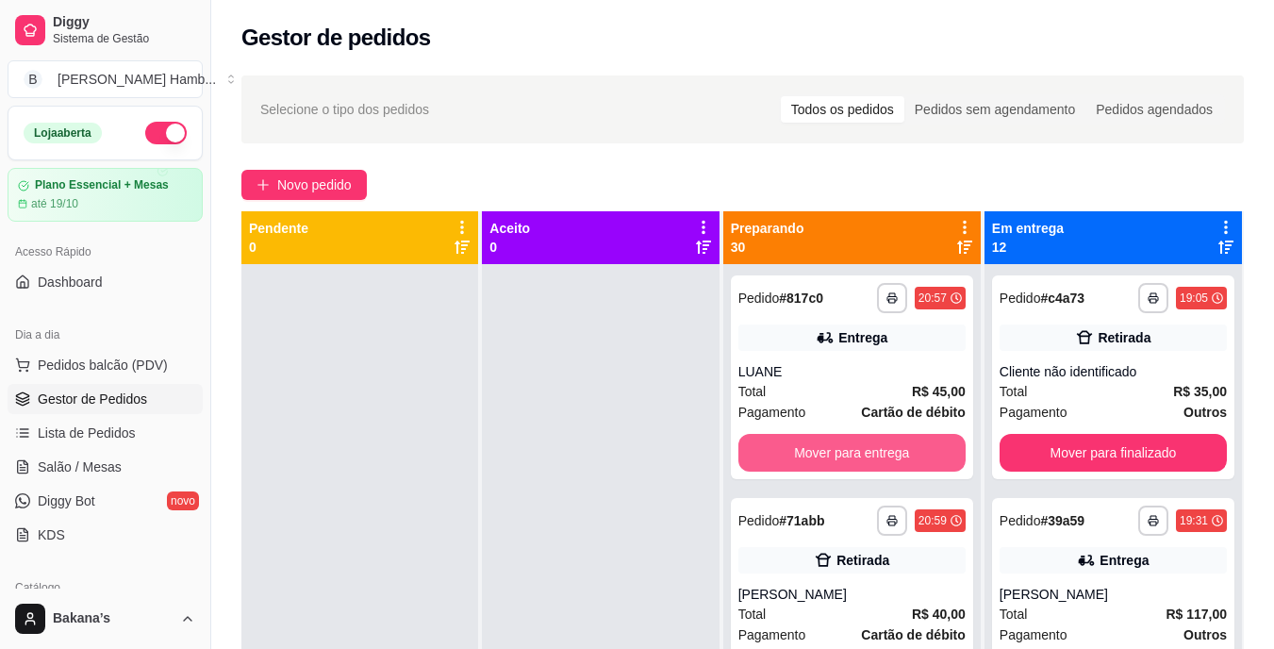
click at [893, 445] on button "Mover para entrega" at bounding box center [851, 453] width 227 height 38
click at [893, 445] on button "Mover para retirada disponível" at bounding box center [851, 453] width 221 height 37
click at [896, 458] on button "Mover para entrega" at bounding box center [851, 453] width 227 height 38
click at [896, 458] on button "Mover para entrega" at bounding box center [851, 453] width 221 height 37
click at [894, 458] on button "Mover para entrega" at bounding box center [851, 453] width 227 height 38
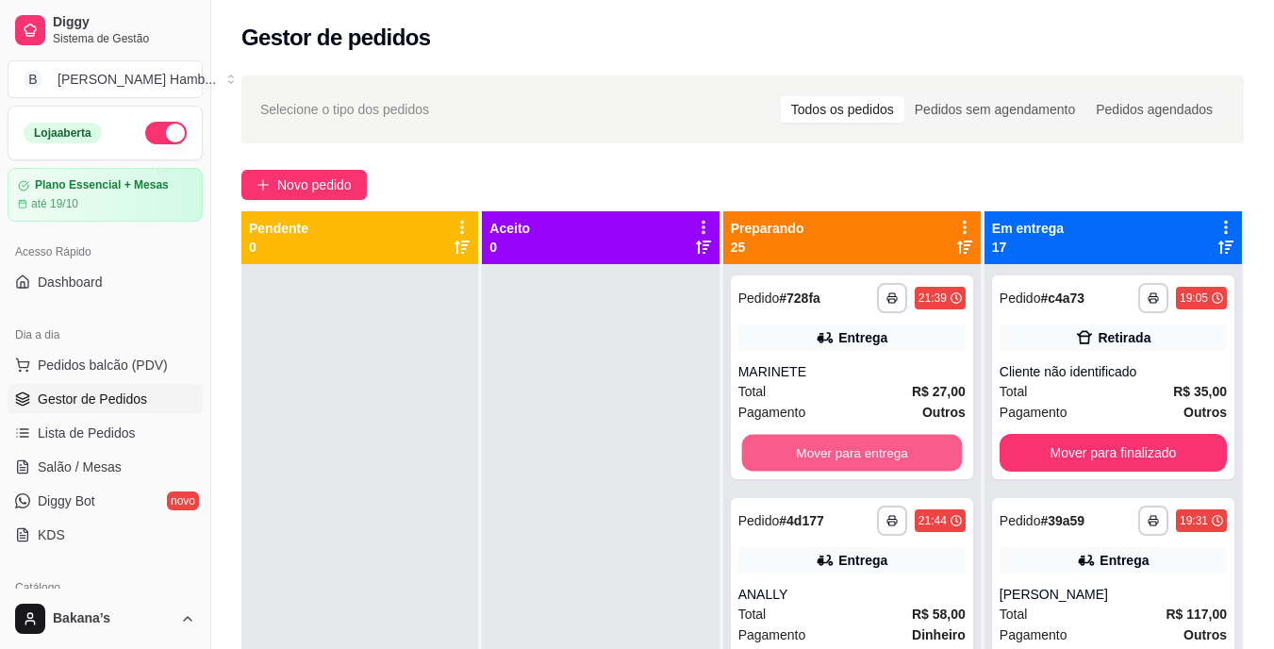
click at [894, 452] on button "Mover para entrega" at bounding box center [851, 453] width 221 height 37
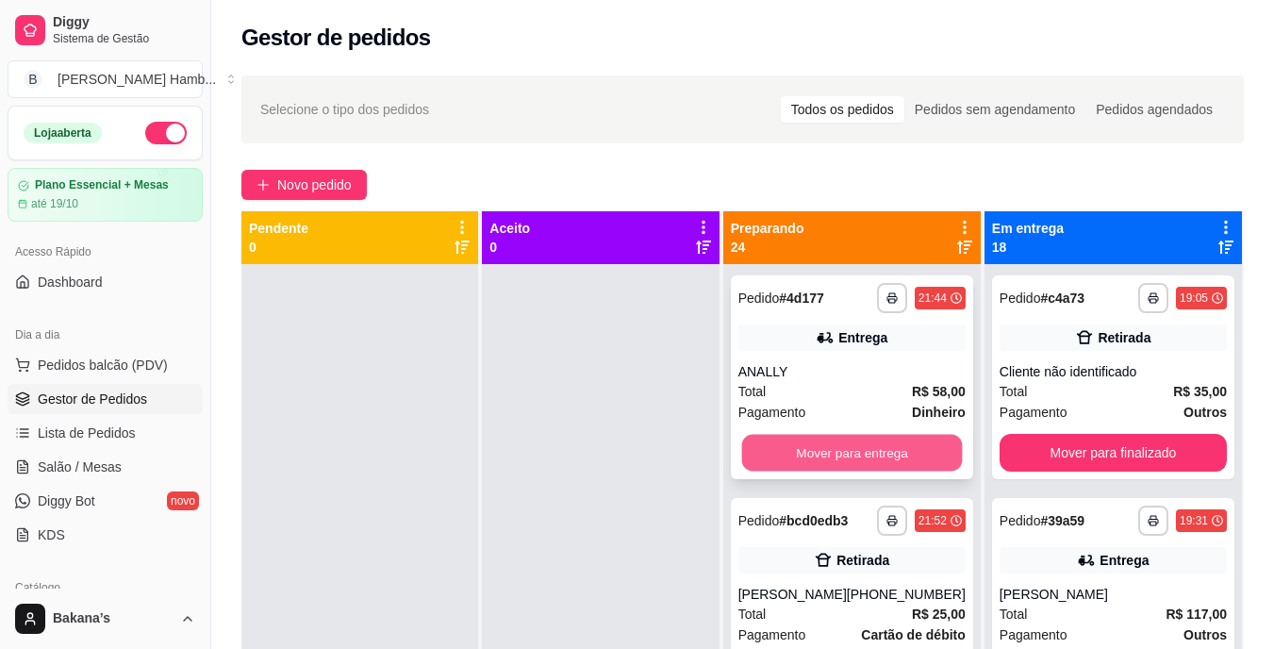
click at [905, 439] on button "Mover para entrega" at bounding box center [851, 453] width 221 height 37
click at [908, 441] on button "Mover para retirada disponível" at bounding box center [851, 453] width 227 height 38
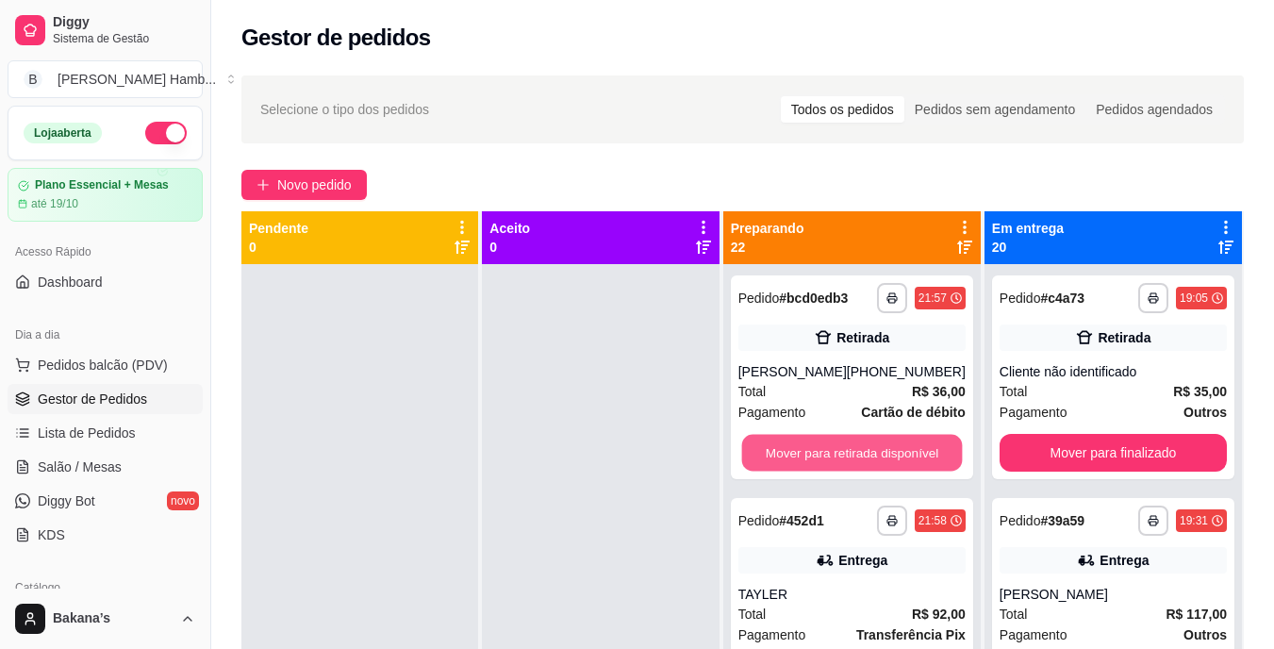
click at [914, 442] on button "Mover para retirada disponível" at bounding box center [851, 453] width 221 height 37
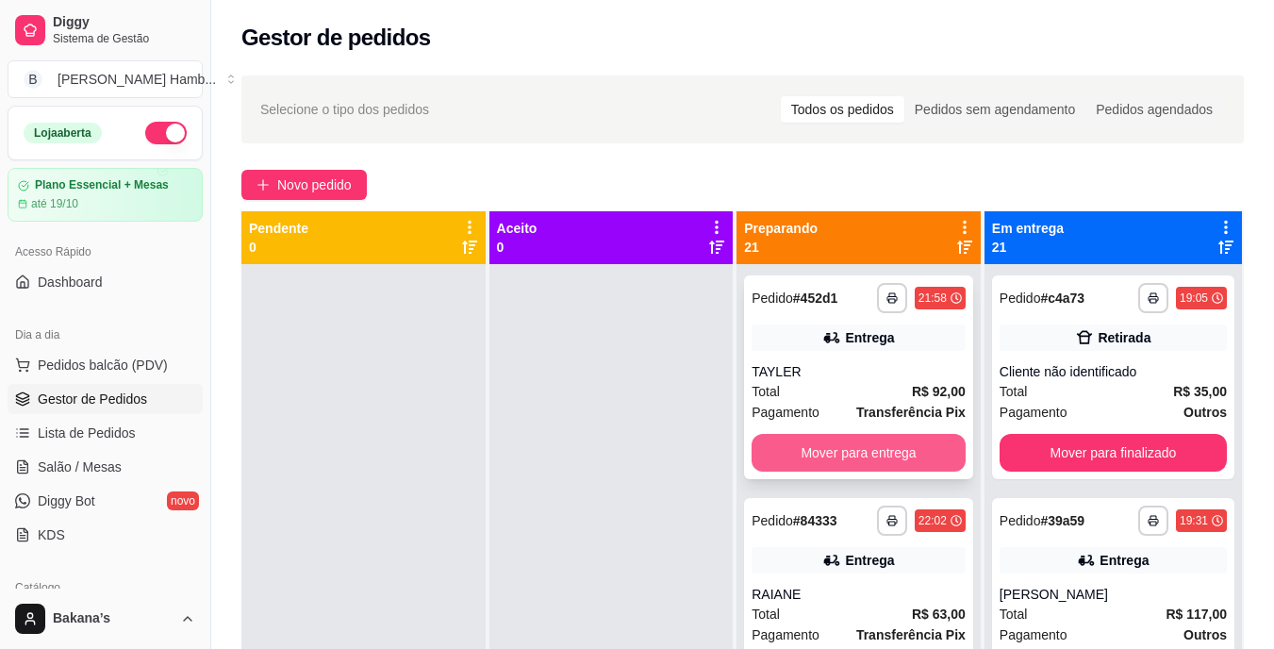
click at [914, 443] on button "Mover para entrega" at bounding box center [858, 453] width 214 height 38
click at [918, 446] on button "Mover para entrega" at bounding box center [858, 453] width 214 height 38
click at [918, 447] on button "Mover para entrega" at bounding box center [858, 453] width 214 height 38
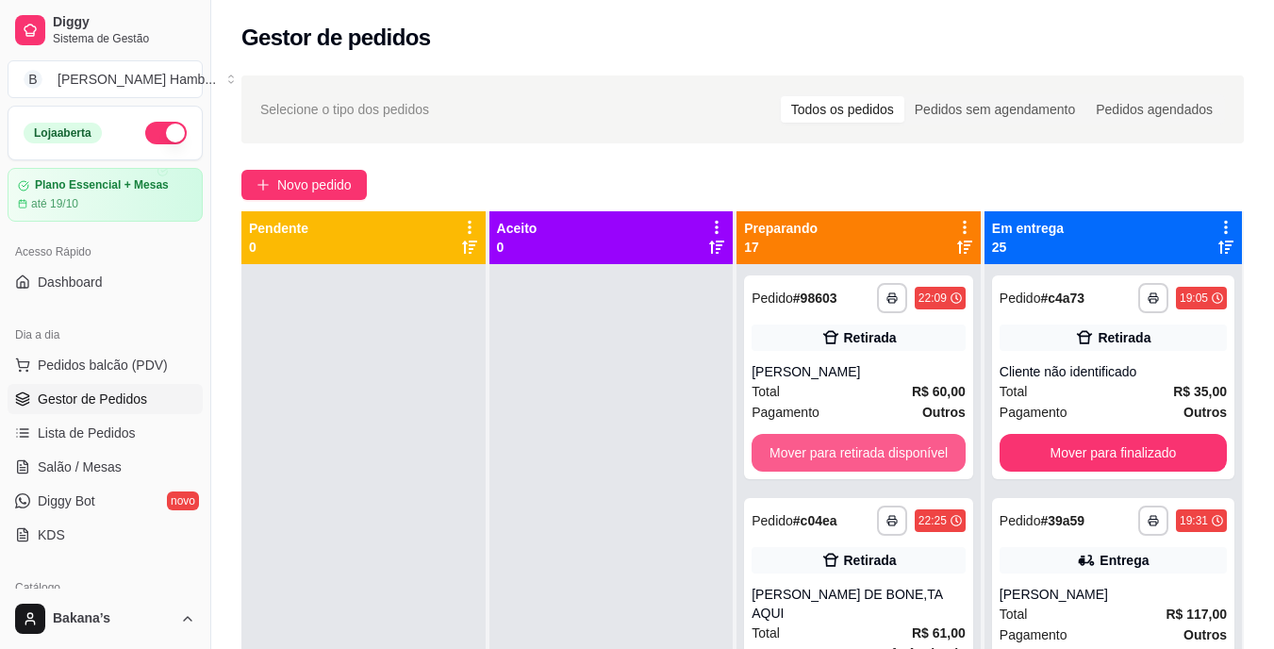
click at [923, 438] on button "Mover para retirada disponível" at bounding box center [858, 453] width 214 height 38
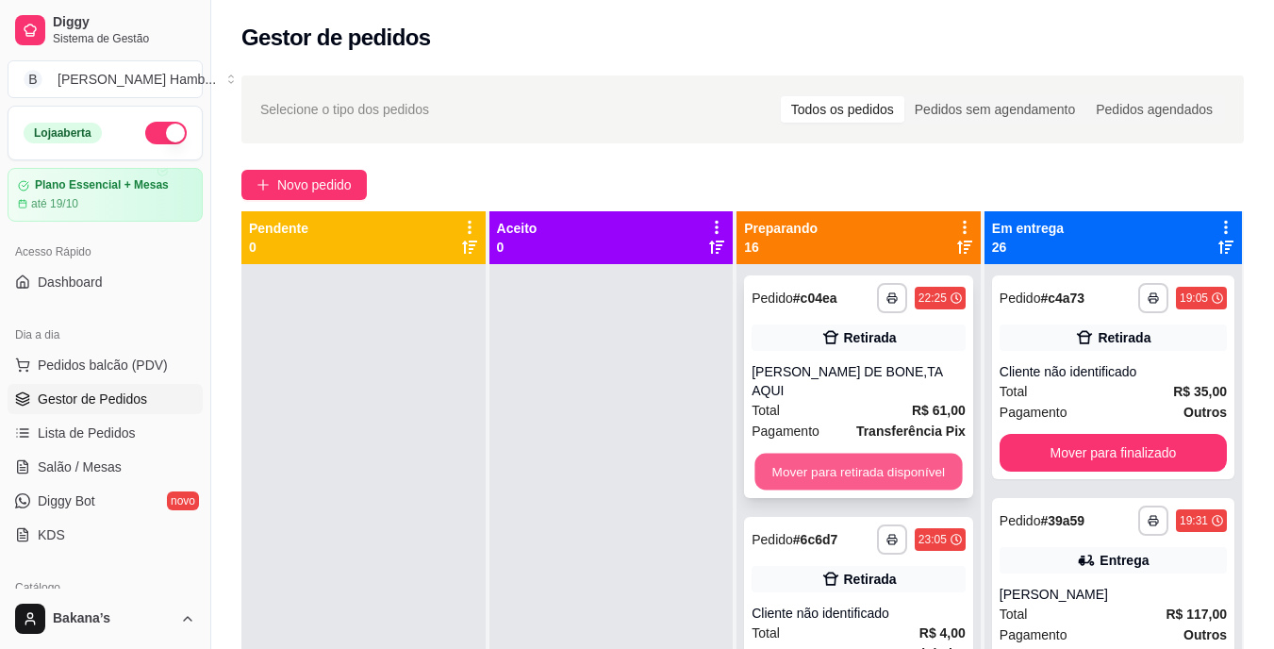
click at [924, 454] on button "Mover para retirada disponível" at bounding box center [858, 471] width 207 height 37
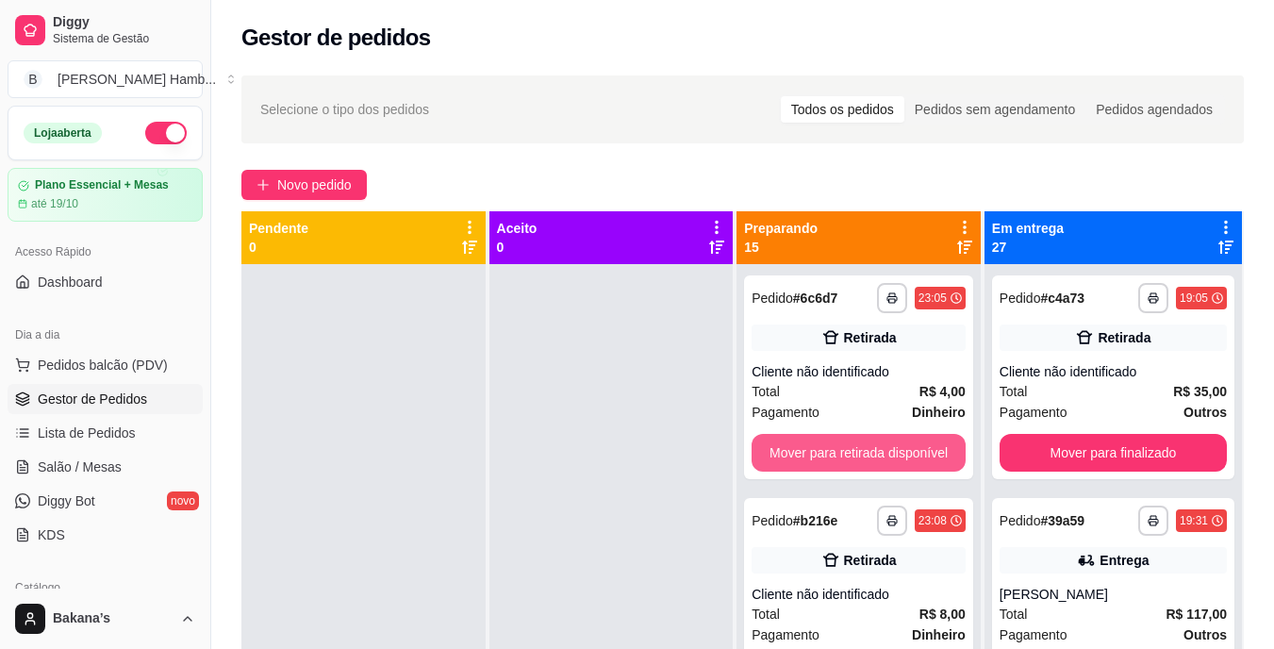
click at [924, 456] on button "Mover para retirada disponível" at bounding box center [858, 453] width 214 height 38
click at [924, 456] on button "Mover para retirada disponível" at bounding box center [858, 453] width 207 height 37
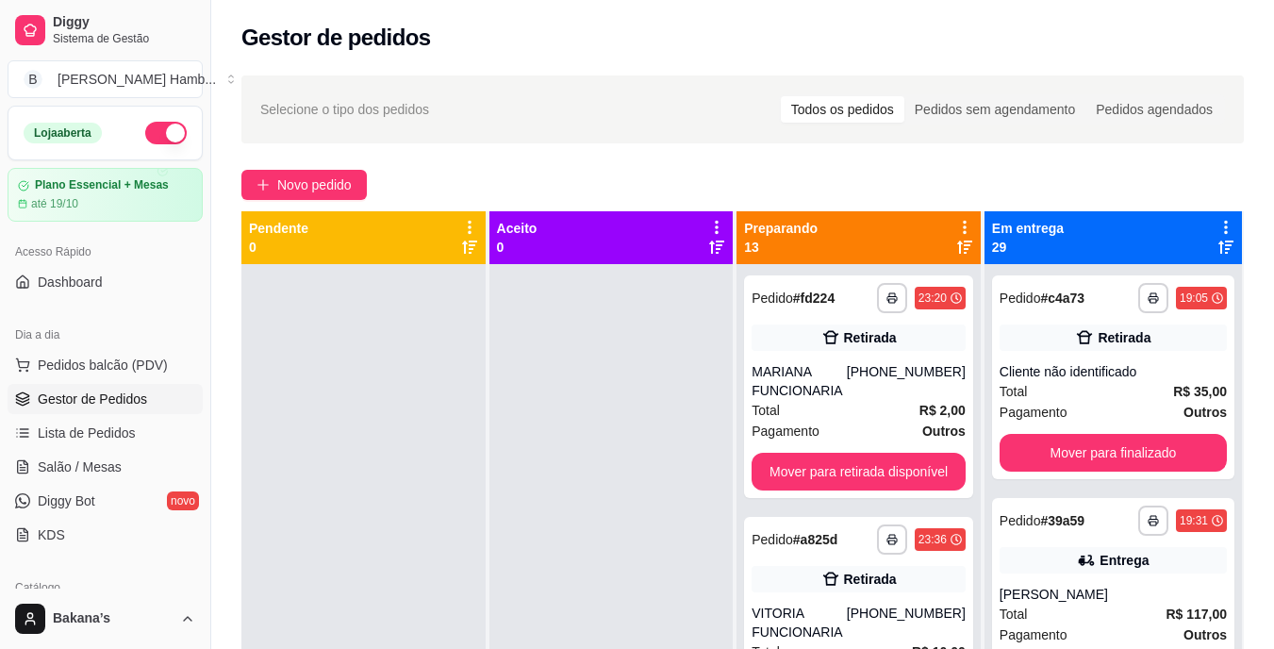
click at [925, 452] on div "**********" at bounding box center [858, 386] width 229 height 222
click at [929, 459] on button "Mover para retirada disponível" at bounding box center [858, 471] width 214 height 38
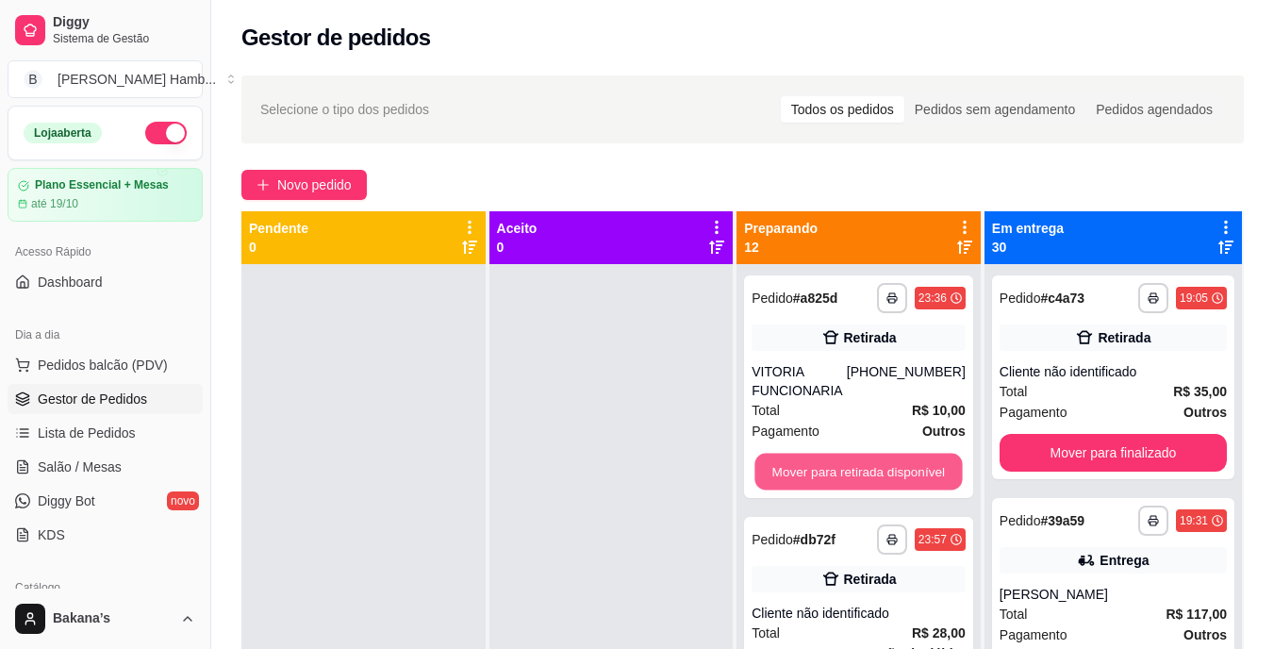
click at [929, 459] on button "Mover para retirada disponível" at bounding box center [858, 471] width 207 height 37
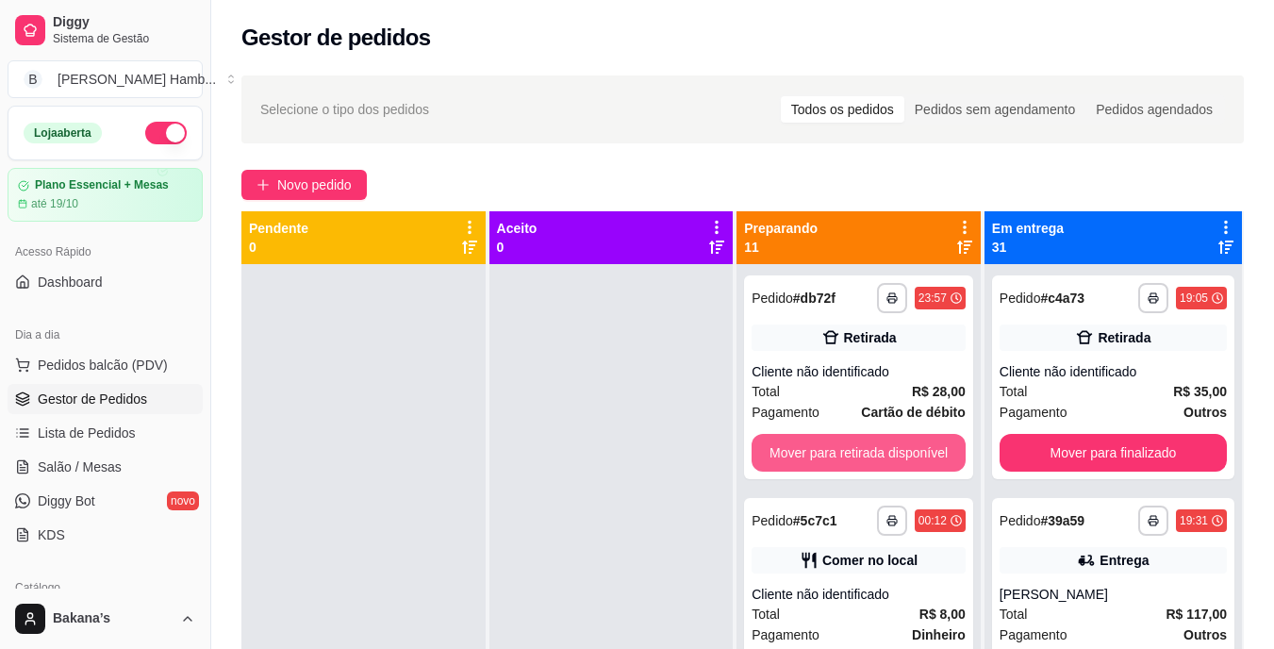
click at [929, 459] on button "Mover para retirada disponível" at bounding box center [858, 453] width 214 height 38
click at [929, 459] on button "Mover para retirada disponível" at bounding box center [858, 453] width 207 height 37
click at [926, 458] on button "Mover para retirada disponível" at bounding box center [858, 453] width 207 height 37
click at [923, 454] on button "Mover para retirada disponível" at bounding box center [858, 453] width 207 height 37
click at [922, 452] on button "Mover para retirada disponível" at bounding box center [858, 453] width 214 height 38
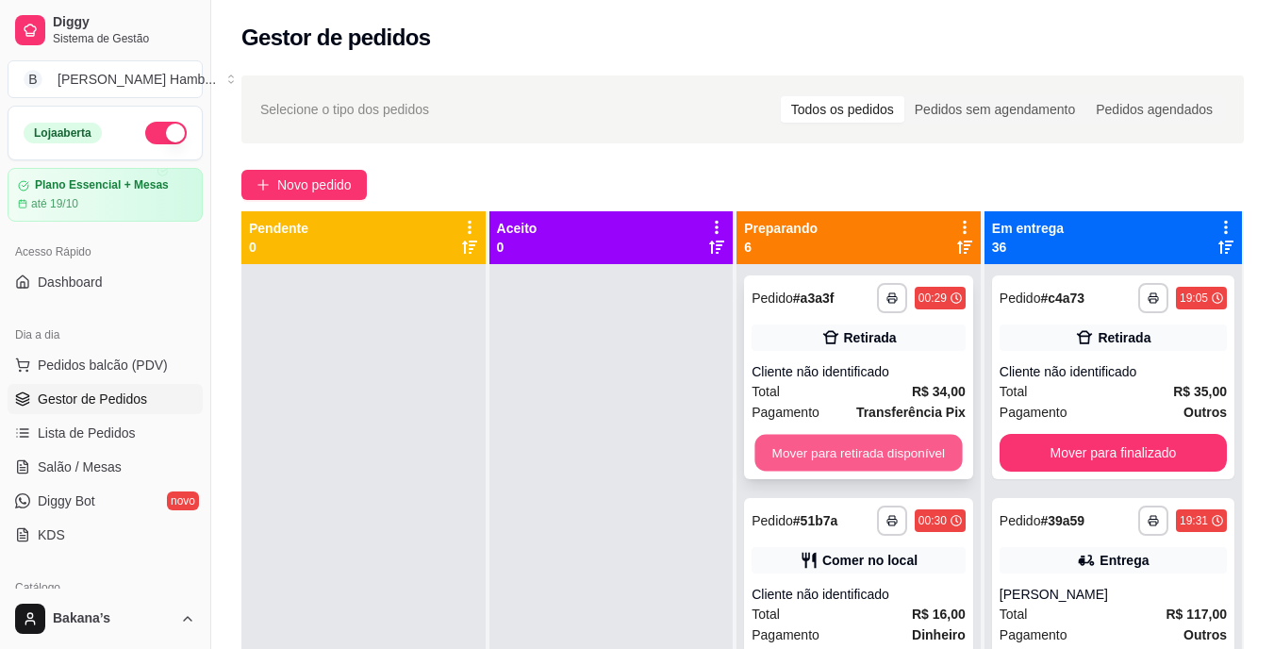
click at [922, 457] on button "Mover para retirada disponível" at bounding box center [858, 453] width 207 height 37
click at [922, 456] on button "Mover para retirada disponível" at bounding box center [858, 453] width 214 height 38
click at [922, 454] on button "Mover para retirada disponível" at bounding box center [858, 453] width 214 height 38
click at [922, 452] on button "Mover para retirada disponível" at bounding box center [858, 453] width 214 height 38
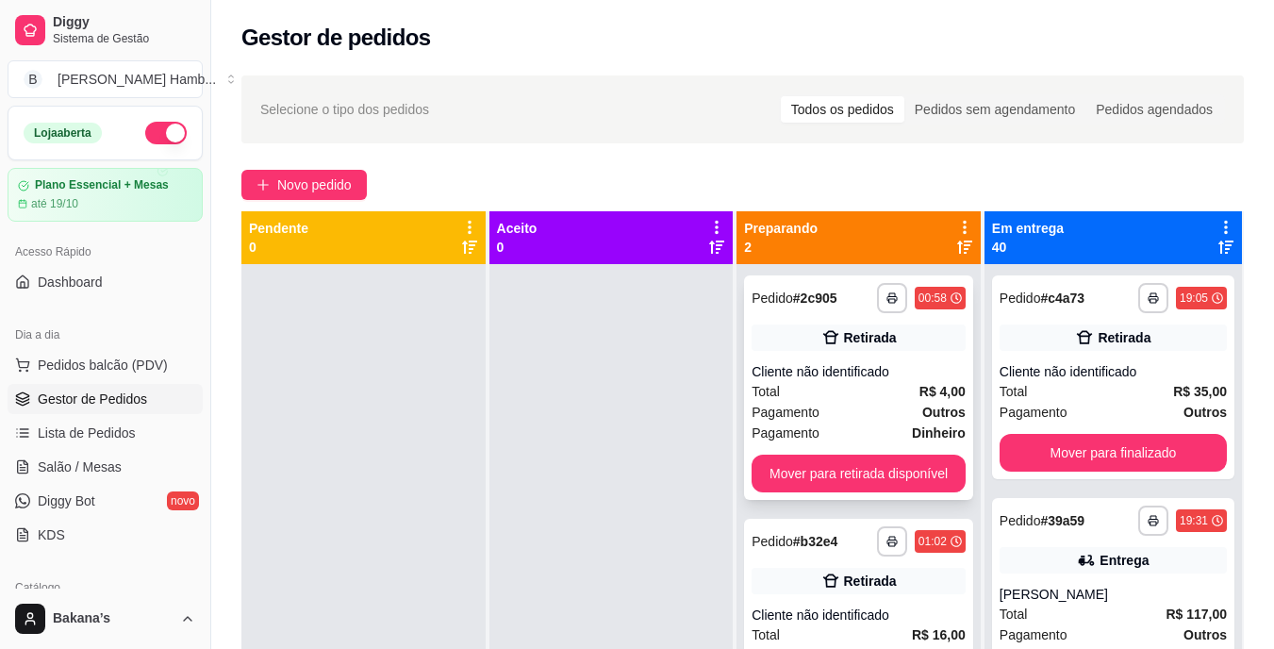
click at [922, 439] on strong "Dinheiro" at bounding box center [939, 432] width 54 height 15
click at [928, 462] on button "Mover para retirada disponível" at bounding box center [858, 473] width 207 height 37
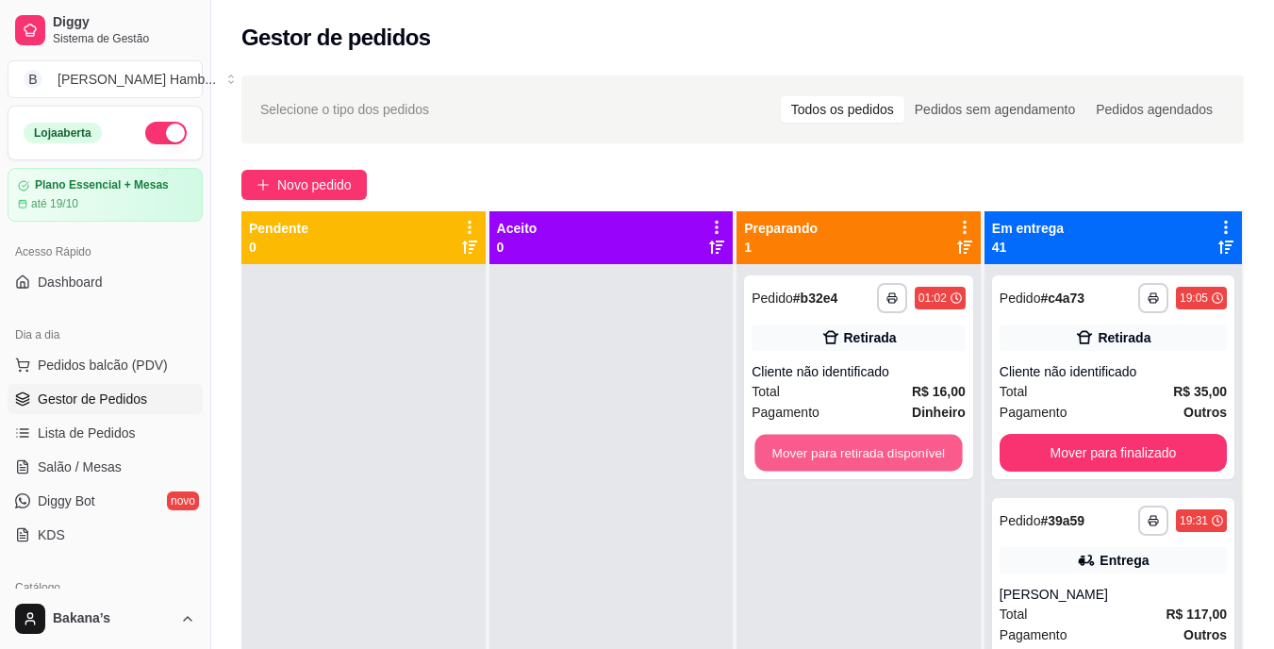
click at [927, 461] on button "Mover para retirada disponível" at bounding box center [858, 453] width 207 height 37
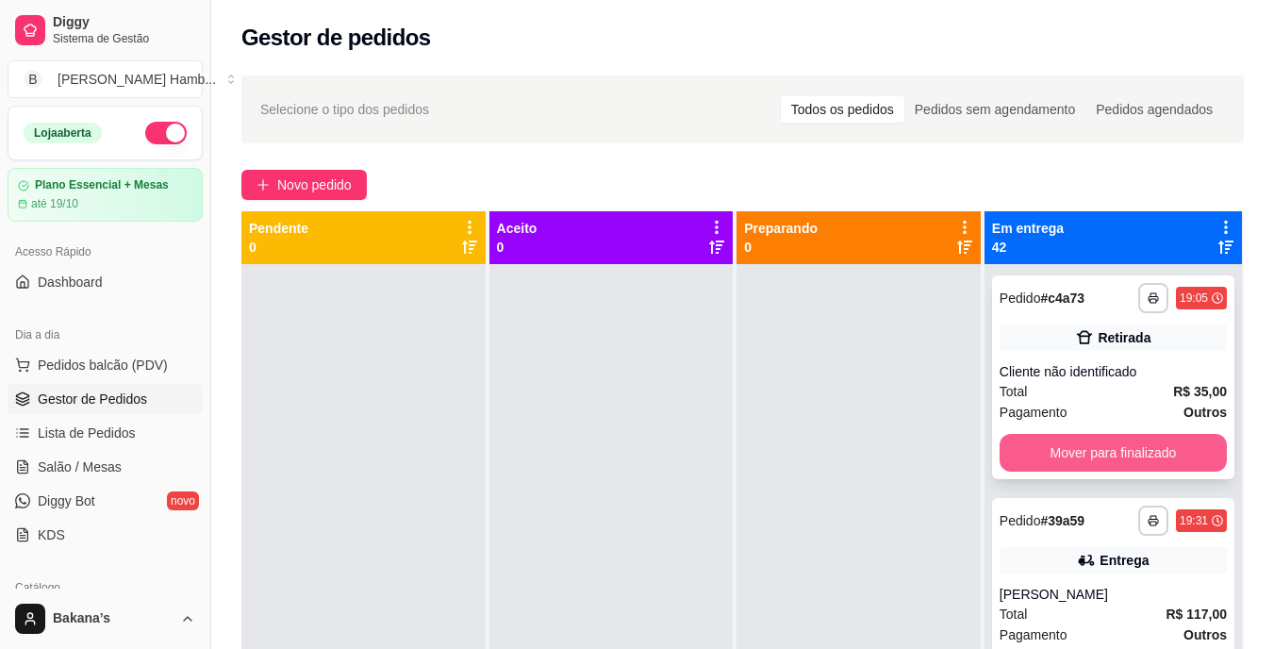
click at [1053, 457] on button "Mover para finalizado" at bounding box center [1112, 453] width 227 height 38
click at [1083, 446] on button "Mover para finalizado" at bounding box center [1112, 453] width 227 height 38
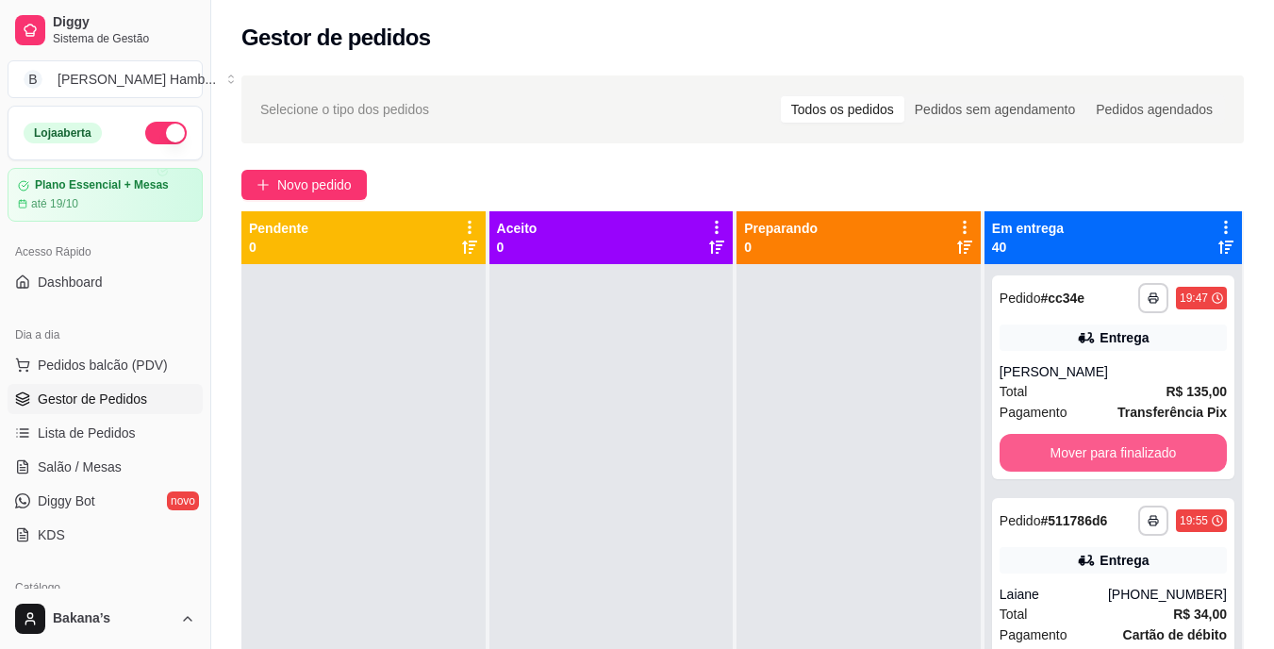
click at [1083, 446] on button "Mover para finalizado" at bounding box center [1112, 453] width 227 height 38
click at [1083, 448] on button "Mover para finalizado" at bounding box center [1112, 453] width 227 height 38
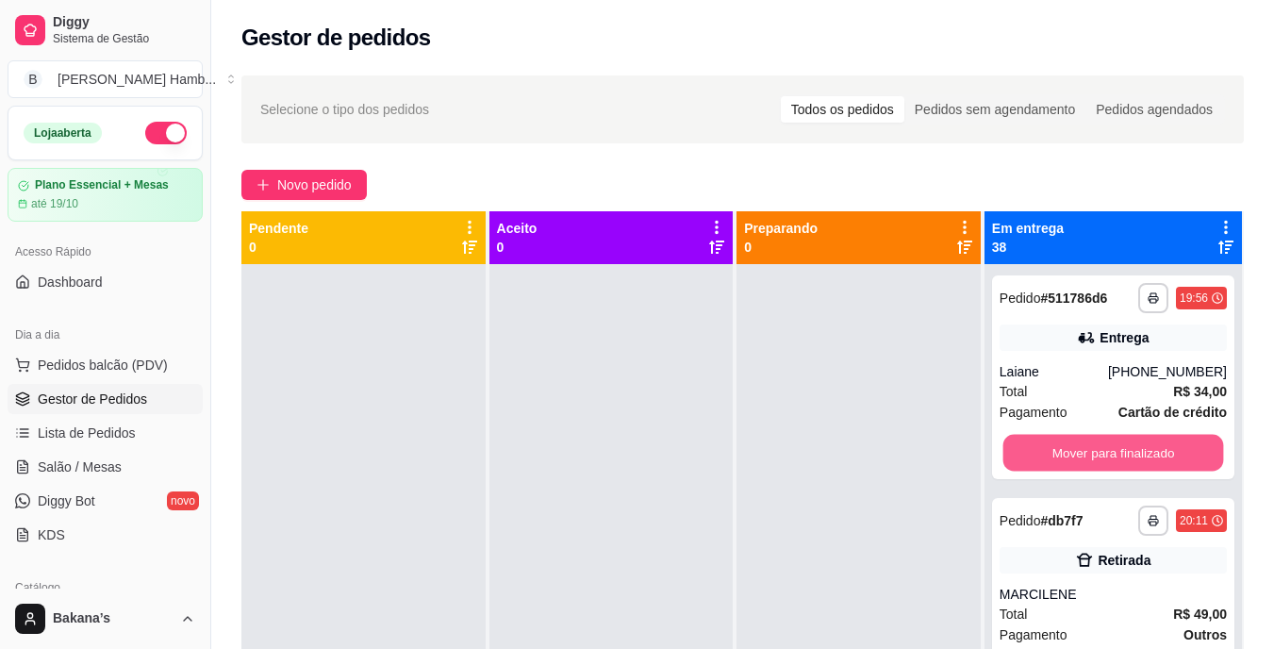
click at [1083, 449] on button "Mover para finalizado" at bounding box center [1112, 453] width 221 height 37
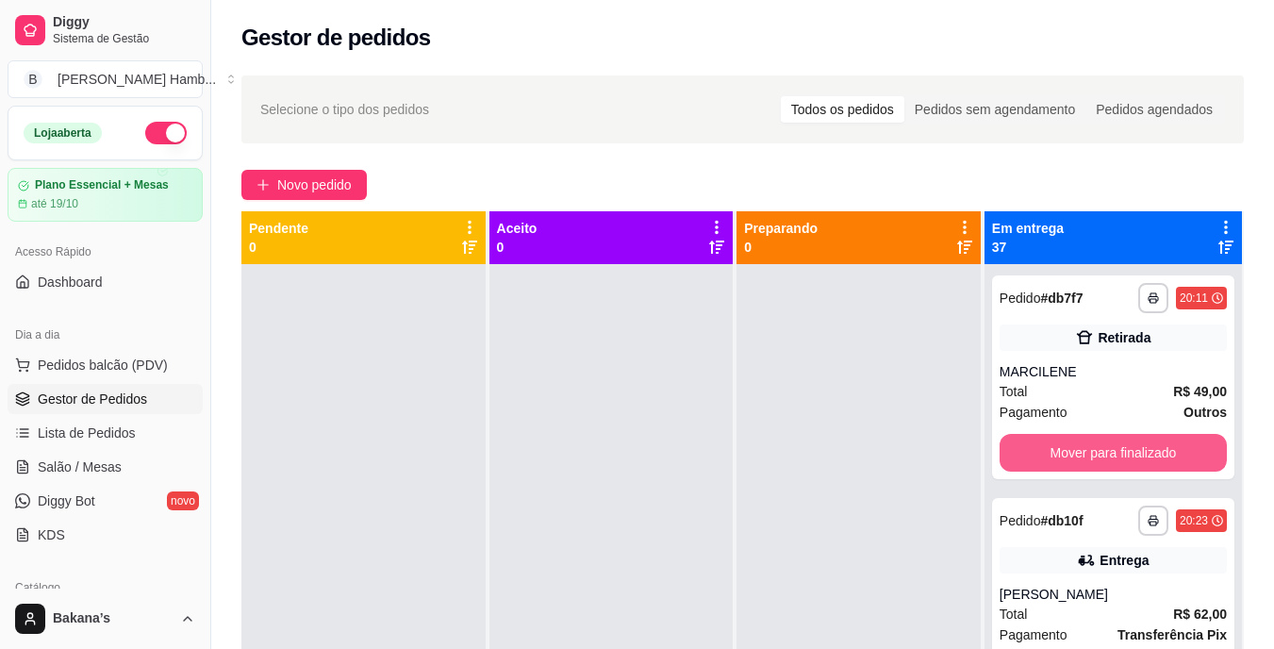
click at [1083, 449] on button "Mover para finalizado" at bounding box center [1112, 453] width 227 height 38
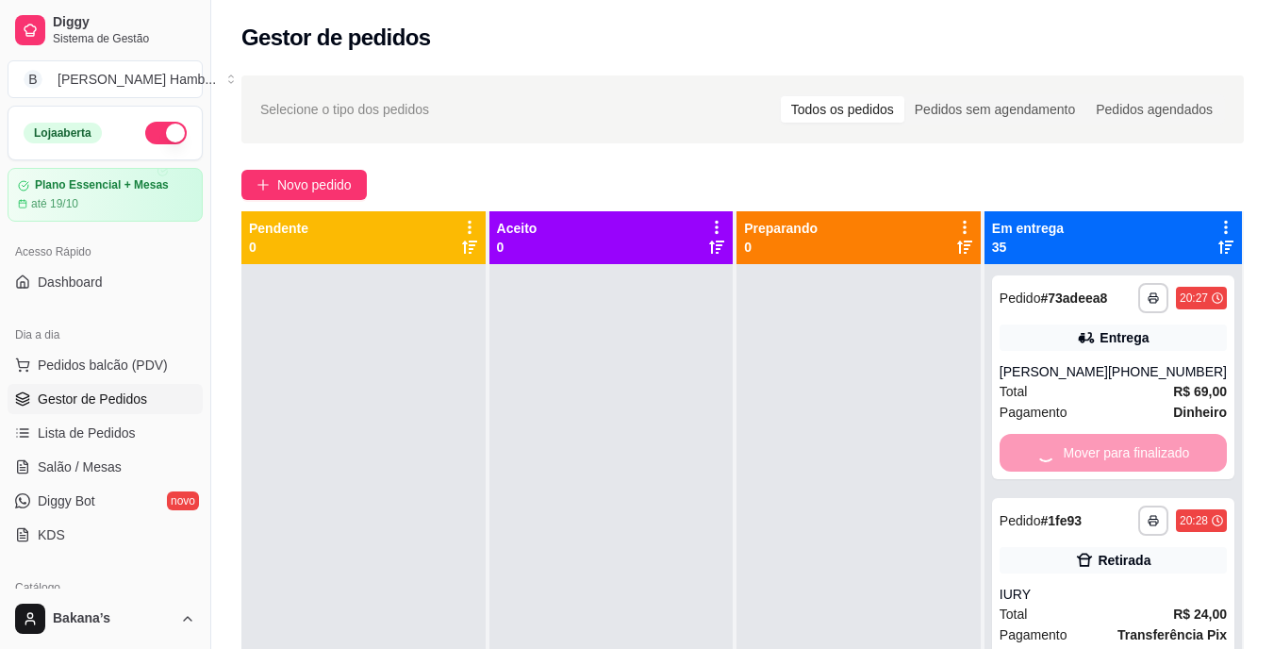
click at [1083, 449] on div "Mover para finalizado" at bounding box center [1112, 453] width 227 height 38
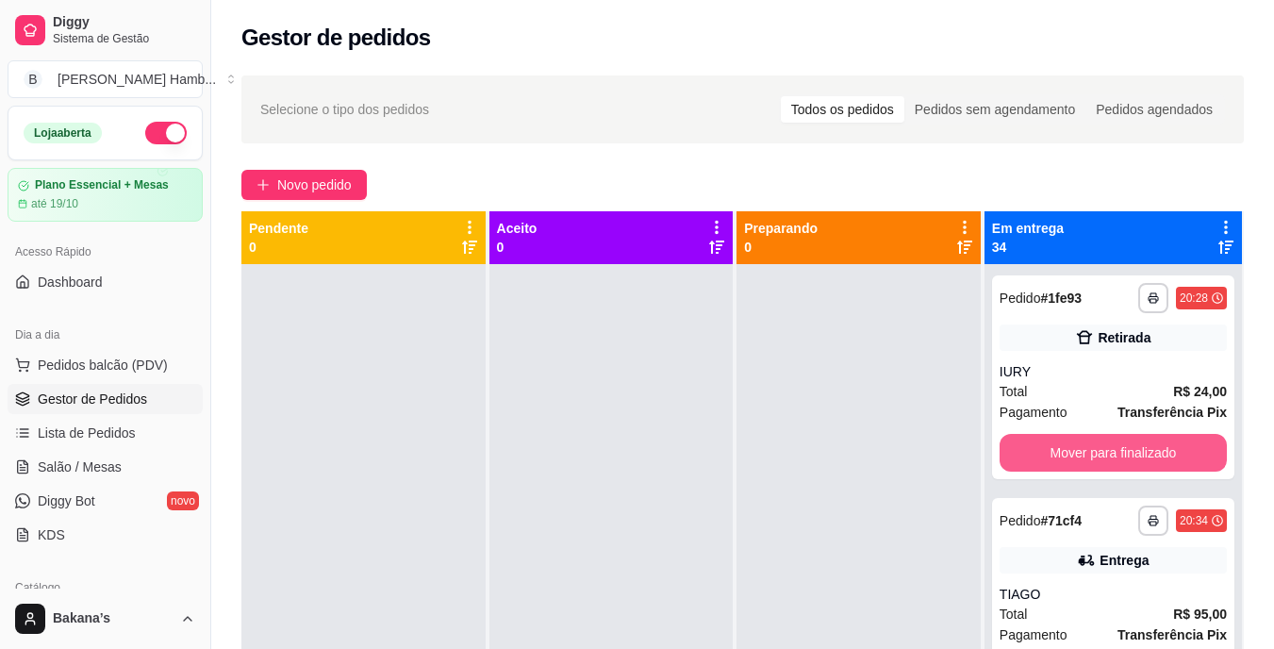
click at [1083, 449] on button "Mover para finalizado" at bounding box center [1112, 453] width 227 height 38
click at [1083, 449] on button "Mover para finalizado" at bounding box center [1112, 453] width 221 height 37
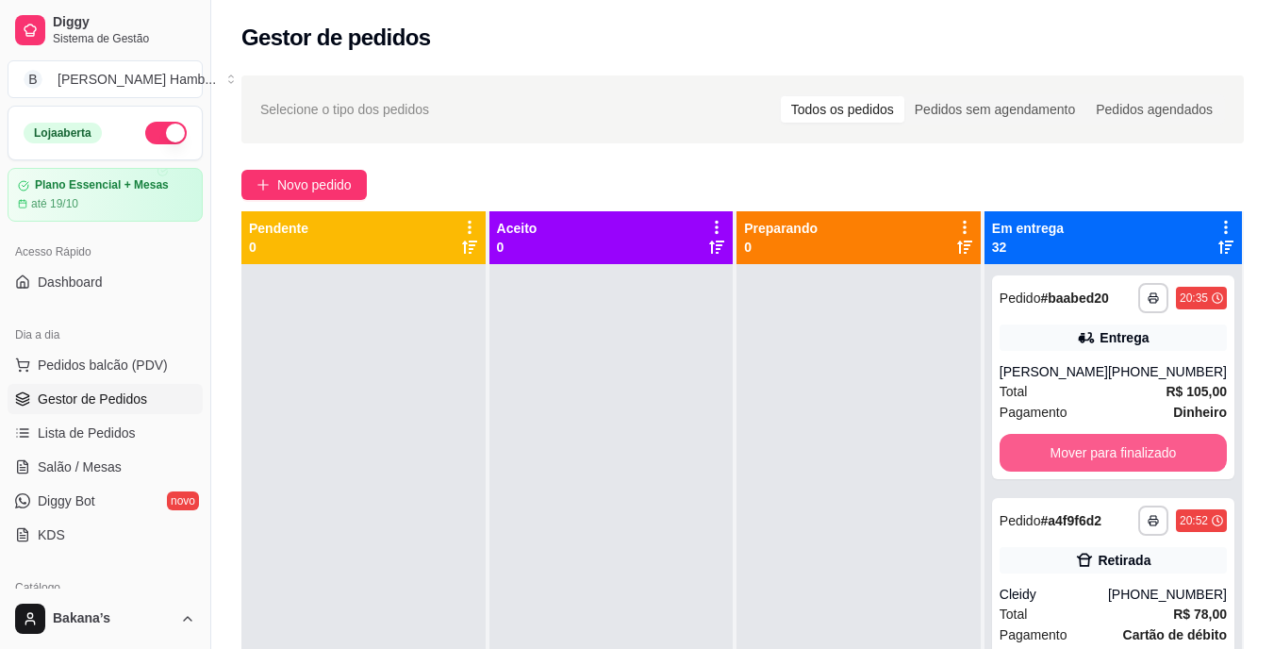
click at [1083, 449] on button "Mover para finalizado" at bounding box center [1112, 453] width 227 height 38
click at [1083, 449] on button "Mover para finalizado" at bounding box center [1112, 453] width 221 height 37
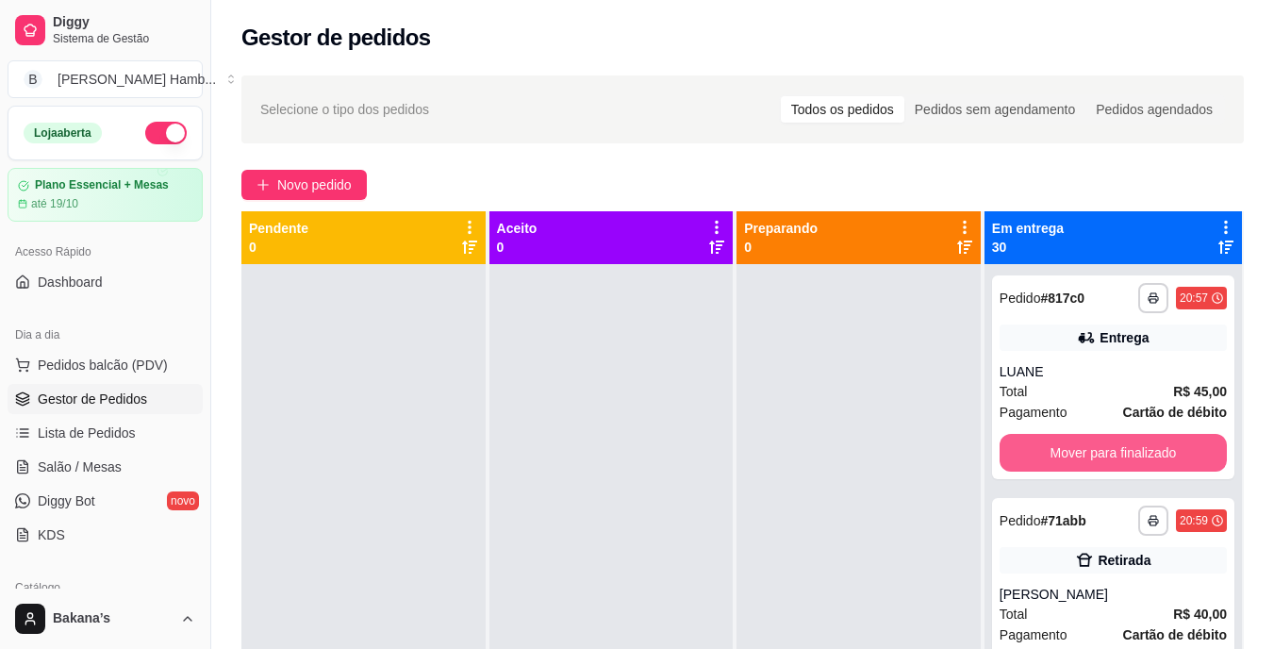
click at [1083, 449] on button "Mover para finalizado" at bounding box center [1112, 453] width 227 height 38
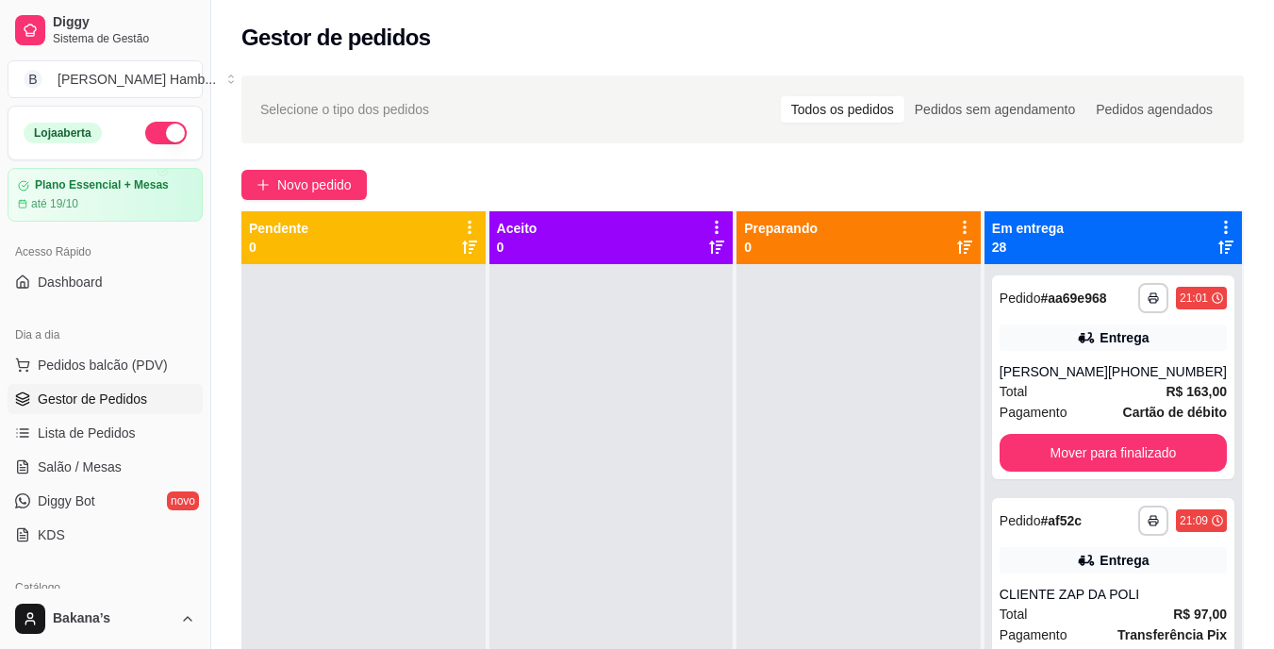
click at [1084, 450] on div "**********" at bounding box center [1113, 377] width 242 height 204
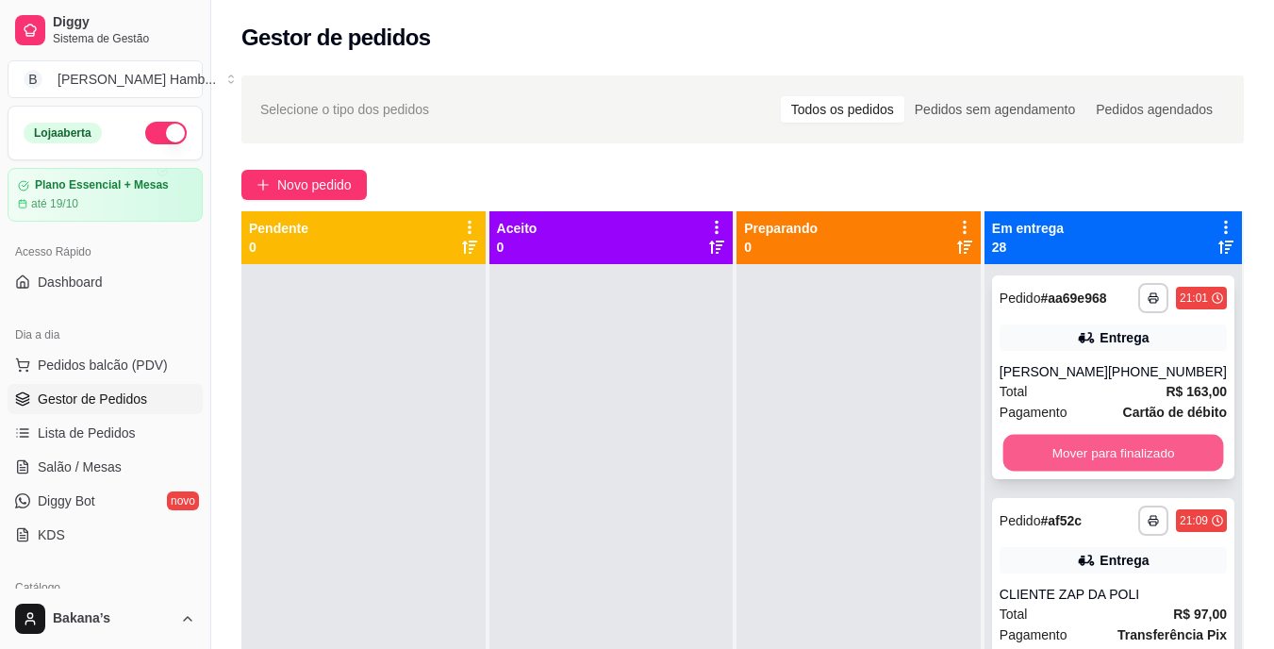
click at [1096, 467] on button "Mover para finalizado" at bounding box center [1112, 453] width 221 height 37
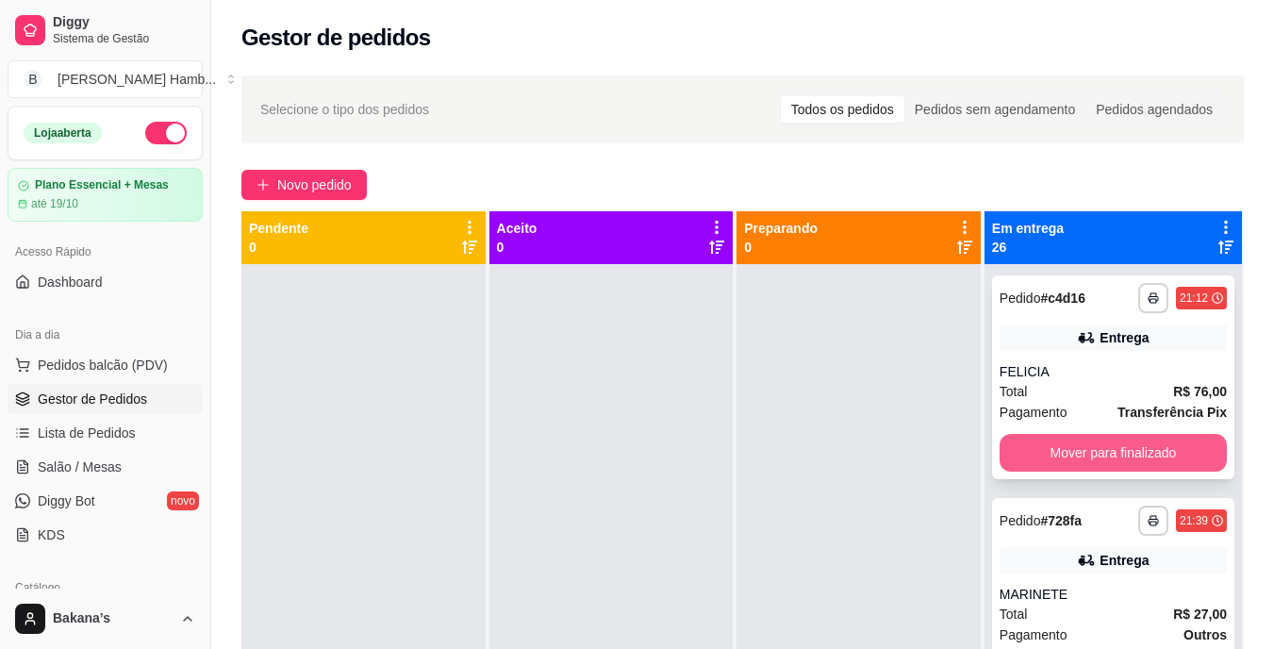
click at [1102, 455] on button "Mover para finalizado" at bounding box center [1112, 453] width 227 height 38
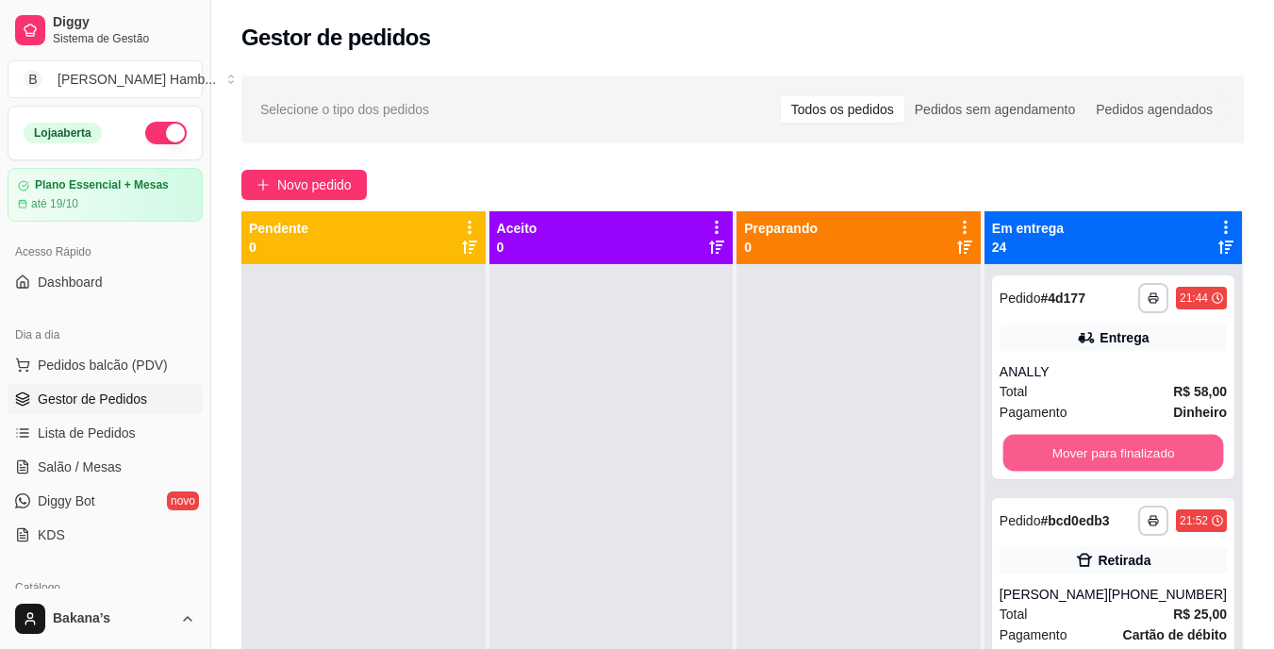
click at [1102, 455] on button "Mover para finalizado" at bounding box center [1112, 453] width 221 height 37
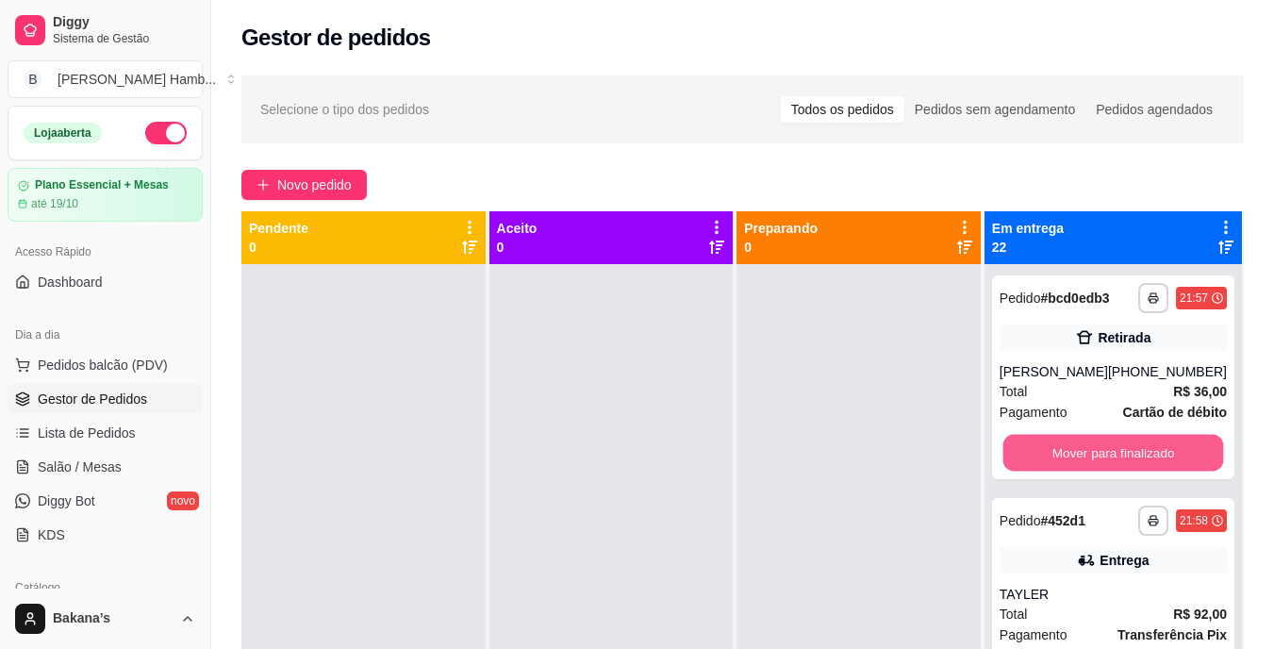
click at [1102, 455] on button "Mover para finalizado" at bounding box center [1112, 453] width 221 height 37
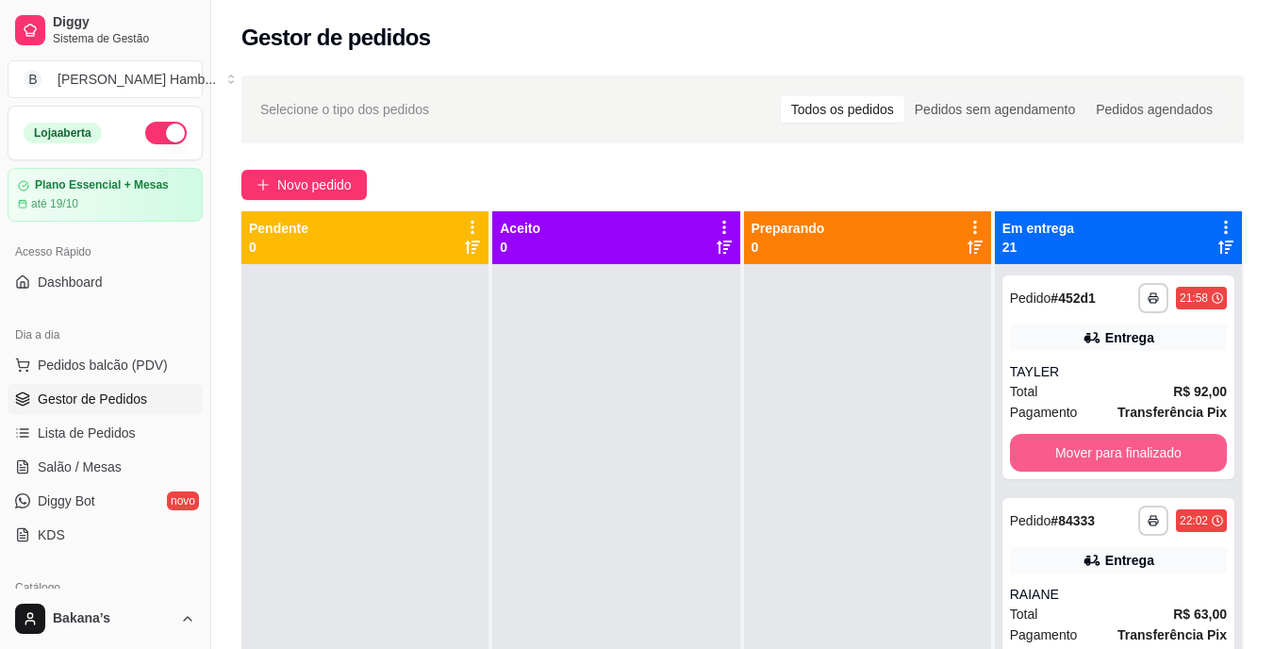
click at [1102, 455] on button "Mover para finalizado" at bounding box center [1118, 453] width 217 height 38
click at [1102, 455] on button "Mover para finalizado" at bounding box center [1117, 453] width 210 height 37
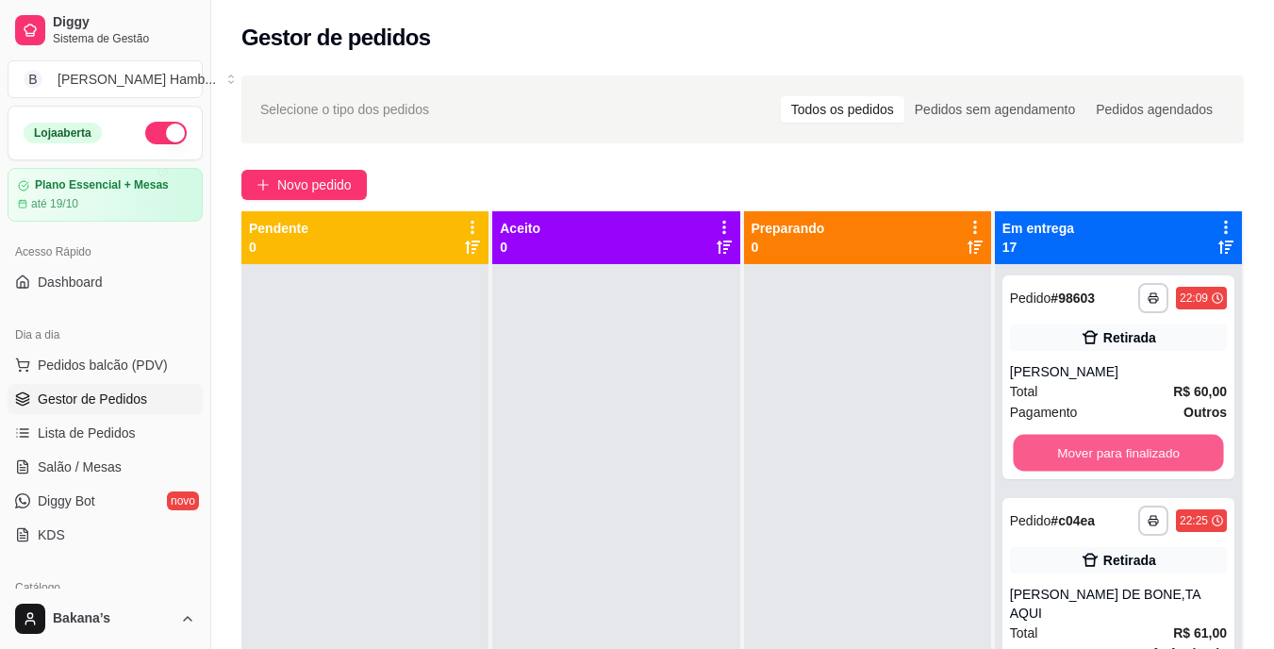
click at [1102, 455] on button "Mover para finalizado" at bounding box center [1117, 453] width 210 height 37
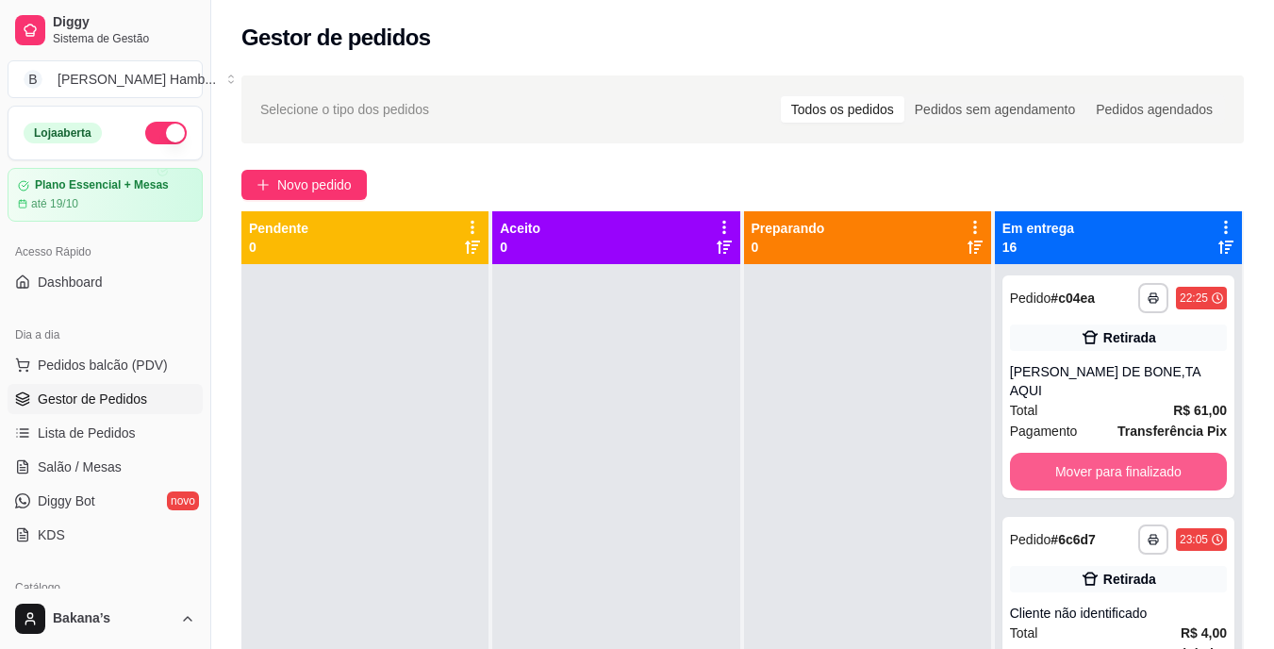
click at [1102, 455] on button "Mover para finalizado" at bounding box center [1118, 471] width 217 height 38
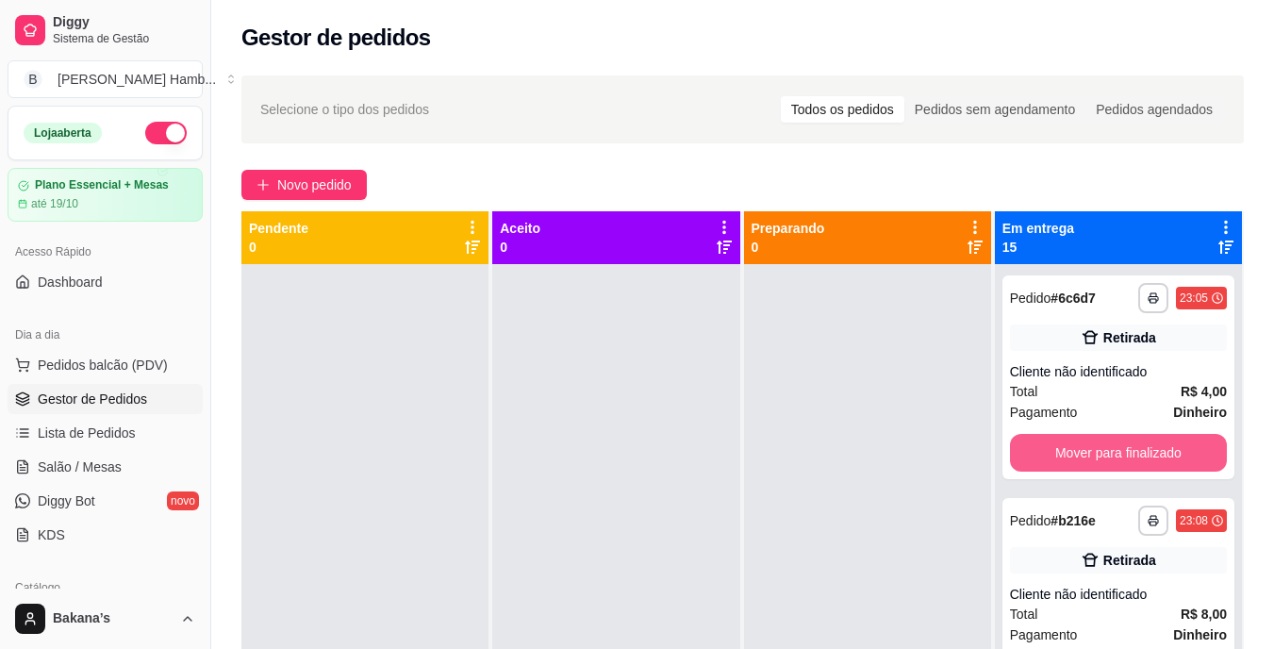
click at [1102, 455] on button "Mover para finalizado" at bounding box center [1118, 453] width 217 height 38
click at [1102, 455] on button "Mover para finalizado" at bounding box center [1117, 453] width 210 height 37
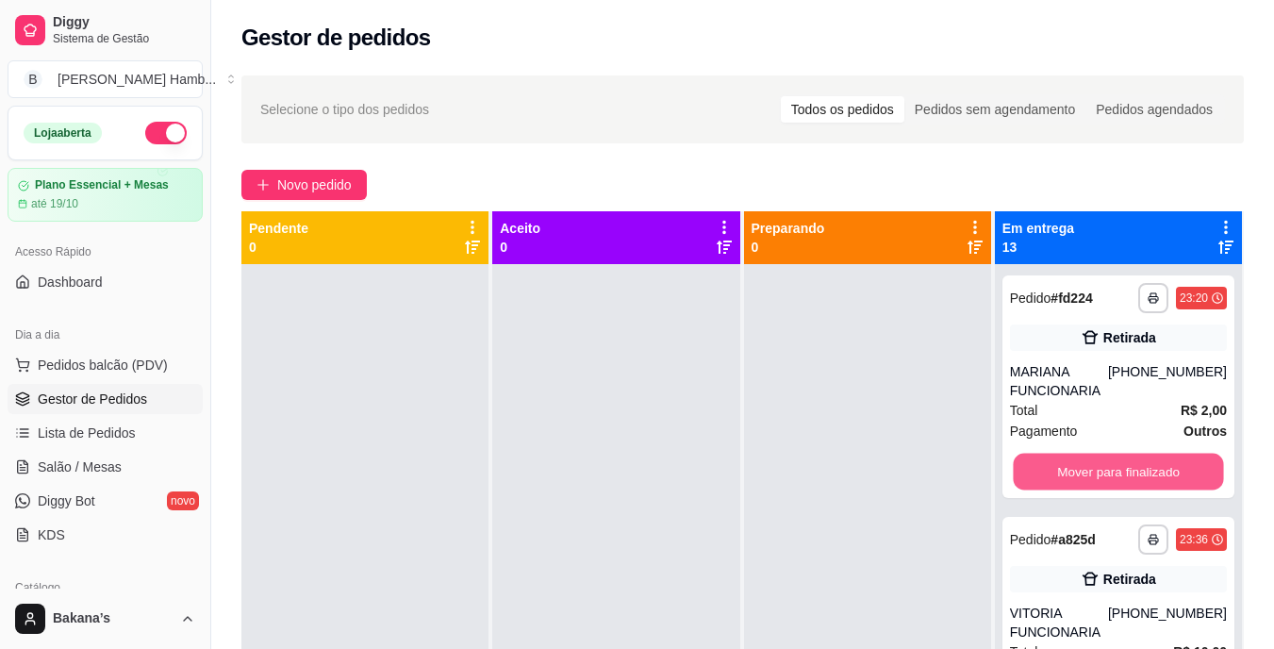
click at [1102, 455] on button "Mover para finalizado" at bounding box center [1117, 471] width 210 height 37
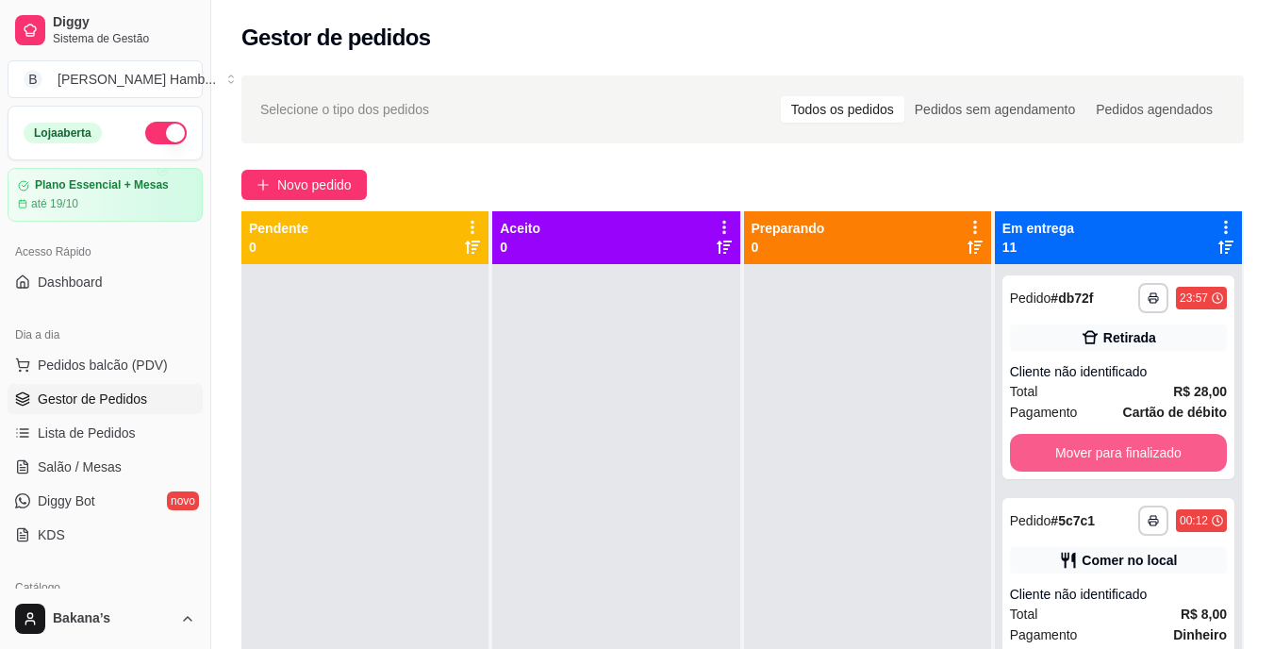
click at [1102, 455] on button "Mover para finalizado" at bounding box center [1118, 453] width 217 height 38
click at [1102, 455] on button "Mover para finalizado" at bounding box center [1117, 453] width 210 height 37
click at [1102, 454] on button "Mover para finalizado" at bounding box center [1118, 453] width 217 height 38
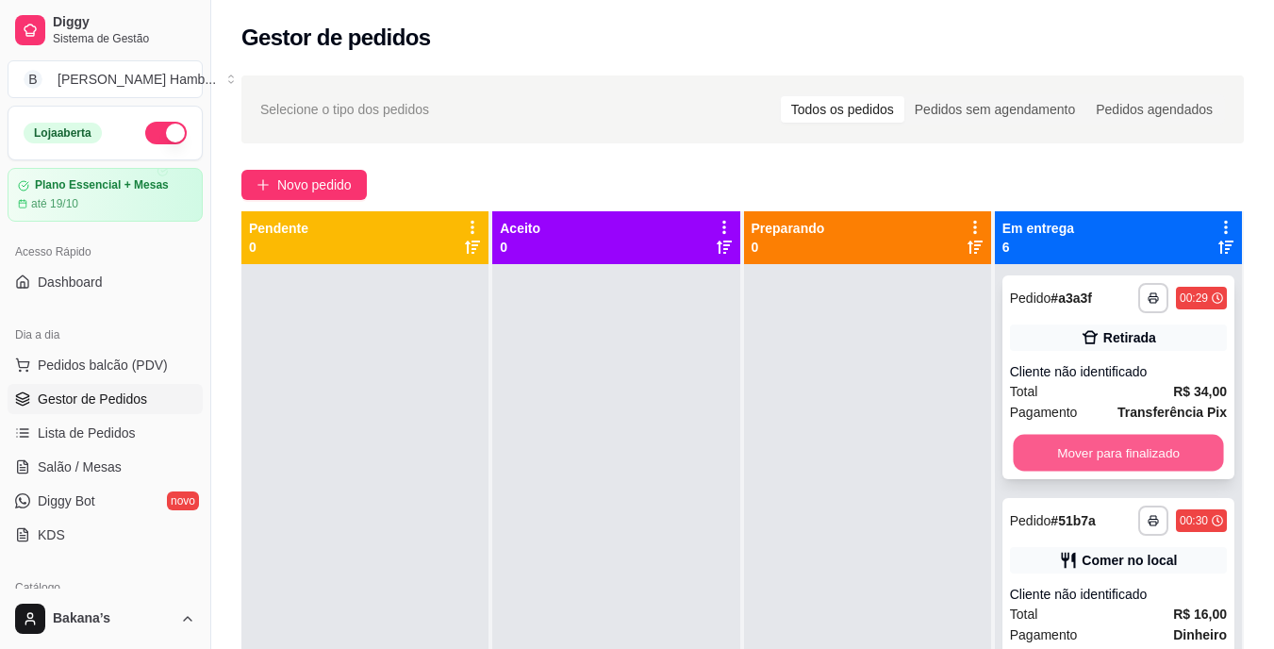
click at [1102, 452] on button "Mover para finalizado" at bounding box center [1117, 453] width 210 height 37
click at [1102, 452] on button "Mover para finalizado" at bounding box center [1118, 453] width 217 height 38
click at [1093, 439] on button "Mover para finalizado" at bounding box center [1118, 453] width 217 height 38
click at [1087, 441] on button "Mover para finalizado" at bounding box center [1117, 453] width 210 height 37
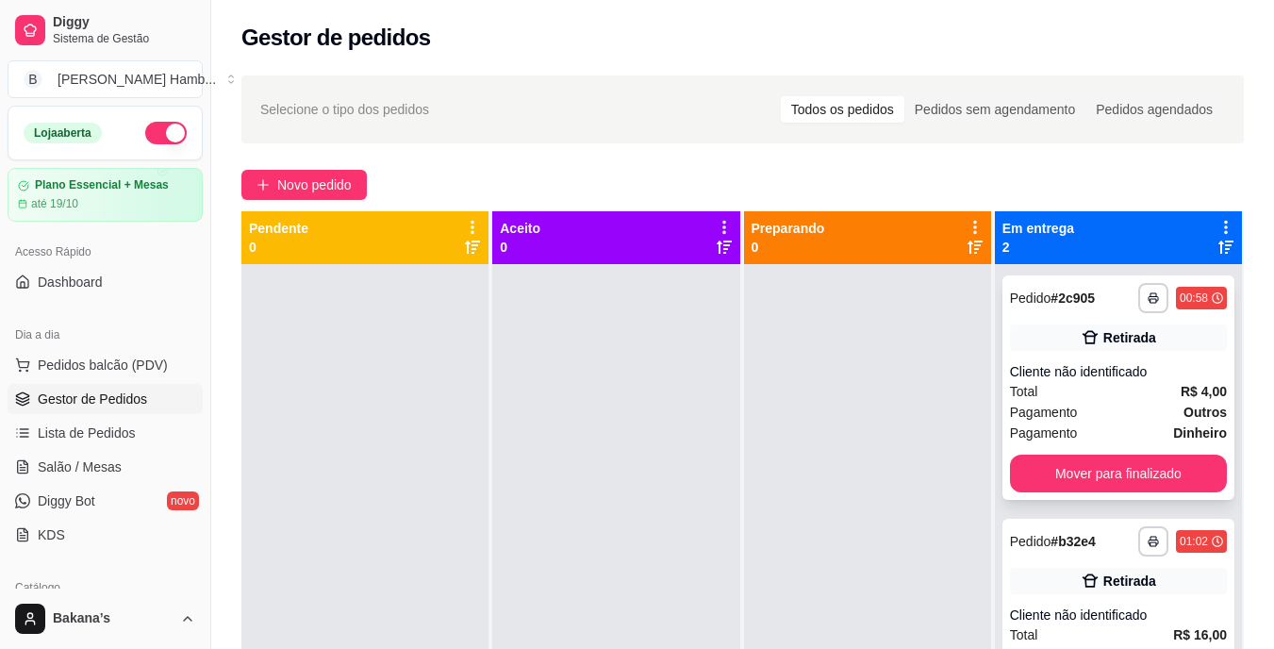
click at [1087, 444] on div "**********" at bounding box center [1118, 387] width 232 height 224
click at [1088, 460] on button "Mover para finalizado" at bounding box center [1118, 473] width 217 height 38
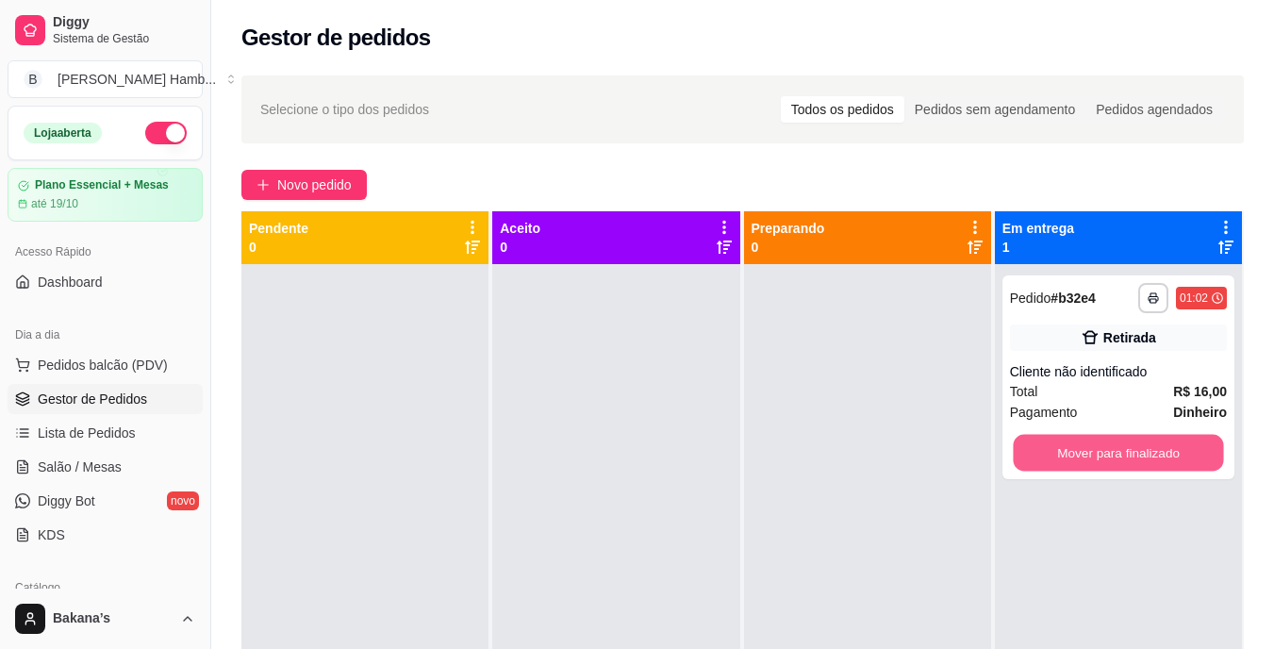
click at [1088, 460] on button "Mover para finalizado" at bounding box center [1117, 453] width 210 height 37
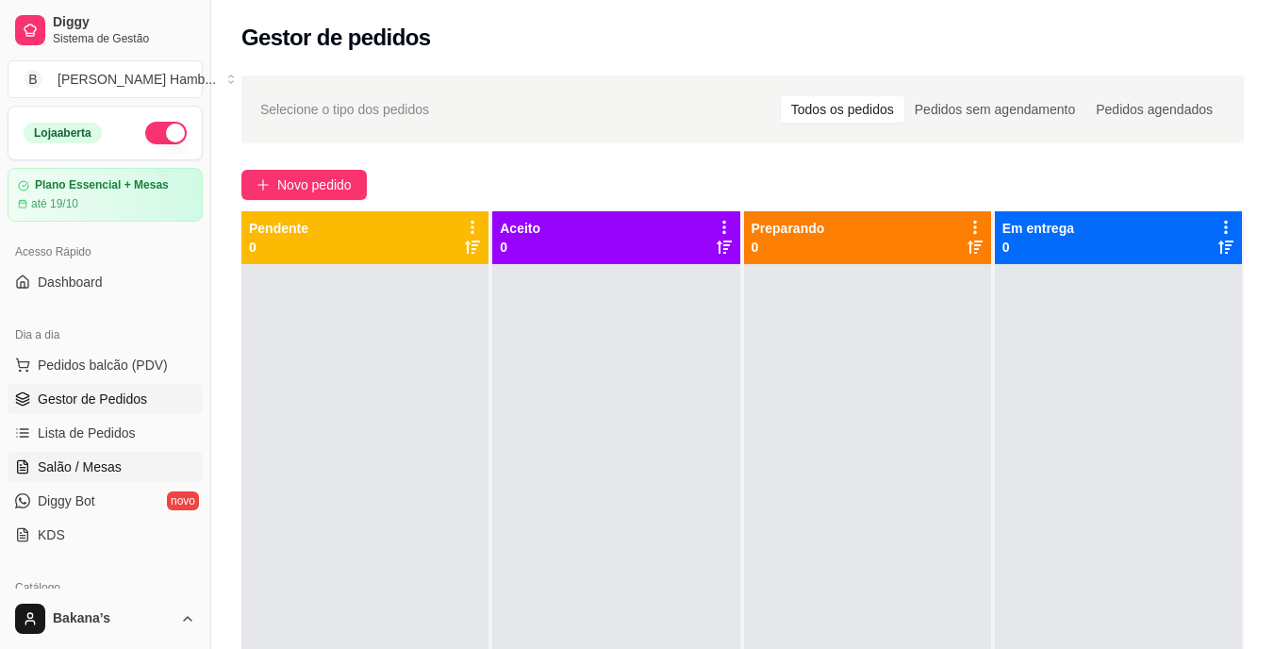
click at [59, 467] on span "Salão / Mesas" at bounding box center [80, 466] width 84 height 19
